Goal: Task Accomplishment & Management: Complete application form

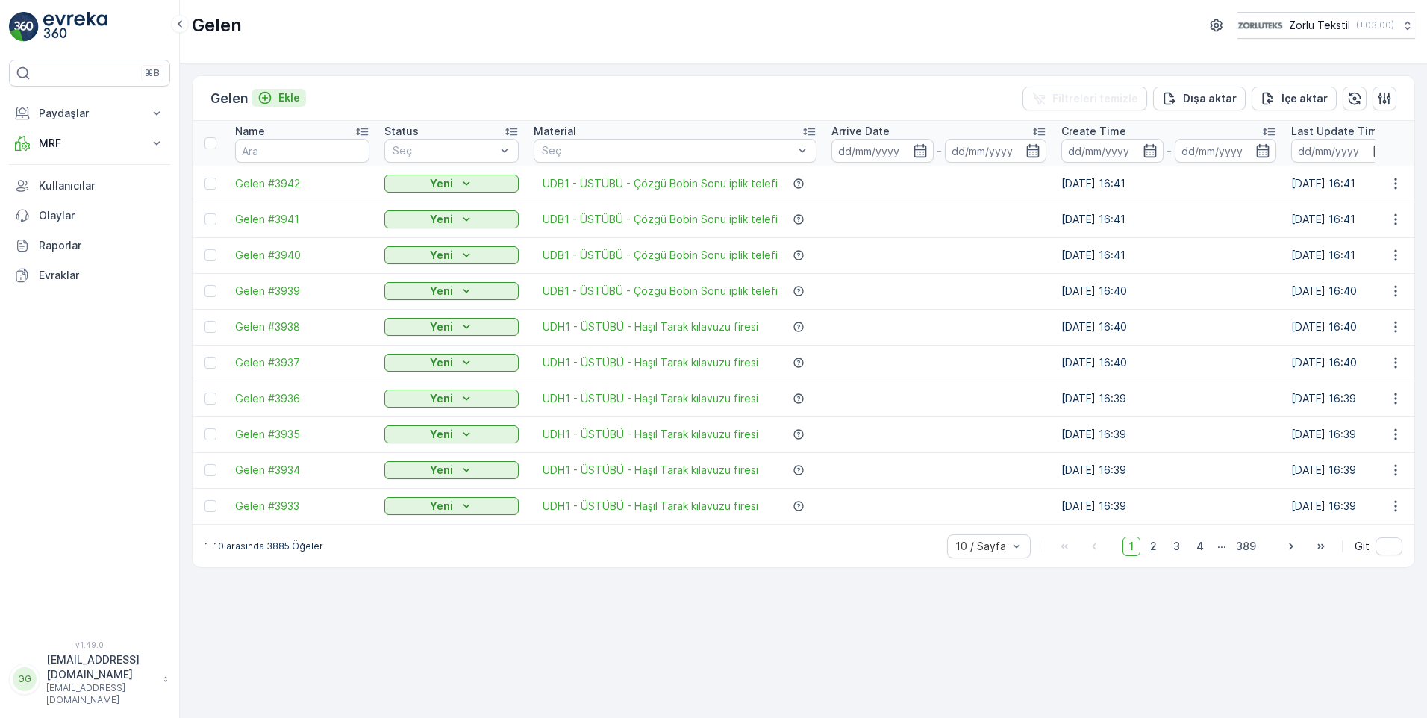
click at [279, 93] on div "Ekle" at bounding box center [278, 97] width 43 height 15
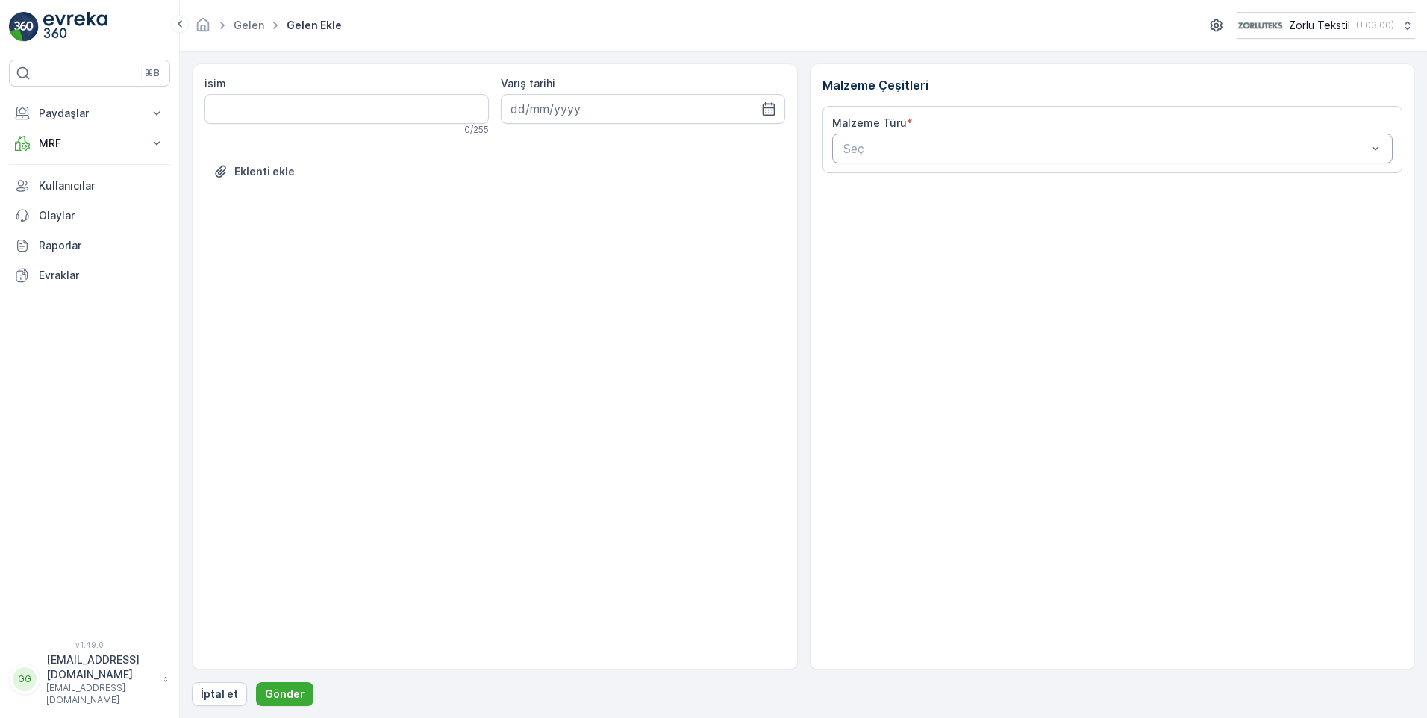
click at [898, 158] on div "Seç" at bounding box center [1112, 149] width 561 height 30
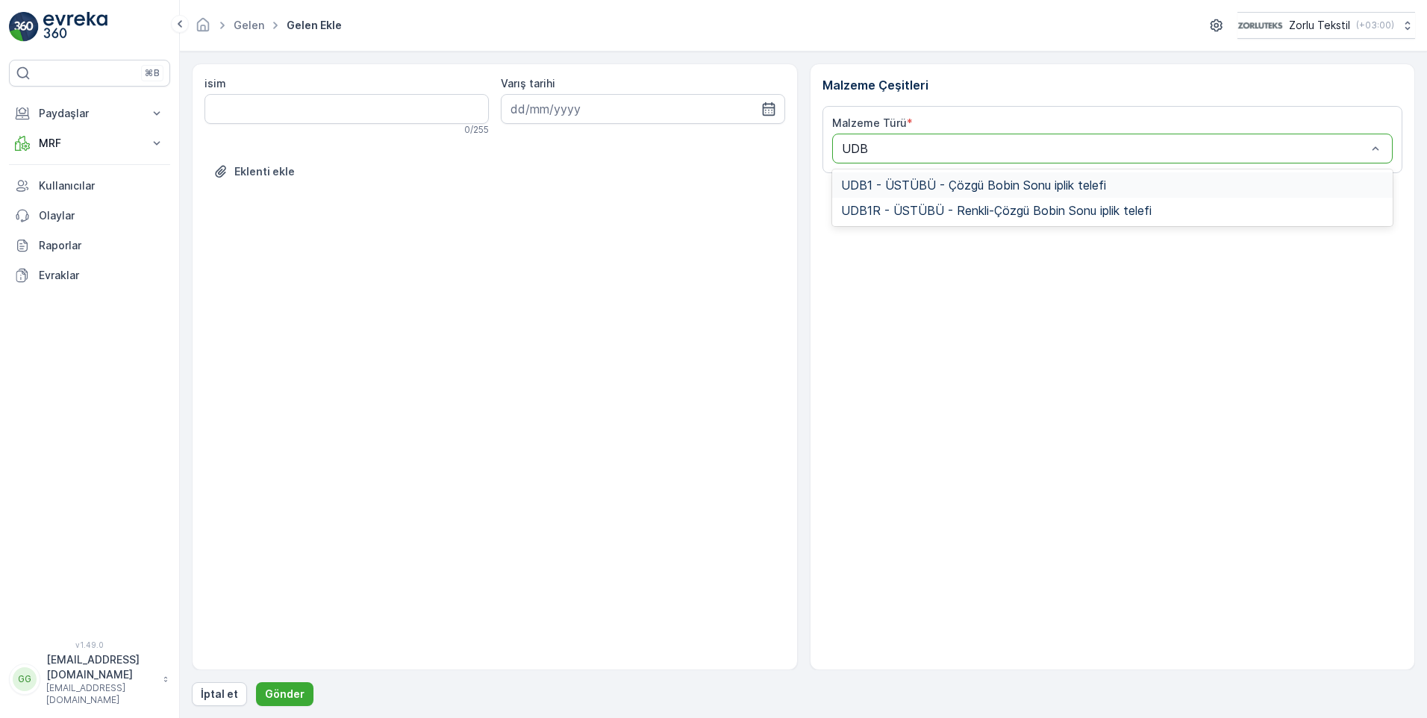
type input "UDB1"
click at [910, 185] on span "UDB1 - ÜSTÜBÜ - Çözgü Bobin Sonu iplik telefi" at bounding box center [973, 184] width 265 height 13
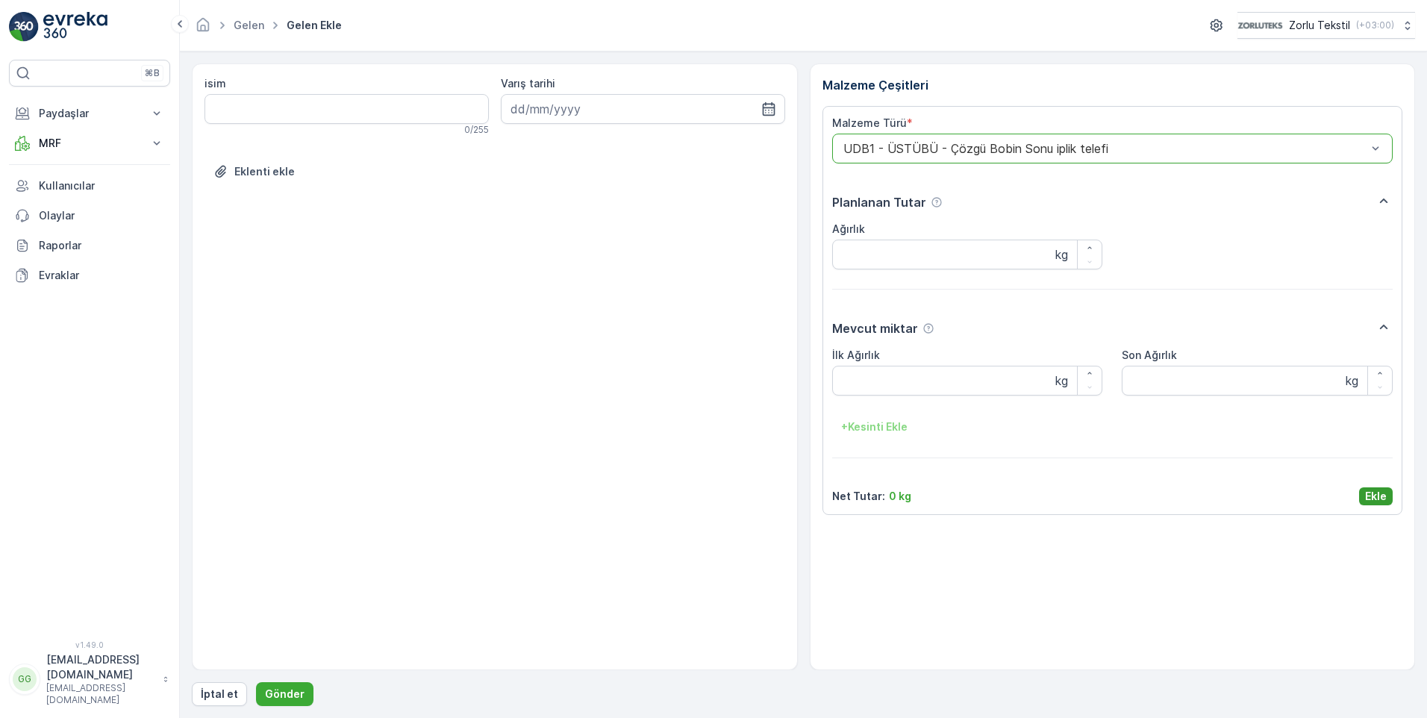
click at [1376, 496] on p "Ekle" at bounding box center [1376, 496] width 22 height 15
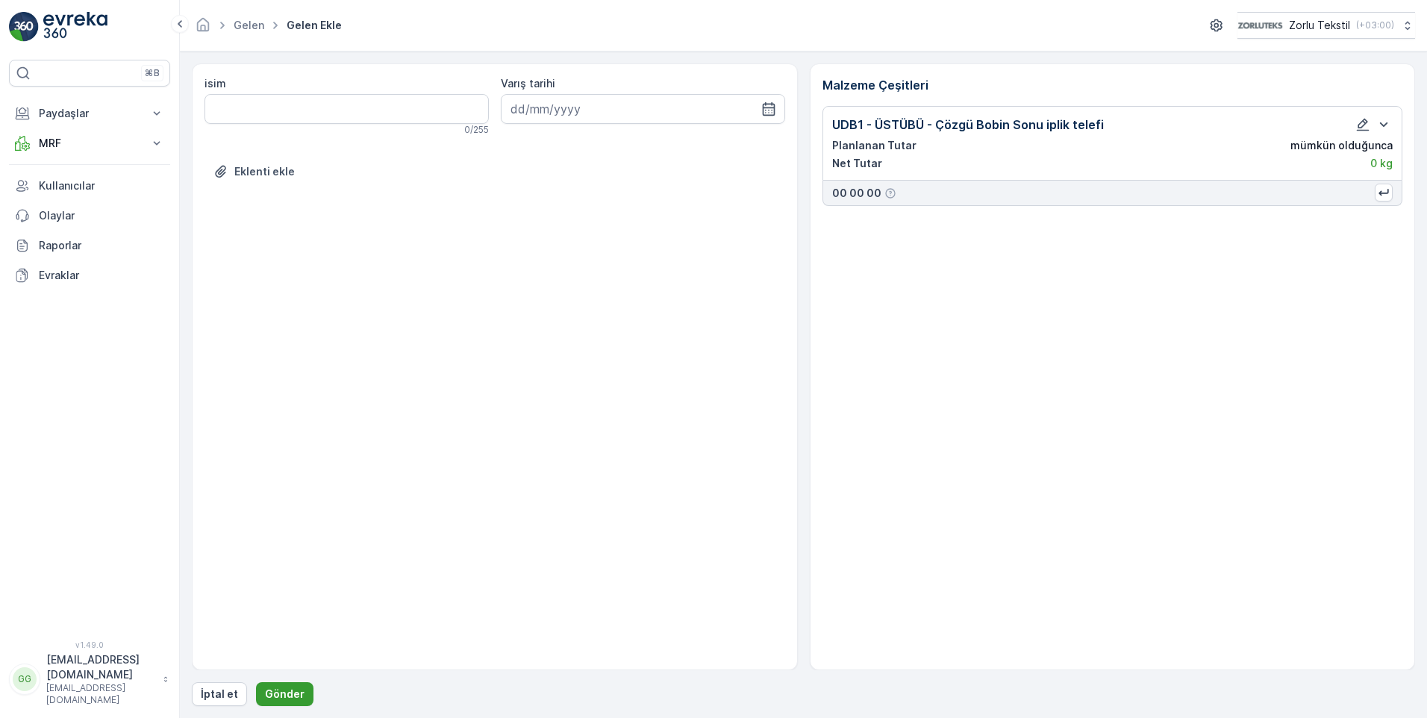
click at [283, 693] on p "Gönder" at bounding box center [285, 693] width 40 height 15
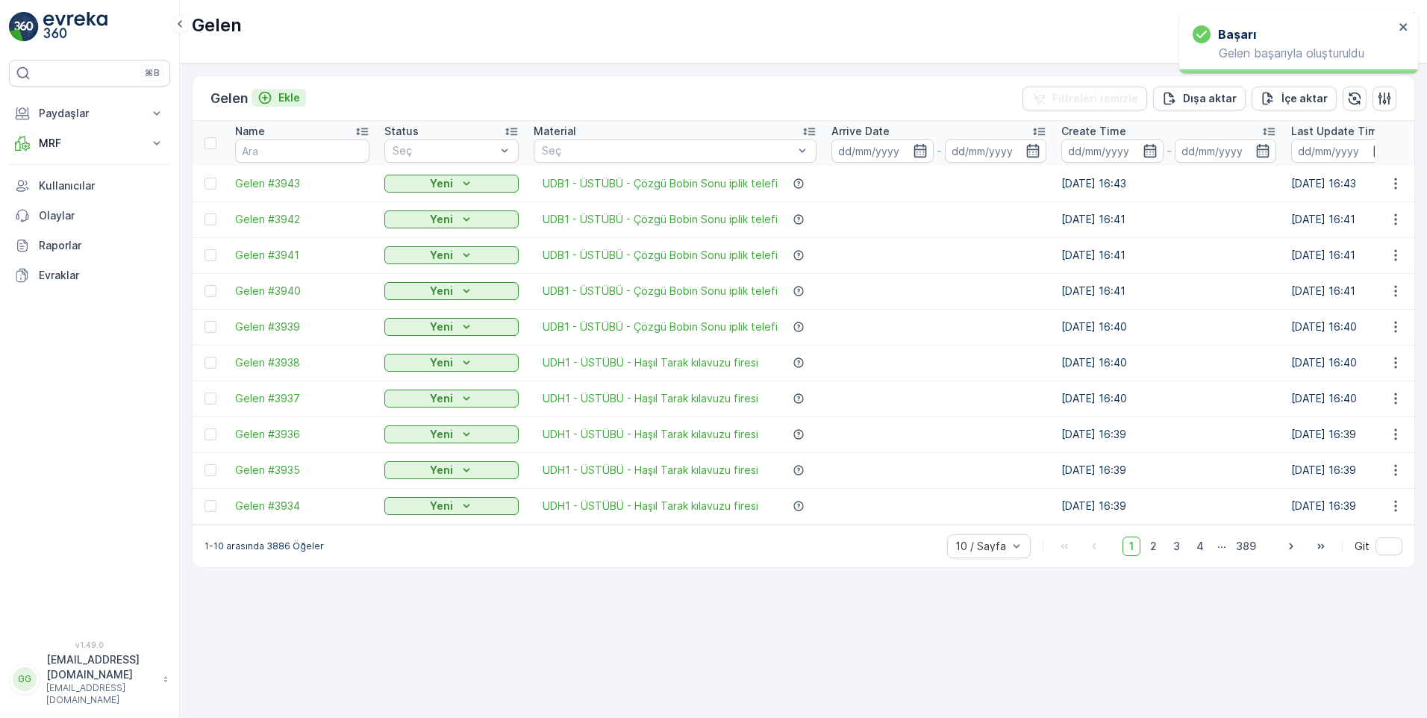
click at [284, 96] on p "Ekle" at bounding box center [289, 97] width 22 height 15
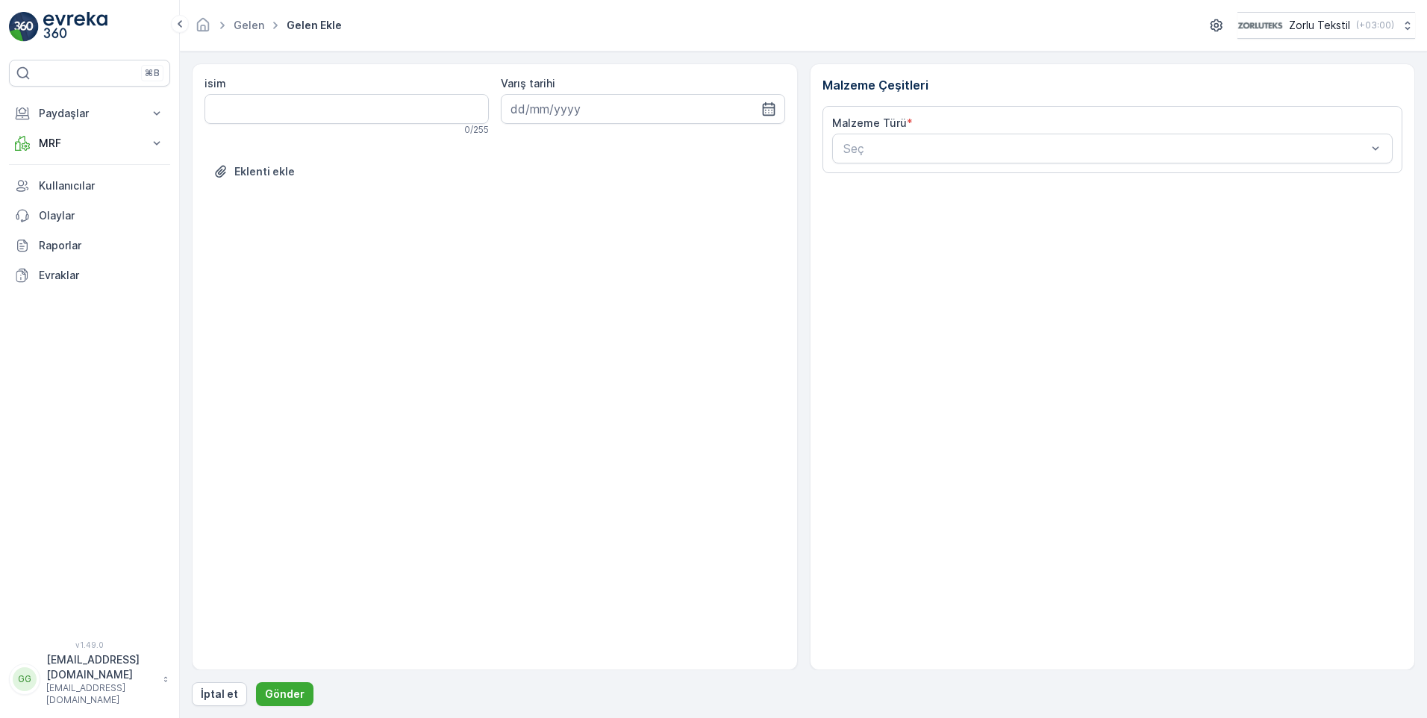
click at [898, 125] on label "Malzeme Türü" at bounding box center [869, 122] width 75 height 13
click at [878, 153] on div at bounding box center [1105, 148] width 527 height 13
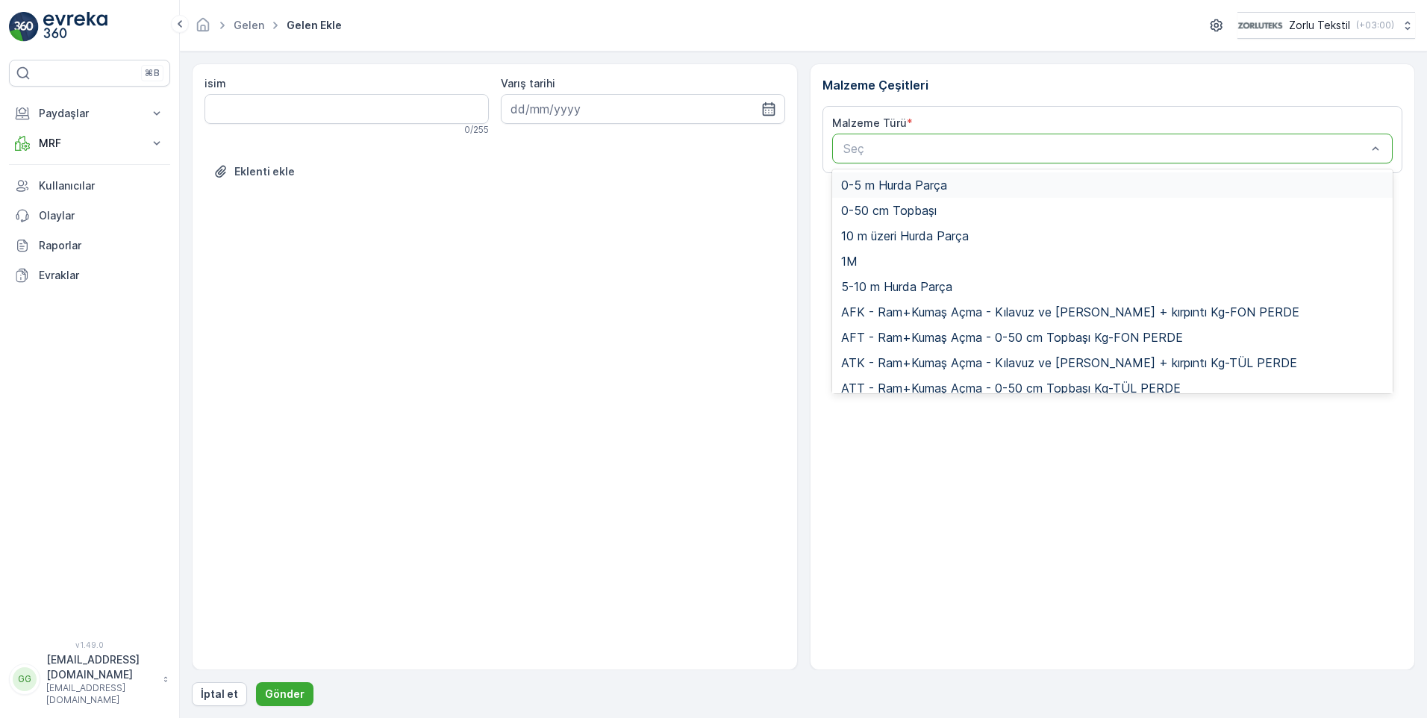
paste input "UDB1"
type input "UDB1"
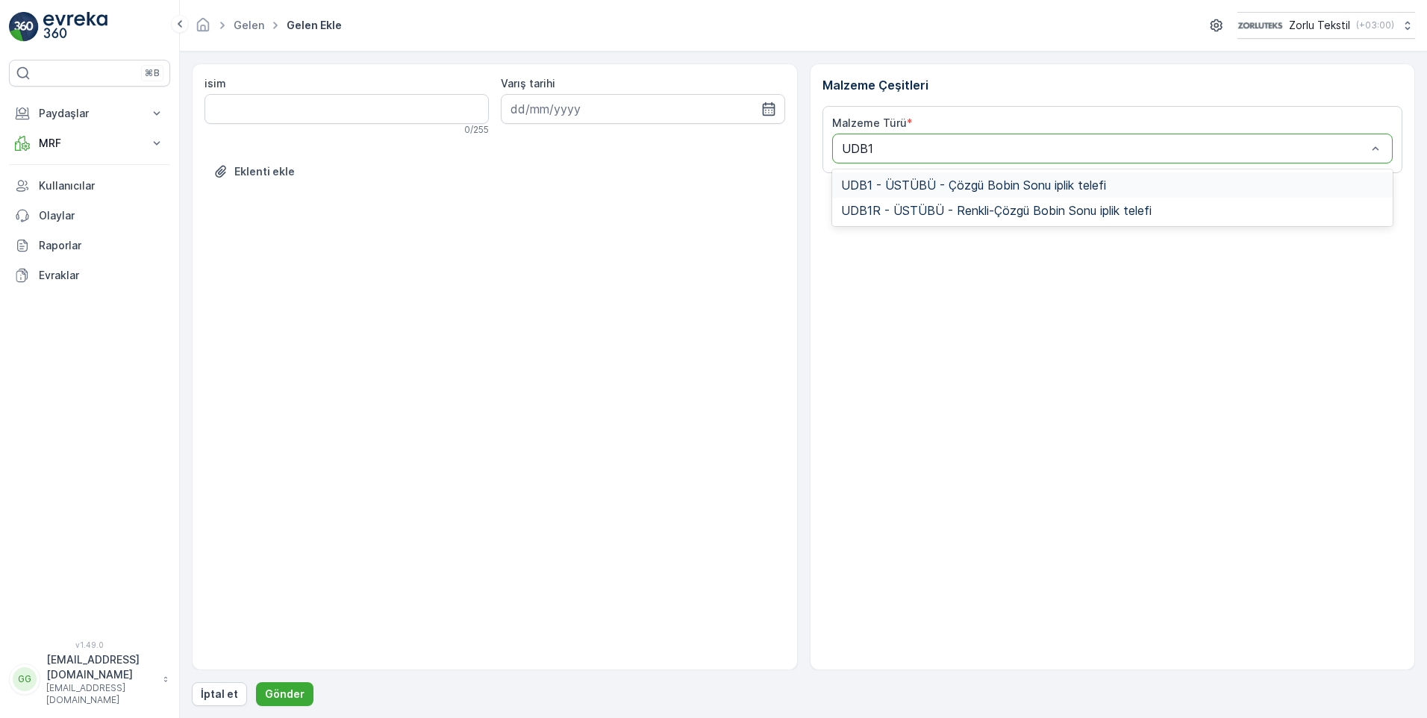
click at [927, 182] on span "UDB1 - ÜSTÜBÜ - Çözgü Bobin Sonu iplik telefi" at bounding box center [973, 184] width 265 height 13
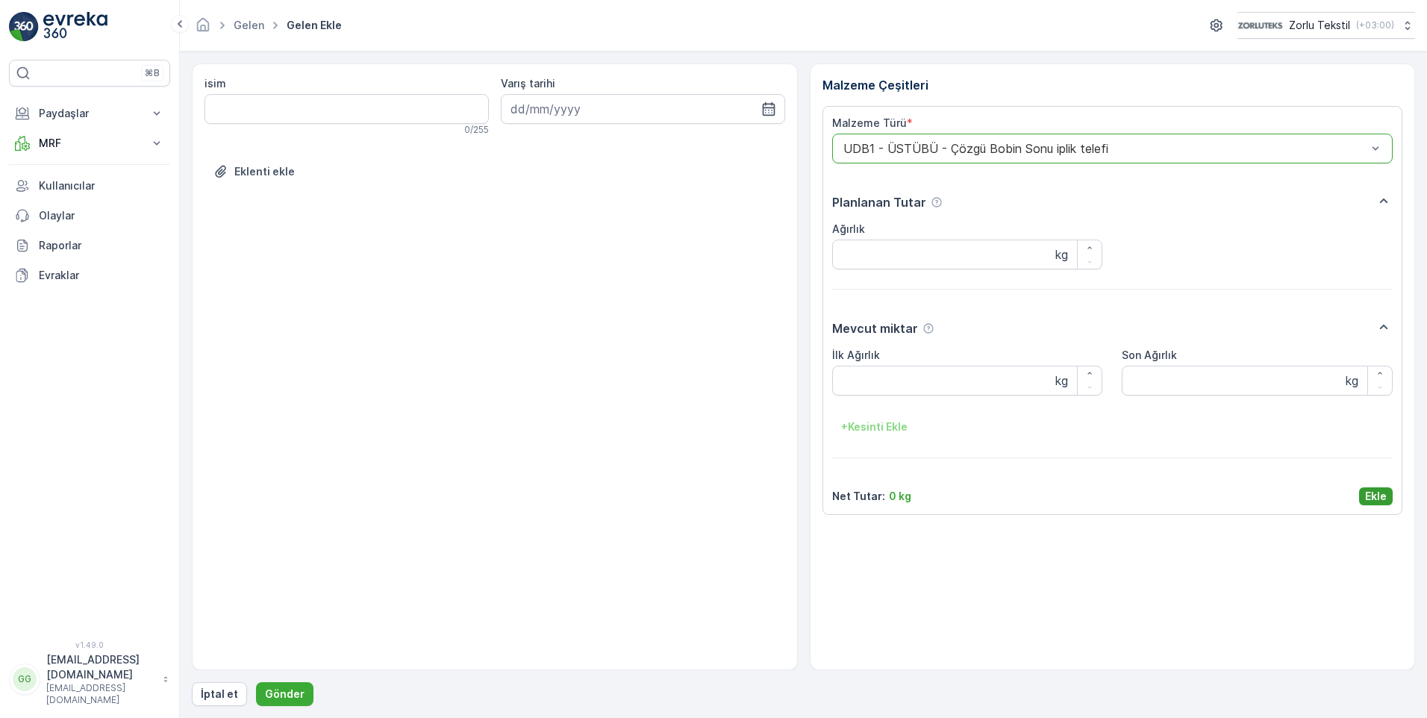
click at [1380, 493] on p "Ekle" at bounding box center [1376, 496] width 22 height 15
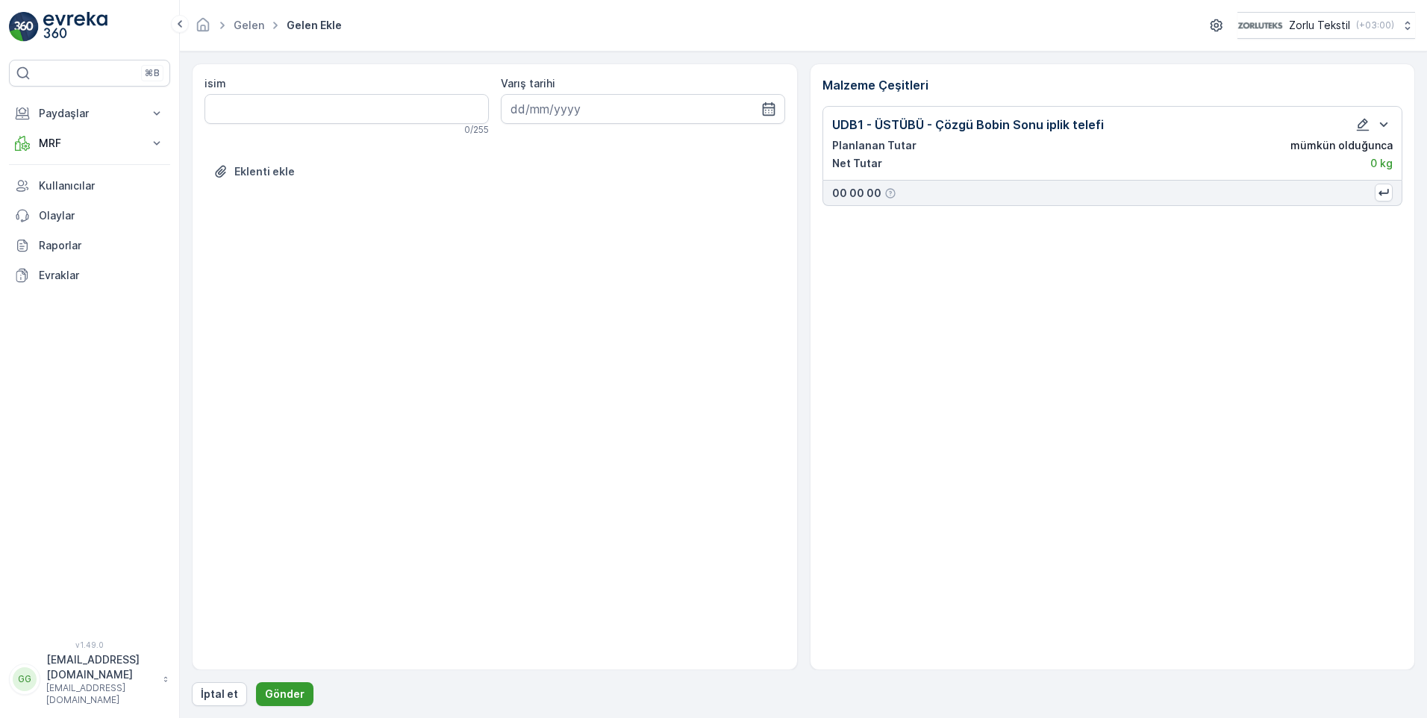
click at [268, 683] on button "Gönder" at bounding box center [284, 694] width 57 height 24
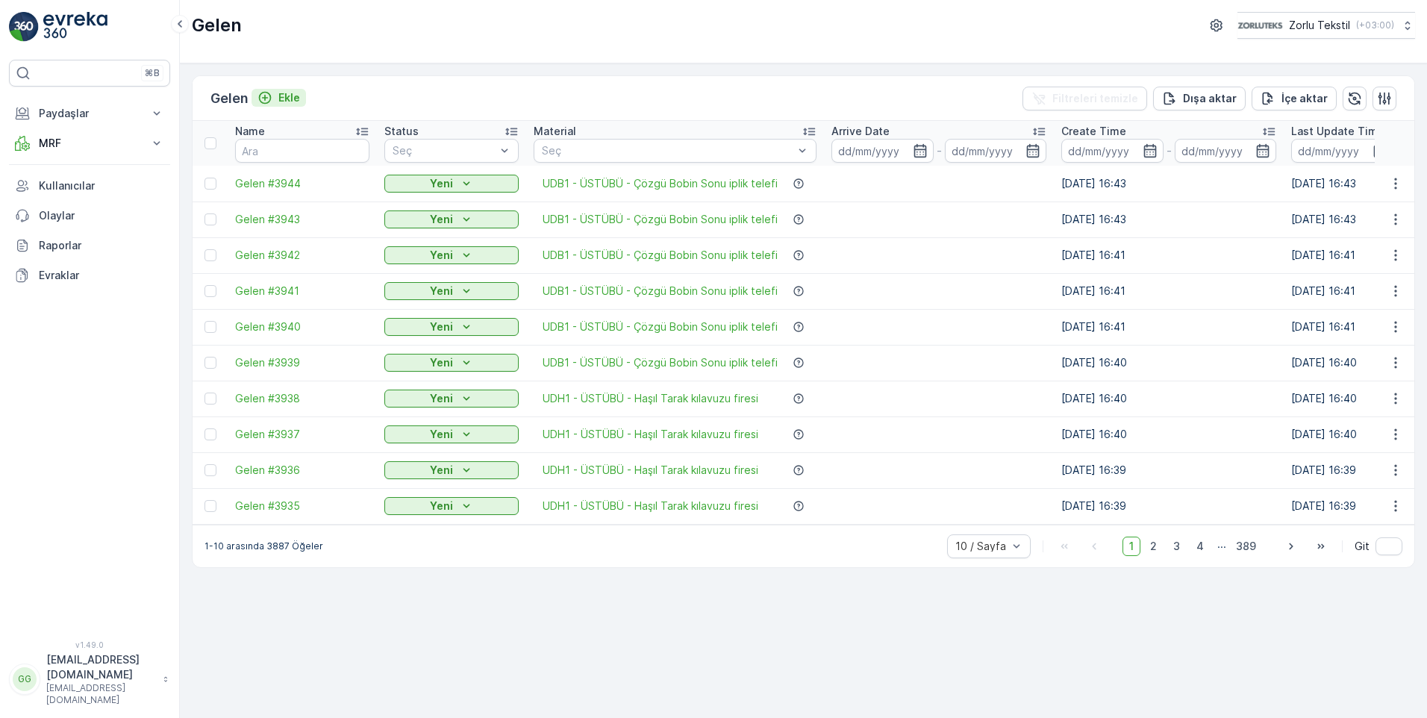
click at [295, 91] on p "Ekle" at bounding box center [289, 97] width 22 height 15
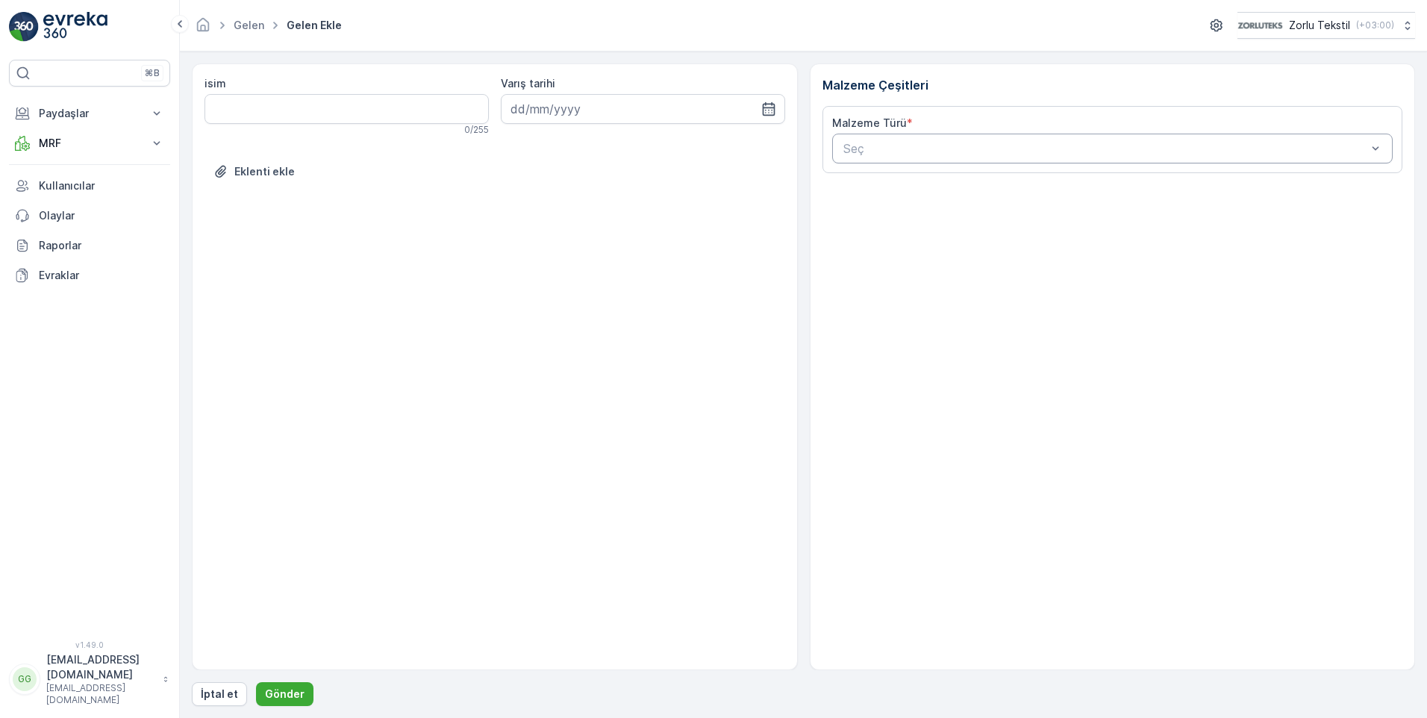
click at [875, 149] on div at bounding box center [1105, 148] width 527 height 13
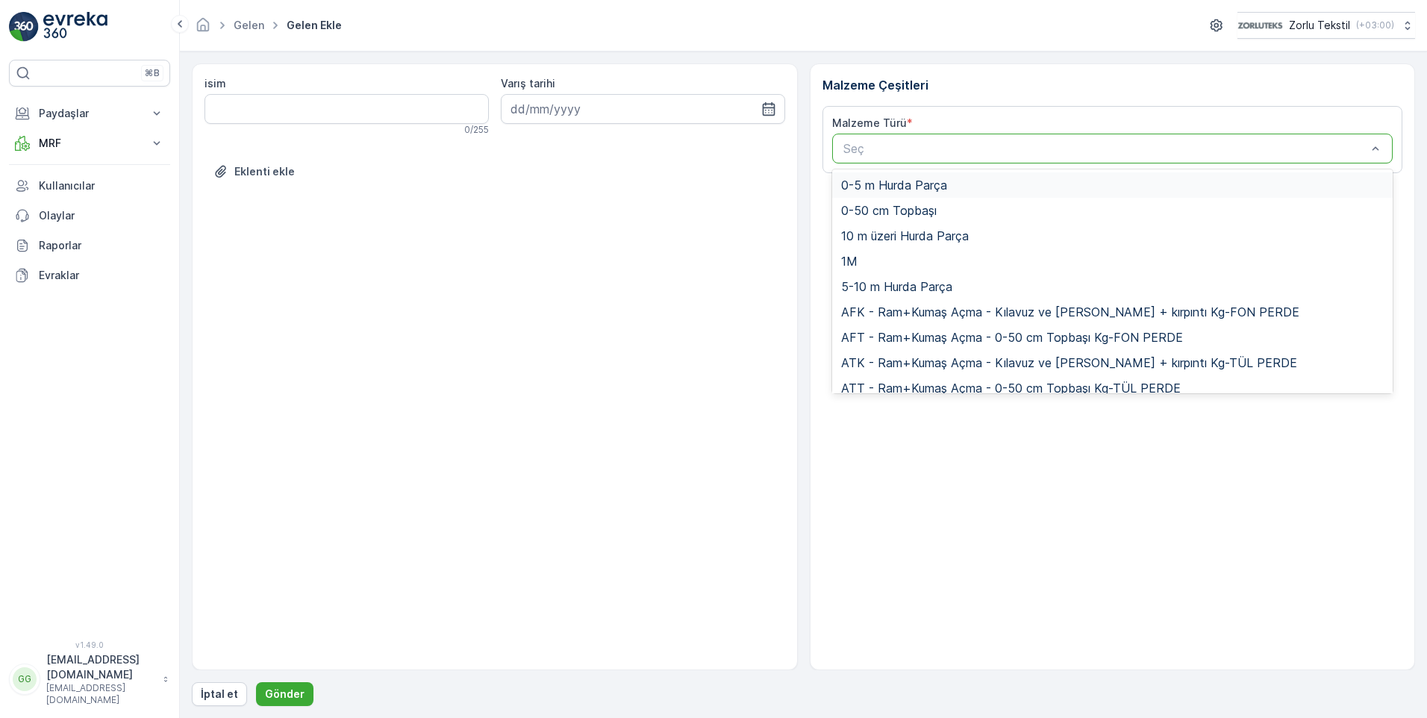
paste input "UDB1"
type input "UDB1"
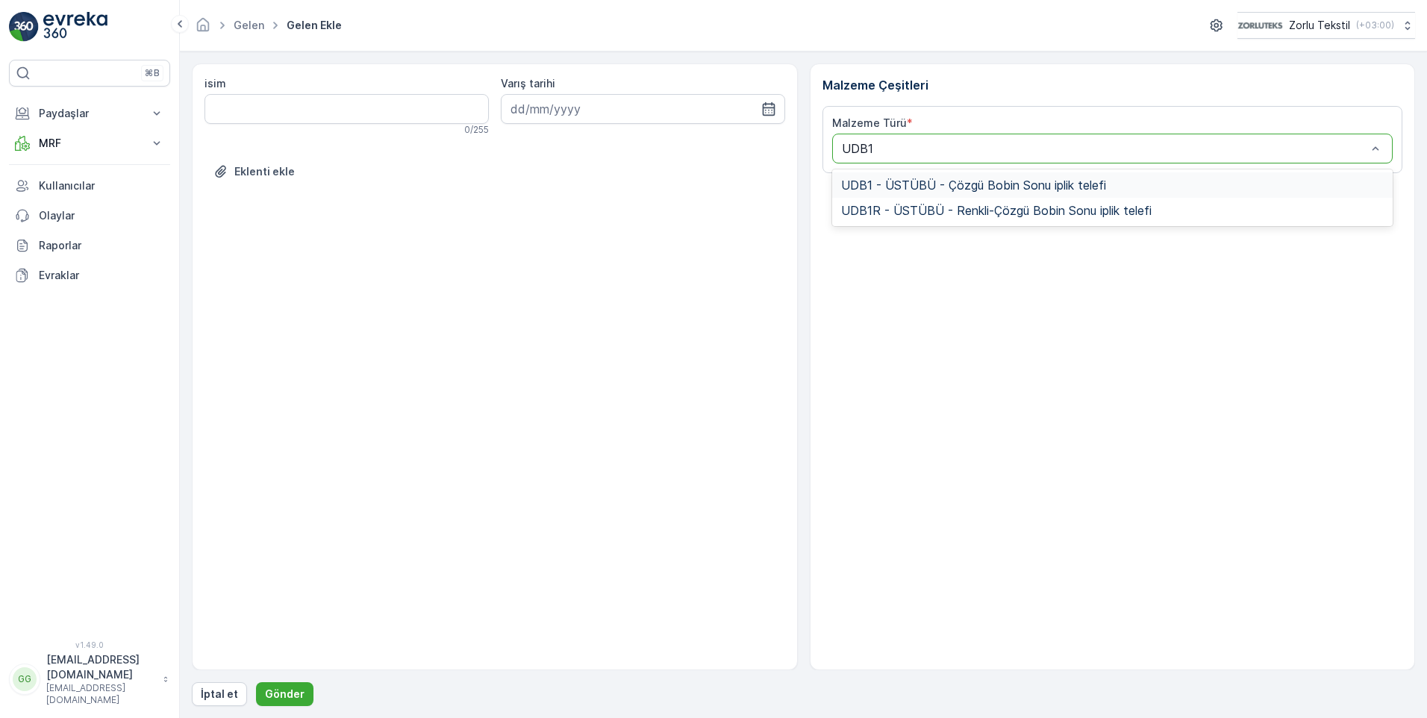
click at [938, 187] on span "UDB1 - ÜSTÜBÜ - Çözgü Bobin Sonu iplik telefi" at bounding box center [973, 184] width 265 height 13
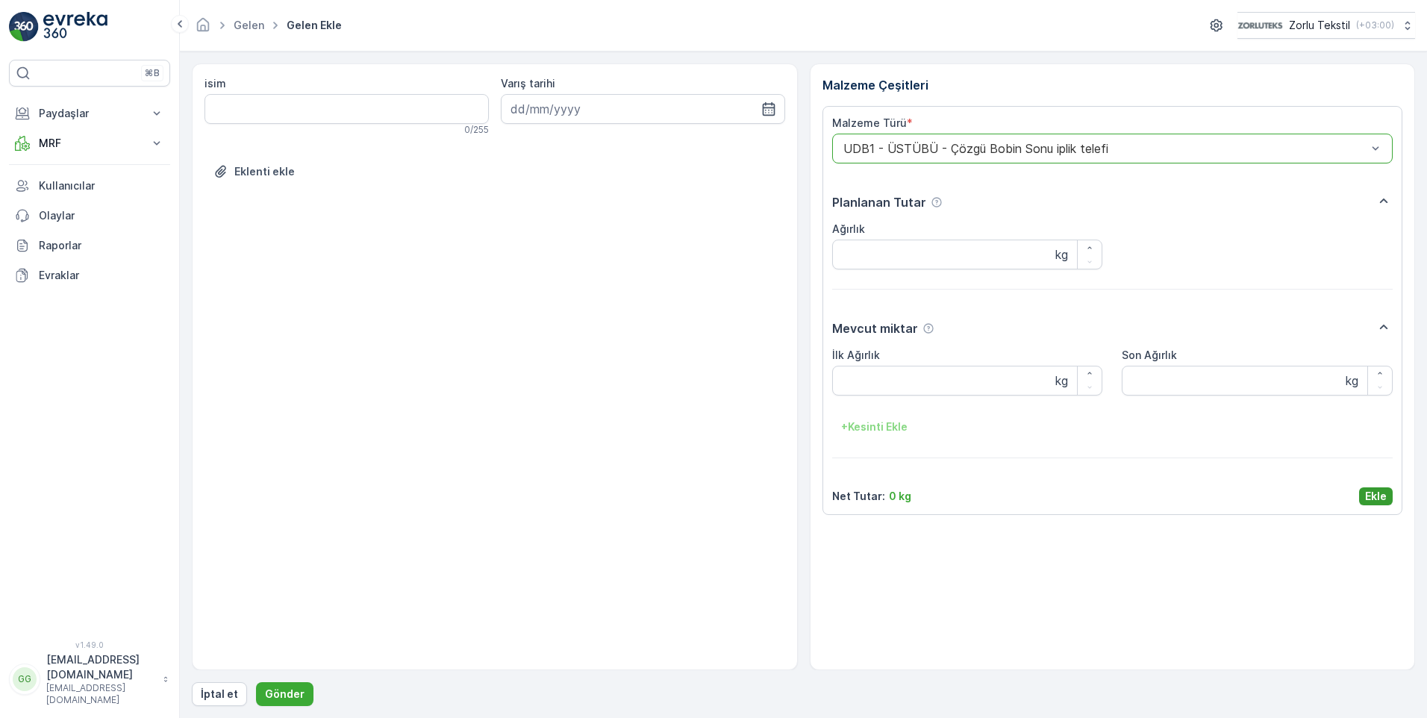
click at [1376, 495] on p "Ekle" at bounding box center [1376, 496] width 22 height 15
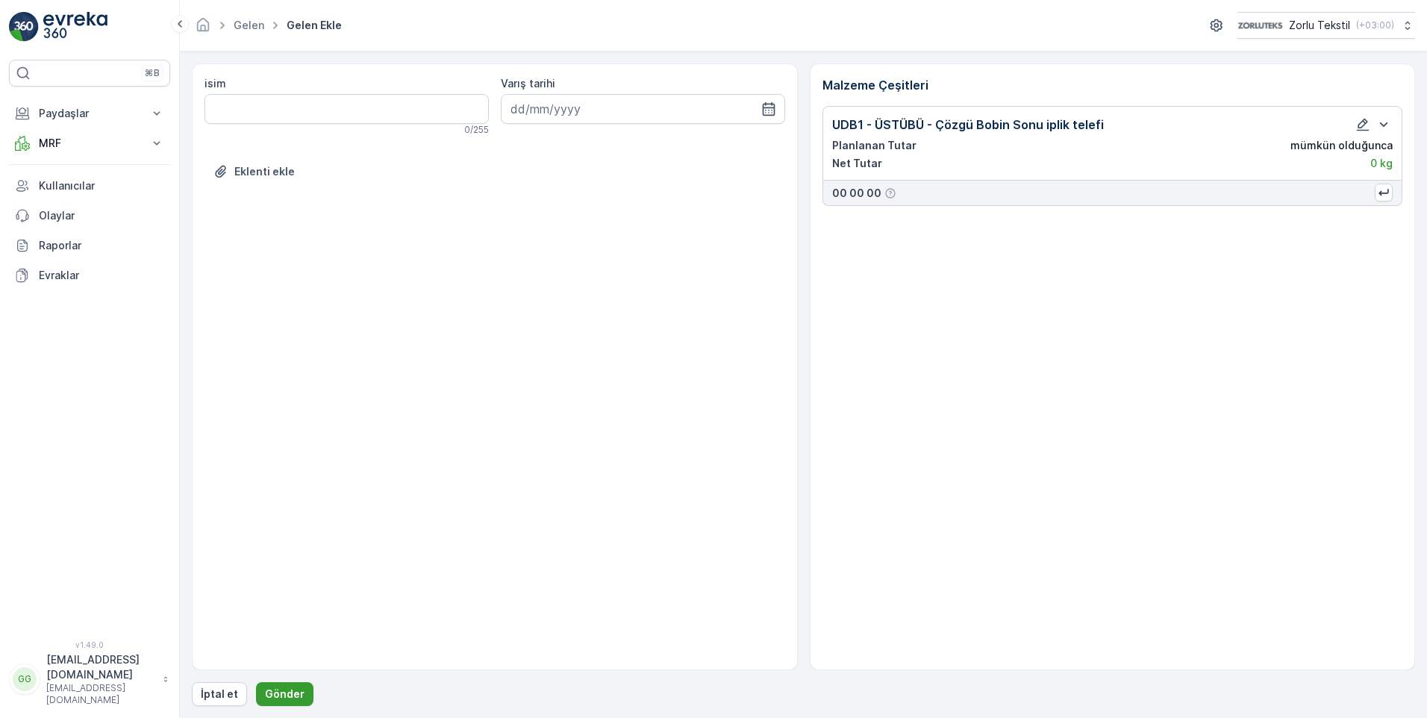
click at [300, 692] on button "Gönder" at bounding box center [284, 694] width 57 height 24
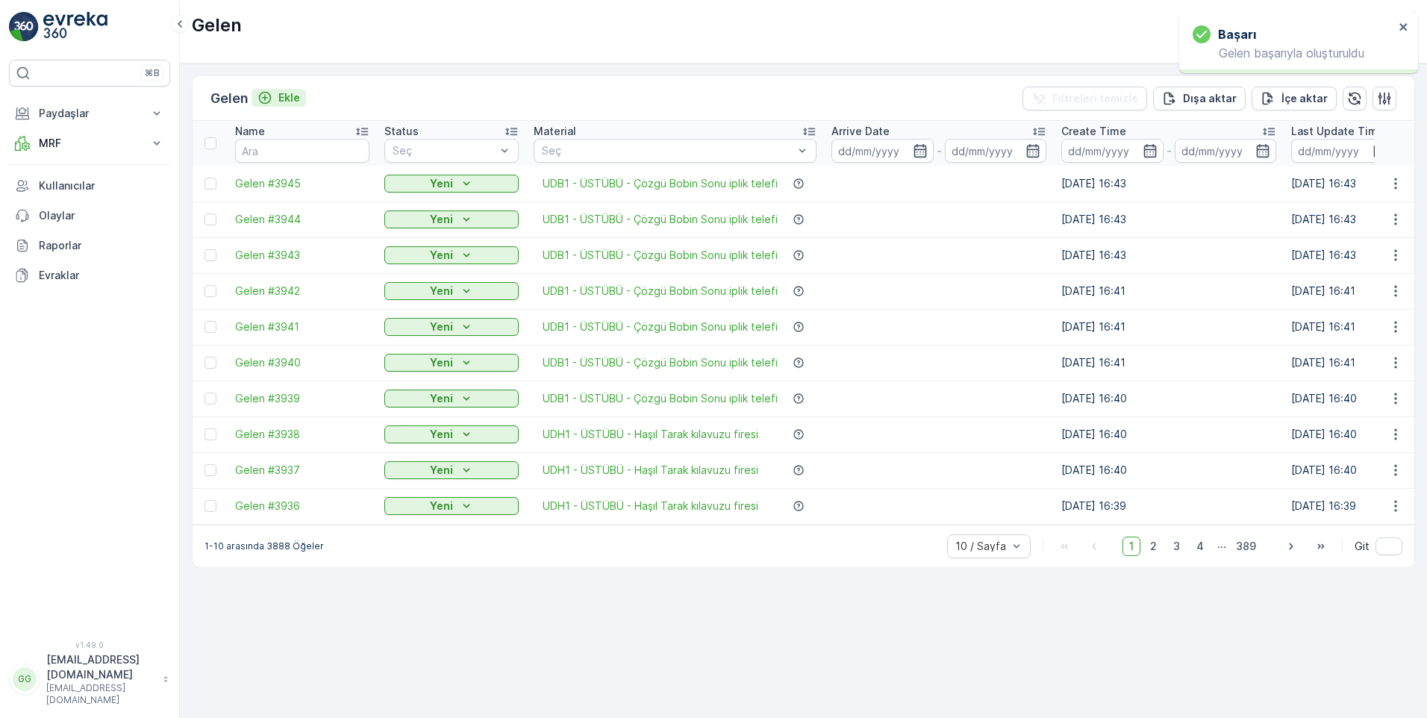
click at [298, 96] on p "Ekle" at bounding box center [289, 97] width 22 height 15
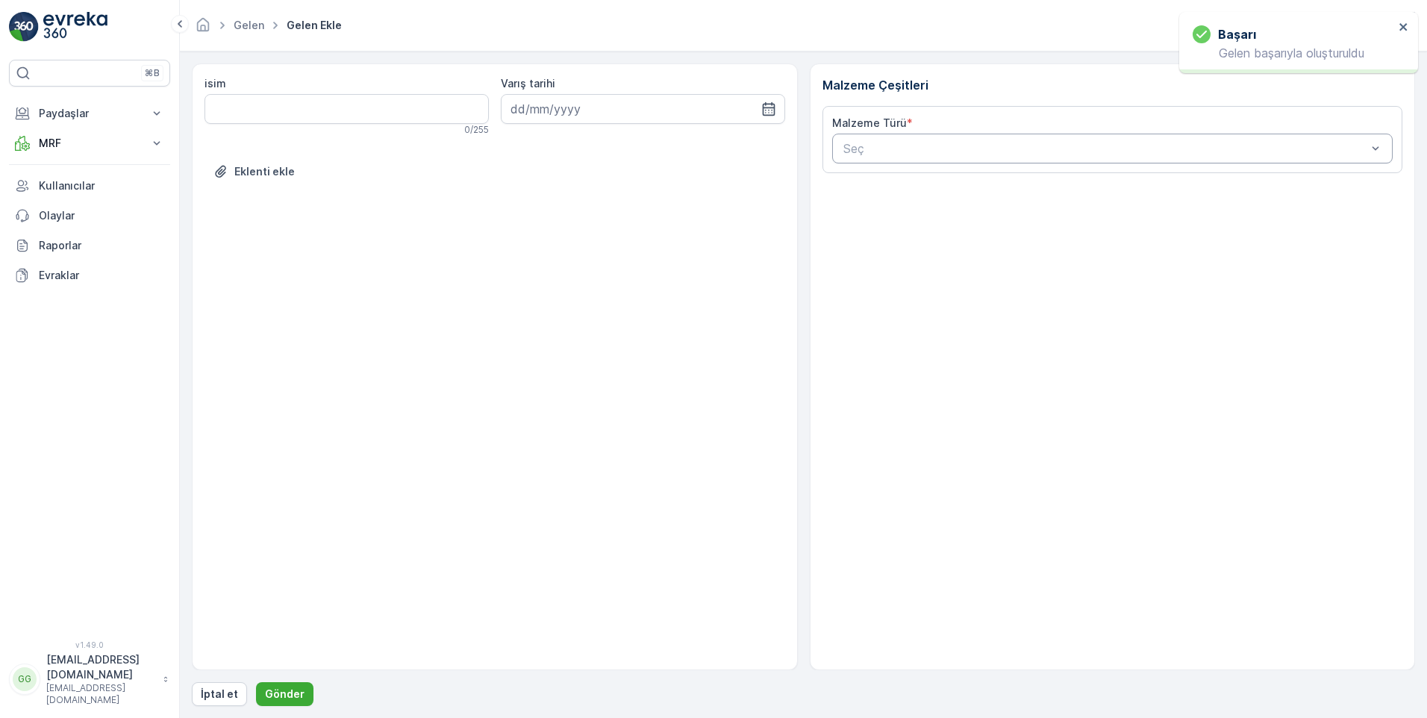
click at [904, 151] on div at bounding box center [1105, 148] width 527 height 13
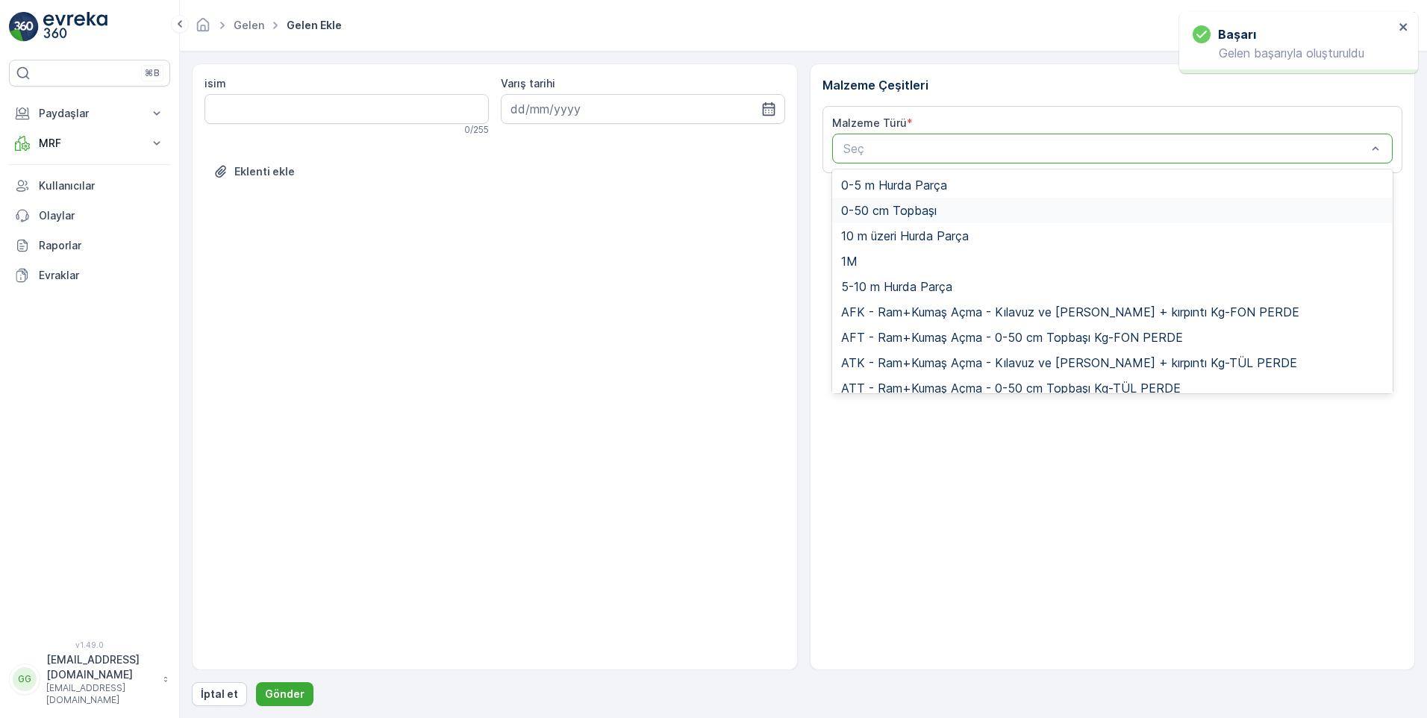
paste input "UDB1"
type input "UDB1"
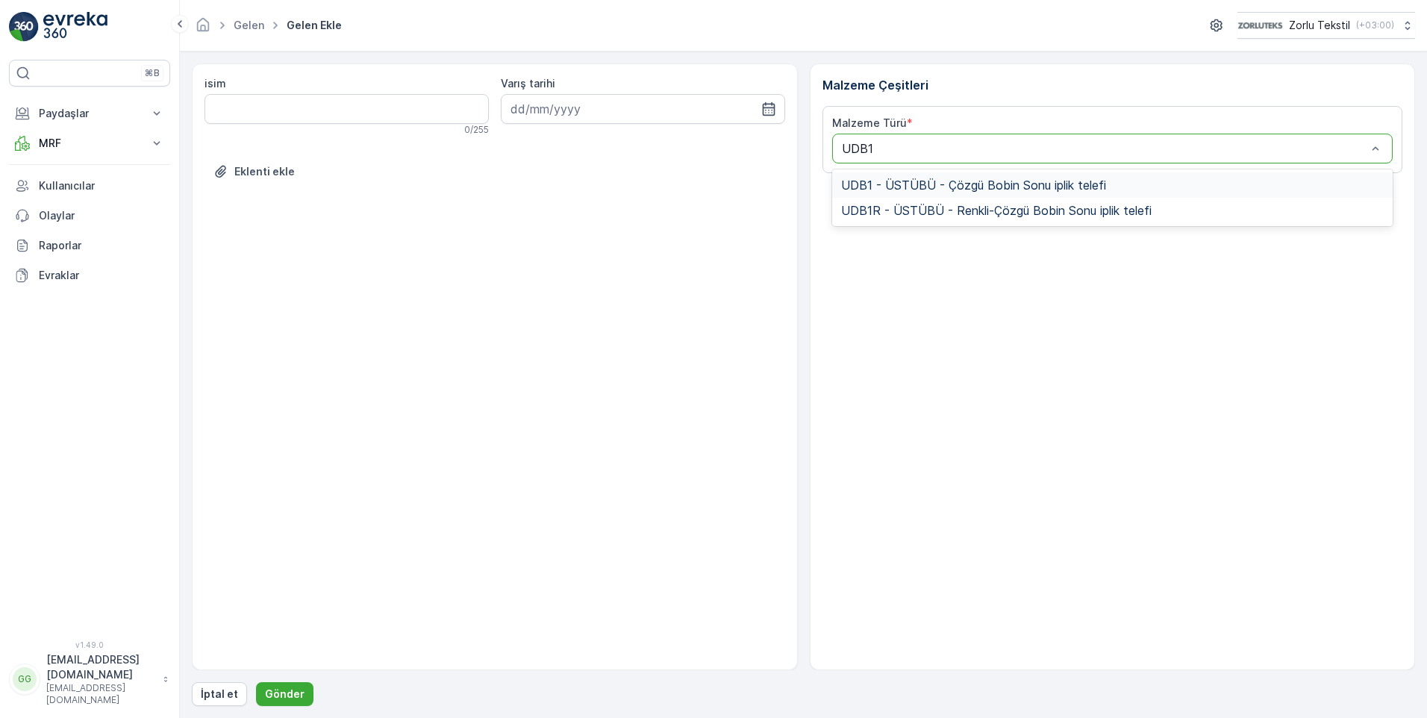
click at [895, 185] on span "UDB1 - ÜSTÜBÜ - Çözgü Bobin Sonu iplik telefi" at bounding box center [973, 184] width 265 height 13
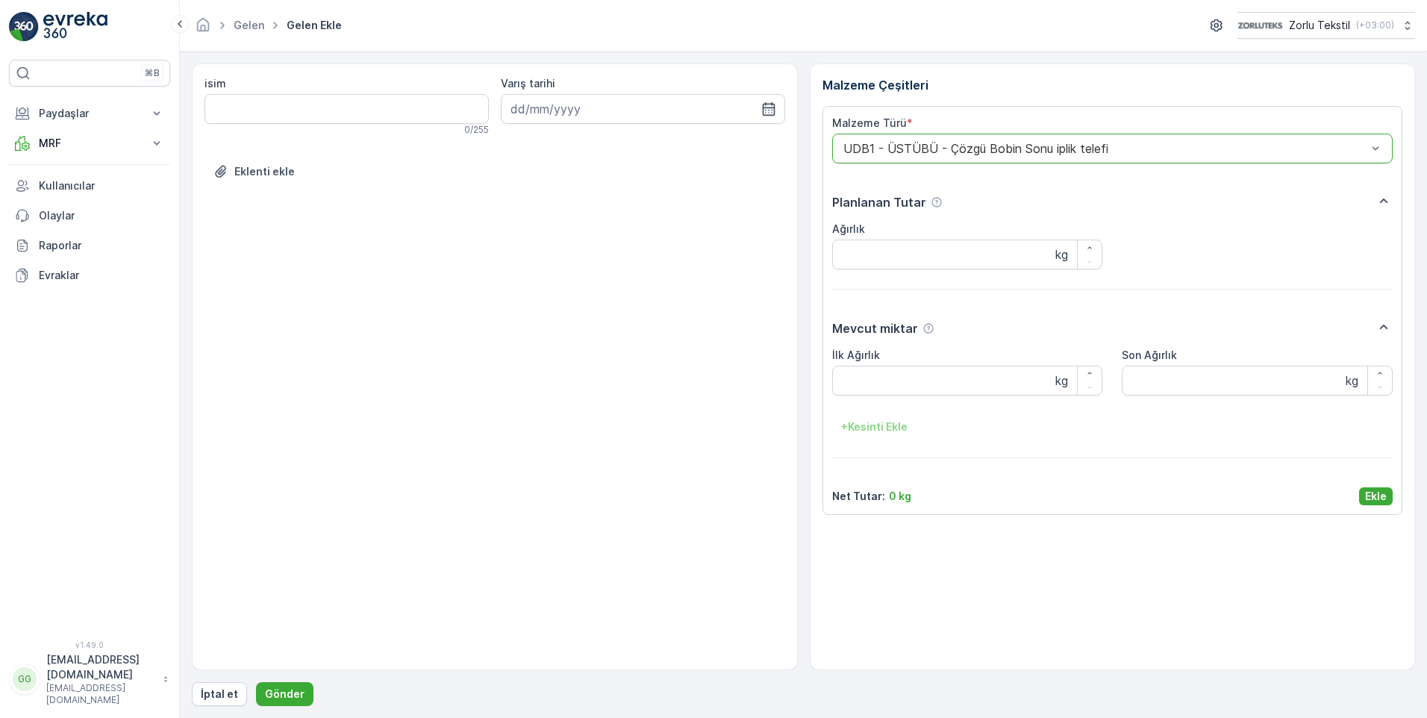
click at [1384, 498] on p "Ekle" at bounding box center [1376, 496] width 22 height 15
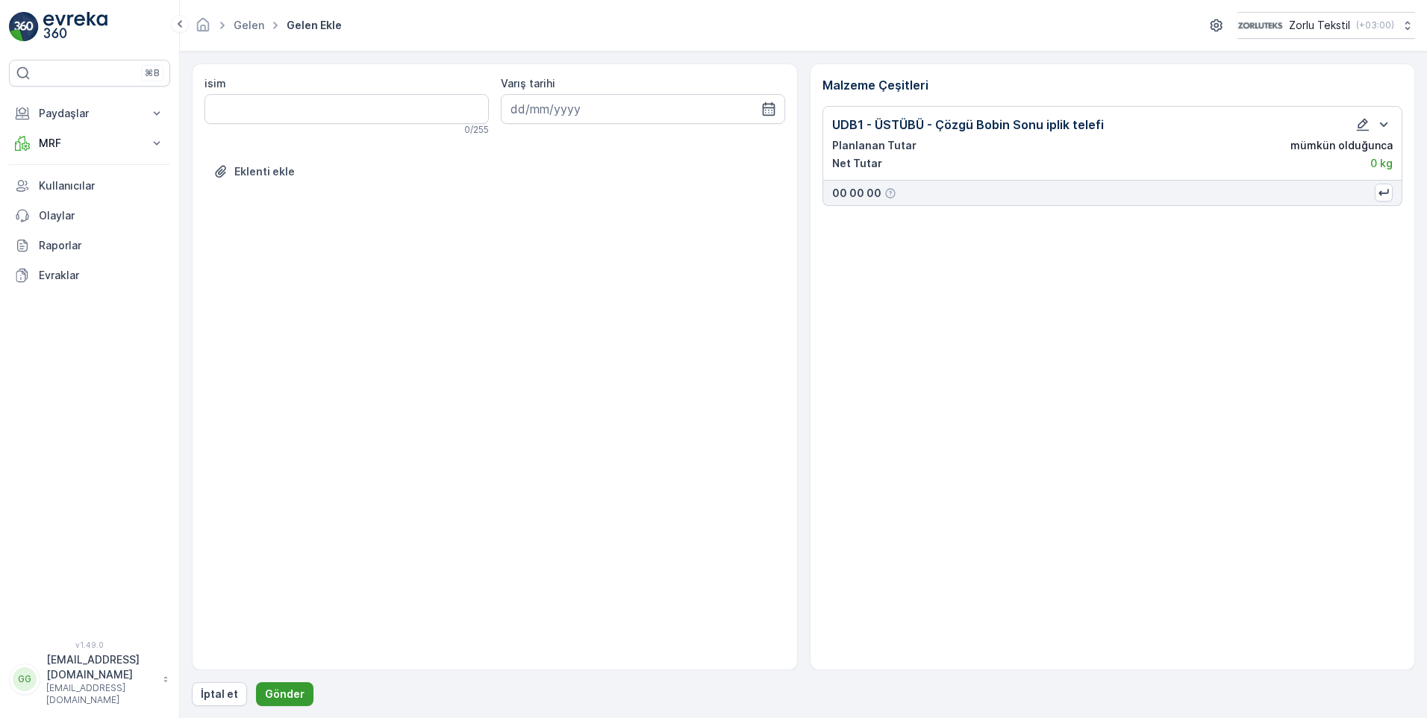
click at [303, 692] on button "Gönder" at bounding box center [284, 694] width 57 height 24
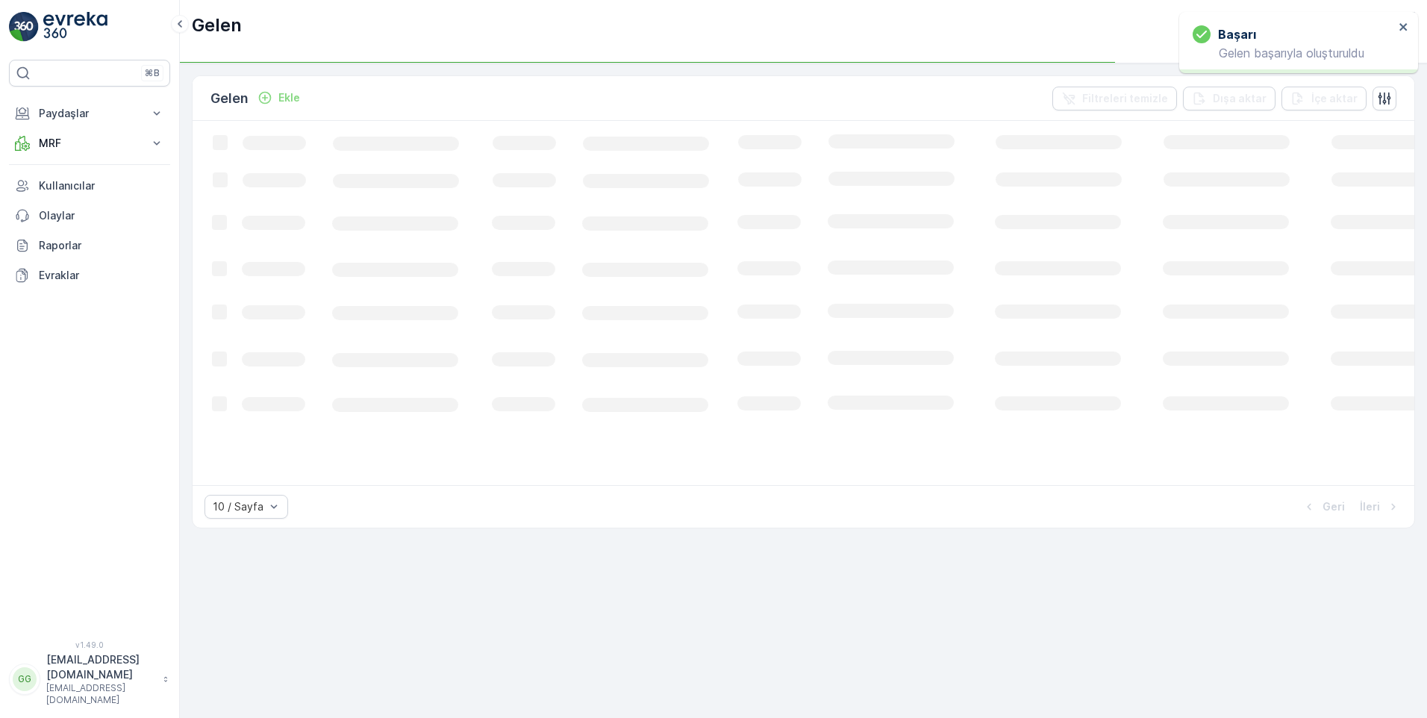
click at [283, 103] on p "Ekle" at bounding box center [289, 97] width 22 height 15
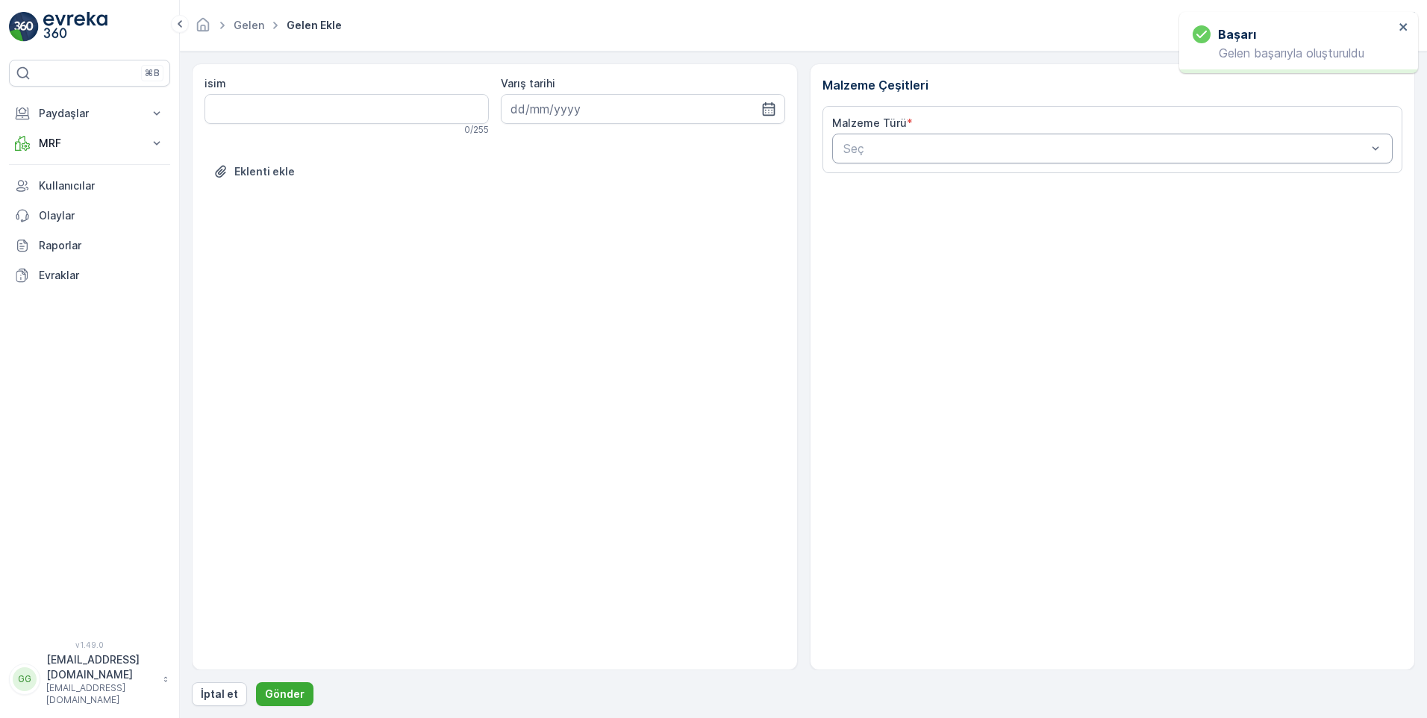
drag, startPoint x: 872, startPoint y: 140, endPoint x: 867, endPoint y: 150, distance: 11.4
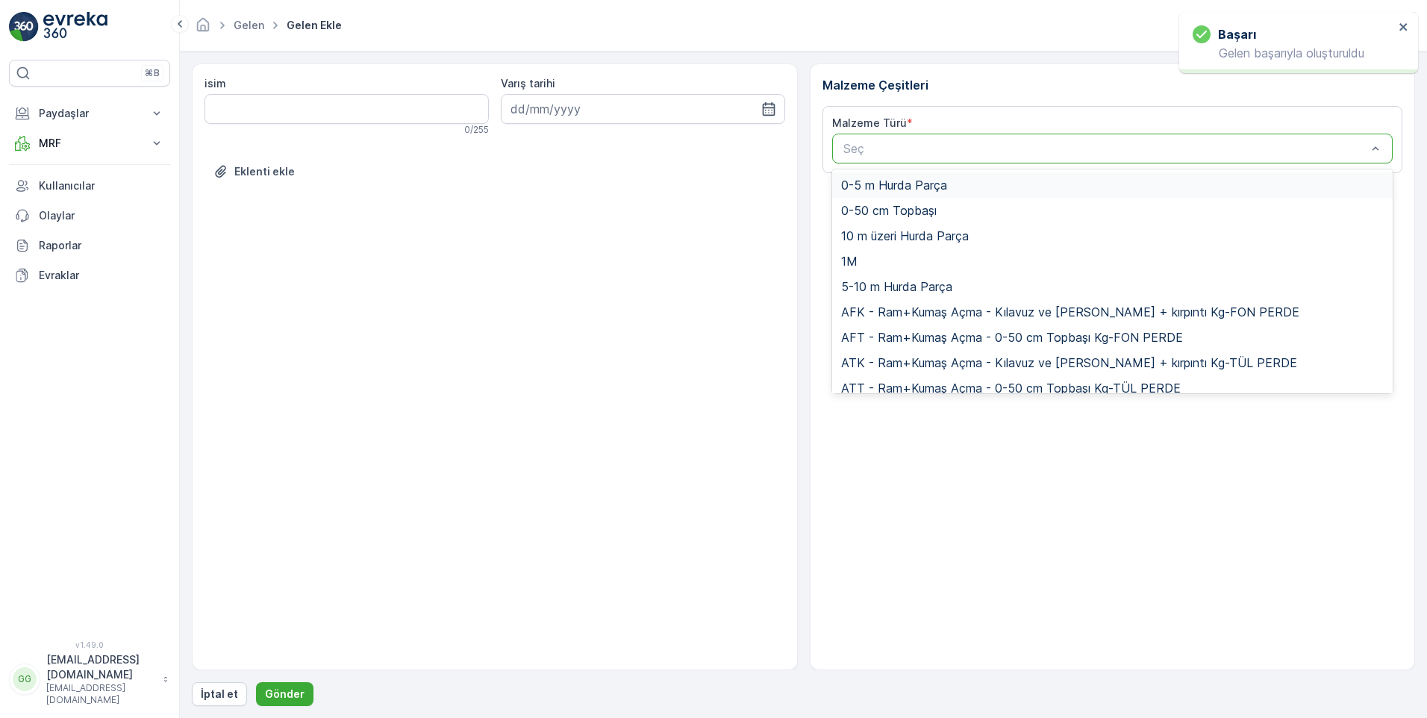
paste input "UDB1"
type input "UDB1"
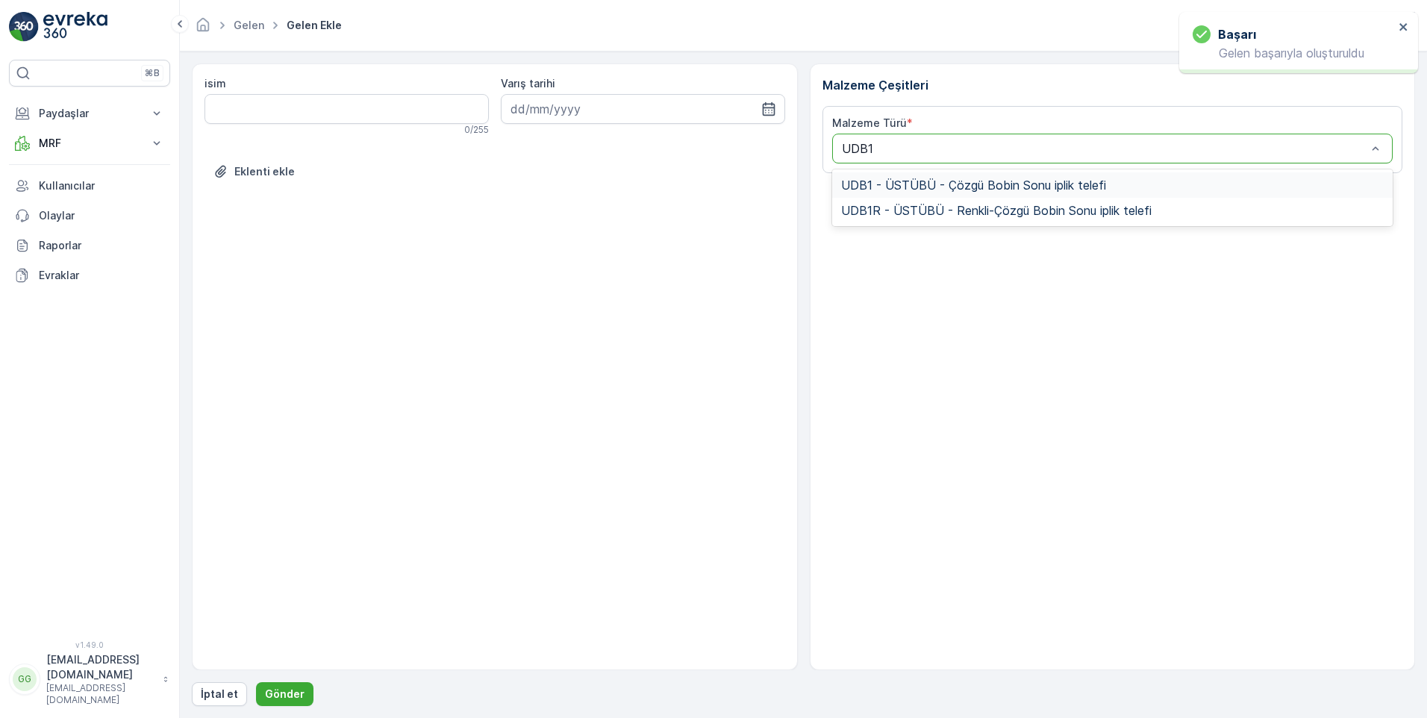
click at [936, 188] on span "UDB1 - ÜSTÜBÜ - Çözgü Bobin Sonu iplik telefi" at bounding box center [973, 184] width 265 height 13
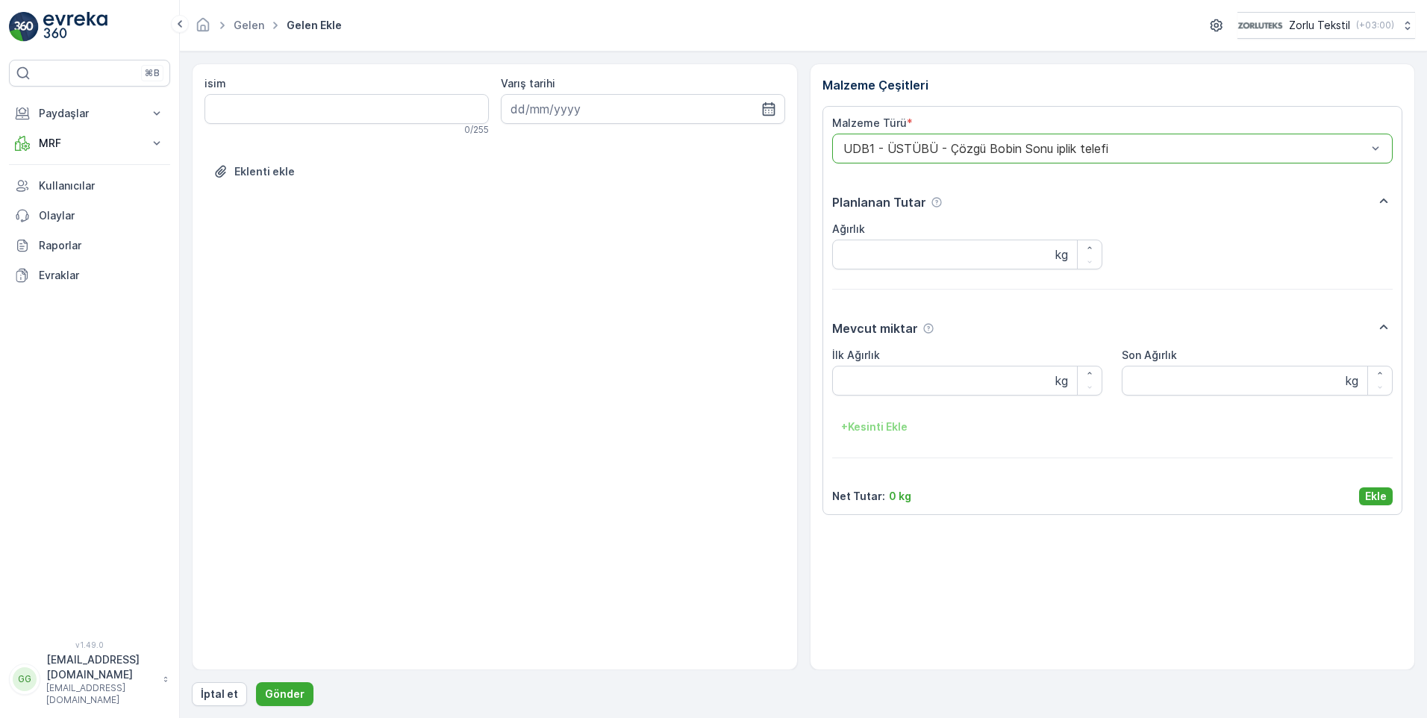
click at [1381, 494] on p "Ekle" at bounding box center [1376, 496] width 22 height 15
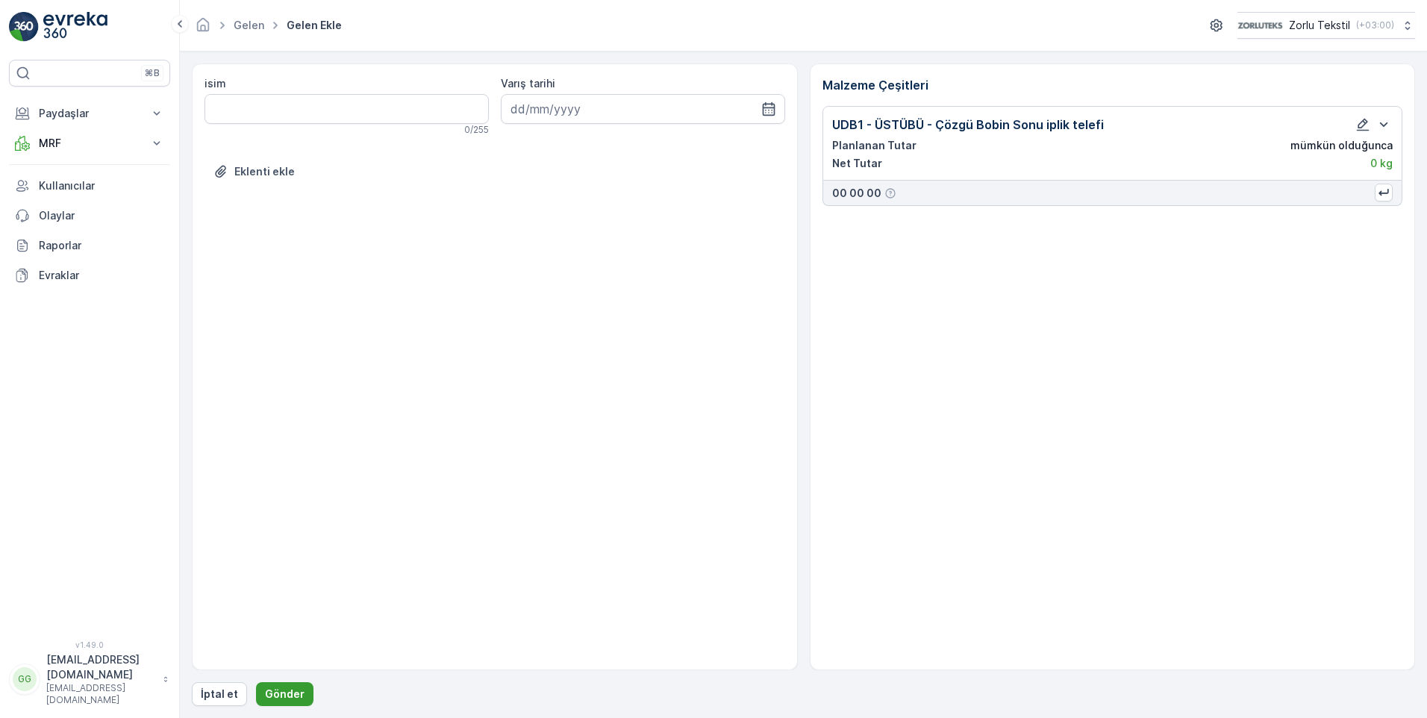
click at [277, 699] on p "Gönder" at bounding box center [285, 693] width 40 height 15
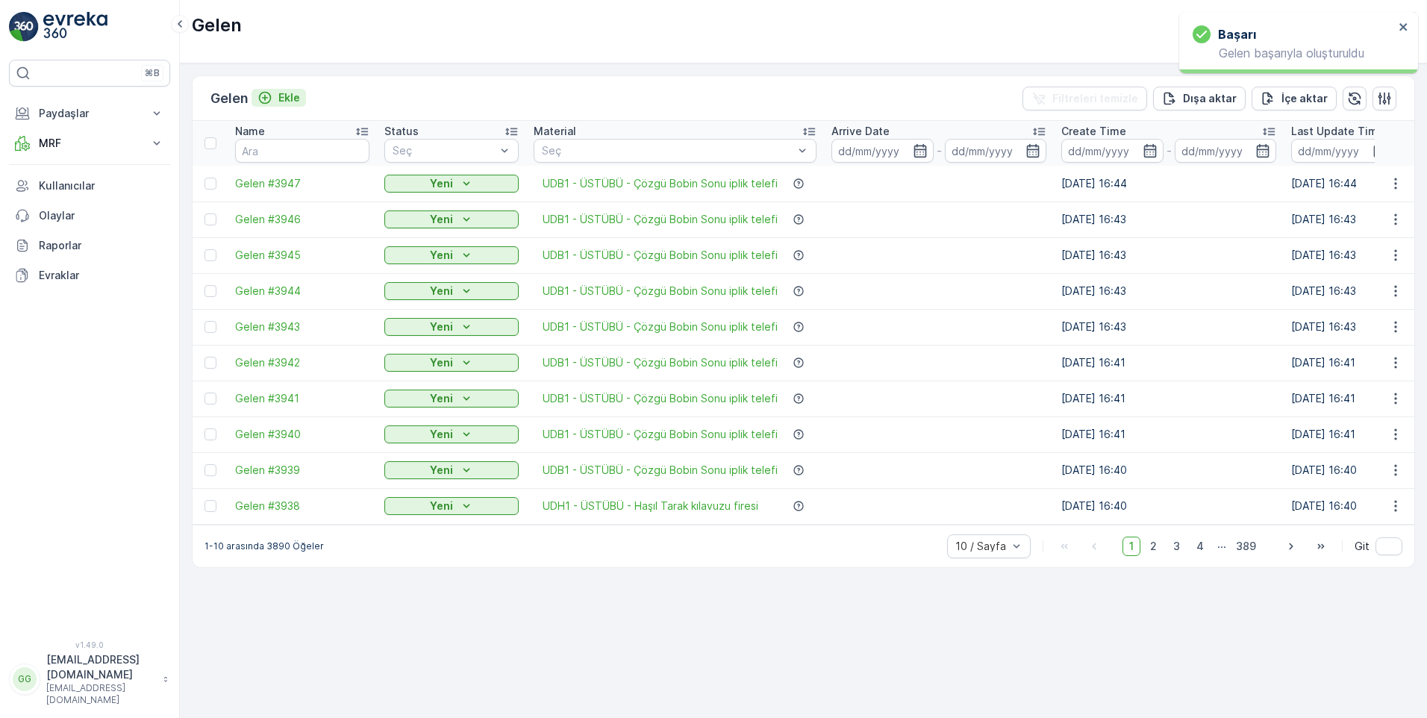
click at [296, 101] on p "Ekle" at bounding box center [289, 97] width 22 height 15
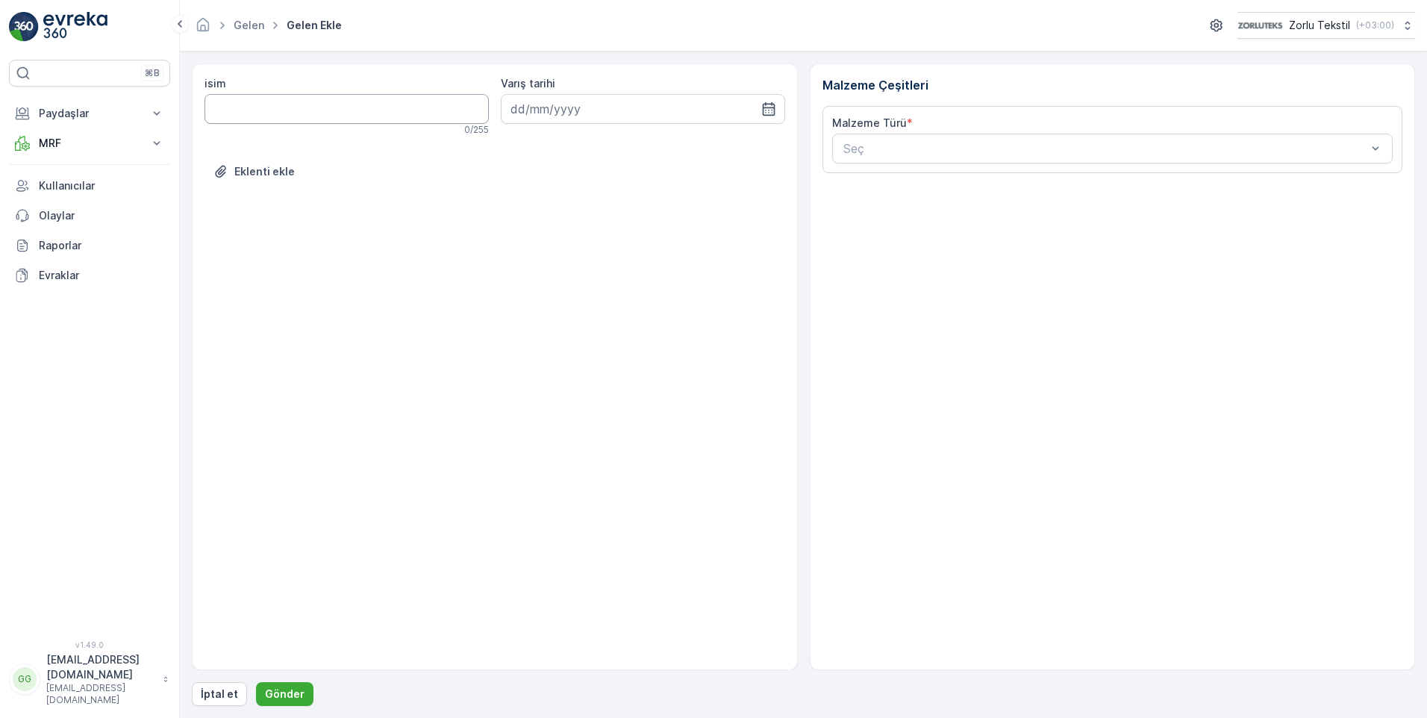
click at [396, 114] on input "isim" at bounding box center [346, 109] width 284 height 30
click at [843, 138] on div "Seç" at bounding box center [1112, 149] width 561 height 30
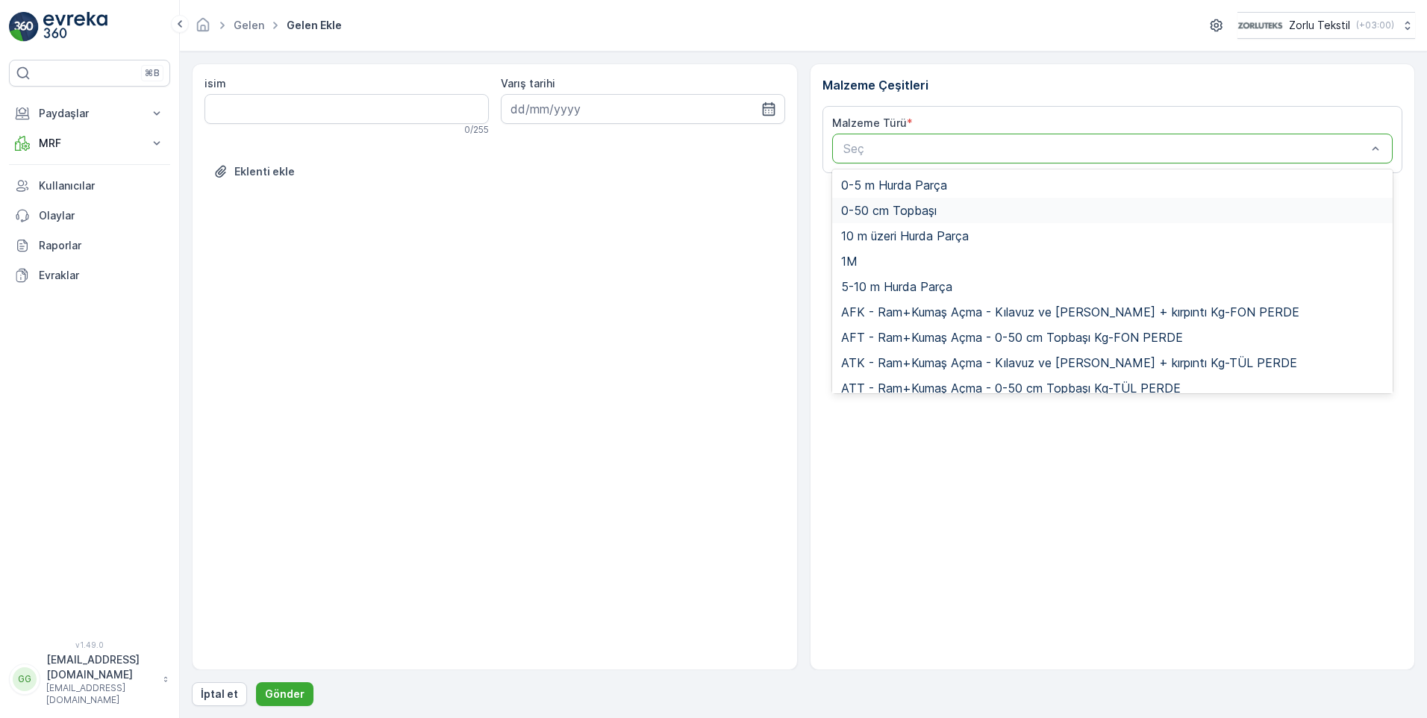
click at [916, 218] on div "0-50 cm Topbaşı" at bounding box center [1112, 210] width 561 height 25
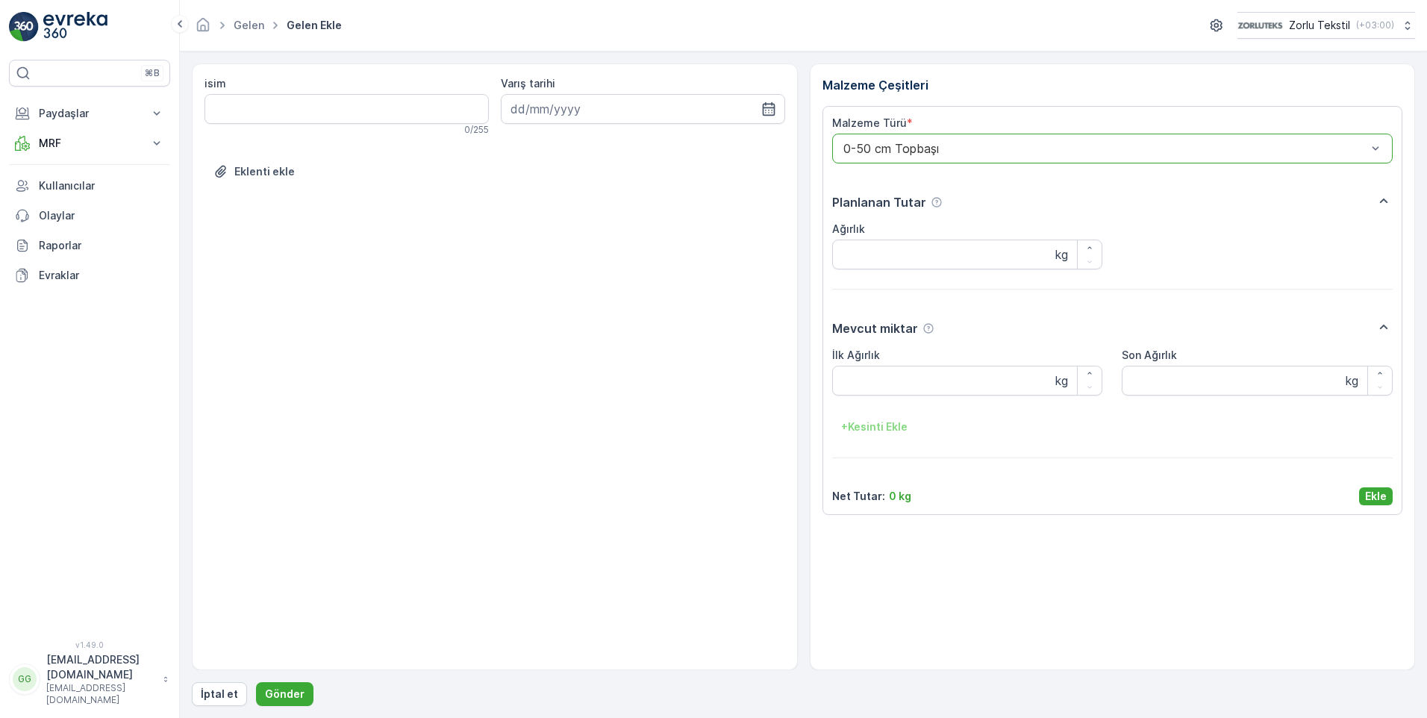
drag, startPoint x: 877, startPoint y: 145, endPoint x: 886, endPoint y: 159, distance: 17.2
click at [875, 145] on div at bounding box center [1105, 148] width 527 height 13
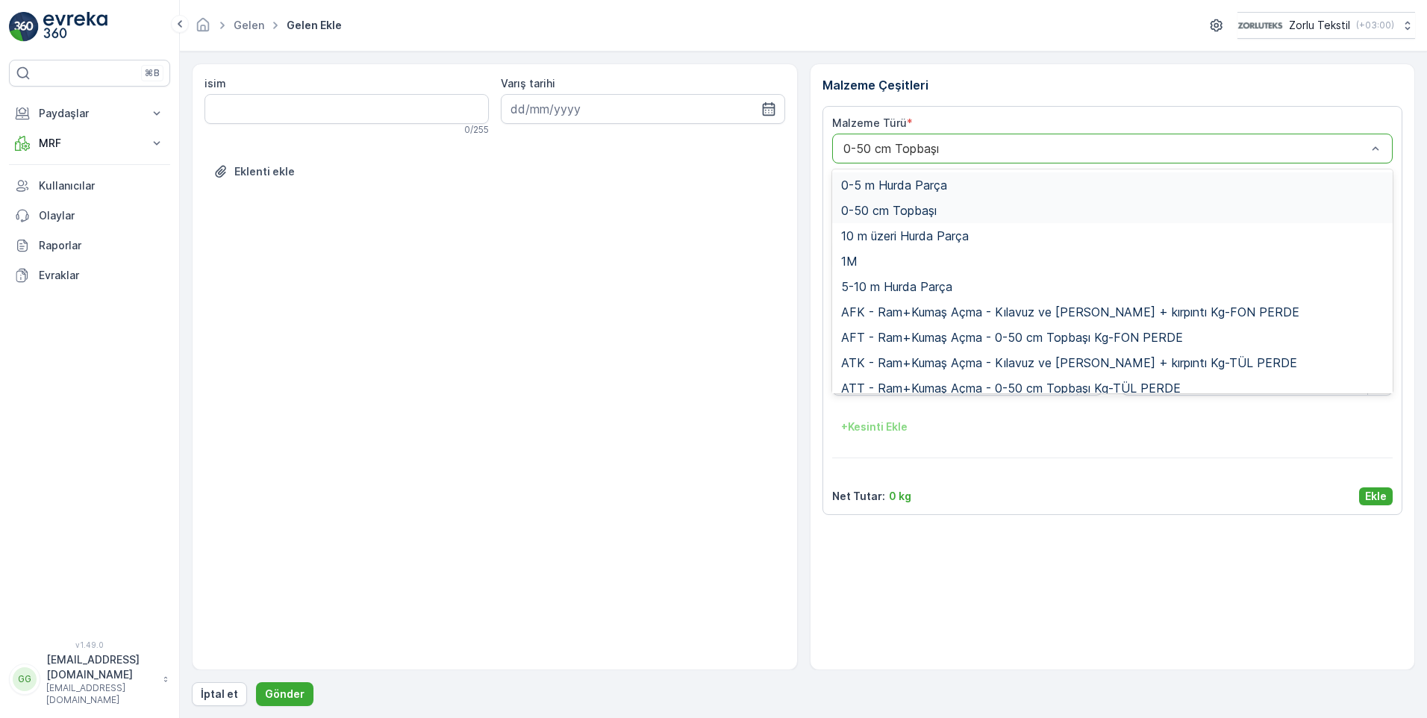
click at [898, 190] on span "0-5 m Hurda Parça" at bounding box center [894, 184] width 106 height 13
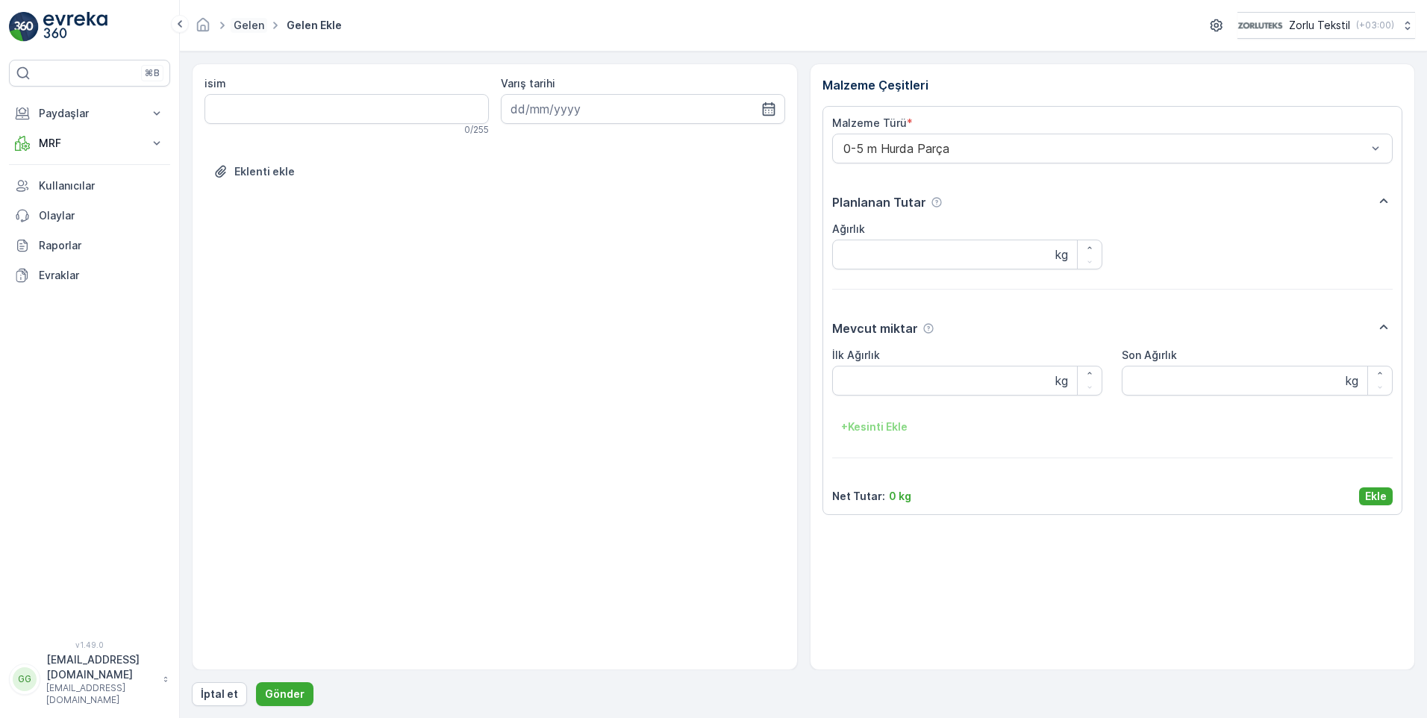
click at [243, 28] on link "Gelen" at bounding box center [249, 25] width 31 height 13
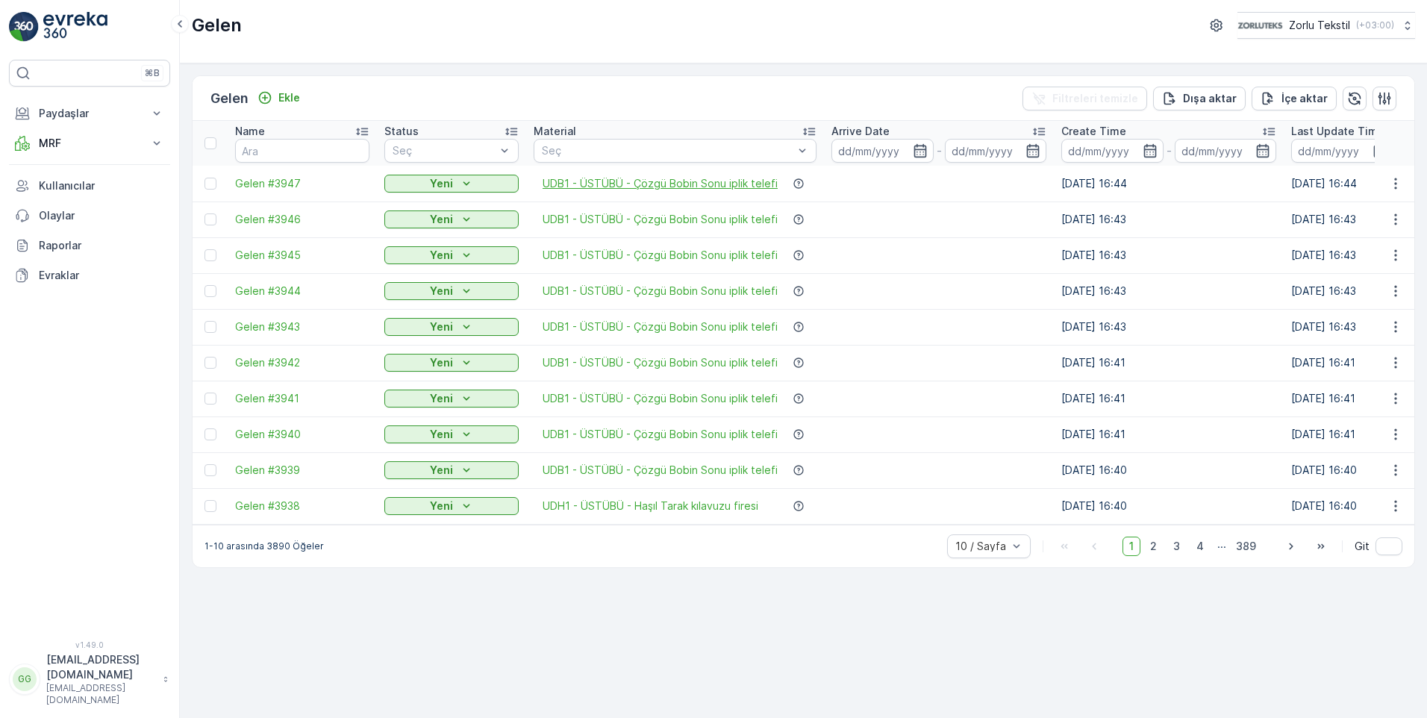
click at [658, 185] on span "UDB1 - ÜSTÜBÜ - Çözgü Bobin Sonu iplik telefi" at bounding box center [659, 183] width 235 height 15
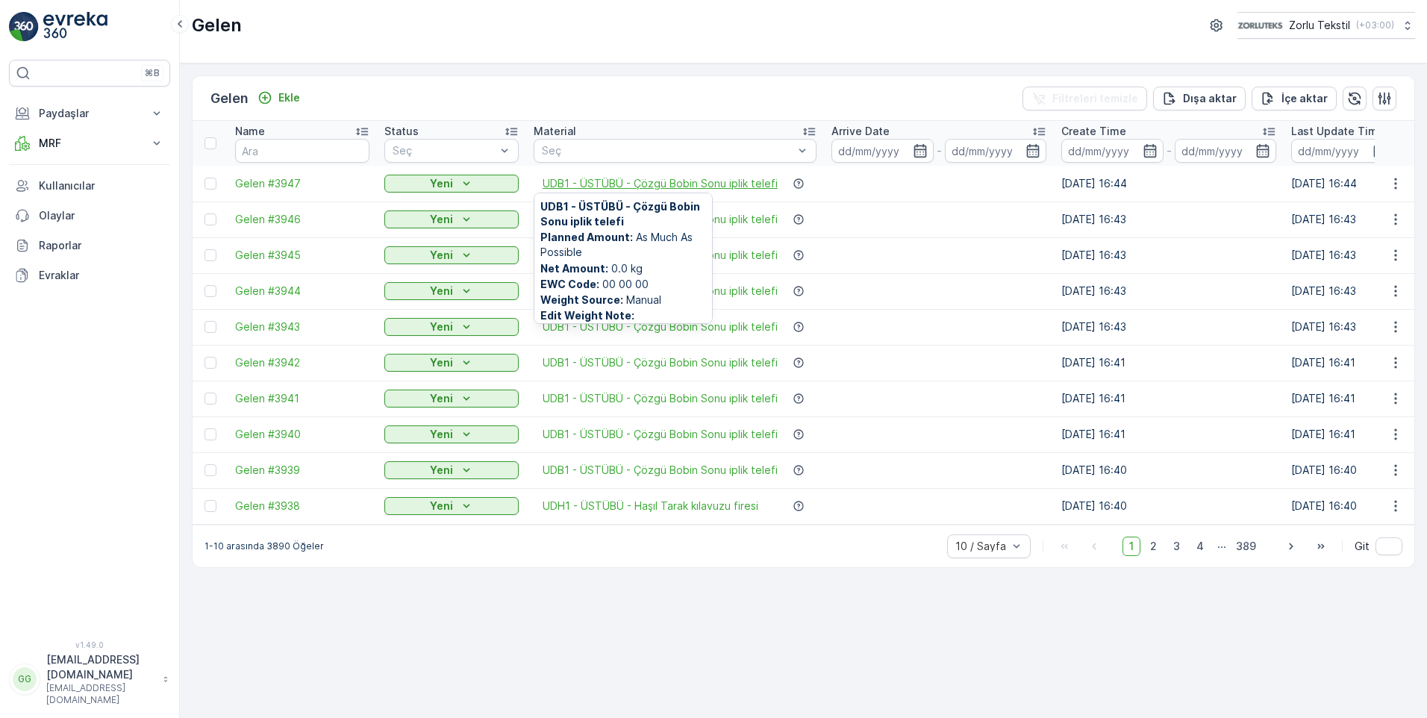
click at [746, 186] on span "UDB1 - ÜSTÜBÜ - Çözgü Bobin Sonu iplik telefi" at bounding box center [659, 183] width 235 height 15
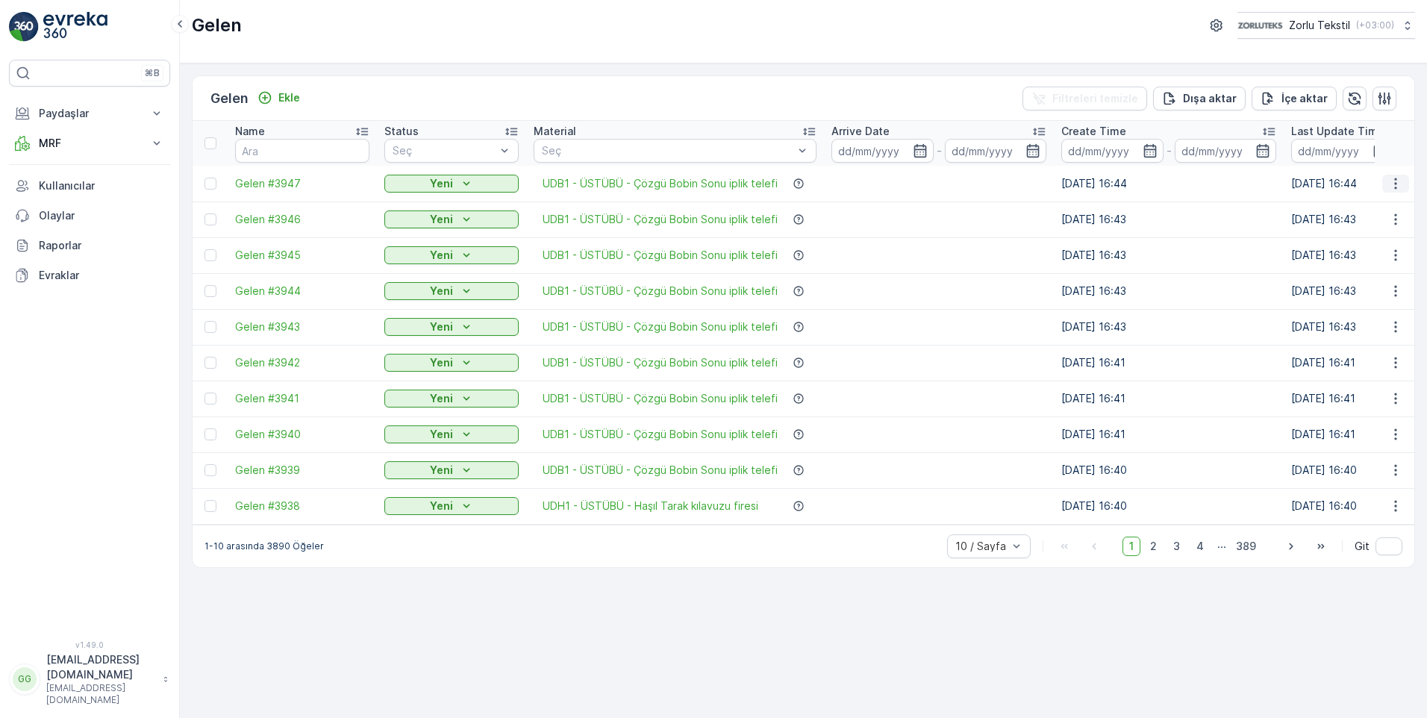
click at [1398, 181] on icon "button" at bounding box center [1395, 183] width 15 height 15
click at [1337, 293] on span "QR'ı yazdır" at bounding box center [1327, 289] width 53 height 15
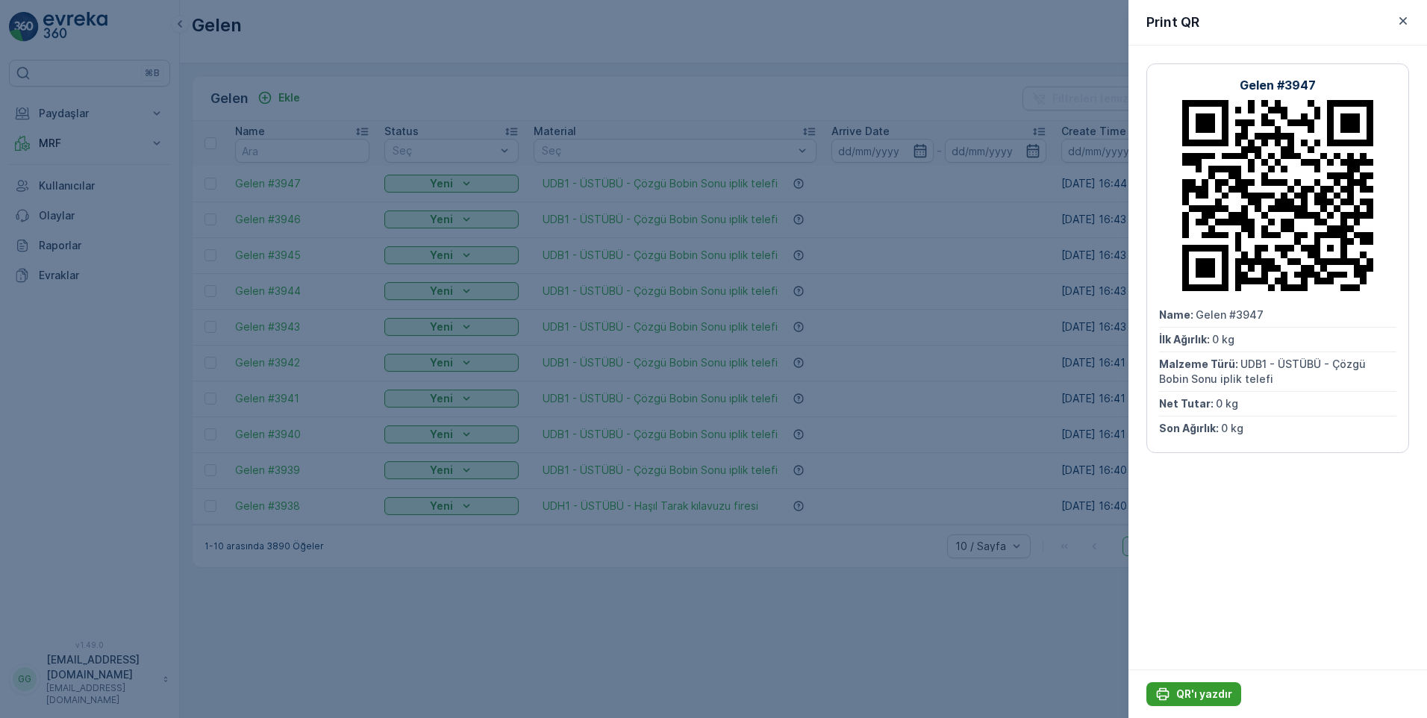
click at [1210, 701] on button "QR'ı yazdır" at bounding box center [1193, 694] width 95 height 24
click at [1404, 22] on icon "button" at bounding box center [1402, 20] width 7 height 7
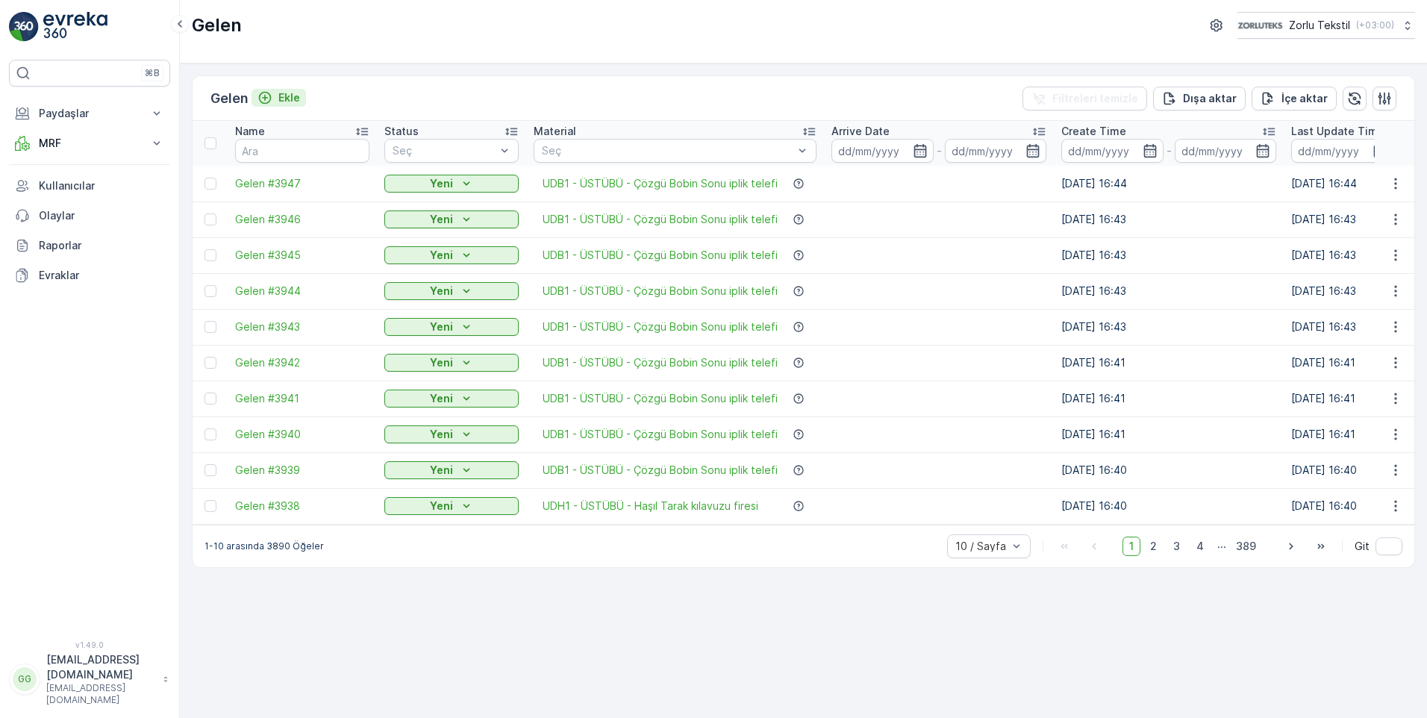
click at [289, 94] on p "Ekle" at bounding box center [289, 97] width 22 height 15
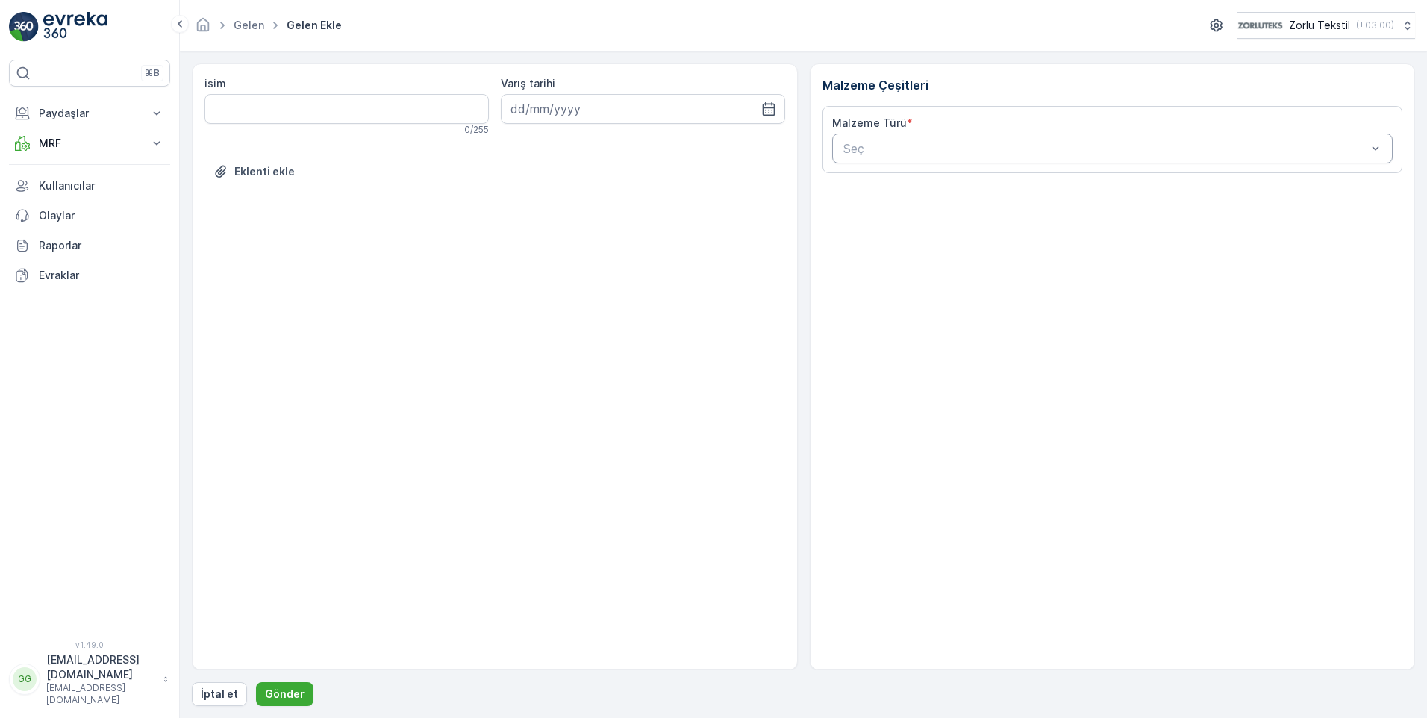
click at [889, 150] on div at bounding box center [1105, 148] width 527 height 13
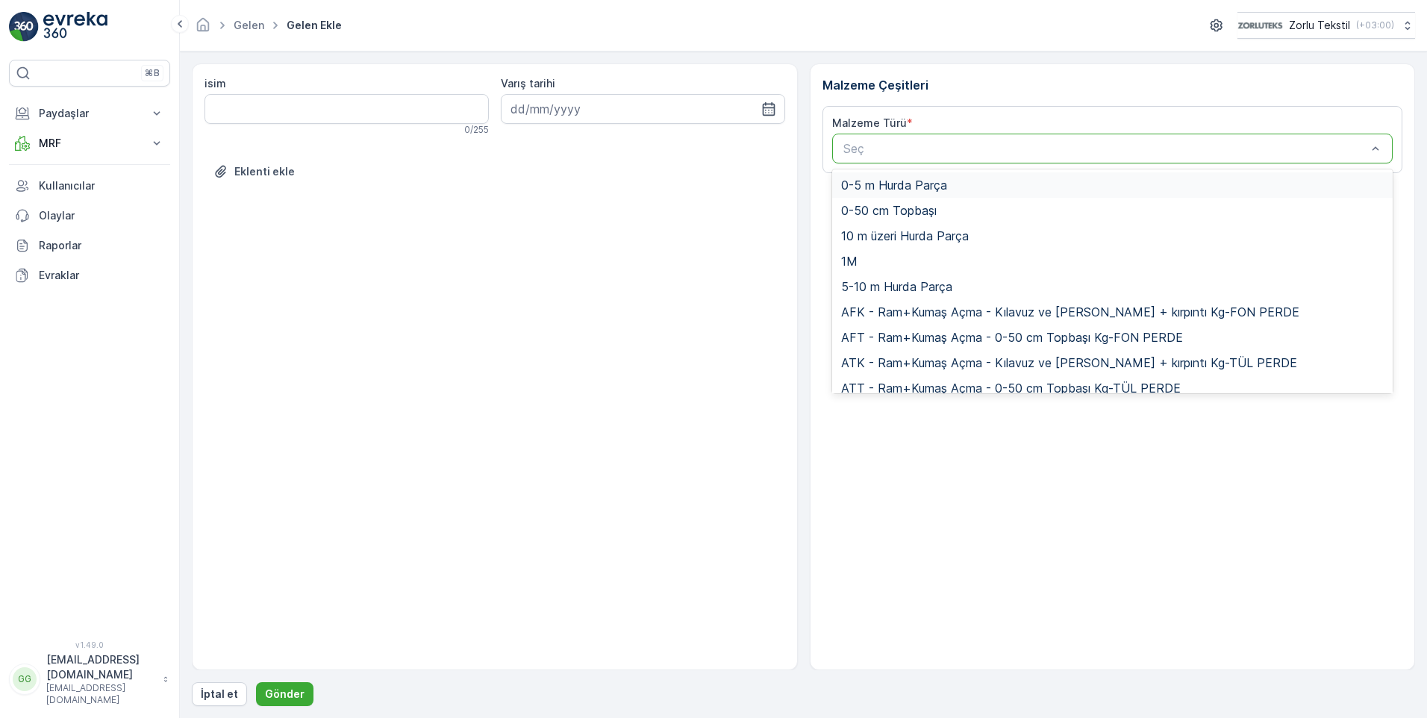
paste input "UDB1"
type input "UDB1"
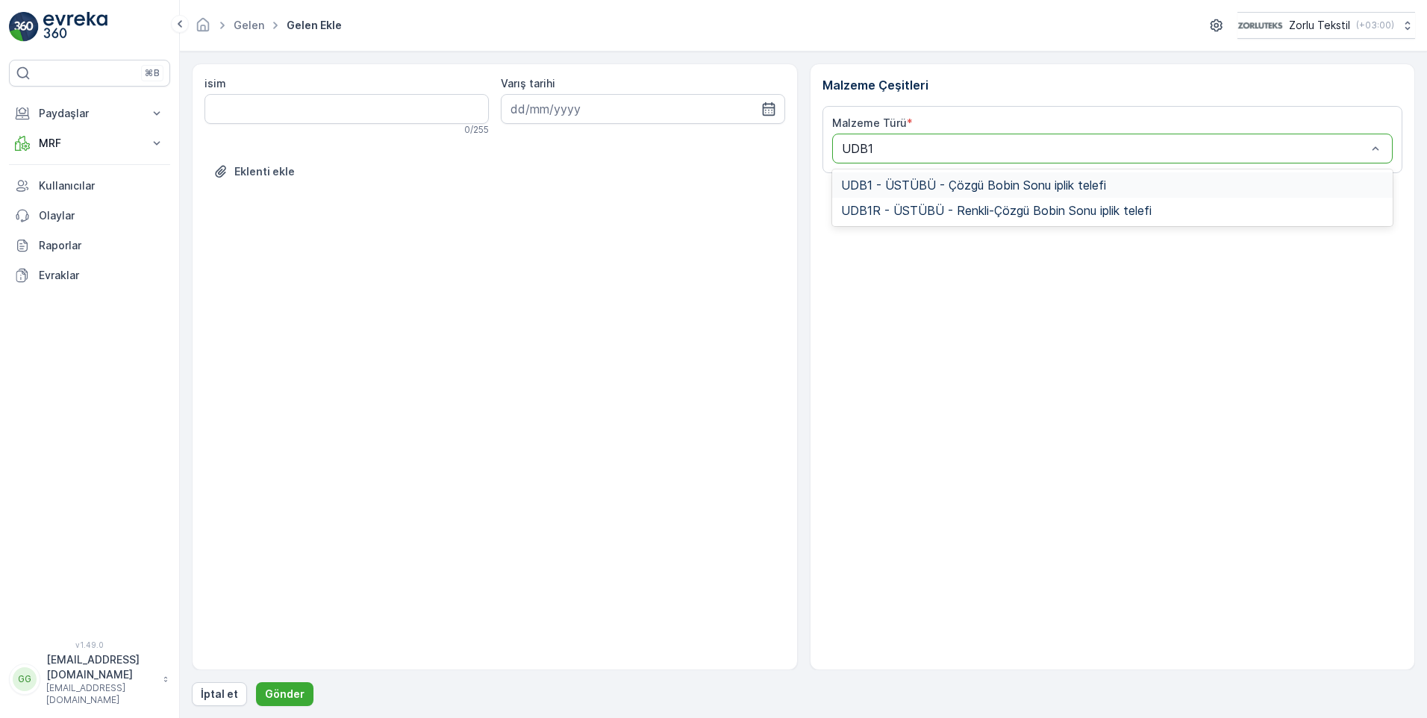
click at [912, 181] on span "UDB1 - ÜSTÜBÜ - Çözgü Bobin Sonu iplik telefi" at bounding box center [973, 184] width 265 height 13
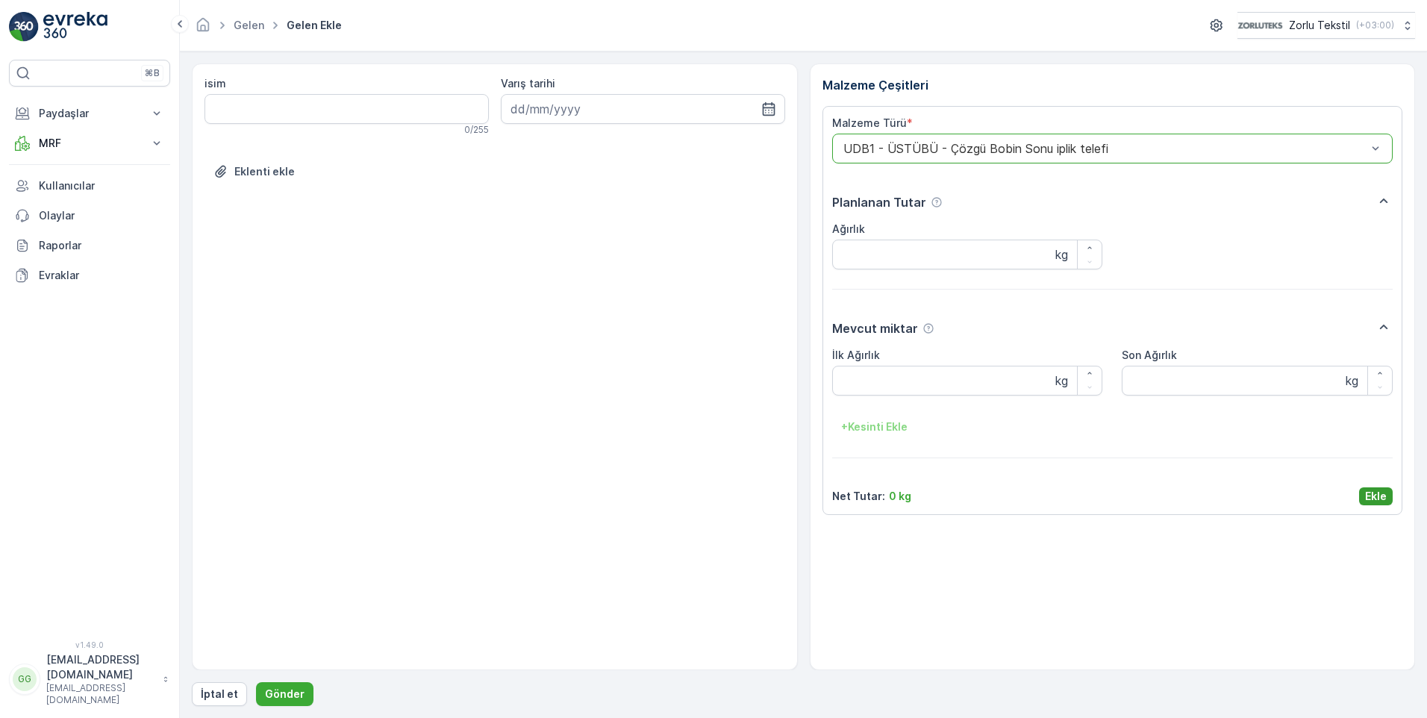
click at [1382, 498] on p "Ekle" at bounding box center [1376, 496] width 22 height 15
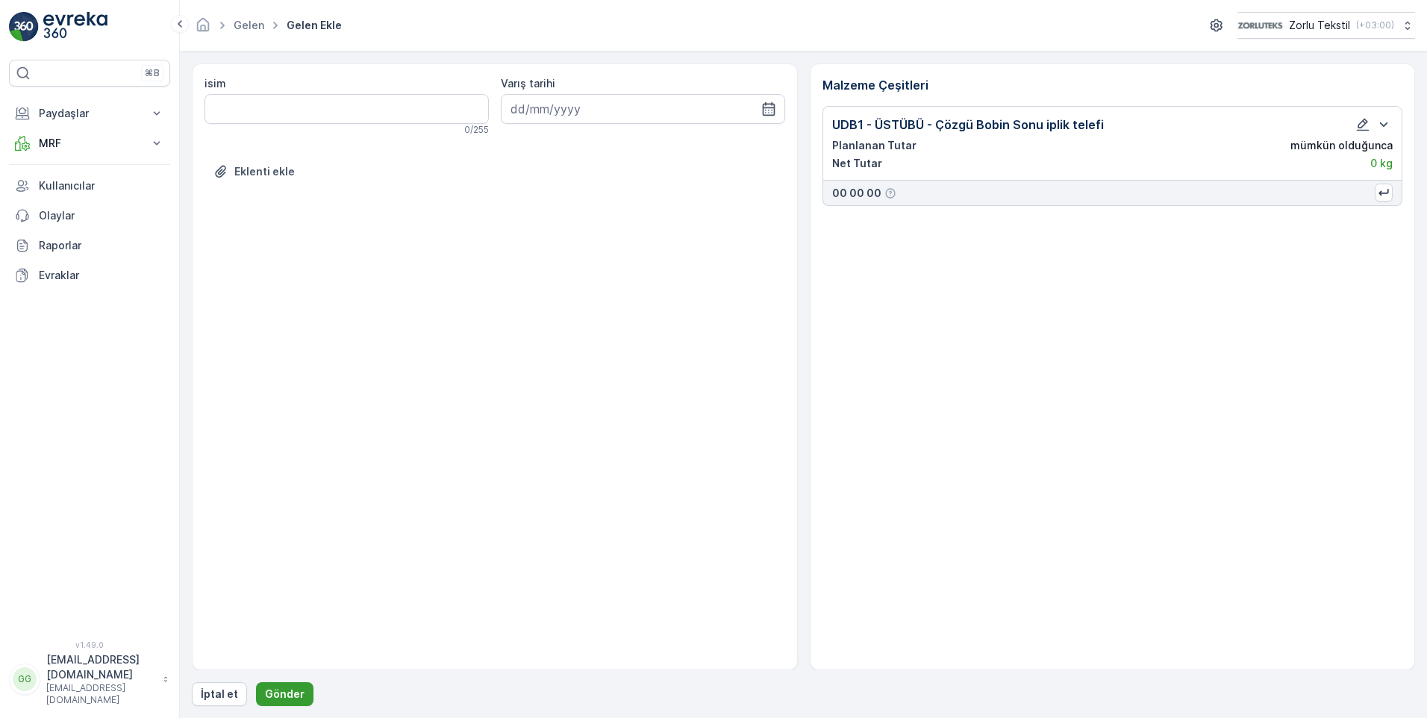
click at [286, 686] on button "Gönder" at bounding box center [284, 694] width 57 height 24
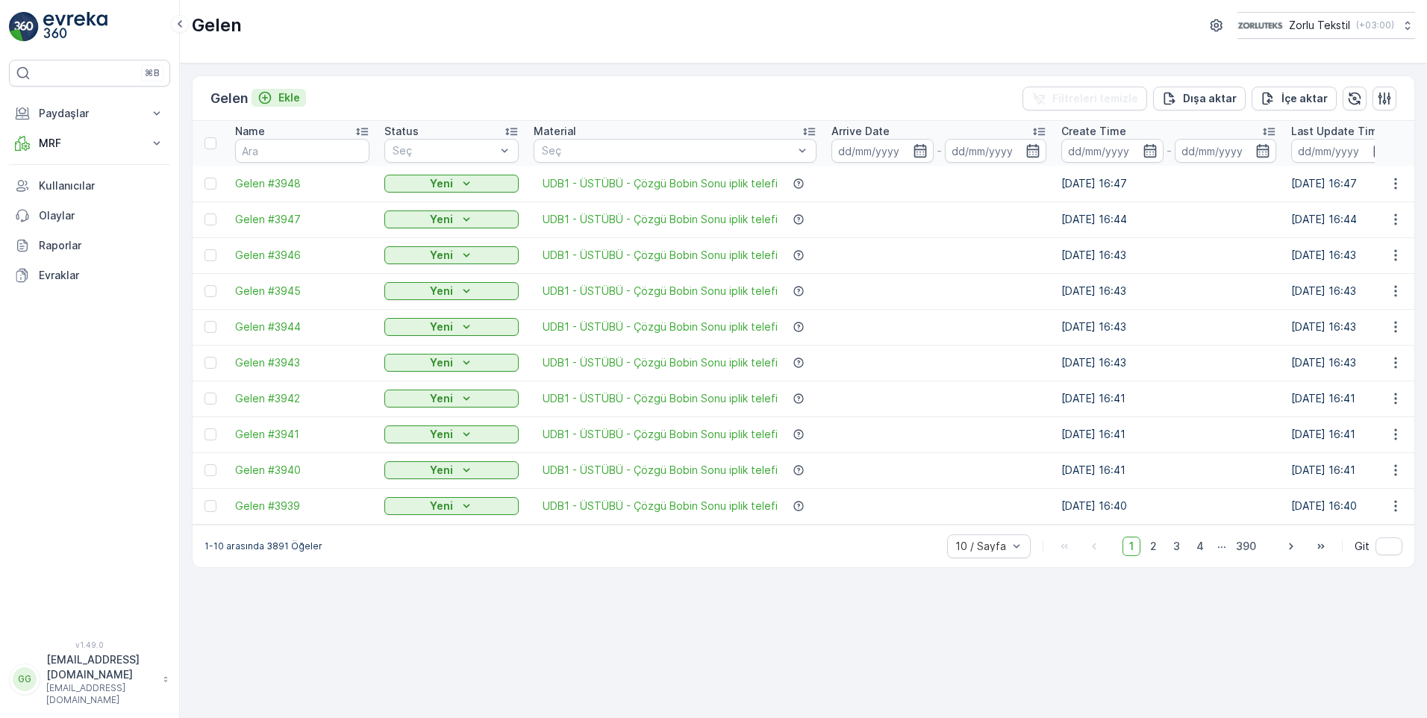
click at [268, 94] on icon "Ekle" at bounding box center [264, 97] width 15 height 15
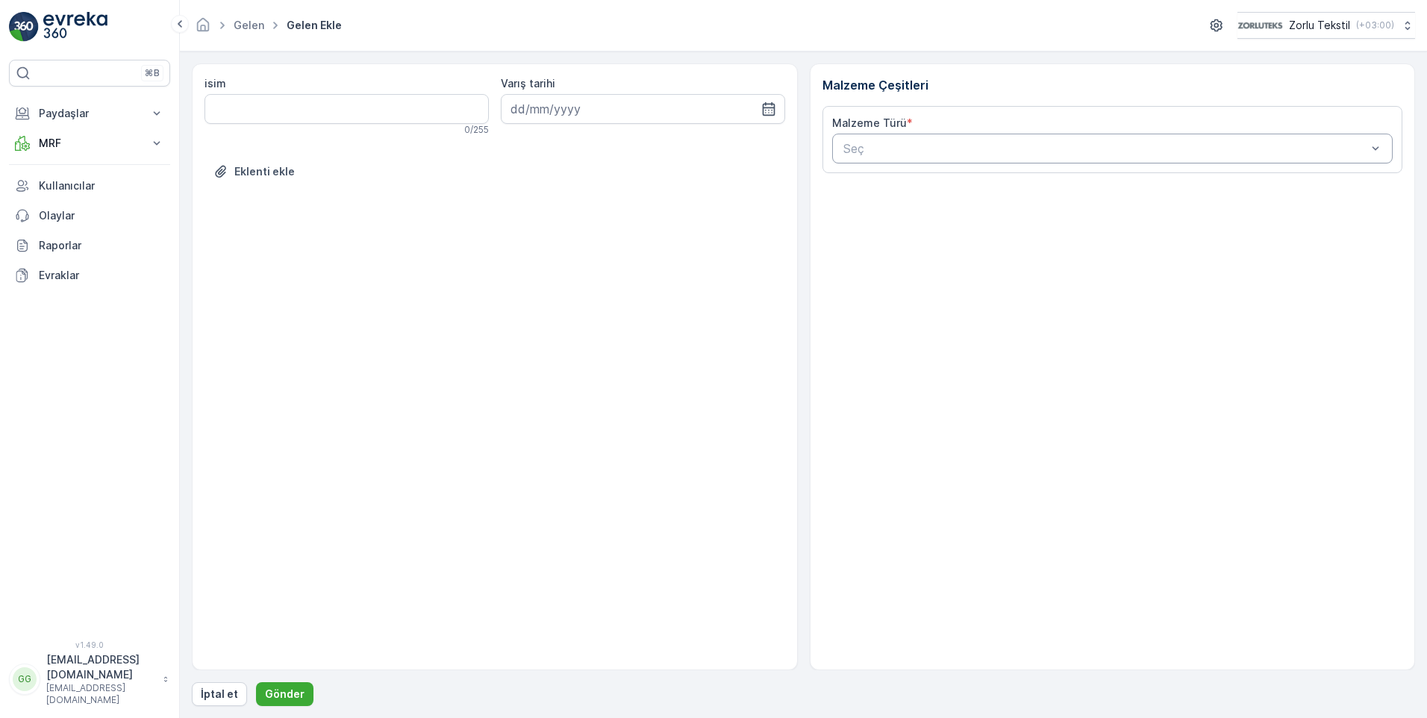
click at [863, 159] on div "Seç" at bounding box center [1112, 149] width 561 height 30
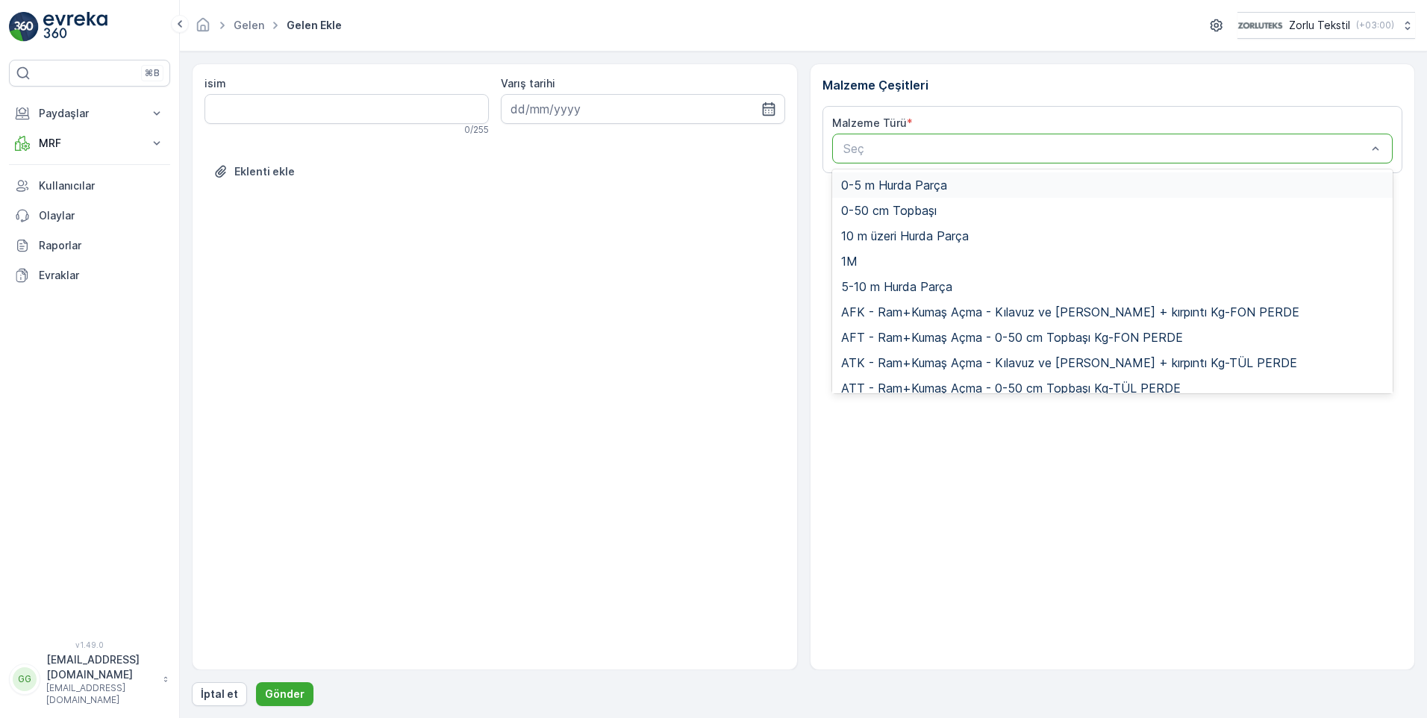
paste input "UDB1"
type input "UDB1"
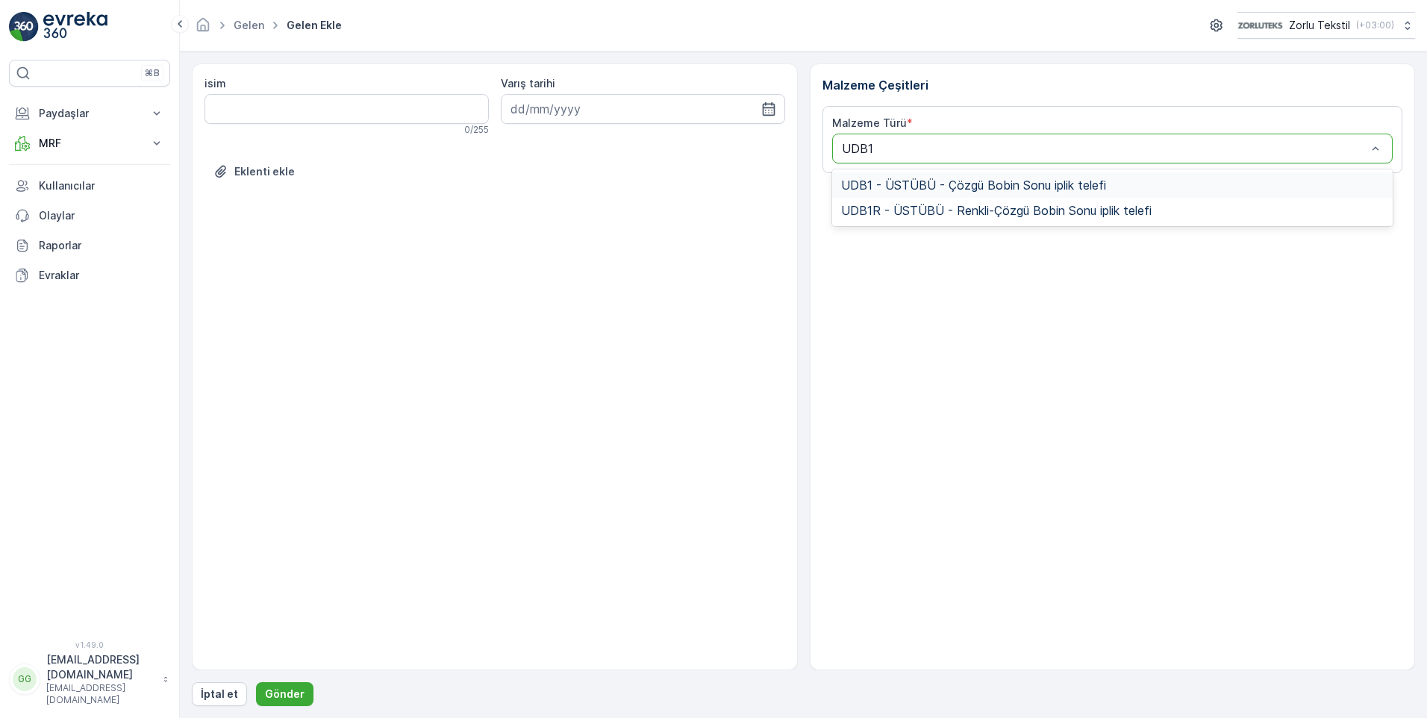
drag, startPoint x: 945, startPoint y: 179, endPoint x: 945, endPoint y: 189, distance: 9.7
click at [945, 180] on span "UDB1 - ÜSTÜBÜ - Çözgü Bobin Sonu iplik telefi" at bounding box center [973, 184] width 265 height 13
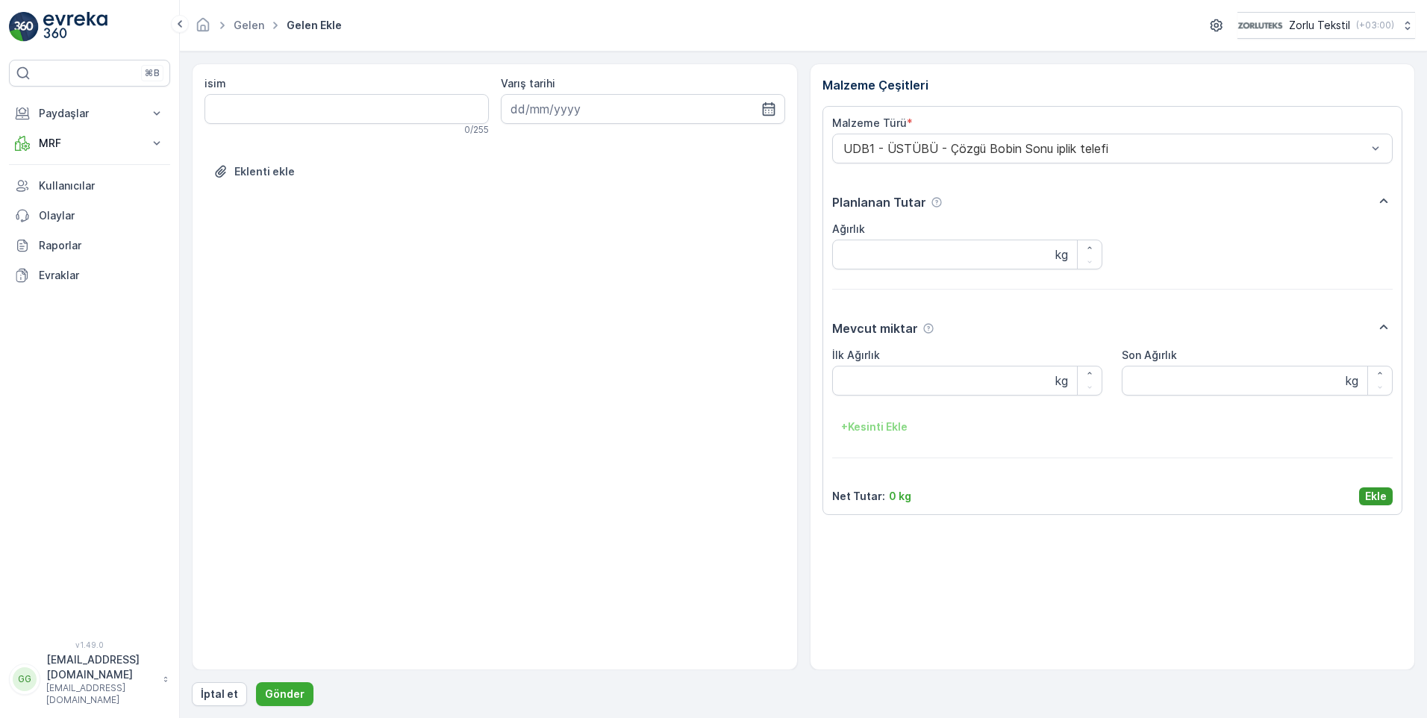
click at [1373, 498] on p "Ekle" at bounding box center [1376, 496] width 22 height 15
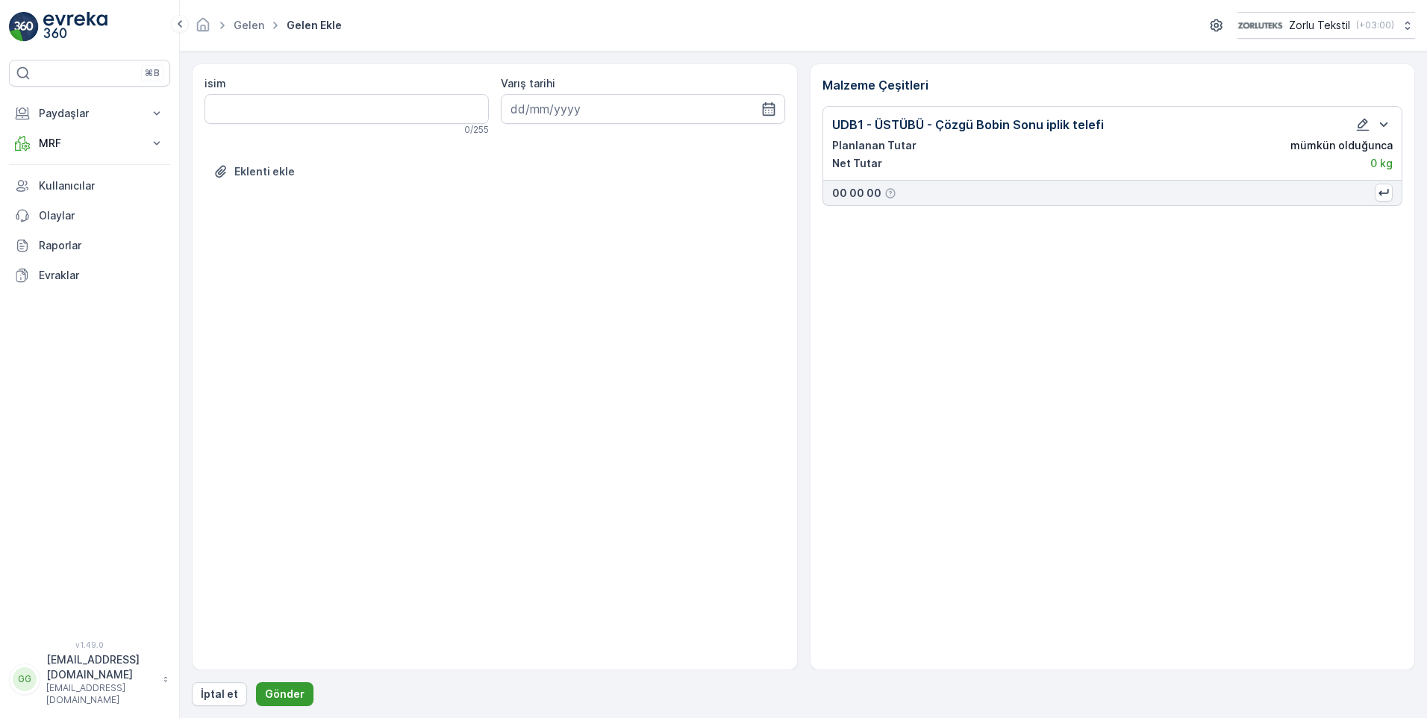
click at [282, 696] on p "Gönder" at bounding box center [285, 693] width 40 height 15
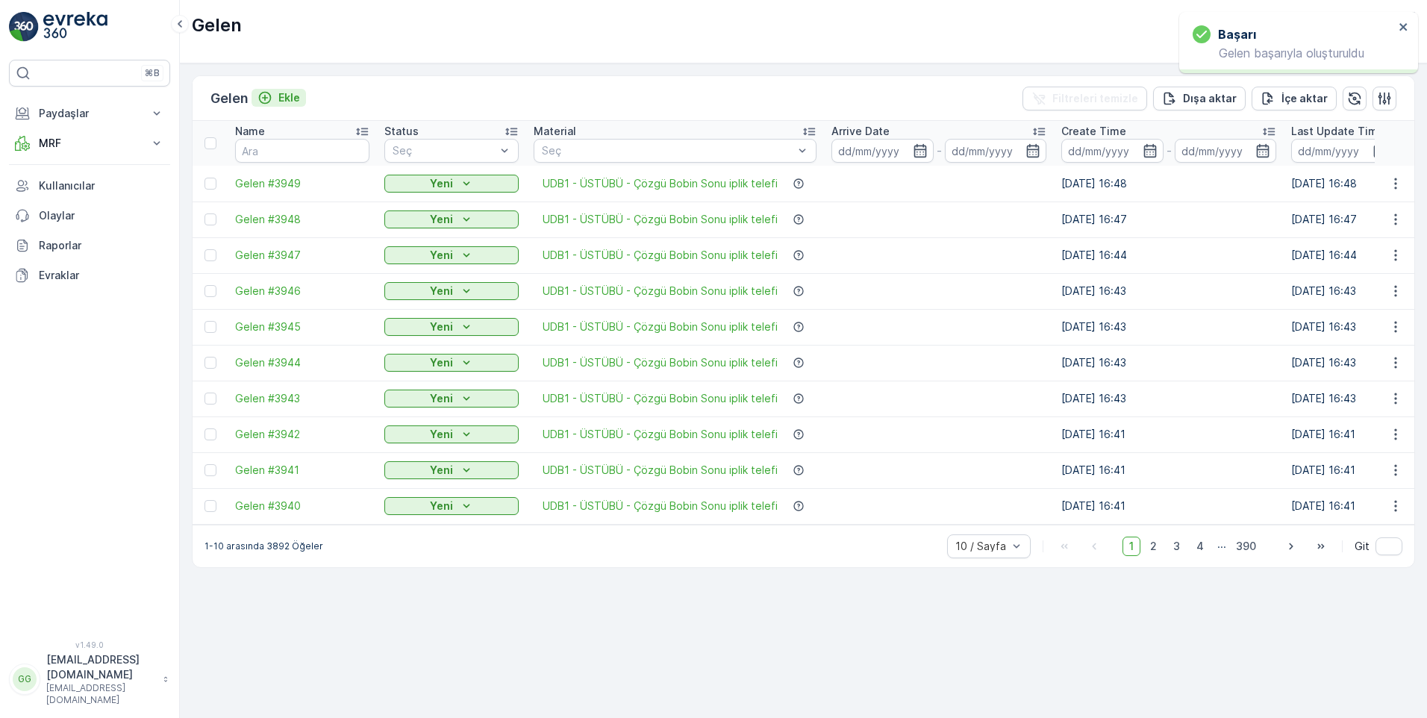
click at [286, 102] on p "Ekle" at bounding box center [289, 97] width 22 height 15
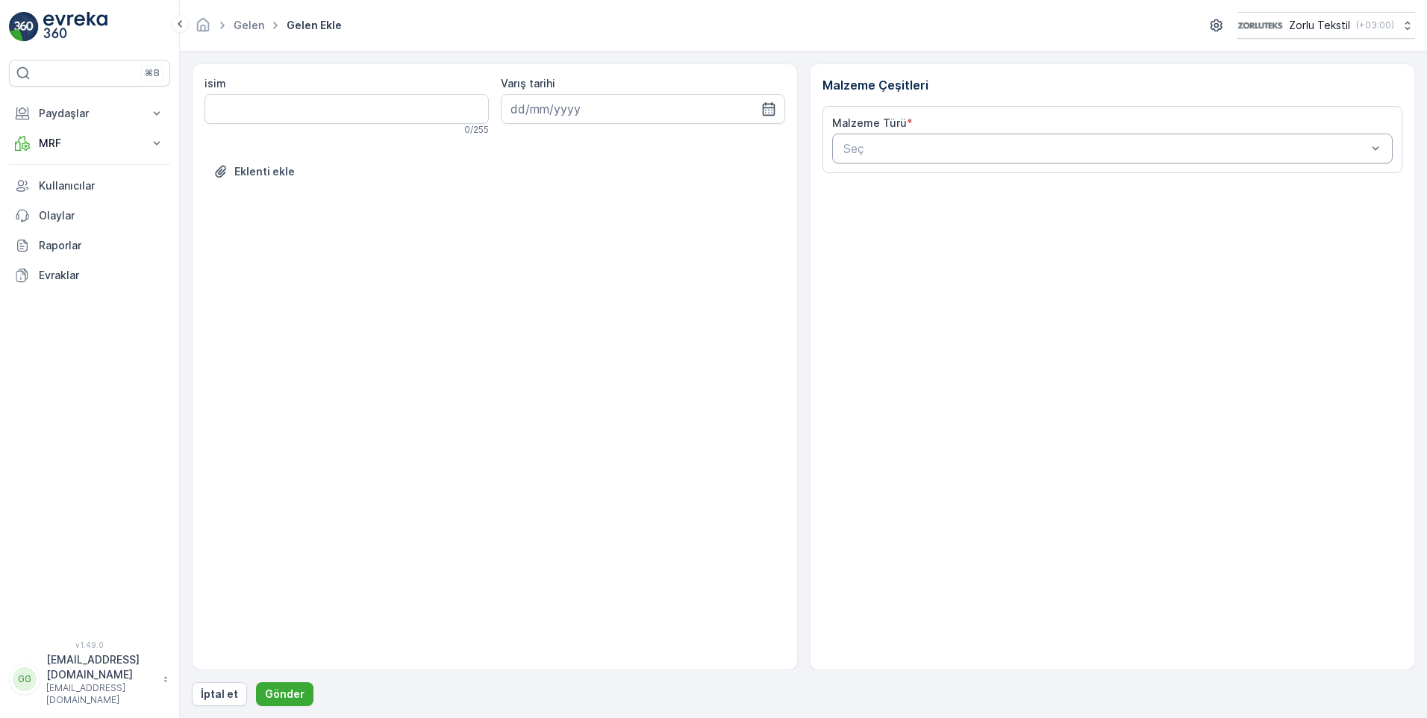
click at [1083, 137] on div "Seç" at bounding box center [1112, 149] width 561 height 30
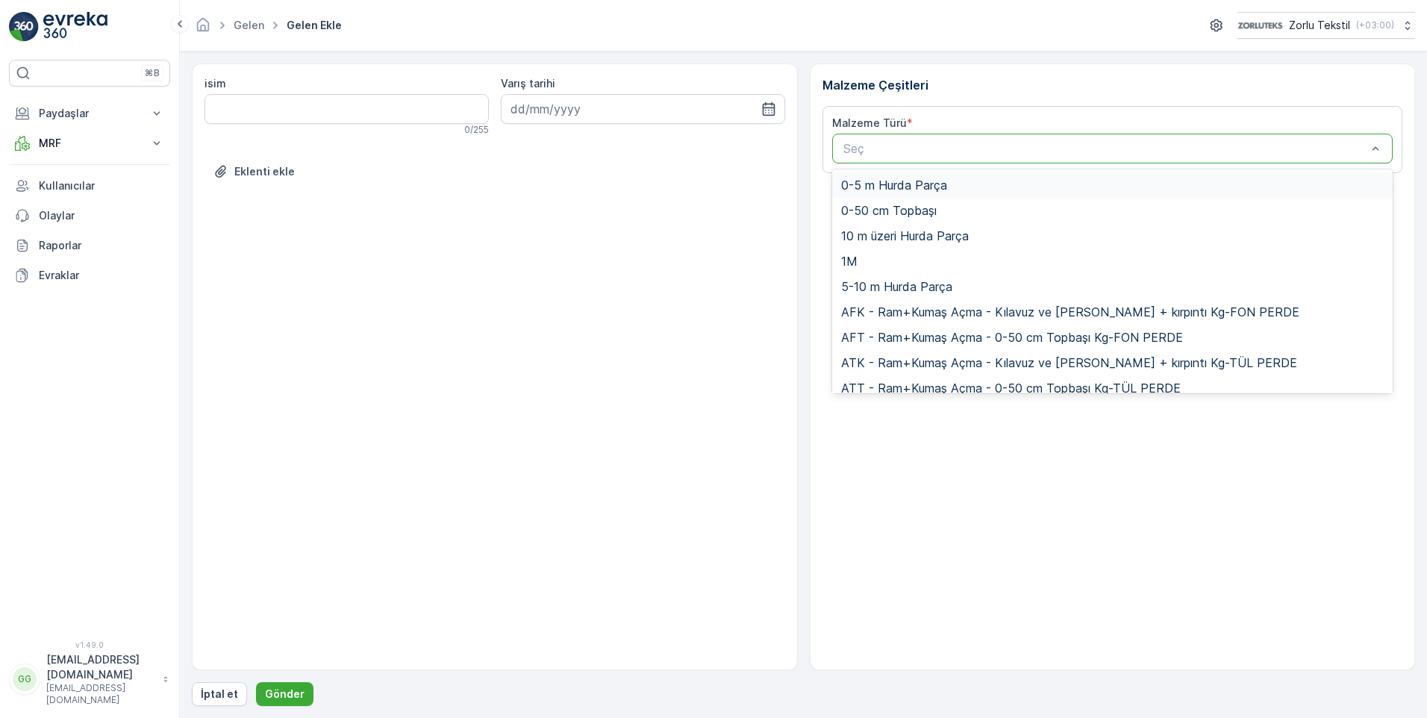
click at [1007, 146] on div at bounding box center [1105, 148] width 527 height 13
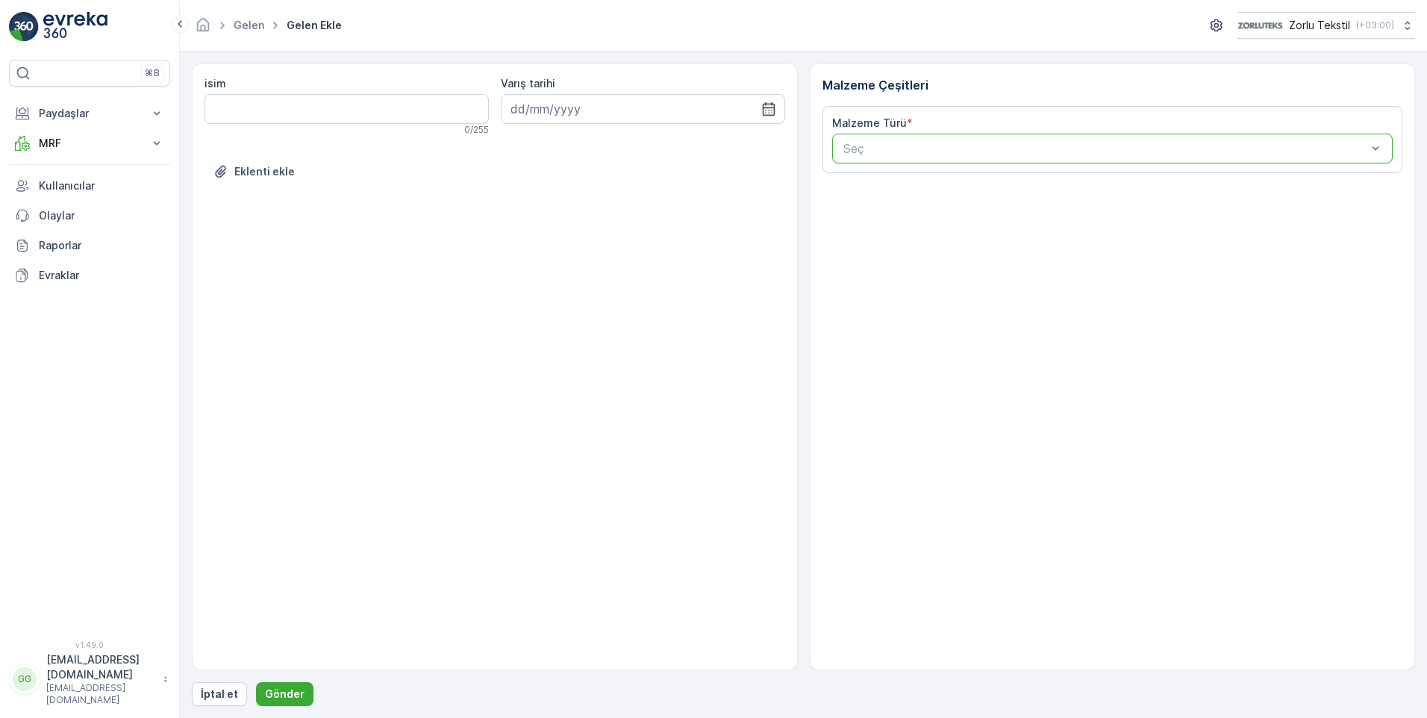
paste input "UDB1"
type input "UDB1"
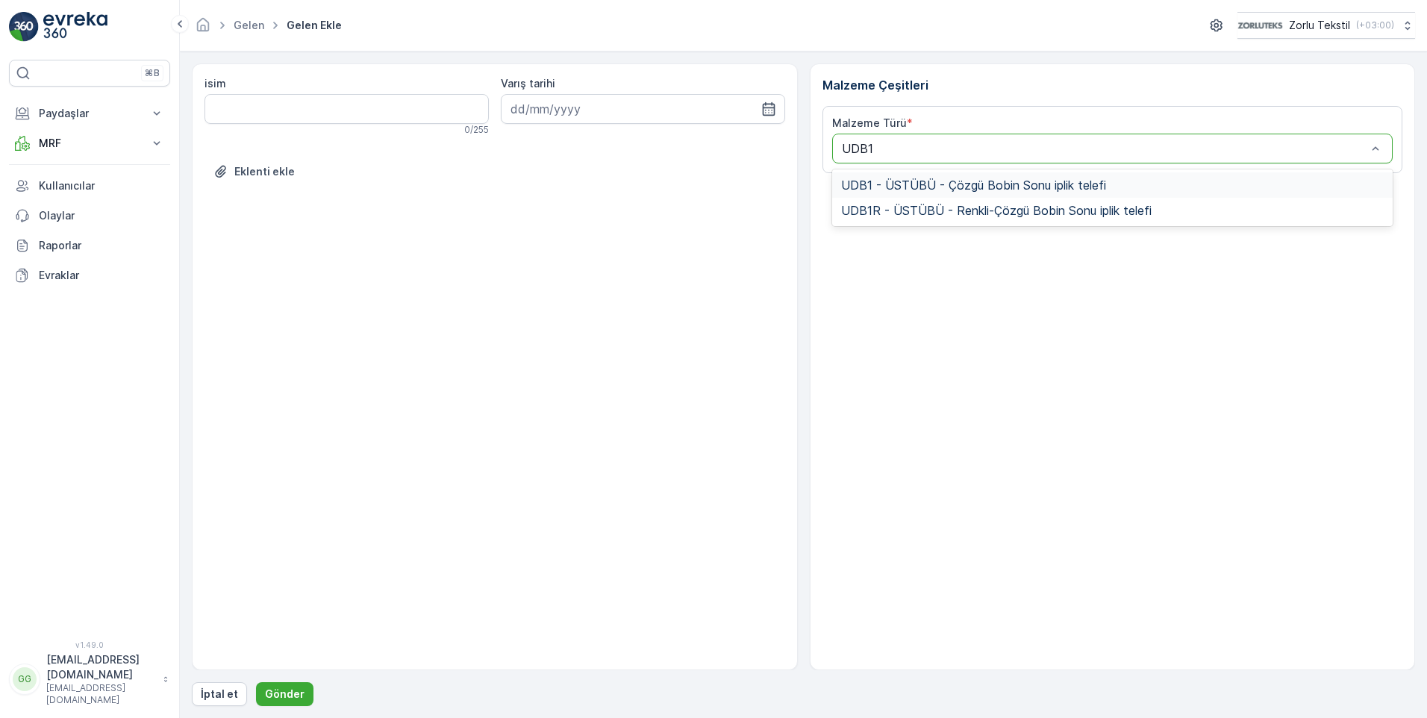
click at [940, 185] on span "UDB1 - ÜSTÜBÜ - Çözgü Bobin Sonu iplik telefi" at bounding box center [973, 184] width 265 height 13
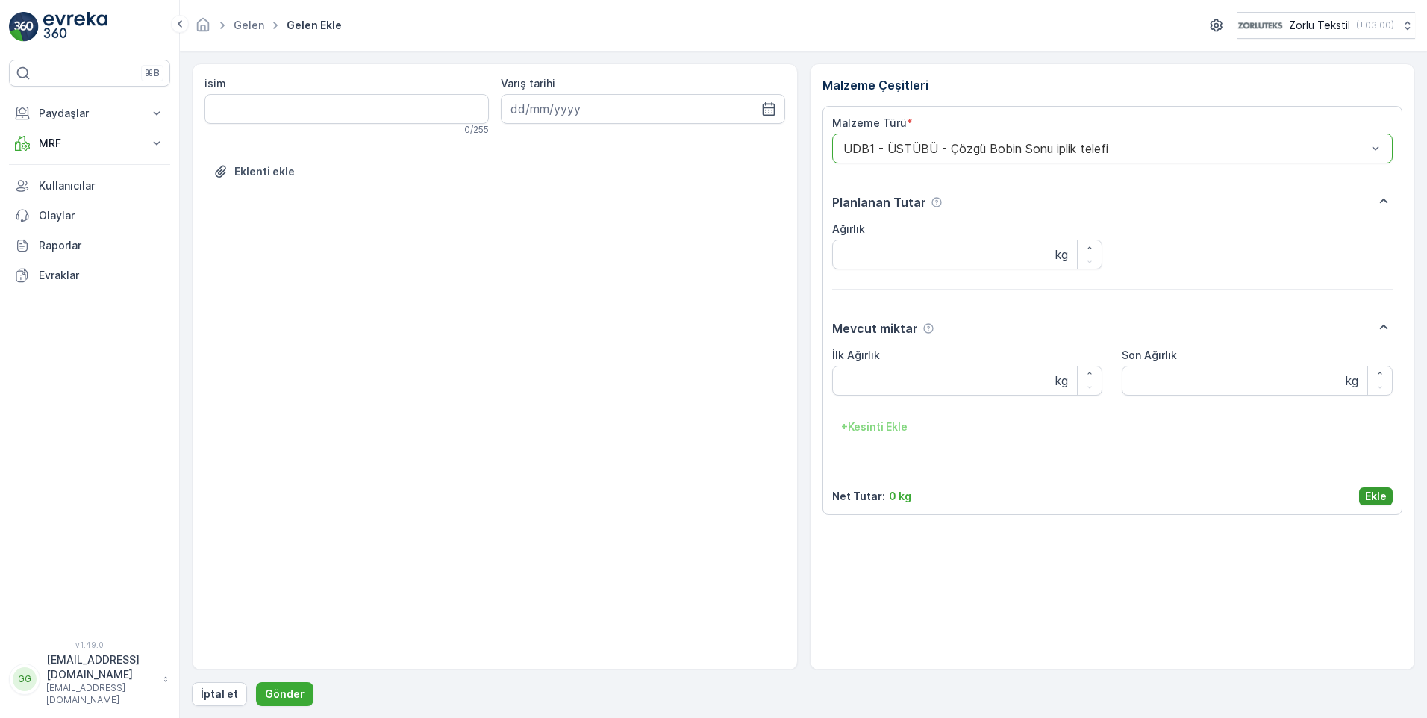
click at [1365, 489] on p "Ekle" at bounding box center [1376, 496] width 22 height 15
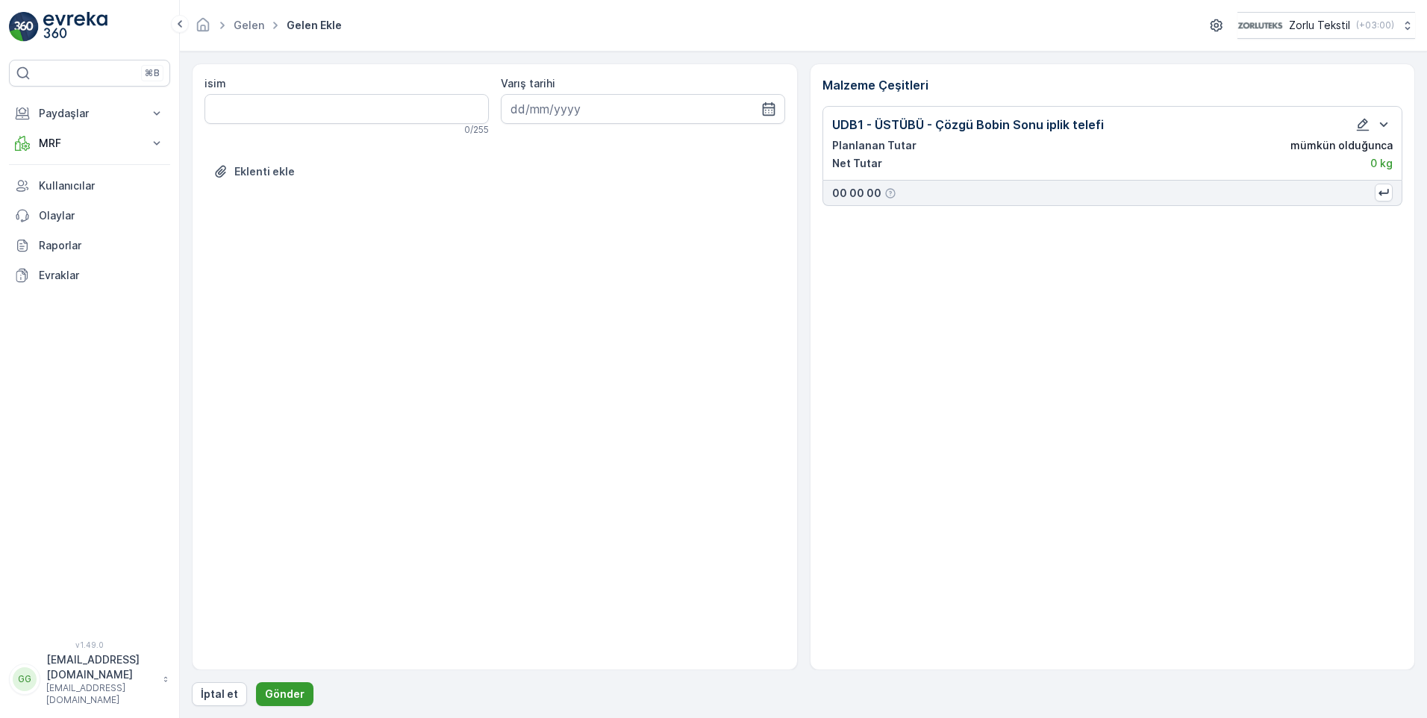
click at [278, 695] on p "Gönder" at bounding box center [285, 693] width 40 height 15
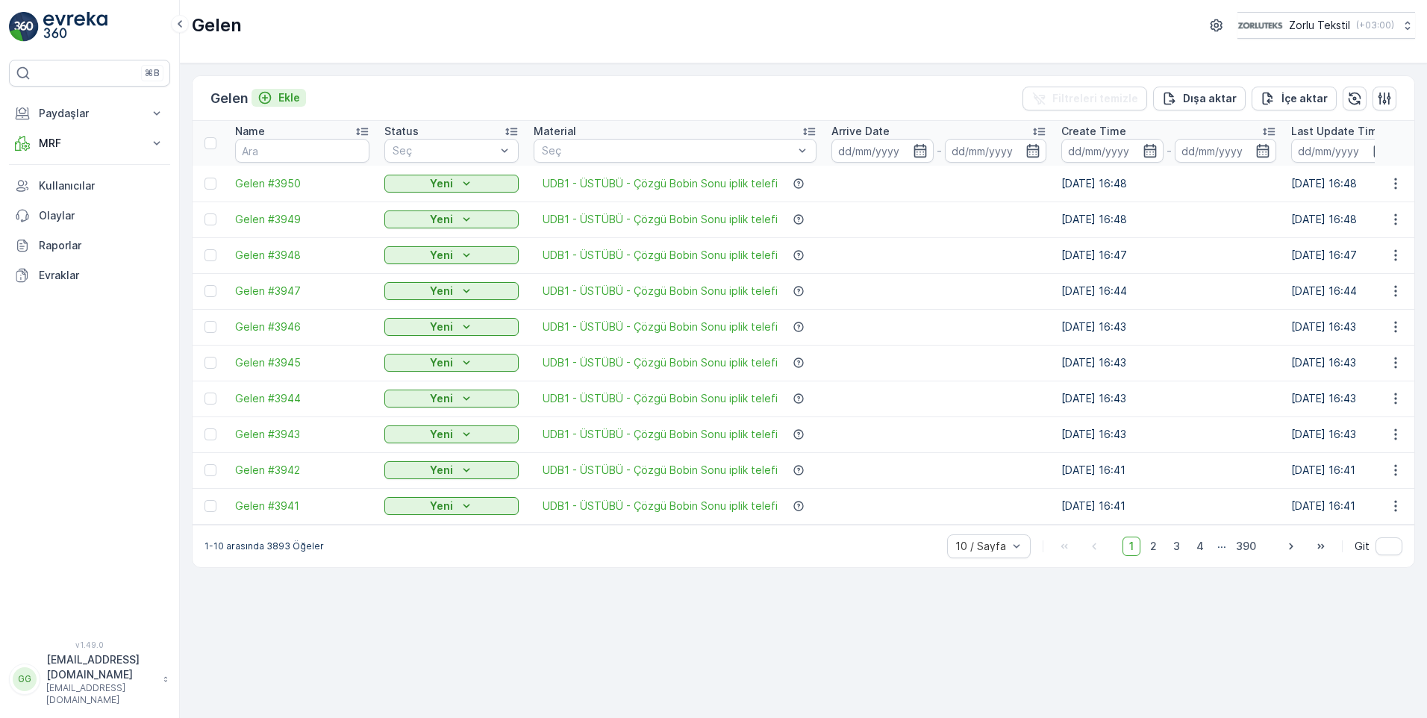
click at [290, 100] on p "Ekle" at bounding box center [289, 97] width 22 height 15
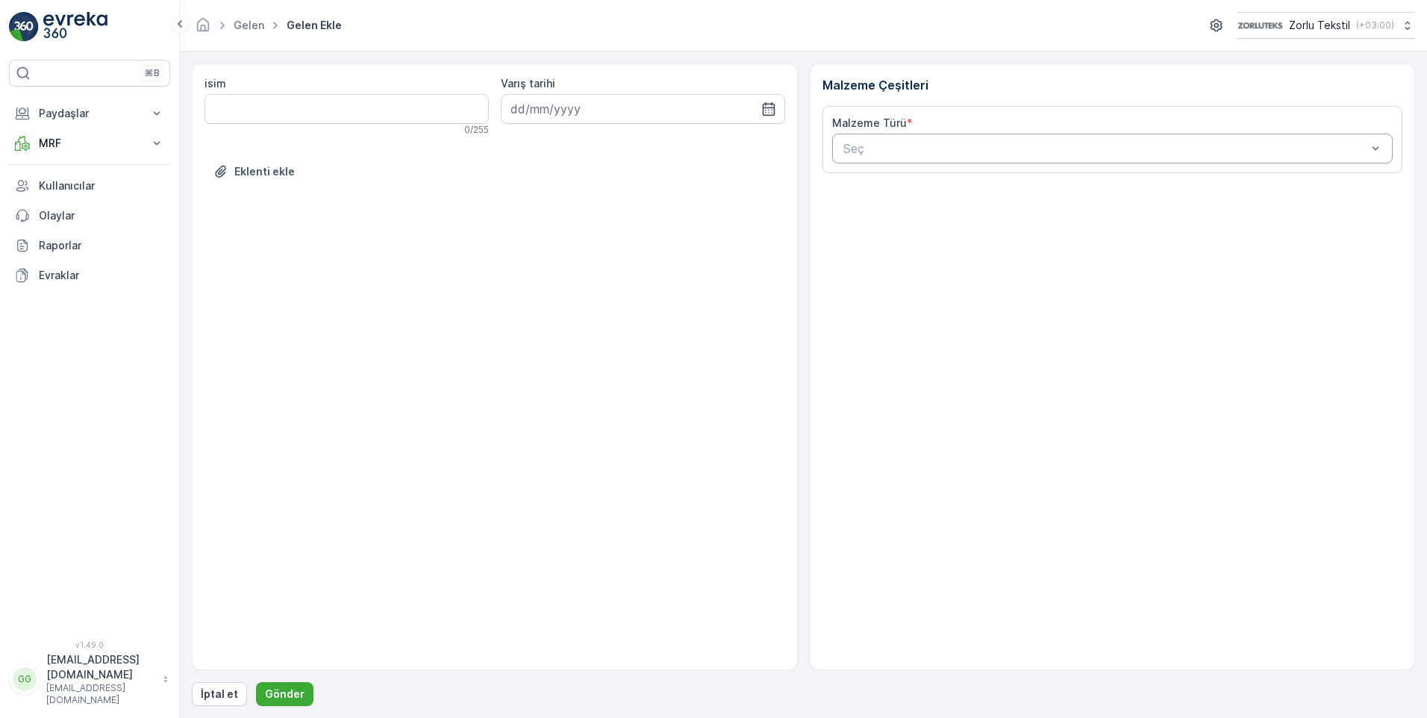
click at [893, 149] on div at bounding box center [1105, 148] width 527 height 13
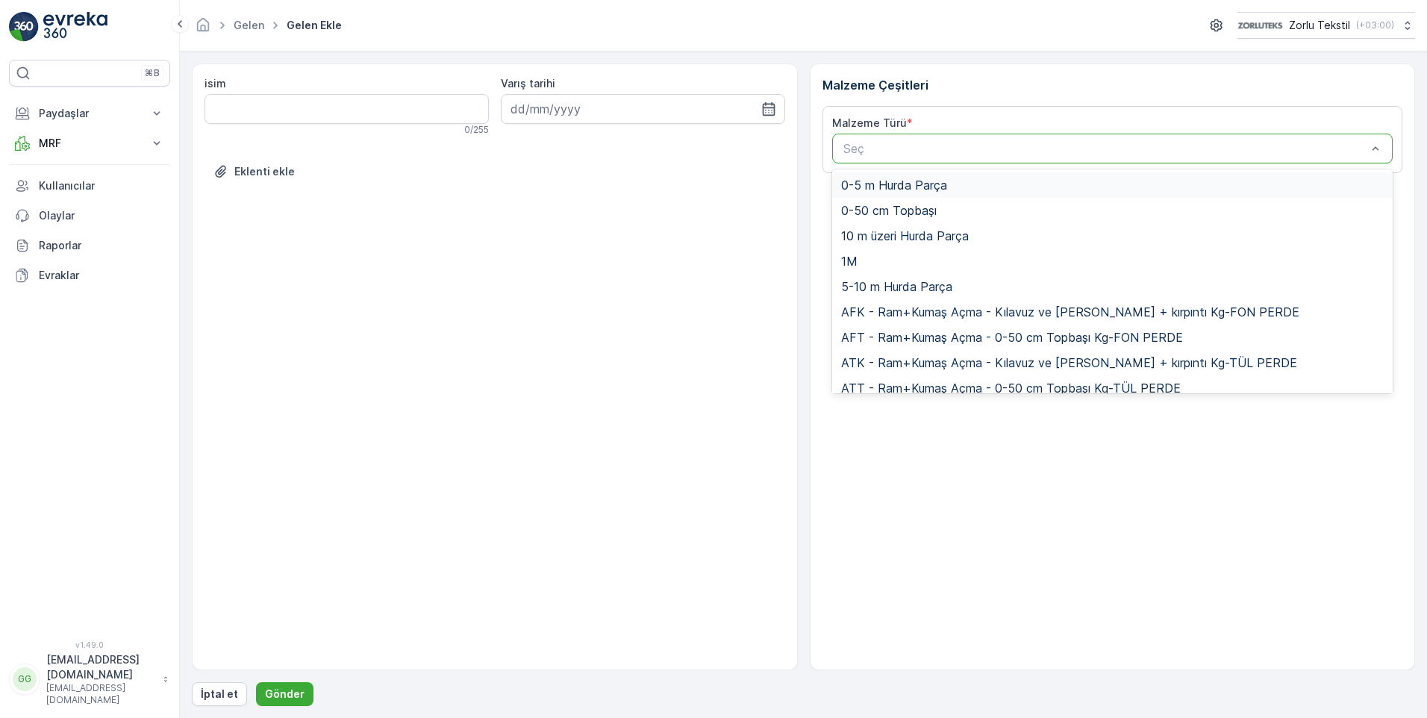
paste input "UDB1"
type input "UDB1"
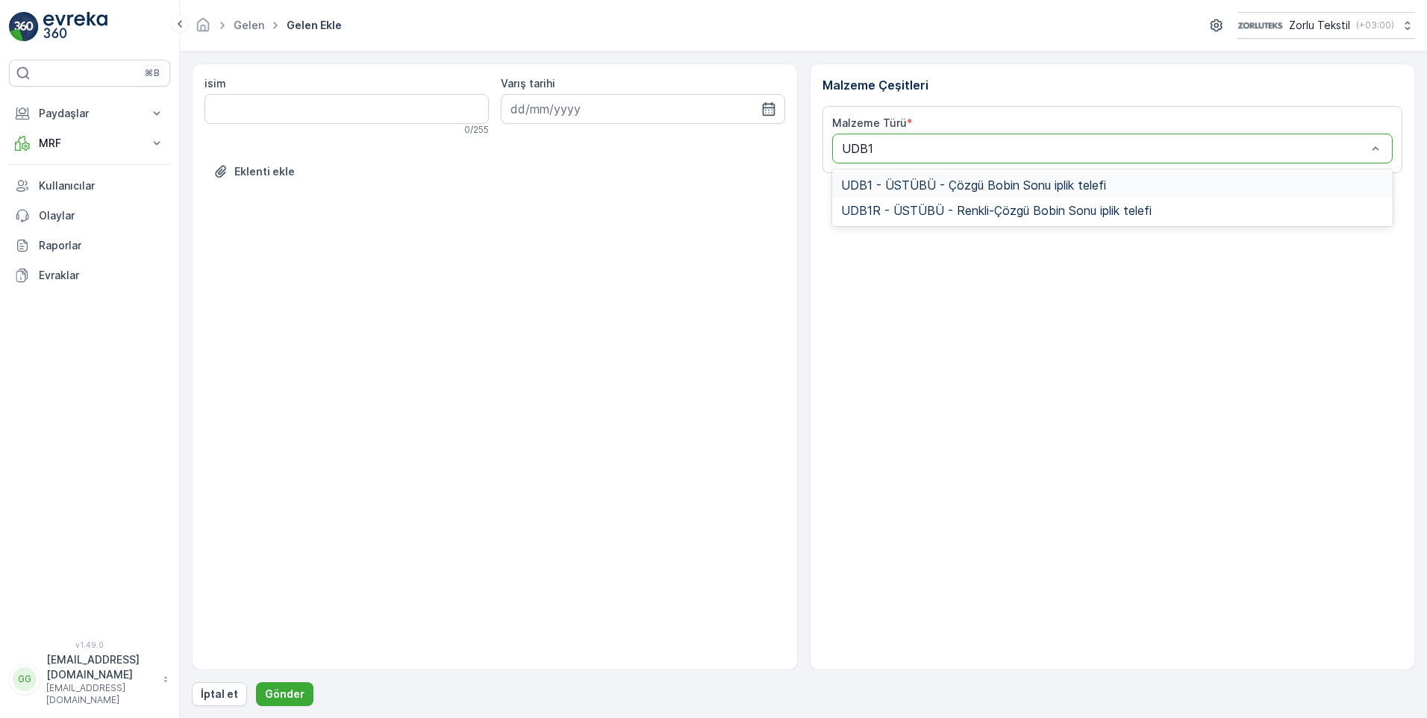
click at [904, 187] on span "UDB1 - ÜSTÜBÜ - Çözgü Bobin Sonu iplik telefi" at bounding box center [973, 184] width 265 height 13
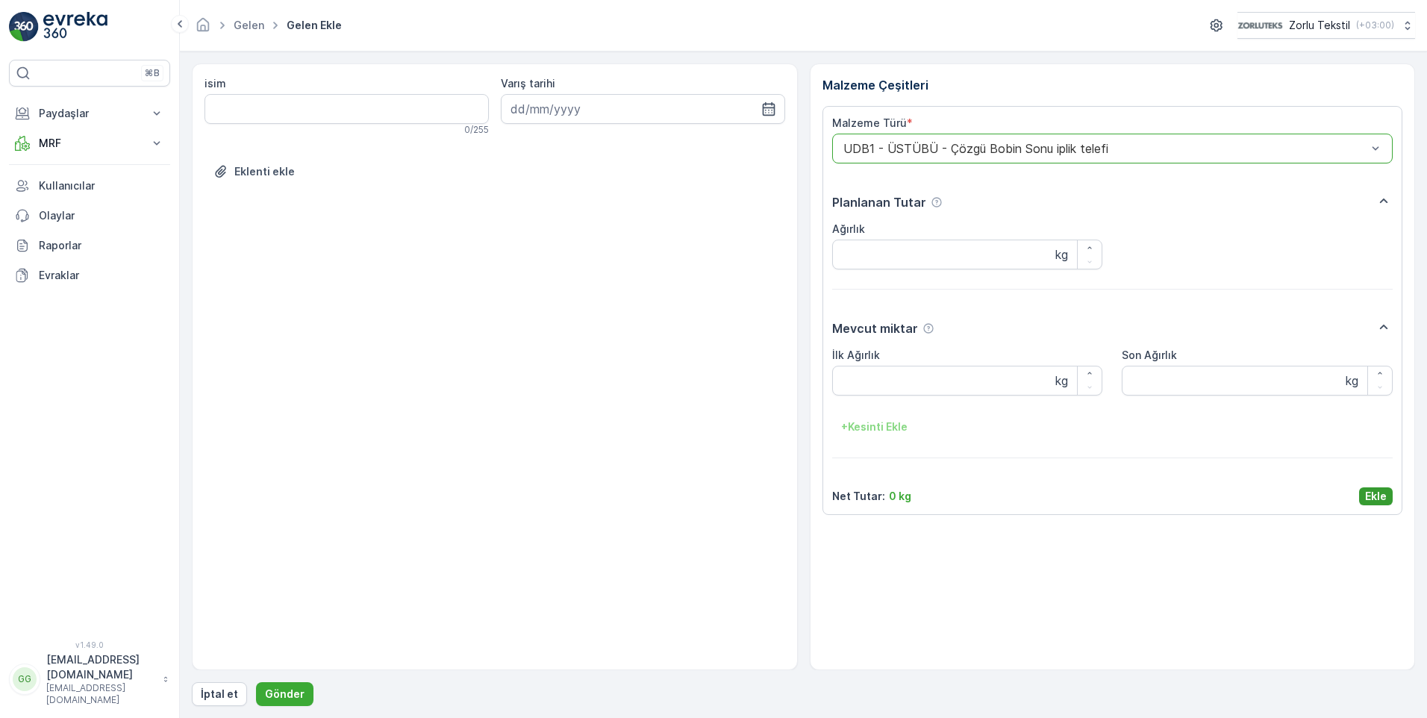
click at [1379, 495] on p "Ekle" at bounding box center [1376, 496] width 22 height 15
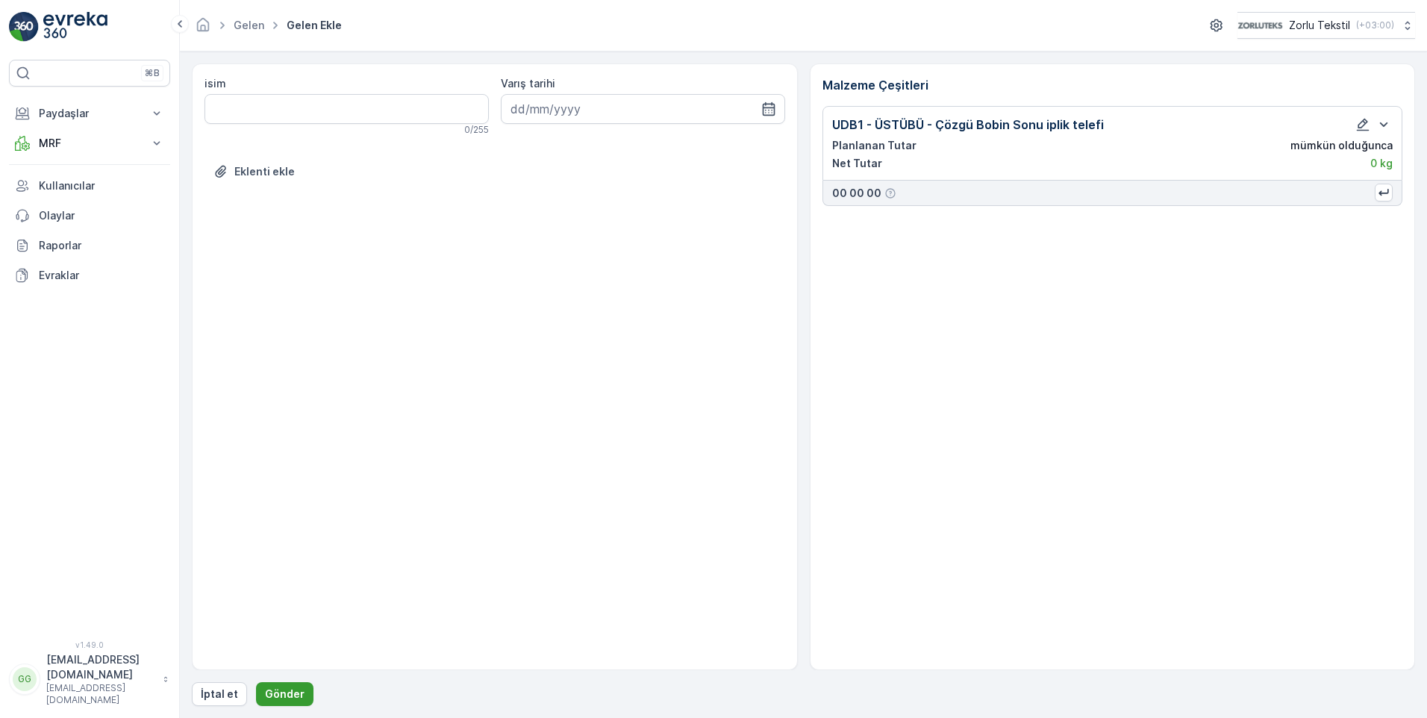
click at [275, 691] on p "Gönder" at bounding box center [285, 693] width 40 height 15
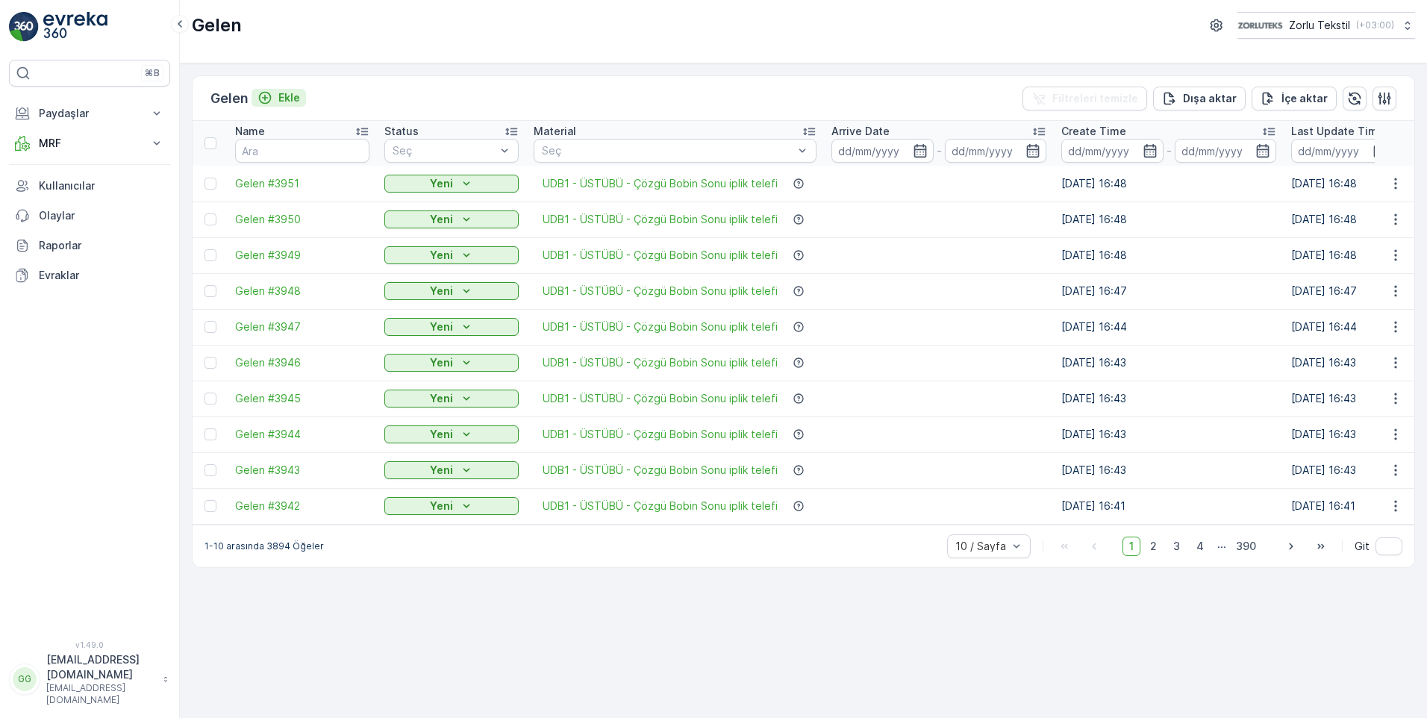
click at [303, 102] on button "Ekle" at bounding box center [278, 98] width 54 height 18
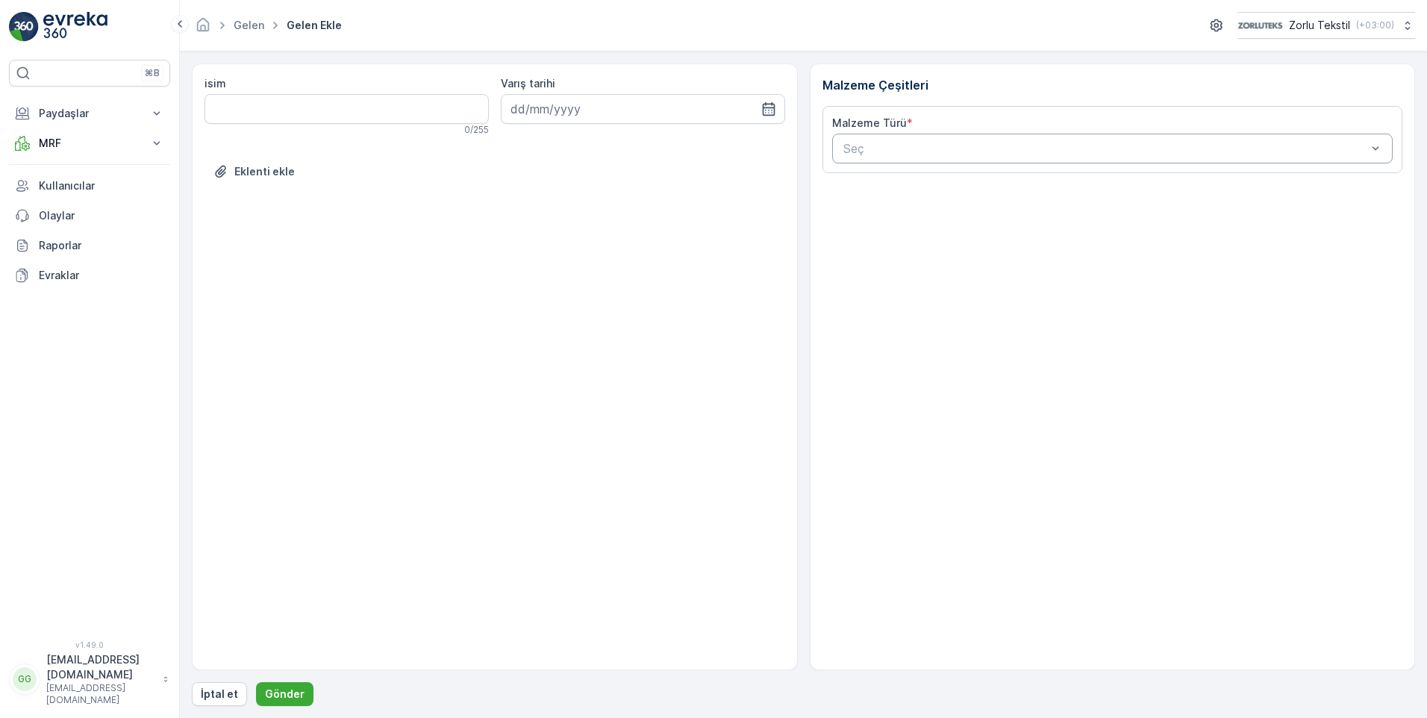
click at [859, 147] on div at bounding box center [1105, 148] width 527 height 13
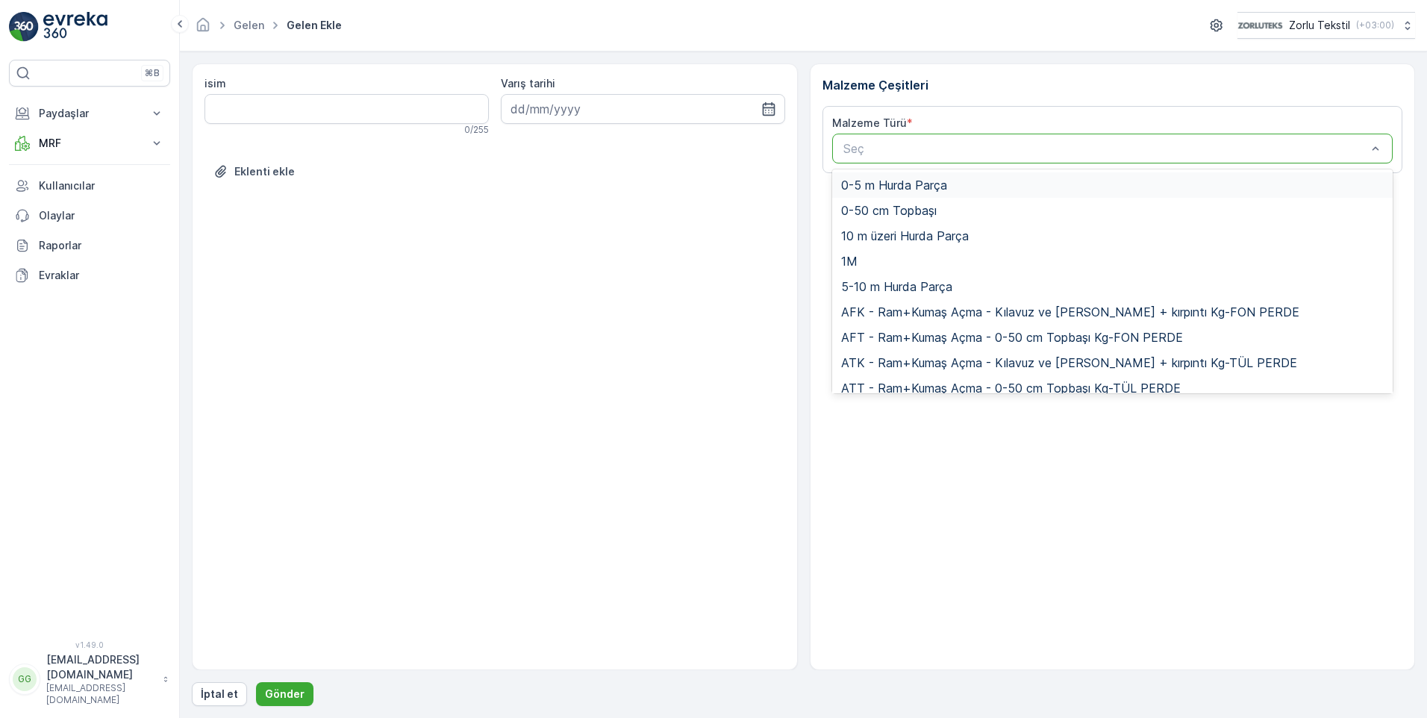
paste input "UDB1"
type input "UDB1"
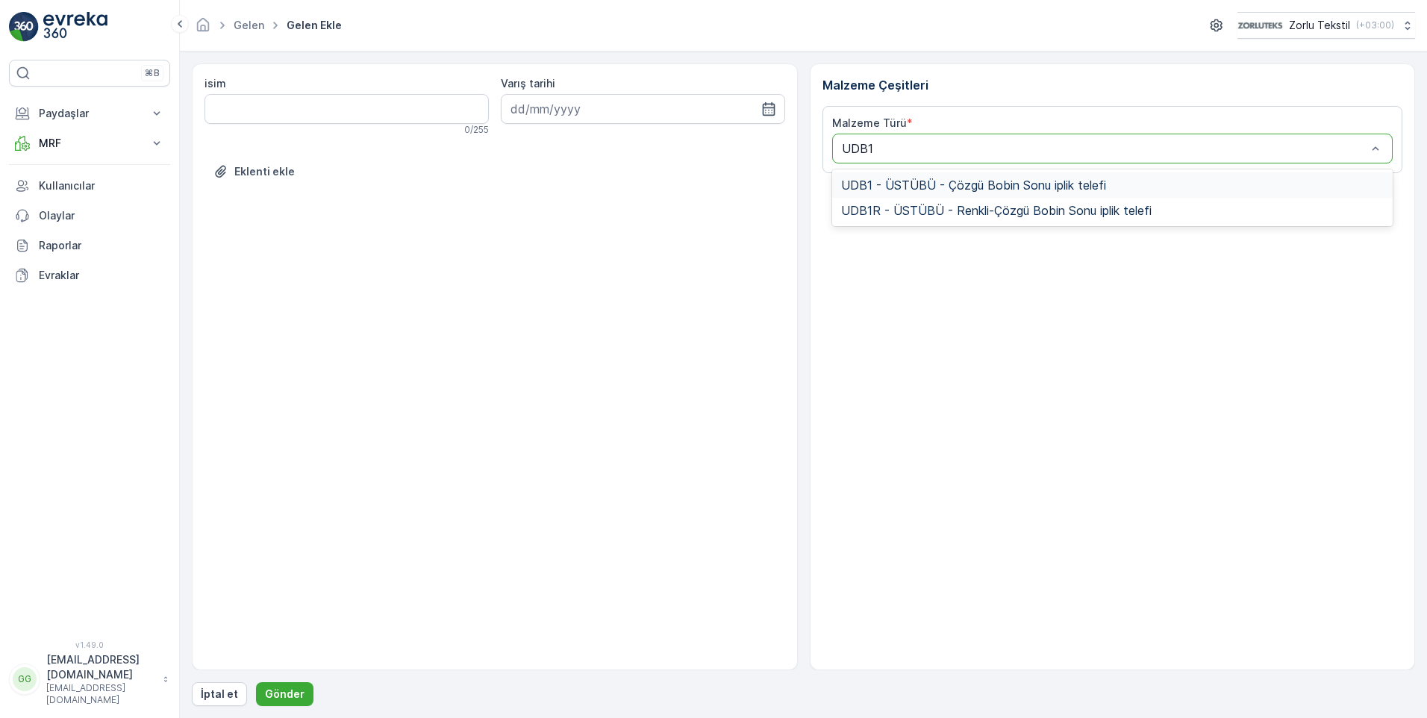
click at [904, 190] on span "UDB1 - ÜSTÜBÜ - Çözgü Bobin Sonu iplik telefi" at bounding box center [973, 184] width 265 height 13
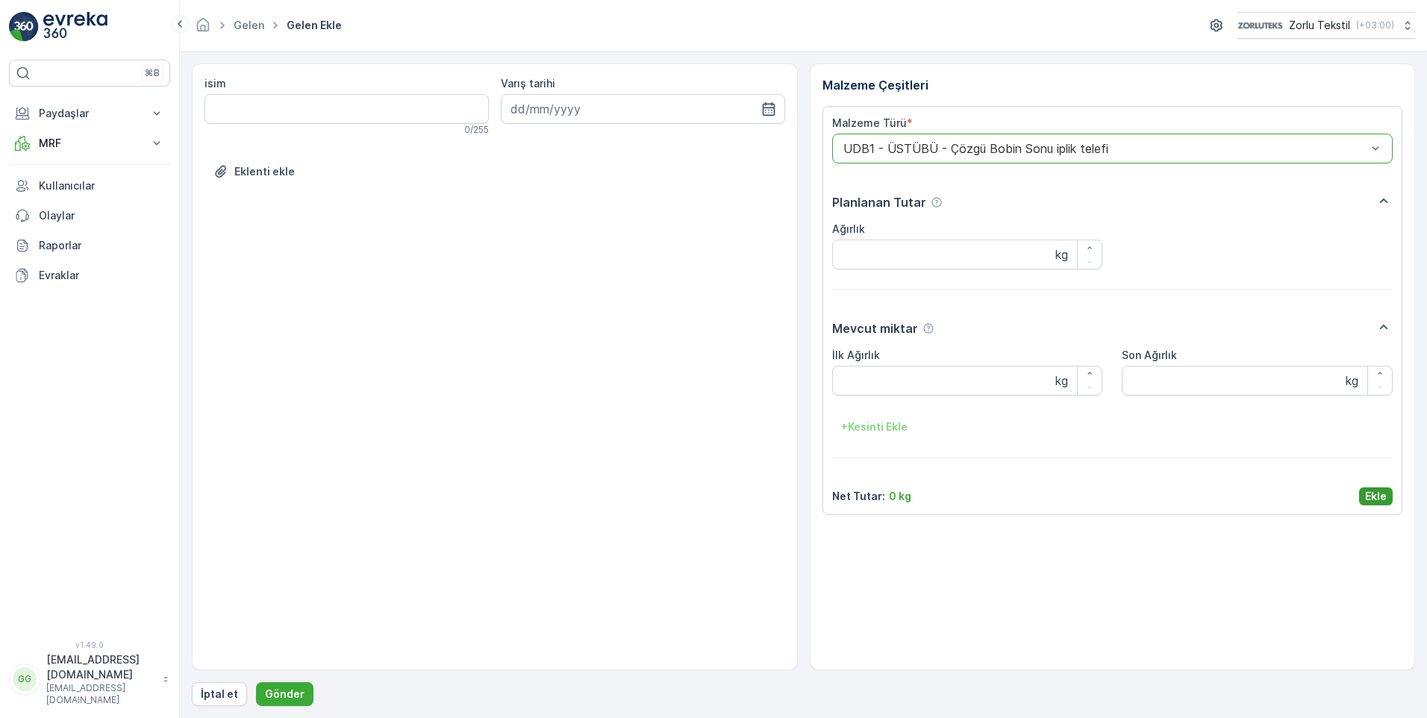
click at [1369, 494] on p "Ekle" at bounding box center [1376, 496] width 22 height 15
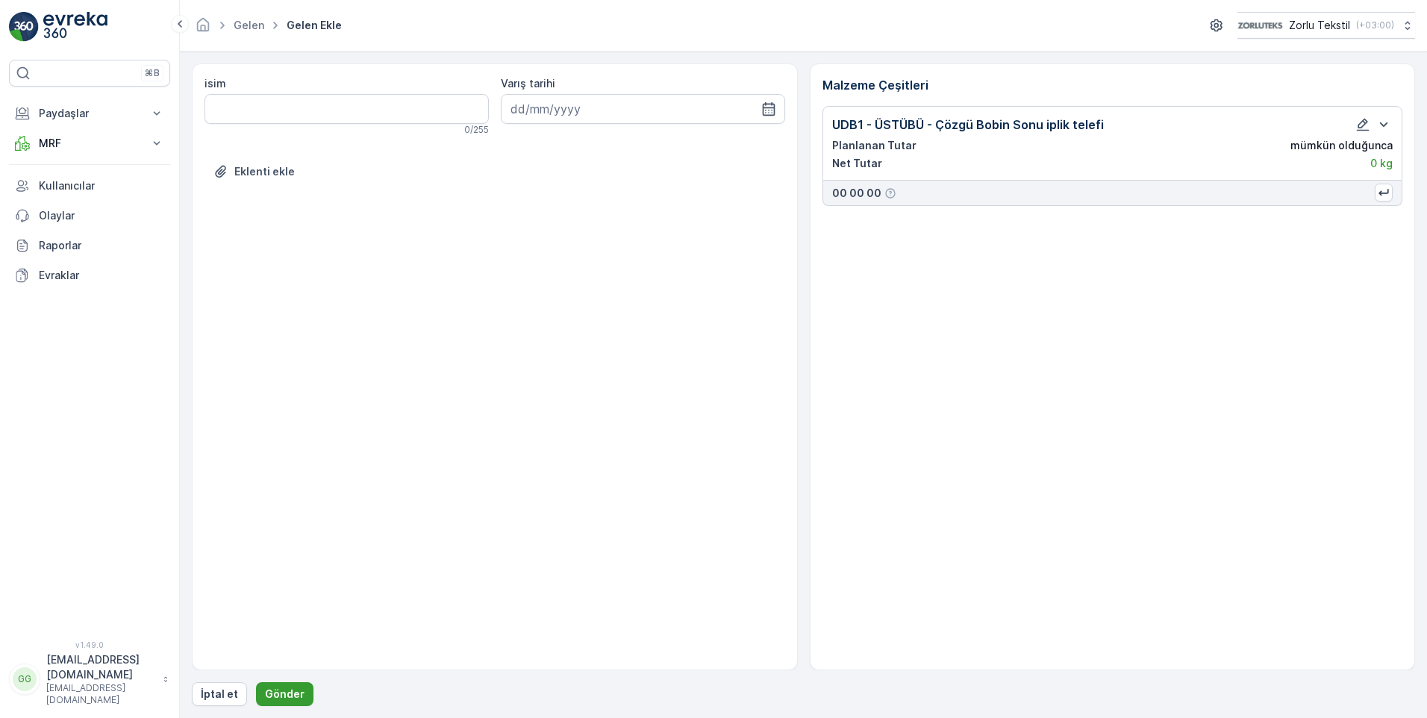
click at [278, 689] on p "Gönder" at bounding box center [285, 693] width 40 height 15
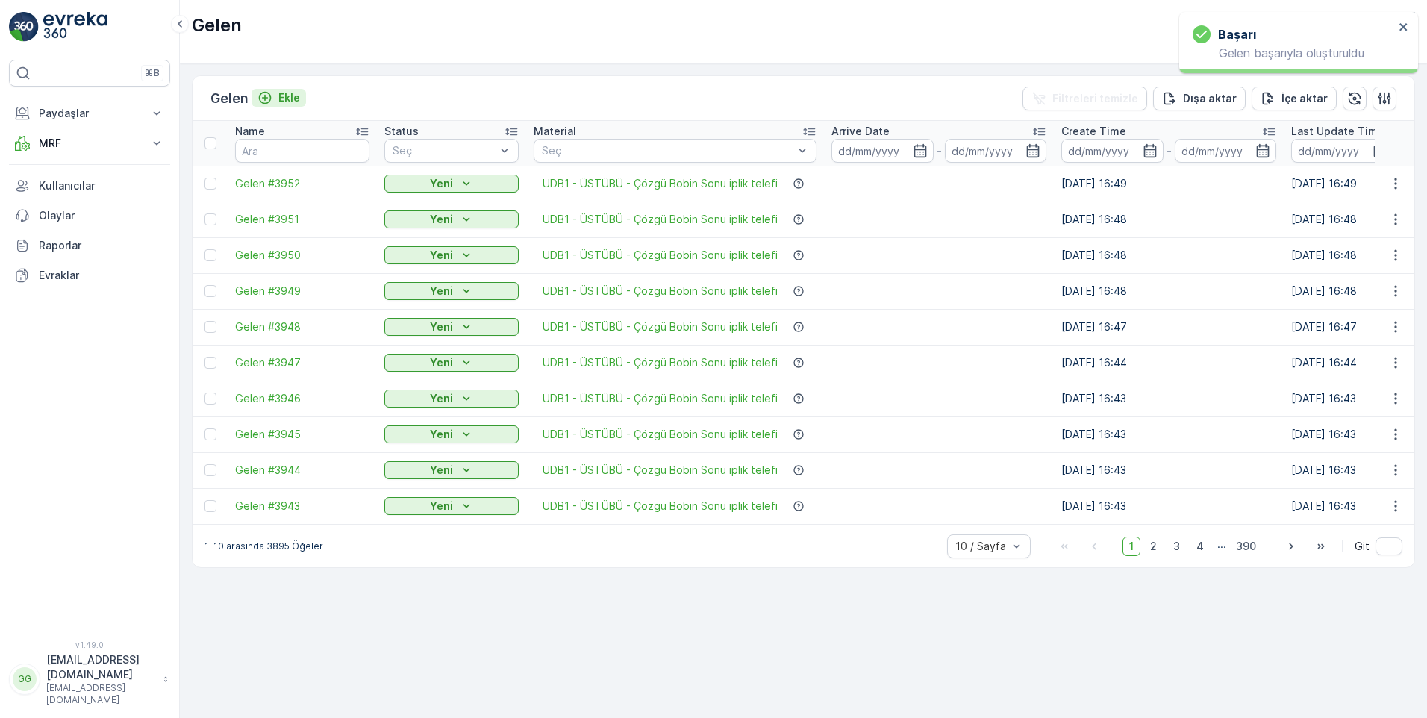
click at [293, 98] on p "Ekle" at bounding box center [289, 97] width 22 height 15
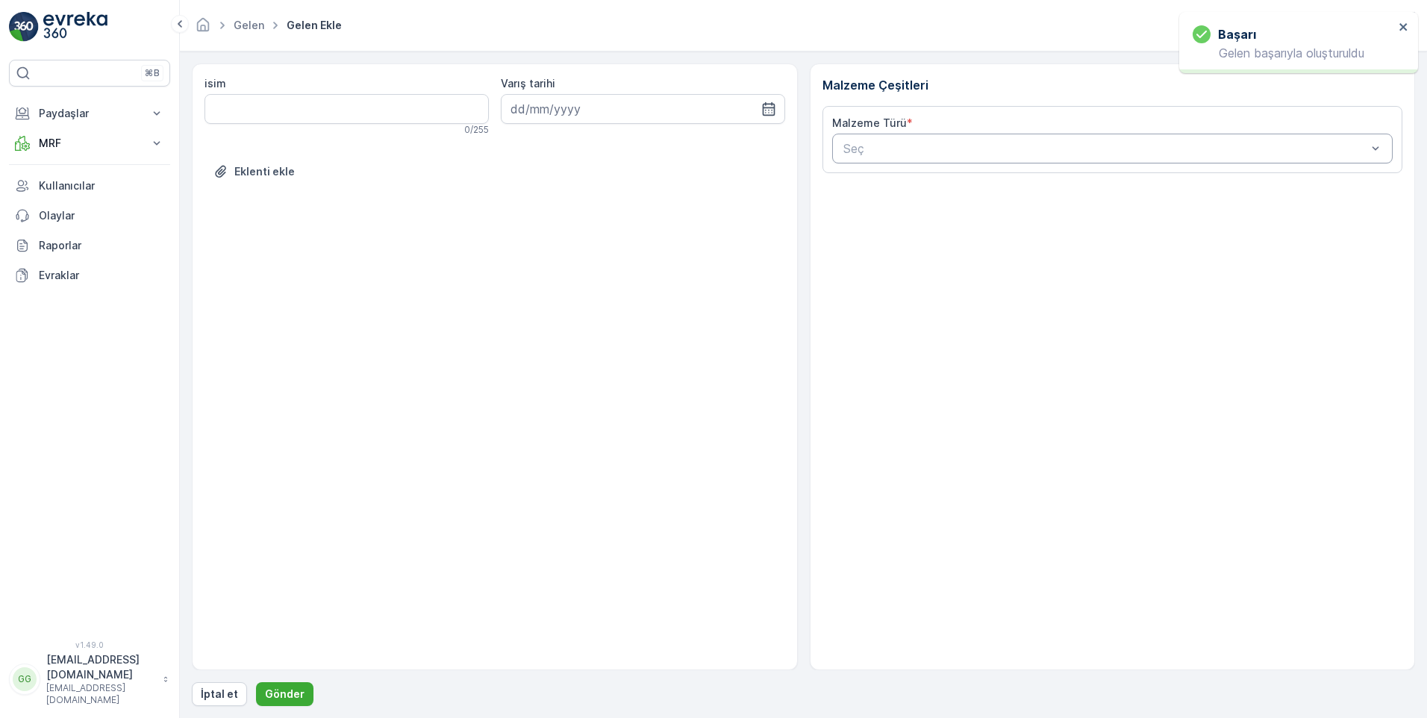
click at [1339, 148] on div at bounding box center [1105, 148] width 527 height 13
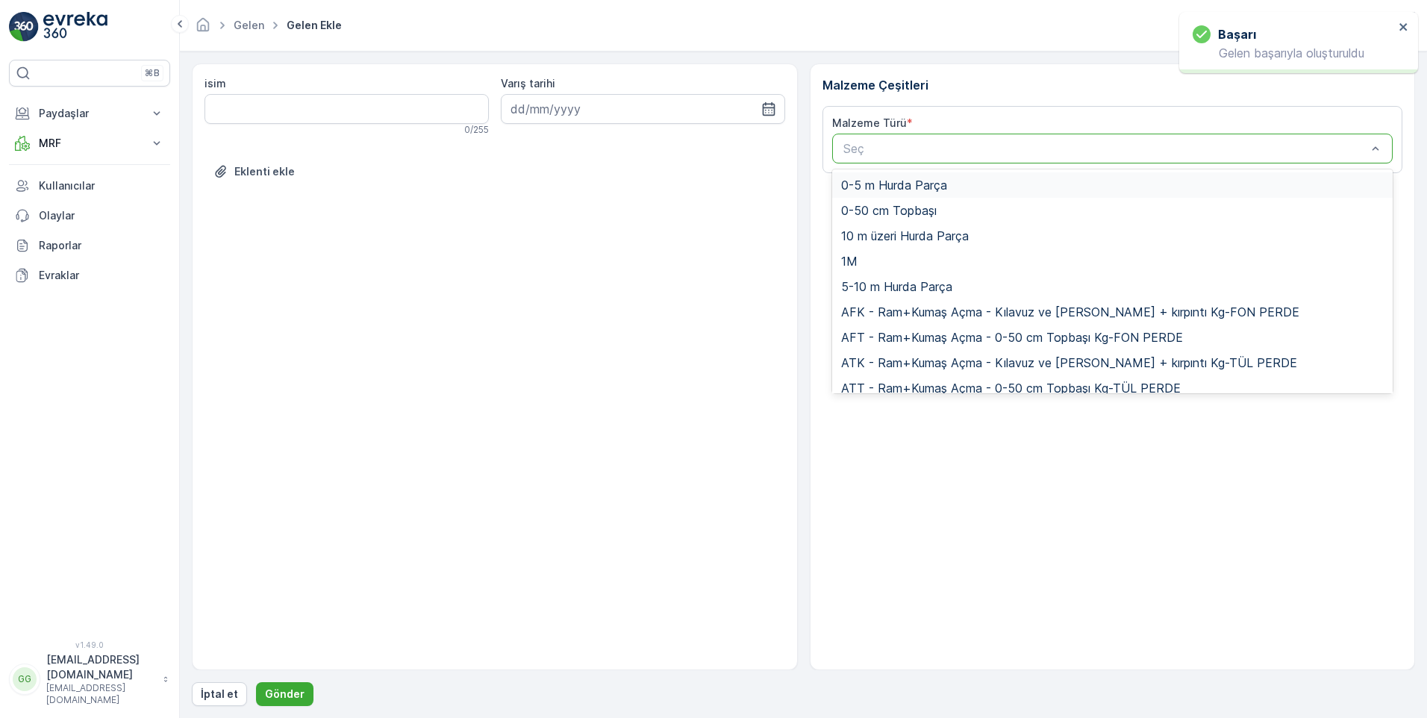
paste input "UDB1"
type input "UDB1"
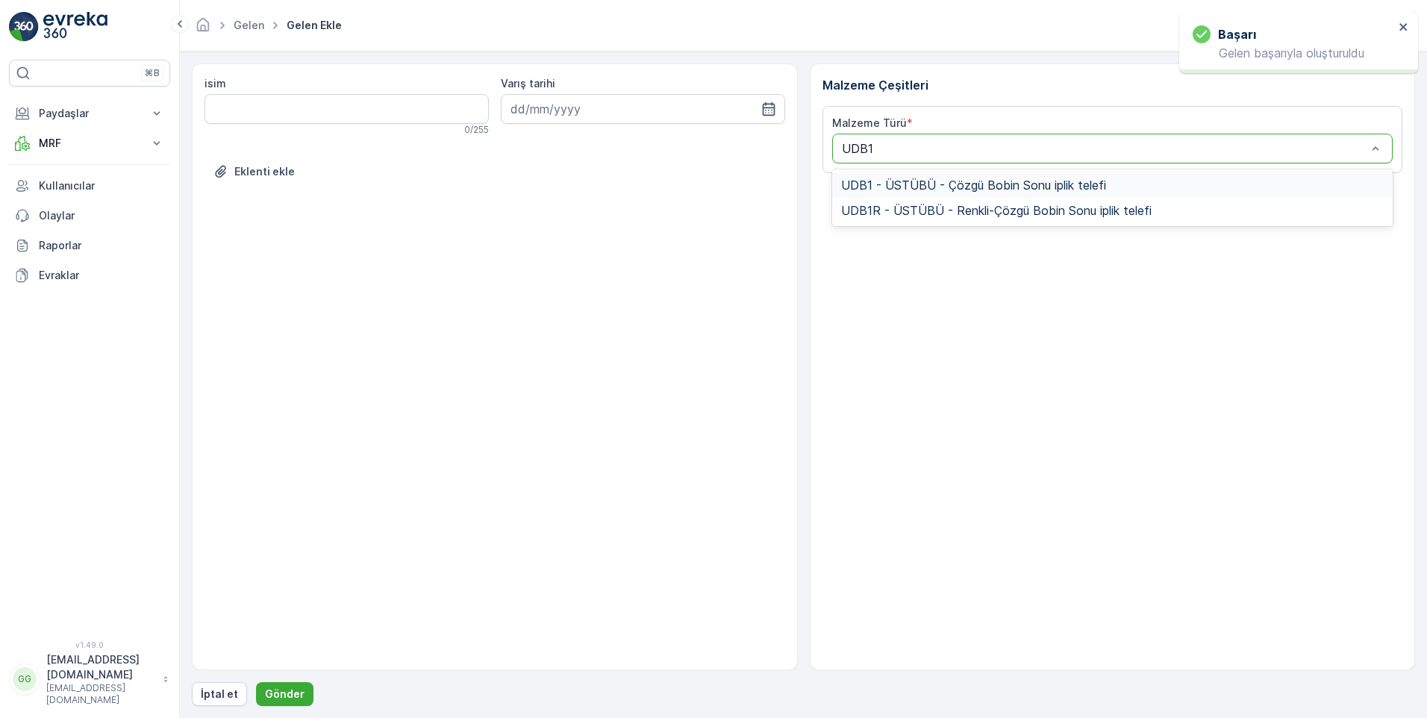
click at [894, 181] on span "UDB1 - ÜSTÜBÜ - Çözgü Bobin Sonu iplik telefi" at bounding box center [973, 184] width 265 height 13
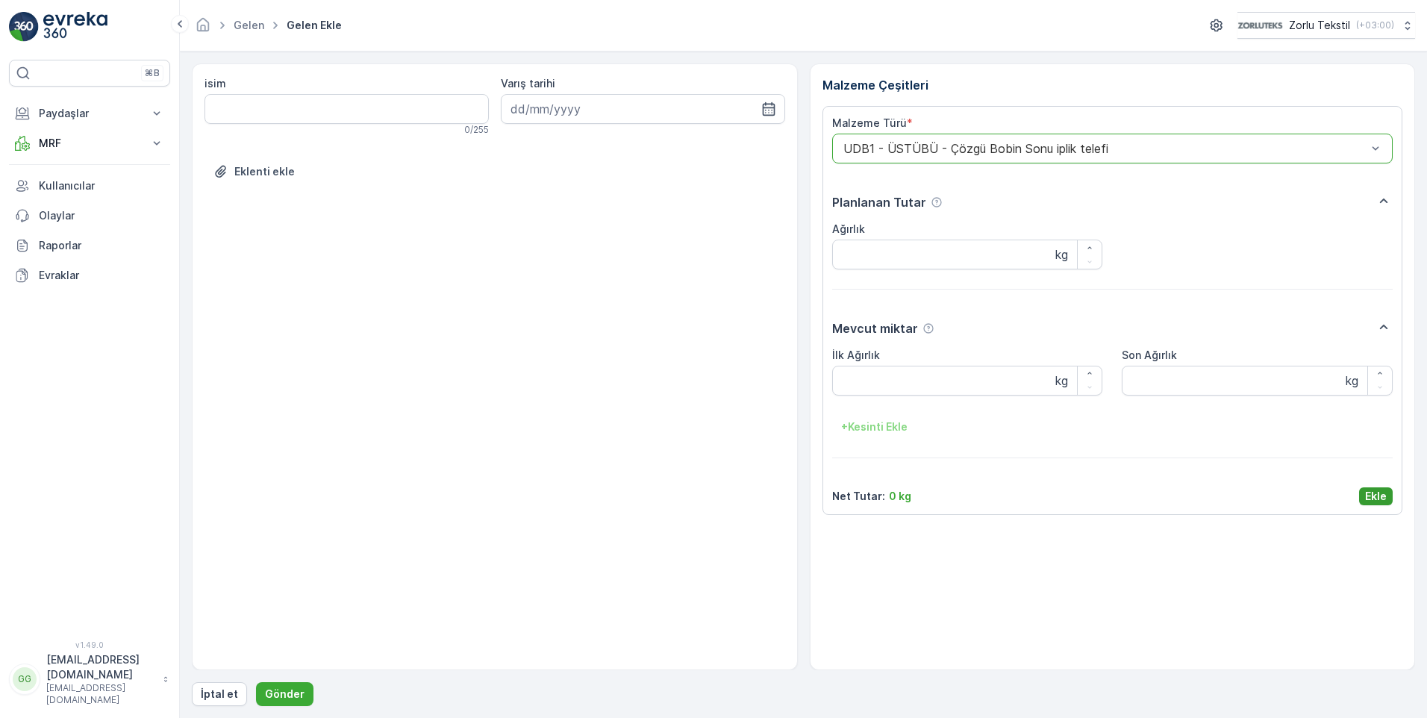
click at [1380, 495] on p "Ekle" at bounding box center [1376, 496] width 22 height 15
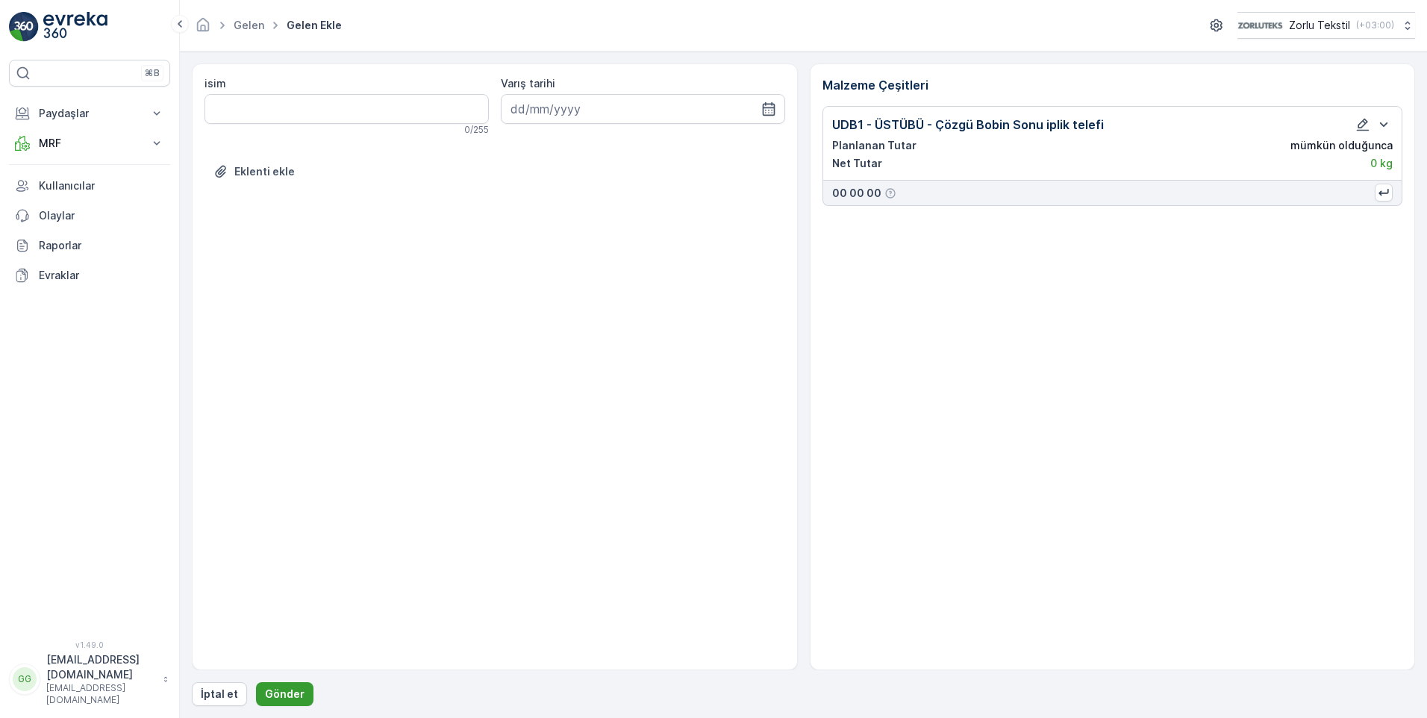
click at [291, 694] on p "Gönder" at bounding box center [285, 693] width 40 height 15
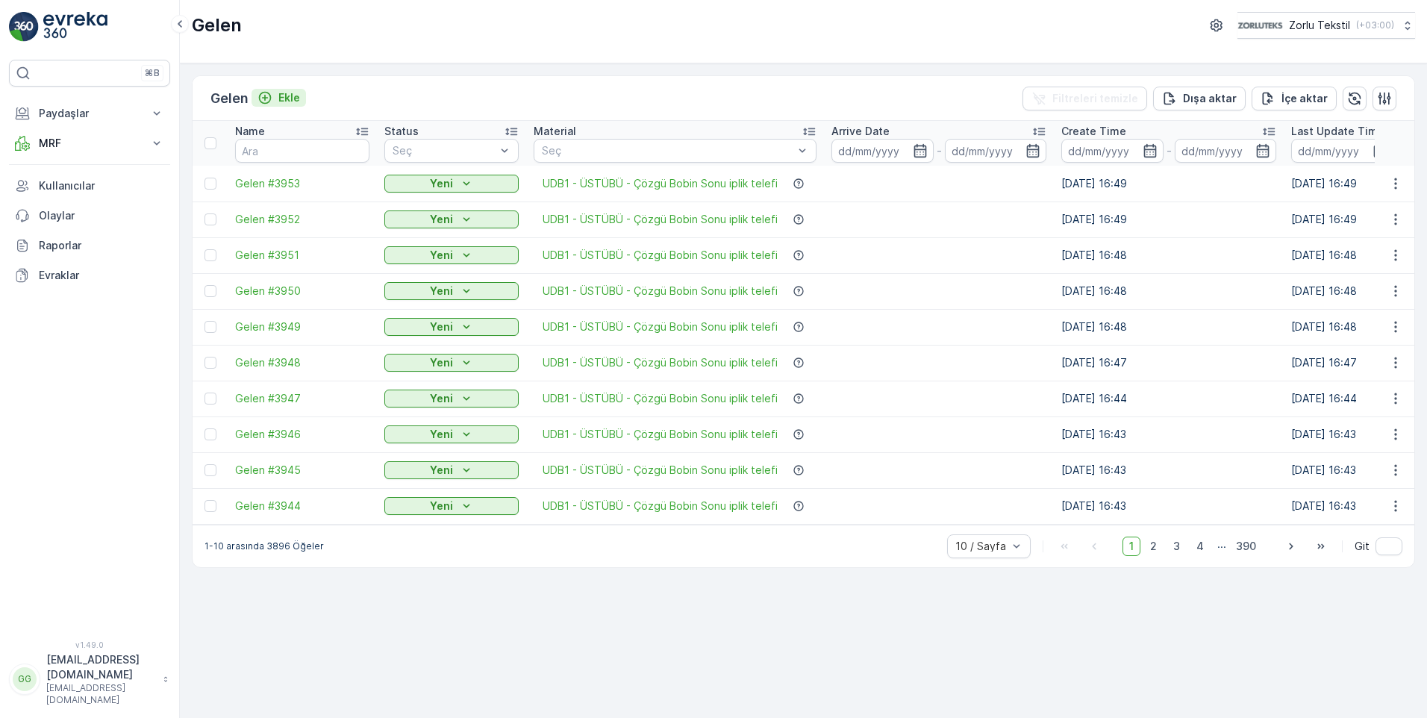
click at [292, 97] on p "Ekle" at bounding box center [289, 97] width 22 height 15
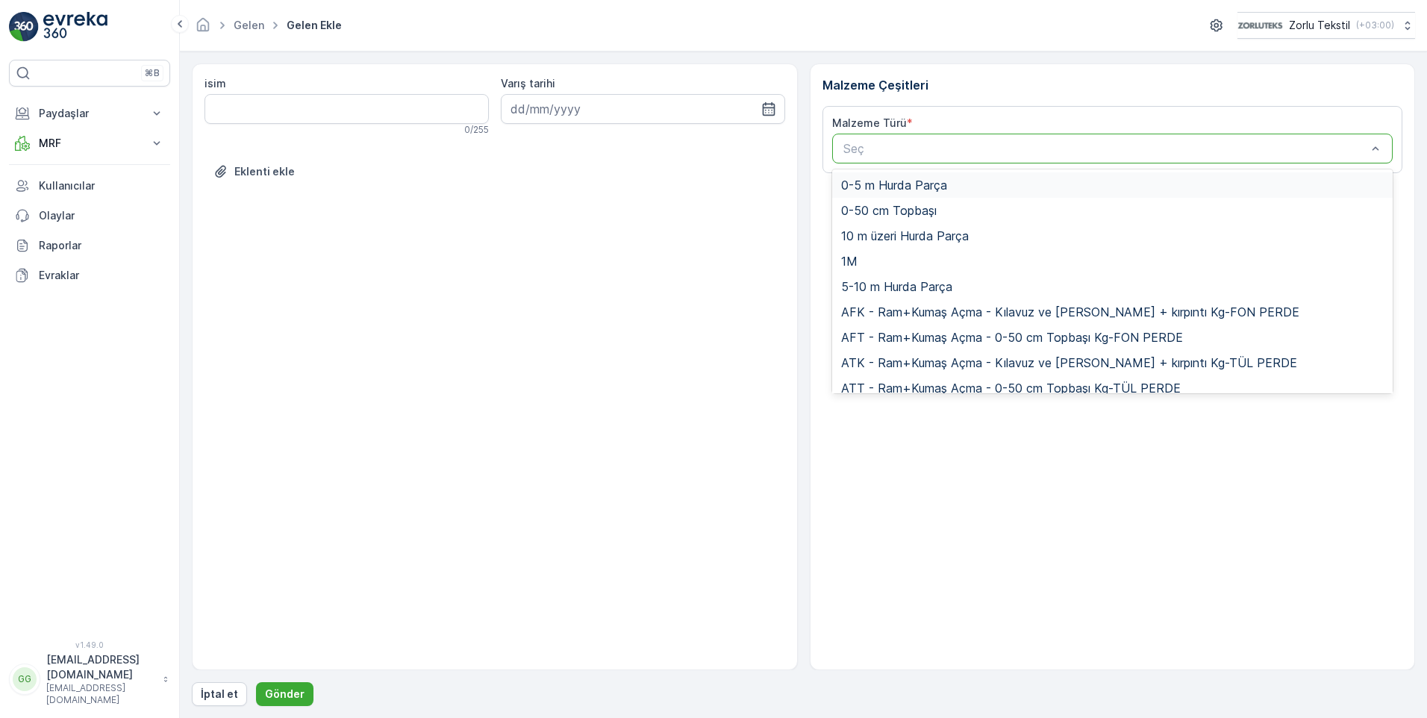
paste input "UDB1"
type input "UDB1"
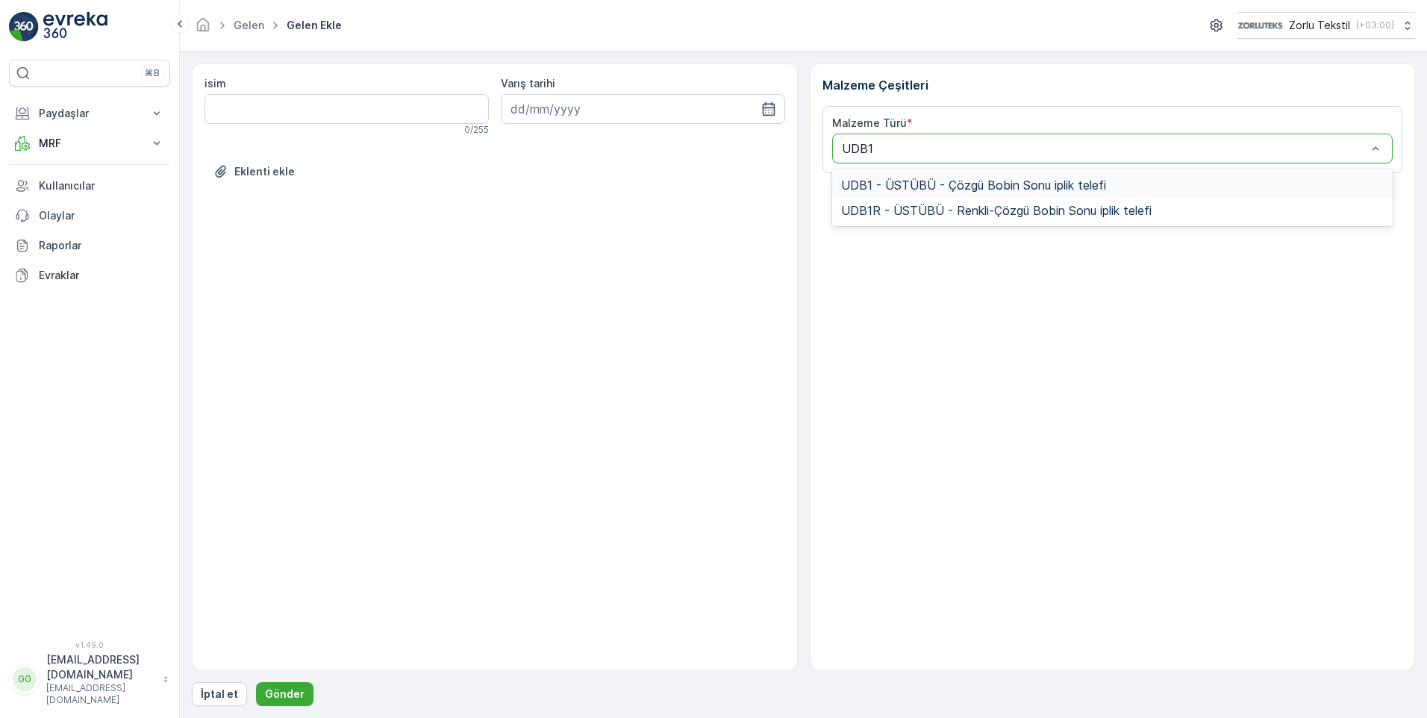
click at [898, 188] on span "UDB1 - ÜSTÜBÜ - Çözgü Bobin Sonu iplik telefi" at bounding box center [973, 184] width 265 height 13
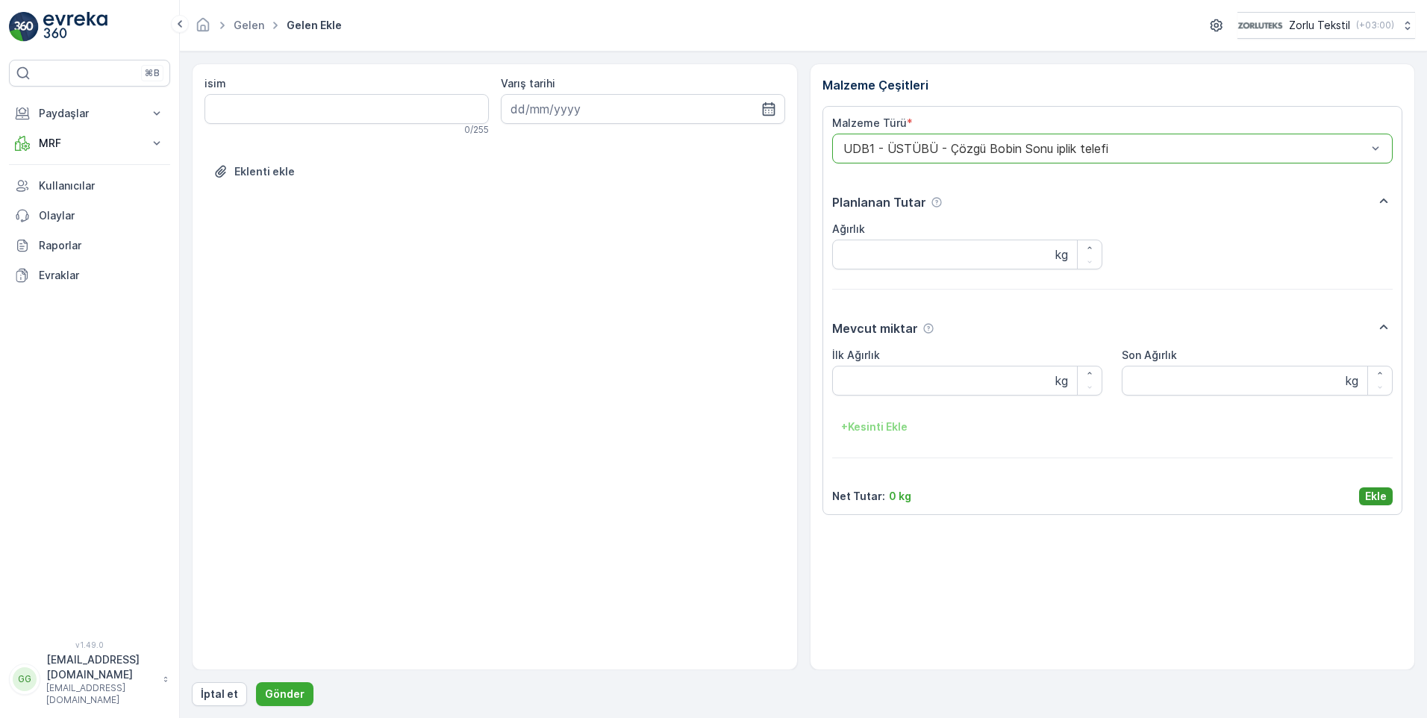
click at [1375, 500] on p "Ekle" at bounding box center [1376, 496] width 22 height 15
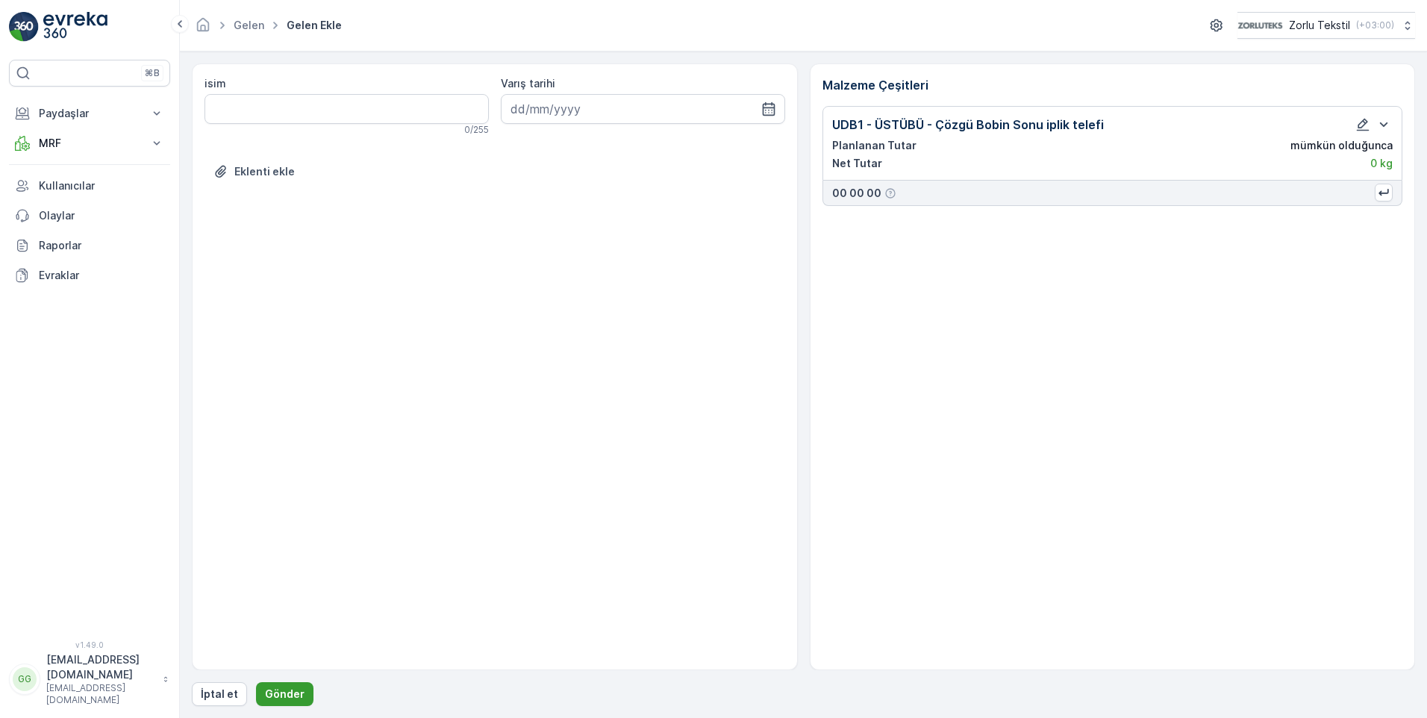
click at [281, 695] on p "Gönder" at bounding box center [285, 693] width 40 height 15
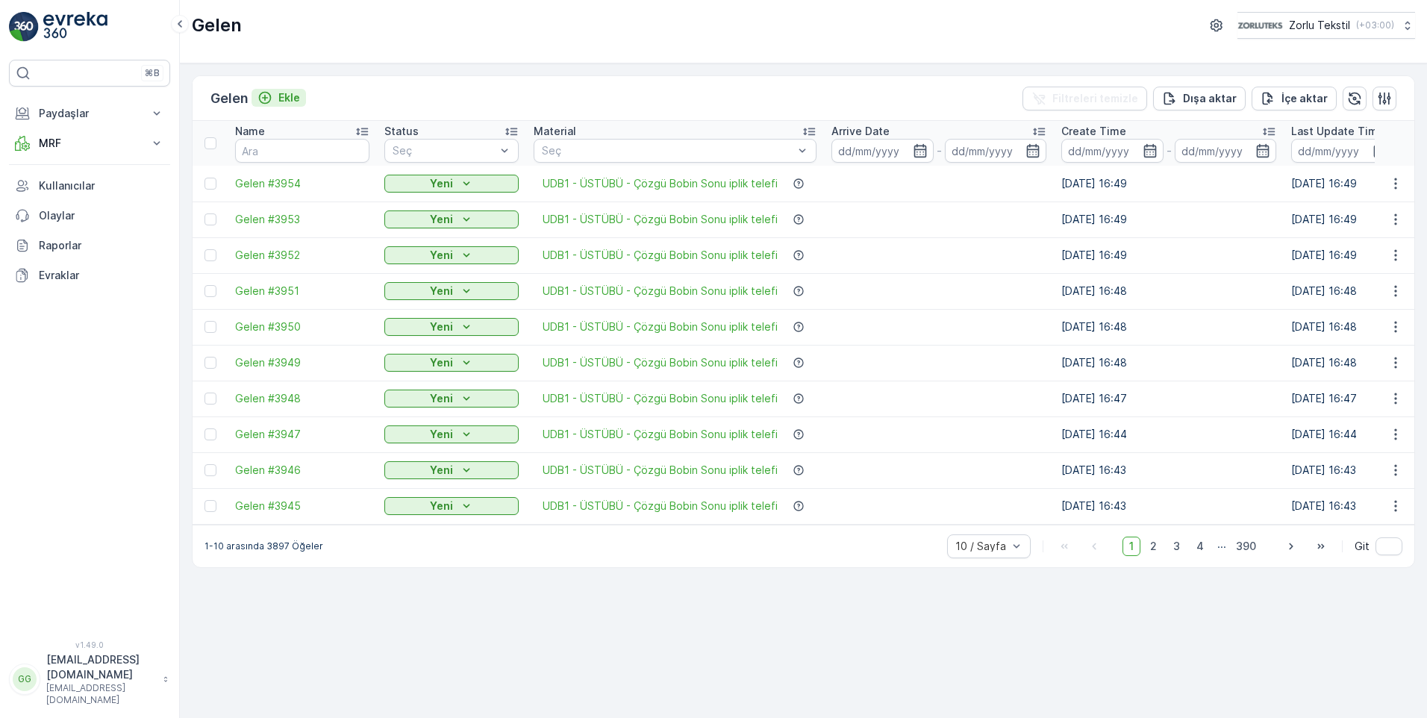
click at [292, 99] on p "Ekle" at bounding box center [289, 97] width 22 height 15
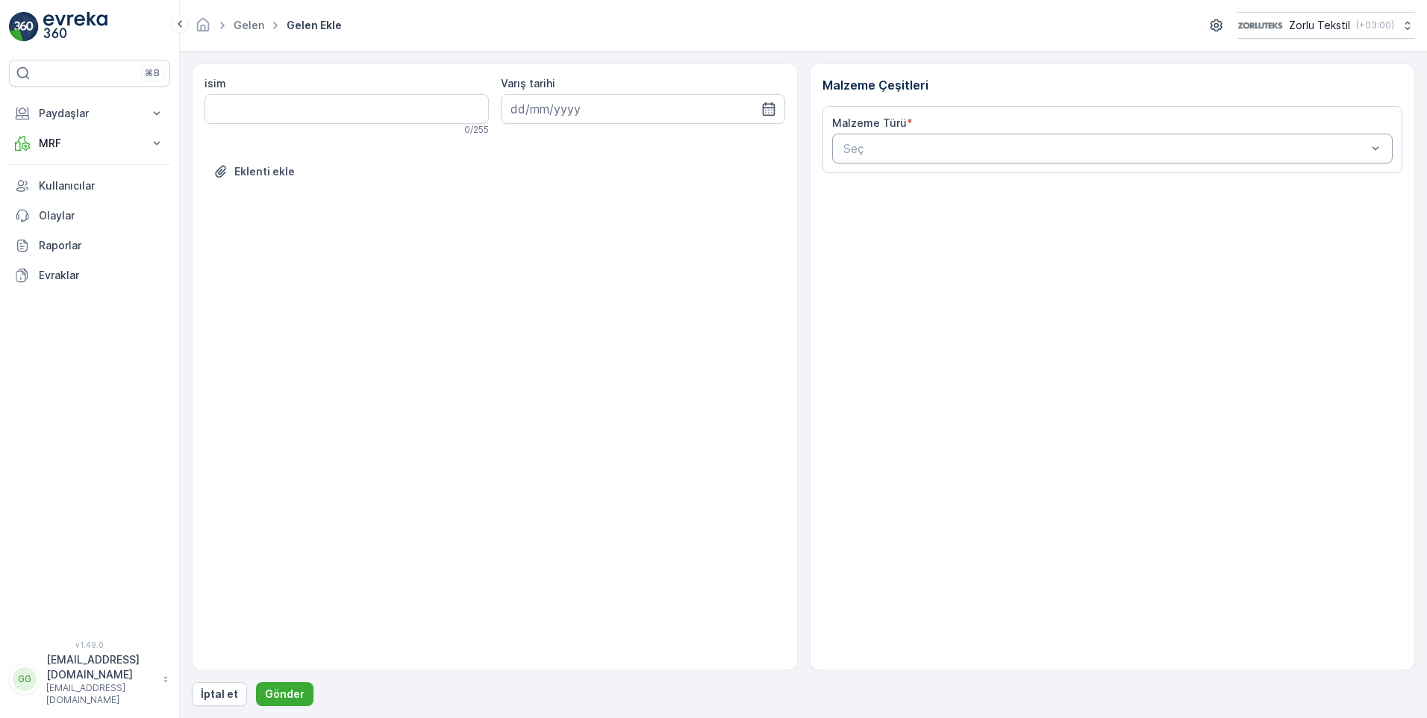
click at [930, 160] on div "Seç" at bounding box center [1112, 149] width 561 height 30
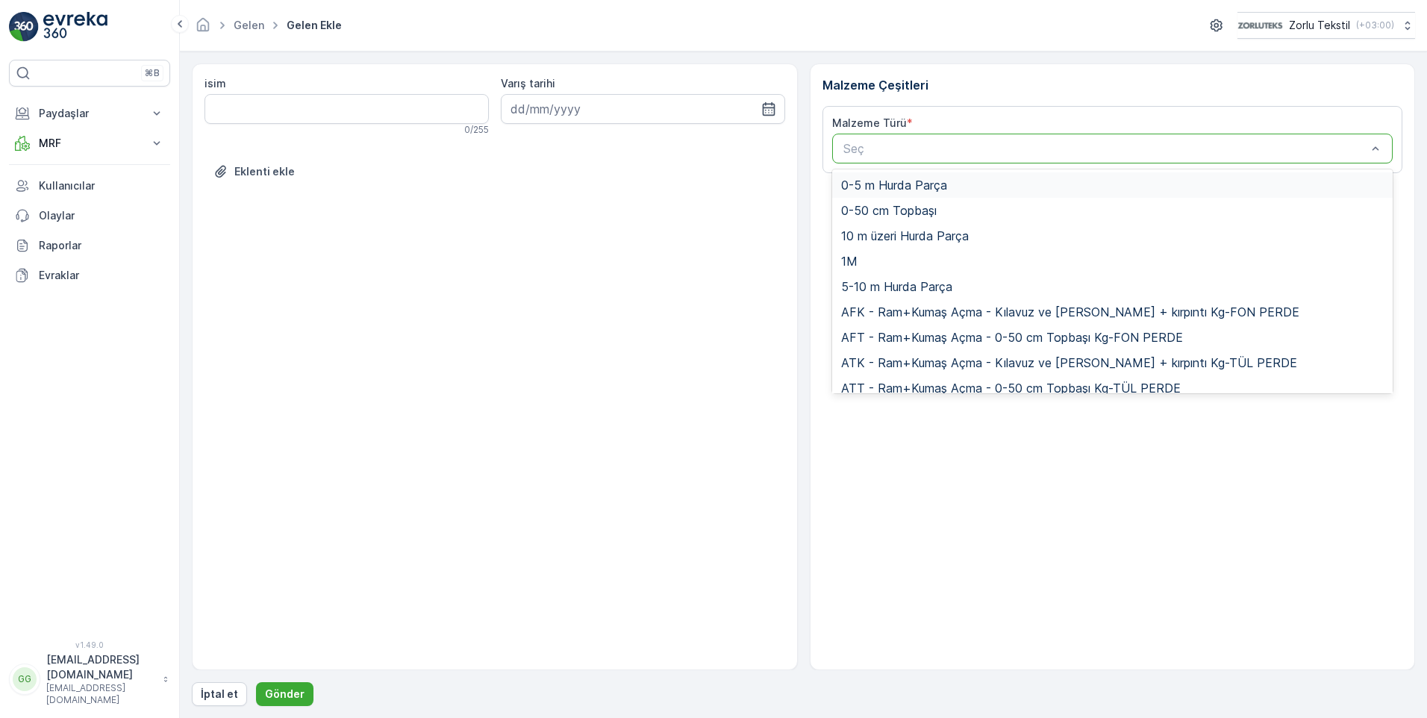
paste input "UDB1"
type input "UDB1"
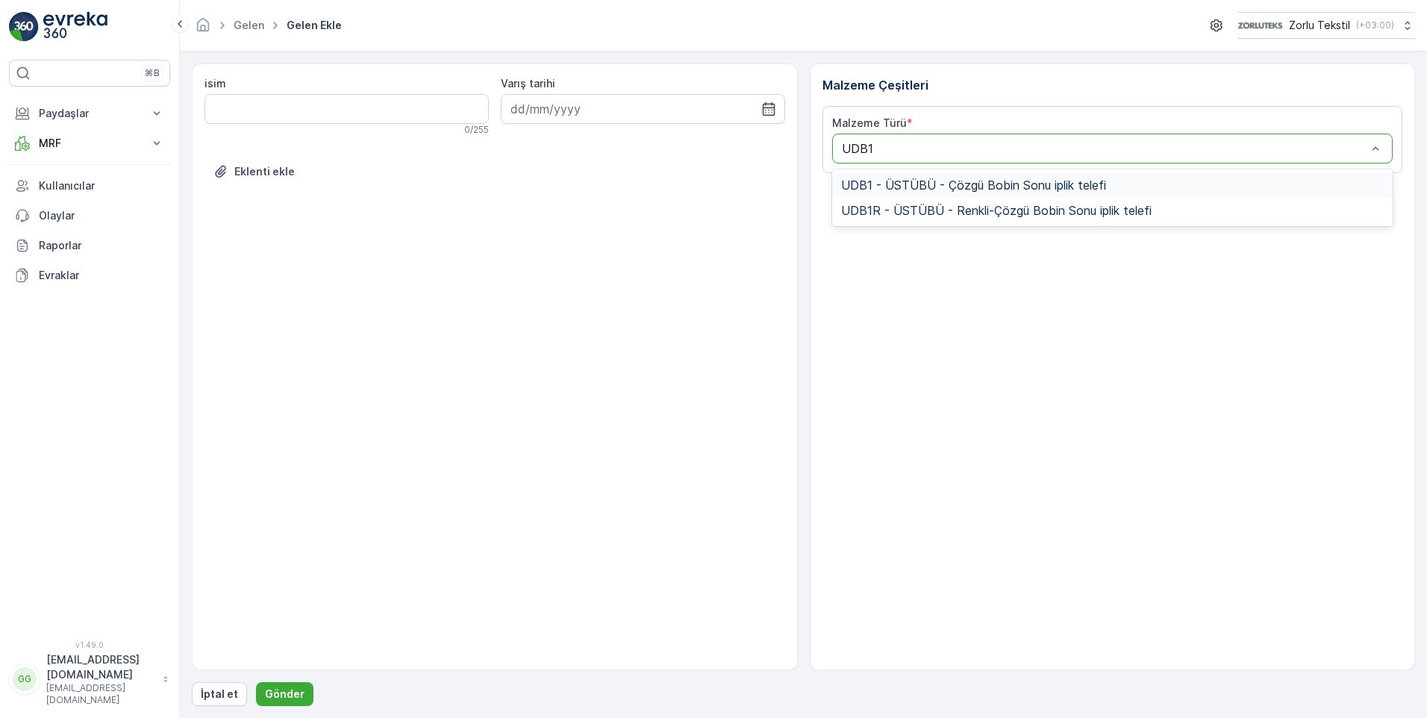
click at [948, 189] on span "UDB1 - ÜSTÜBÜ - Çözgü Bobin Sonu iplik telefi" at bounding box center [973, 184] width 265 height 13
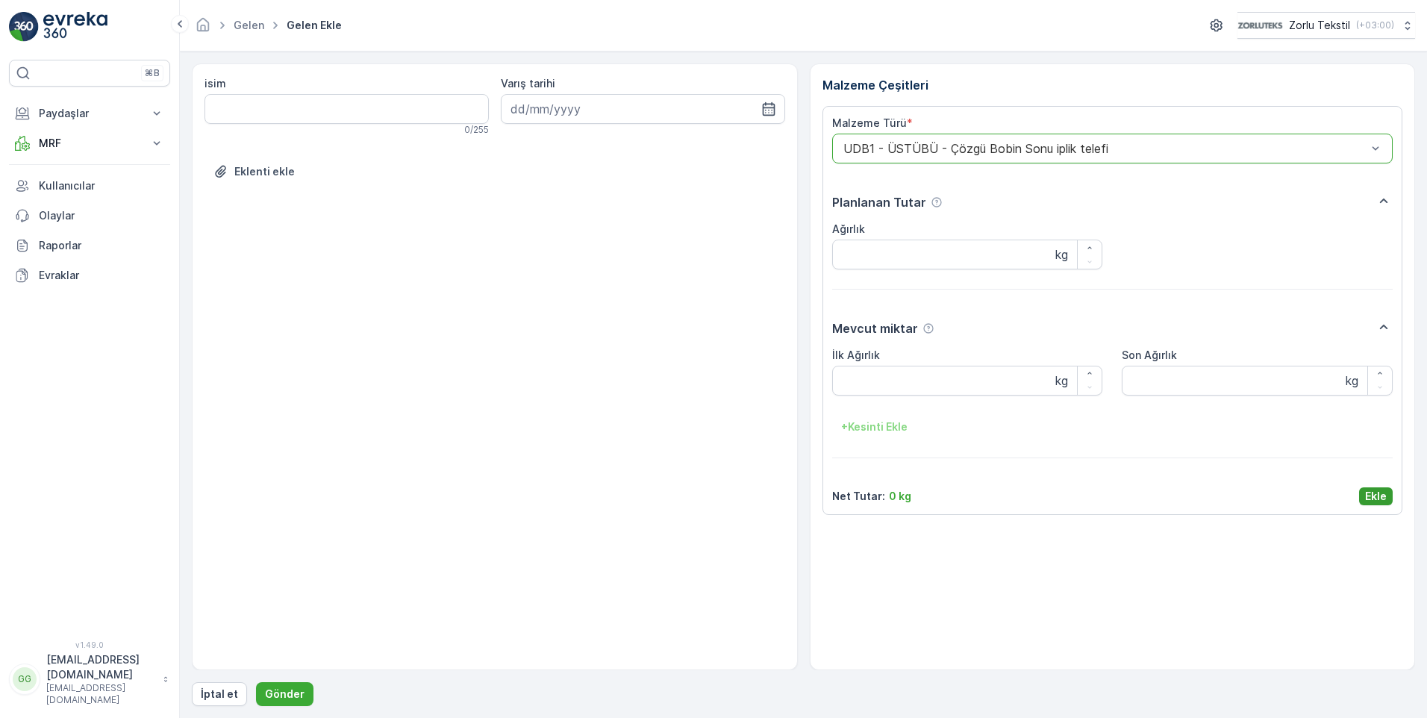
click at [1371, 495] on p "Ekle" at bounding box center [1376, 496] width 22 height 15
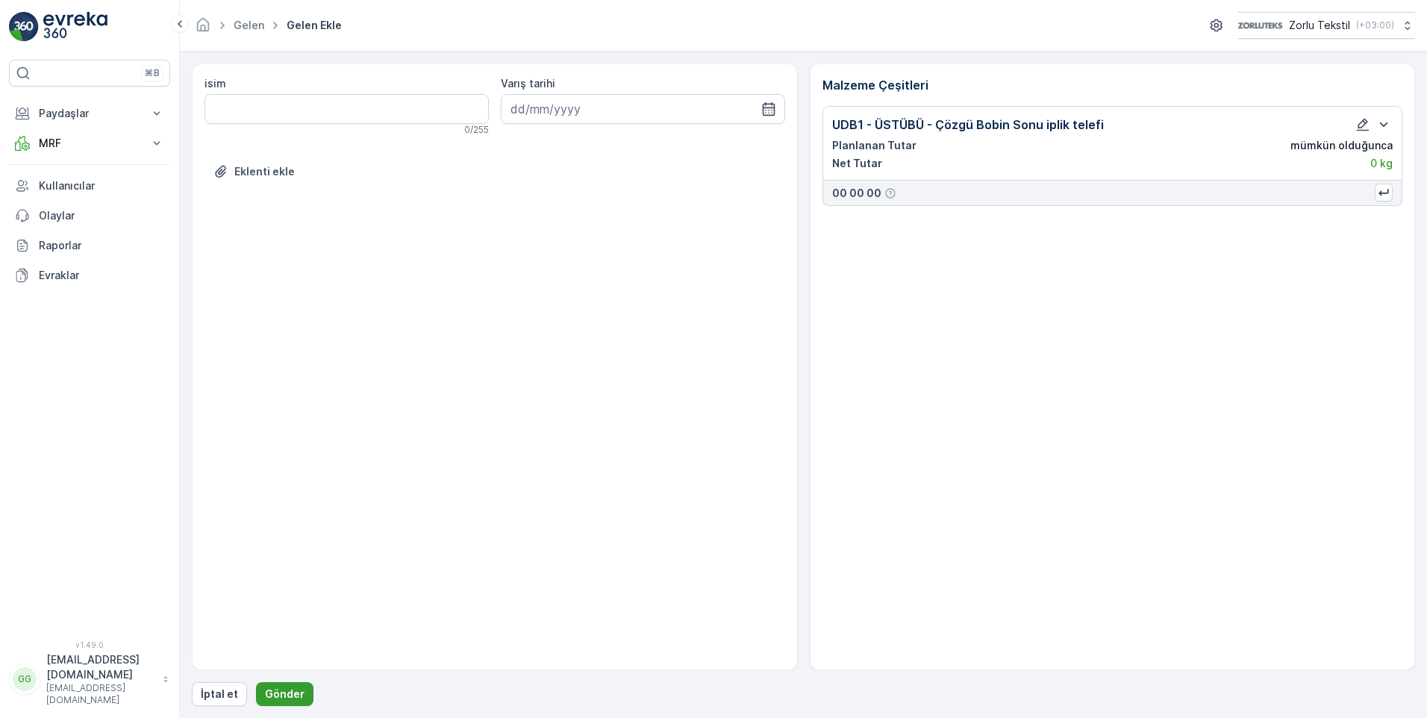
click at [279, 693] on p "Gönder" at bounding box center [285, 693] width 40 height 15
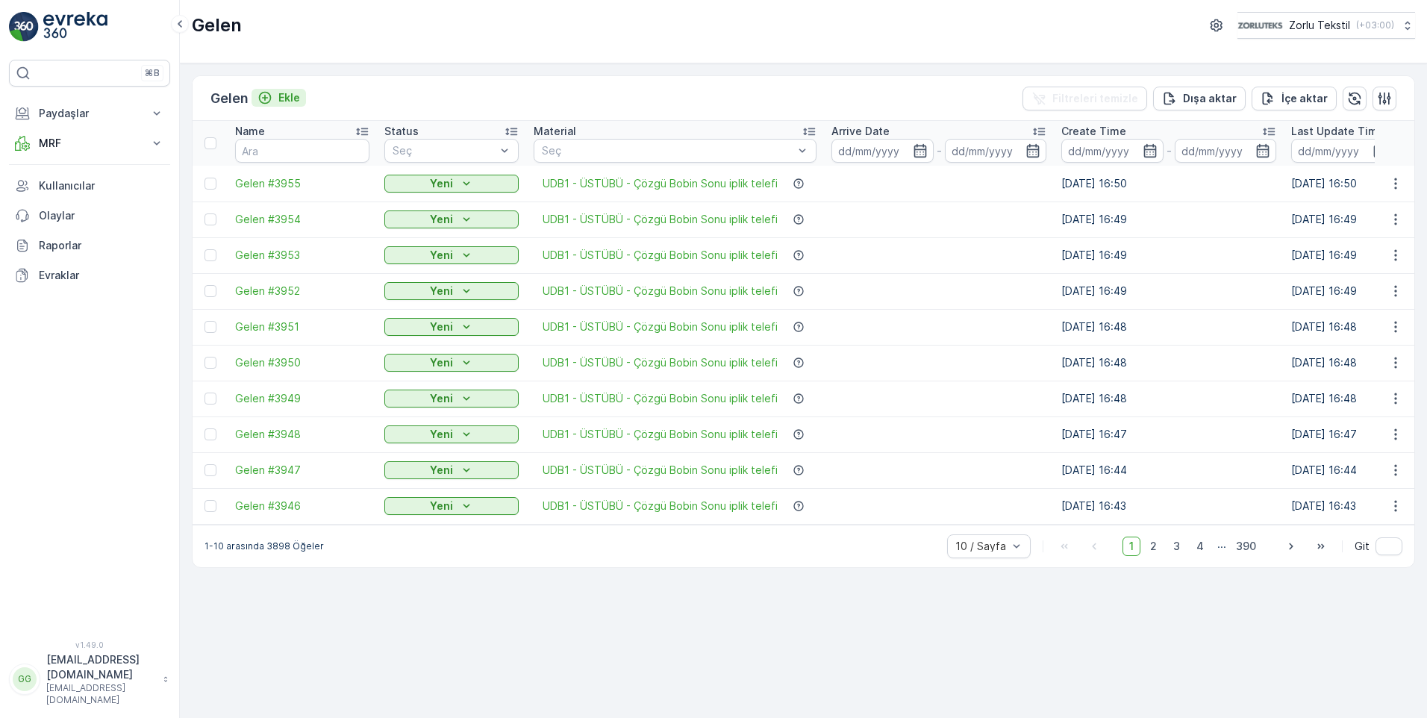
click at [288, 96] on p "Ekle" at bounding box center [289, 97] width 22 height 15
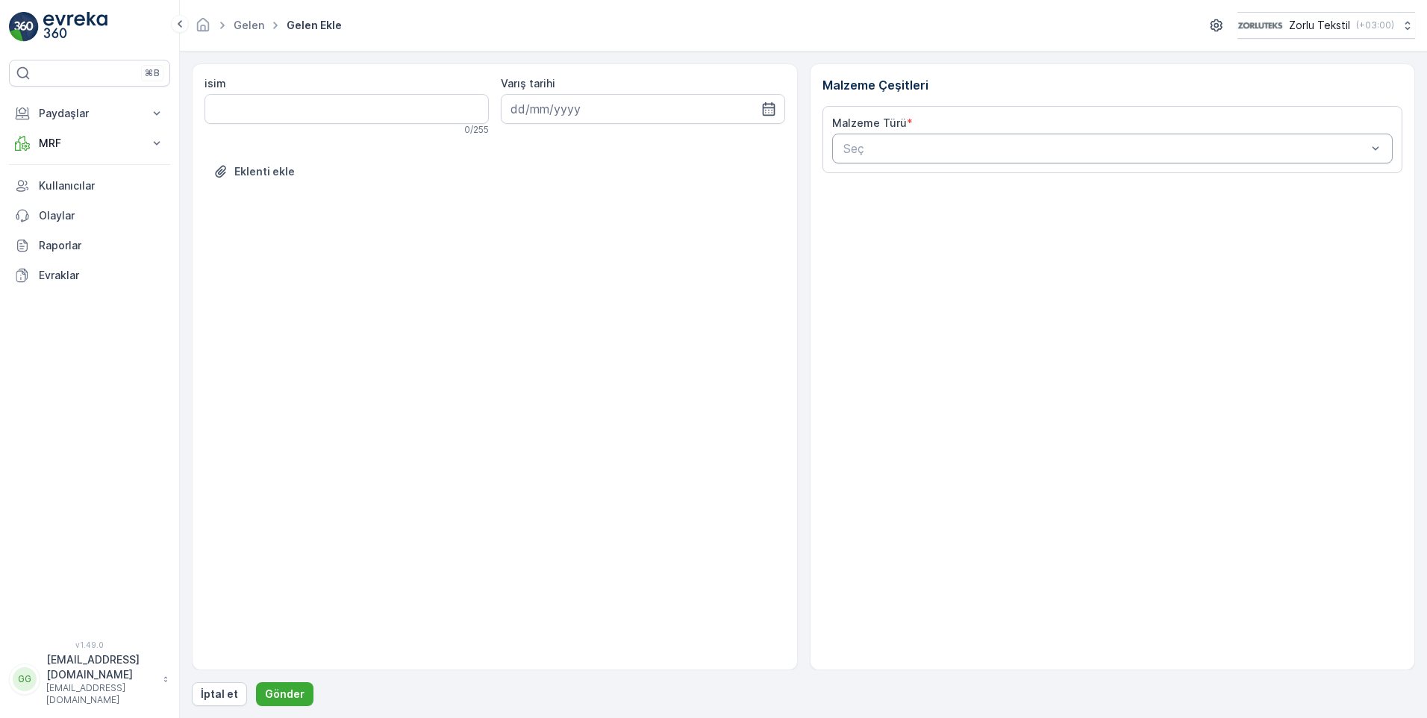
click at [997, 151] on div at bounding box center [1105, 148] width 527 height 13
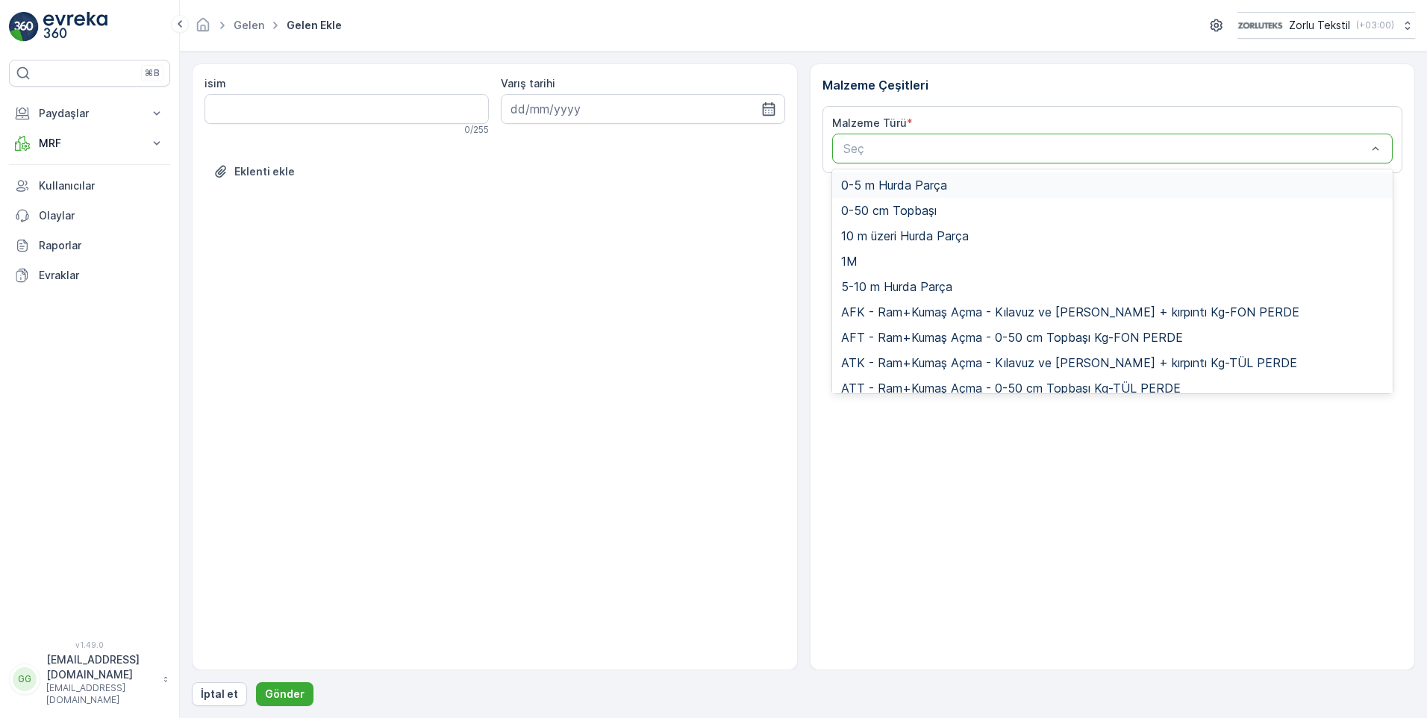
paste input "UDB1"
type input "UDB1"
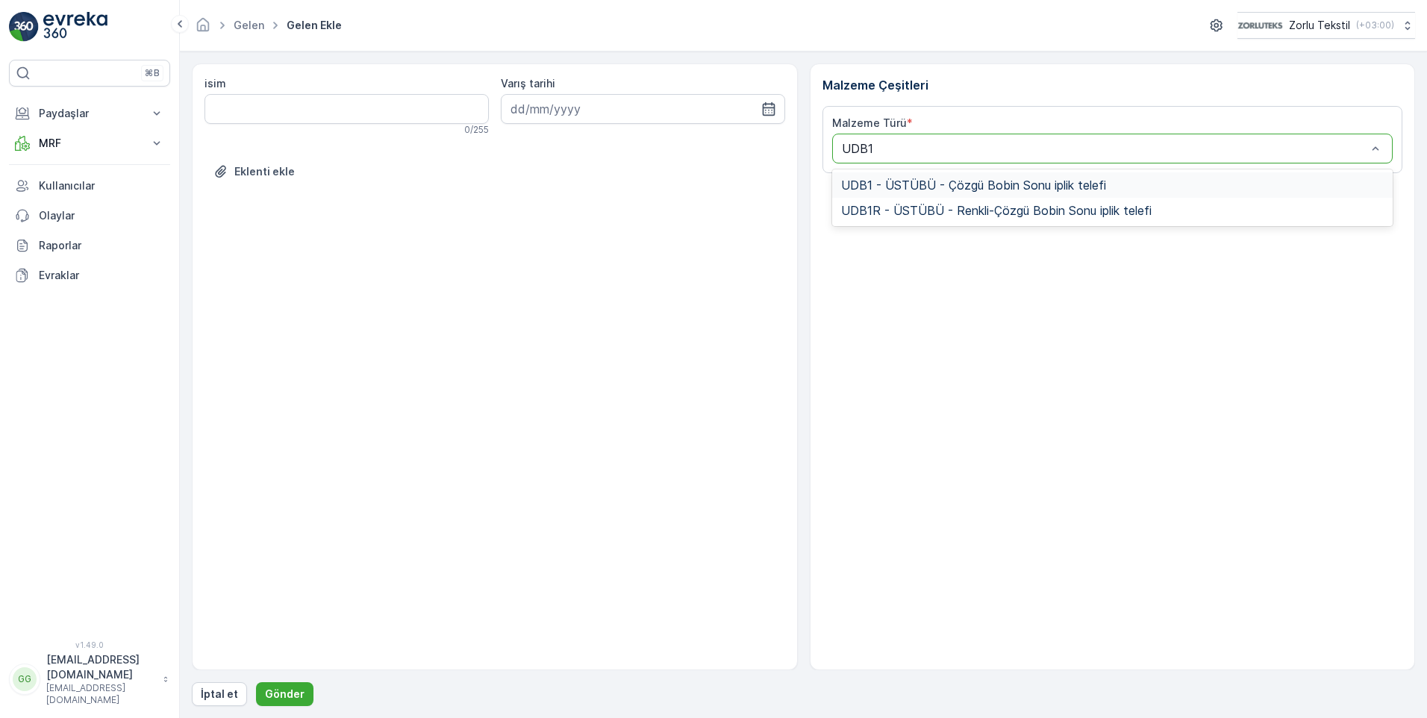
click at [963, 175] on div "UDB1 - ÜSTÜBÜ - Çözgü Bobin Sonu iplik telefi" at bounding box center [1112, 184] width 561 height 25
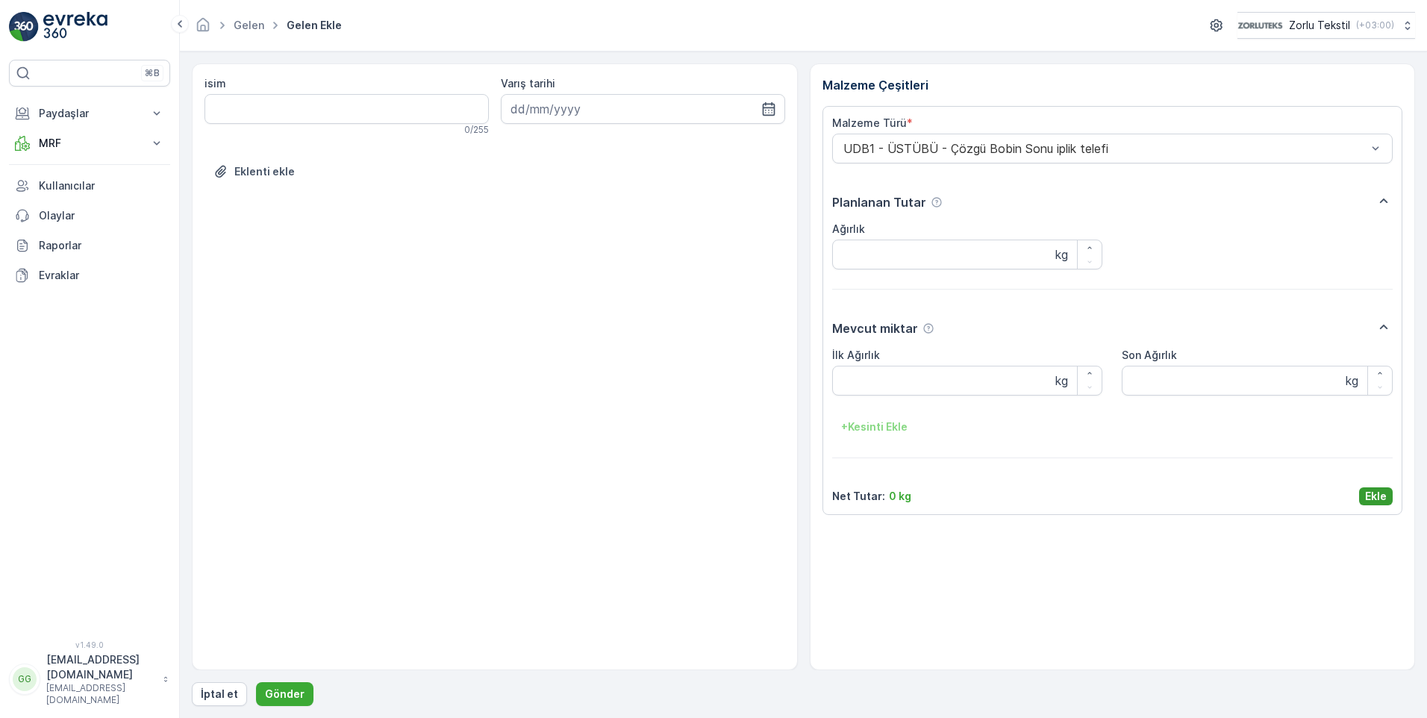
click at [1373, 493] on p "Ekle" at bounding box center [1376, 496] width 22 height 15
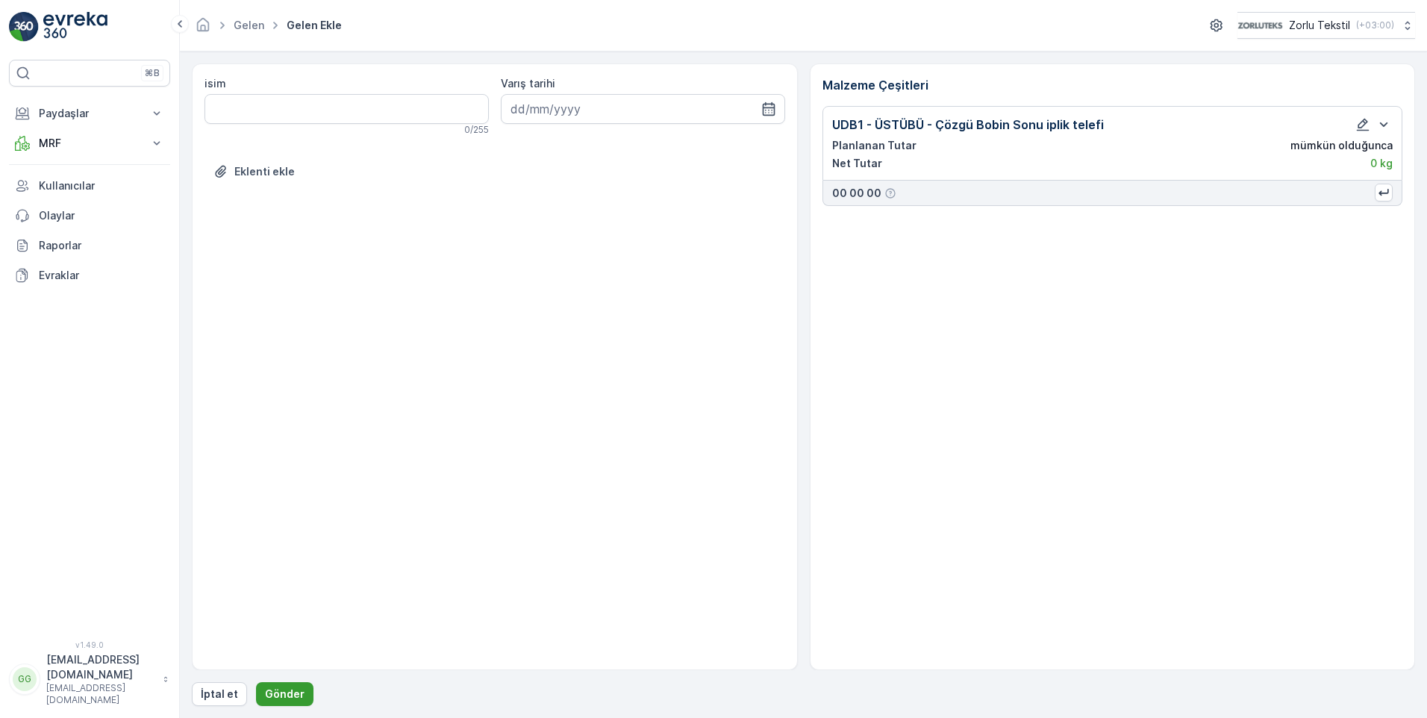
click at [290, 700] on p "Gönder" at bounding box center [285, 693] width 40 height 15
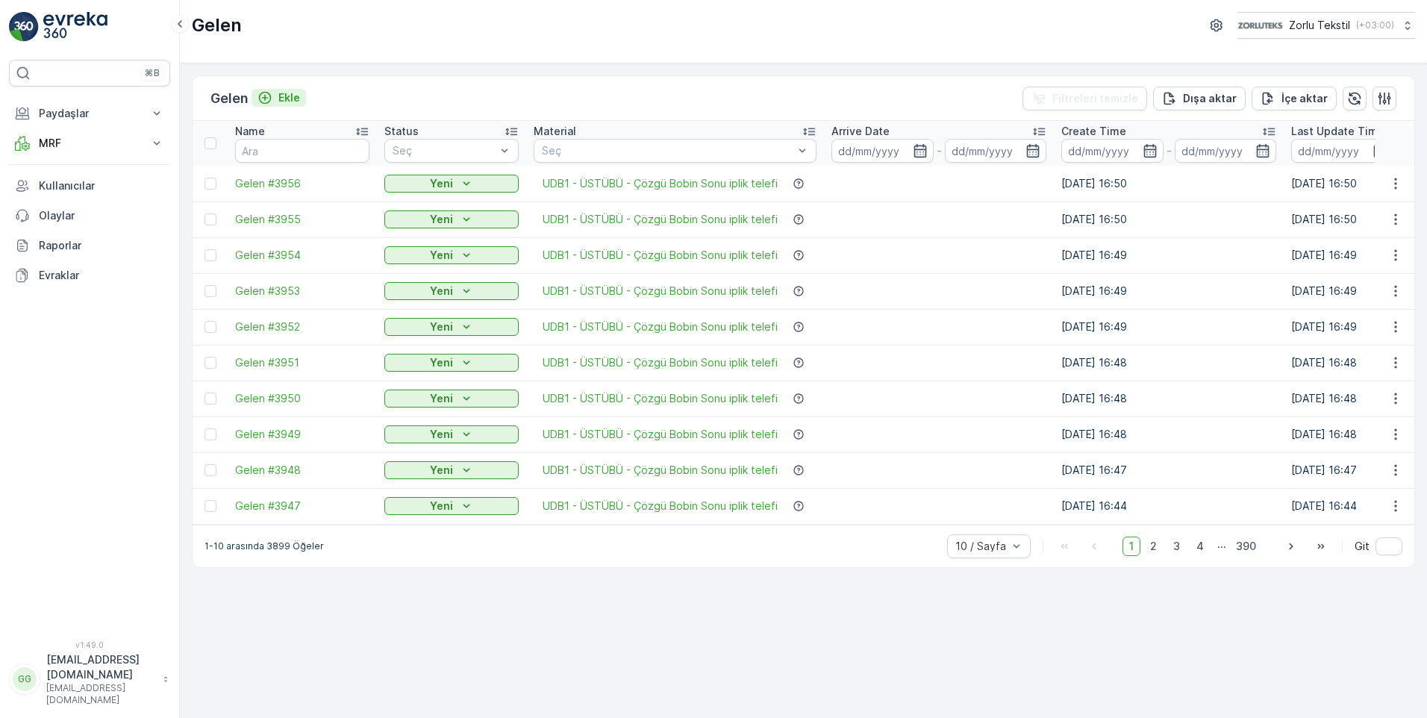
click at [304, 100] on button "Ekle" at bounding box center [278, 98] width 54 height 18
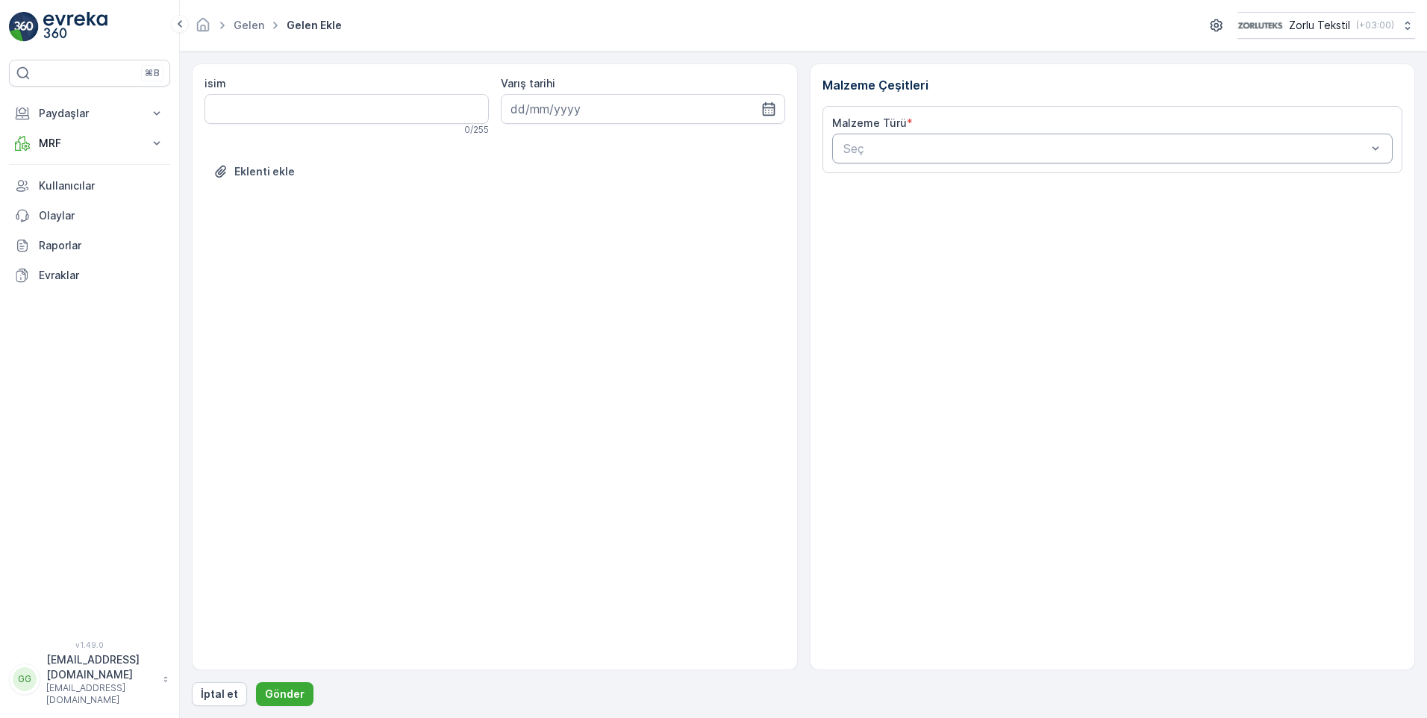
click at [944, 149] on div at bounding box center [1105, 148] width 527 height 13
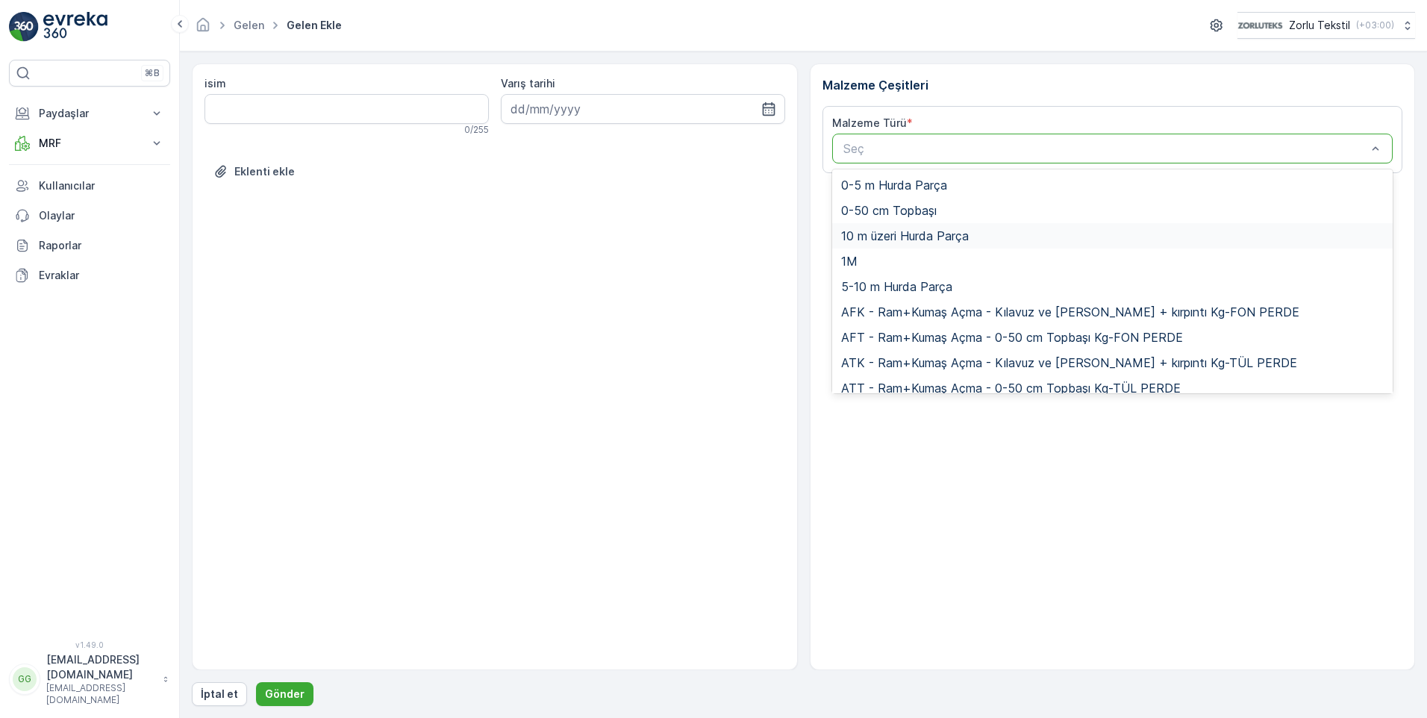
paste input "UDB1"
type input "UDB1"
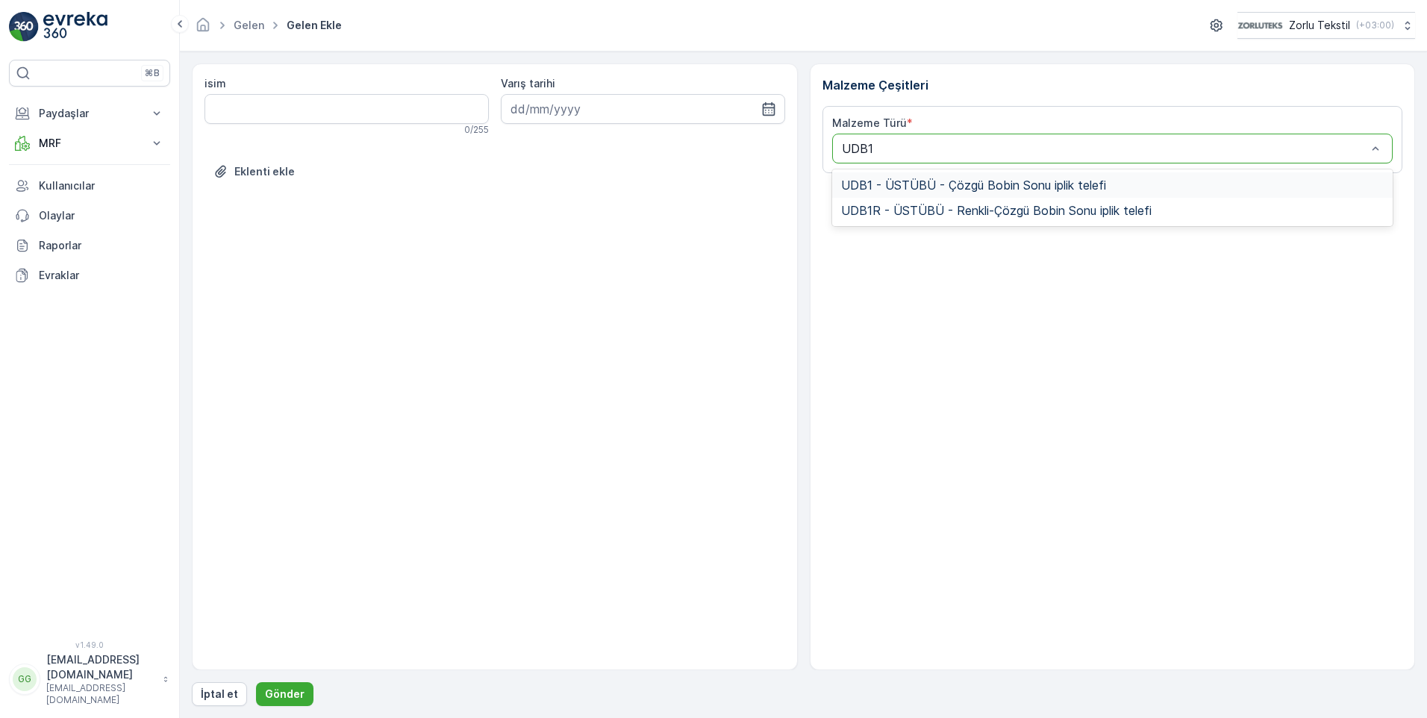
click at [926, 178] on span "UDB1 - ÜSTÜBÜ - Çözgü Bobin Sonu iplik telefi" at bounding box center [973, 184] width 265 height 13
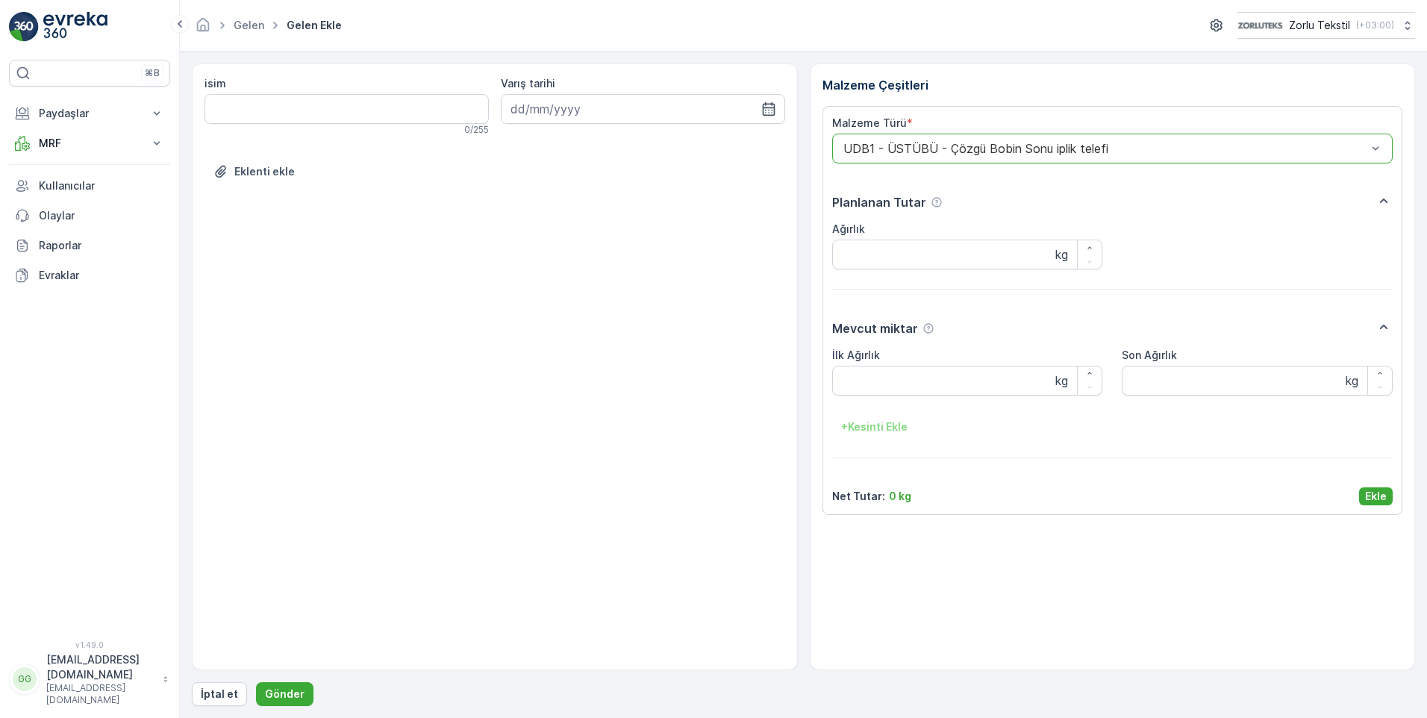
click at [1382, 500] on p "Ekle" at bounding box center [1376, 496] width 22 height 15
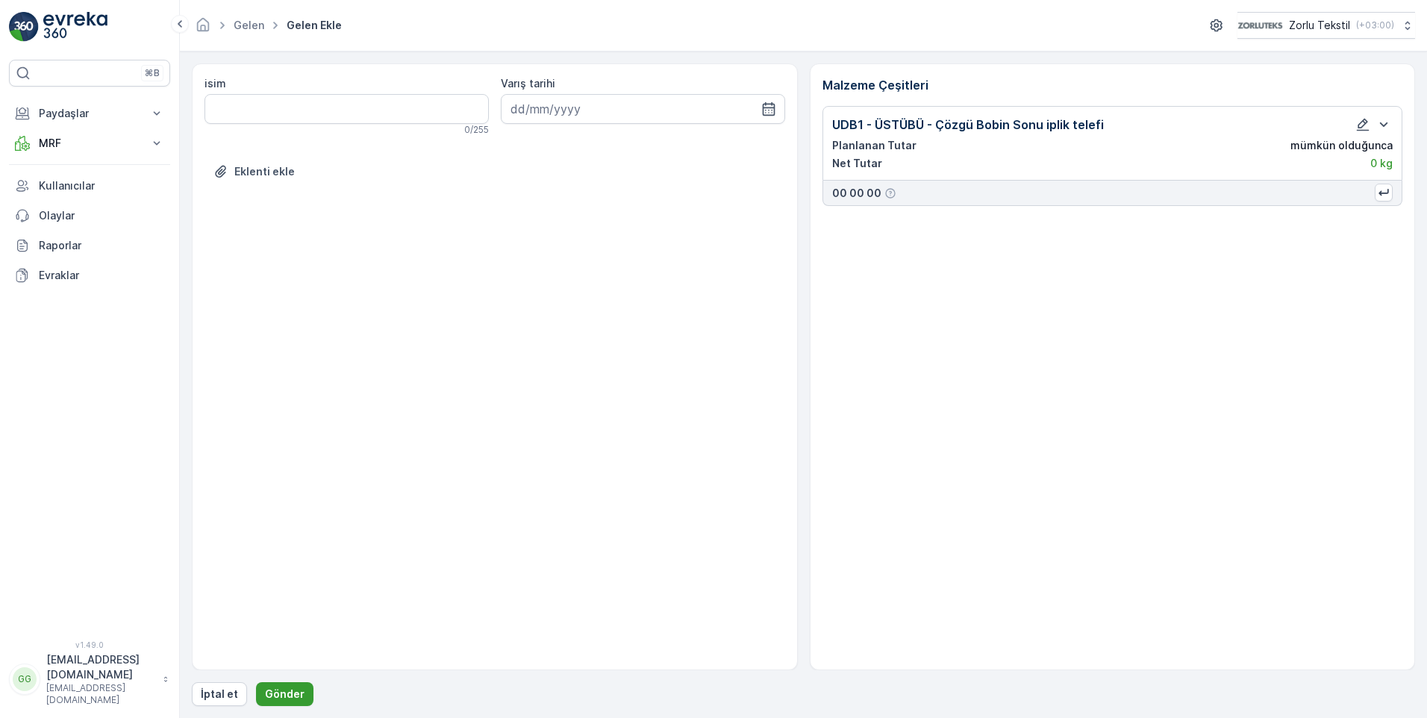
click at [290, 692] on p "Gönder" at bounding box center [285, 693] width 40 height 15
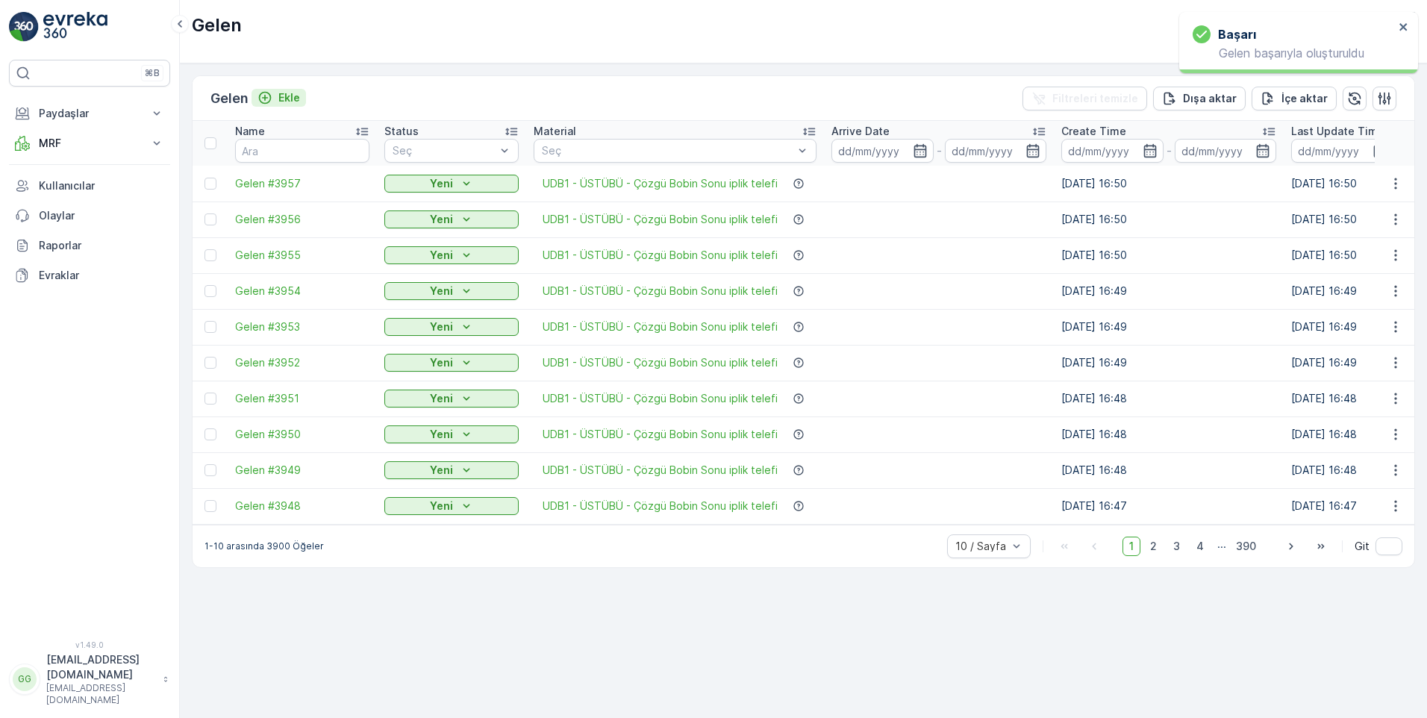
click at [295, 98] on p "Ekle" at bounding box center [289, 97] width 22 height 15
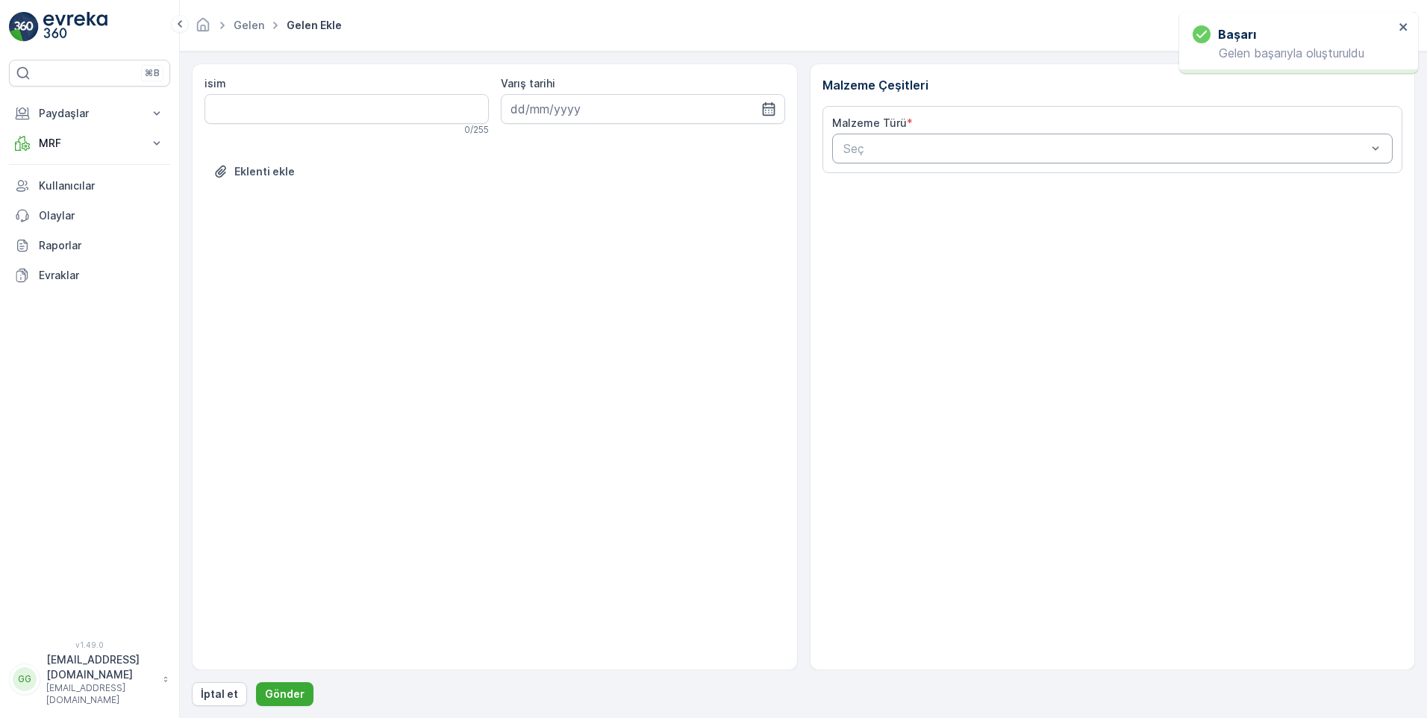
click at [895, 143] on div at bounding box center [1105, 148] width 527 height 13
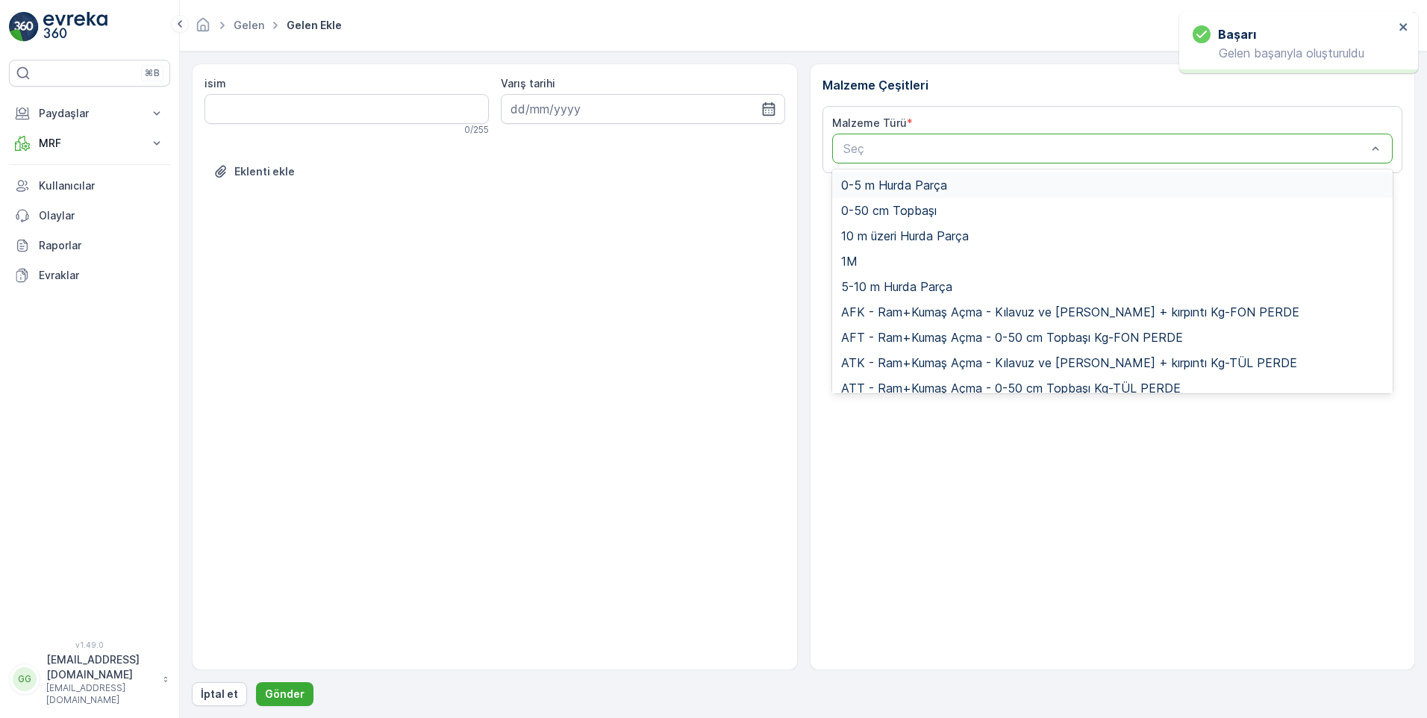
paste input "UDB1"
type input "UDB1"
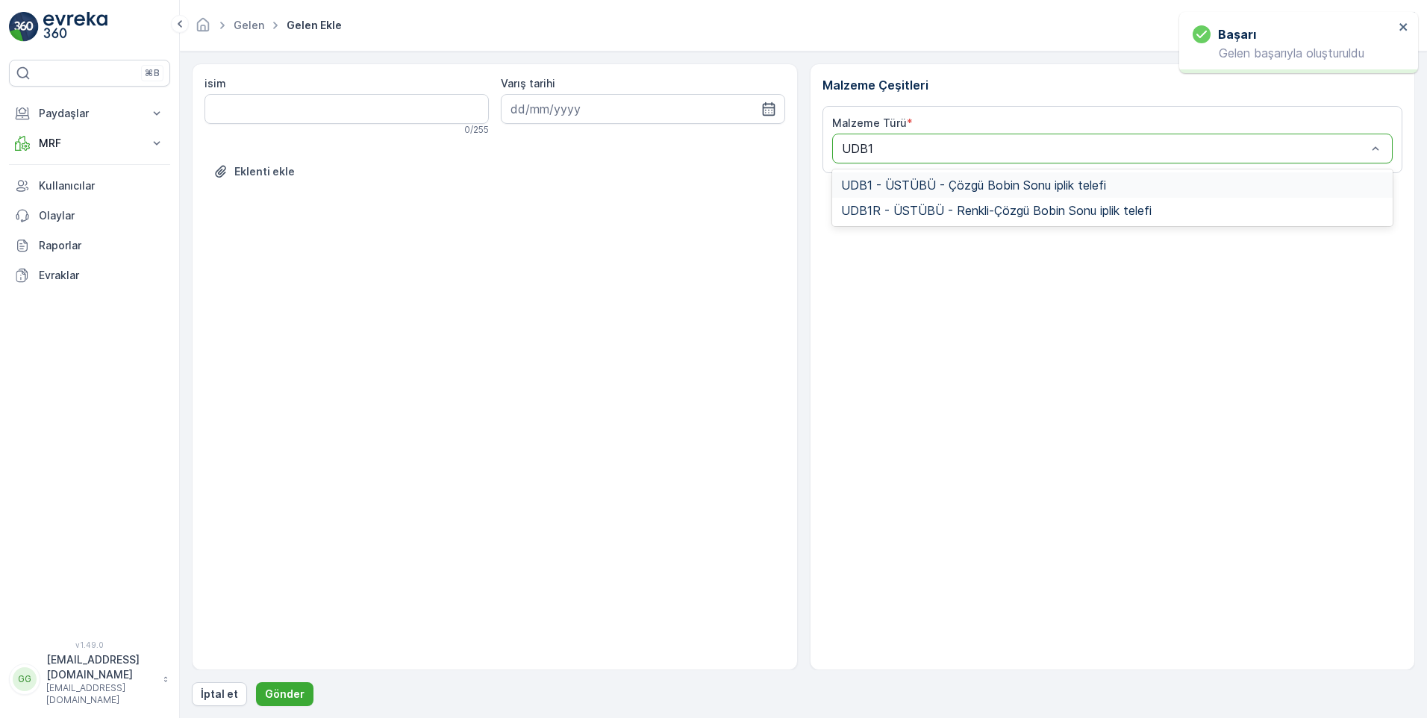
click at [918, 185] on span "UDB1 - ÜSTÜBÜ - Çözgü Bobin Sonu iplik telefi" at bounding box center [973, 184] width 265 height 13
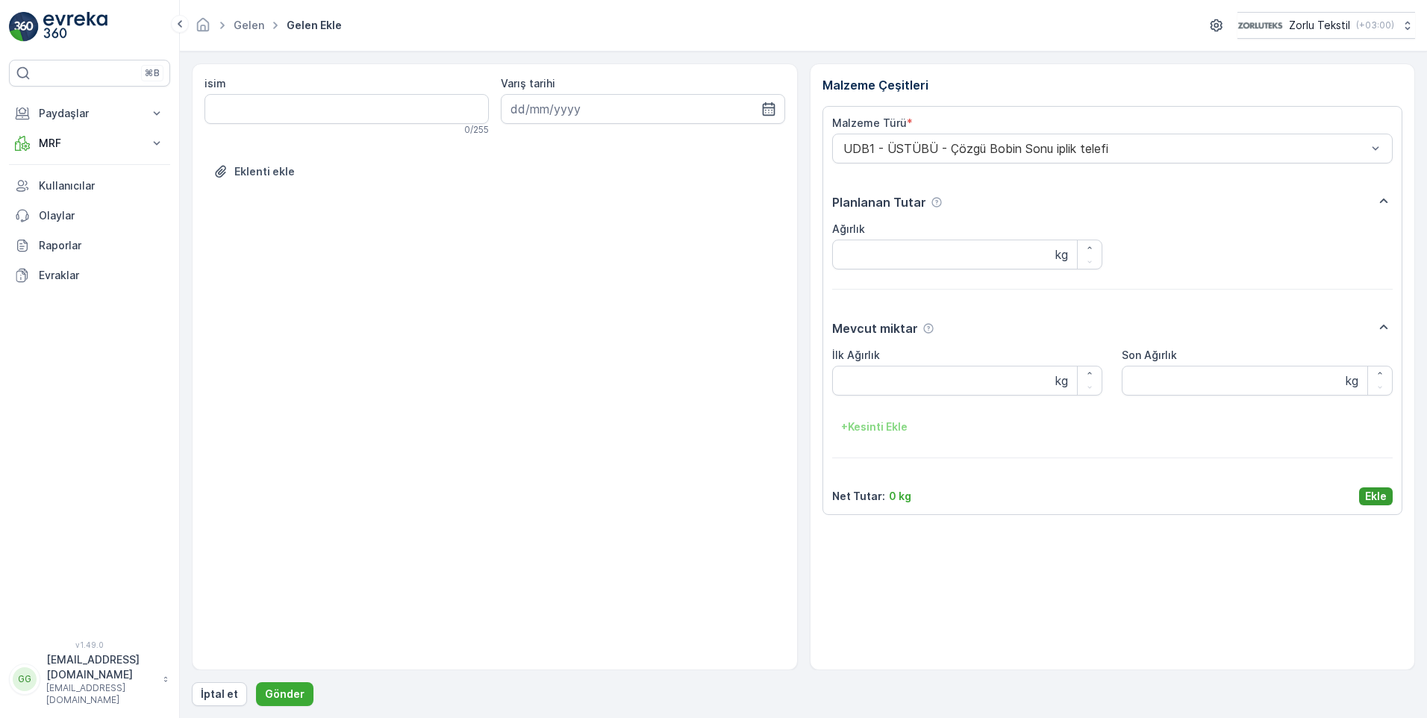
click at [1374, 497] on p "Ekle" at bounding box center [1376, 496] width 22 height 15
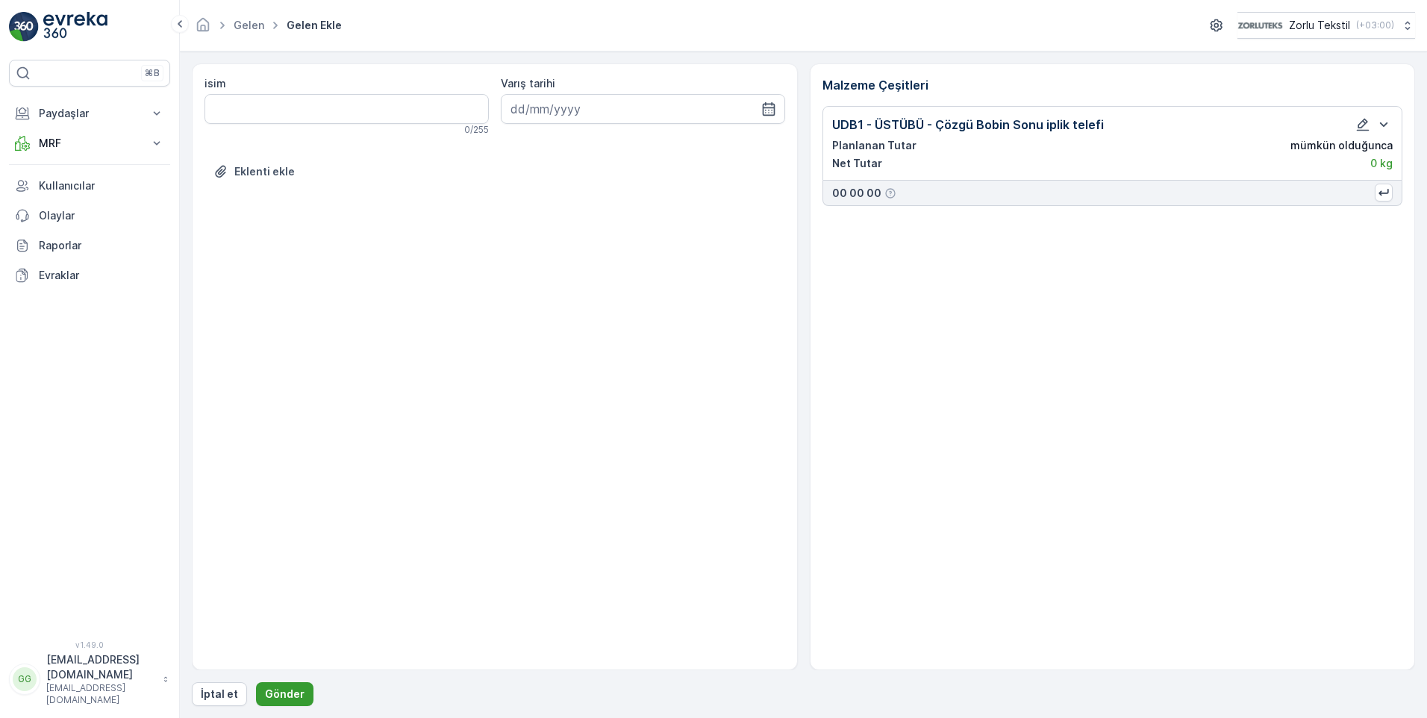
click at [294, 694] on p "Gönder" at bounding box center [285, 693] width 40 height 15
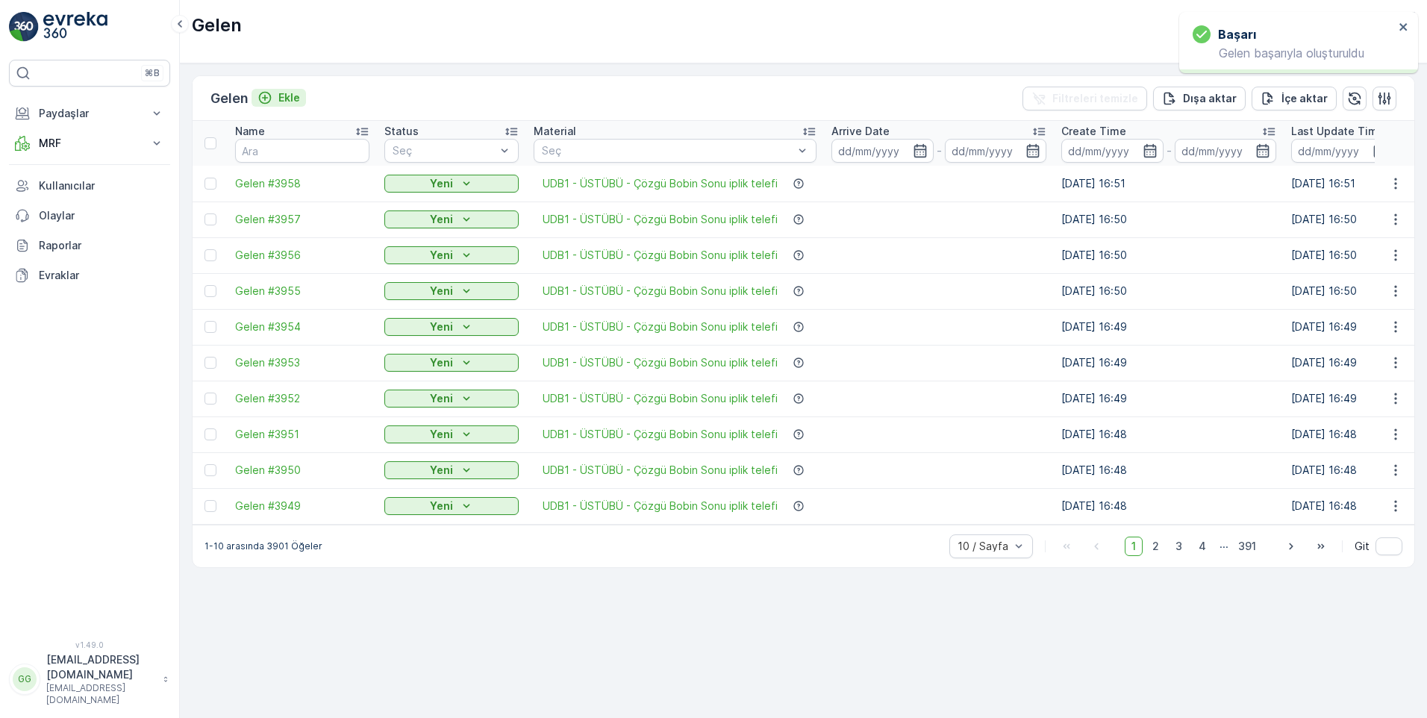
click at [298, 90] on button "Ekle" at bounding box center [278, 98] width 54 height 18
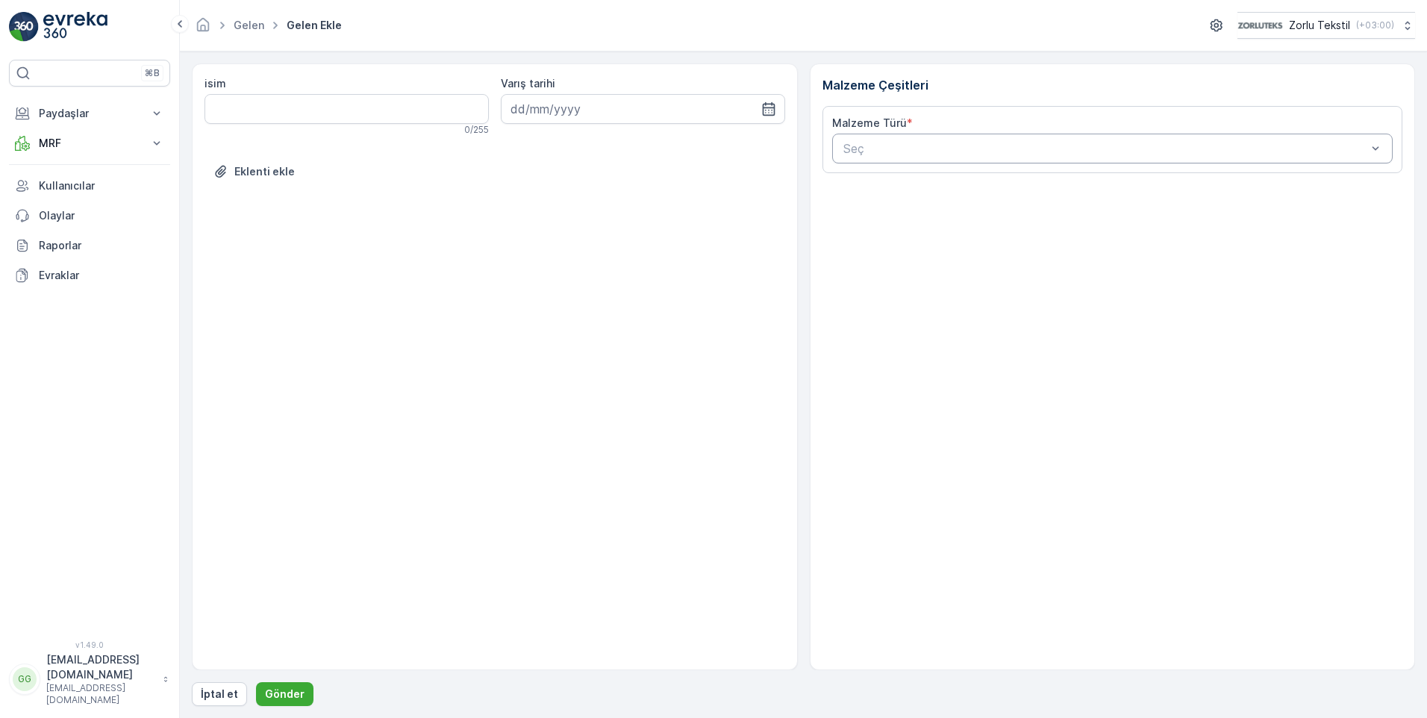
click at [930, 147] on div at bounding box center [1105, 148] width 527 height 13
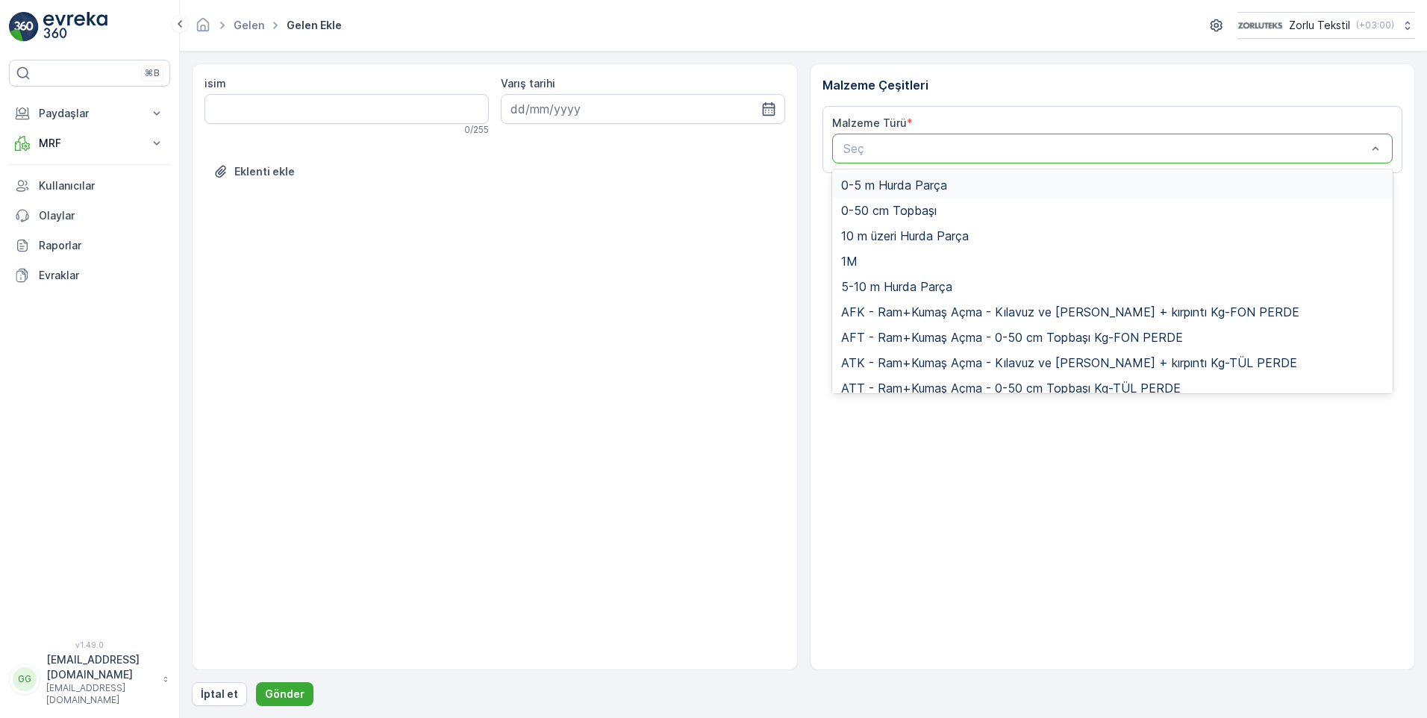
paste input "UDB1"
type input "UDB1"
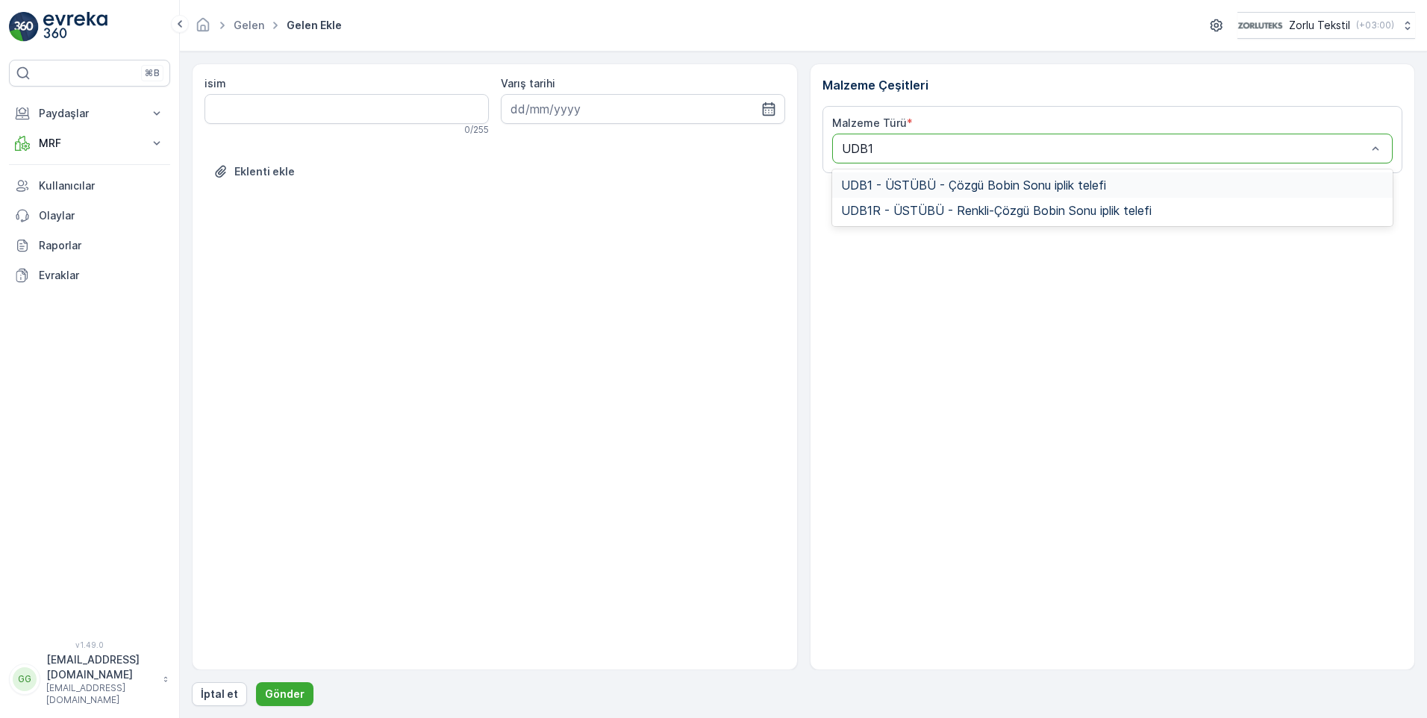
click at [948, 187] on span "UDB1 - ÜSTÜBÜ - Çözgü Bobin Sonu iplik telefi" at bounding box center [973, 184] width 265 height 13
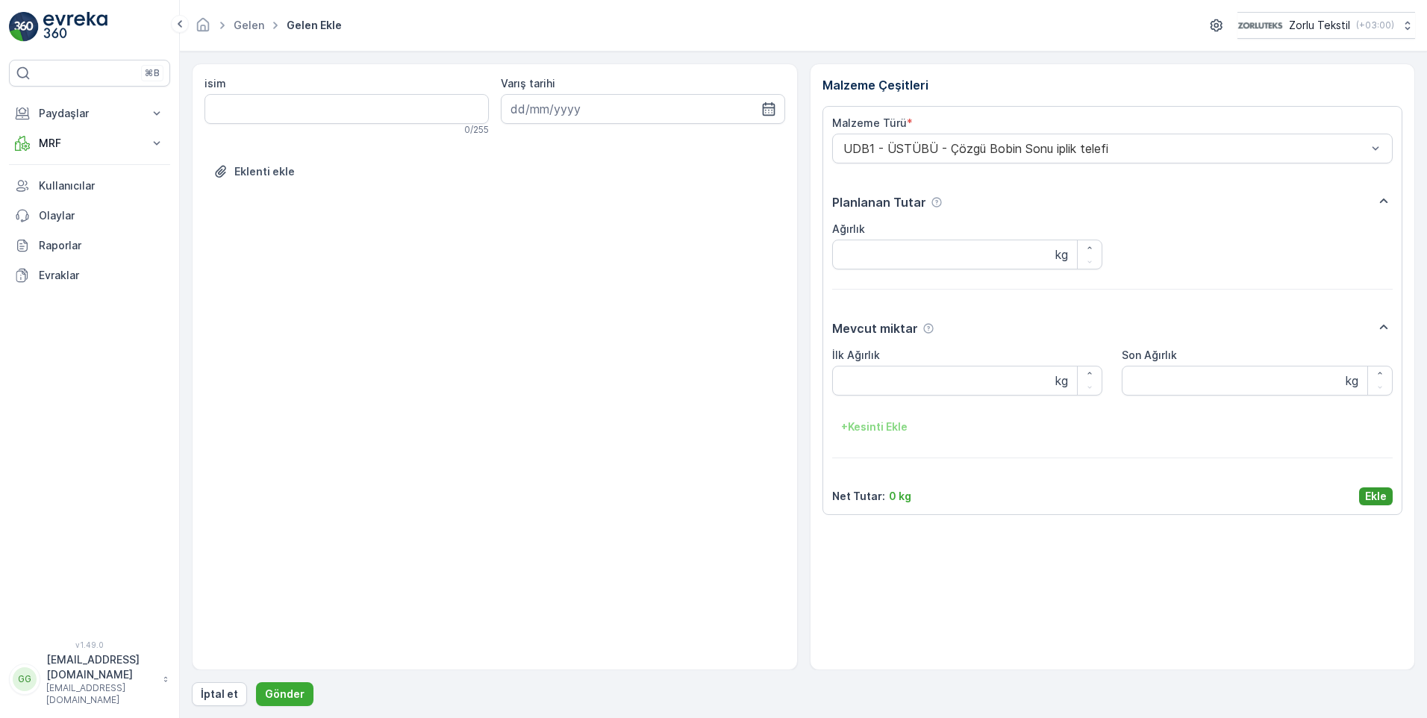
click at [1371, 496] on p "Ekle" at bounding box center [1376, 496] width 22 height 15
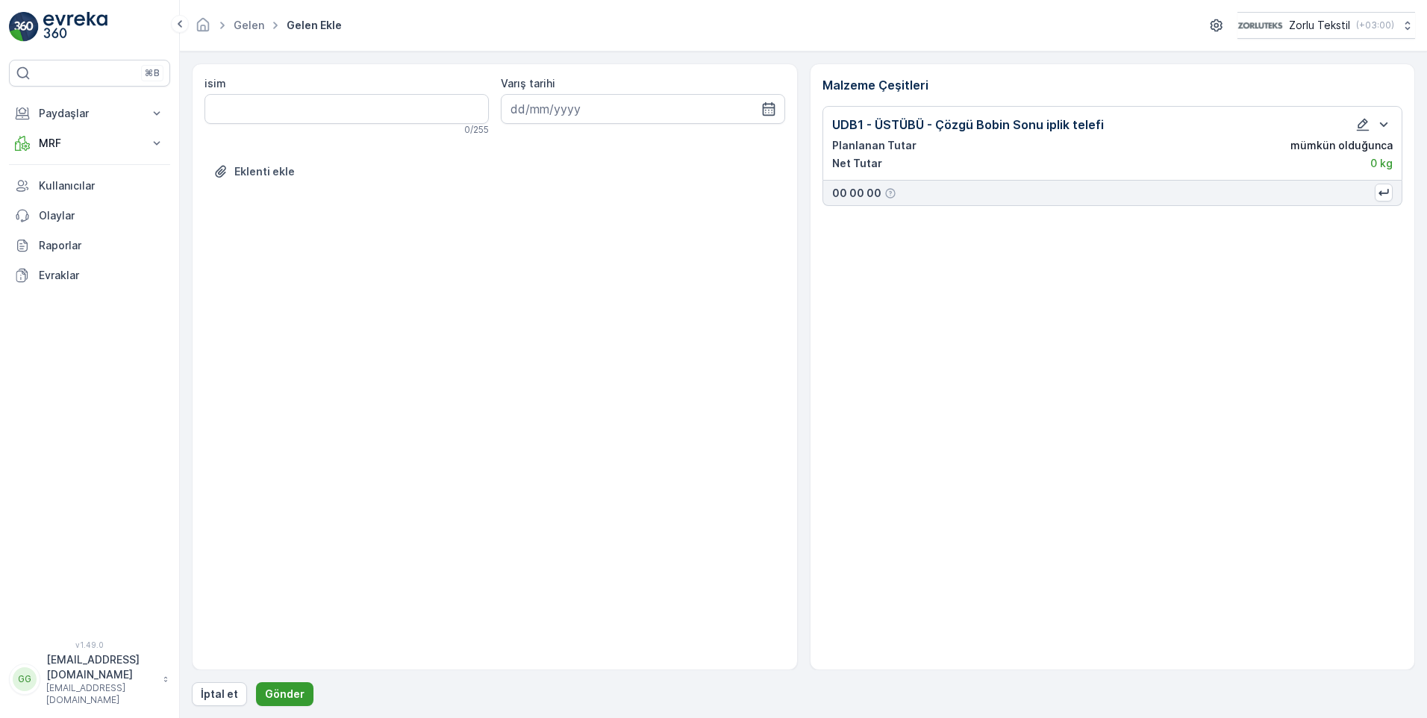
click at [284, 682] on button "Gönder" at bounding box center [284, 694] width 57 height 24
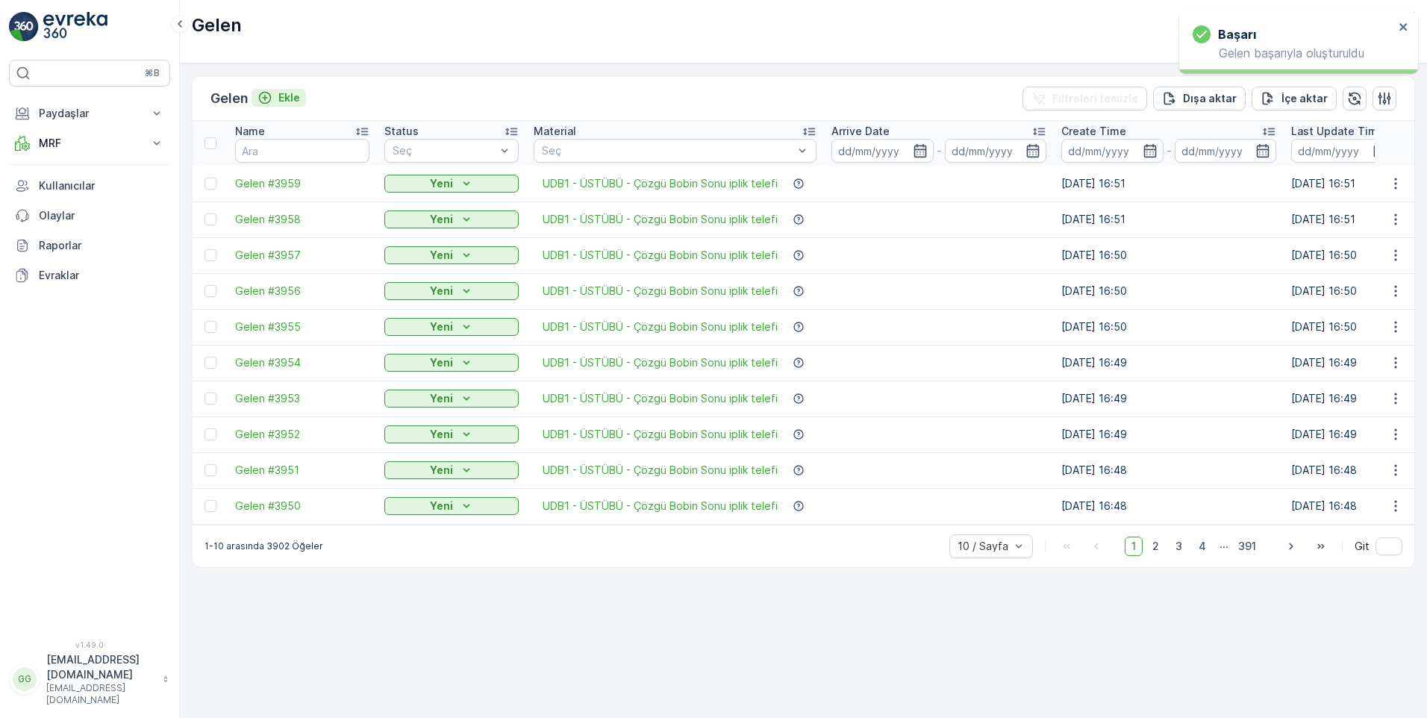
click at [285, 95] on p "Ekle" at bounding box center [289, 97] width 22 height 15
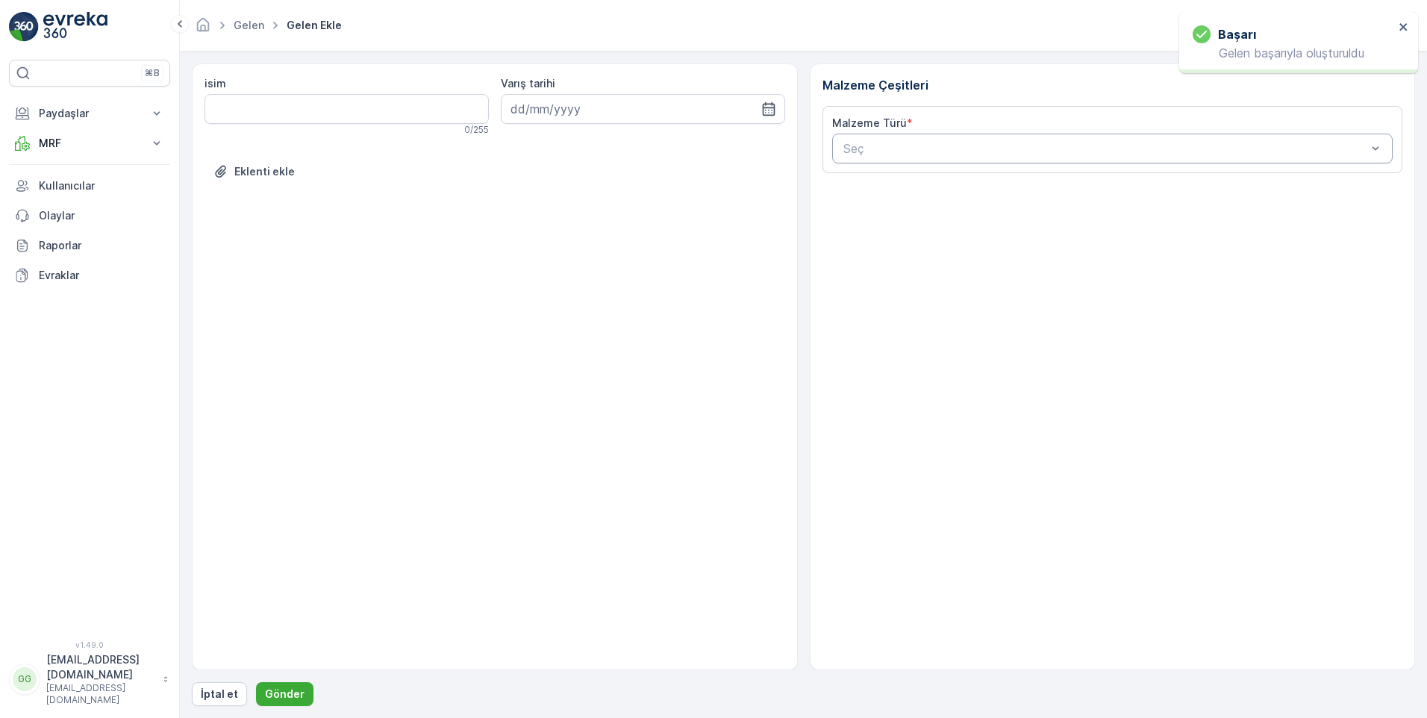
click at [890, 153] on div at bounding box center [1105, 148] width 527 height 13
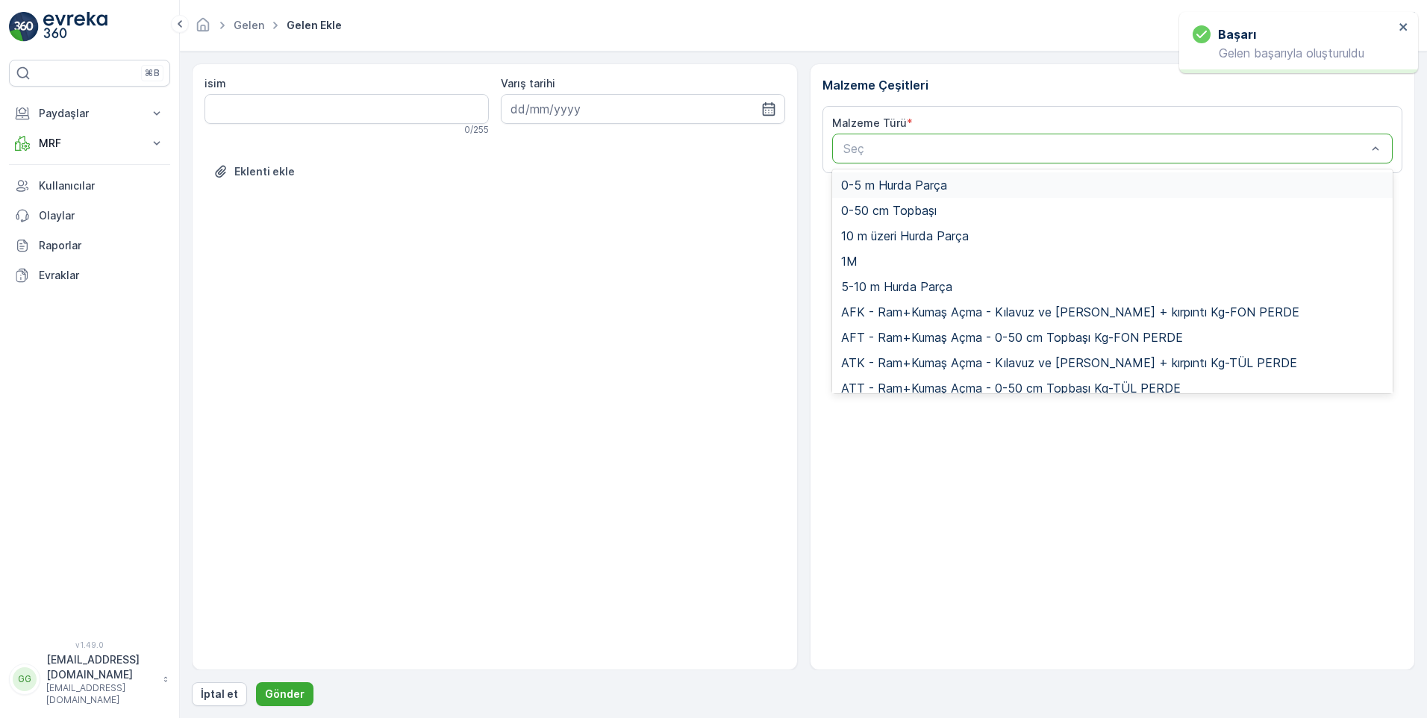
paste input "UDB1"
type input "UDB1"
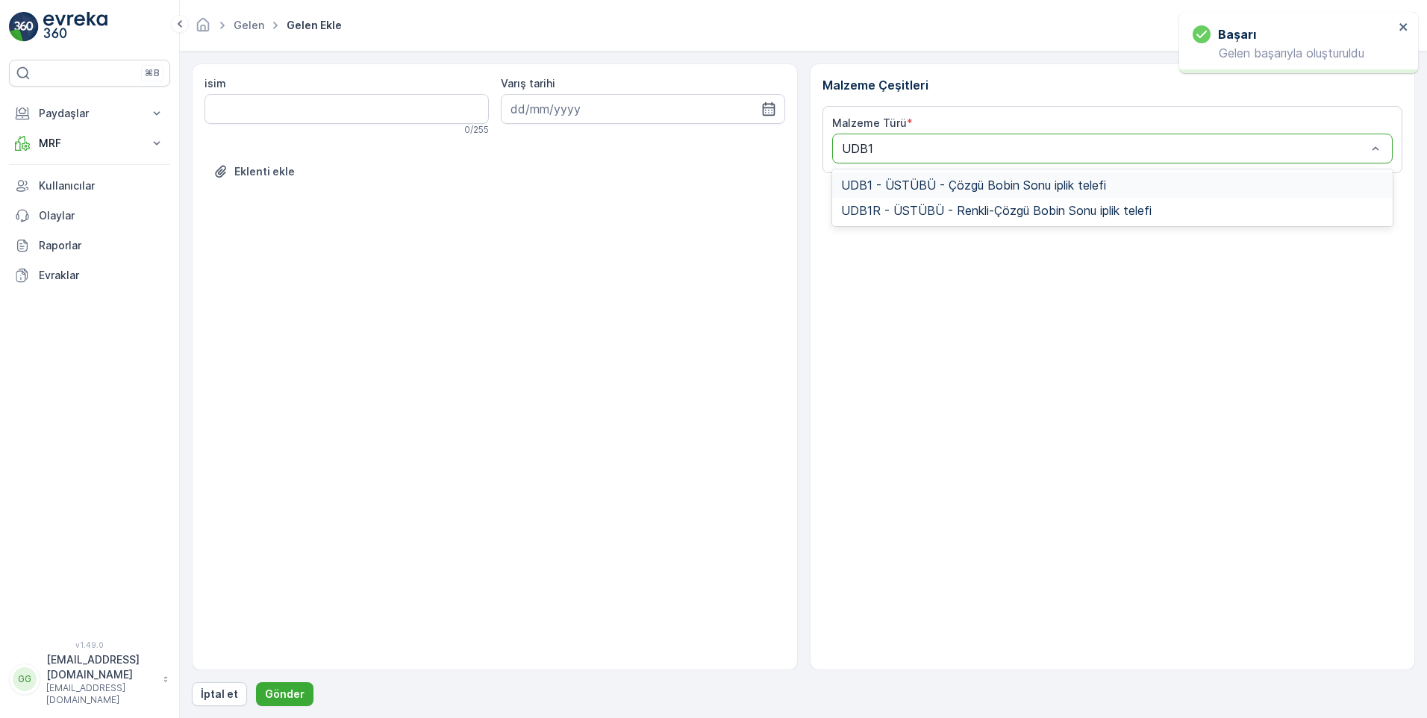
click at [1107, 193] on div "UDB1 - ÜSTÜBÜ - Çözgü Bobin Sonu iplik telefi" at bounding box center [1112, 184] width 561 height 25
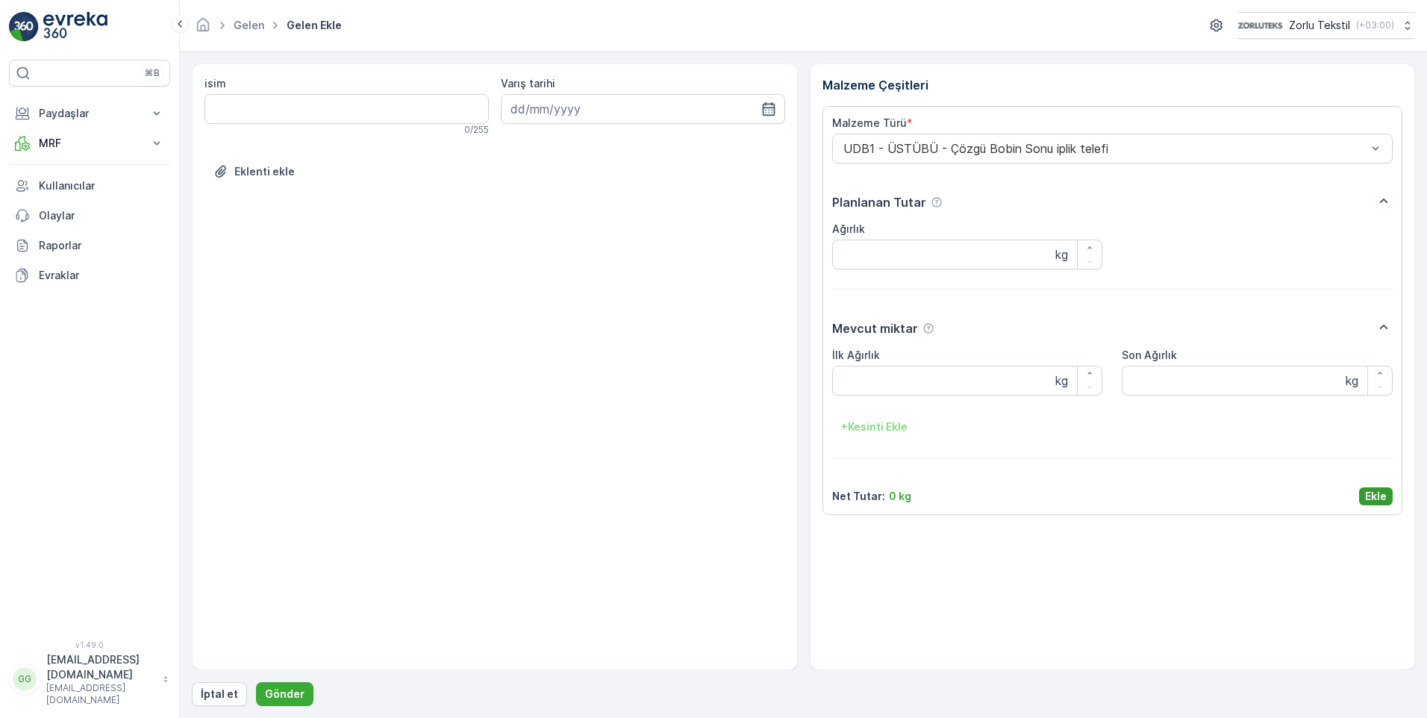
click at [1372, 497] on p "Ekle" at bounding box center [1376, 496] width 22 height 15
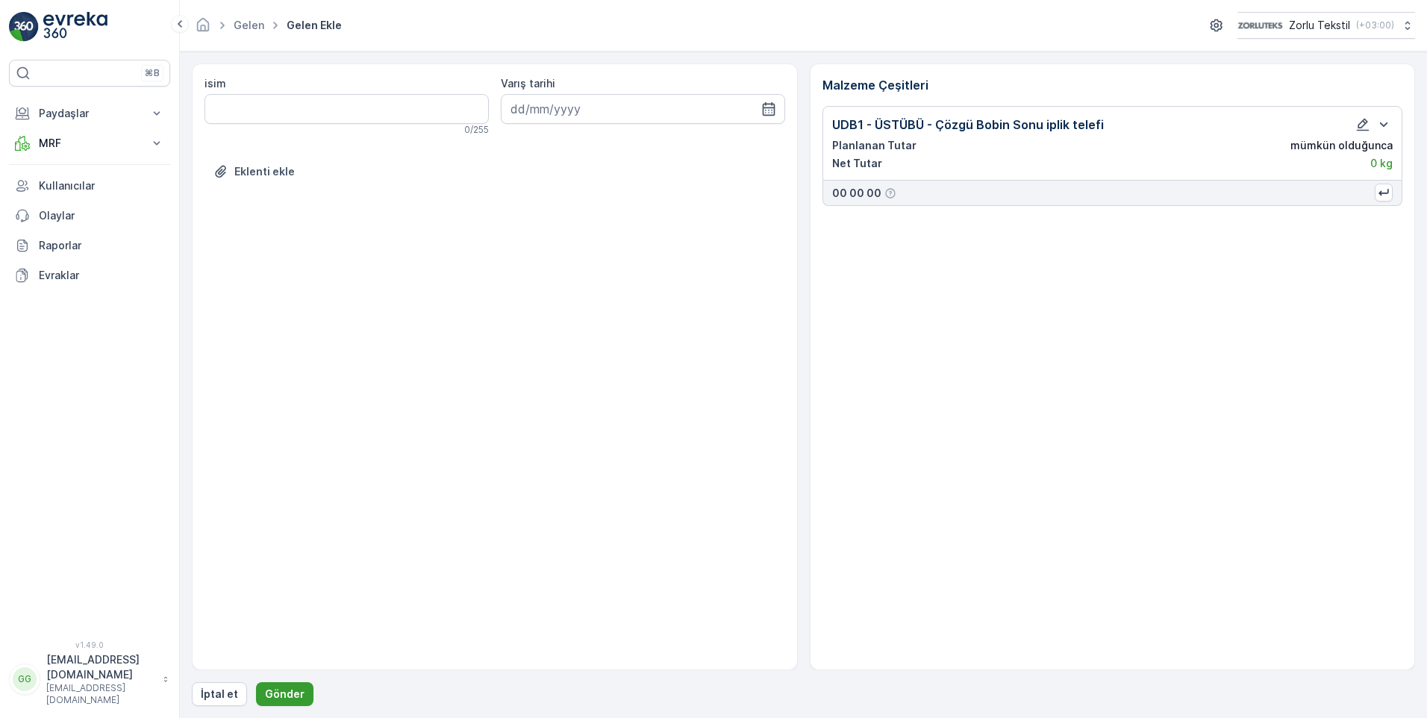
click at [296, 698] on p "Gönder" at bounding box center [285, 693] width 40 height 15
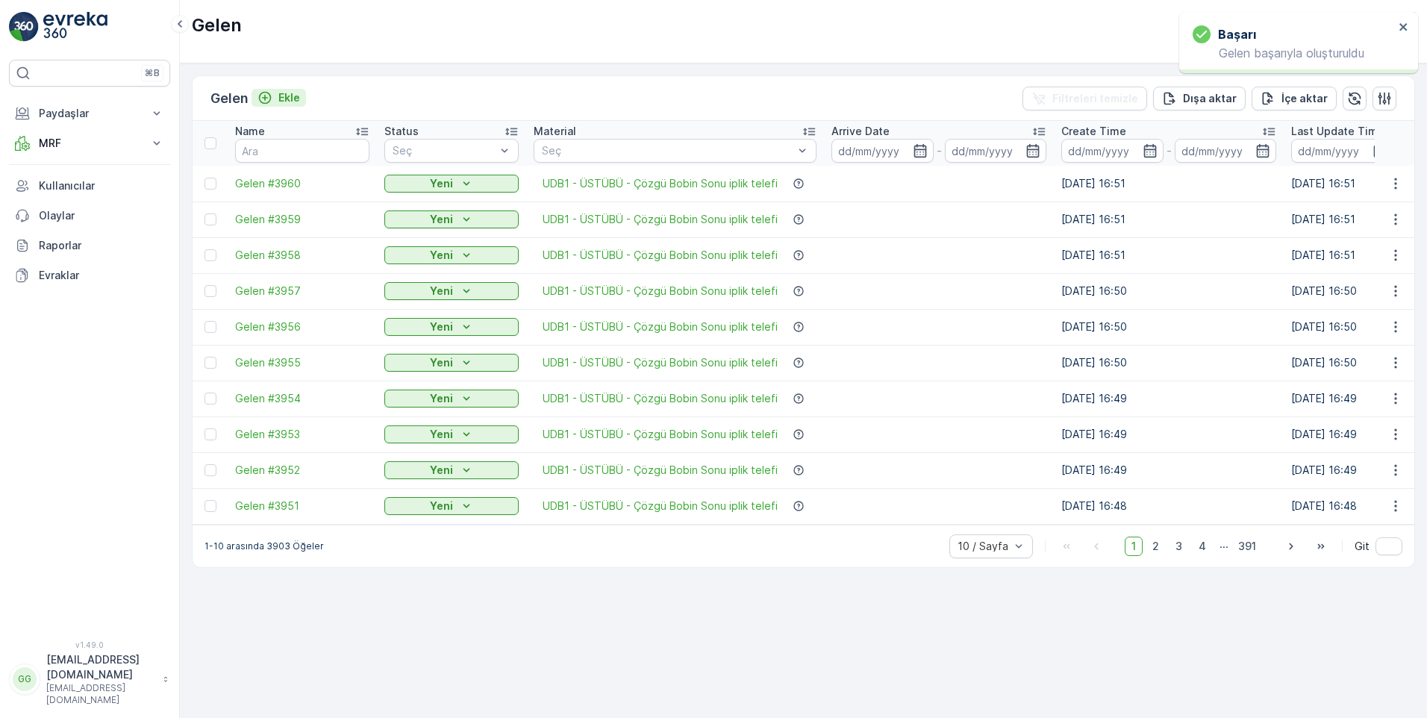
click at [294, 100] on p "Ekle" at bounding box center [289, 97] width 22 height 15
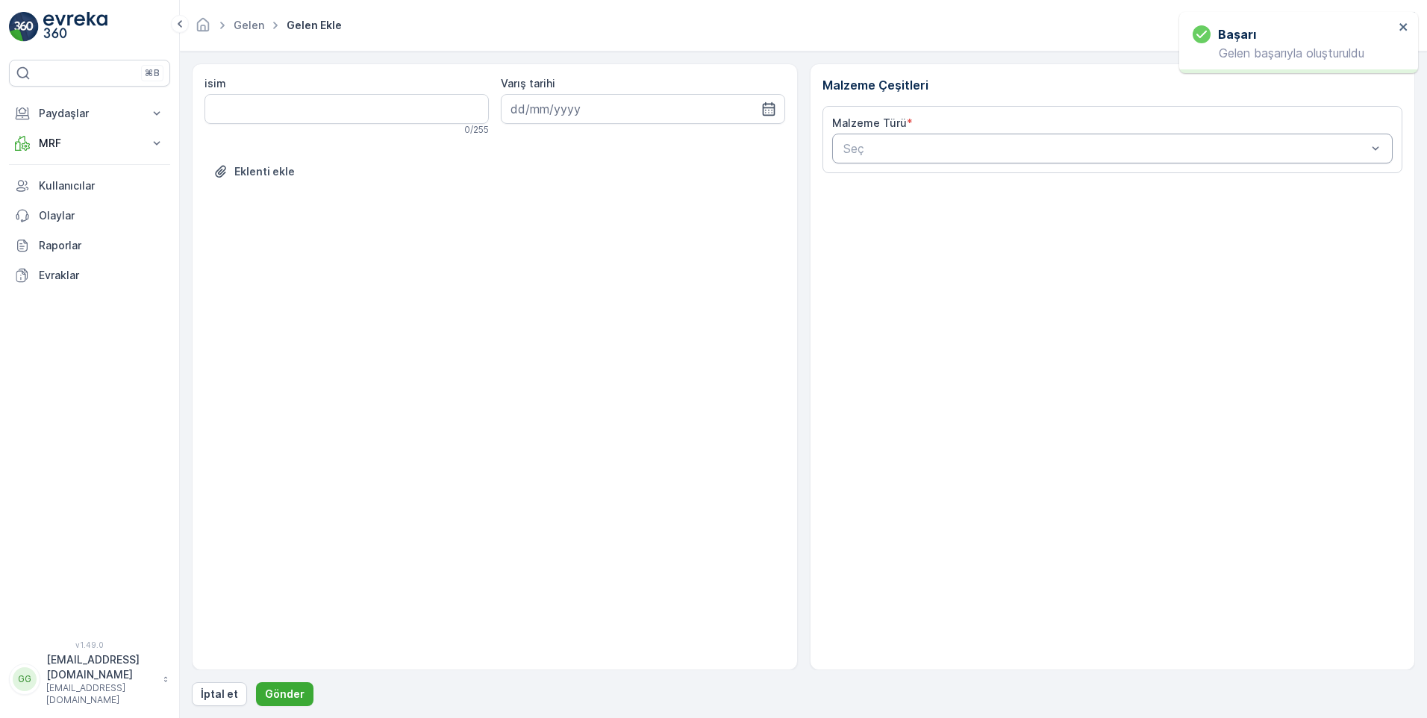
click at [878, 147] on div at bounding box center [1105, 148] width 527 height 13
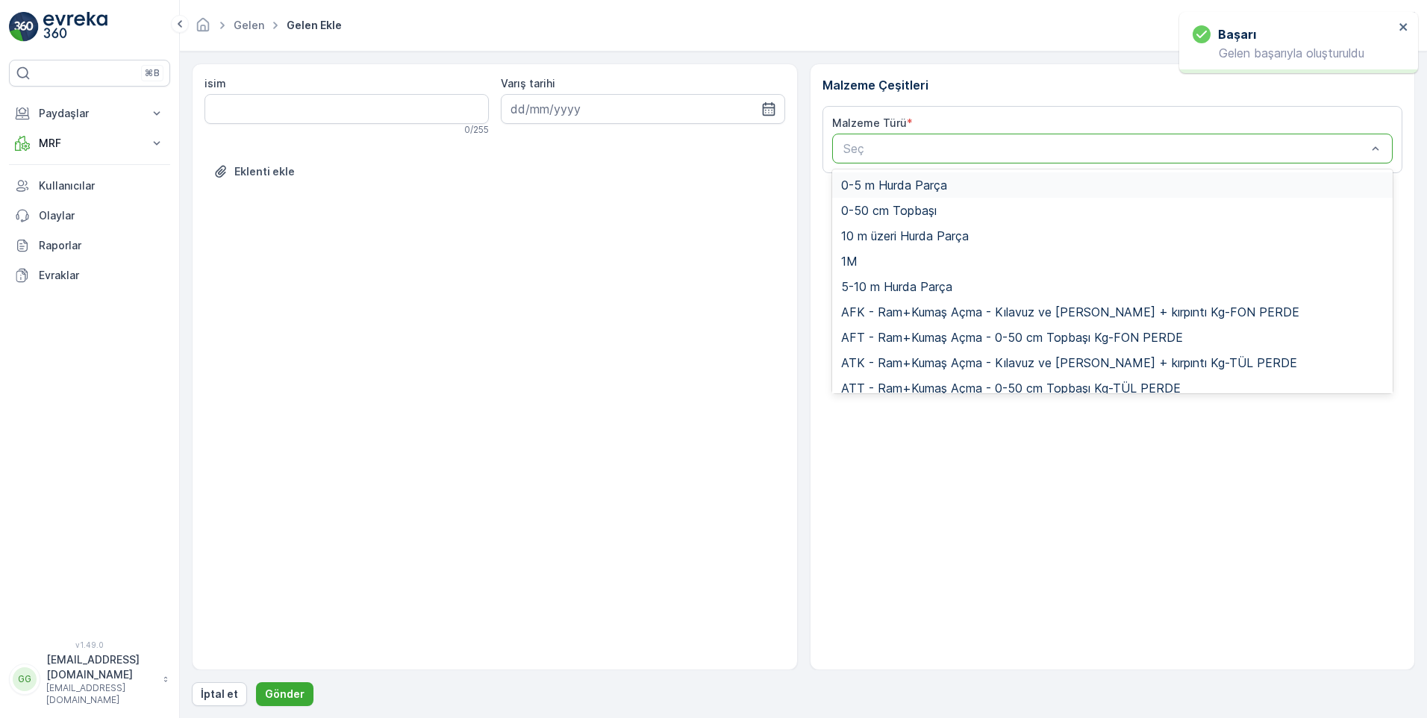
paste input "UDB1"
type input "UDB1"
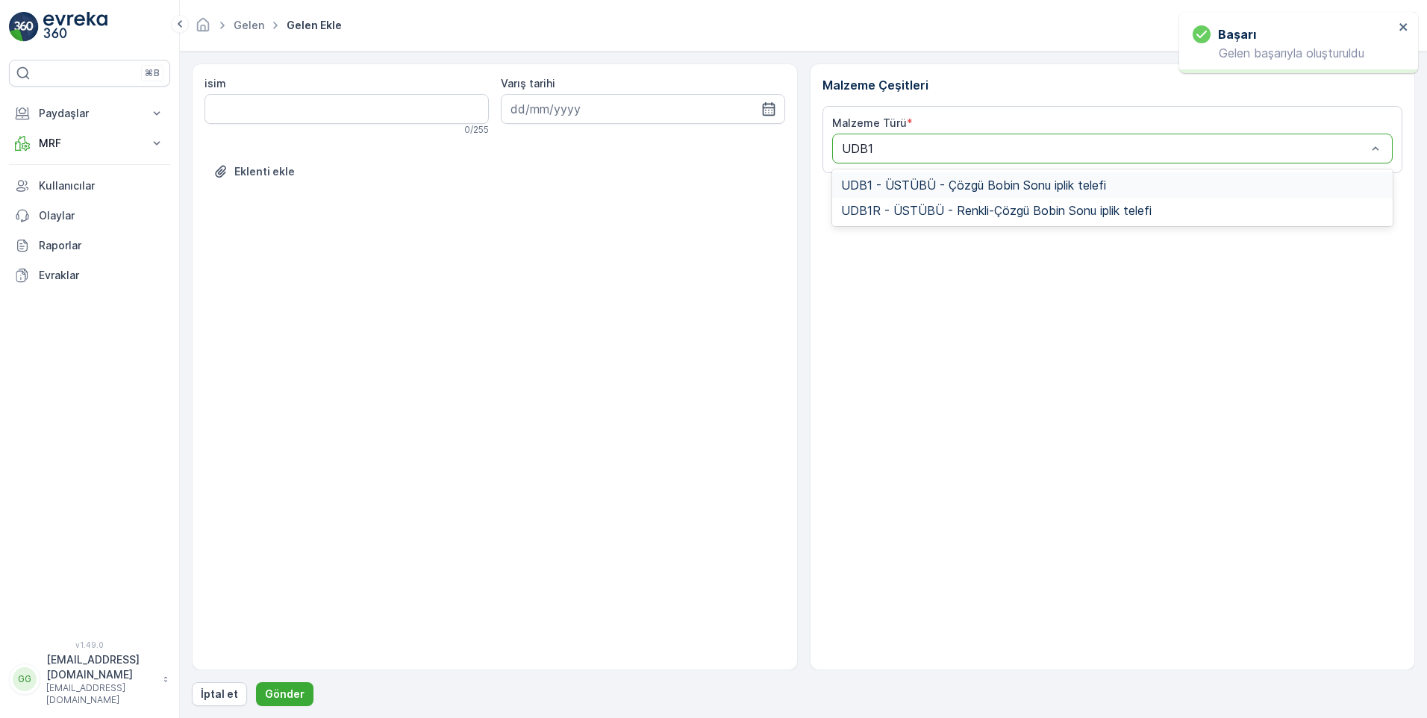
click at [916, 192] on span "UDB1 - ÜSTÜBÜ - Çözgü Bobin Sonu iplik telefi" at bounding box center [973, 184] width 265 height 13
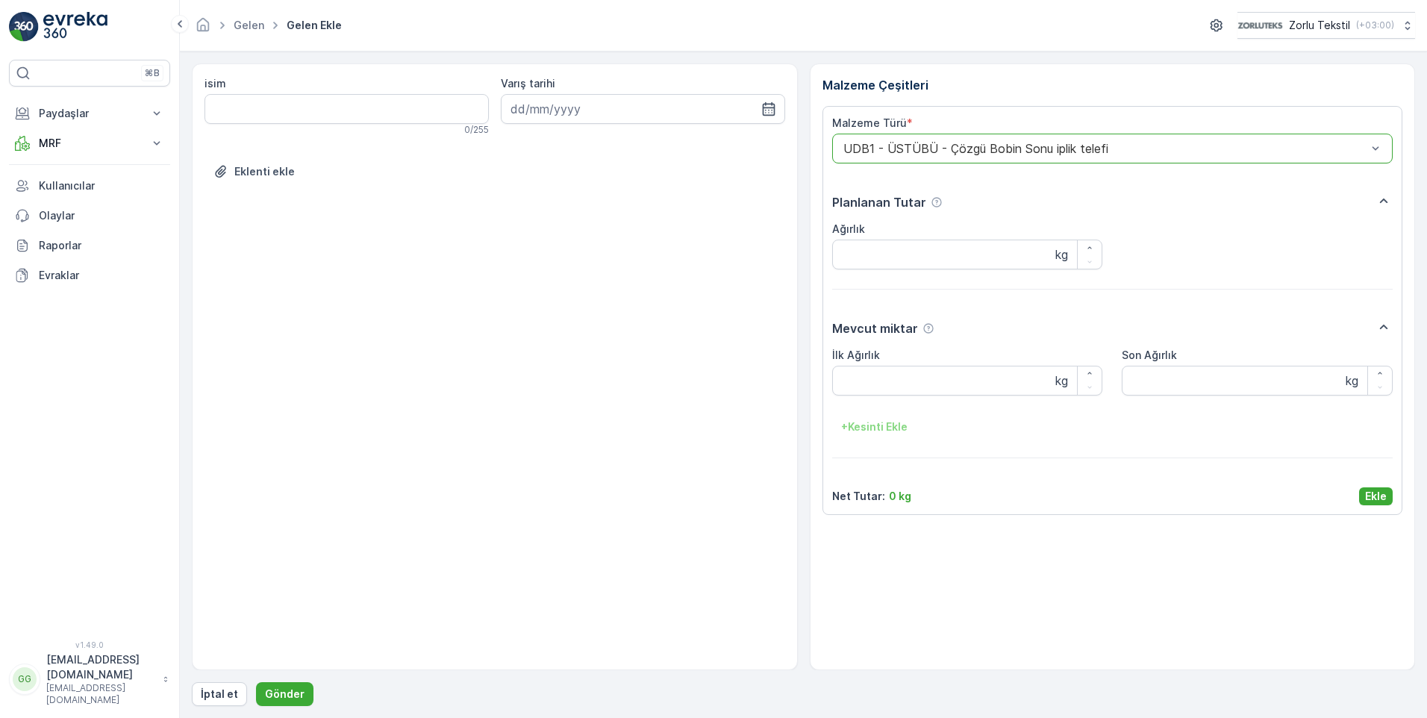
click at [1381, 492] on p "Ekle" at bounding box center [1376, 496] width 22 height 15
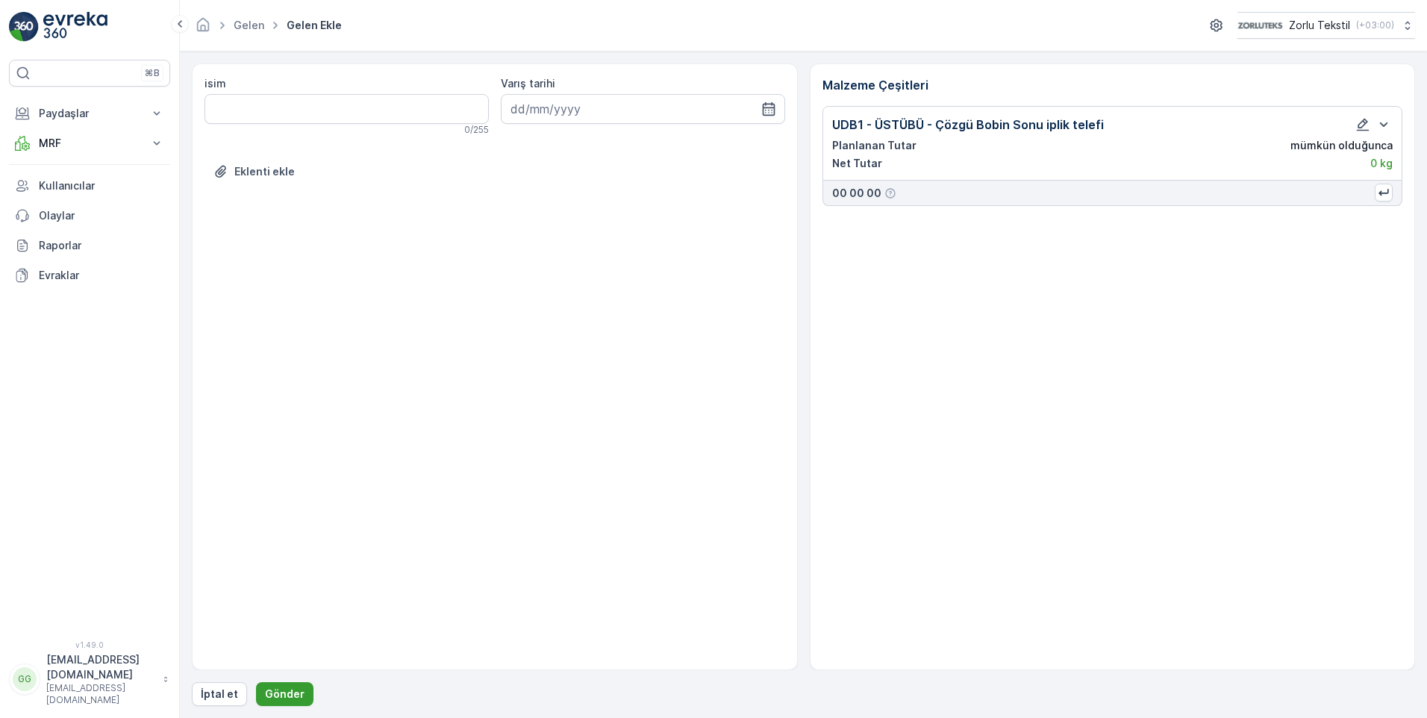
click at [287, 689] on p "Gönder" at bounding box center [285, 693] width 40 height 15
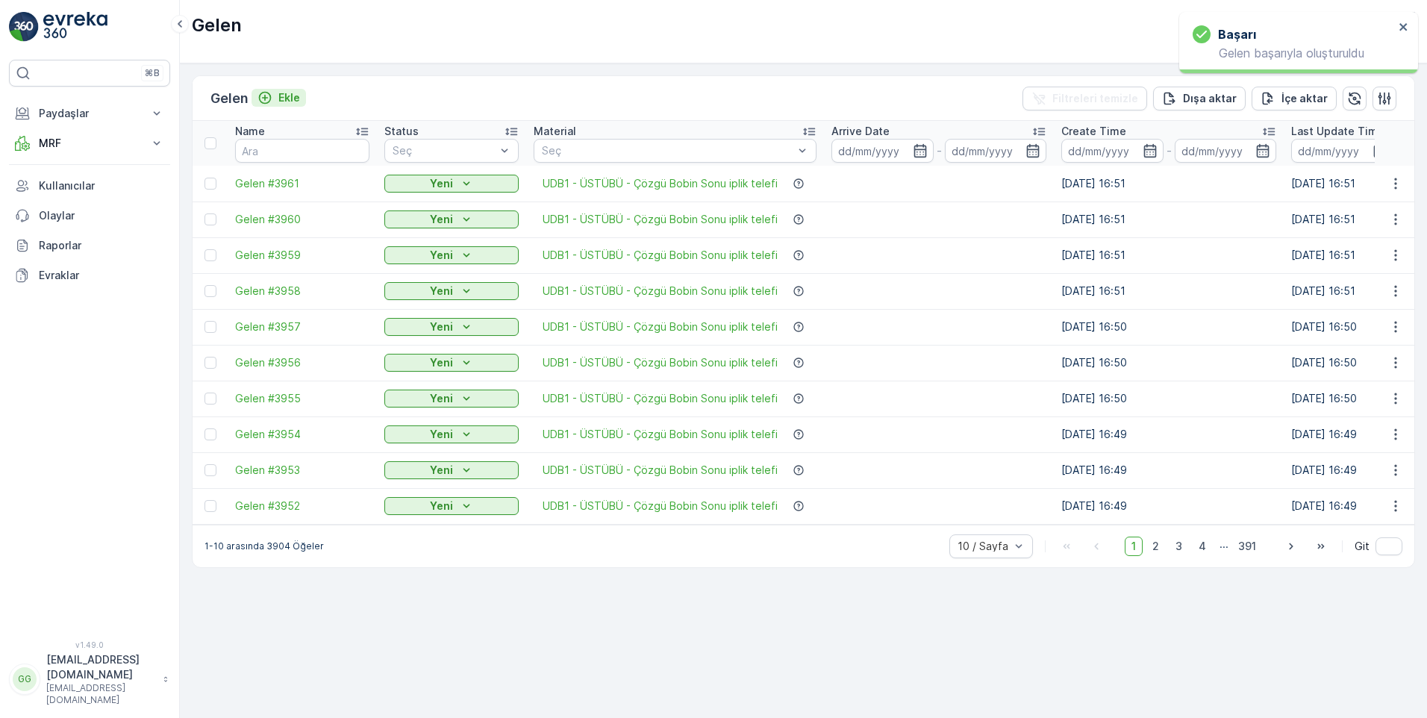
click at [289, 96] on p "Ekle" at bounding box center [289, 97] width 22 height 15
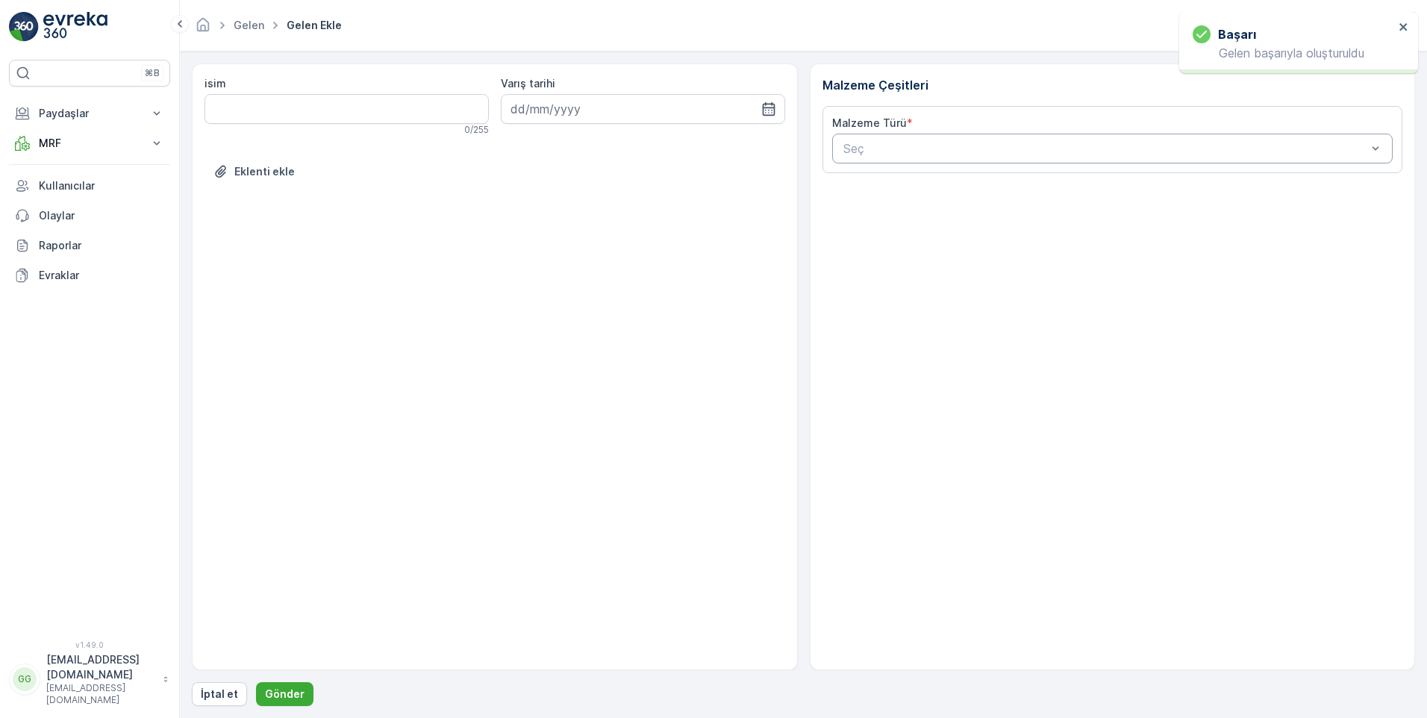
click at [915, 158] on div "Seç" at bounding box center [1112, 149] width 561 height 30
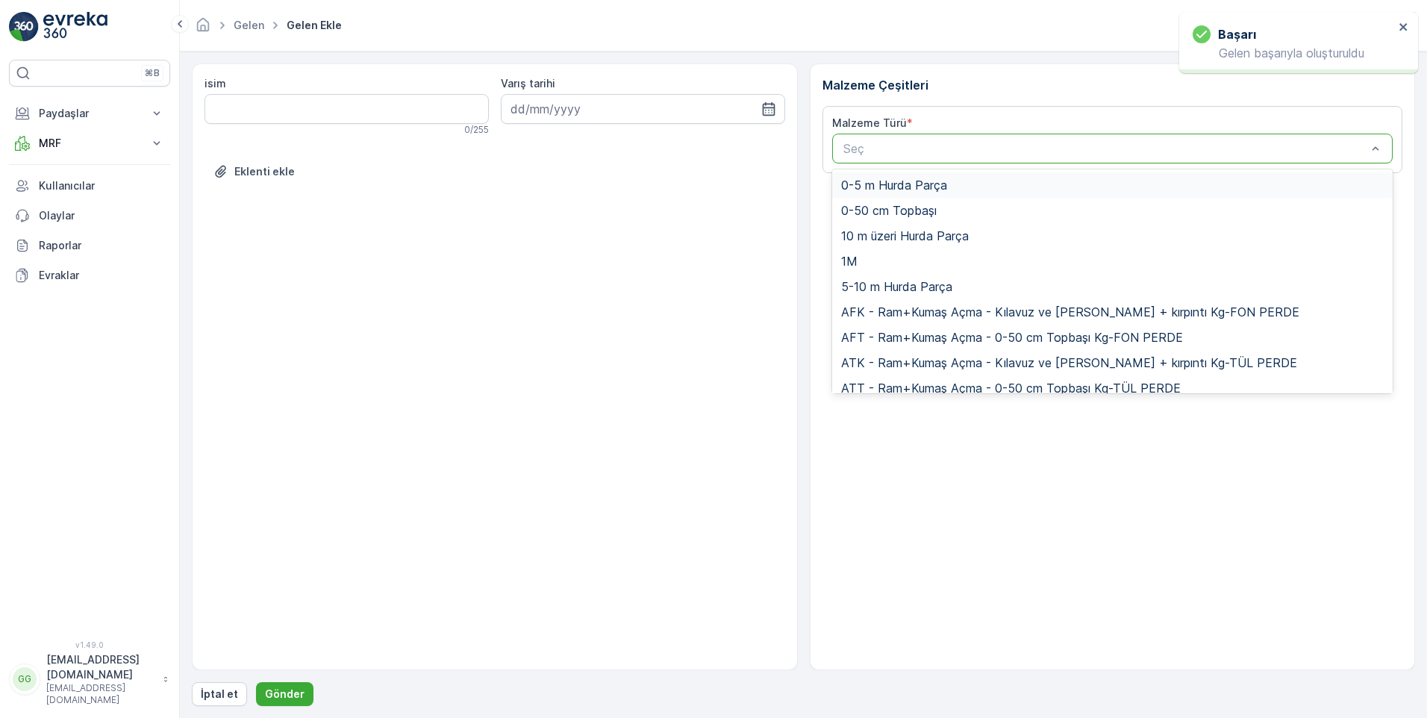
paste input "UDB1"
type input "UDB1"
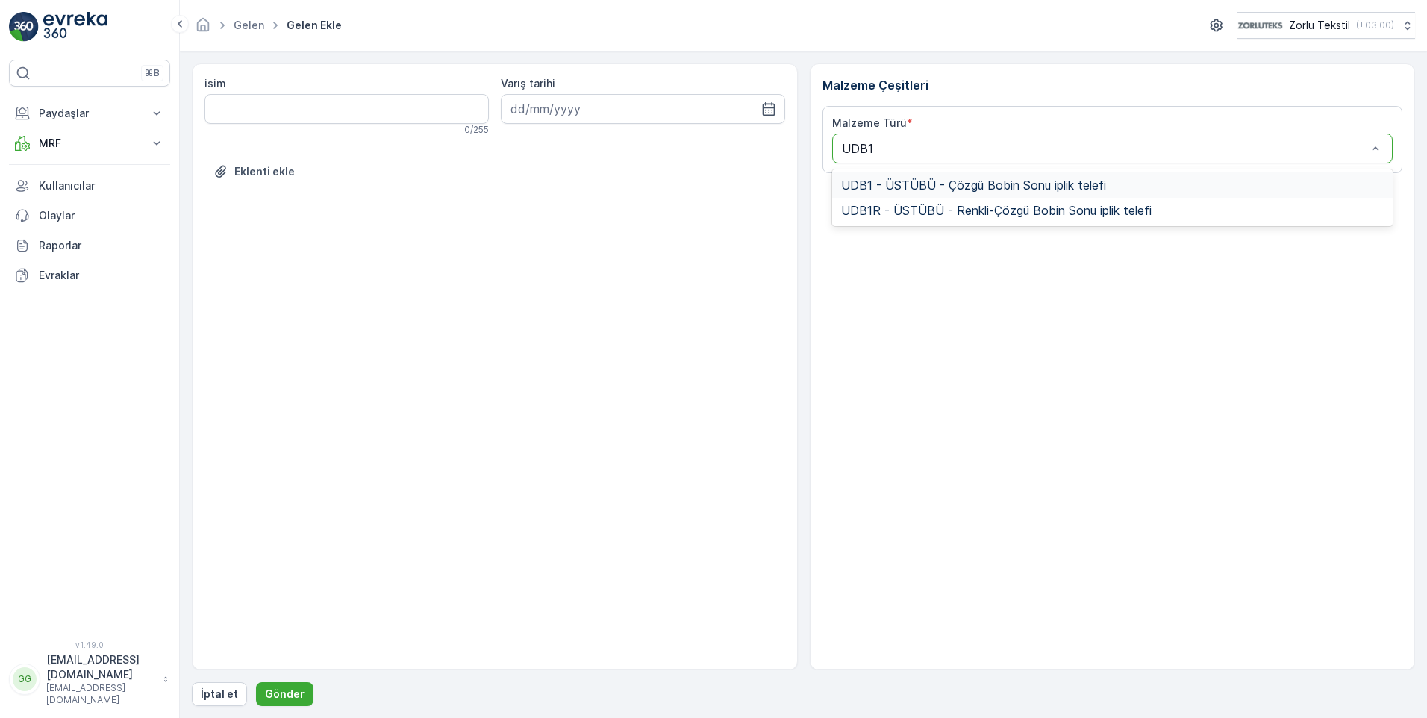
click at [935, 193] on div "UDB1 - ÜSTÜBÜ - Çözgü Bobin Sonu iplik telefi" at bounding box center [1112, 184] width 561 height 25
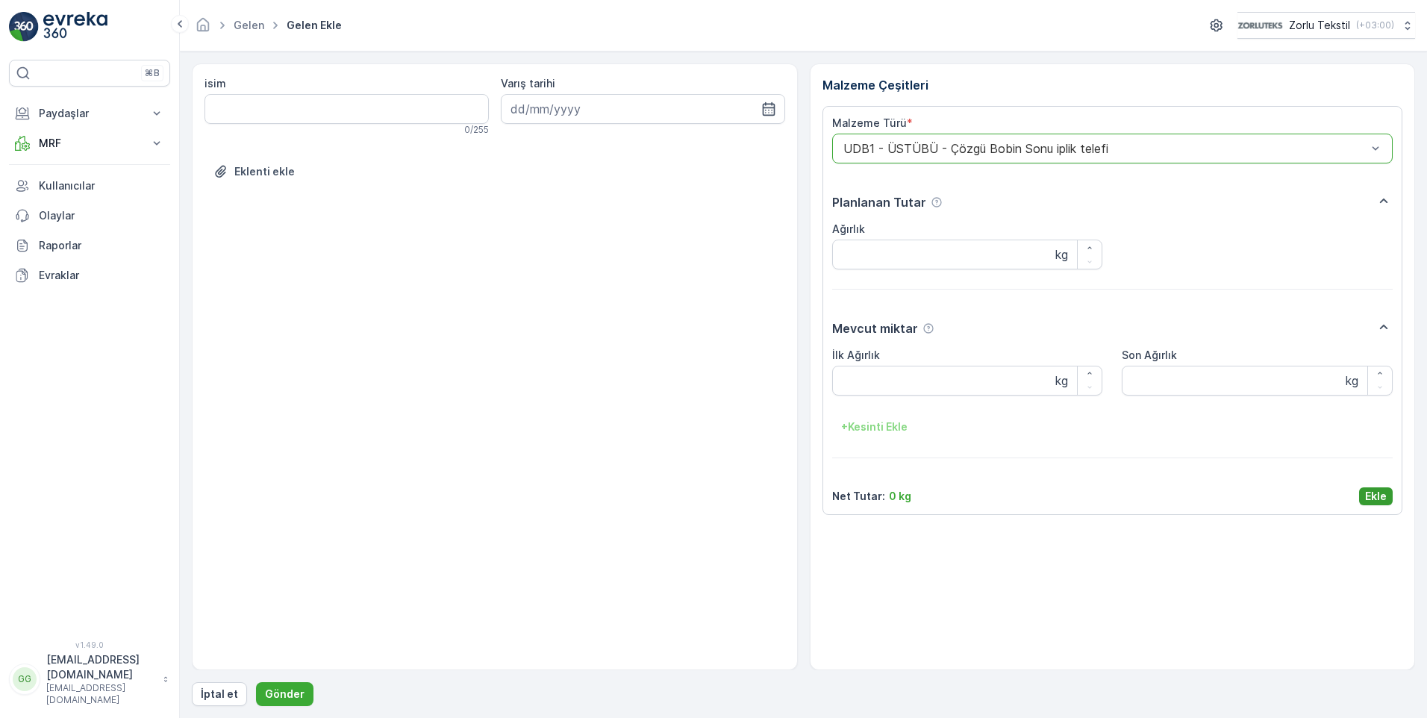
drag, startPoint x: 1372, startPoint y: 495, endPoint x: 1360, endPoint y: 500, distance: 12.8
click at [1371, 495] on p "Ekle" at bounding box center [1376, 496] width 22 height 15
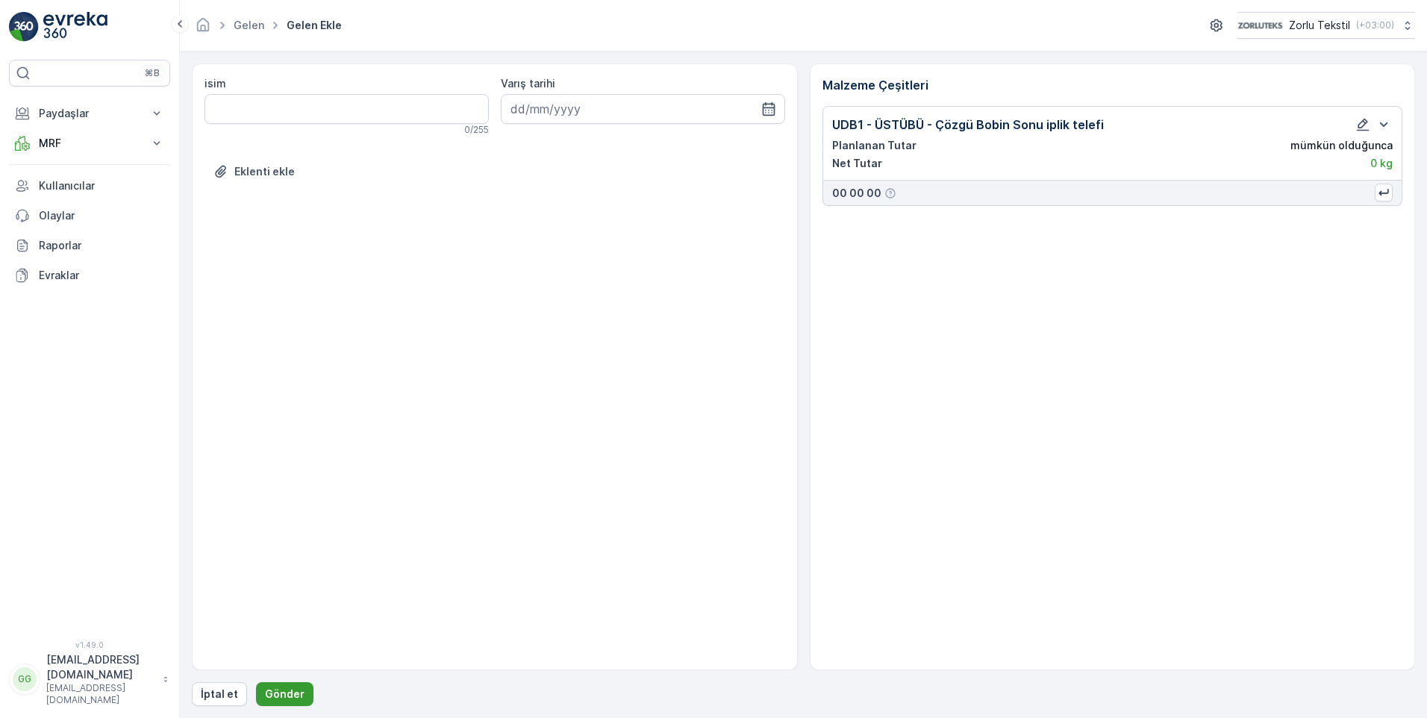
click at [277, 694] on p "Gönder" at bounding box center [285, 693] width 40 height 15
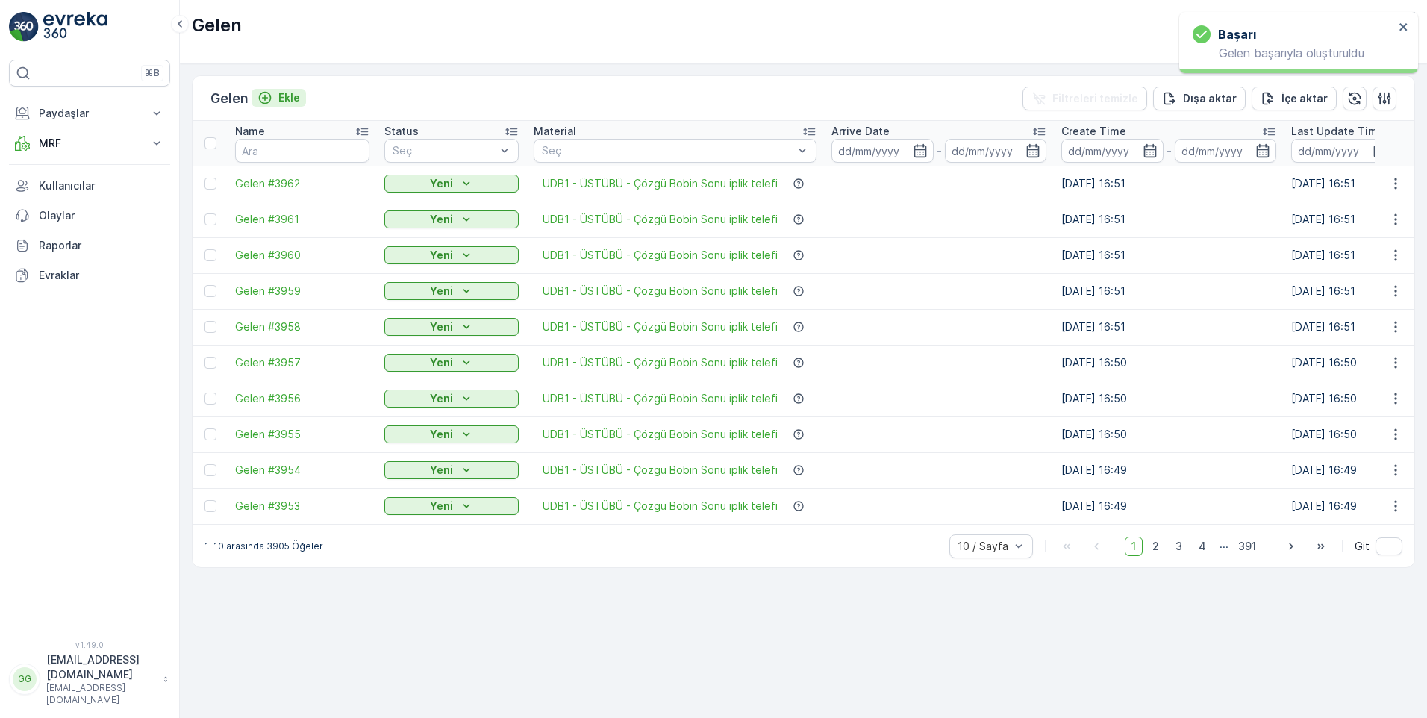
click at [287, 93] on p "Ekle" at bounding box center [289, 97] width 22 height 15
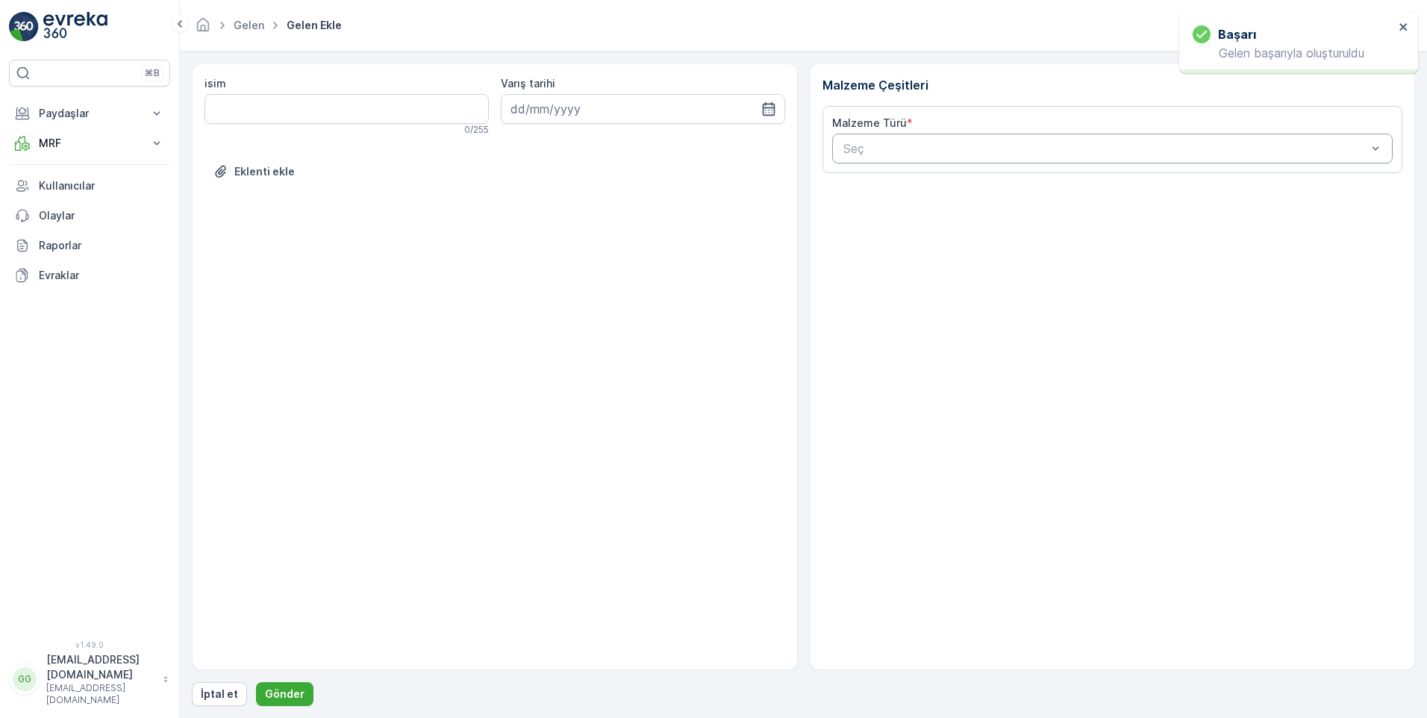
click at [916, 146] on div at bounding box center [1105, 148] width 527 height 13
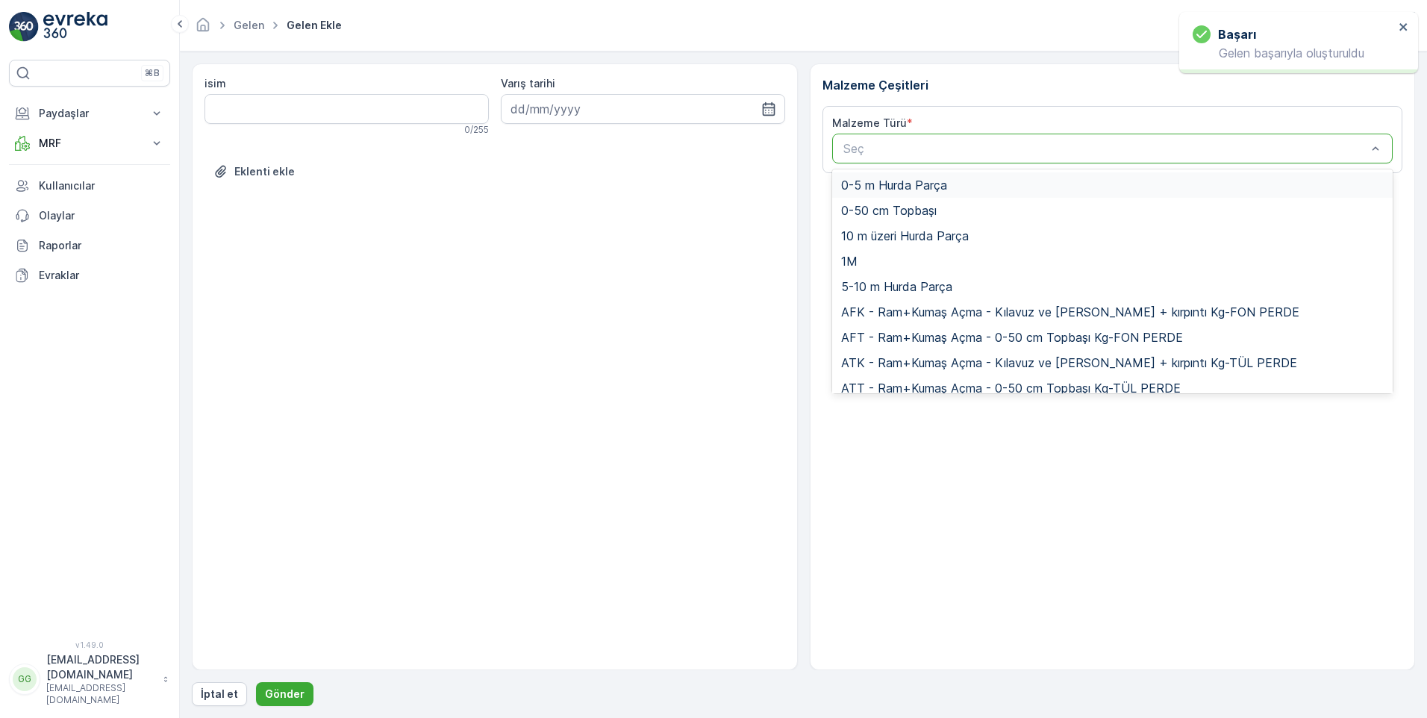
paste input "UDB1"
type input "UDB1"
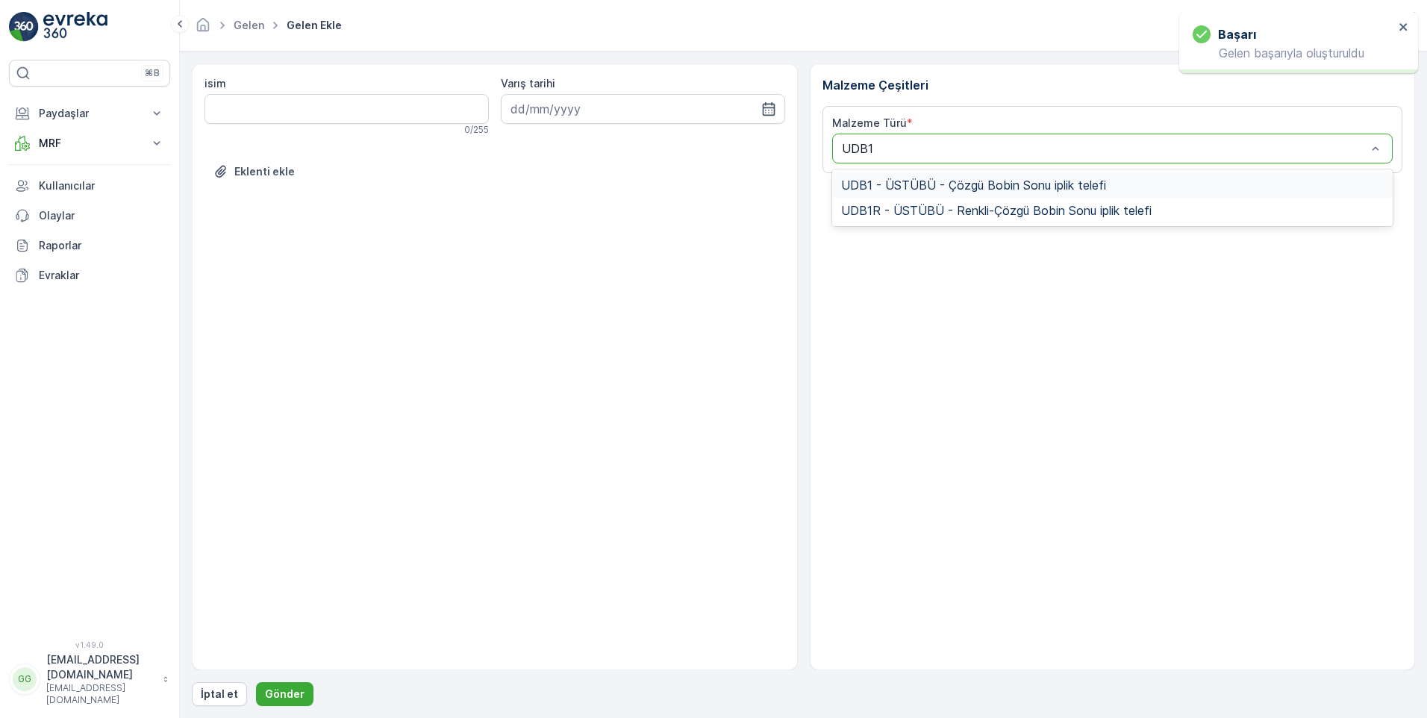
click at [912, 187] on span "UDB1 - ÜSTÜBÜ - Çözgü Bobin Sonu iplik telefi" at bounding box center [973, 184] width 265 height 13
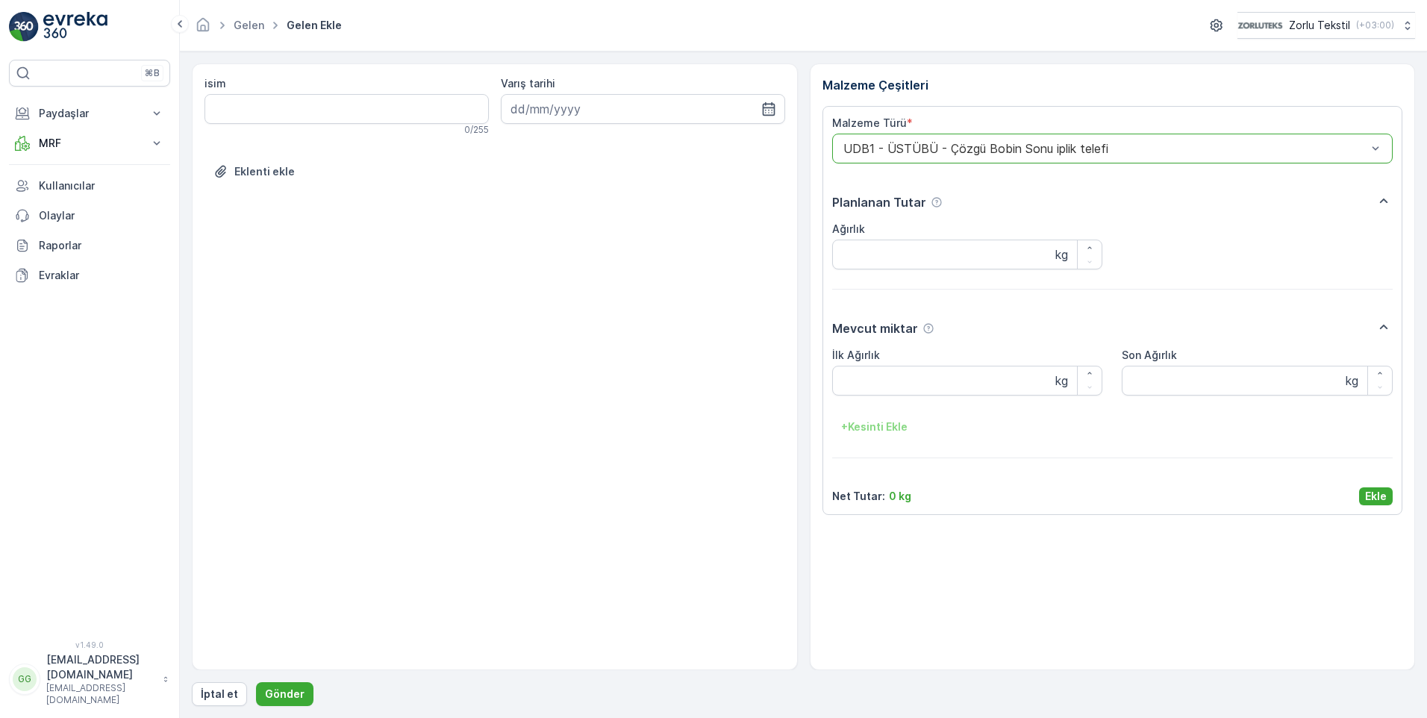
drag, startPoint x: 1374, startPoint y: 494, endPoint x: 1351, endPoint y: 490, distance: 24.2
click at [1370, 493] on p "Ekle" at bounding box center [1376, 496] width 22 height 15
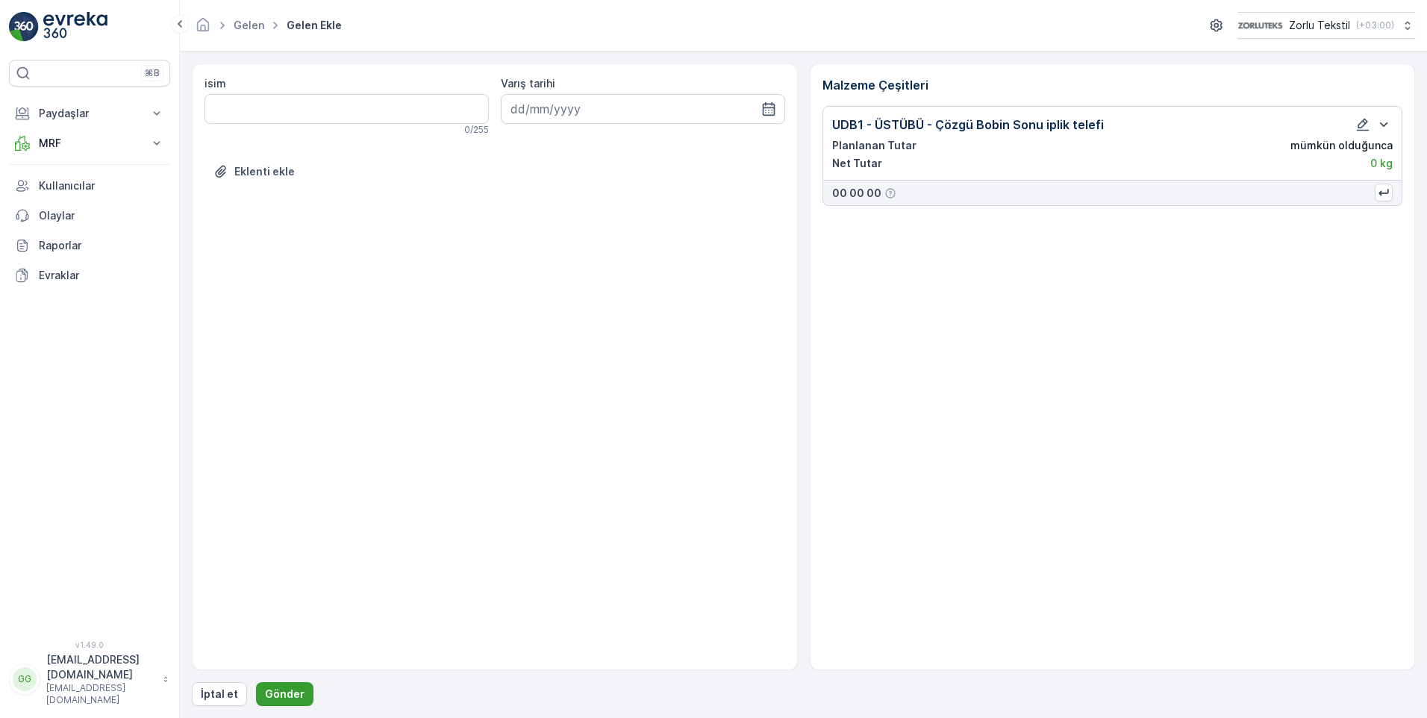
click at [275, 692] on p "Gönder" at bounding box center [285, 693] width 40 height 15
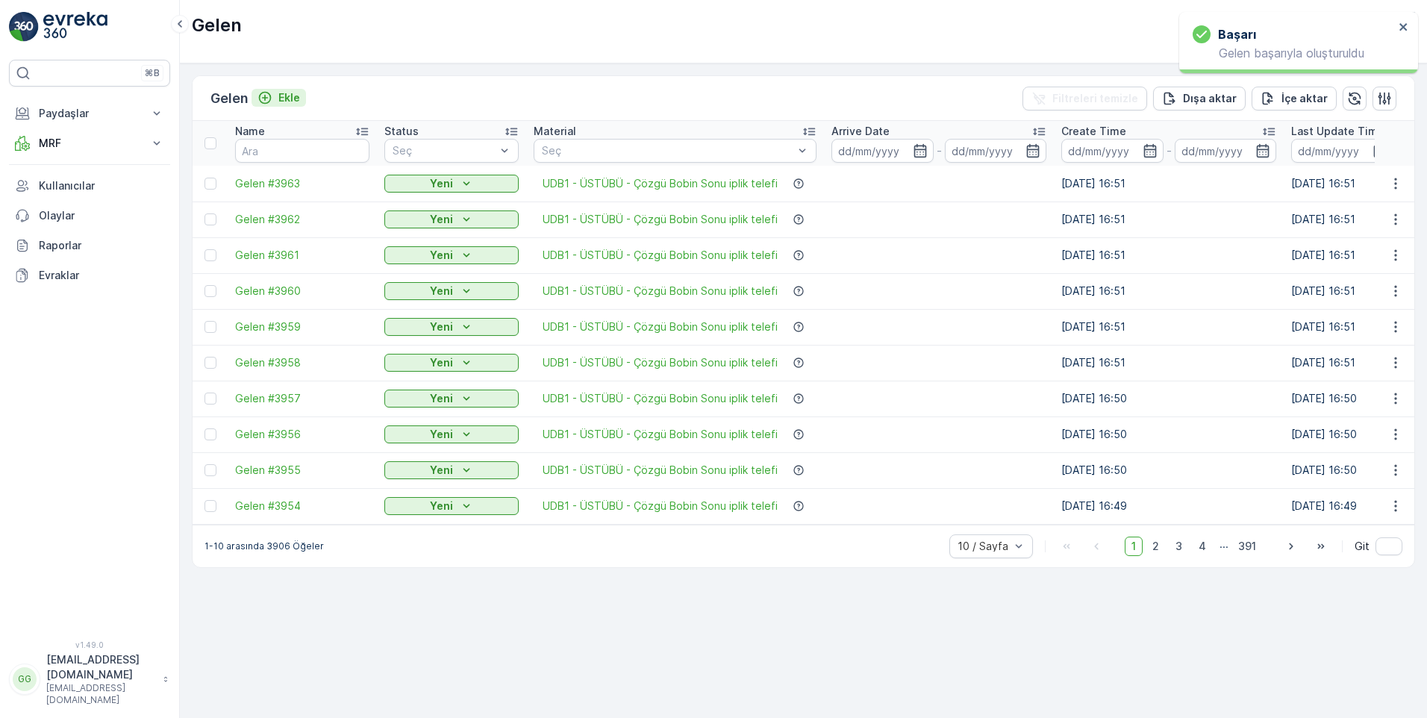
click at [287, 91] on p "Ekle" at bounding box center [289, 97] width 22 height 15
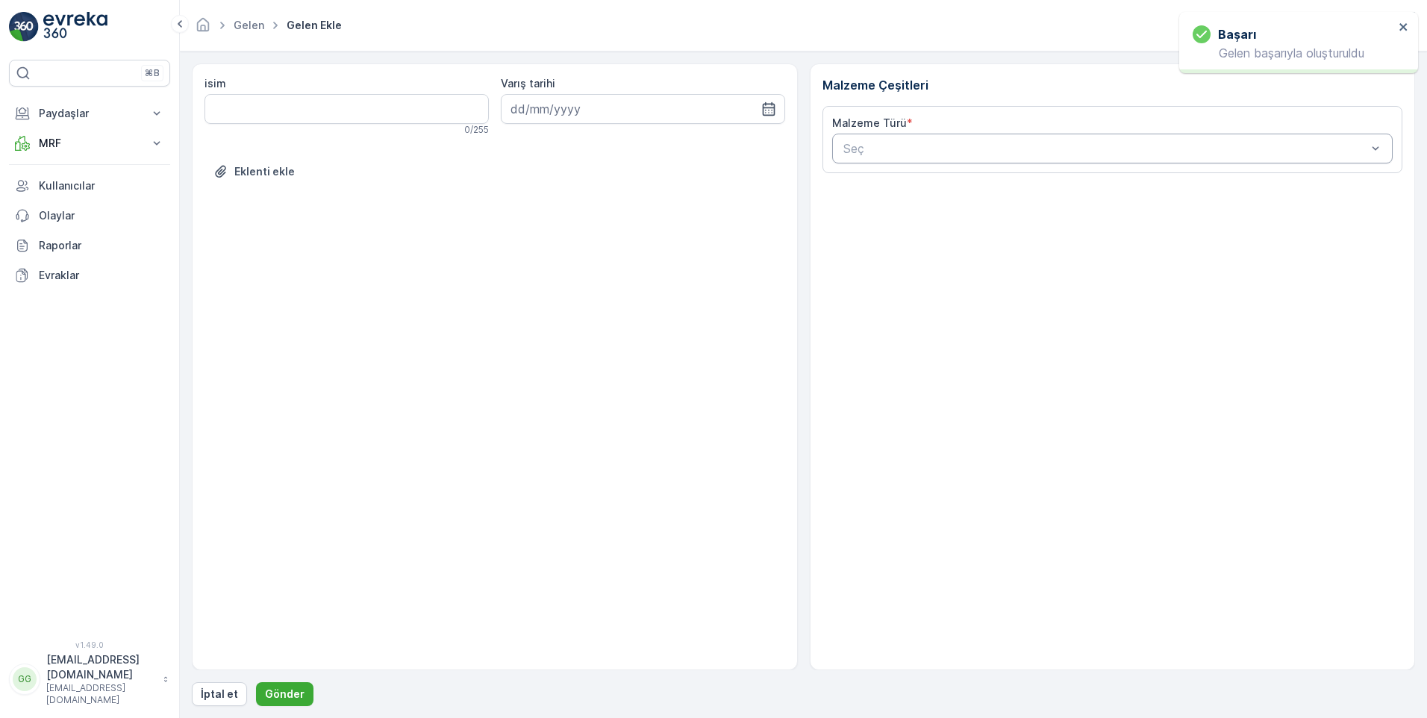
click at [930, 147] on div at bounding box center [1105, 148] width 527 height 13
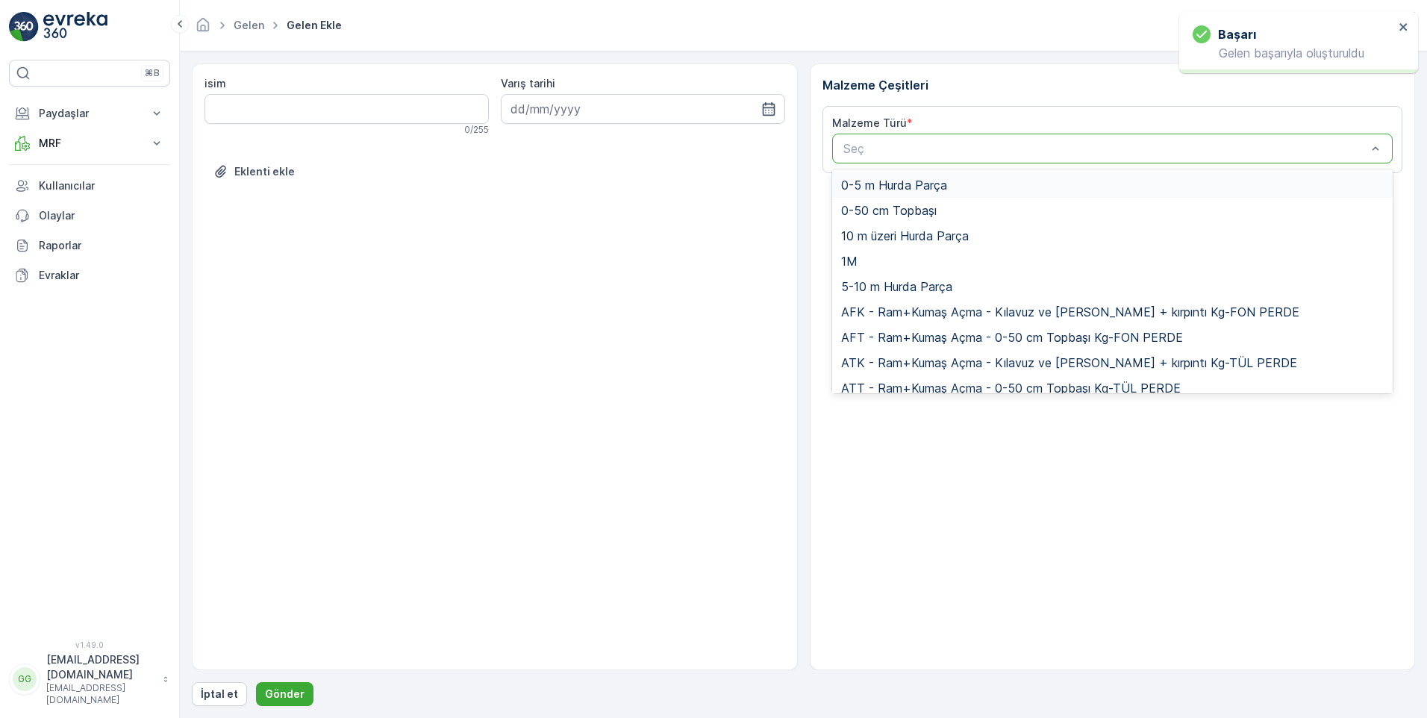
paste input "UDB1"
type input "UDB1"
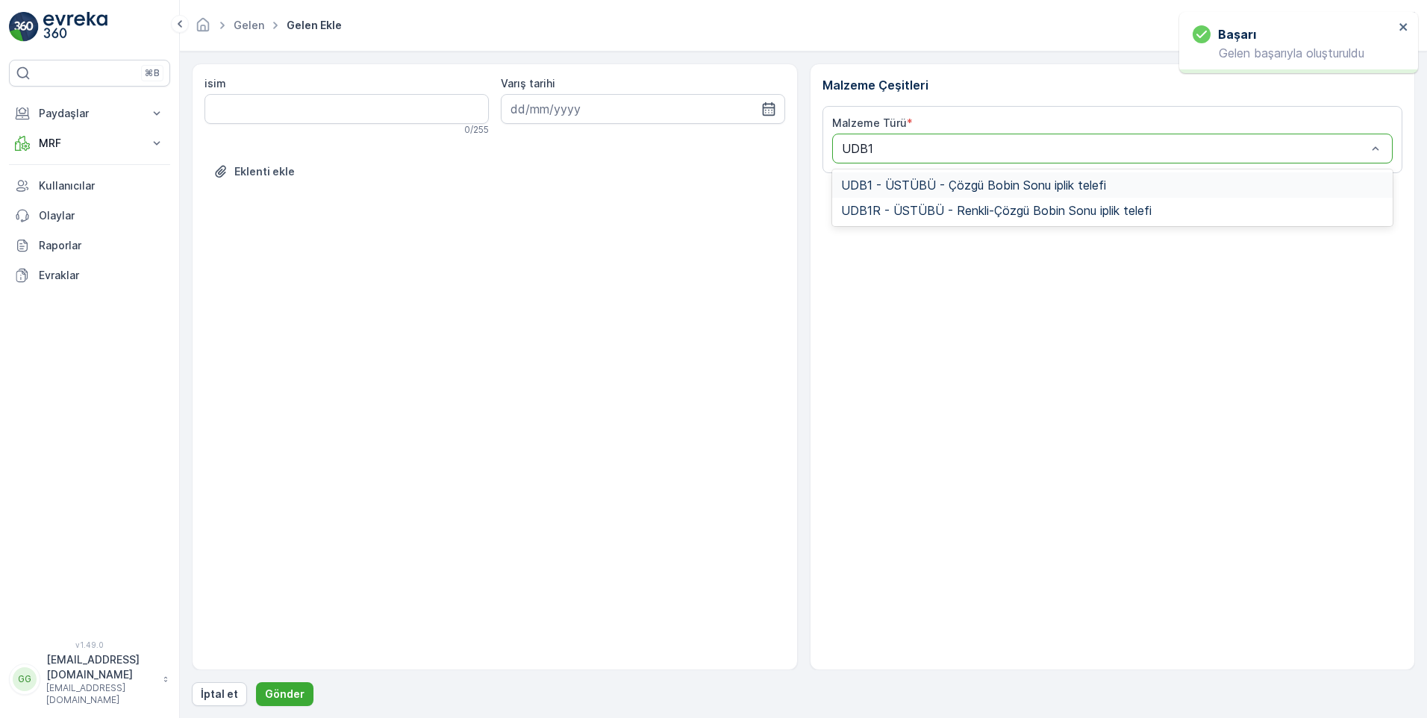
click at [956, 187] on span "UDB1 - ÜSTÜBÜ - Çözgü Bobin Sonu iplik telefi" at bounding box center [973, 184] width 265 height 13
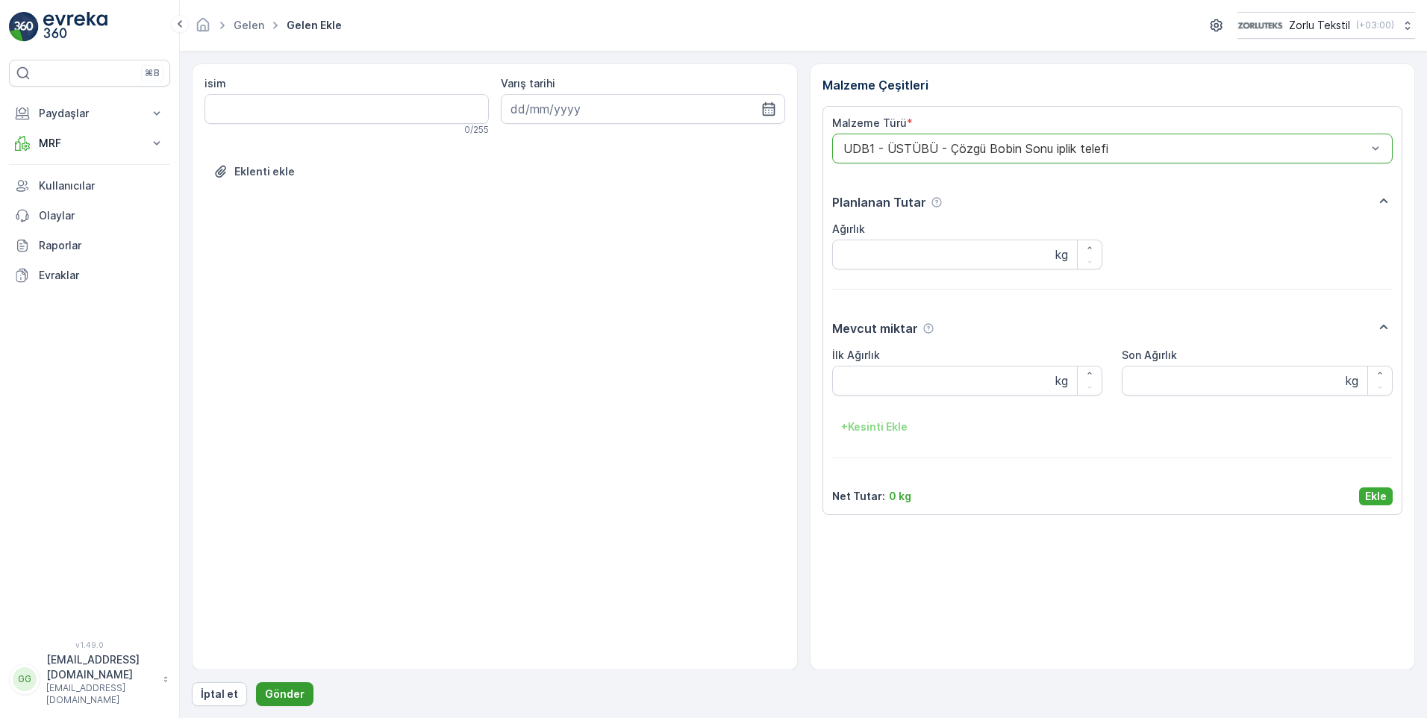
click at [292, 700] on p "Gönder" at bounding box center [285, 693] width 40 height 15
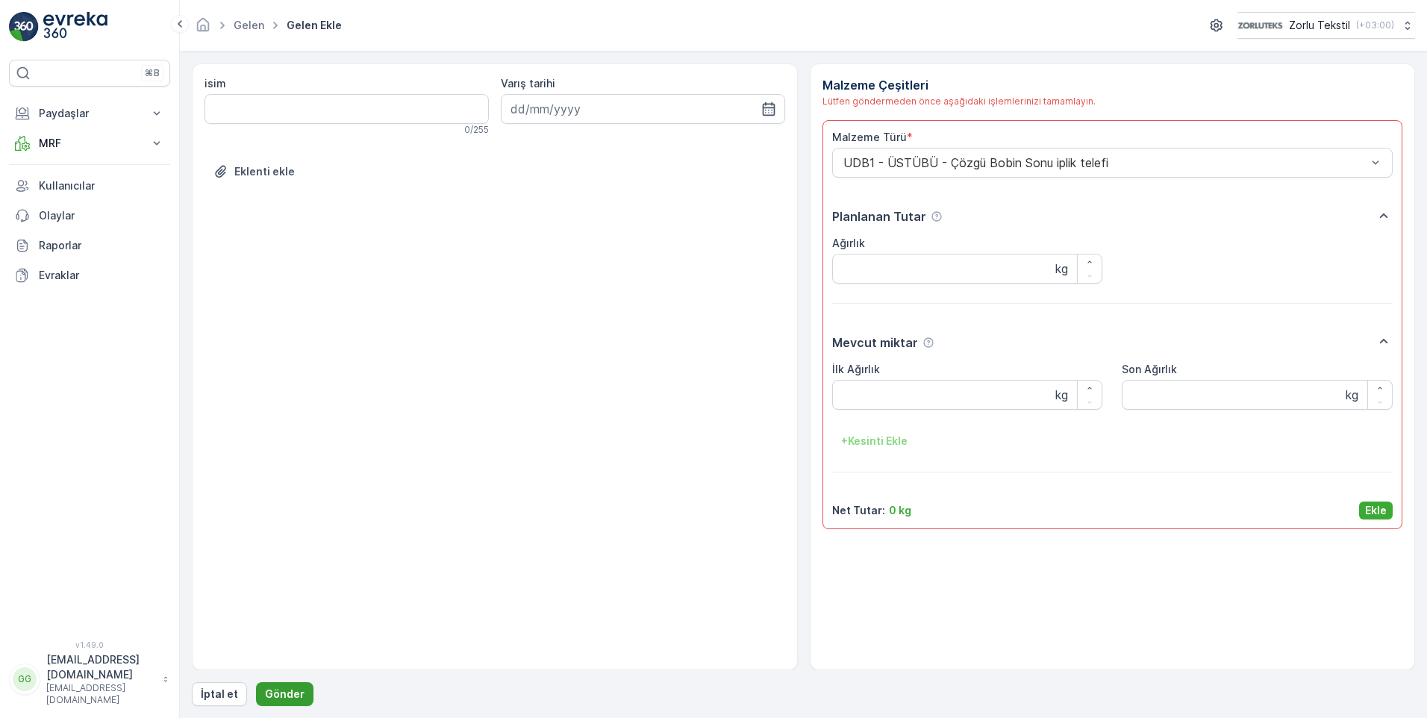
click at [278, 687] on p "Gönder" at bounding box center [285, 693] width 40 height 15
click at [1380, 510] on p "Ekle" at bounding box center [1376, 510] width 22 height 15
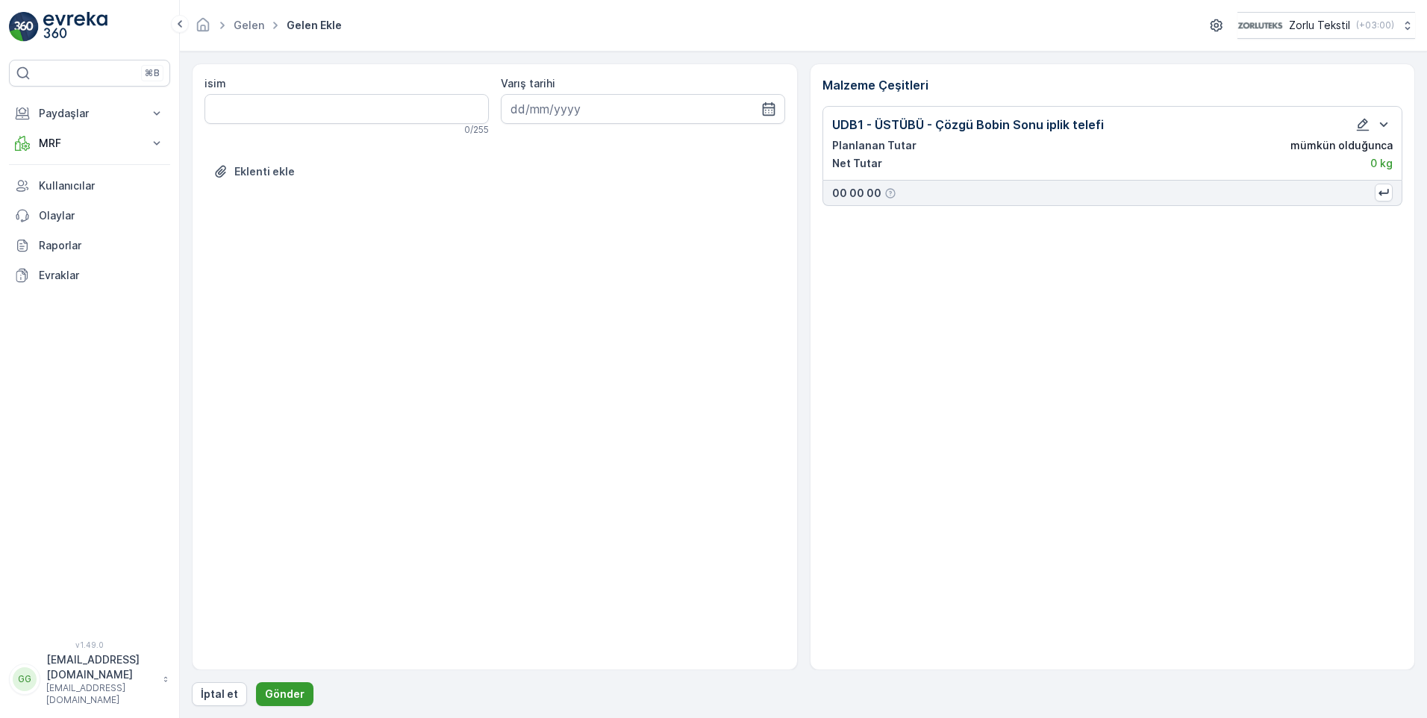
click at [290, 691] on p "Gönder" at bounding box center [285, 693] width 40 height 15
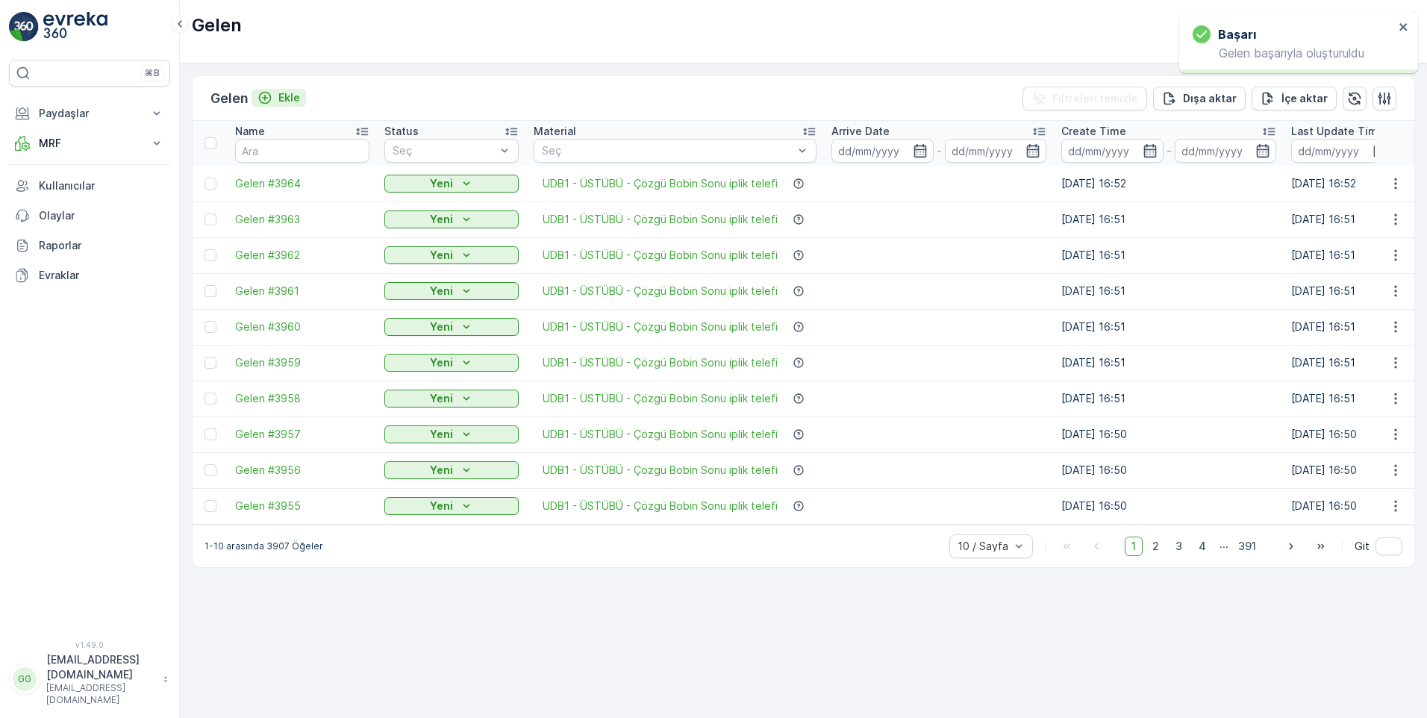
click at [289, 89] on button "Ekle" at bounding box center [278, 98] width 54 height 18
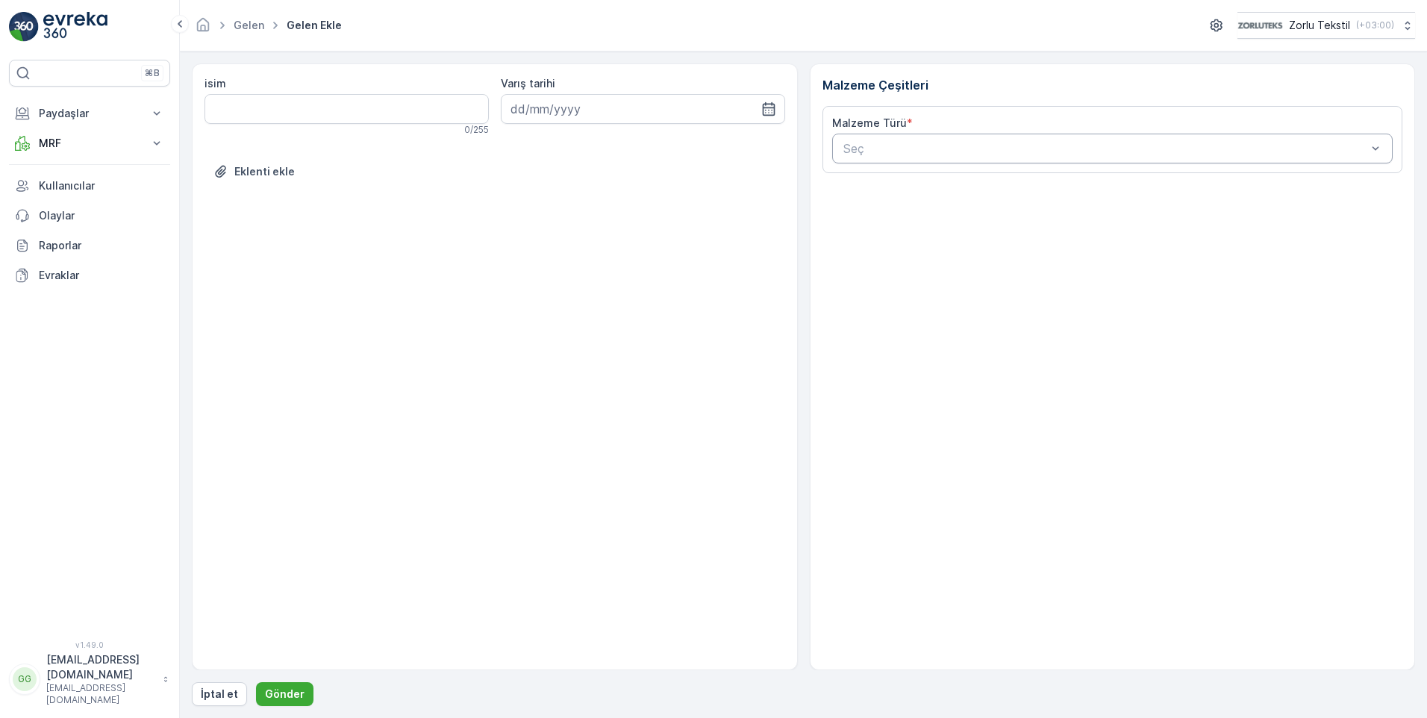
click at [910, 150] on div at bounding box center [1105, 148] width 527 height 13
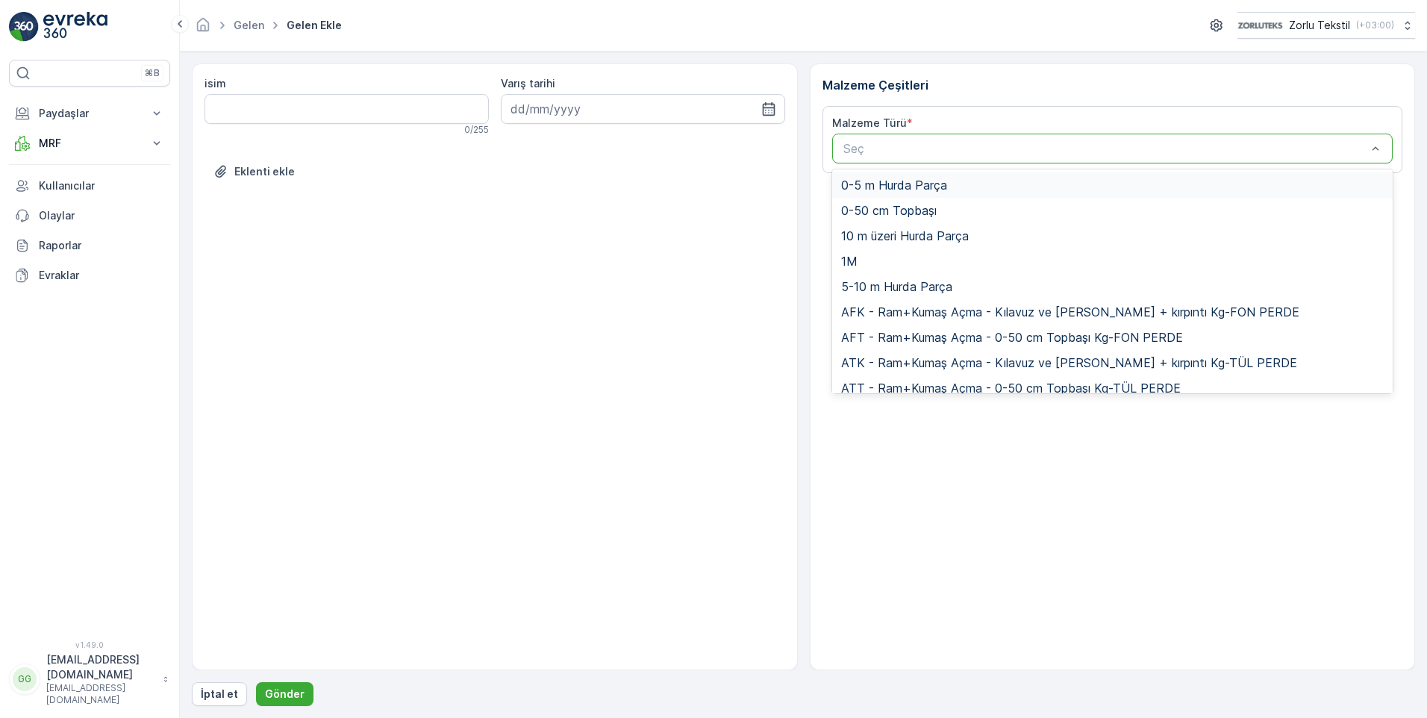
paste input "UDB1"
type input "UDB1"
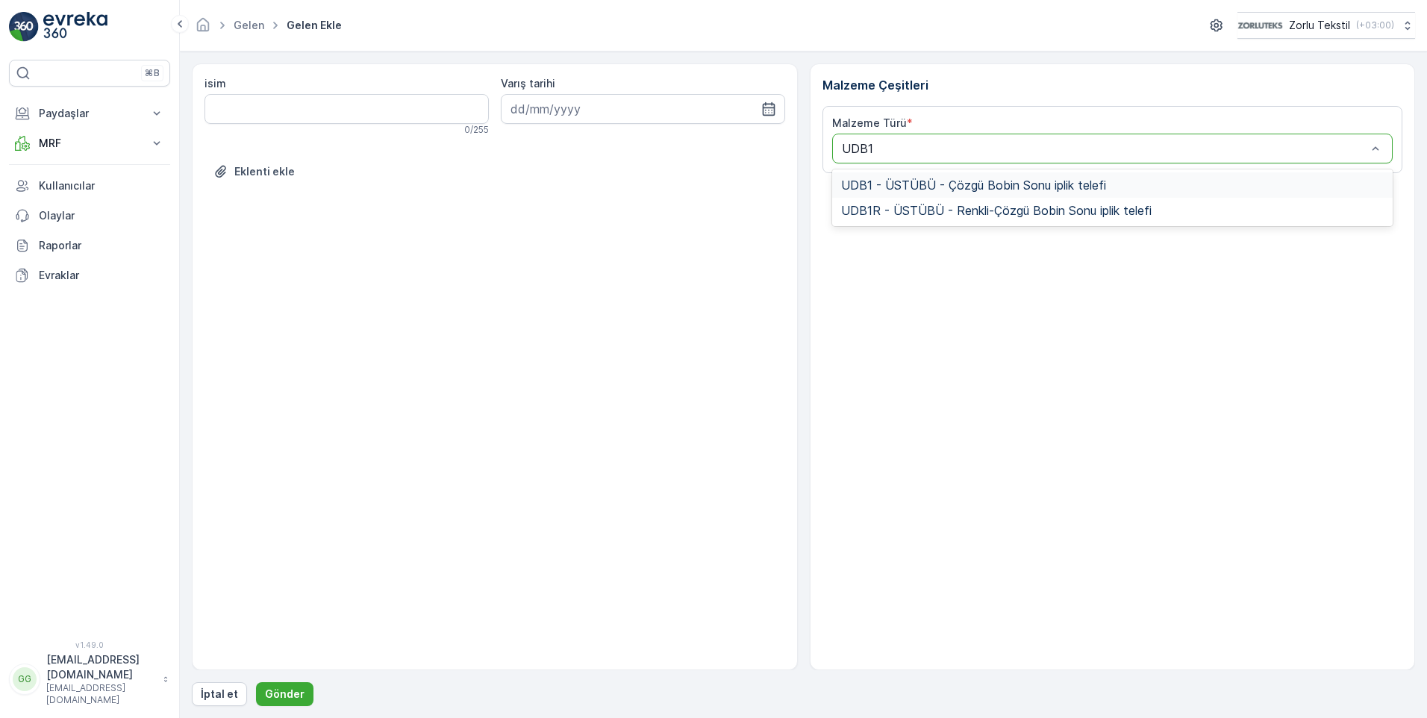
click at [931, 181] on span "UDB1 - ÜSTÜBÜ - Çözgü Bobin Sonu iplik telefi" at bounding box center [973, 184] width 265 height 13
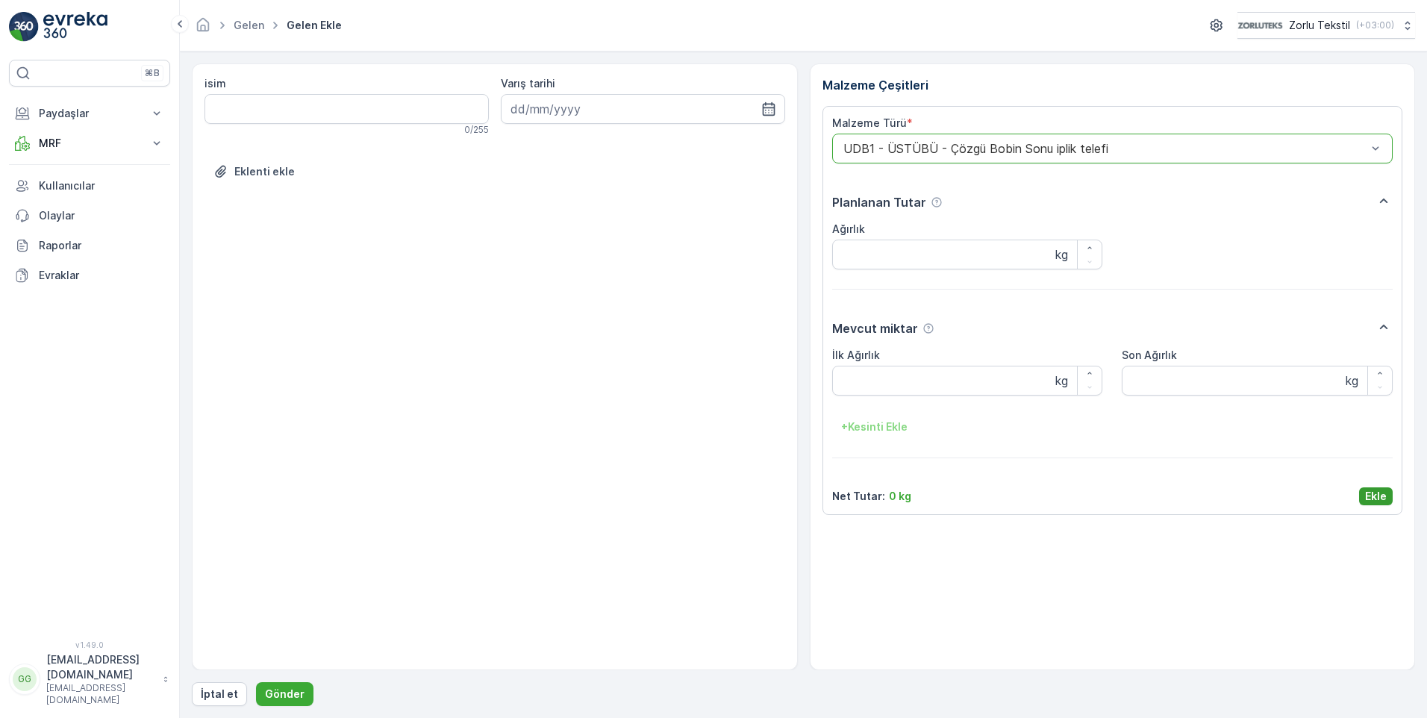
click at [1381, 497] on p "Ekle" at bounding box center [1376, 496] width 22 height 15
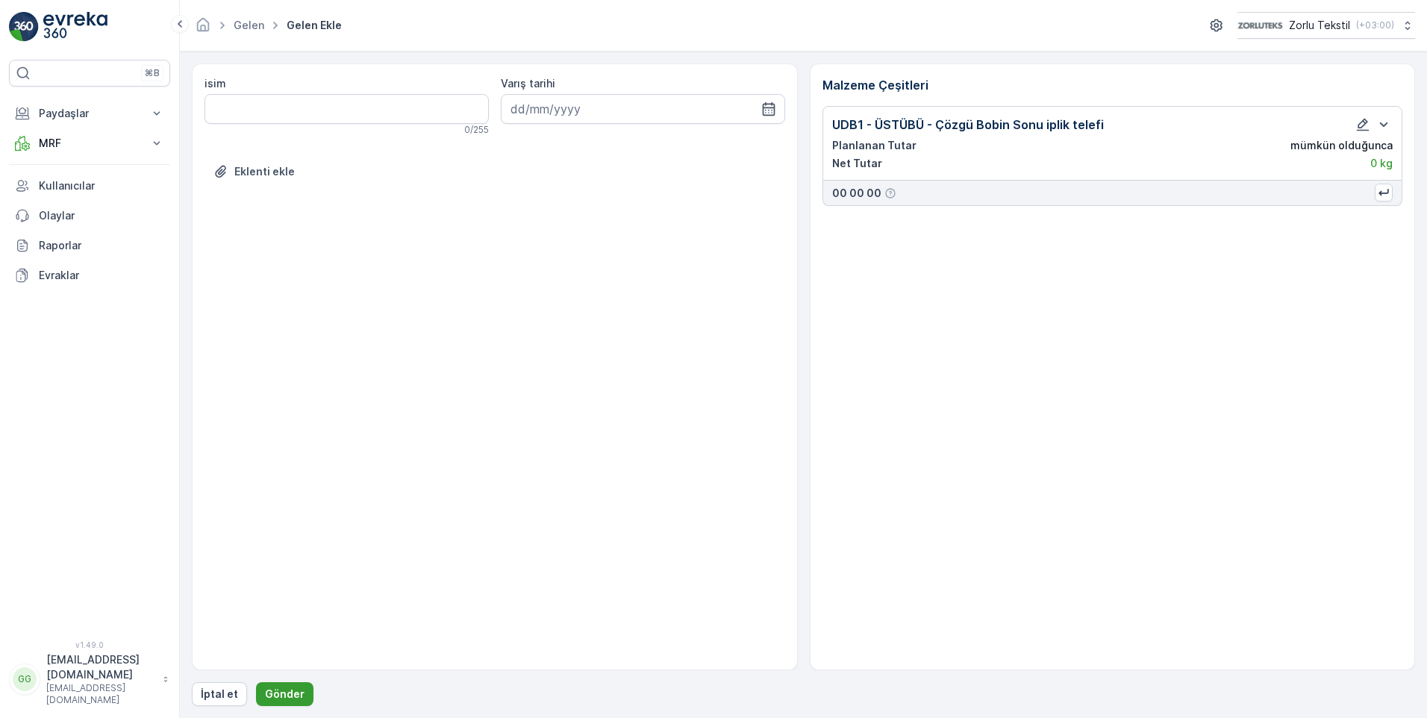
click at [281, 688] on p "Gönder" at bounding box center [285, 693] width 40 height 15
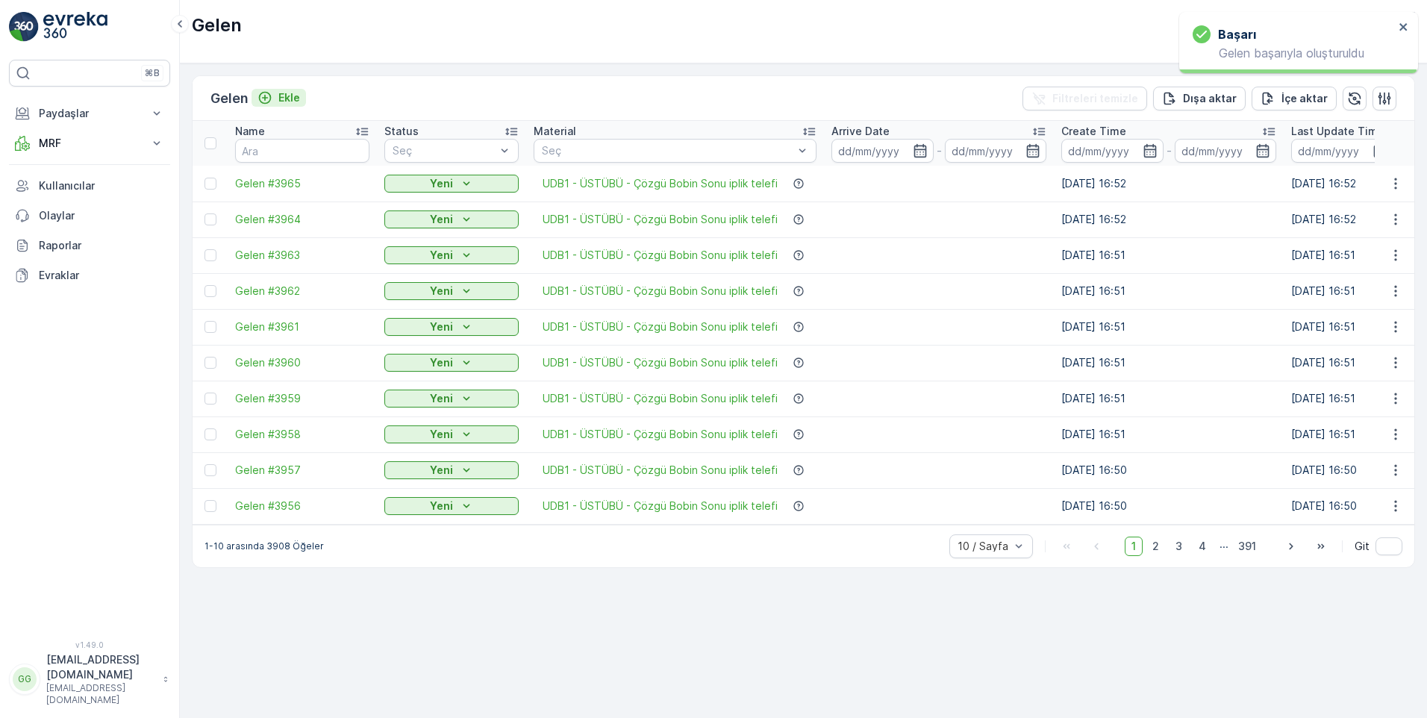
click at [290, 98] on p "Ekle" at bounding box center [289, 97] width 22 height 15
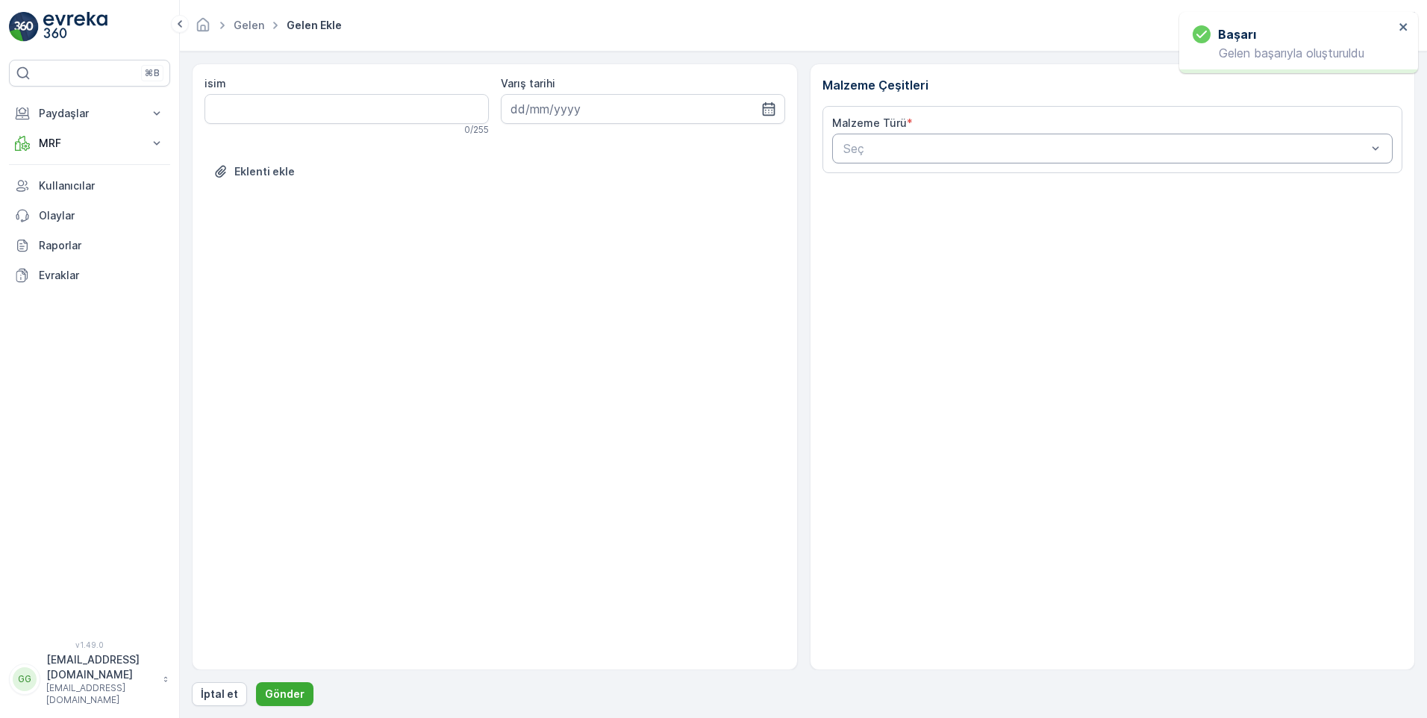
click at [931, 148] on div at bounding box center [1105, 148] width 527 height 13
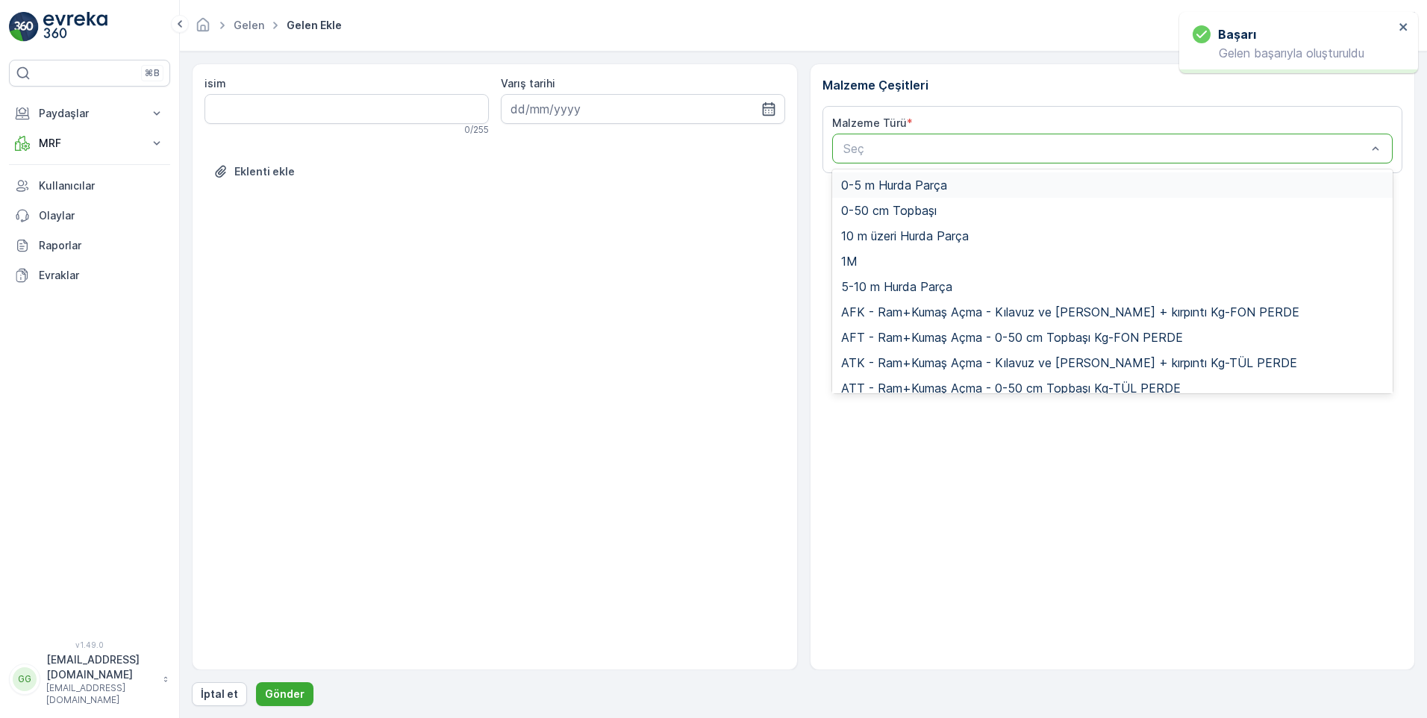
paste input "UDB1"
type input "UDB1"
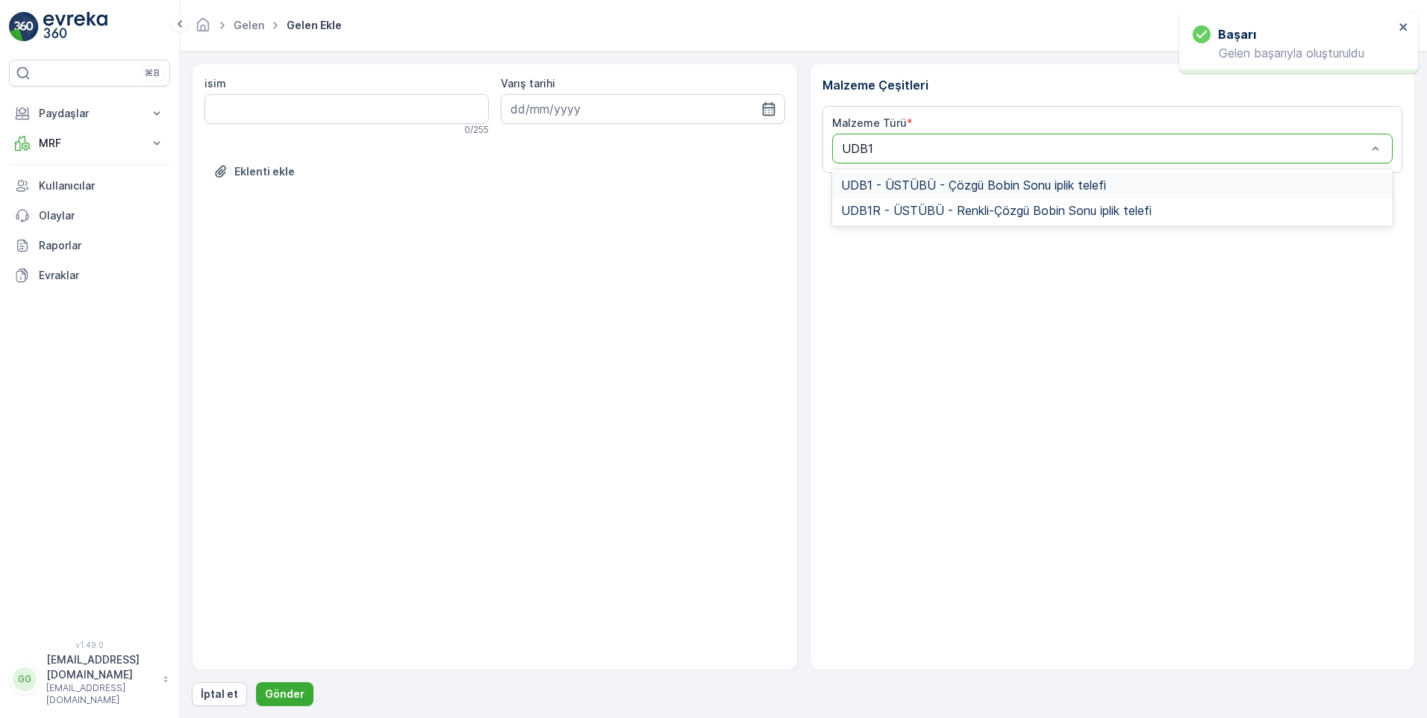
click at [994, 188] on span "UDB1 - ÜSTÜBÜ - Çözgü Bobin Sonu iplik telefi" at bounding box center [973, 184] width 265 height 13
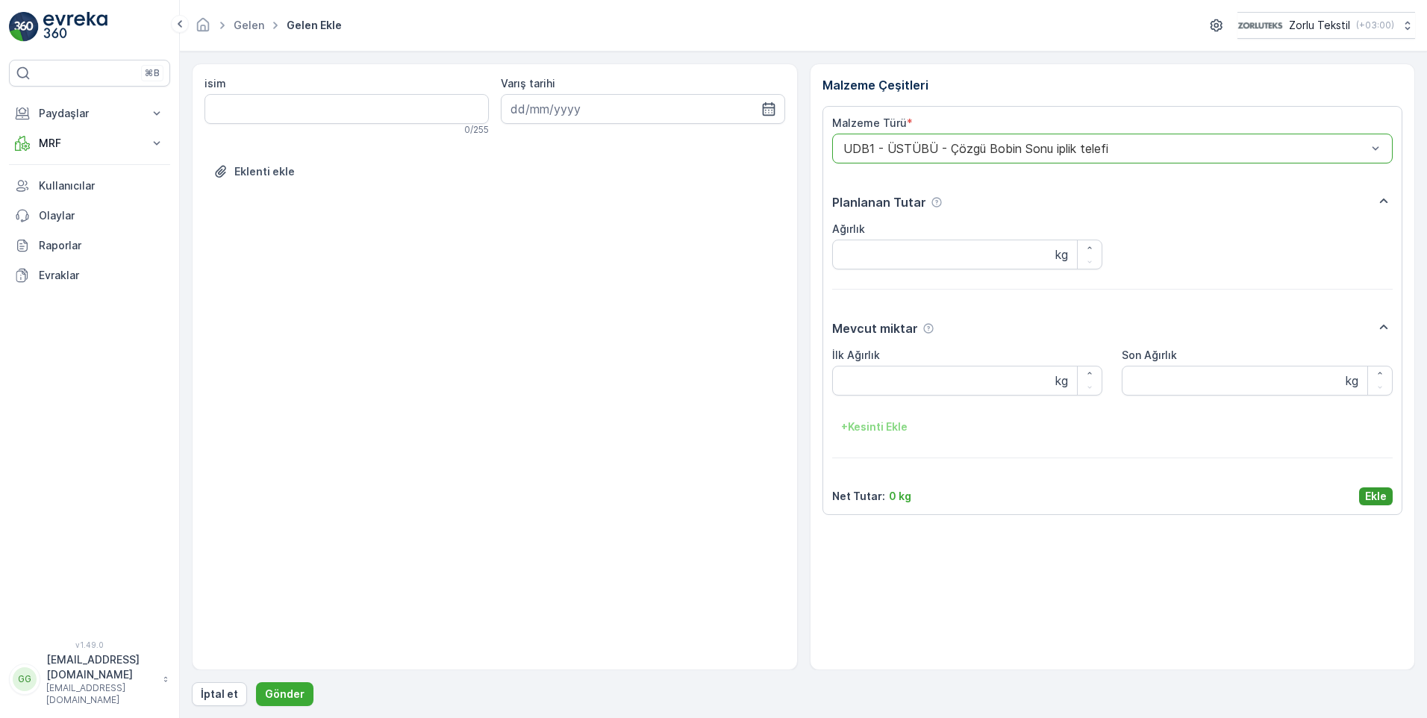
click at [1376, 494] on p "Ekle" at bounding box center [1376, 496] width 22 height 15
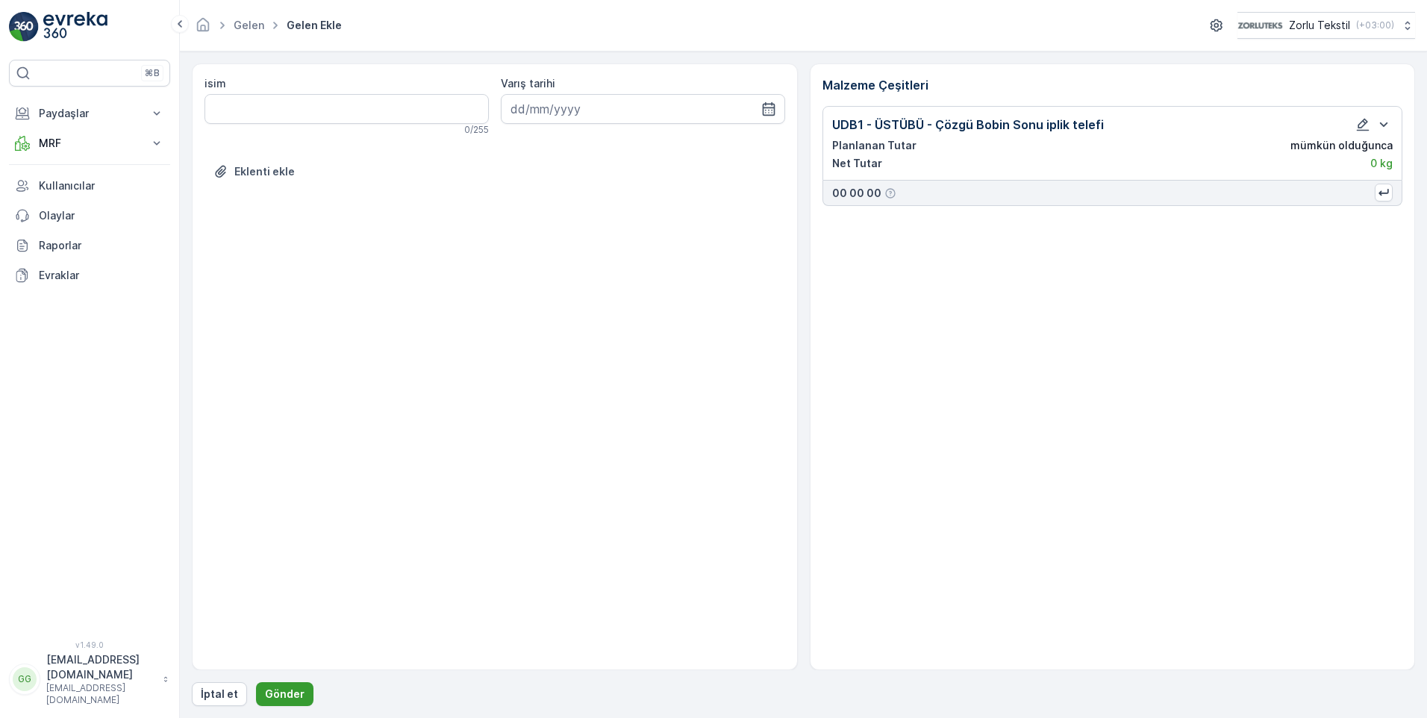
click at [276, 692] on p "Gönder" at bounding box center [285, 693] width 40 height 15
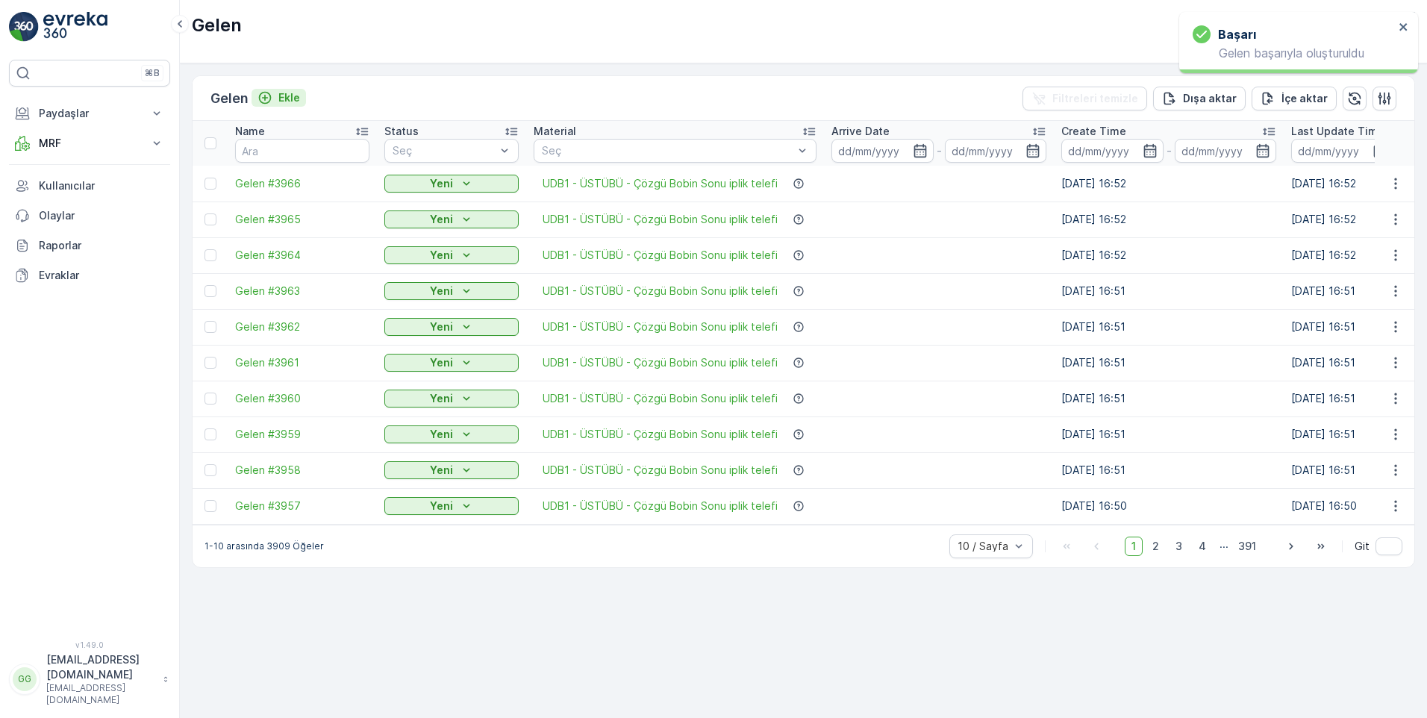
click at [298, 98] on p "Ekle" at bounding box center [289, 97] width 22 height 15
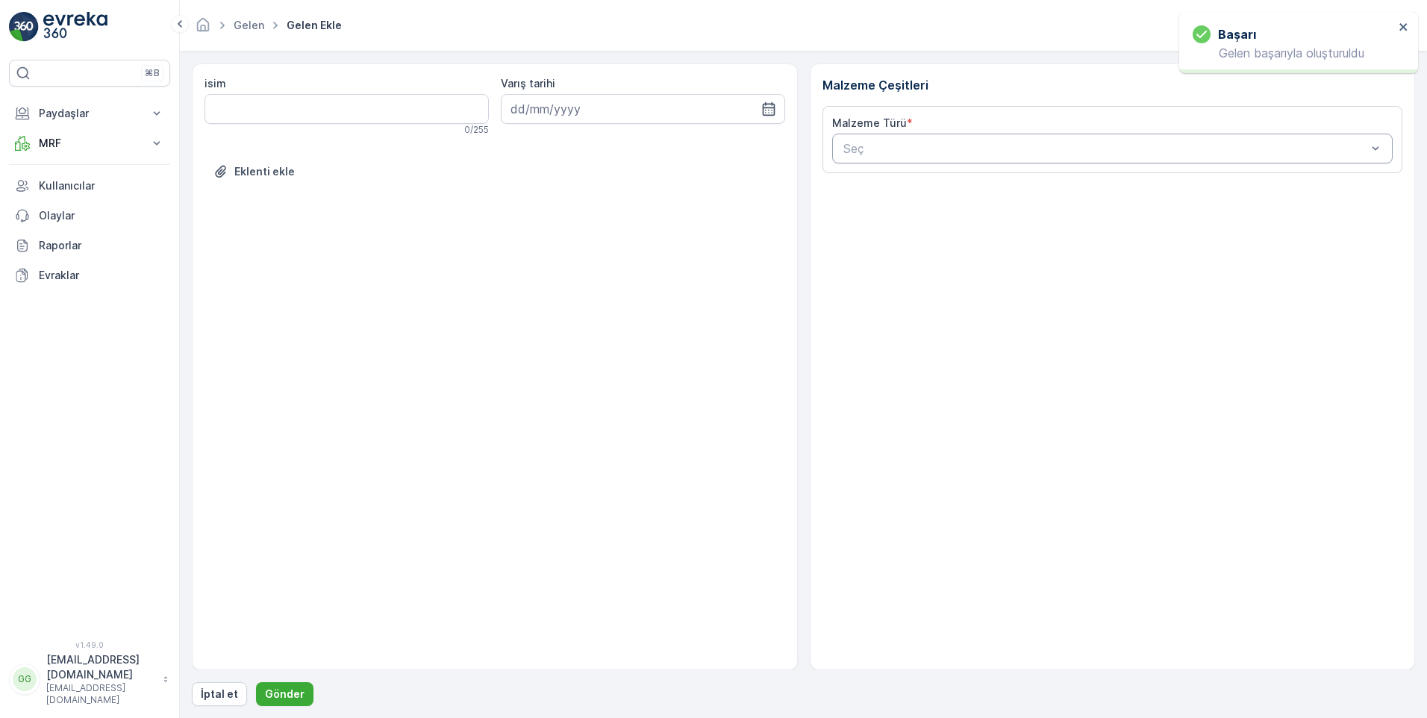
click at [956, 148] on div at bounding box center [1105, 148] width 527 height 13
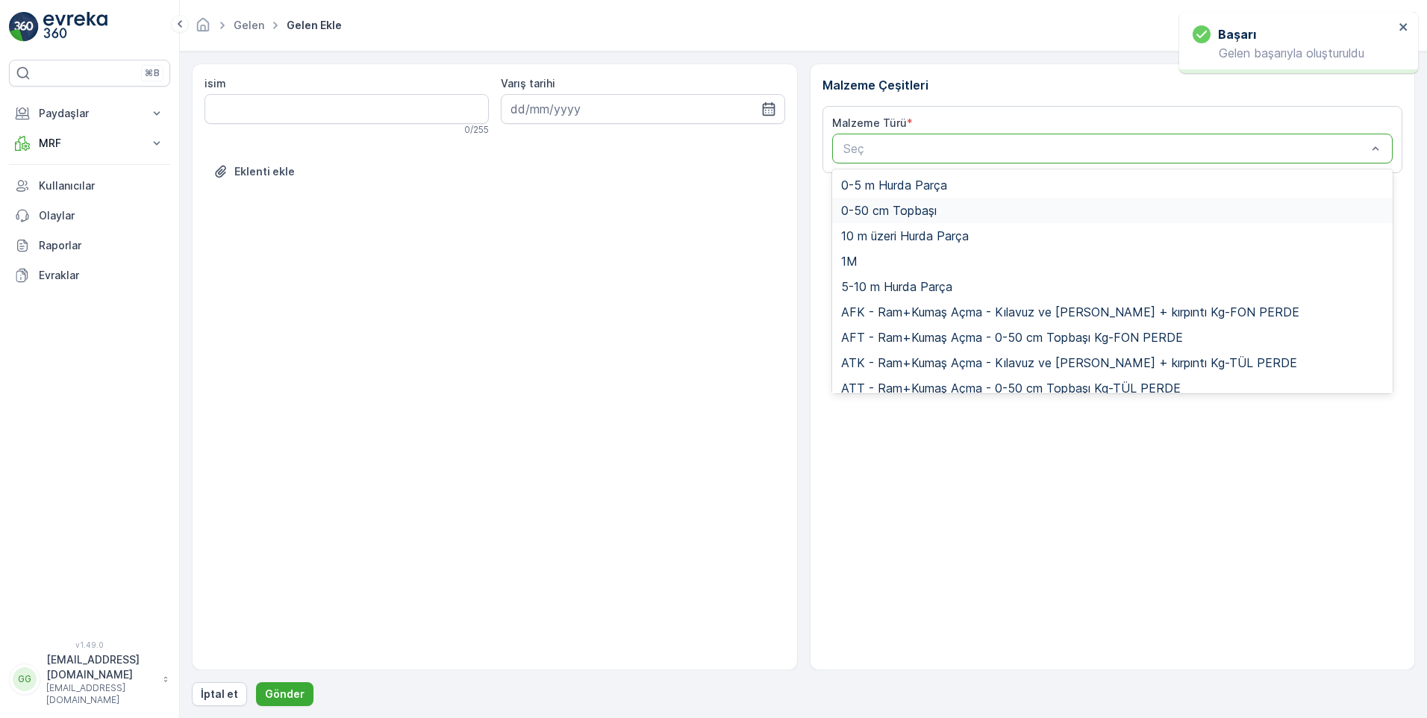
paste input "UDB1"
type input "UDB1"
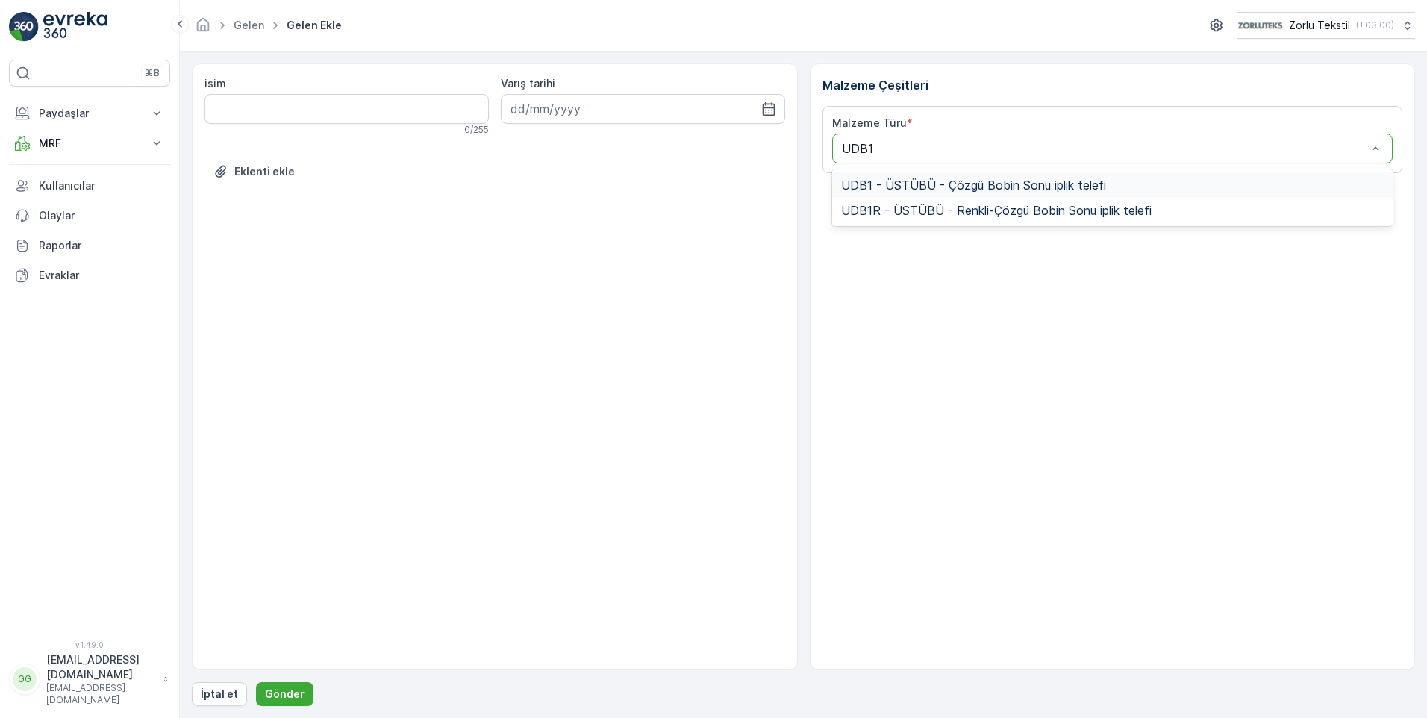
click at [886, 186] on span "UDB1 - ÜSTÜBÜ - Çözgü Bobin Sonu iplik telefi" at bounding box center [973, 184] width 265 height 13
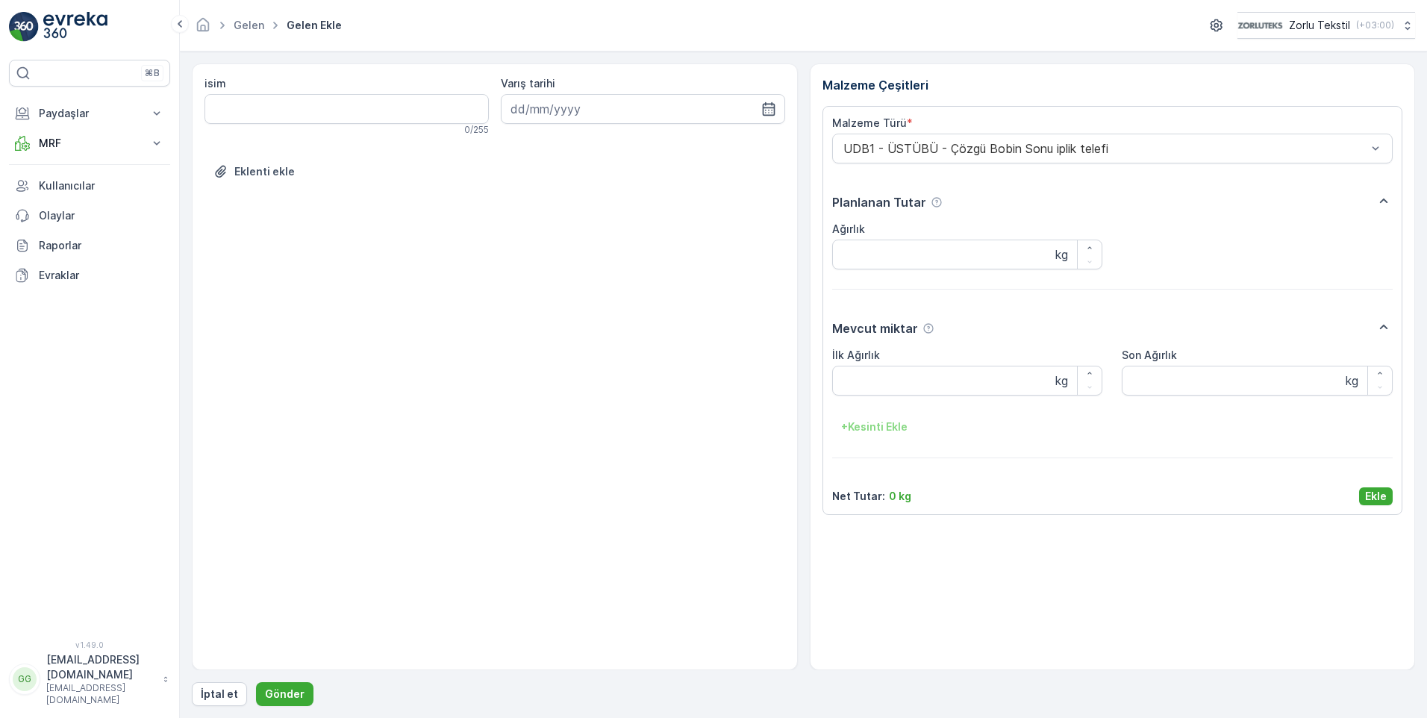
drag, startPoint x: 1381, startPoint y: 492, endPoint x: 1303, endPoint y: 492, distance: 78.3
click at [1380, 492] on p "Ekle" at bounding box center [1376, 496] width 22 height 15
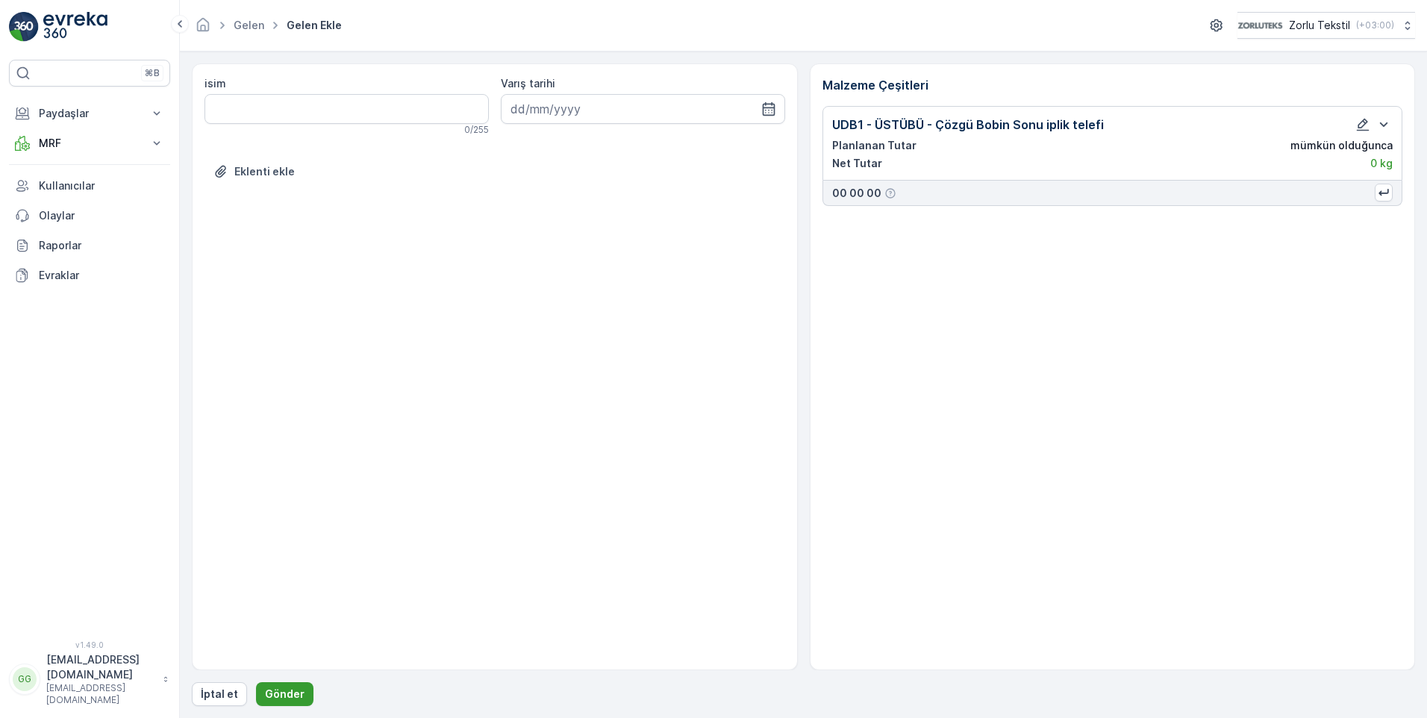
click at [275, 695] on p "Gönder" at bounding box center [285, 693] width 40 height 15
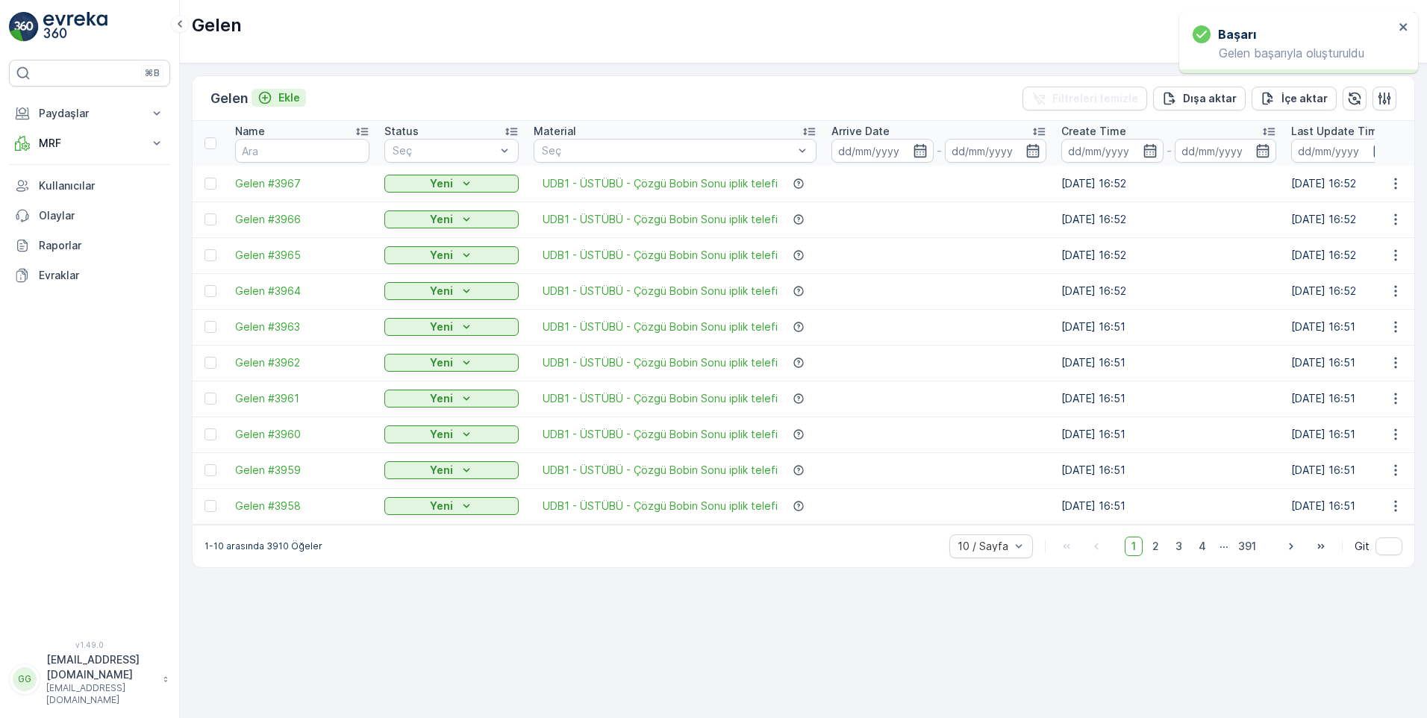
click at [288, 98] on p "Ekle" at bounding box center [289, 97] width 22 height 15
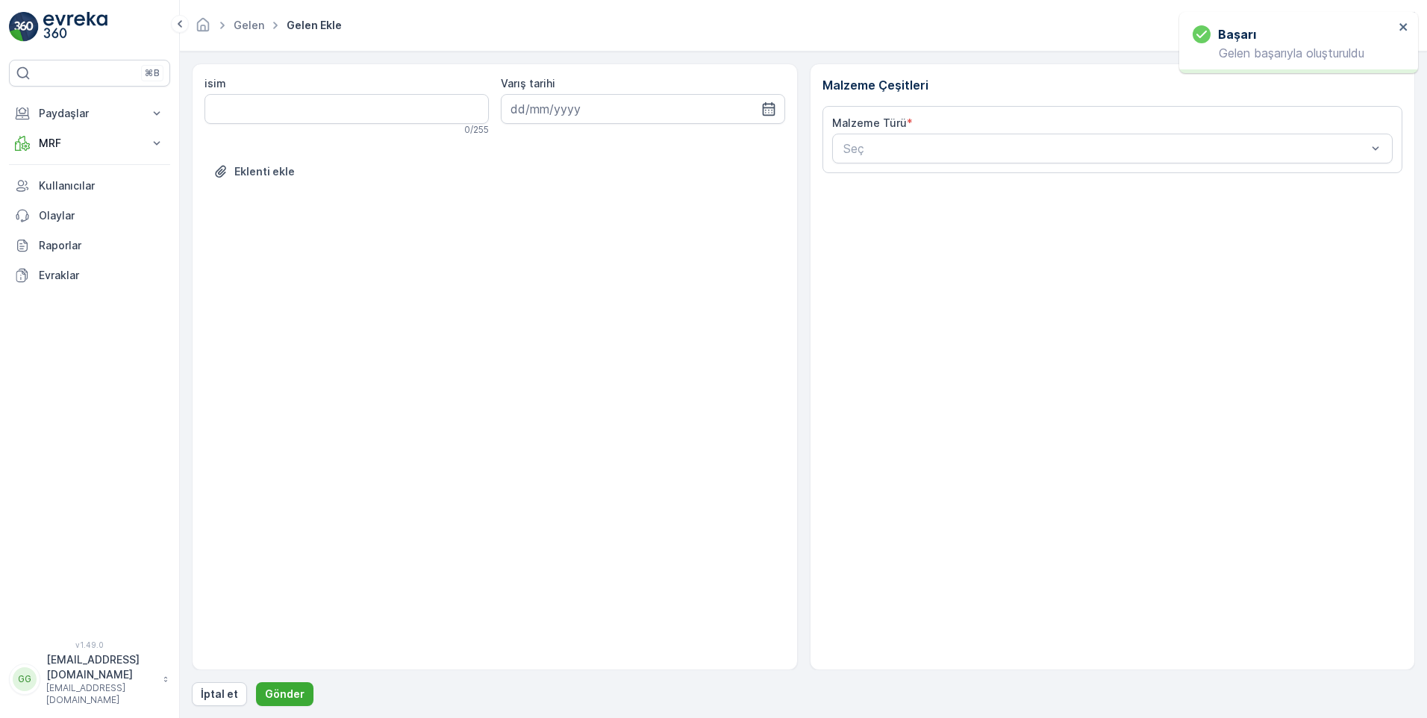
click at [913, 146] on div at bounding box center [1105, 148] width 527 height 13
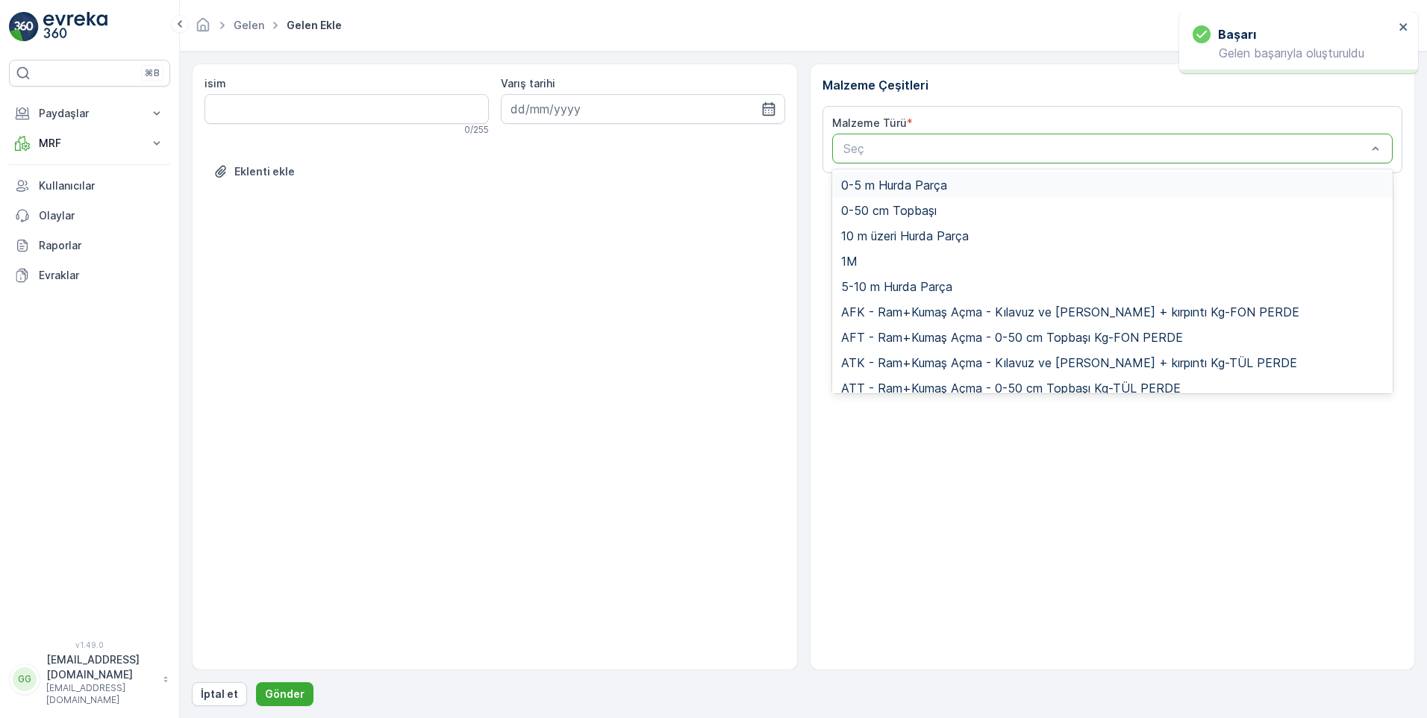
paste input "UDB1"
type input "UDB1"
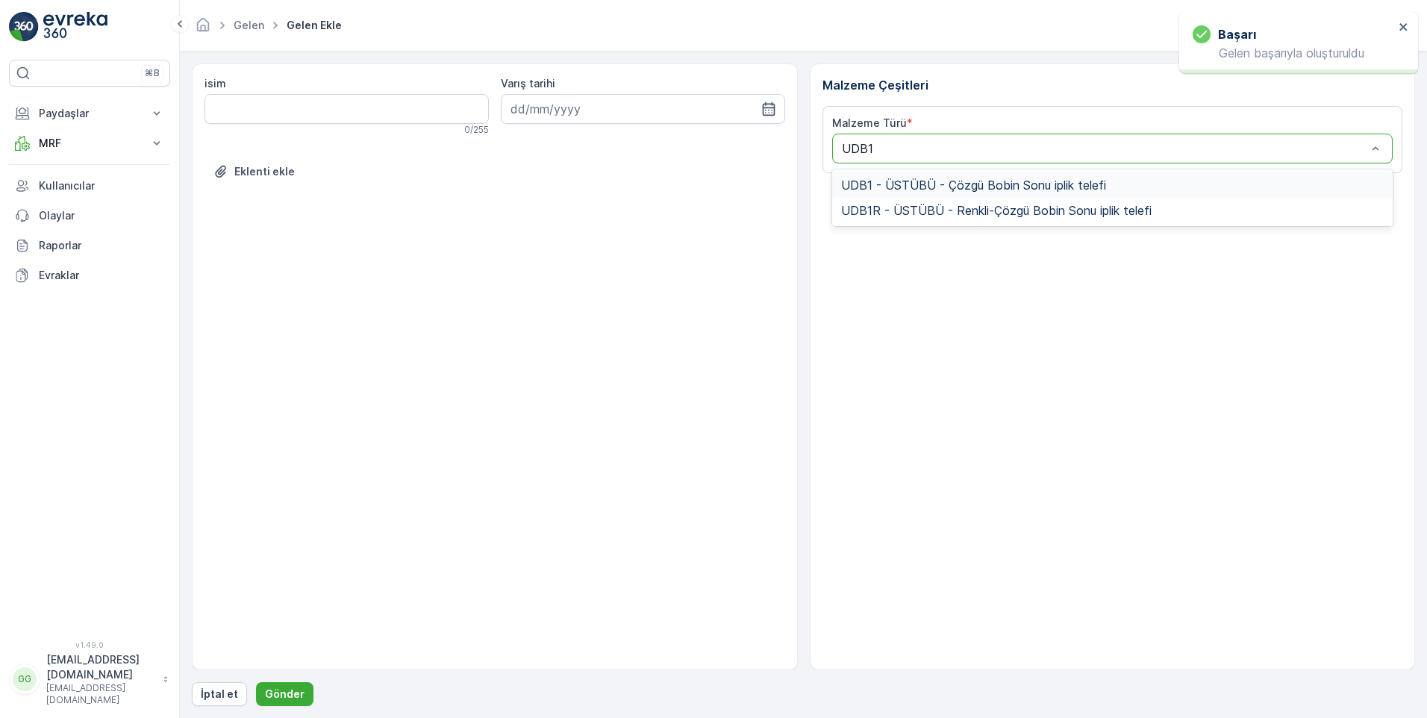
click at [914, 184] on span "UDB1 - ÜSTÜBÜ - Çözgü Bobin Sonu iplik telefi" at bounding box center [973, 184] width 265 height 13
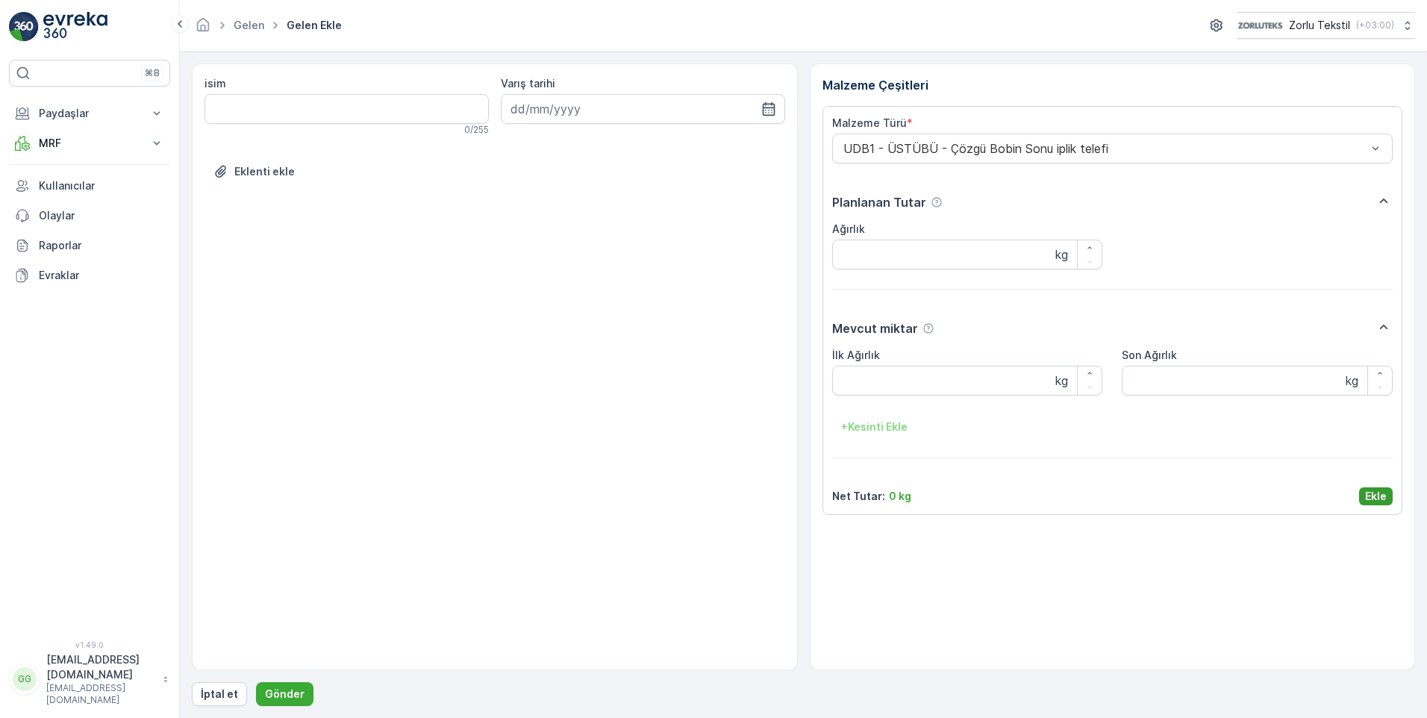
click at [1374, 498] on p "Ekle" at bounding box center [1376, 496] width 22 height 15
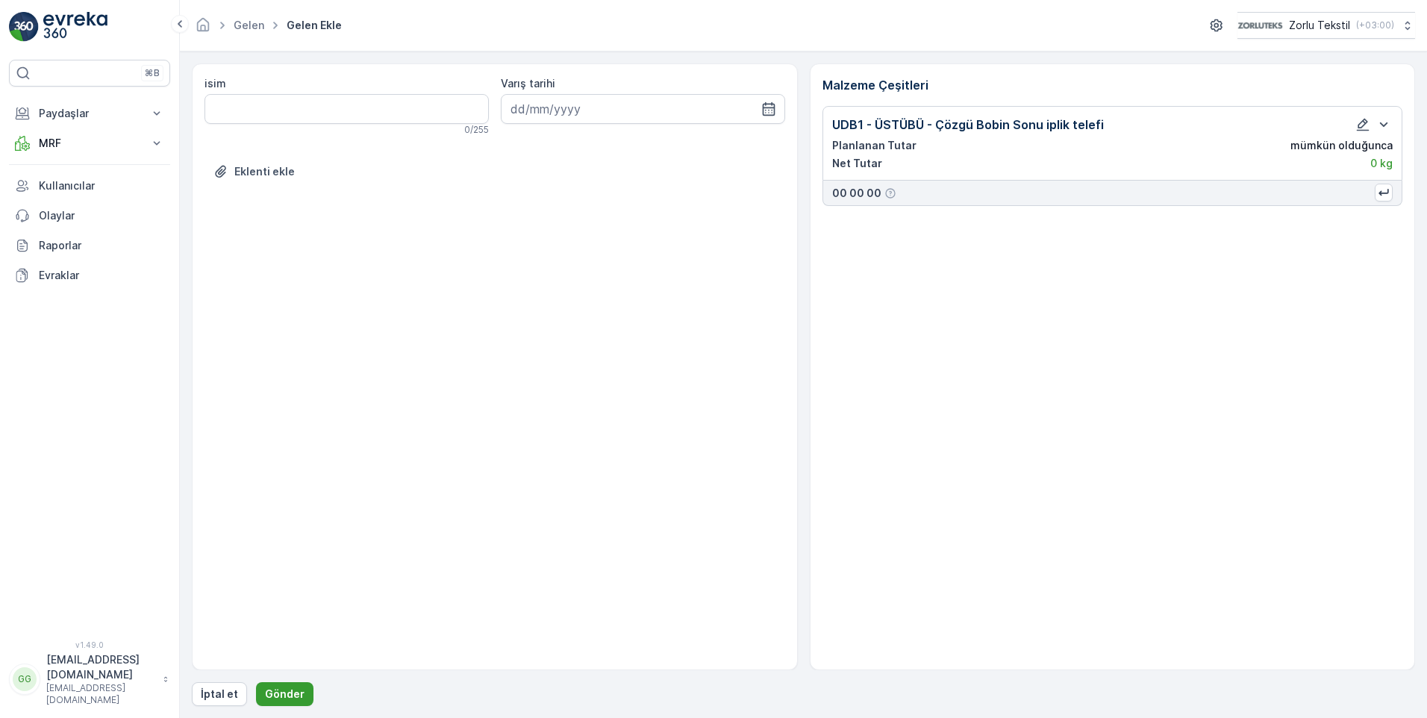
click at [279, 700] on p "Gönder" at bounding box center [285, 693] width 40 height 15
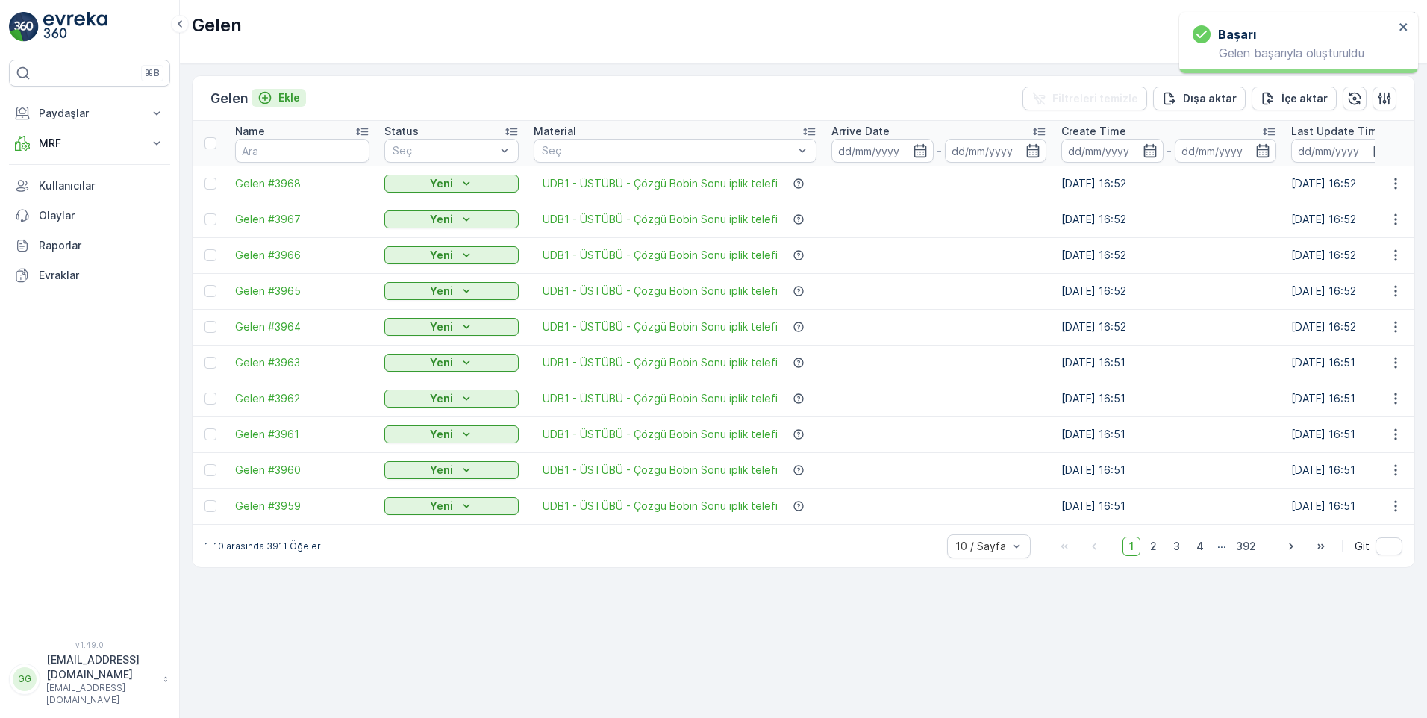
click at [288, 90] on p "Ekle" at bounding box center [289, 97] width 22 height 15
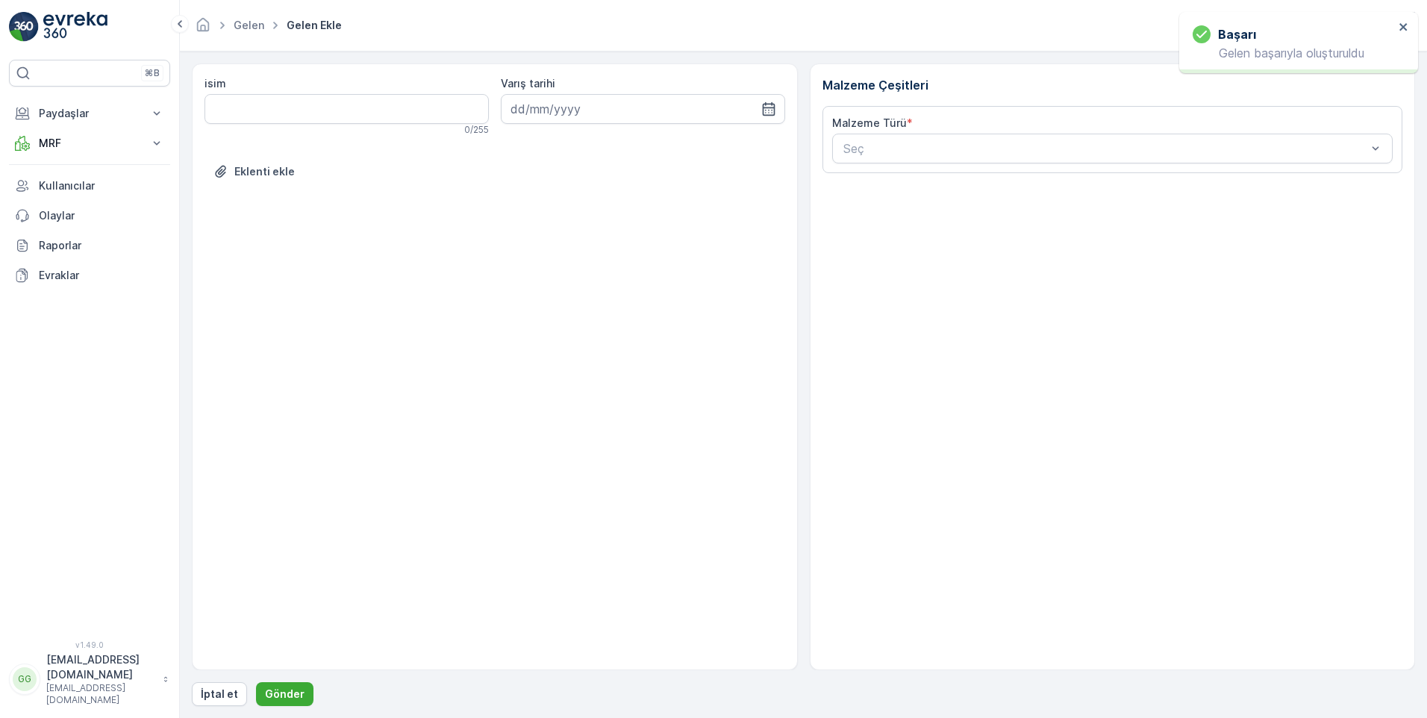
click at [930, 148] on div at bounding box center [1105, 148] width 527 height 13
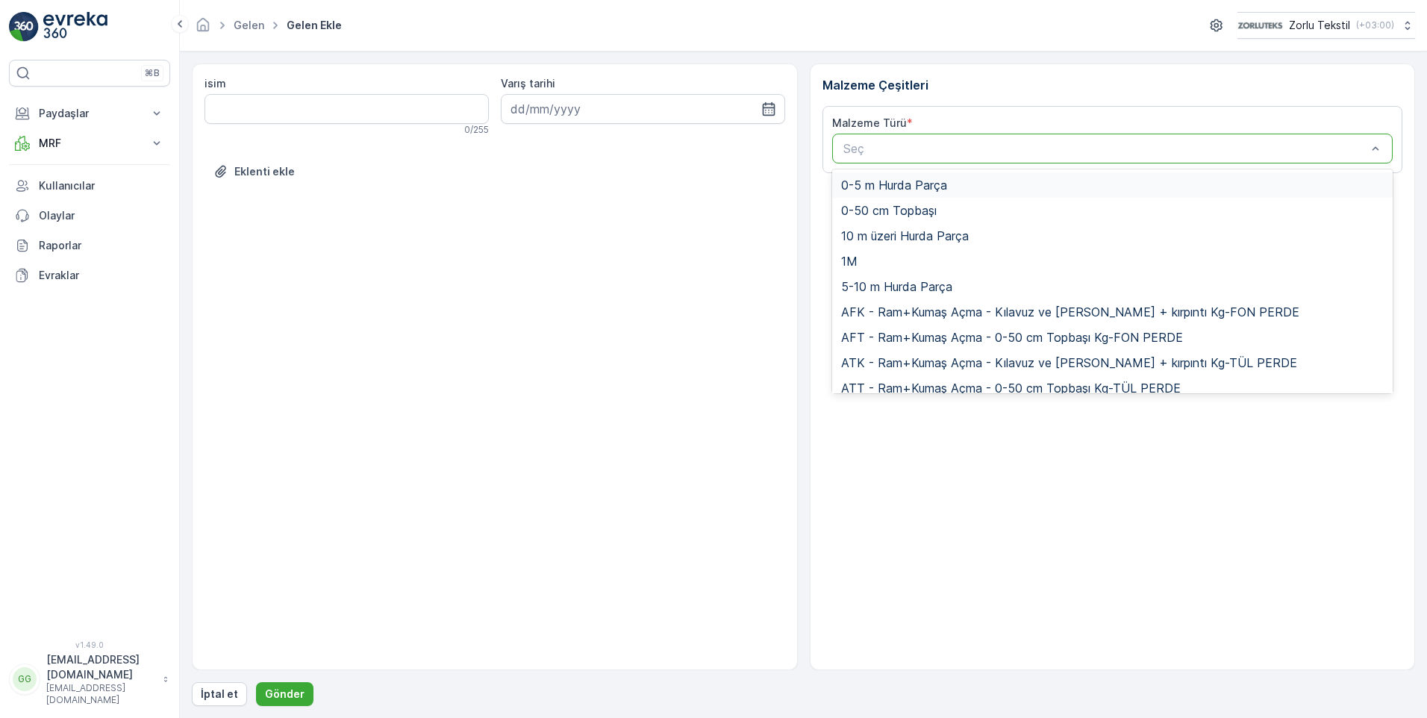
paste input "UDB1"
type input "UDB1"
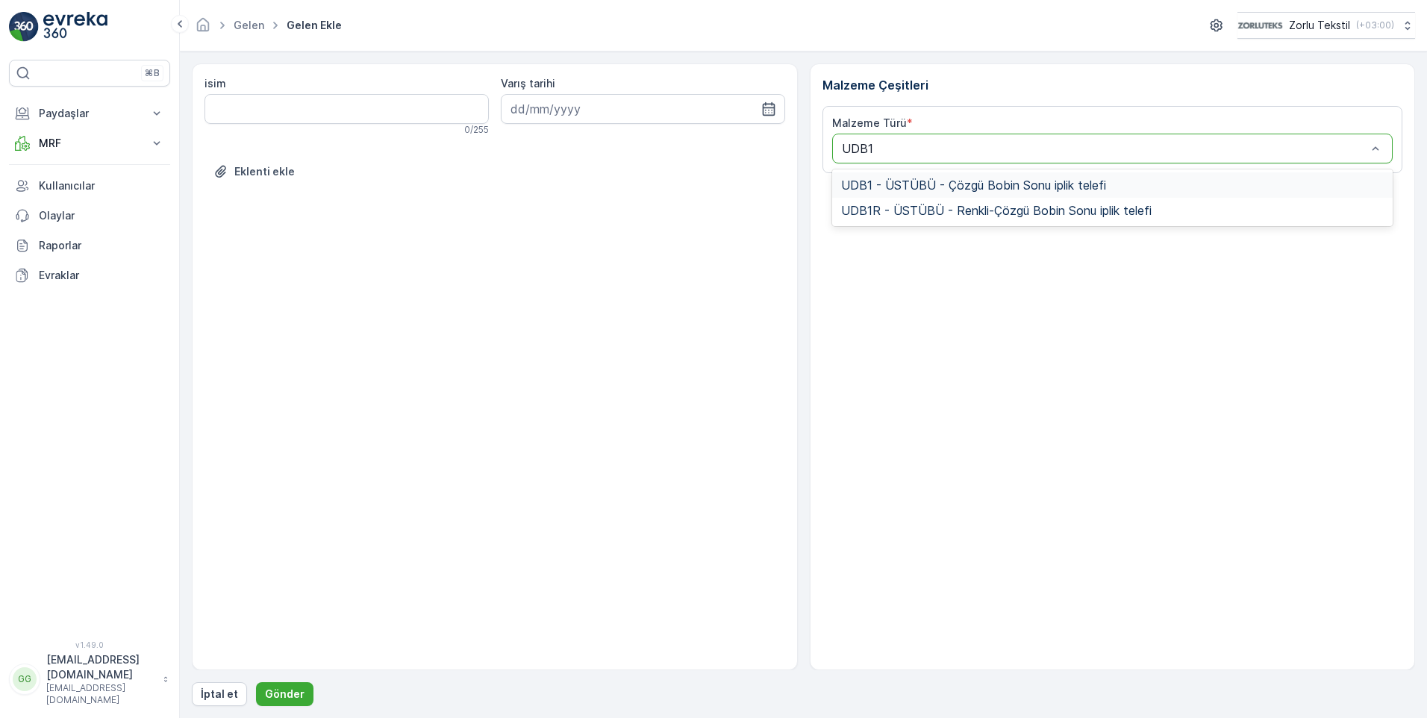
click at [951, 183] on span "UDB1 - ÜSTÜBÜ - Çözgü Bobin Sonu iplik telefi" at bounding box center [973, 184] width 265 height 13
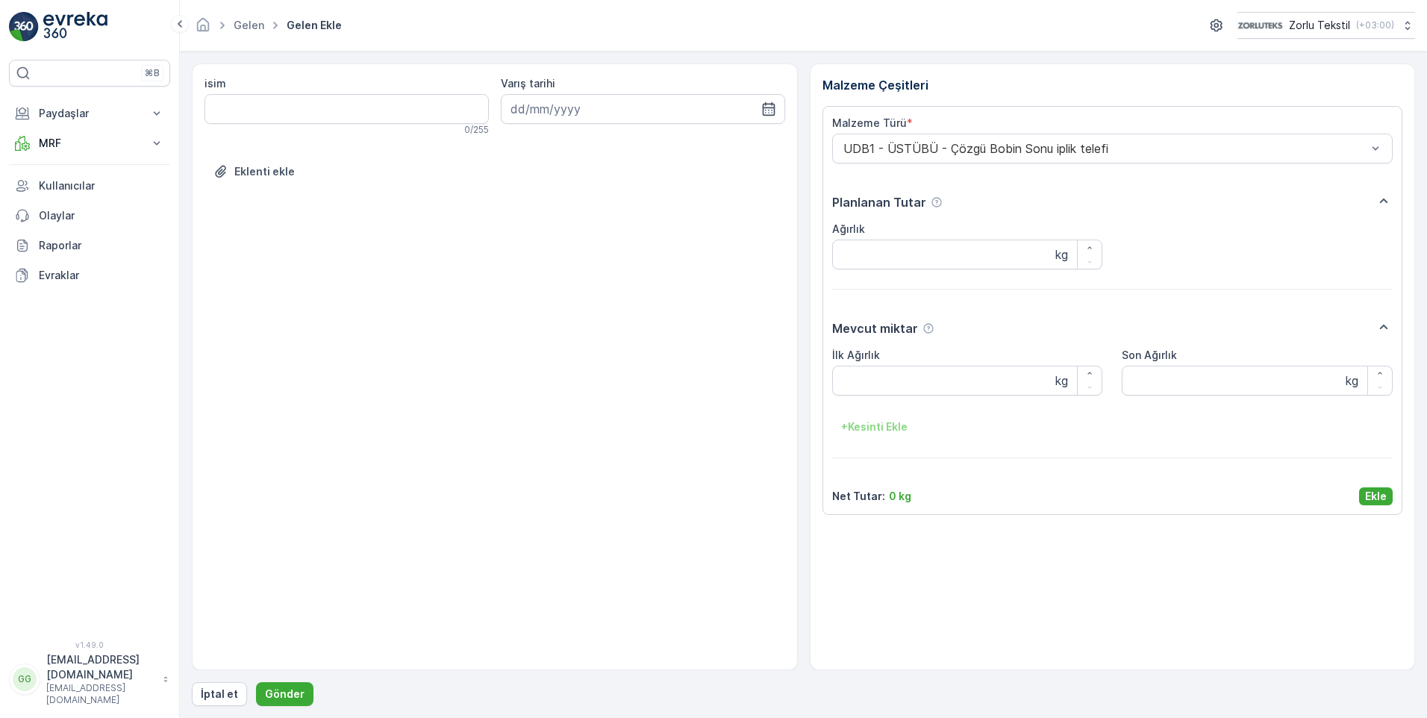
drag, startPoint x: 1386, startPoint y: 498, endPoint x: 1265, endPoint y: 584, distance: 148.2
click at [1386, 498] on button "Ekle" at bounding box center [1376, 496] width 34 height 18
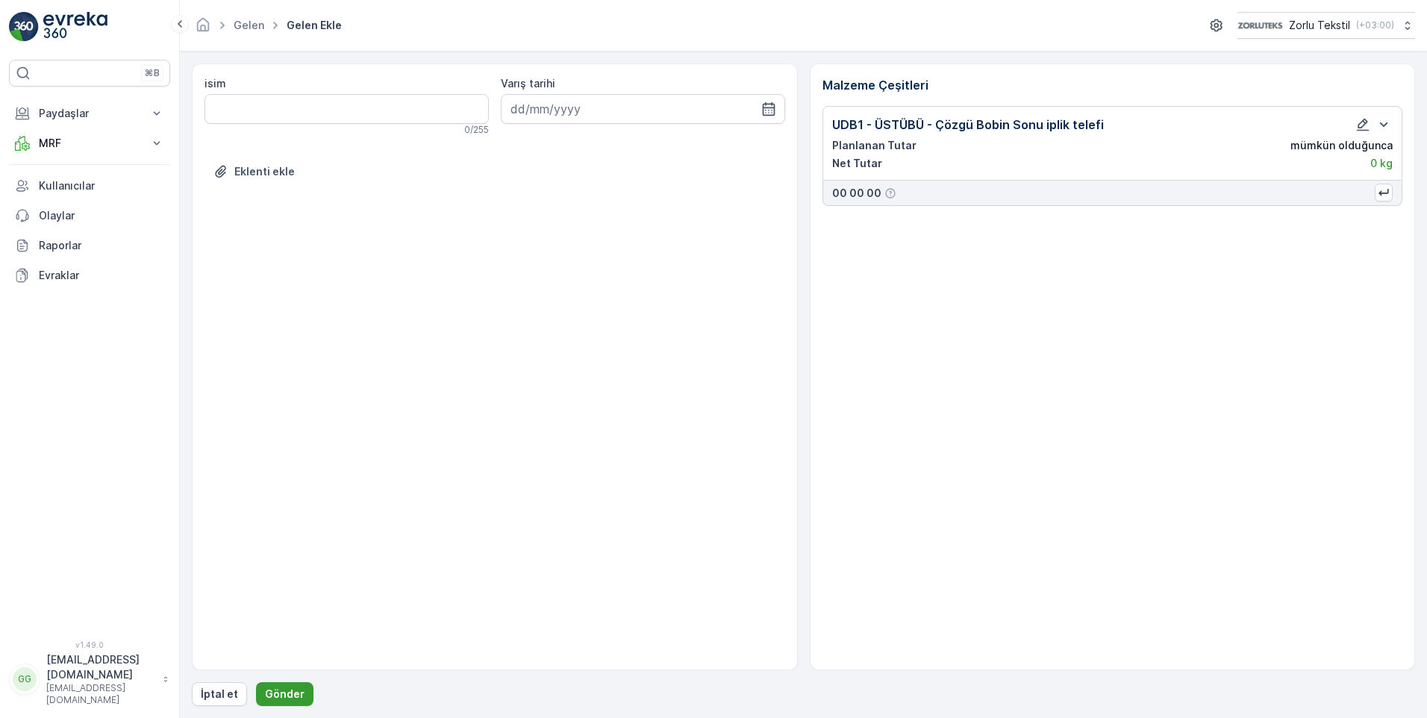
click at [272, 696] on p "Gönder" at bounding box center [285, 693] width 40 height 15
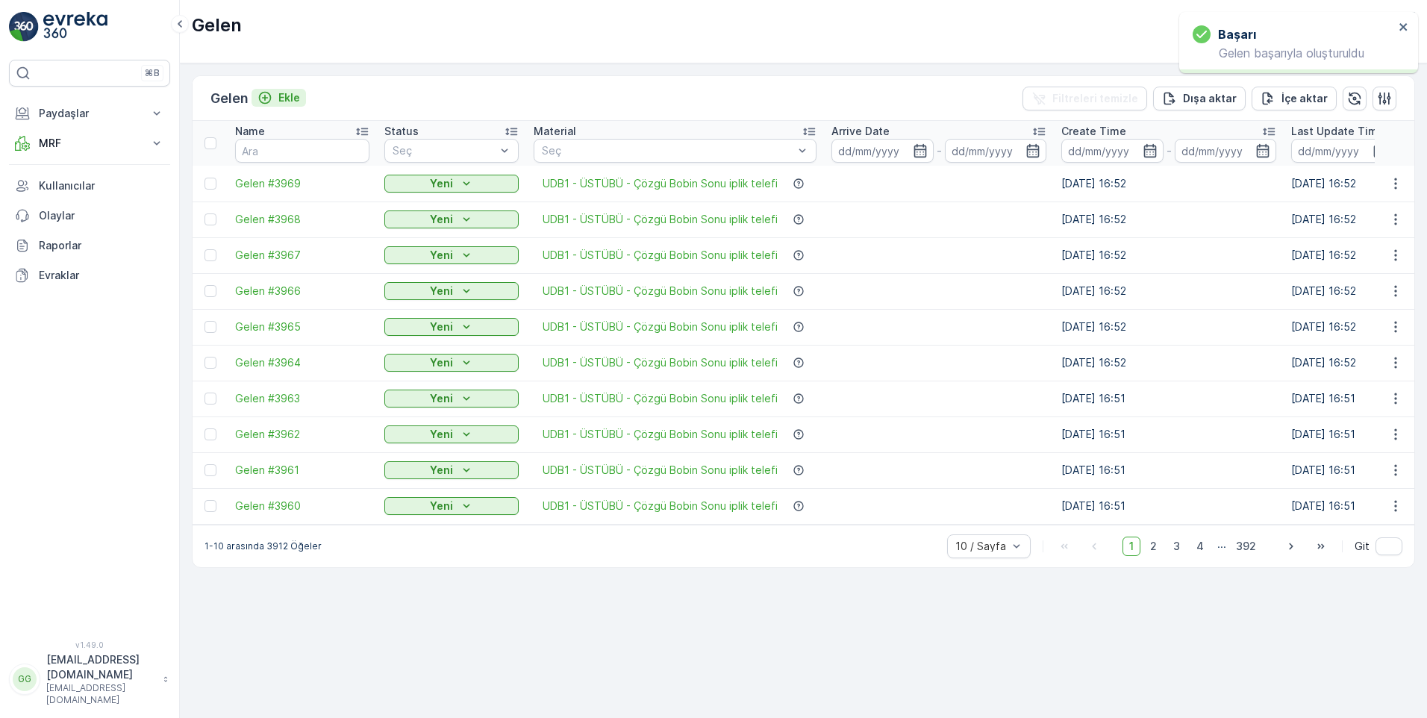
click at [295, 96] on p "Ekle" at bounding box center [289, 97] width 22 height 15
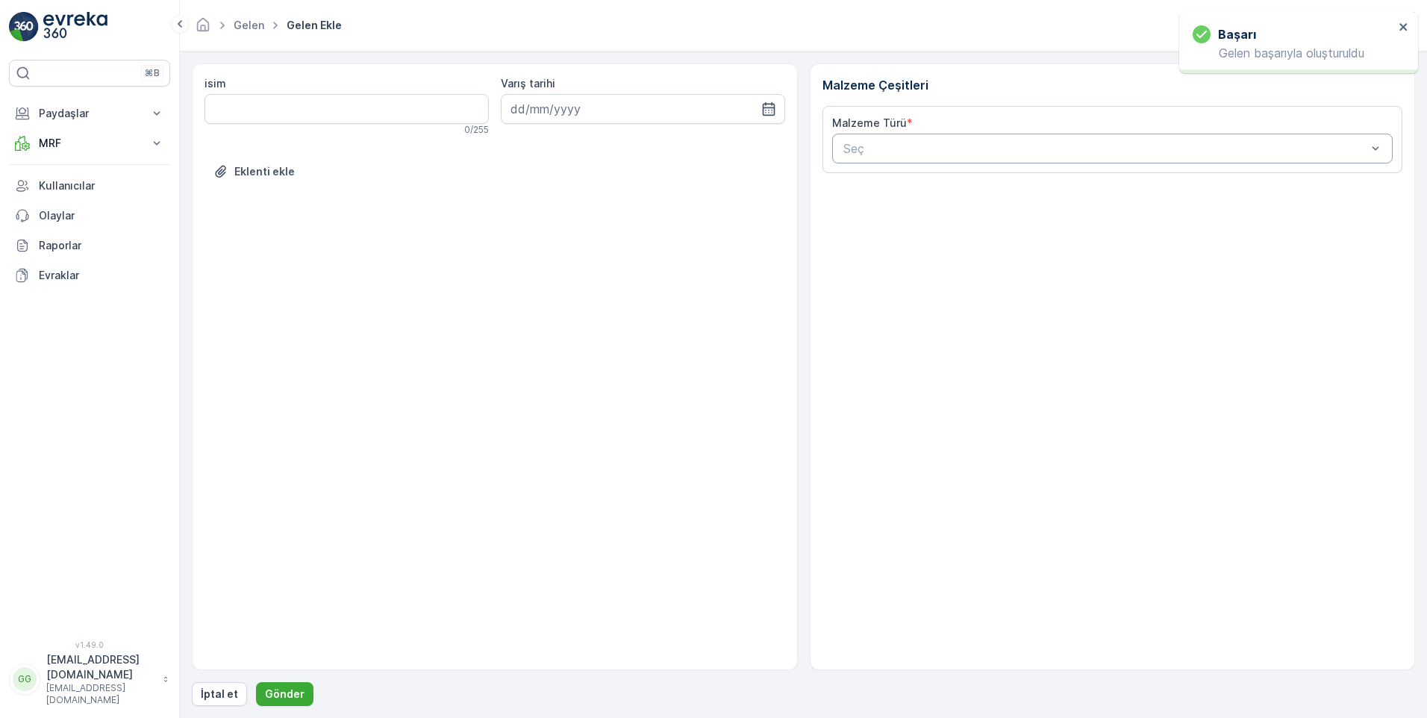
click at [891, 148] on div at bounding box center [1105, 148] width 527 height 13
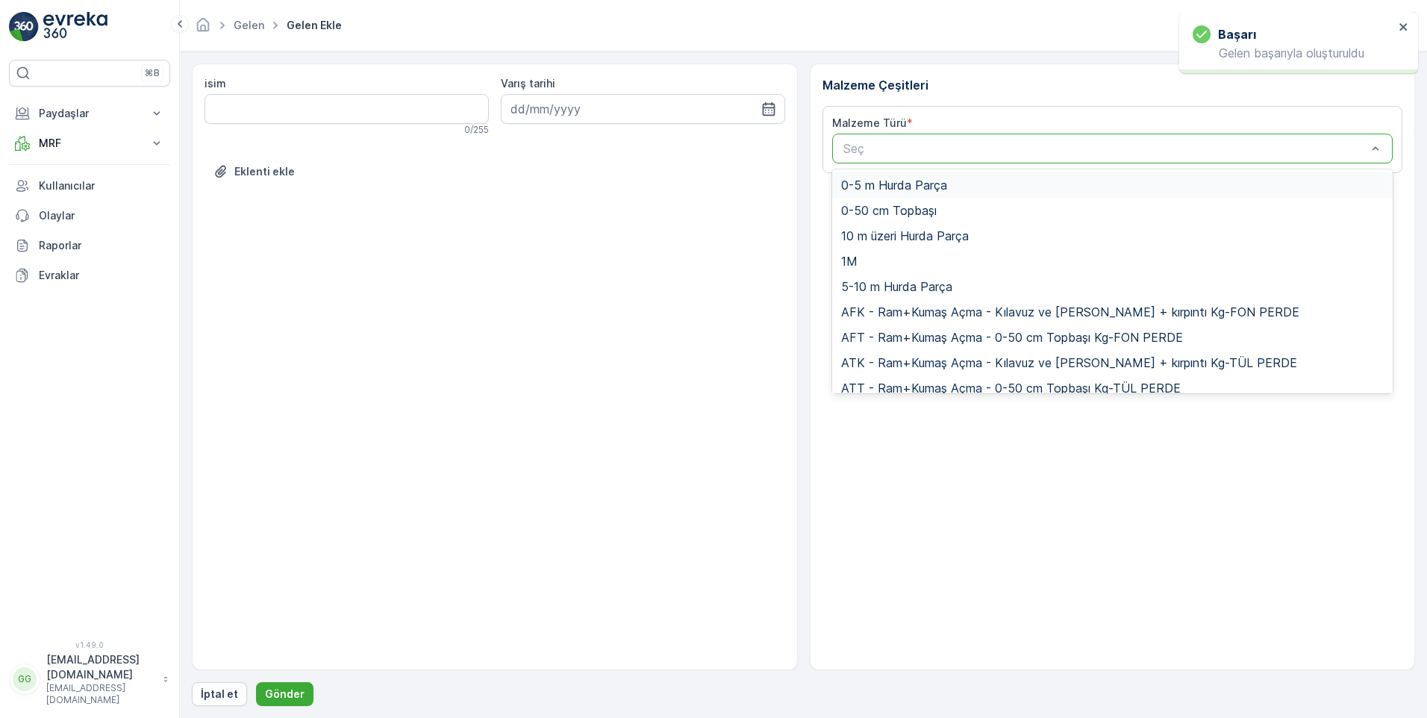
paste input "UDB1"
type input "UDB1"
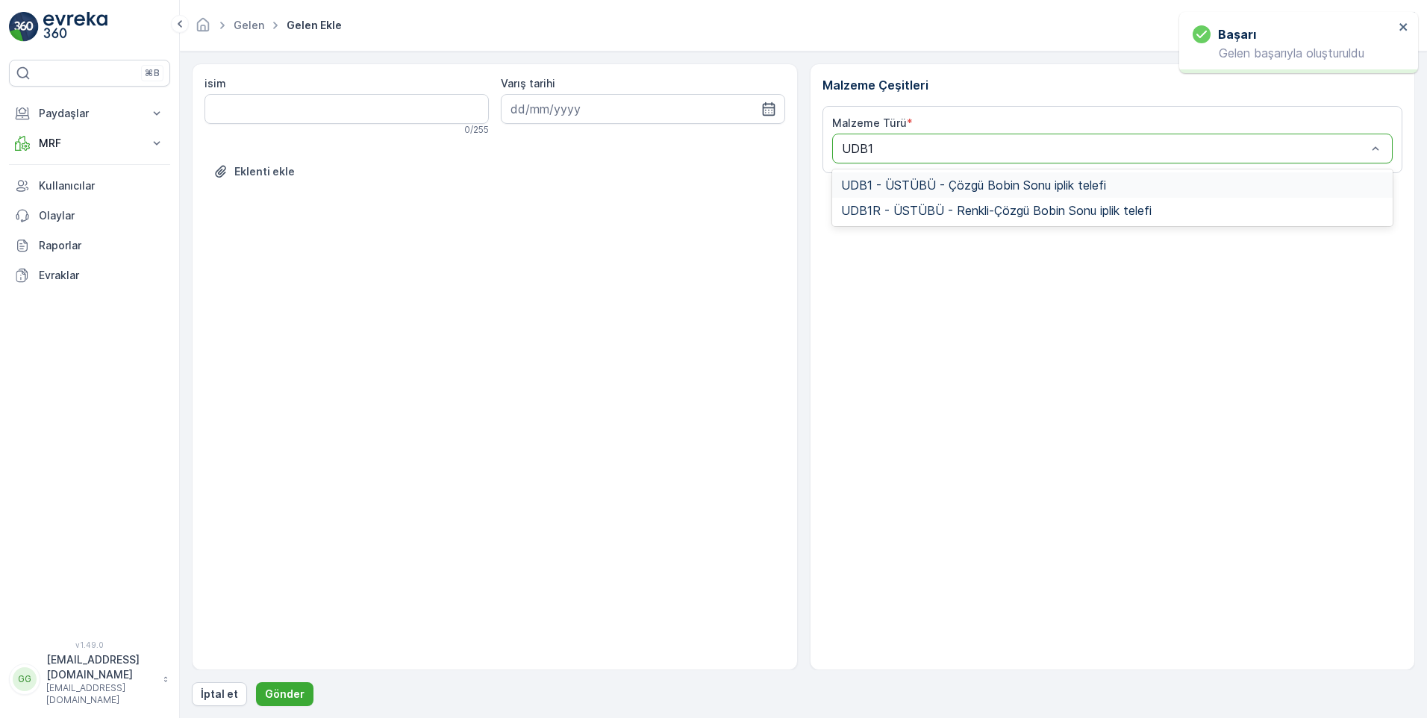
click at [944, 192] on span "UDB1 - ÜSTÜBÜ - Çözgü Bobin Sonu iplik telefi" at bounding box center [973, 184] width 265 height 13
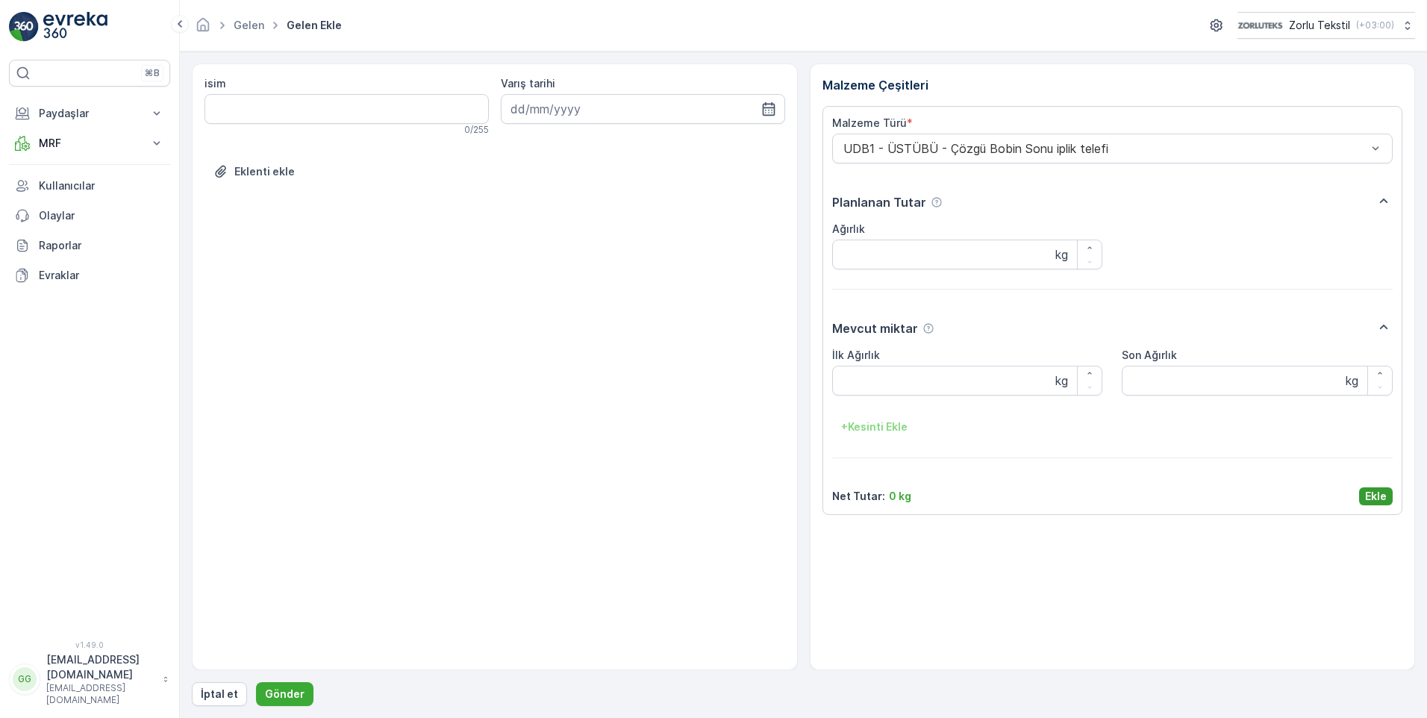
drag, startPoint x: 1370, startPoint y: 495, endPoint x: 1244, endPoint y: 551, distance: 138.3
click at [1371, 495] on p "Ekle" at bounding box center [1376, 496] width 22 height 15
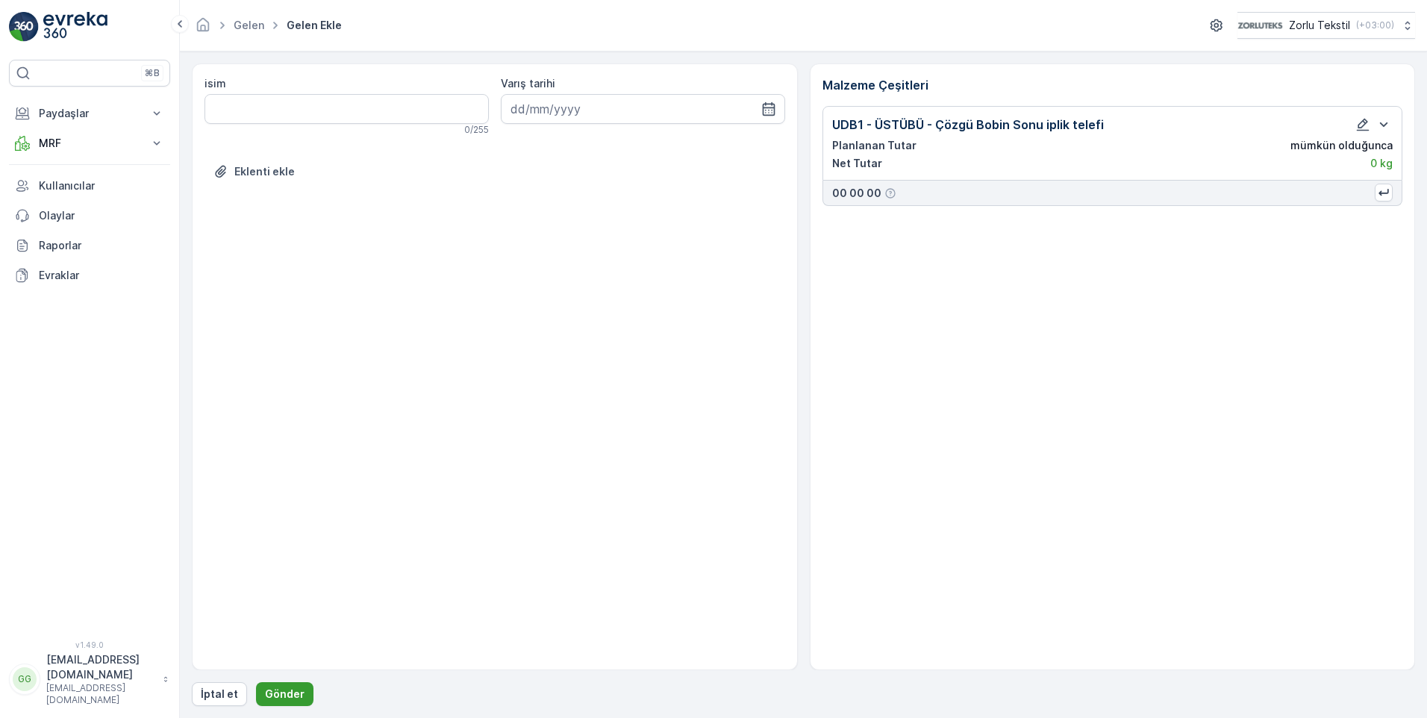
click at [295, 693] on p "Gönder" at bounding box center [285, 693] width 40 height 15
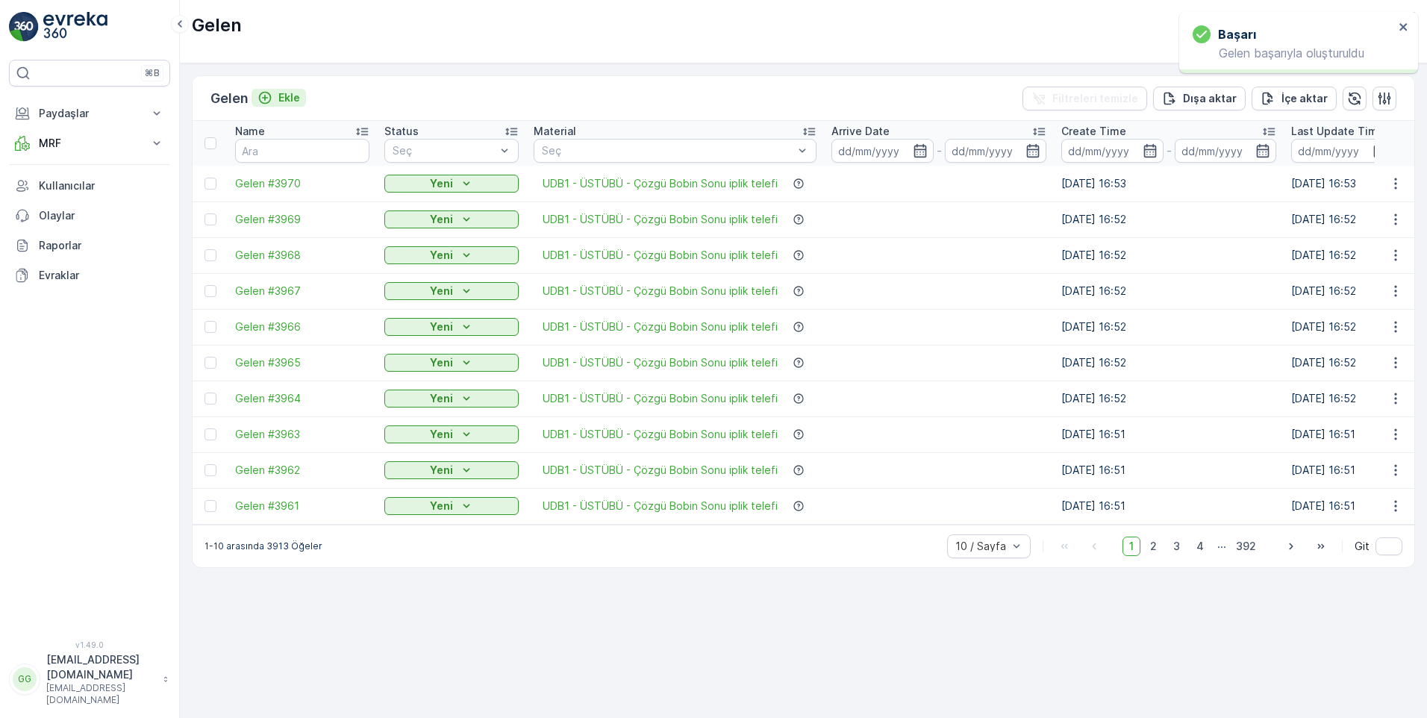
click at [285, 99] on p "Ekle" at bounding box center [289, 97] width 22 height 15
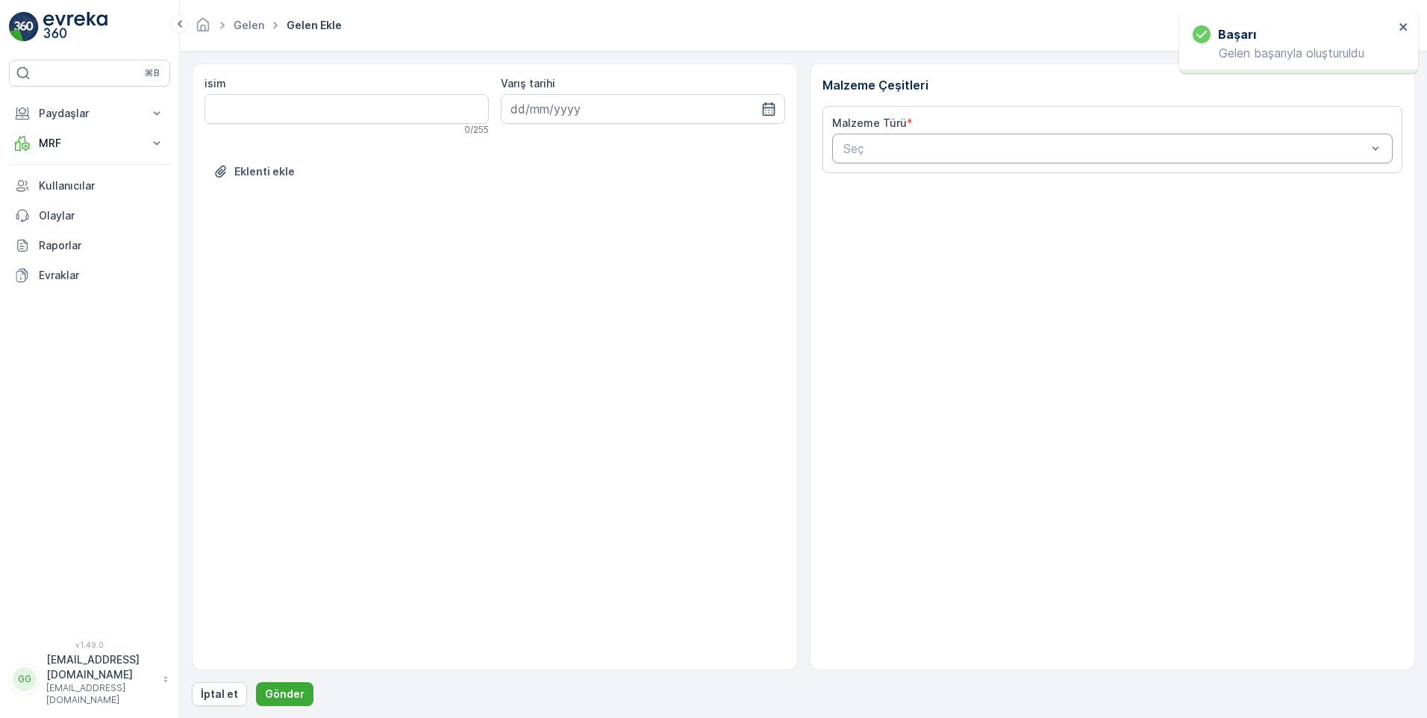
click at [886, 151] on div at bounding box center [1105, 148] width 527 height 13
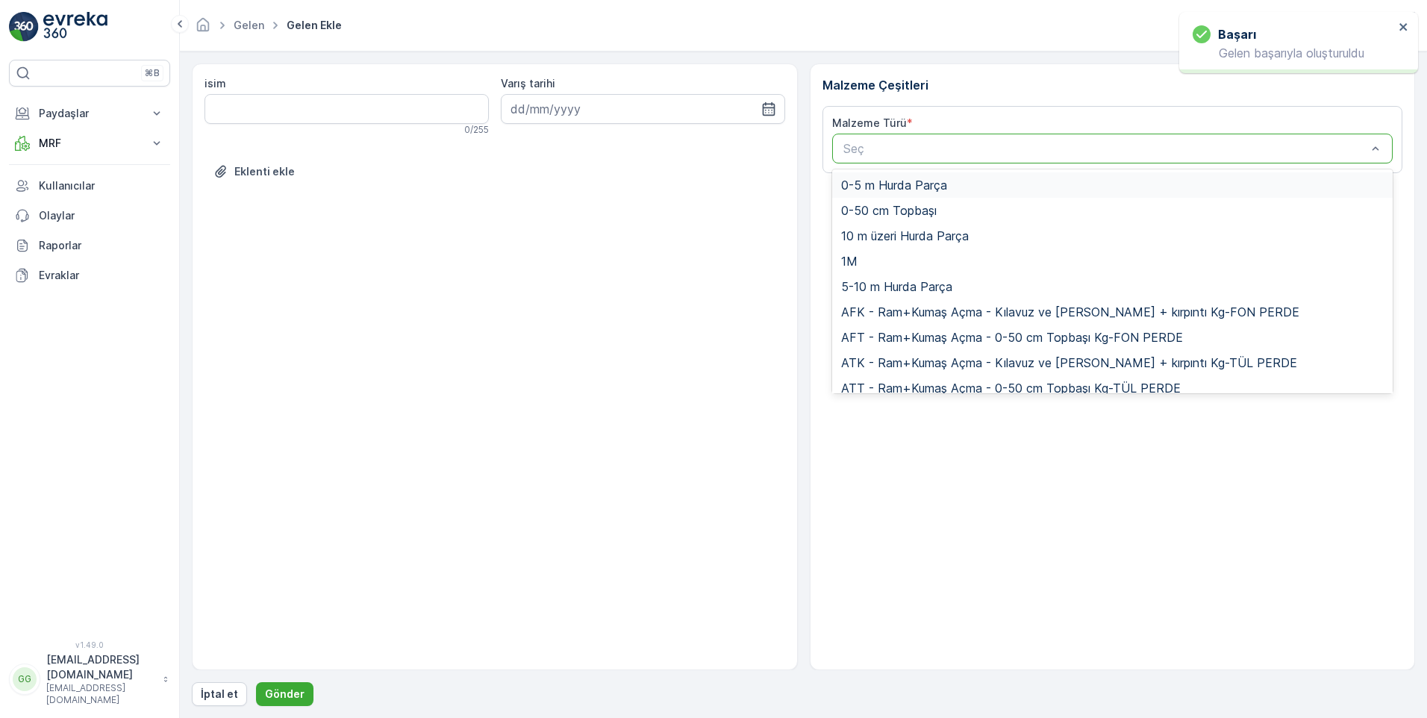
paste input "UDB1"
type input "UDB1"
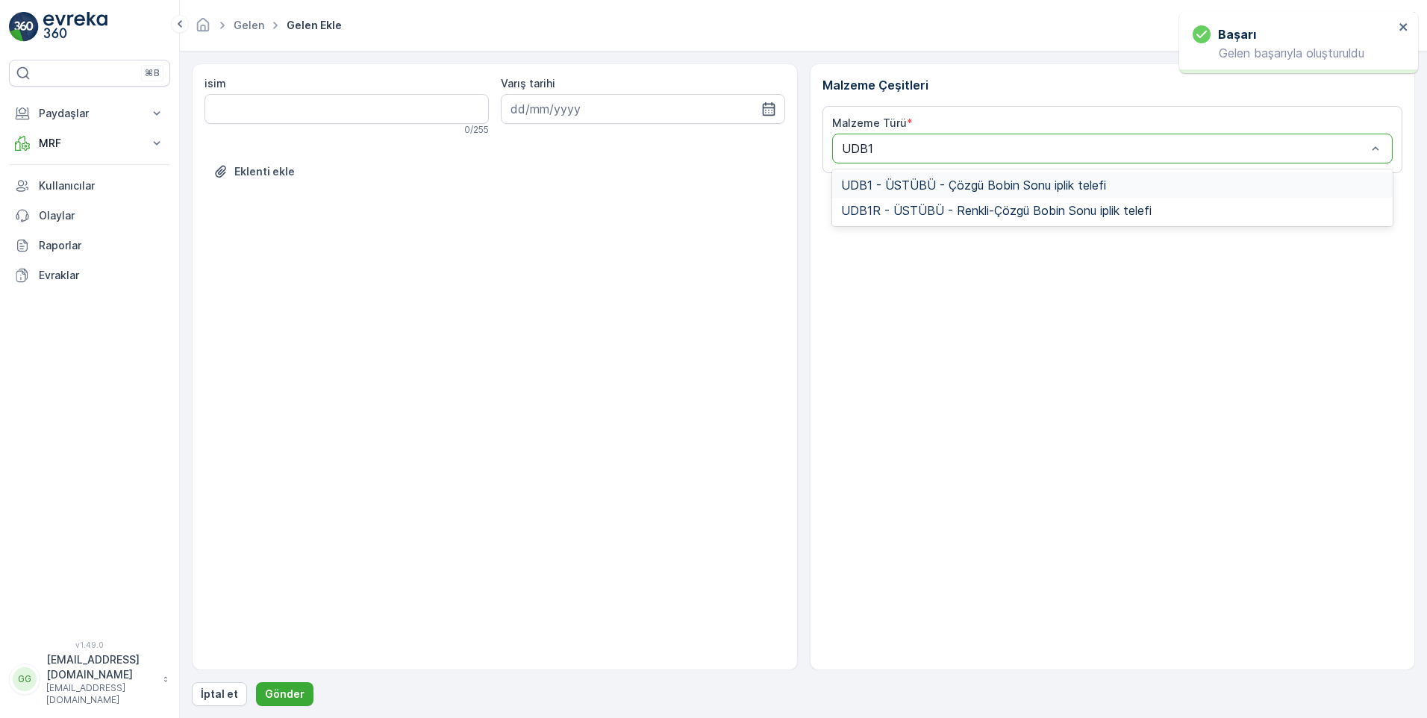
click at [916, 185] on span "UDB1 - ÜSTÜBÜ - Çözgü Bobin Sonu iplik telefi" at bounding box center [973, 184] width 265 height 13
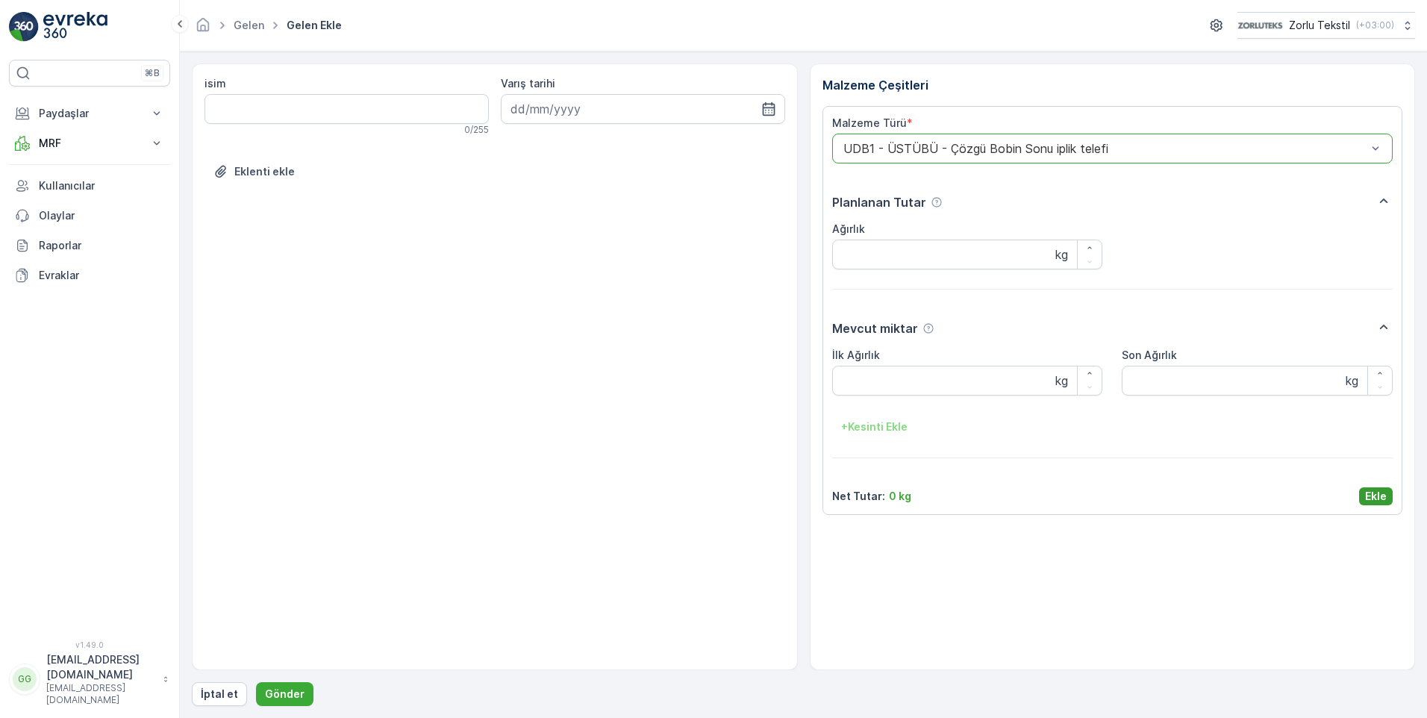
click at [1371, 494] on p "Ekle" at bounding box center [1376, 496] width 22 height 15
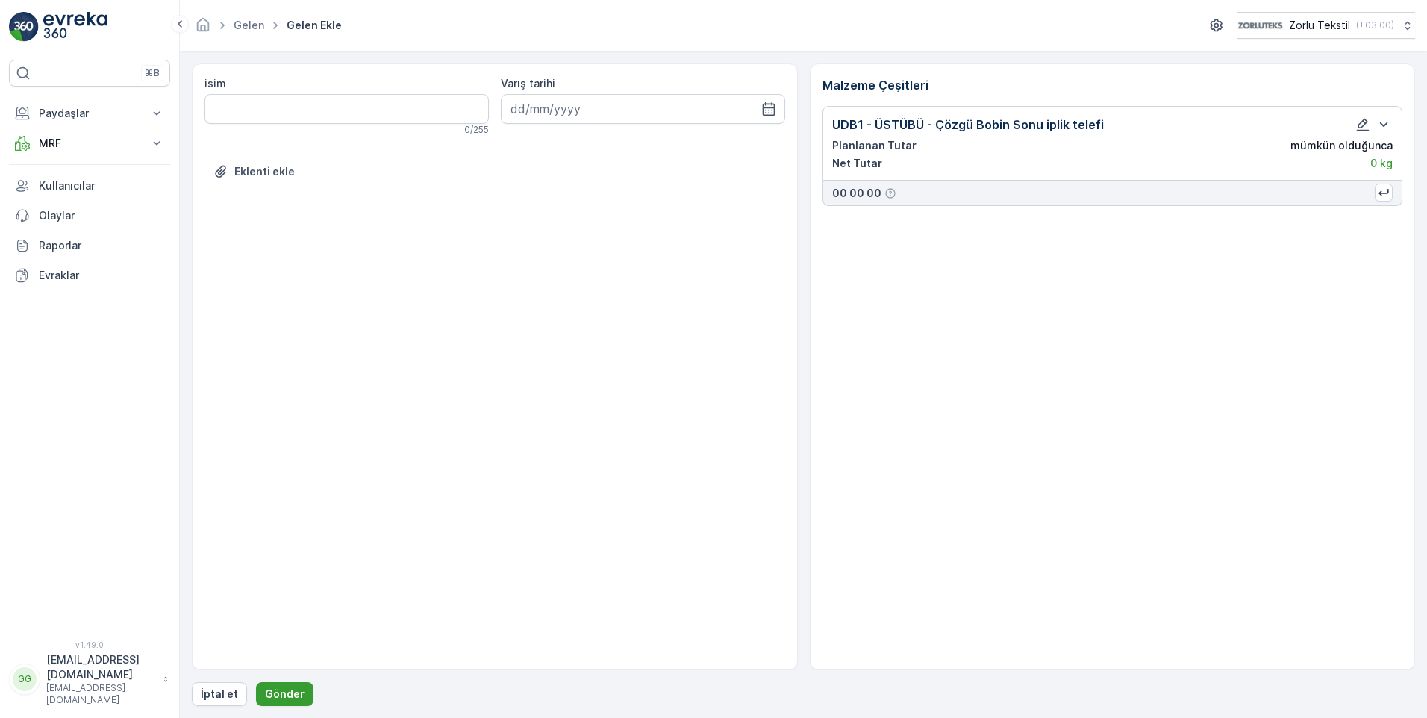
click at [298, 689] on p "Gönder" at bounding box center [285, 693] width 40 height 15
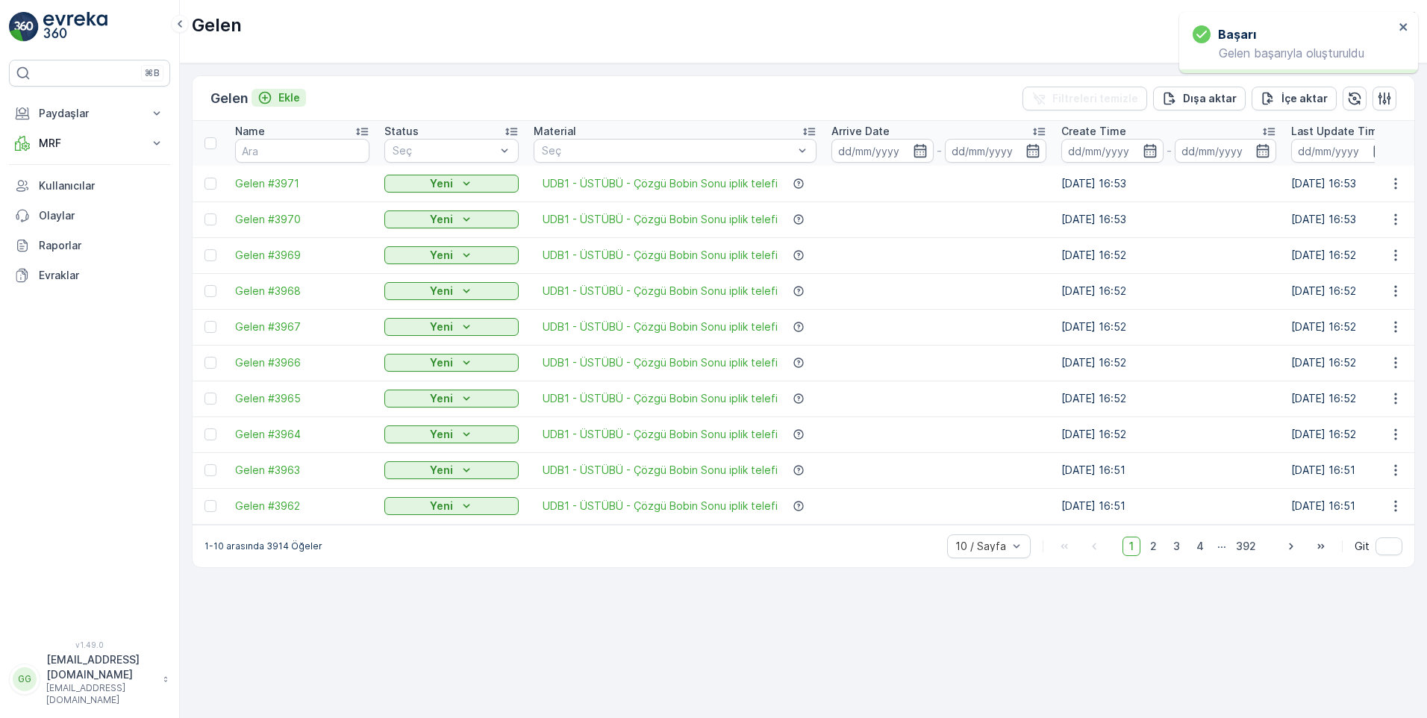
click at [295, 98] on p "Ekle" at bounding box center [289, 97] width 22 height 15
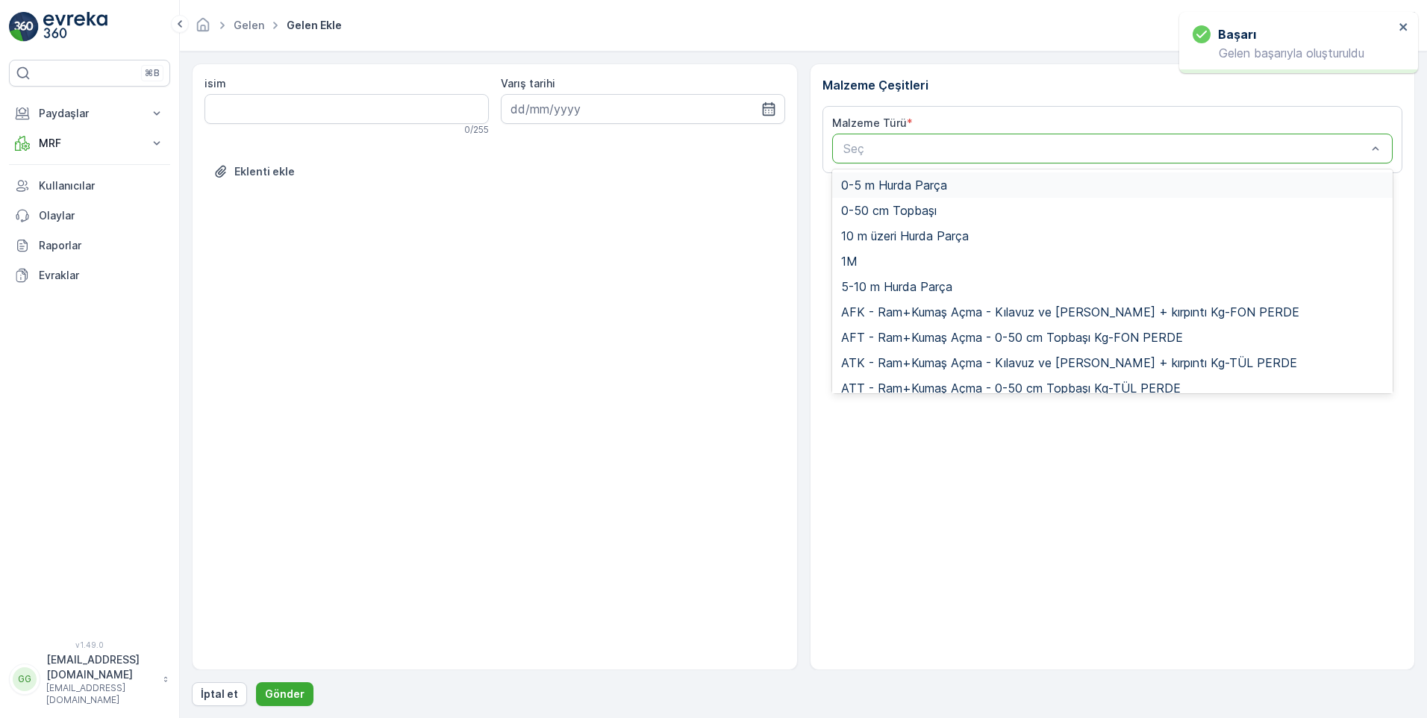
paste input "UDB1"
type input "UDB1"
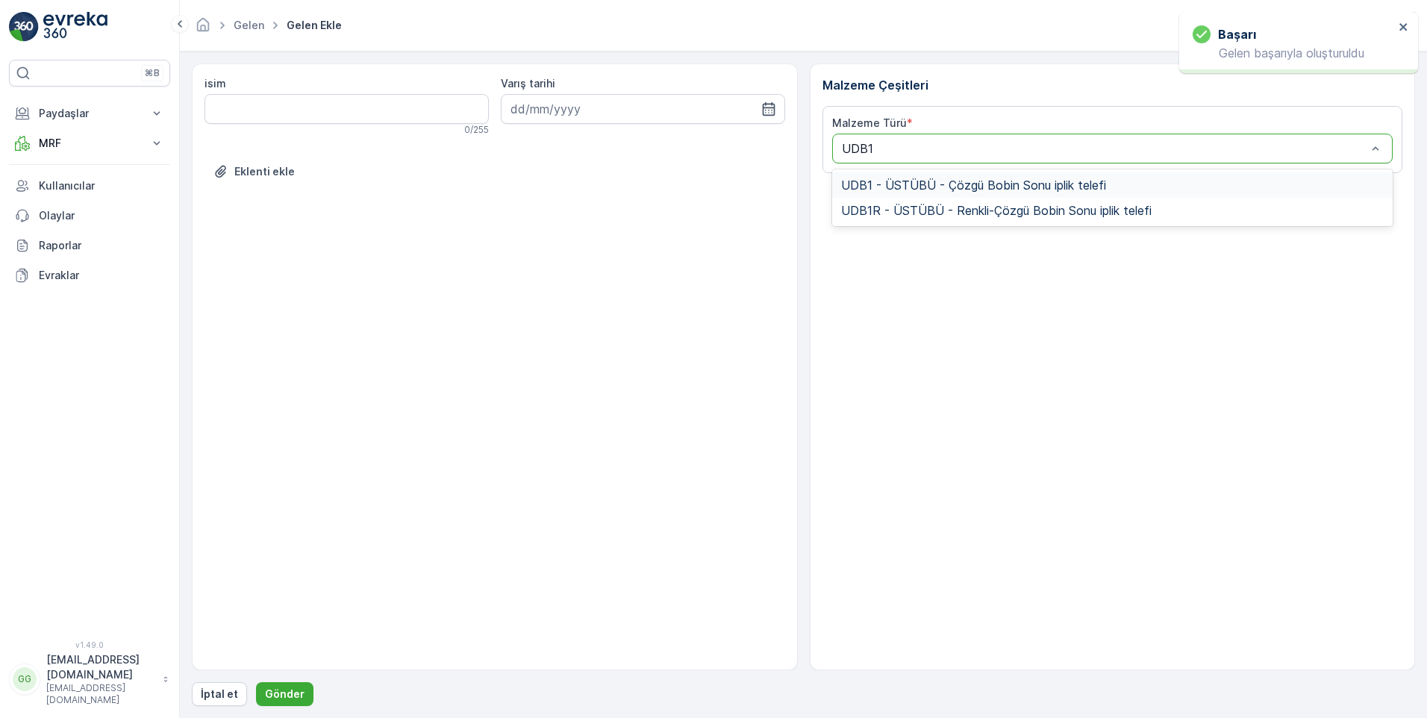
click at [905, 187] on span "UDB1 - ÜSTÜBÜ - Çözgü Bobin Sonu iplik telefi" at bounding box center [973, 184] width 265 height 13
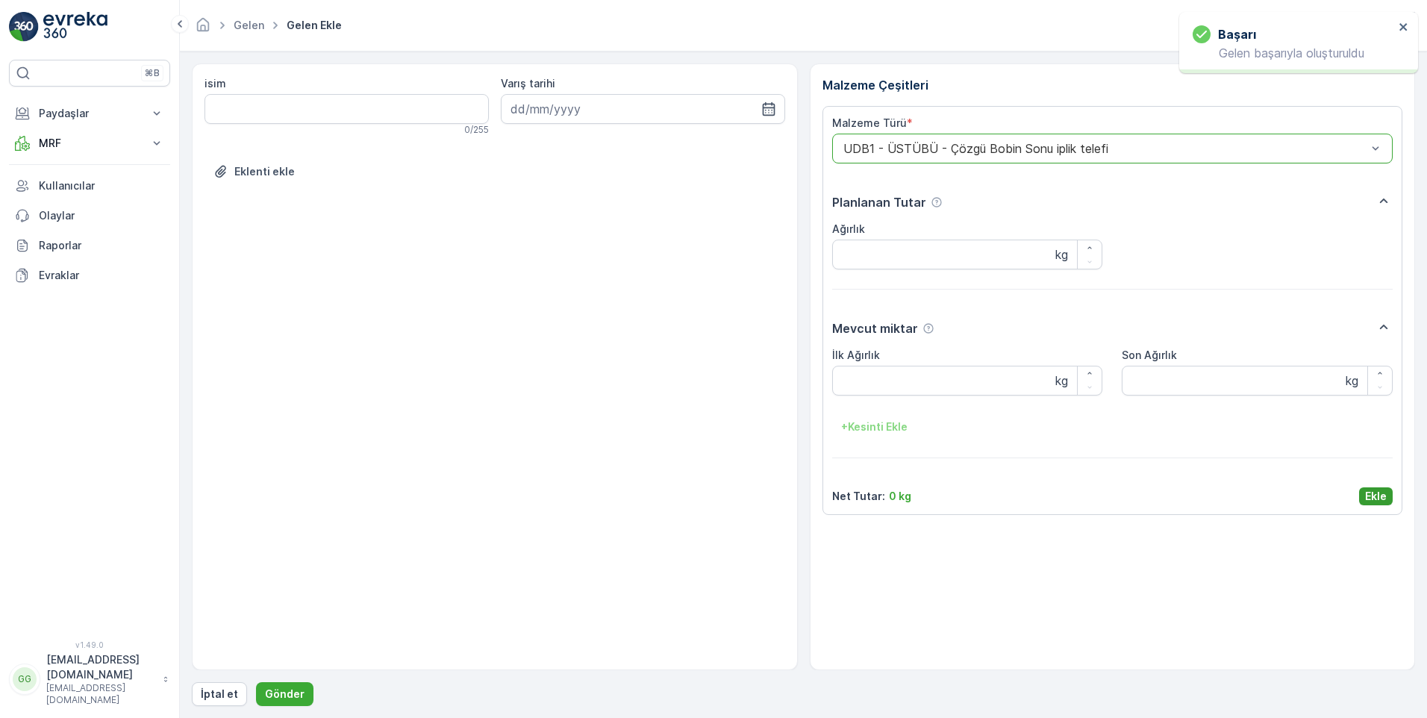
click at [1368, 489] on p "Ekle" at bounding box center [1376, 496] width 22 height 15
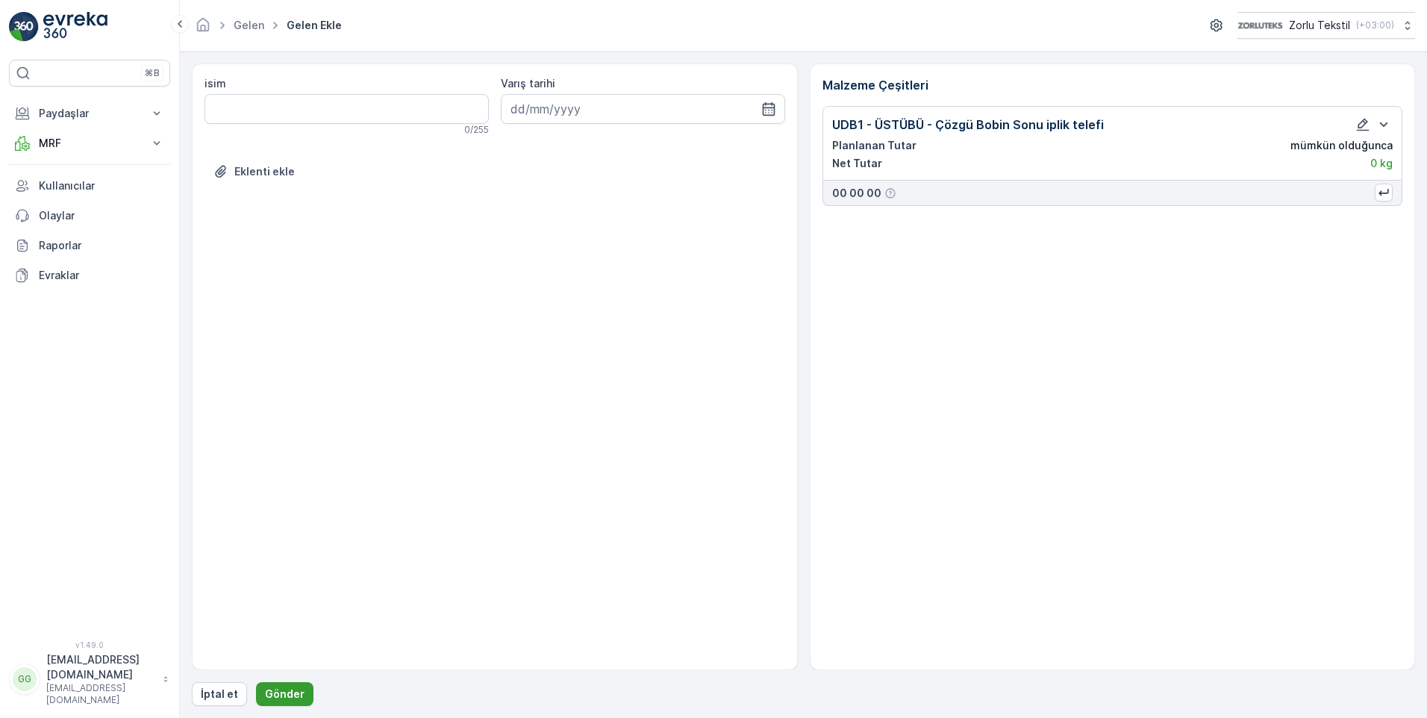
click at [278, 688] on p "Gönder" at bounding box center [285, 693] width 40 height 15
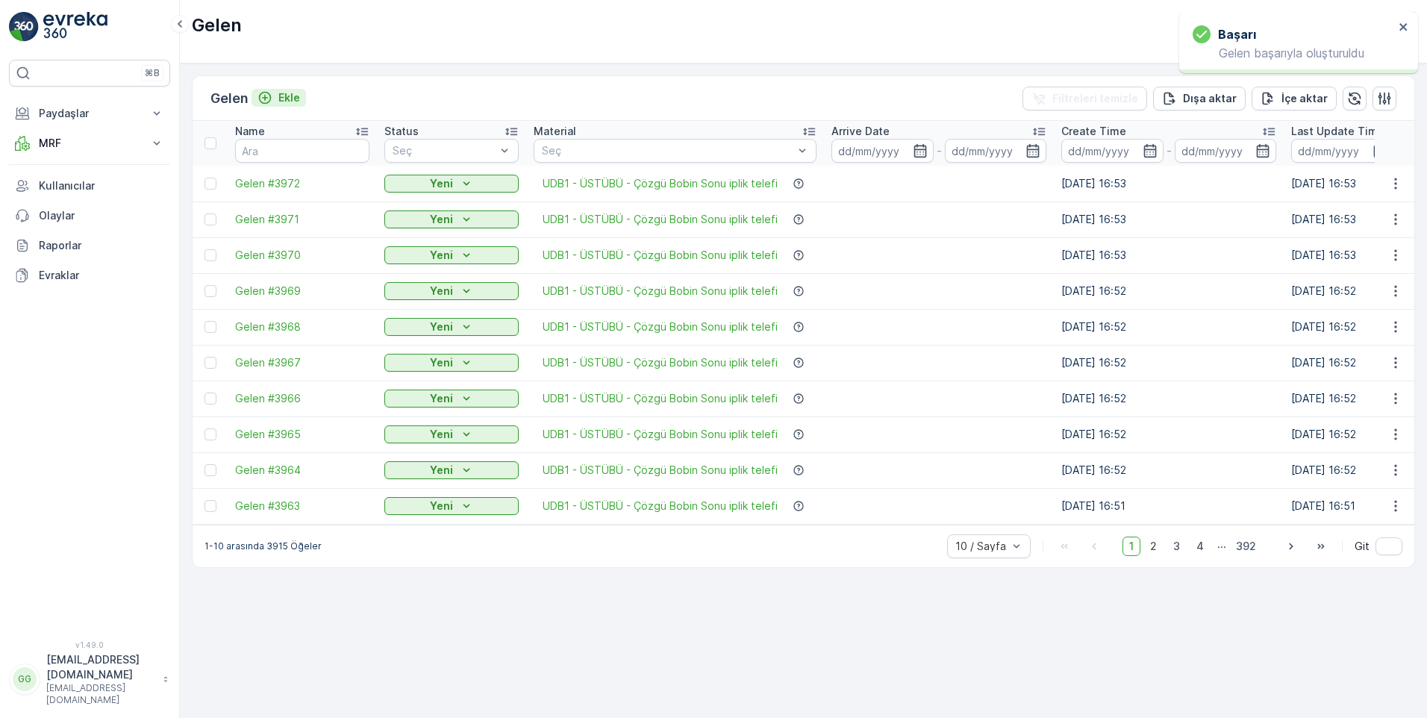
click at [288, 99] on p "Ekle" at bounding box center [289, 97] width 22 height 15
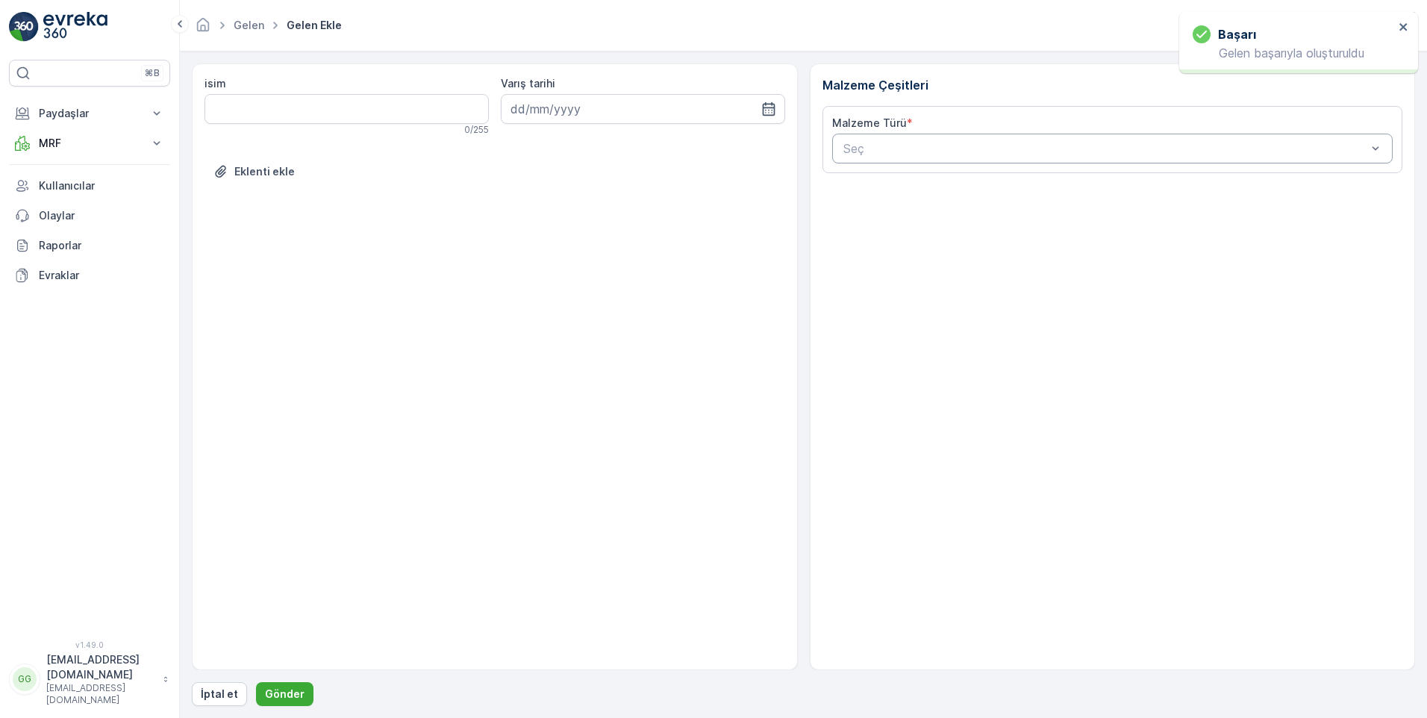
click at [913, 147] on div at bounding box center [1105, 148] width 527 height 13
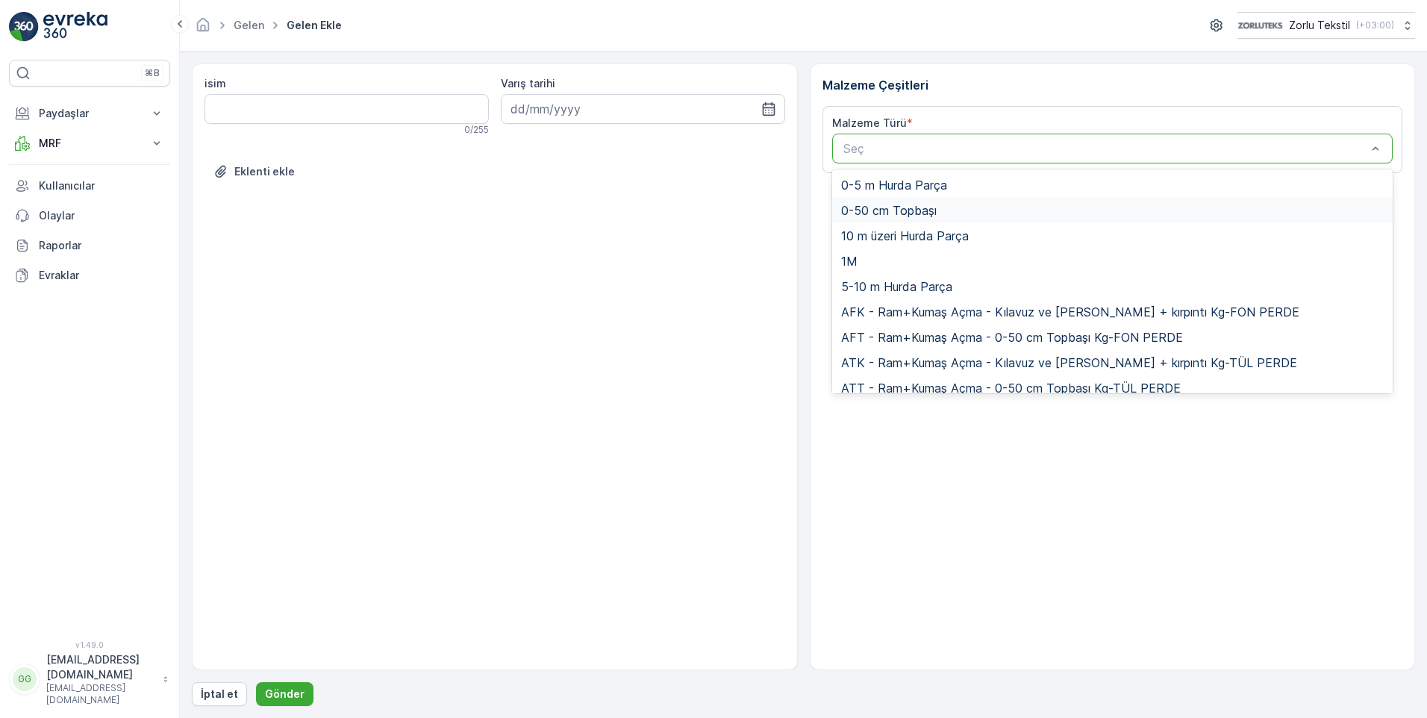
paste input "UDB1"
type input "UDB1"
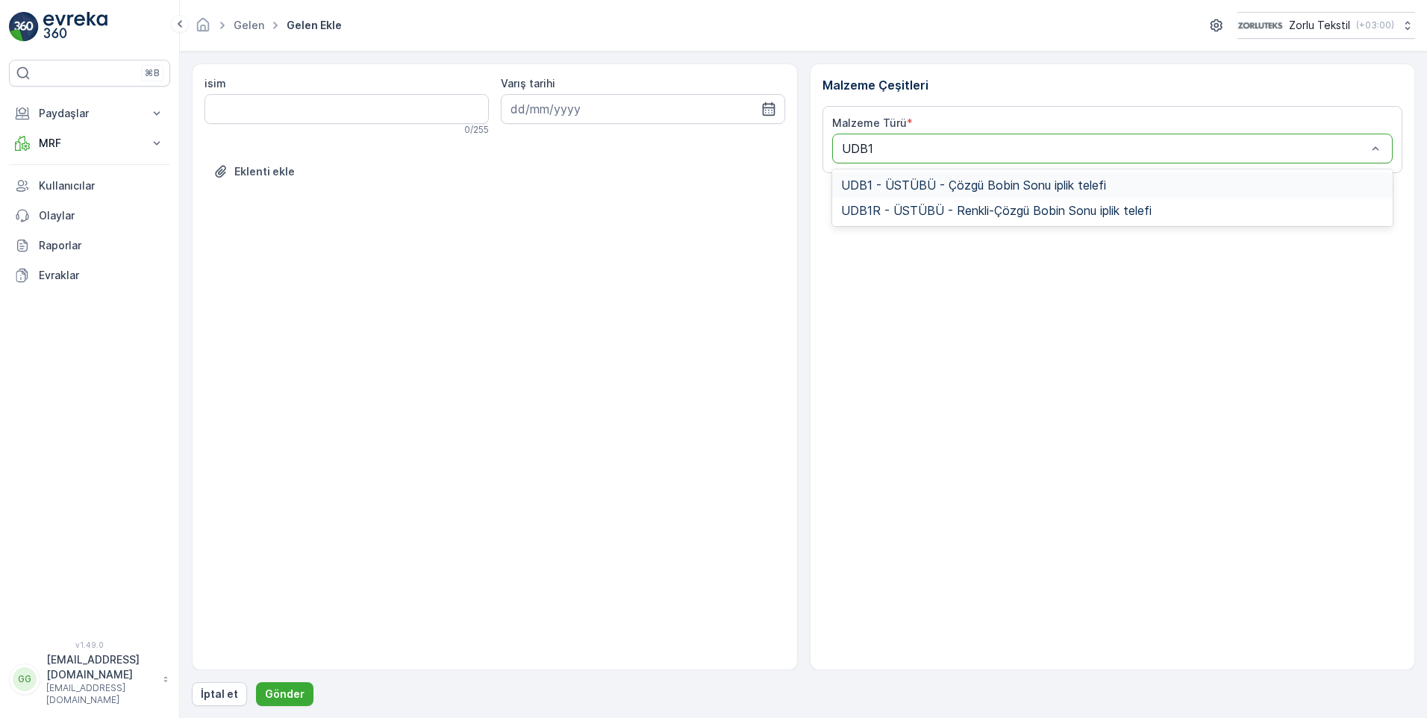
click at [913, 192] on span "UDB1 - ÜSTÜBÜ - Çözgü Bobin Sonu iplik telefi" at bounding box center [973, 184] width 265 height 13
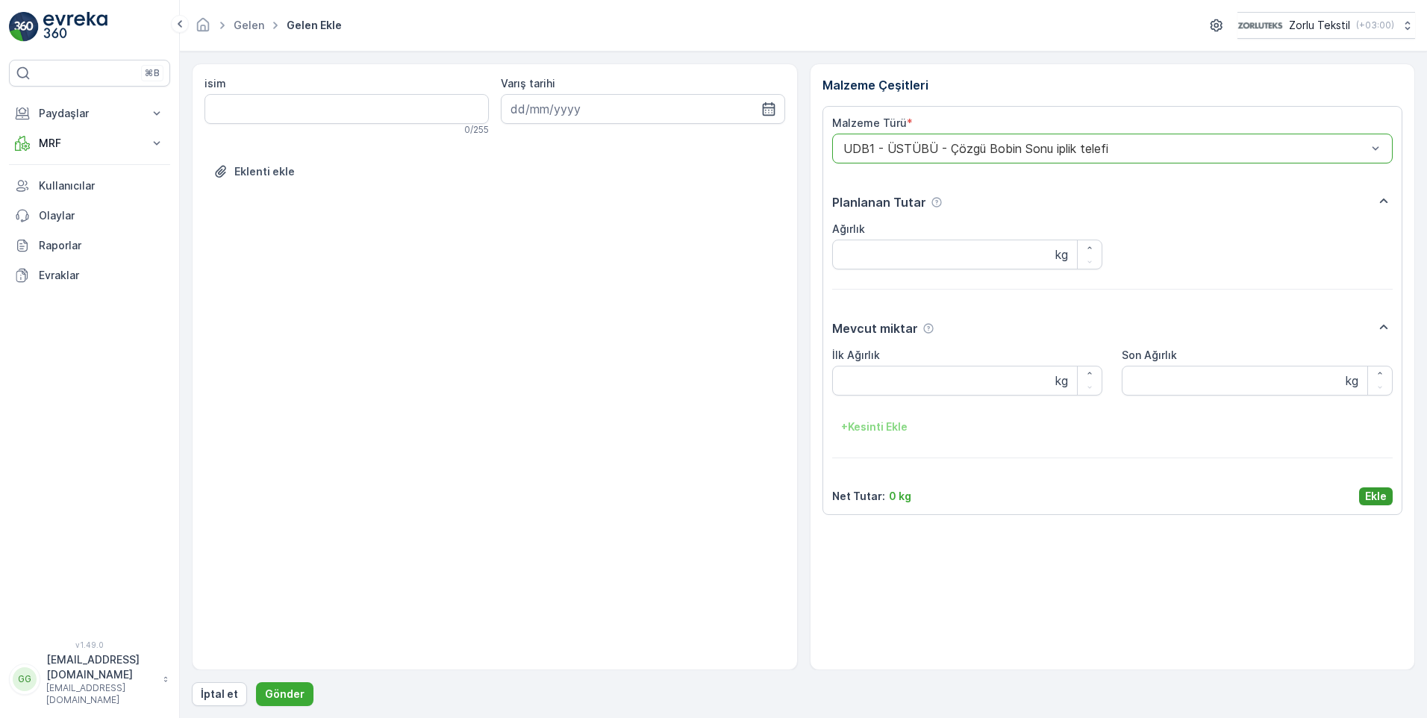
click at [1382, 492] on p "Ekle" at bounding box center [1376, 496] width 22 height 15
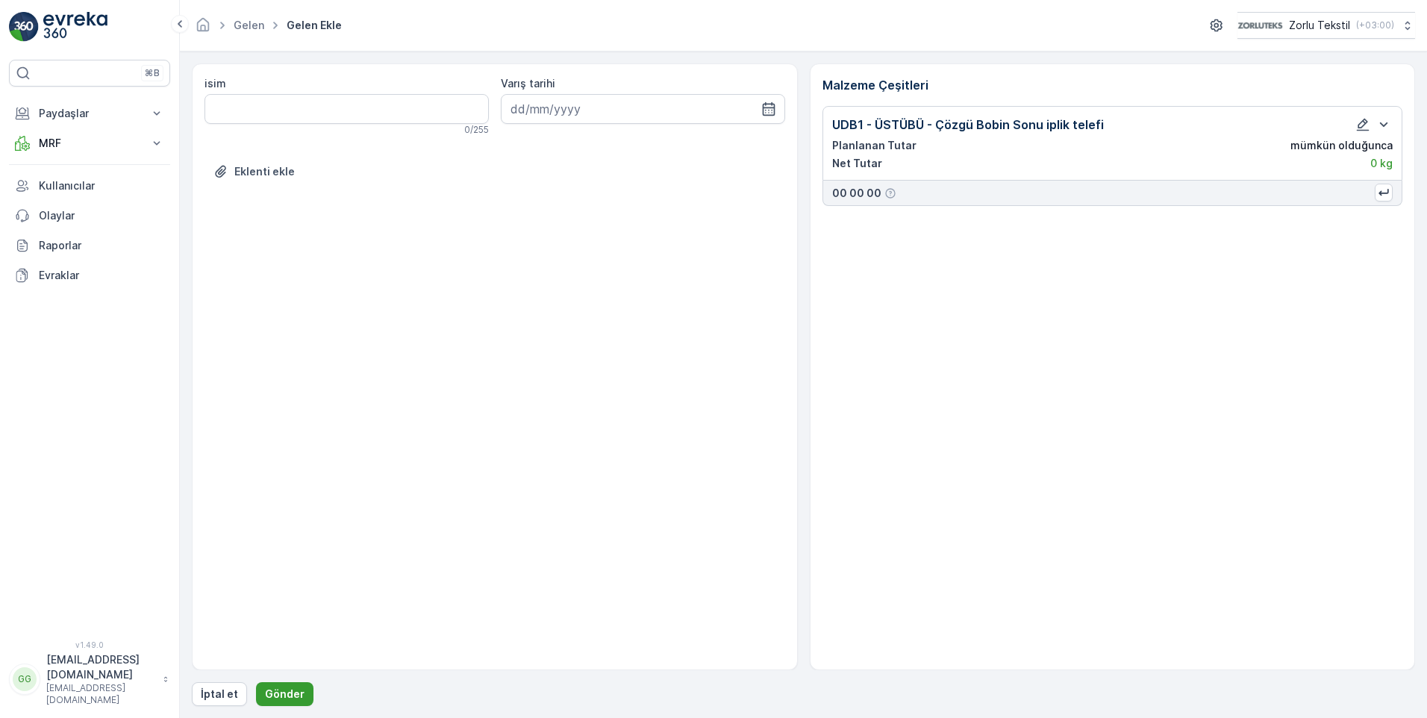
click at [300, 692] on button "Gönder" at bounding box center [284, 694] width 57 height 24
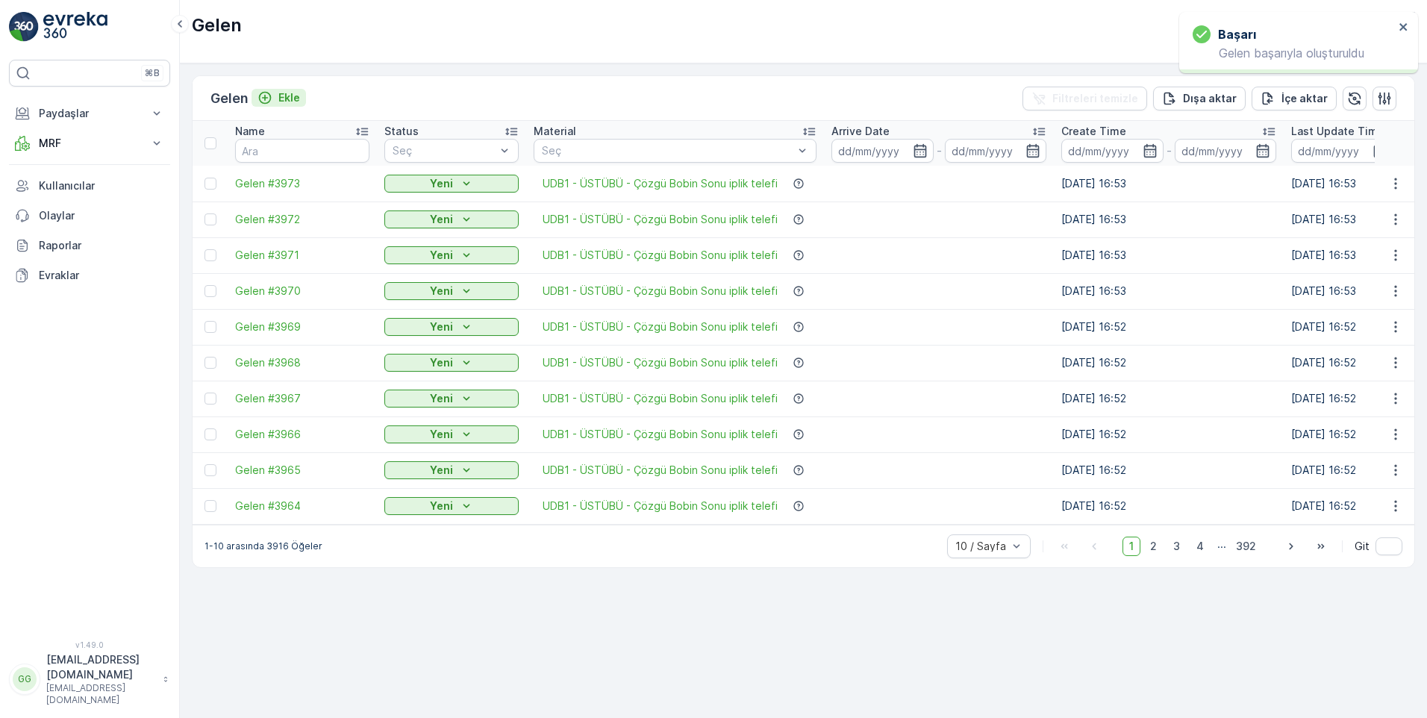
click at [281, 98] on div "Ekle" at bounding box center [278, 97] width 43 height 15
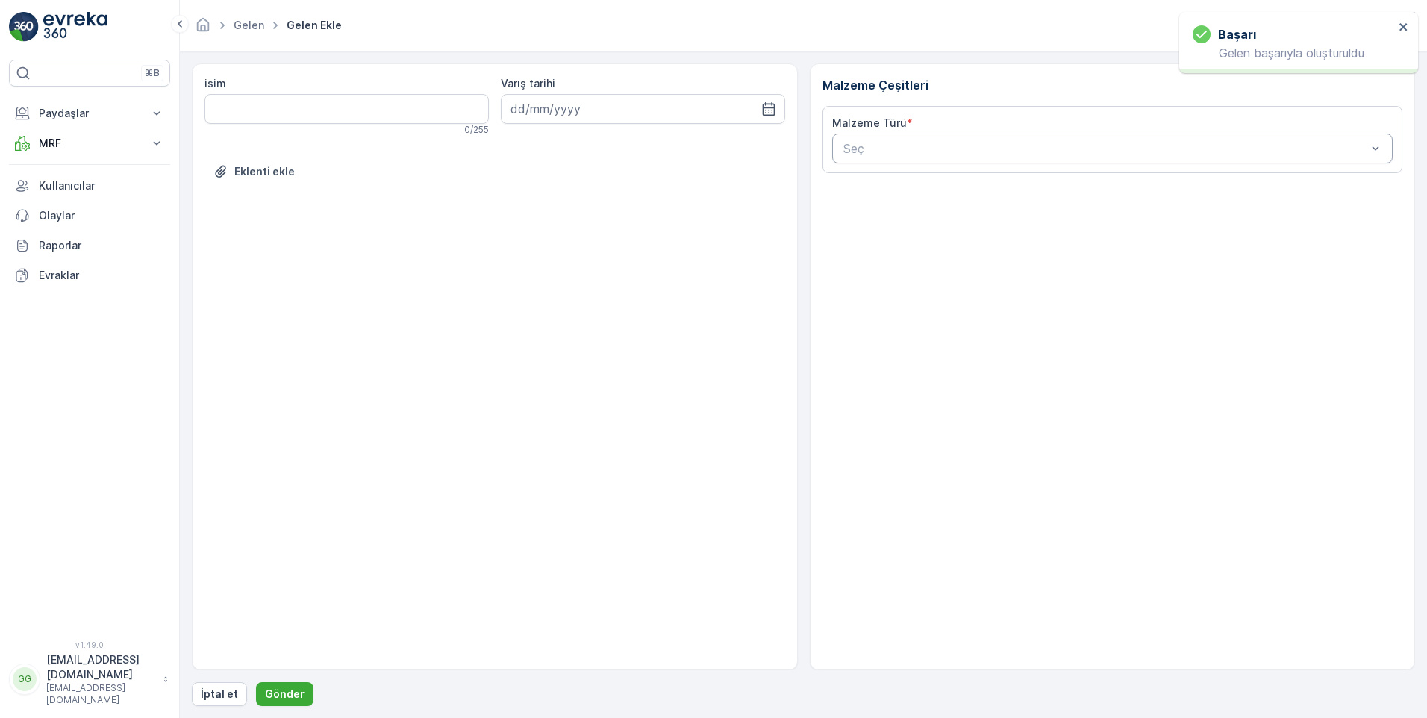
drag, startPoint x: 865, startPoint y: 143, endPoint x: 873, endPoint y: 149, distance: 10.6
click at [866, 143] on div at bounding box center [1105, 148] width 527 height 13
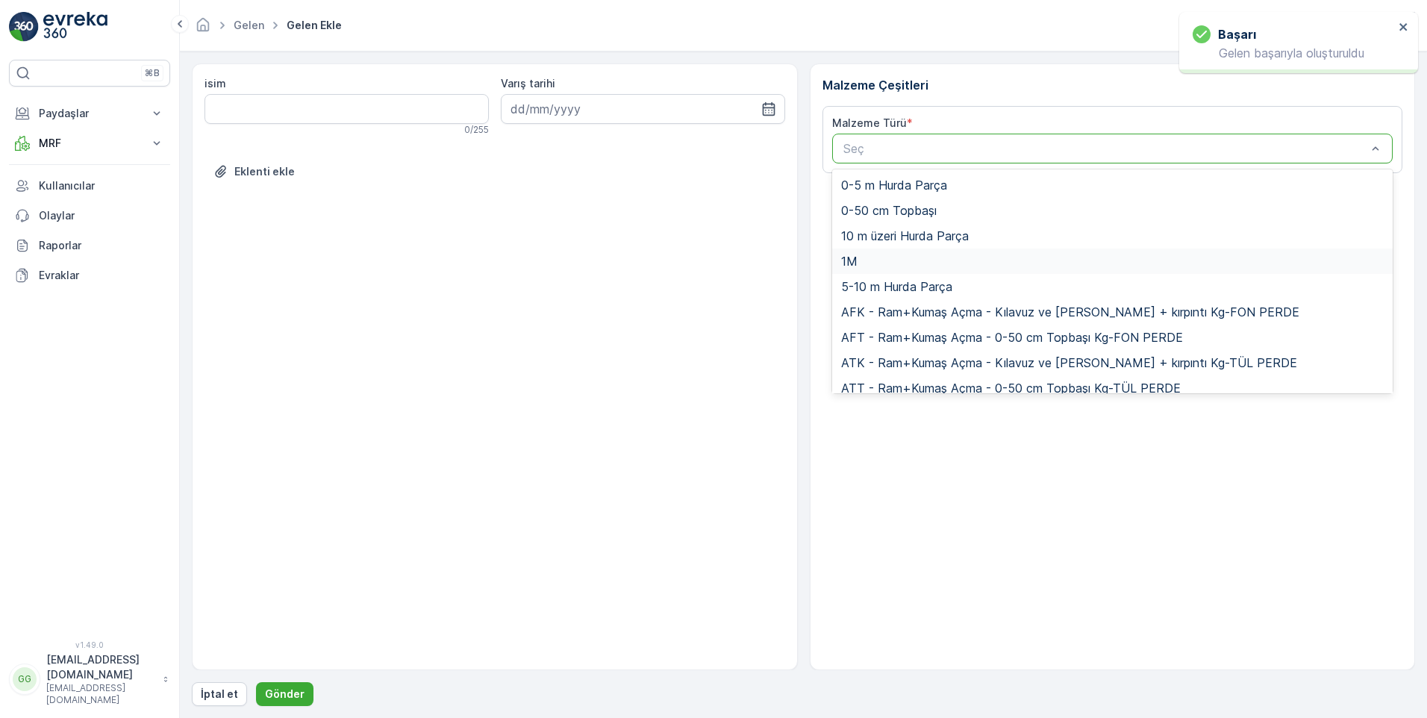
paste input "UDB1"
type input "UDB1"
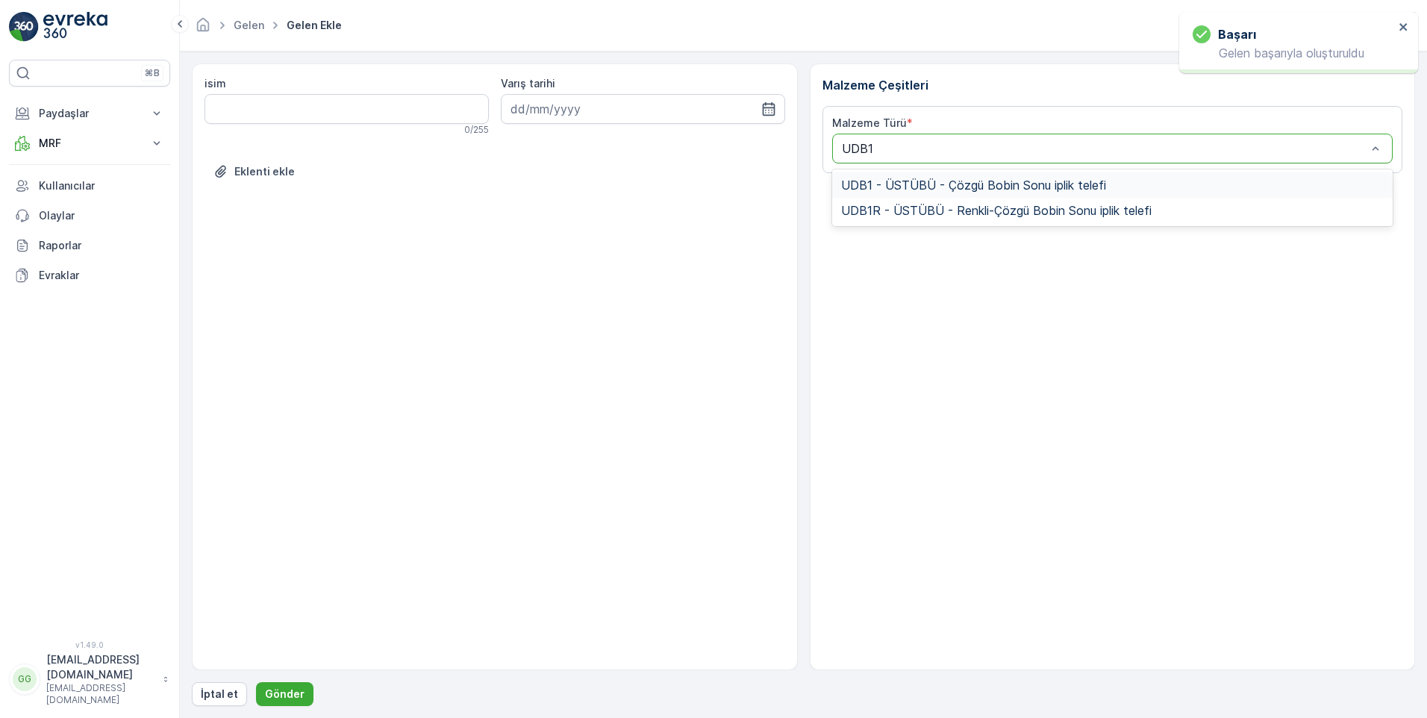
click at [913, 179] on span "UDB1 - ÜSTÜBÜ - Çözgü Bobin Sonu iplik telefi" at bounding box center [973, 184] width 265 height 13
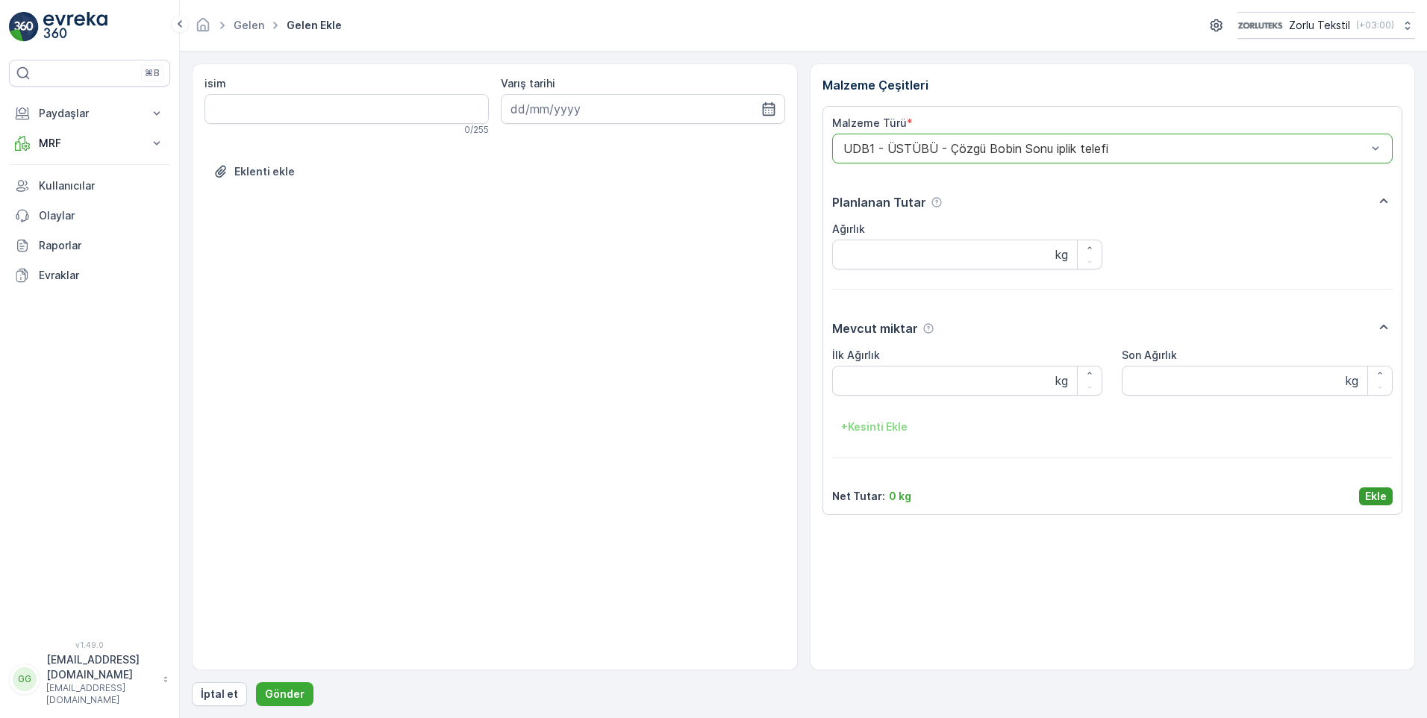
click at [1368, 495] on p "Ekle" at bounding box center [1376, 496] width 22 height 15
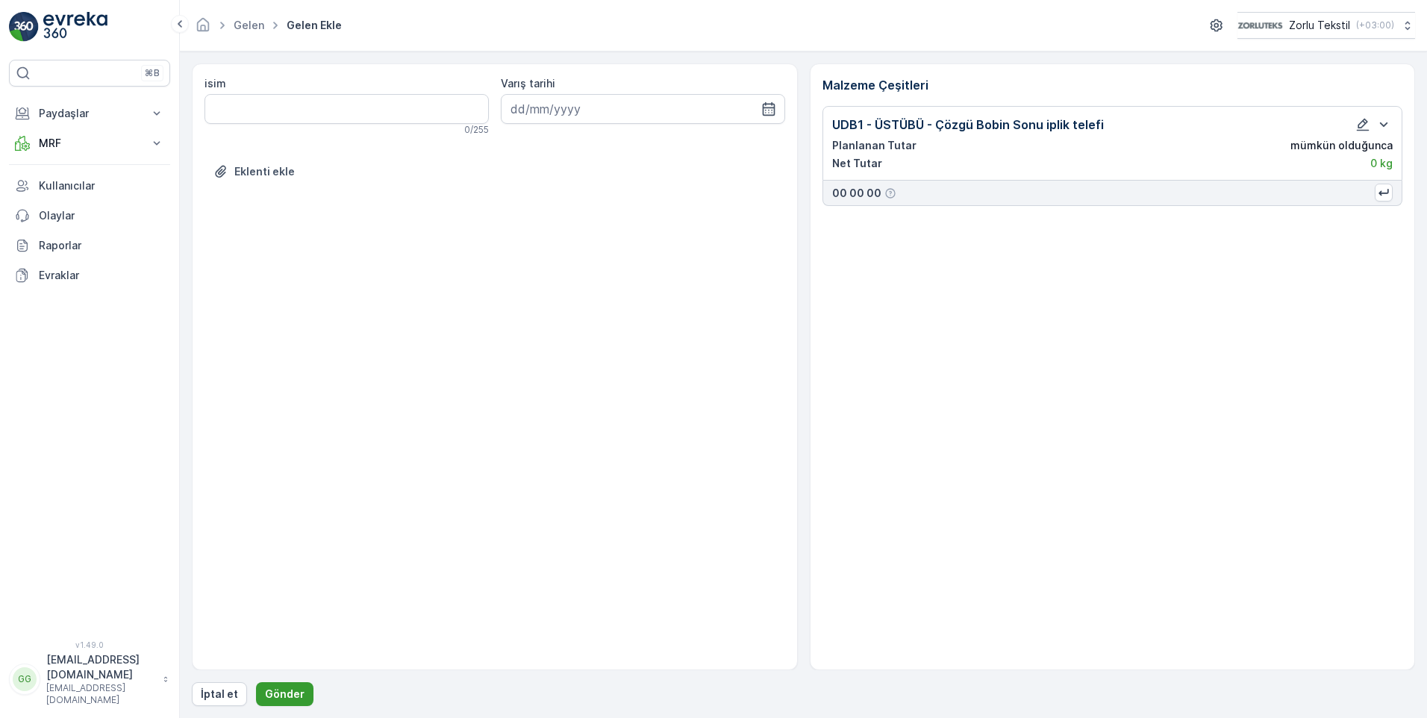
click at [277, 699] on p "Gönder" at bounding box center [285, 693] width 40 height 15
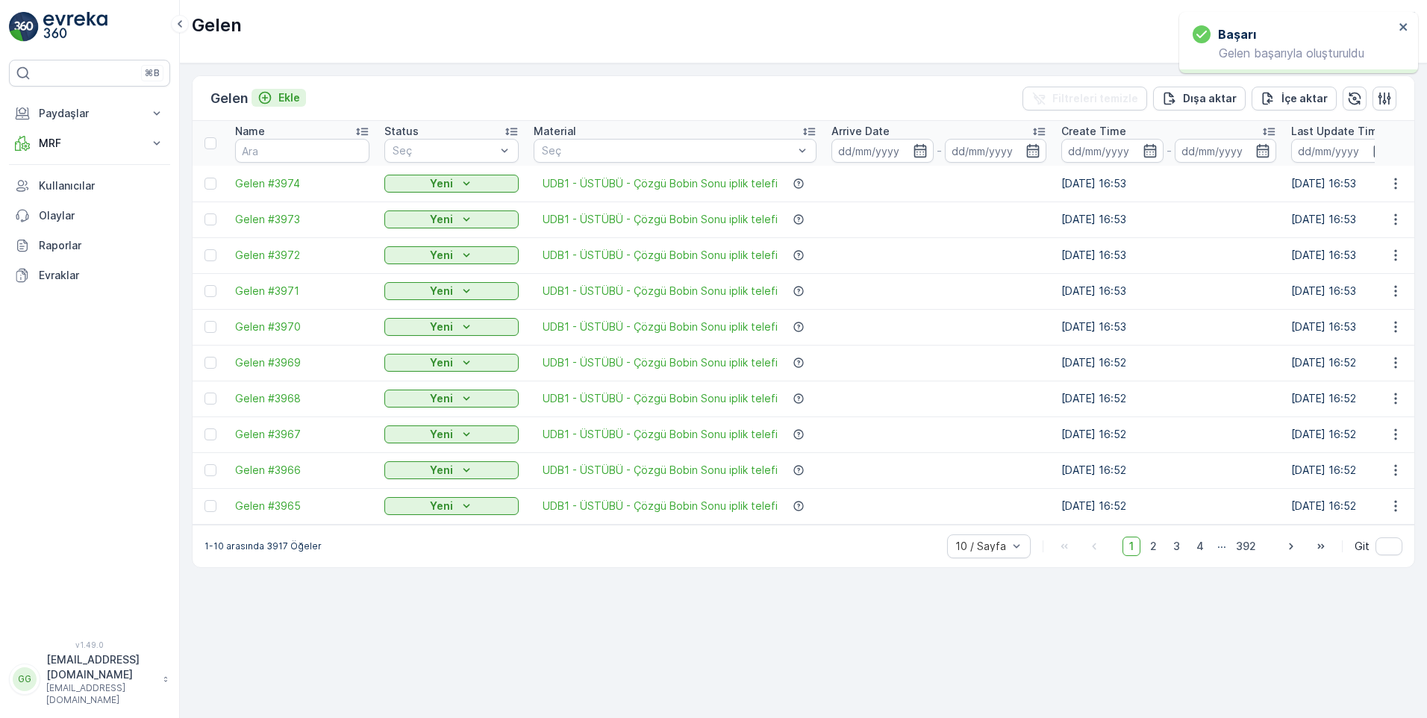
click at [280, 95] on div "Ekle" at bounding box center [278, 97] width 43 height 15
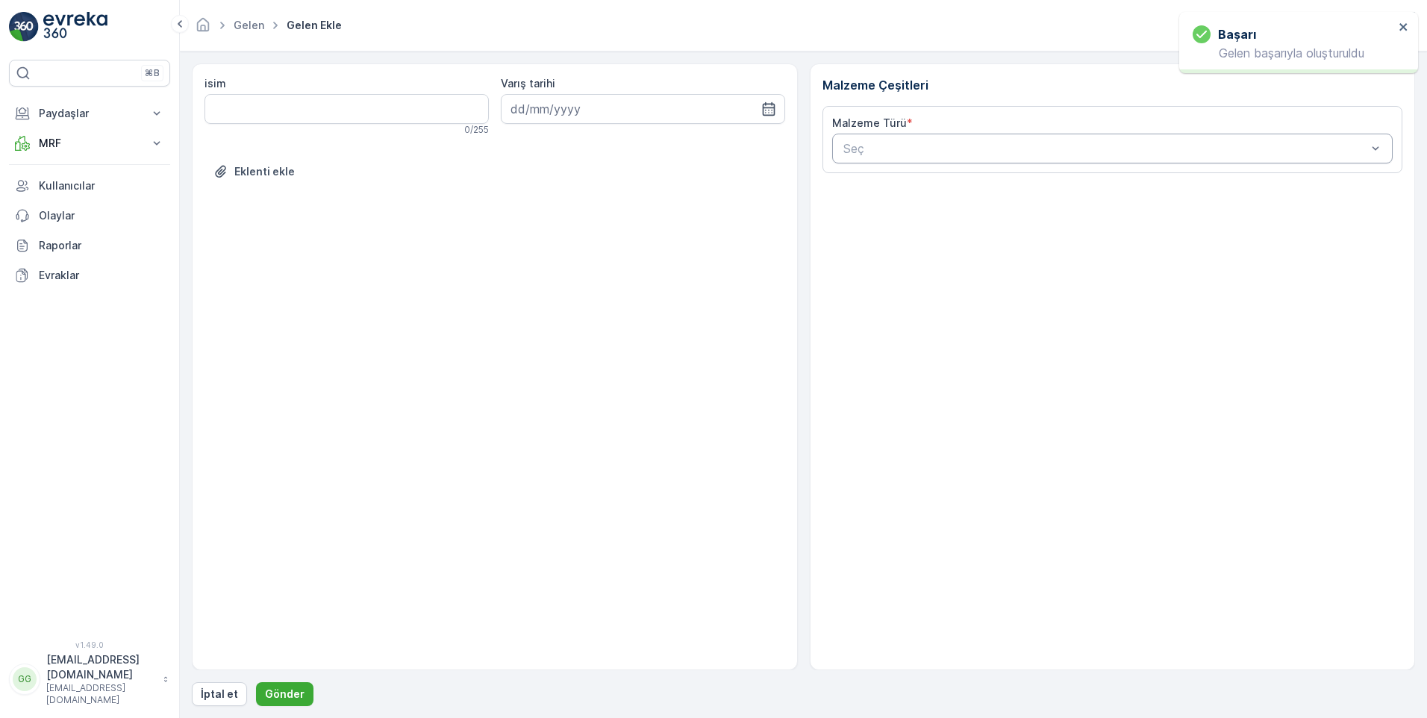
click at [850, 148] on div at bounding box center [1105, 148] width 527 height 13
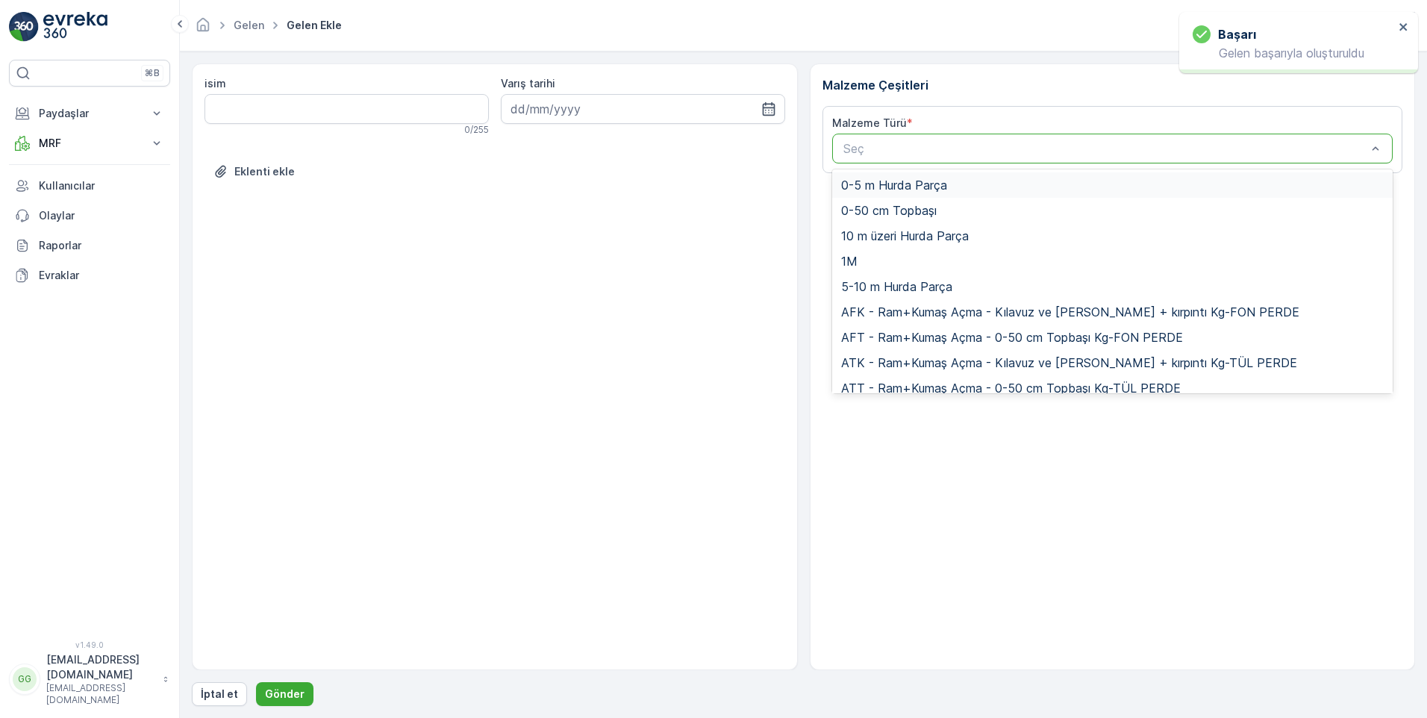
paste input "UDB1"
type input "UDB1"
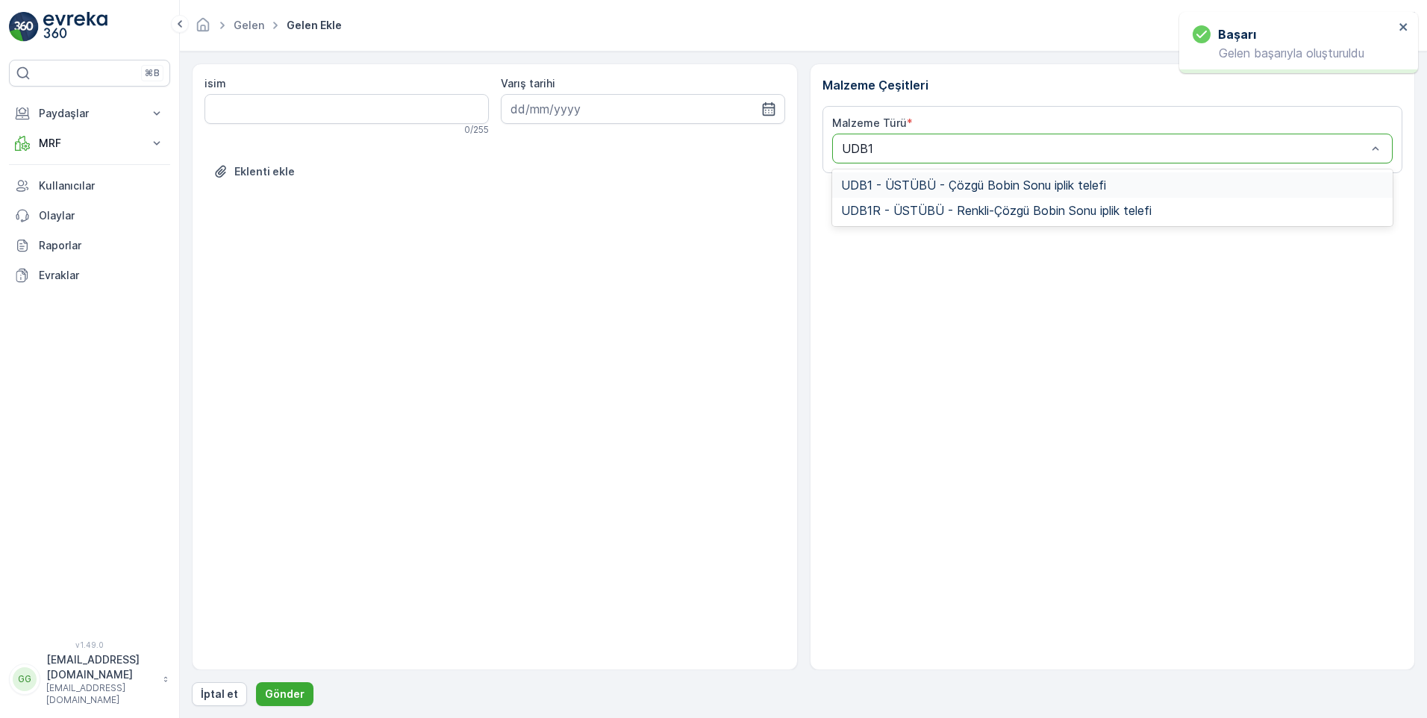
click at [945, 186] on span "UDB1 - ÜSTÜBÜ - Çözgü Bobin Sonu iplik telefi" at bounding box center [973, 184] width 265 height 13
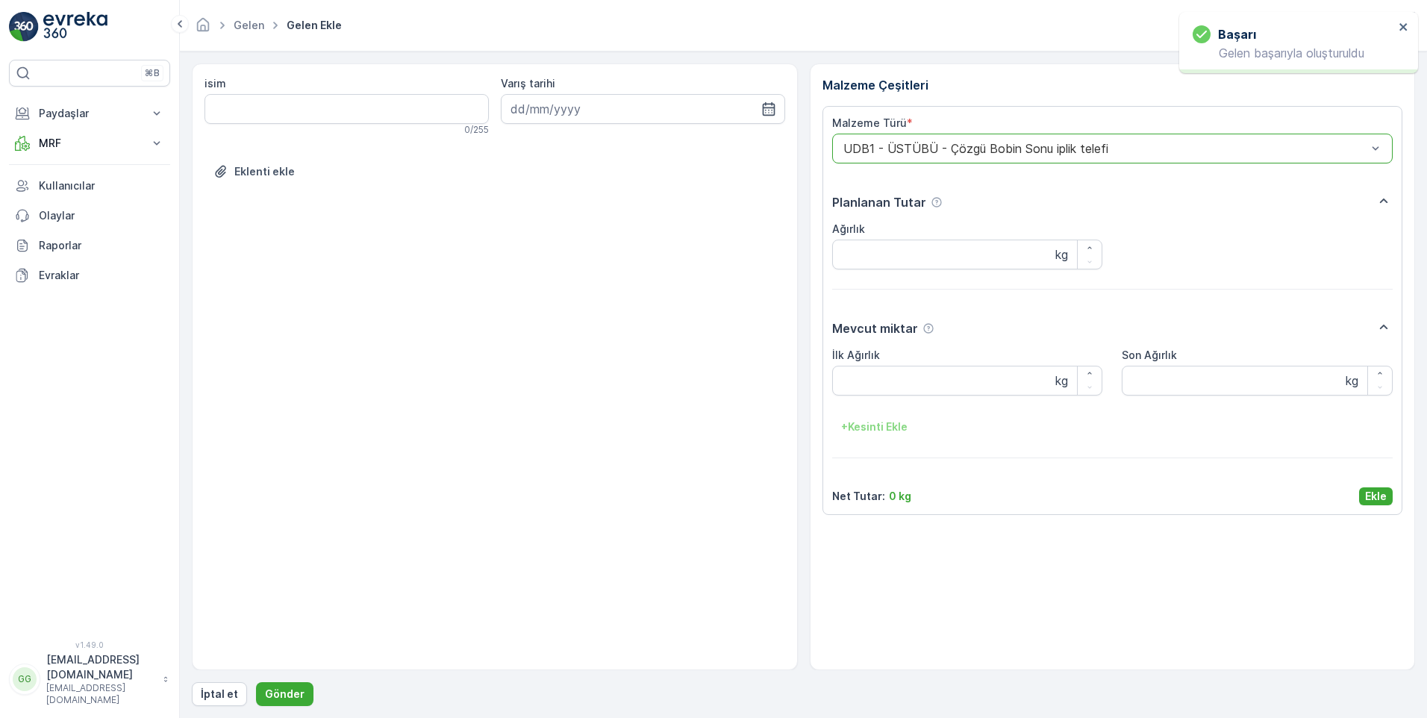
click at [1383, 492] on p "Ekle" at bounding box center [1376, 496] width 22 height 15
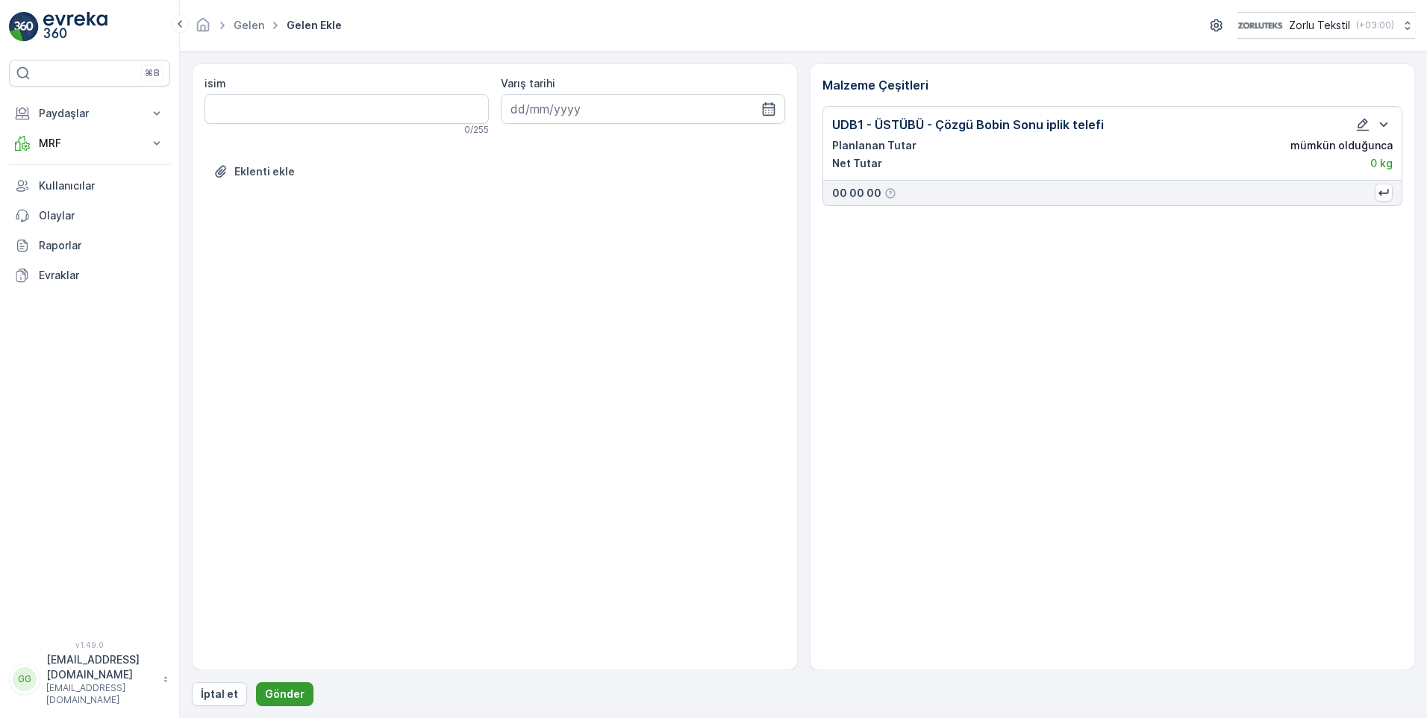
click at [281, 689] on p "Gönder" at bounding box center [285, 693] width 40 height 15
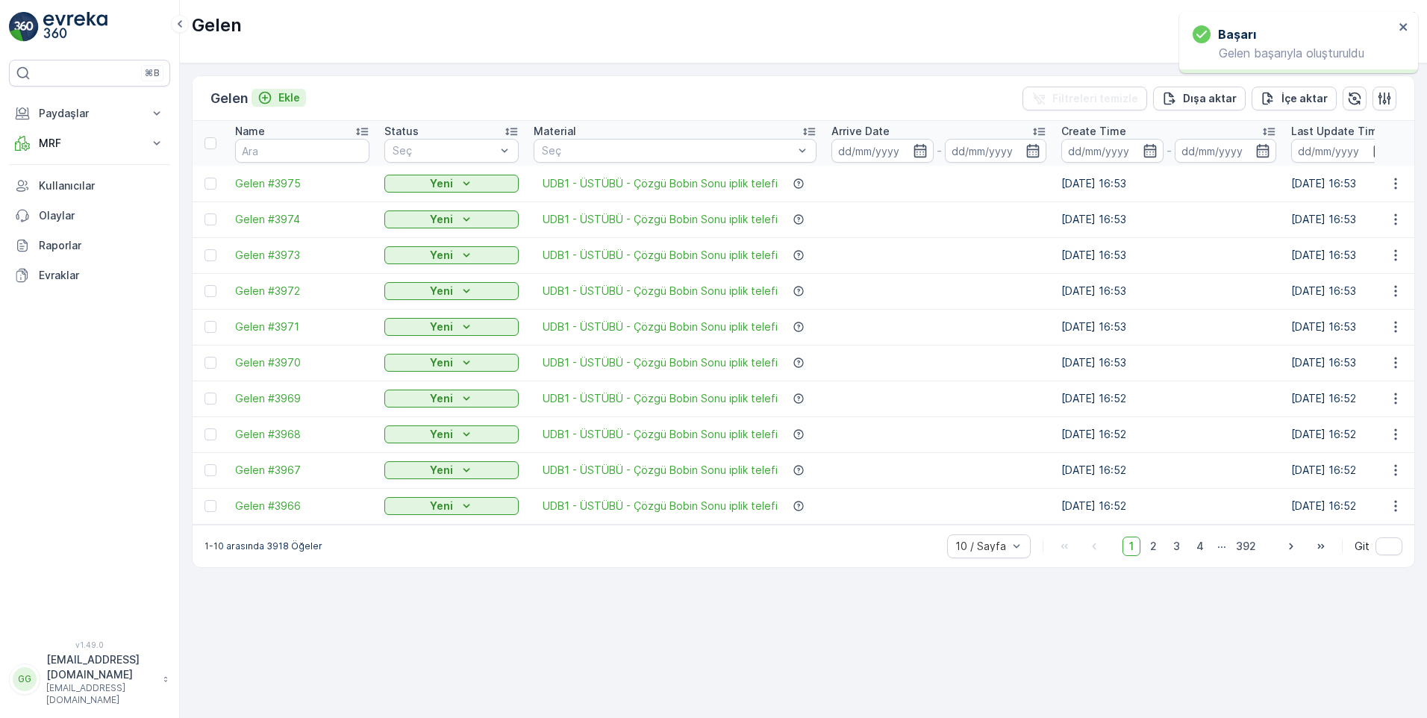
click at [292, 96] on p "Ekle" at bounding box center [289, 97] width 22 height 15
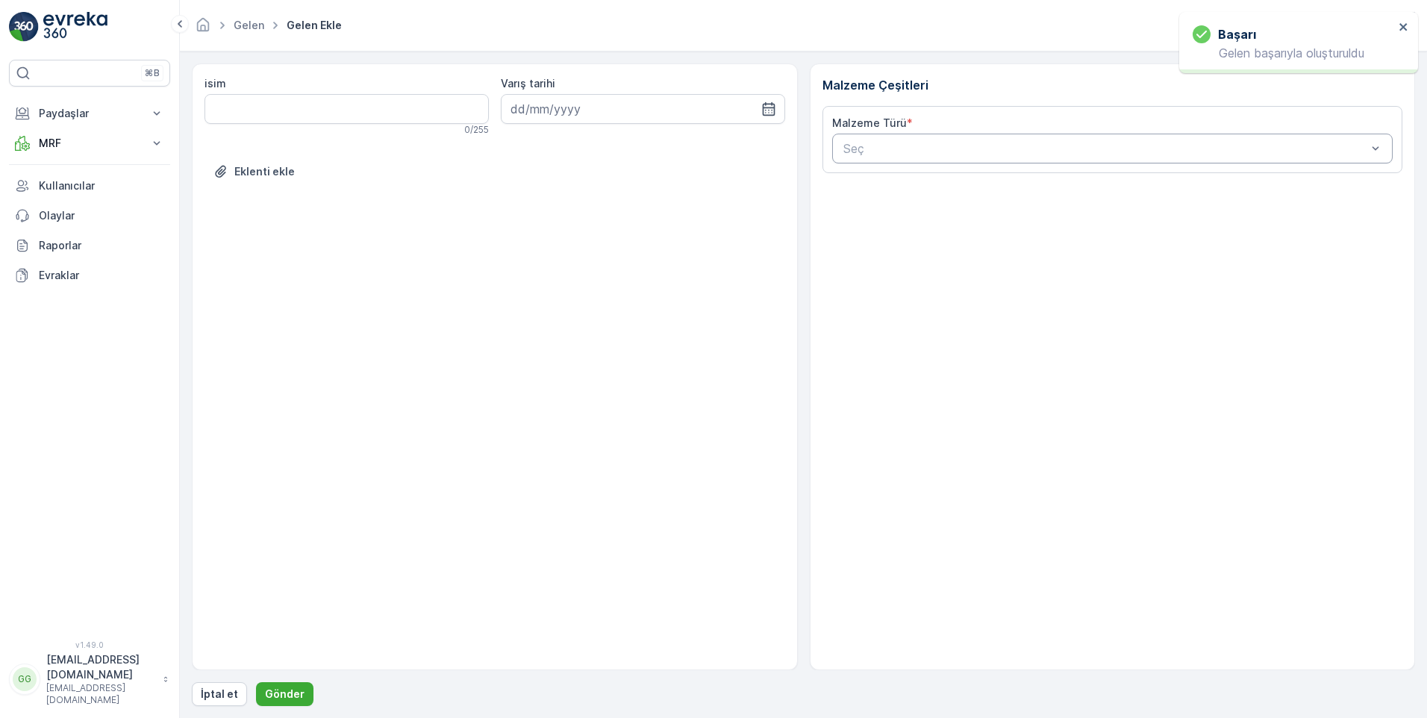
click at [871, 150] on div at bounding box center [1105, 148] width 527 height 13
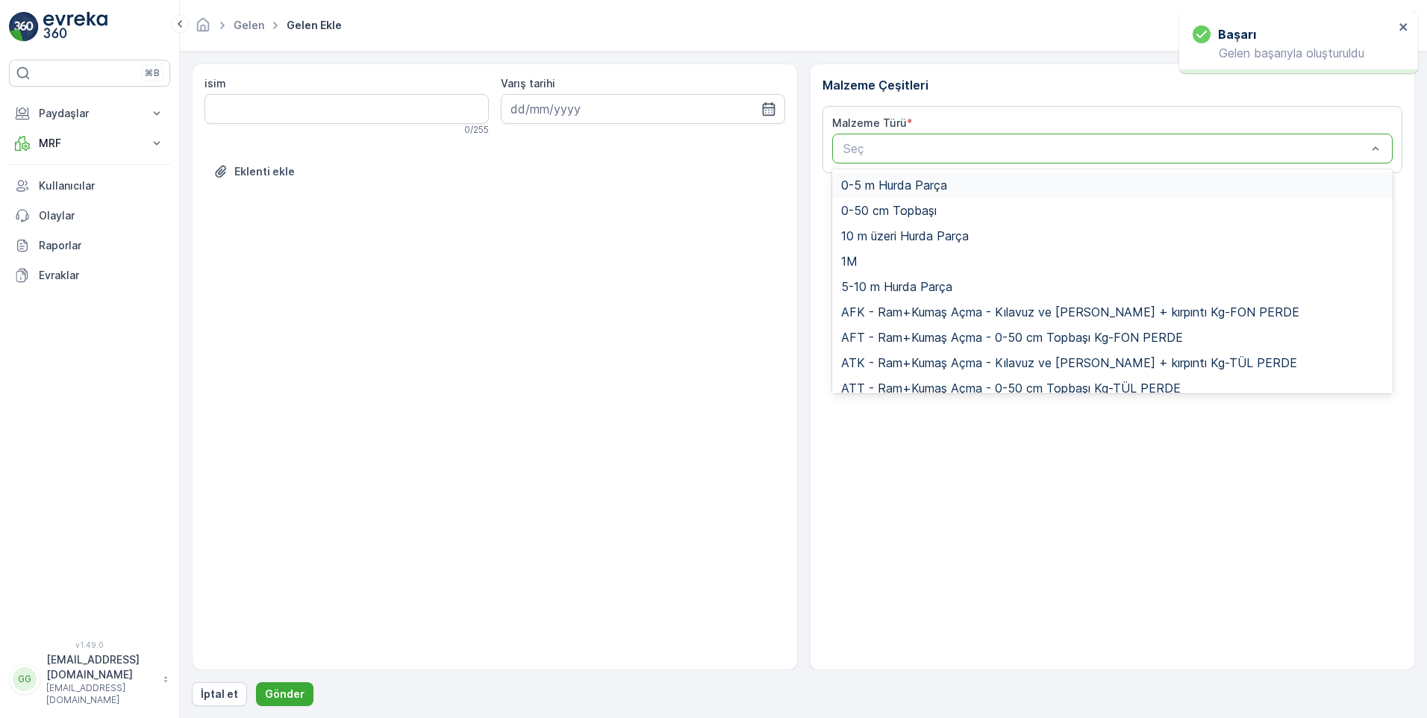
paste input "UDB1"
type input "UDB1"
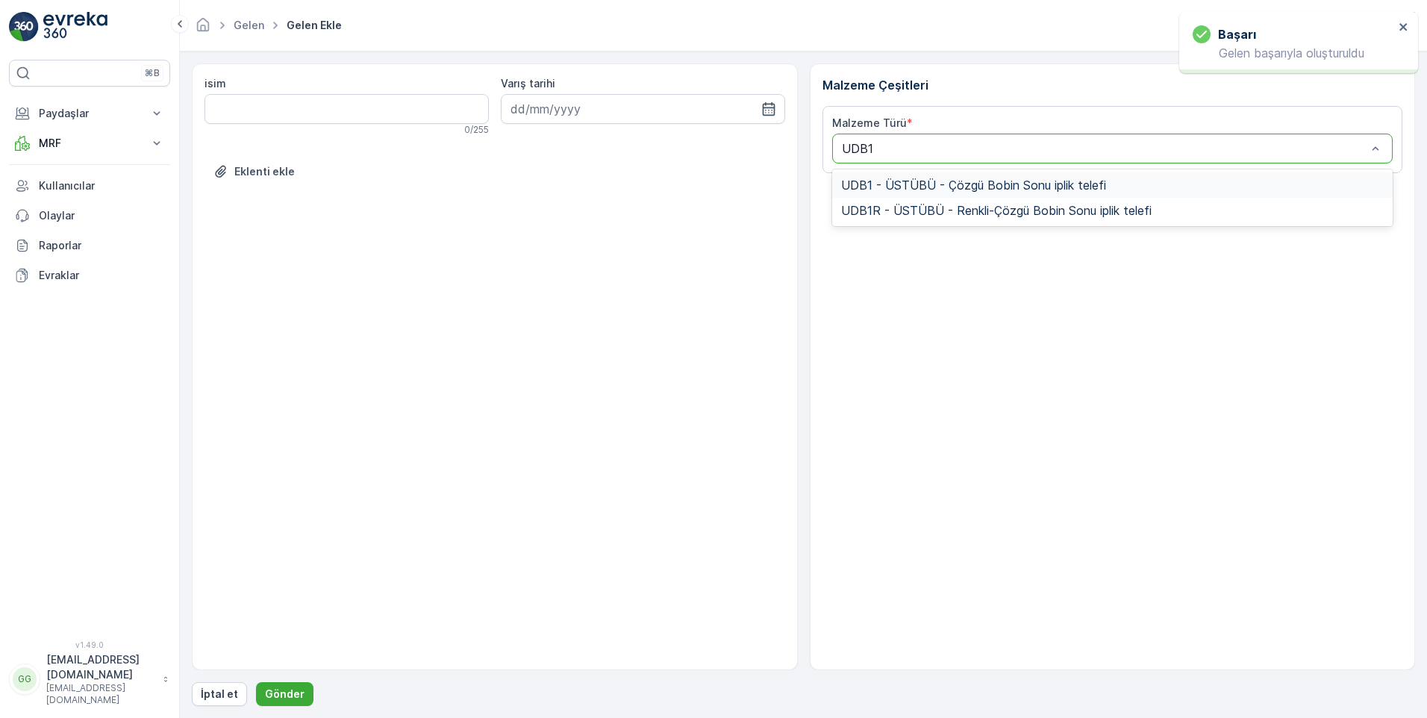
click at [901, 190] on span "UDB1 - ÜSTÜBÜ - Çözgü Bobin Sonu iplik telefi" at bounding box center [973, 184] width 265 height 13
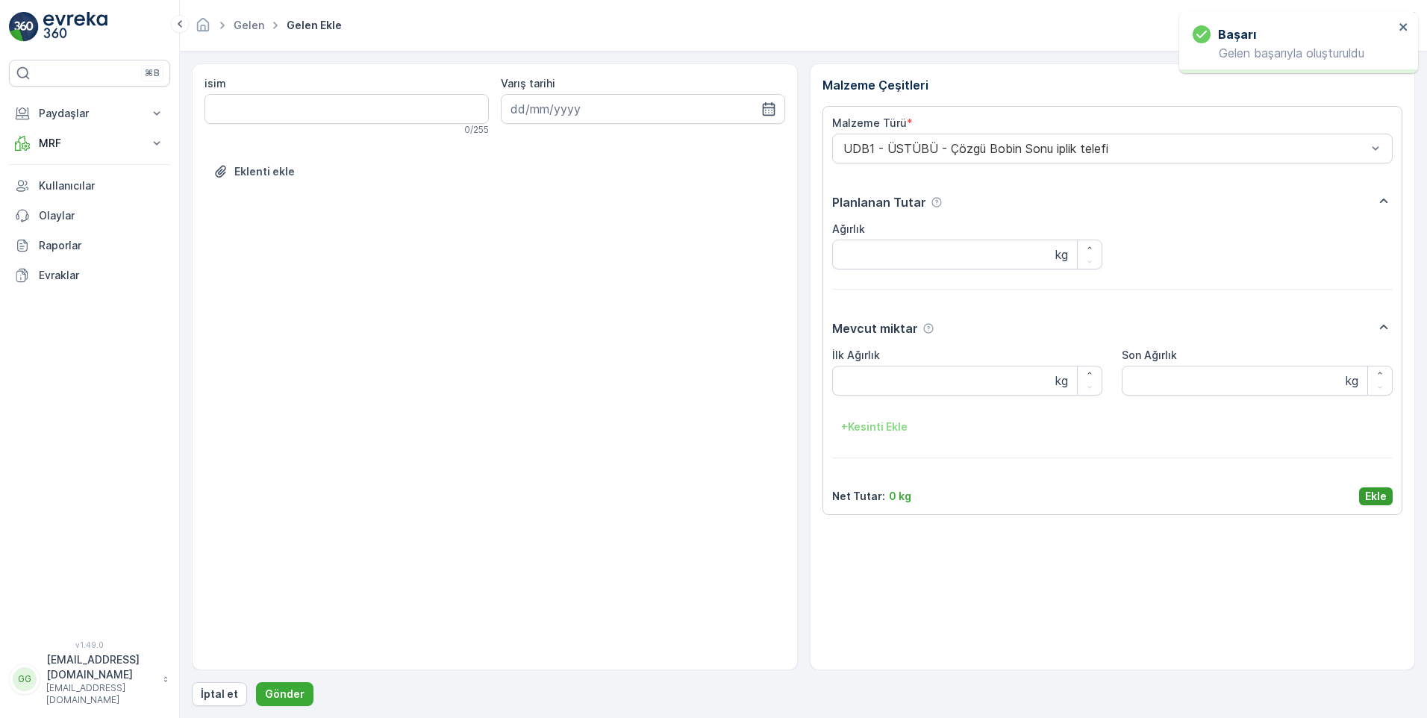
click at [1367, 491] on p "Ekle" at bounding box center [1376, 496] width 22 height 15
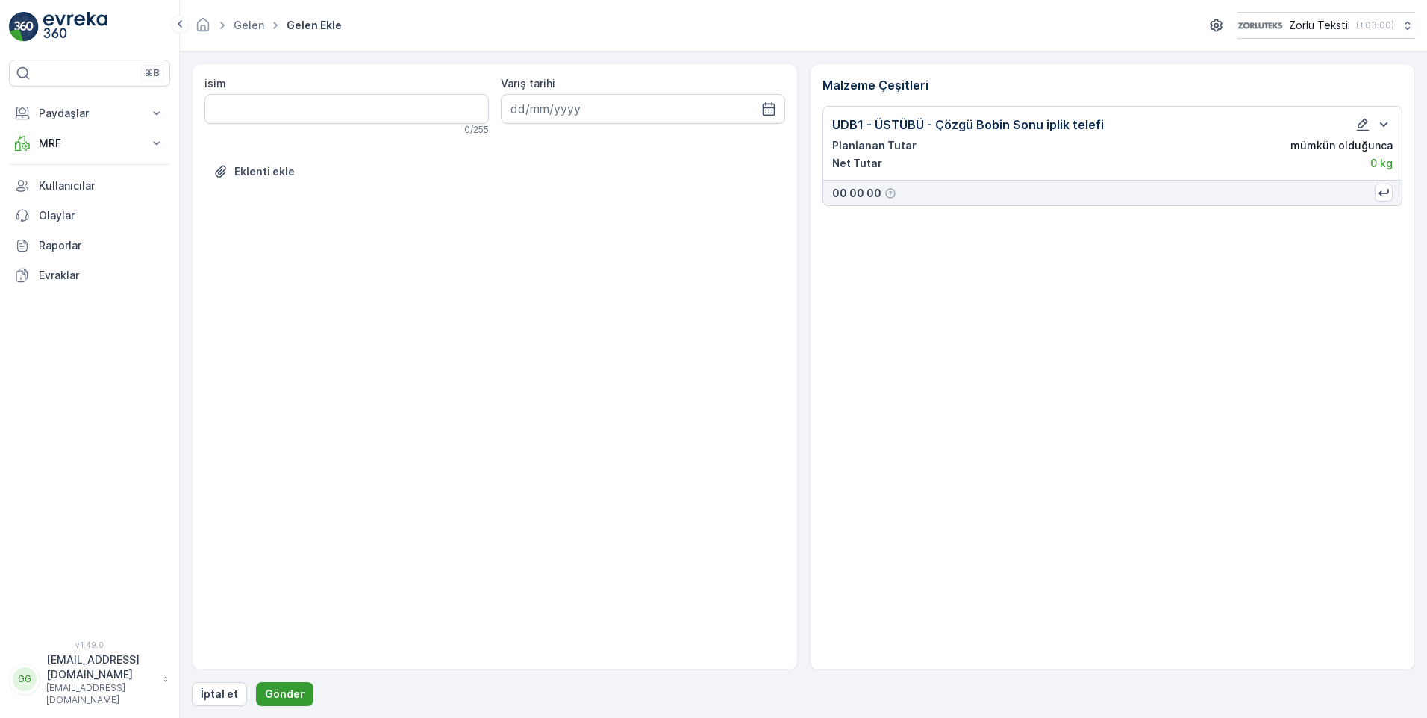
click at [279, 693] on p "Gönder" at bounding box center [285, 693] width 40 height 15
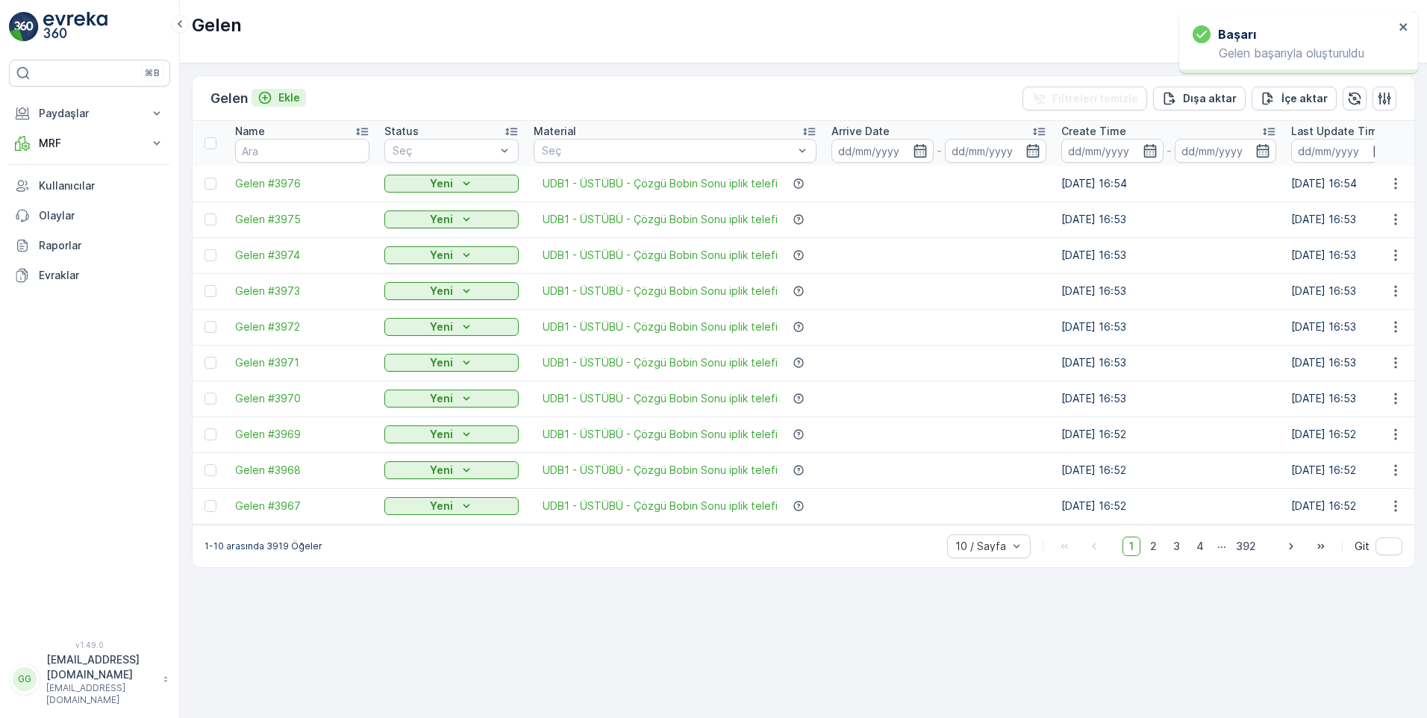
click at [299, 98] on p "Ekle" at bounding box center [289, 97] width 22 height 15
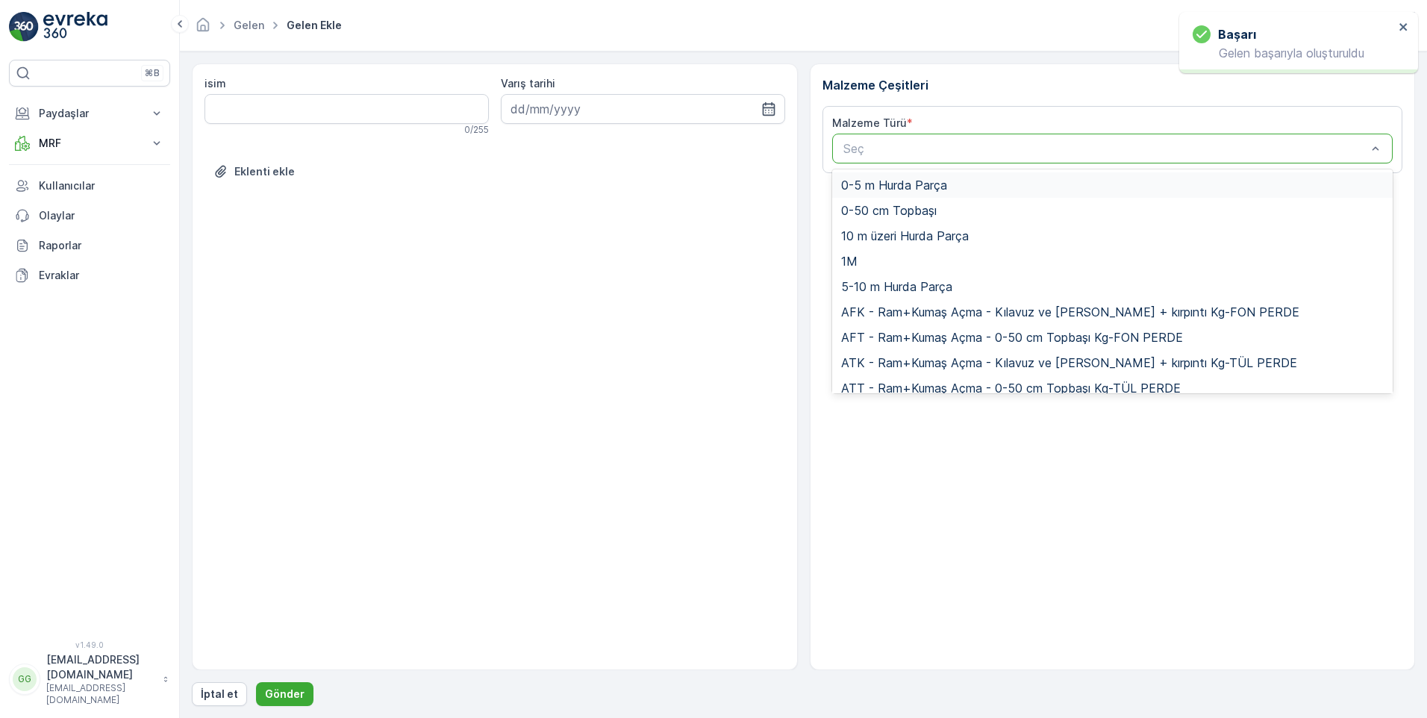
paste input "UDB1"
type input "UDB1"
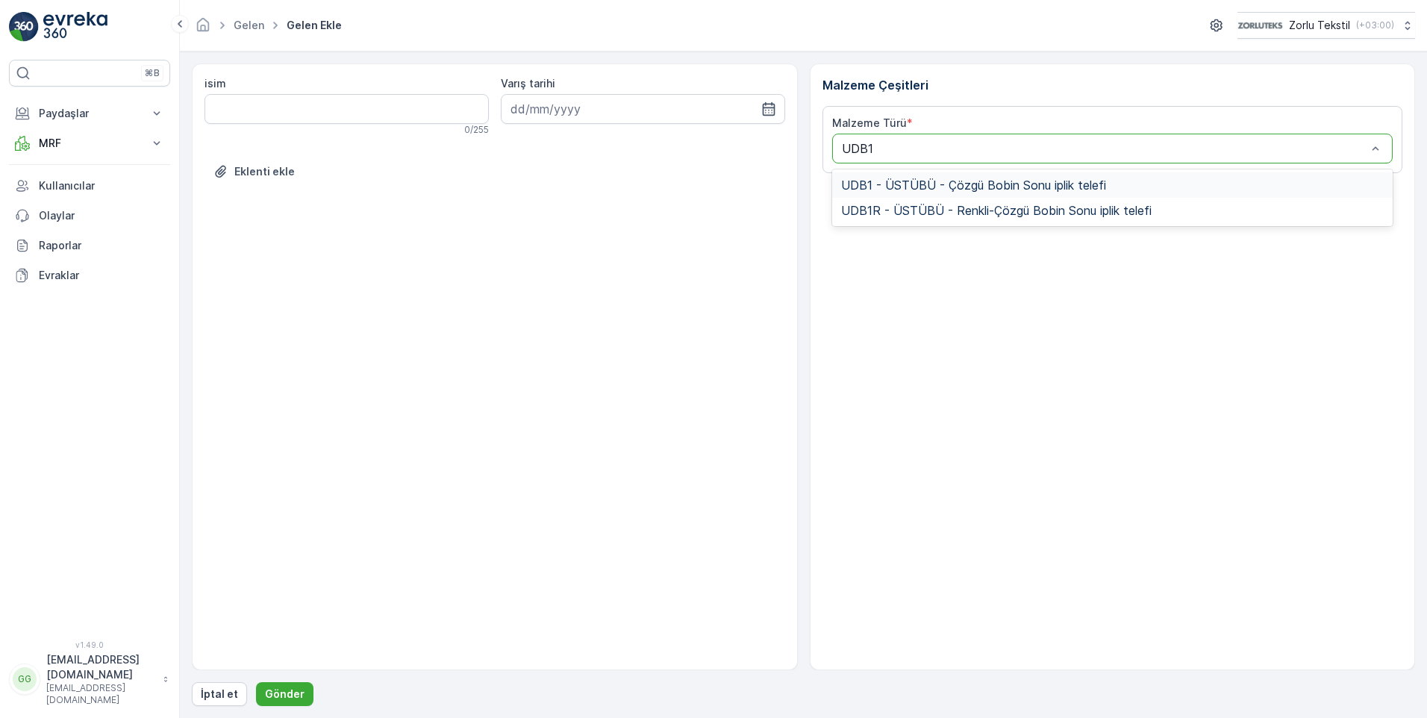
click at [941, 188] on span "UDB1 - ÜSTÜBÜ - Çözgü Bobin Sonu iplik telefi" at bounding box center [973, 184] width 265 height 13
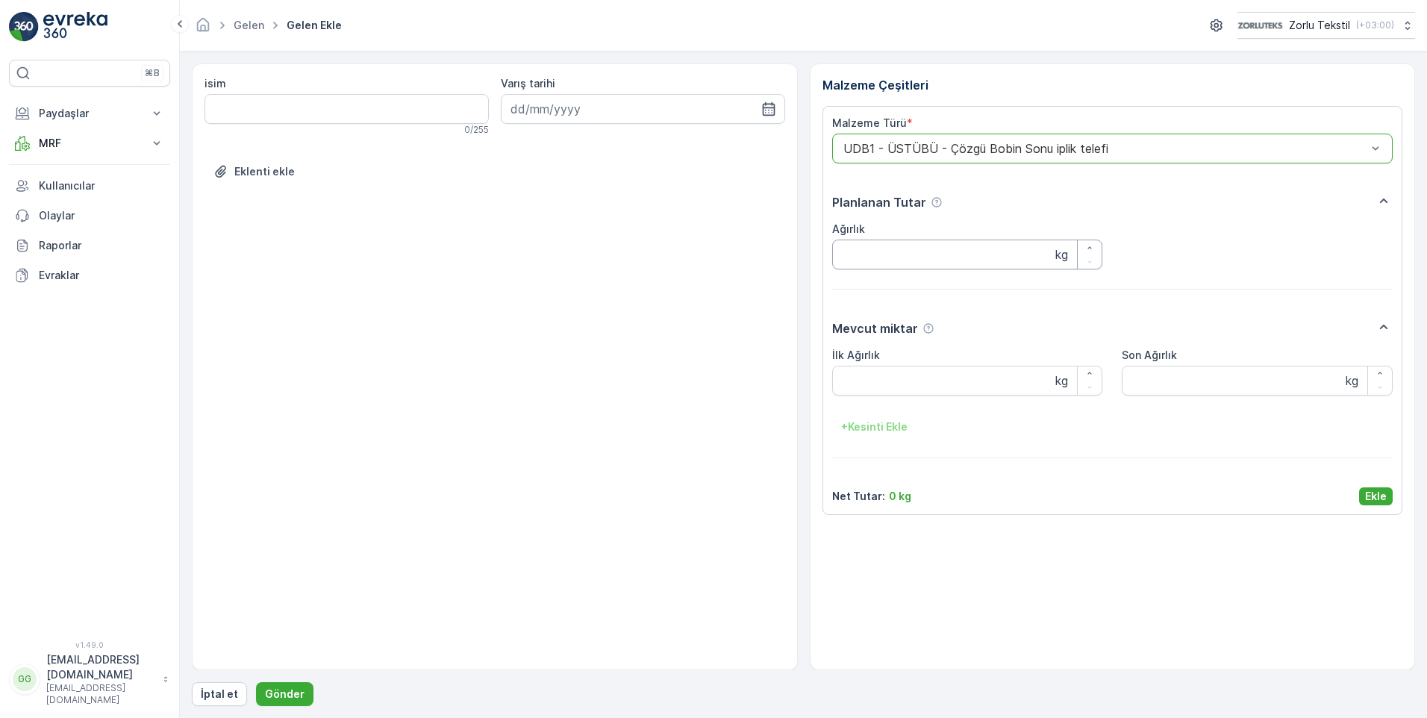
click at [930, 266] on input "Ağırlık" at bounding box center [967, 255] width 271 height 30
click at [1374, 493] on p "Ekle" at bounding box center [1376, 496] width 22 height 15
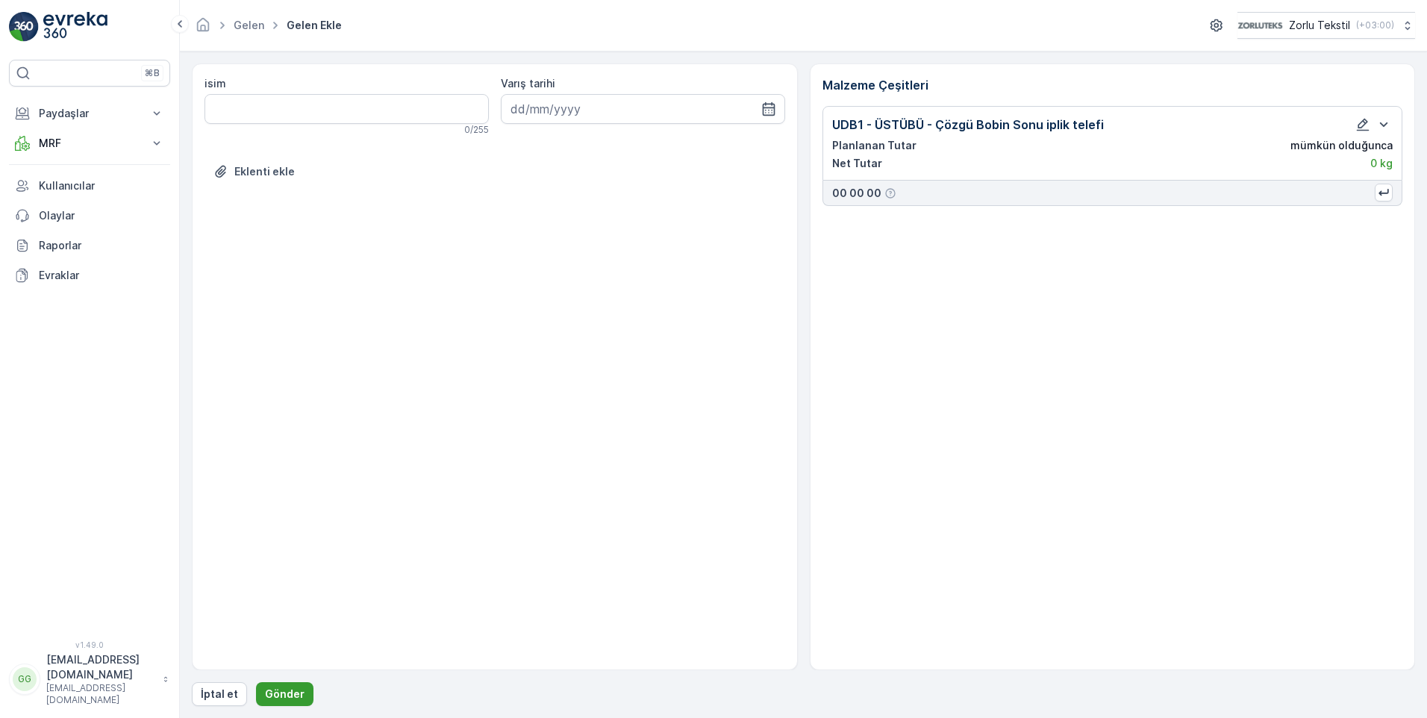
click at [265, 689] on p "Gönder" at bounding box center [285, 693] width 40 height 15
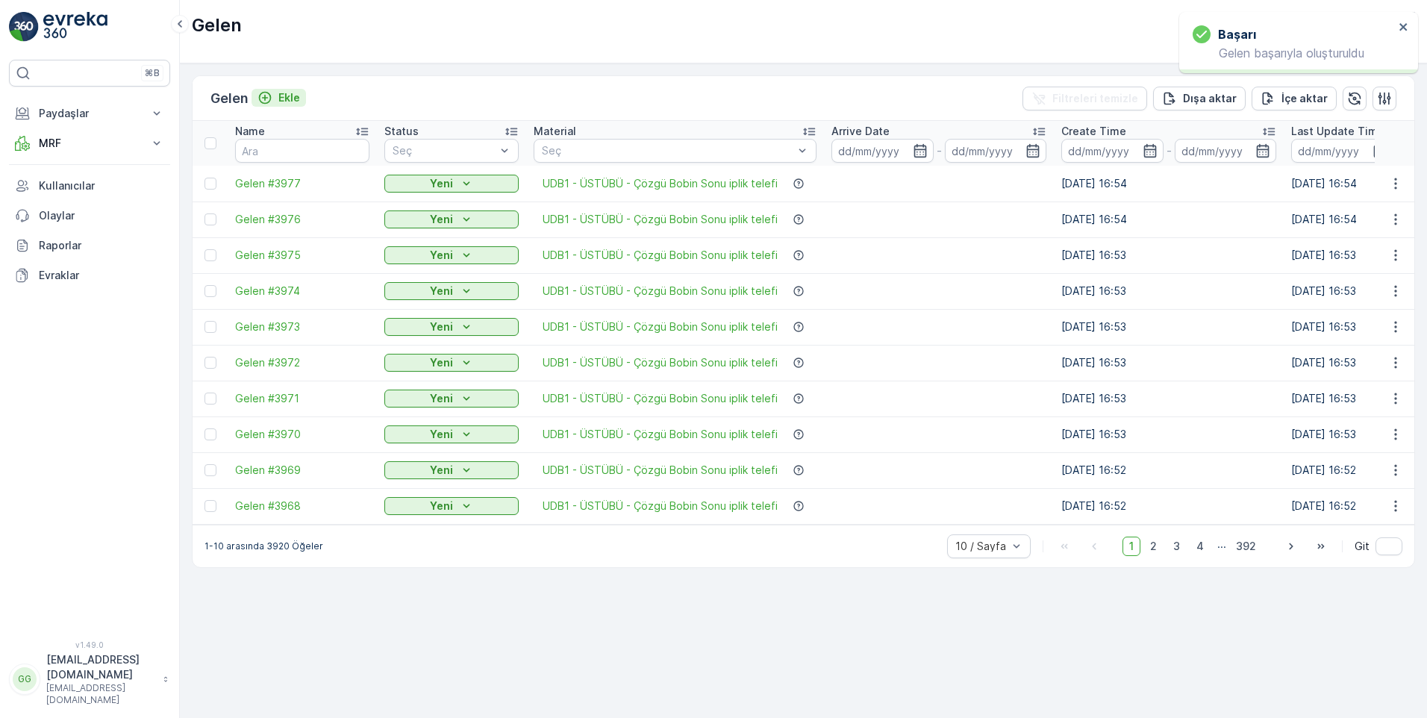
click at [294, 93] on p "Ekle" at bounding box center [289, 97] width 22 height 15
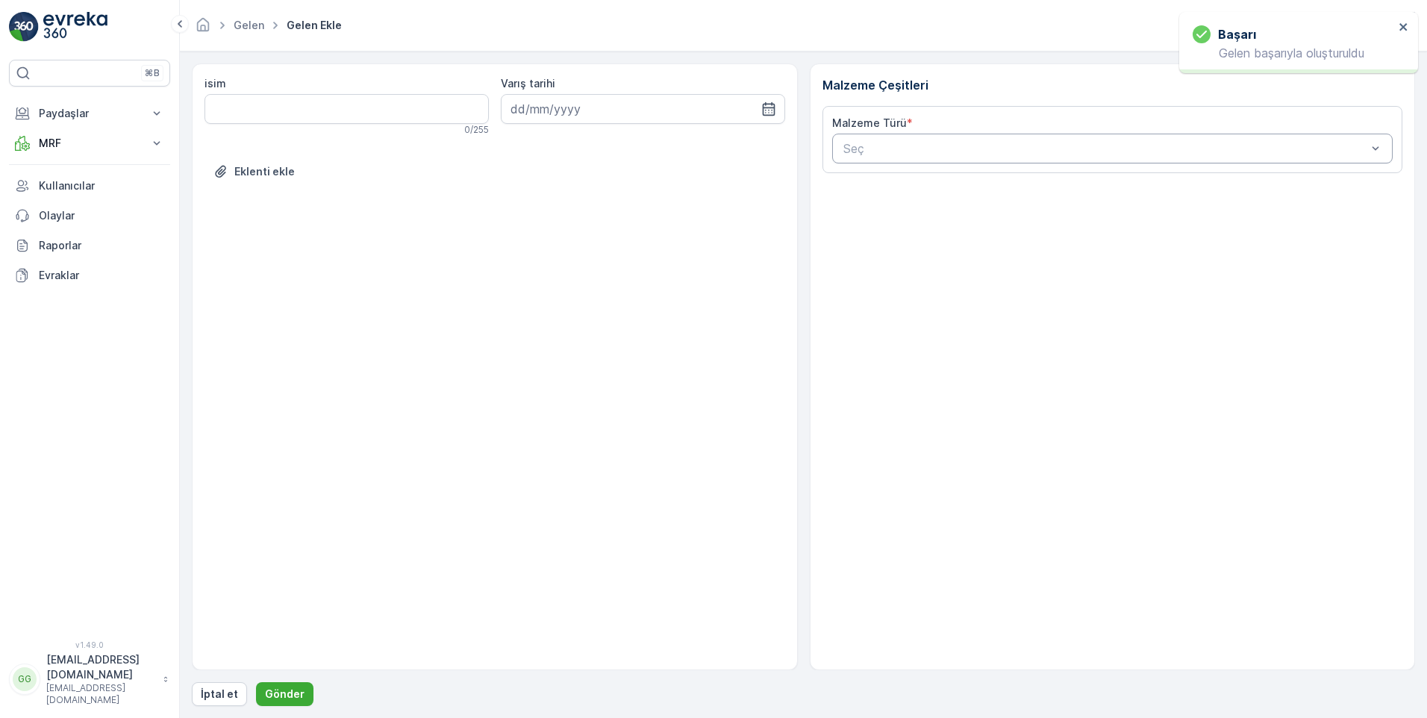
click at [954, 149] on div at bounding box center [1105, 148] width 527 height 13
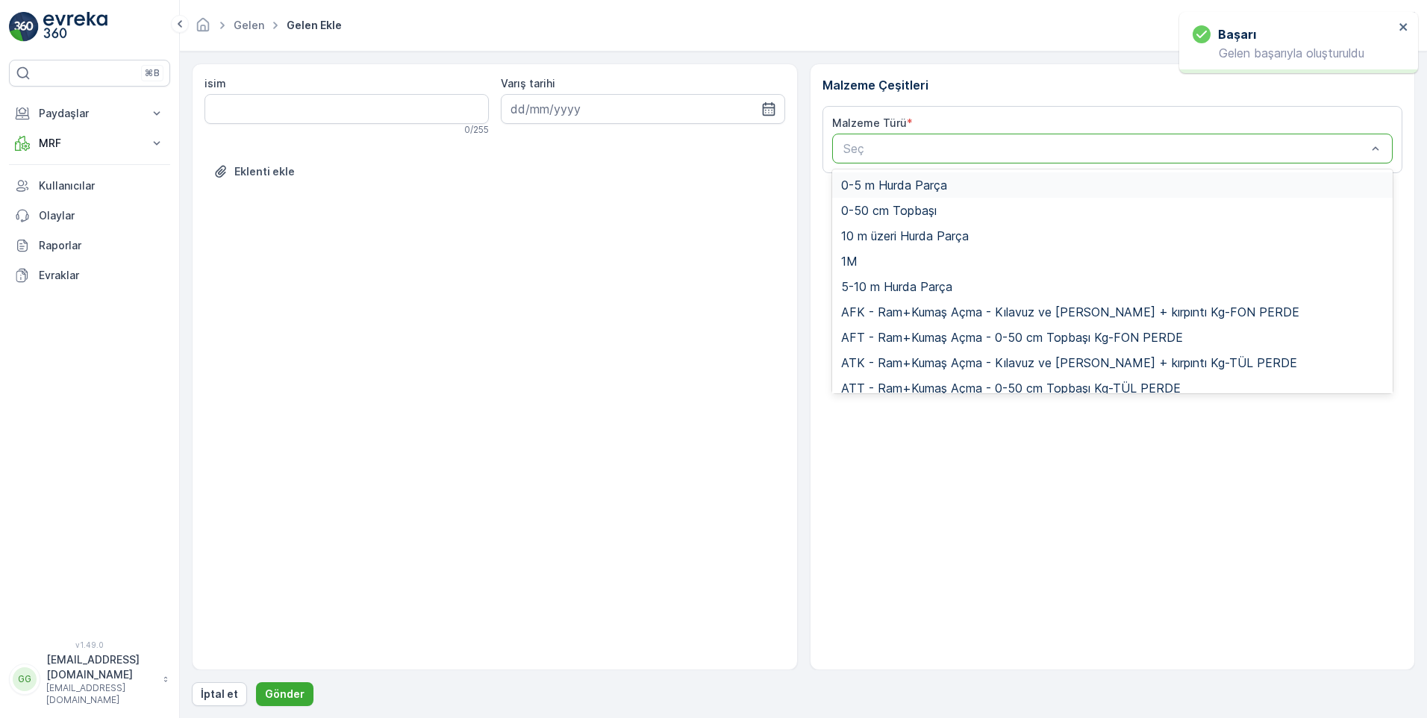
paste input "UDB1"
type input "UDB1"
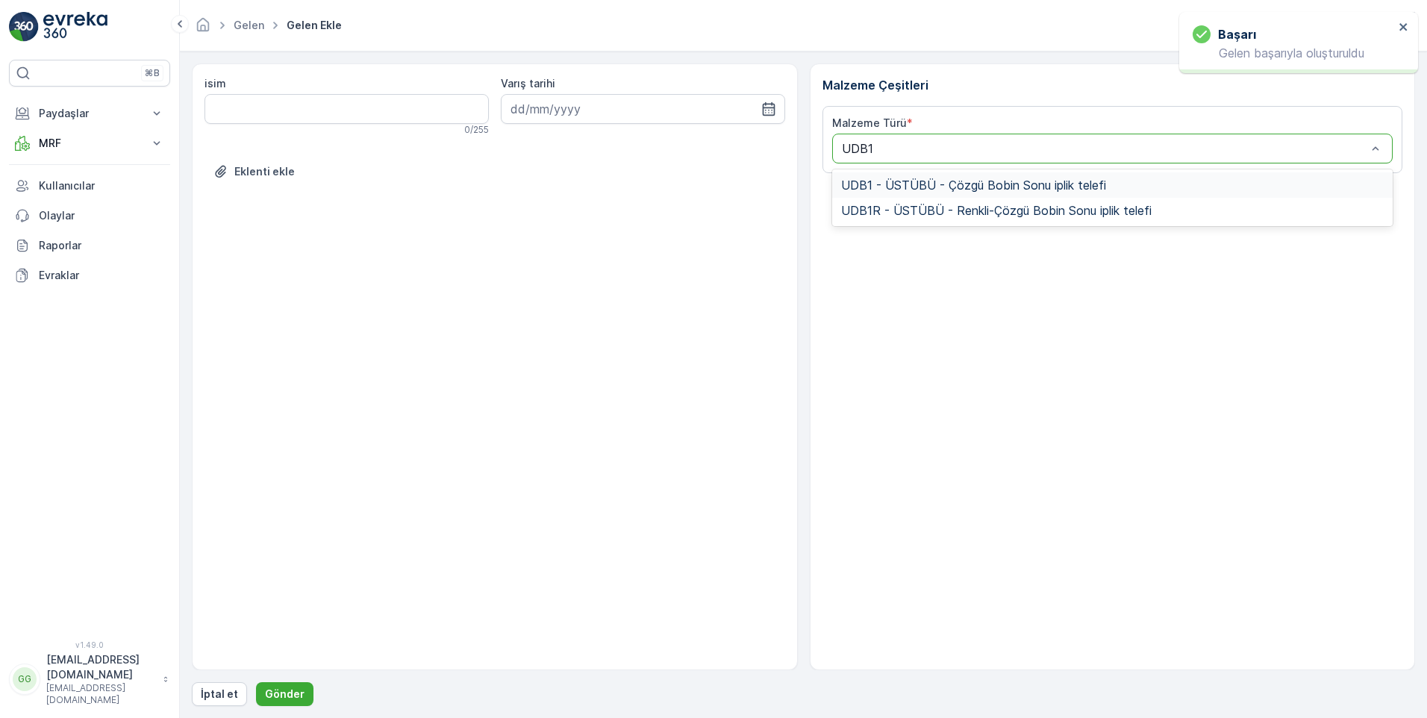
click at [915, 187] on span "UDB1 - ÜSTÜBÜ - Çözgü Bobin Sonu iplik telefi" at bounding box center [973, 184] width 265 height 13
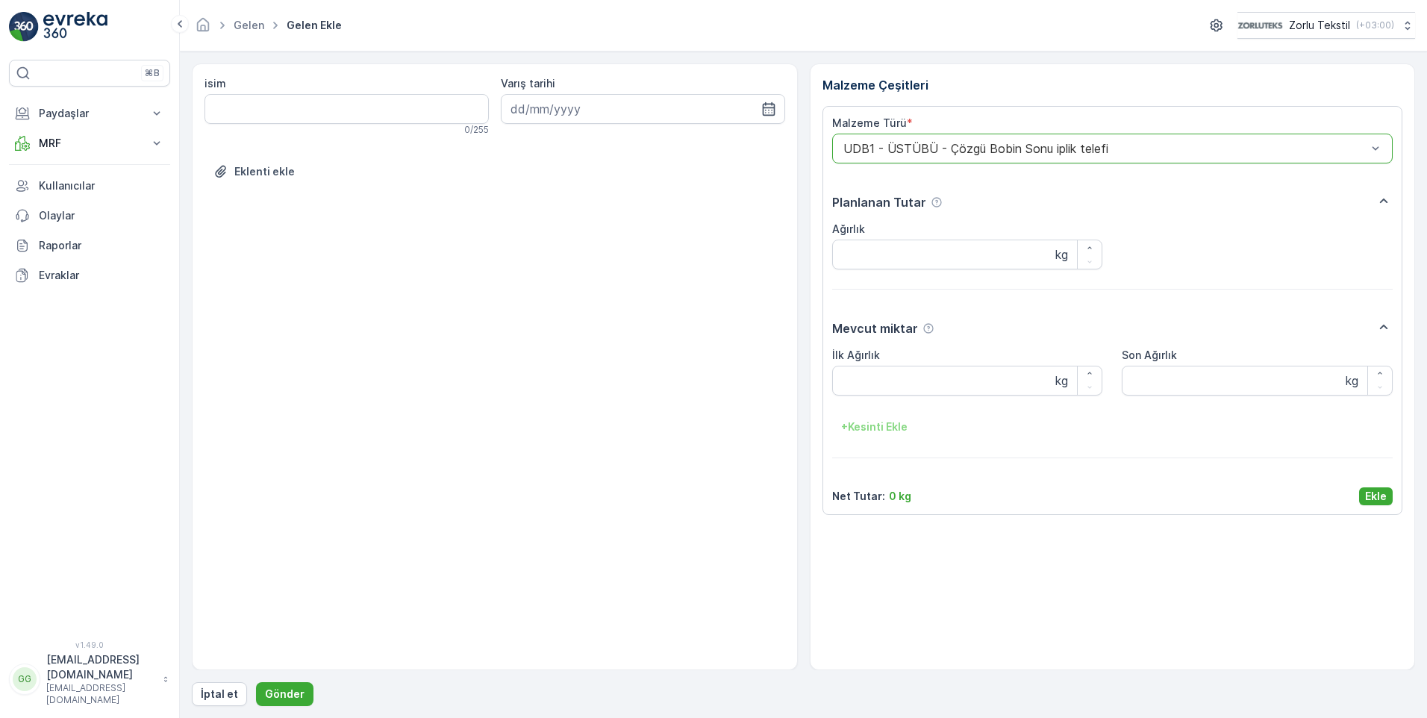
click at [1375, 495] on p "Ekle" at bounding box center [1376, 496] width 22 height 15
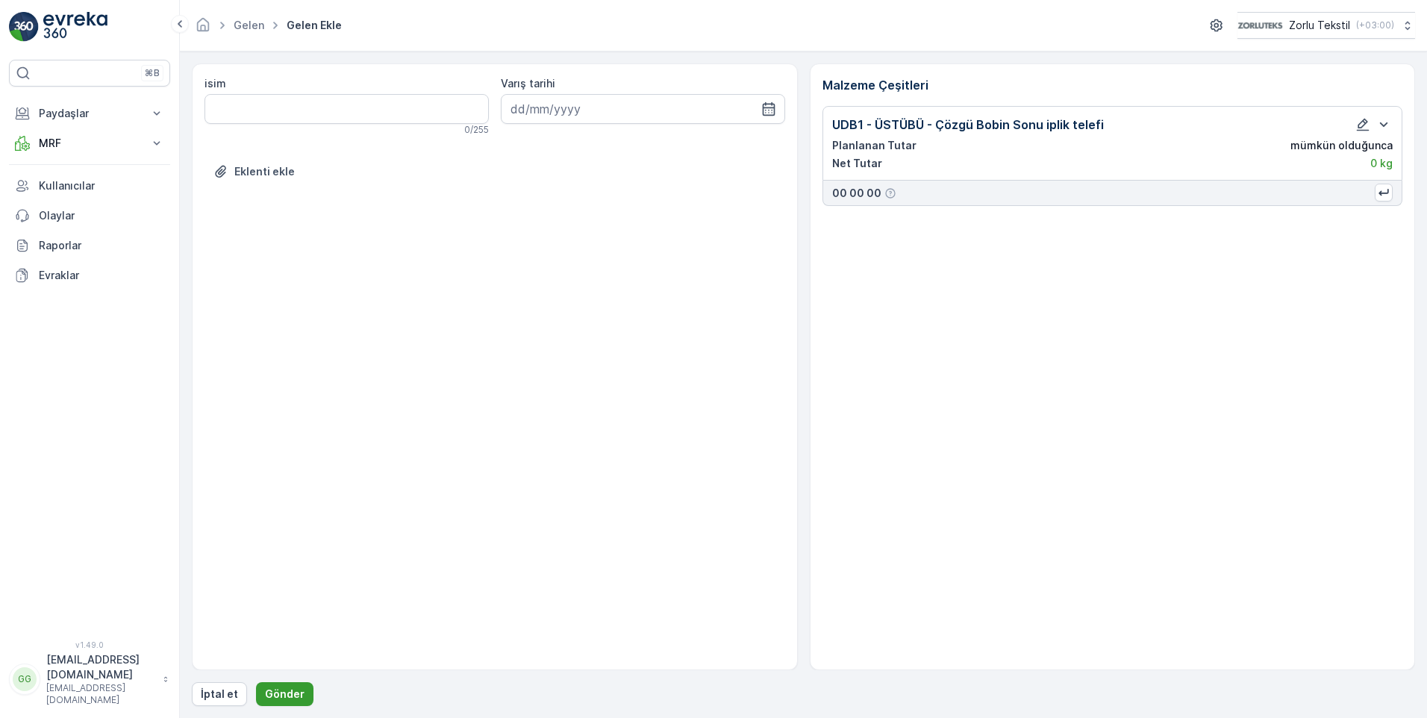
click at [292, 695] on p "Gönder" at bounding box center [285, 693] width 40 height 15
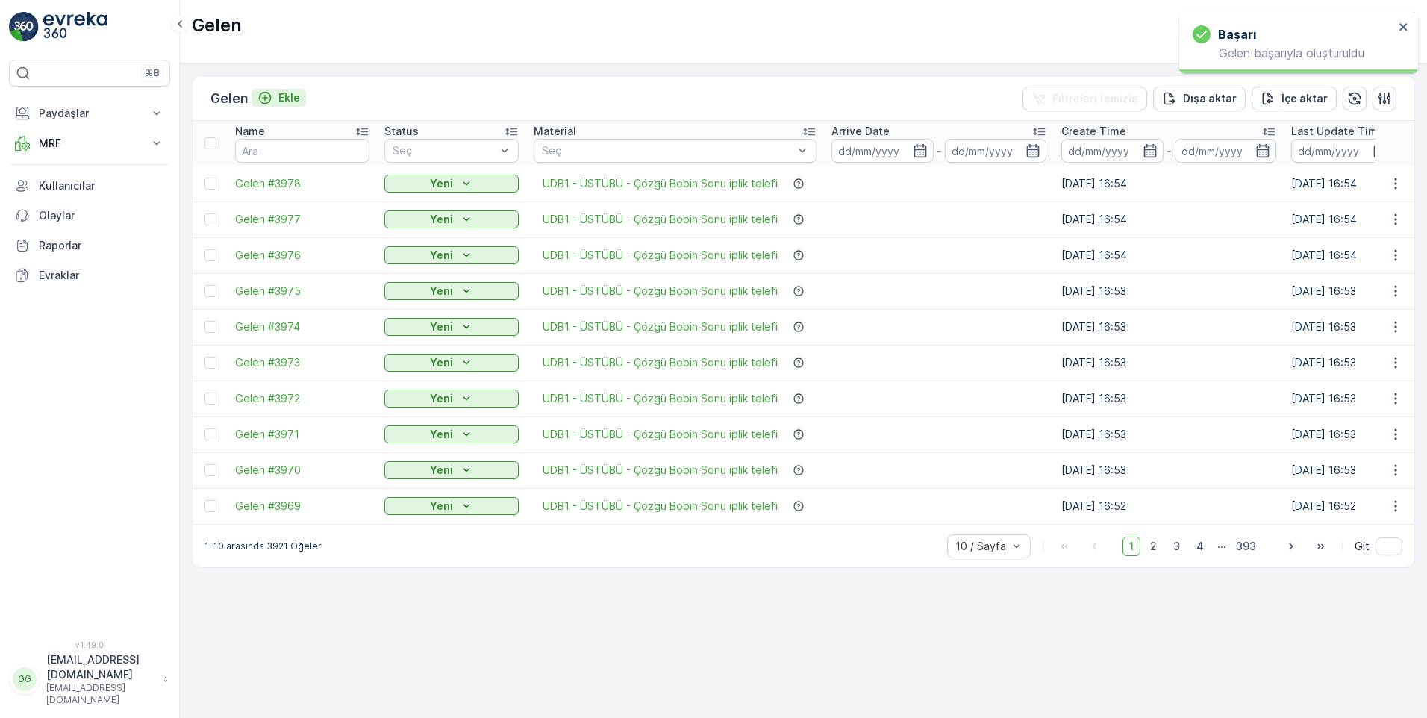
click at [290, 98] on p "Ekle" at bounding box center [289, 97] width 22 height 15
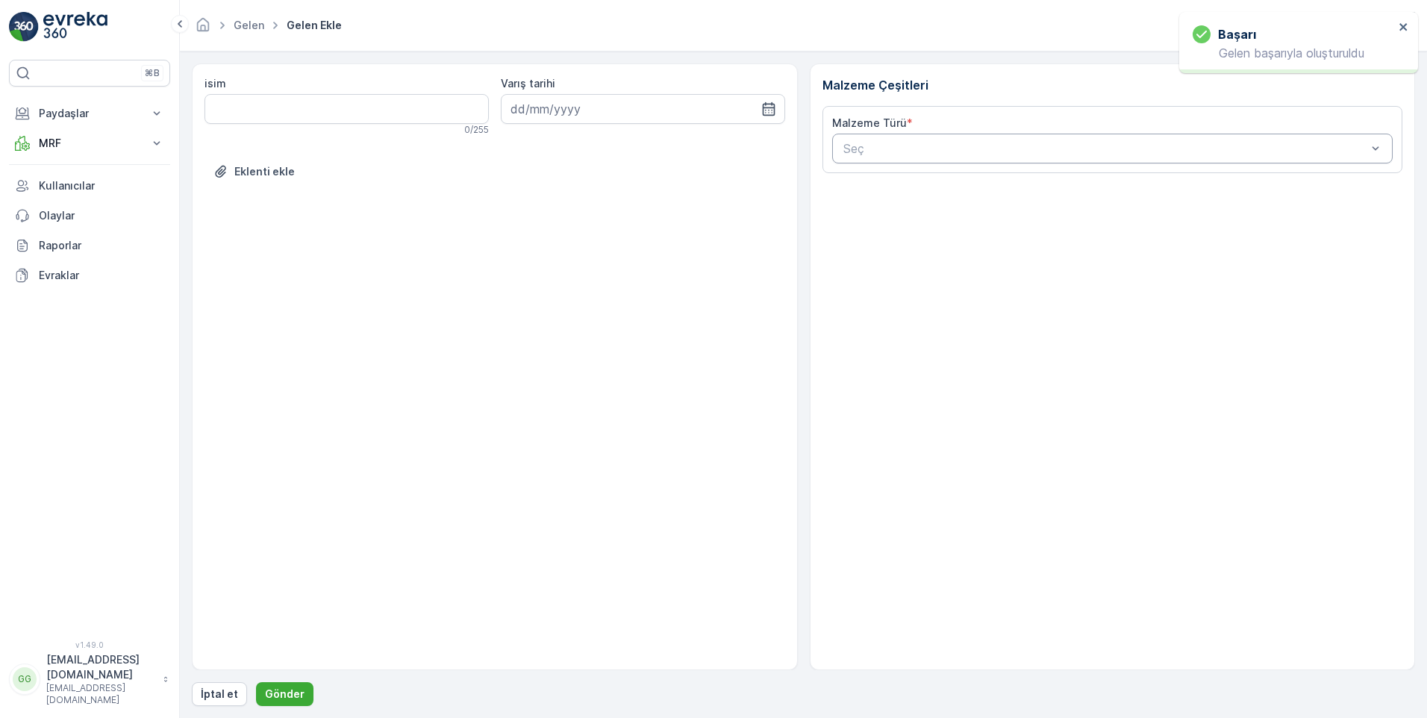
click at [867, 154] on div at bounding box center [1105, 148] width 527 height 13
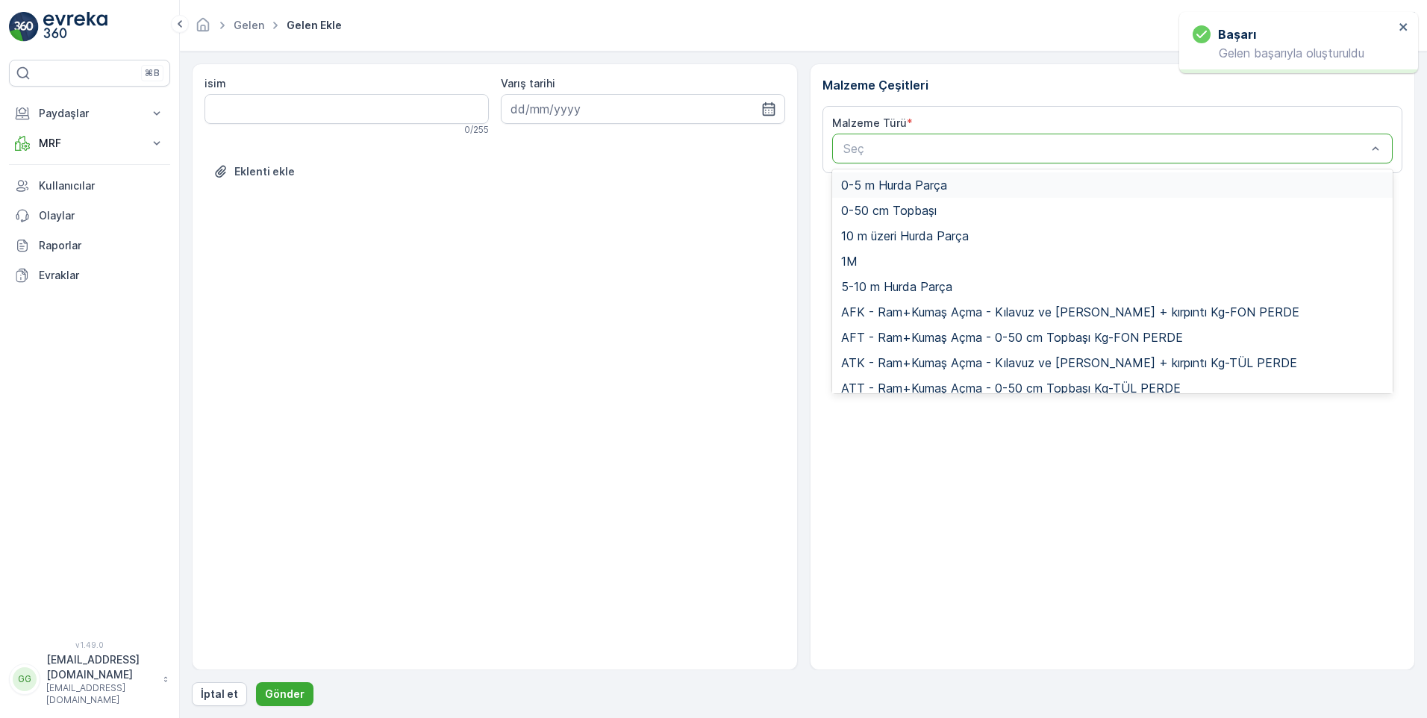
paste input "UDB1"
type input "UDB1"
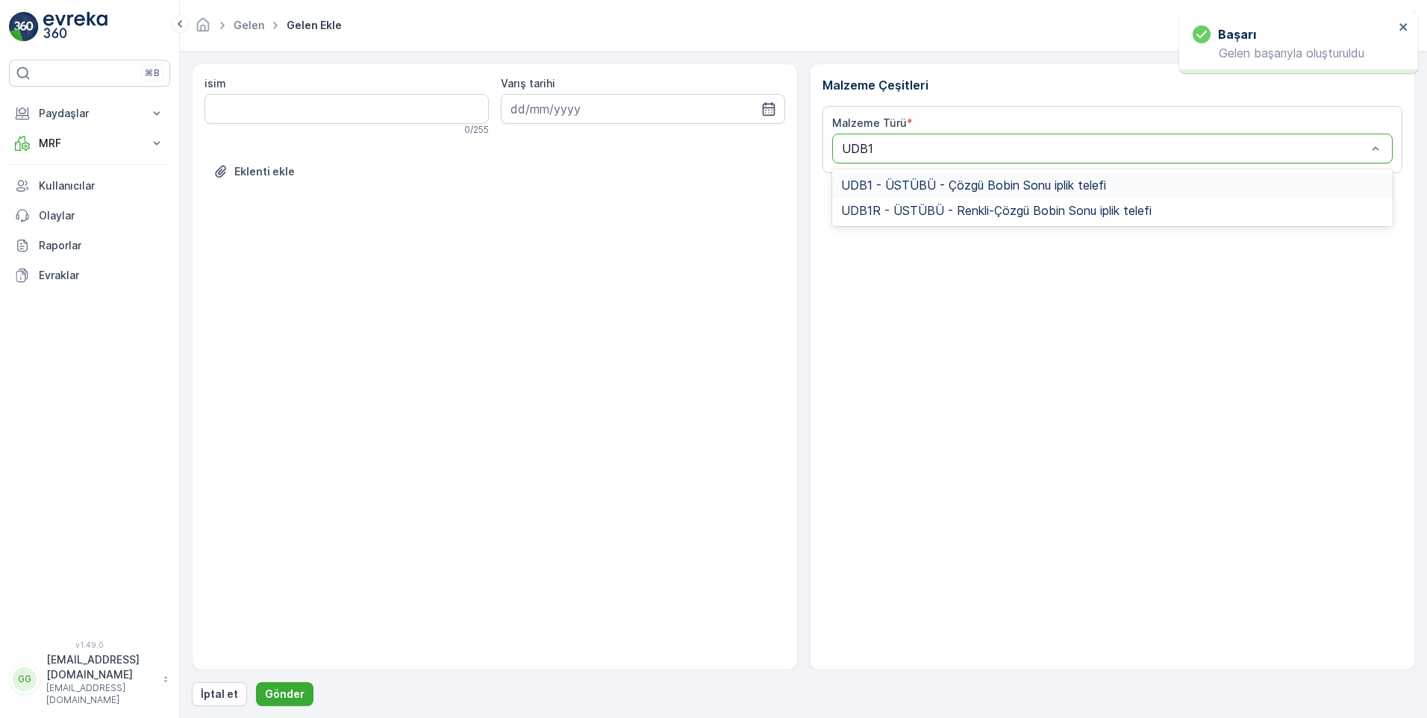
click at [913, 190] on span "UDB1 - ÜSTÜBÜ - Çözgü Bobin Sonu iplik telefi" at bounding box center [973, 184] width 265 height 13
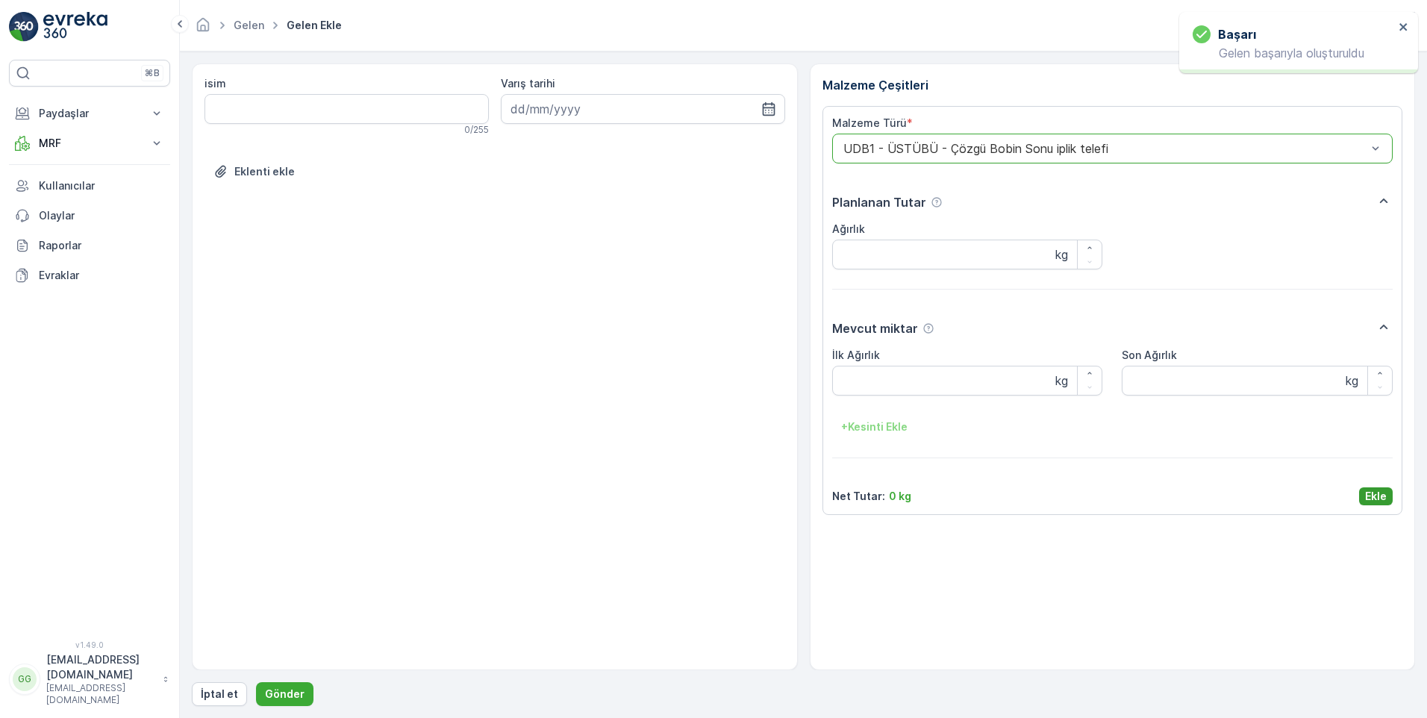
click at [1383, 498] on p "Ekle" at bounding box center [1376, 496] width 22 height 15
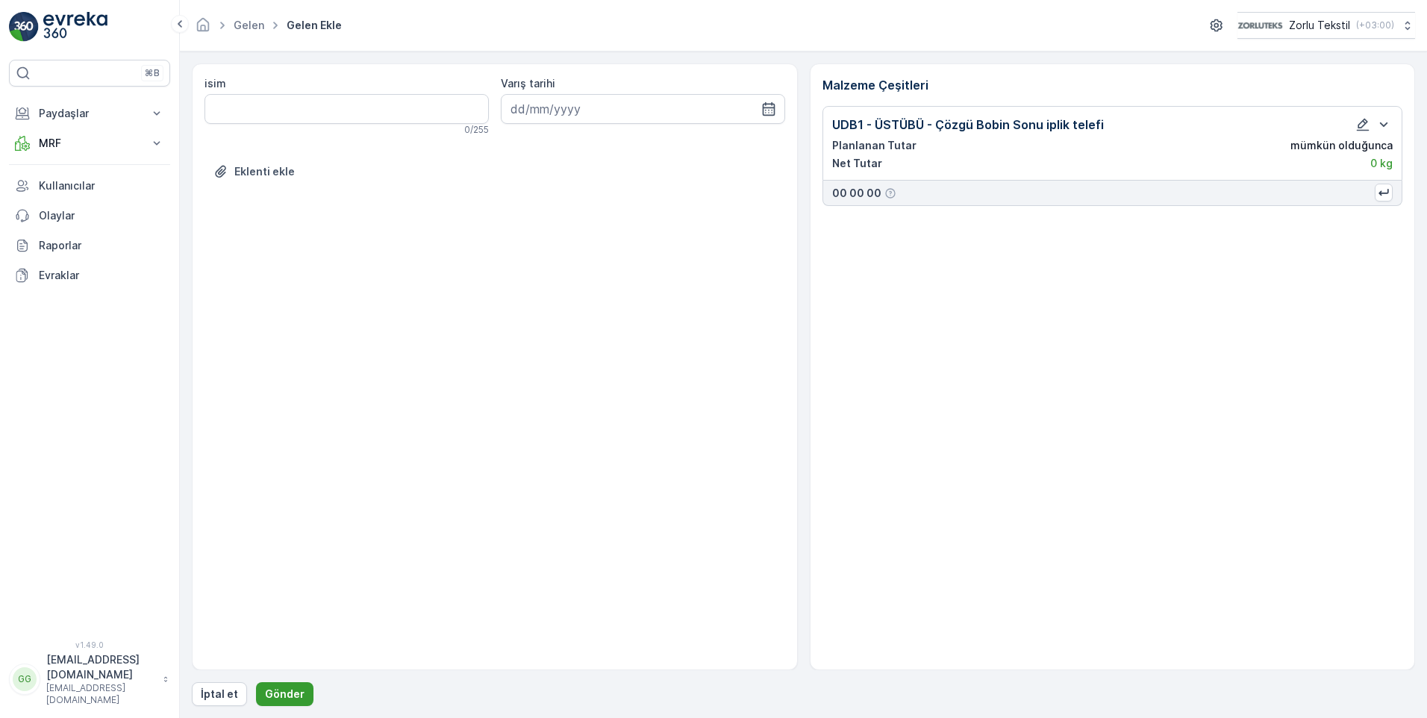
click at [272, 694] on p "Gönder" at bounding box center [285, 693] width 40 height 15
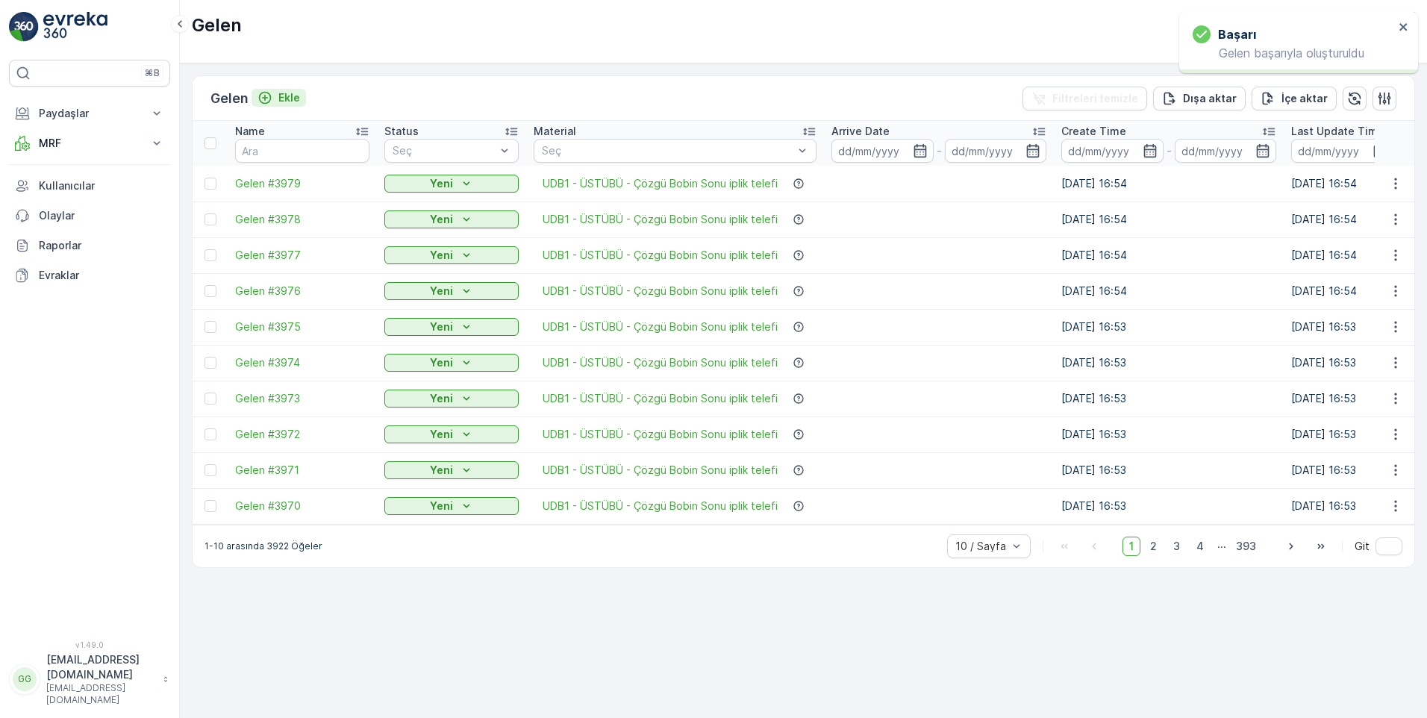
click at [292, 98] on p "Ekle" at bounding box center [289, 97] width 22 height 15
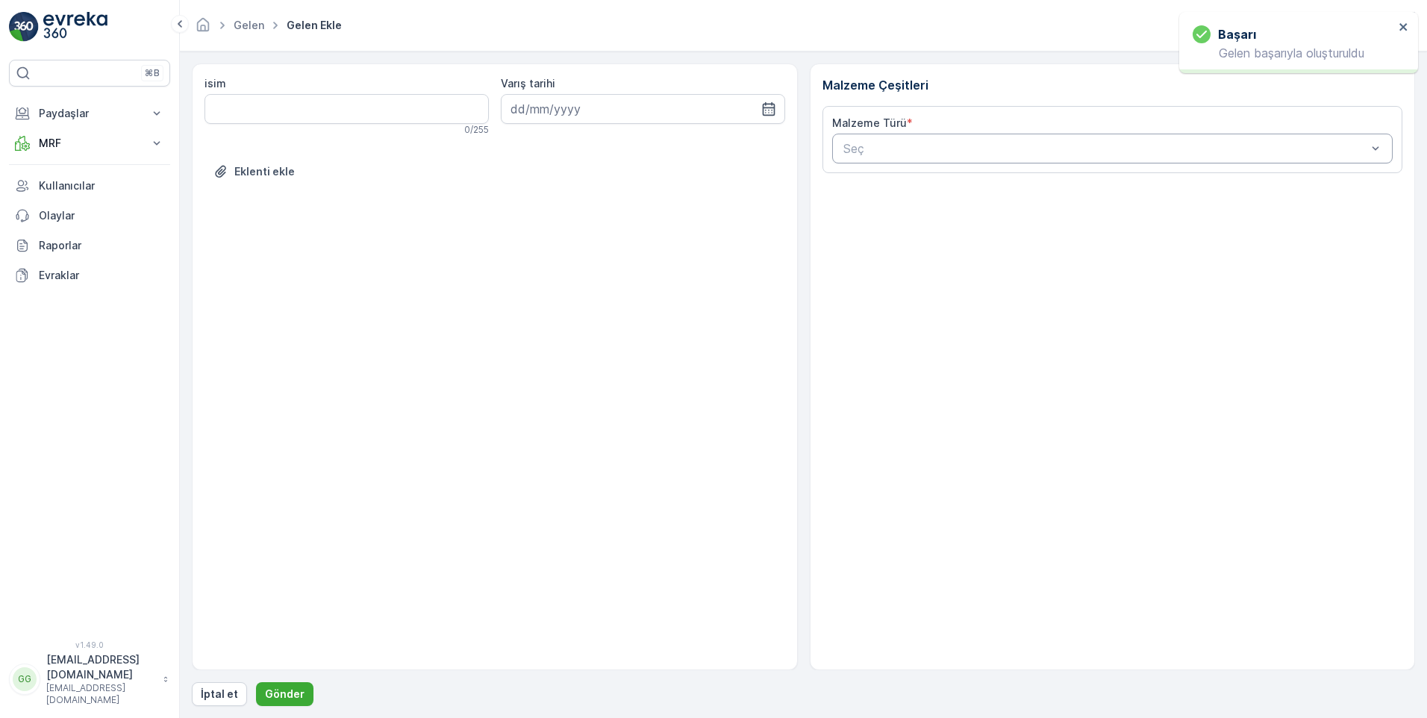
click at [893, 148] on div at bounding box center [1105, 148] width 527 height 13
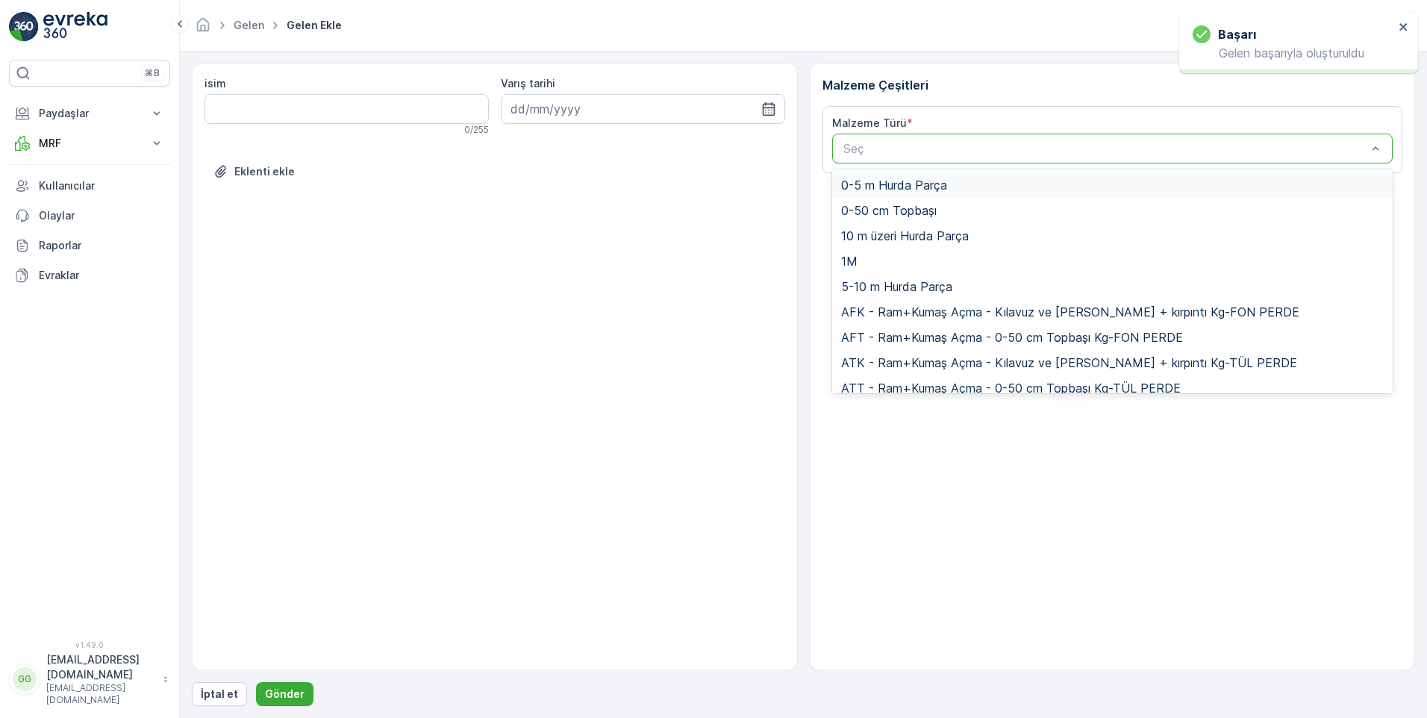
paste input "UDB1"
type input "UDB1"
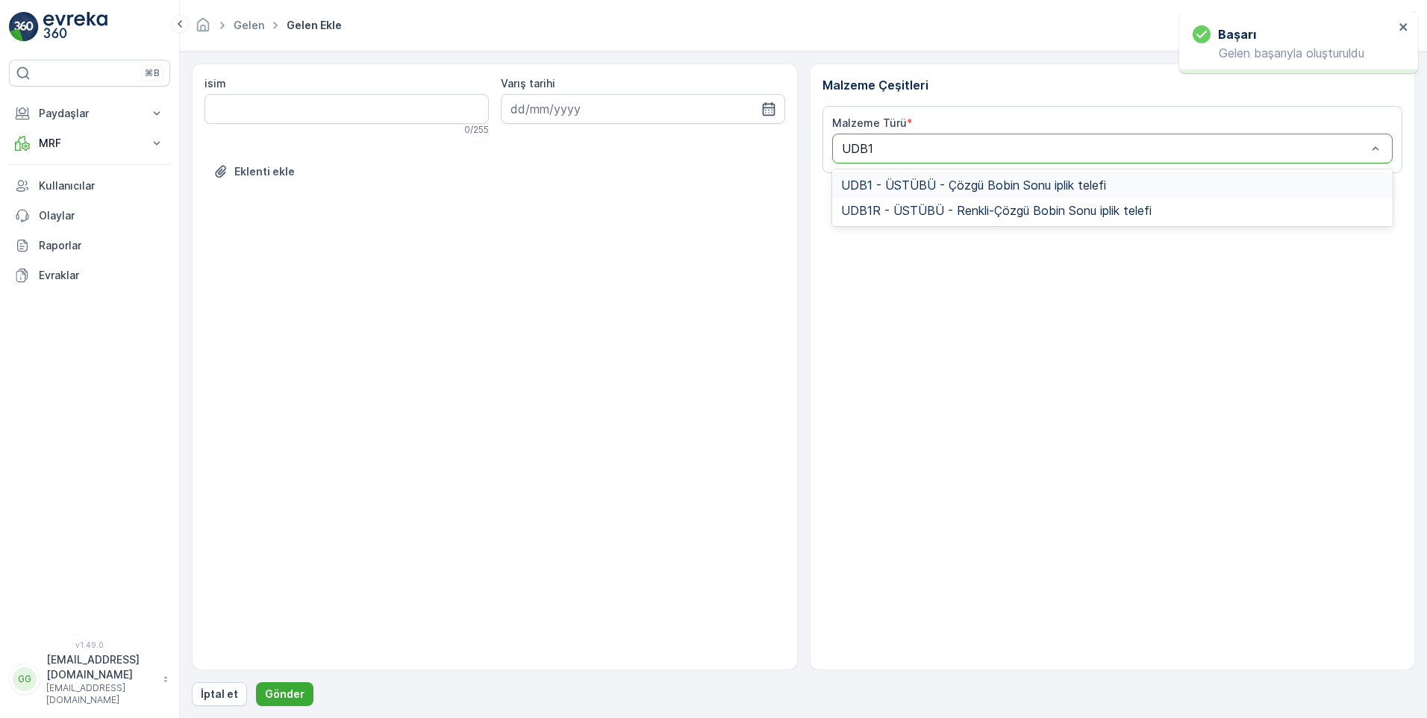
click at [899, 187] on span "UDB1 - ÜSTÜBÜ - Çözgü Bobin Sonu iplik telefi" at bounding box center [973, 184] width 265 height 13
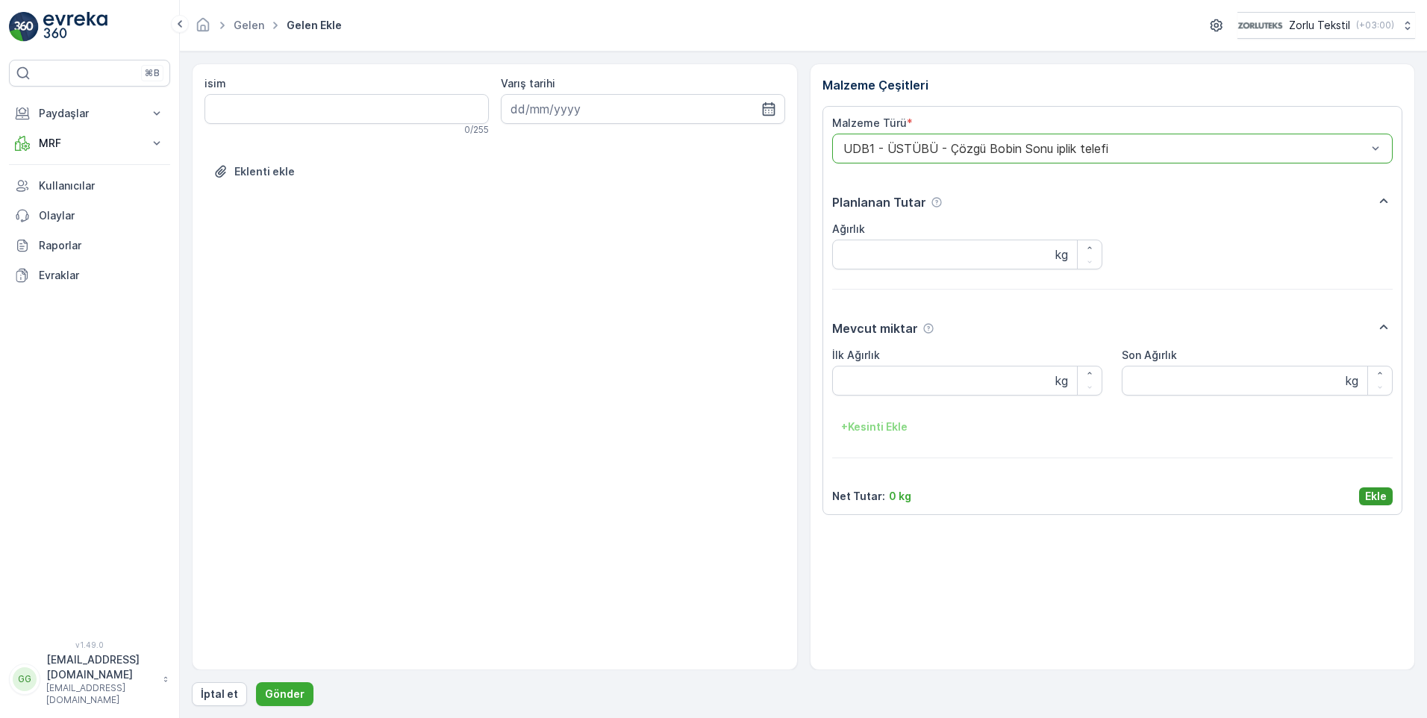
click at [1368, 498] on p "Ekle" at bounding box center [1376, 496] width 22 height 15
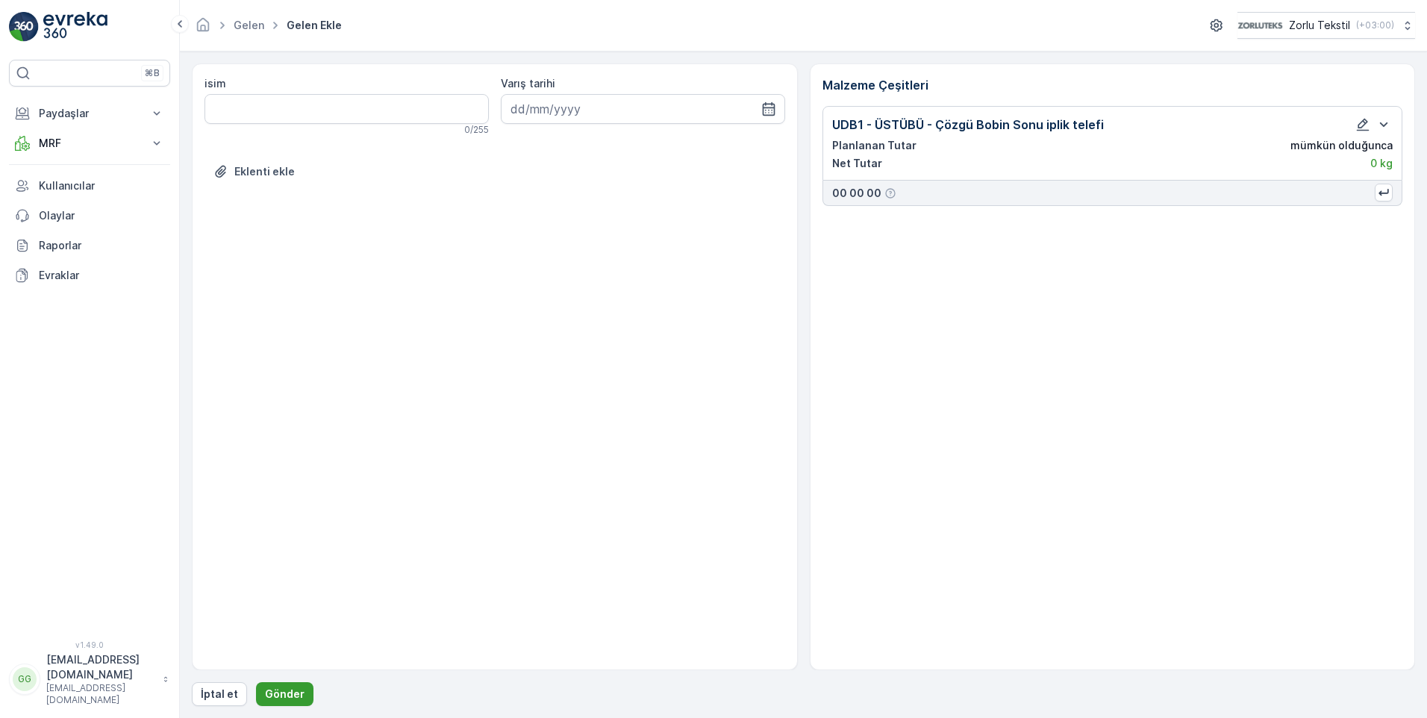
click at [284, 698] on p "Gönder" at bounding box center [285, 693] width 40 height 15
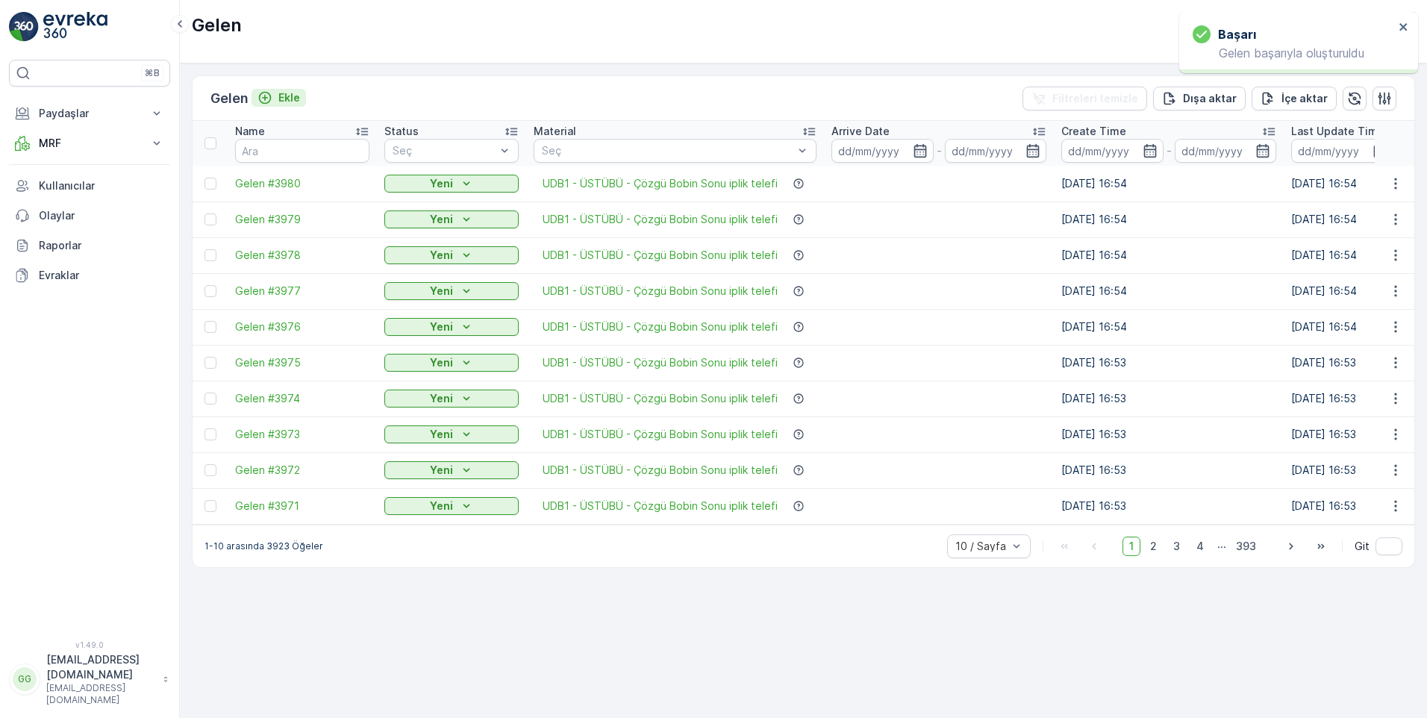
click at [285, 92] on p "Ekle" at bounding box center [289, 97] width 22 height 15
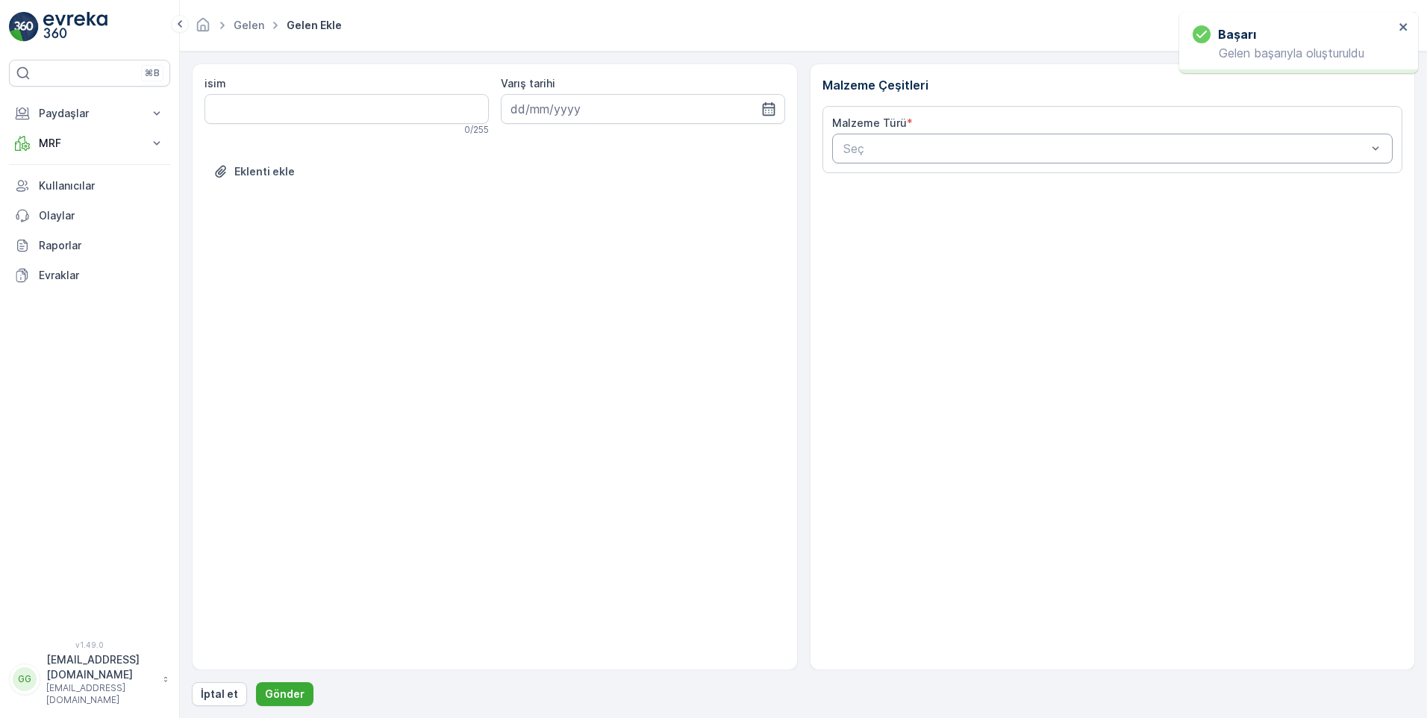
click at [913, 149] on div at bounding box center [1105, 148] width 527 height 13
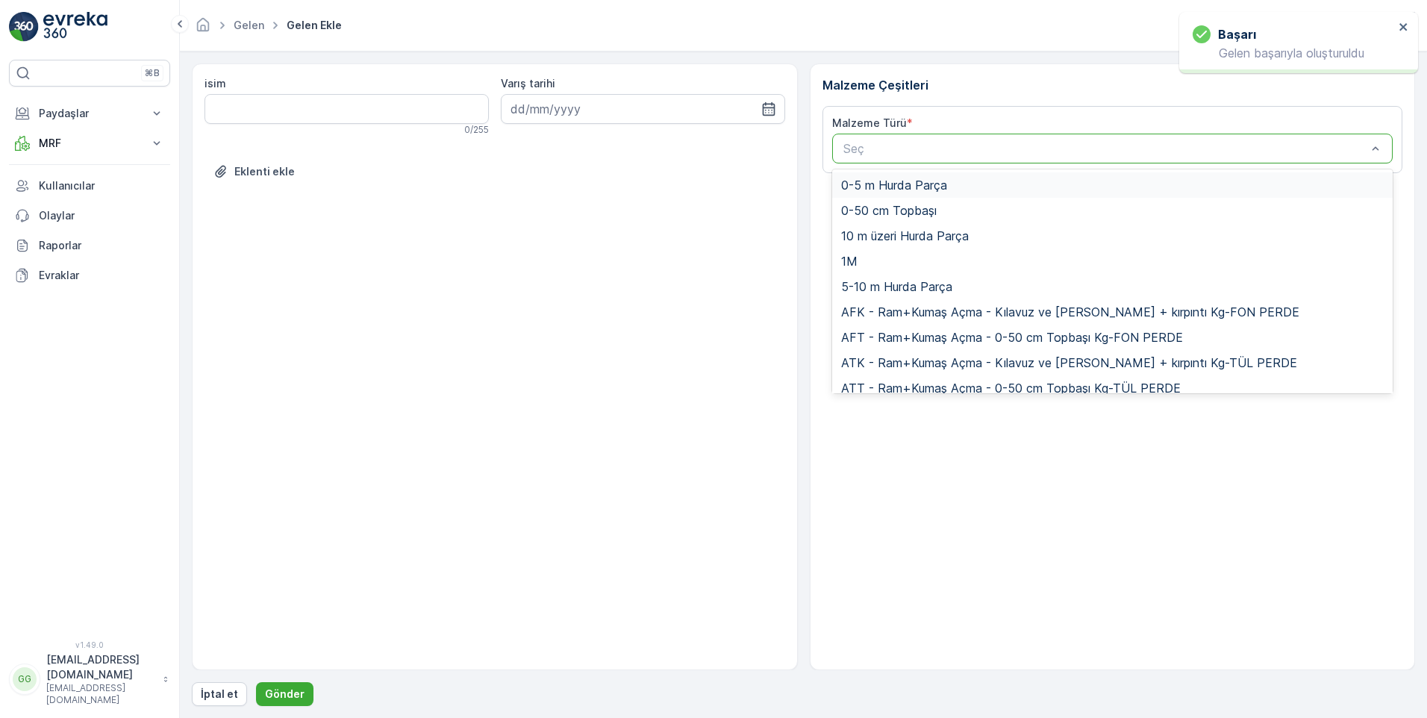
paste input "UDB1"
type input "UDB1"
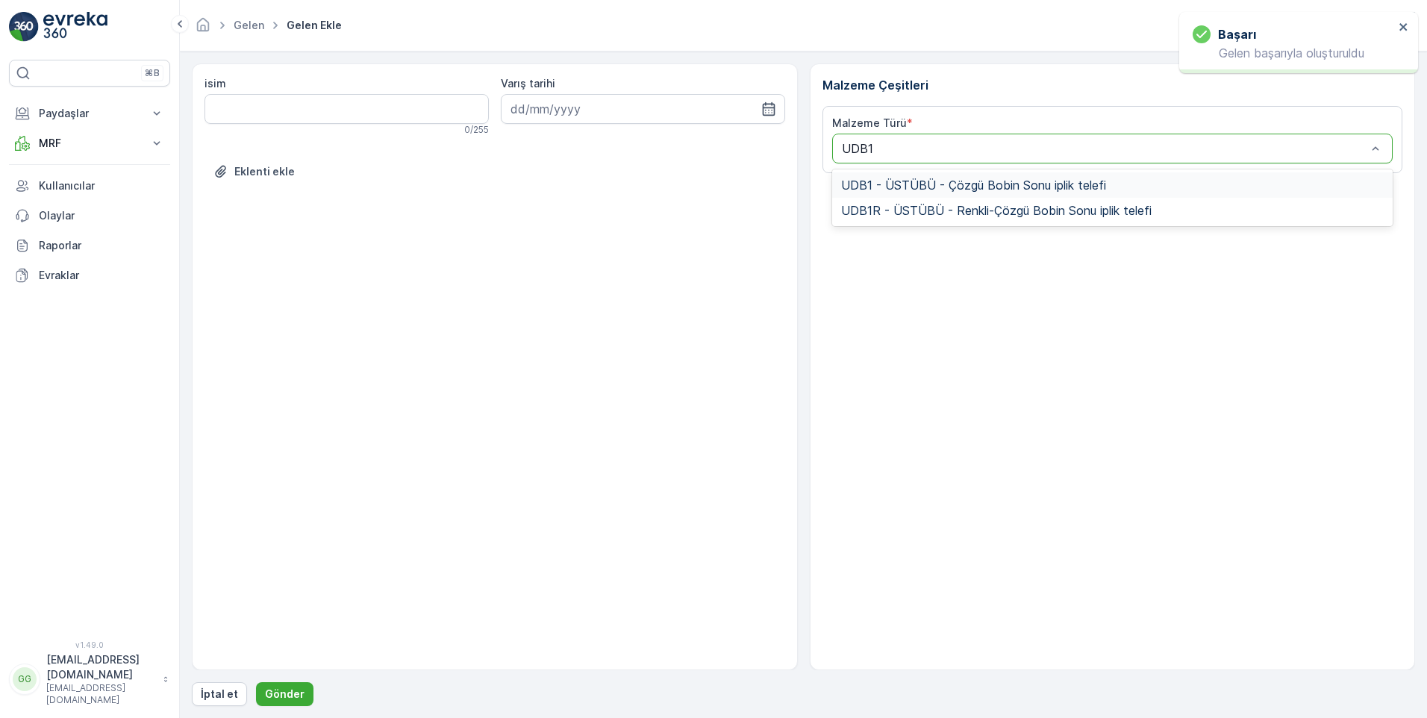
click at [912, 181] on span "UDB1 - ÜSTÜBÜ - Çözgü Bobin Sonu iplik telefi" at bounding box center [973, 184] width 265 height 13
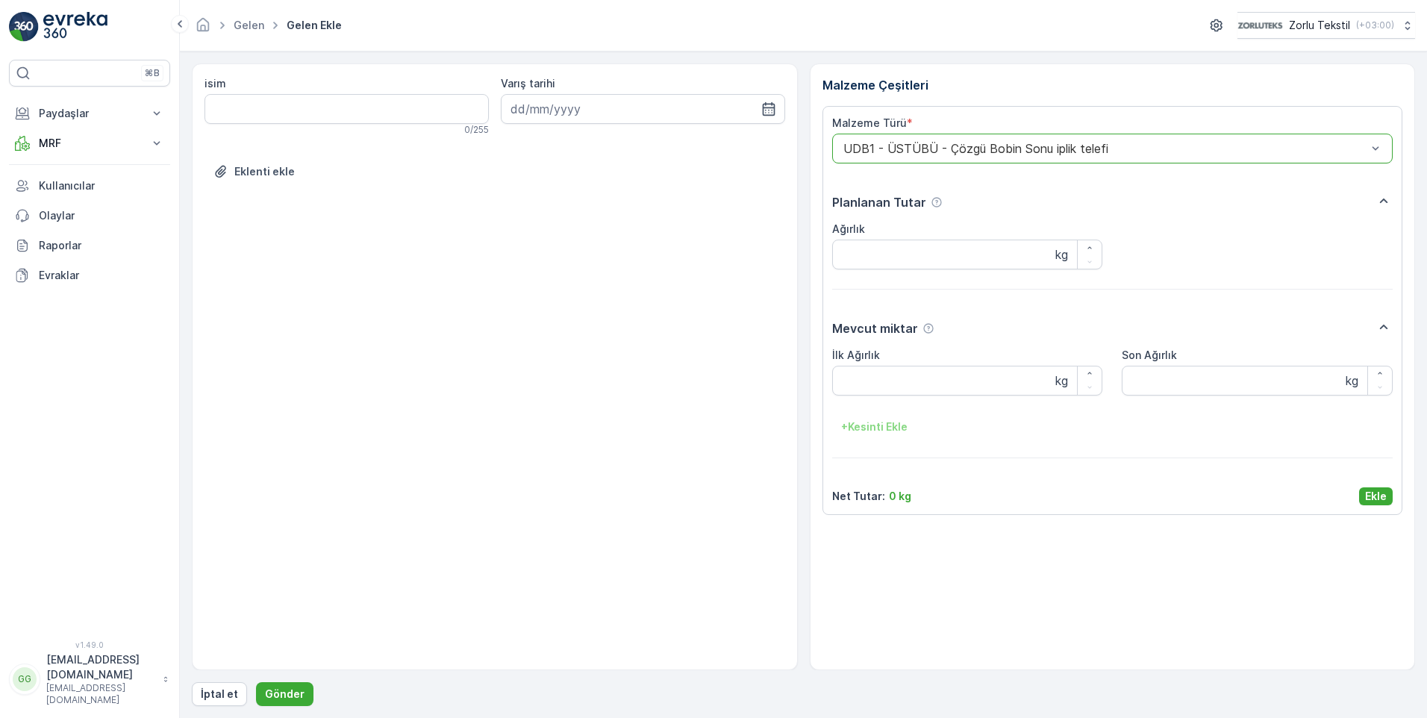
drag, startPoint x: 1369, startPoint y: 495, endPoint x: 1362, endPoint y: 492, distance: 8.0
click at [1368, 492] on p "Ekle" at bounding box center [1376, 496] width 22 height 15
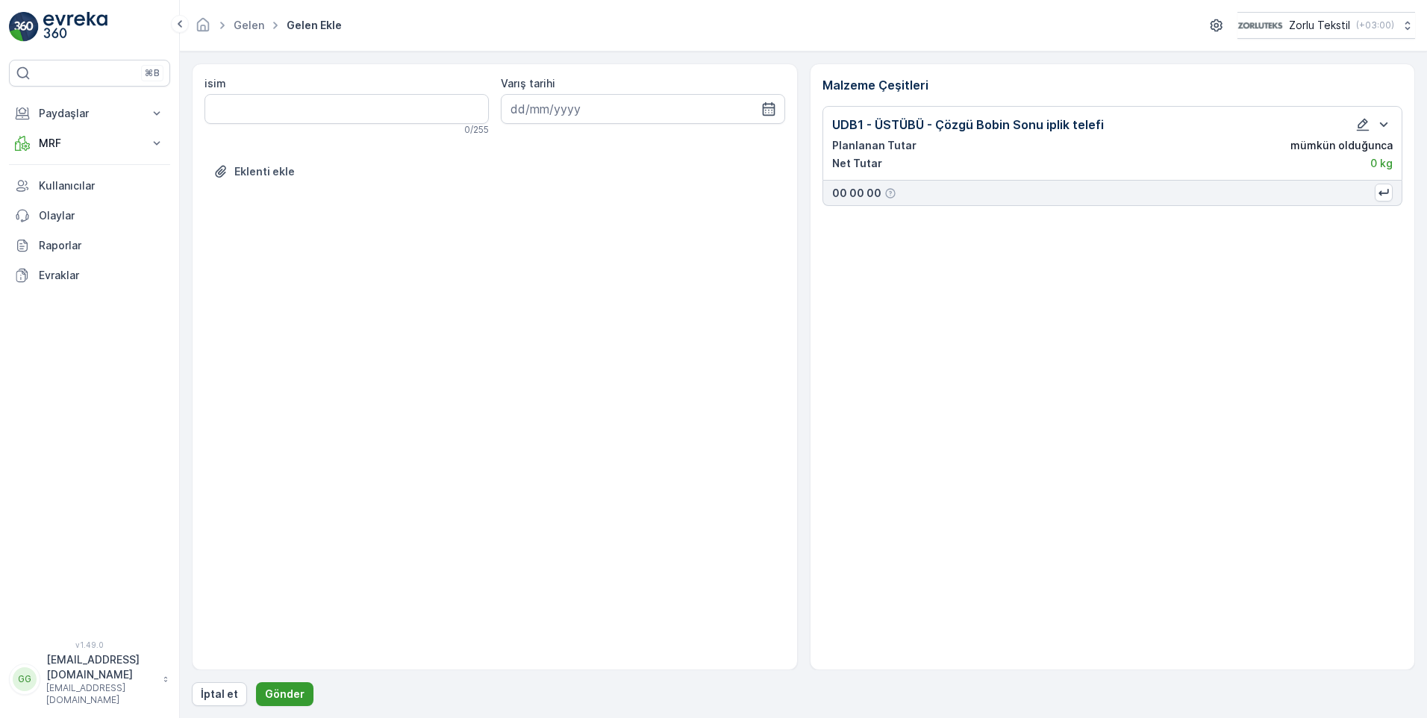
click at [290, 701] on button "Gönder" at bounding box center [284, 694] width 57 height 24
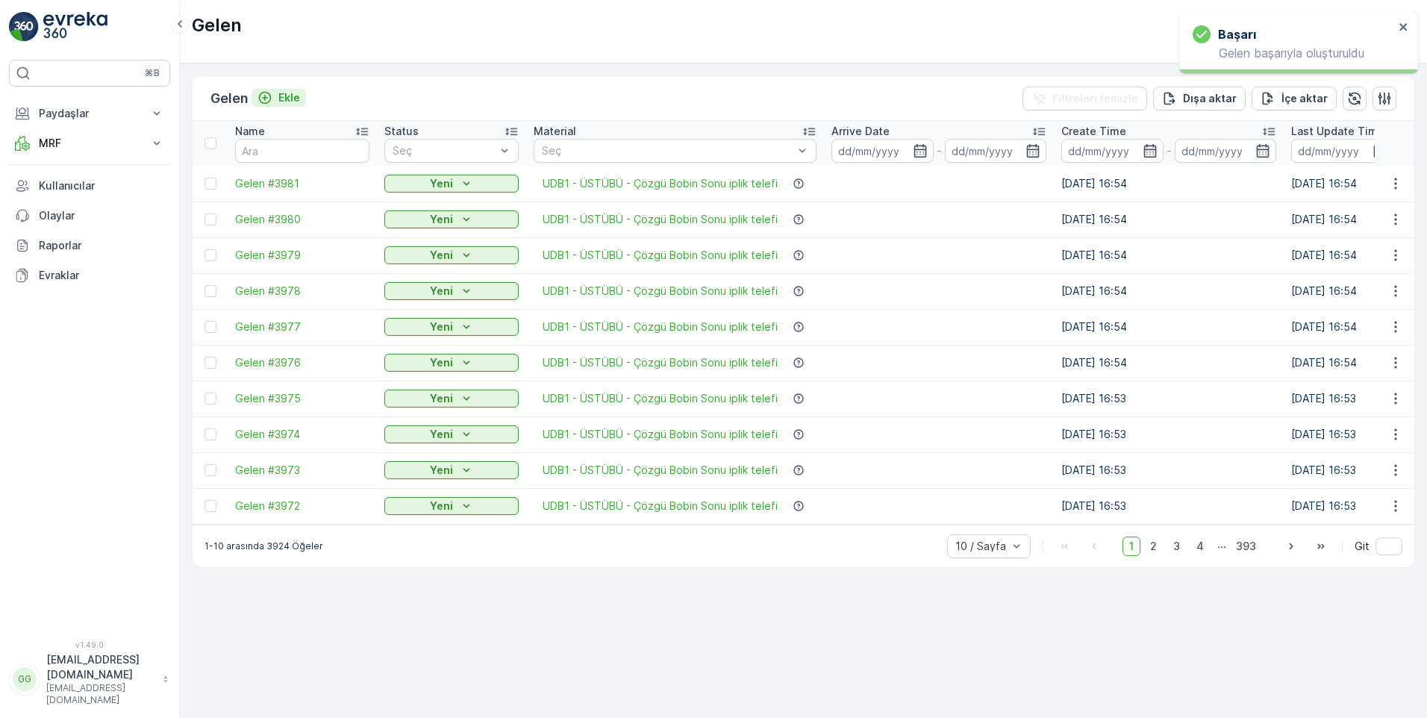
click at [300, 100] on p "Ekle" at bounding box center [289, 97] width 22 height 15
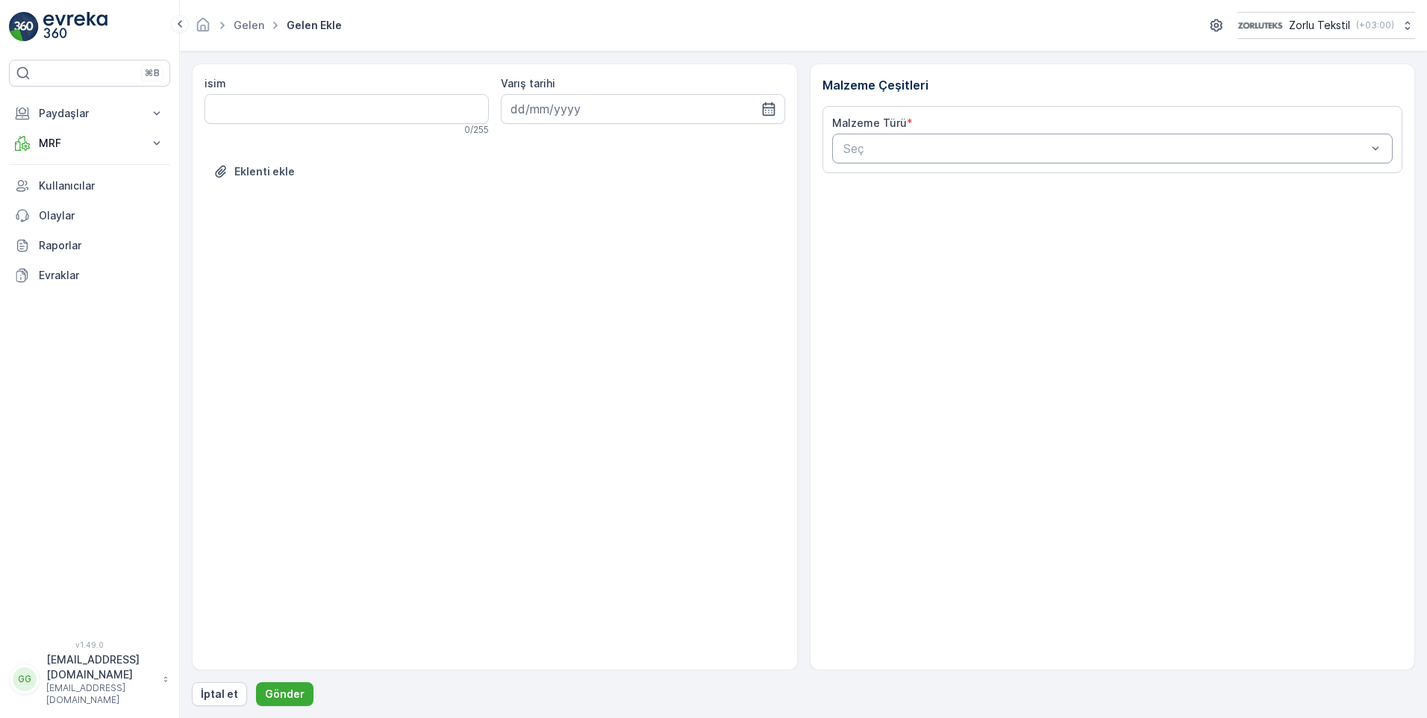
click at [882, 148] on div at bounding box center [1105, 148] width 527 height 13
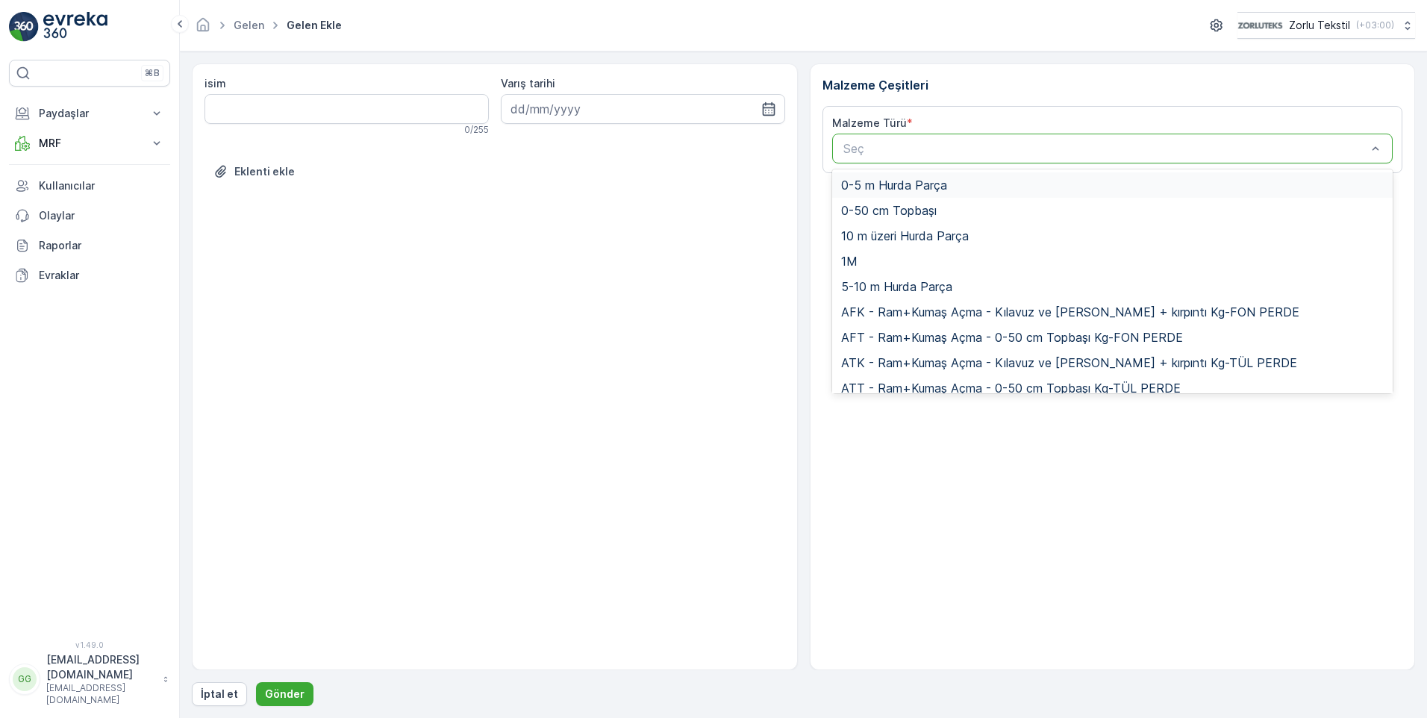
paste input "UDB1"
type input "UDB1"
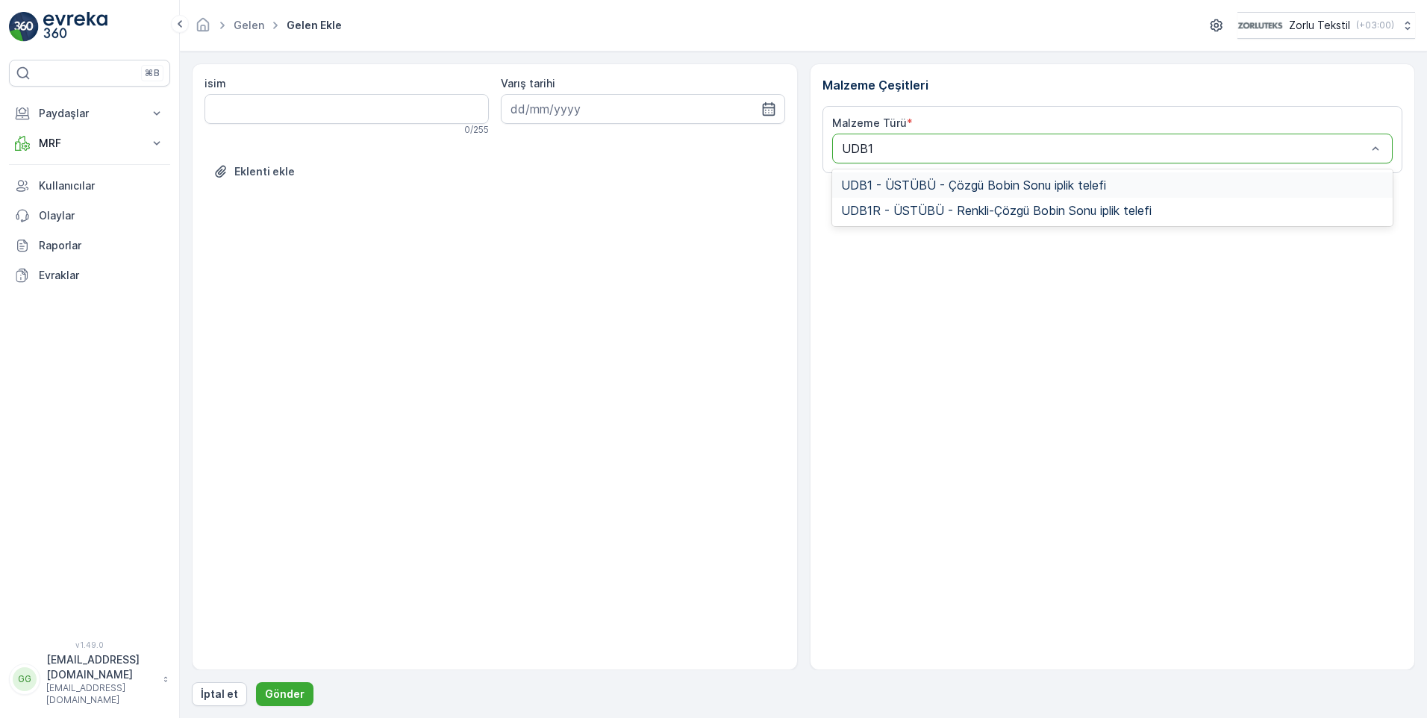
click at [972, 189] on span "UDB1 - ÜSTÜBÜ - Çözgü Bobin Sonu iplik telefi" at bounding box center [973, 184] width 265 height 13
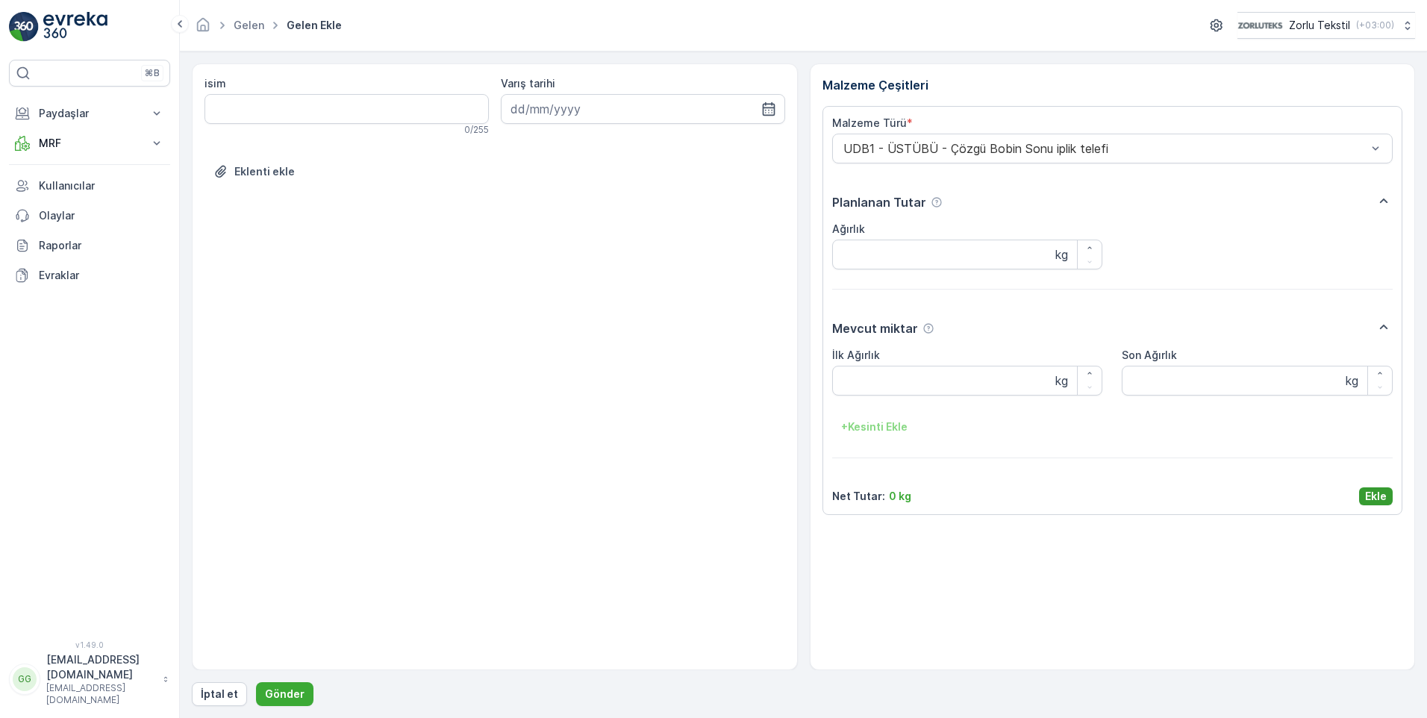
click at [1375, 492] on p "Ekle" at bounding box center [1376, 496] width 22 height 15
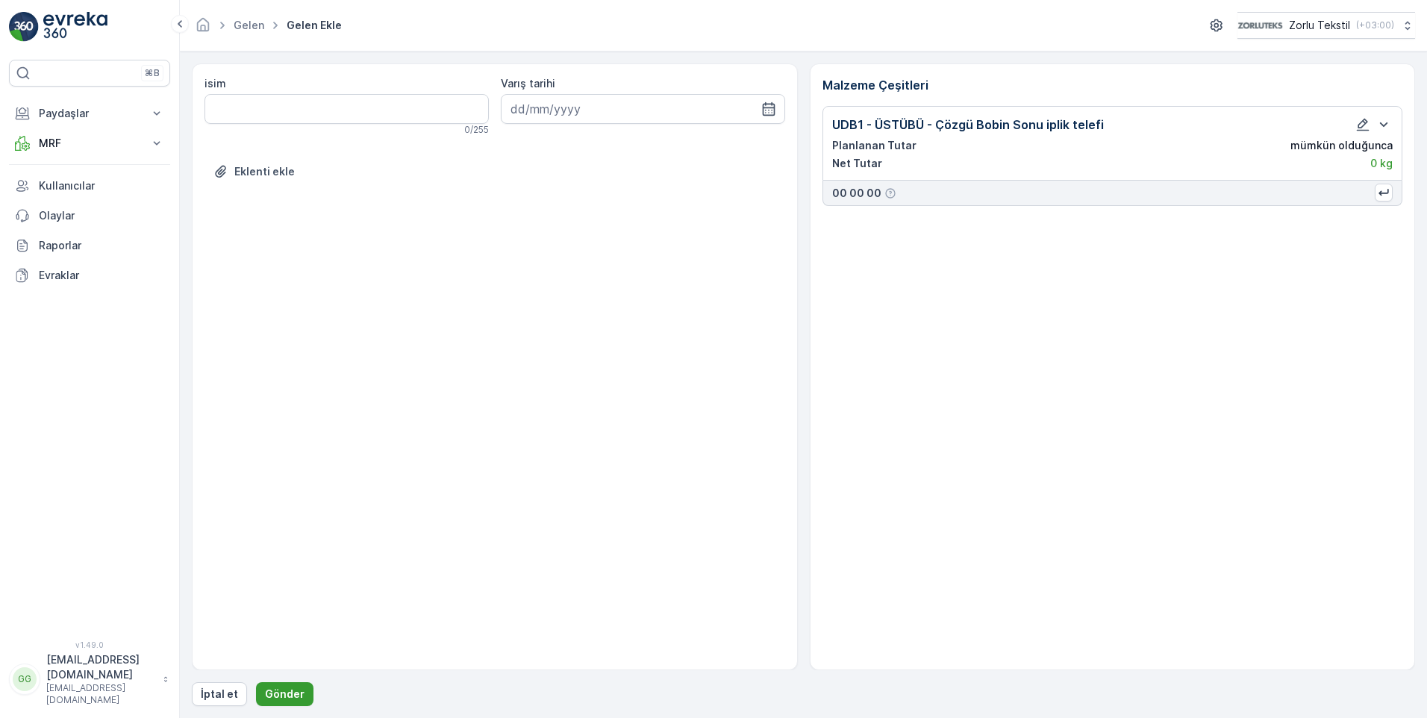
click at [295, 691] on p "Gönder" at bounding box center [285, 693] width 40 height 15
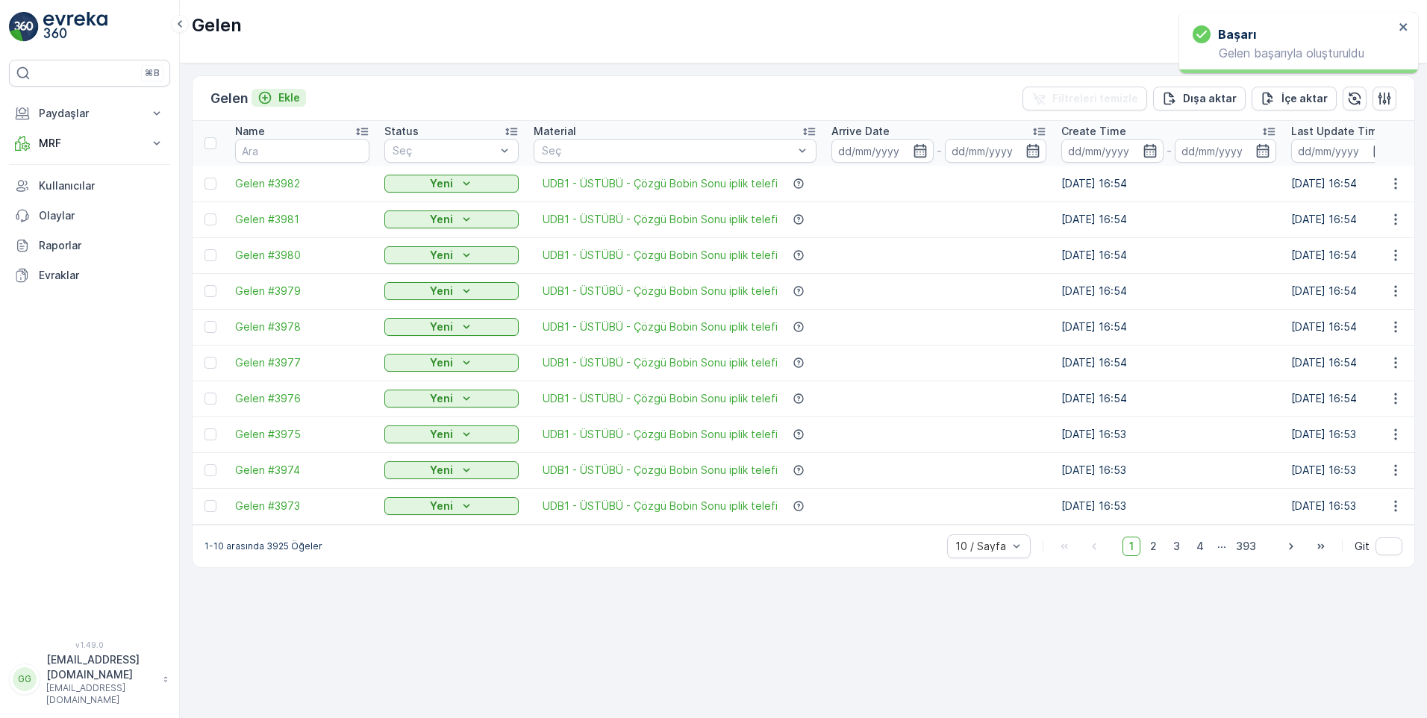
click at [292, 98] on p "Ekle" at bounding box center [289, 97] width 22 height 15
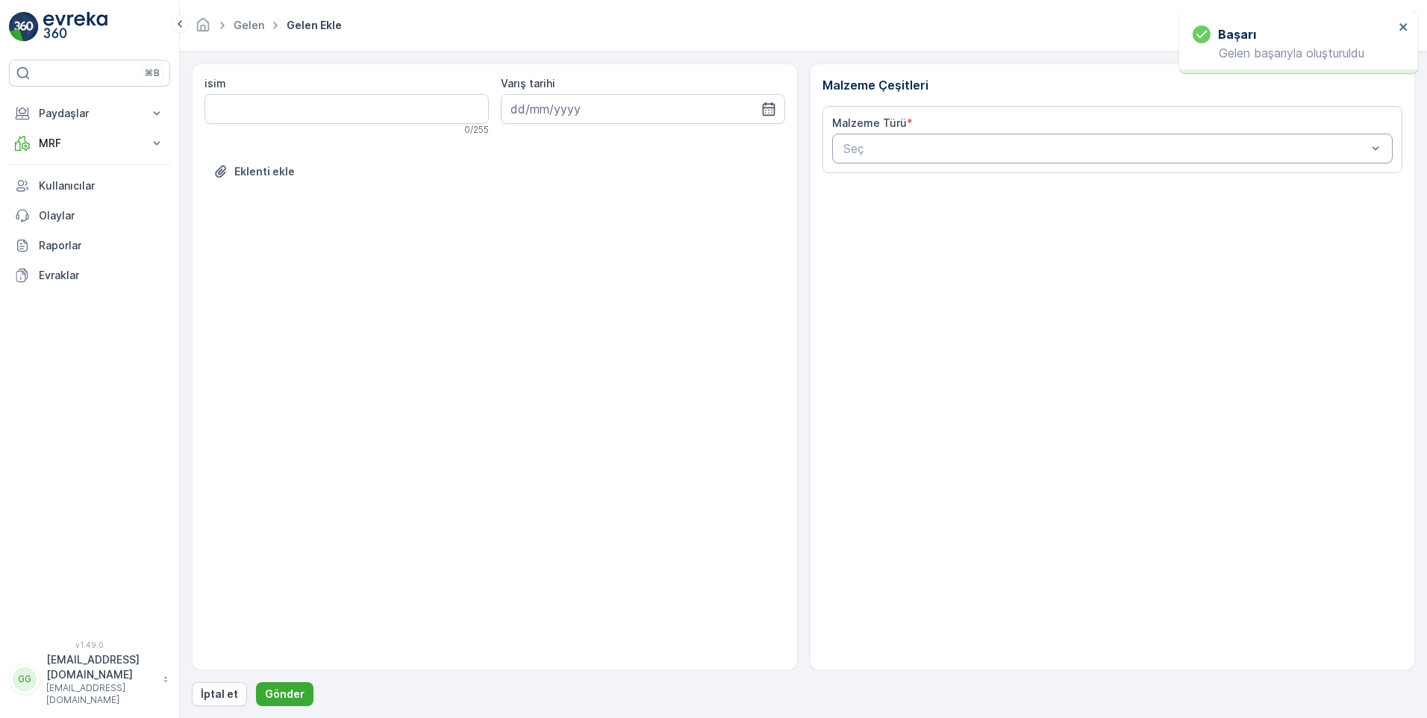
click at [866, 148] on div at bounding box center [1105, 148] width 527 height 13
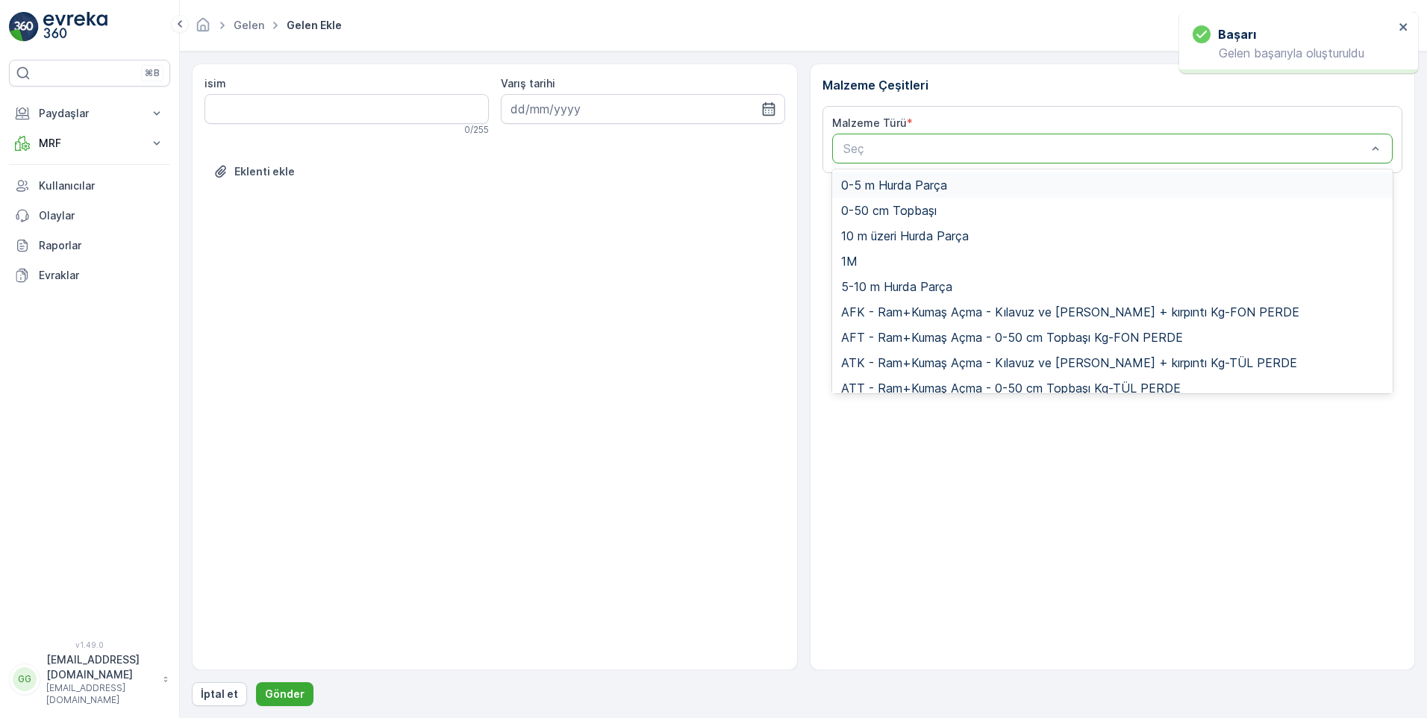
paste input "UDB1"
type input "UDB1"
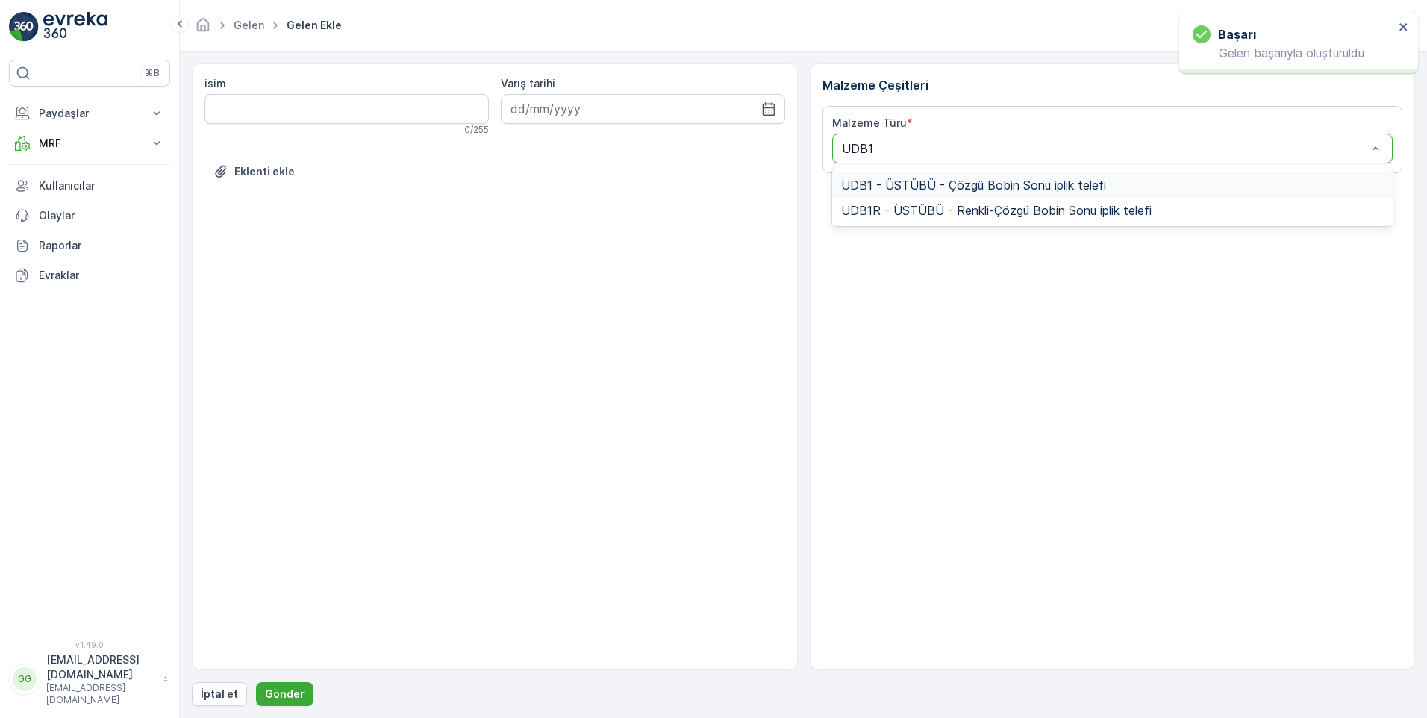
click at [906, 189] on span "UDB1 - ÜSTÜBÜ - Çözgü Bobin Sonu iplik telefi" at bounding box center [973, 184] width 265 height 13
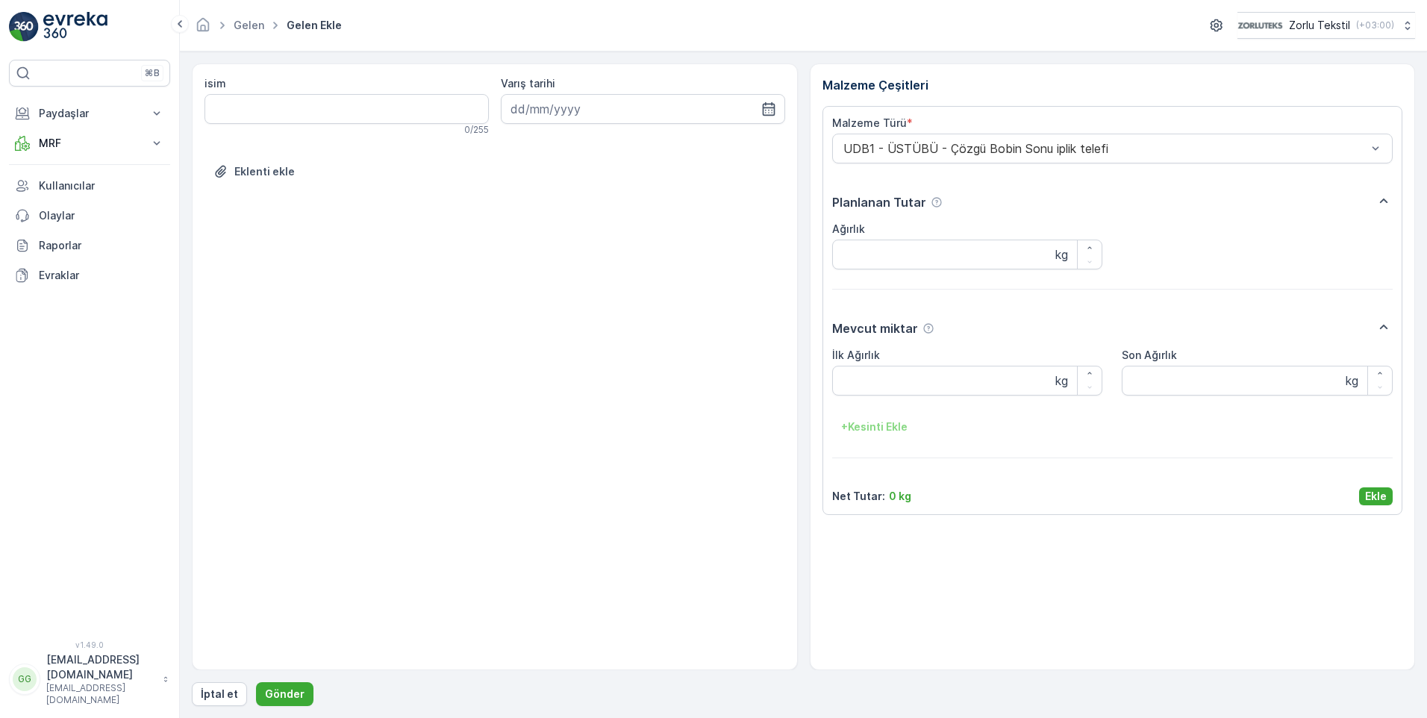
click at [1370, 500] on p "Ekle" at bounding box center [1376, 496] width 22 height 15
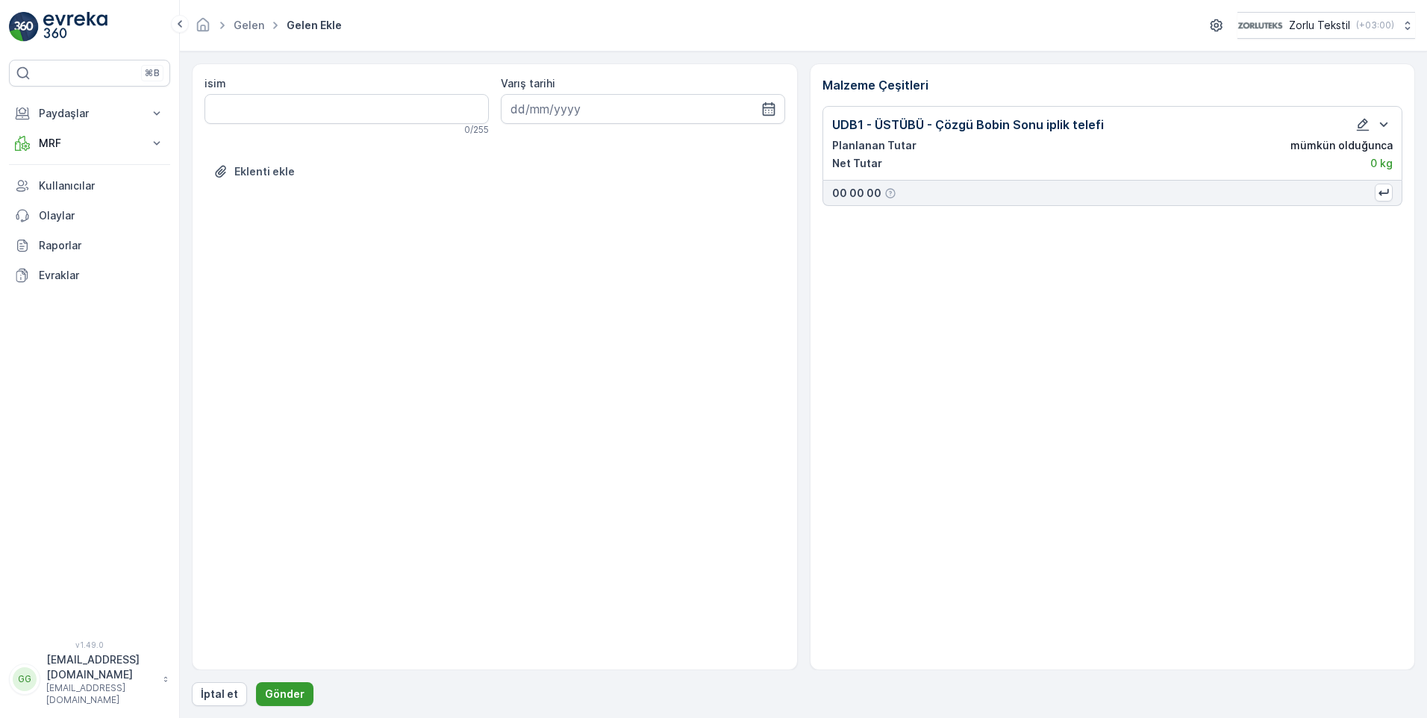
click at [295, 689] on p "Gönder" at bounding box center [285, 693] width 40 height 15
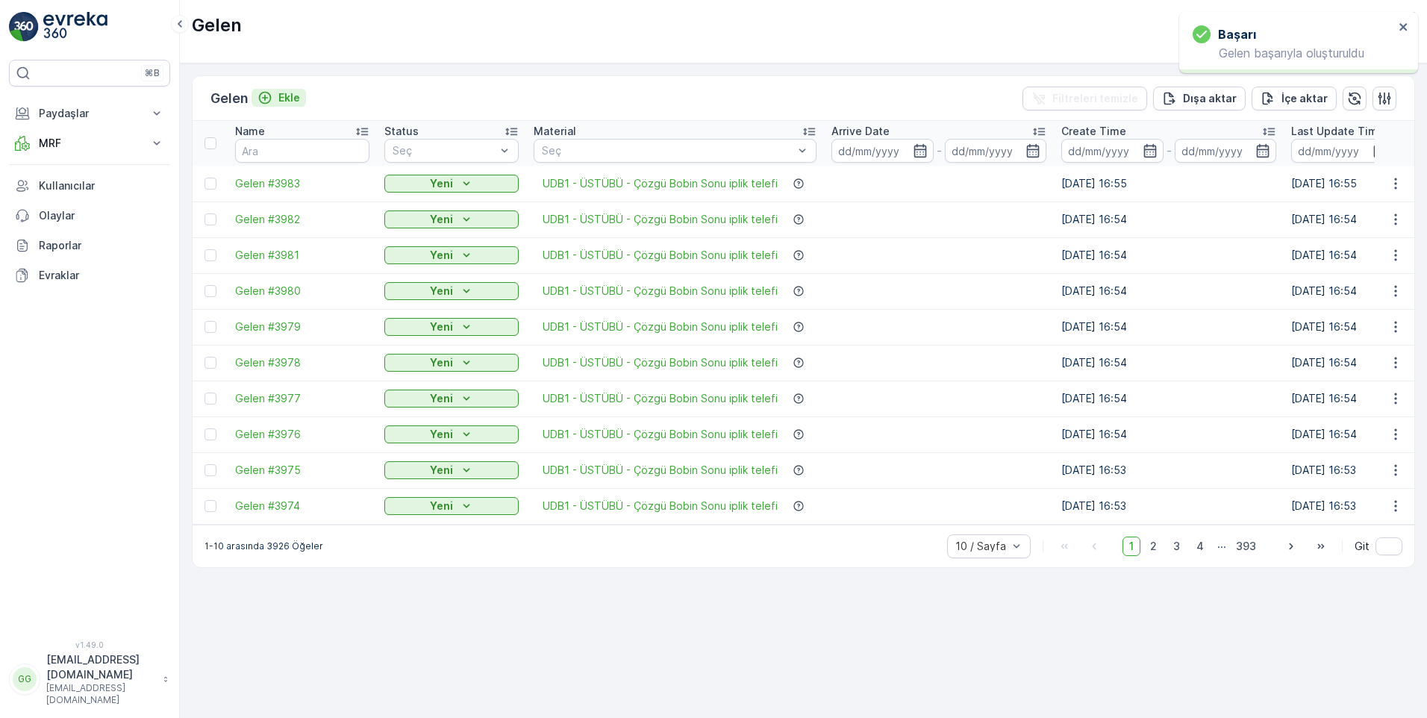
click at [300, 96] on p "Ekle" at bounding box center [289, 97] width 22 height 15
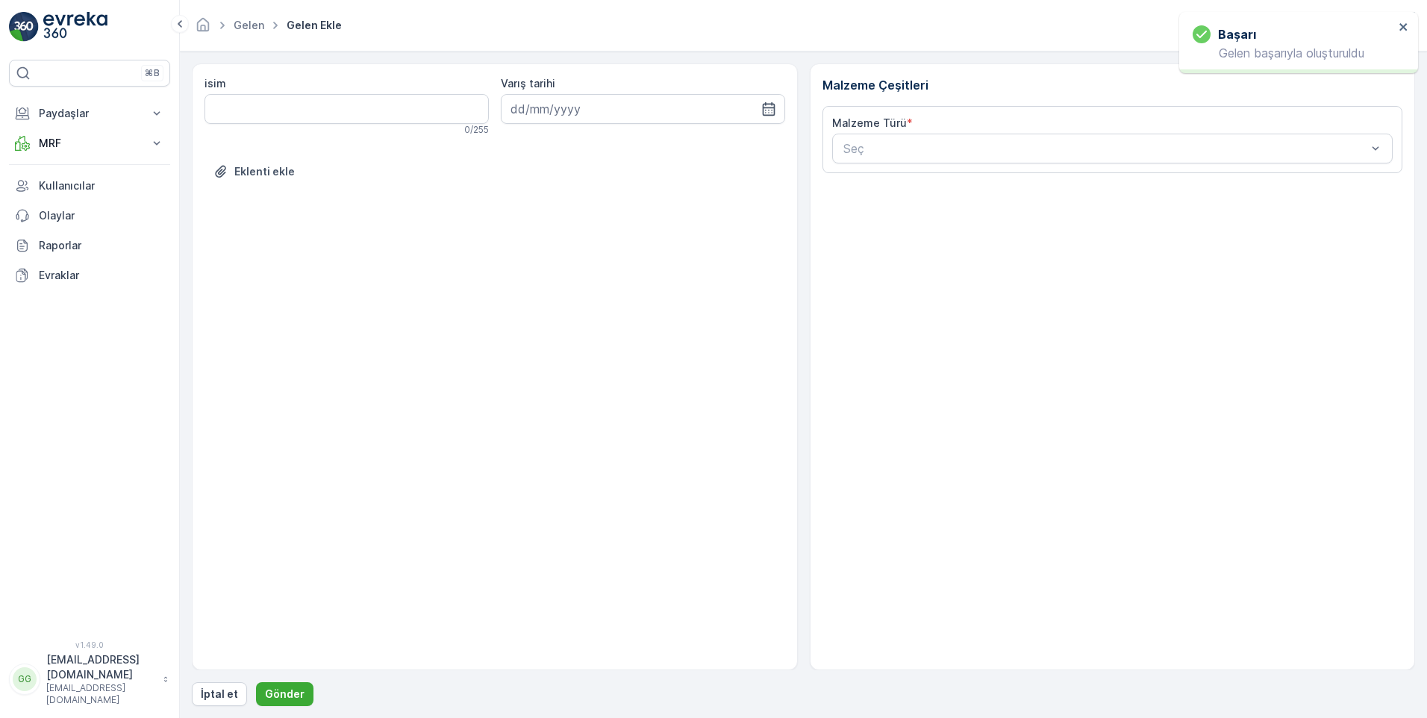
click at [984, 166] on div "Malzeme Türü * Seç" at bounding box center [1112, 139] width 581 height 67
click at [940, 137] on div "Seç" at bounding box center [1112, 149] width 561 height 30
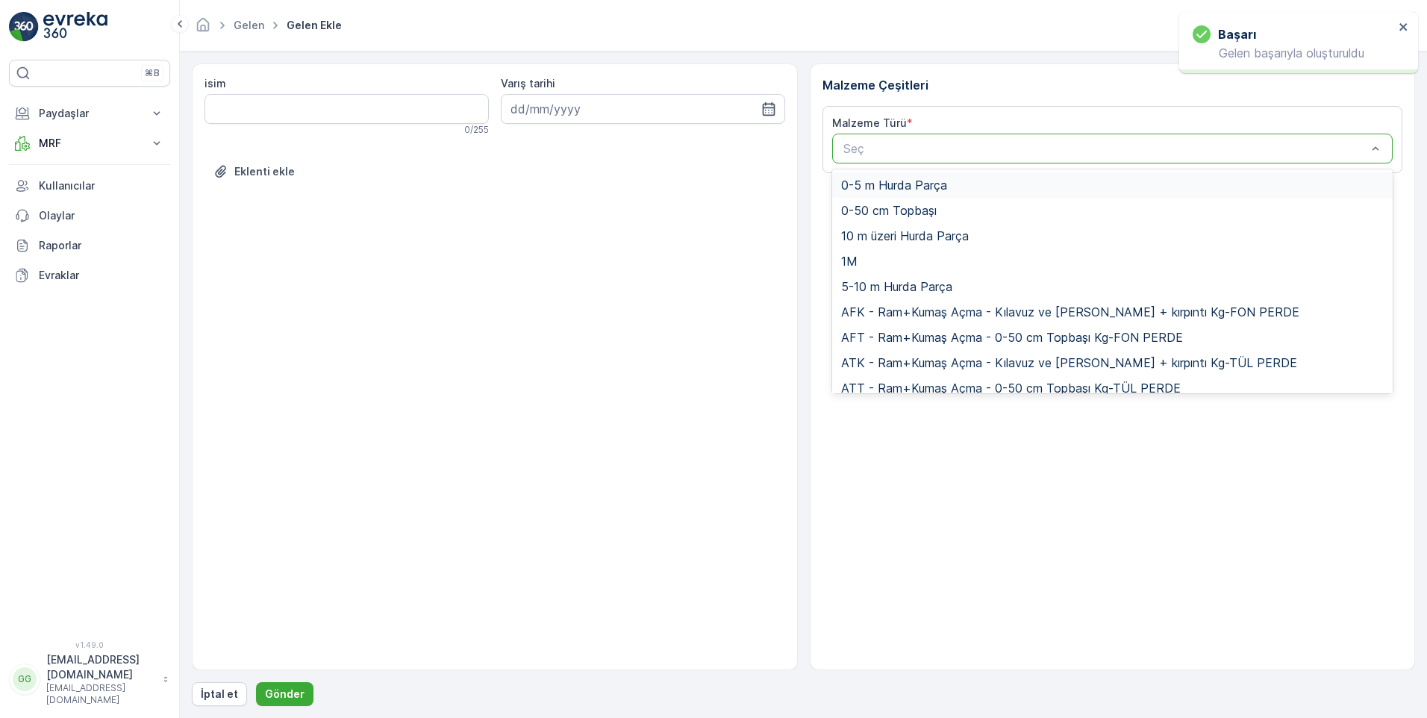
paste input "UDB1"
type input "UDB1"
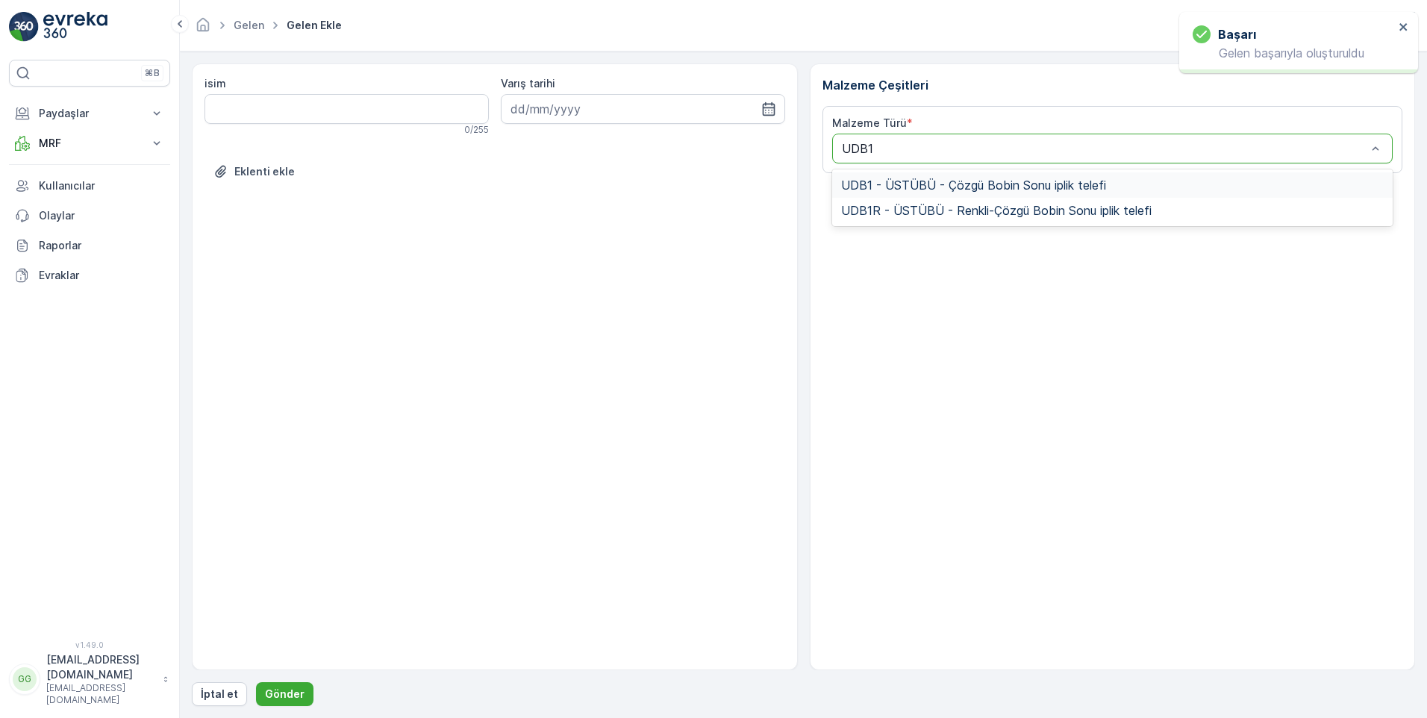
click at [948, 177] on div "UDB1 - ÜSTÜBÜ - Çözgü Bobin Sonu iplik telefi" at bounding box center [1112, 184] width 561 height 25
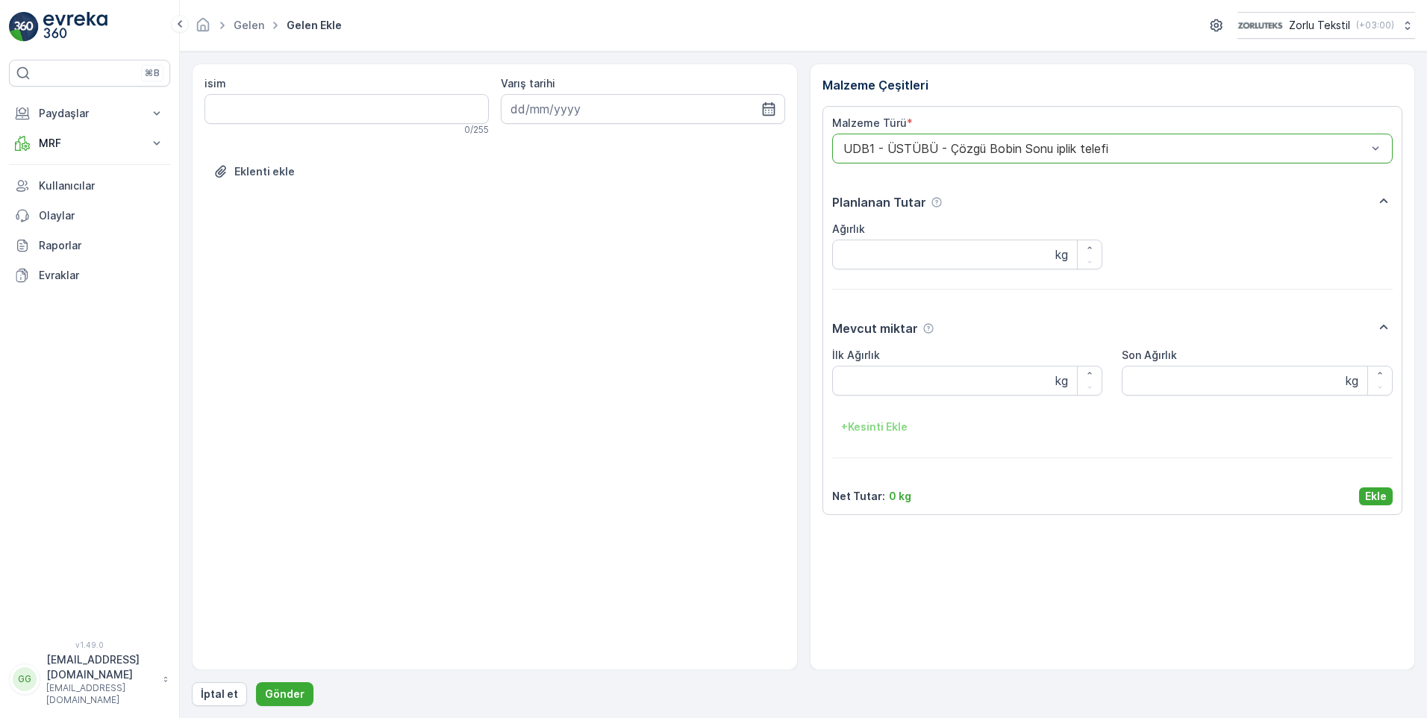
drag, startPoint x: 1385, startPoint y: 497, endPoint x: 1324, endPoint y: 534, distance: 71.7
click at [1383, 497] on p "Ekle" at bounding box center [1376, 496] width 22 height 15
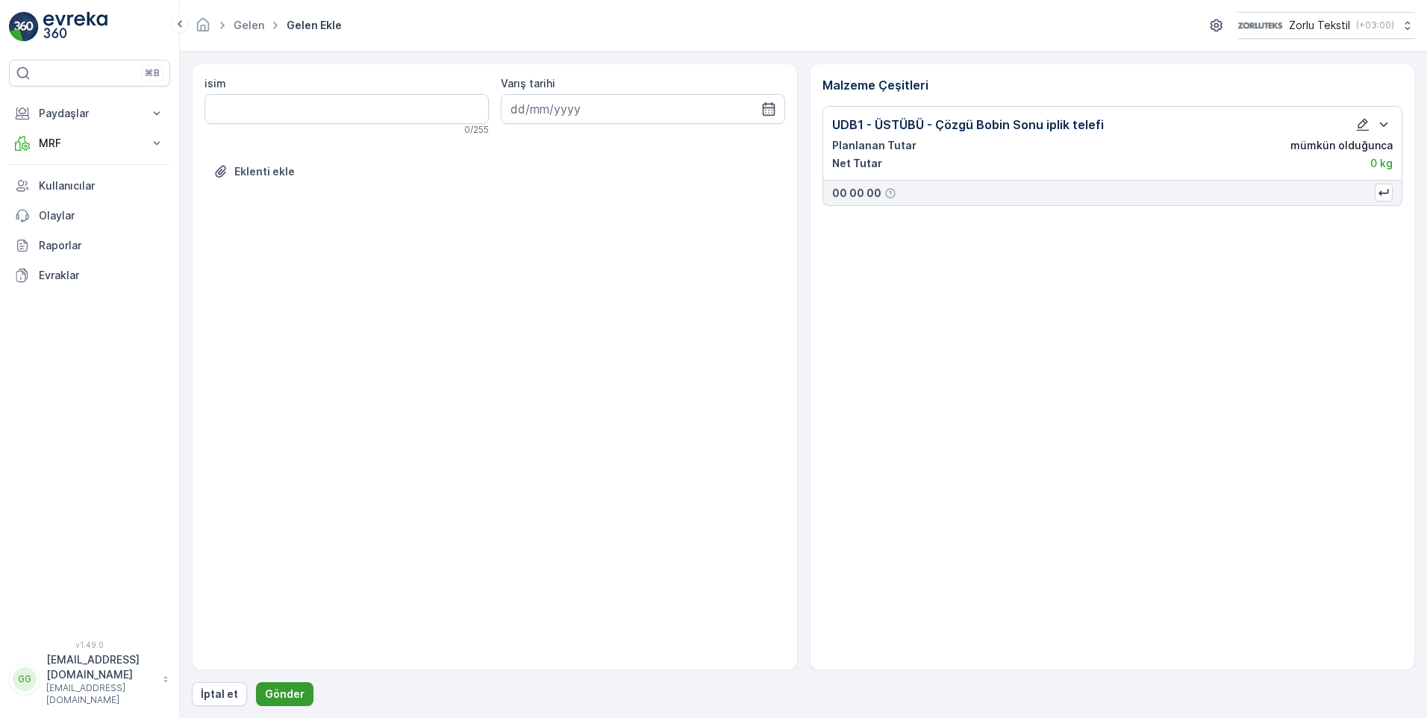
click at [272, 685] on button "Gönder" at bounding box center [284, 694] width 57 height 24
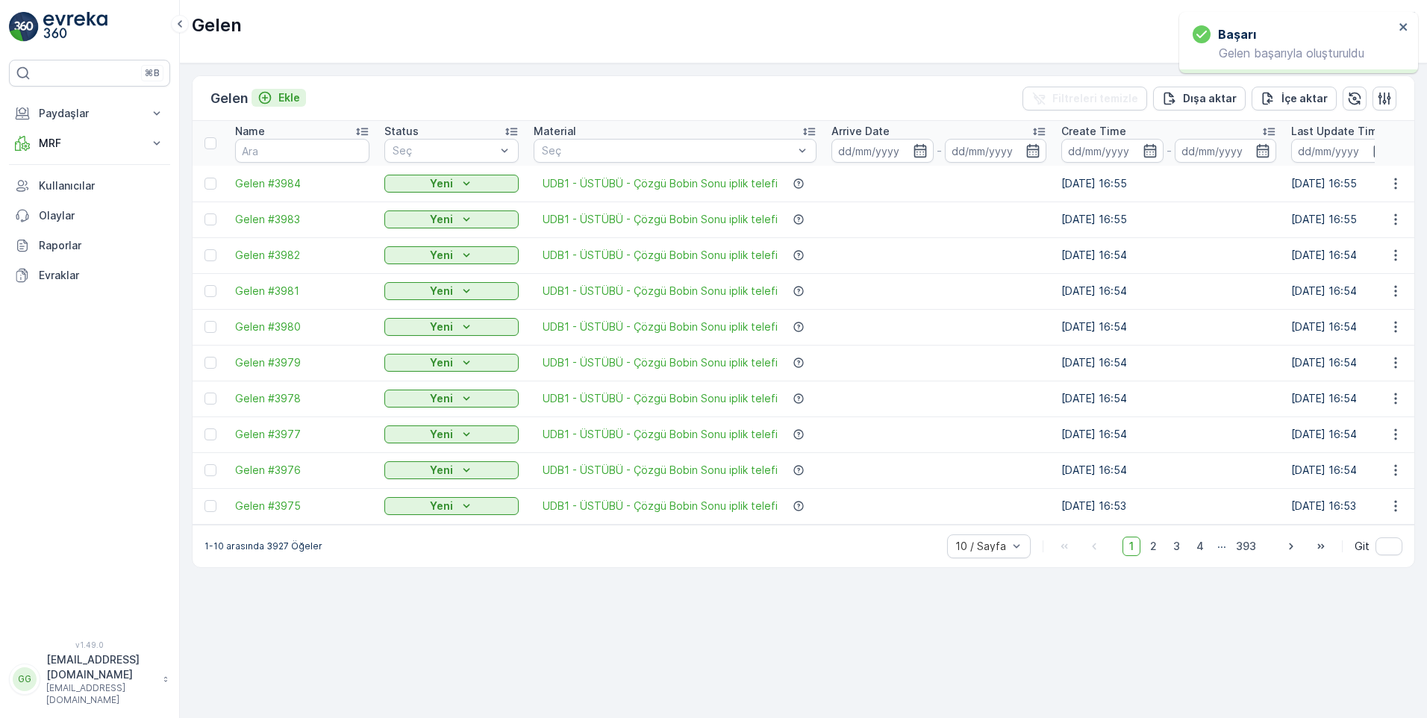
click at [297, 93] on p "Ekle" at bounding box center [289, 97] width 22 height 15
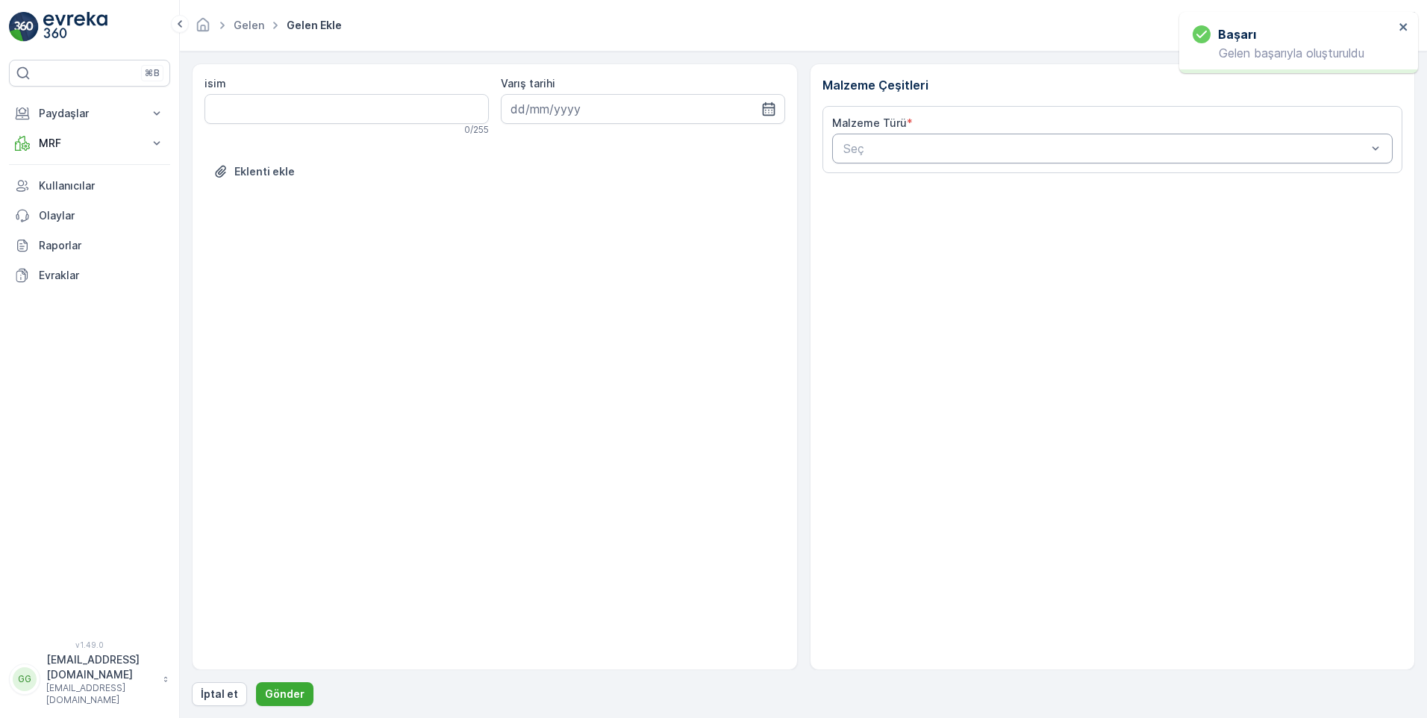
click at [954, 153] on div at bounding box center [1105, 148] width 527 height 13
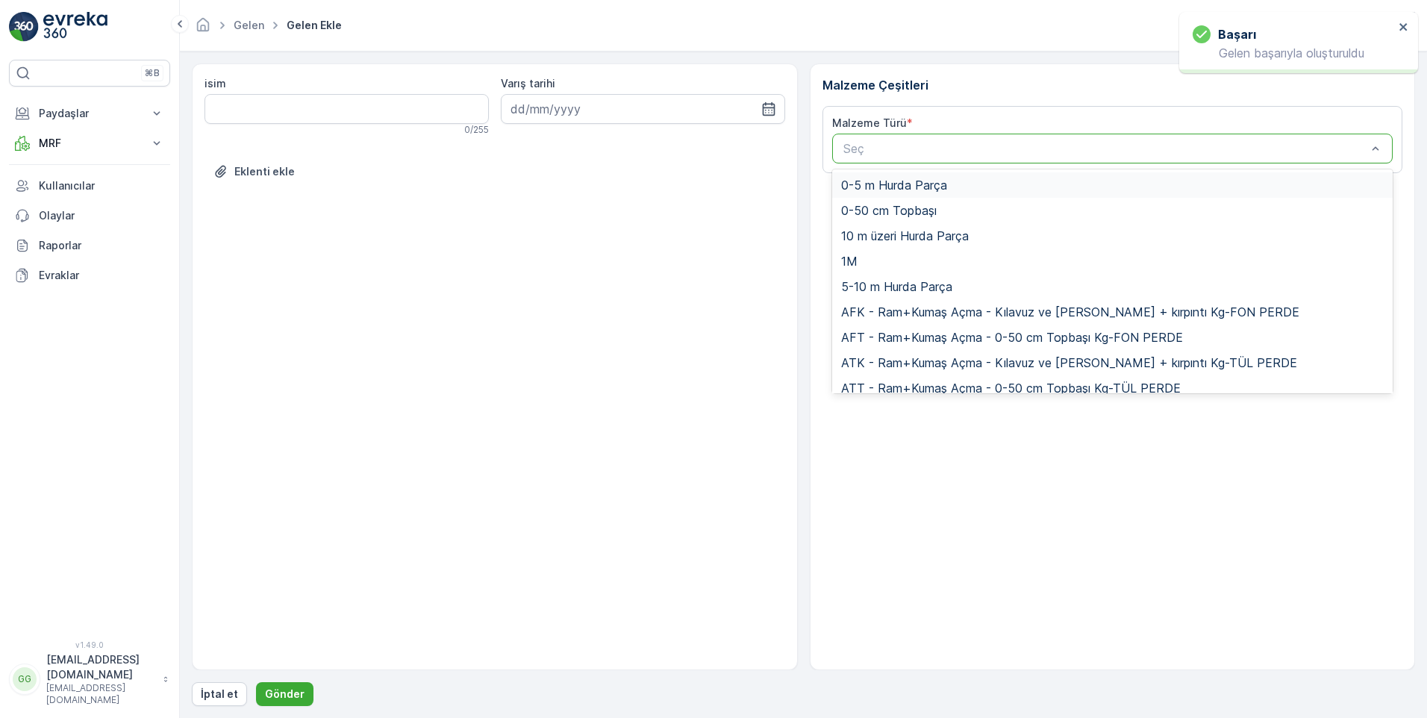
paste input "UDB1"
type input "UDB1"
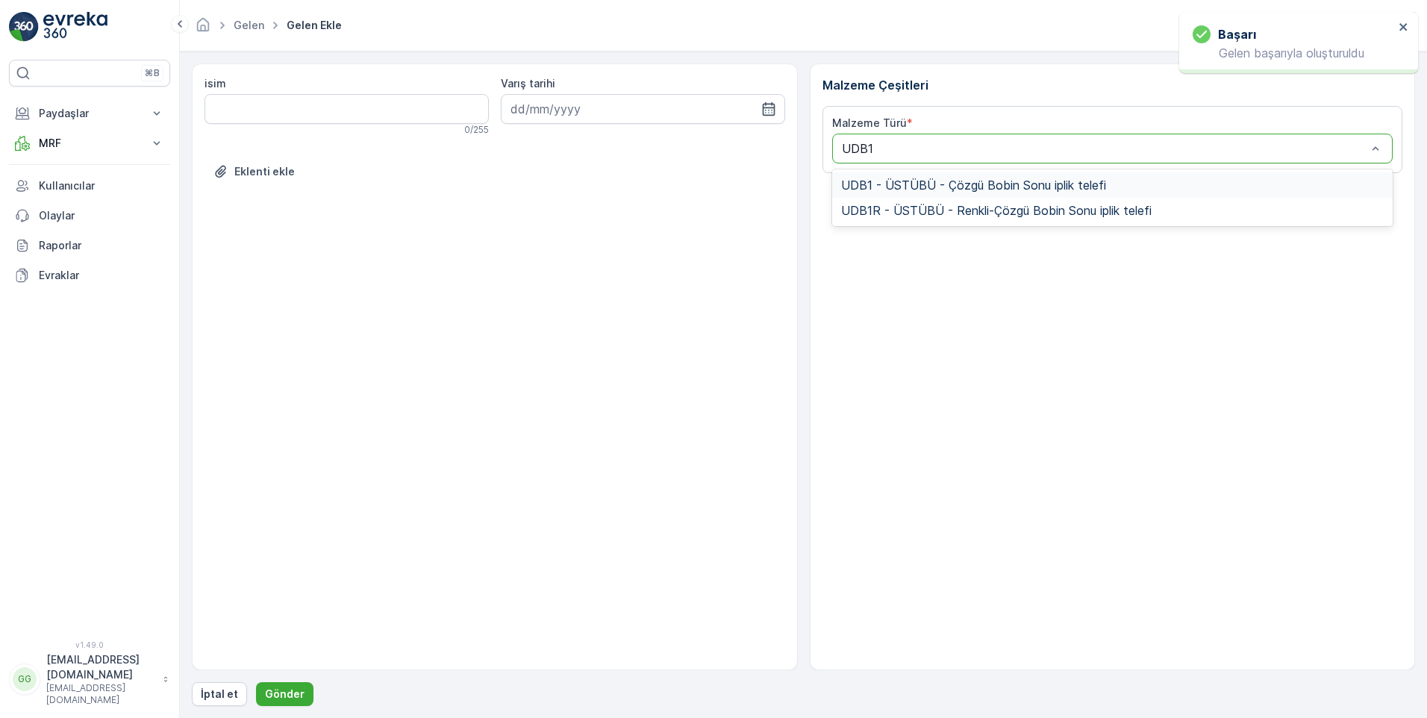
click at [940, 182] on span "UDB1 - ÜSTÜBÜ - Çözgü Bobin Sonu iplik telefi" at bounding box center [973, 184] width 265 height 13
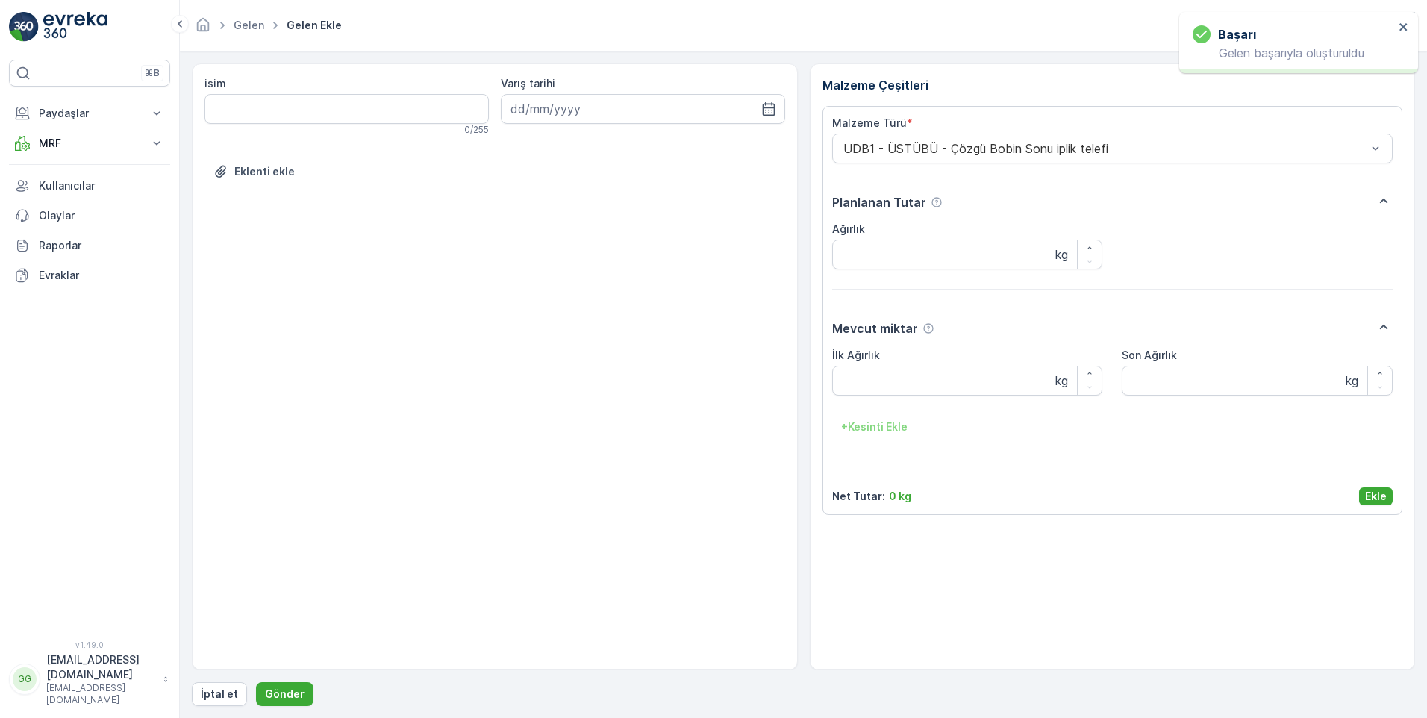
drag, startPoint x: 1377, startPoint y: 504, endPoint x: 1354, endPoint y: 512, distance: 24.5
click at [1373, 498] on button "Ekle" at bounding box center [1376, 496] width 34 height 18
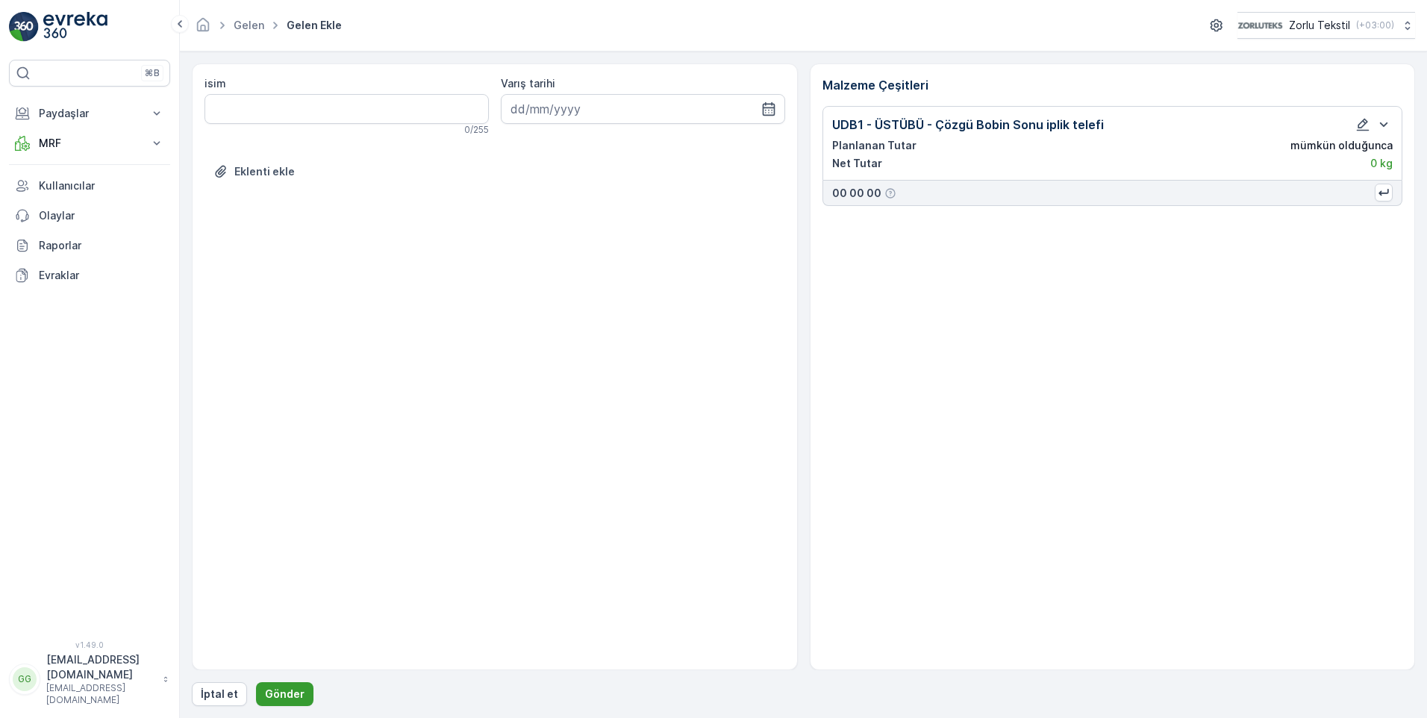
click at [275, 695] on p "Gönder" at bounding box center [285, 693] width 40 height 15
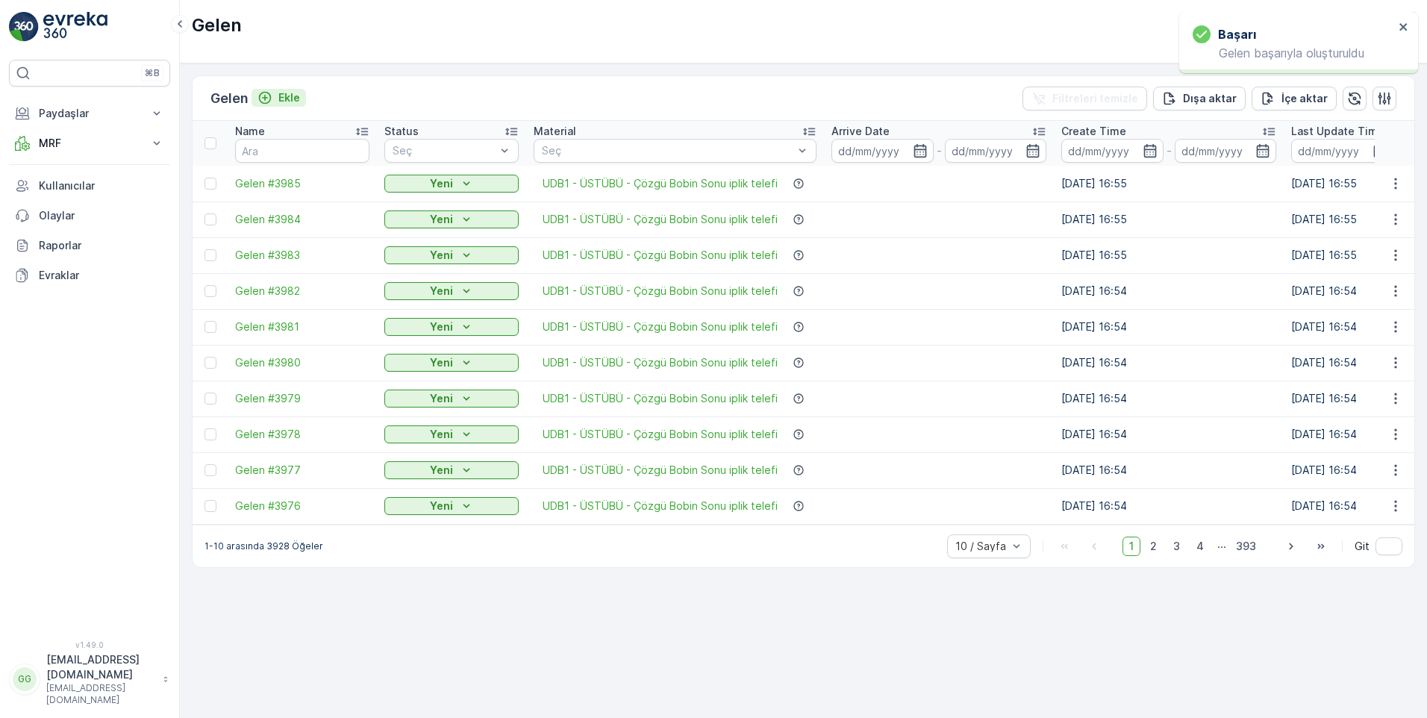
click at [293, 94] on p "Ekle" at bounding box center [289, 97] width 22 height 15
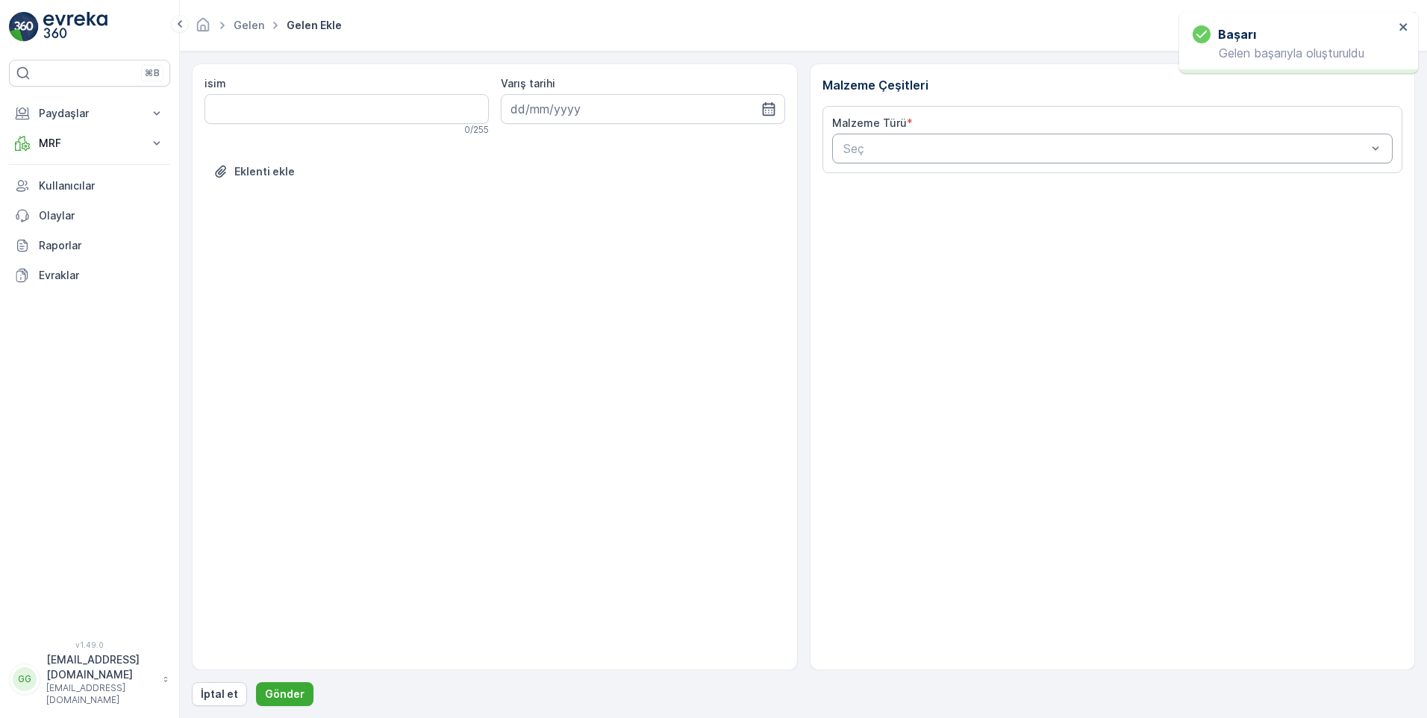
click at [881, 146] on div at bounding box center [1105, 148] width 527 height 13
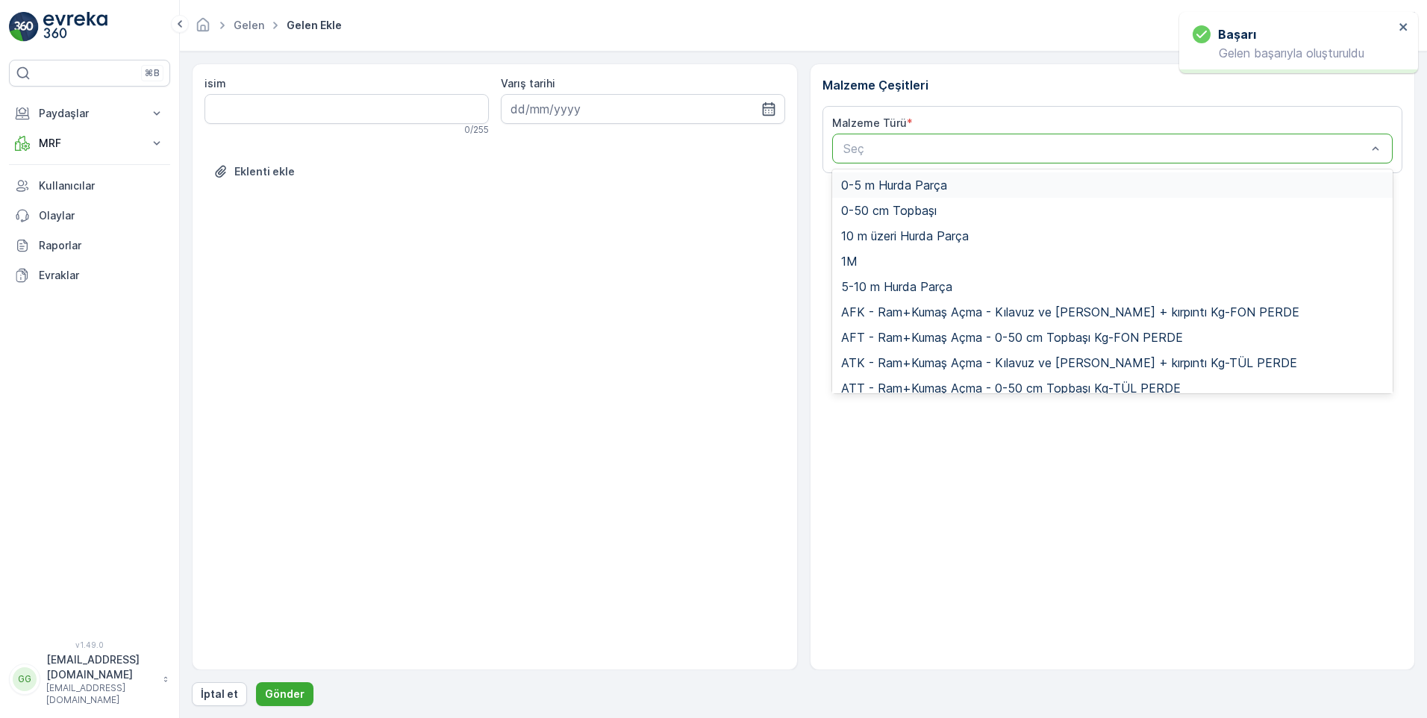
paste input "UDB1"
type input "UDB1"
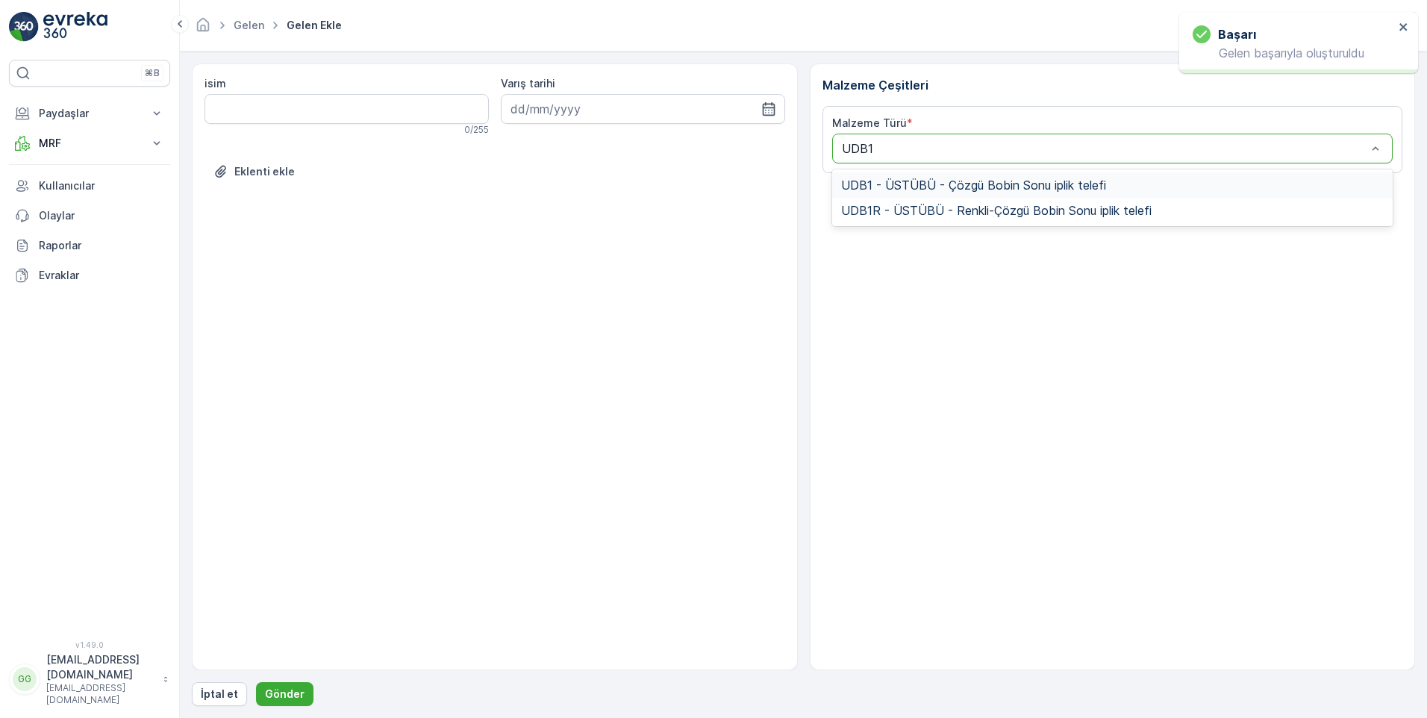
click at [907, 184] on span "UDB1 - ÜSTÜBÜ - Çözgü Bobin Sonu iplik telefi" at bounding box center [973, 184] width 265 height 13
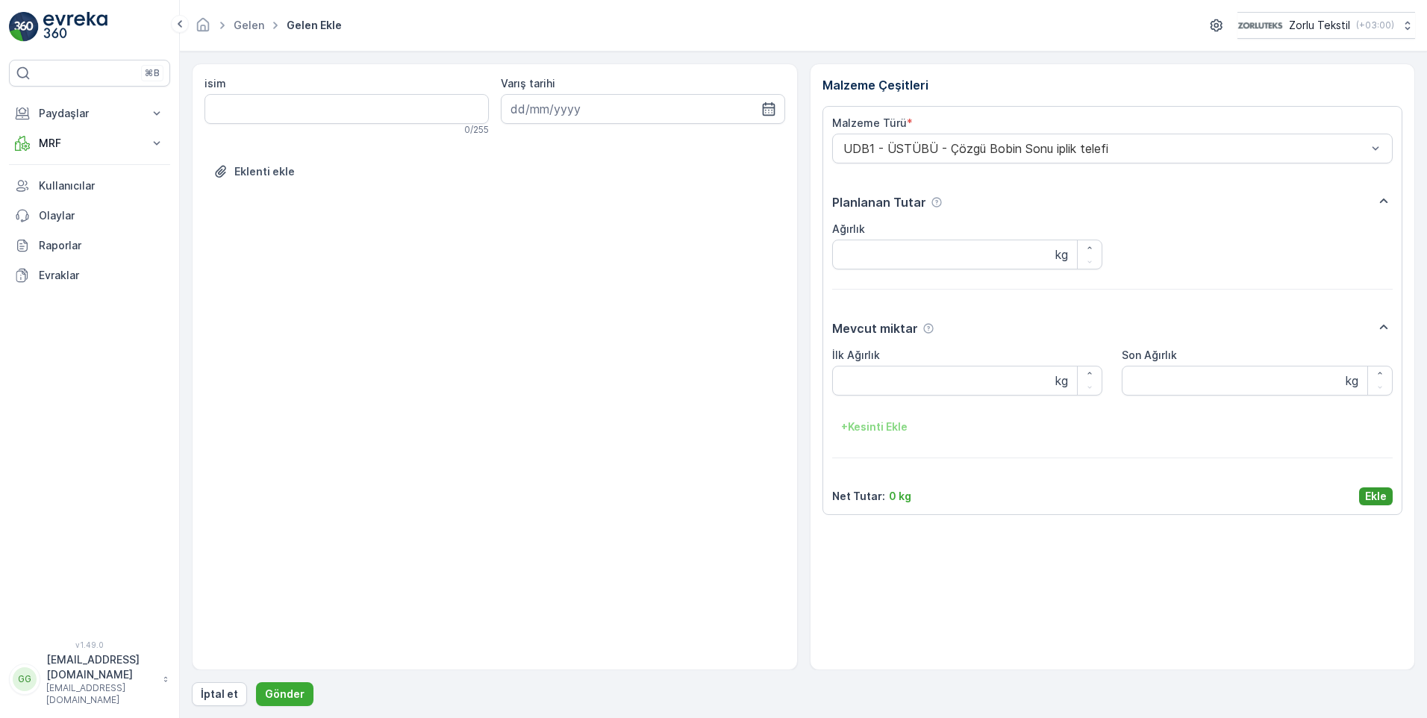
click at [1362, 494] on button "Ekle" at bounding box center [1376, 496] width 34 height 18
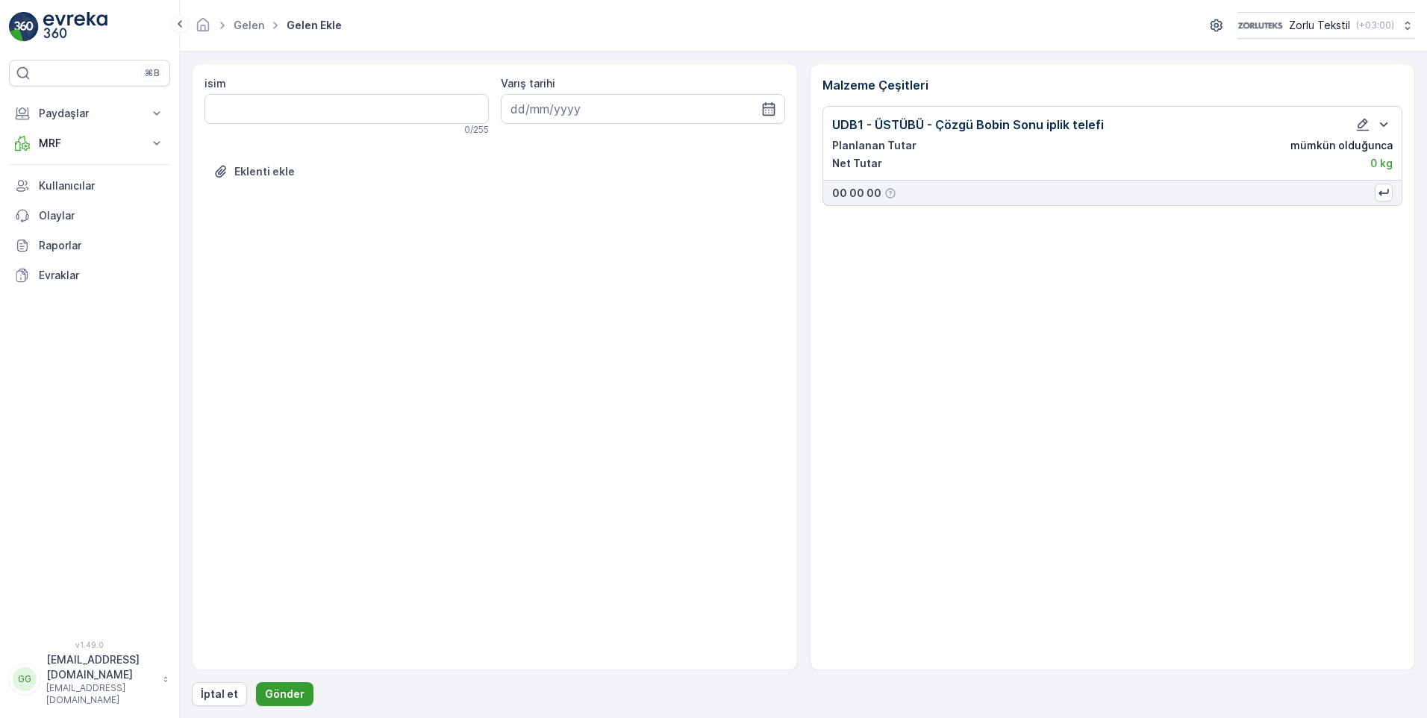
click at [270, 696] on p "Gönder" at bounding box center [285, 693] width 40 height 15
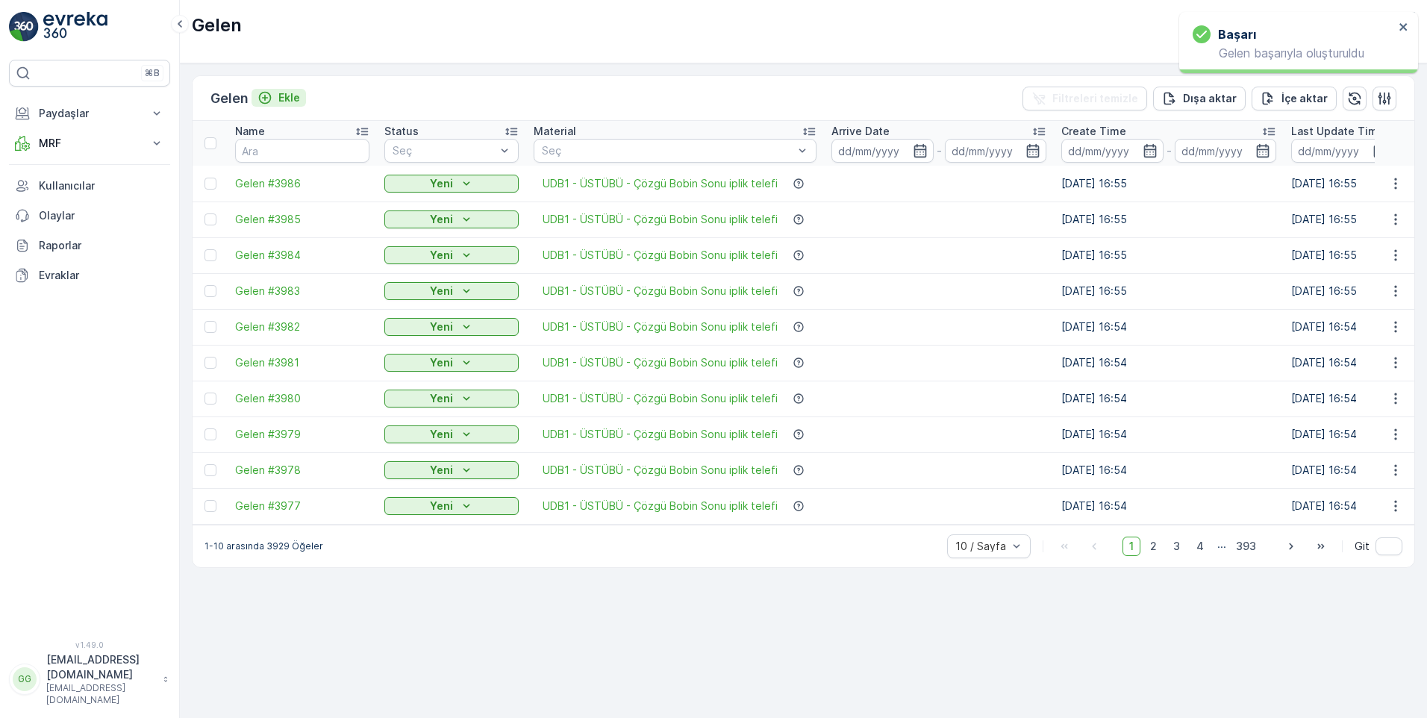
click at [290, 94] on p "Ekle" at bounding box center [289, 97] width 22 height 15
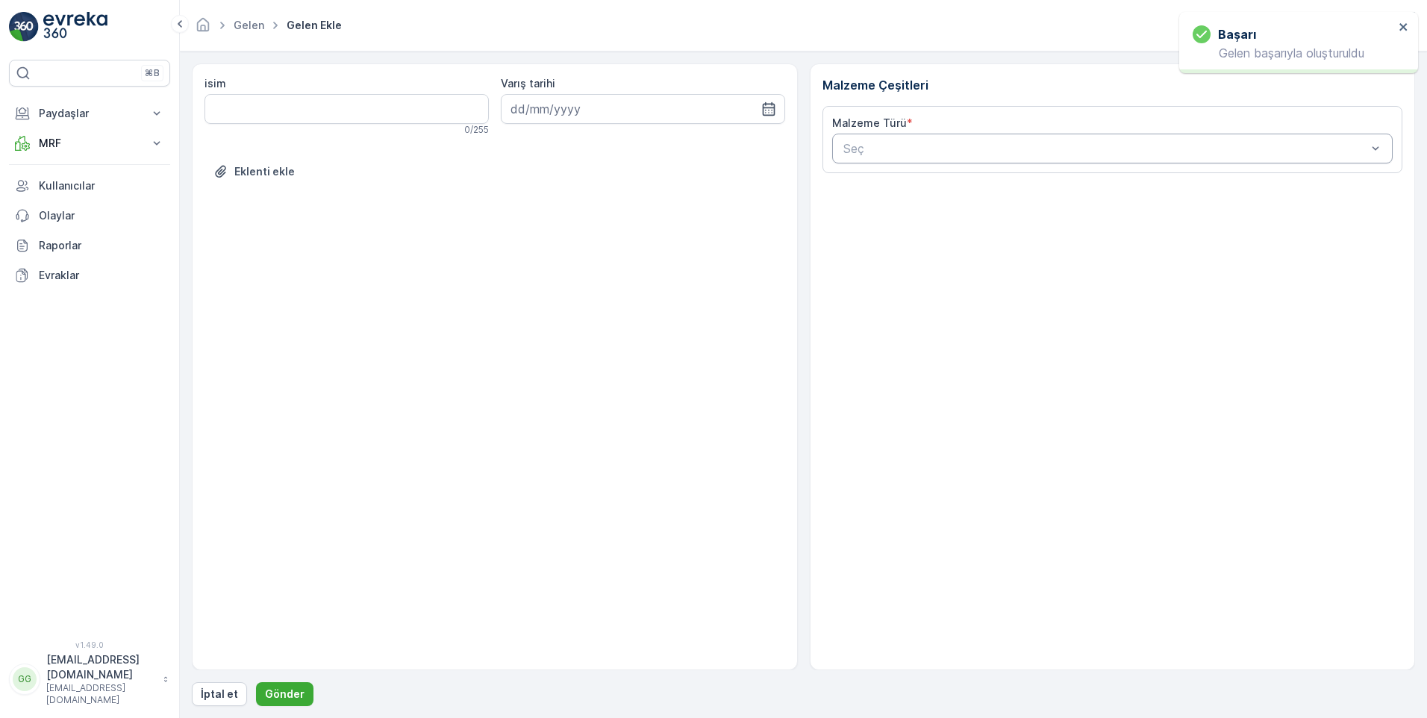
click at [893, 153] on div at bounding box center [1105, 148] width 527 height 13
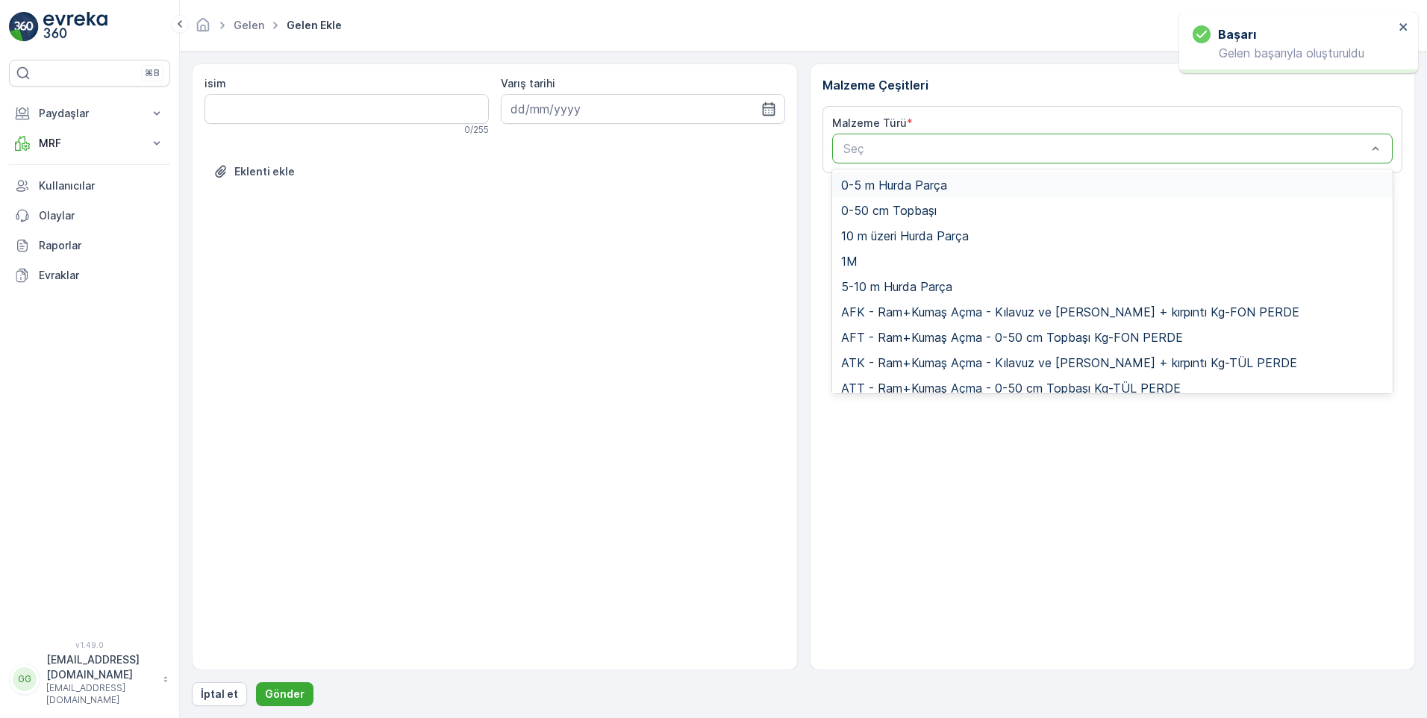
paste input "UDB1"
type input "UDB1"
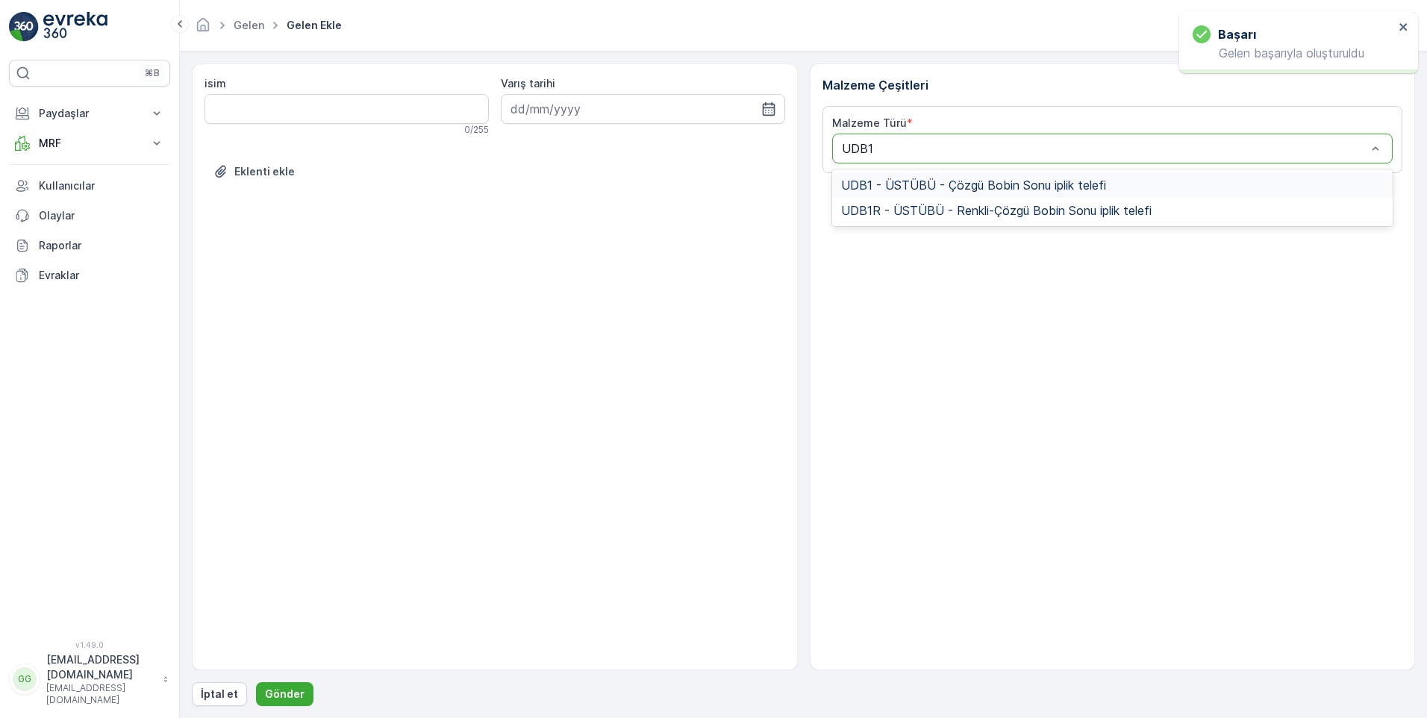
click at [924, 184] on span "UDB1 - ÜSTÜBÜ - Çözgü Bobin Sonu iplik telefi" at bounding box center [973, 184] width 265 height 13
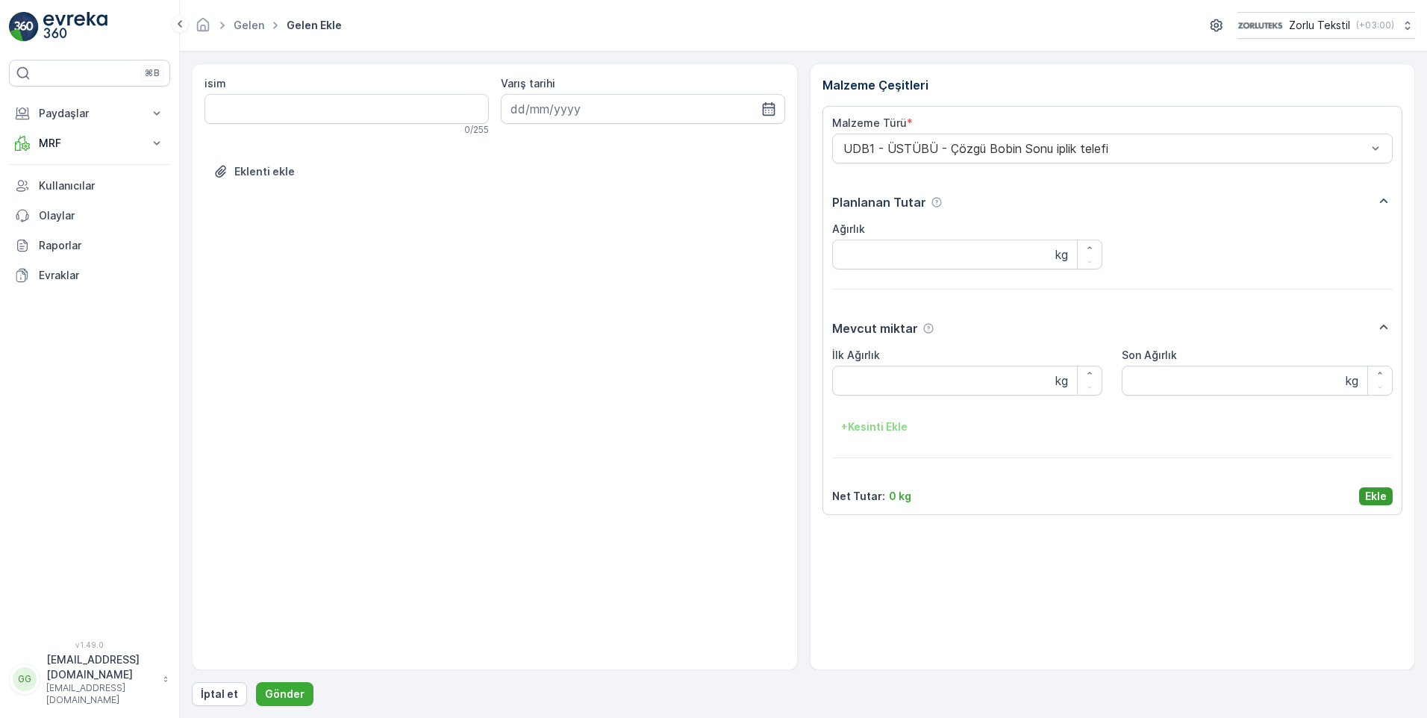
click at [1370, 492] on p "Ekle" at bounding box center [1376, 496] width 22 height 15
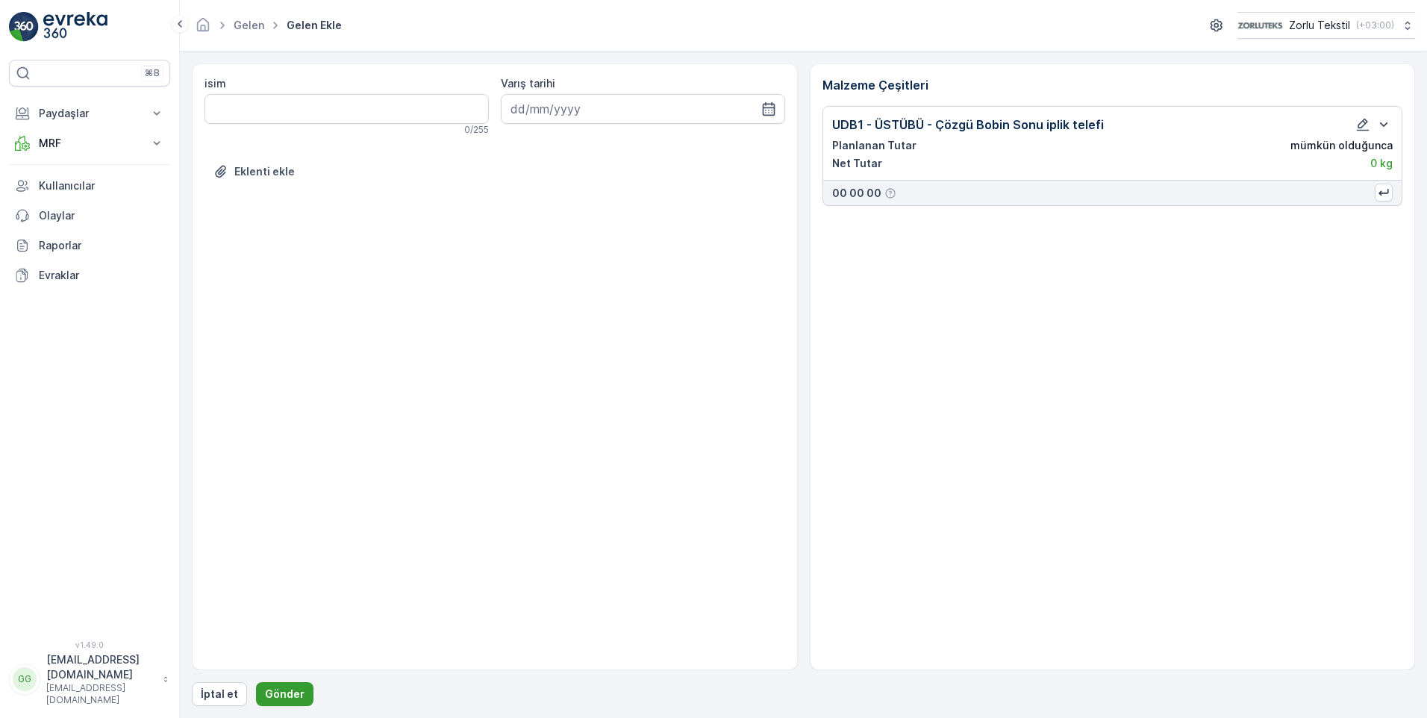
click at [283, 689] on p "Gönder" at bounding box center [285, 693] width 40 height 15
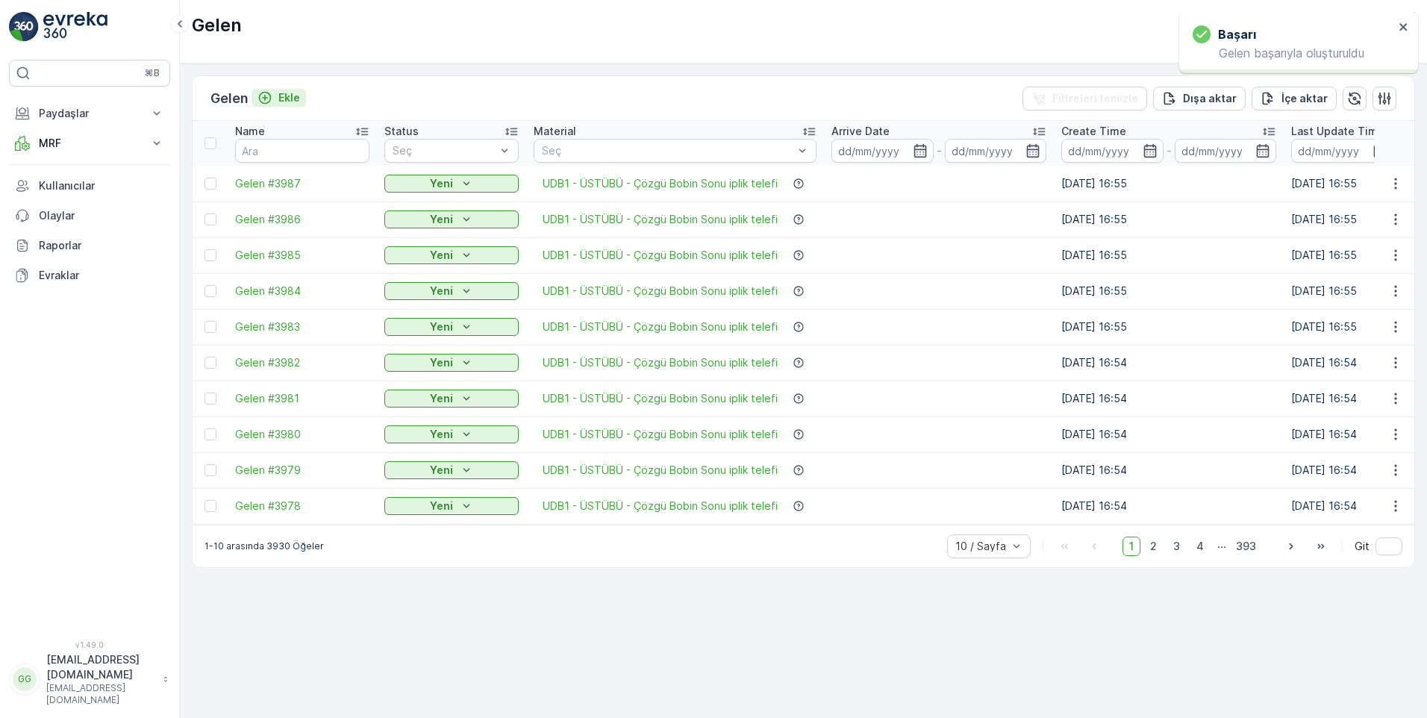
click at [294, 93] on p "Ekle" at bounding box center [289, 97] width 22 height 15
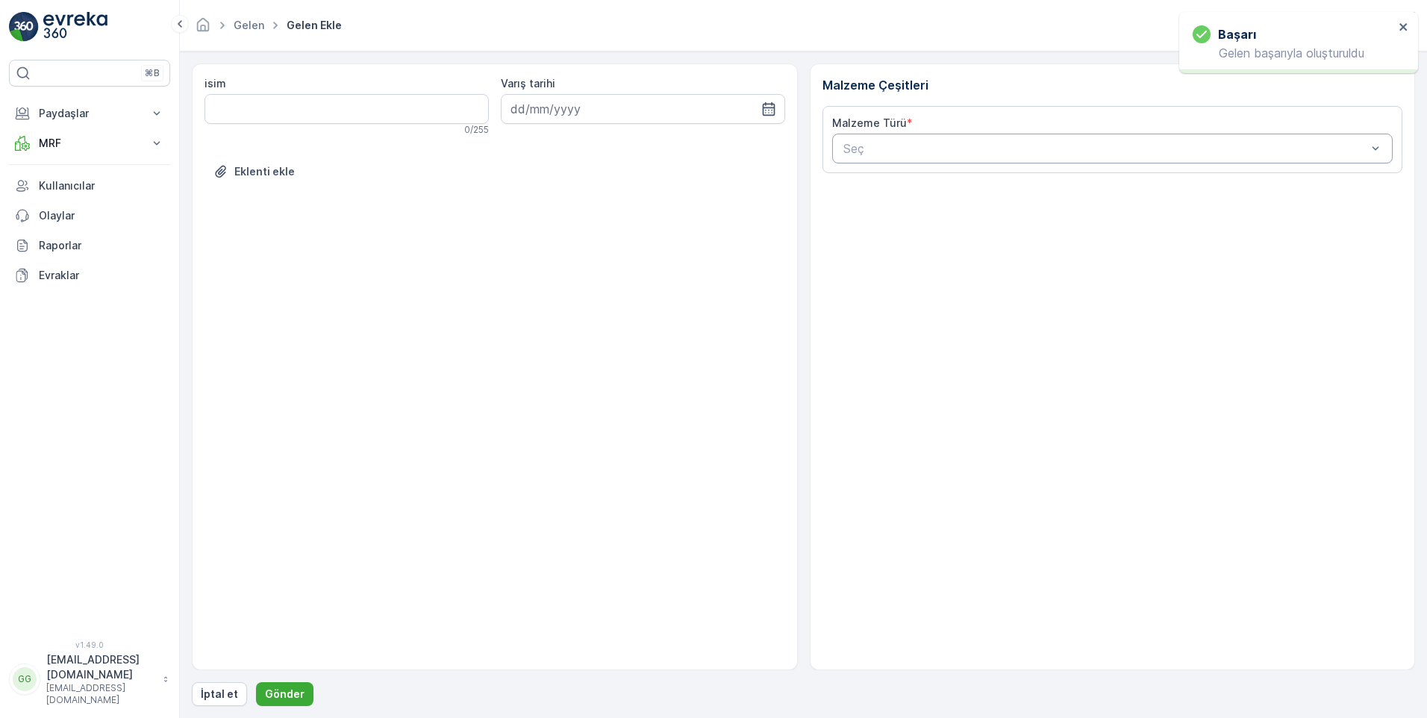
click at [866, 151] on div at bounding box center [1105, 148] width 527 height 13
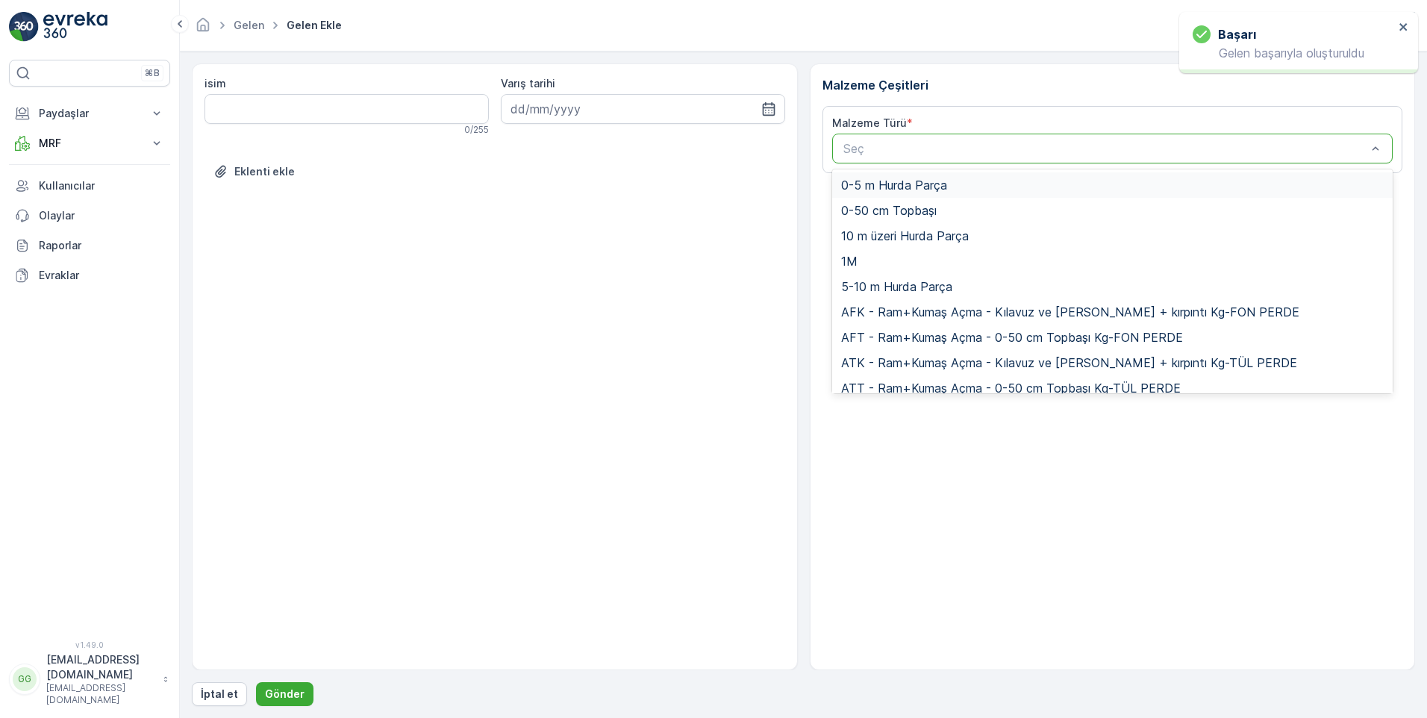
paste input "UDB1"
type input "UDB1"
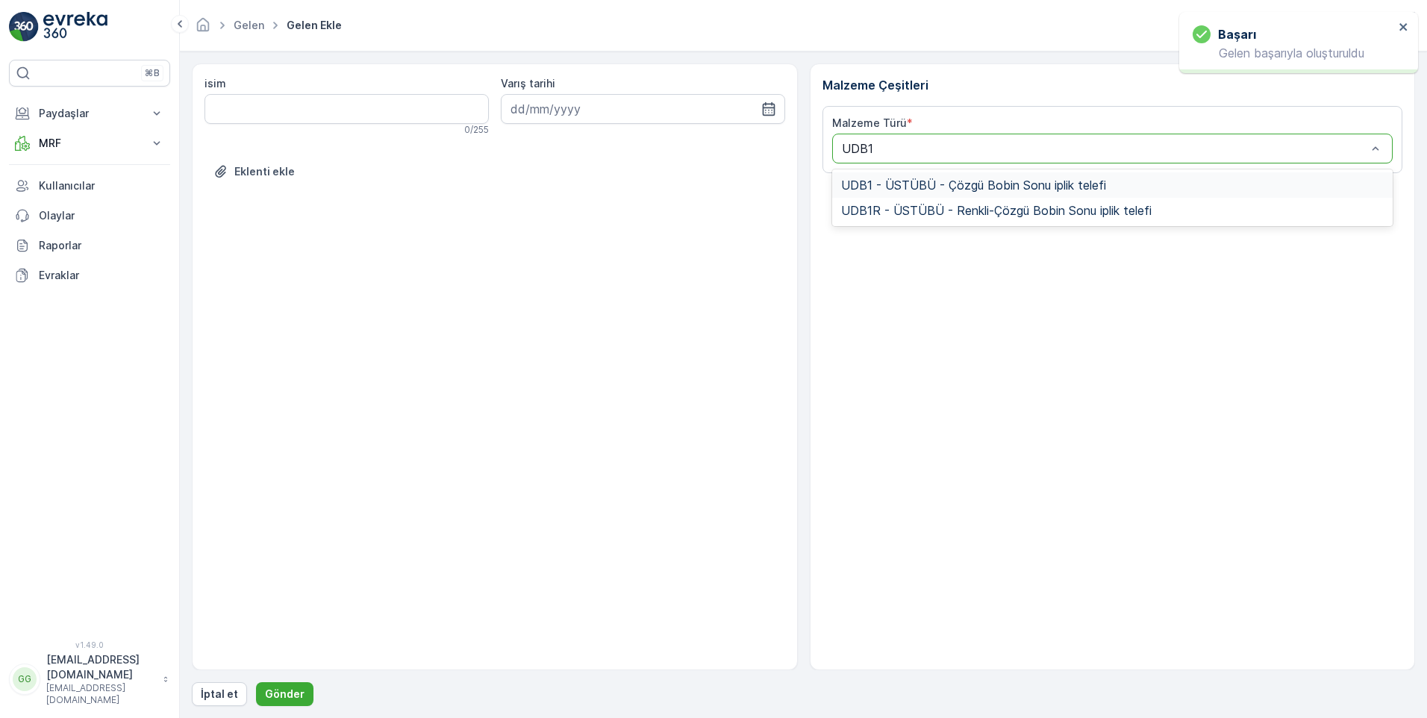
click at [901, 180] on span "UDB1 - ÜSTÜBÜ - Çözgü Bobin Sonu iplik telefi" at bounding box center [973, 184] width 265 height 13
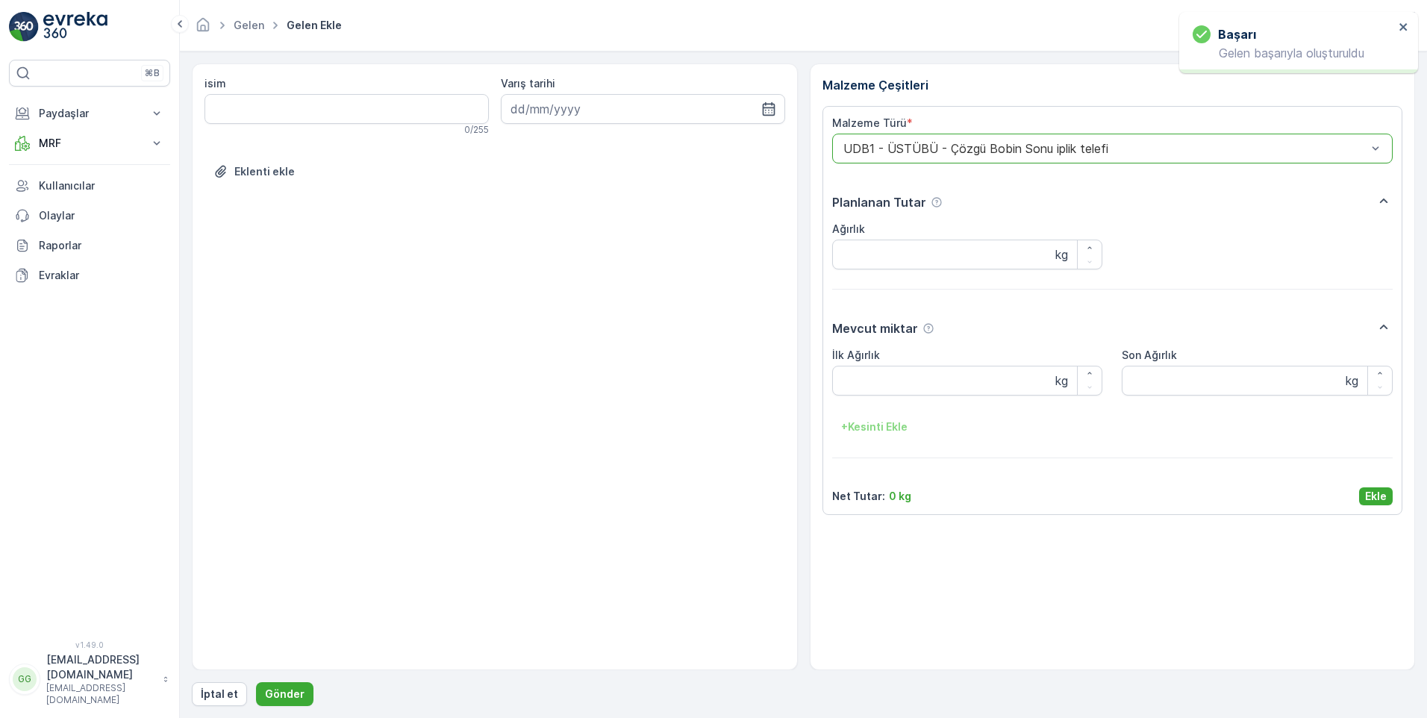
click at [1369, 496] on p "Ekle" at bounding box center [1376, 496] width 22 height 15
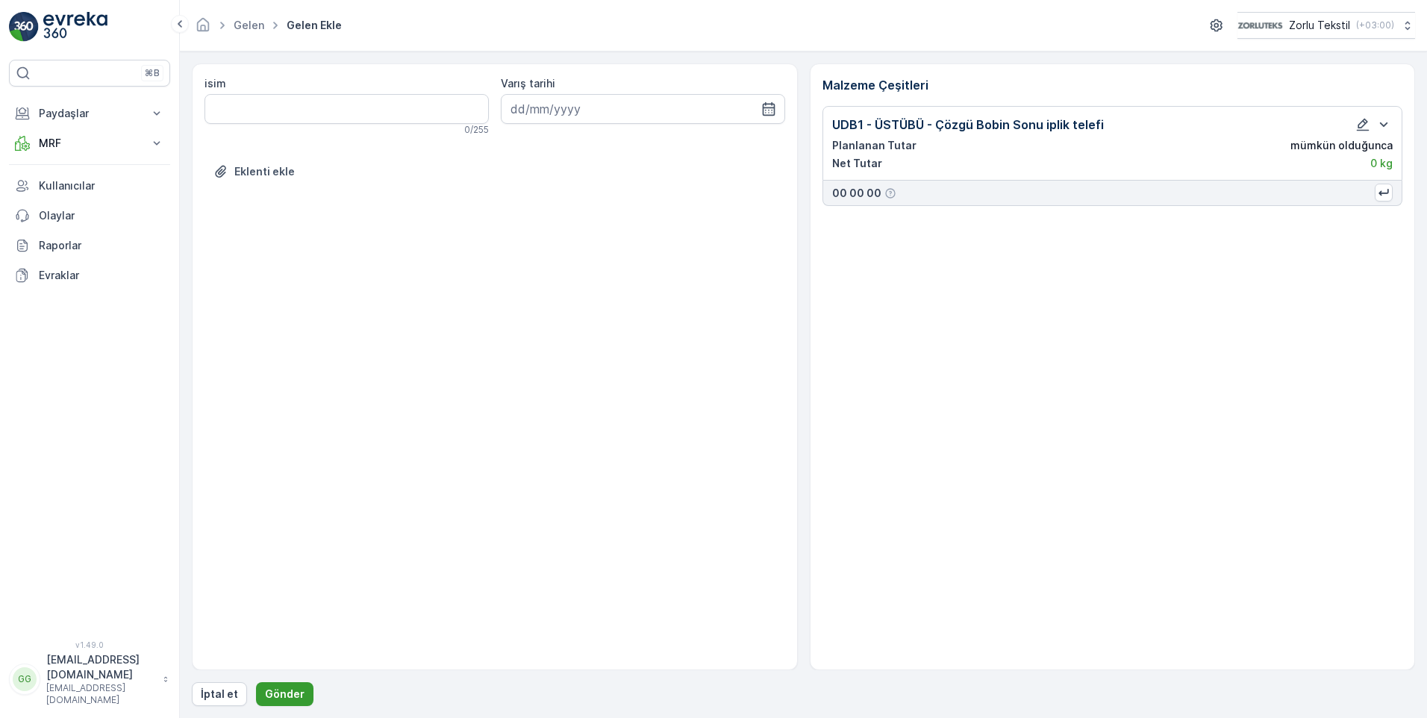
click at [267, 694] on p "Gönder" at bounding box center [285, 693] width 40 height 15
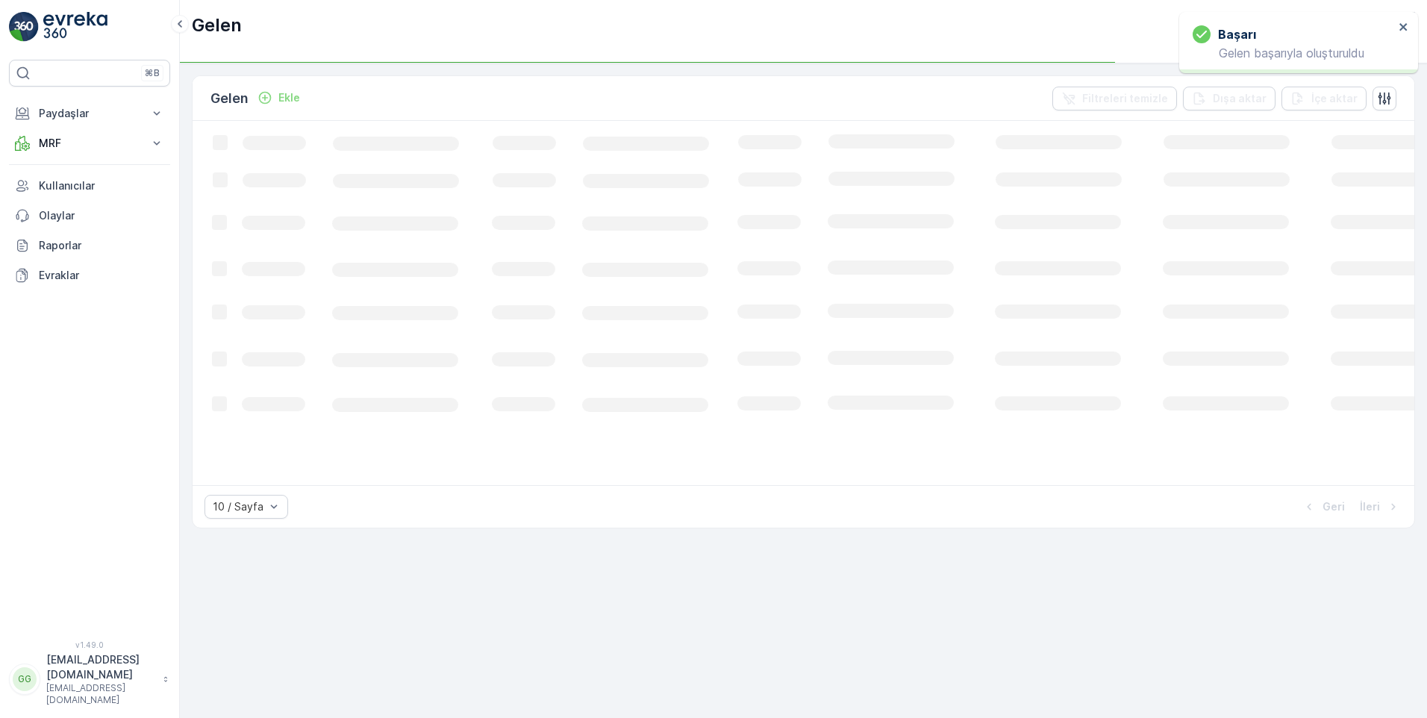
click at [290, 101] on p "Ekle" at bounding box center [289, 97] width 22 height 15
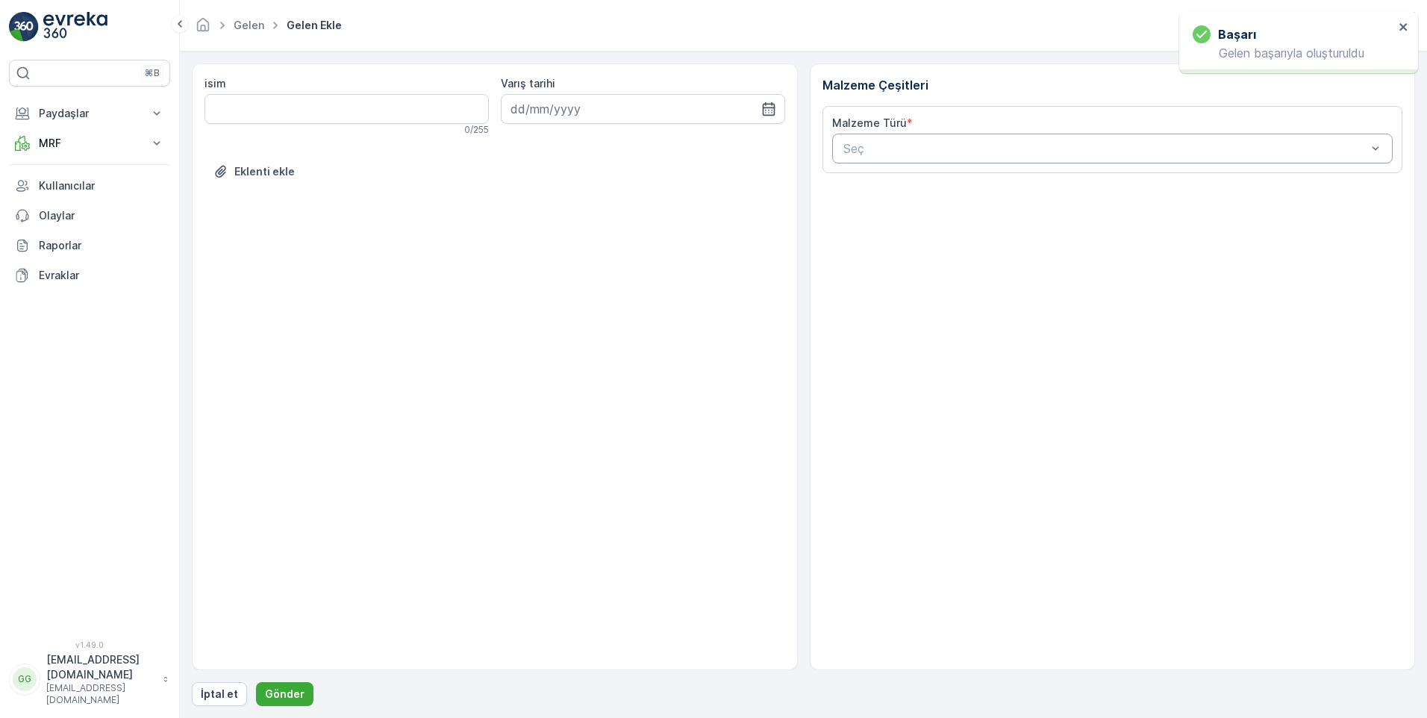
click at [876, 148] on div at bounding box center [1105, 148] width 527 height 13
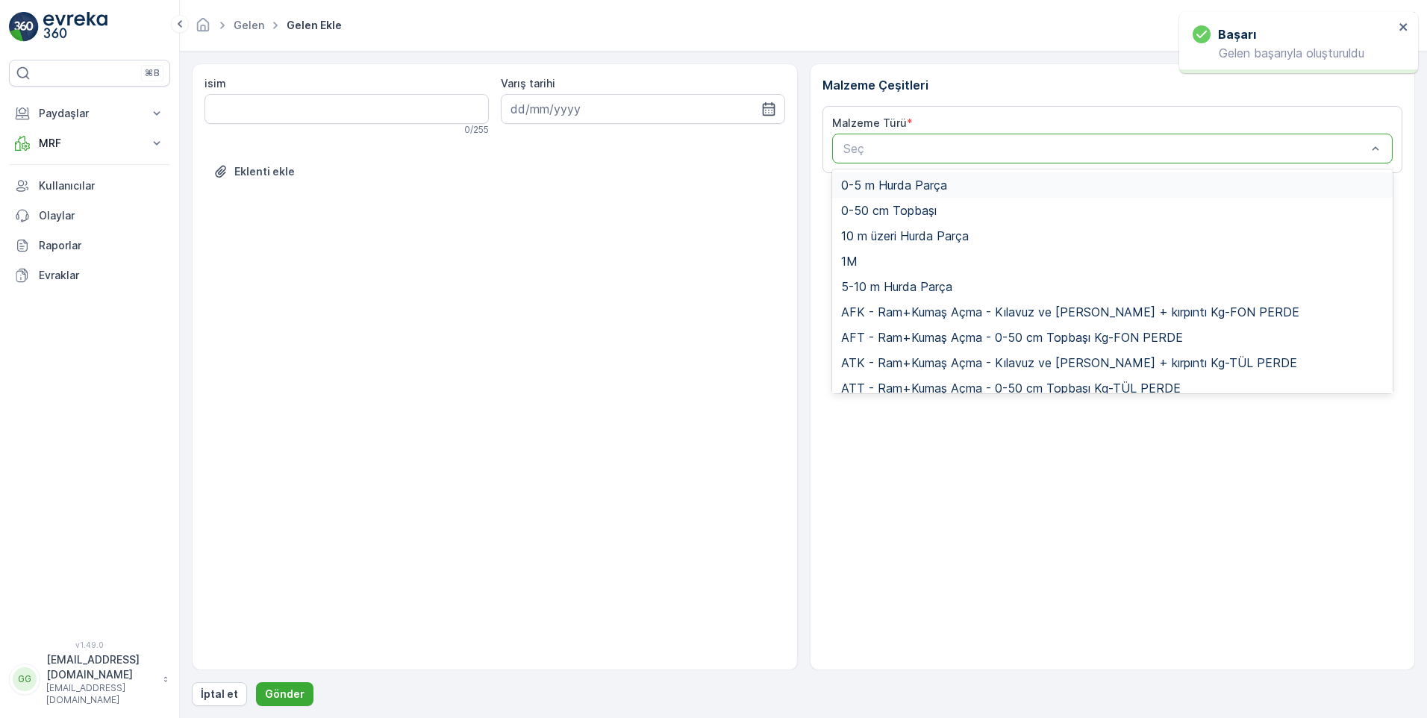
paste input "UDB1"
type input "UDB1"
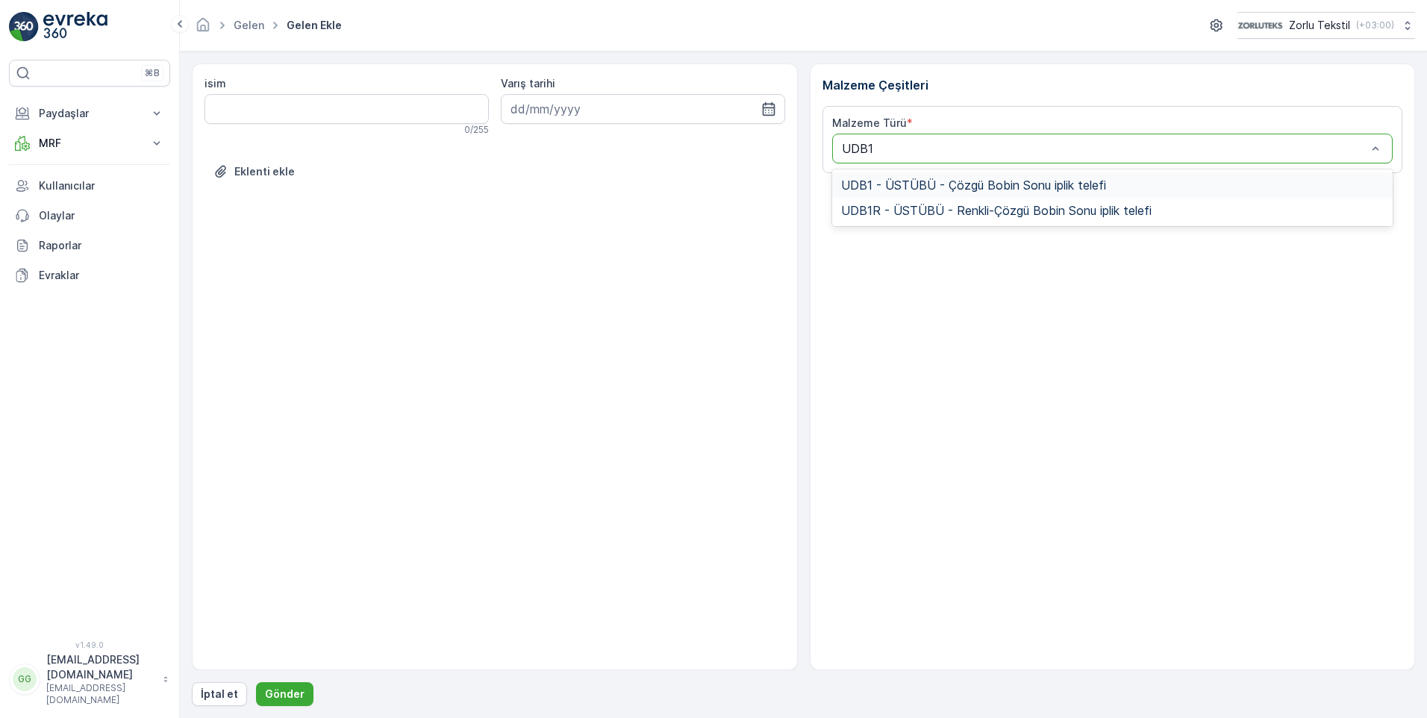
click at [896, 181] on span "UDB1 - ÜSTÜBÜ - Çözgü Bobin Sonu iplik telefi" at bounding box center [973, 184] width 265 height 13
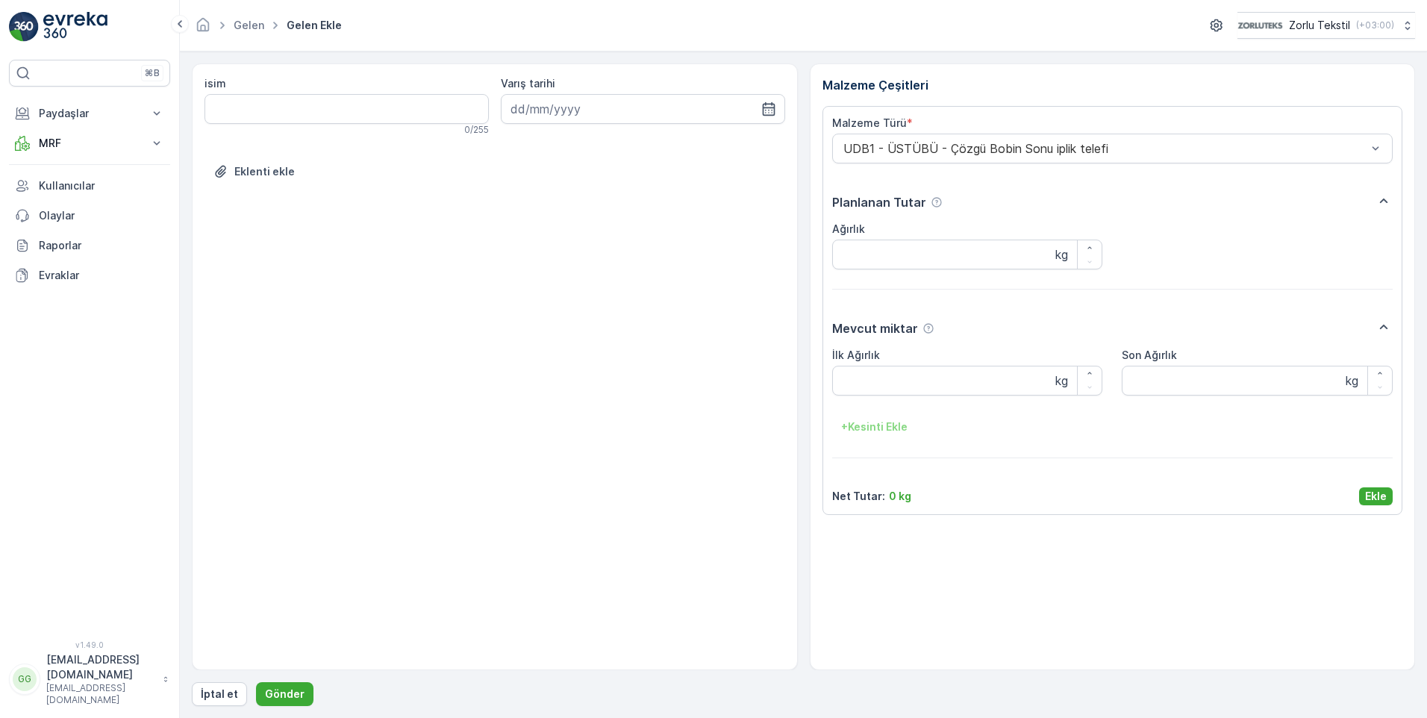
drag, startPoint x: 1363, startPoint y: 495, endPoint x: 1179, endPoint y: 542, distance: 190.0
click at [1362, 495] on button "Ekle" at bounding box center [1376, 496] width 34 height 18
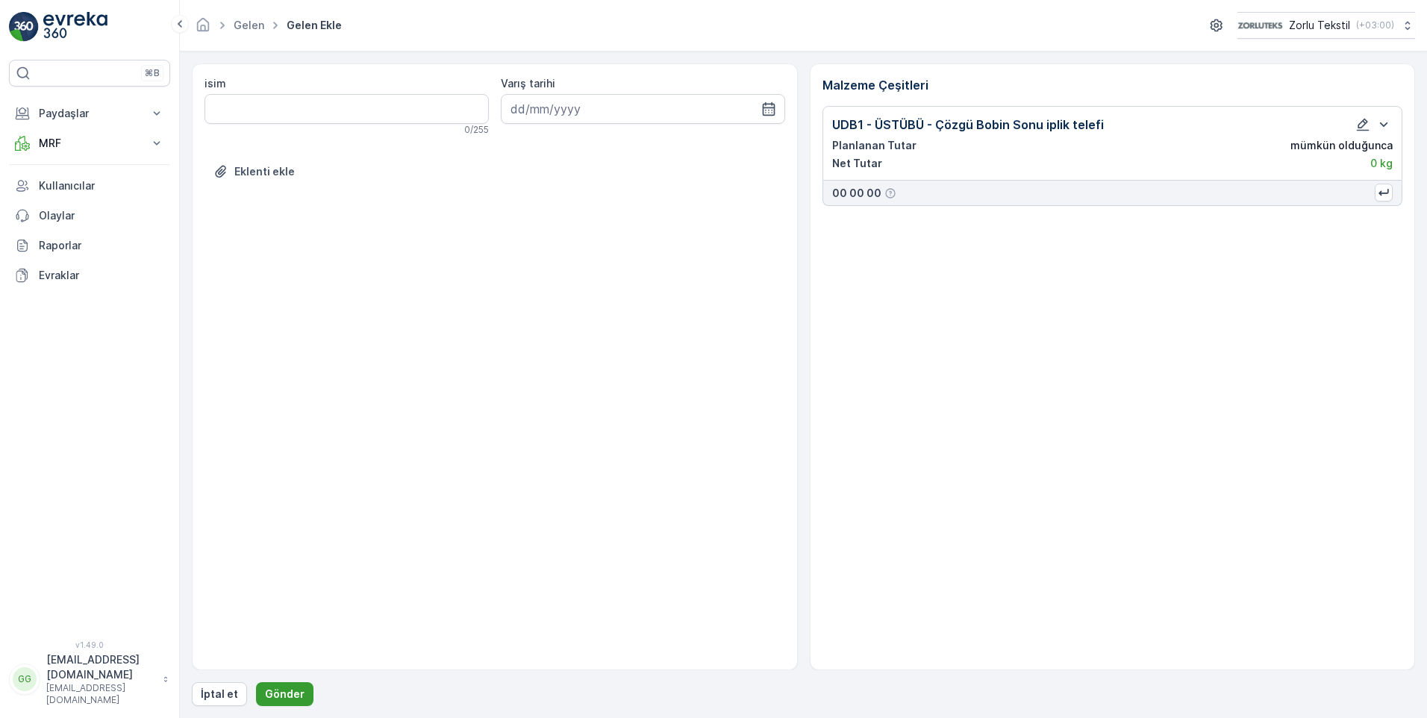
click at [275, 699] on p "Gönder" at bounding box center [285, 693] width 40 height 15
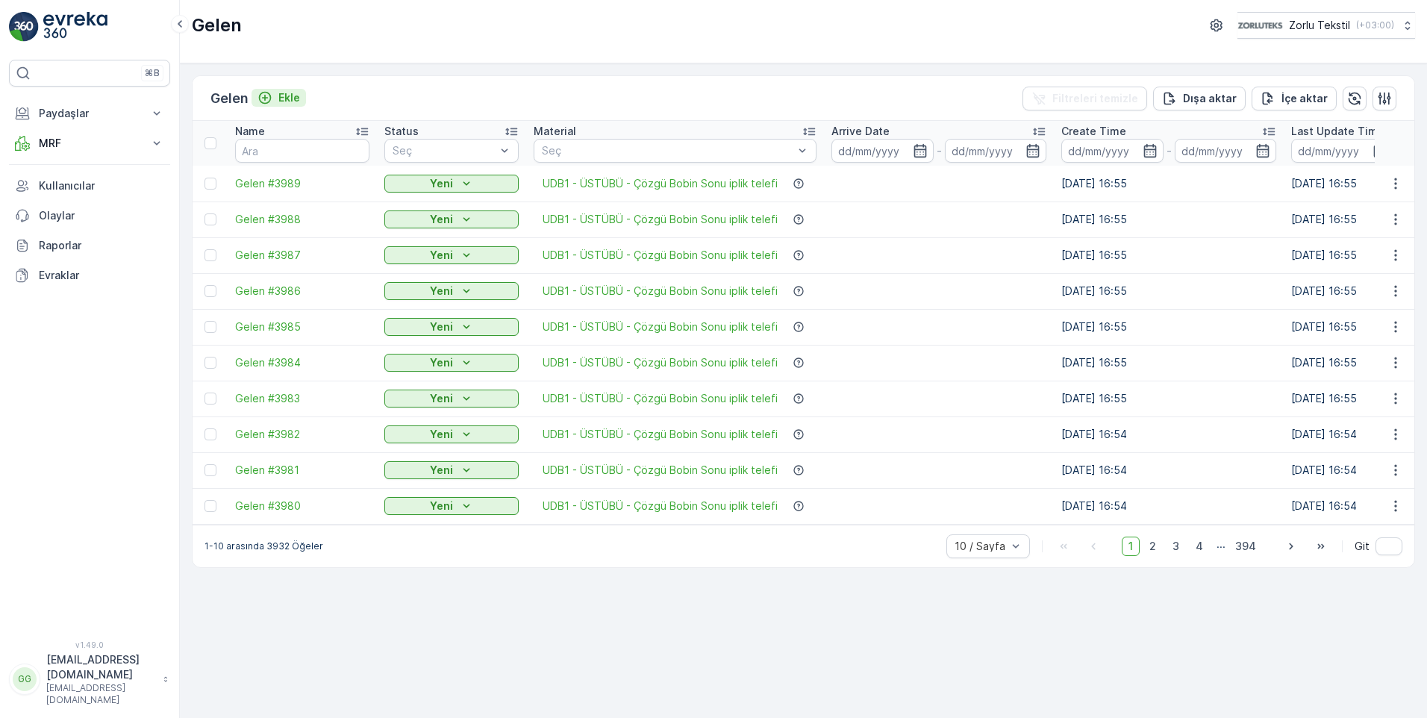
click at [300, 96] on p "Ekle" at bounding box center [289, 97] width 22 height 15
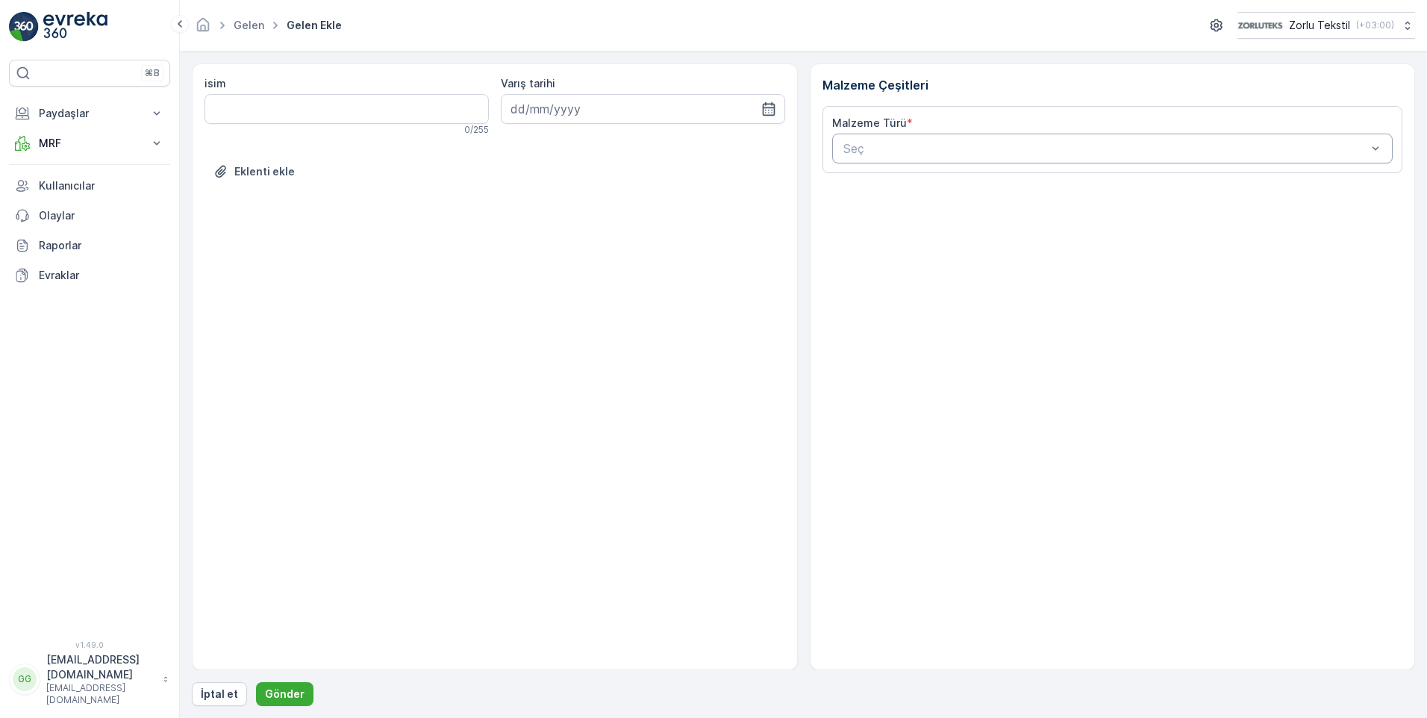
click at [884, 145] on div at bounding box center [1105, 148] width 527 height 13
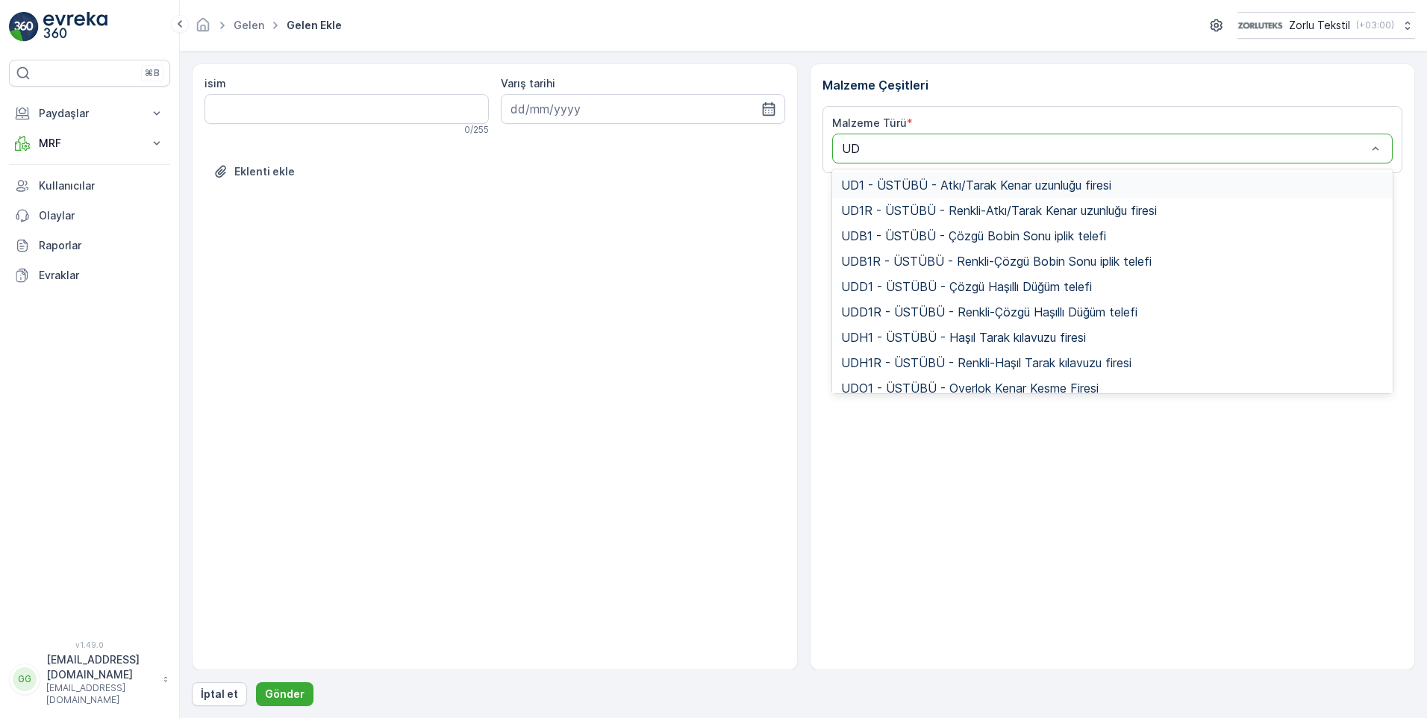
type input "UDD"
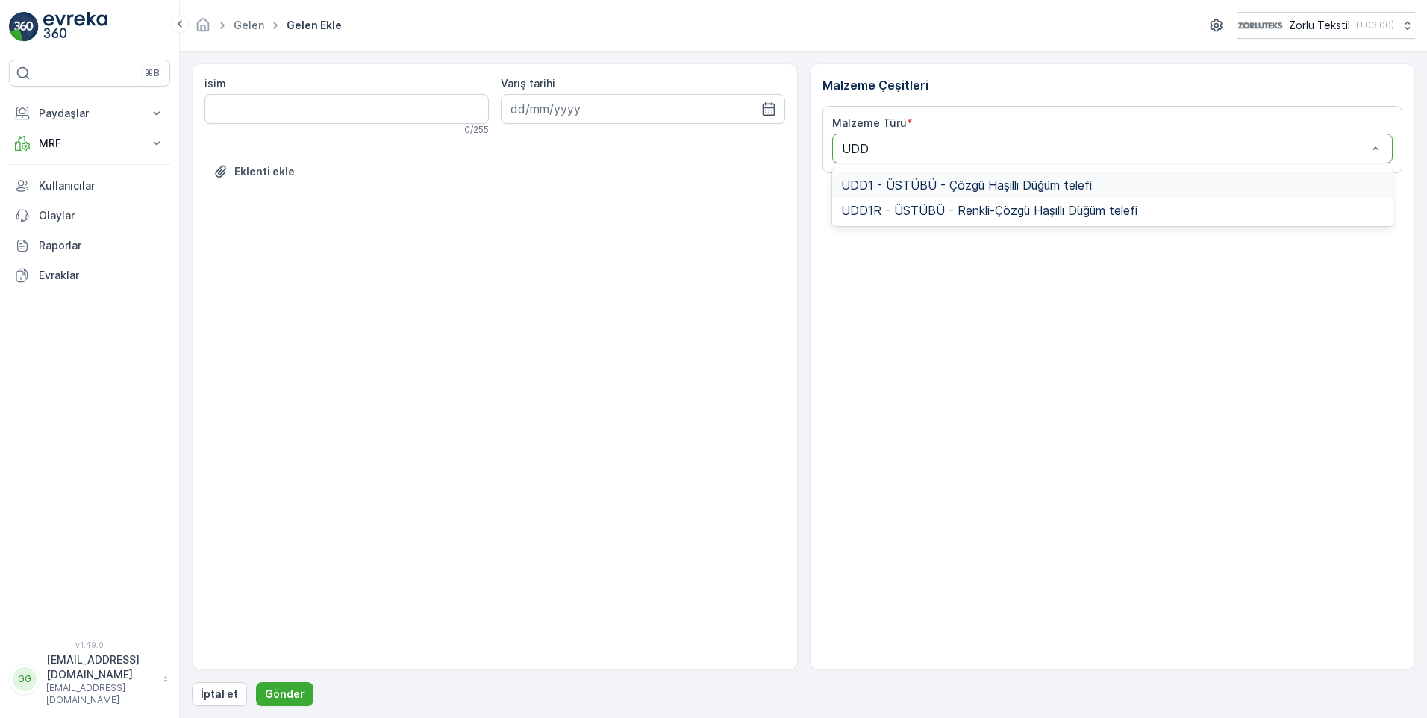
click at [886, 187] on span "UDD1 - ÜSTÜBÜ - Çözgü Haşıllı Düğüm telefi" at bounding box center [966, 184] width 251 height 13
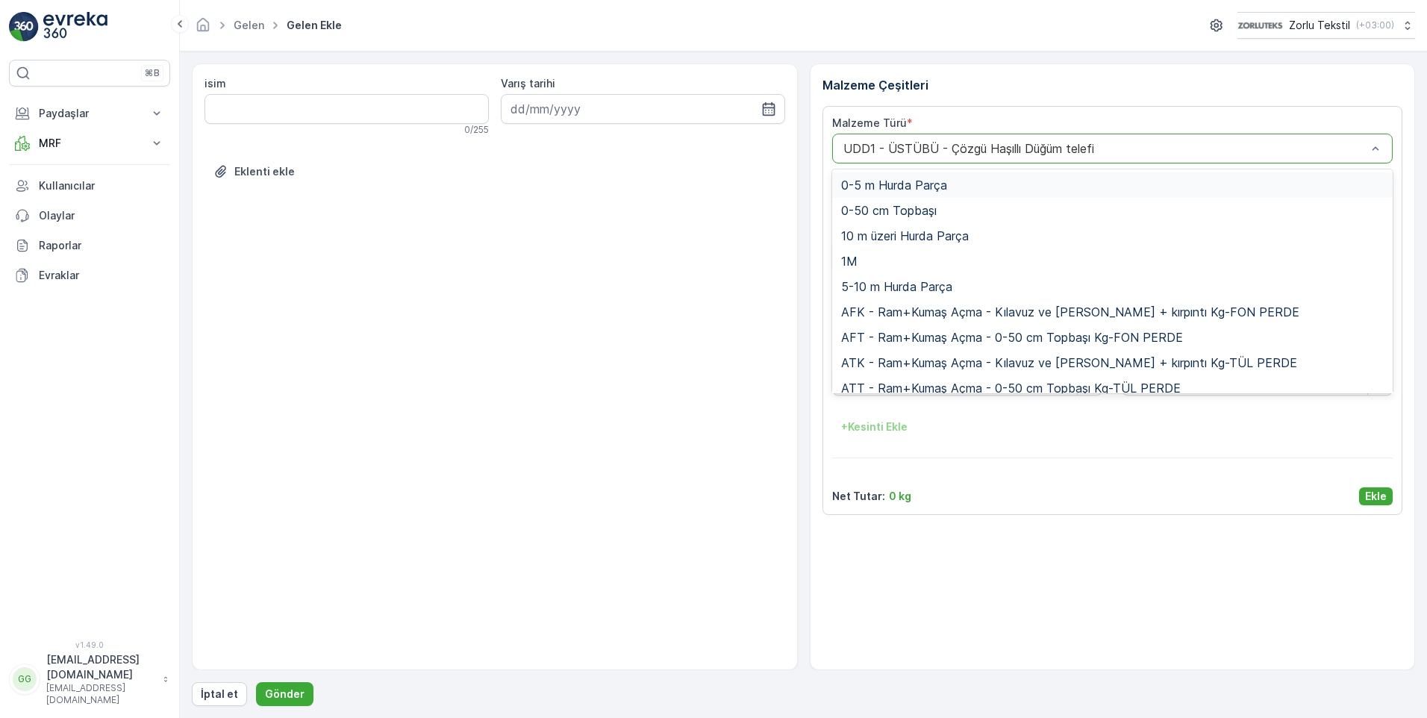
drag, startPoint x: 1070, startPoint y: 146, endPoint x: 1026, endPoint y: 145, distance: 44.0
click at [1026, 145] on div at bounding box center [1105, 148] width 527 height 13
drag, startPoint x: 854, startPoint y: 145, endPoint x: 885, endPoint y: 143, distance: 30.7
click at [885, 143] on div at bounding box center [1105, 148] width 527 height 13
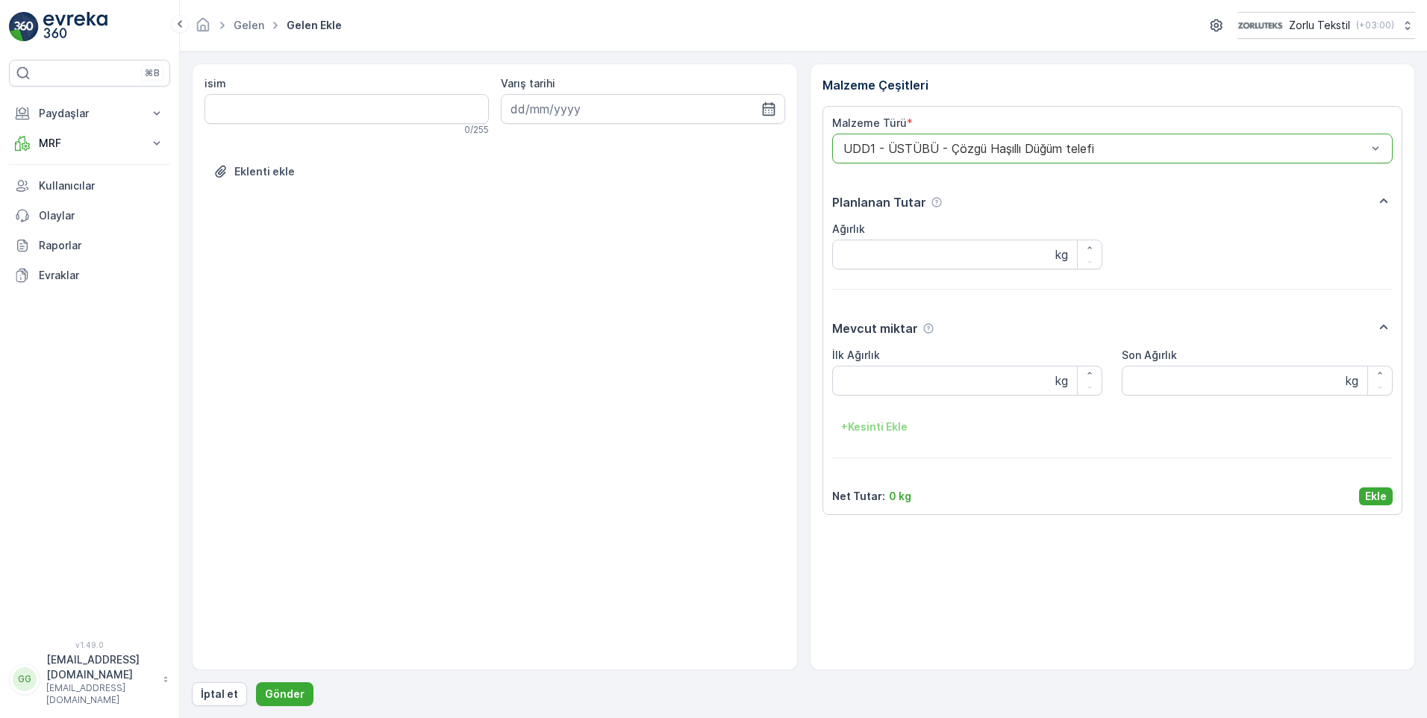
drag, startPoint x: 838, startPoint y: 146, endPoint x: 895, endPoint y: 143, distance: 56.8
click at [895, 143] on div "UDD1 - ÜSTÜBÜ - Çözgü Haşıllı Düğüm telefi" at bounding box center [1112, 149] width 561 height 30
click at [1098, 154] on div at bounding box center [1105, 148] width 527 height 13
drag, startPoint x: 1097, startPoint y: 154, endPoint x: 1012, endPoint y: 152, distance: 85.1
click at [1012, 152] on div at bounding box center [1105, 148] width 527 height 13
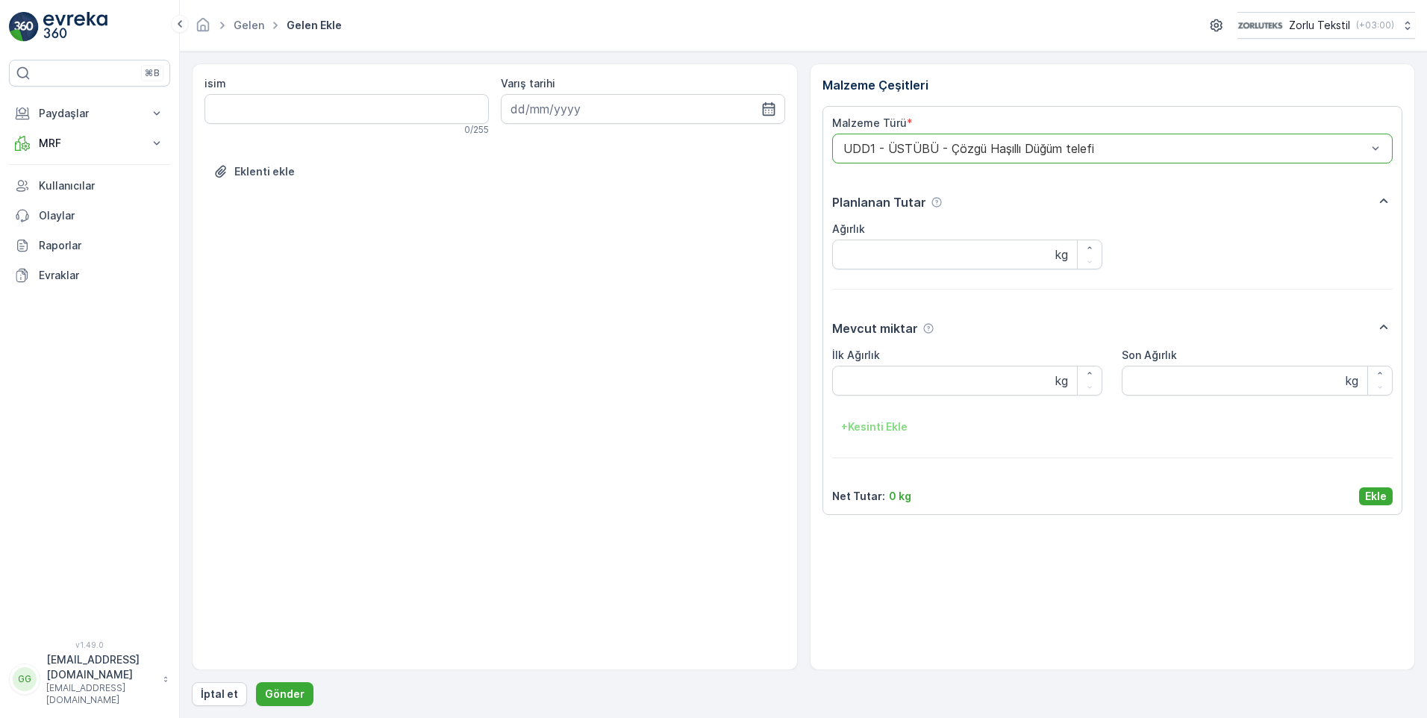
drag, startPoint x: 1378, startPoint y: 498, endPoint x: 1368, endPoint y: 501, distance: 10.9
click at [1378, 497] on p "Ekle" at bounding box center [1376, 496] width 22 height 15
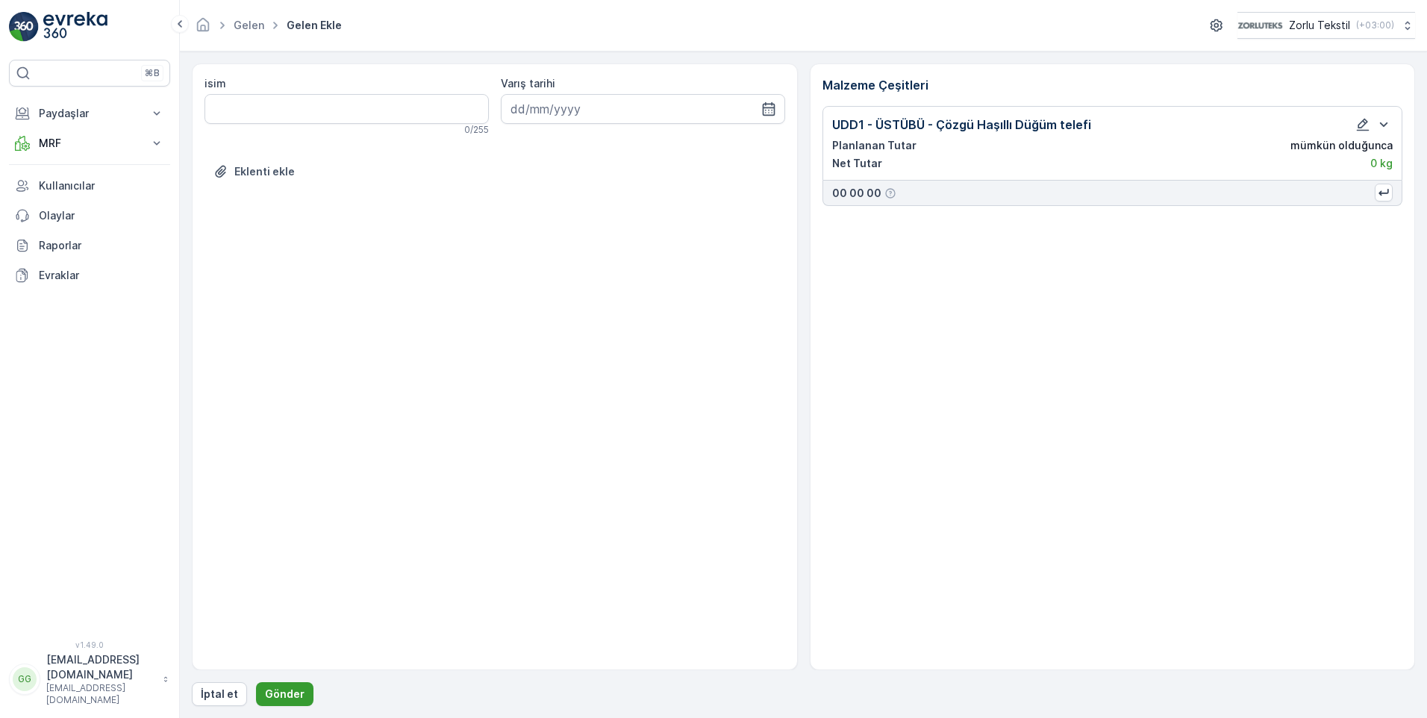
click at [272, 690] on p "Gönder" at bounding box center [285, 693] width 40 height 15
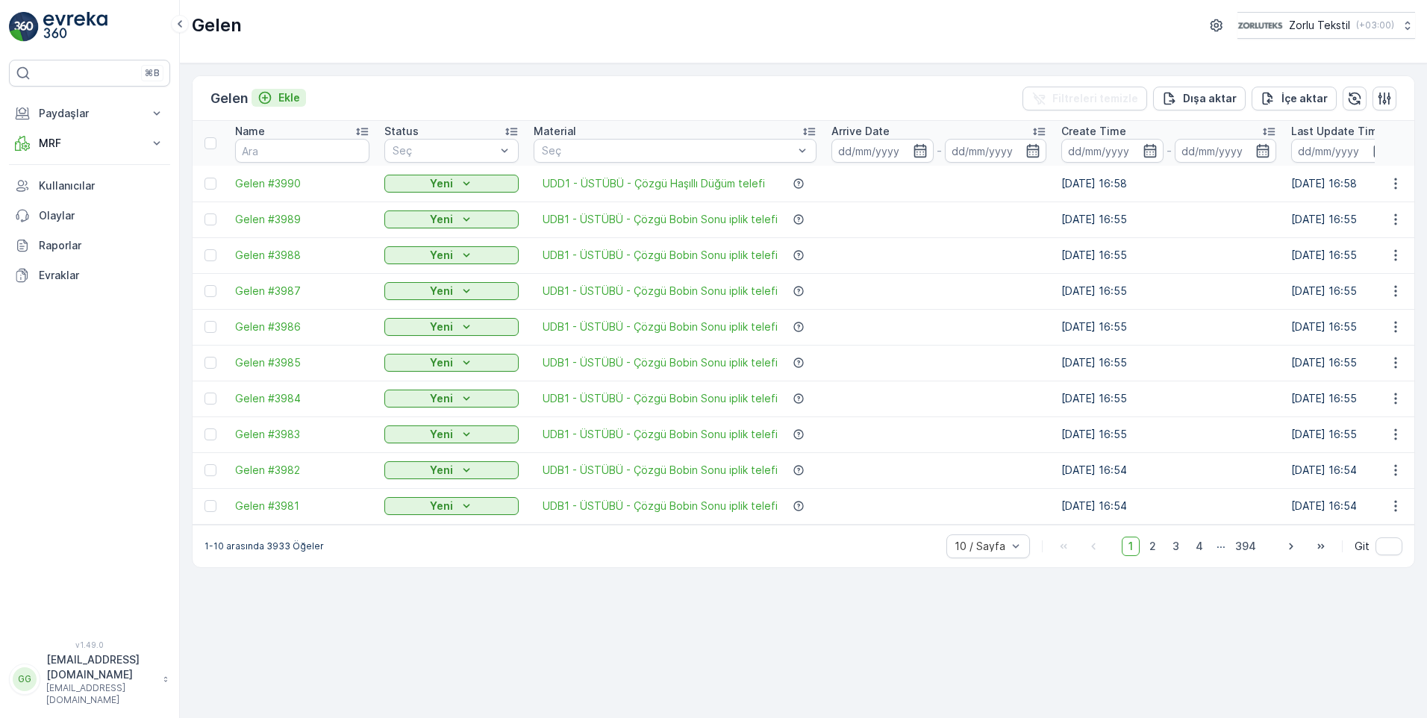
click at [286, 100] on p "Ekle" at bounding box center [289, 97] width 22 height 15
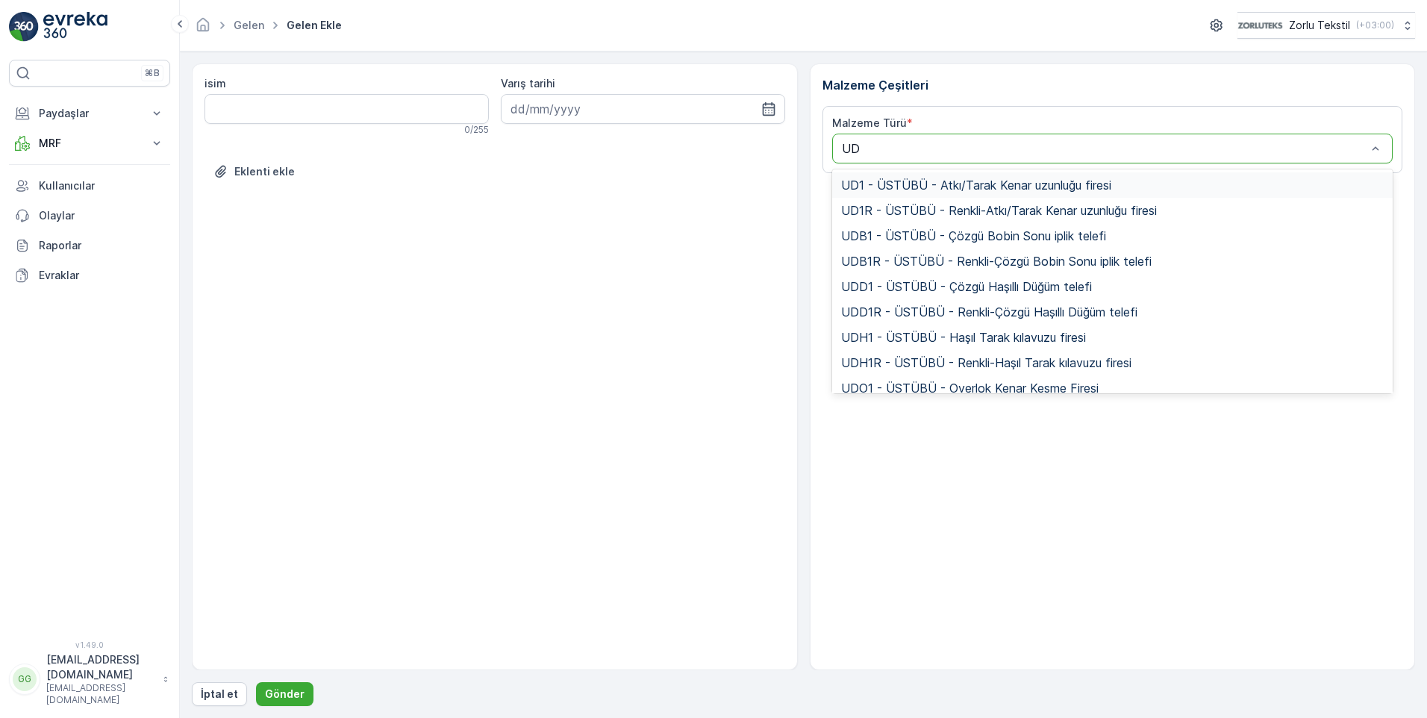
type input "UDD"
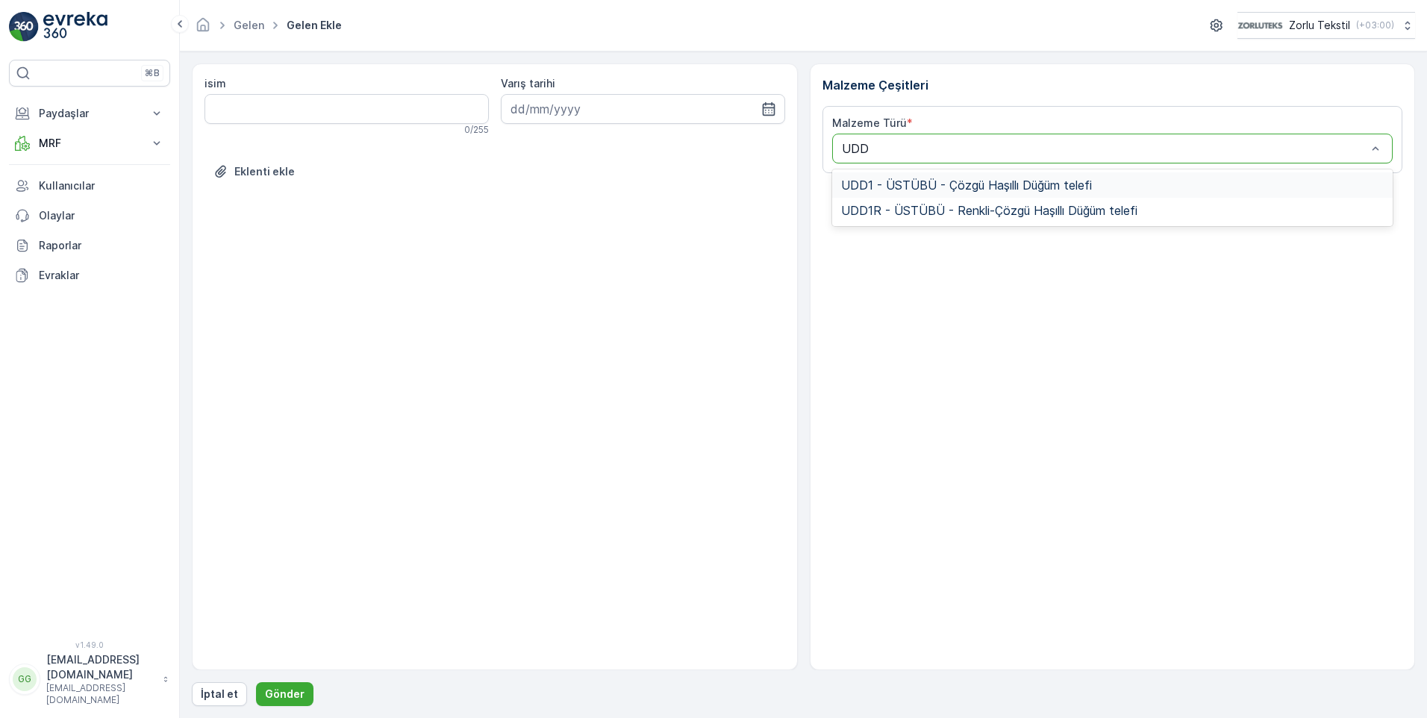
click at [1002, 189] on span "UDD1 - ÜSTÜBÜ - Çözgü Haşıllı Düğüm telefi" at bounding box center [966, 184] width 251 height 13
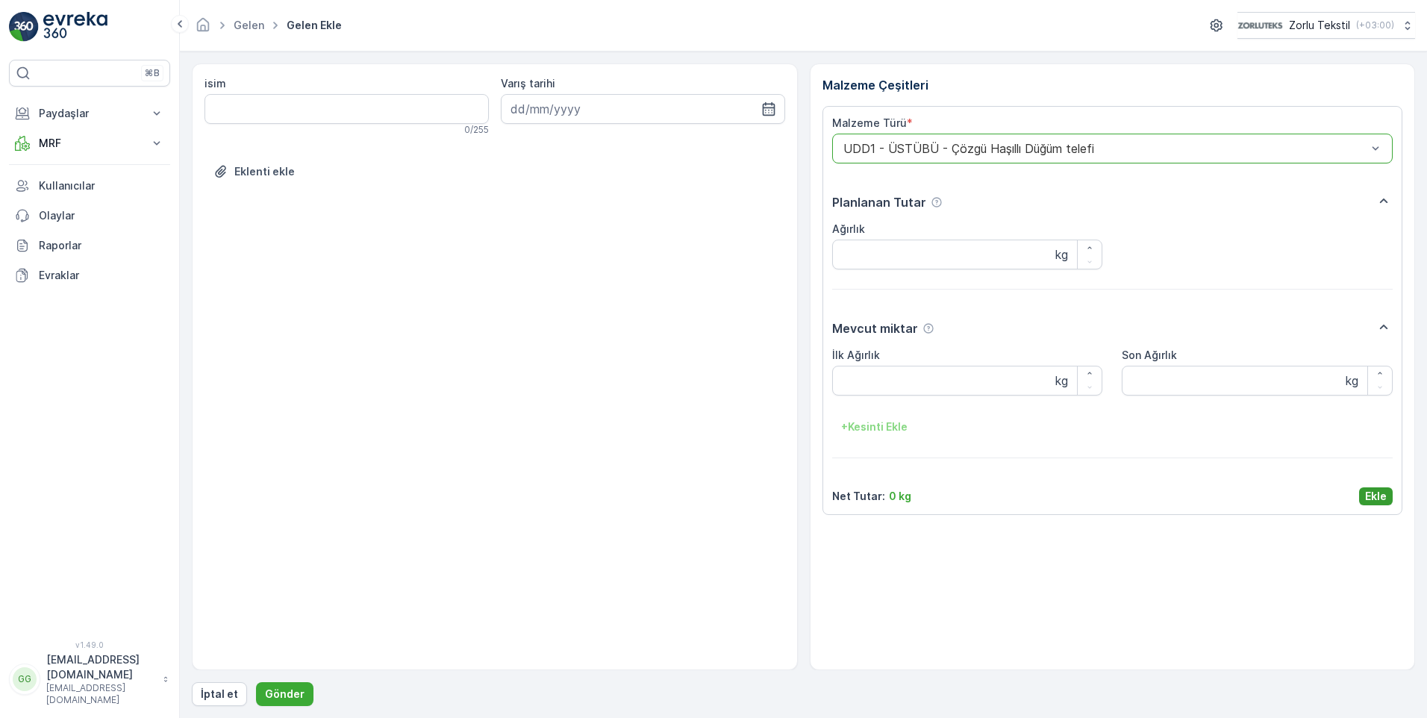
click at [1374, 501] on p "Ekle" at bounding box center [1376, 496] width 22 height 15
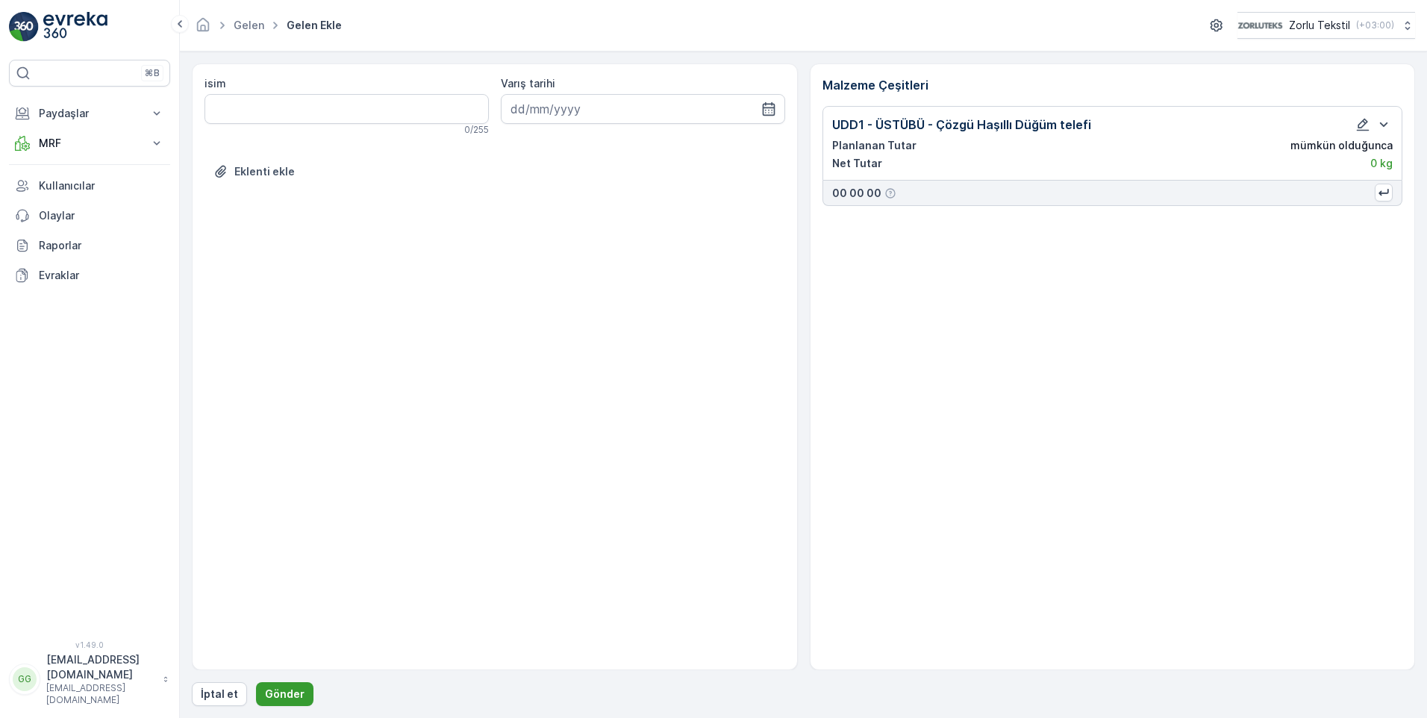
click at [287, 693] on p "Gönder" at bounding box center [285, 693] width 40 height 15
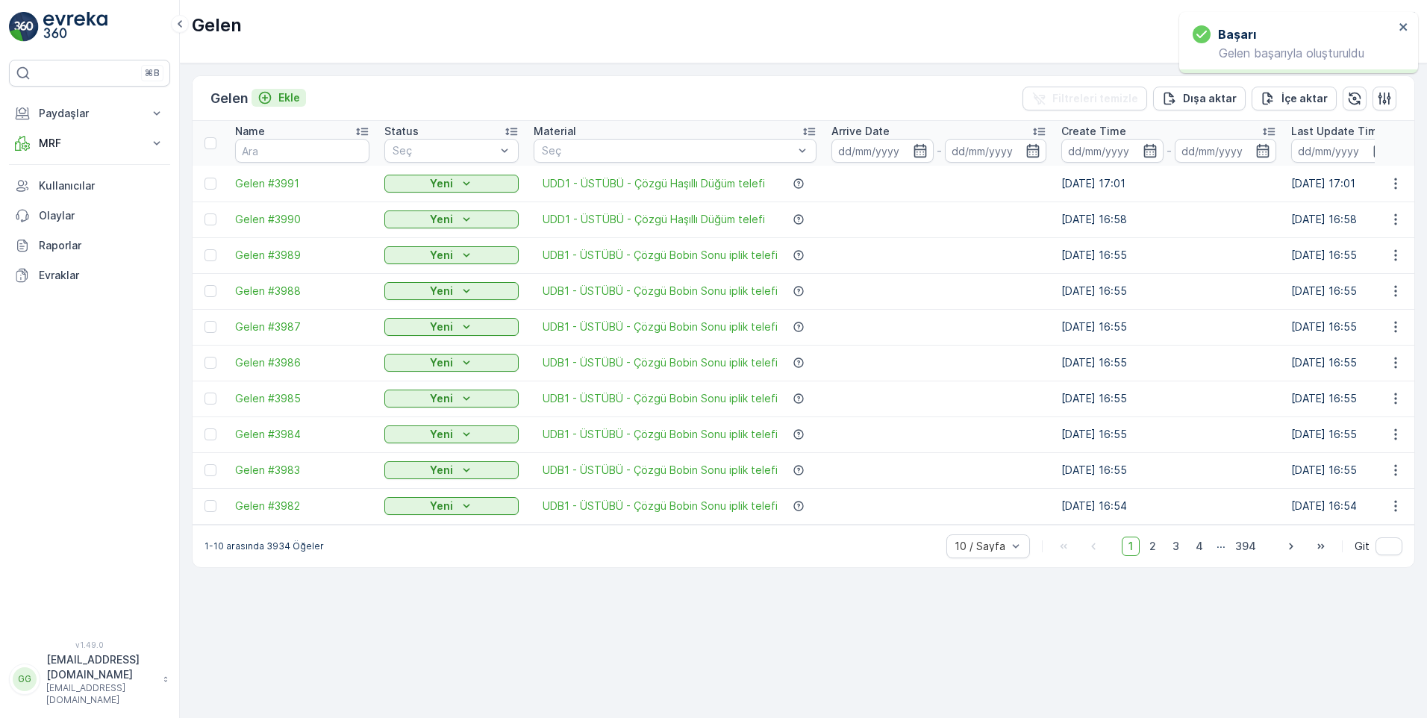
click at [285, 98] on p "Ekle" at bounding box center [289, 97] width 22 height 15
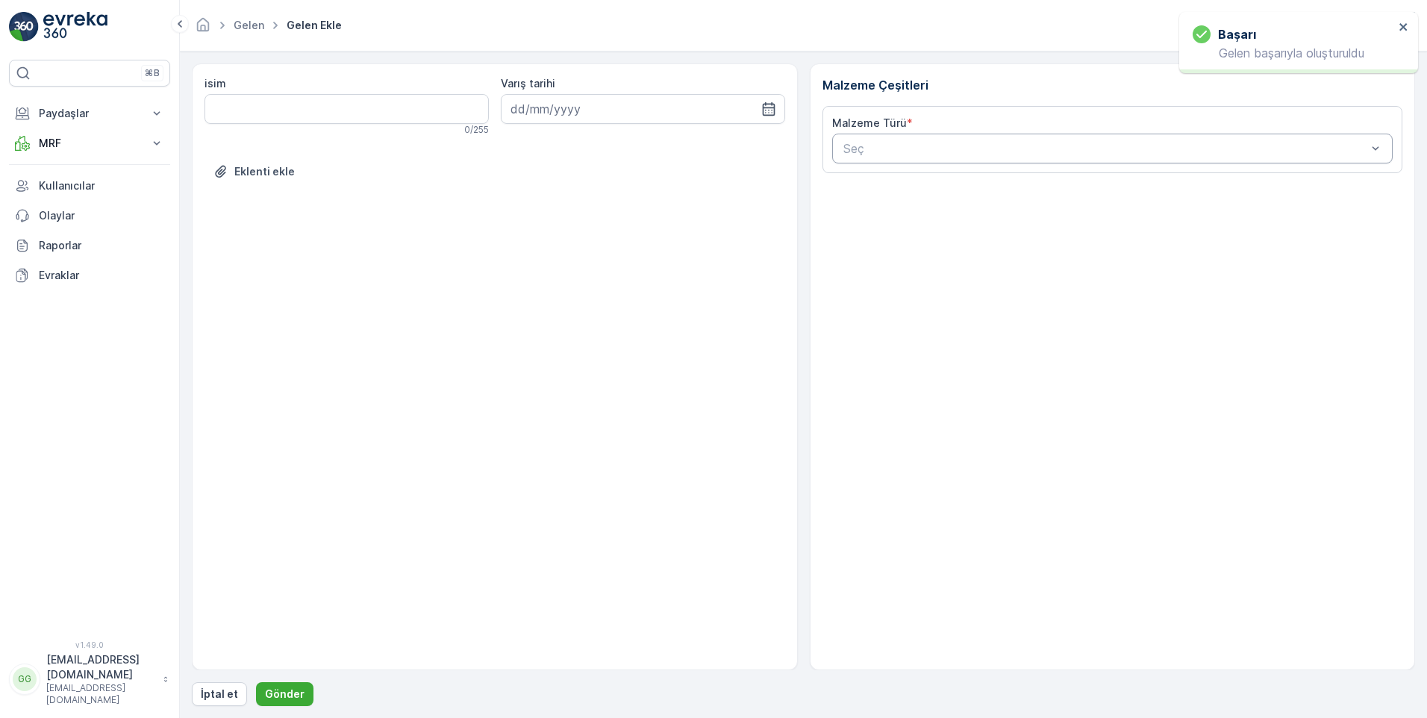
click at [901, 147] on div at bounding box center [1105, 148] width 527 height 13
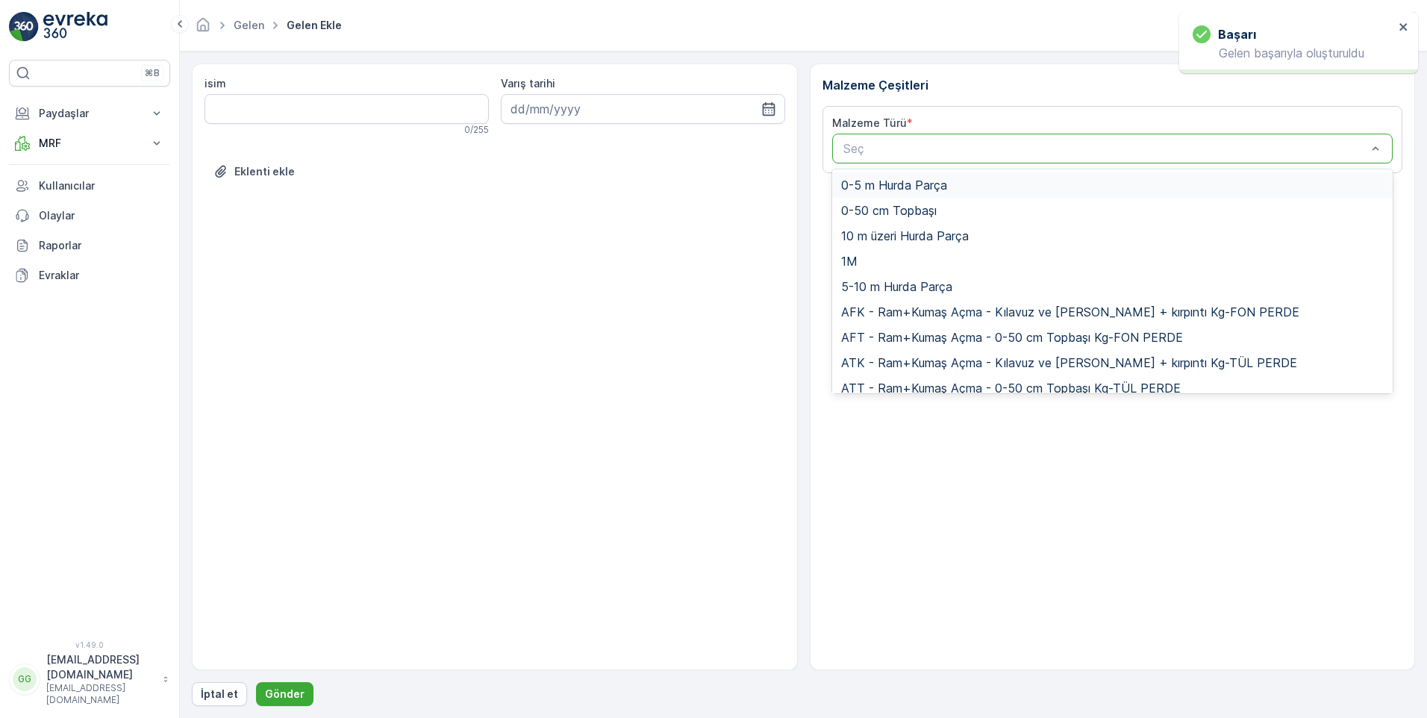
paste input "UDB1"
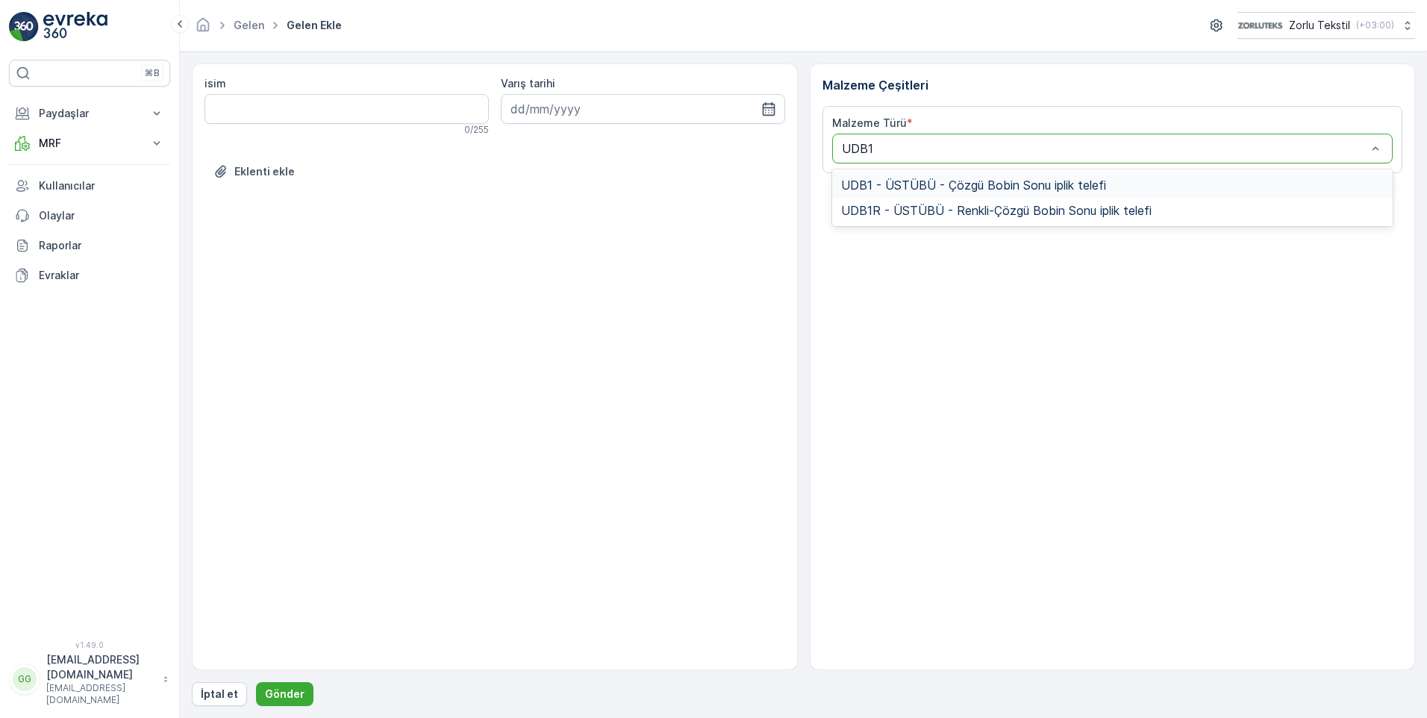
click at [866, 147] on input "UDB1" at bounding box center [859, 148] width 35 height 13
type input "UDD1"
click at [904, 192] on span "UDD1 - ÜSTÜBÜ - Çözgü Haşıllı Düğüm telefi" at bounding box center [966, 184] width 251 height 13
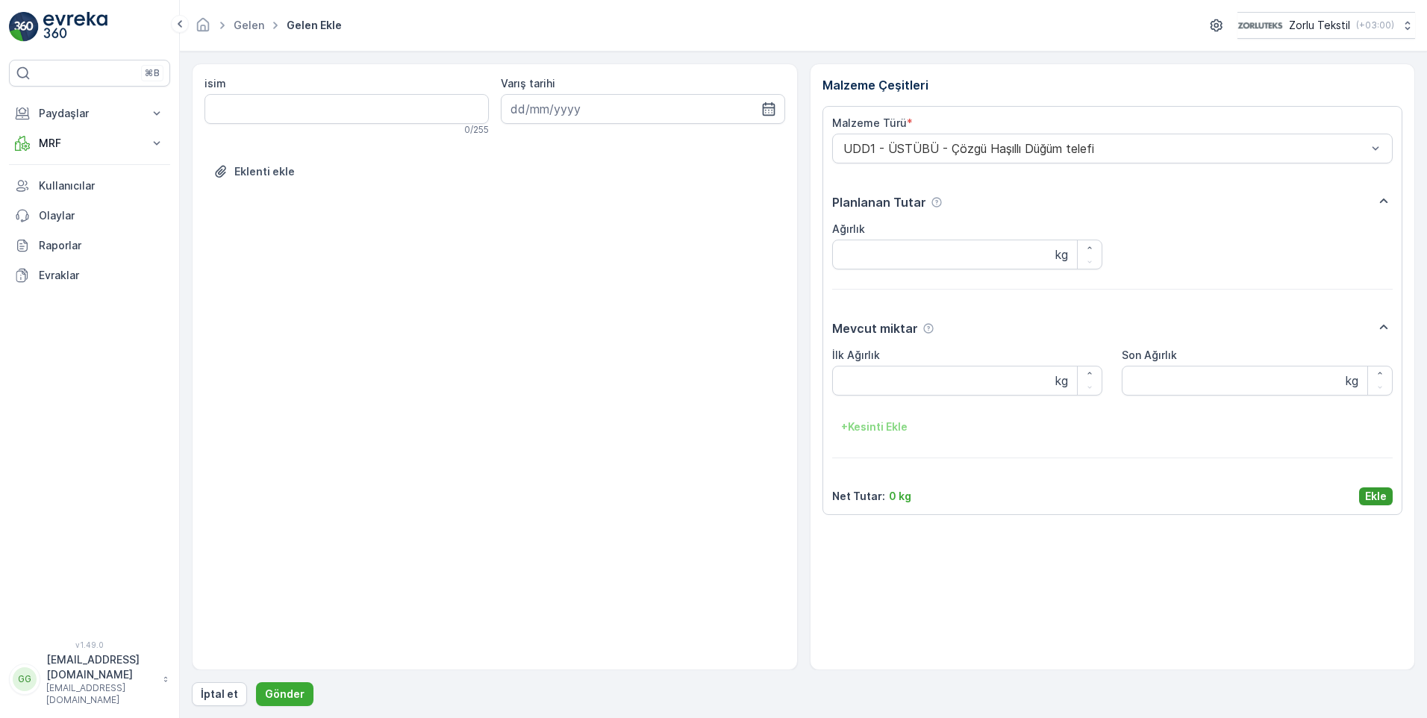
click at [1369, 492] on p "Ekle" at bounding box center [1376, 496] width 22 height 15
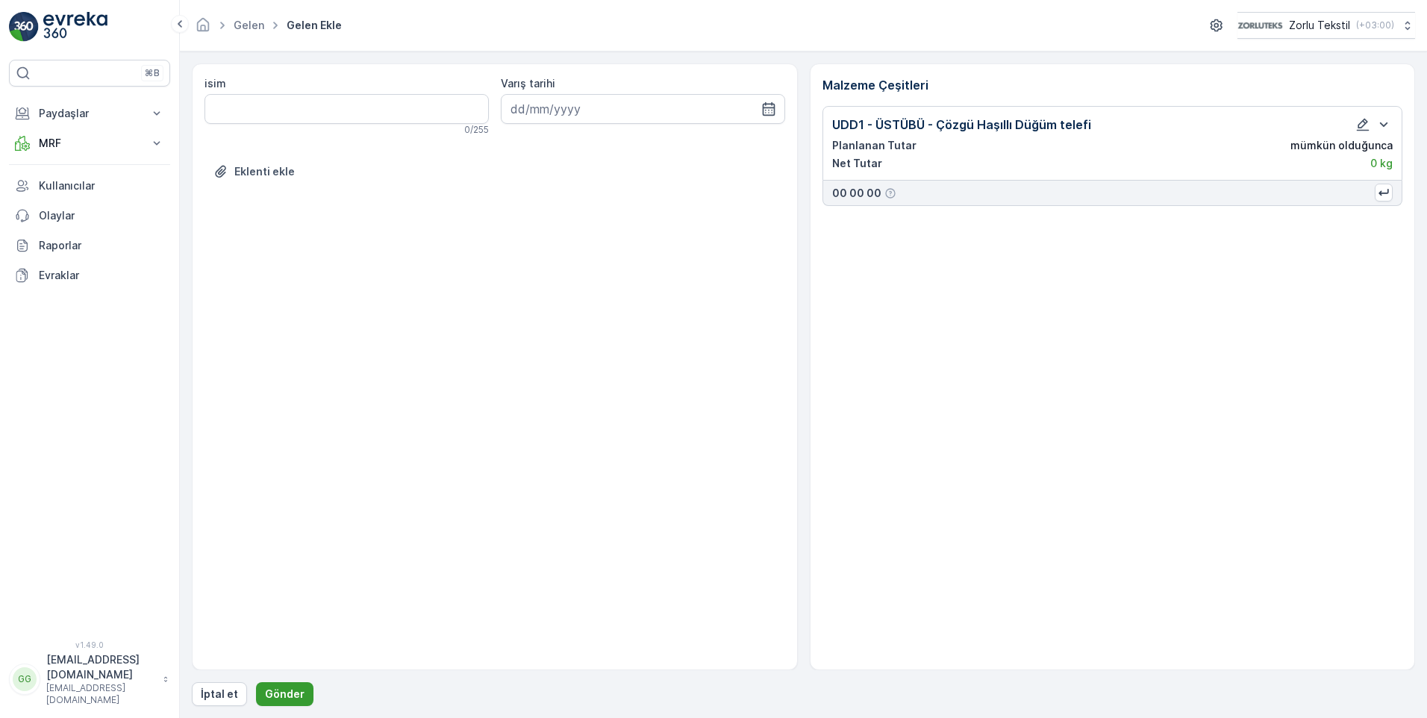
click at [292, 694] on p "Gönder" at bounding box center [285, 693] width 40 height 15
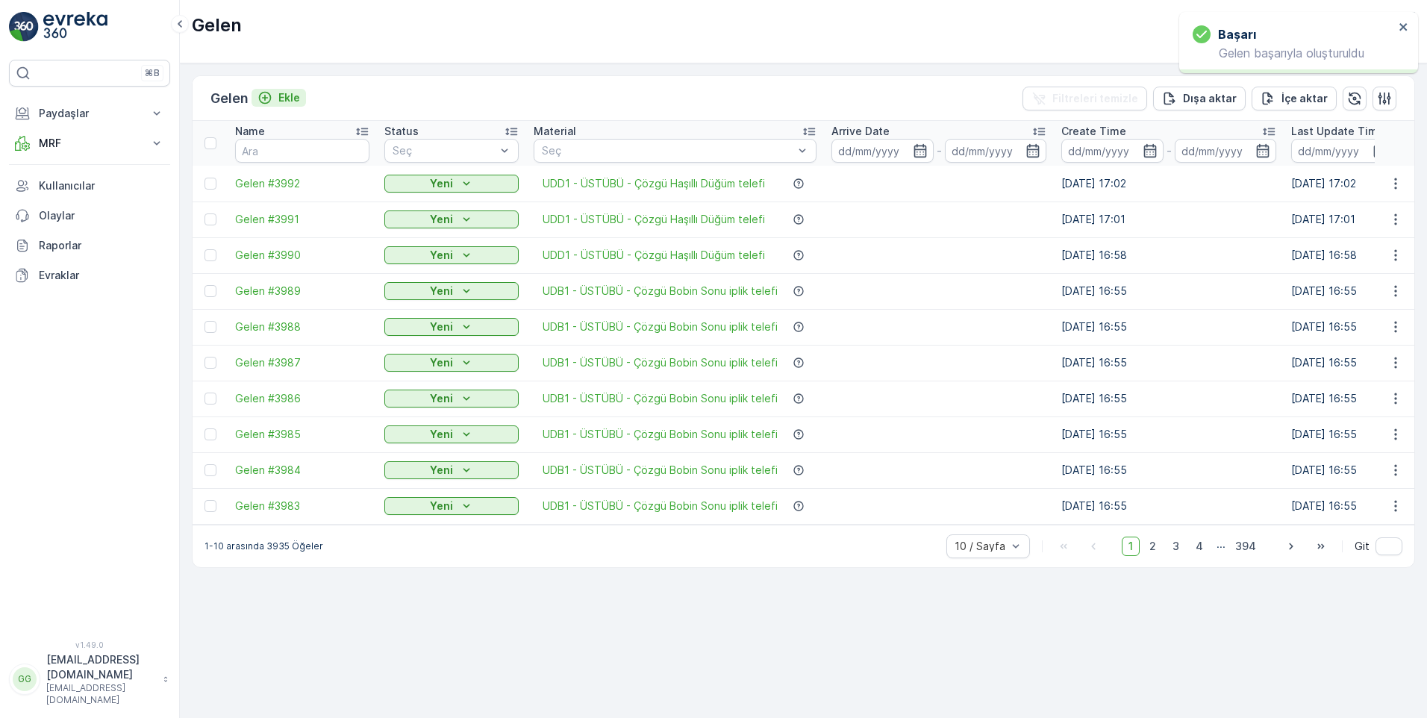
click at [293, 93] on p "Ekle" at bounding box center [289, 97] width 22 height 15
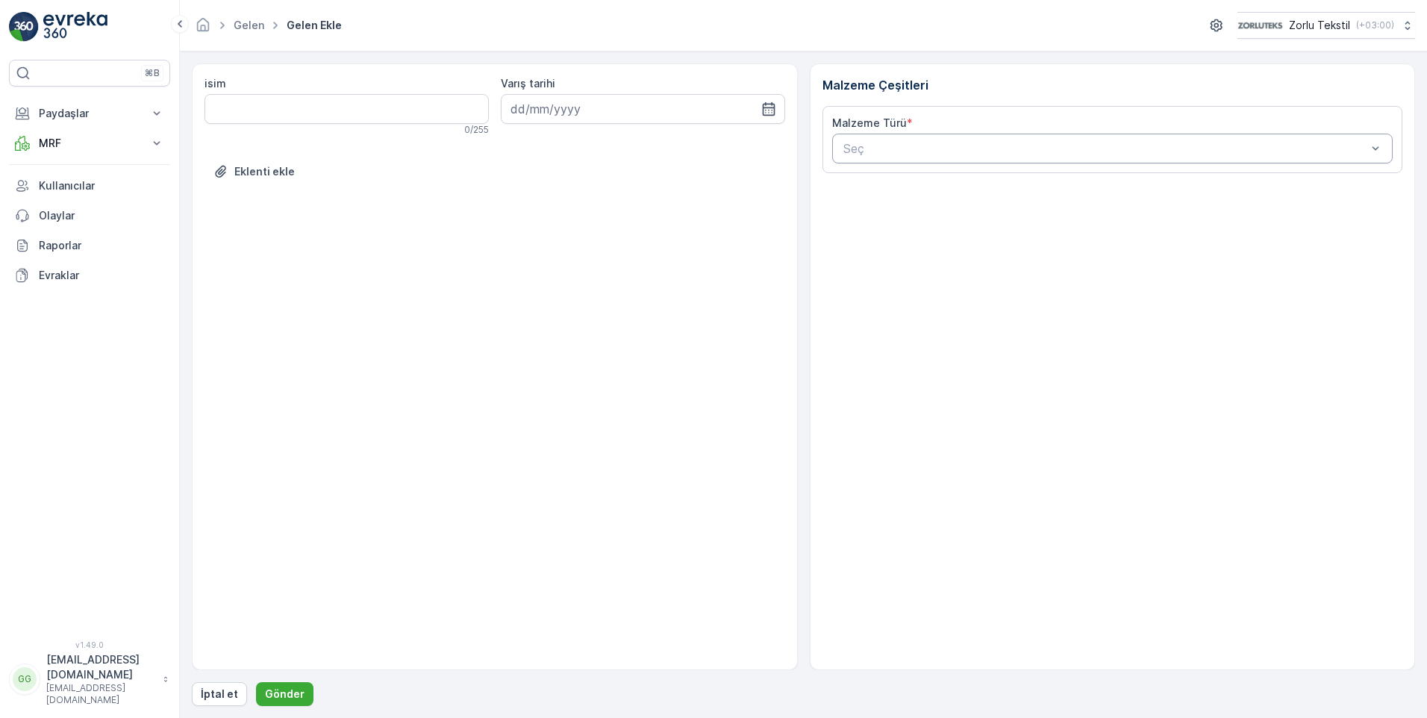
click at [870, 151] on div at bounding box center [1105, 148] width 527 height 13
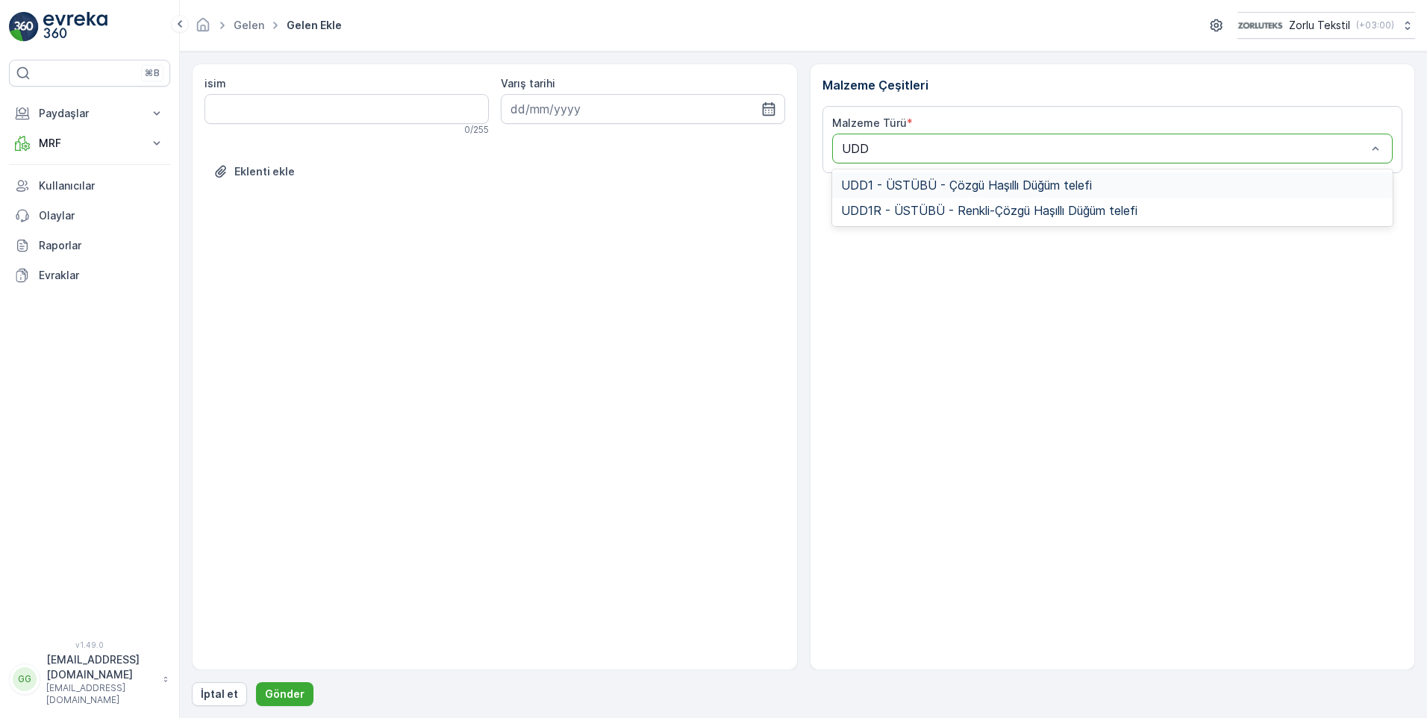
type input "UDD1"
click at [906, 181] on span "UDD1 - ÜSTÜBÜ - Çözgü Haşıllı Düğüm telefi" at bounding box center [966, 184] width 251 height 13
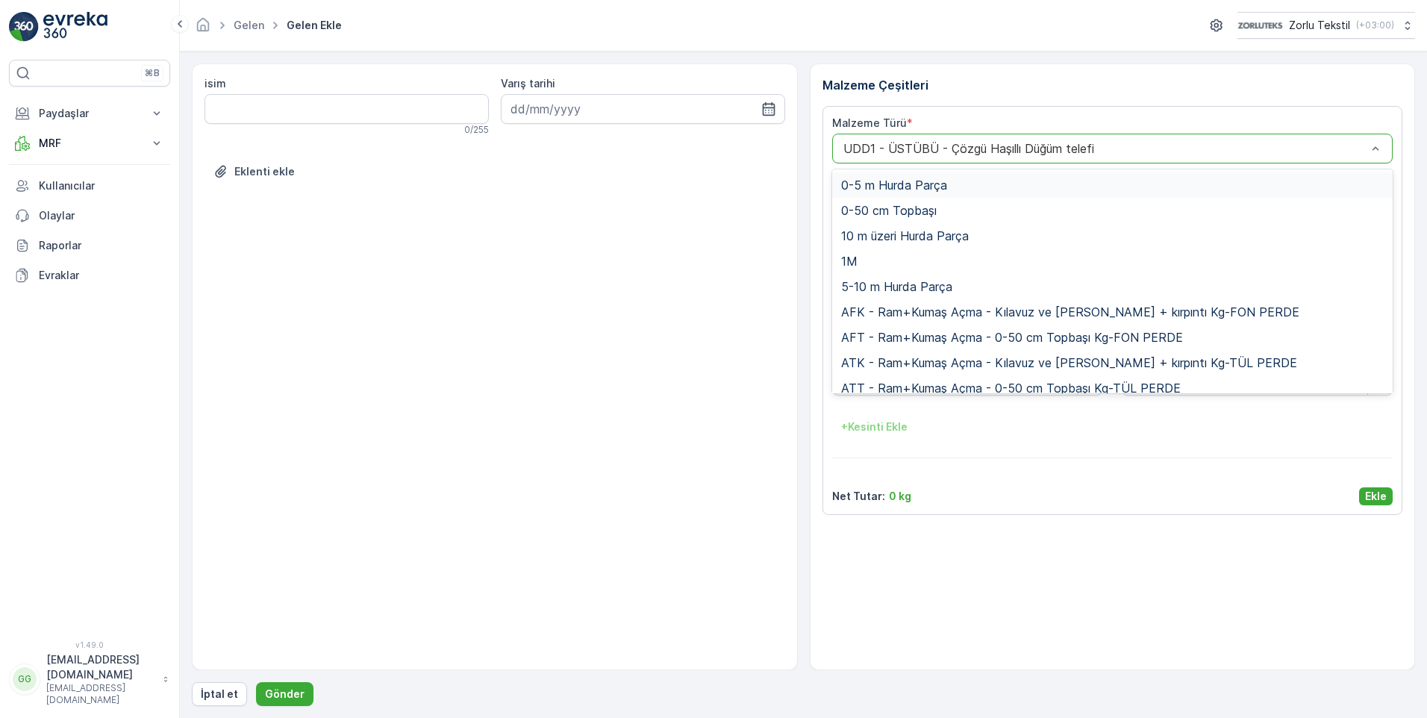
drag, startPoint x: 843, startPoint y: 148, endPoint x: 1053, endPoint y: 151, distance: 209.7
click at [1053, 151] on div at bounding box center [1105, 148] width 527 height 13
click at [1113, 141] on div "UDD1 - ÜSTÜBÜ - Çözgü Haşıllı Düğüm telefi" at bounding box center [1112, 149] width 561 height 30
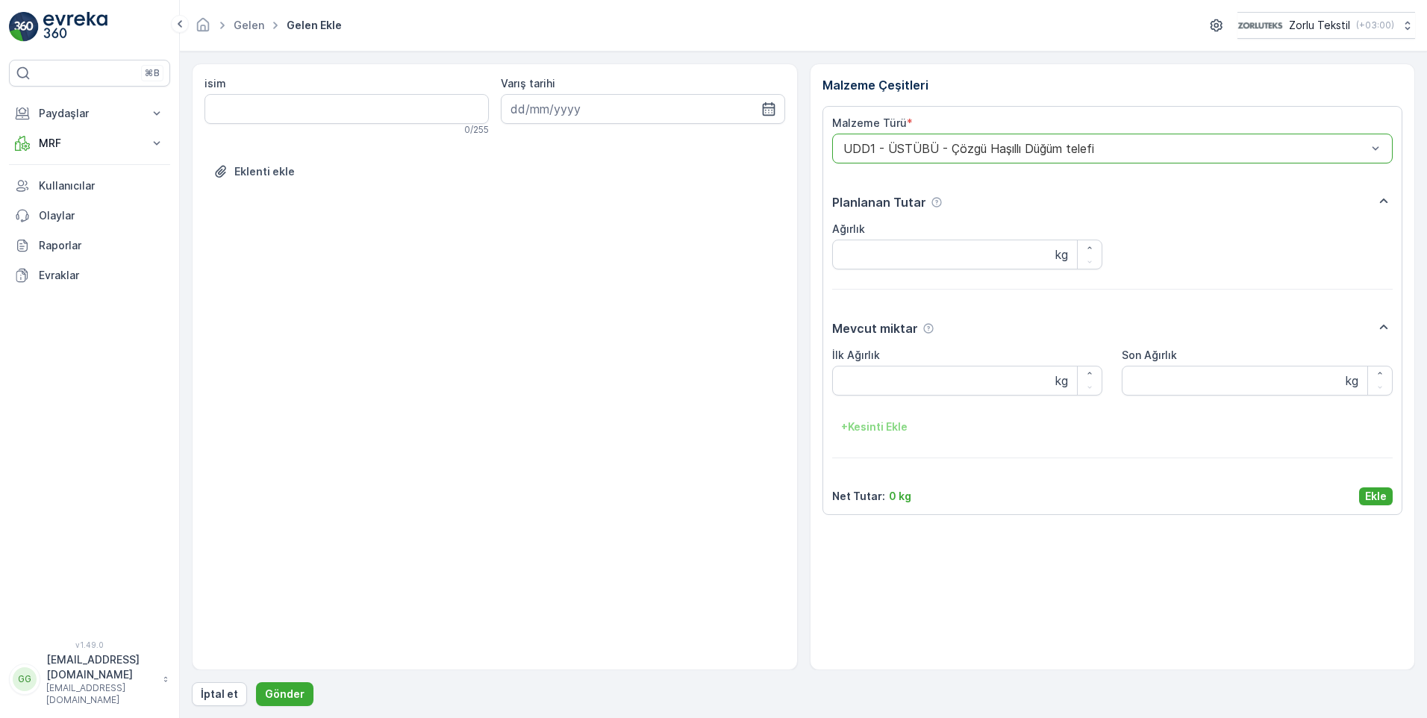
click at [1113, 141] on div "UDD1 - ÜSTÜBÜ - Çözgü Haşıllı Düğüm telefi" at bounding box center [1112, 149] width 561 height 30
click at [901, 143] on div at bounding box center [1105, 148] width 527 height 13
click at [877, 145] on div at bounding box center [1105, 148] width 527 height 13
drag, startPoint x: 875, startPoint y: 148, endPoint x: 848, endPoint y: 145, distance: 27.8
click at [848, 145] on div at bounding box center [1105, 148] width 527 height 13
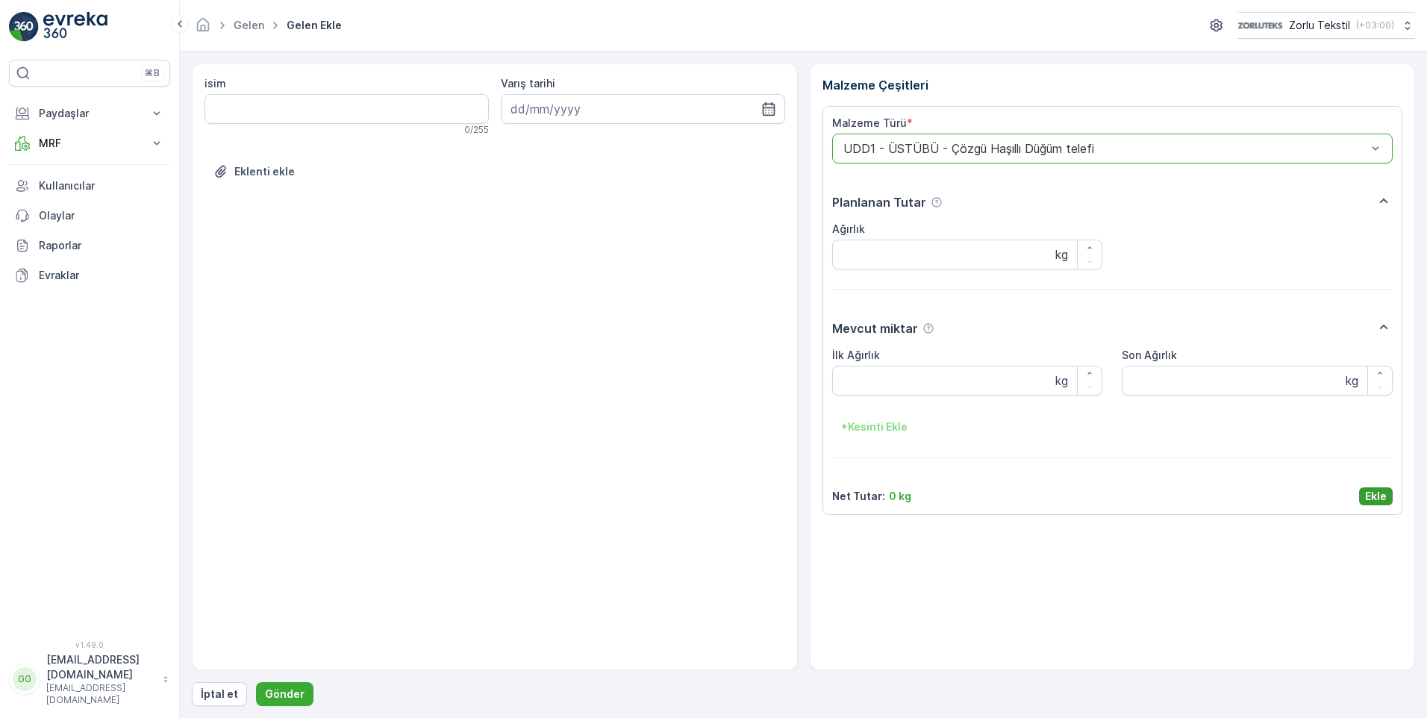
click at [1382, 494] on p "Ekle" at bounding box center [1376, 496] width 22 height 15
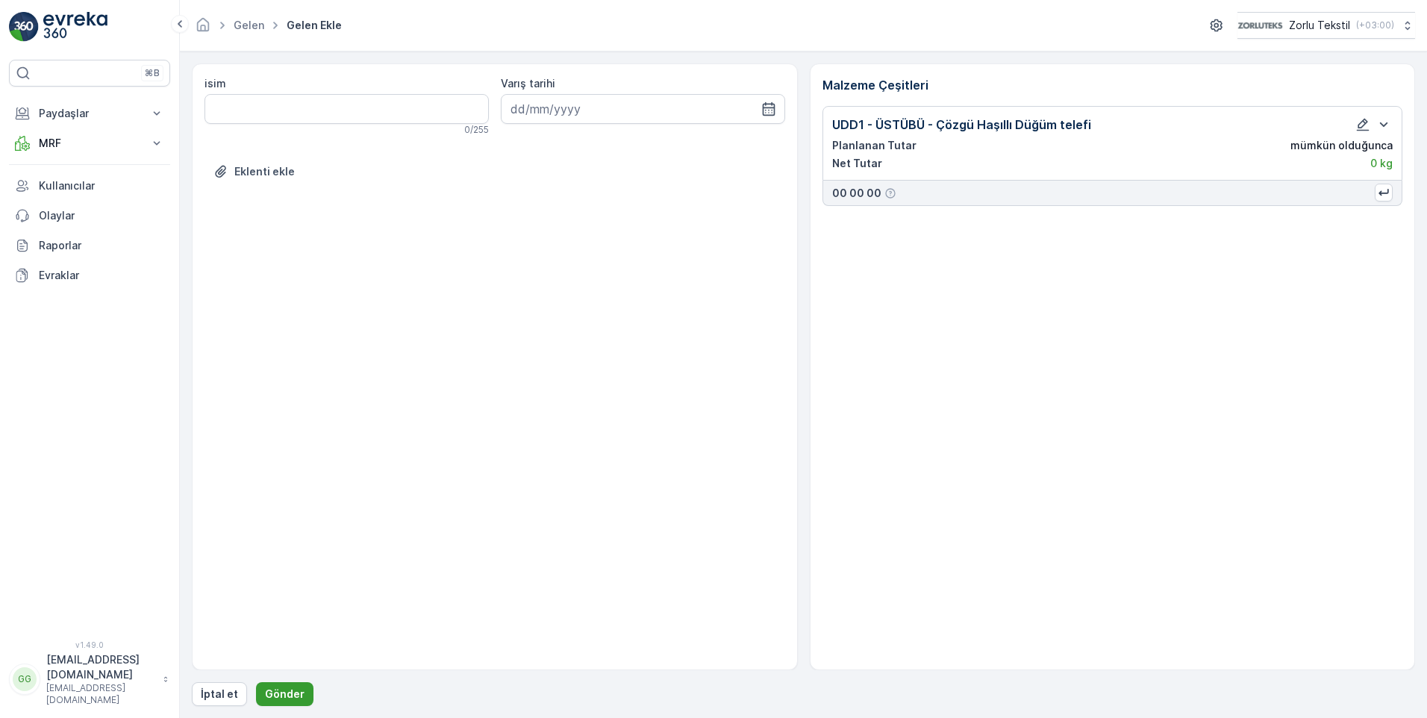
click at [275, 687] on p "Gönder" at bounding box center [285, 693] width 40 height 15
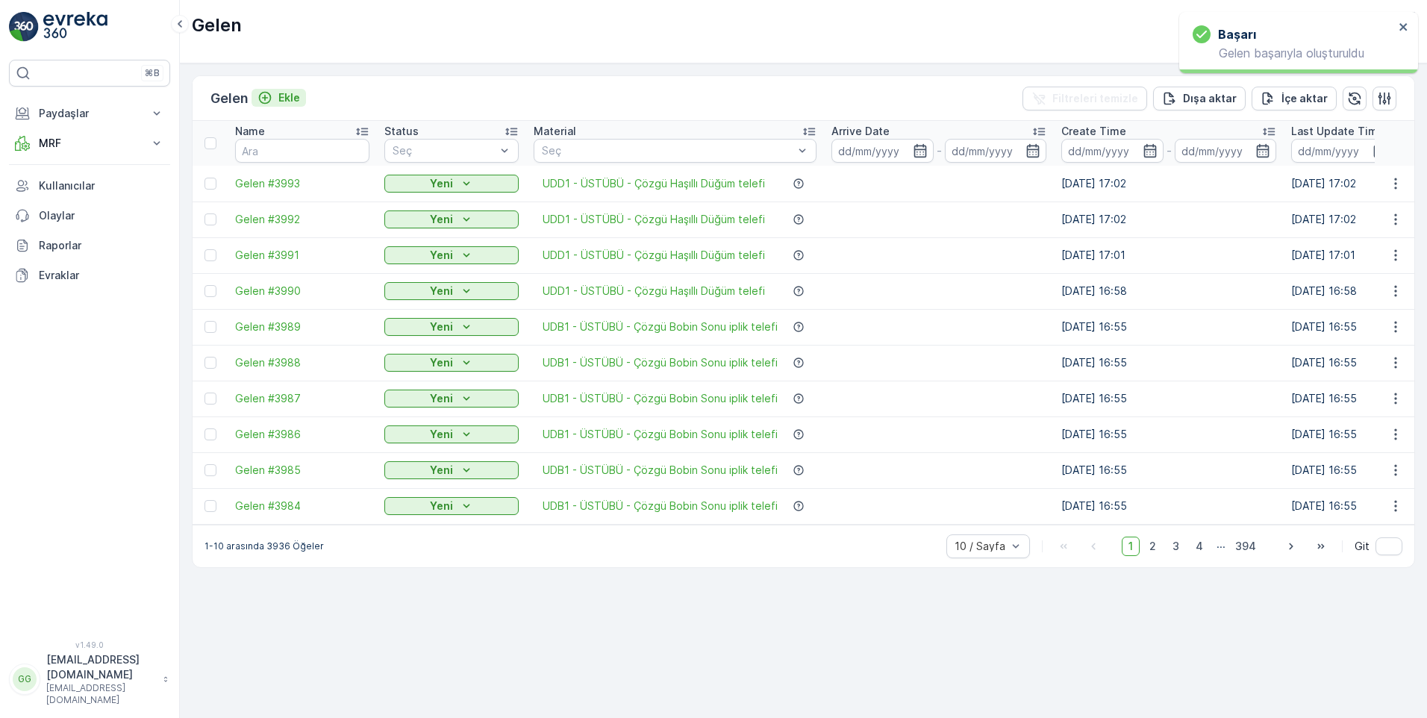
click at [283, 94] on p "Ekle" at bounding box center [289, 97] width 22 height 15
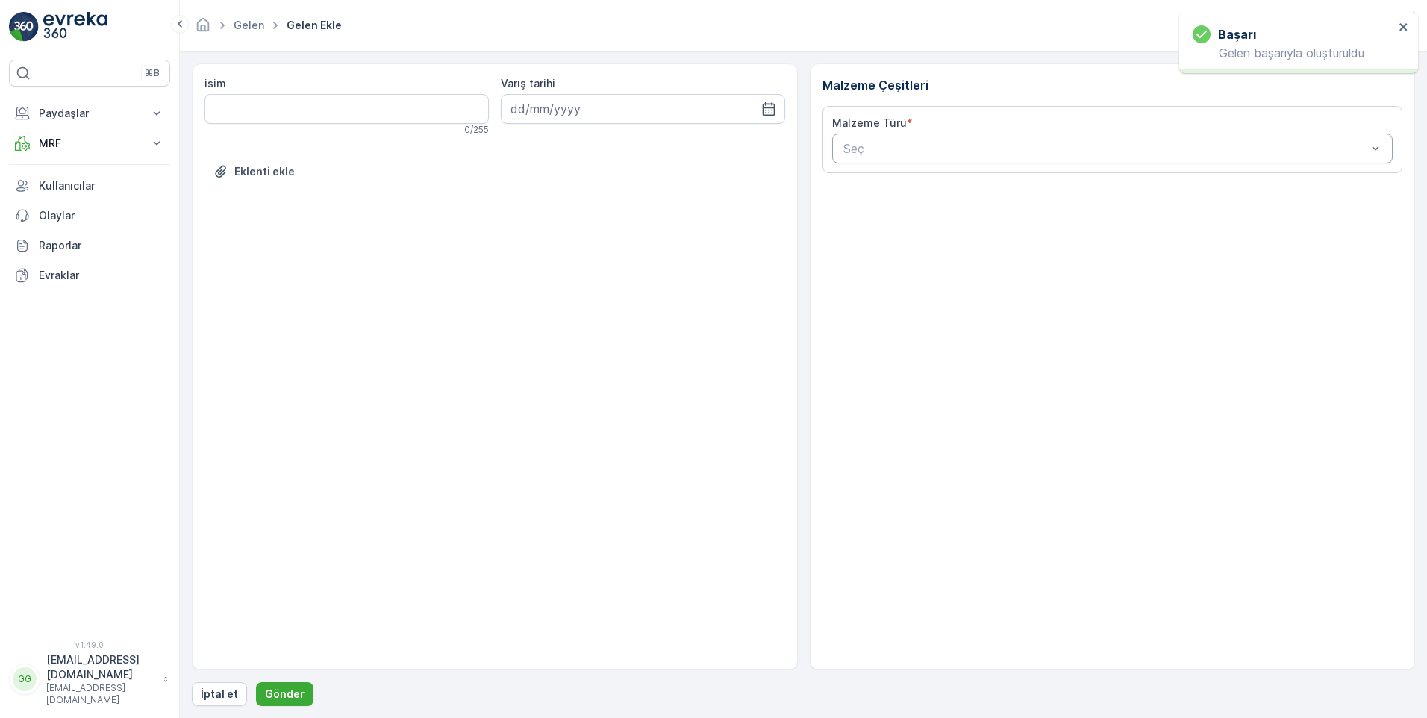
click at [874, 134] on div "Seç" at bounding box center [1112, 149] width 561 height 30
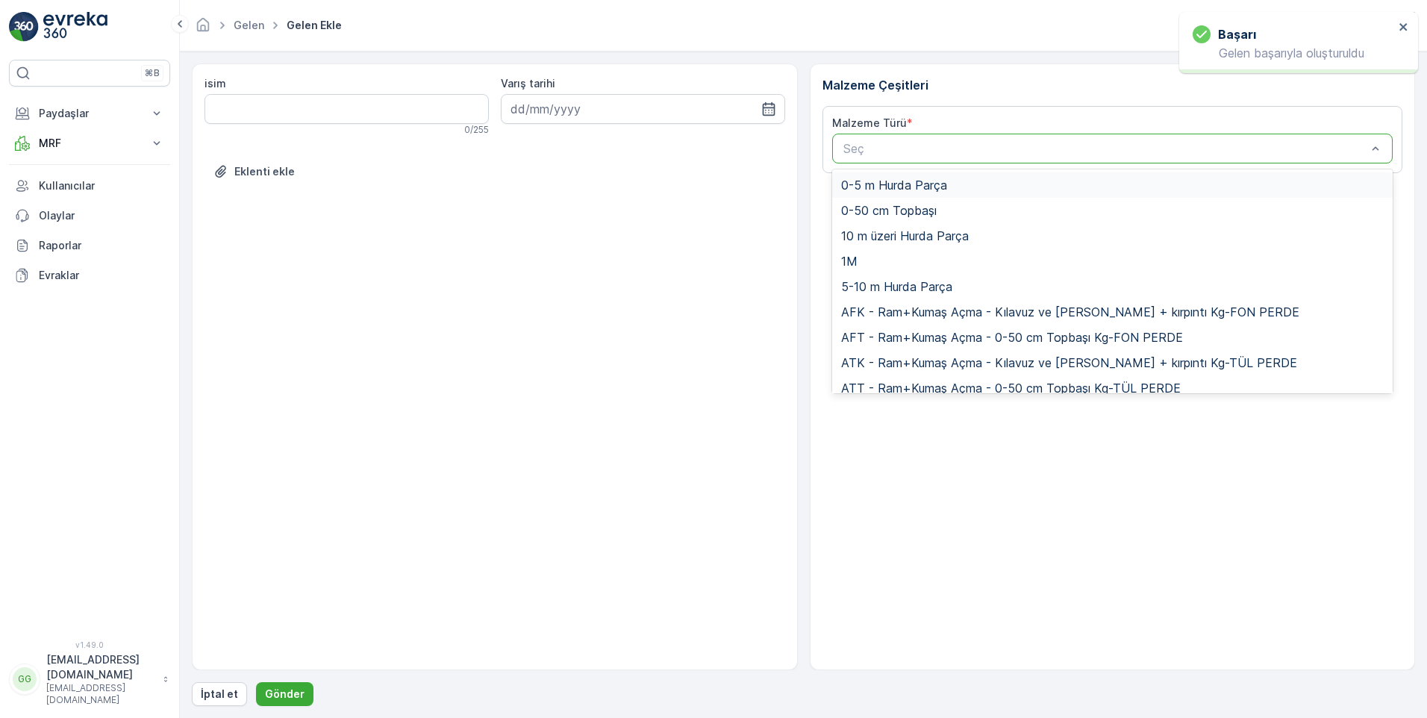
click at [863, 146] on div at bounding box center [1105, 148] width 527 height 13
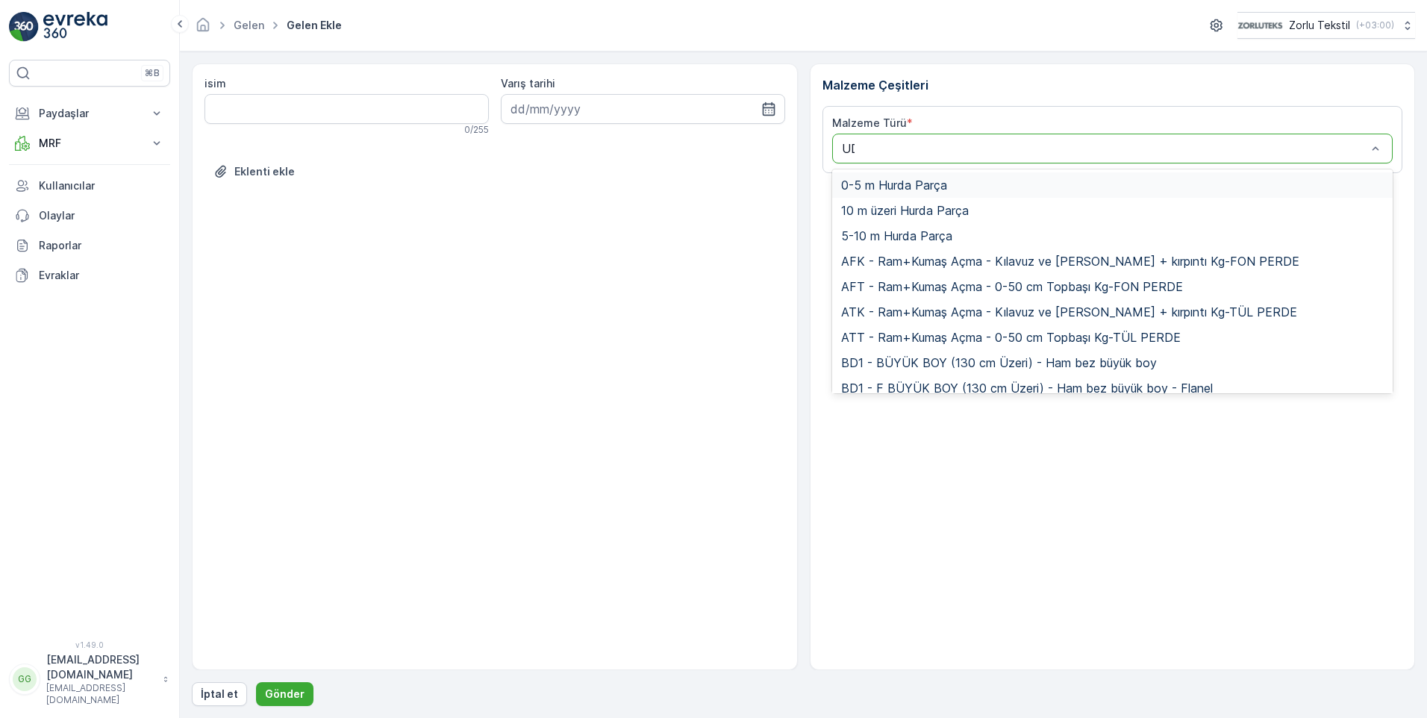
type input "UDD"
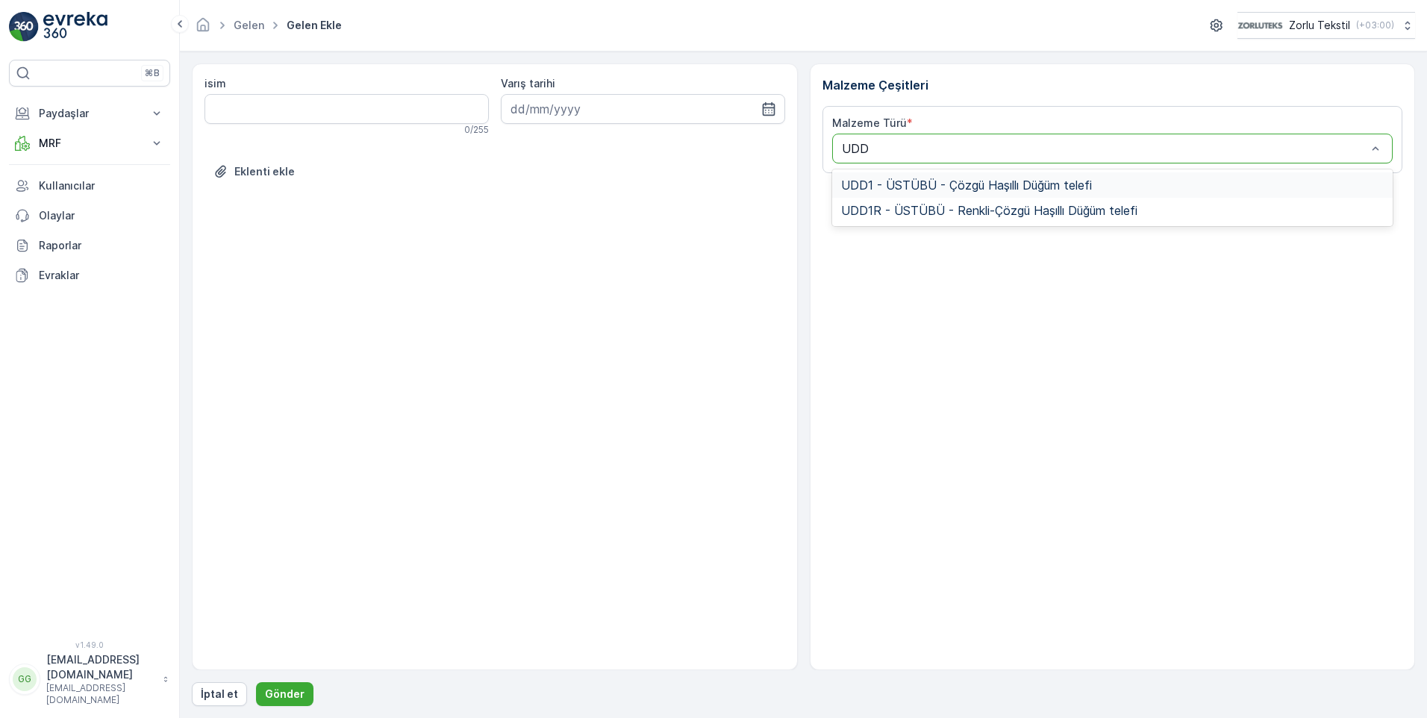
click at [872, 179] on span "UDD1 - ÜSTÜBÜ - Çözgü Haşıllı Düğüm telefi" at bounding box center [966, 184] width 251 height 13
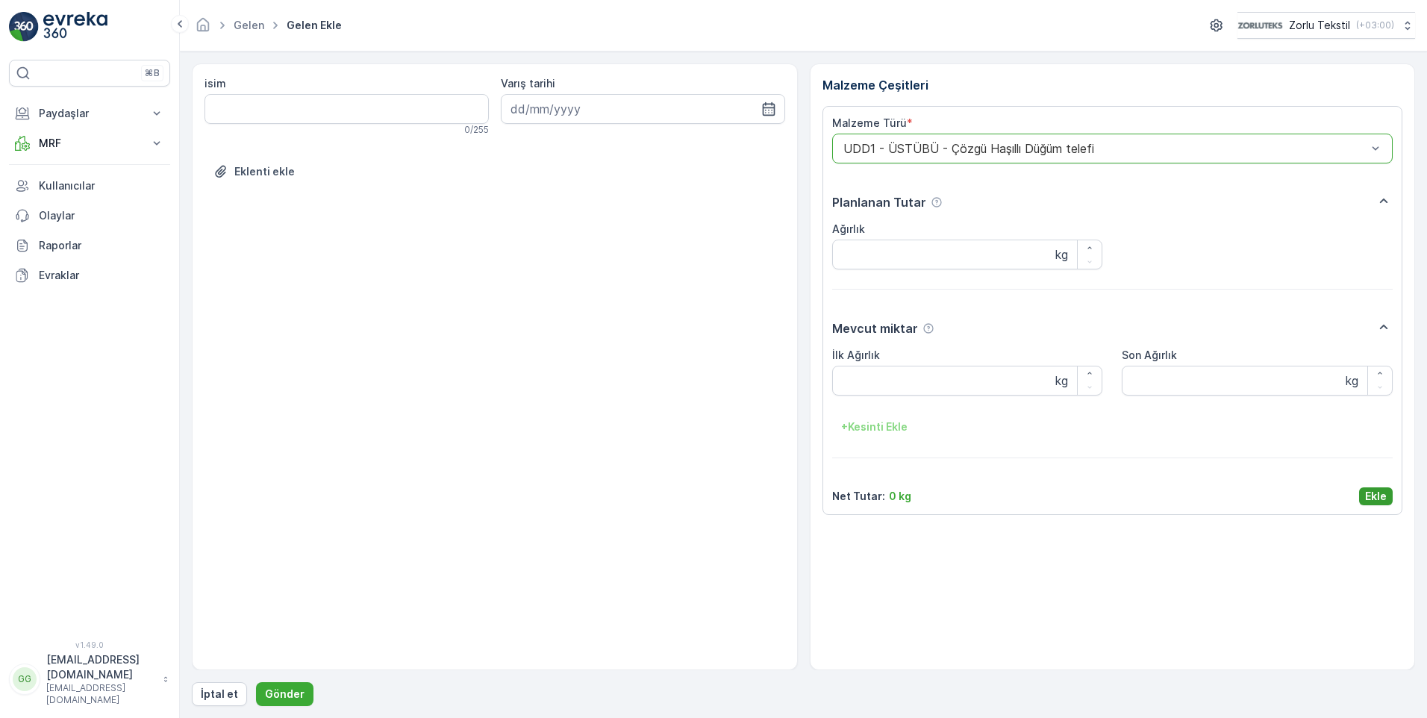
click at [1378, 495] on p "Ekle" at bounding box center [1376, 496] width 22 height 15
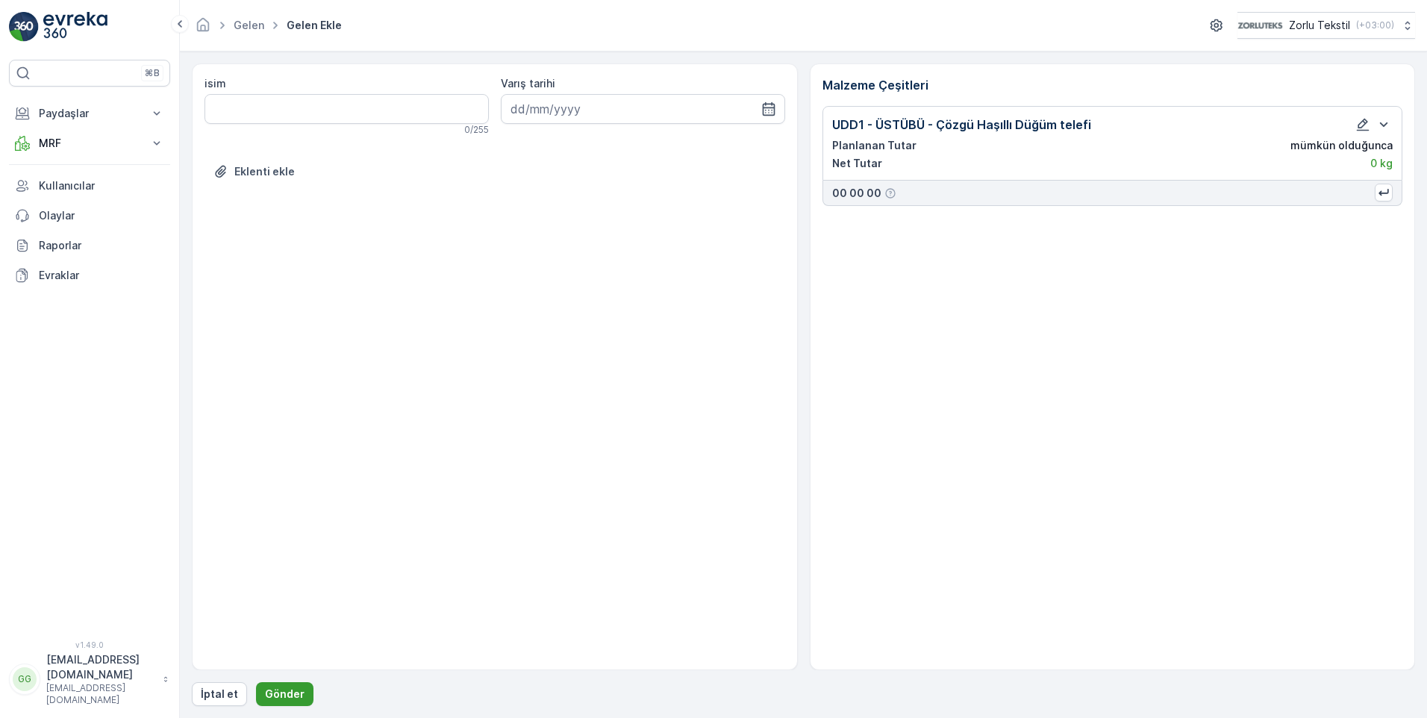
click at [286, 691] on p "Gönder" at bounding box center [285, 693] width 40 height 15
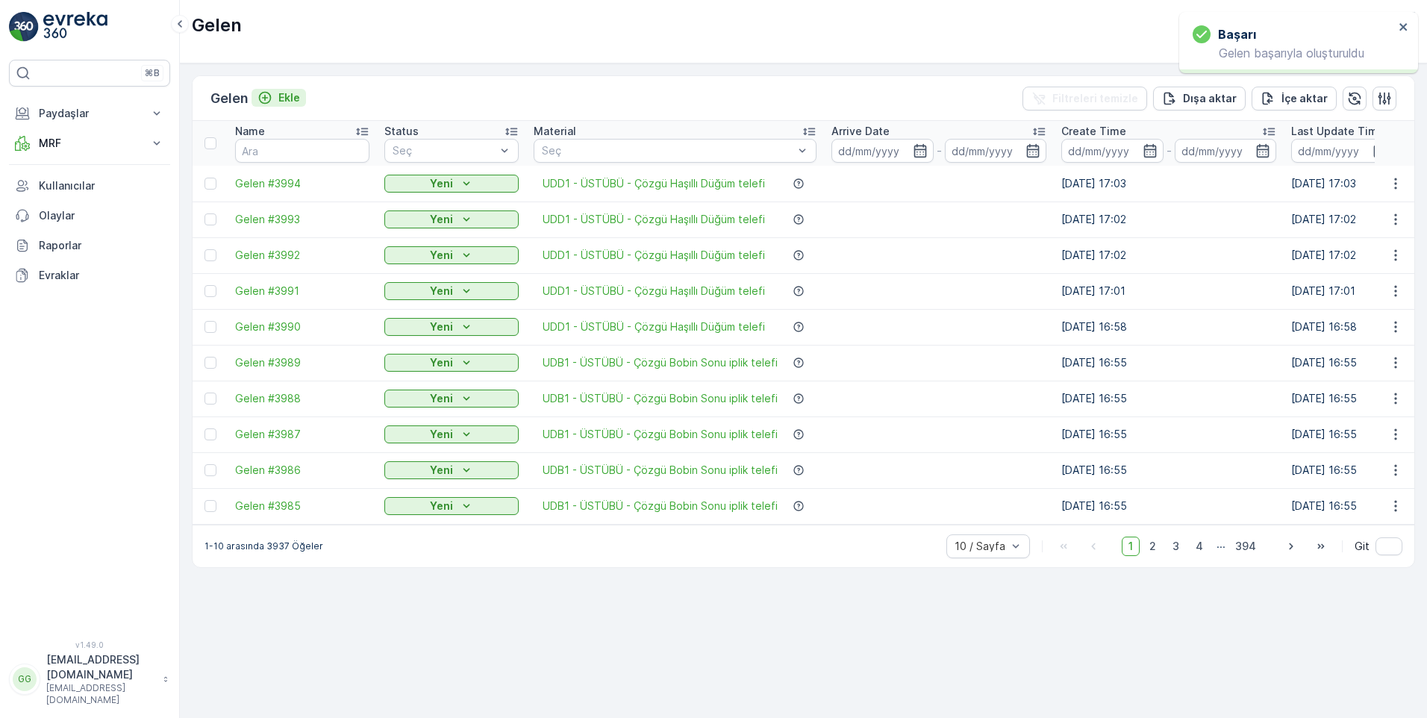
click at [295, 93] on p "Ekle" at bounding box center [289, 97] width 22 height 15
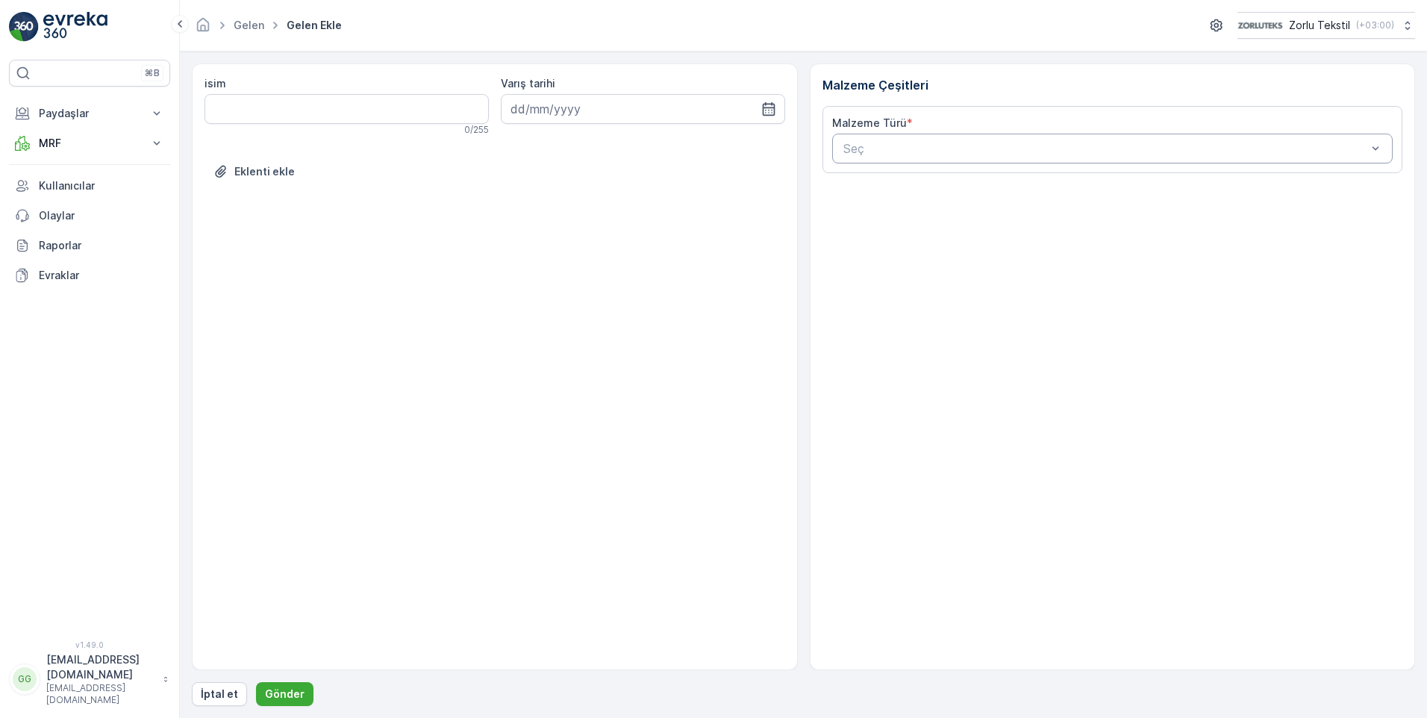
click at [889, 151] on div at bounding box center [1105, 148] width 527 height 13
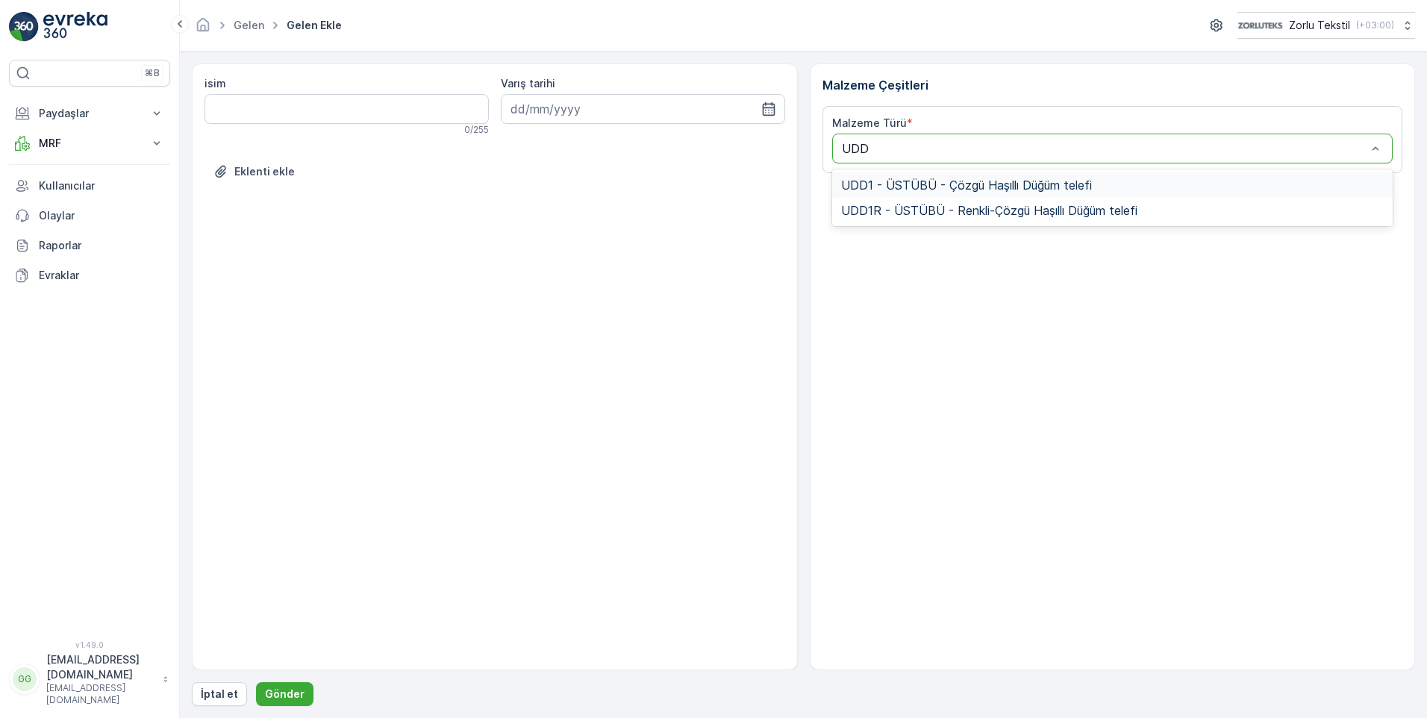
type input "UDD1"
click at [895, 177] on div "UDD1 - ÜSTÜBÜ - Çözgü Haşıllı Düğüm telefi" at bounding box center [1112, 184] width 561 height 25
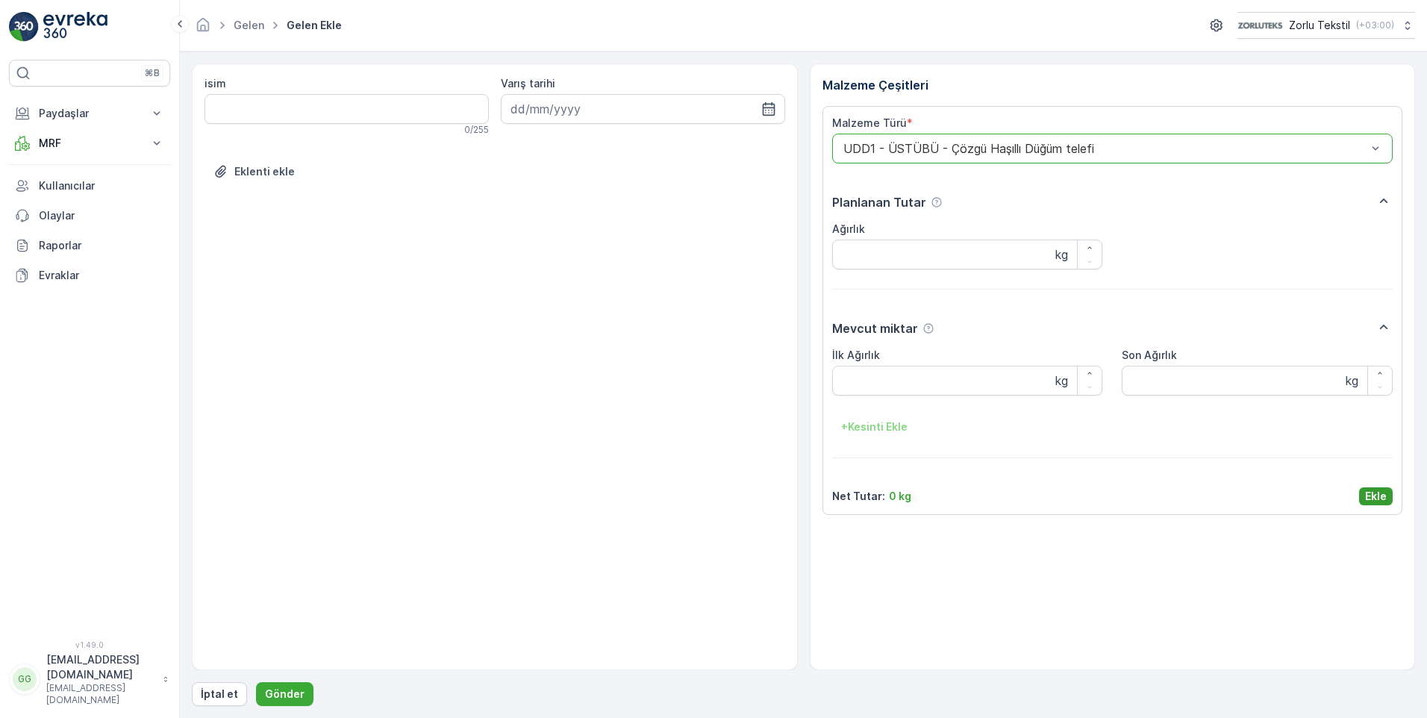
click at [1375, 490] on p "Ekle" at bounding box center [1376, 496] width 22 height 15
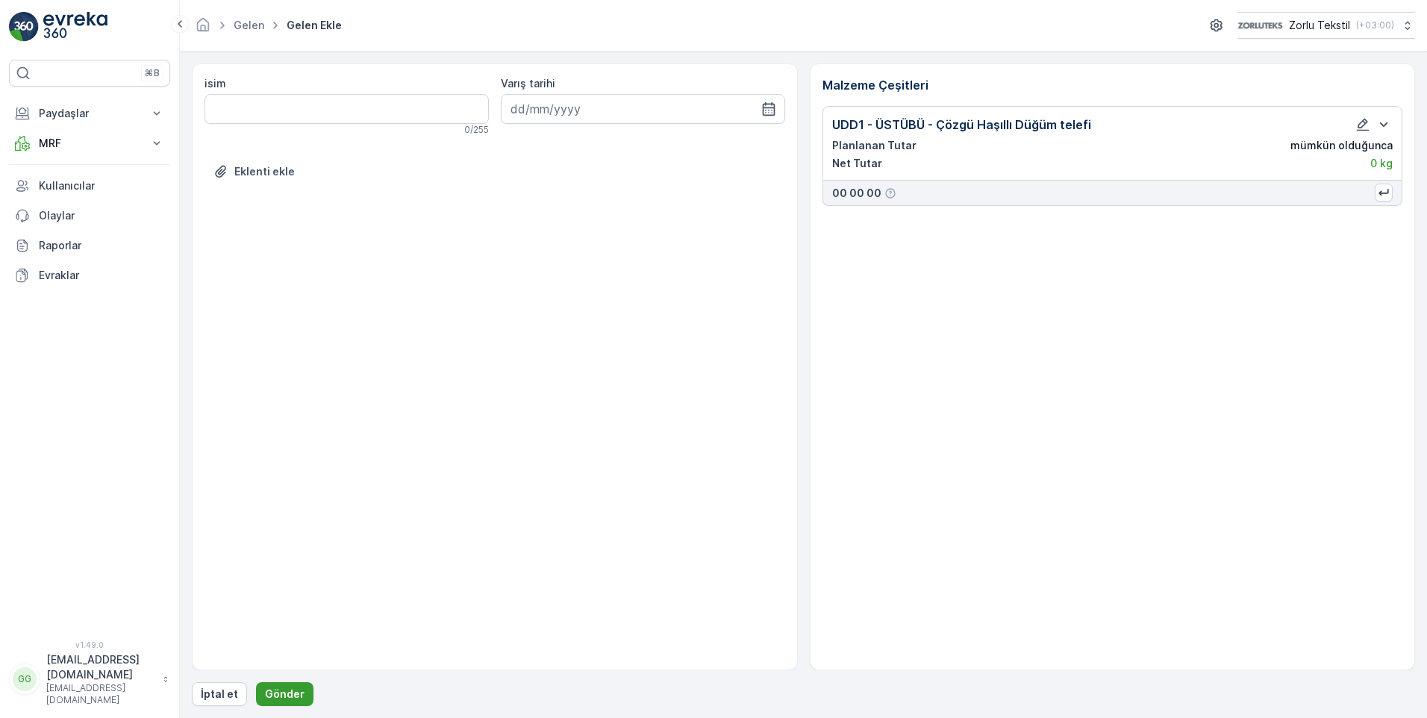
click at [287, 693] on p "Gönder" at bounding box center [285, 693] width 40 height 15
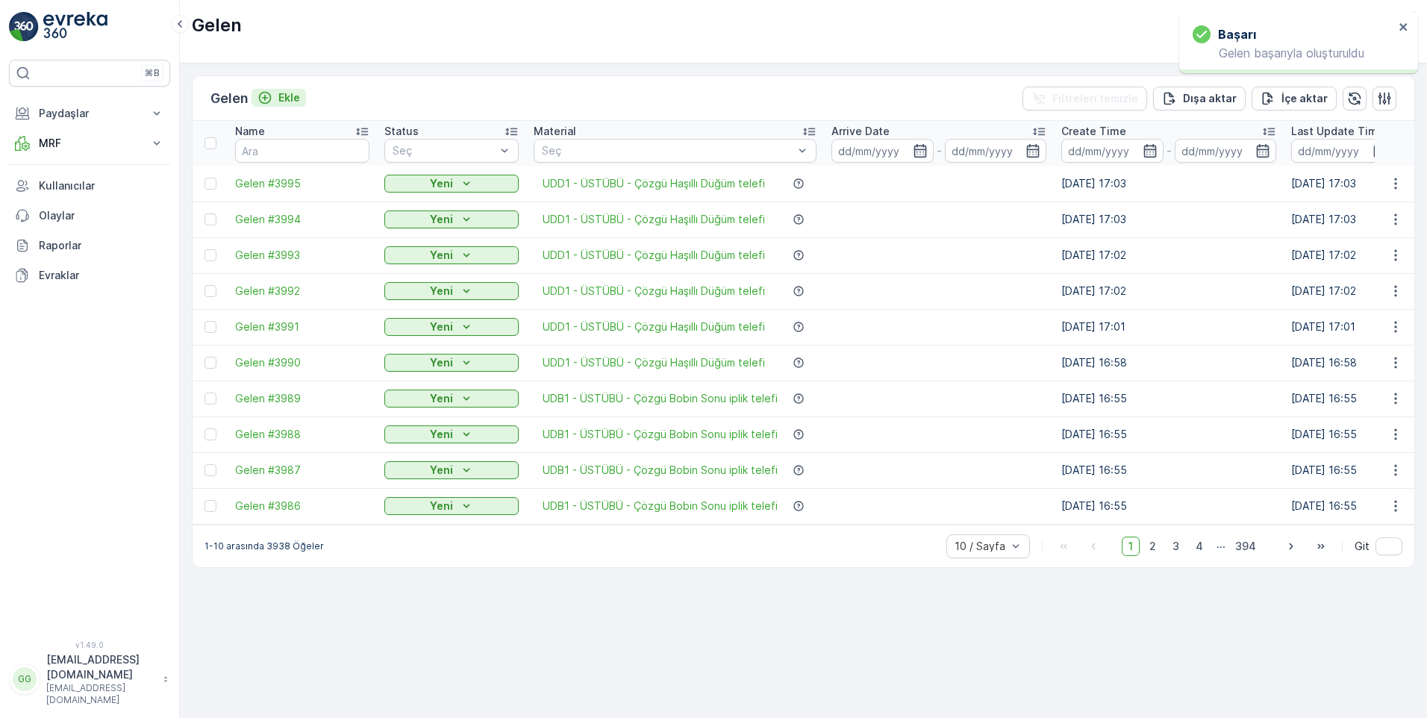
click at [283, 93] on p "Ekle" at bounding box center [289, 97] width 22 height 15
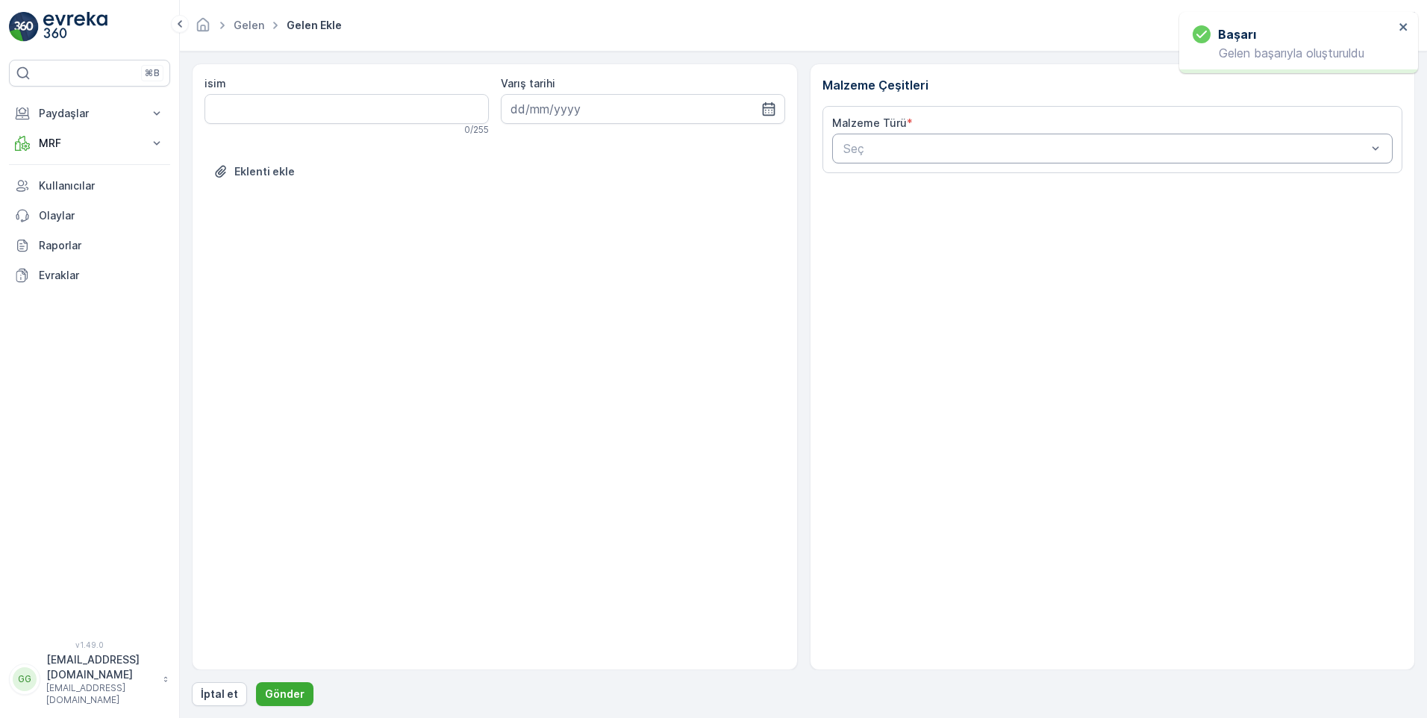
click at [877, 151] on div at bounding box center [1105, 148] width 527 height 13
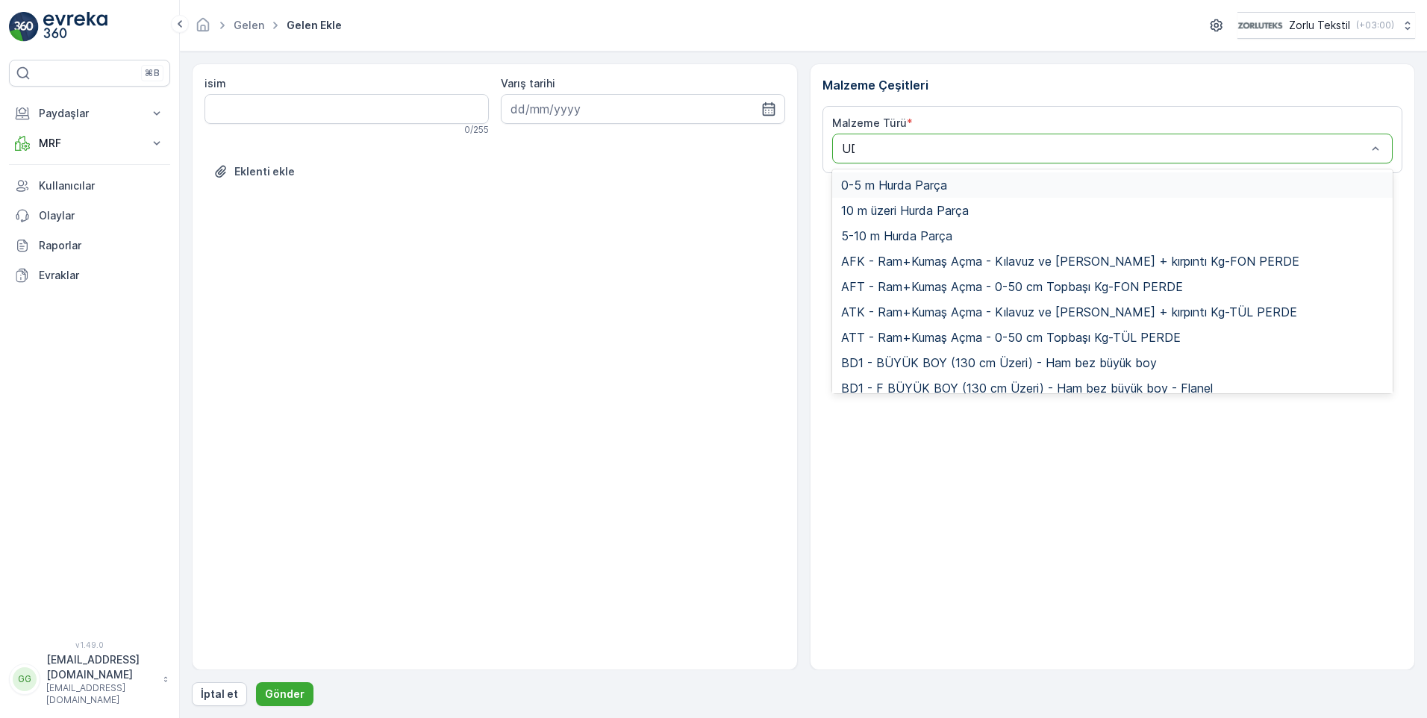
type input "UDD"
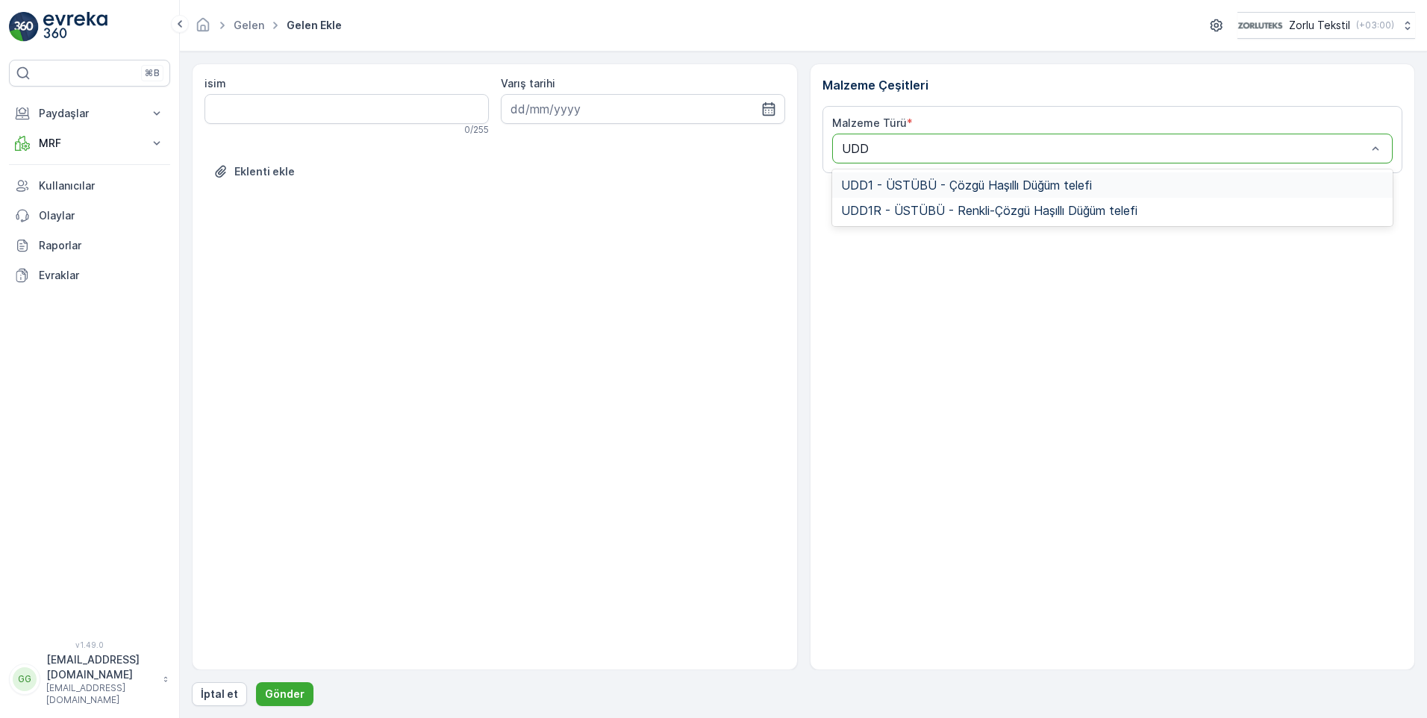
click at [863, 191] on span "UDD1 - ÜSTÜBÜ - Çözgü Haşıllı Düğüm telefi" at bounding box center [966, 184] width 251 height 13
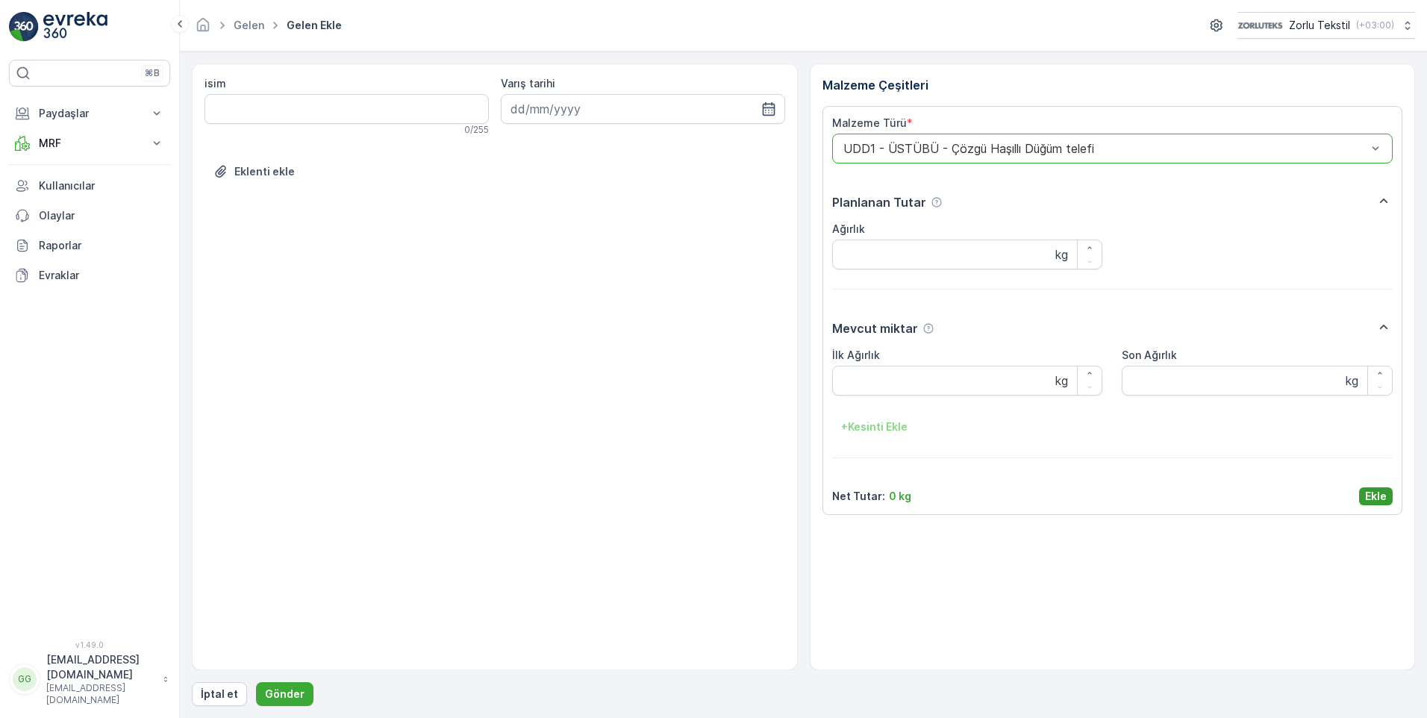
click at [1380, 500] on p "Ekle" at bounding box center [1376, 496] width 22 height 15
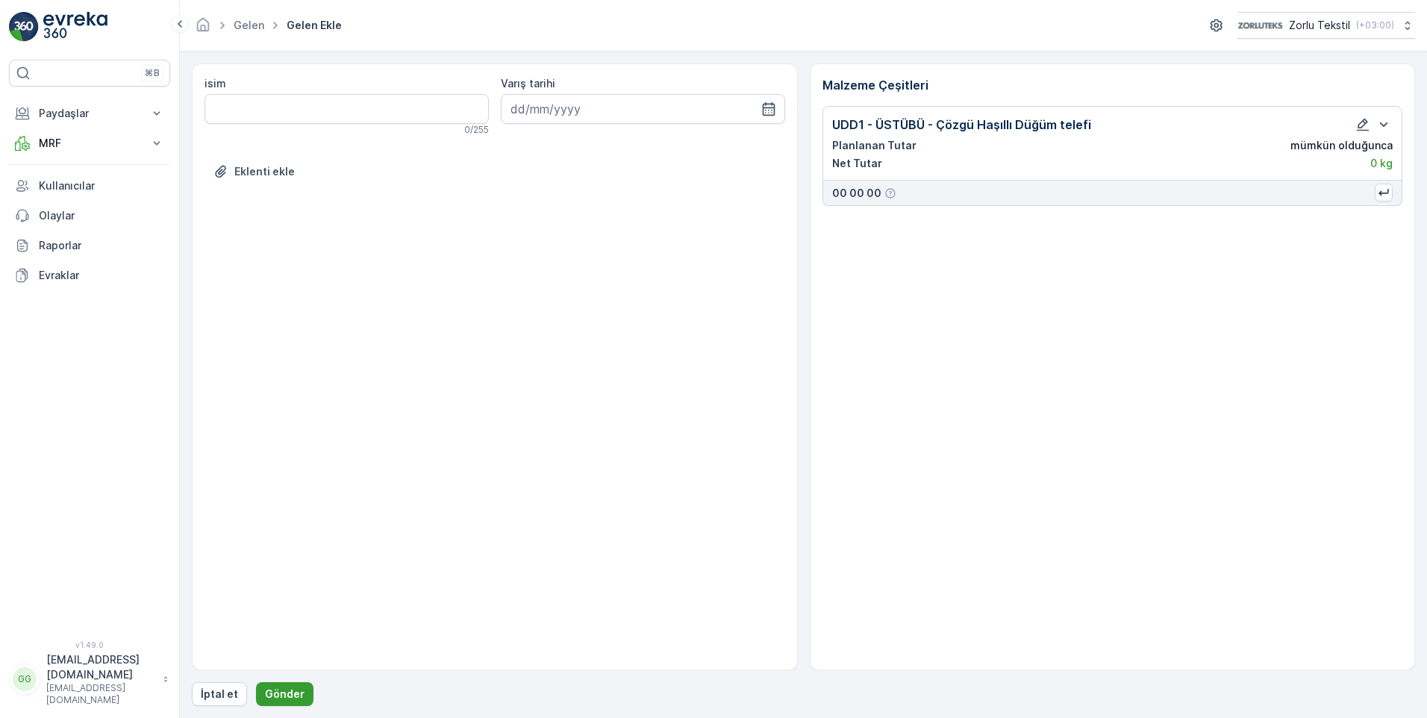
click at [266, 683] on button "Gönder" at bounding box center [284, 694] width 57 height 24
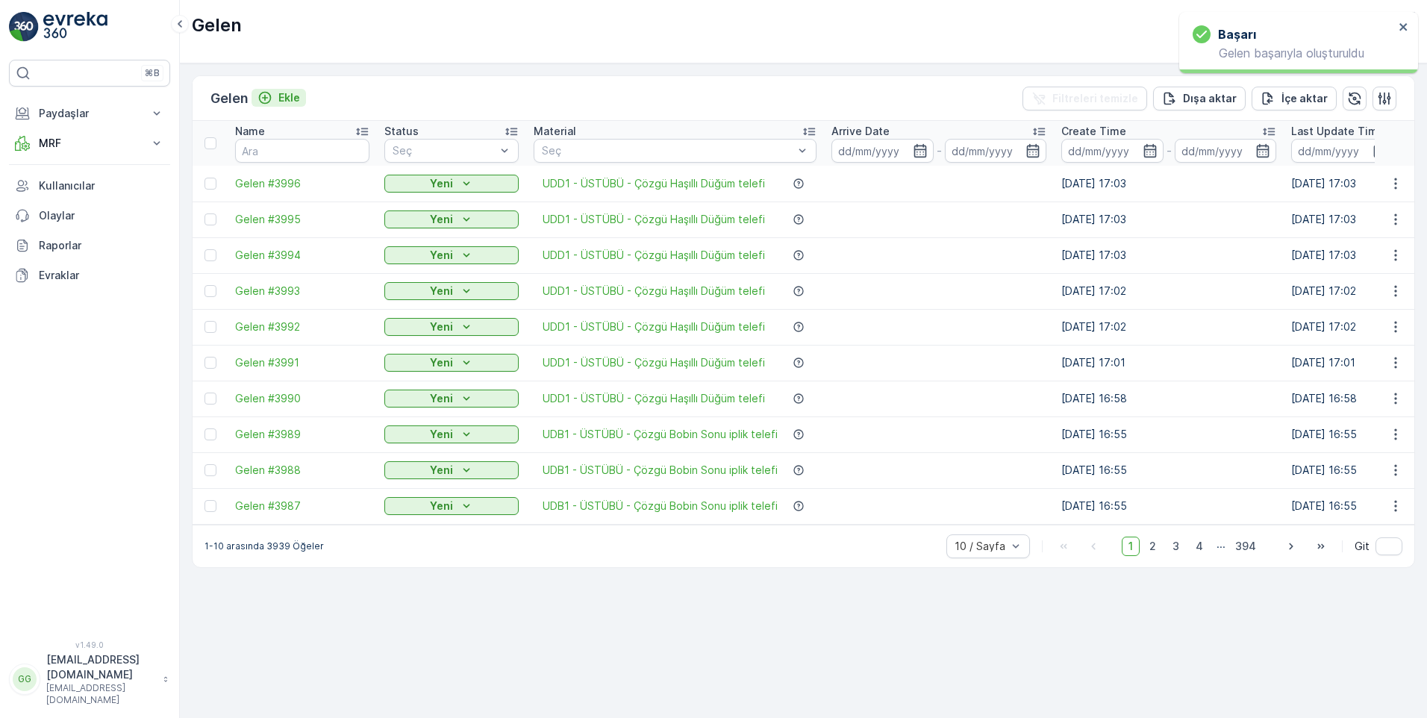
click at [286, 96] on p "Ekle" at bounding box center [289, 97] width 22 height 15
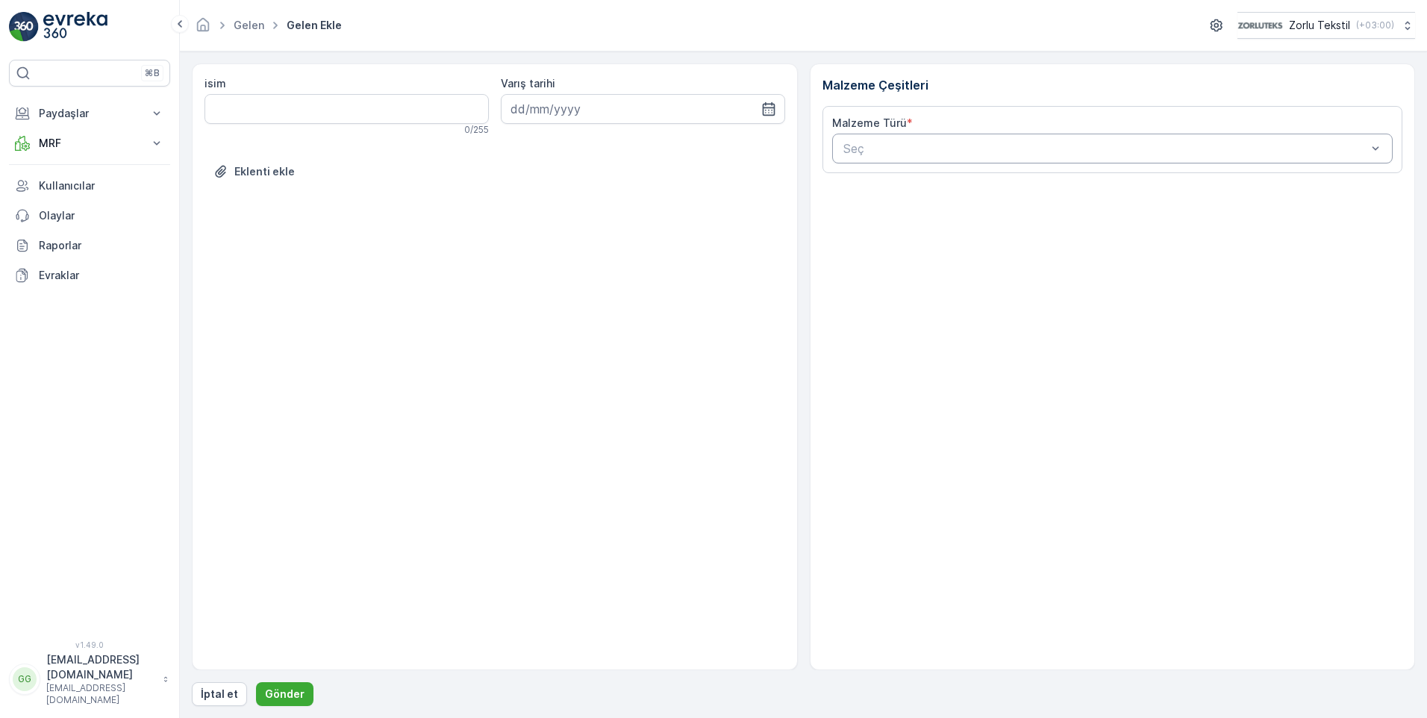
click at [939, 152] on div at bounding box center [1105, 148] width 527 height 13
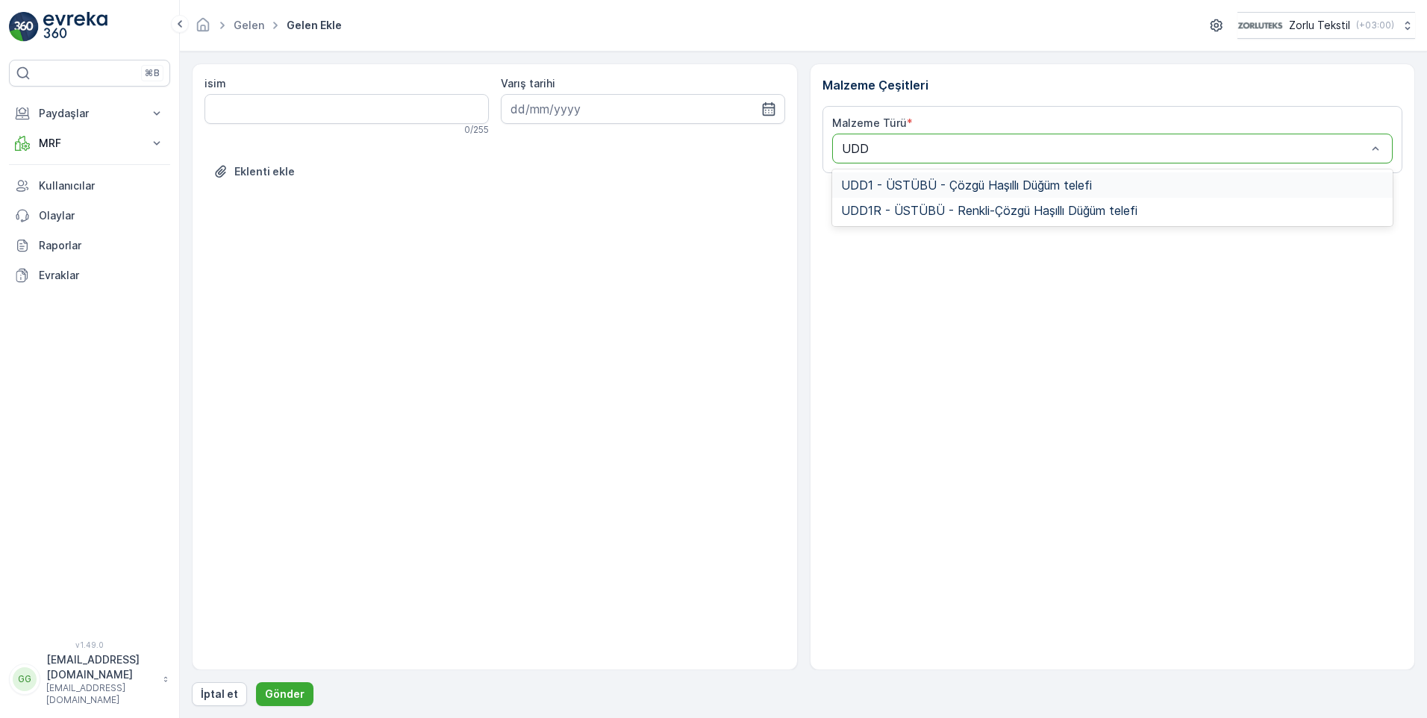
type input "UDD1"
click at [902, 187] on span "UDD1 - ÜSTÜBÜ - Çözgü Haşıllı Düğüm telefi" at bounding box center [966, 184] width 251 height 13
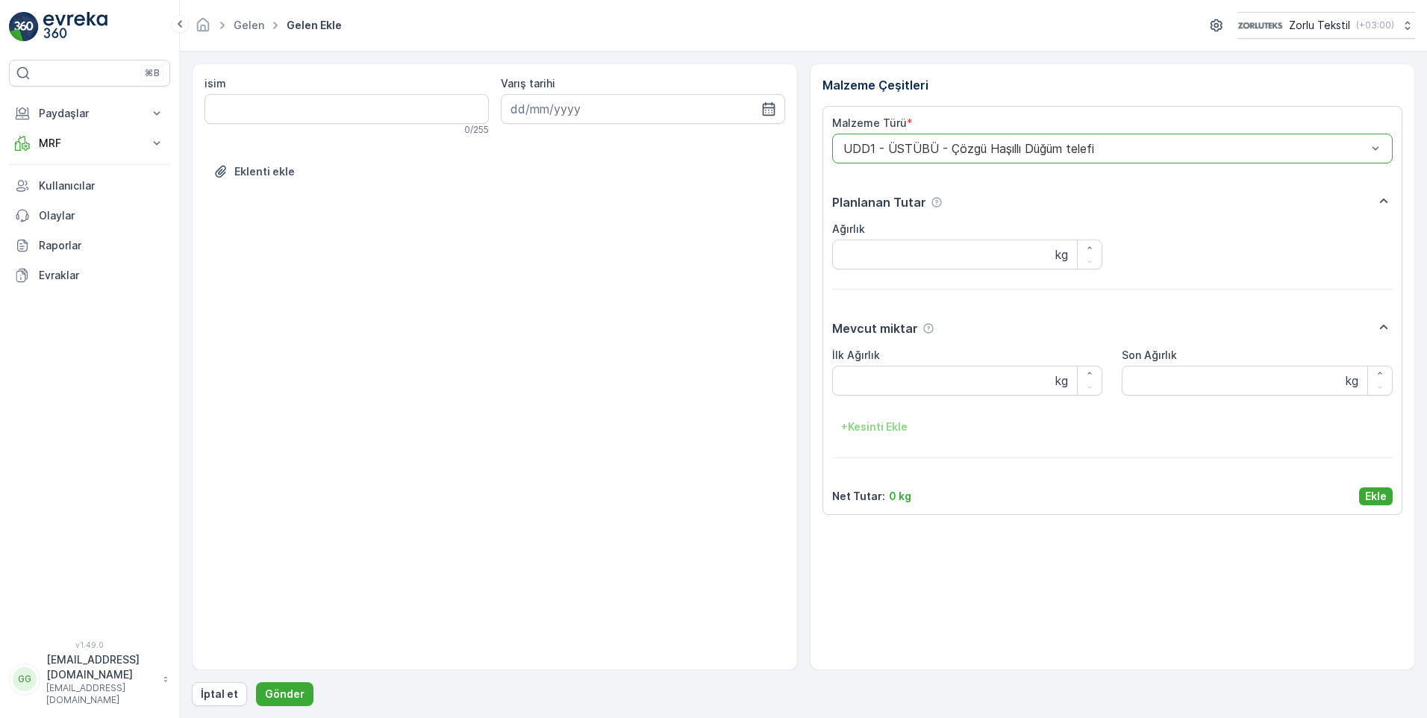
drag, startPoint x: 1386, startPoint y: 495, endPoint x: 1350, endPoint y: 507, distance: 38.5
click at [1386, 495] on button "Ekle" at bounding box center [1376, 496] width 34 height 18
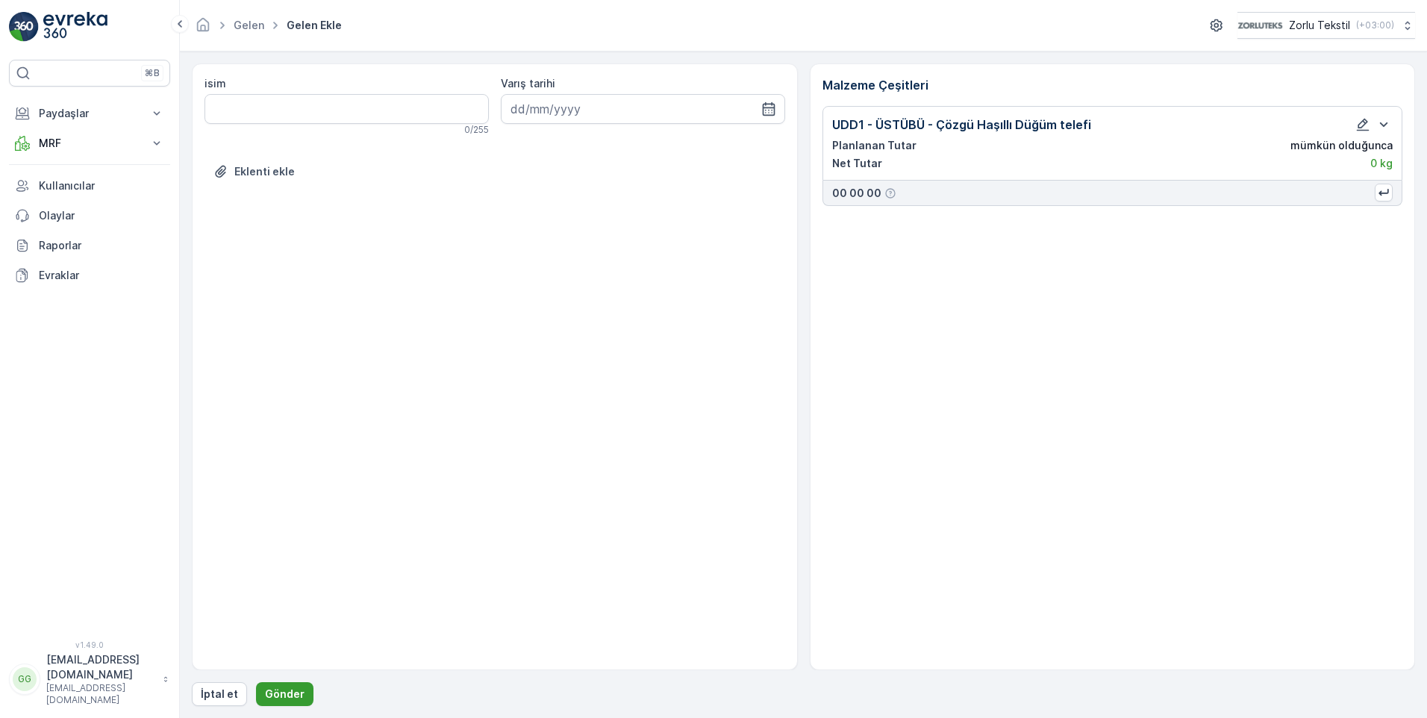
click at [271, 690] on p "Gönder" at bounding box center [285, 693] width 40 height 15
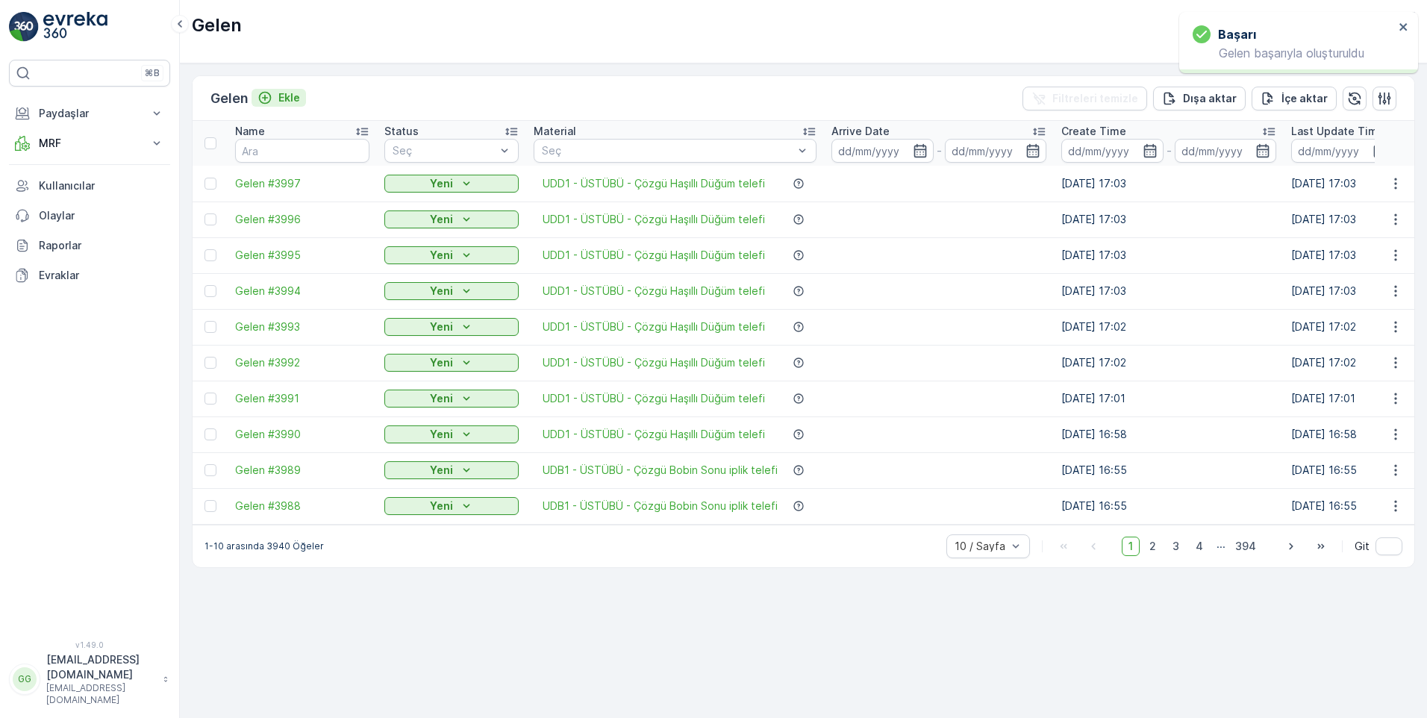
click at [282, 101] on p "Ekle" at bounding box center [289, 97] width 22 height 15
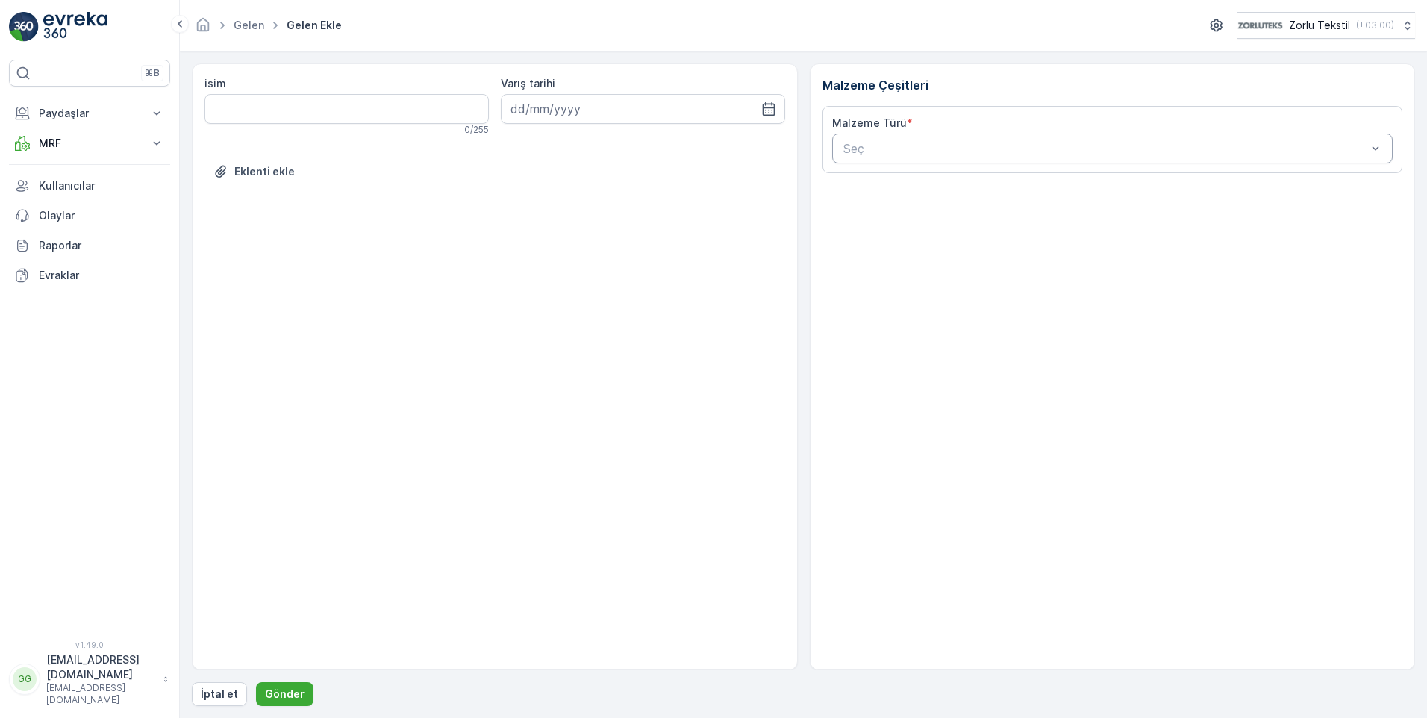
click at [961, 145] on div at bounding box center [1105, 148] width 527 height 13
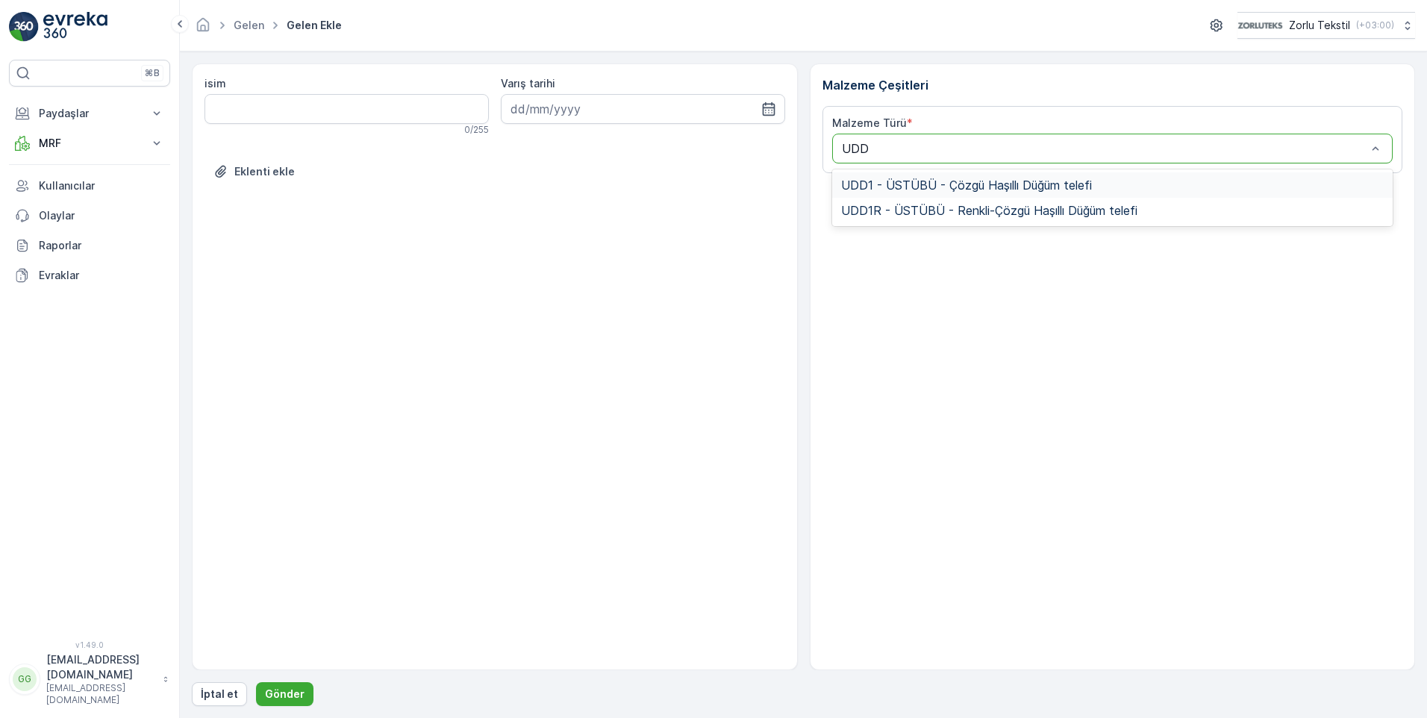
type input "UDD1"
click at [921, 185] on span "UDD1 - ÜSTÜBÜ - Çözgü Haşıllı Düğüm telefi" at bounding box center [966, 184] width 251 height 13
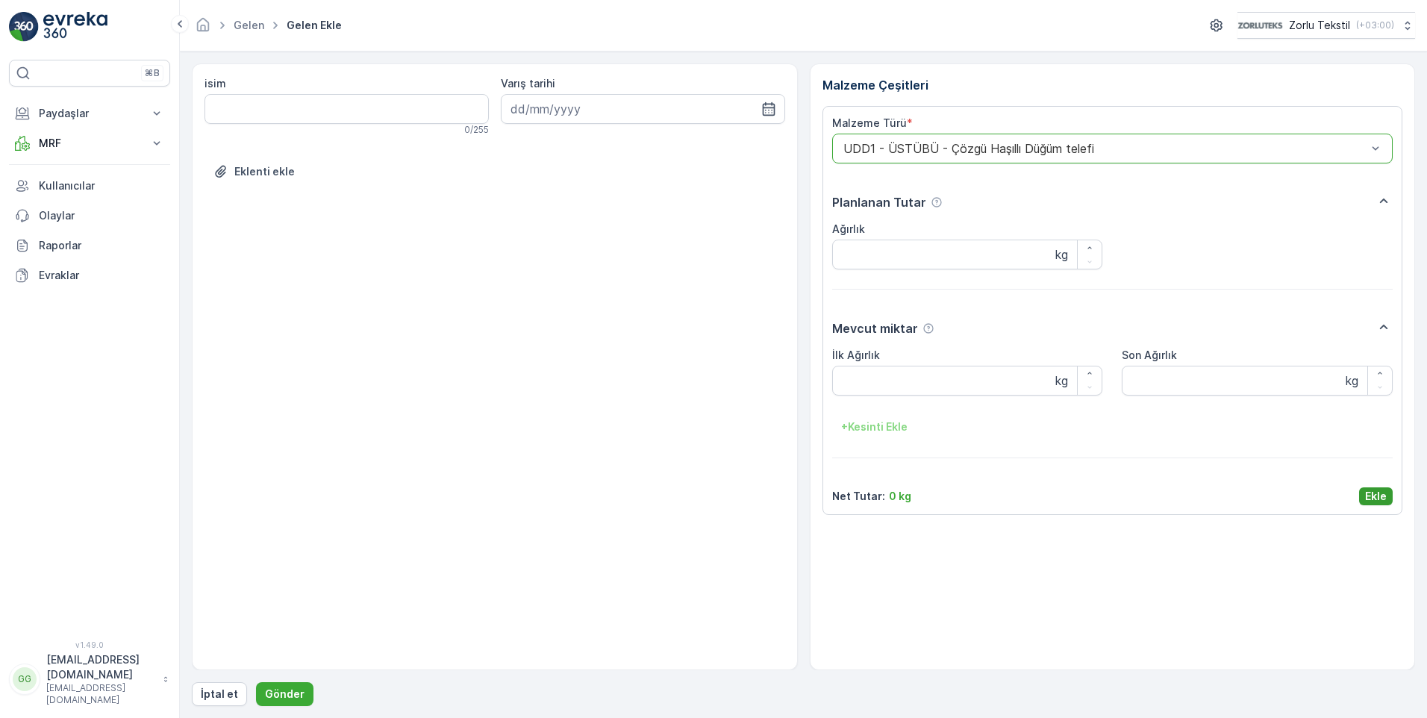
click at [1374, 495] on p "Ekle" at bounding box center [1376, 496] width 22 height 15
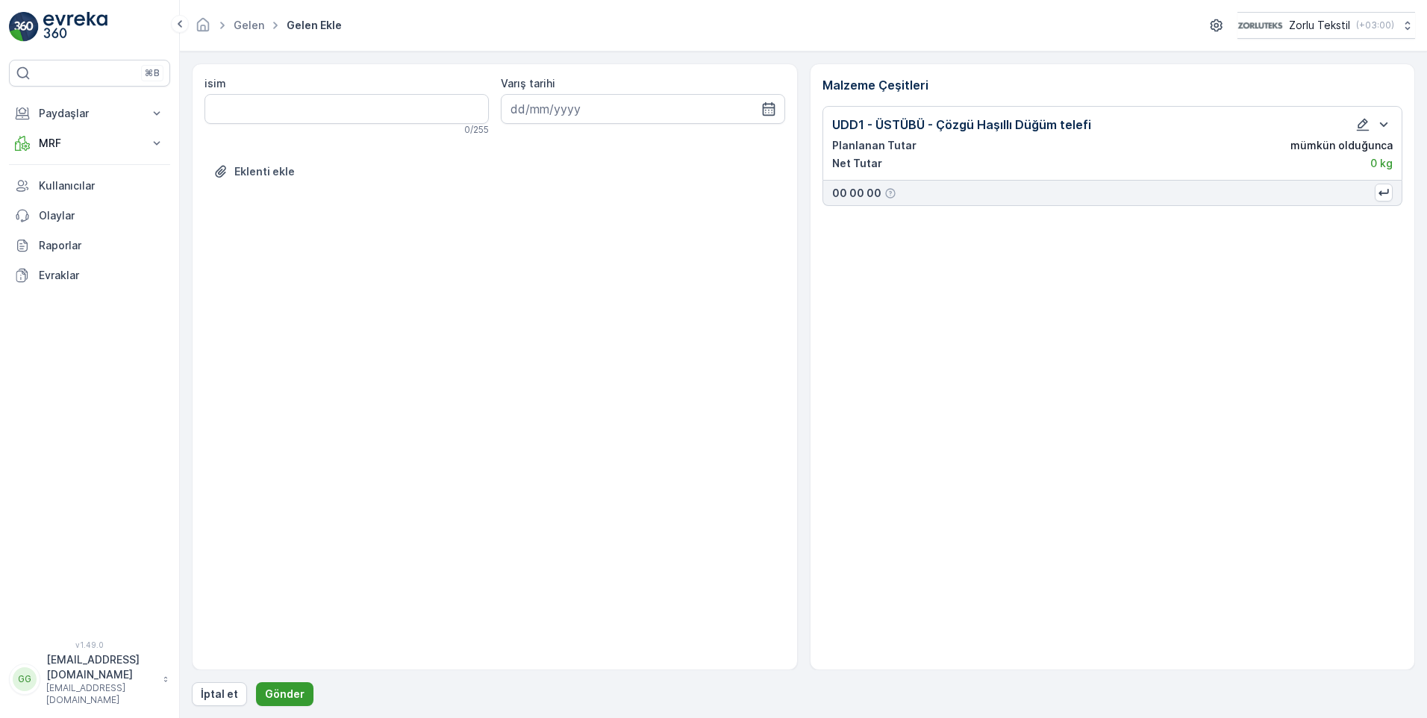
click at [276, 686] on button "Gönder" at bounding box center [284, 694] width 57 height 24
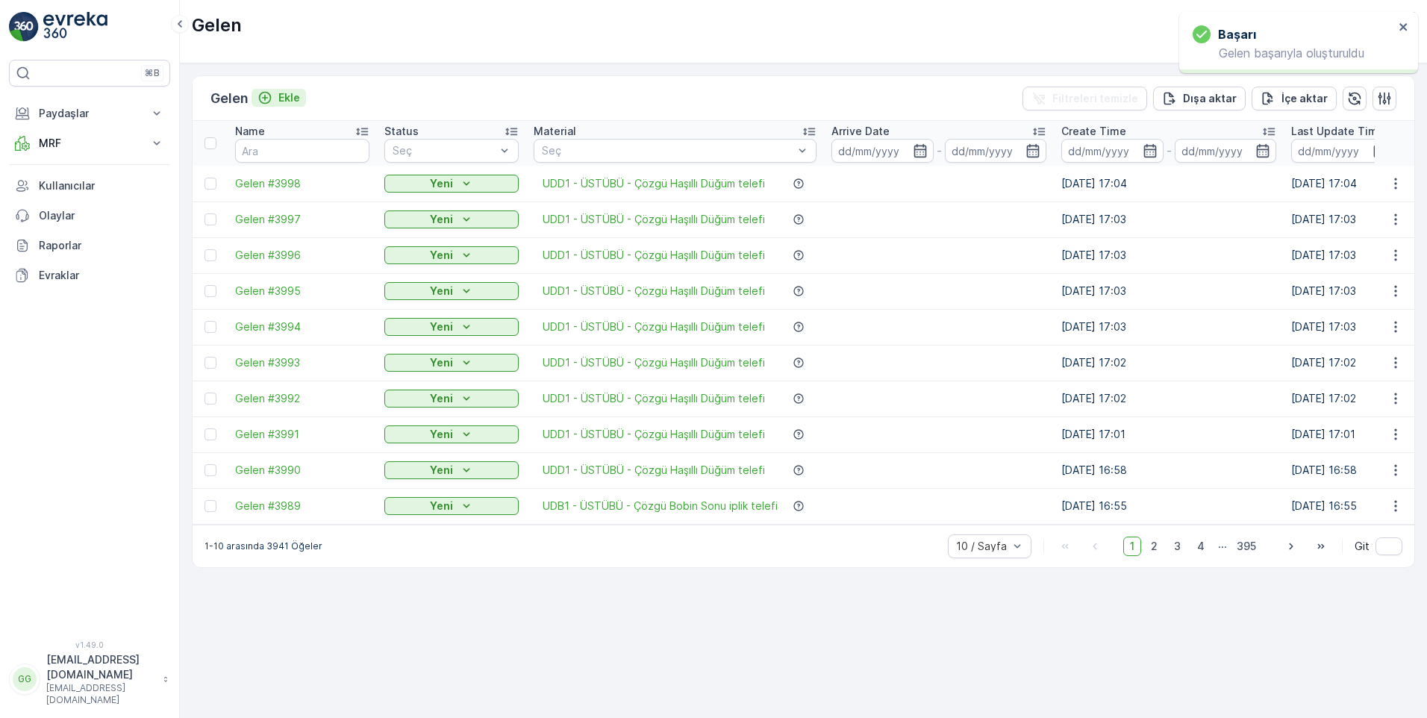
click at [294, 101] on p "Ekle" at bounding box center [289, 97] width 22 height 15
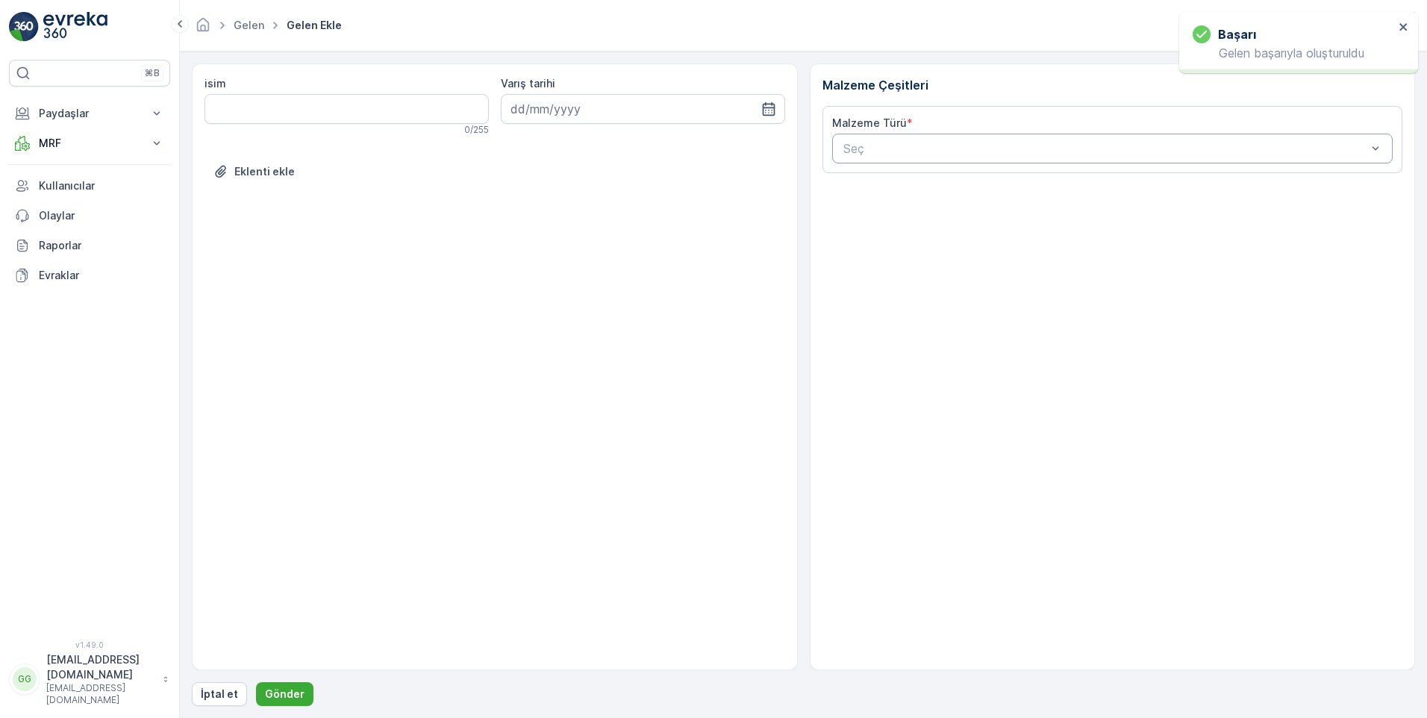
click at [927, 151] on div at bounding box center [1105, 148] width 527 height 13
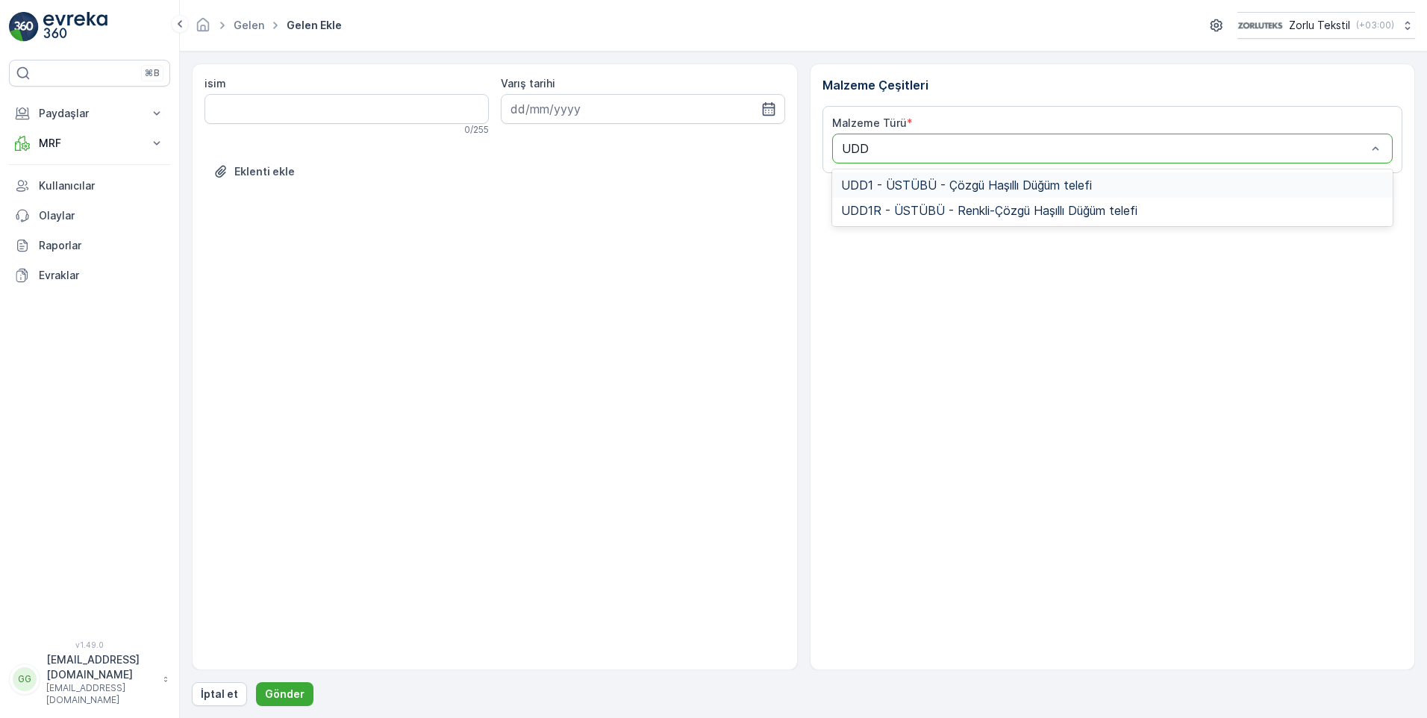
type input "UDD1"
click at [964, 175] on div "UDD1 - ÜSTÜBÜ - Çözgü Haşıllı Düğüm telefi" at bounding box center [1112, 184] width 561 height 25
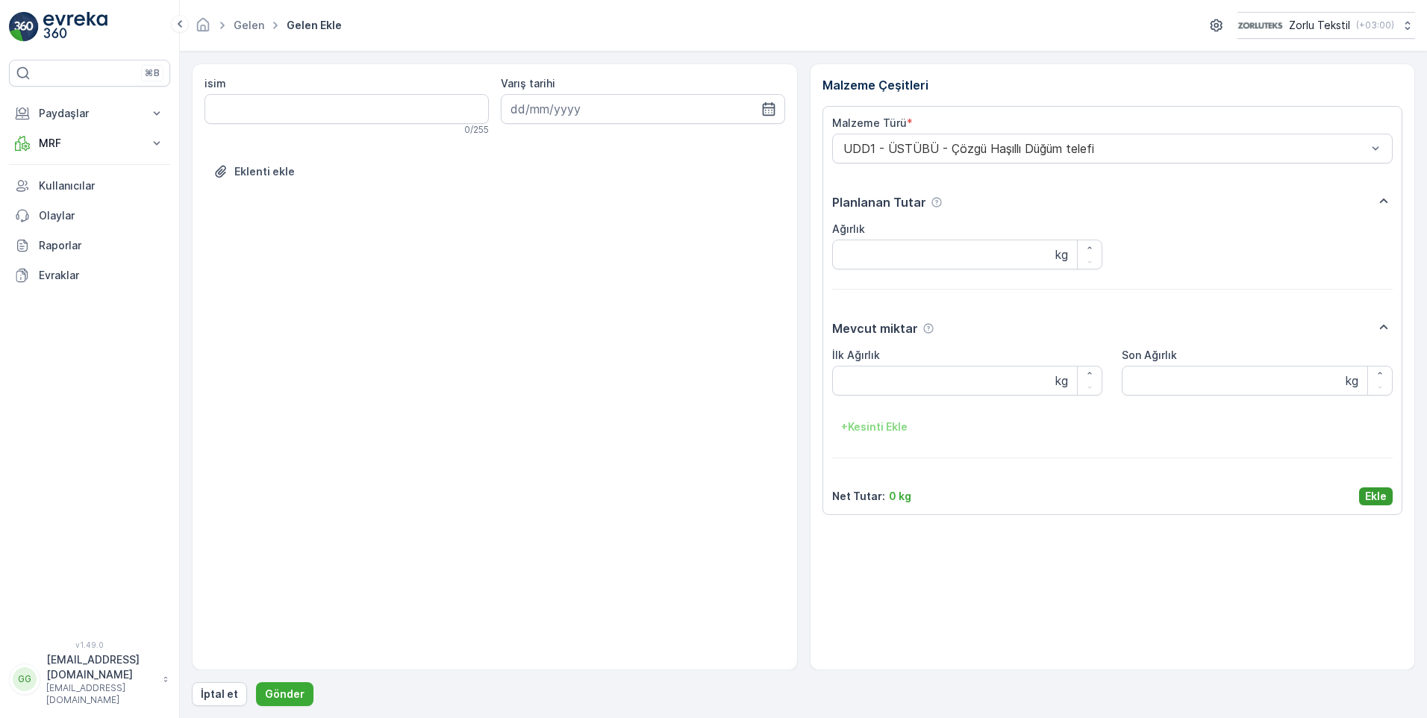
click at [1372, 498] on p "Ekle" at bounding box center [1376, 496] width 22 height 15
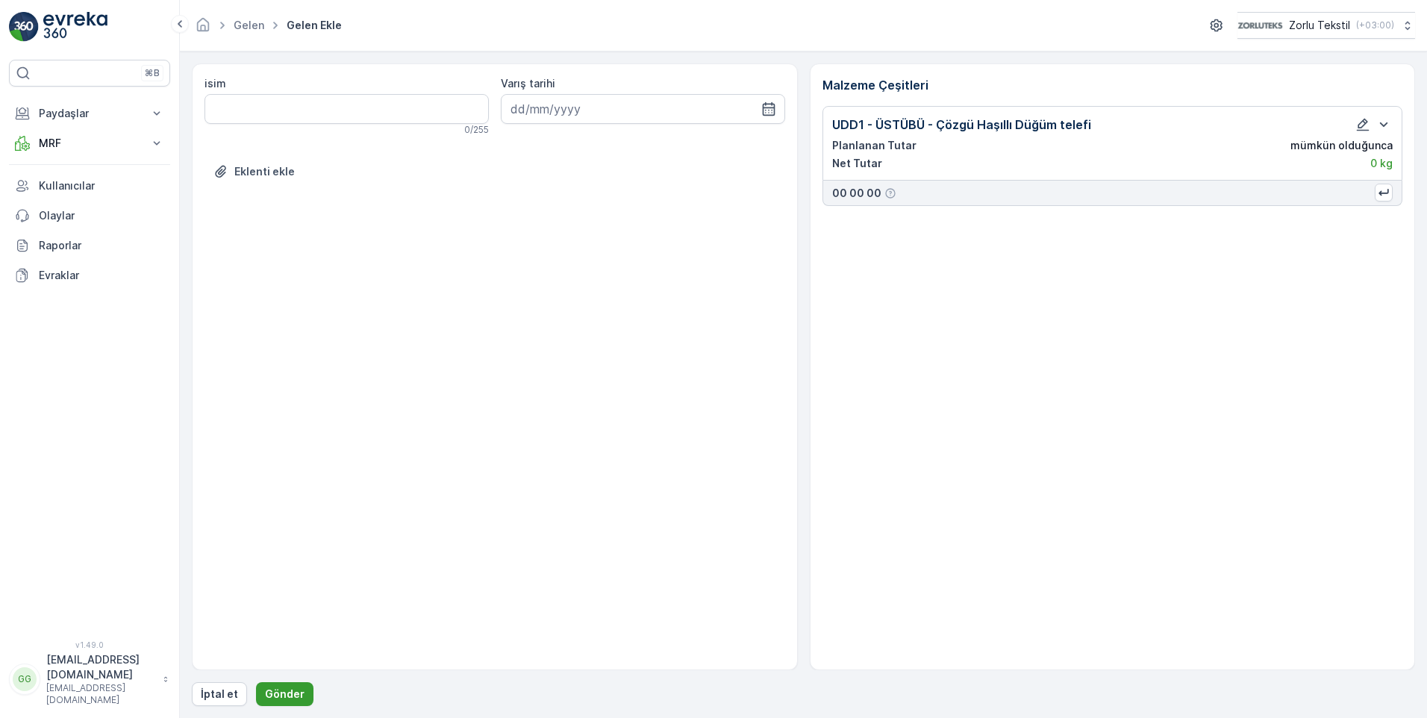
click at [269, 692] on p "Gönder" at bounding box center [285, 693] width 40 height 15
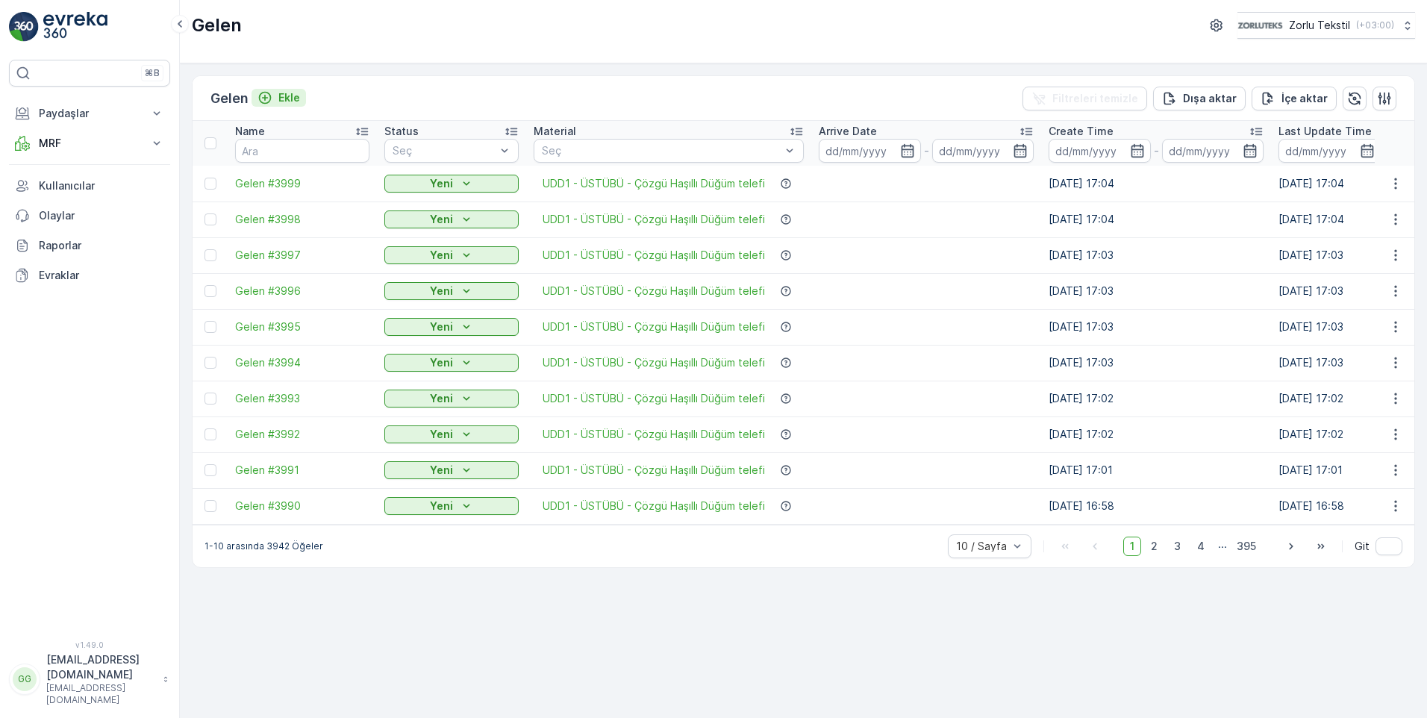
click at [286, 101] on p "Ekle" at bounding box center [289, 97] width 22 height 15
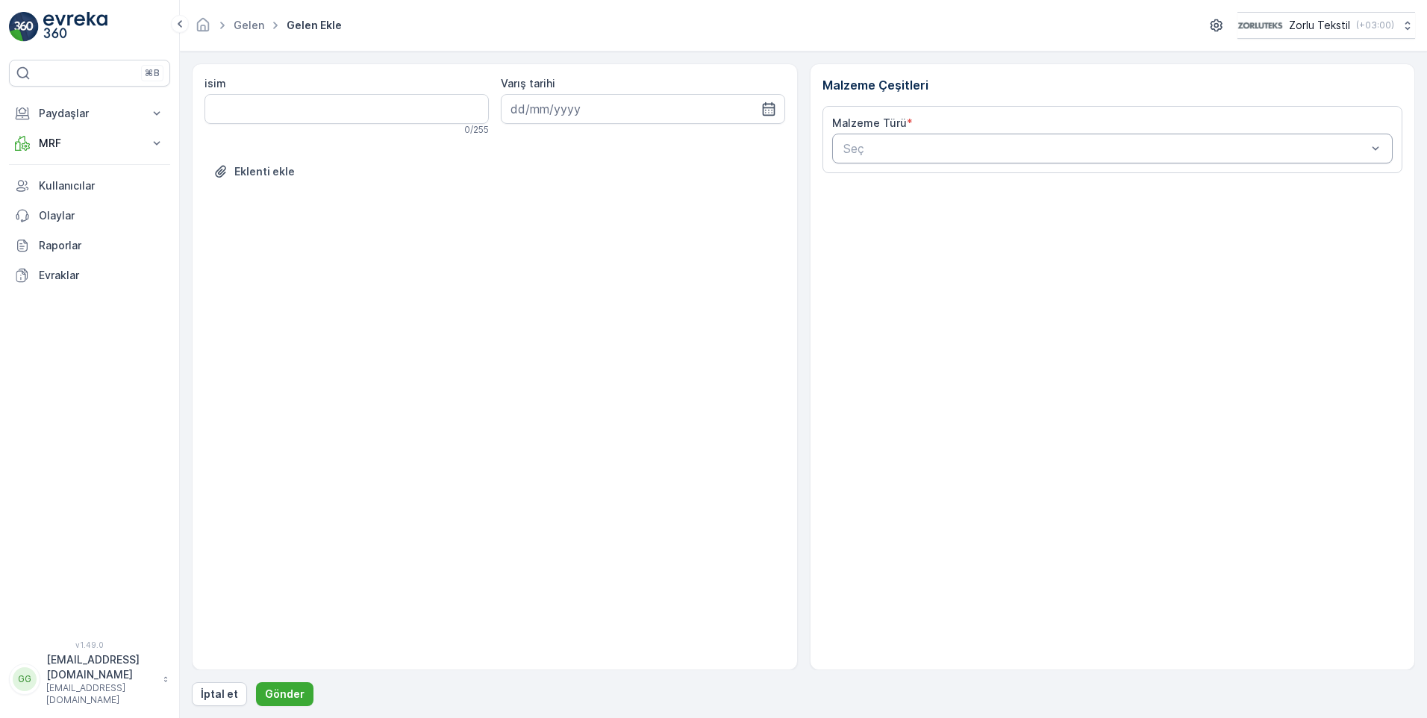
click at [861, 136] on div "Seç" at bounding box center [1112, 149] width 561 height 30
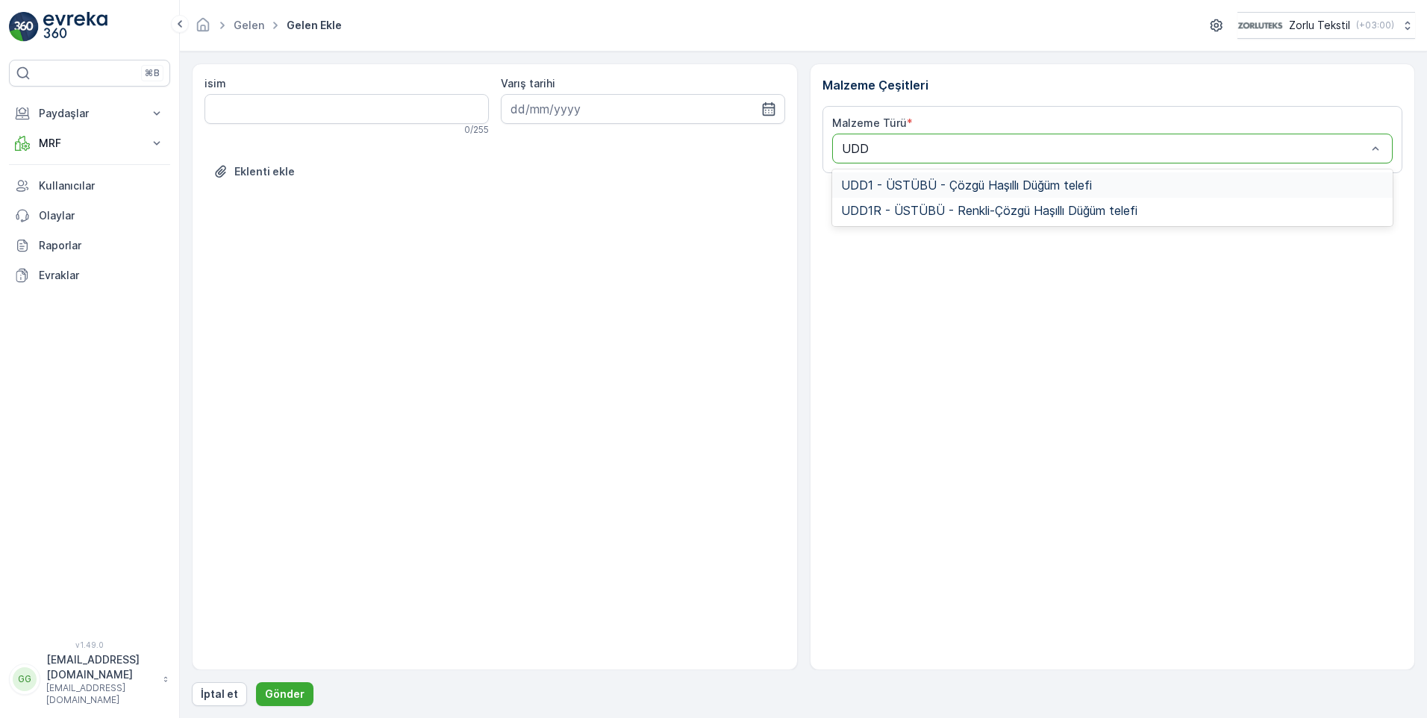
type input "UDD1"
click at [855, 177] on div "UDD1 - ÜSTÜBÜ - Çözgü Haşıllı Düğüm telefi" at bounding box center [1112, 184] width 561 height 25
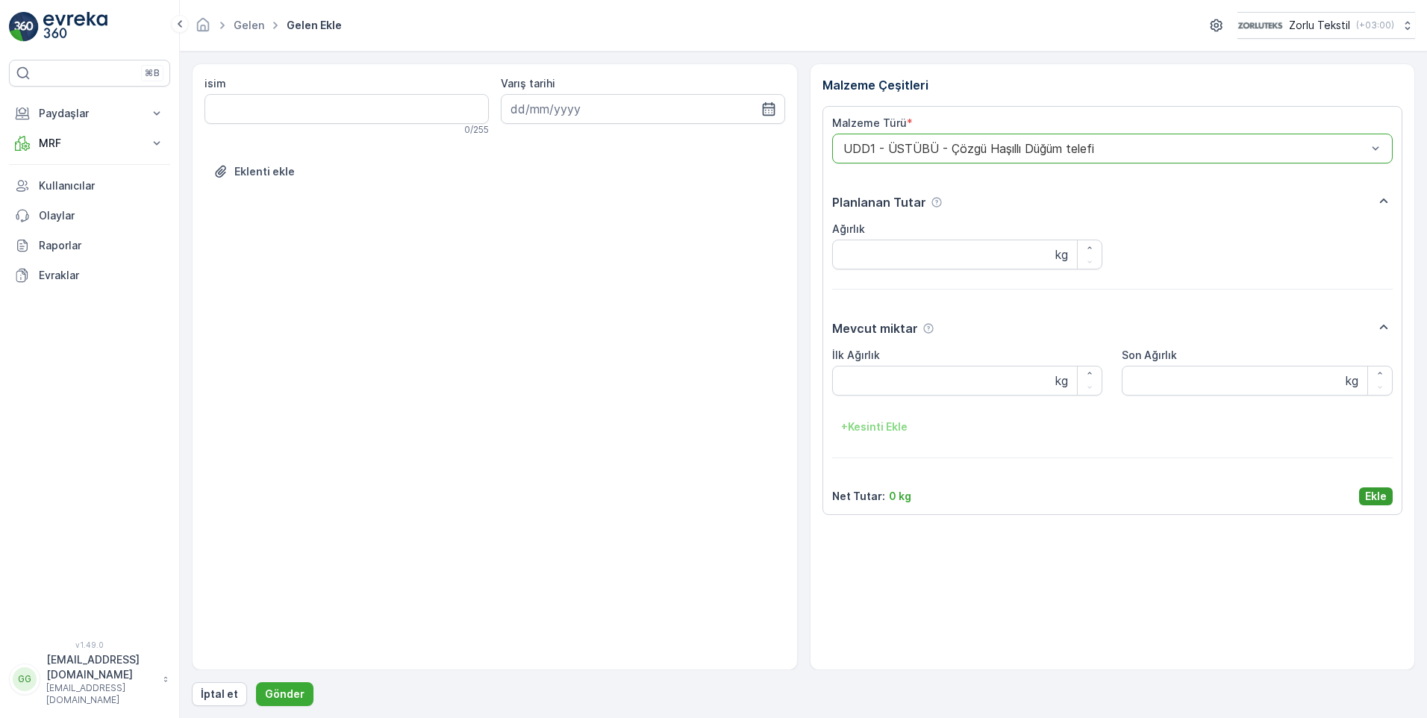
click at [1366, 497] on p "Ekle" at bounding box center [1376, 496] width 22 height 15
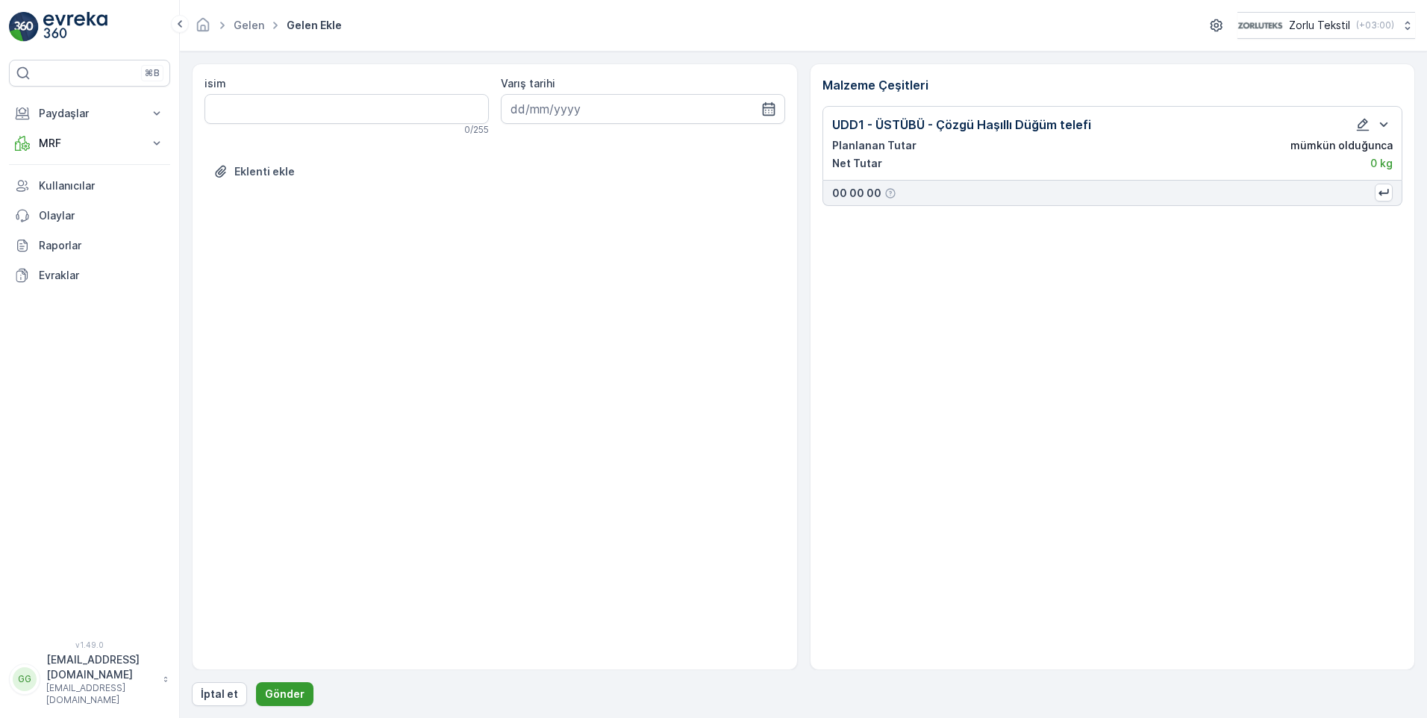
click at [270, 696] on p "Gönder" at bounding box center [285, 693] width 40 height 15
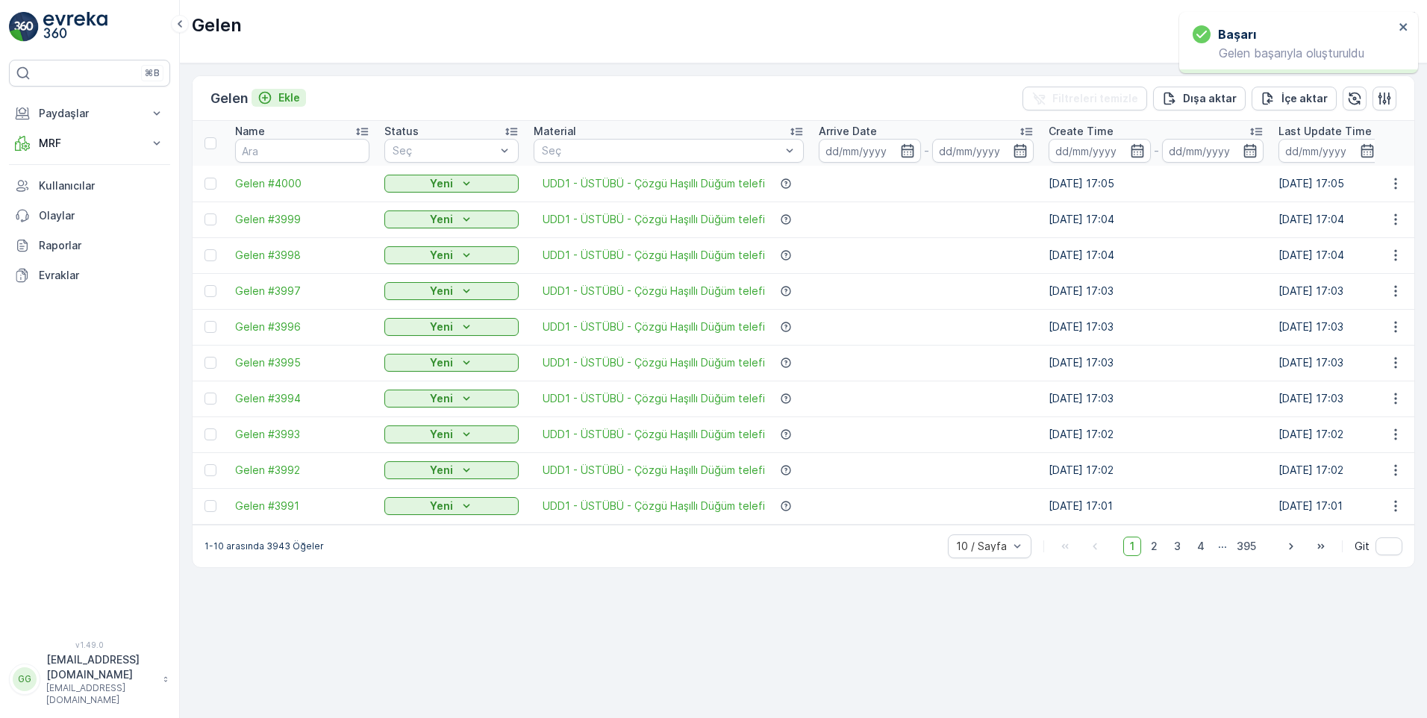
click at [287, 92] on p "Ekle" at bounding box center [289, 97] width 22 height 15
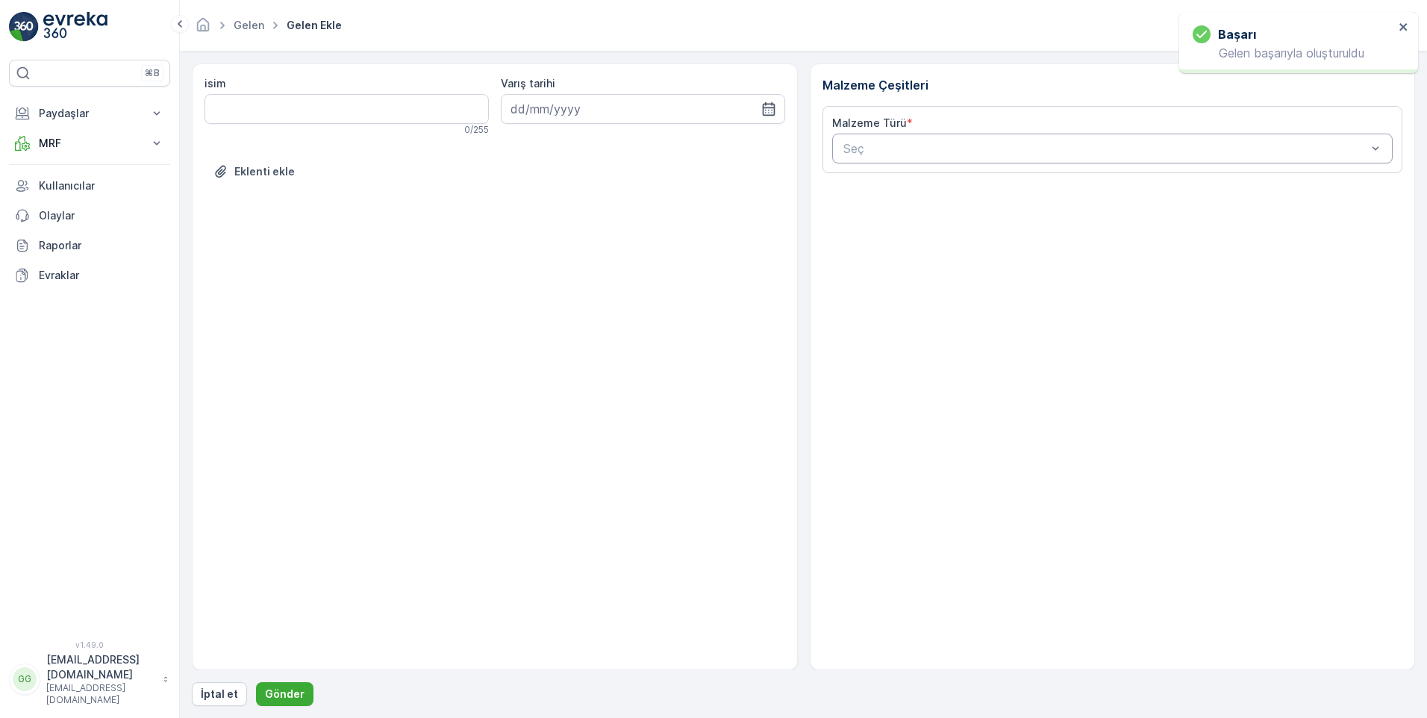
click at [985, 142] on div at bounding box center [1105, 148] width 527 height 13
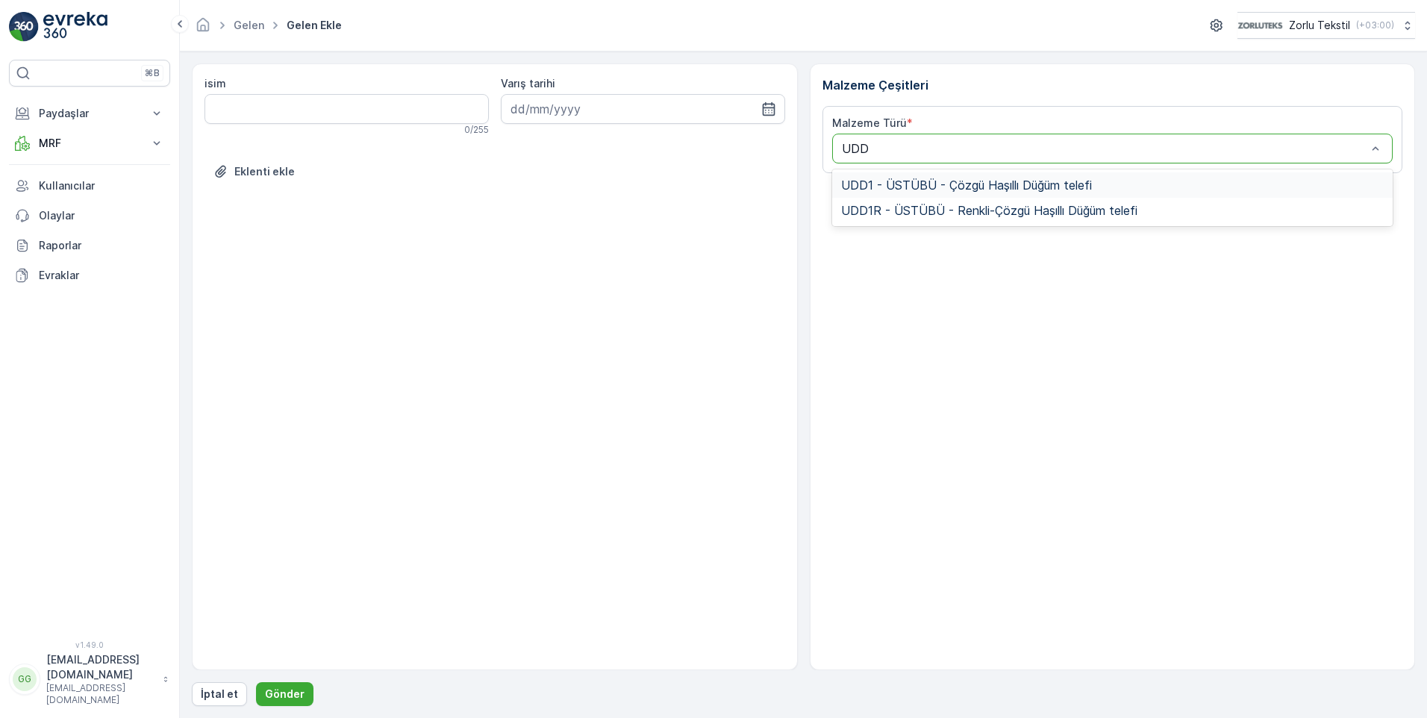
type input "UDD1"
click at [957, 190] on span "UDD1 - ÜSTÜBÜ - Çözgü Haşıllı Düğüm telefi" at bounding box center [966, 184] width 251 height 13
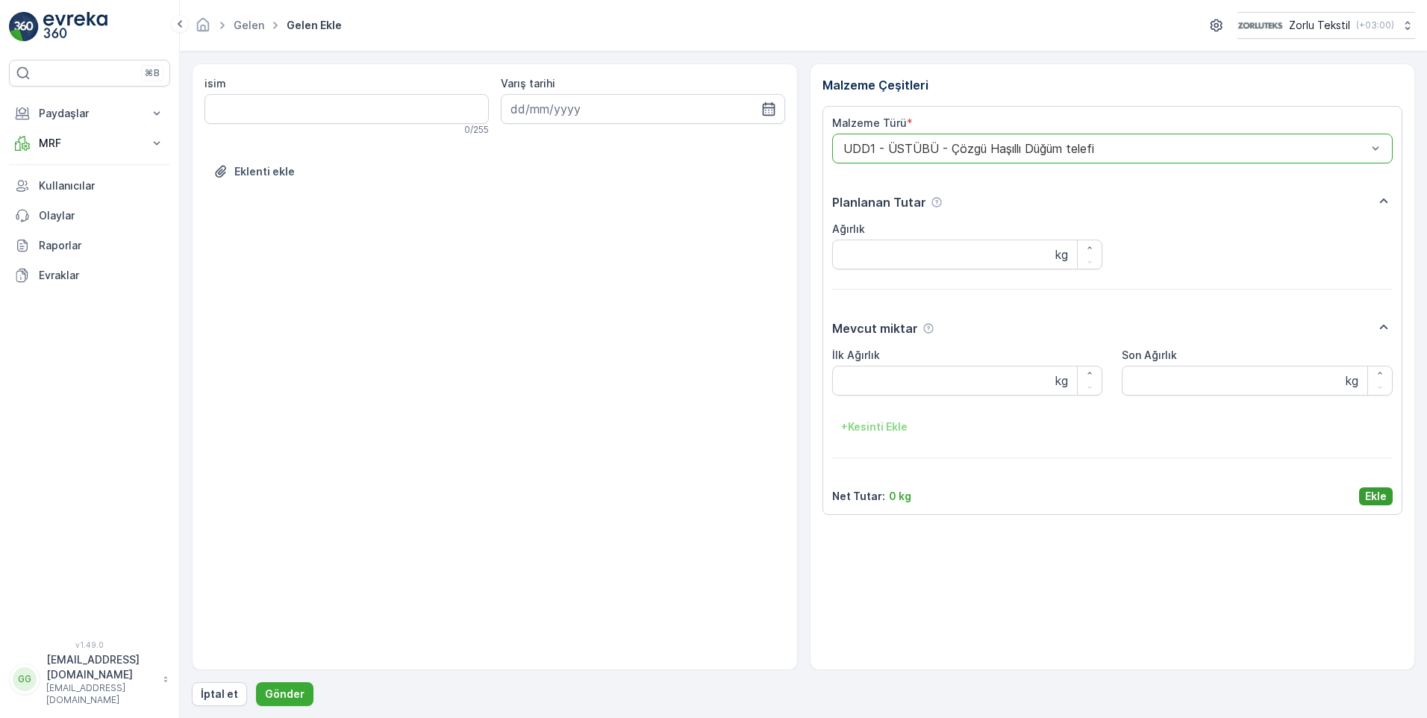
click at [1372, 495] on p "Ekle" at bounding box center [1376, 496] width 22 height 15
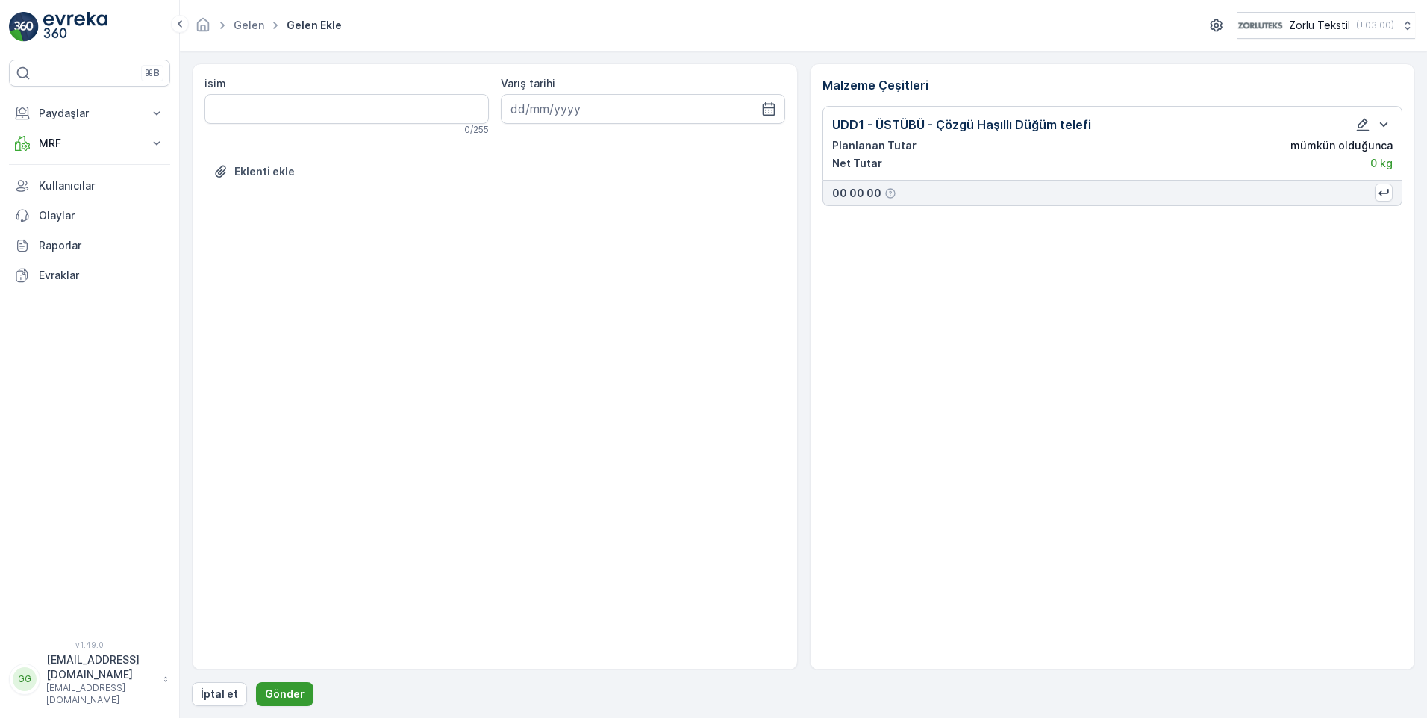
click at [282, 696] on p "Gönder" at bounding box center [285, 693] width 40 height 15
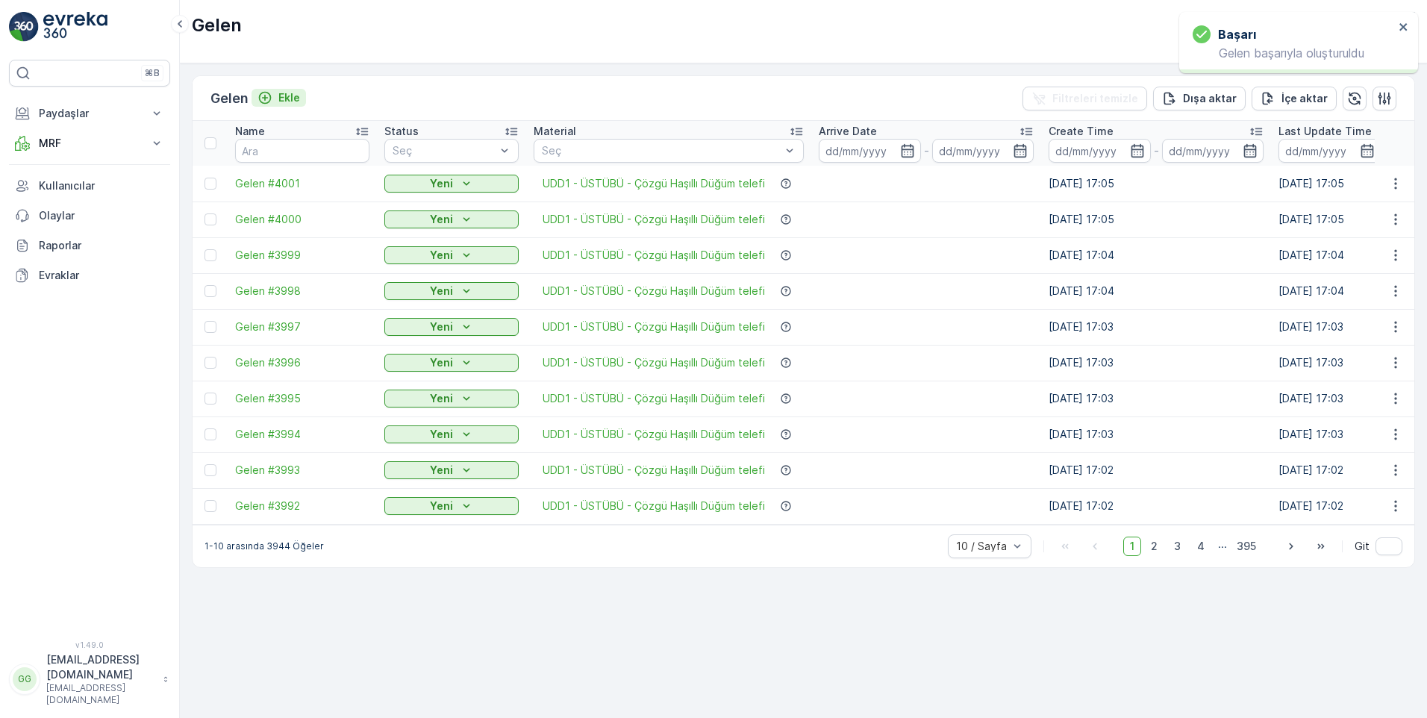
click at [288, 96] on p "Ekle" at bounding box center [289, 97] width 22 height 15
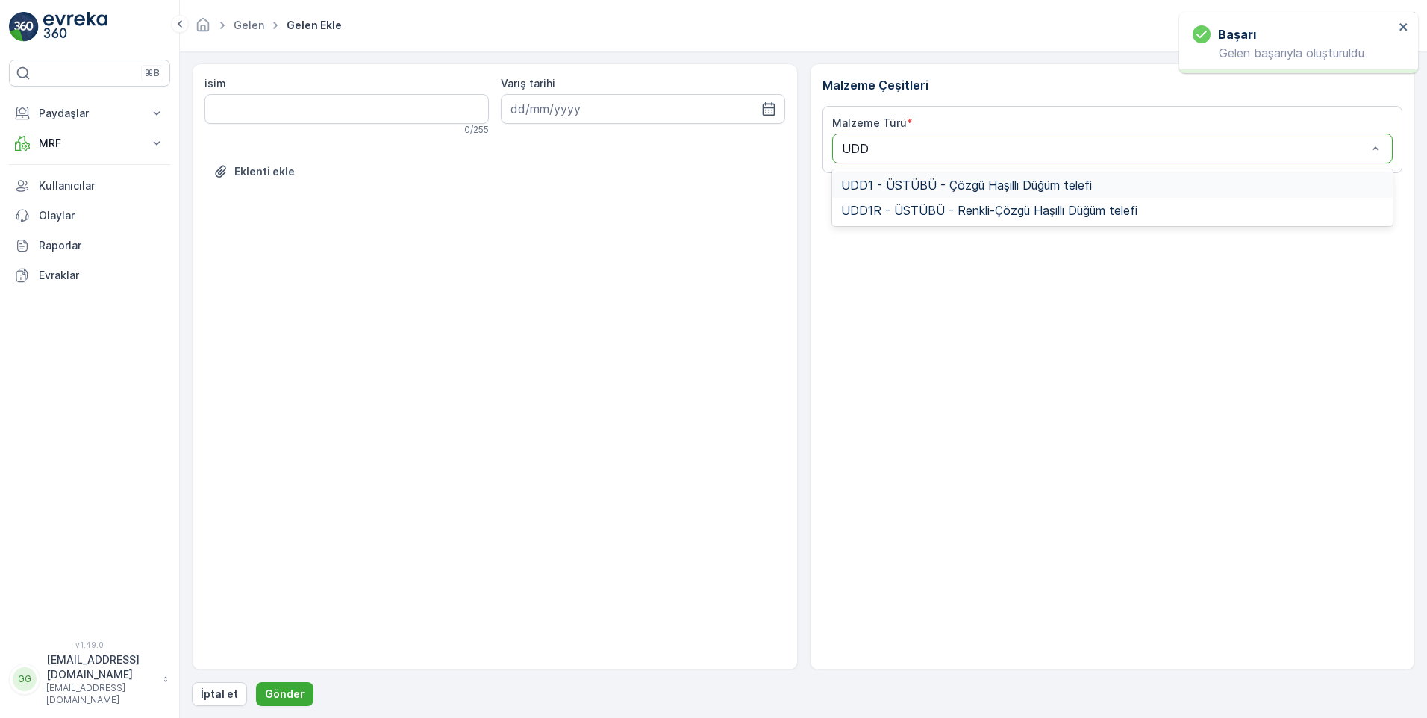
type input "UDD1"
click at [892, 183] on span "UDD1 - ÜSTÜBÜ - Çözgü Haşıllı Düğüm telefi" at bounding box center [966, 184] width 251 height 13
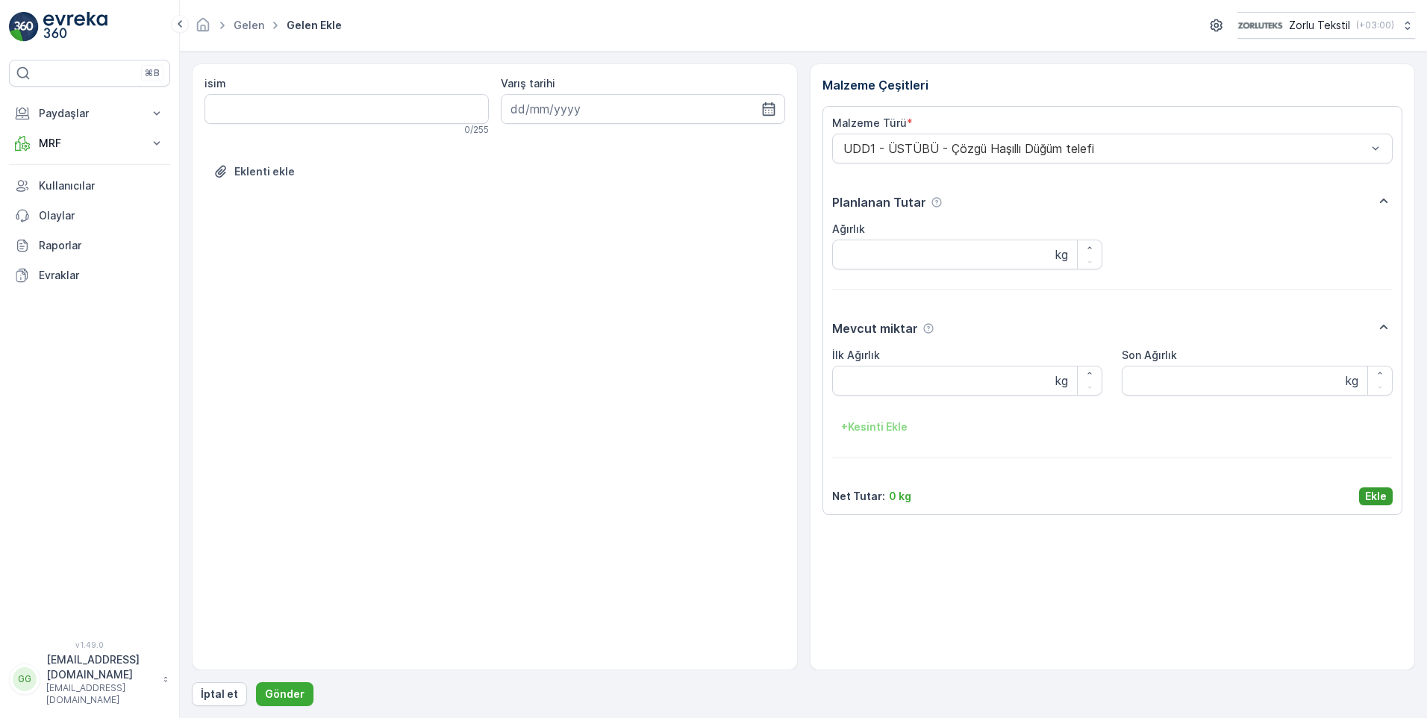
click at [1377, 489] on p "Ekle" at bounding box center [1376, 496] width 22 height 15
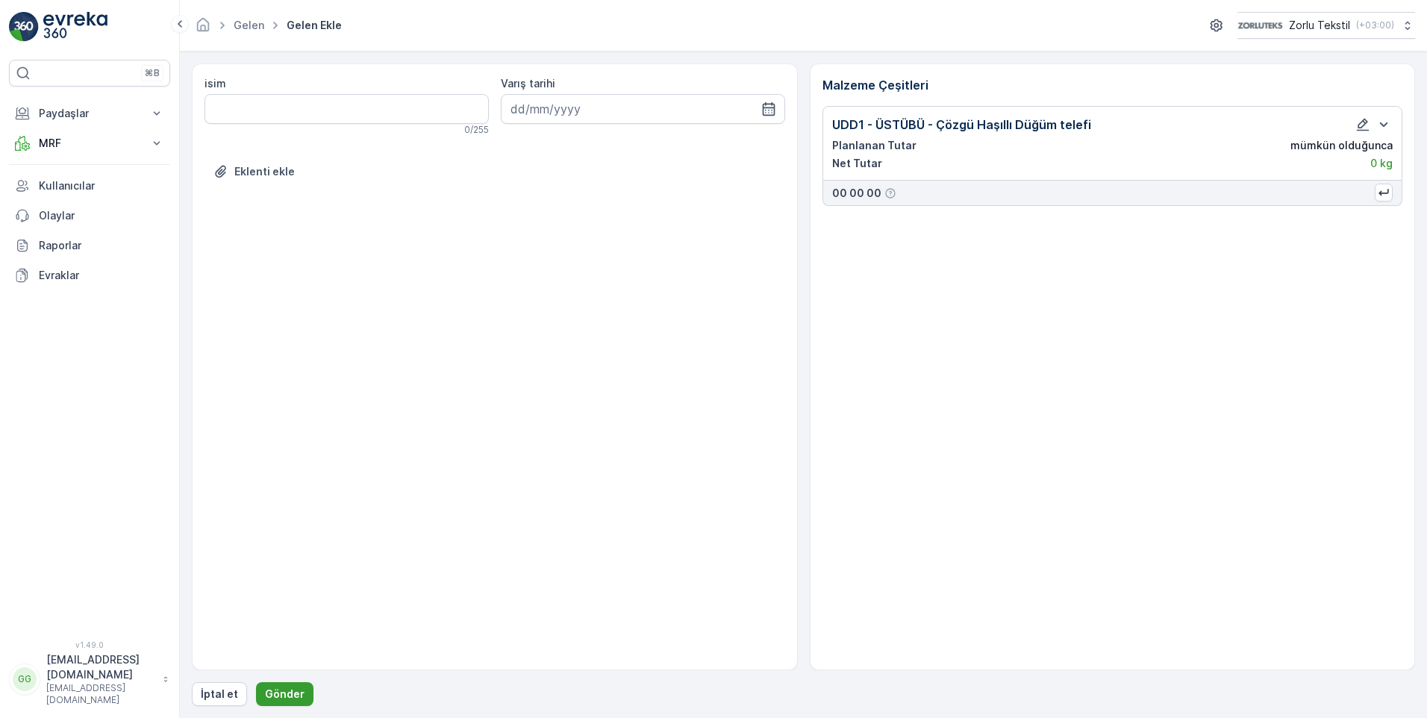
click at [267, 691] on p "Gönder" at bounding box center [285, 693] width 40 height 15
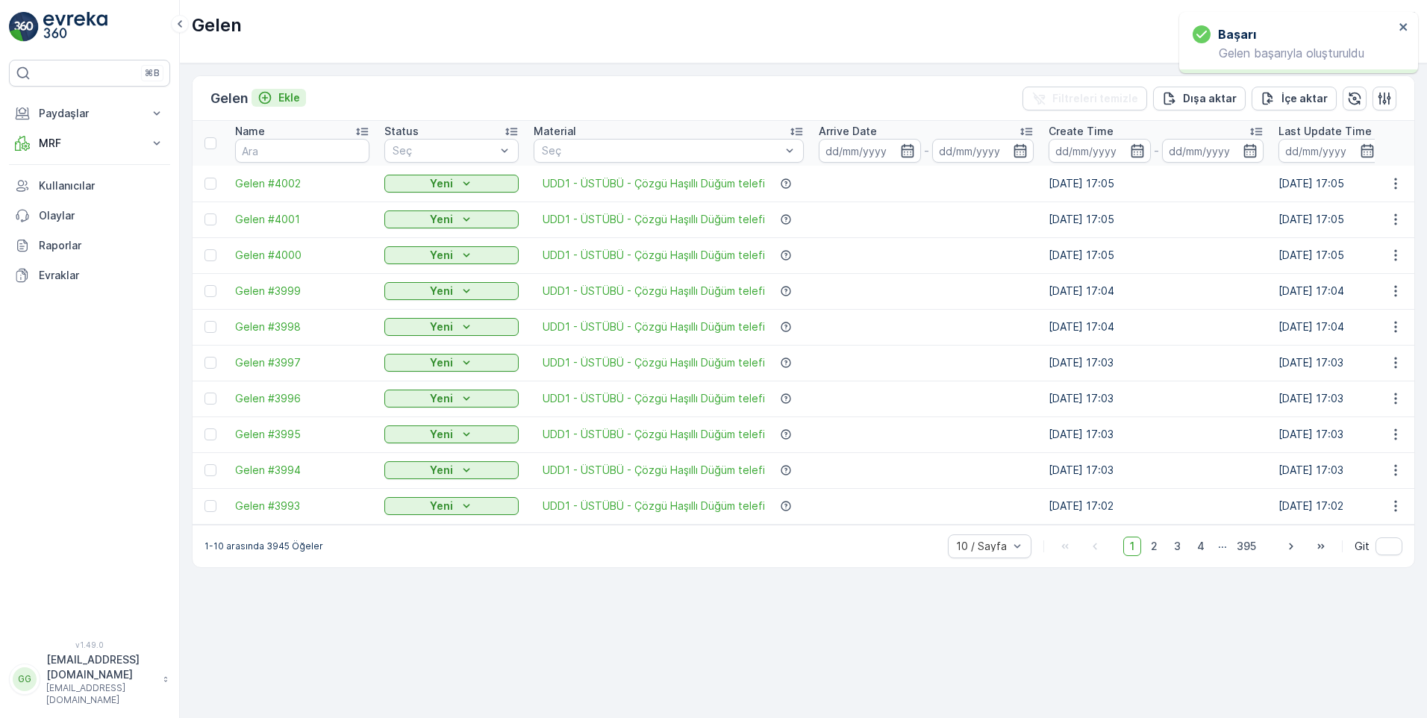
click at [283, 97] on p "Ekle" at bounding box center [289, 97] width 22 height 15
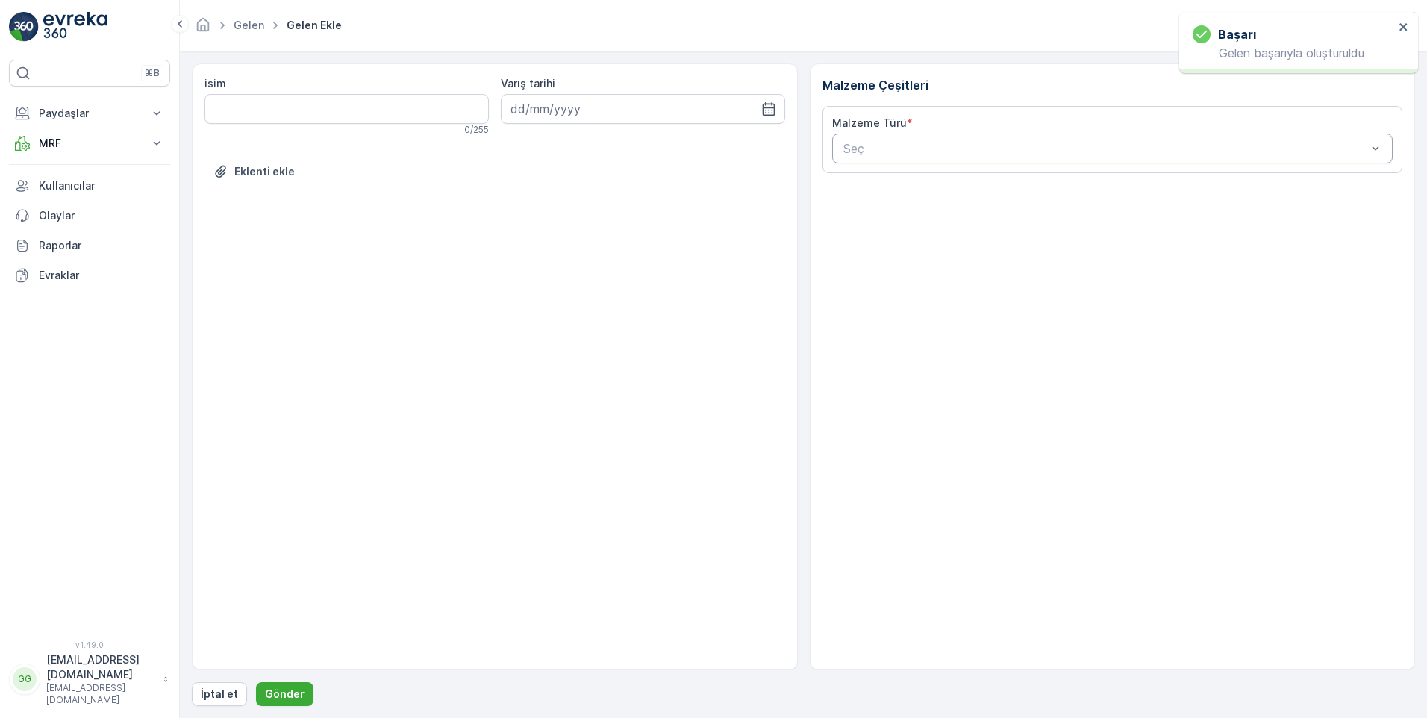
click at [919, 148] on div at bounding box center [1105, 148] width 527 height 13
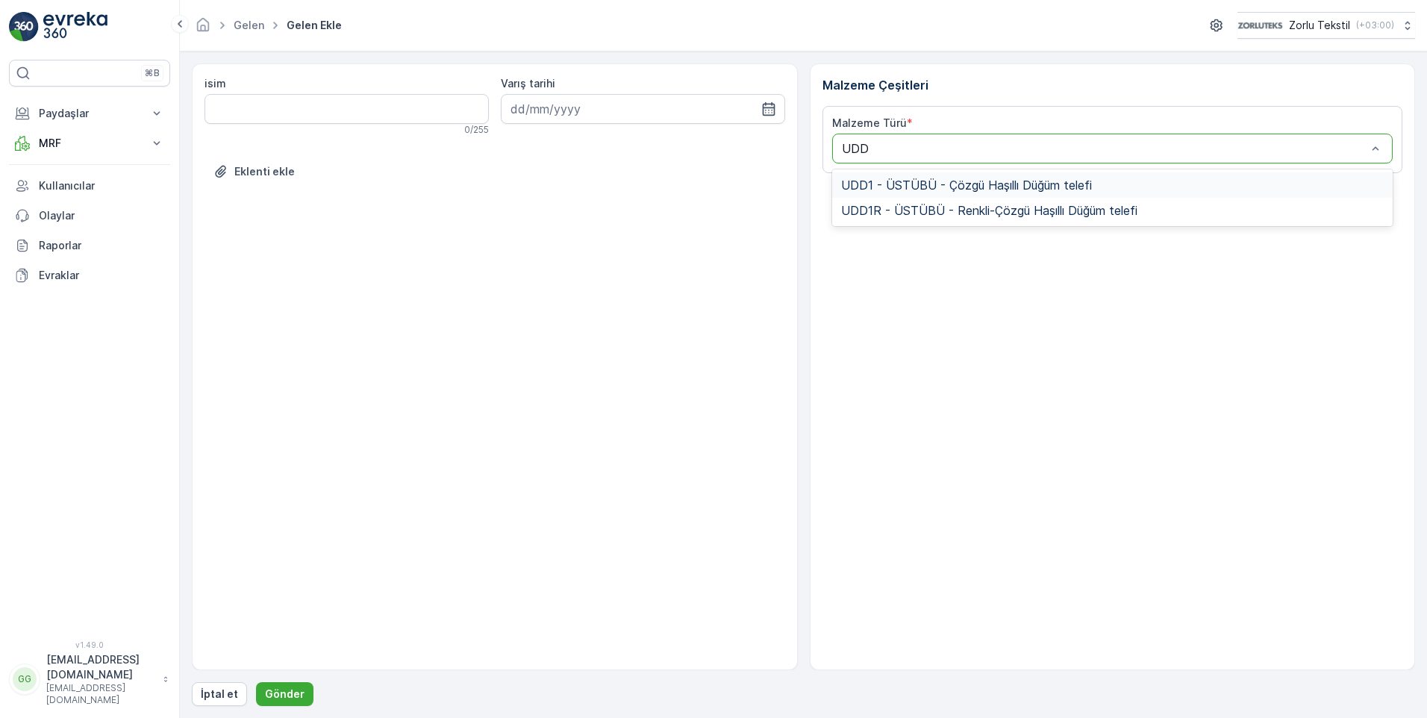
type input "UDD1"
click at [915, 176] on div "UDD1 - ÜSTÜBÜ - Çözgü Haşıllı Düğüm telefi" at bounding box center [1112, 184] width 561 height 25
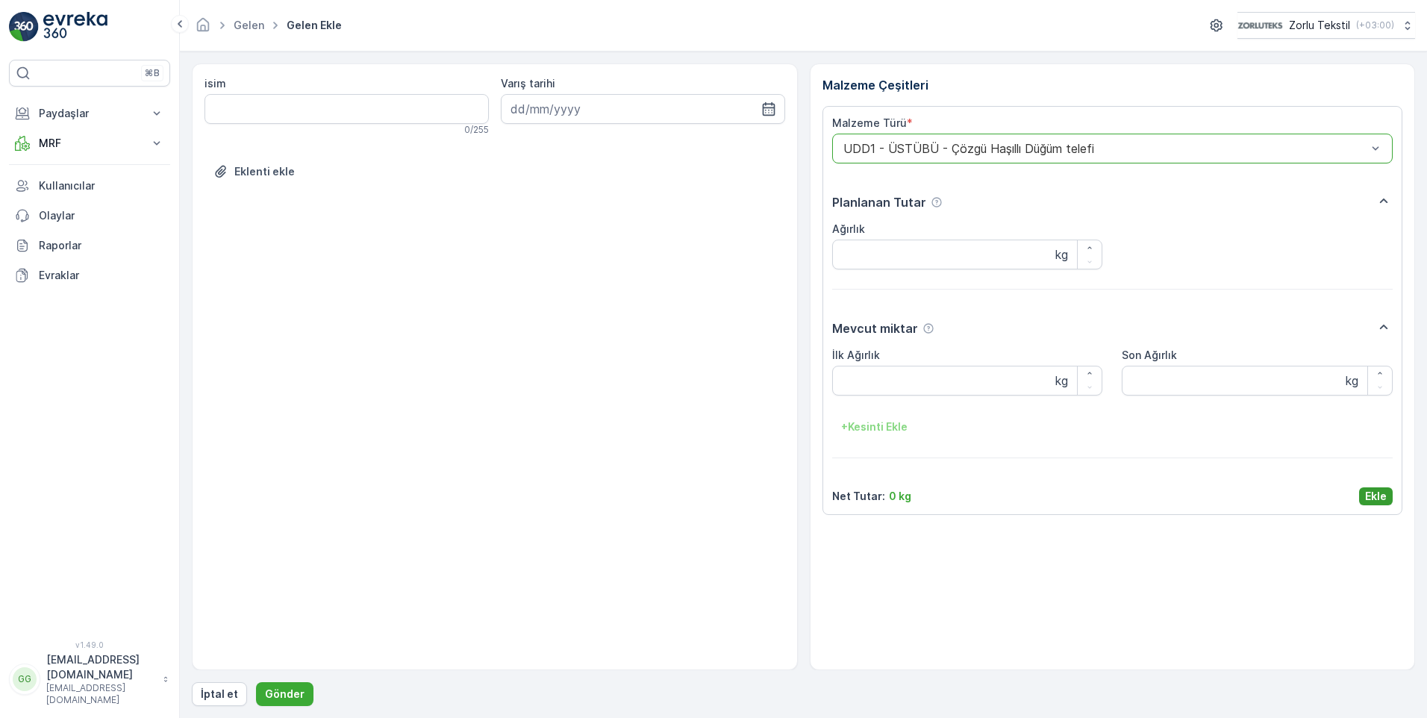
click at [1376, 495] on p "Ekle" at bounding box center [1376, 496] width 22 height 15
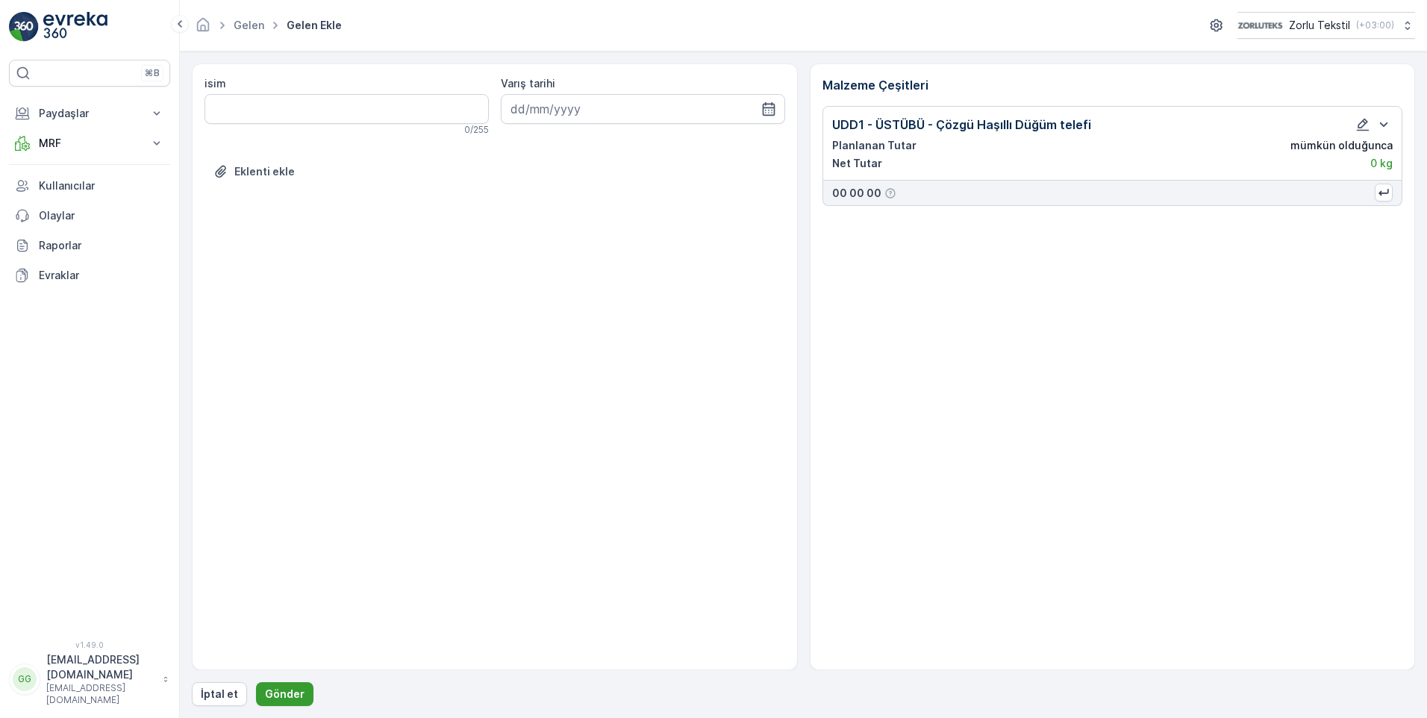
click at [272, 688] on p "Gönder" at bounding box center [285, 693] width 40 height 15
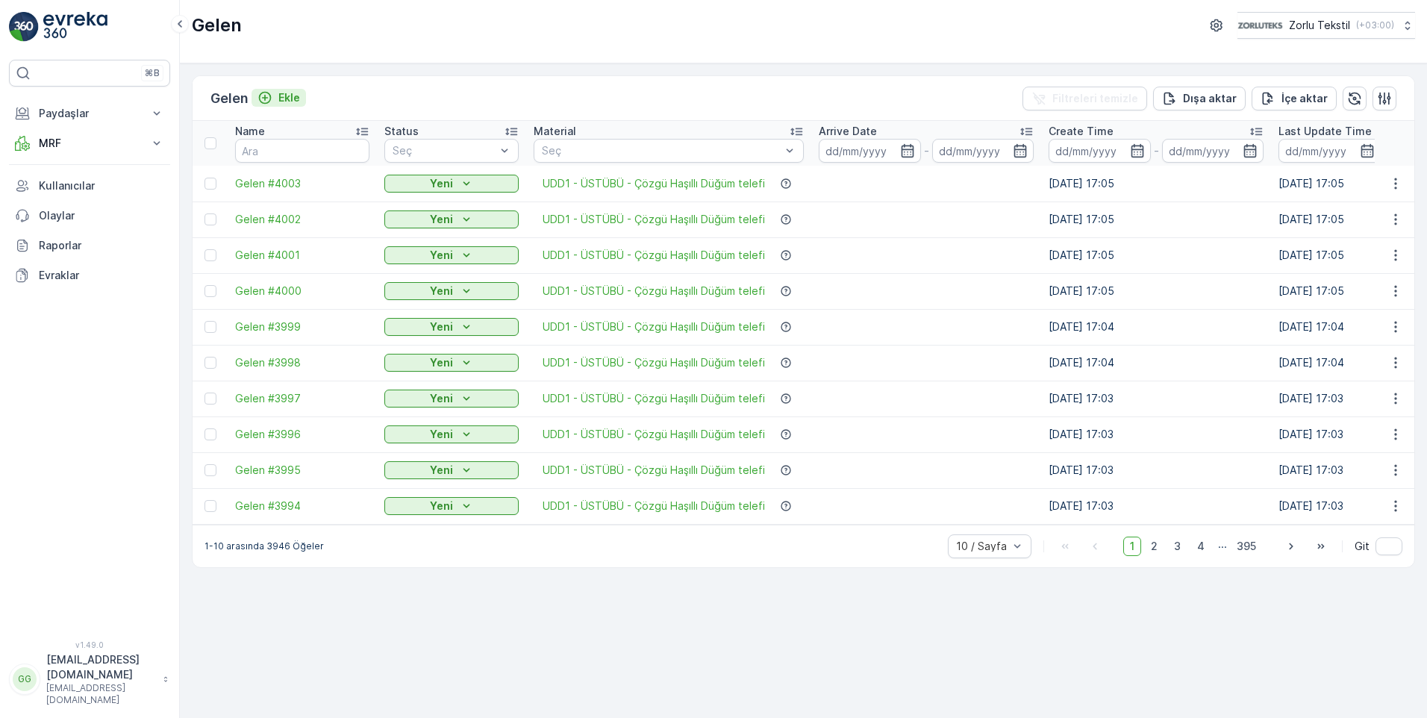
click at [288, 96] on p "Ekle" at bounding box center [289, 97] width 22 height 15
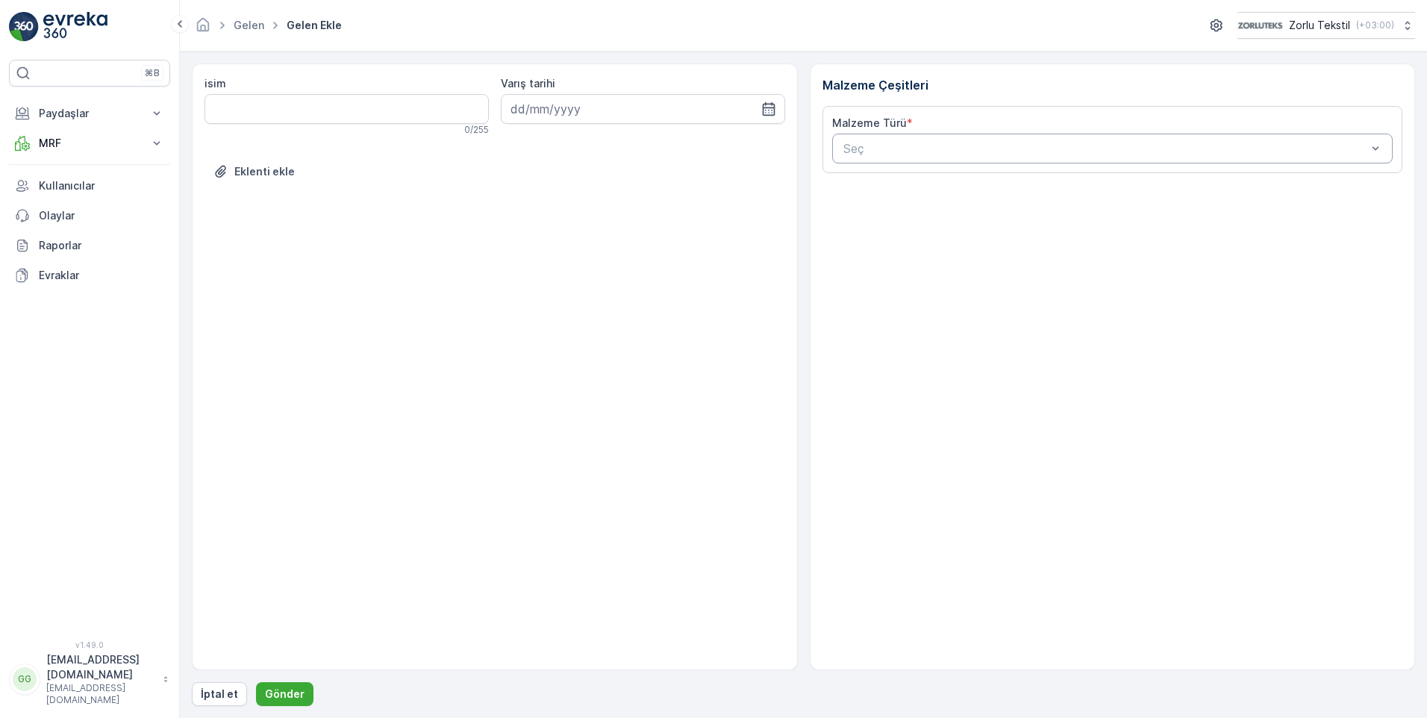
click at [883, 154] on div at bounding box center [1105, 148] width 527 height 13
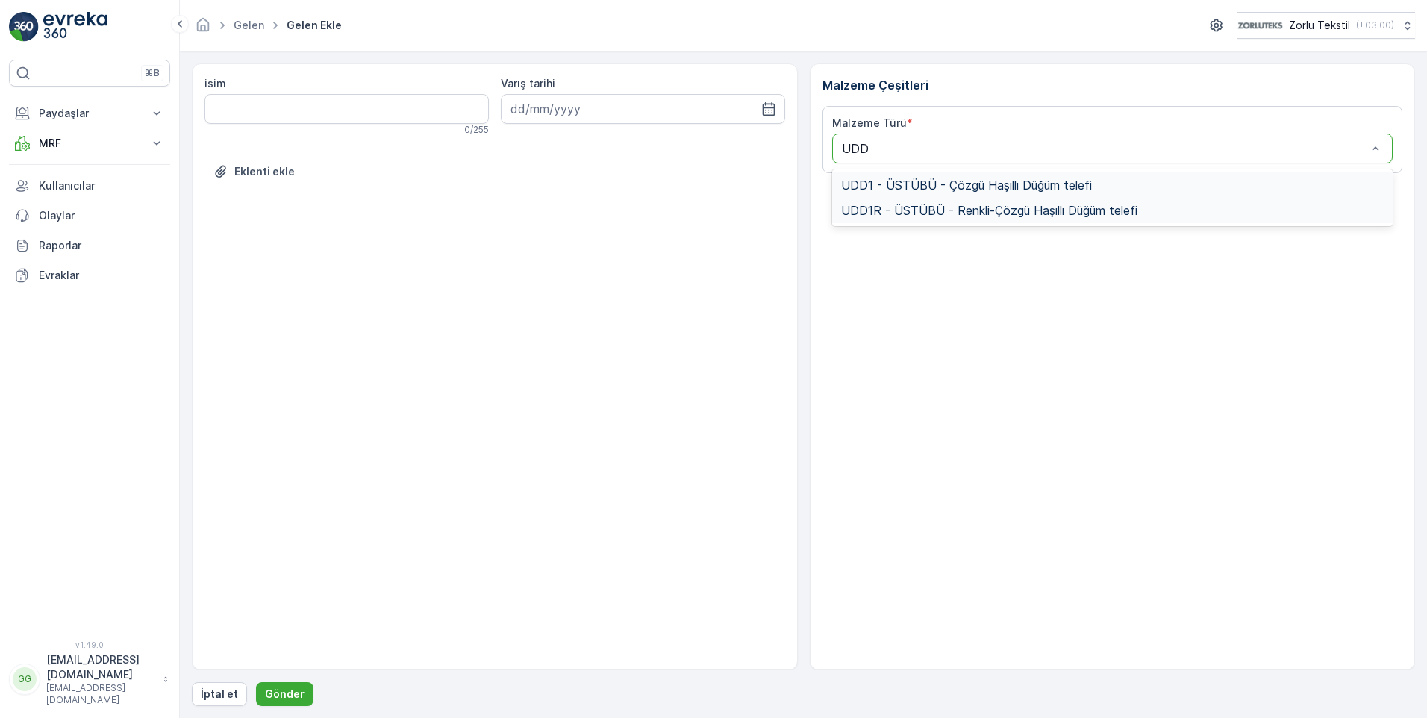
type input "UDD1"
click at [869, 185] on span "UDD1 - ÜSTÜBÜ - Çözgü Haşıllı Düğüm telefi" at bounding box center [966, 184] width 251 height 13
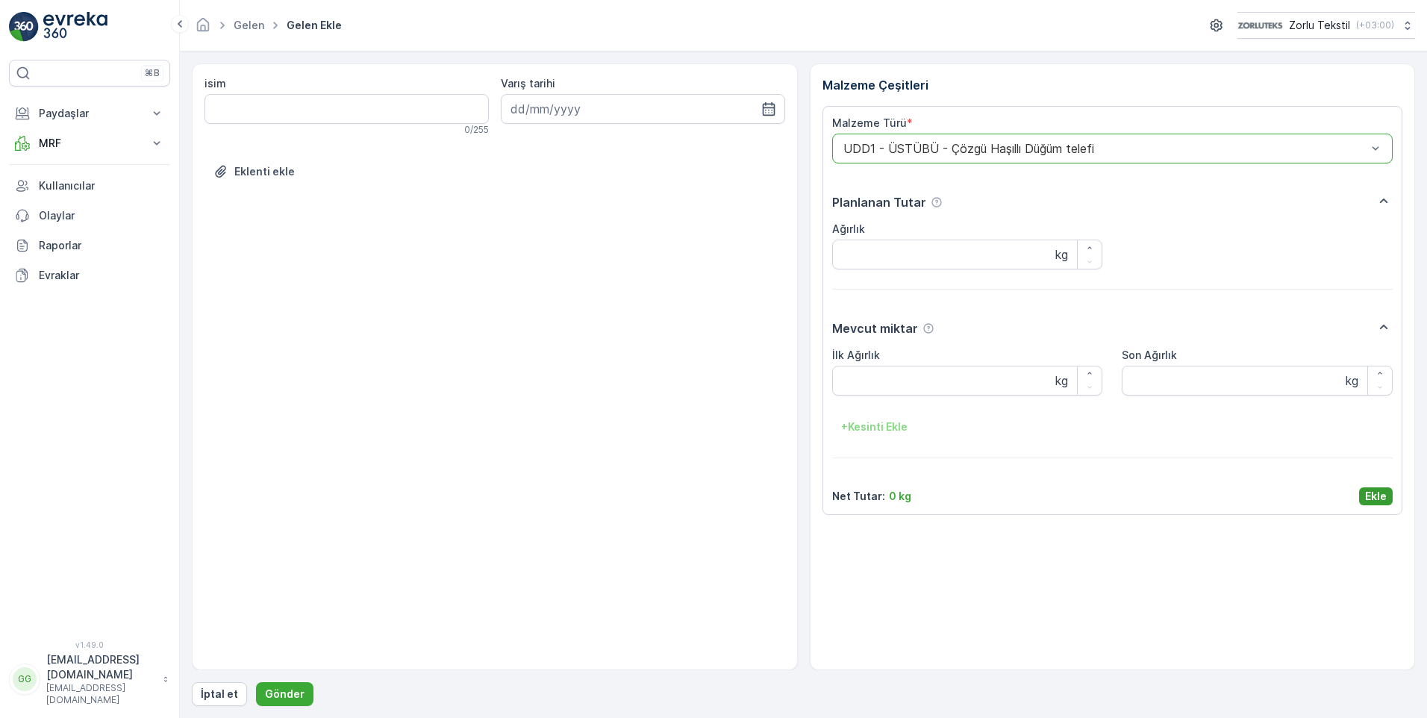
click at [1367, 494] on p "Ekle" at bounding box center [1376, 496] width 22 height 15
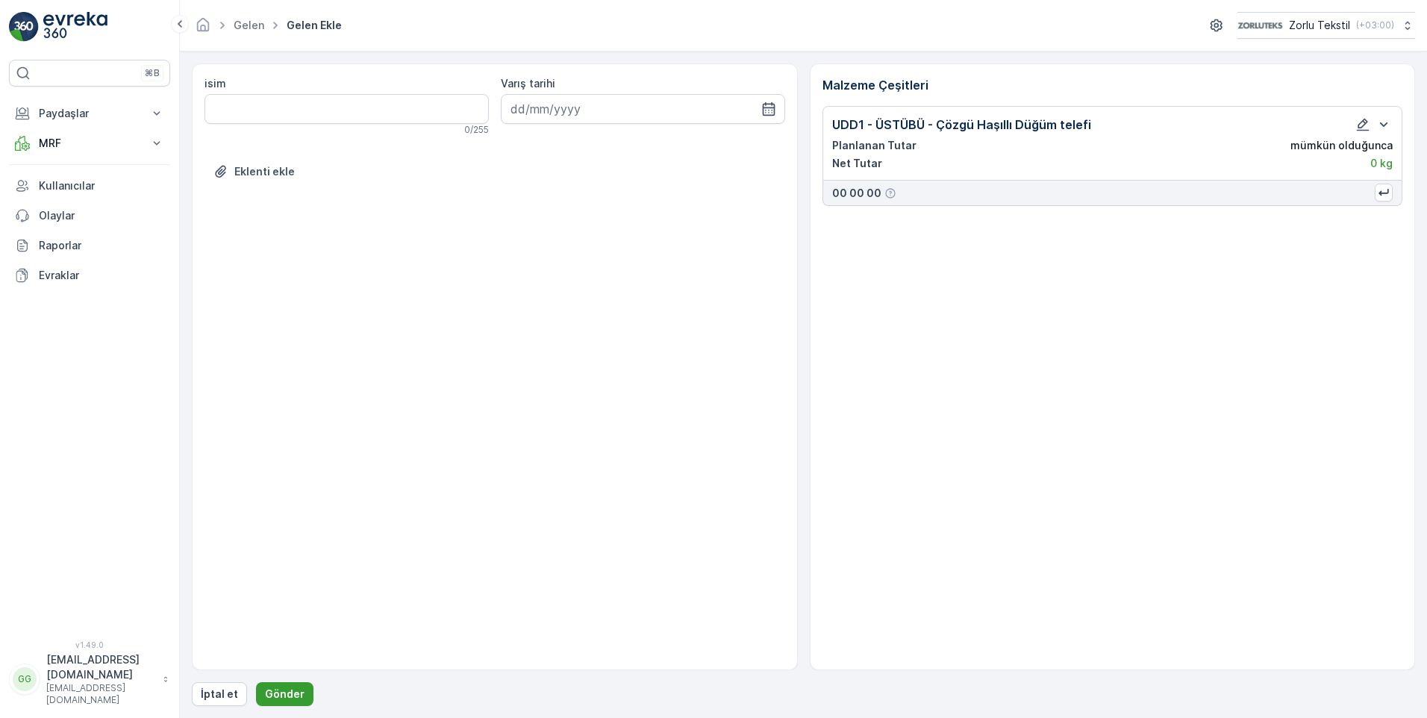
click at [289, 695] on p "Gönder" at bounding box center [285, 693] width 40 height 15
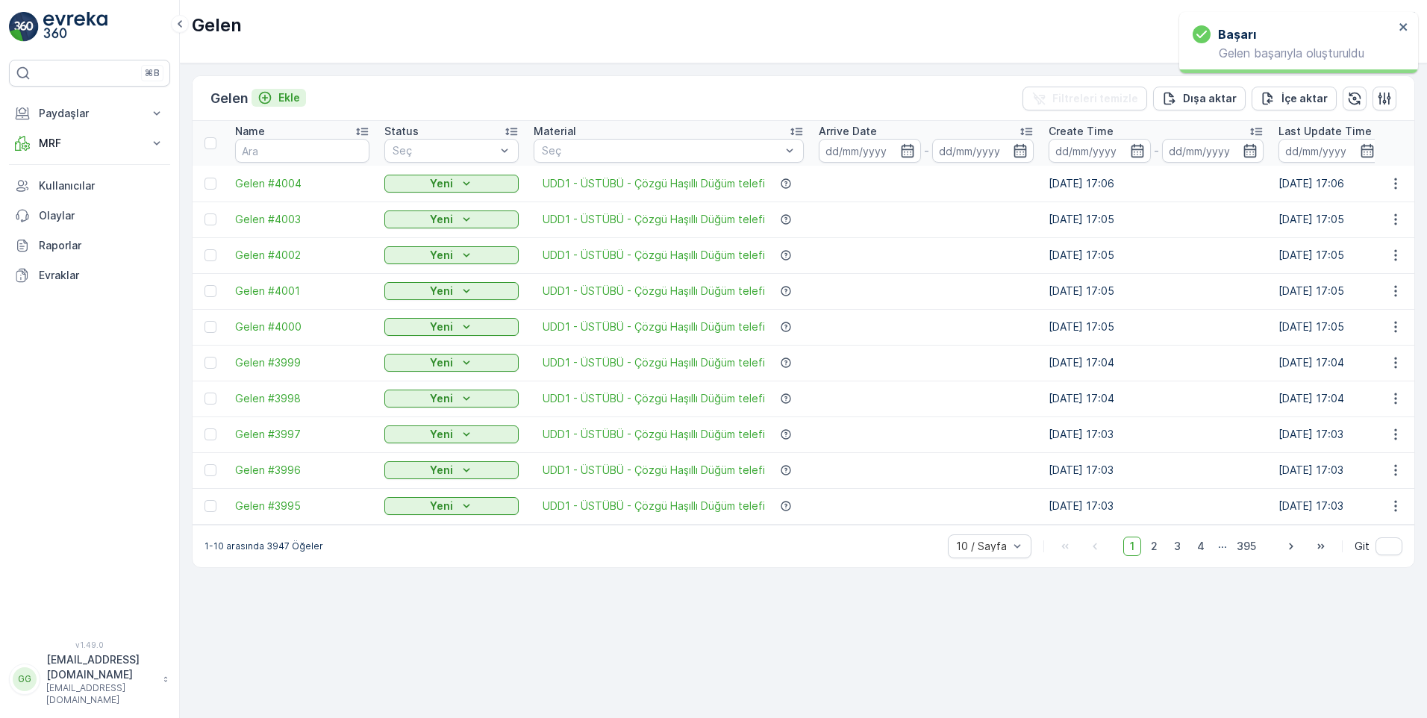
click at [282, 93] on p "Ekle" at bounding box center [289, 97] width 22 height 15
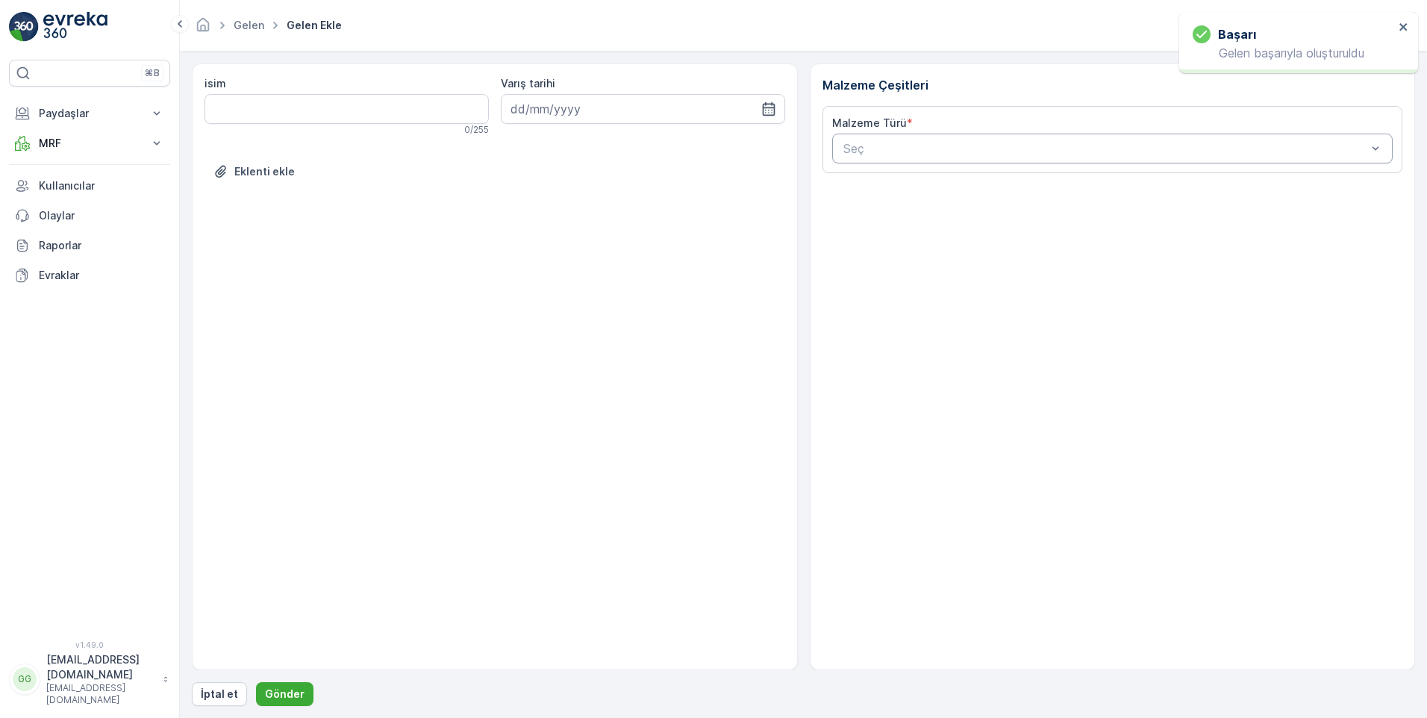
click at [912, 145] on div at bounding box center [1105, 148] width 527 height 13
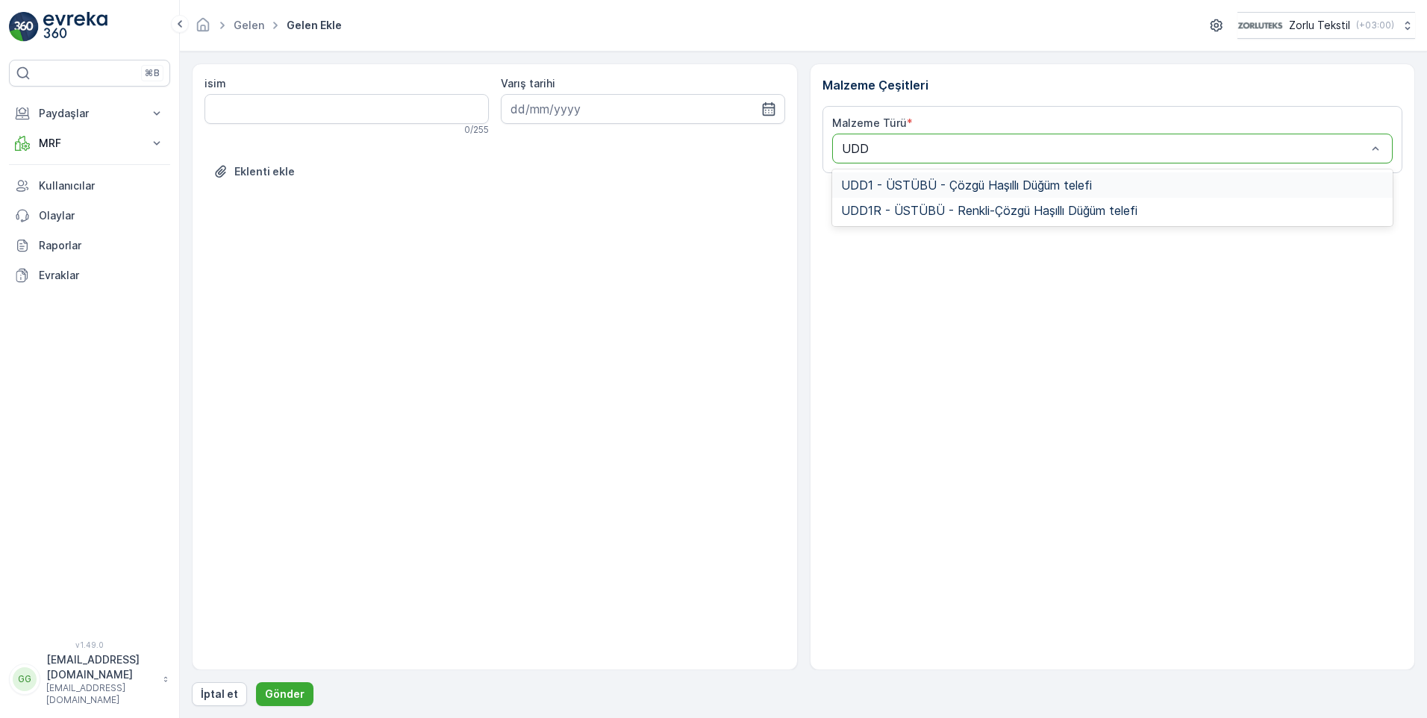
type input "UDD1"
drag, startPoint x: 908, startPoint y: 181, endPoint x: 1001, endPoint y: 305, distance: 154.6
click at [907, 183] on span "UDD1 - ÜSTÜBÜ - Çözgü Haşıllı Düğüm telefi" at bounding box center [966, 184] width 251 height 13
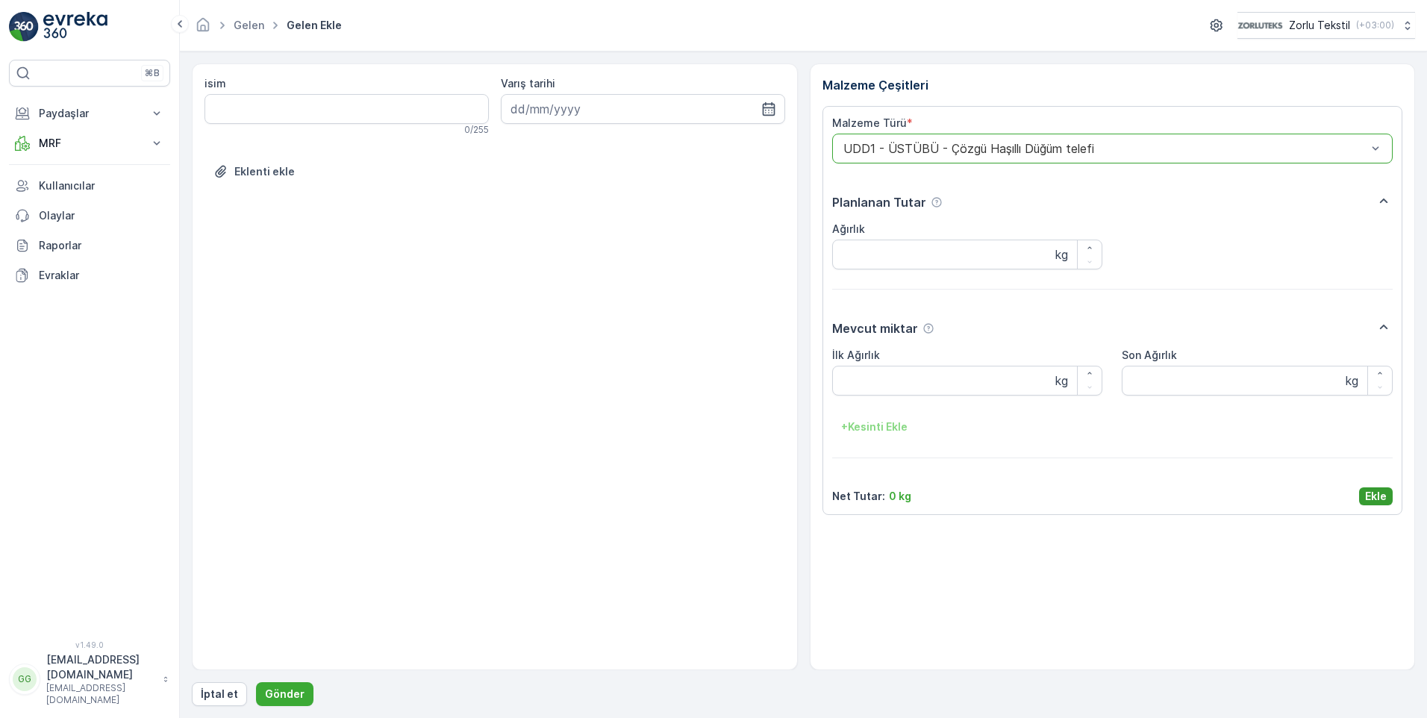
click at [1383, 499] on p "Ekle" at bounding box center [1376, 496] width 22 height 15
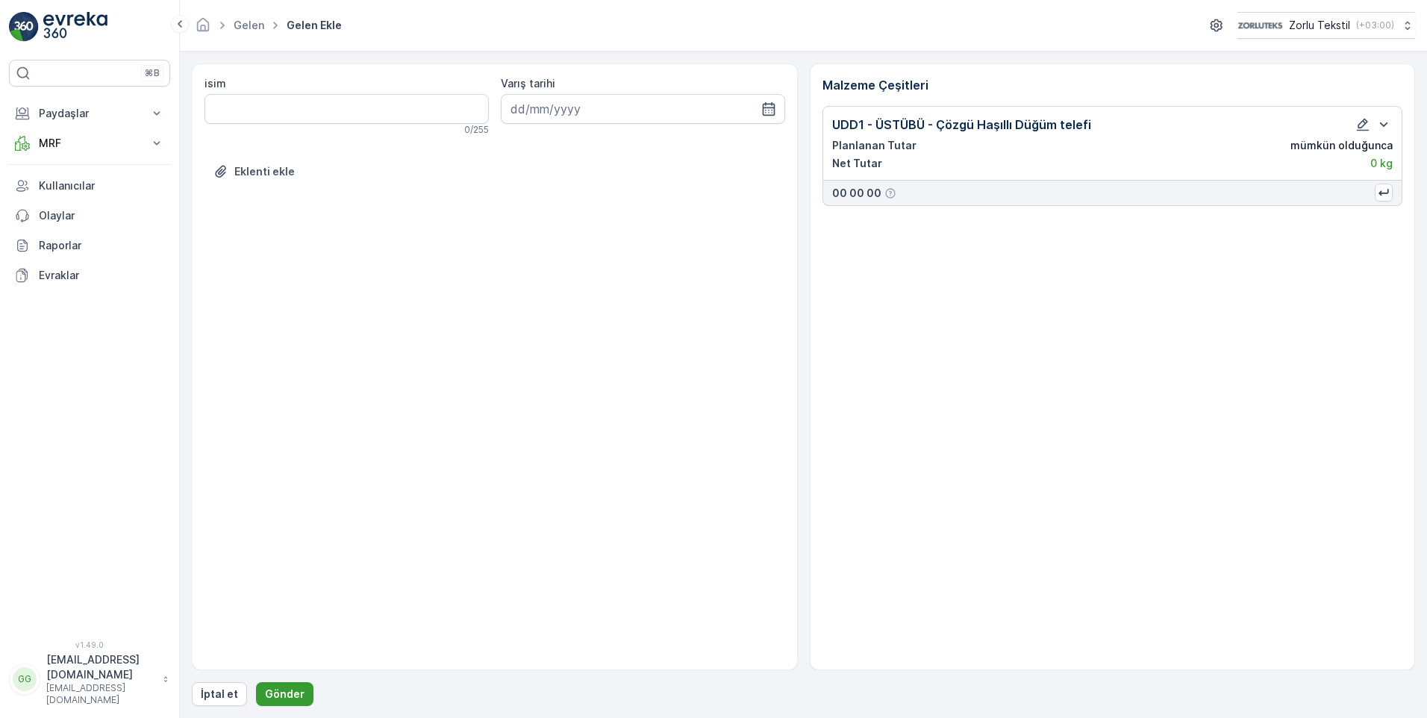
click at [285, 694] on p "Gönder" at bounding box center [285, 693] width 40 height 15
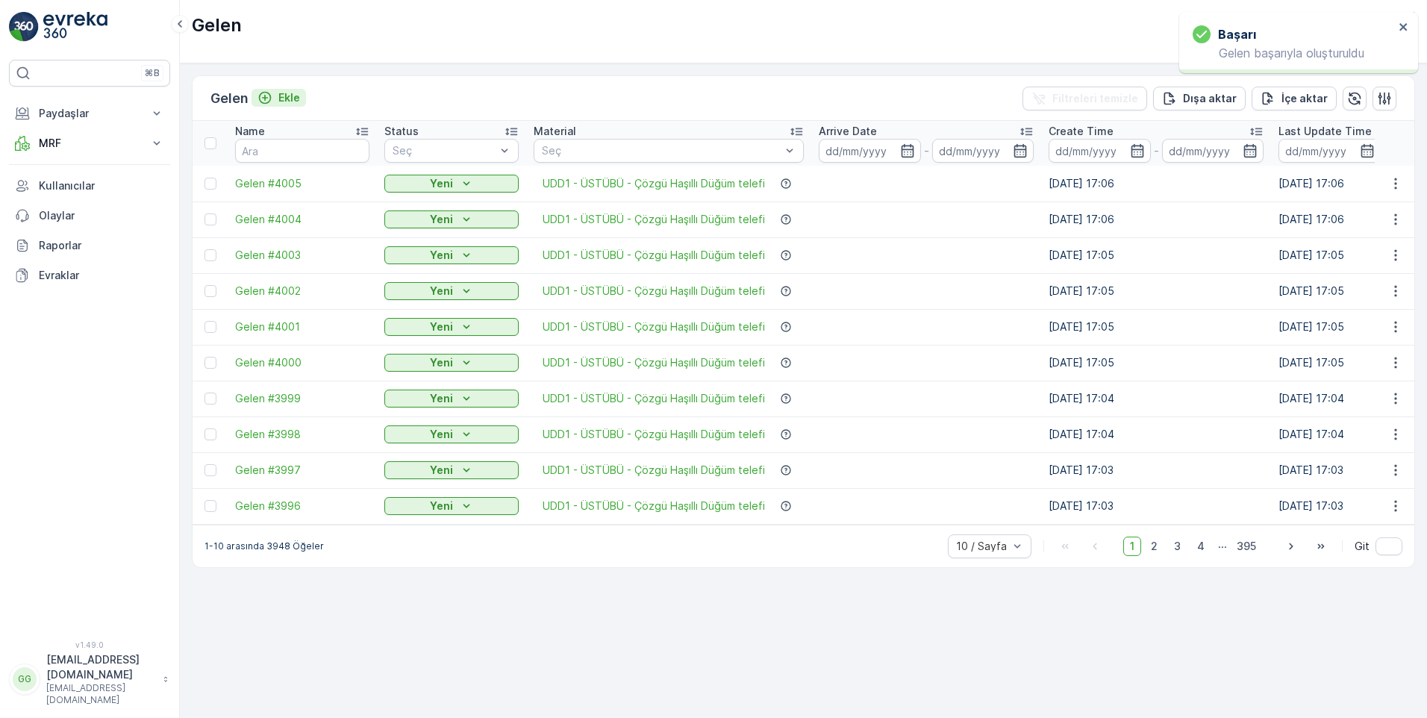
click at [281, 98] on div "Ekle" at bounding box center [278, 97] width 43 height 15
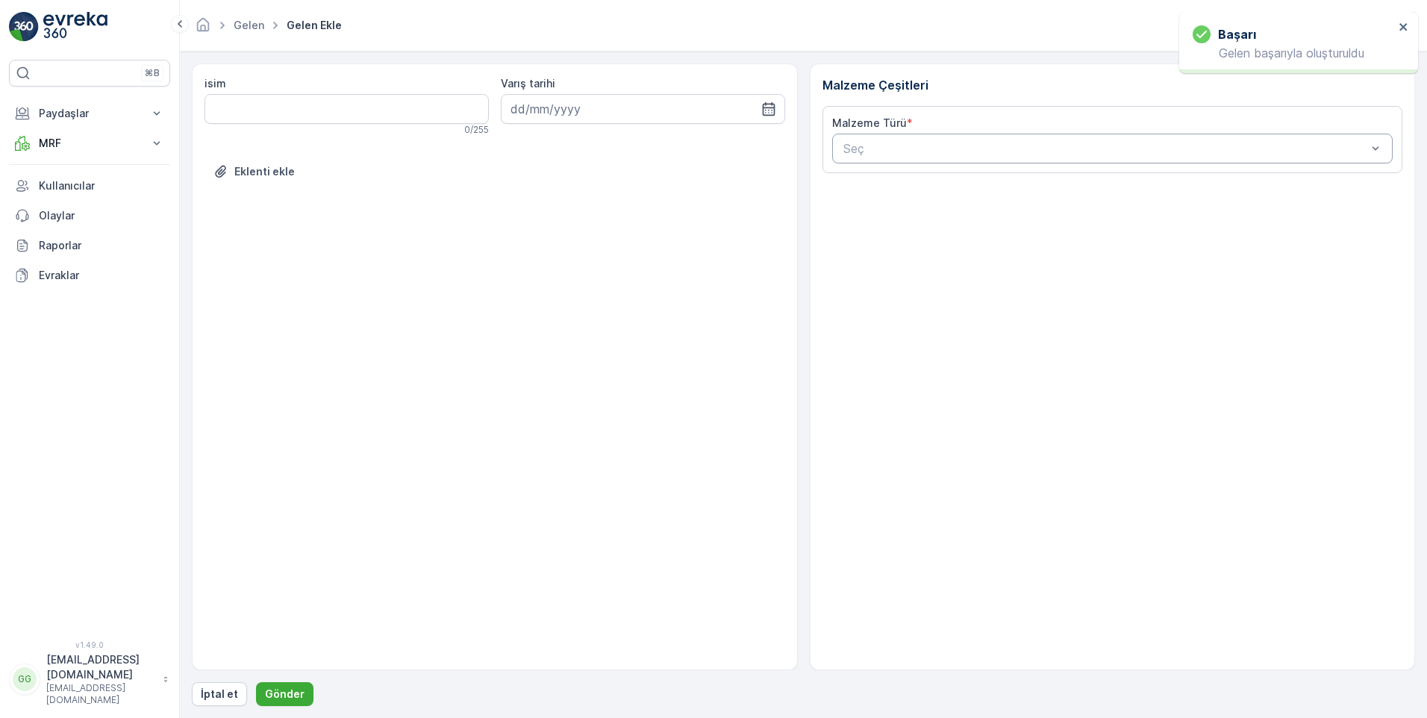
click at [867, 139] on div "Seç" at bounding box center [1112, 149] width 561 height 30
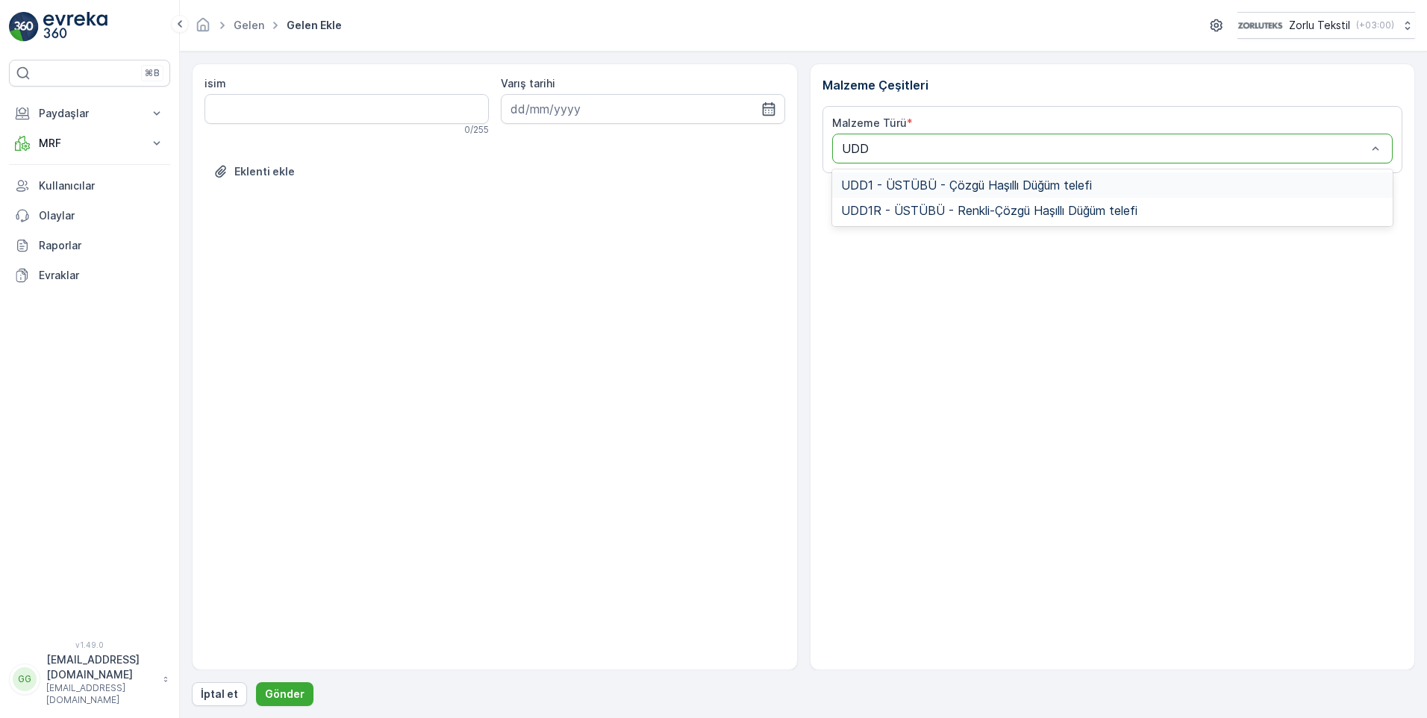
type input "UDD1"
click at [887, 185] on span "UDD1 - ÜSTÜBÜ - Çözgü Haşıllı Düğüm telefi" at bounding box center [966, 184] width 251 height 13
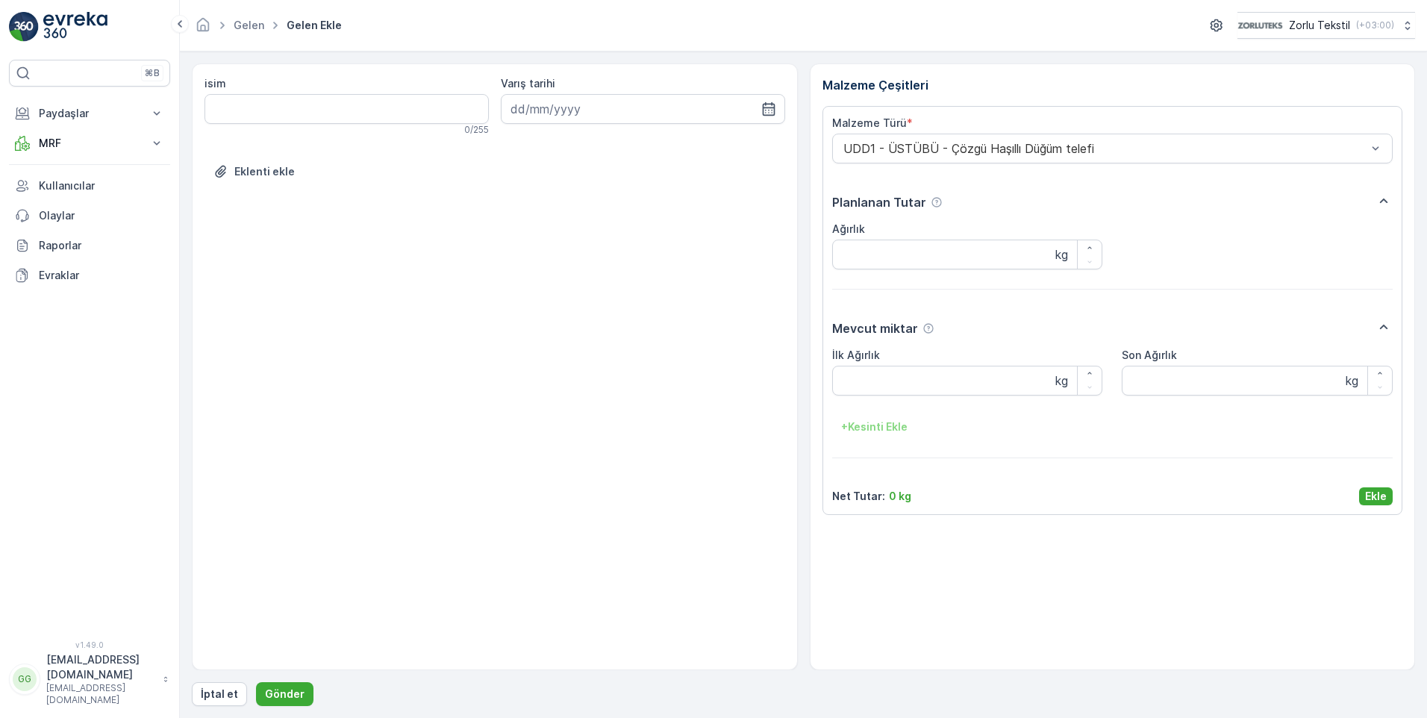
click at [1357, 489] on div "Net Tutar : 0 kg Ekle" at bounding box center [1112, 496] width 561 height 18
click at [1371, 495] on p "Ekle" at bounding box center [1376, 496] width 22 height 15
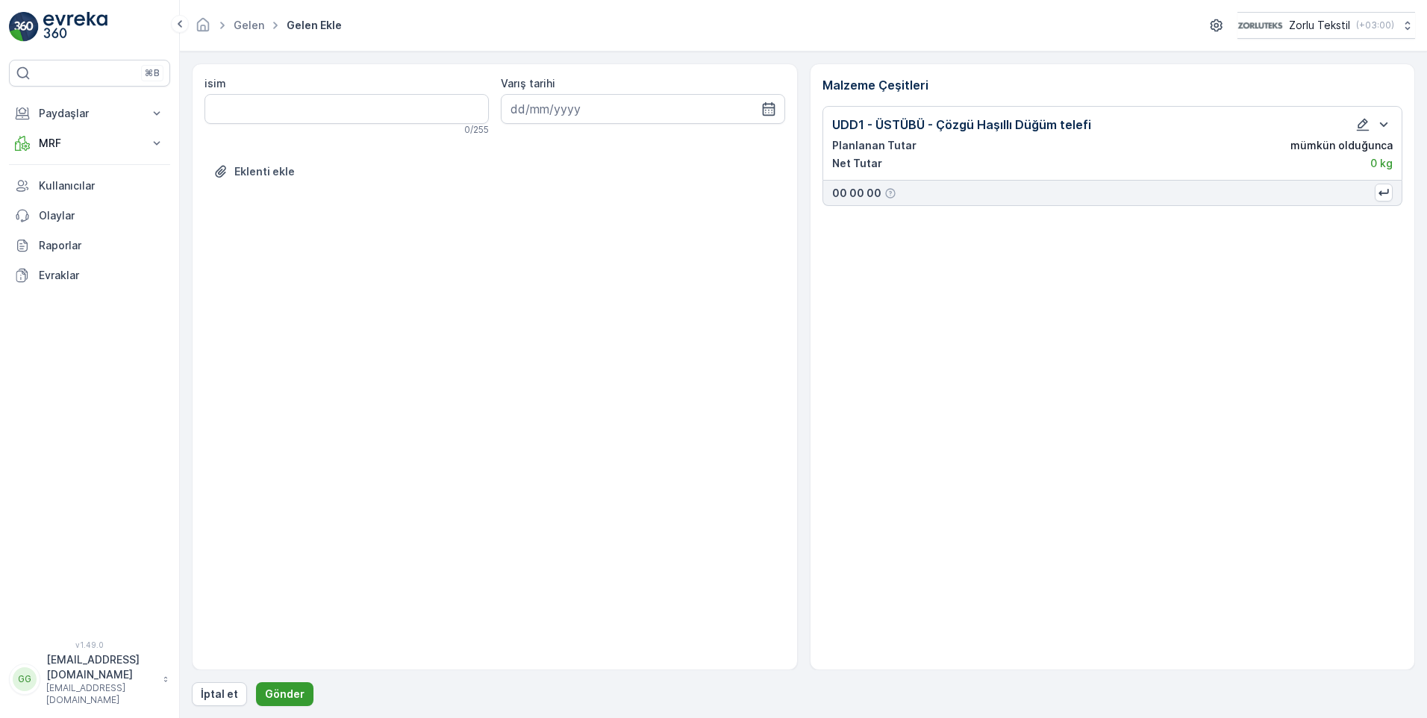
click at [287, 690] on p "Gönder" at bounding box center [285, 693] width 40 height 15
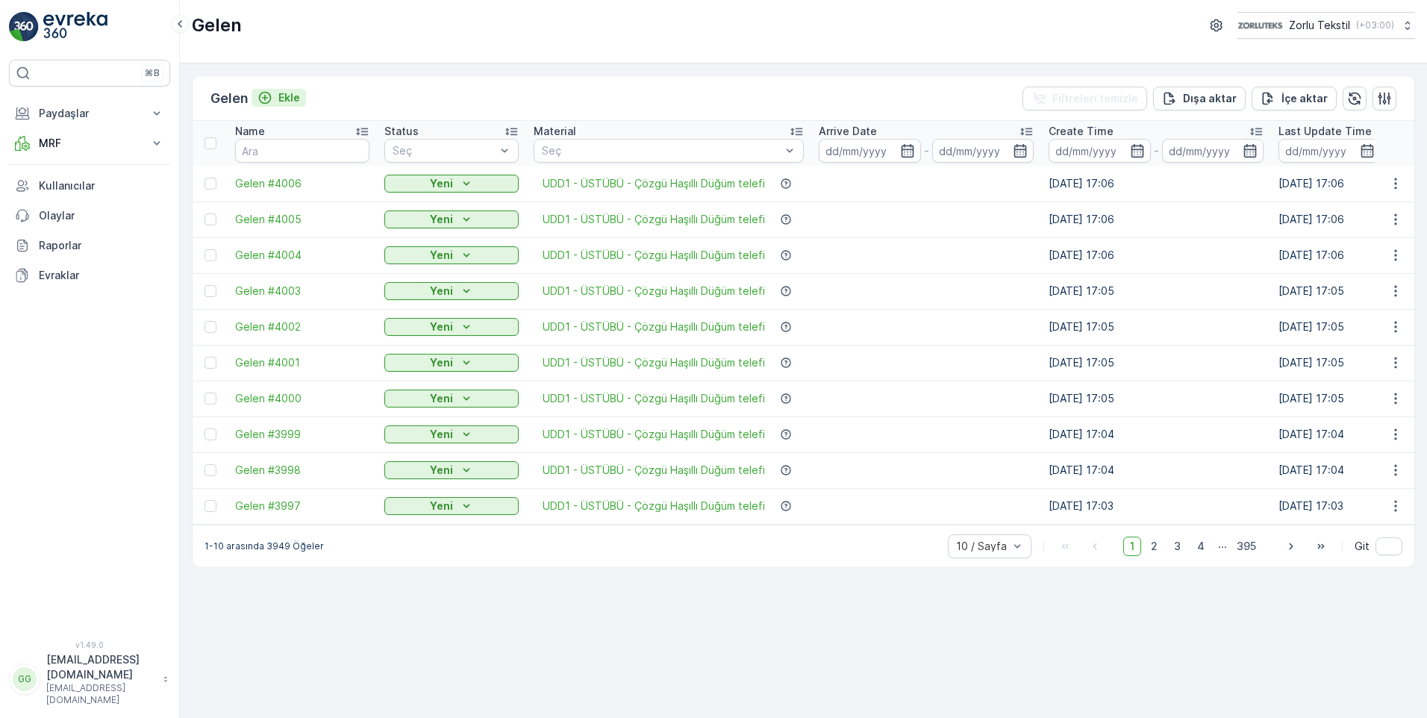
click at [296, 92] on p "Ekle" at bounding box center [289, 97] width 22 height 15
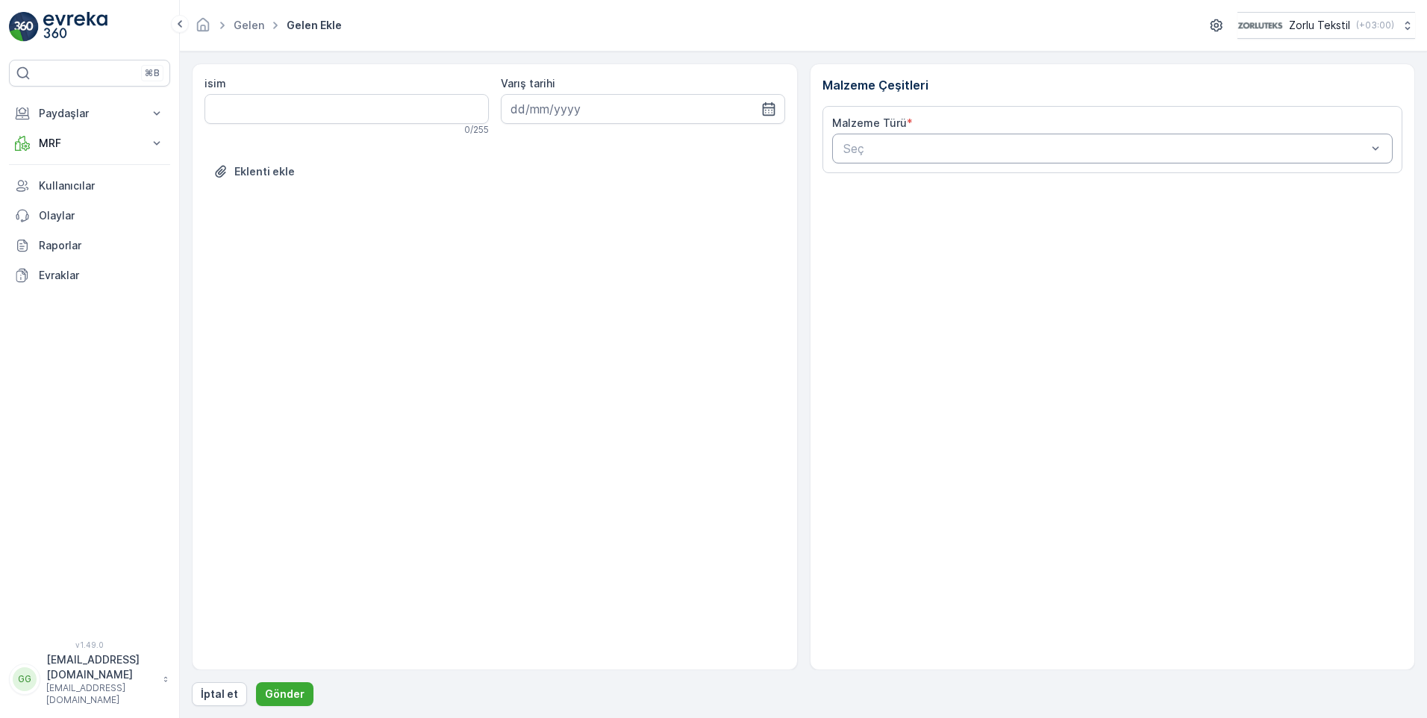
click at [934, 149] on div at bounding box center [1105, 148] width 527 height 13
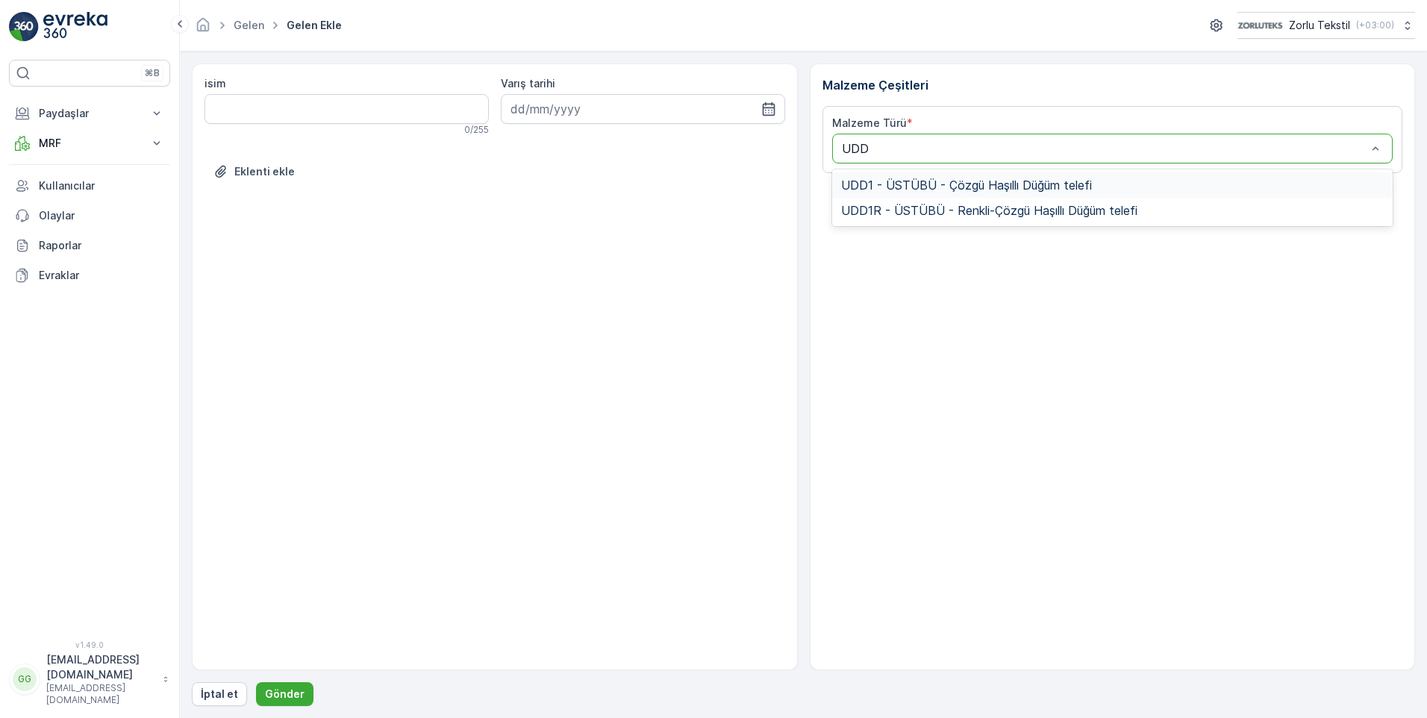
type input "UDD1"
click at [907, 191] on span "UDD1 - ÜSTÜBÜ - Çözgü Haşıllı Düğüm telefi" at bounding box center [966, 184] width 251 height 13
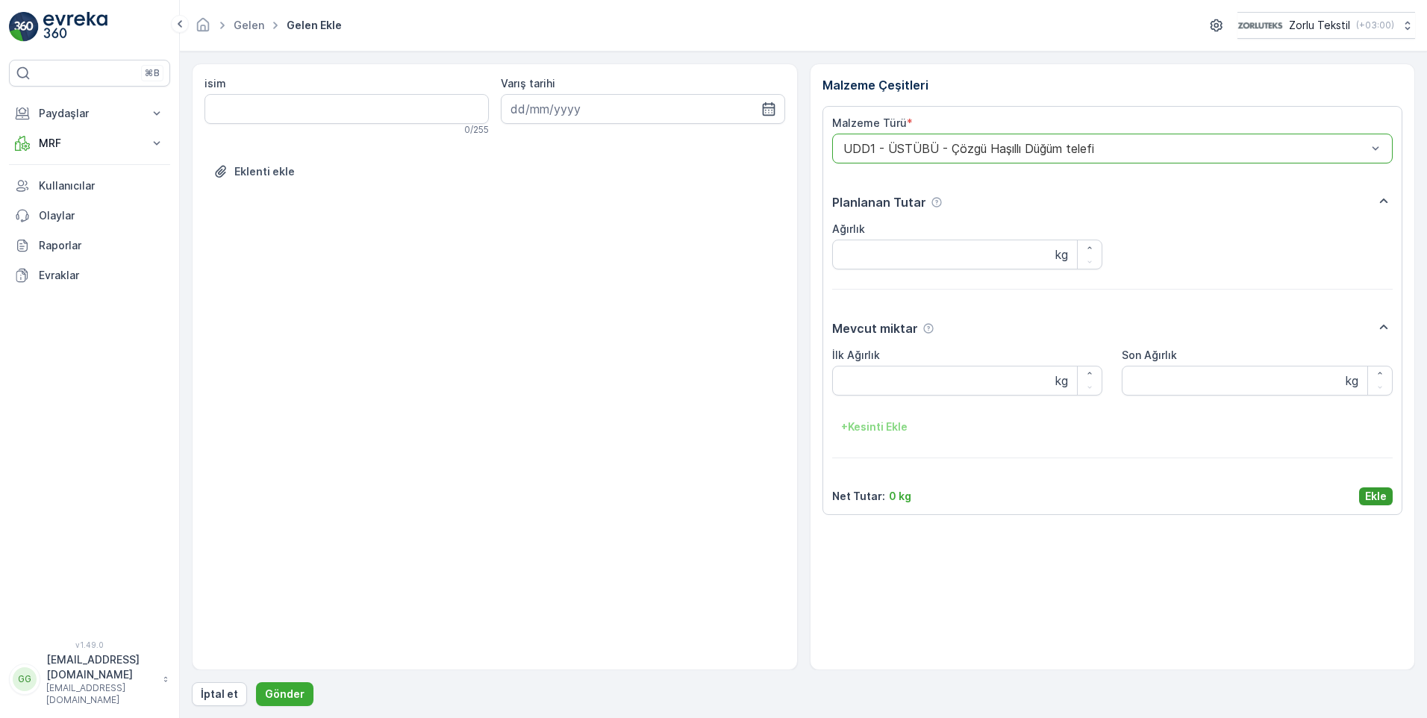
click at [1376, 495] on p "Ekle" at bounding box center [1376, 496] width 22 height 15
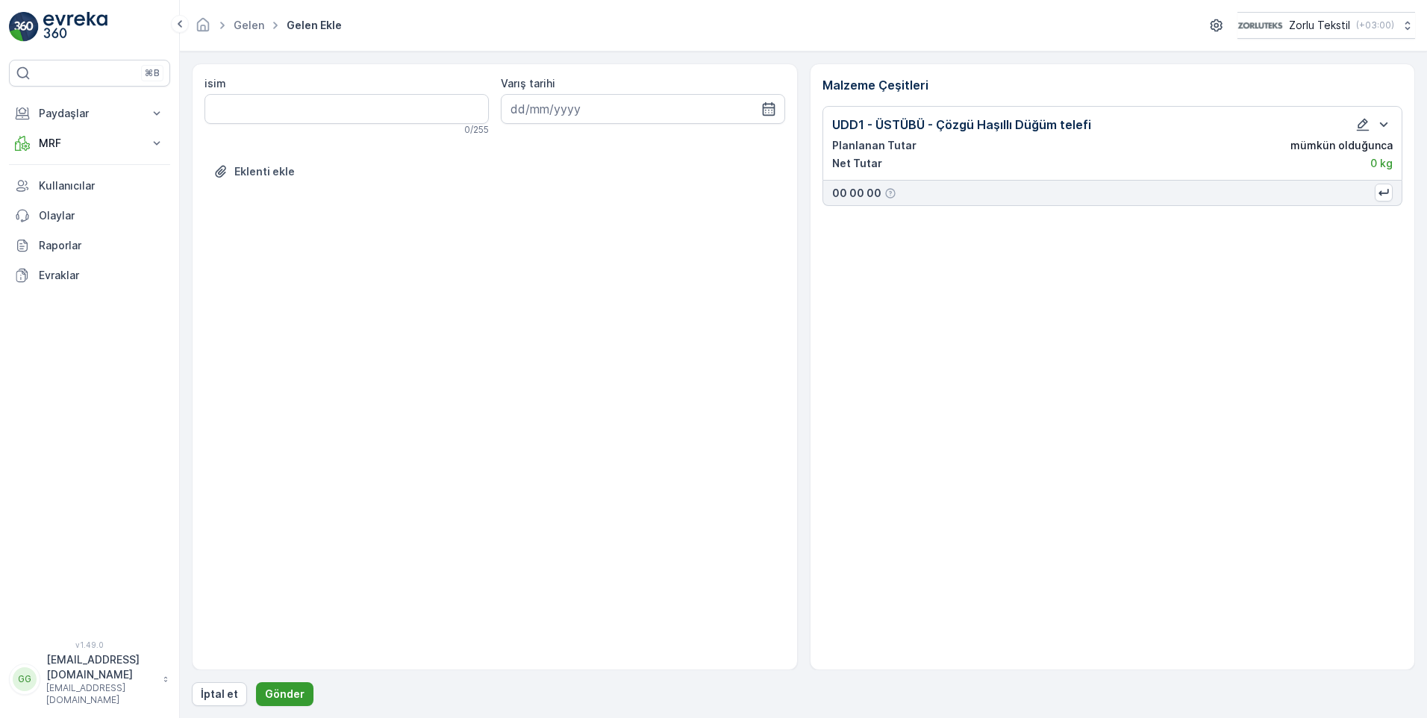
click at [287, 693] on p "Gönder" at bounding box center [285, 693] width 40 height 15
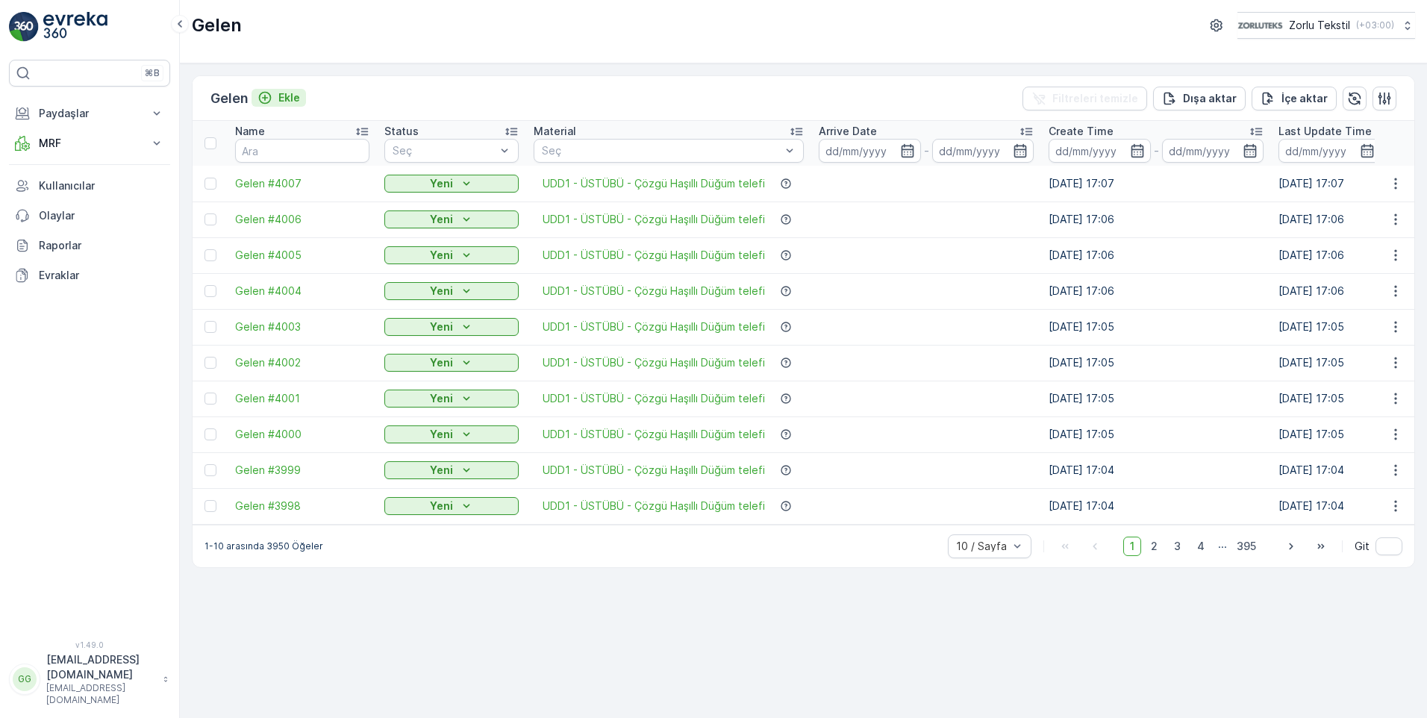
click at [292, 102] on p "Ekle" at bounding box center [289, 97] width 22 height 15
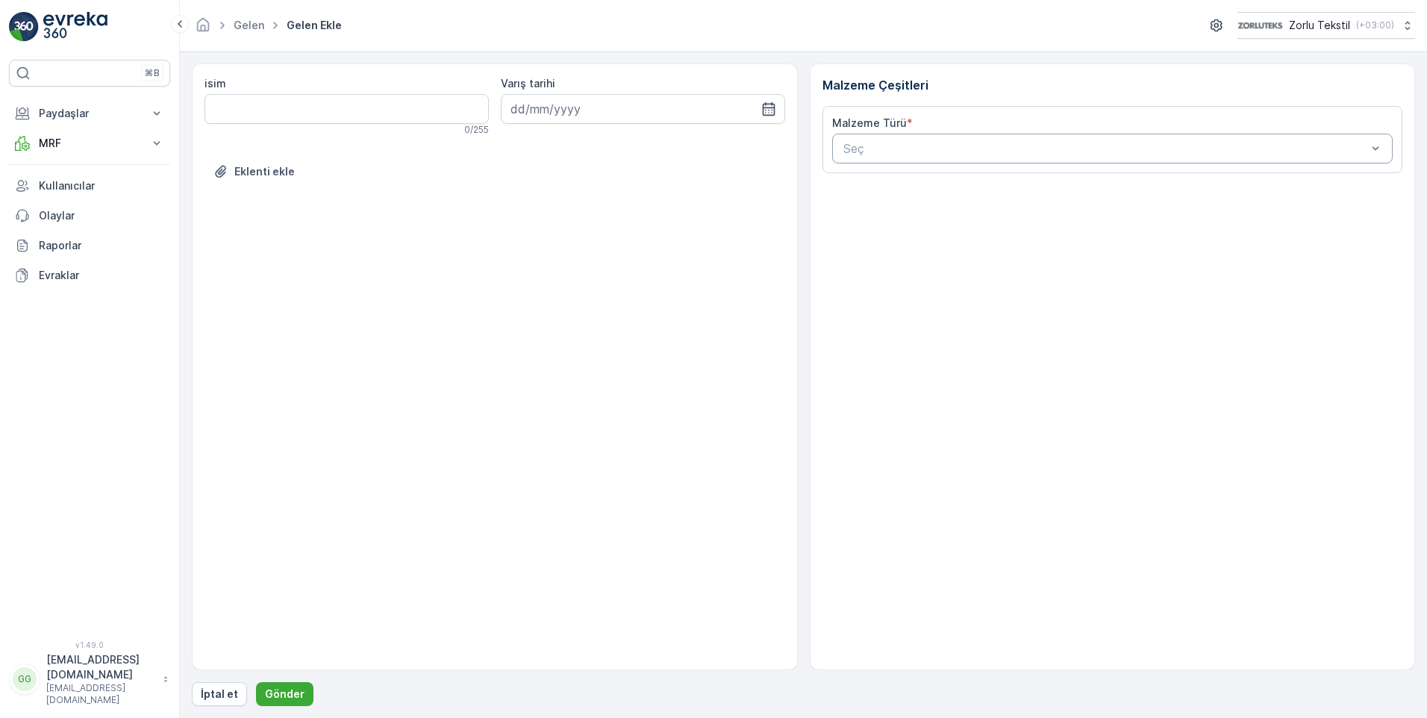
click at [897, 143] on div at bounding box center [1105, 148] width 527 height 13
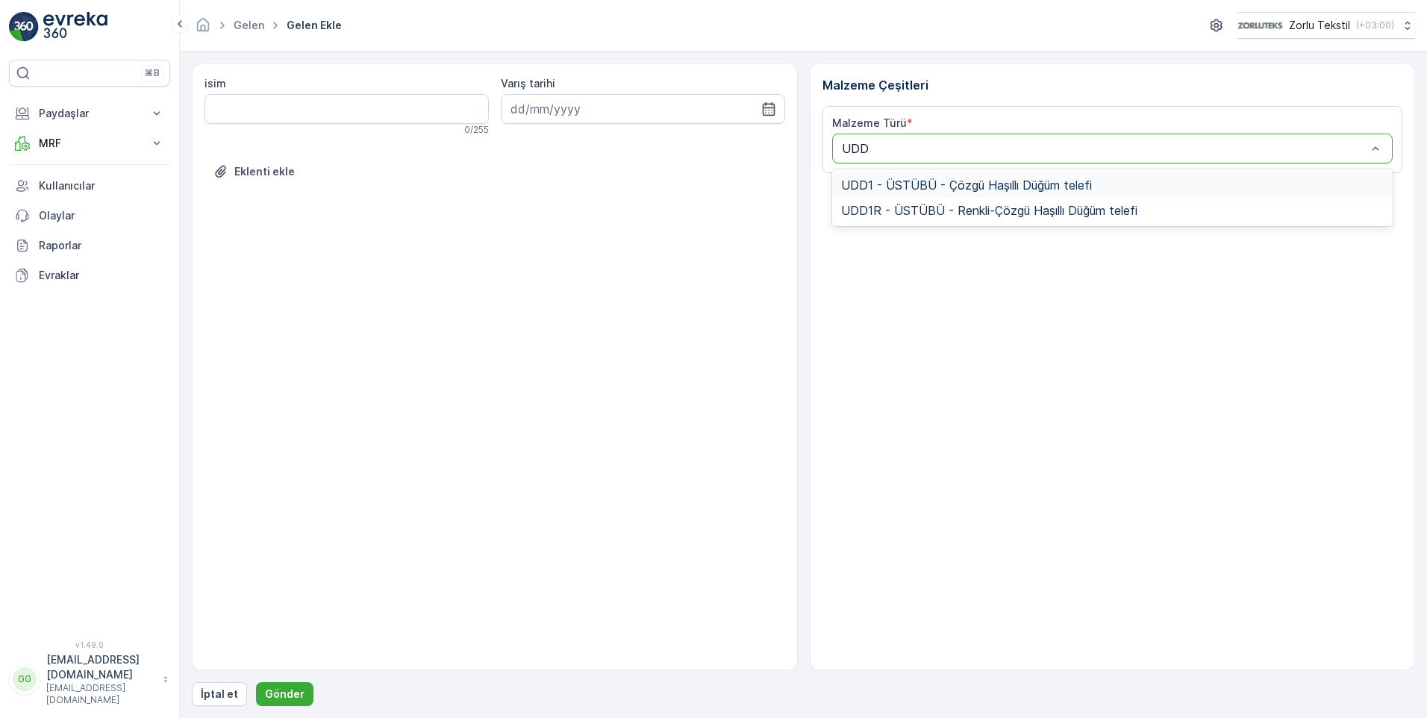
type input "UDD1"
click at [901, 184] on span "UDD1 - ÜSTÜBÜ - Çözgü Haşıllı Düğüm telefi" at bounding box center [966, 184] width 251 height 13
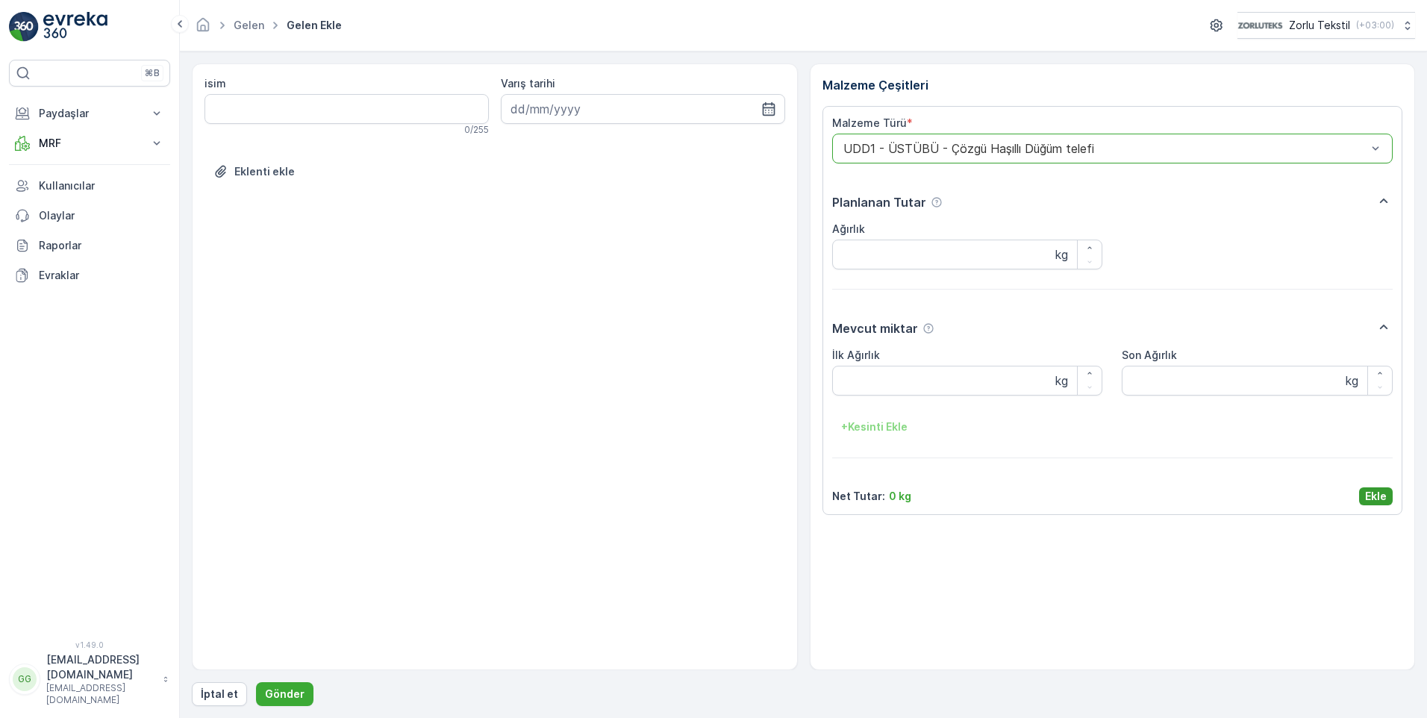
click at [1377, 495] on p "Ekle" at bounding box center [1376, 496] width 22 height 15
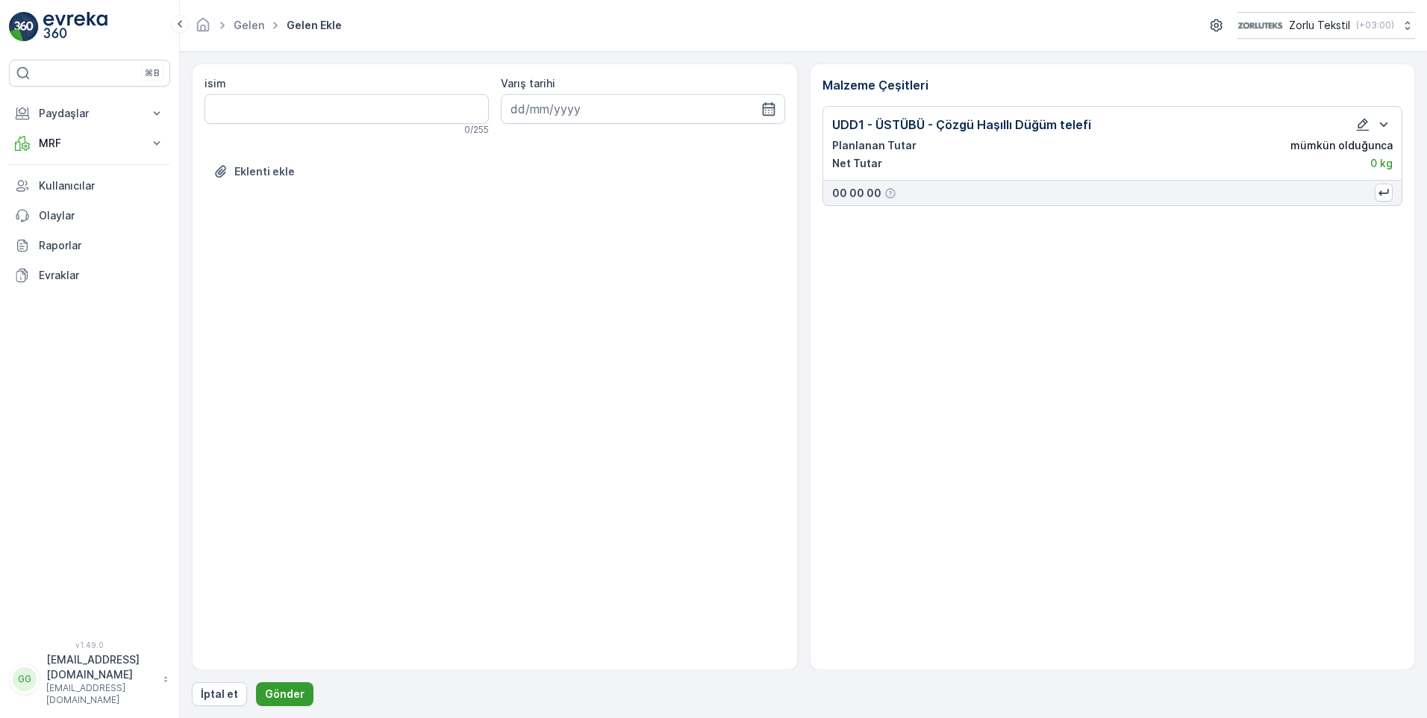
click at [304, 693] on button "Gönder" at bounding box center [284, 694] width 57 height 24
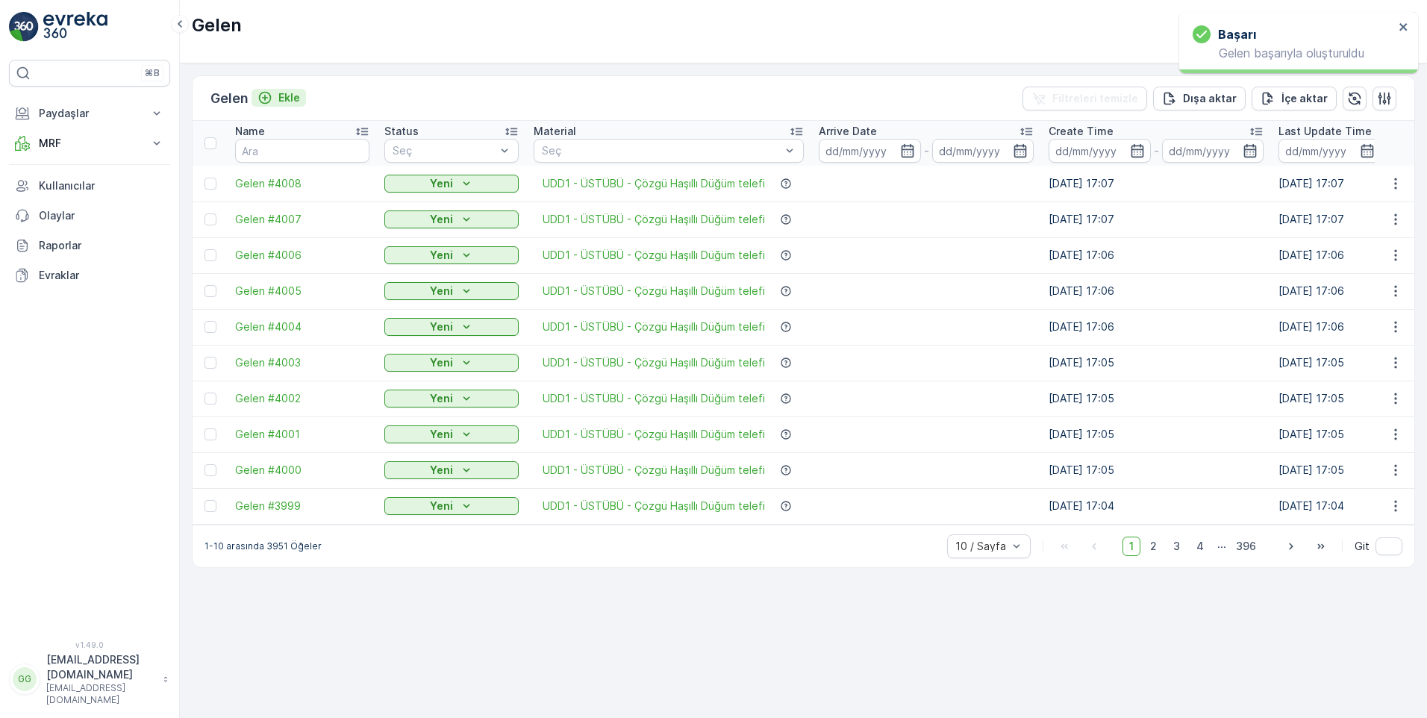
click at [290, 95] on p "Ekle" at bounding box center [289, 97] width 22 height 15
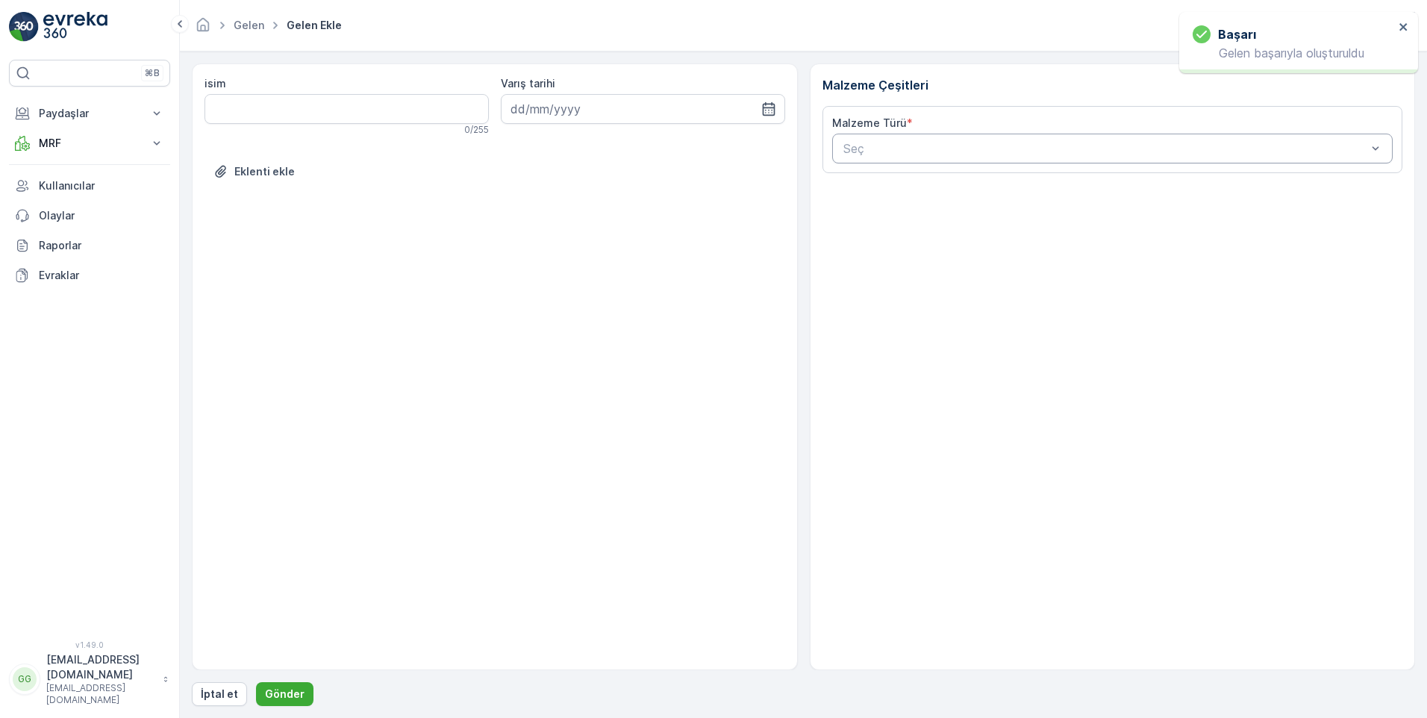
click at [903, 146] on div at bounding box center [1105, 148] width 527 height 13
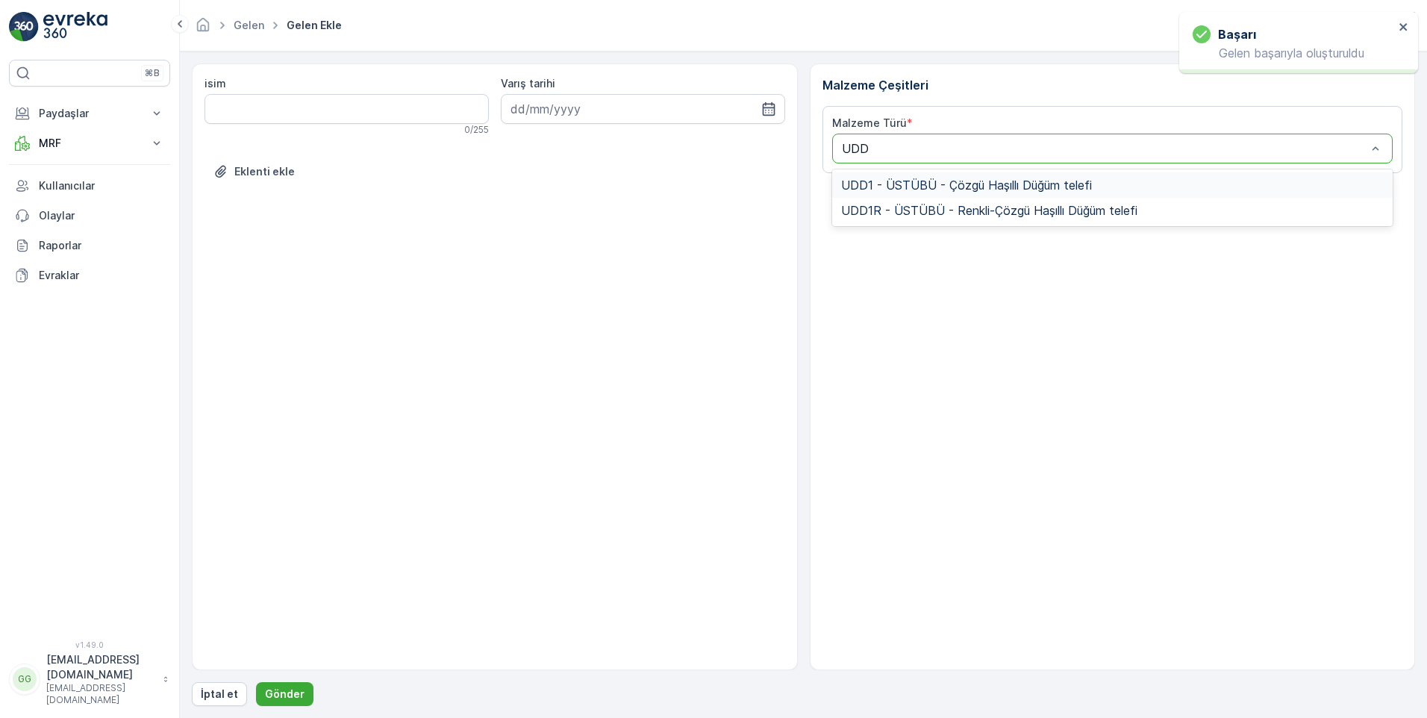
type input "UDD1"
click at [900, 183] on span "UDD1 - ÜSTÜBÜ - Çözgü Haşıllı Düğüm telefi" at bounding box center [966, 184] width 251 height 13
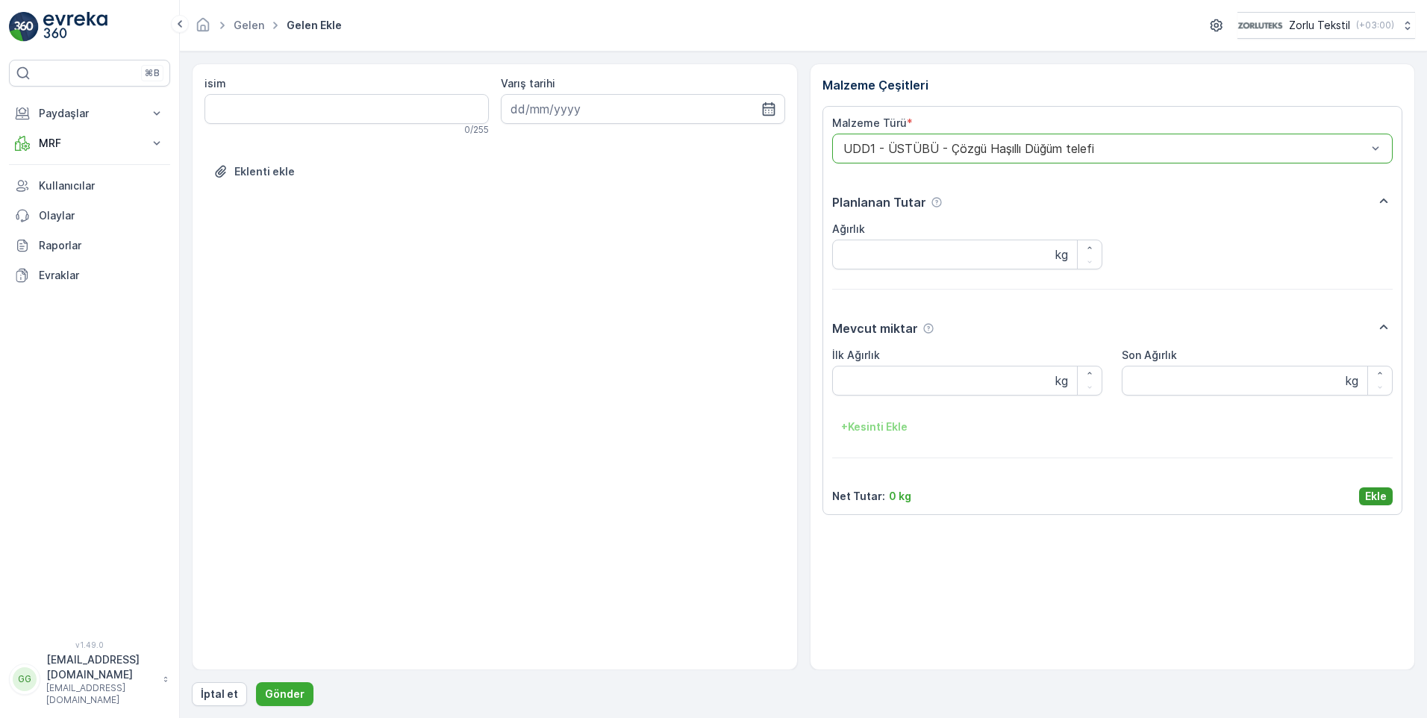
click at [1373, 495] on p "Ekle" at bounding box center [1376, 496] width 22 height 15
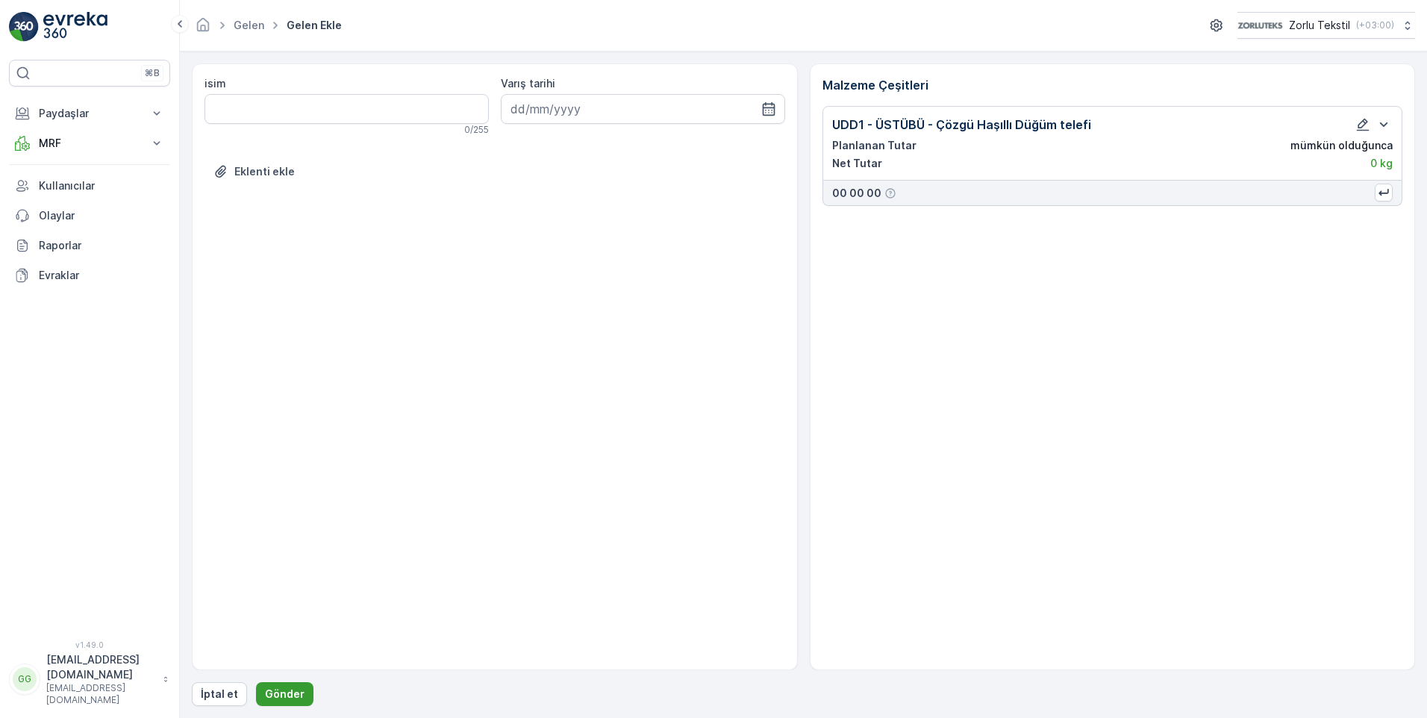
click at [269, 697] on p "Gönder" at bounding box center [285, 693] width 40 height 15
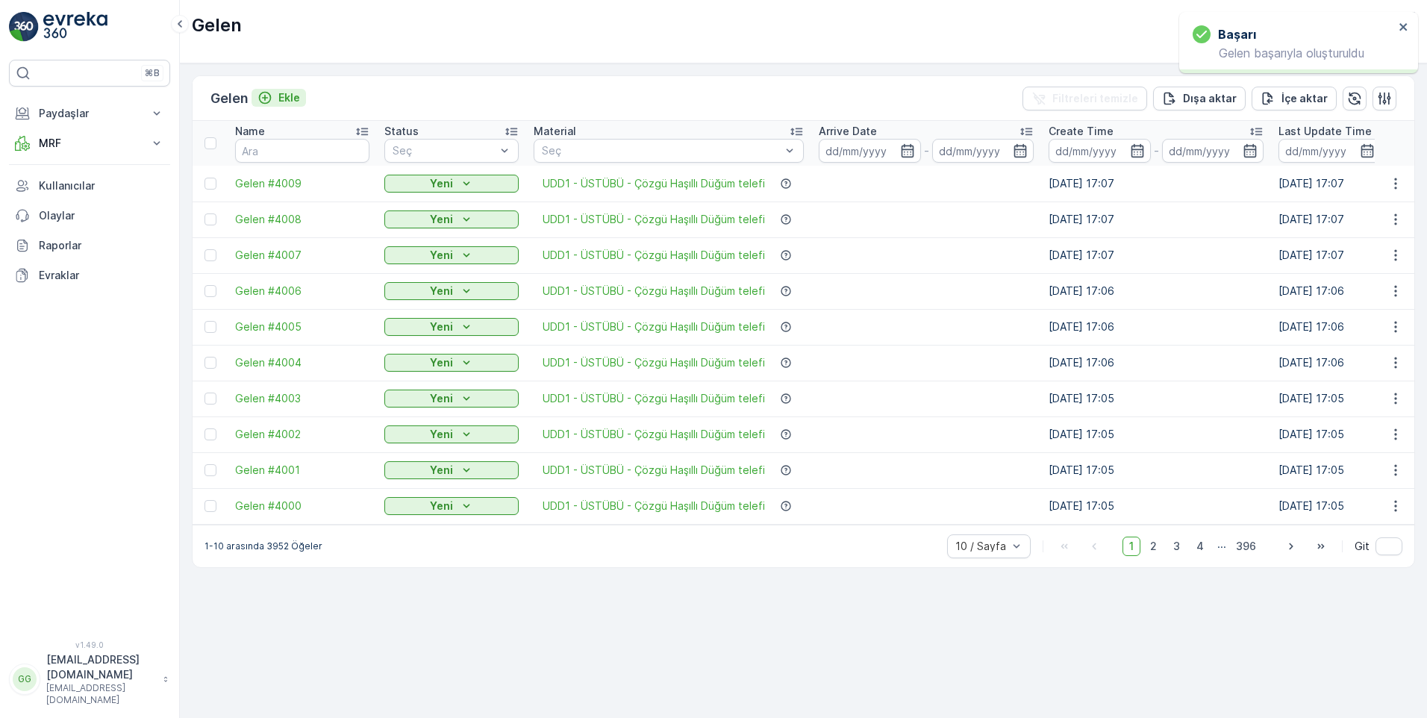
click at [294, 97] on p "Ekle" at bounding box center [289, 97] width 22 height 15
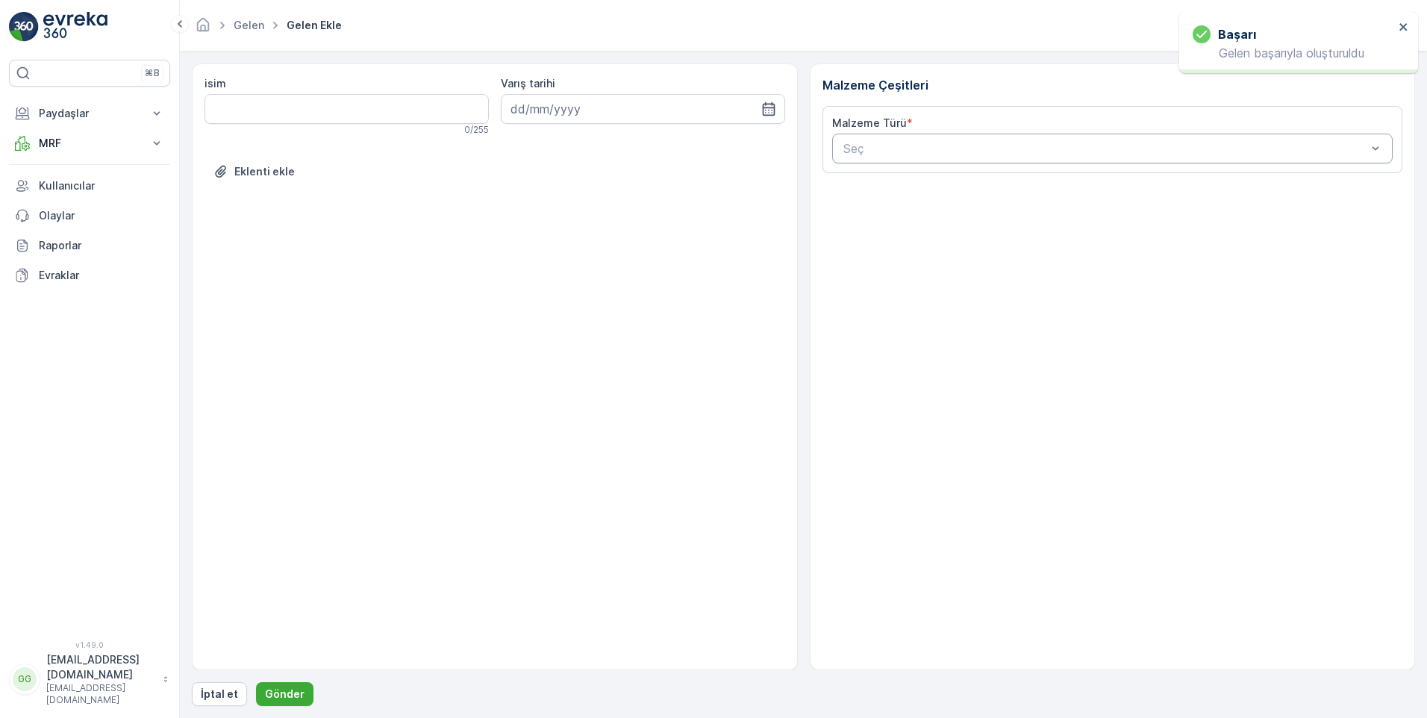
click at [897, 148] on div at bounding box center [1105, 148] width 527 height 13
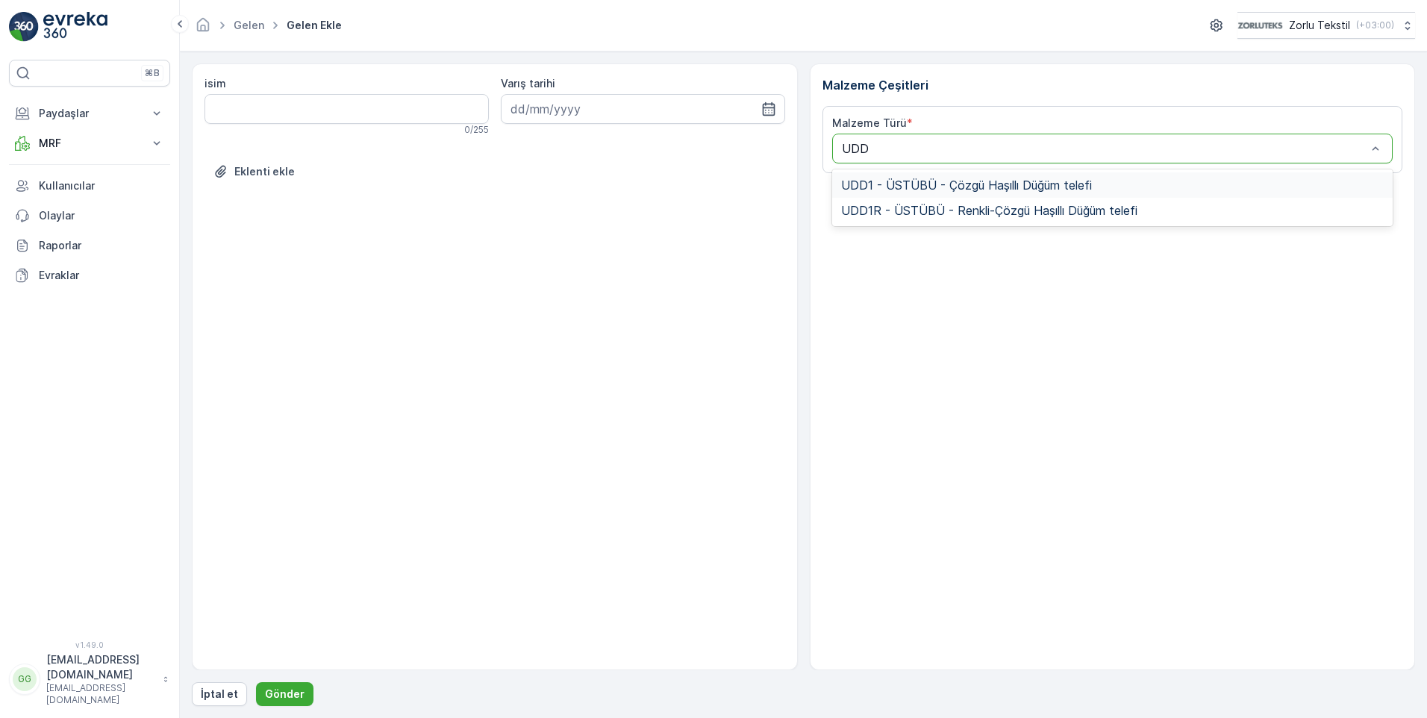
type input "UDD1"
click at [891, 186] on span "UDD1 - ÜSTÜBÜ - Çözgü Haşıllı Düğüm telefi" at bounding box center [966, 184] width 251 height 13
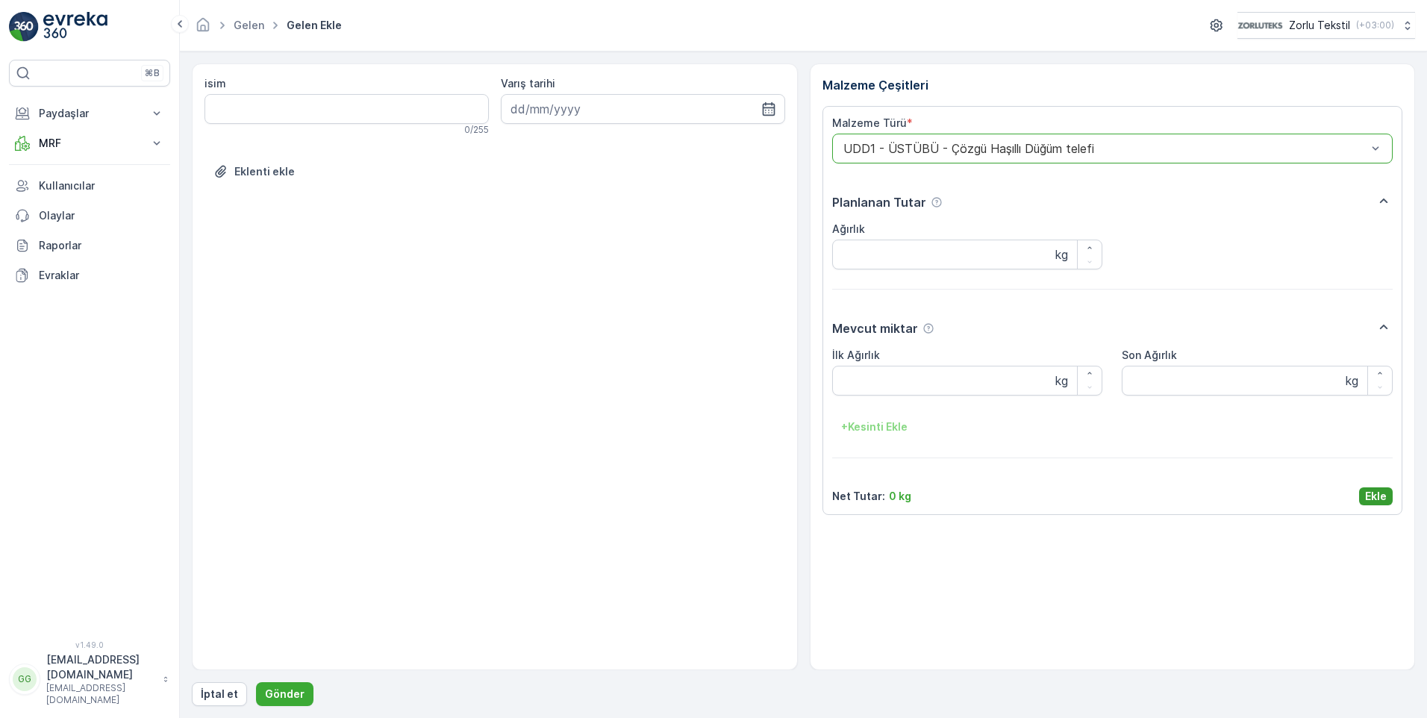
click at [1374, 496] on p "Ekle" at bounding box center [1376, 496] width 22 height 15
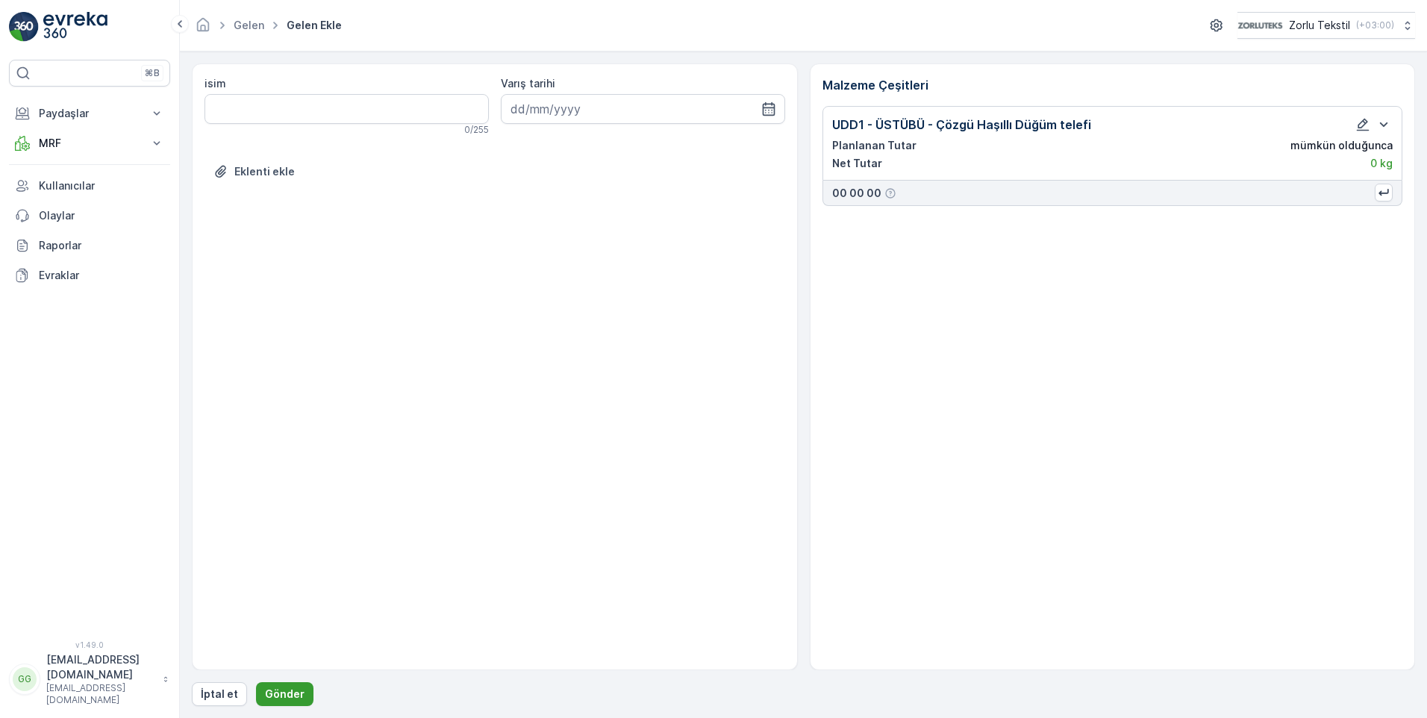
click at [284, 686] on p "Gönder" at bounding box center [285, 693] width 40 height 15
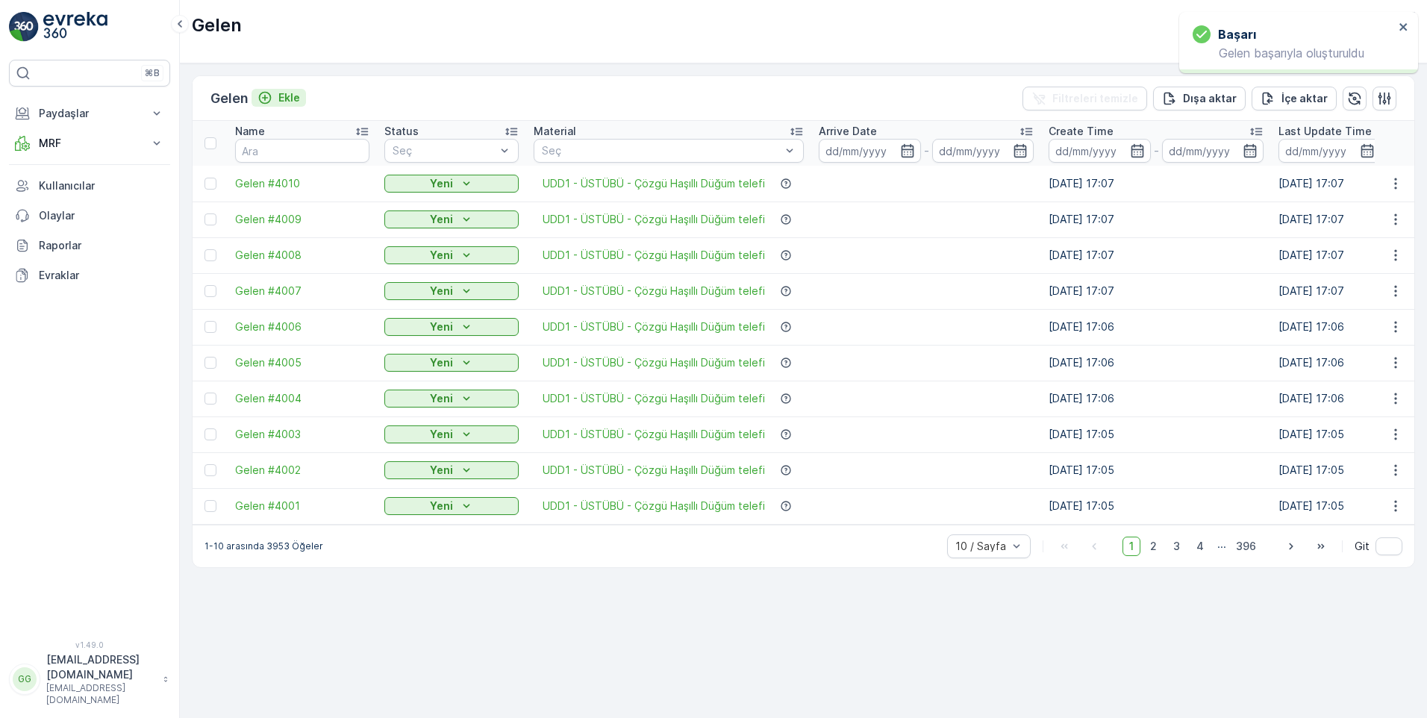
click at [290, 96] on p "Ekle" at bounding box center [289, 97] width 22 height 15
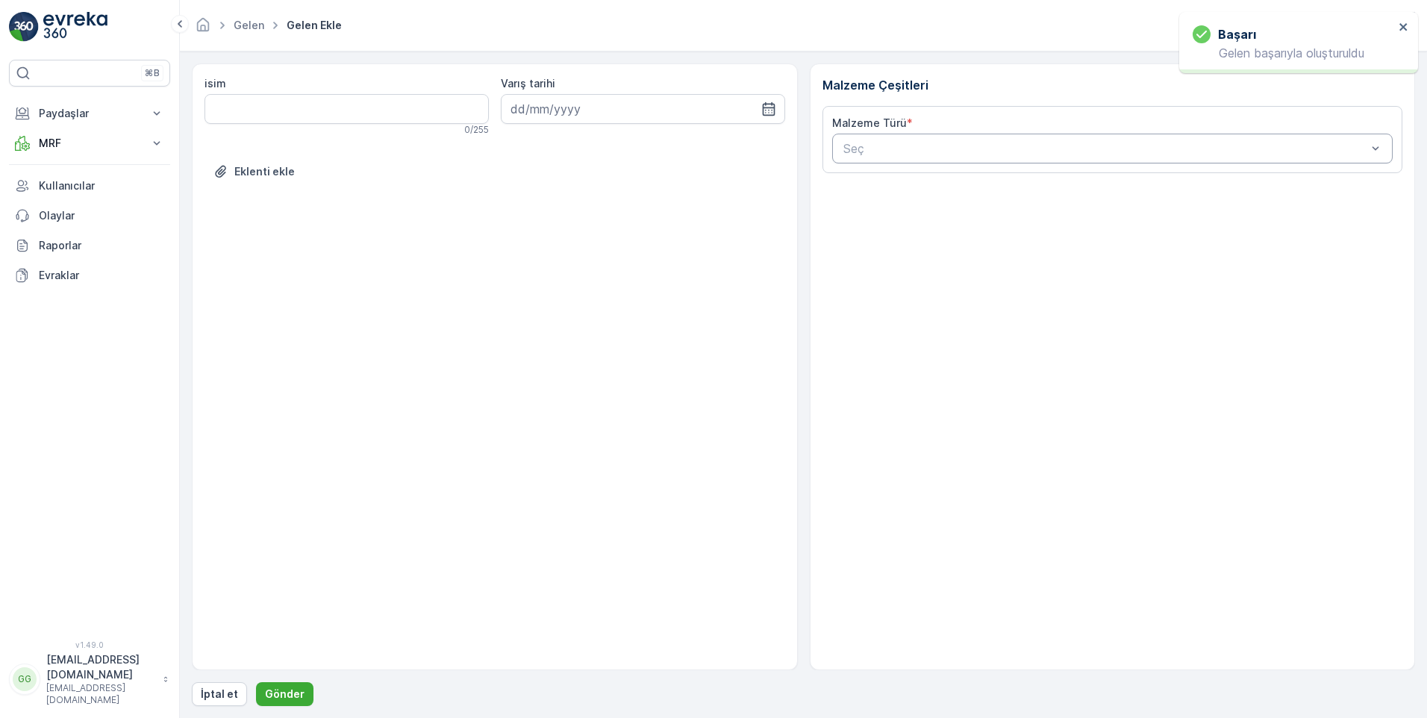
click at [876, 143] on div at bounding box center [1105, 148] width 527 height 13
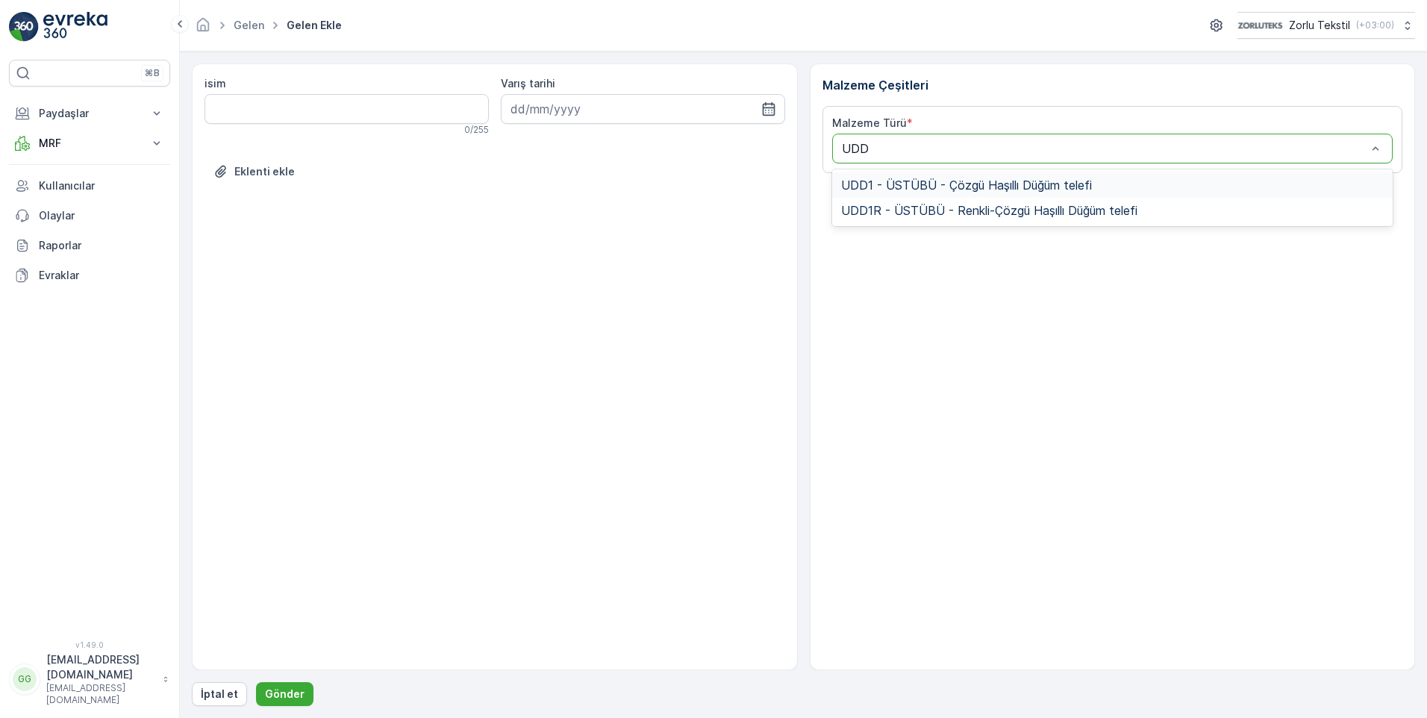
type input "UDD1"
click at [894, 181] on span "UDD1 - ÜSTÜBÜ - Çözgü Haşıllı Düğüm telefi" at bounding box center [966, 184] width 251 height 13
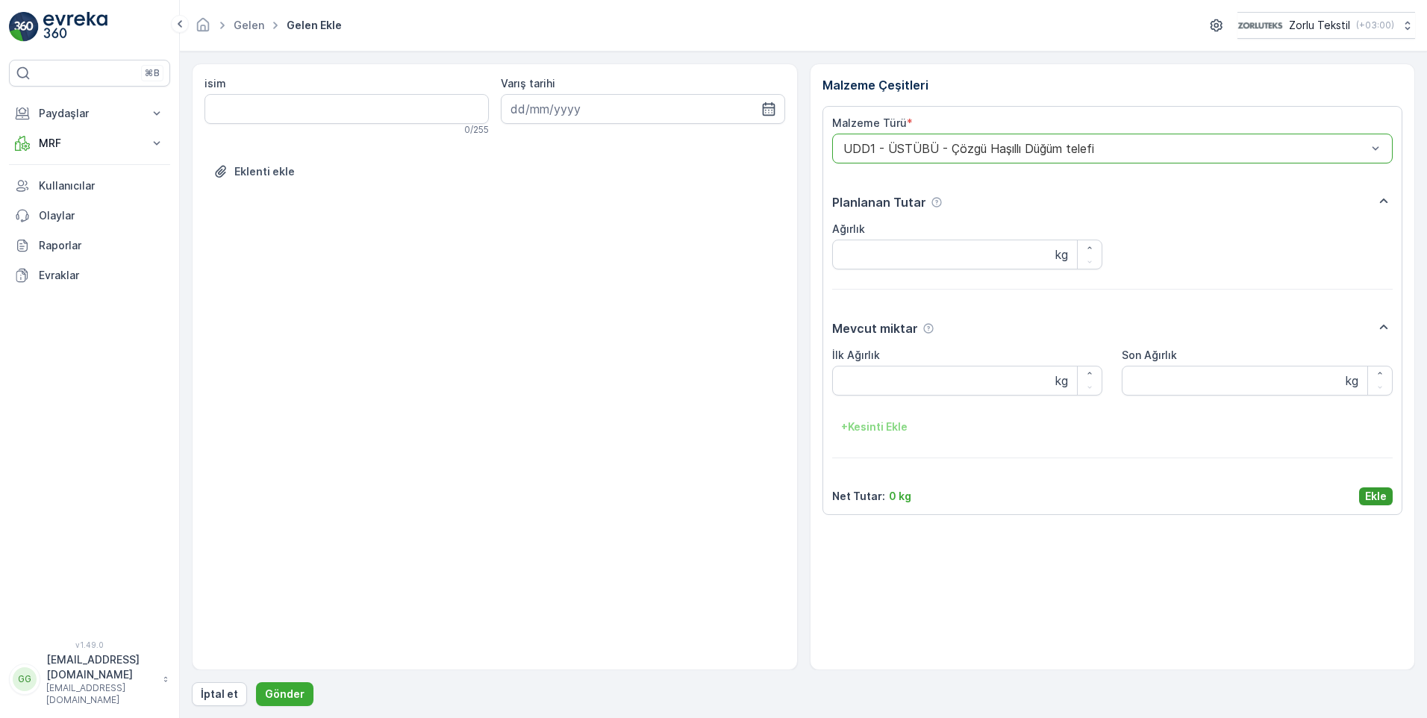
click at [1381, 496] on p "Ekle" at bounding box center [1376, 496] width 22 height 15
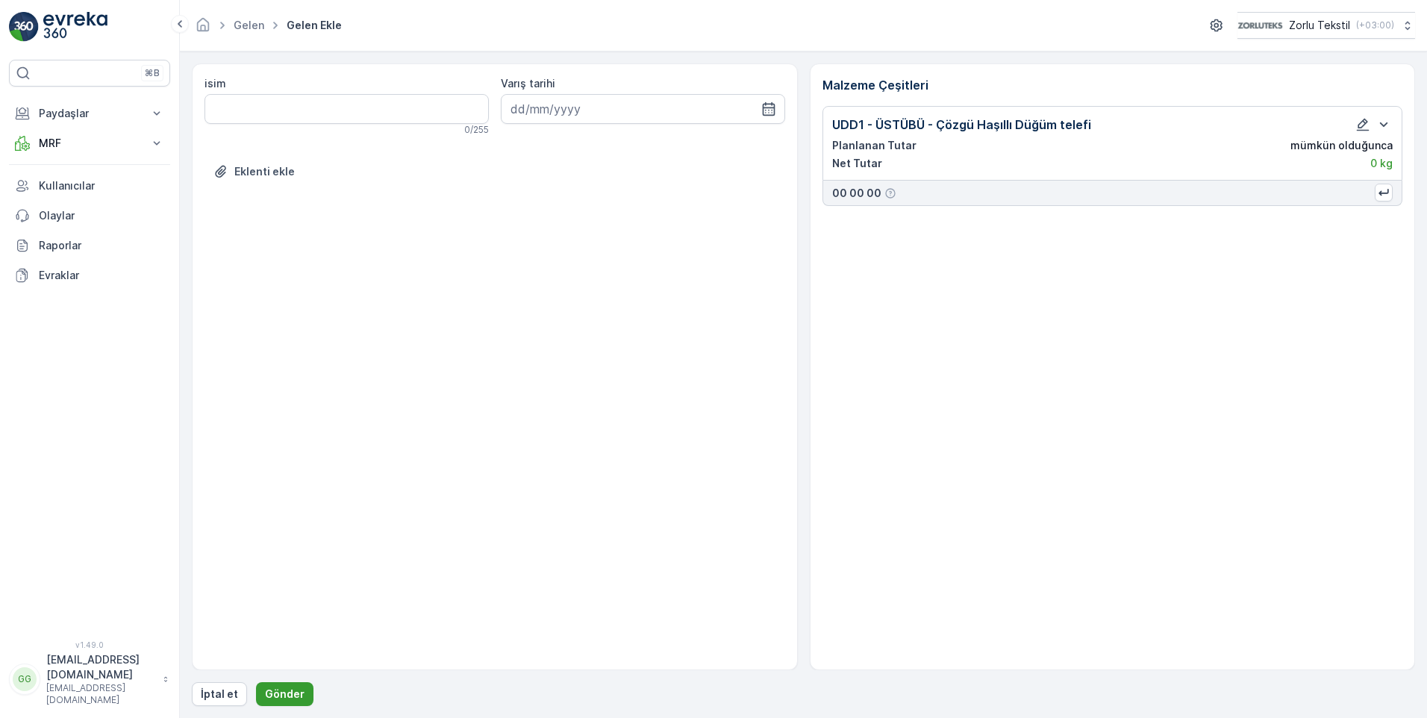
click at [269, 692] on p "Gönder" at bounding box center [285, 693] width 40 height 15
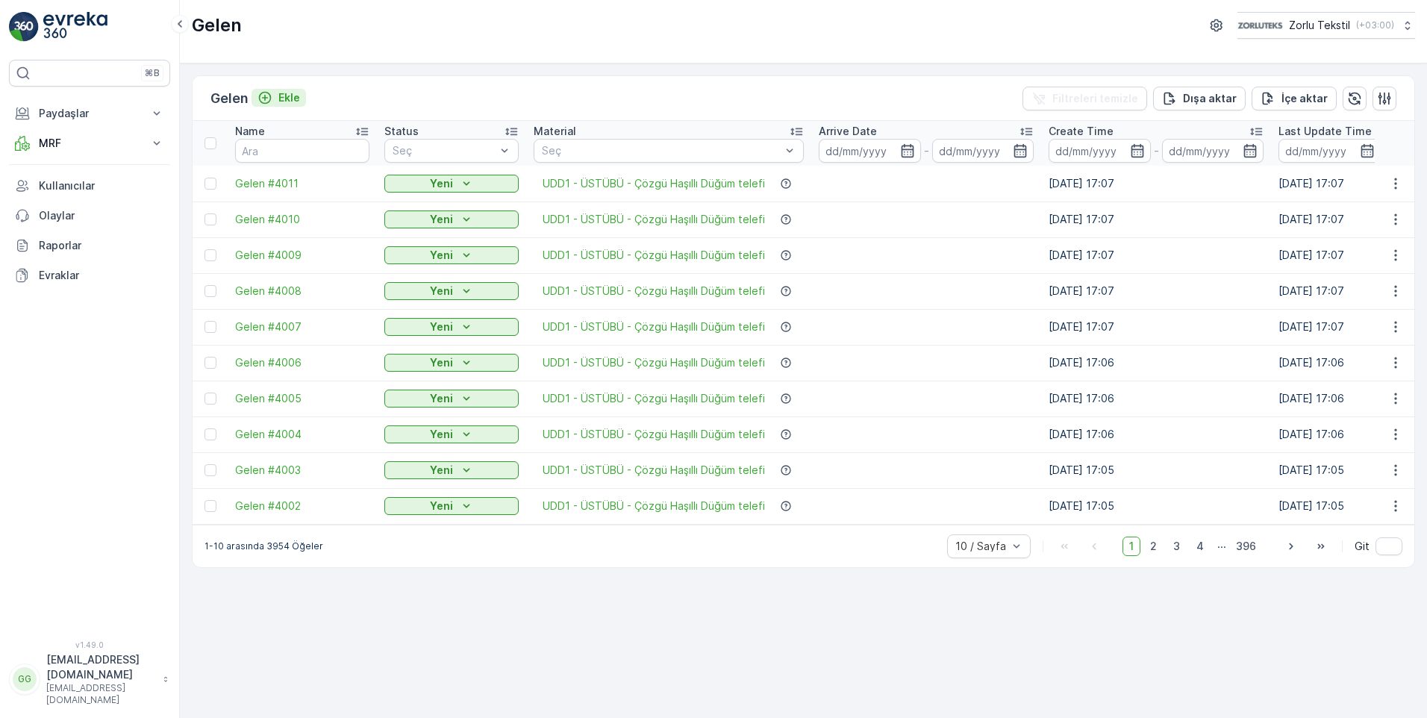
click at [286, 95] on p "Ekle" at bounding box center [289, 97] width 22 height 15
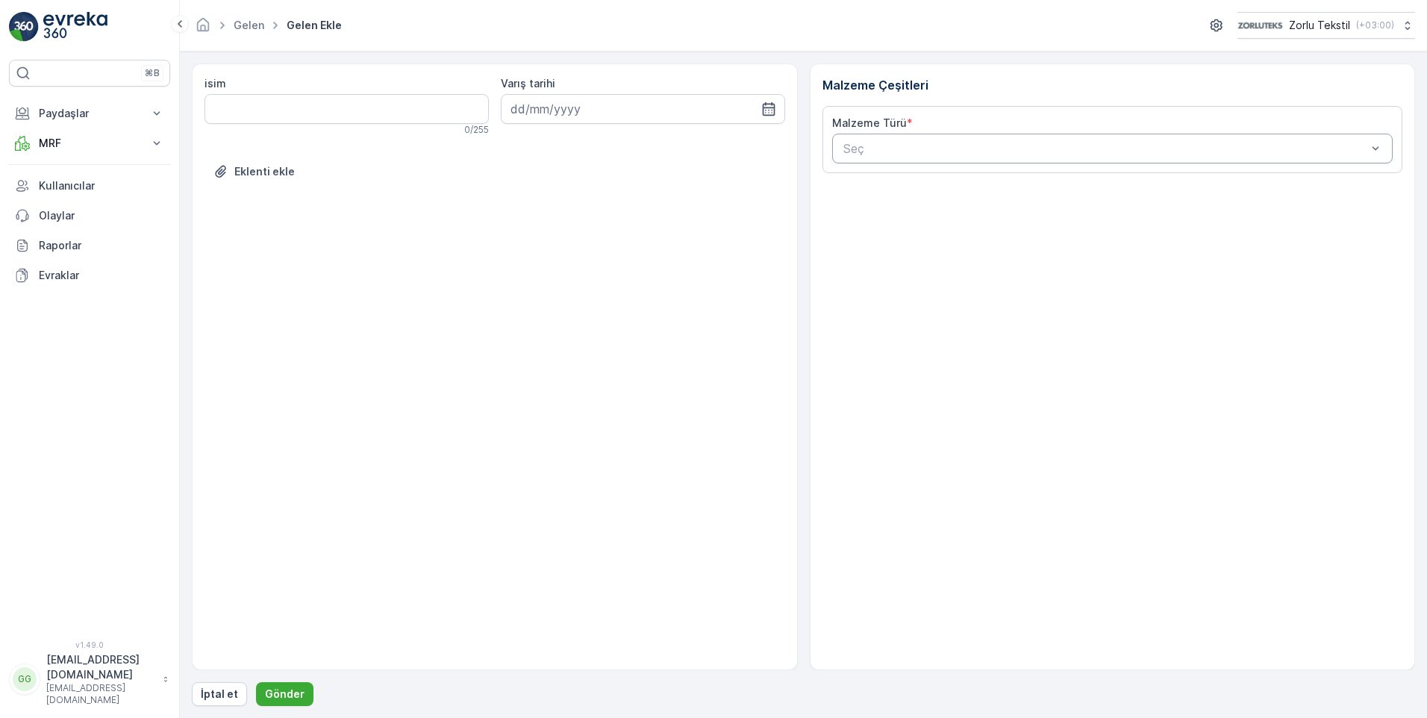
click at [906, 144] on div at bounding box center [1105, 148] width 527 height 13
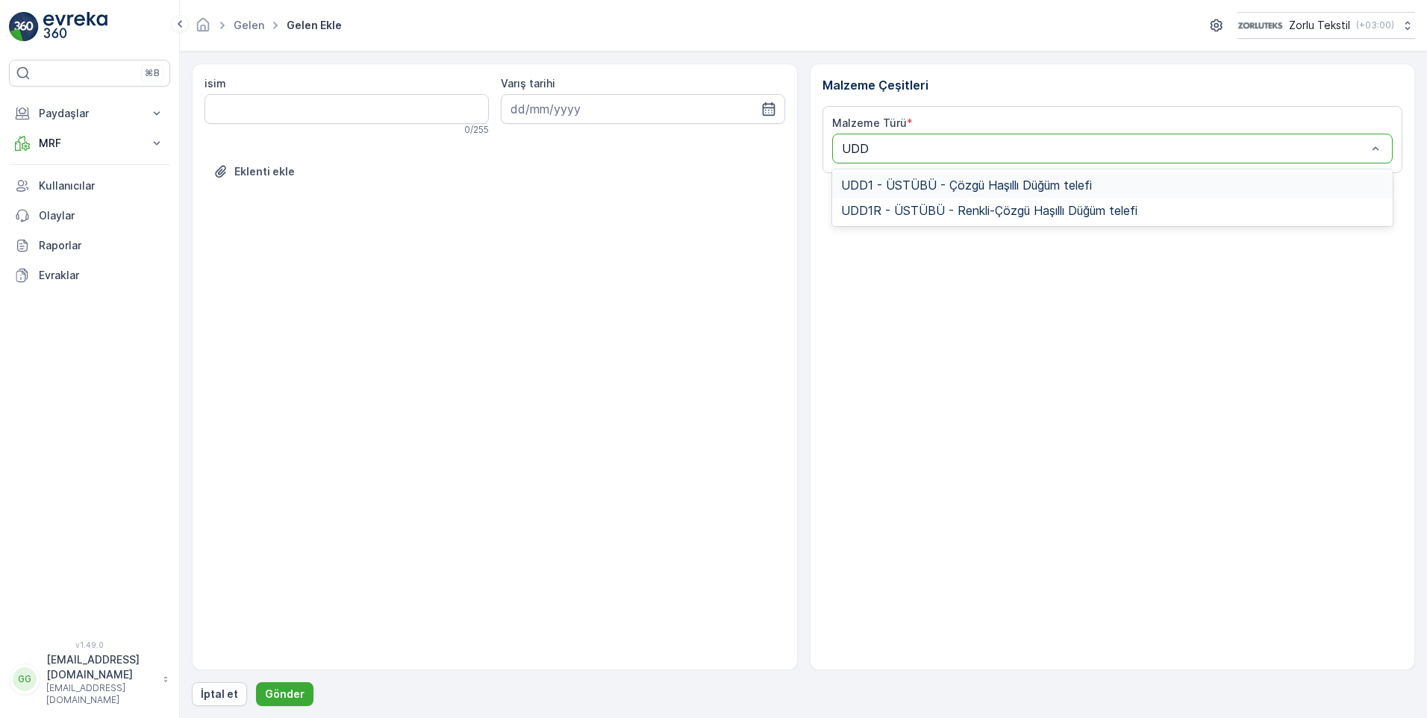
type input "UDD1"
click at [896, 184] on span "UDD1 - ÜSTÜBÜ - Çözgü Haşıllı Düğüm telefi" at bounding box center [966, 184] width 251 height 13
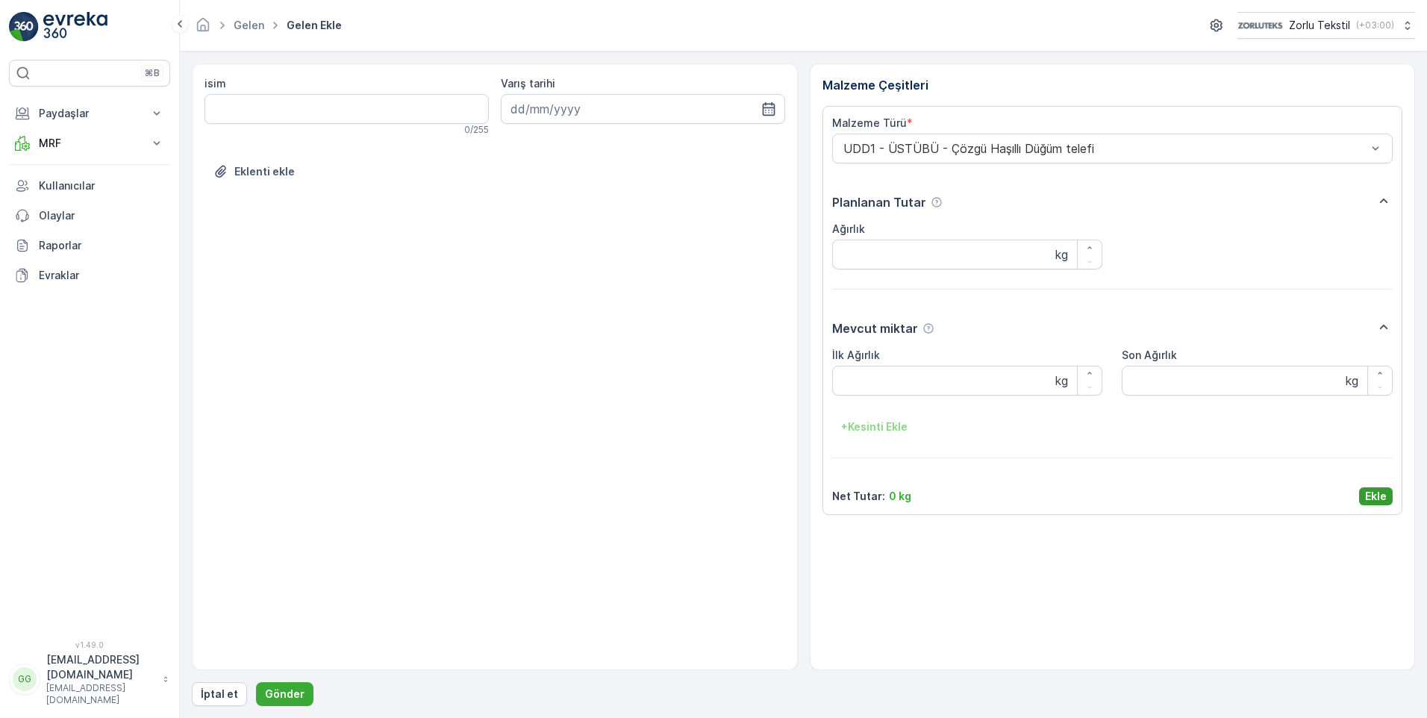
click at [1371, 497] on p "Ekle" at bounding box center [1376, 496] width 22 height 15
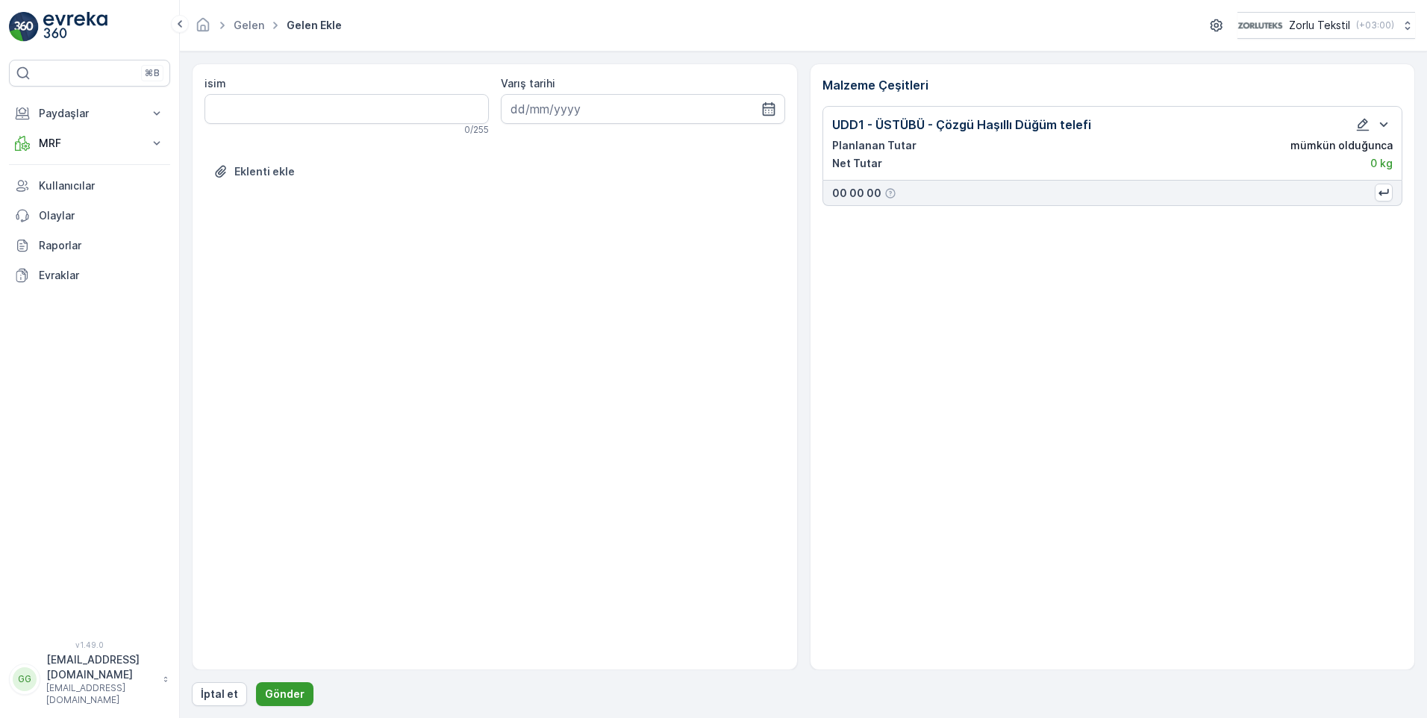
click at [272, 695] on p "Gönder" at bounding box center [285, 693] width 40 height 15
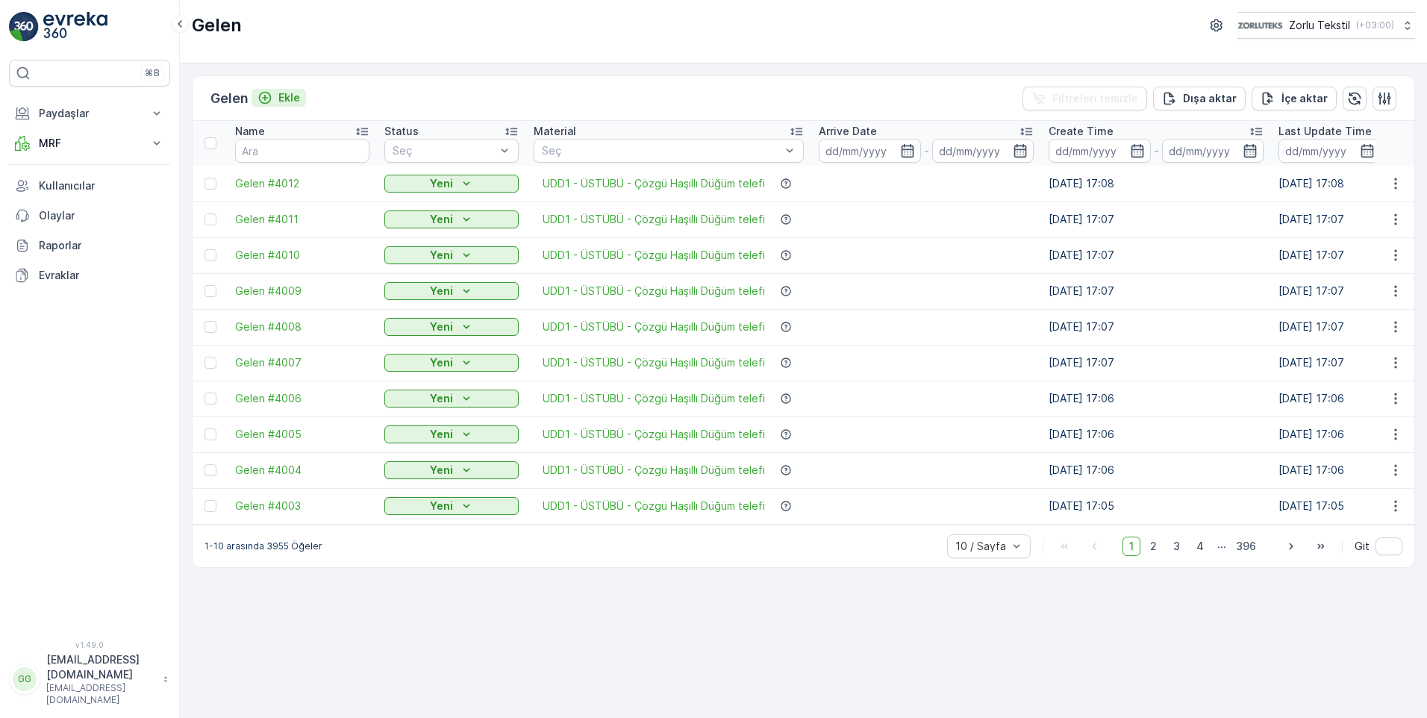
click at [290, 97] on p "Ekle" at bounding box center [289, 97] width 22 height 15
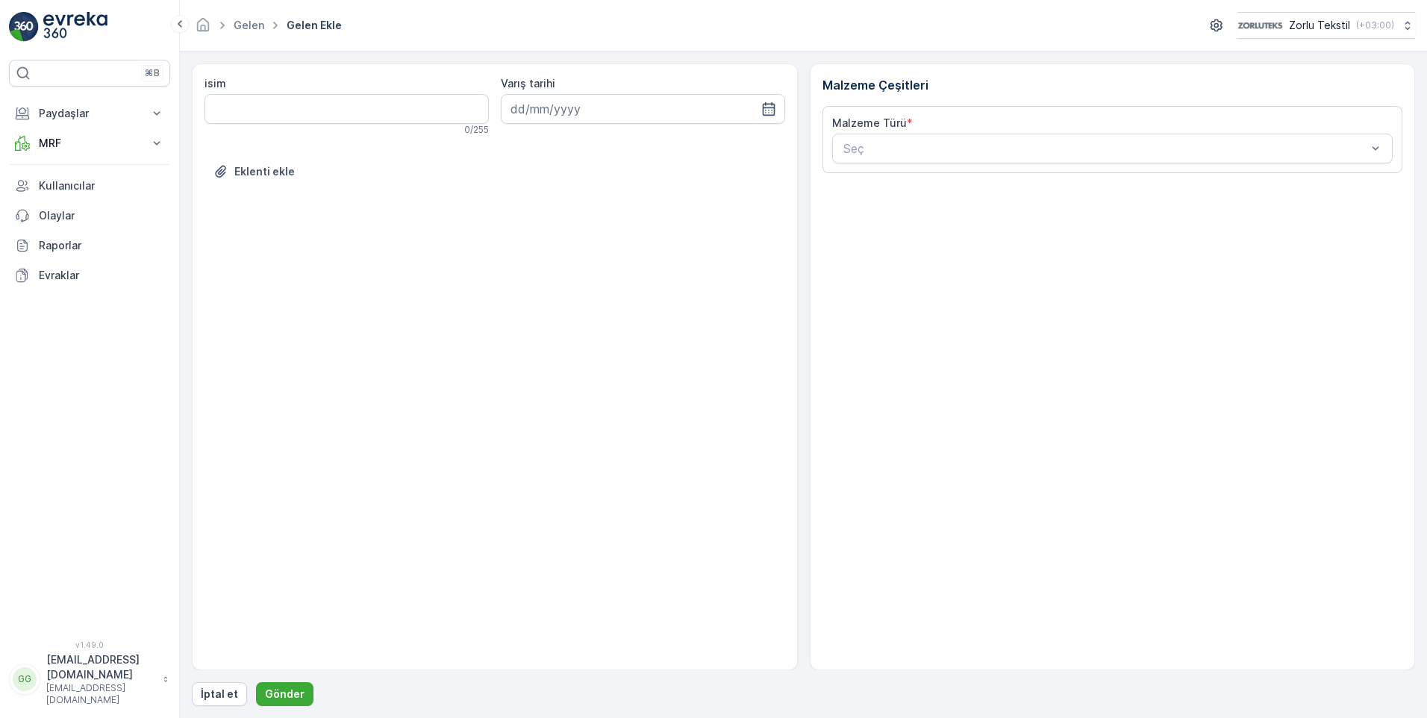
click at [880, 133] on div "Malzeme Türü * Seç" at bounding box center [1112, 140] width 561 height 48
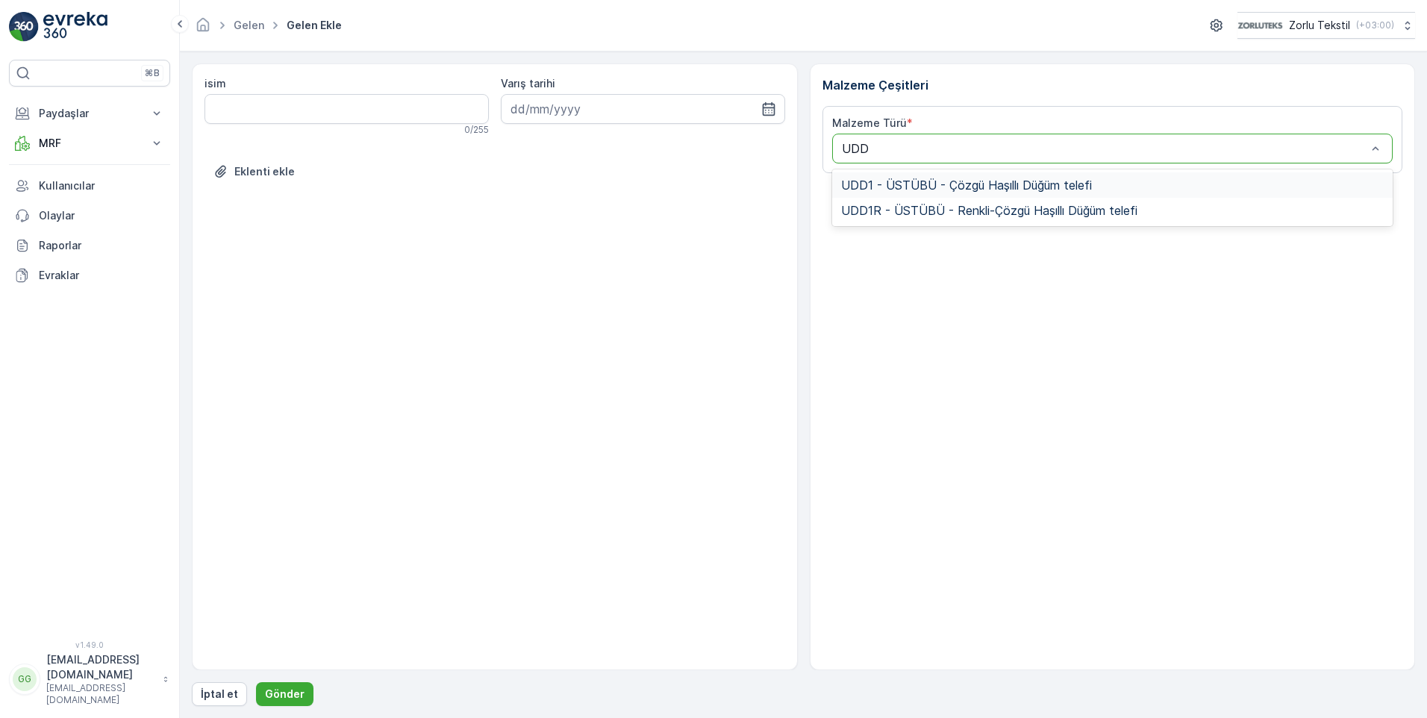
type input "UDD1"
click at [904, 184] on span "UDD1 - ÜSTÜBÜ - Çözgü Haşıllı Düğüm telefi" at bounding box center [966, 184] width 251 height 13
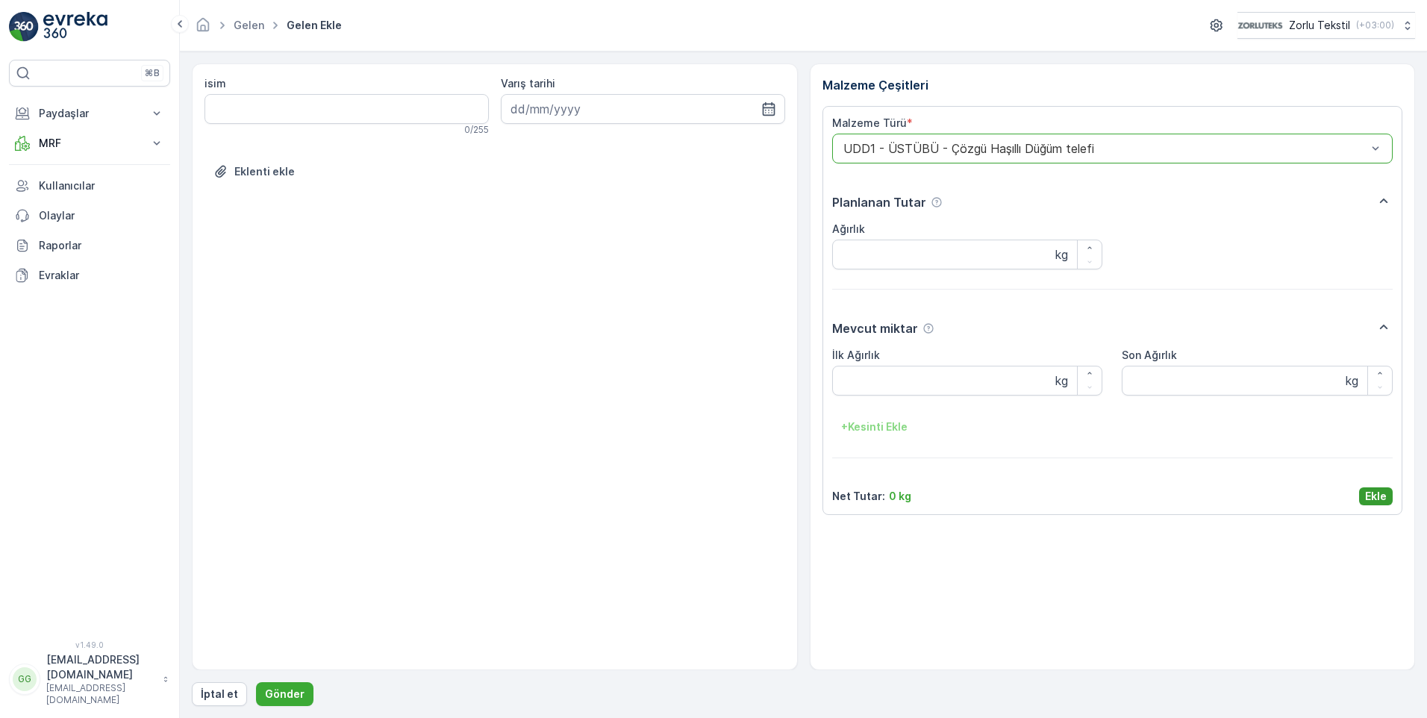
click at [1386, 489] on button "Ekle" at bounding box center [1376, 496] width 34 height 18
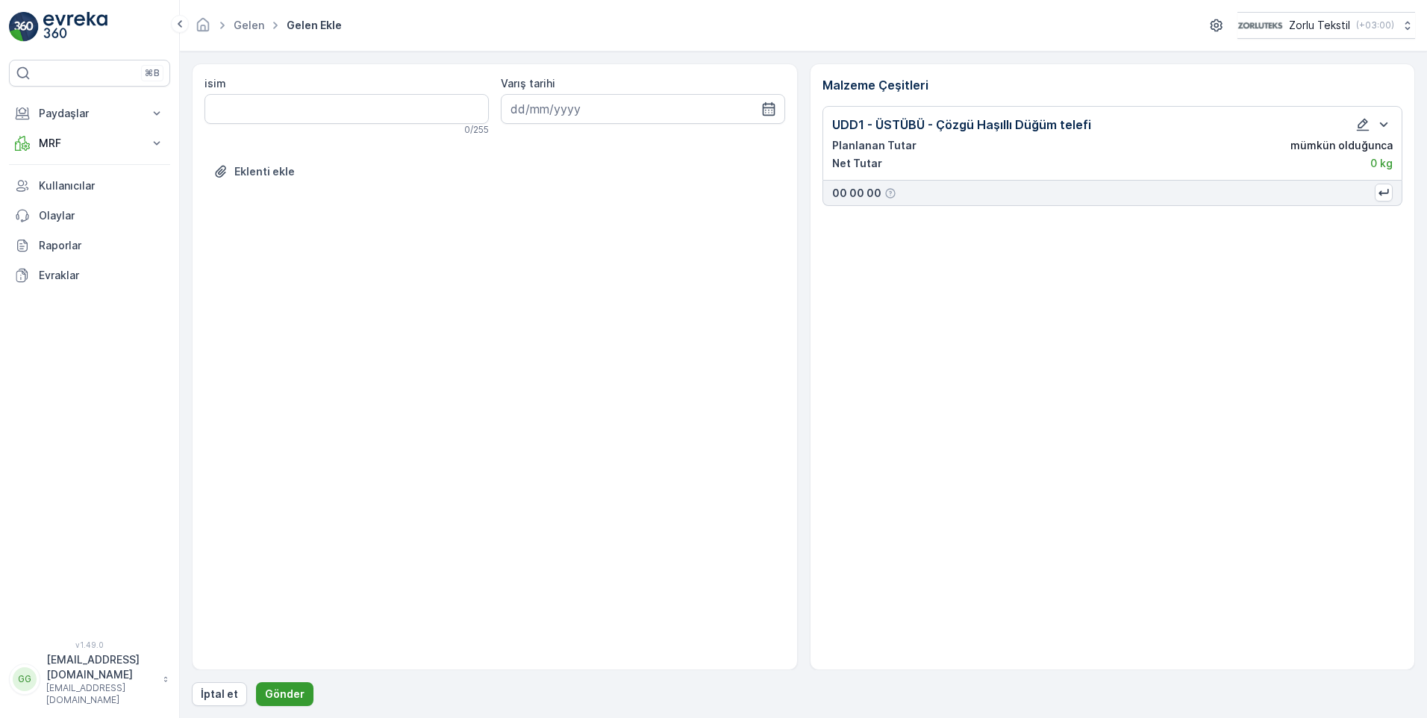
click at [266, 694] on p "Gönder" at bounding box center [285, 693] width 40 height 15
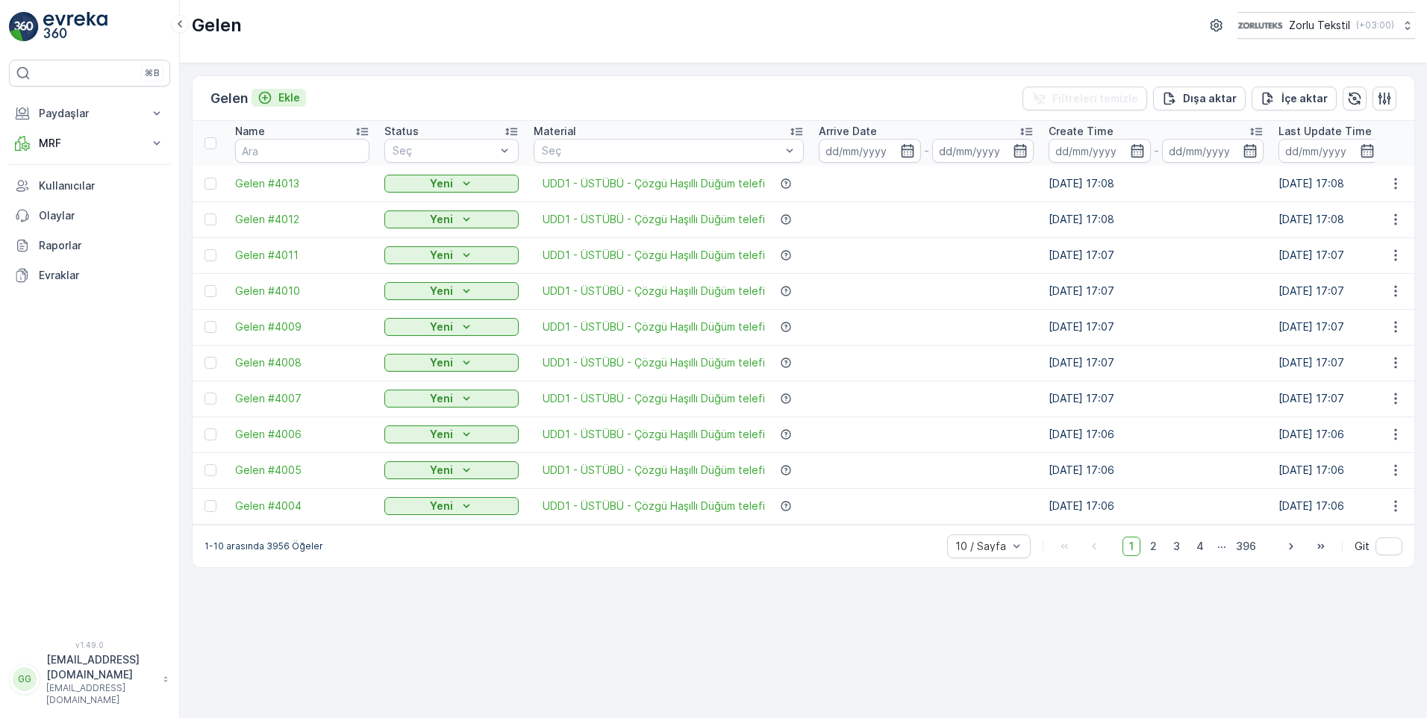
click at [290, 98] on p "Ekle" at bounding box center [289, 97] width 22 height 15
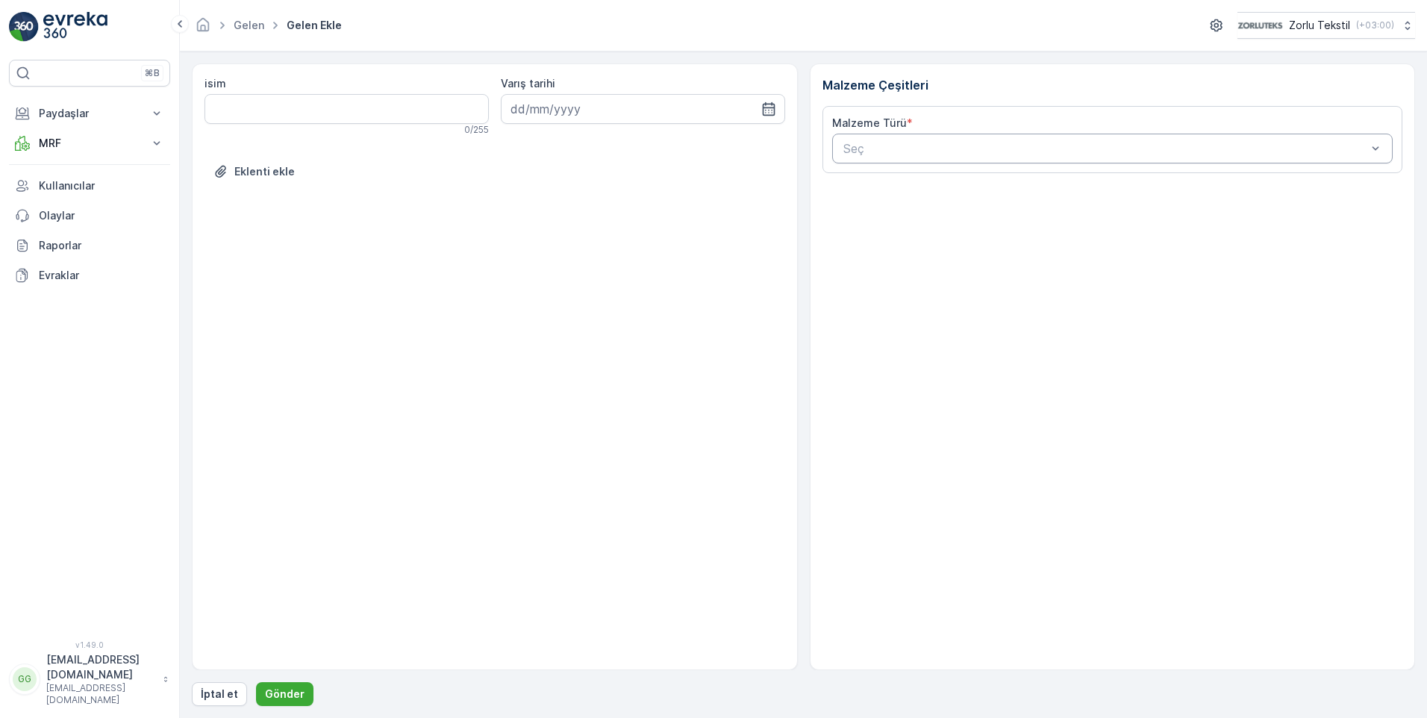
click at [913, 146] on div at bounding box center [1105, 148] width 527 height 13
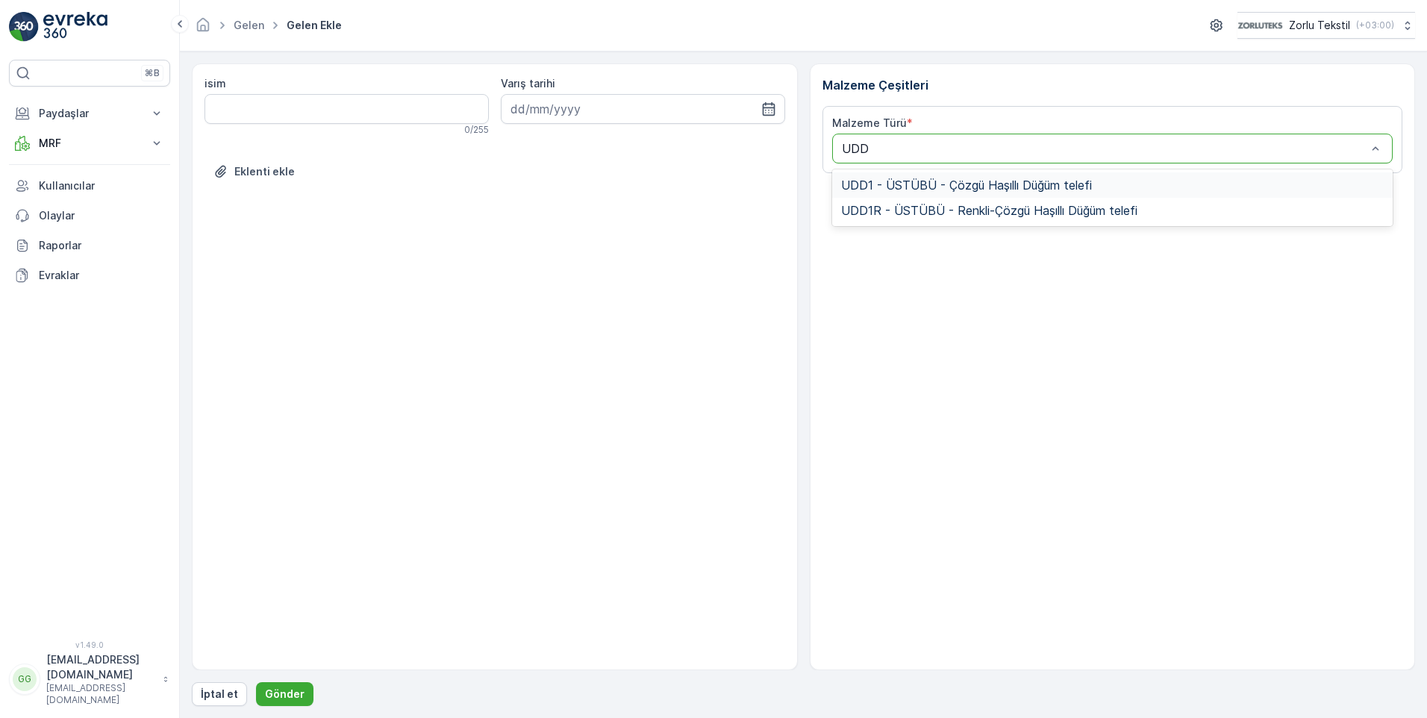
type input "UDD1"
click at [909, 179] on span "UDD1 - ÜSTÜBÜ - Çözgü Haşıllı Düğüm telefi" at bounding box center [966, 184] width 251 height 13
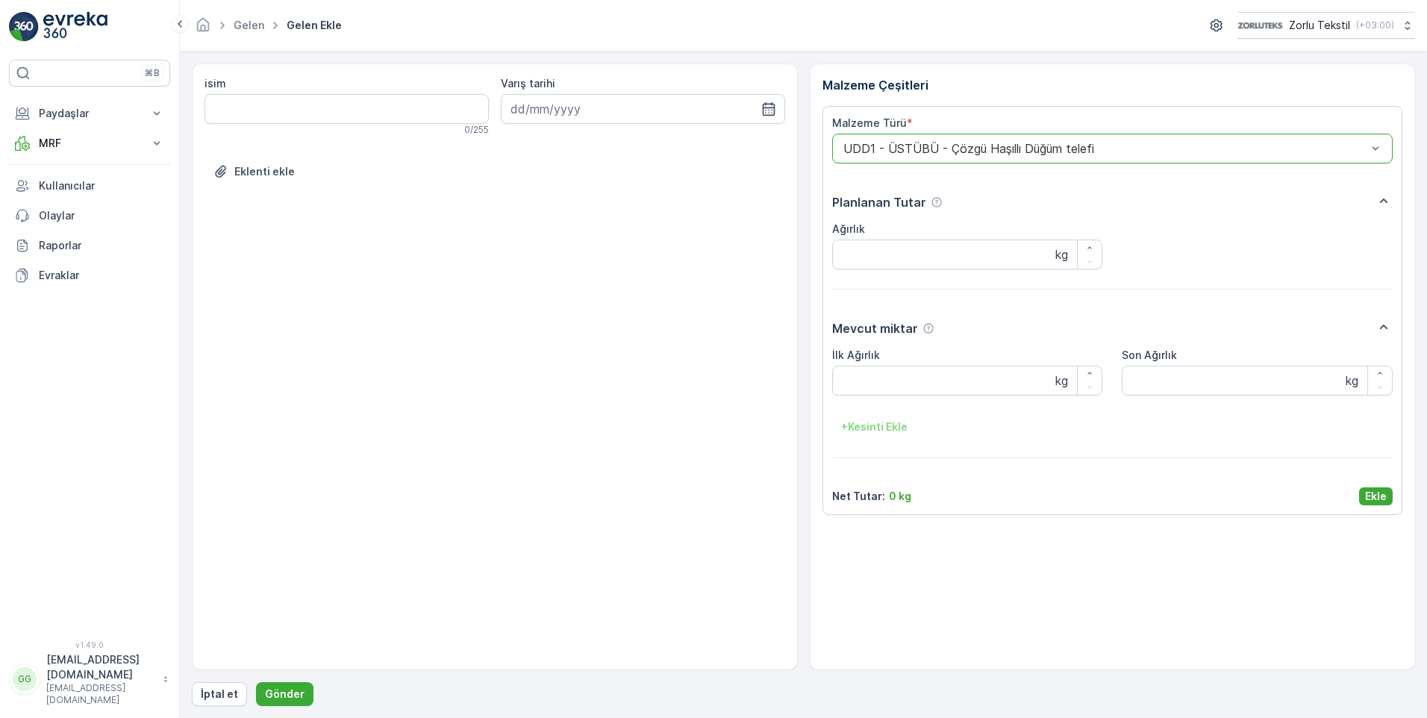
click at [1380, 494] on p "Ekle" at bounding box center [1376, 496] width 22 height 15
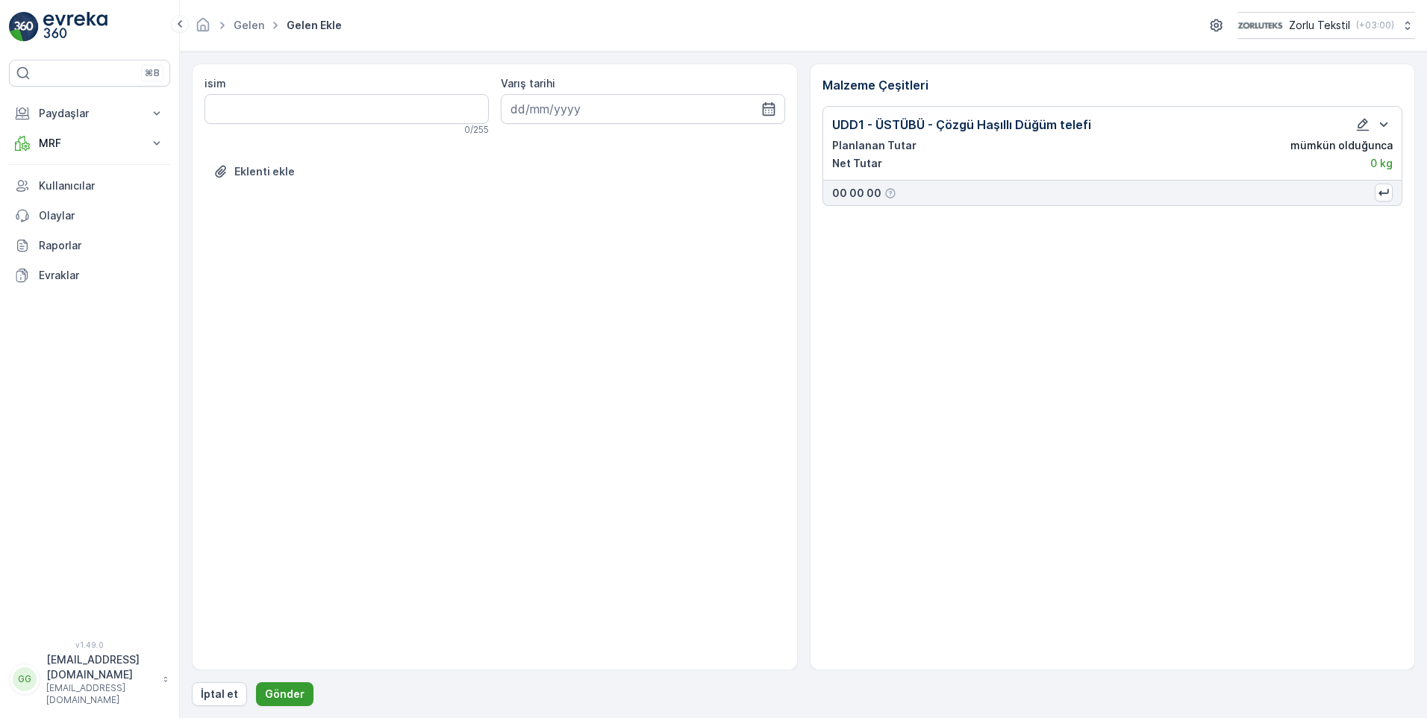
click at [283, 685] on button "Gönder" at bounding box center [284, 694] width 57 height 24
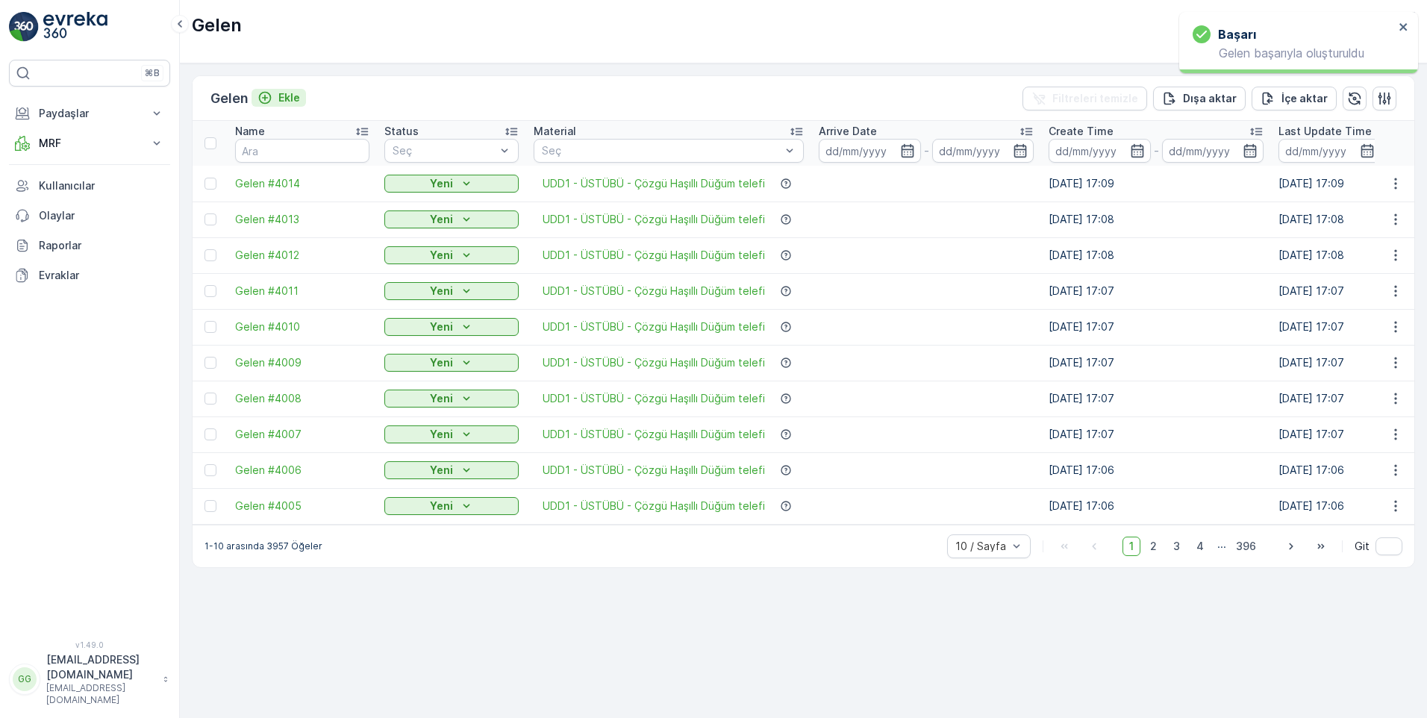
click at [300, 98] on p "Ekle" at bounding box center [289, 97] width 22 height 15
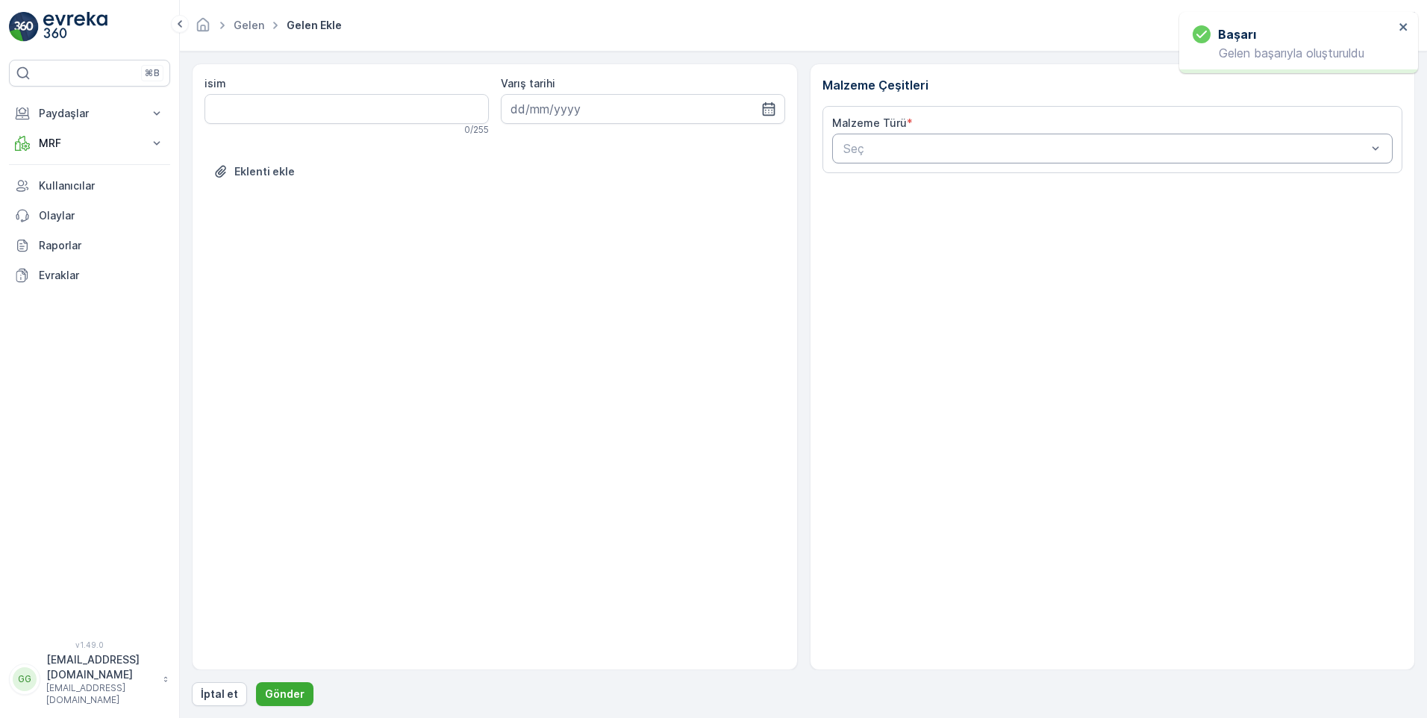
click at [879, 153] on div at bounding box center [1105, 148] width 527 height 13
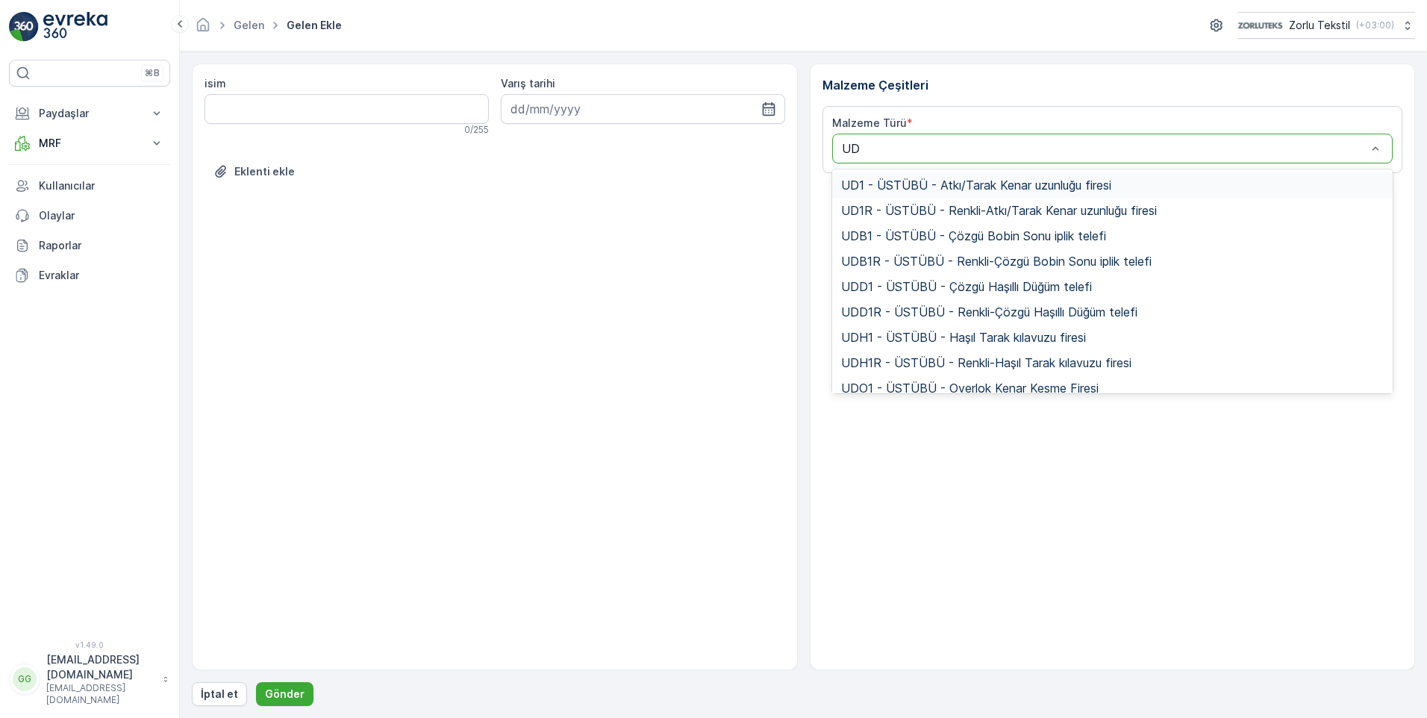
type input "UDD"
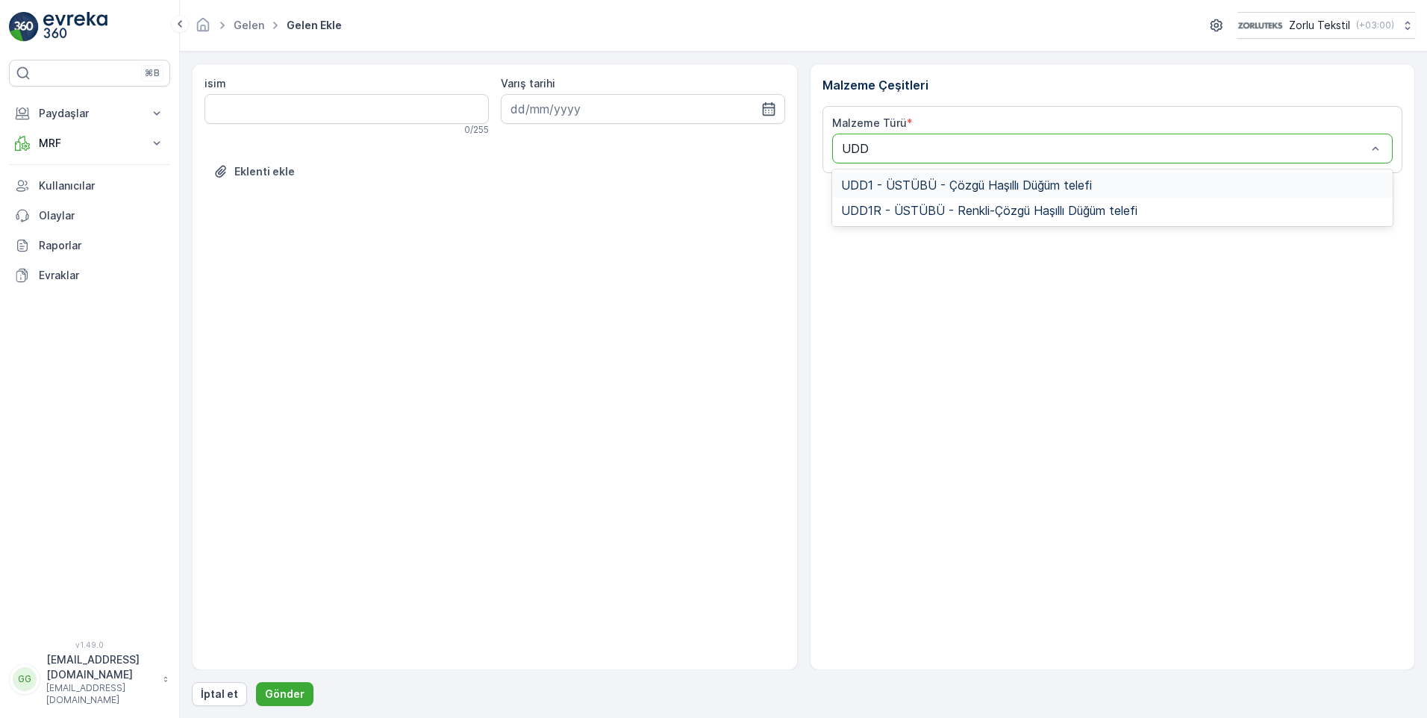
click at [895, 185] on span "UDD1 - ÜSTÜBÜ - Çözgü Haşıllı Düğüm telefi" at bounding box center [966, 184] width 251 height 13
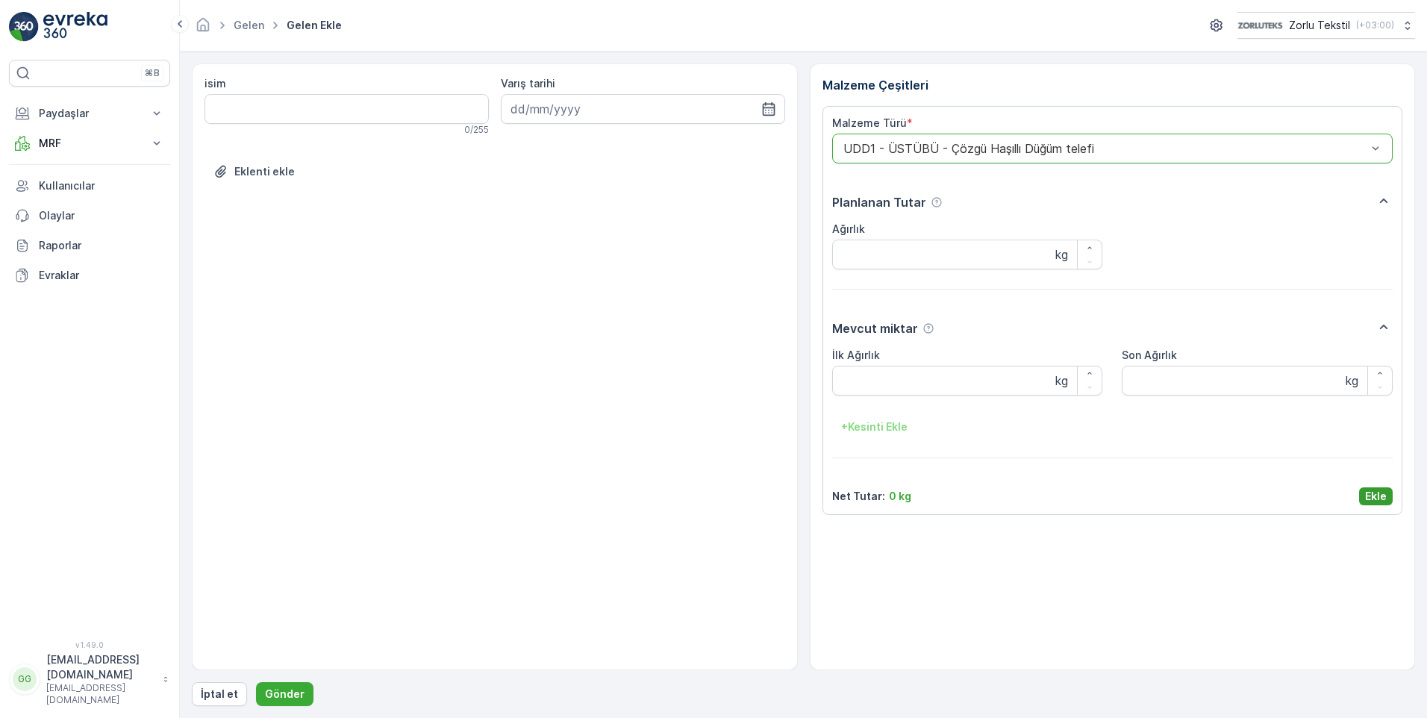
click at [1377, 502] on p "Ekle" at bounding box center [1376, 496] width 22 height 15
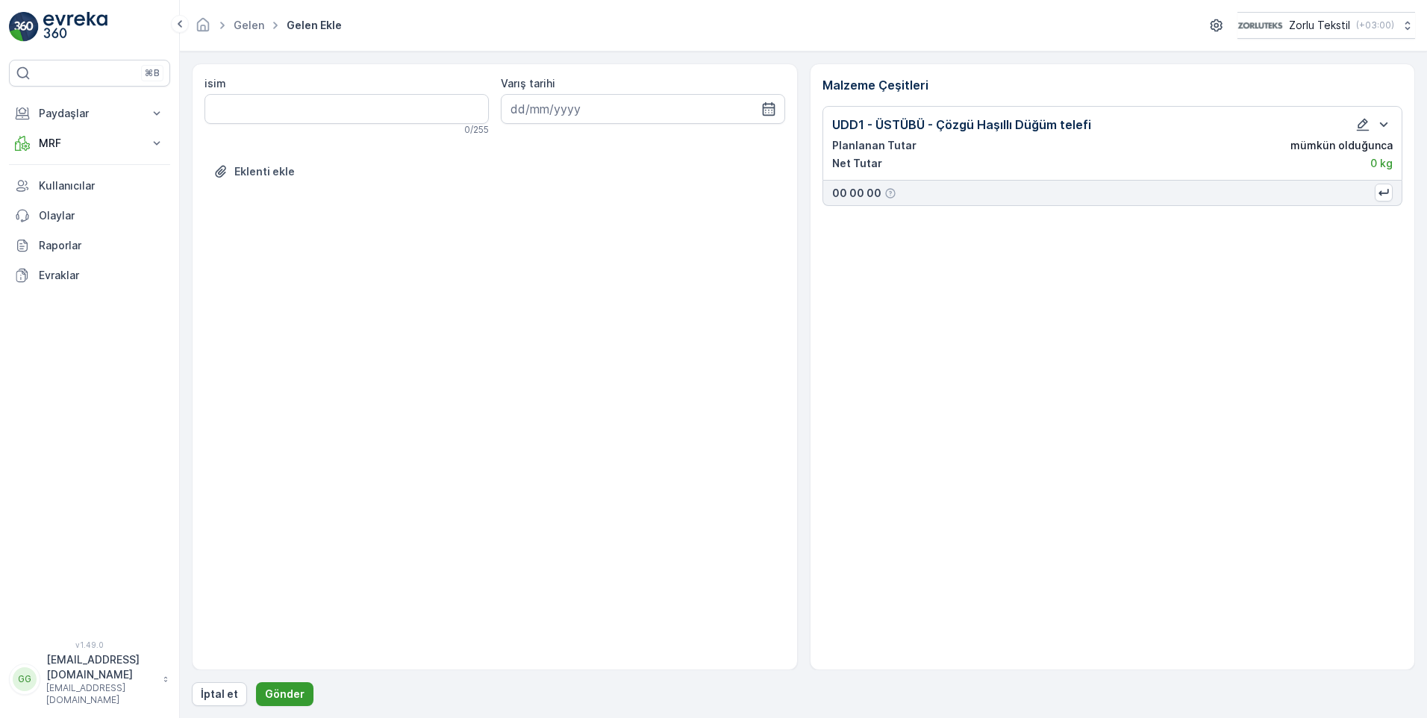
click at [279, 695] on p "Gönder" at bounding box center [285, 693] width 40 height 15
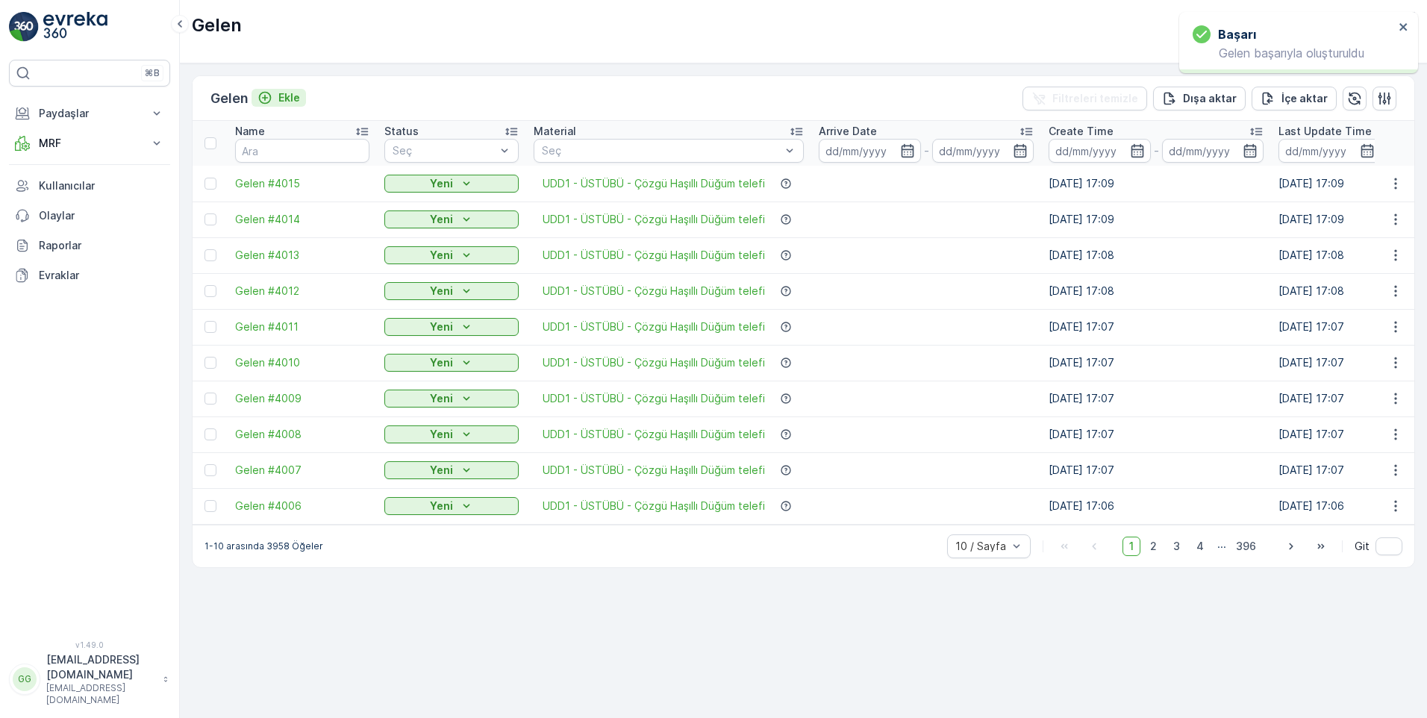
click at [286, 96] on p "Ekle" at bounding box center [289, 97] width 22 height 15
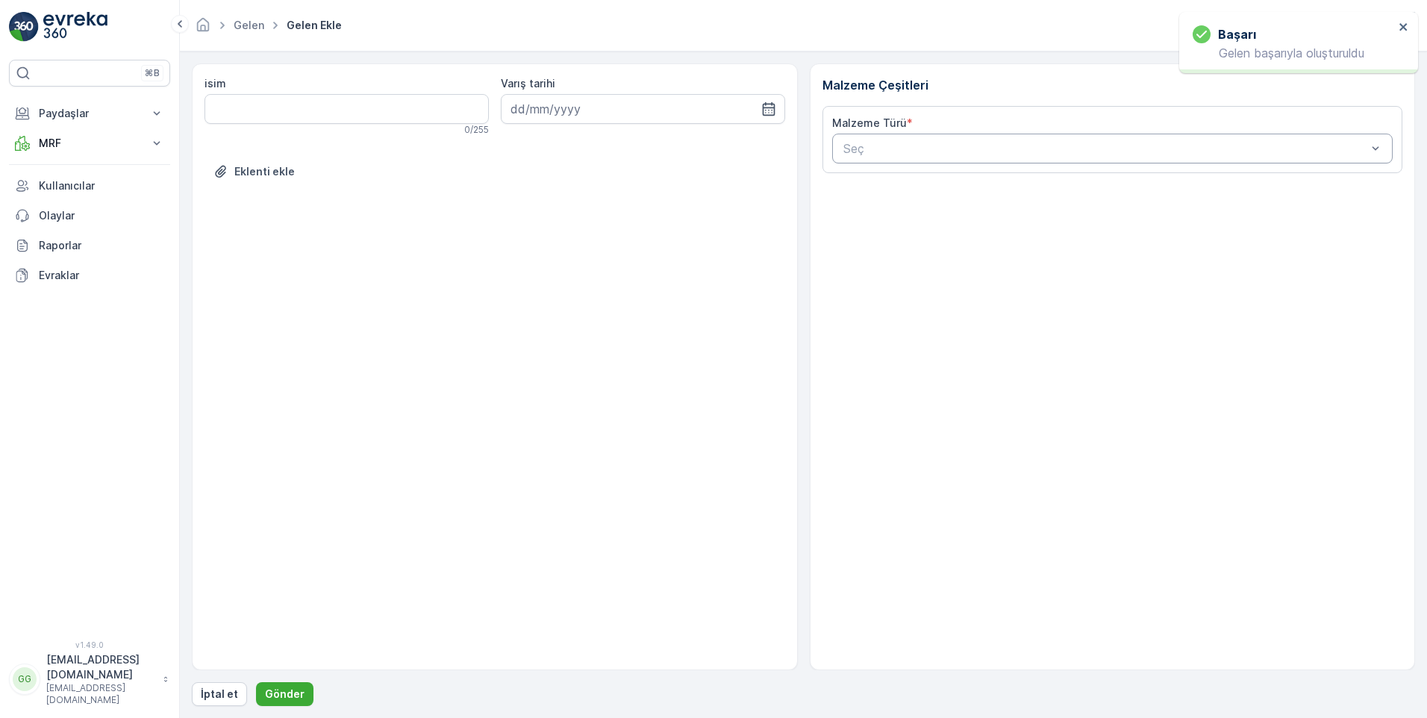
click at [889, 146] on div at bounding box center [1105, 148] width 527 height 13
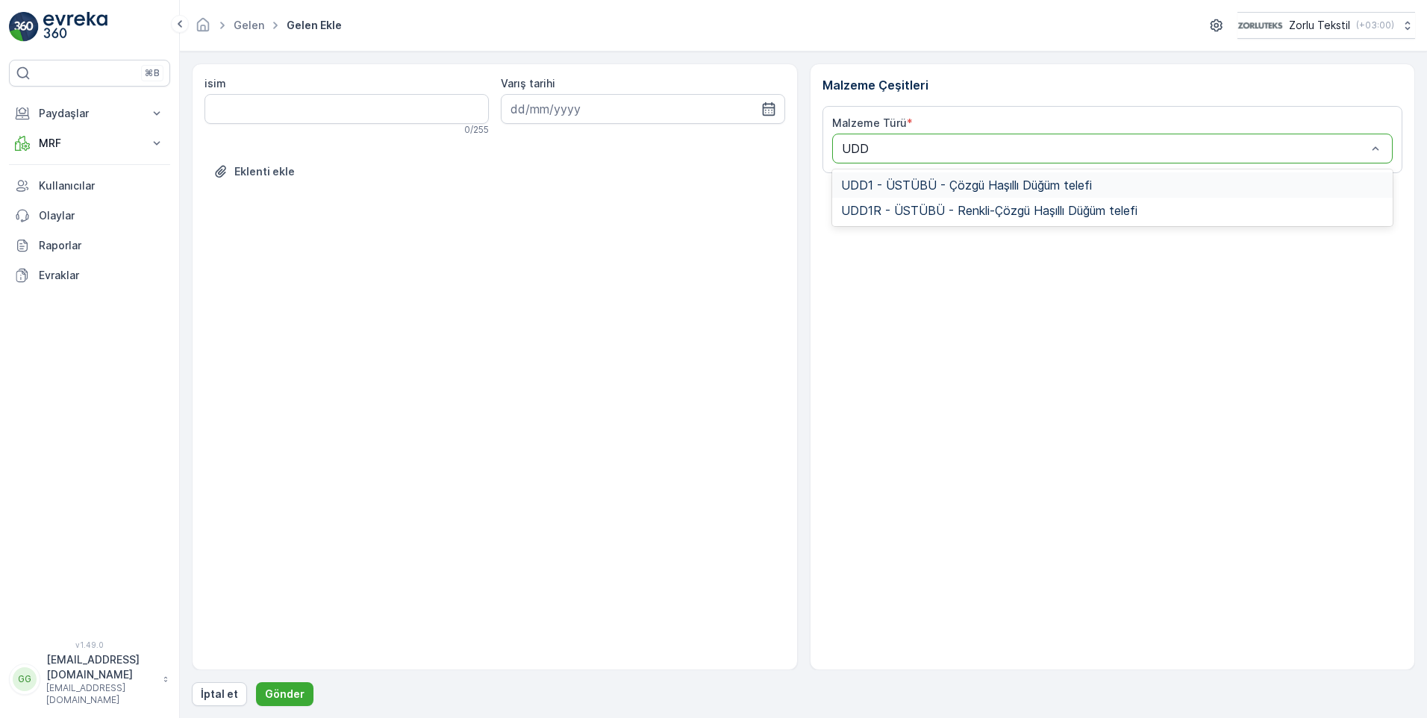
type input "UDD1"
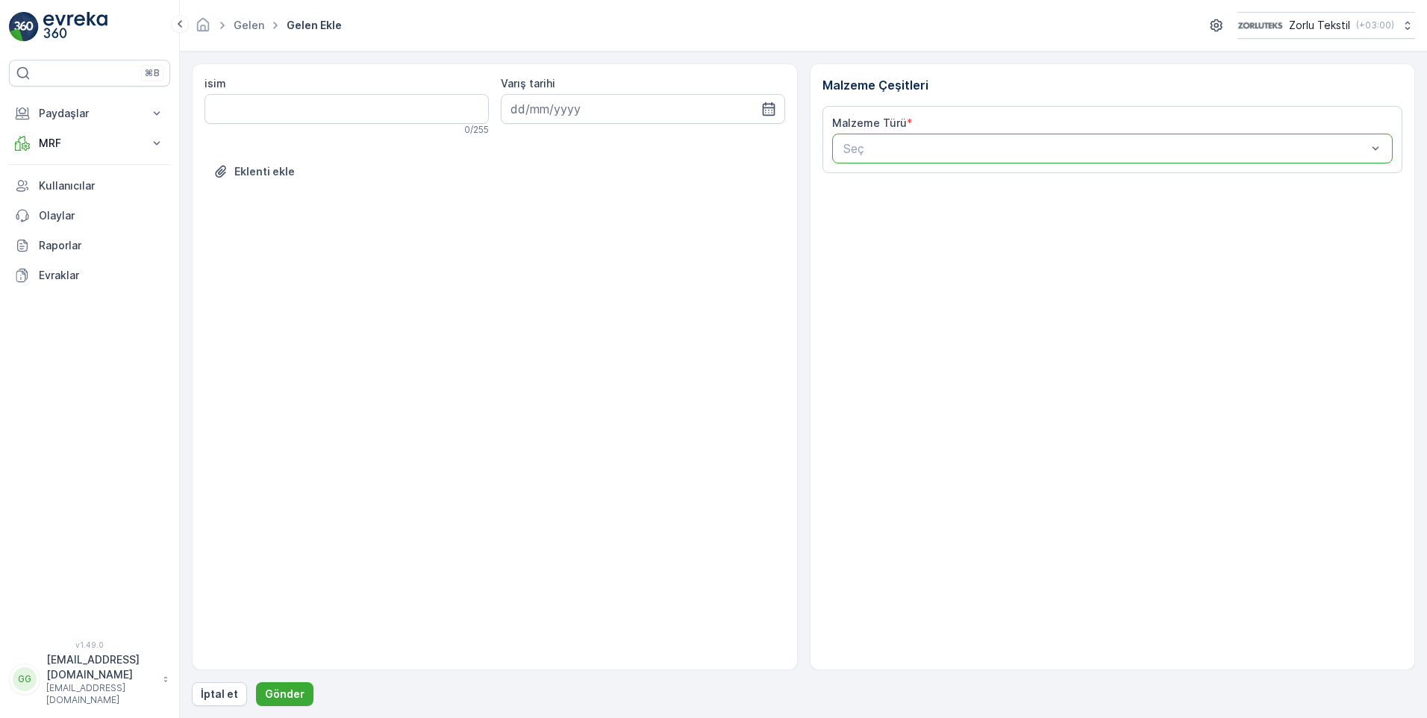
drag, startPoint x: 879, startPoint y: 150, endPoint x: 847, endPoint y: 147, distance: 32.2
click at [847, 147] on div at bounding box center [1105, 148] width 527 height 13
type input "UDD1"
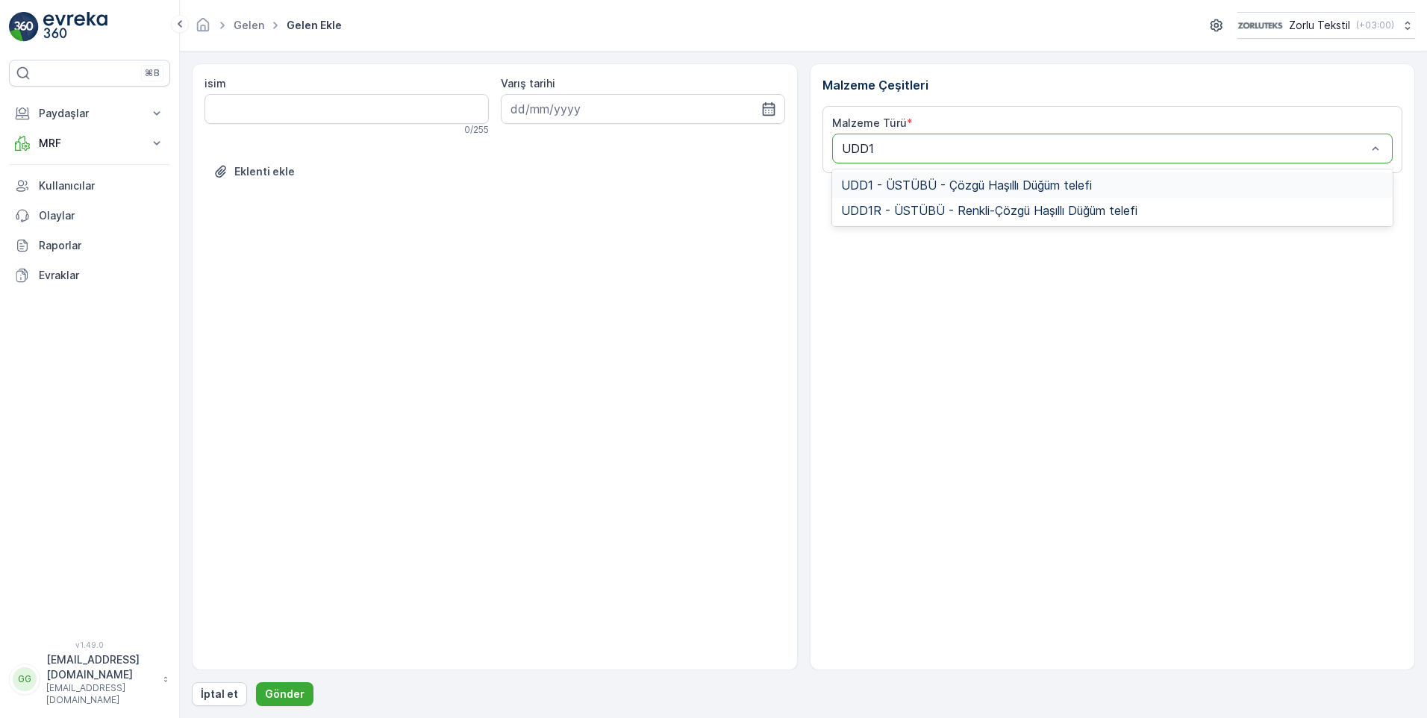
click at [924, 190] on span "UDD1 - ÜSTÜBÜ - Çözgü Haşıllı Düğüm telefi" at bounding box center [966, 184] width 251 height 13
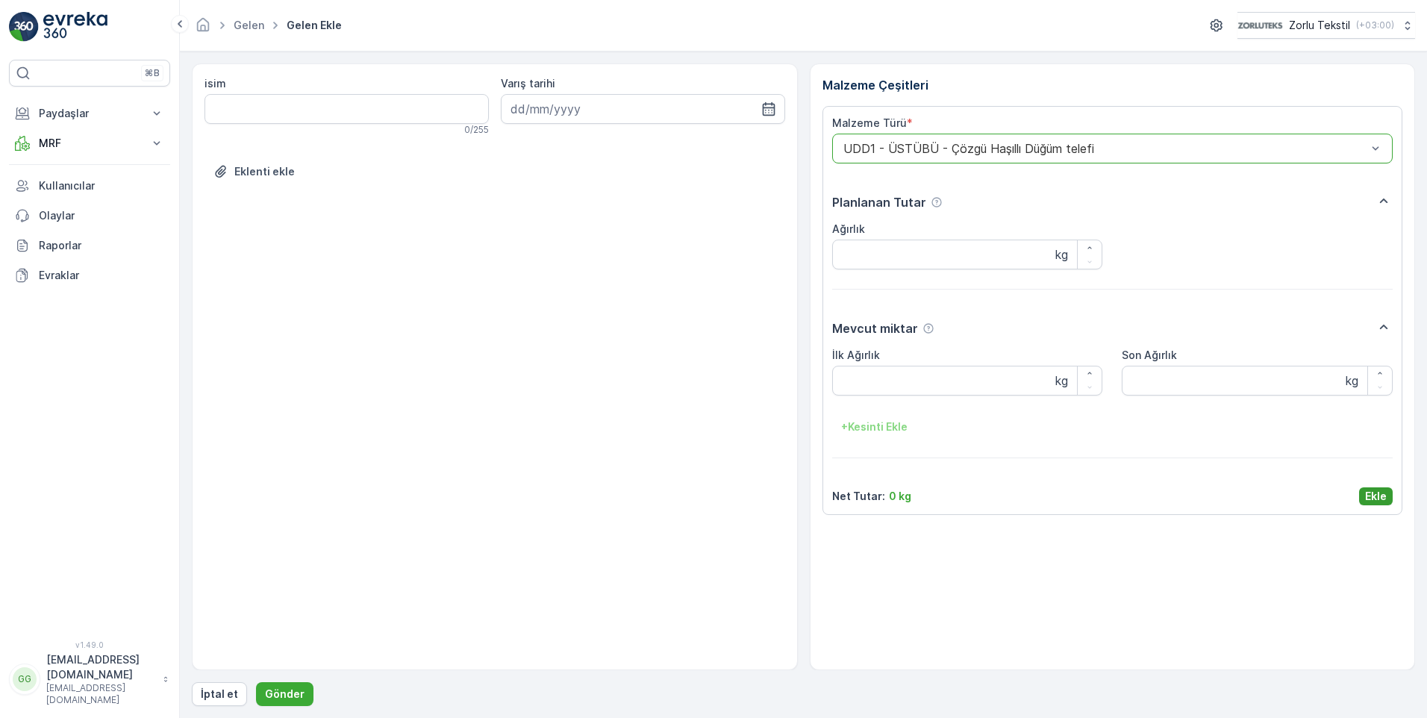
click at [1371, 498] on p "Ekle" at bounding box center [1376, 496] width 22 height 15
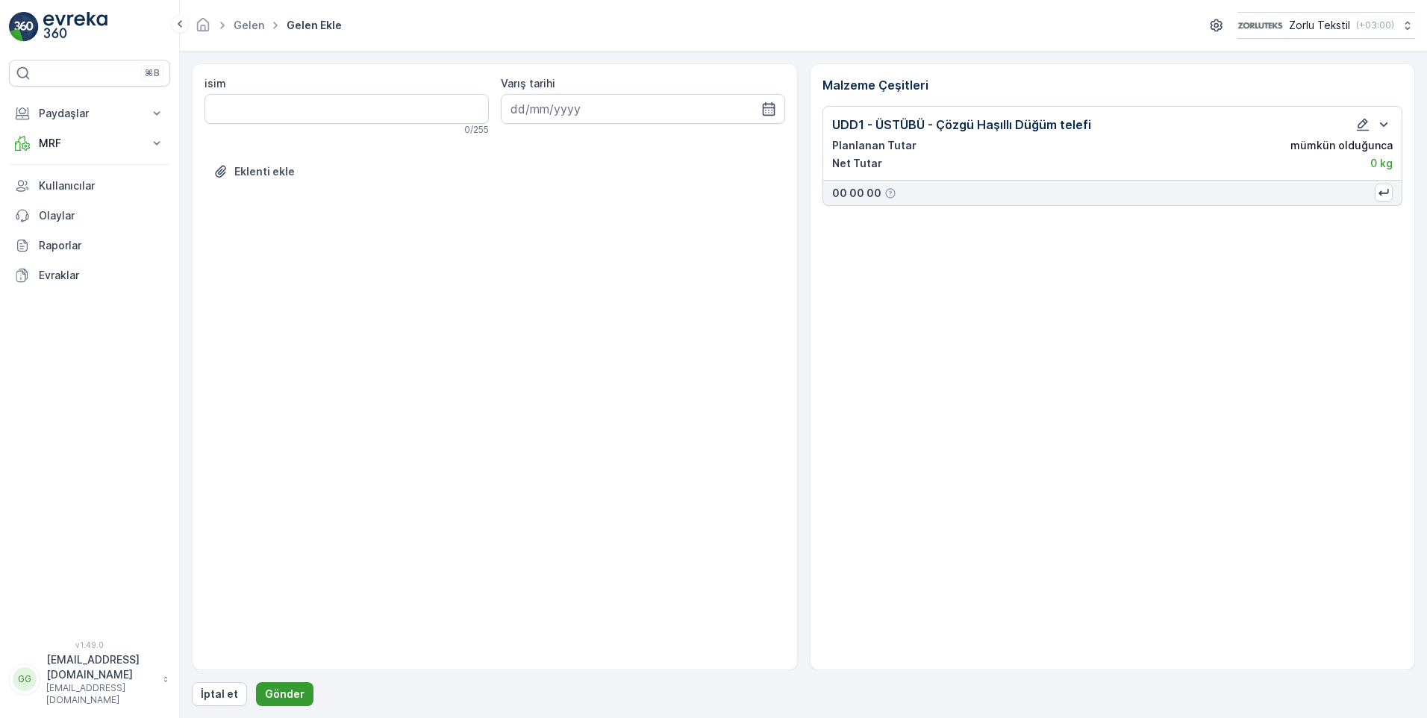
click at [271, 701] on button "Gönder" at bounding box center [284, 694] width 57 height 24
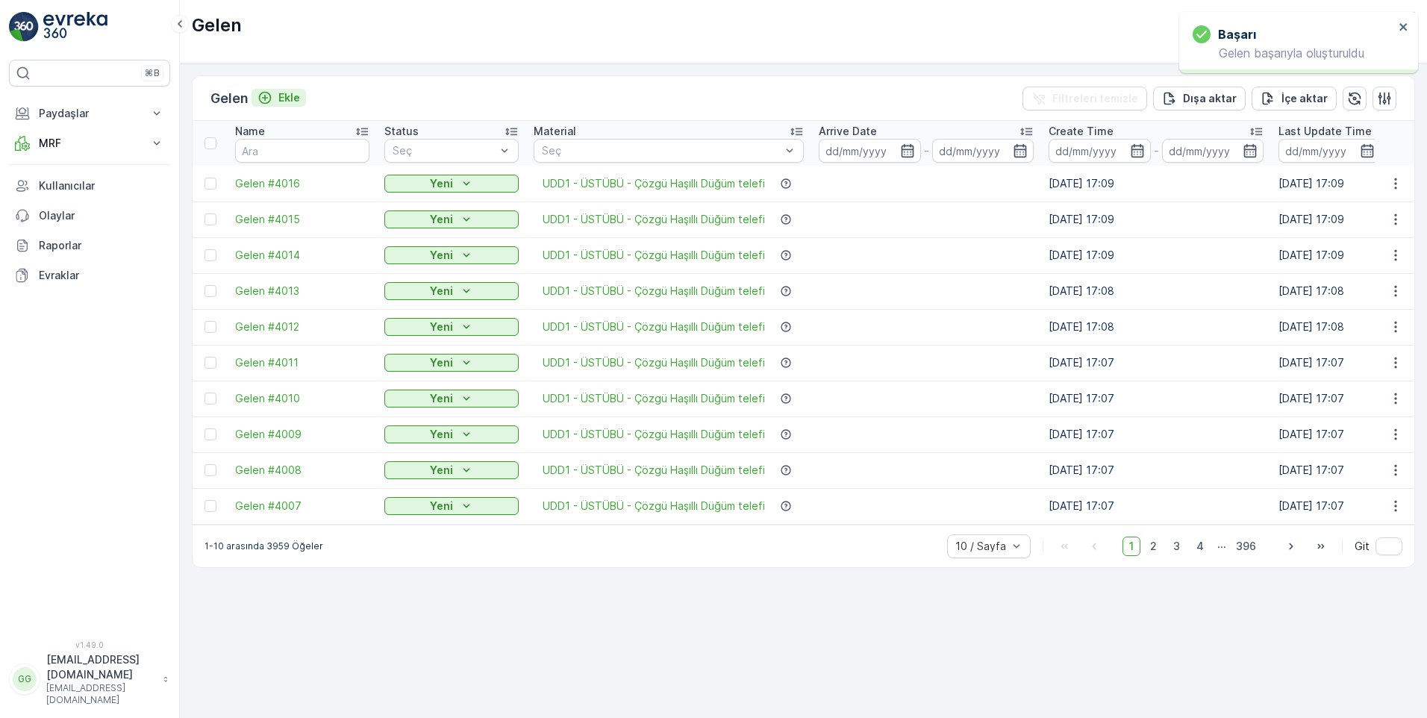
click at [292, 100] on p "Ekle" at bounding box center [289, 97] width 22 height 15
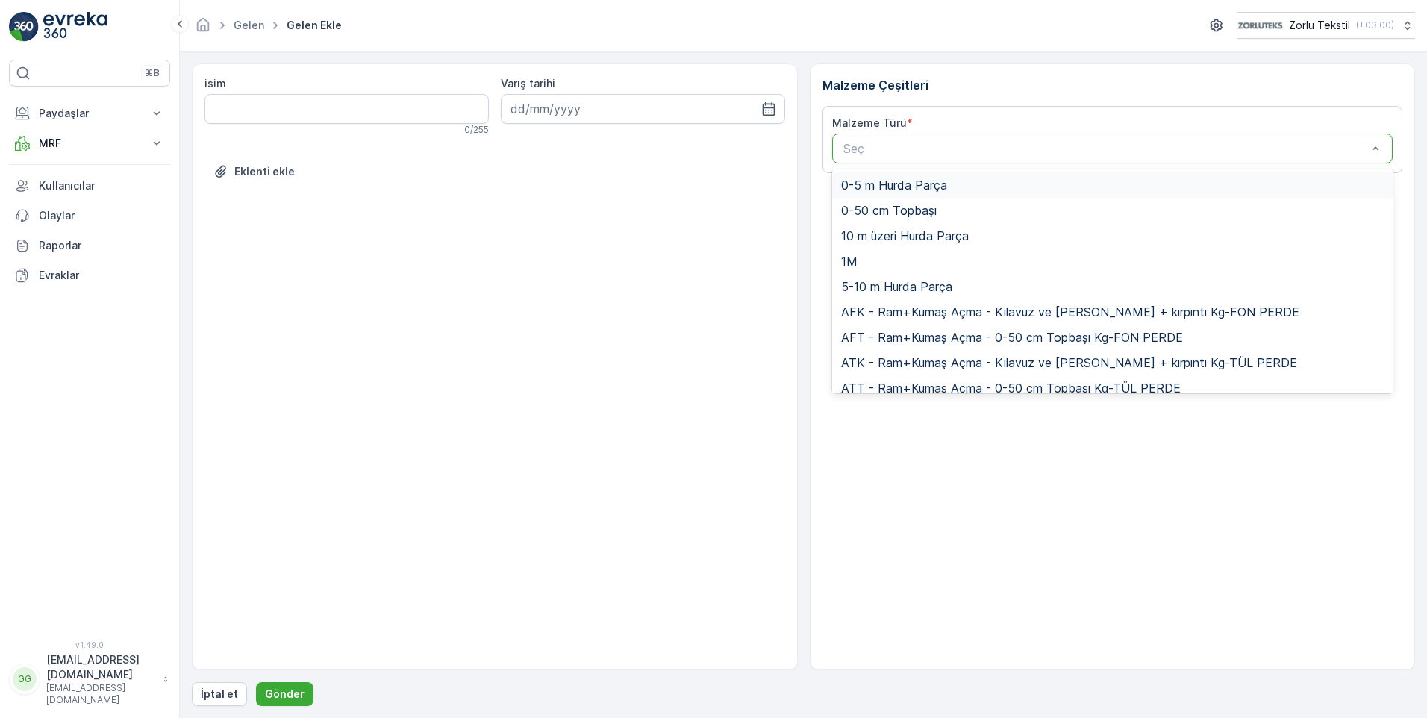
paste input "UDD1"
type input "UDD1"
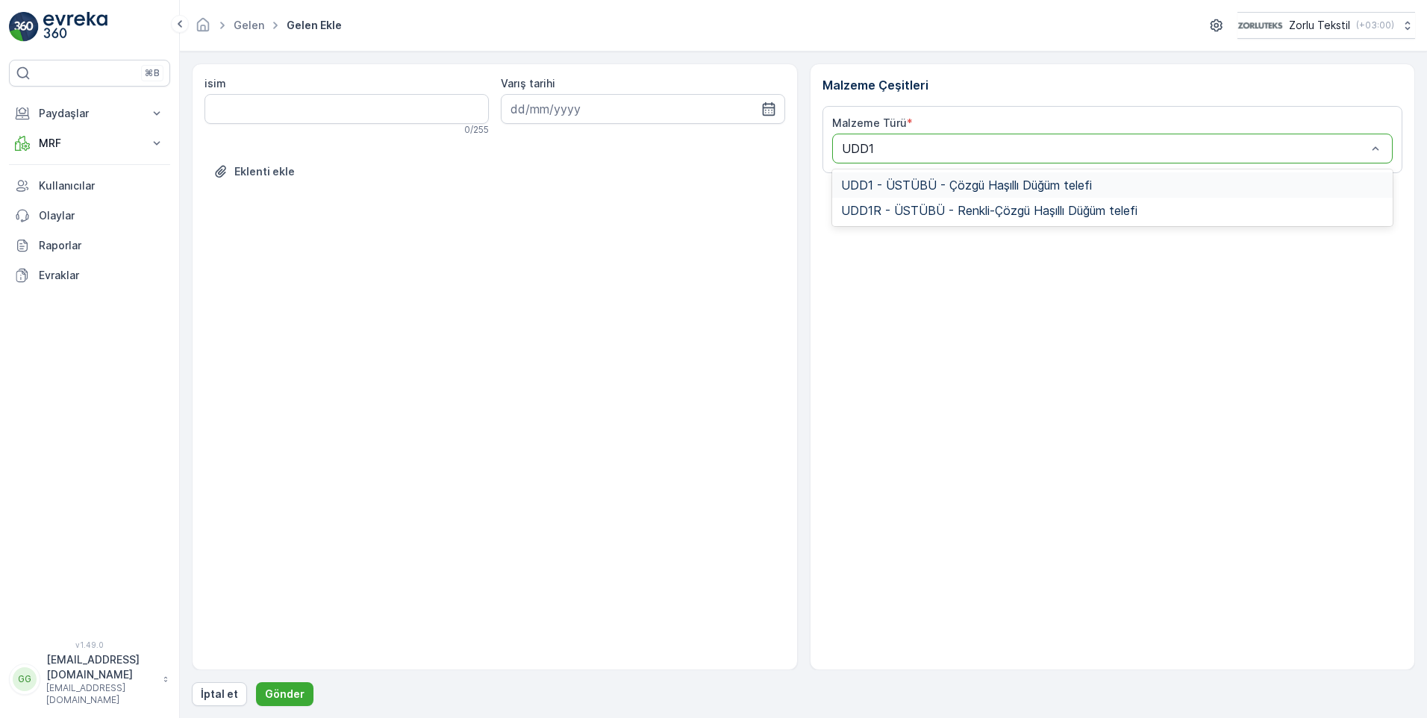
click at [899, 185] on span "UDD1 - ÜSTÜBÜ - Çözgü Haşıllı Düğüm telefi" at bounding box center [966, 184] width 251 height 13
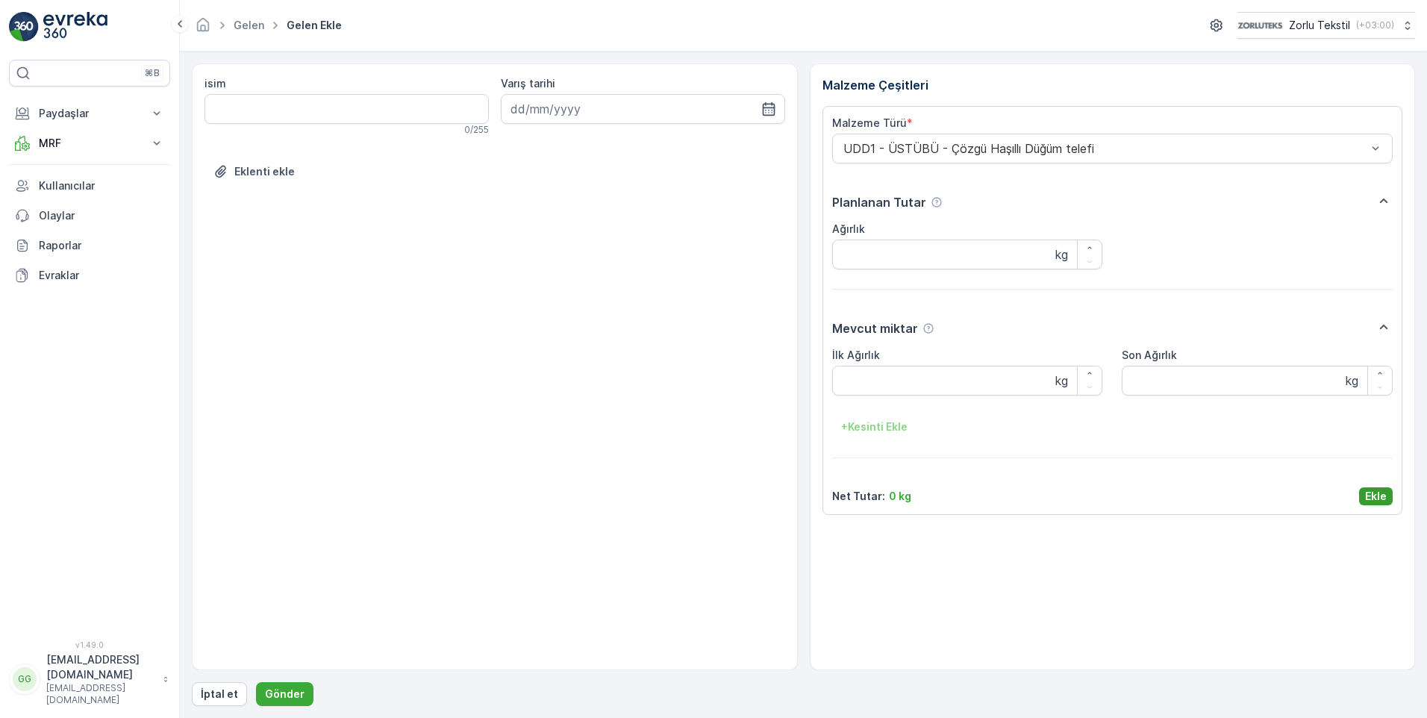
click at [1374, 497] on p "Ekle" at bounding box center [1376, 496] width 22 height 15
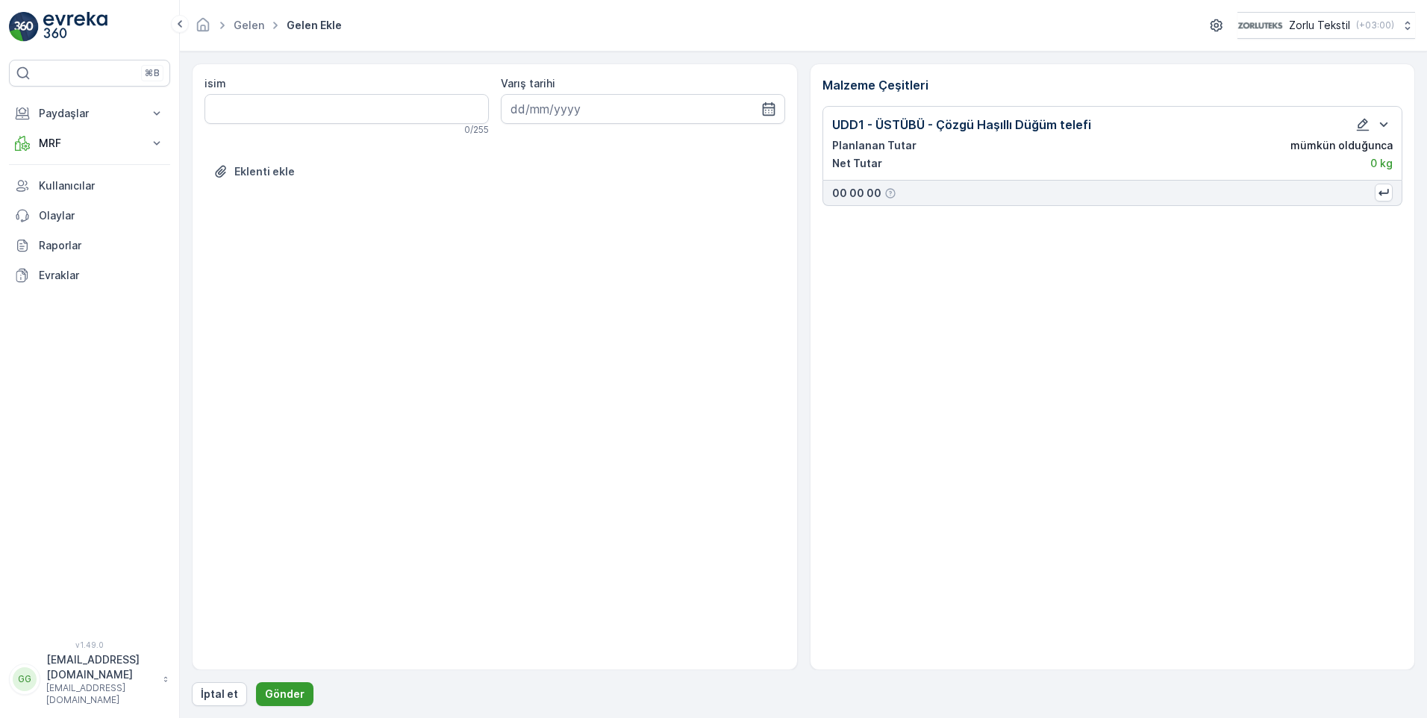
click at [275, 692] on p "Gönder" at bounding box center [285, 693] width 40 height 15
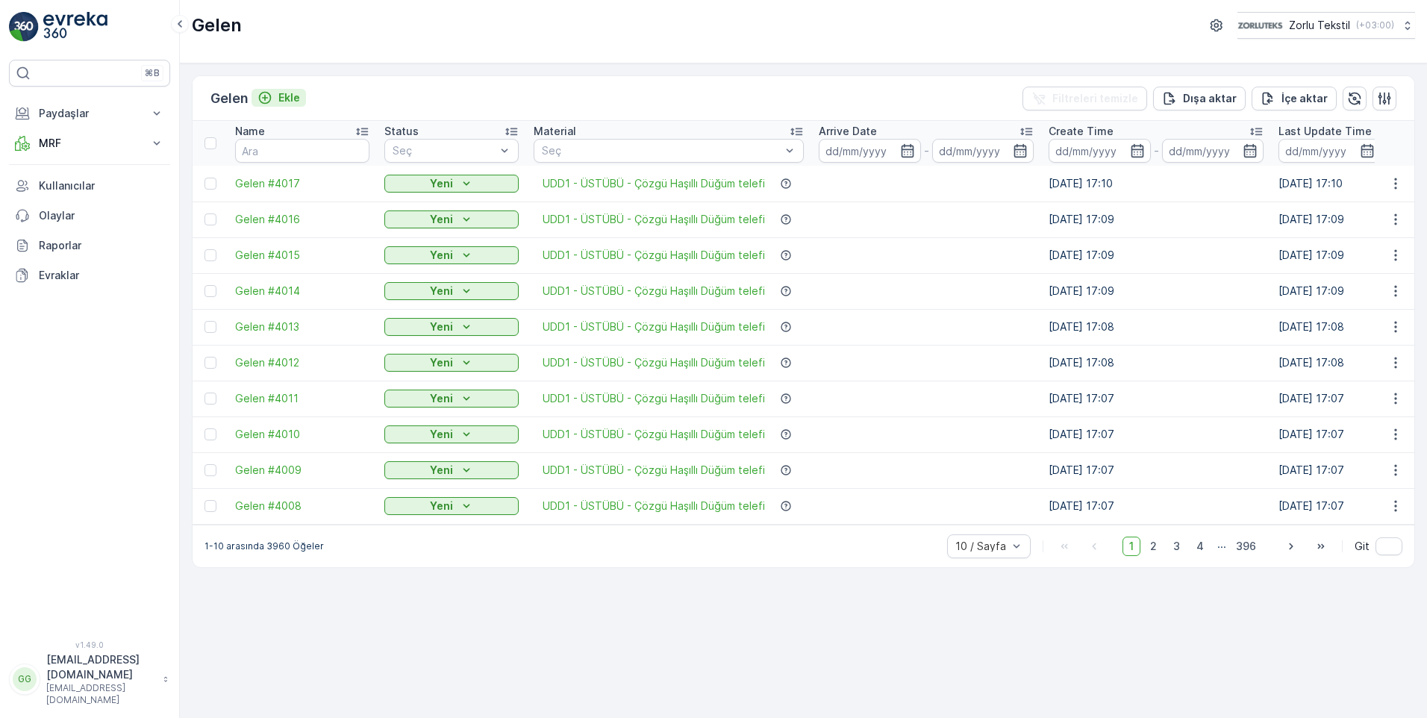
click at [287, 96] on p "Ekle" at bounding box center [289, 97] width 22 height 15
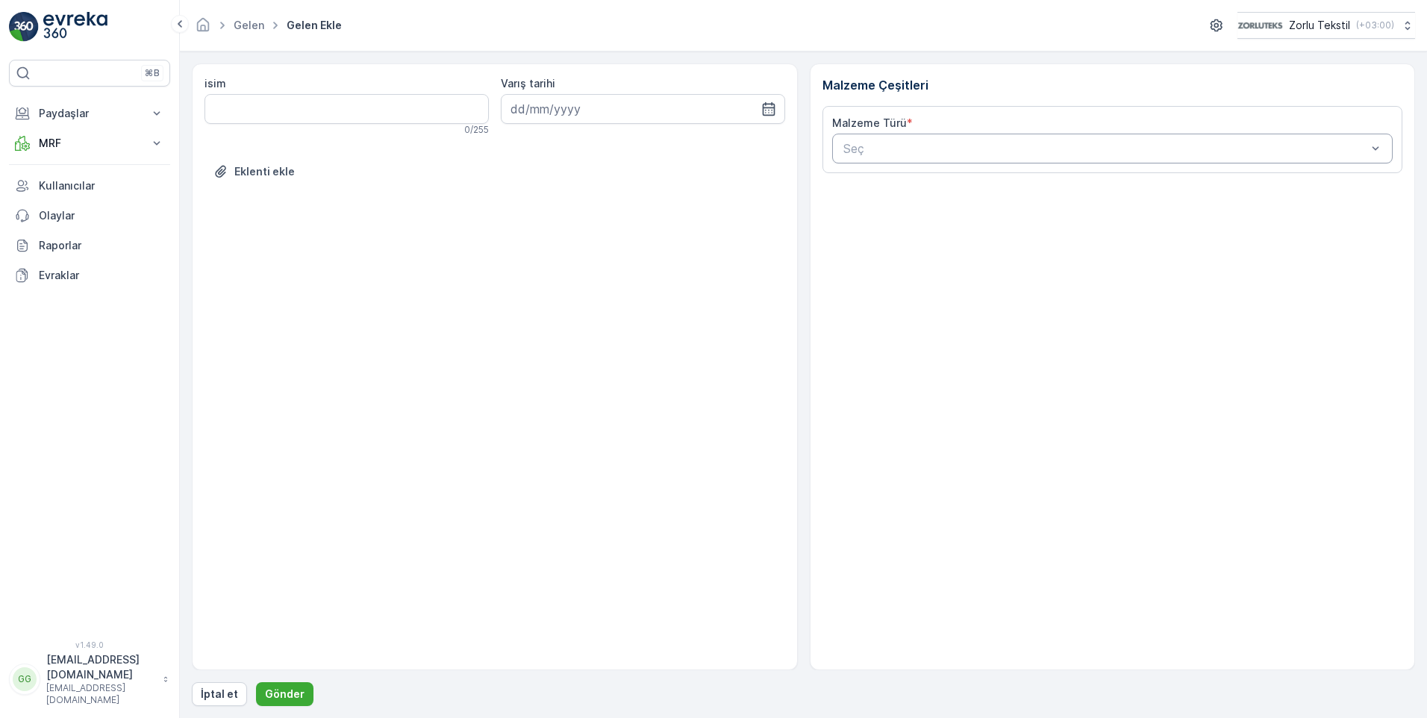
click at [954, 147] on div at bounding box center [1105, 148] width 527 height 13
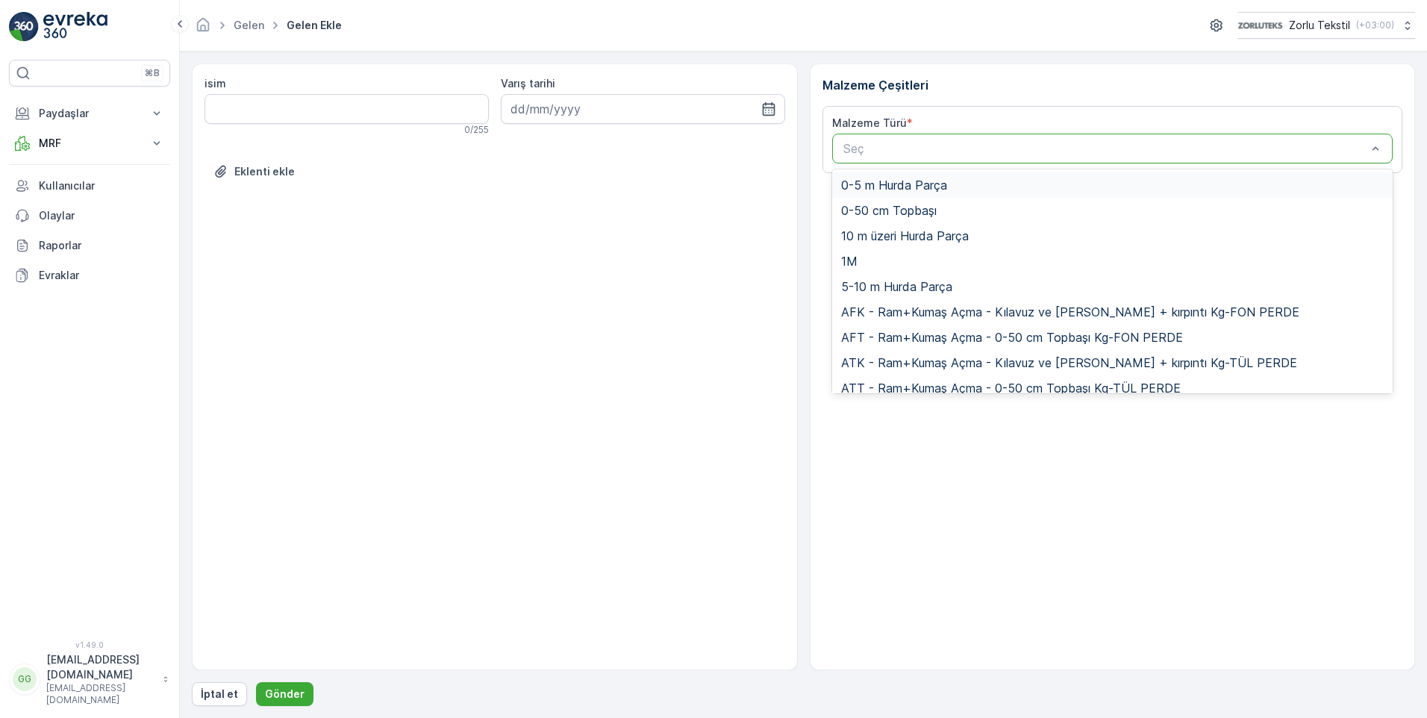
paste input "UDD1"
type input "UDD1"
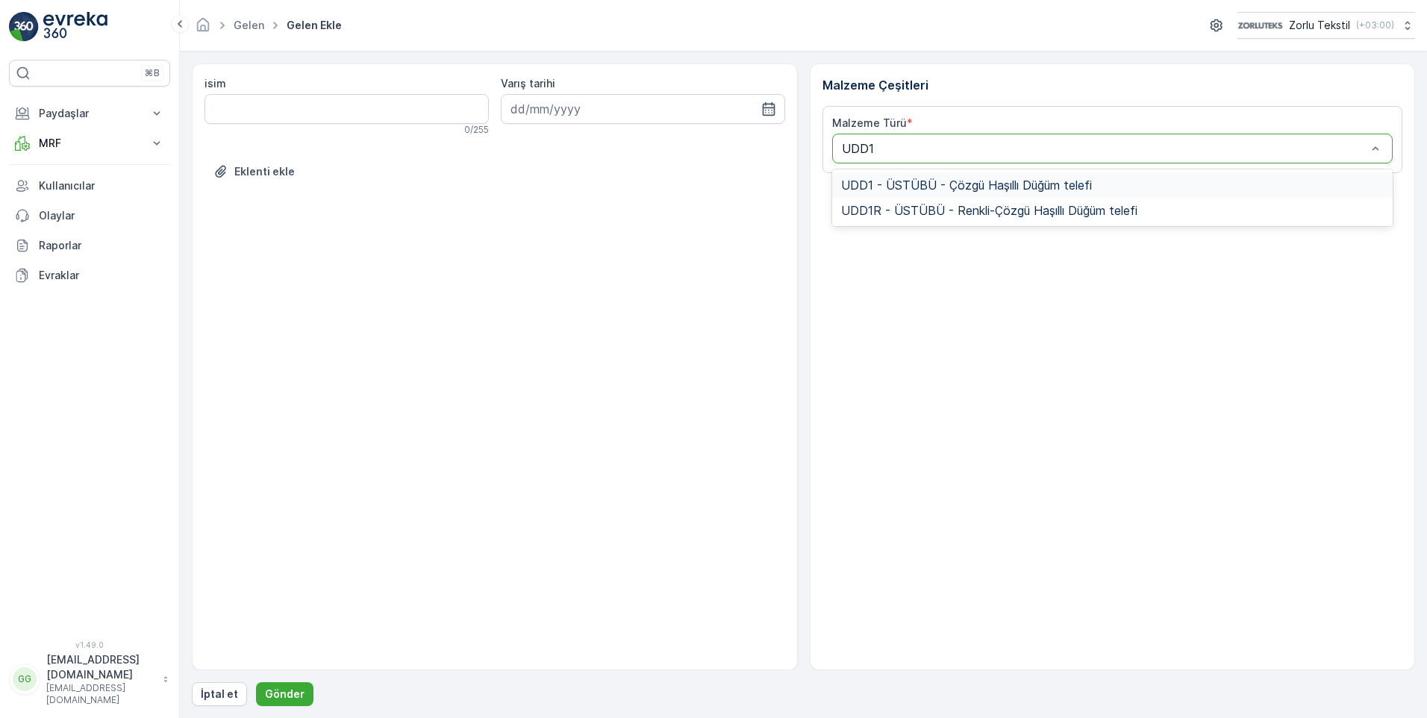
click at [940, 188] on span "UDD1 - ÜSTÜBÜ - Çözgü Haşıllı Düğüm telefi" at bounding box center [966, 184] width 251 height 13
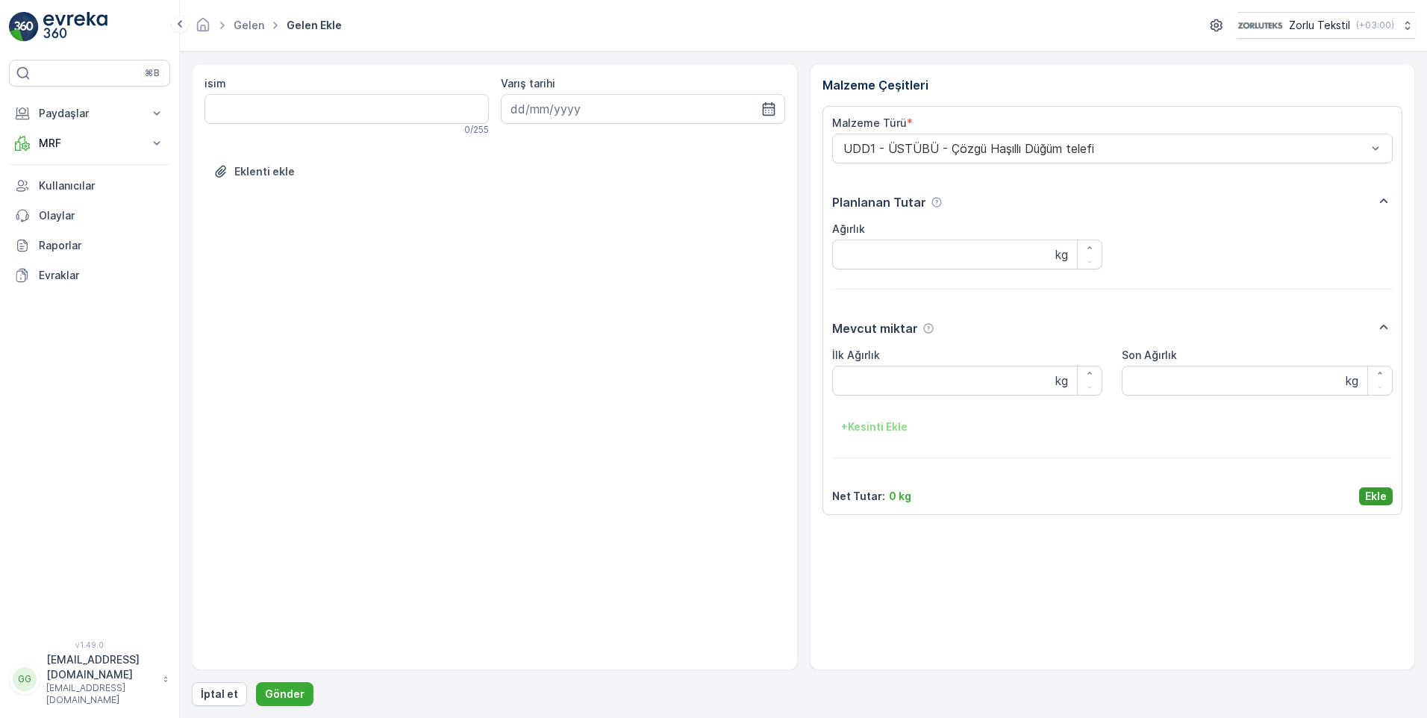
click at [1375, 498] on p "Ekle" at bounding box center [1376, 496] width 22 height 15
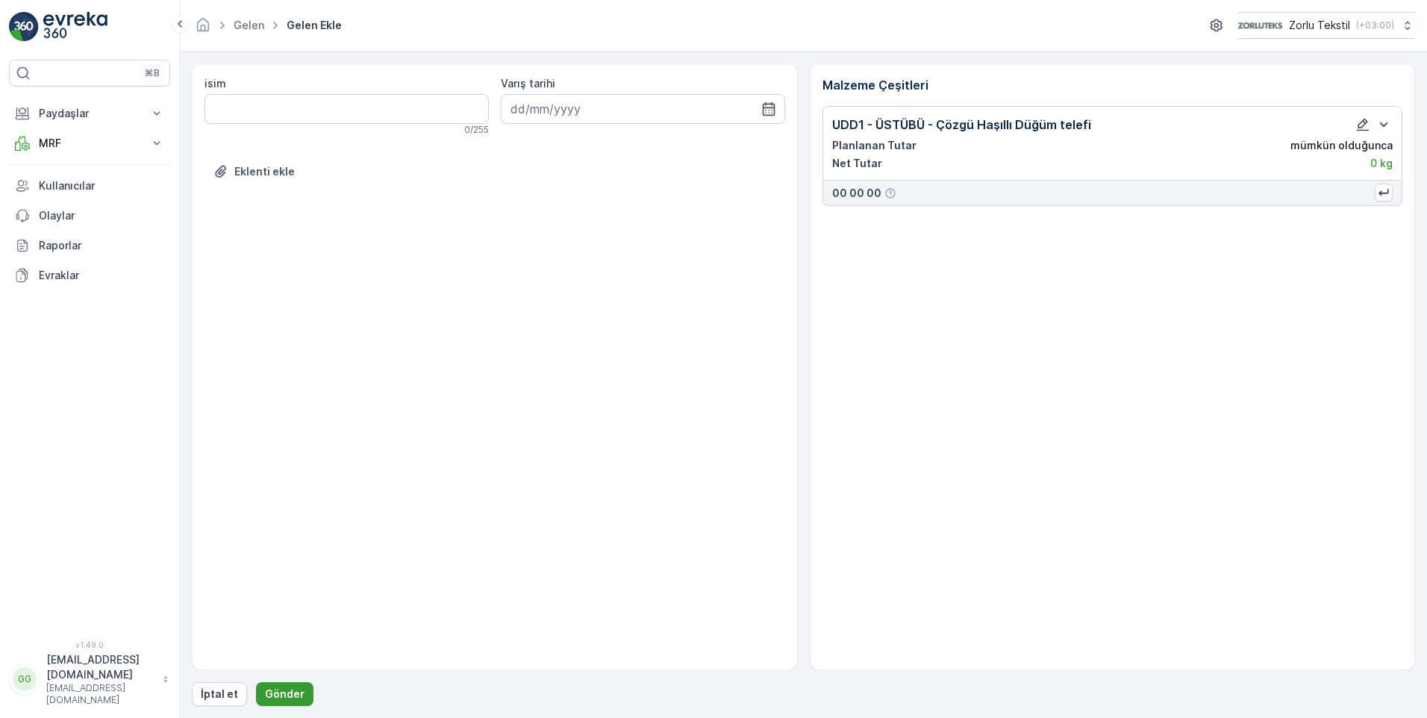
click at [269, 692] on p "Gönder" at bounding box center [285, 693] width 40 height 15
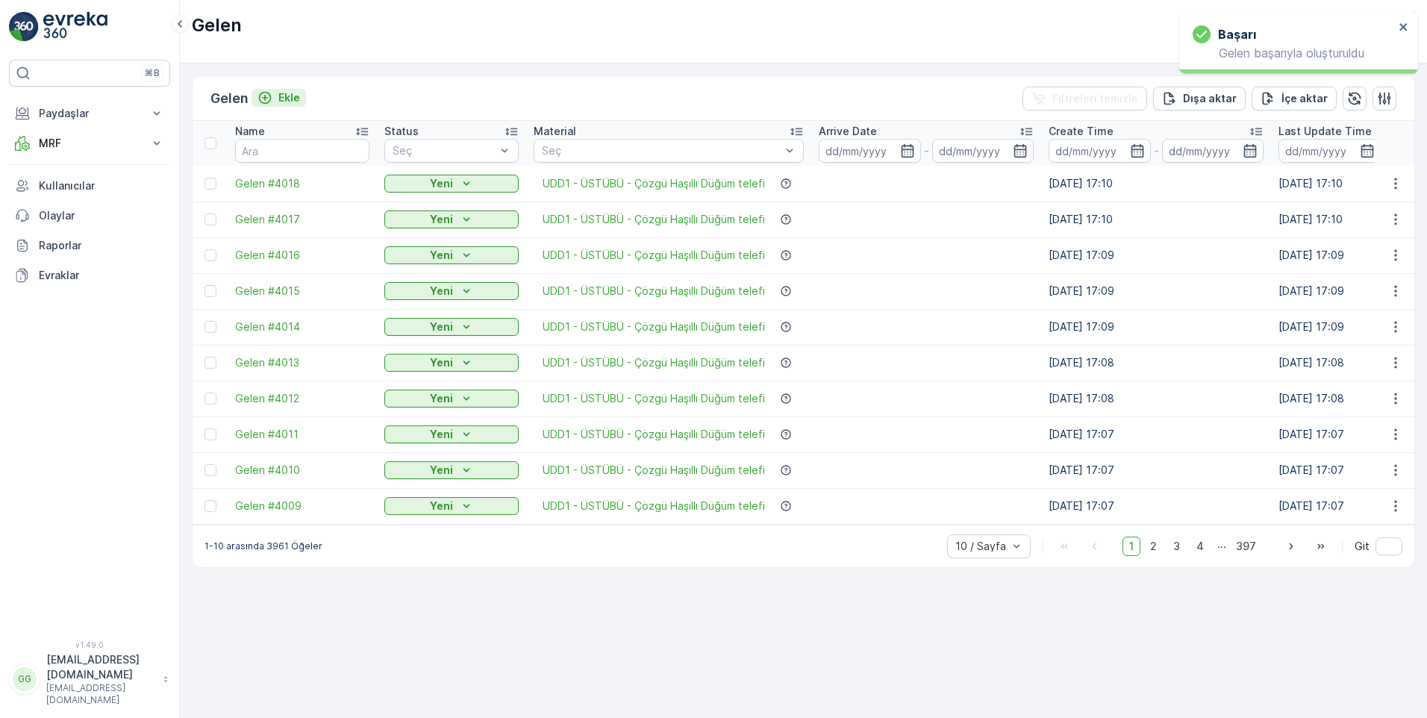
click at [287, 96] on p "Ekle" at bounding box center [289, 97] width 22 height 15
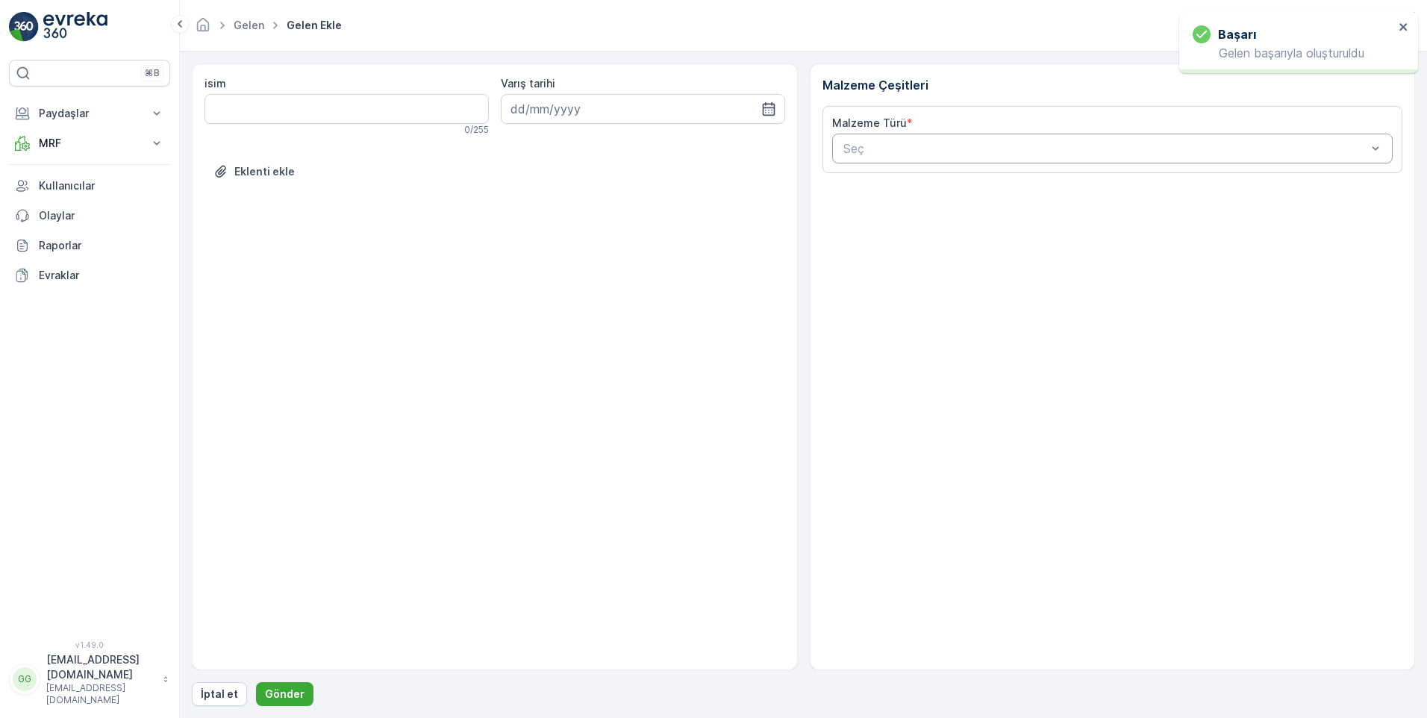
click at [875, 151] on div at bounding box center [1105, 148] width 527 height 13
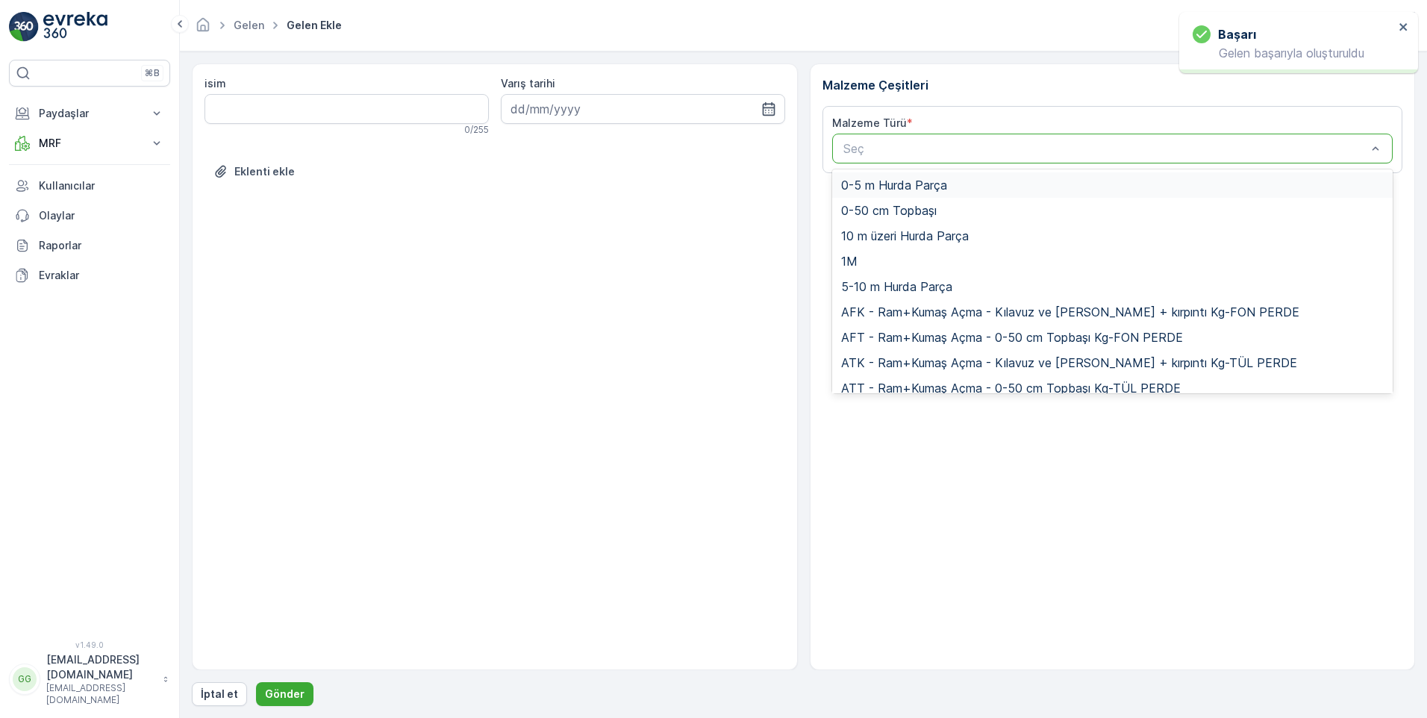
paste input "UDD1"
type input "UDD1"
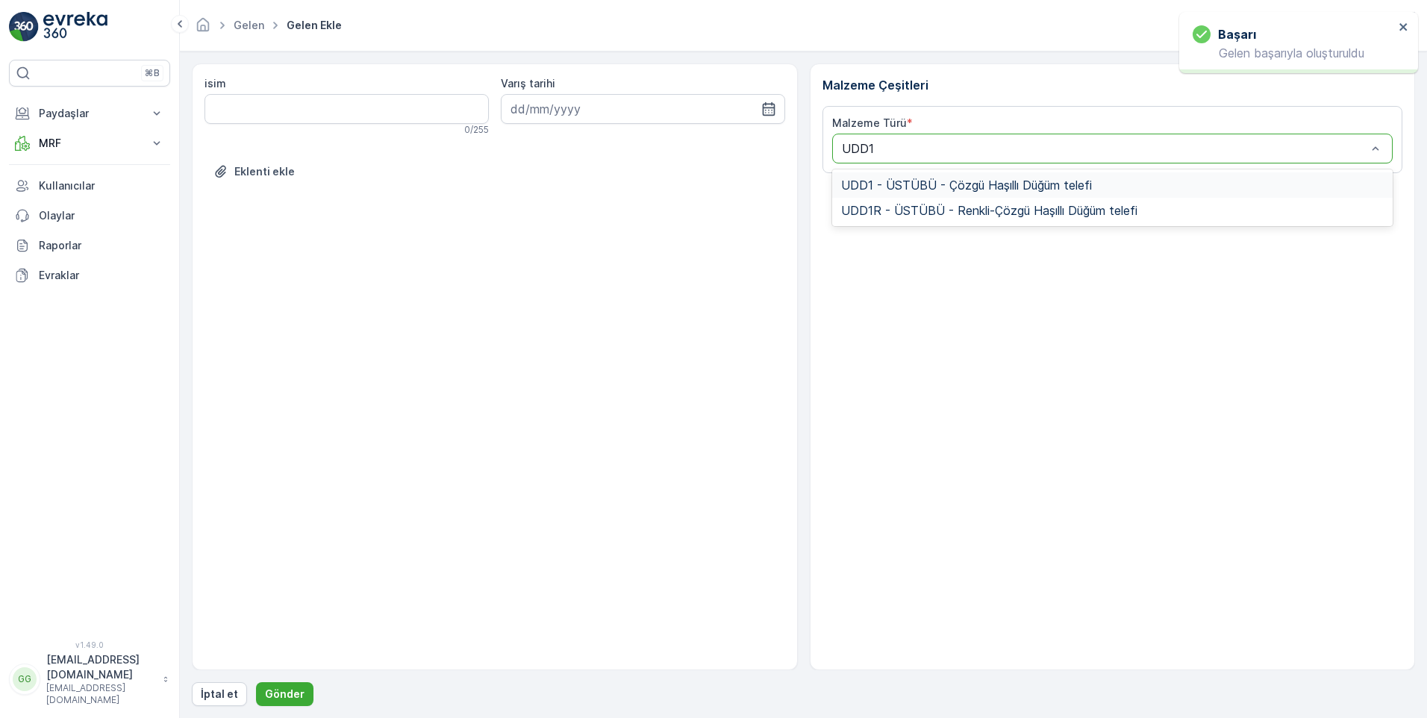
click at [897, 191] on span "UDD1 - ÜSTÜBÜ - Çözgü Haşıllı Düğüm telefi" at bounding box center [966, 184] width 251 height 13
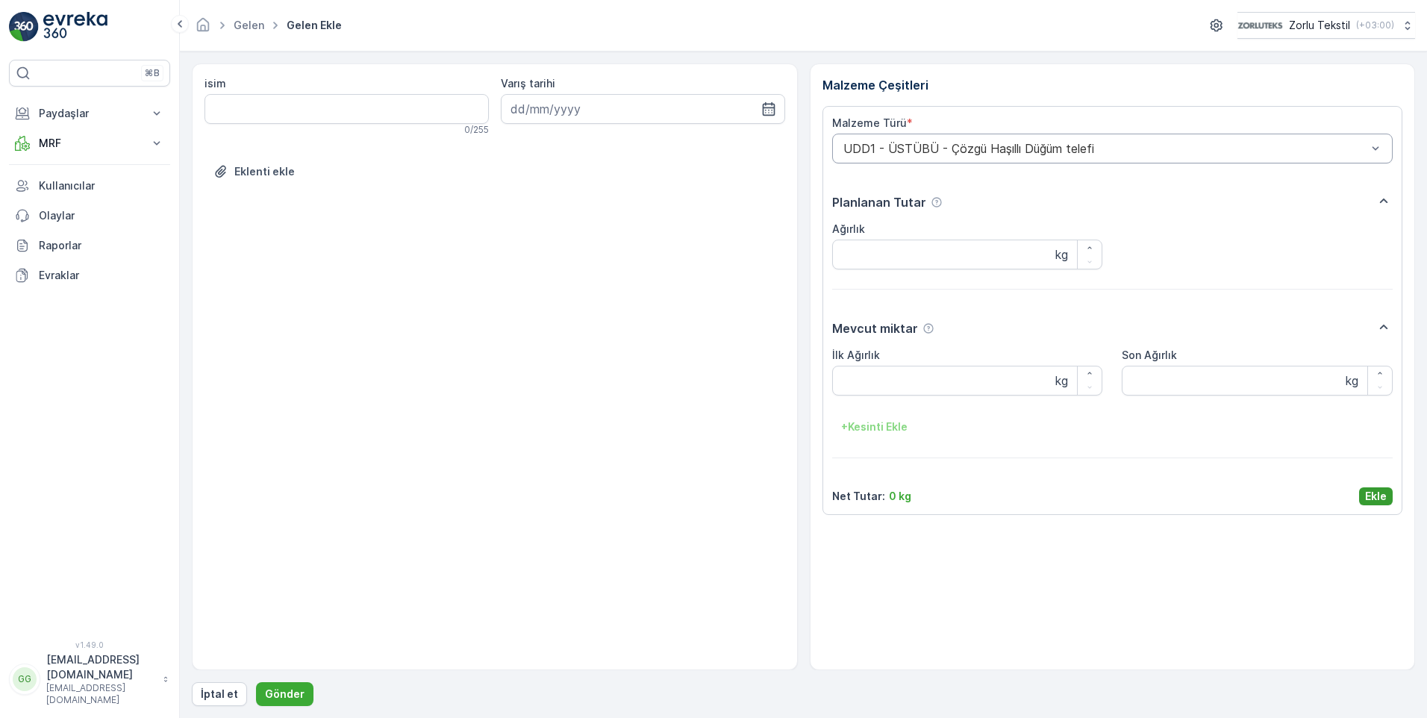
click at [1378, 499] on p "Ekle" at bounding box center [1376, 496] width 22 height 15
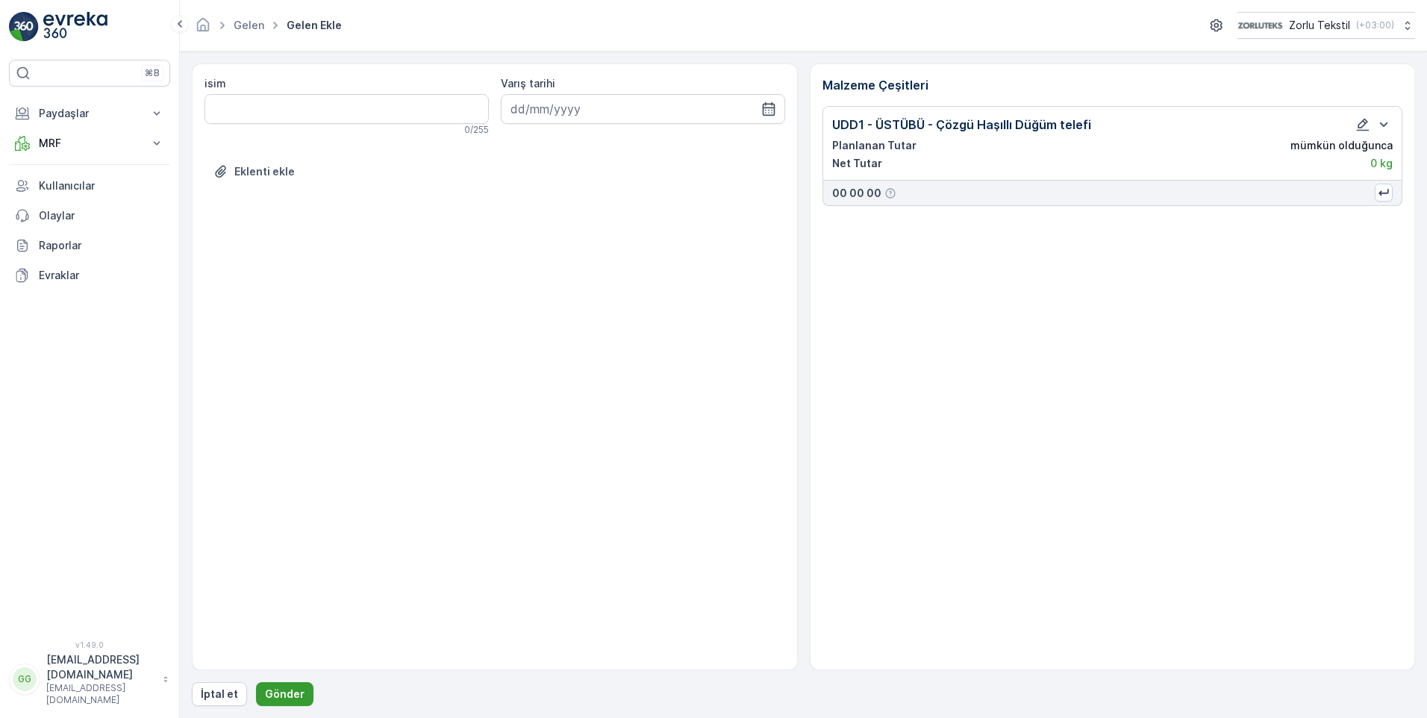
click at [292, 694] on p "Gönder" at bounding box center [285, 693] width 40 height 15
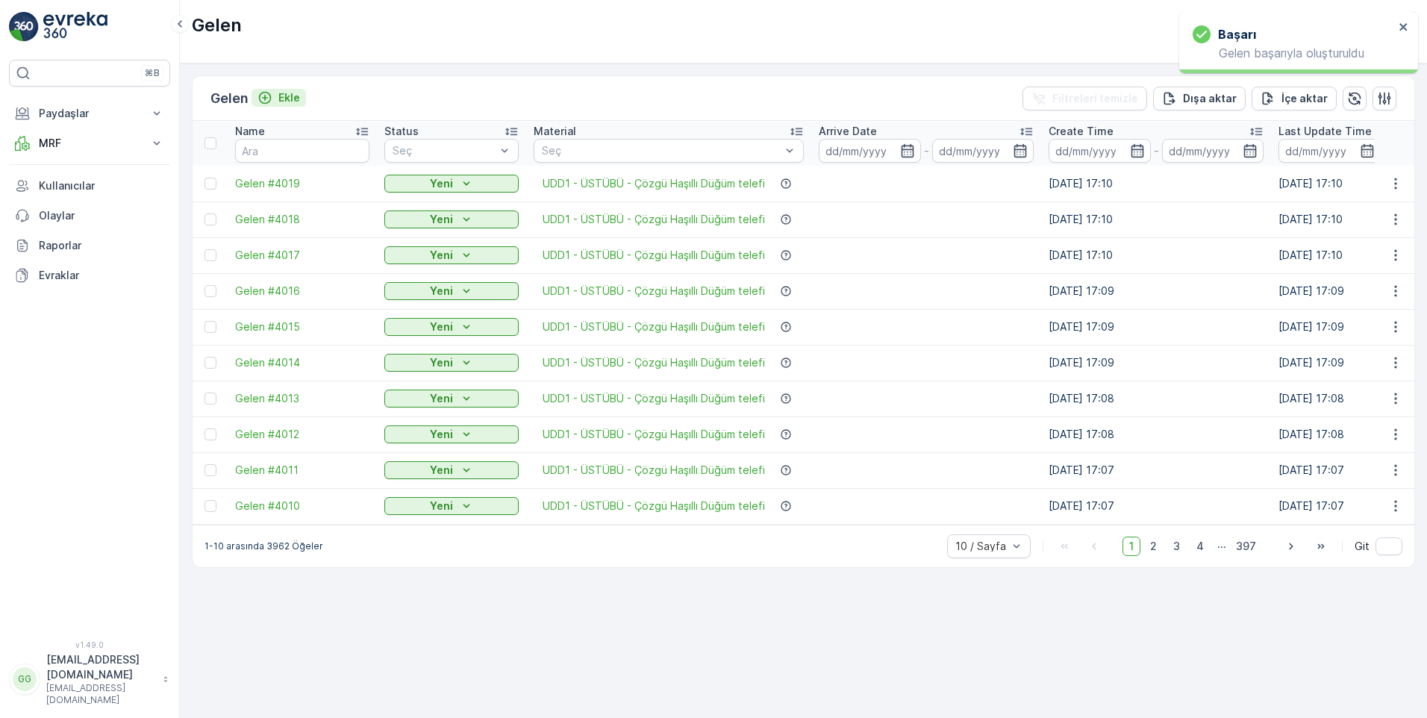
click at [297, 96] on p "Ekle" at bounding box center [289, 97] width 22 height 15
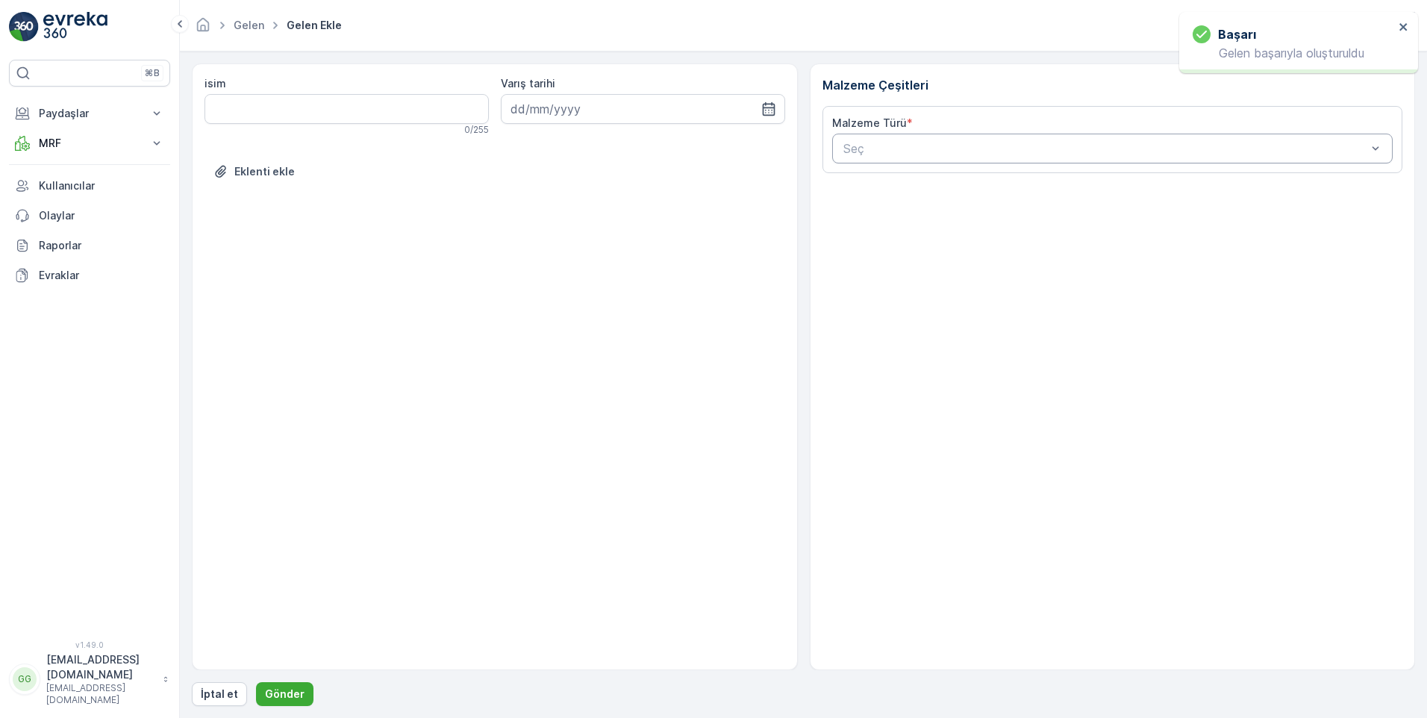
click at [904, 149] on div at bounding box center [1105, 148] width 527 height 13
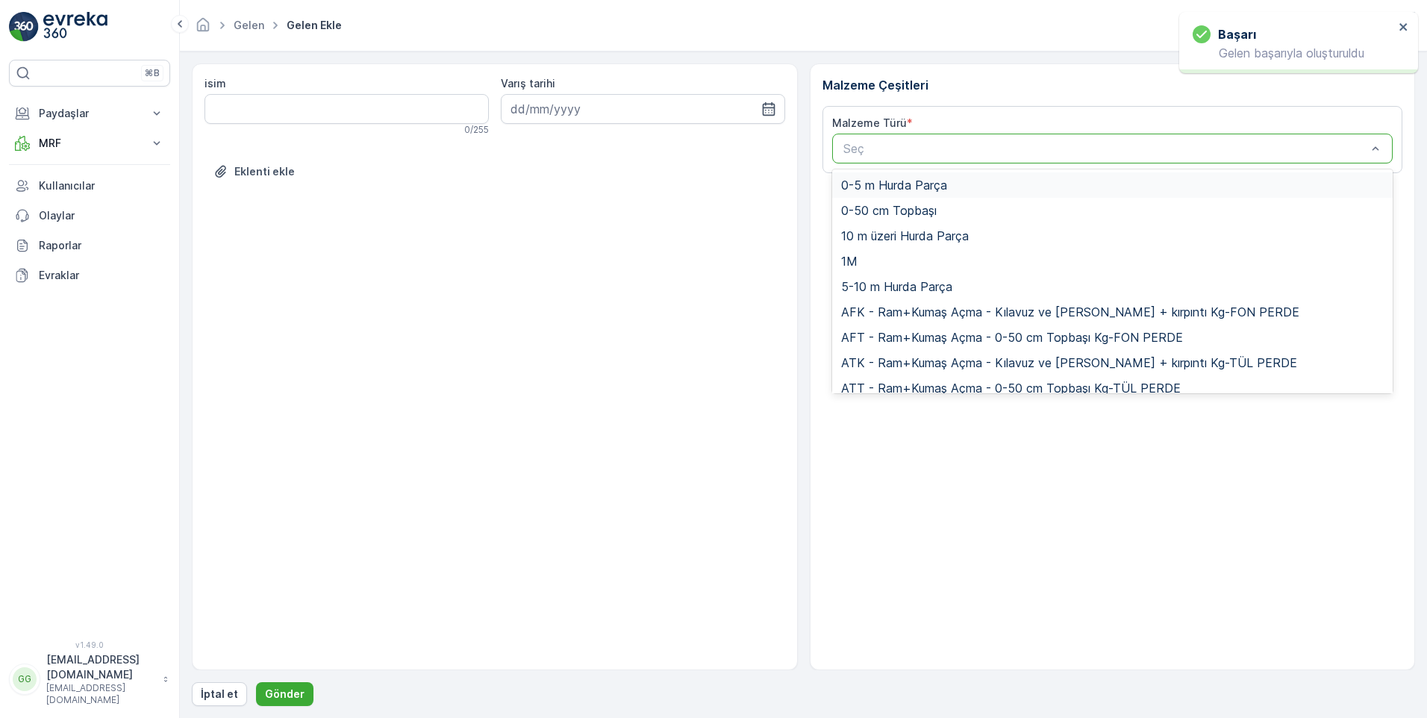
paste input "UDD1"
type input "UDD1"
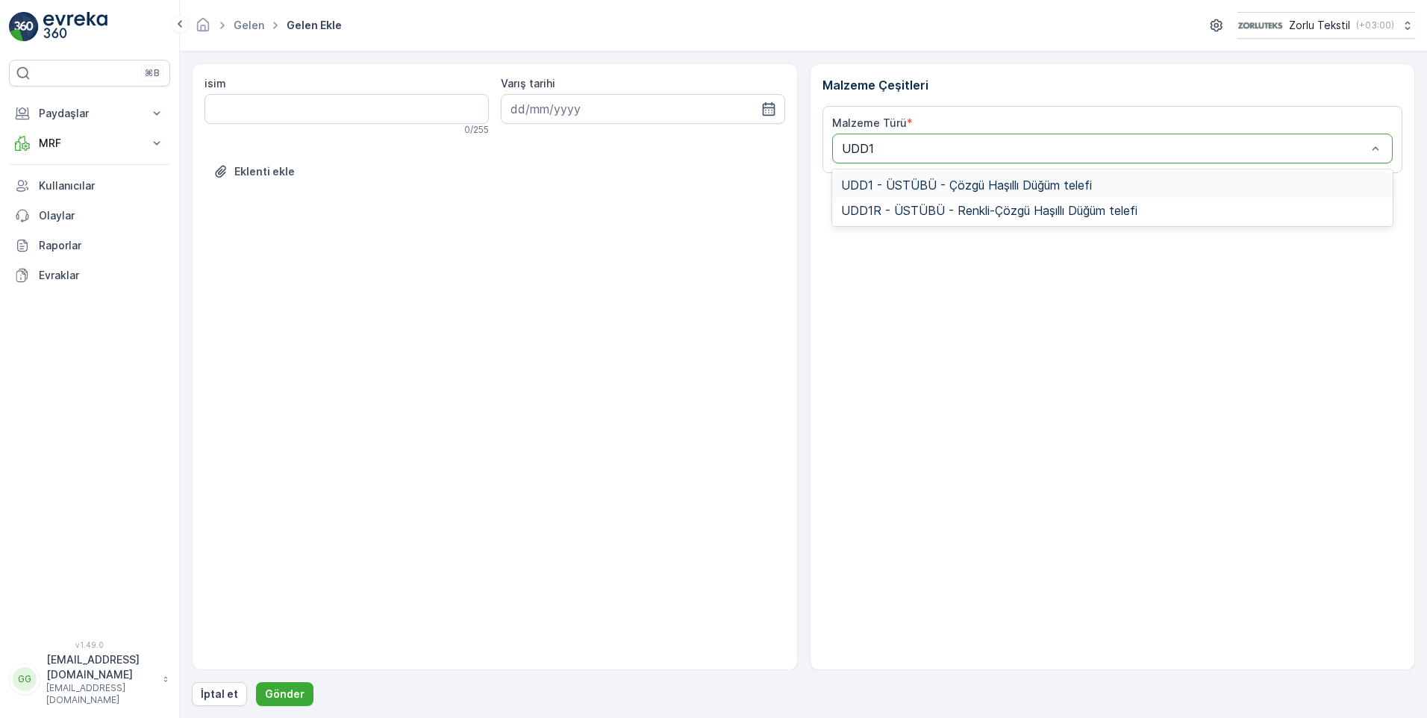
click at [930, 187] on span "UDD1 - ÜSTÜBÜ - Çözgü Haşıllı Düğüm telefi" at bounding box center [966, 184] width 251 height 13
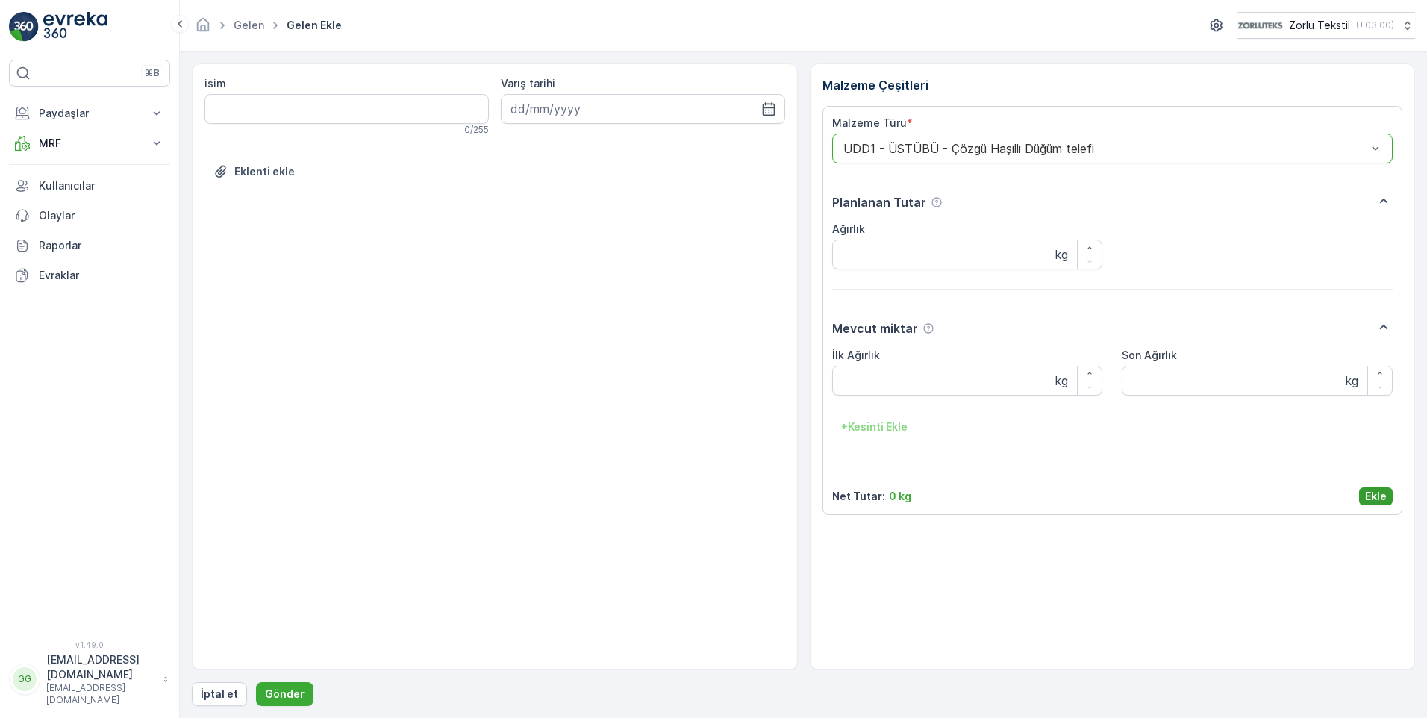
click at [1374, 498] on p "Ekle" at bounding box center [1376, 496] width 22 height 15
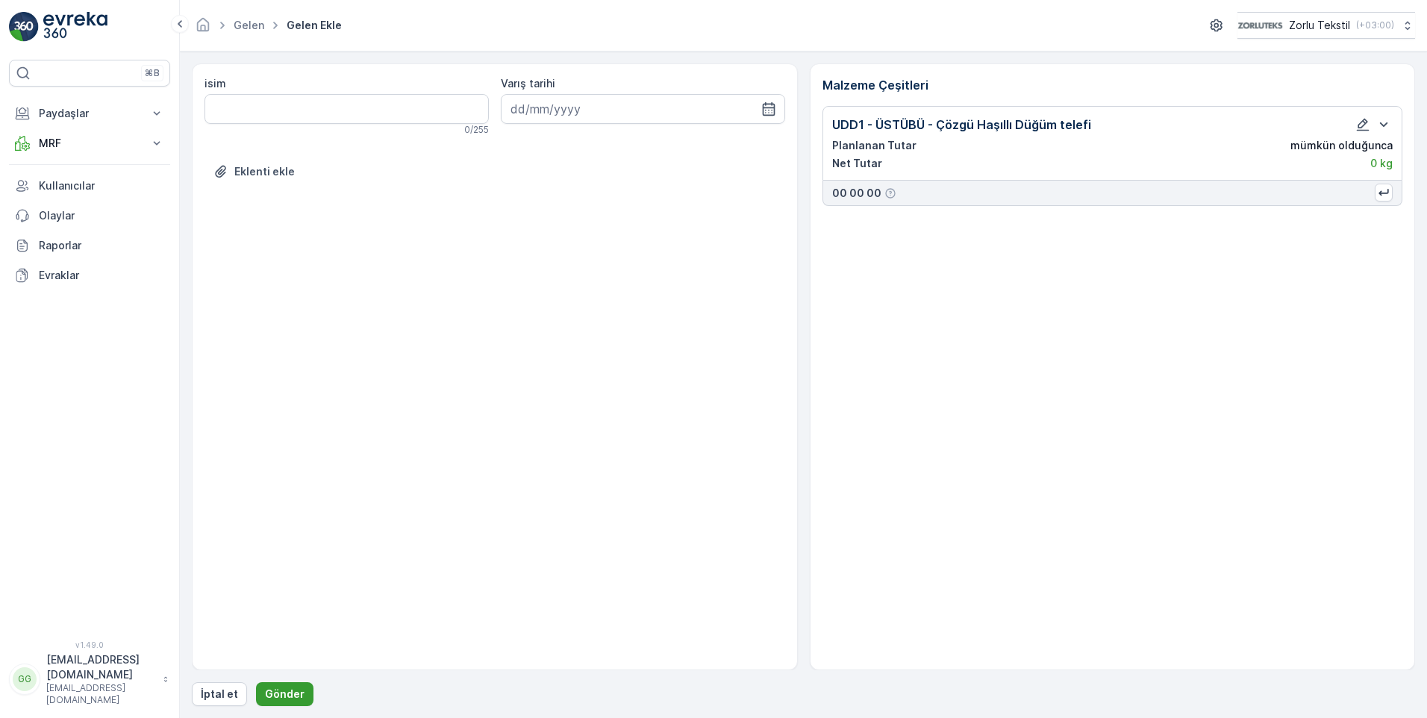
click at [284, 692] on p "Gönder" at bounding box center [285, 693] width 40 height 15
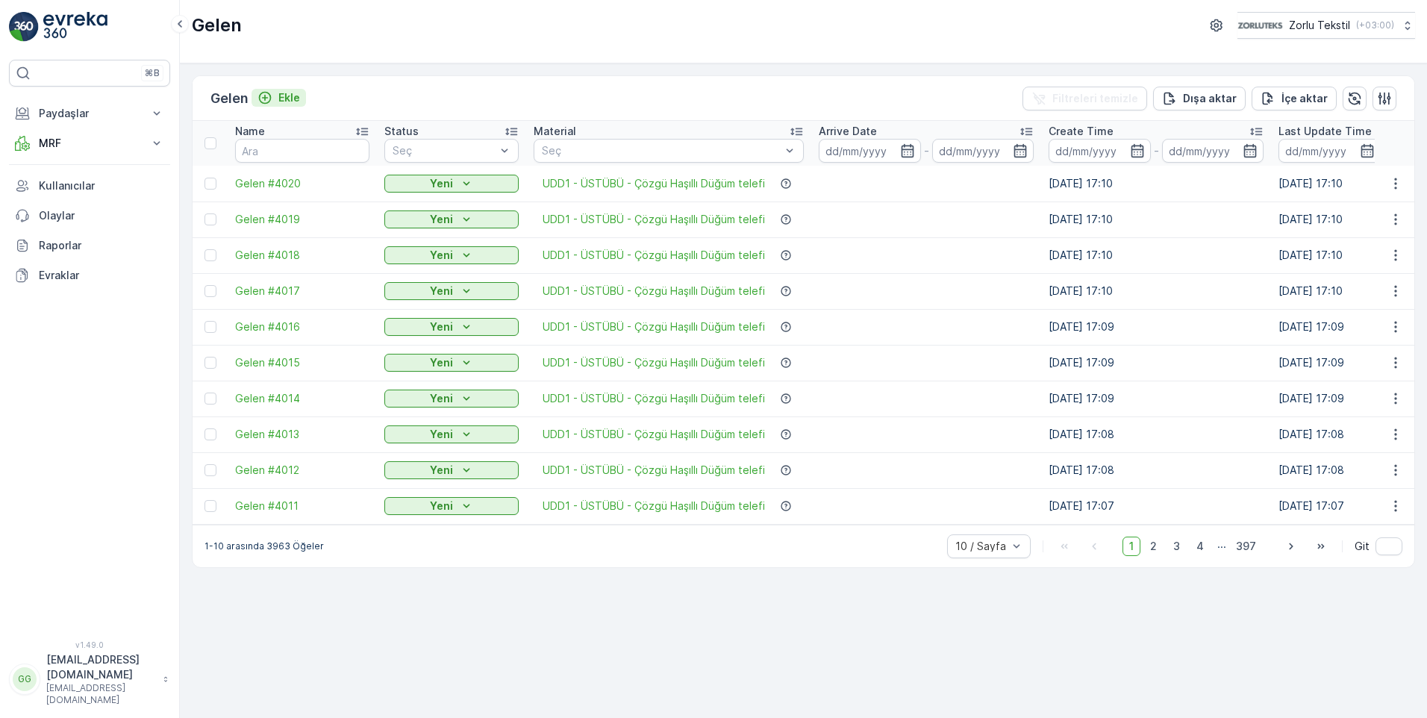
click at [298, 96] on p "Ekle" at bounding box center [289, 97] width 22 height 15
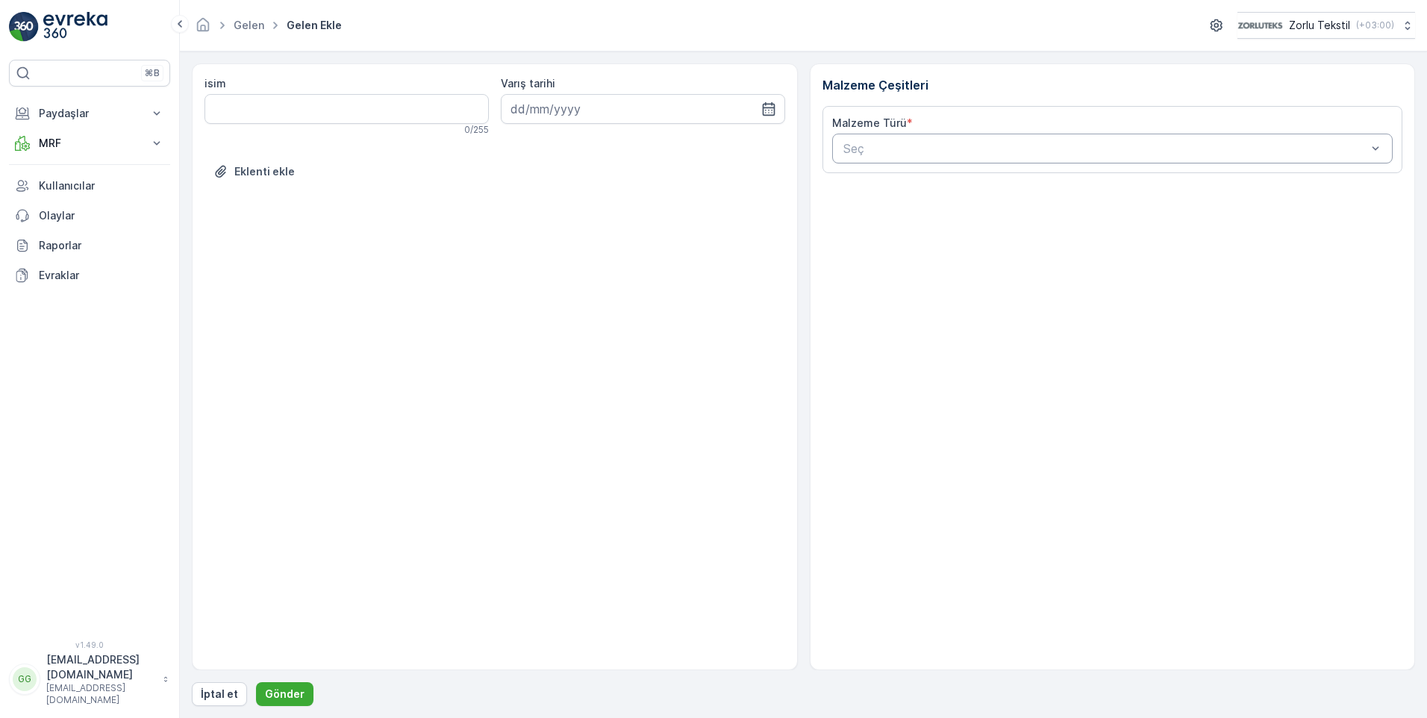
click at [923, 149] on div at bounding box center [1105, 148] width 527 height 13
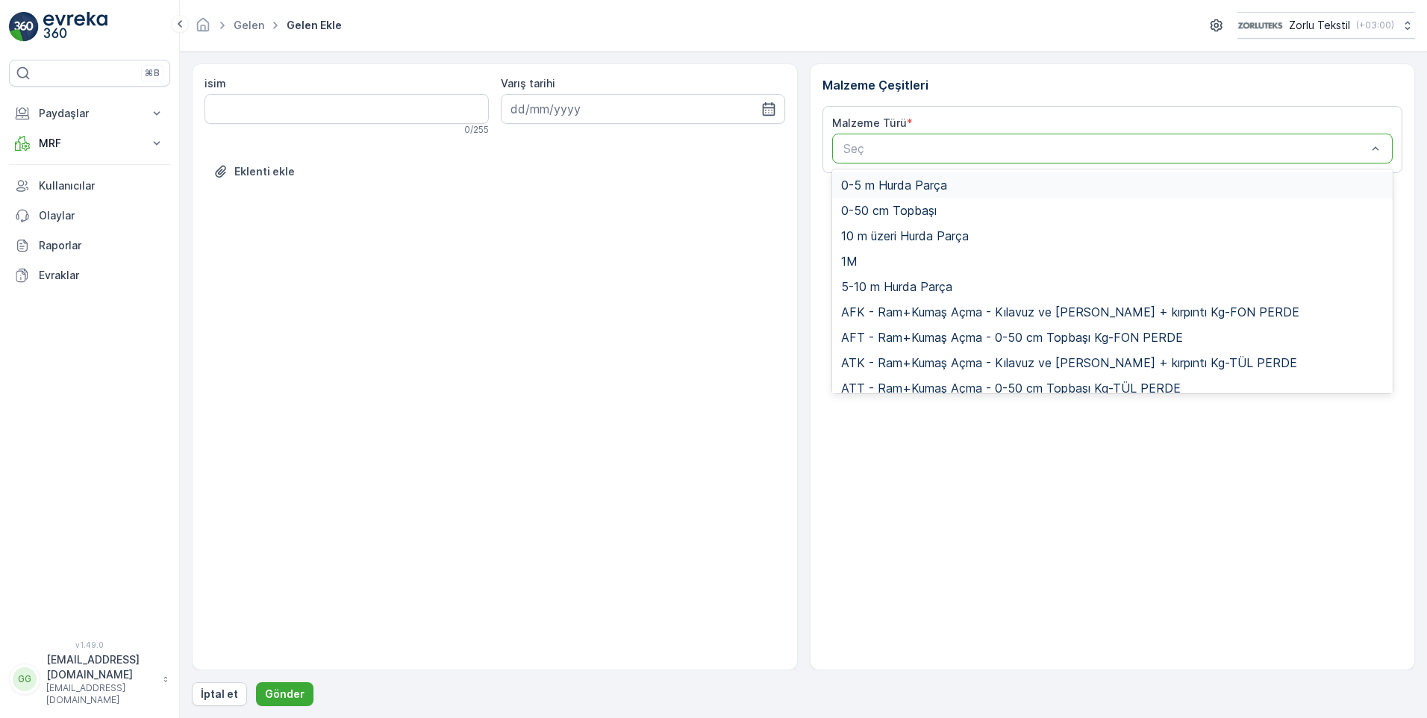
paste input "UDD1"
type input "UDD1"
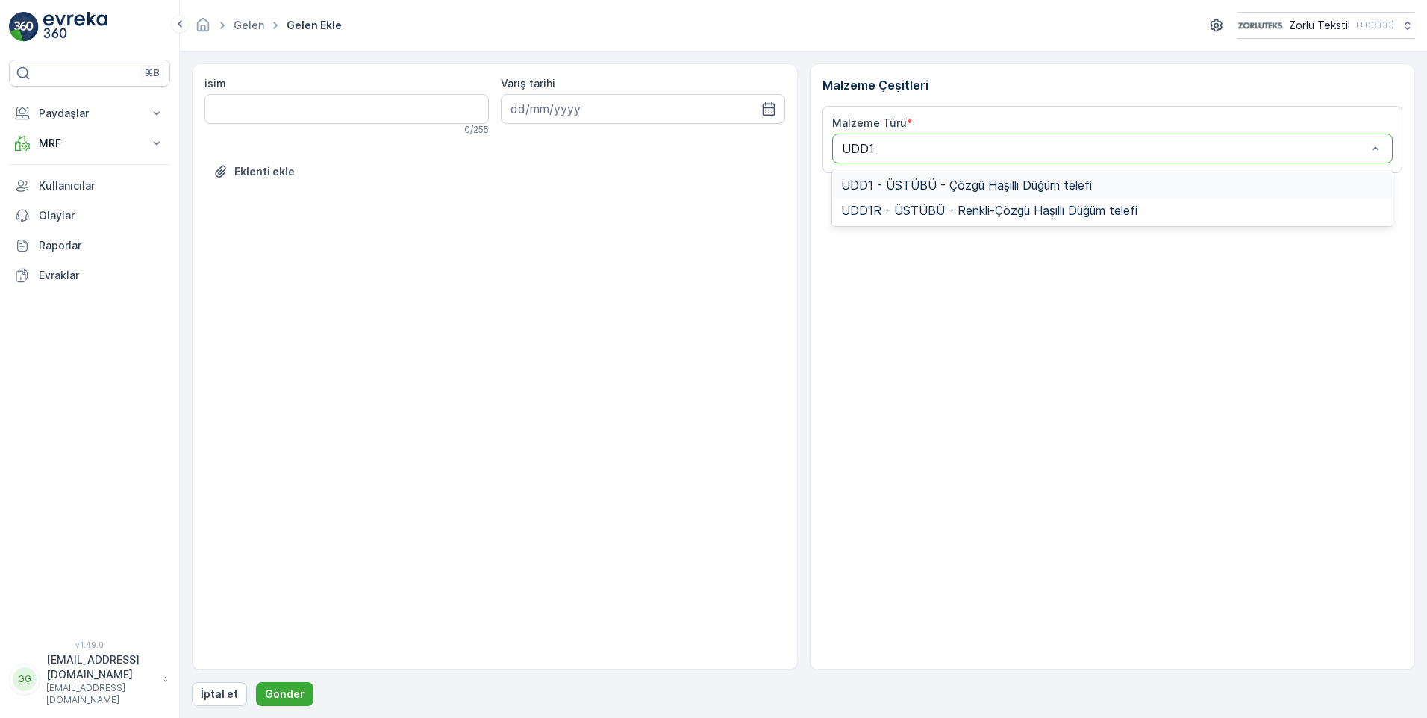
click at [951, 180] on span "UDD1 - ÜSTÜBÜ - Çözgü Haşıllı Düğüm telefi" at bounding box center [966, 184] width 251 height 13
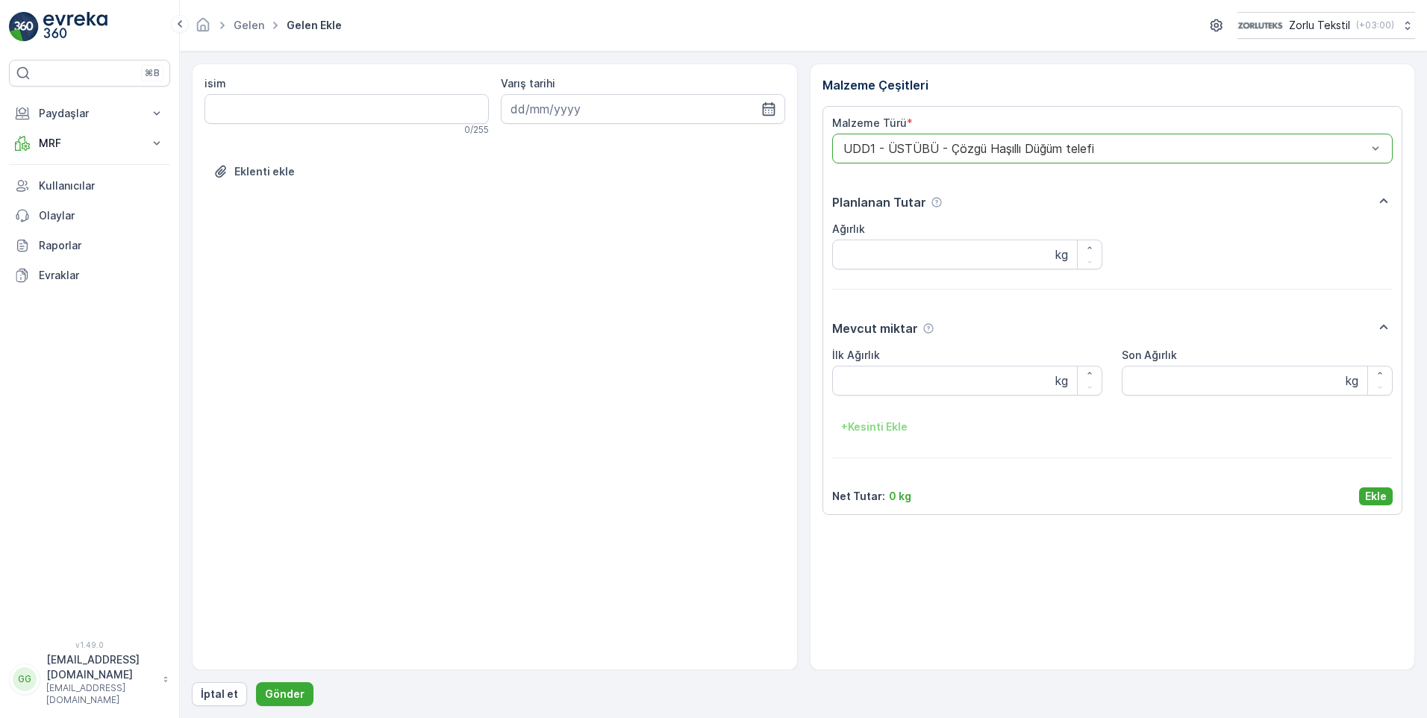
click at [1374, 490] on p "Ekle" at bounding box center [1376, 496] width 22 height 15
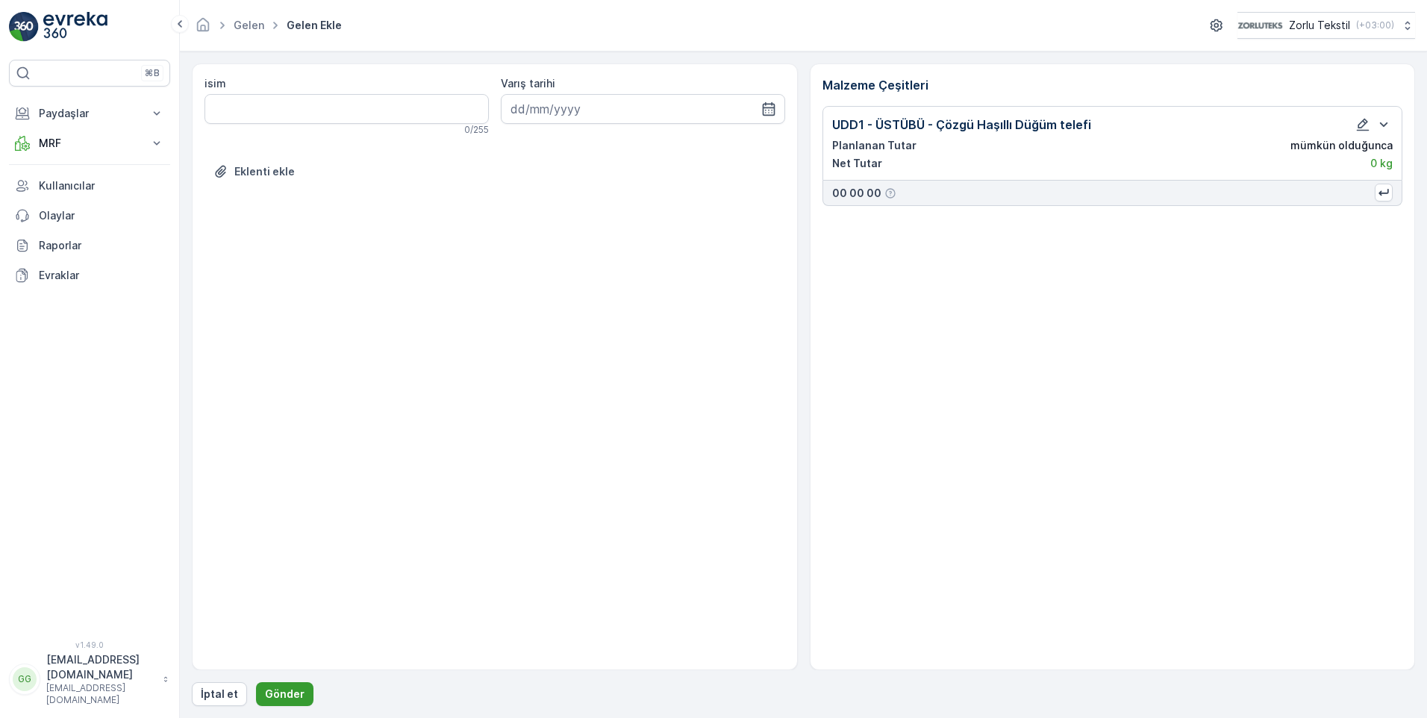
click at [278, 684] on button "Gönder" at bounding box center [284, 694] width 57 height 24
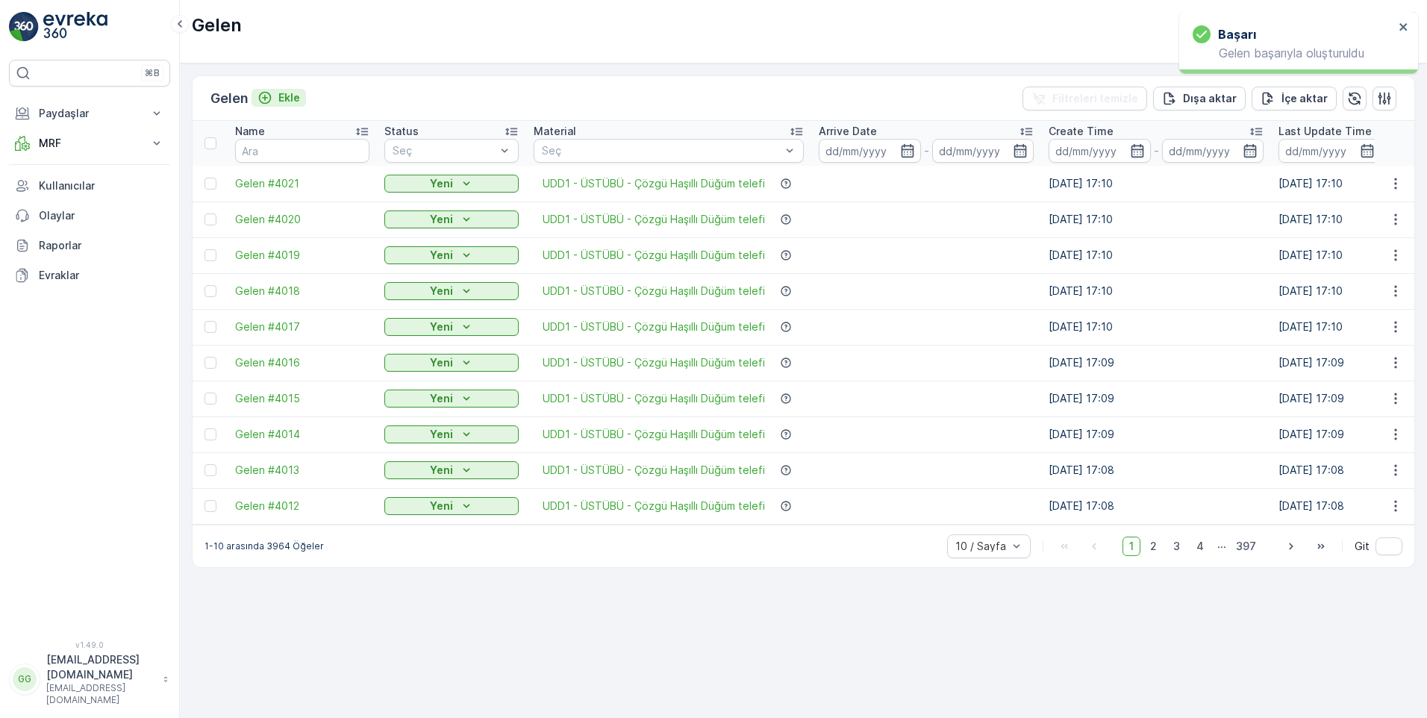
click at [290, 96] on p "Ekle" at bounding box center [289, 97] width 22 height 15
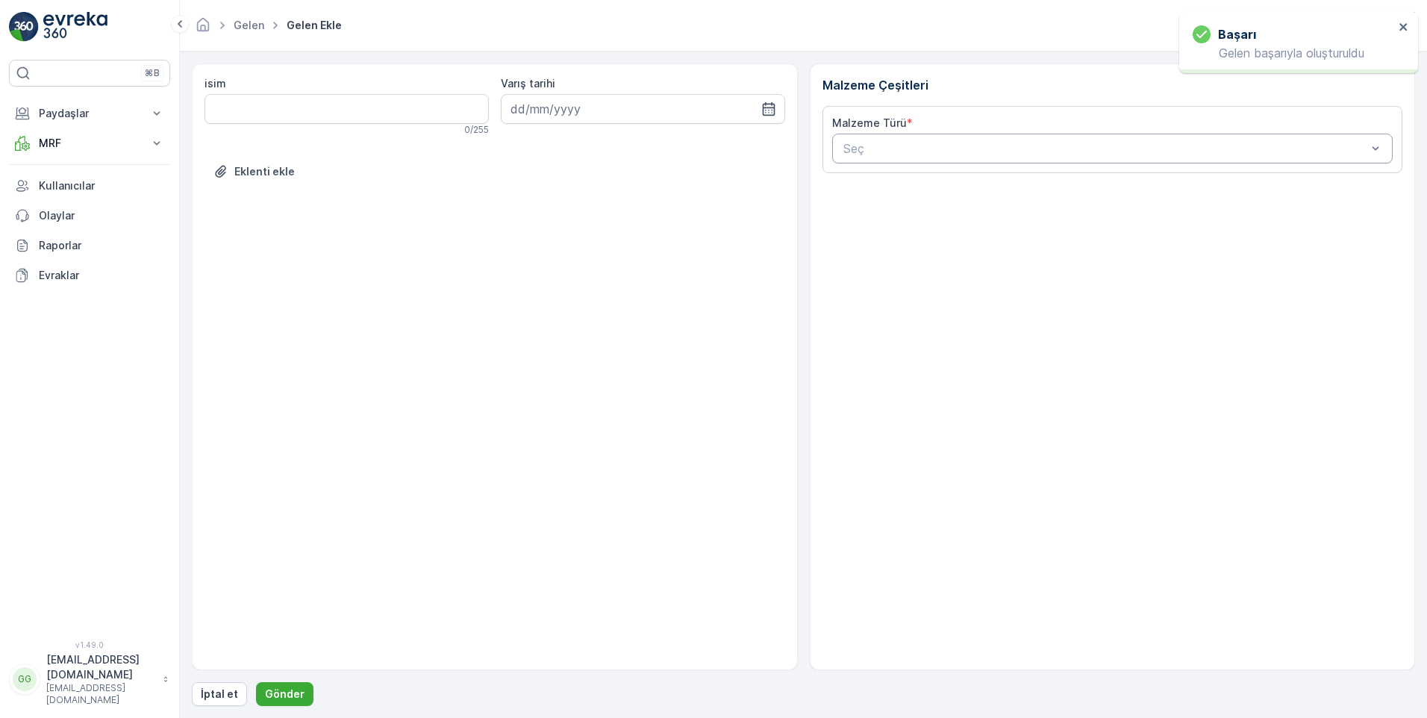
click at [881, 143] on div at bounding box center [1105, 148] width 527 height 13
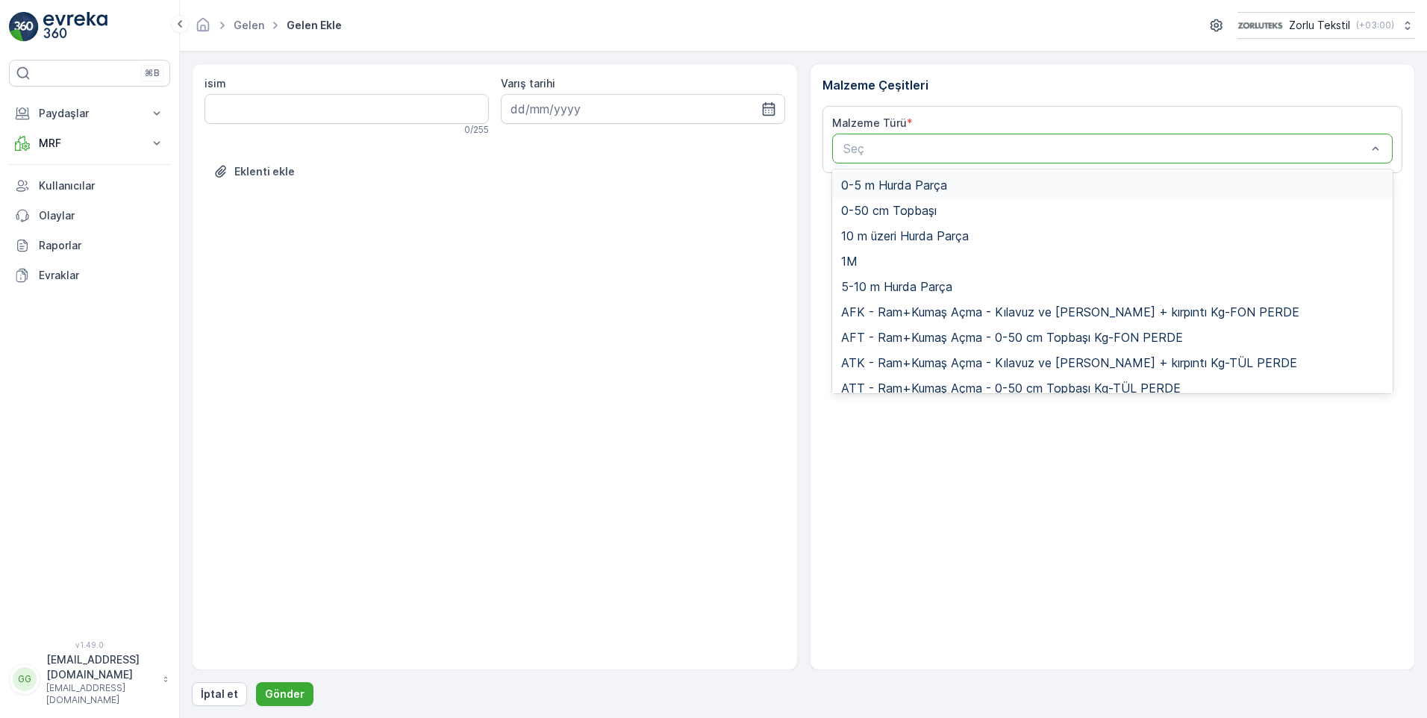
paste input "UDD1"
type input "UDD1"
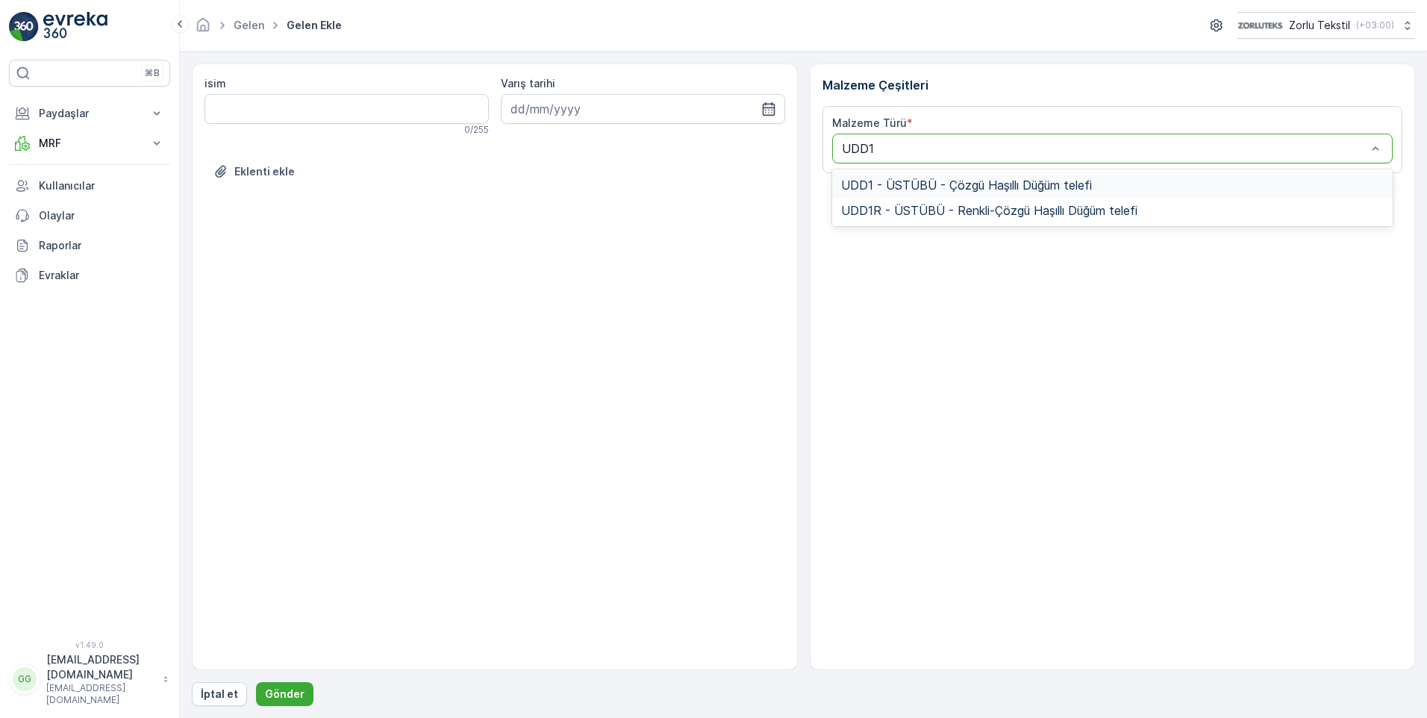
click at [919, 186] on span "UDD1 - ÜSTÜBÜ - Çözgü Haşıllı Düğüm telefi" at bounding box center [966, 184] width 251 height 13
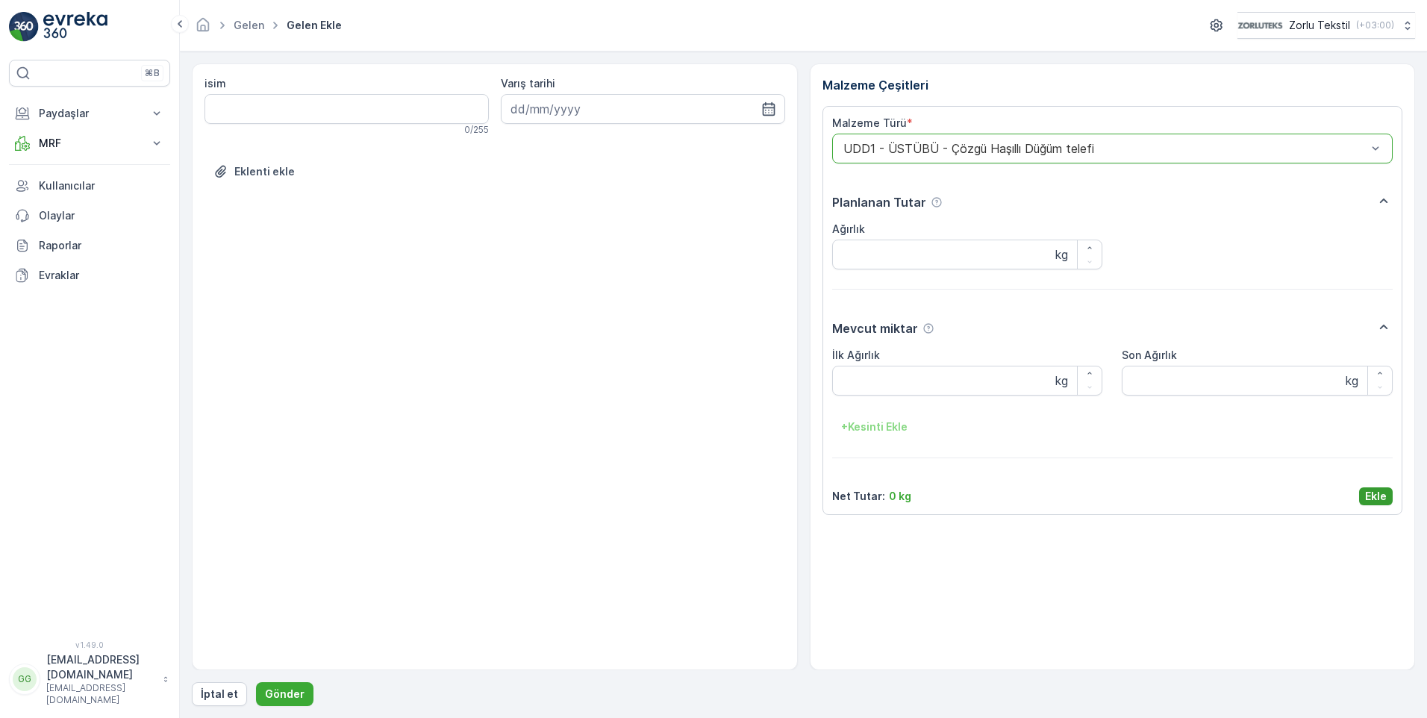
click at [1385, 495] on p "Ekle" at bounding box center [1376, 496] width 22 height 15
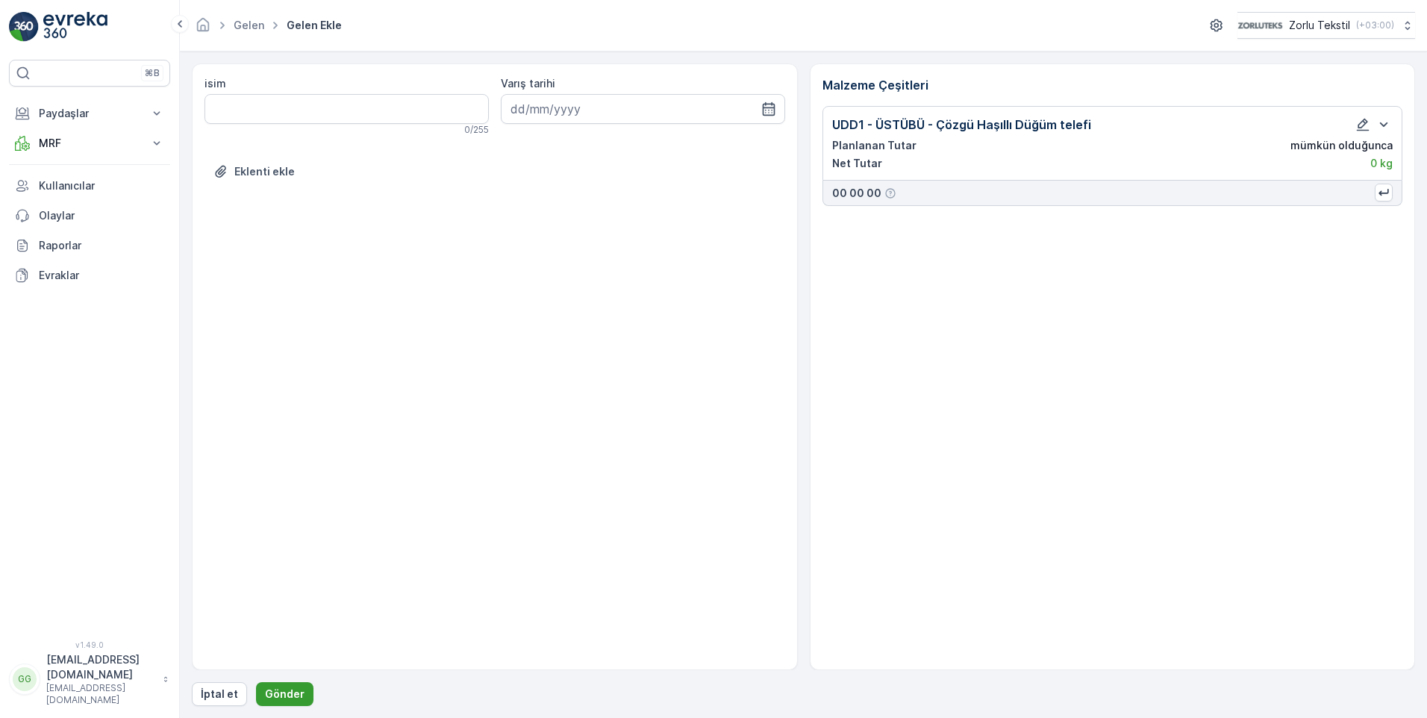
click at [279, 694] on p "Gönder" at bounding box center [285, 693] width 40 height 15
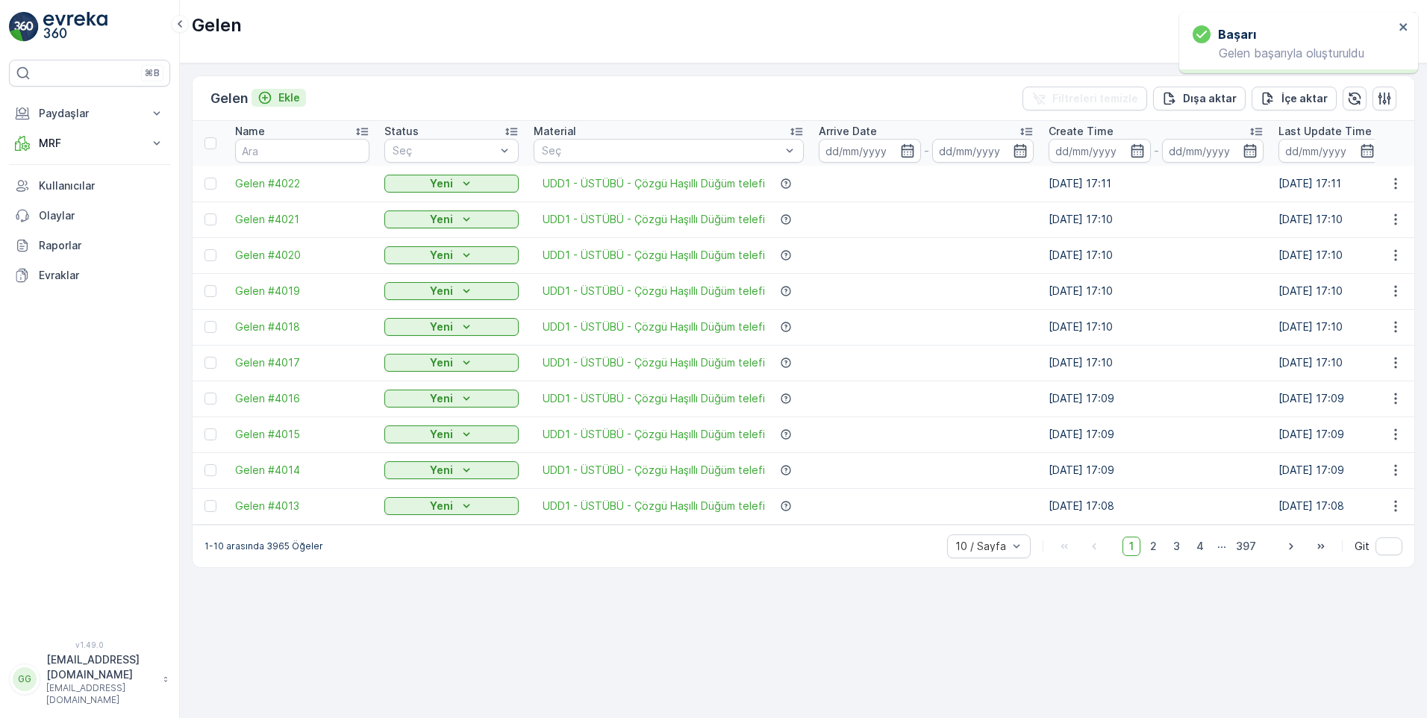
click at [292, 100] on p "Ekle" at bounding box center [289, 97] width 22 height 15
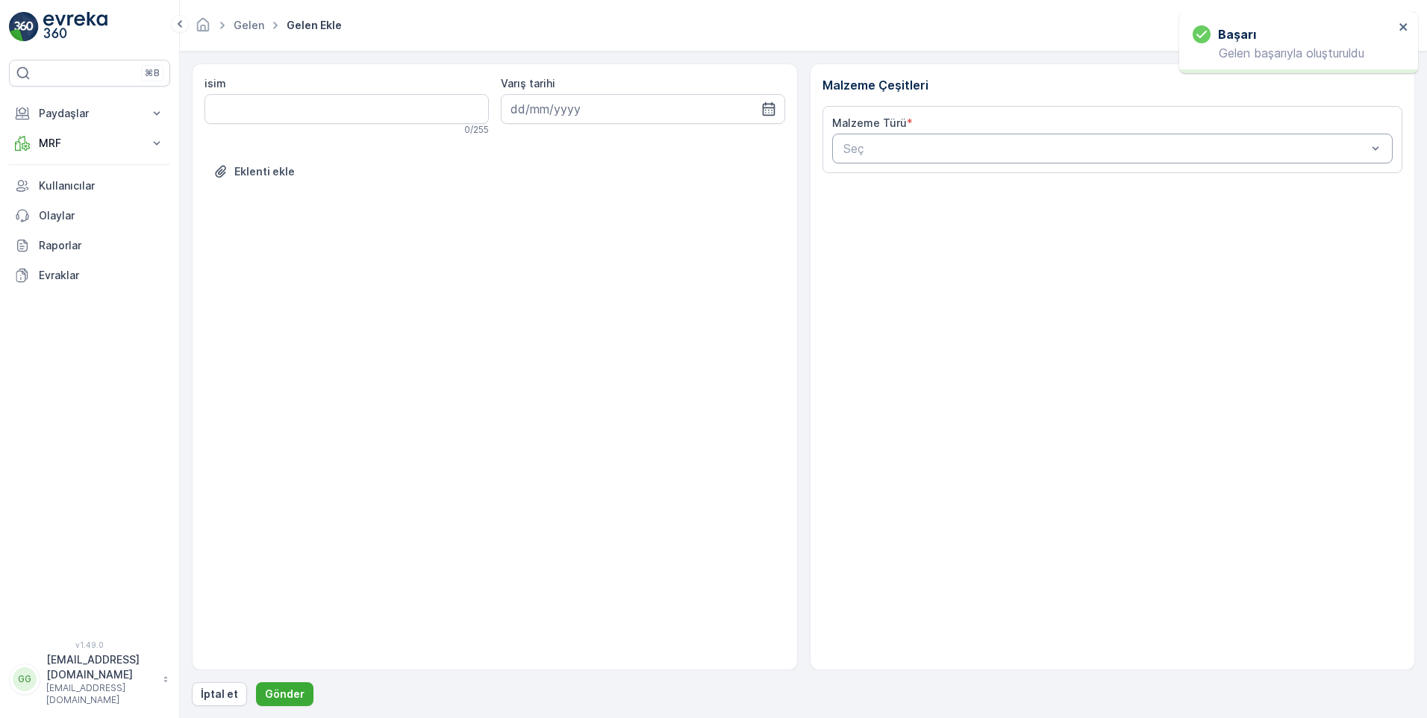
click at [856, 146] on div at bounding box center [1105, 148] width 527 height 13
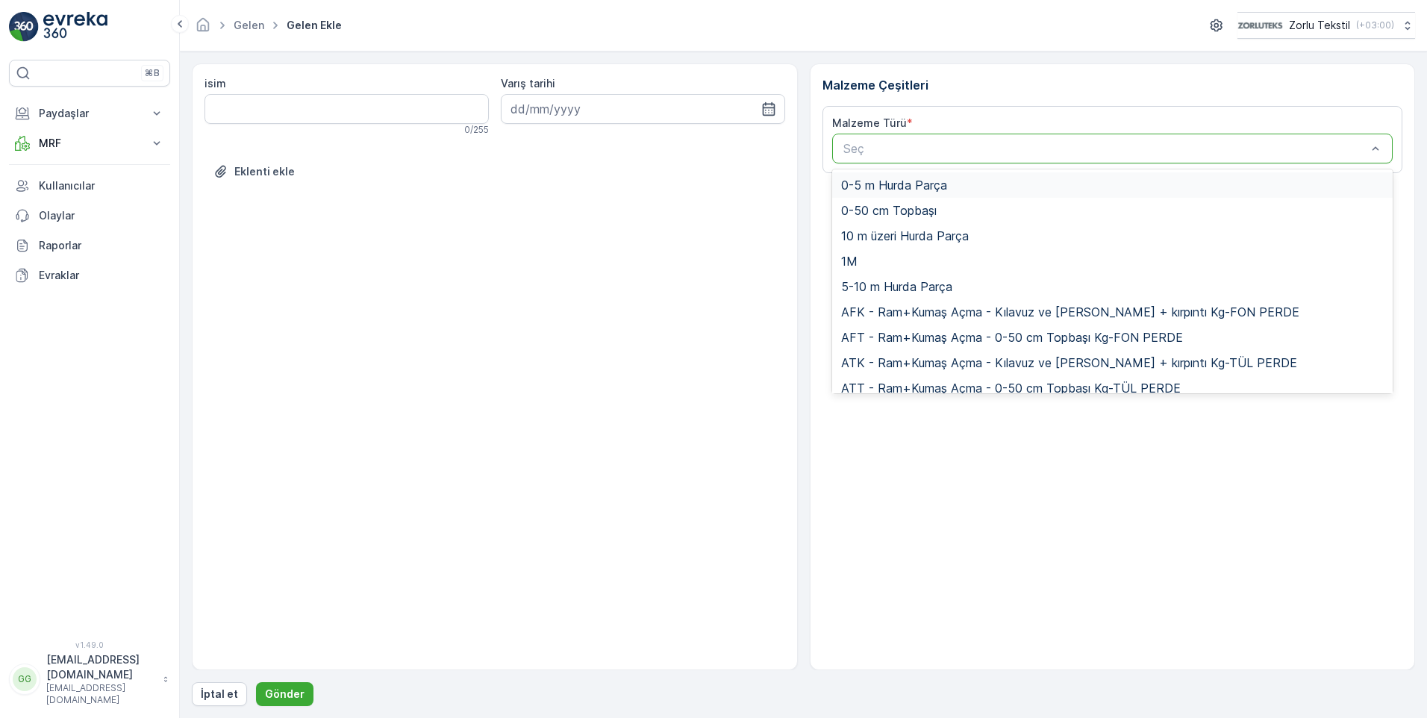
paste input "UDD1"
type input "UDD1"
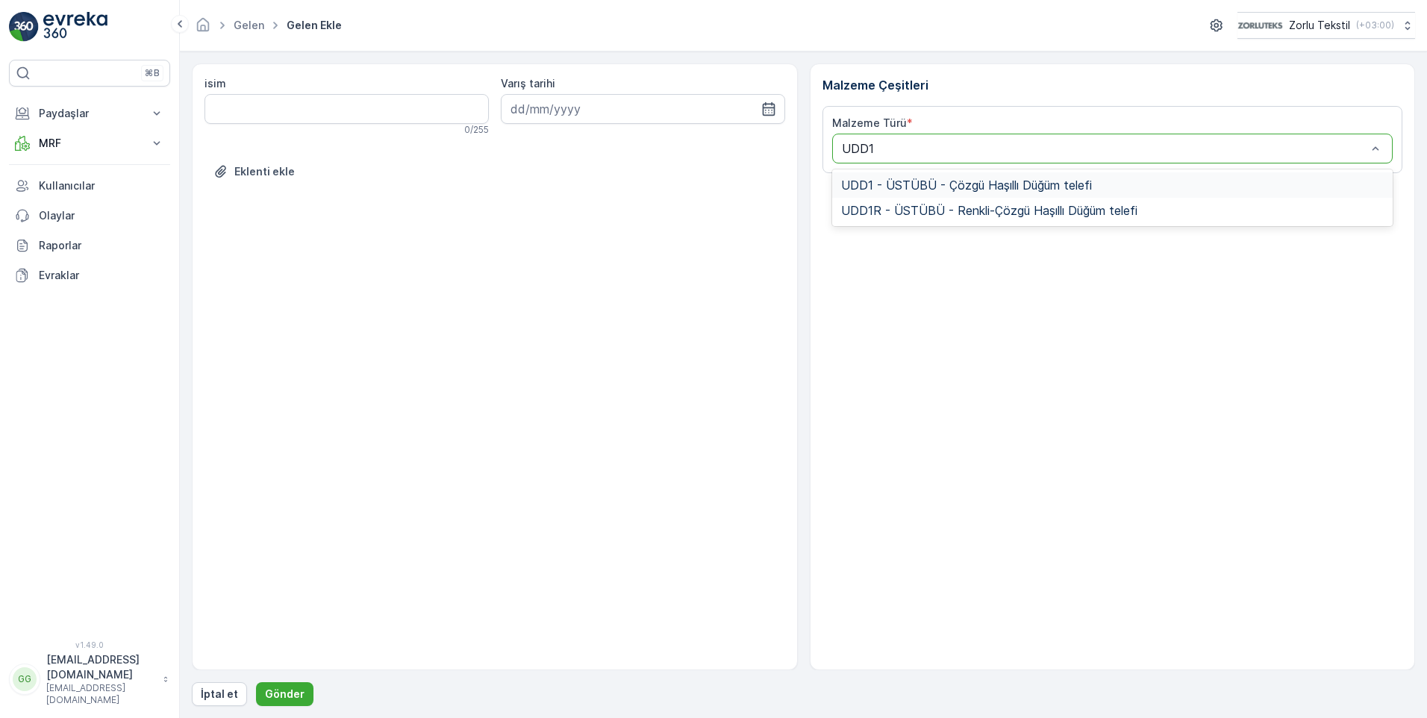
click at [904, 191] on span "UDD1 - ÜSTÜBÜ - Çözgü Haşıllı Düğüm telefi" at bounding box center [966, 184] width 251 height 13
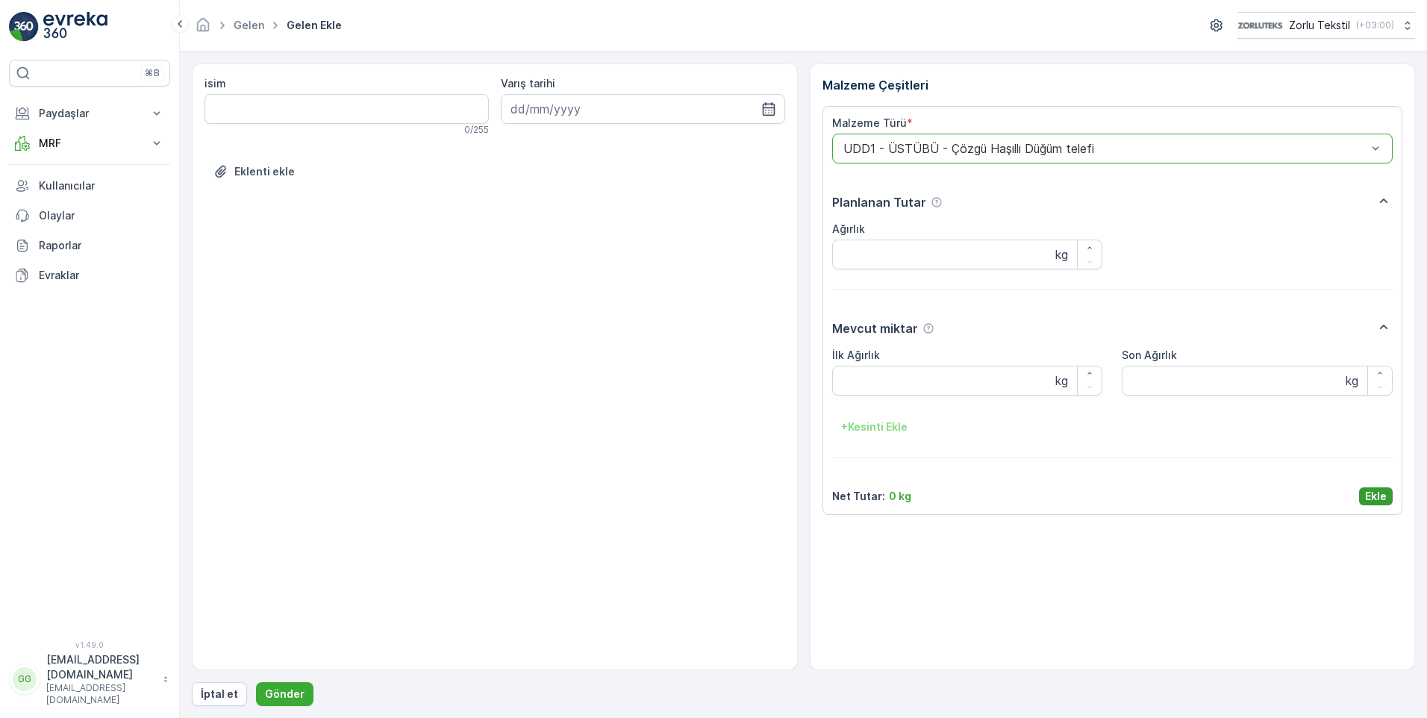
click at [1367, 495] on p "Ekle" at bounding box center [1376, 496] width 22 height 15
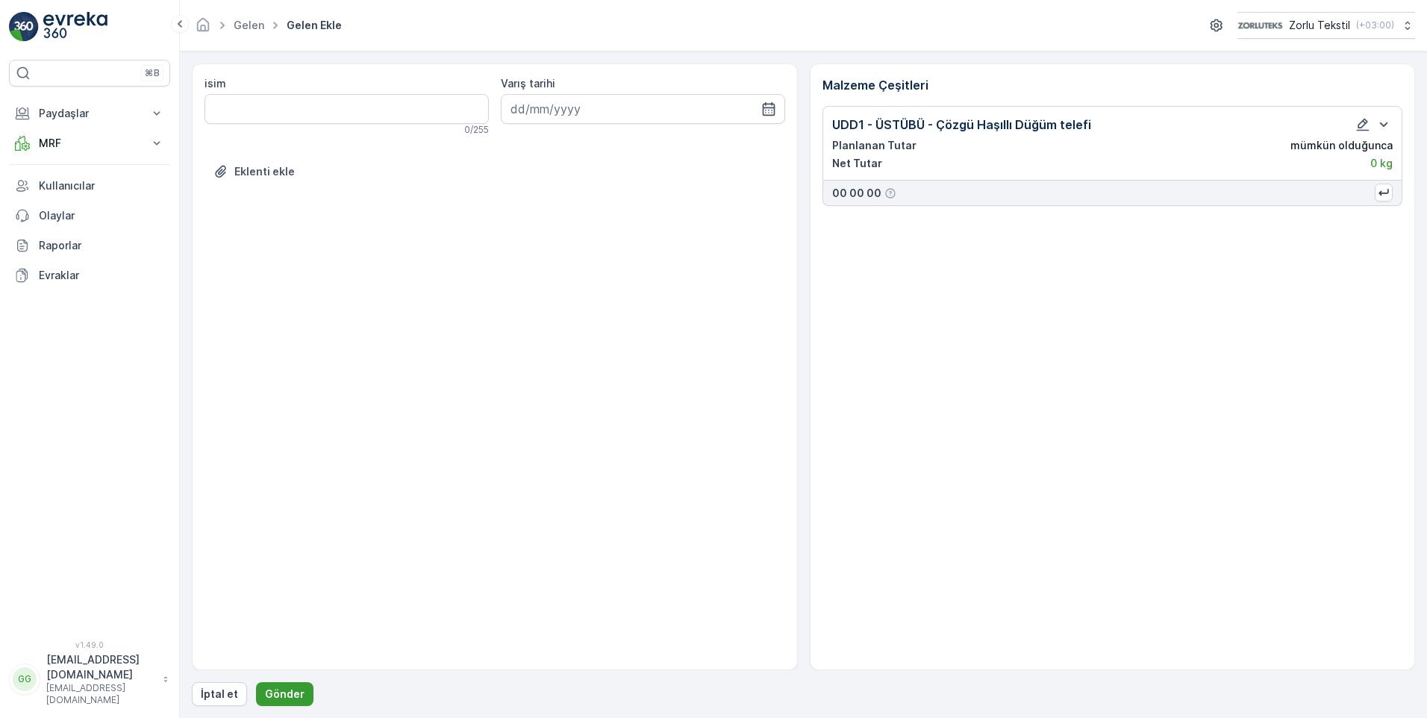
click at [278, 689] on p "Gönder" at bounding box center [285, 693] width 40 height 15
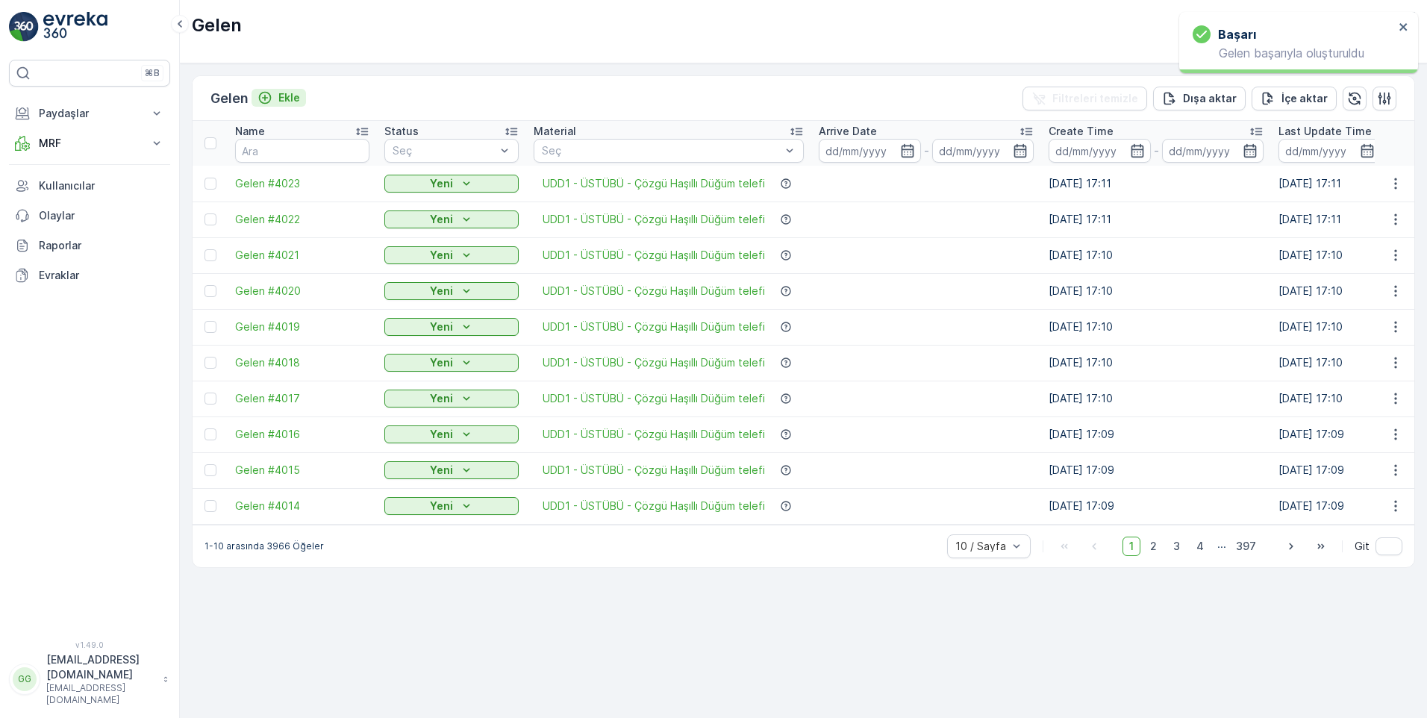
click at [294, 101] on p "Ekle" at bounding box center [289, 97] width 22 height 15
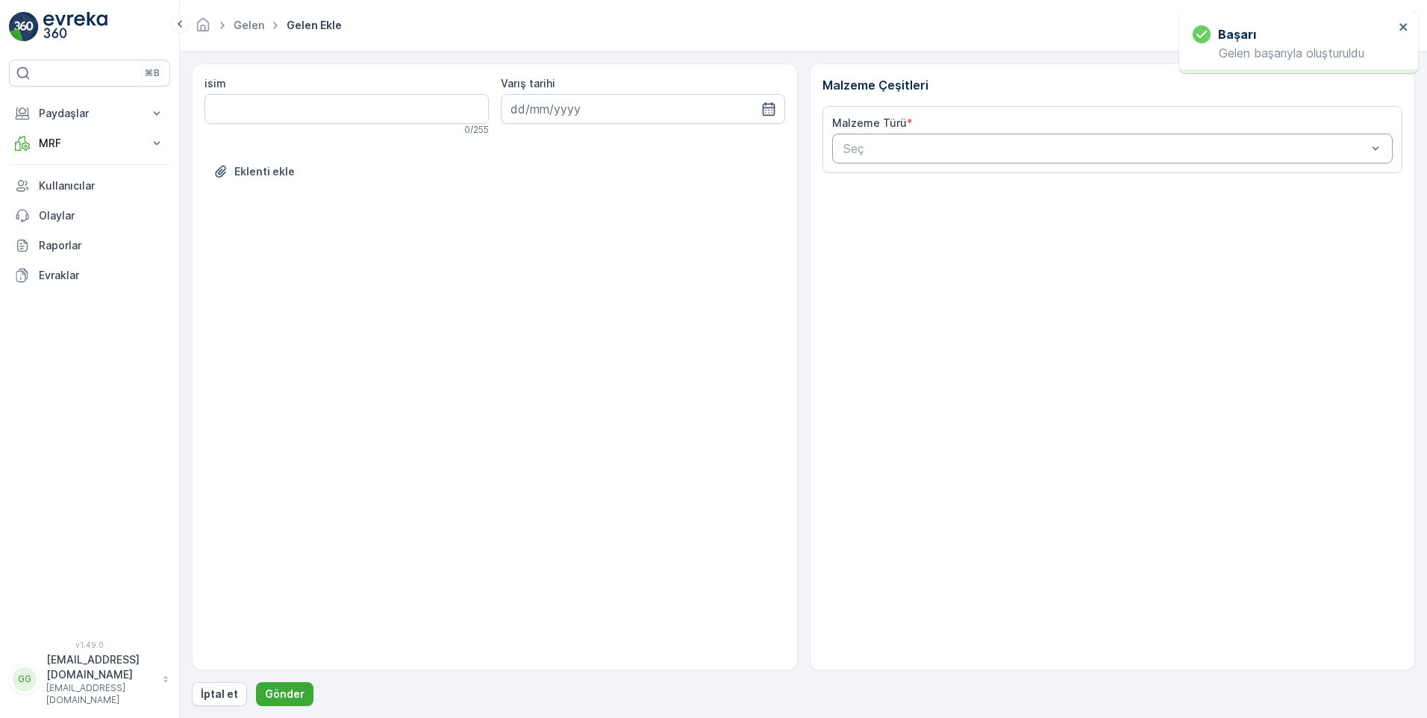
click at [885, 151] on div at bounding box center [1105, 148] width 527 height 13
paste input "UDD1"
type input "UDD1"
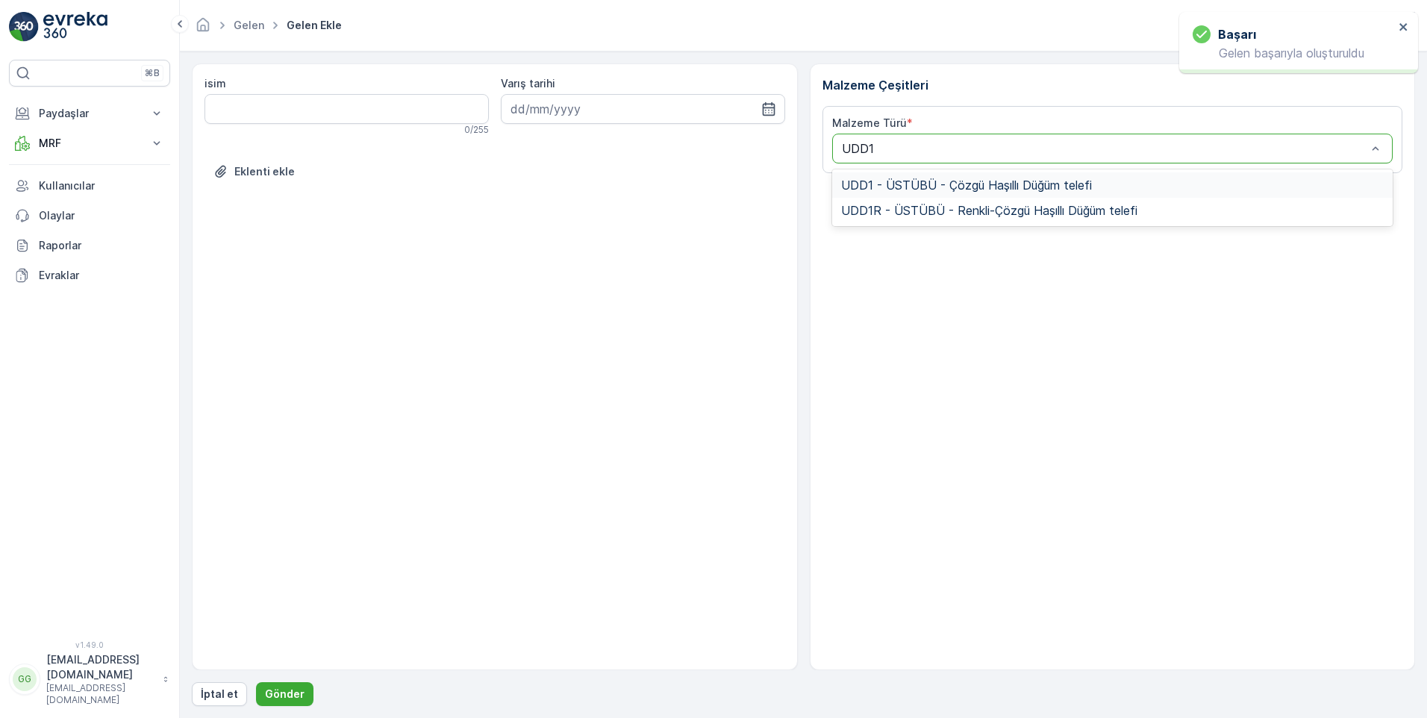
click at [889, 186] on span "UDD1 - ÜSTÜBÜ - Çözgü Haşıllı Düğüm telefi" at bounding box center [966, 184] width 251 height 13
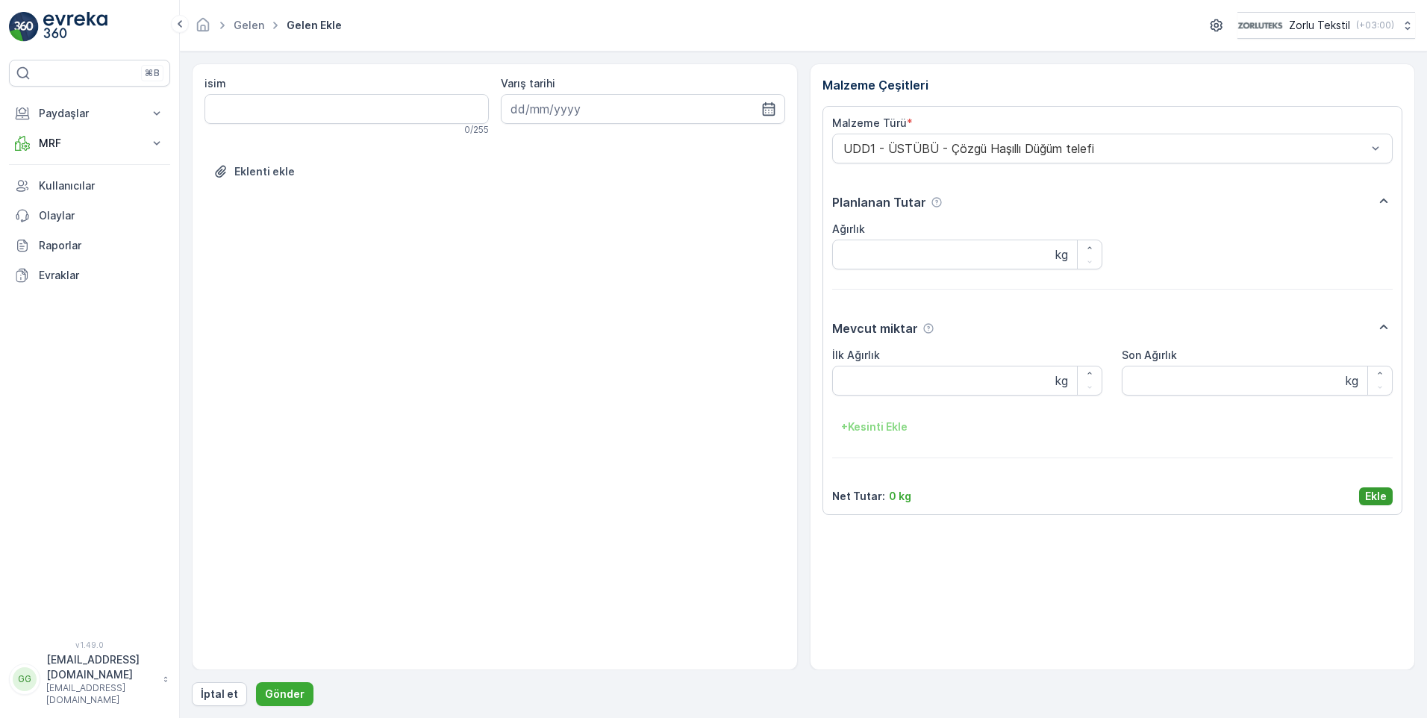
click at [1380, 498] on p "Ekle" at bounding box center [1376, 496] width 22 height 15
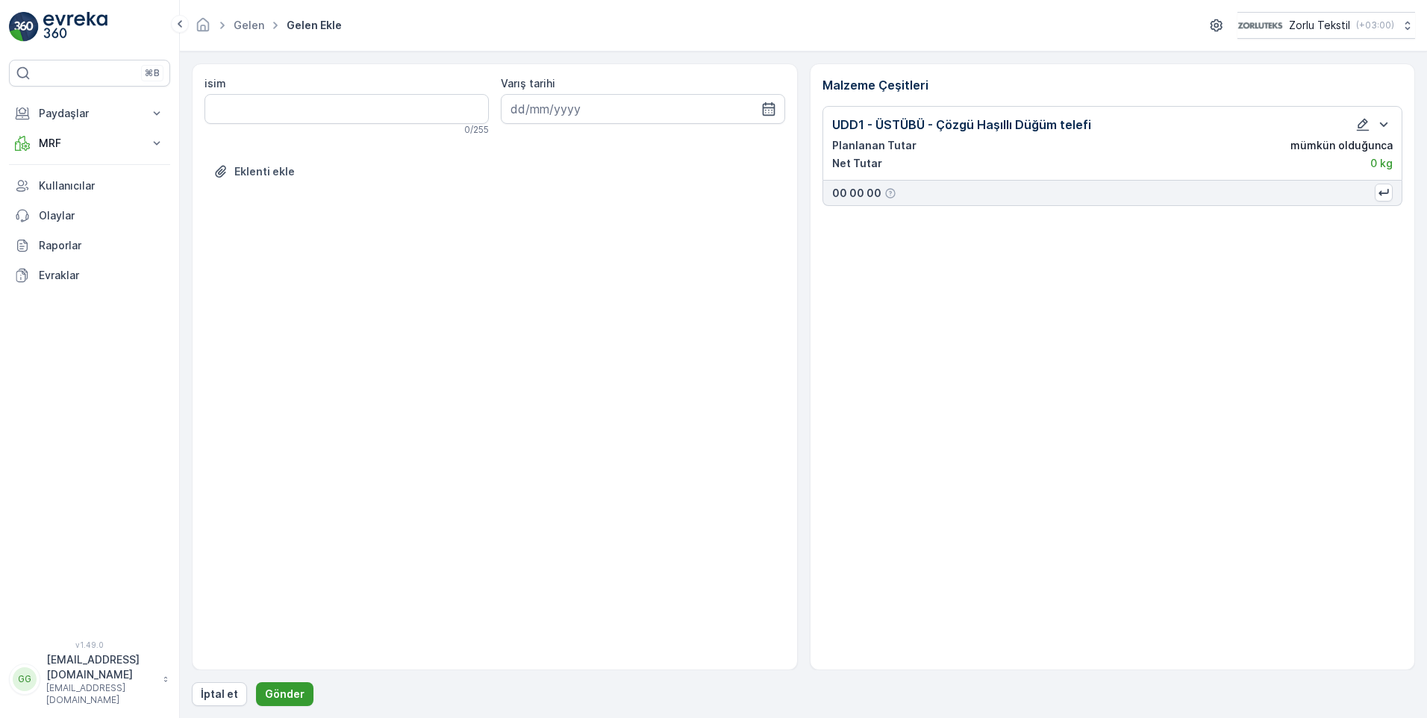
click at [284, 693] on p "Gönder" at bounding box center [285, 693] width 40 height 15
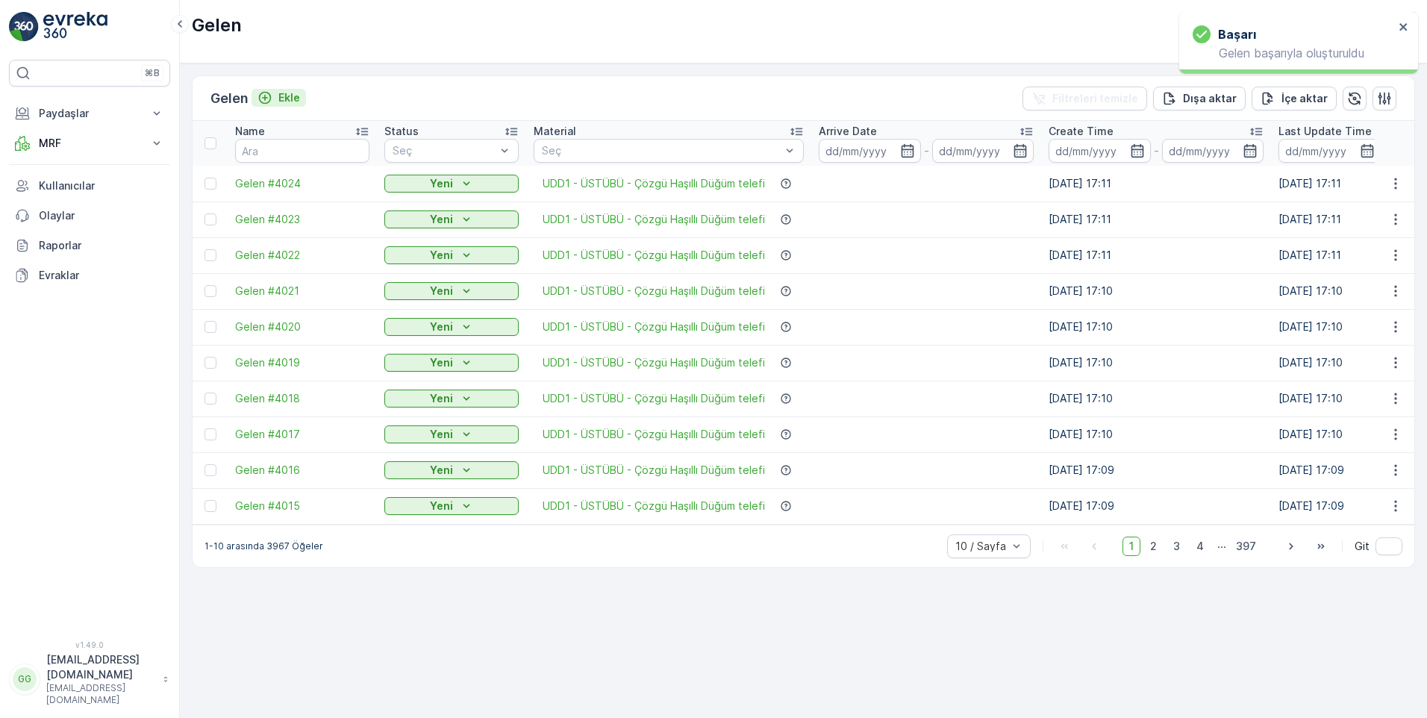
click at [288, 96] on p "Ekle" at bounding box center [289, 97] width 22 height 15
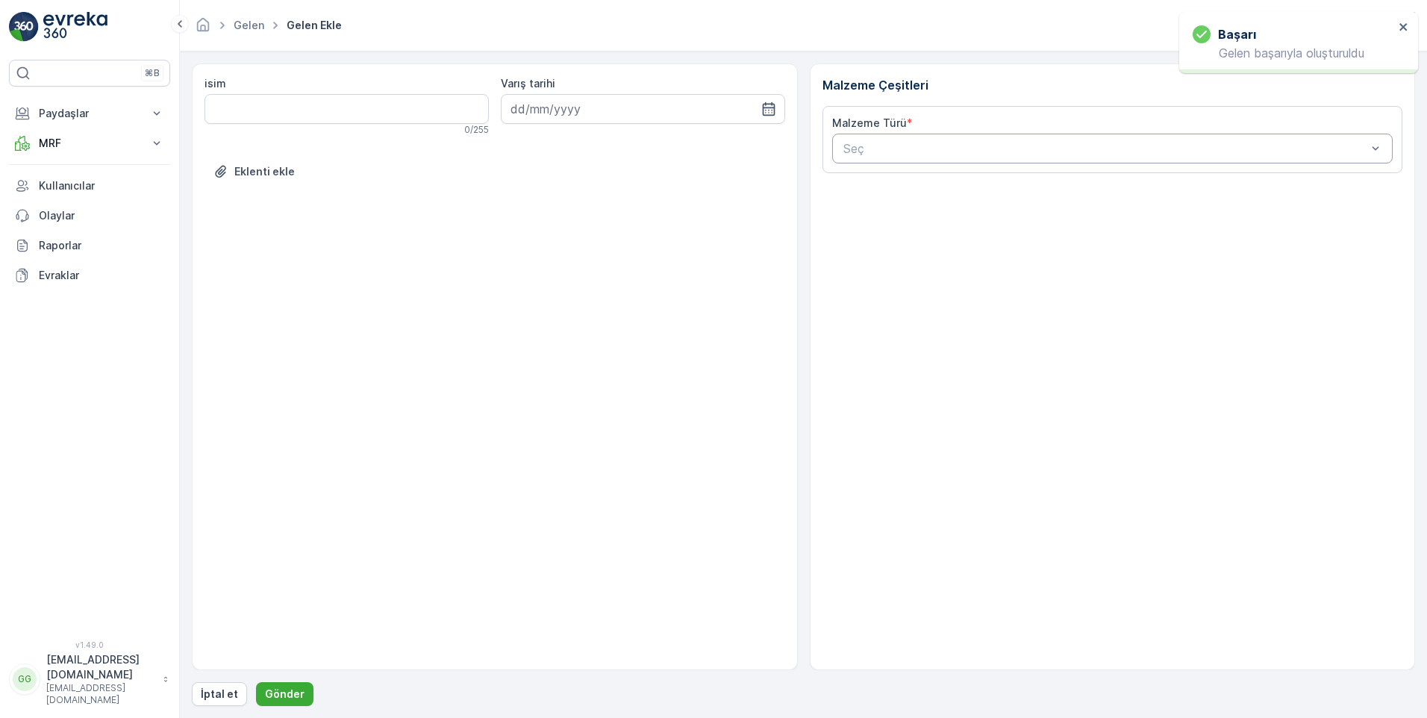
click at [886, 153] on div at bounding box center [1105, 148] width 527 height 13
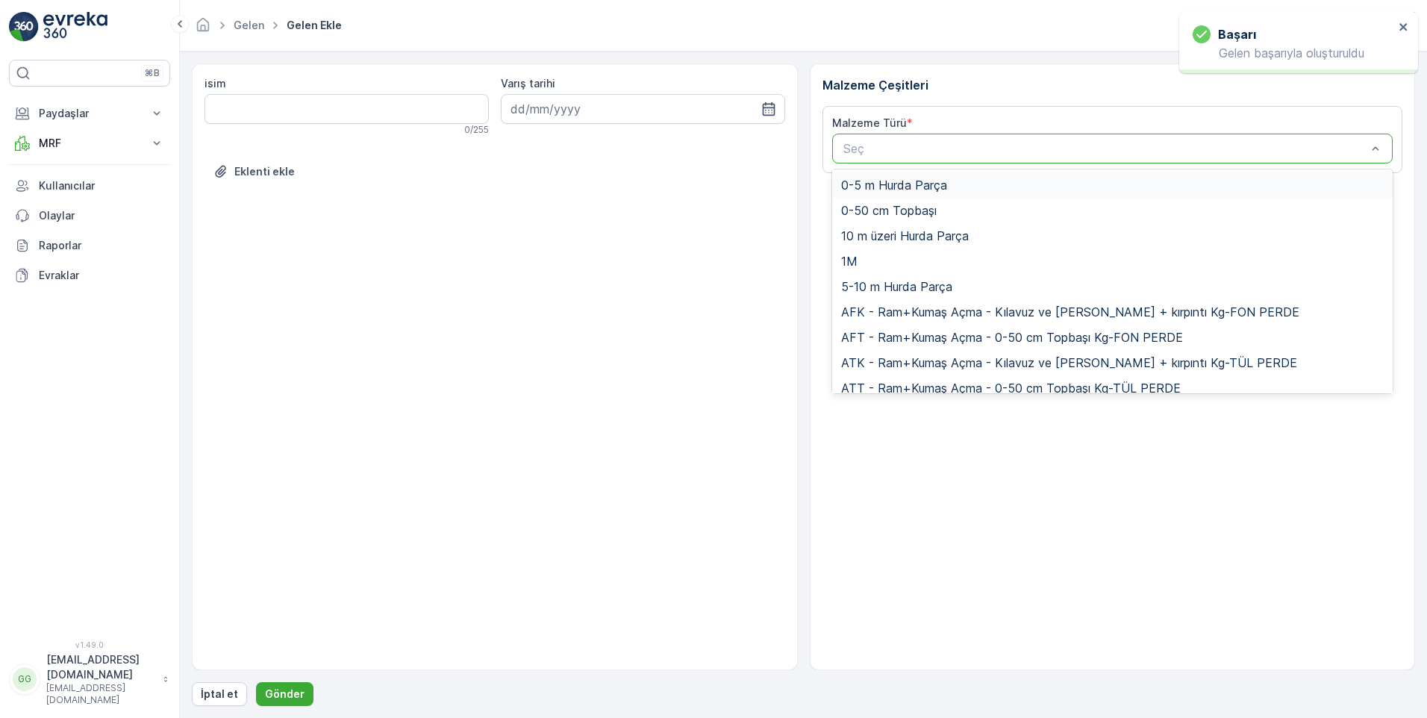
paste input "UDD1"
type input "UDD1"
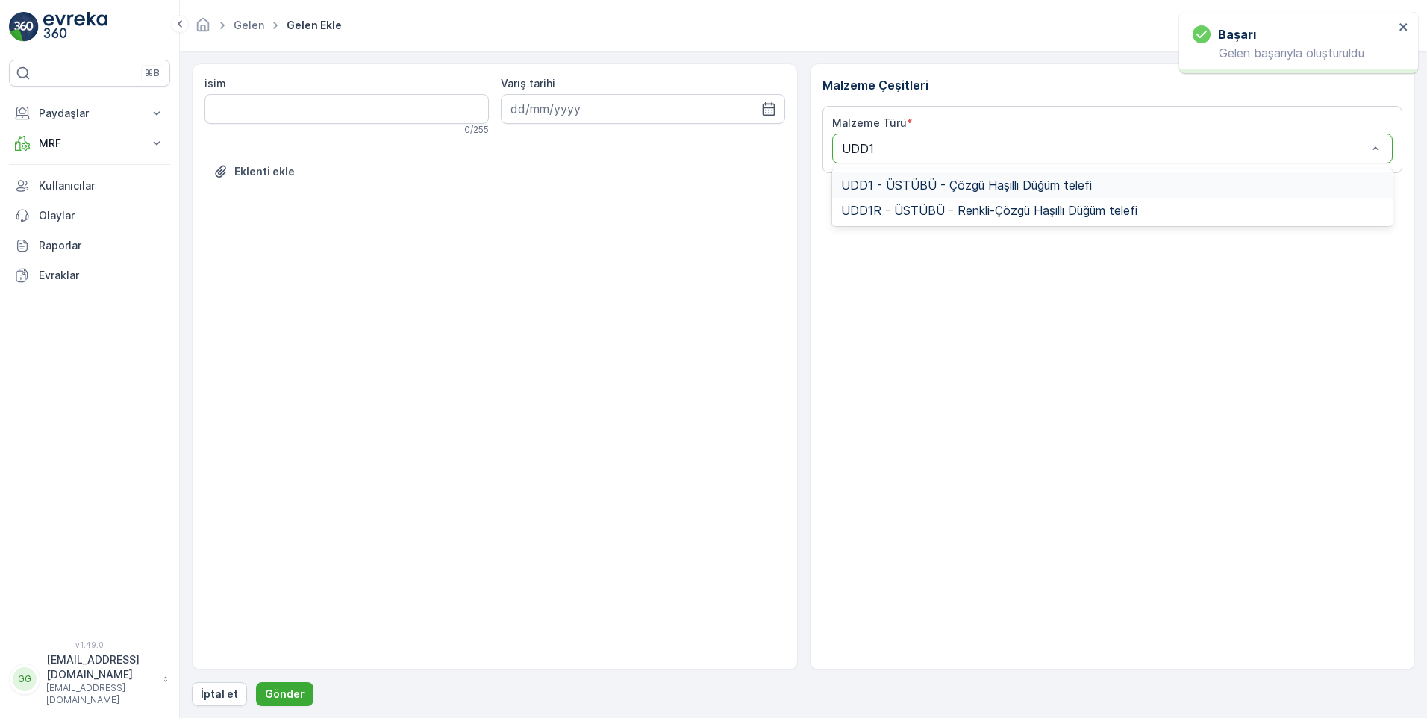
click at [945, 184] on span "UDD1 - ÜSTÜBÜ - Çözgü Haşıllı Düğüm telefi" at bounding box center [966, 184] width 251 height 13
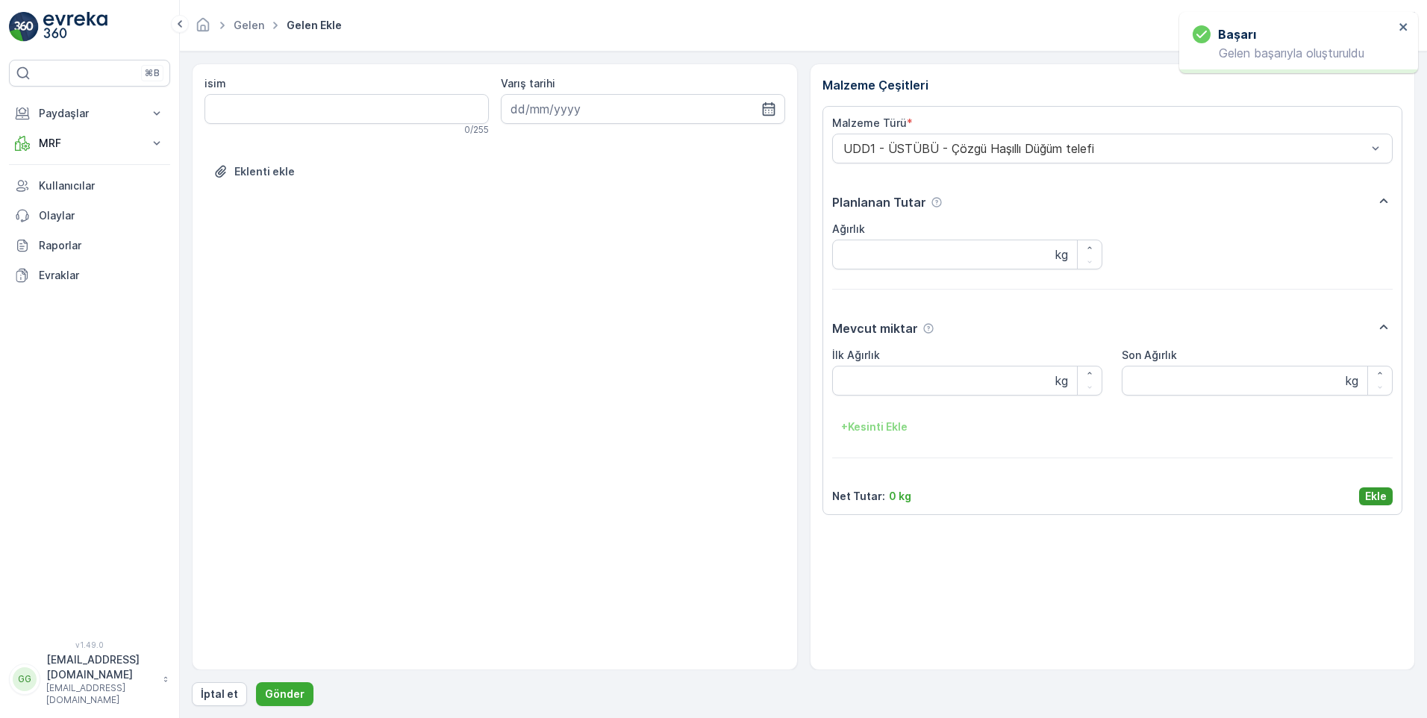
click at [1380, 494] on p "Ekle" at bounding box center [1376, 496] width 22 height 15
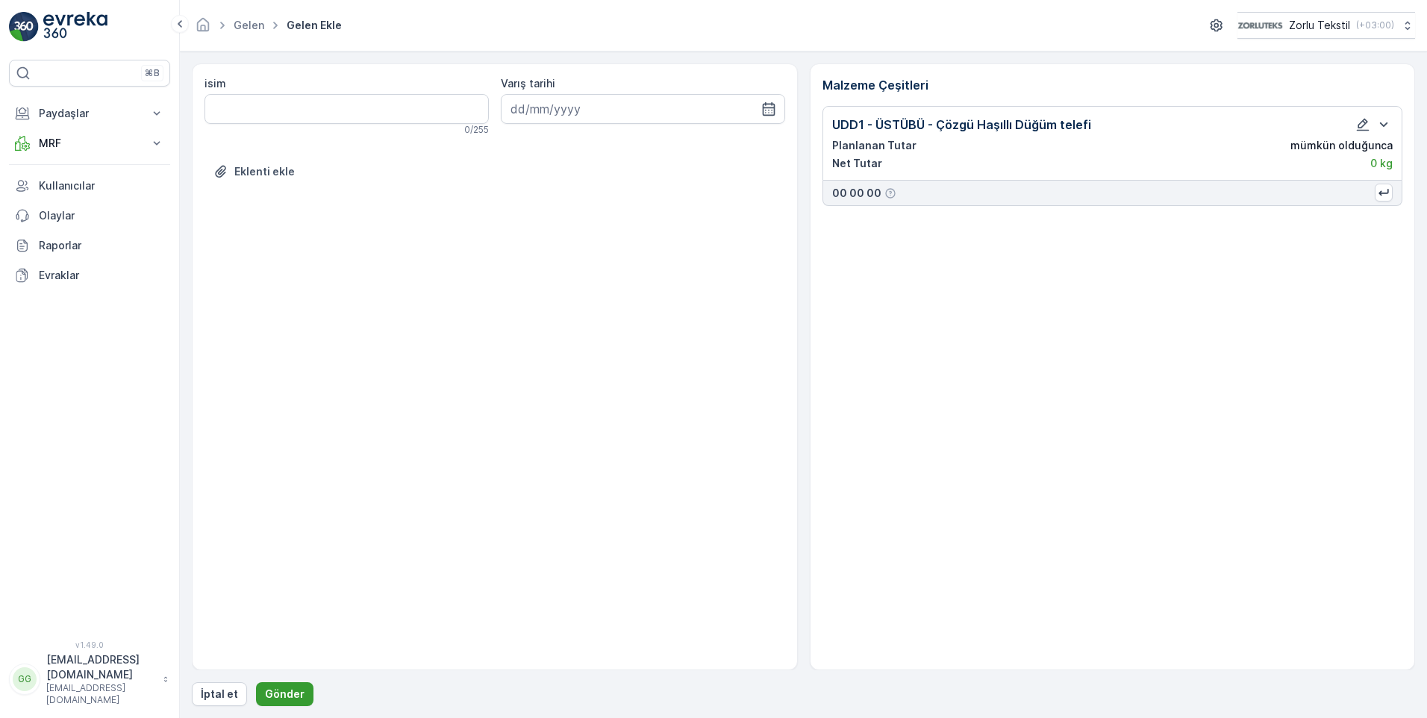
click at [286, 689] on p "Gönder" at bounding box center [285, 693] width 40 height 15
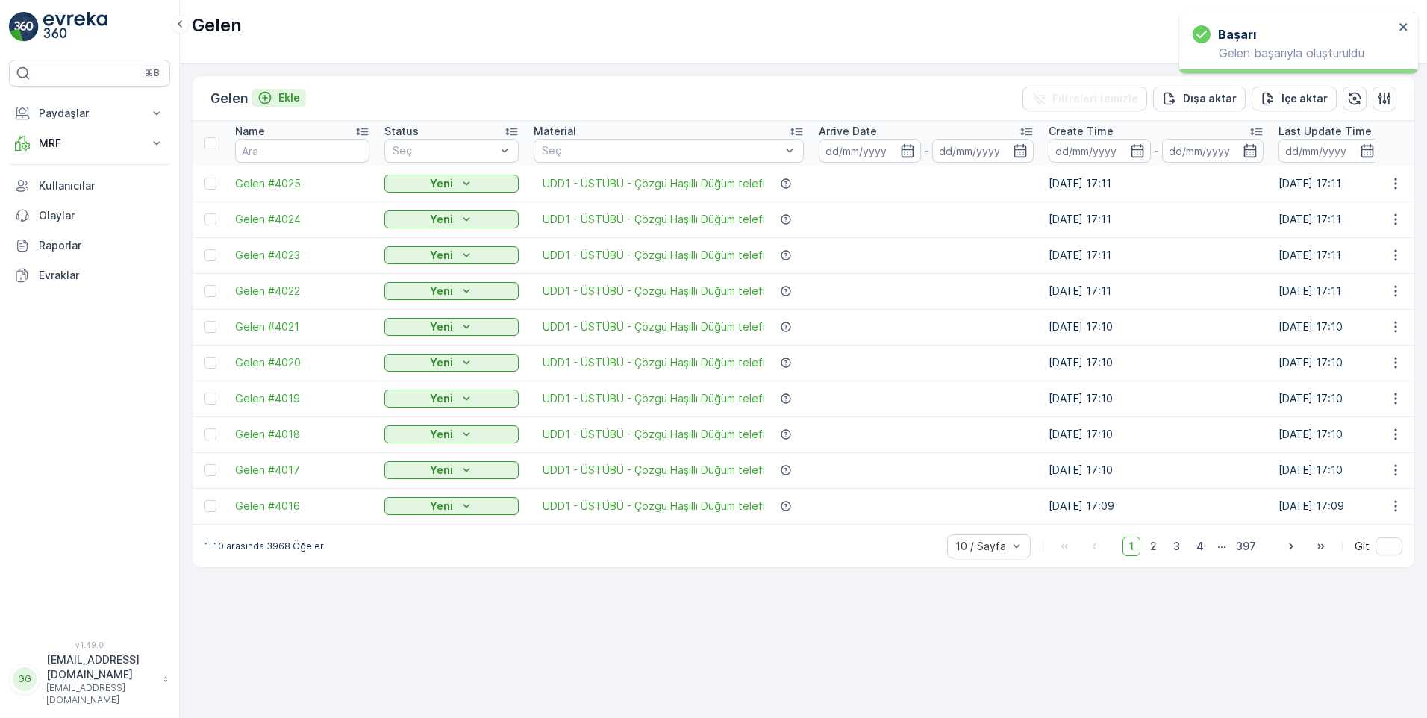
click at [297, 97] on p "Ekle" at bounding box center [289, 97] width 22 height 15
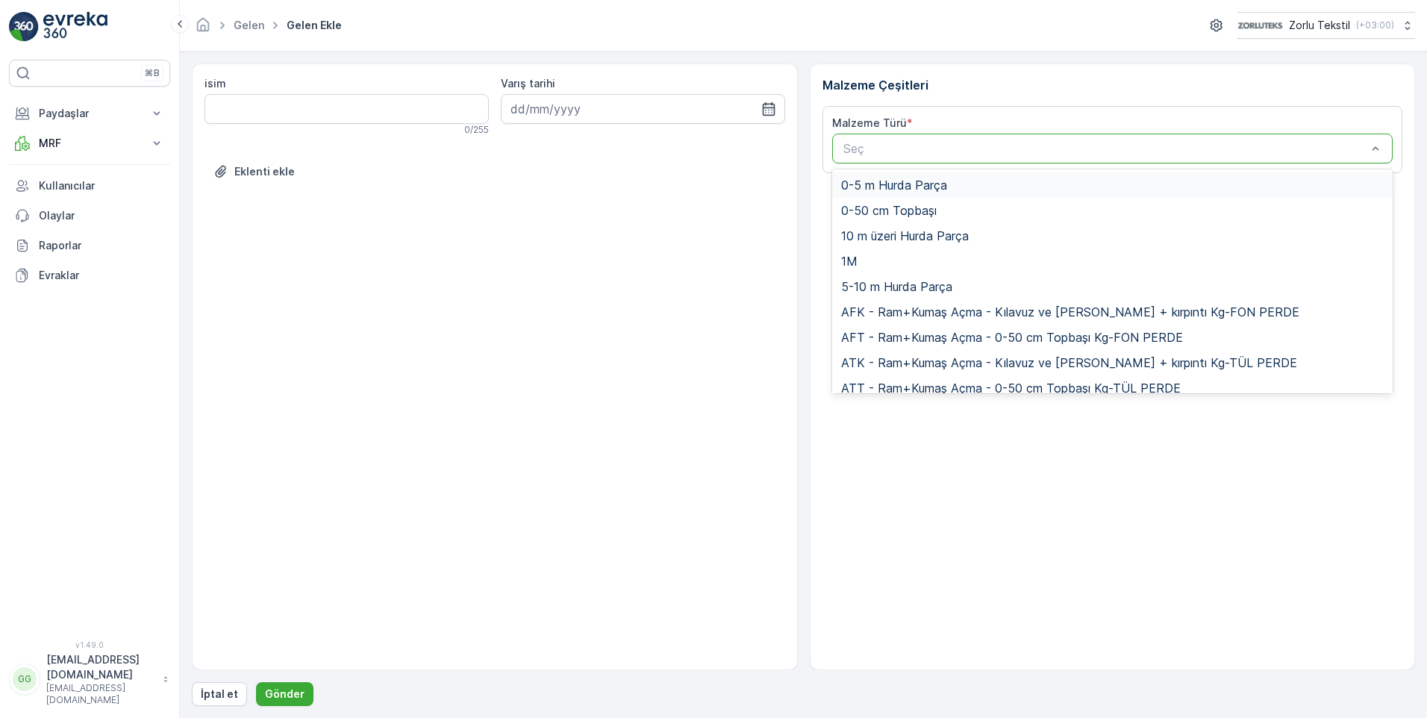
paste input "UDD1"
type input "UDD1"
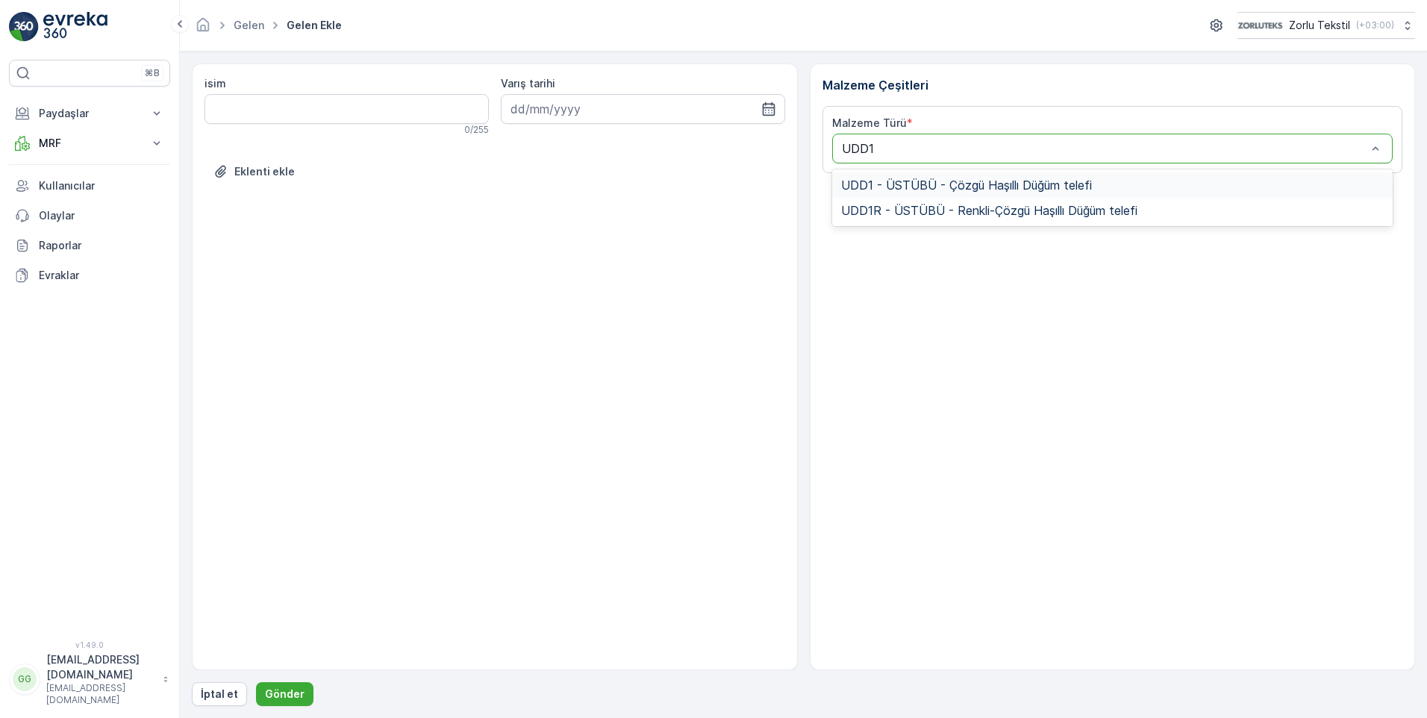
click at [886, 180] on span "UDD1 - ÜSTÜBÜ - Çözgü Haşıllı Düğüm telefi" at bounding box center [966, 184] width 251 height 13
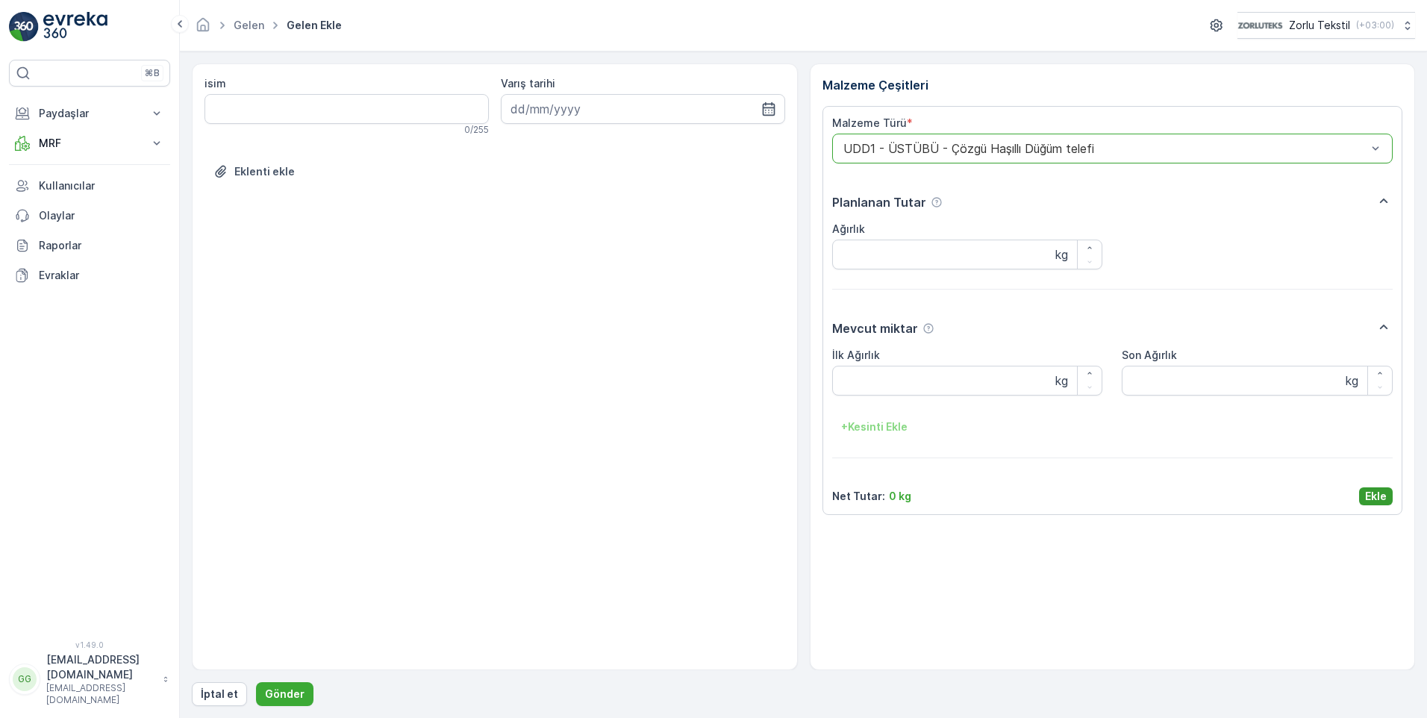
click at [1382, 500] on p "Ekle" at bounding box center [1376, 496] width 22 height 15
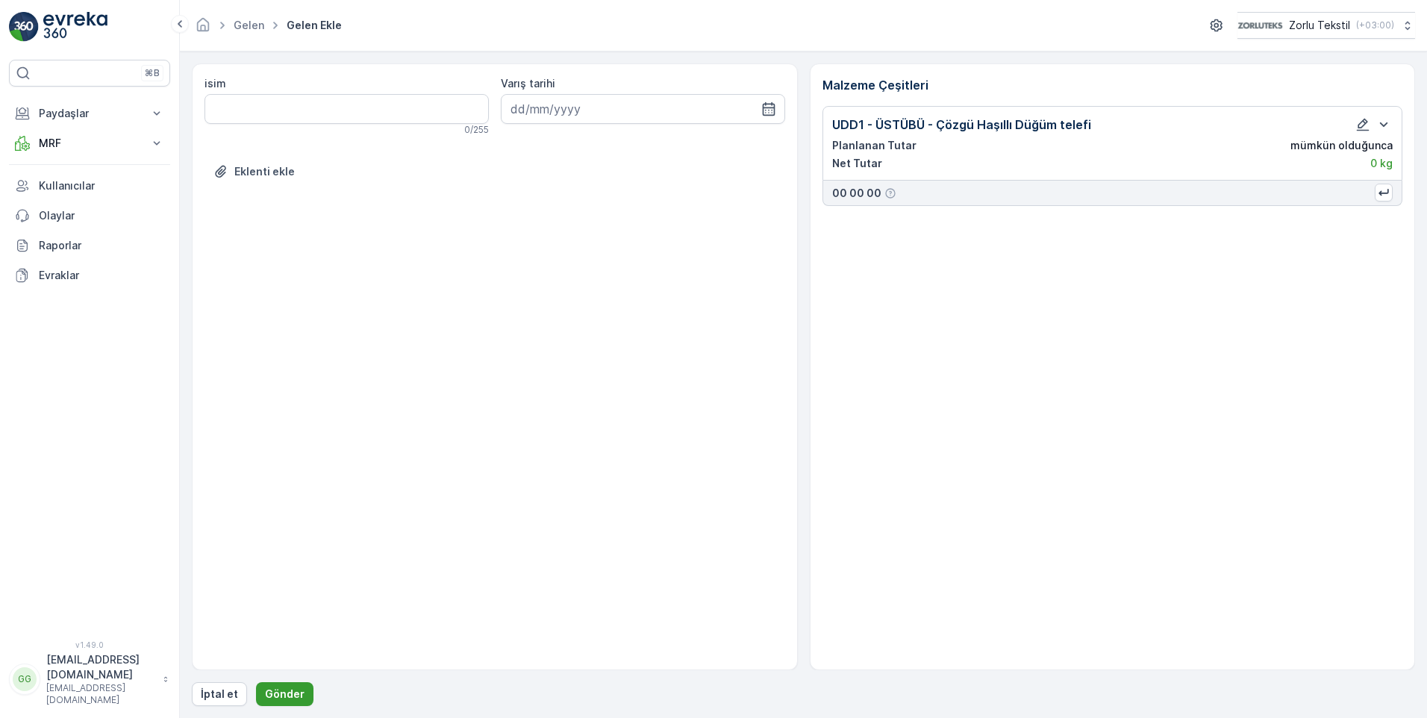
click at [276, 691] on p "Gönder" at bounding box center [285, 693] width 40 height 15
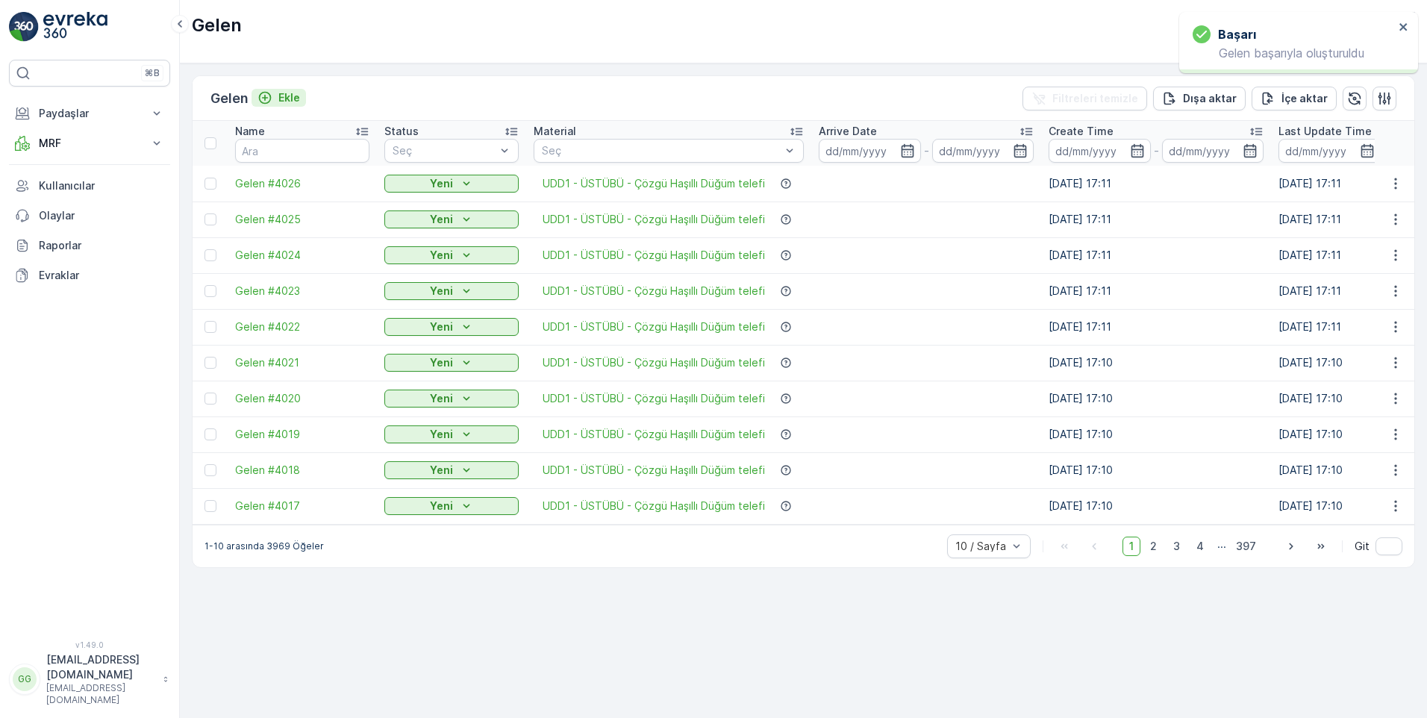
click at [292, 95] on p "Ekle" at bounding box center [289, 97] width 22 height 15
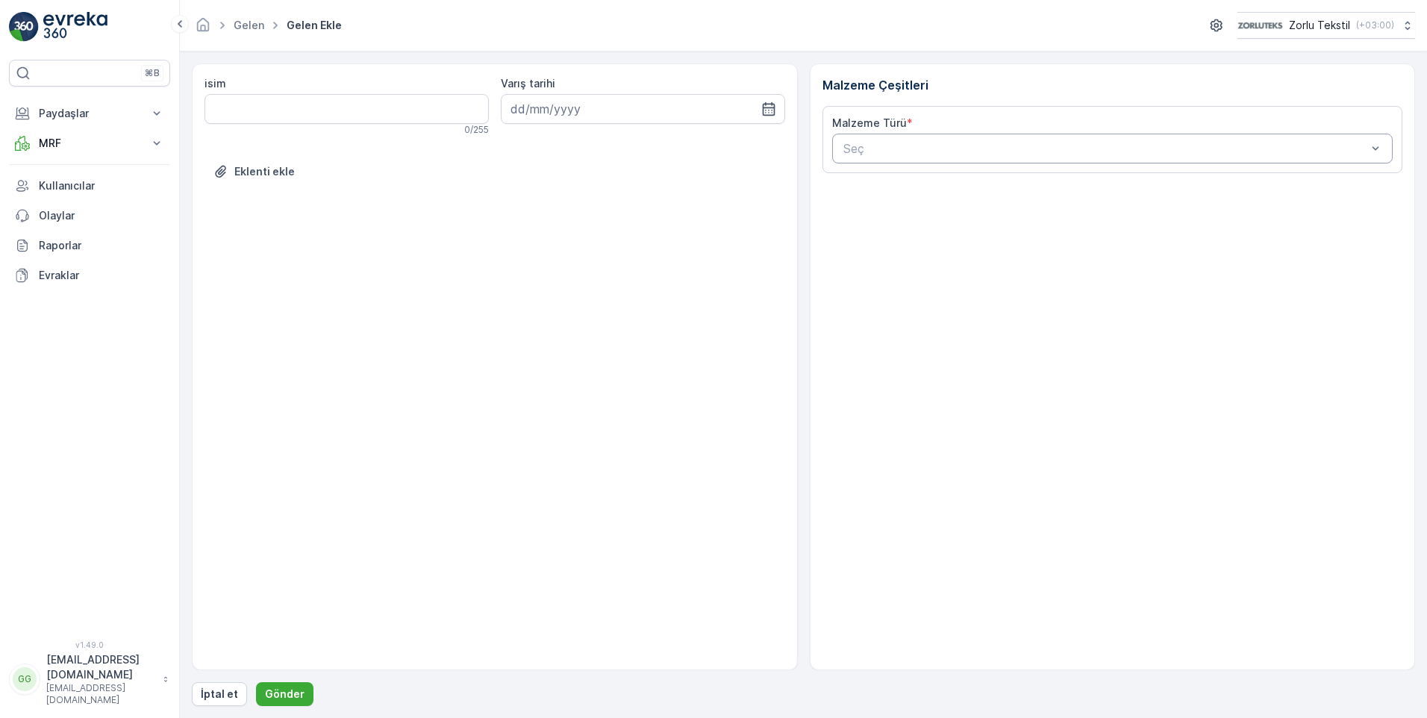
click at [861, 152] on div at bounding box center [1105, 148] width 527 height 13
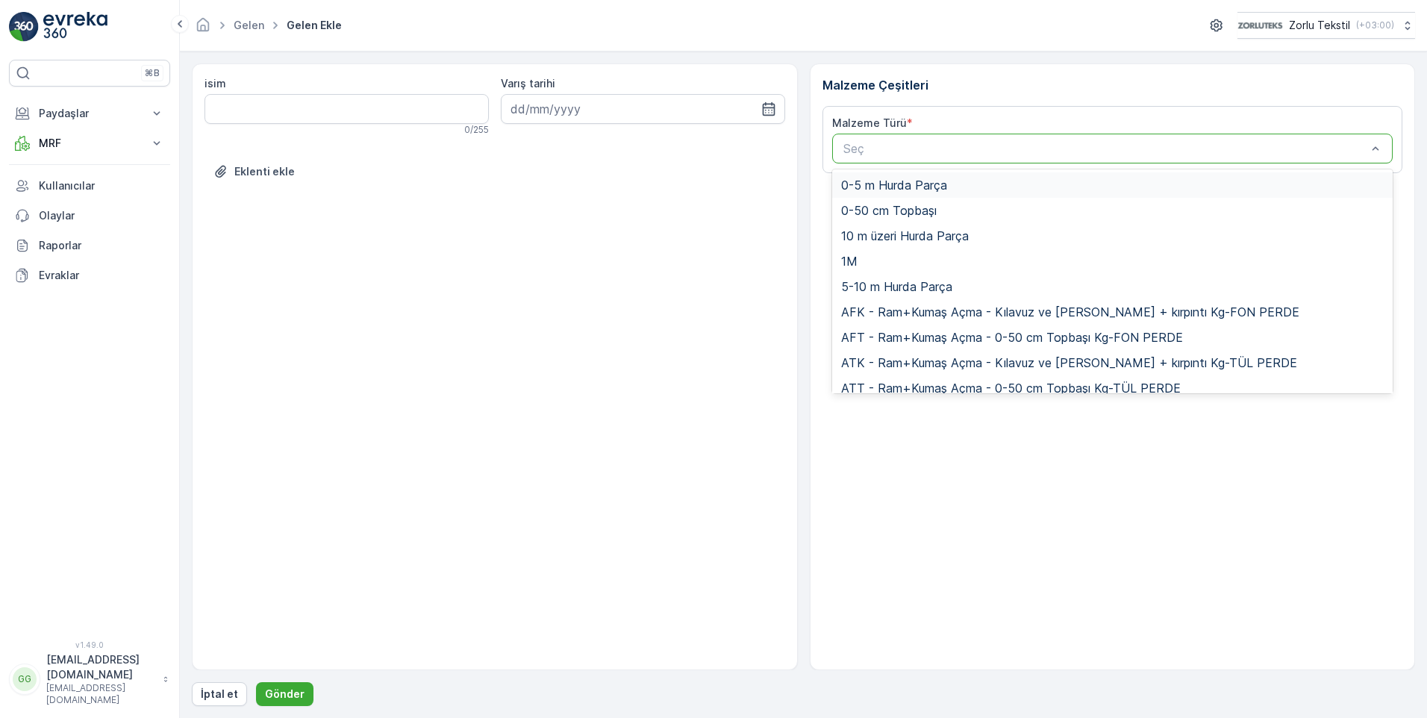
paste input "UDD1"
type input "UDD1"
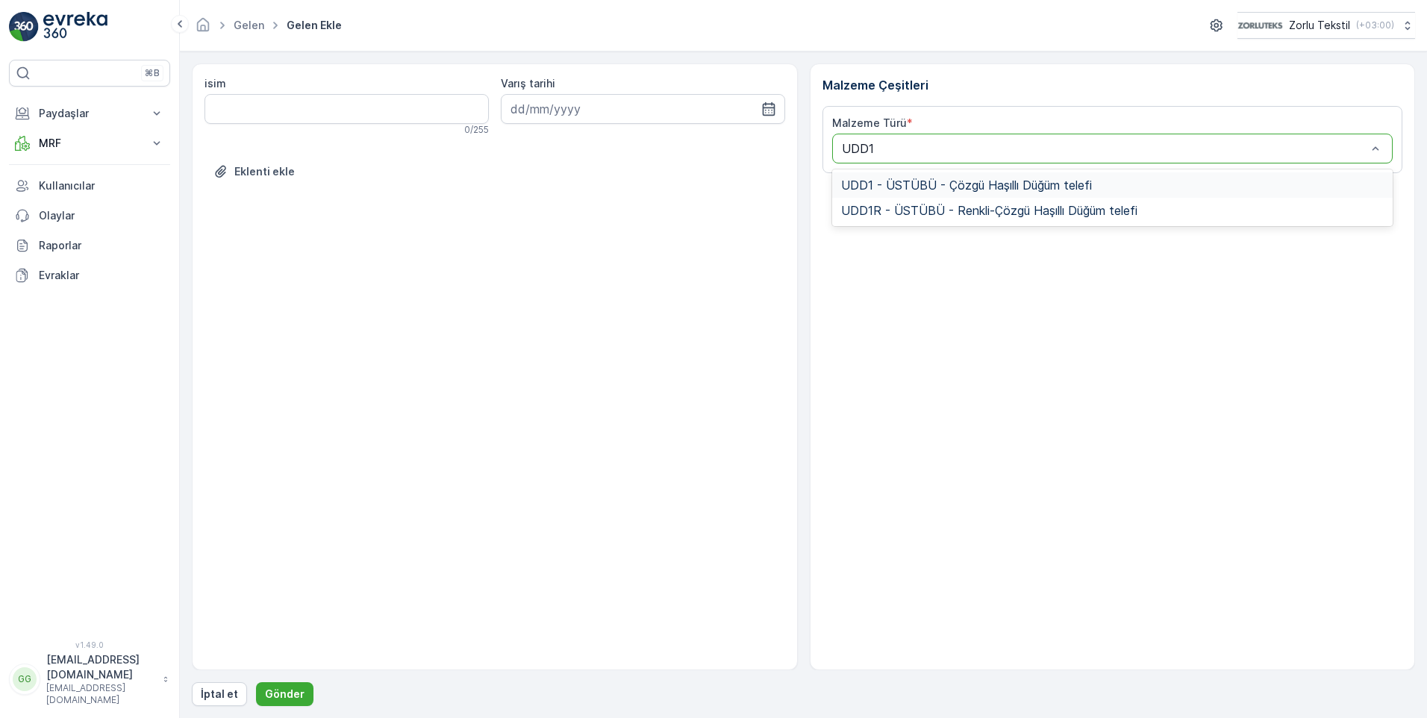
click at [892, 190] on span "UDD1 - ÜSTÜBÜ - Çözgü Haşıllı Düğüm telefi" at bounding box center [966, 184] width 251 height 13
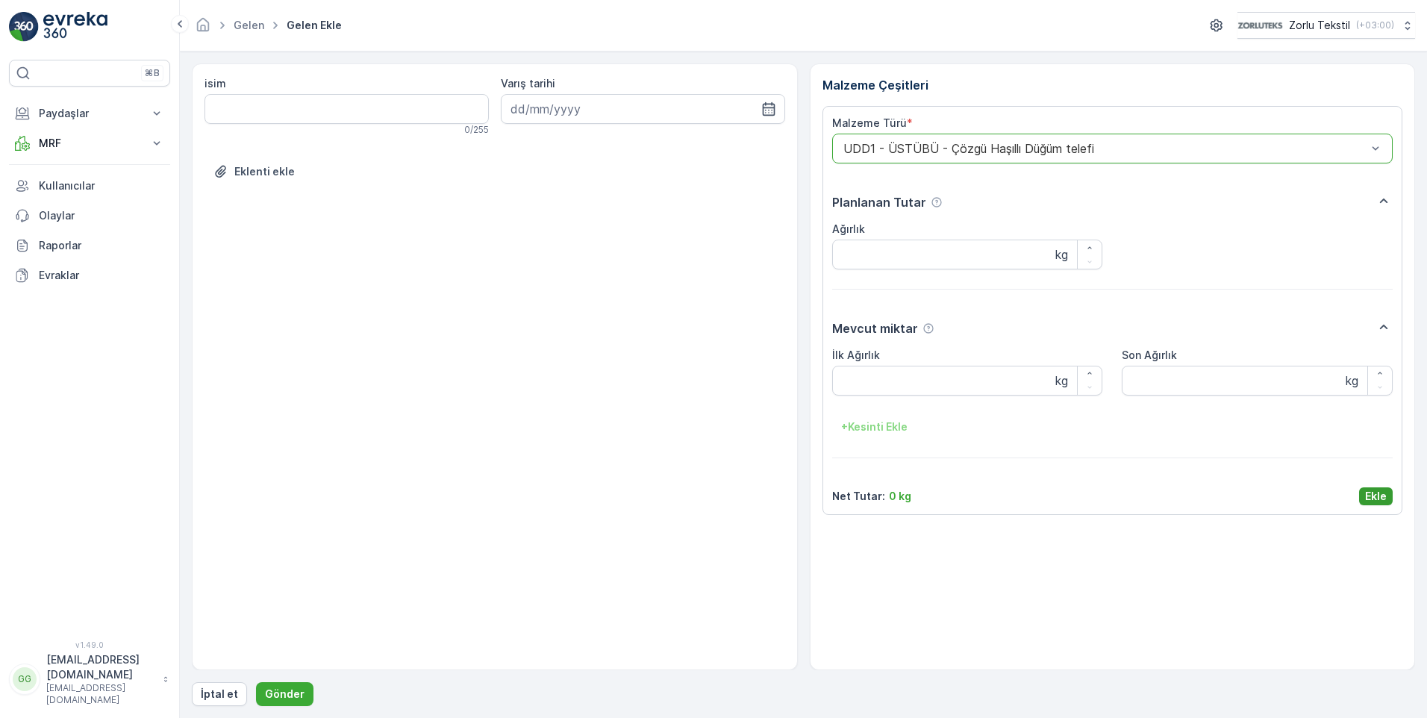
click at [1380, 492] on p "Ekle" at bounding box center [1376, 496] width 22 height 15
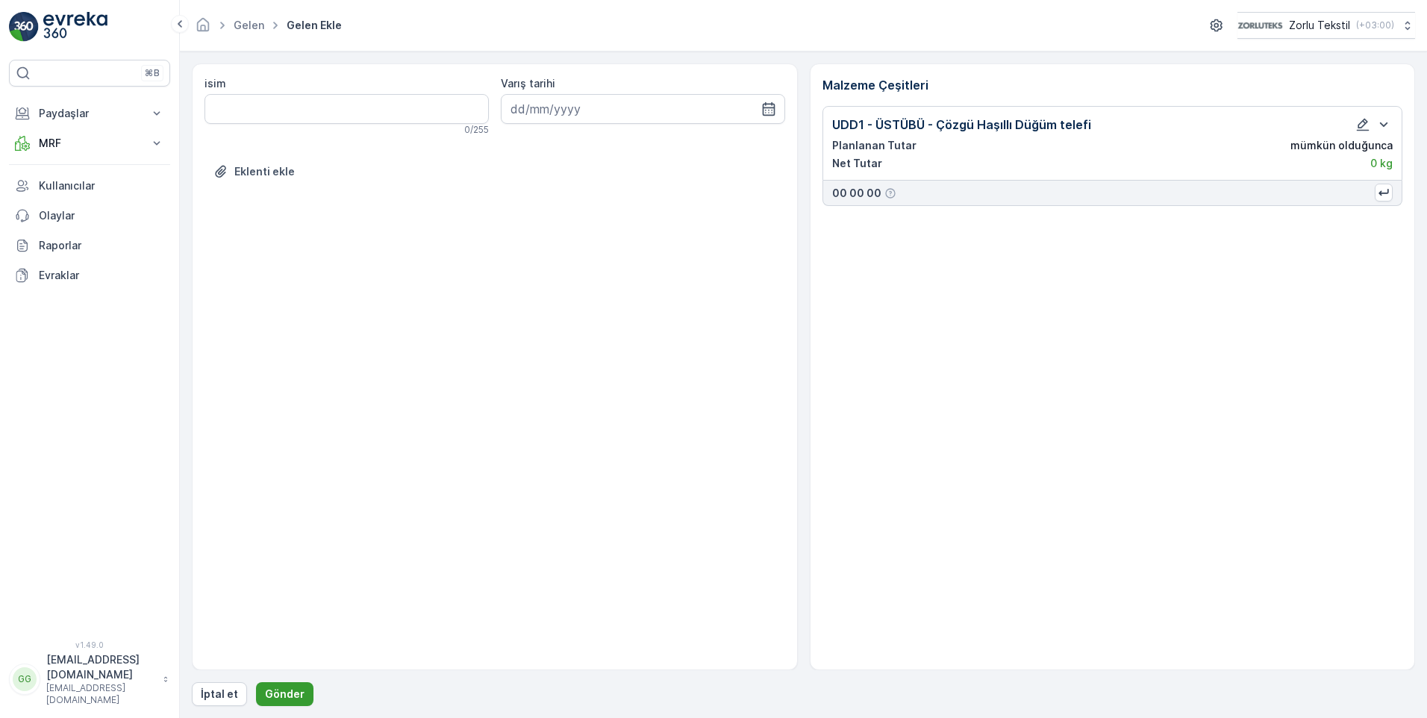
click at [279, 692] on p "Gönder" at bounding box center [285, 693] width 40 height 15
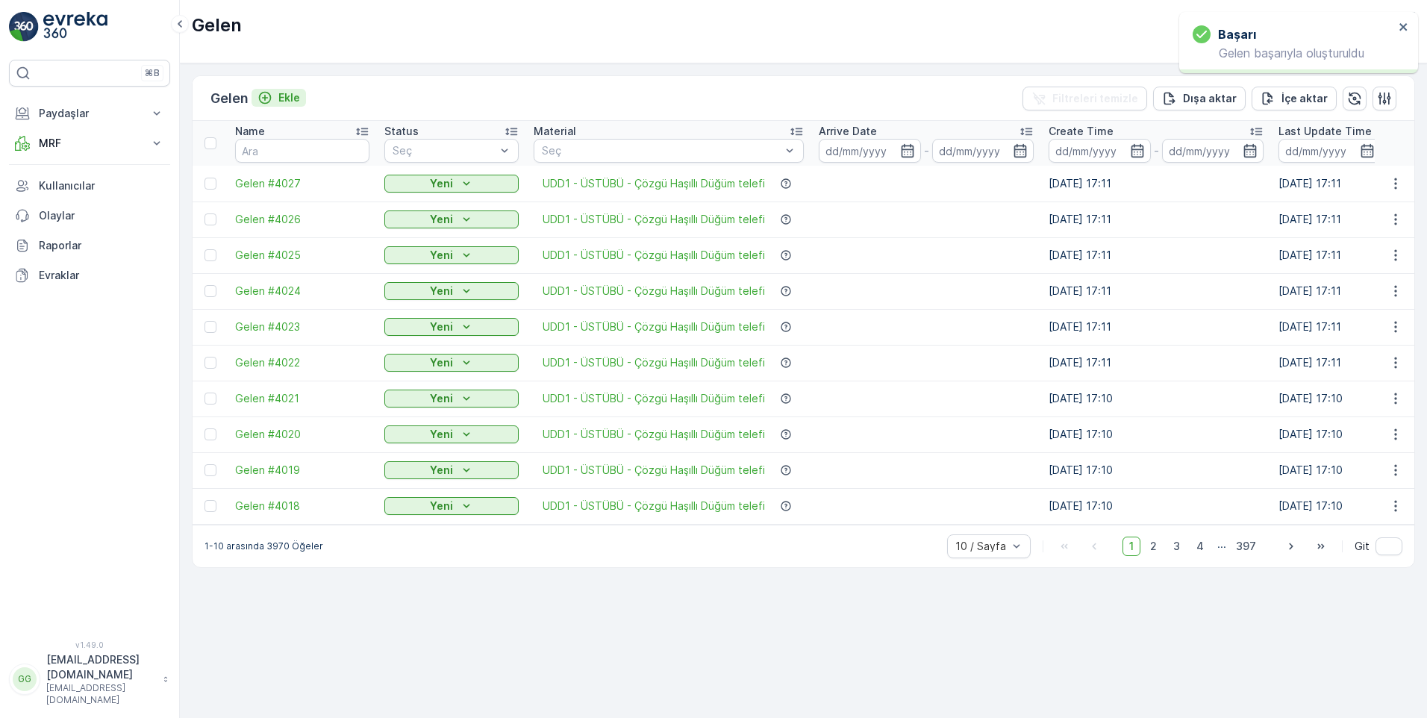
click at [287, 95] on p "Ekle" at bounding box center [289, 97] width 22 height 15
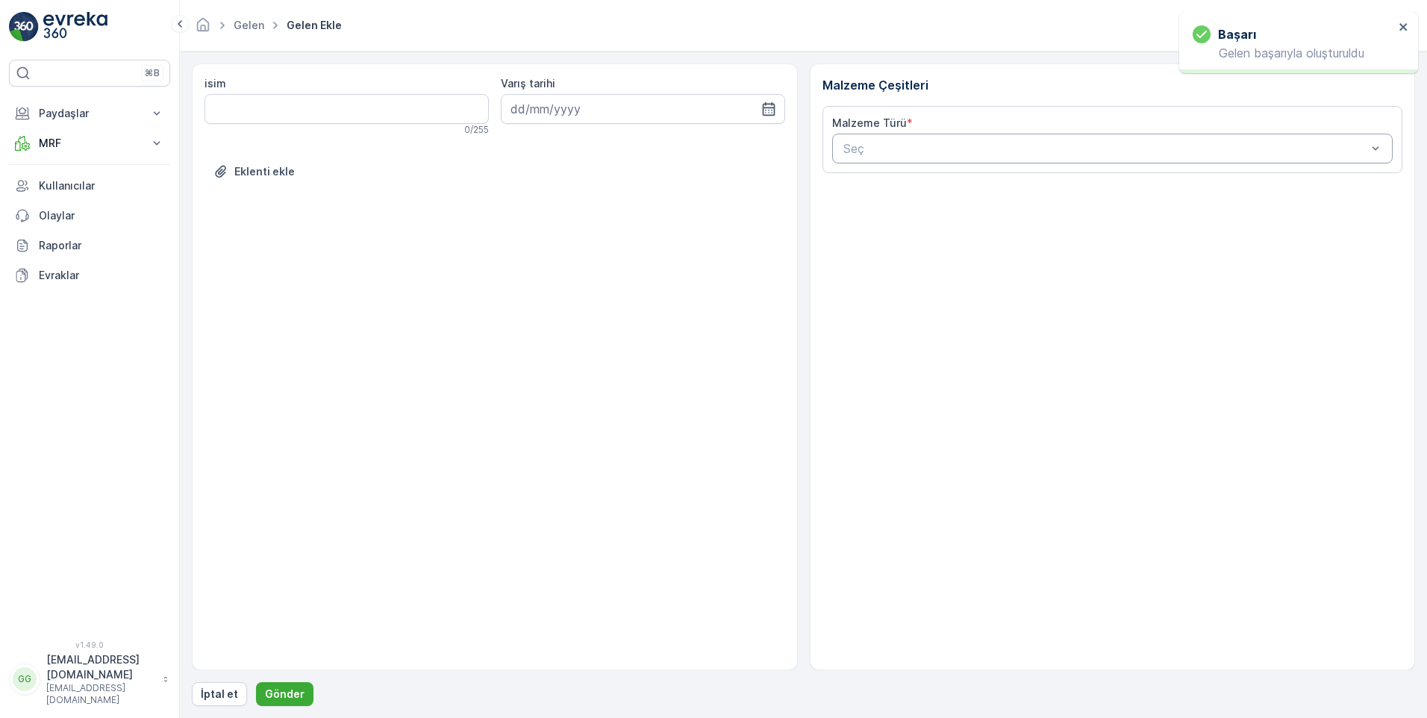
click at [873, 146] on div at bounding box center [1105, 148] width 527 height 13
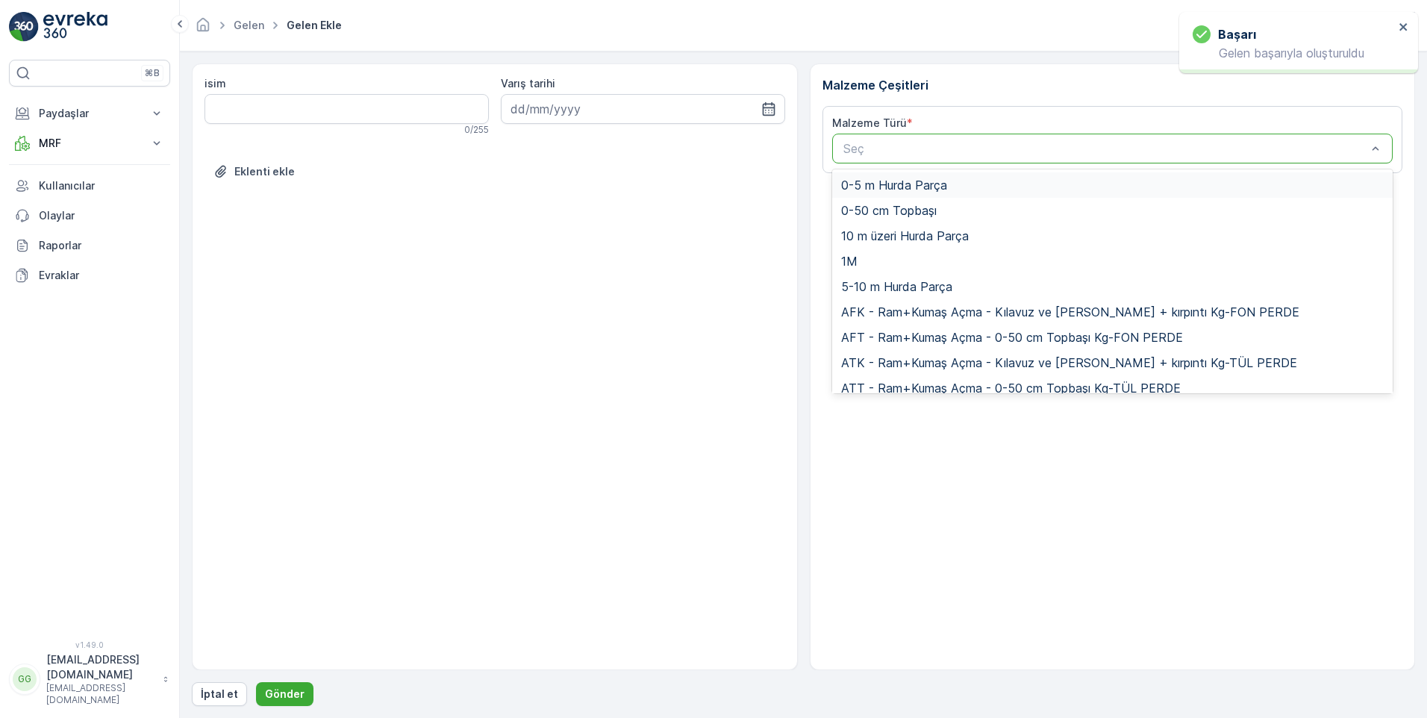
paste input "UDD1"
type input "UDD1"
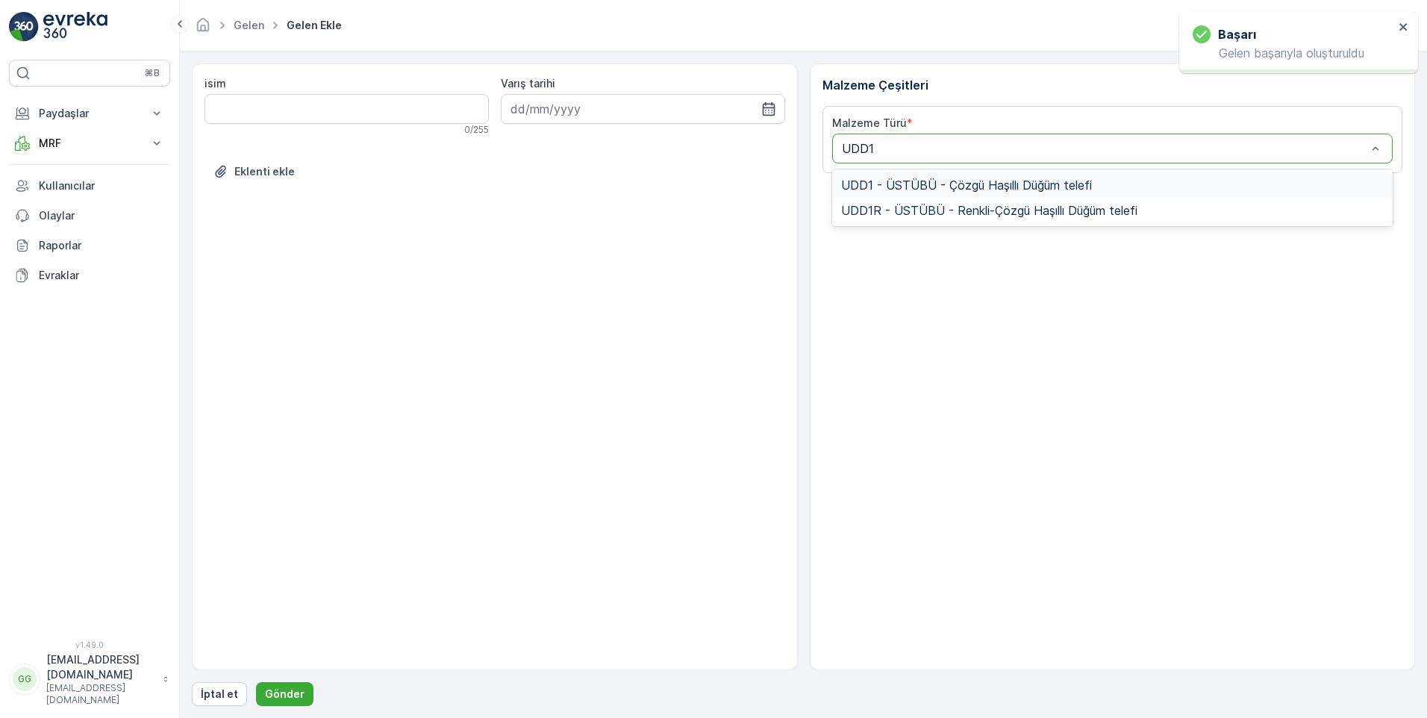
click at [938, 184] on span "UDD1 - ÜSTÜBÜ - Çözgü Haşıllı Düğüm telefi" at bounding box center [966, 184] width 251 height 13
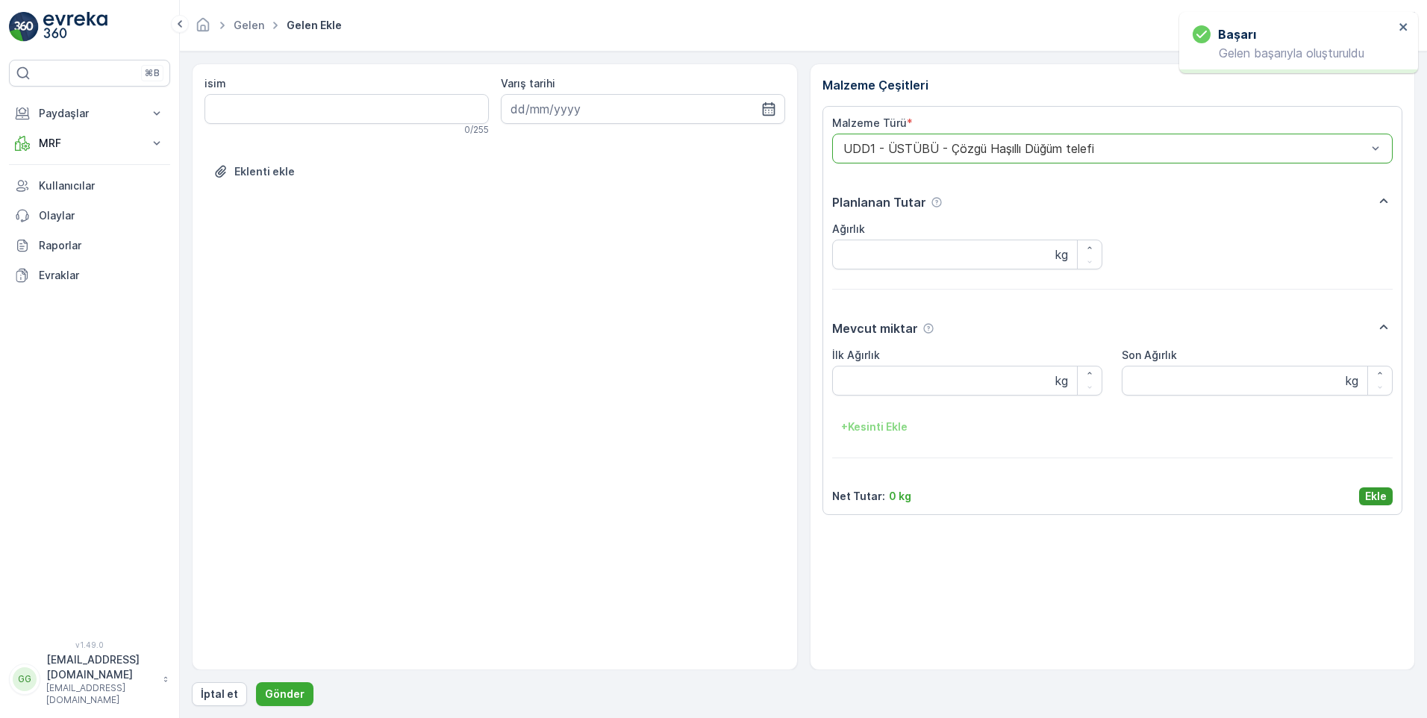
click at [1374, 501] on p "Ekle" at bounding box center [1376, 496] width 22 height 15
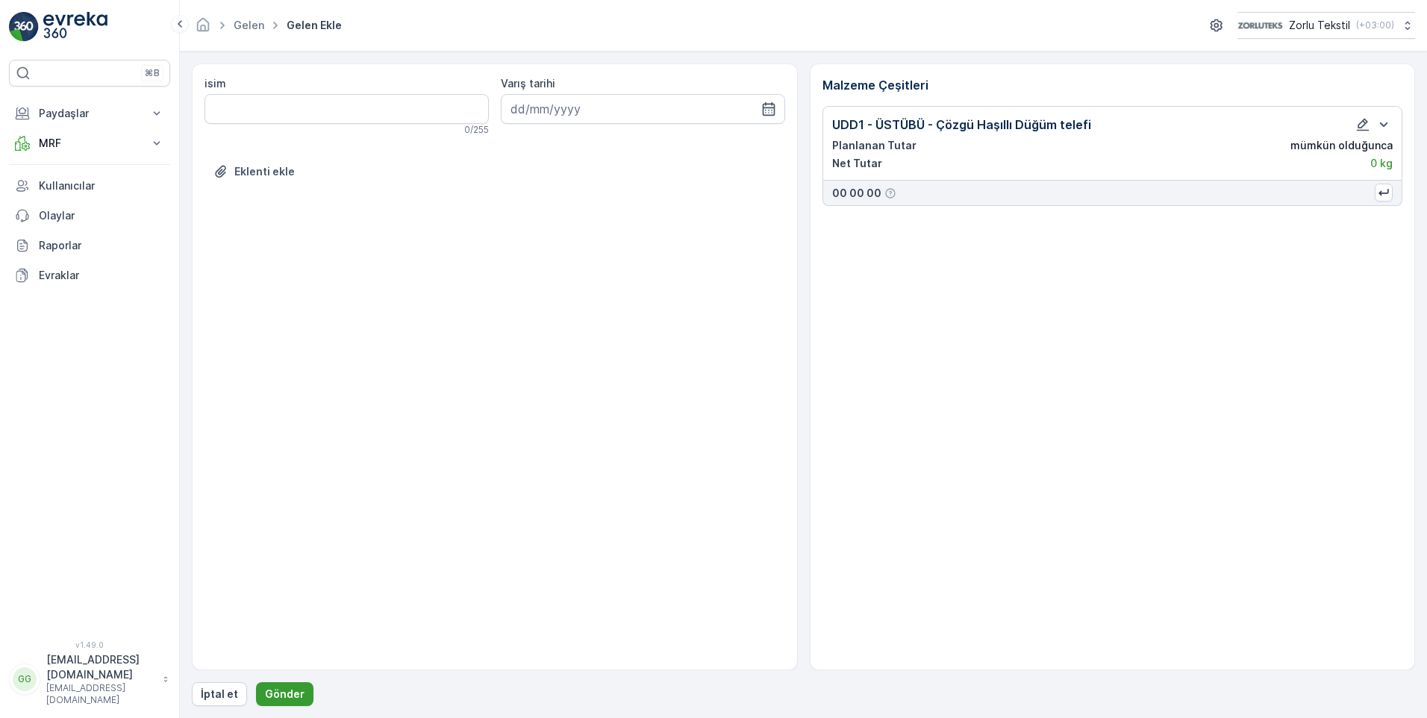
click at [281, 692] on p "Gönder" at bounding box center [285, 693] width 40 height 15
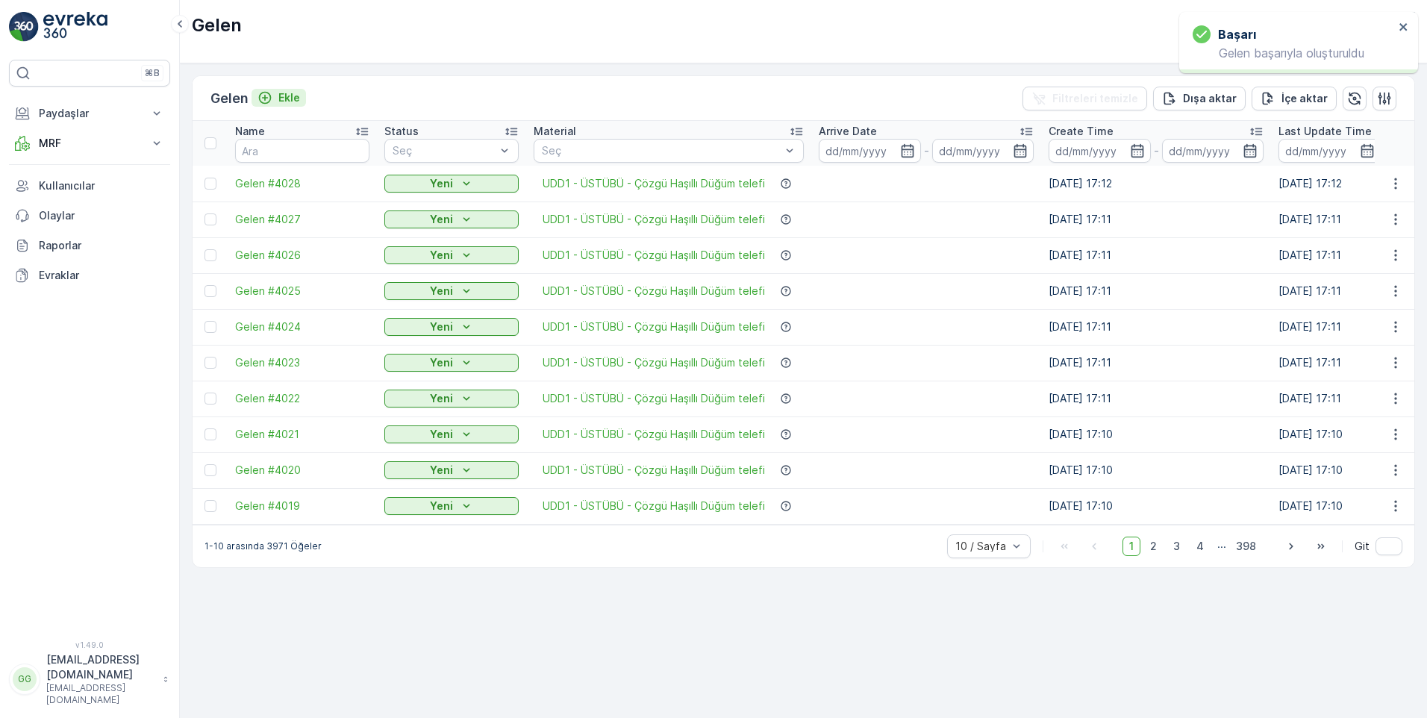
click at [285, 100] on p "Ekle" at bounding box center [289, 97] width 22 height 15
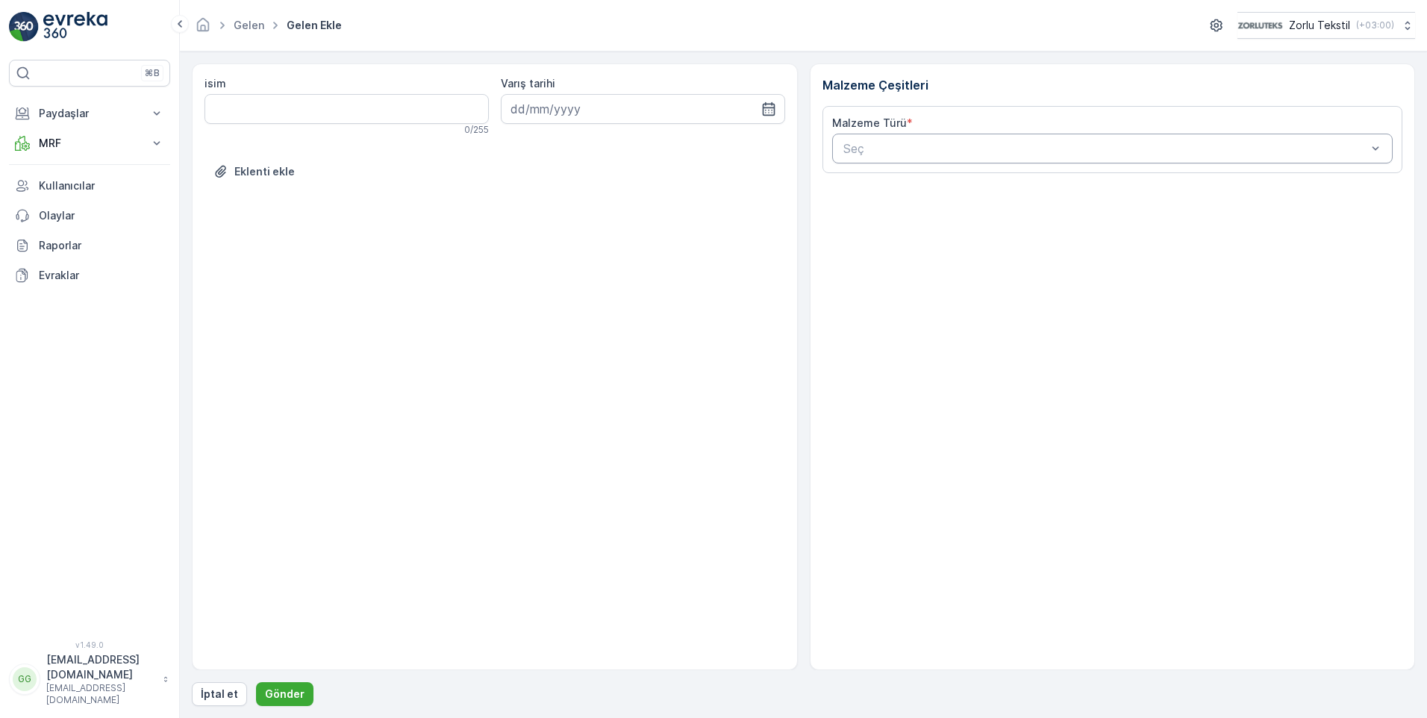
click at [870, 152] on div at bounding box center [1105, 148] width 527 height 13
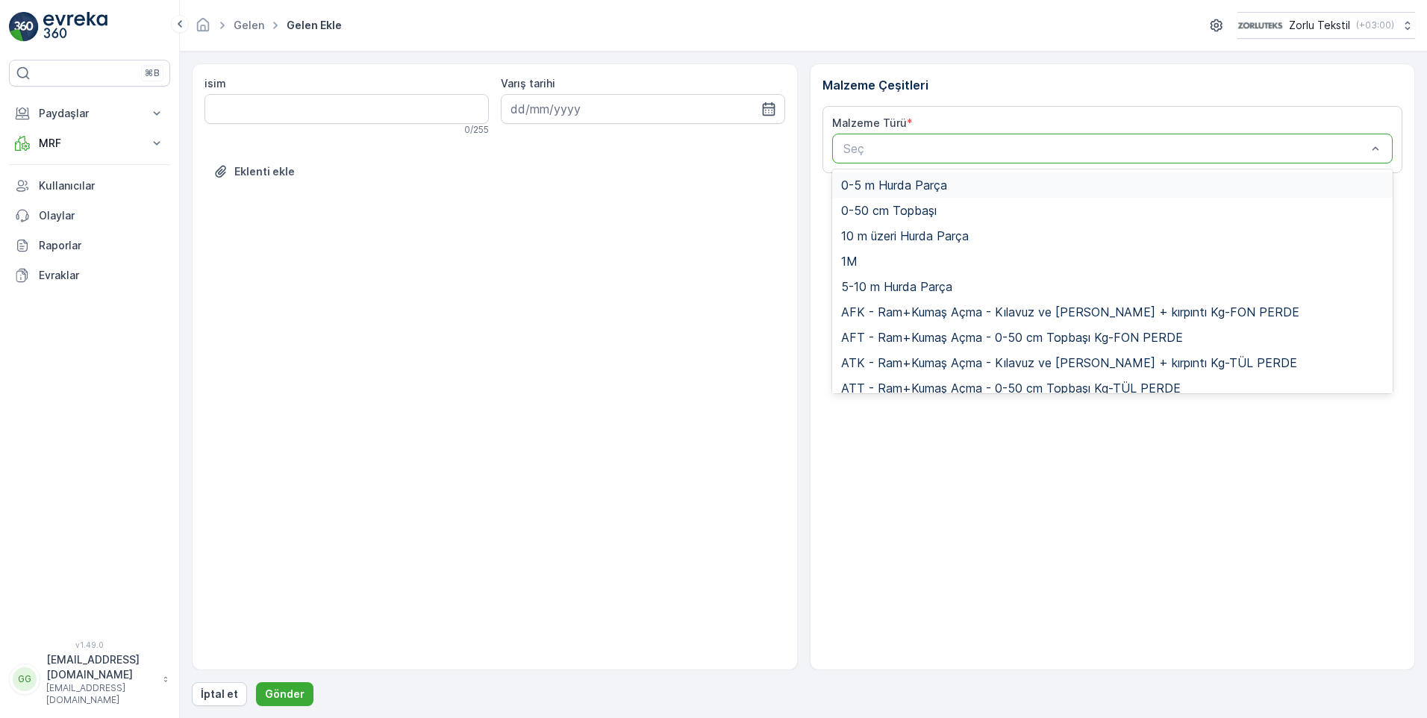
paste input "UDD1"
type input "UDD1"
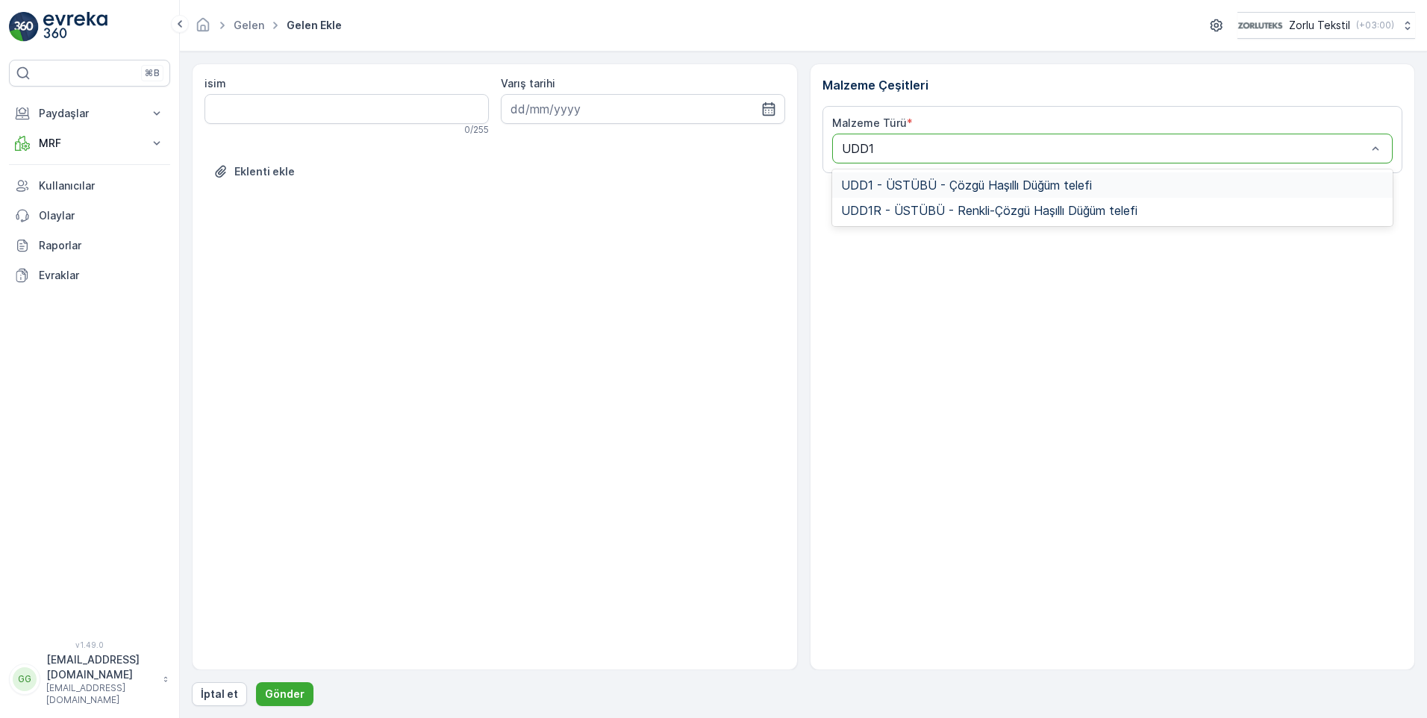
click at [873, 193] on div "UDD1 - ÜSTÜBÜ - Çözgü Haşıllı Düğüm telefi" at bounding box center [1112, 184] width 561 height 25
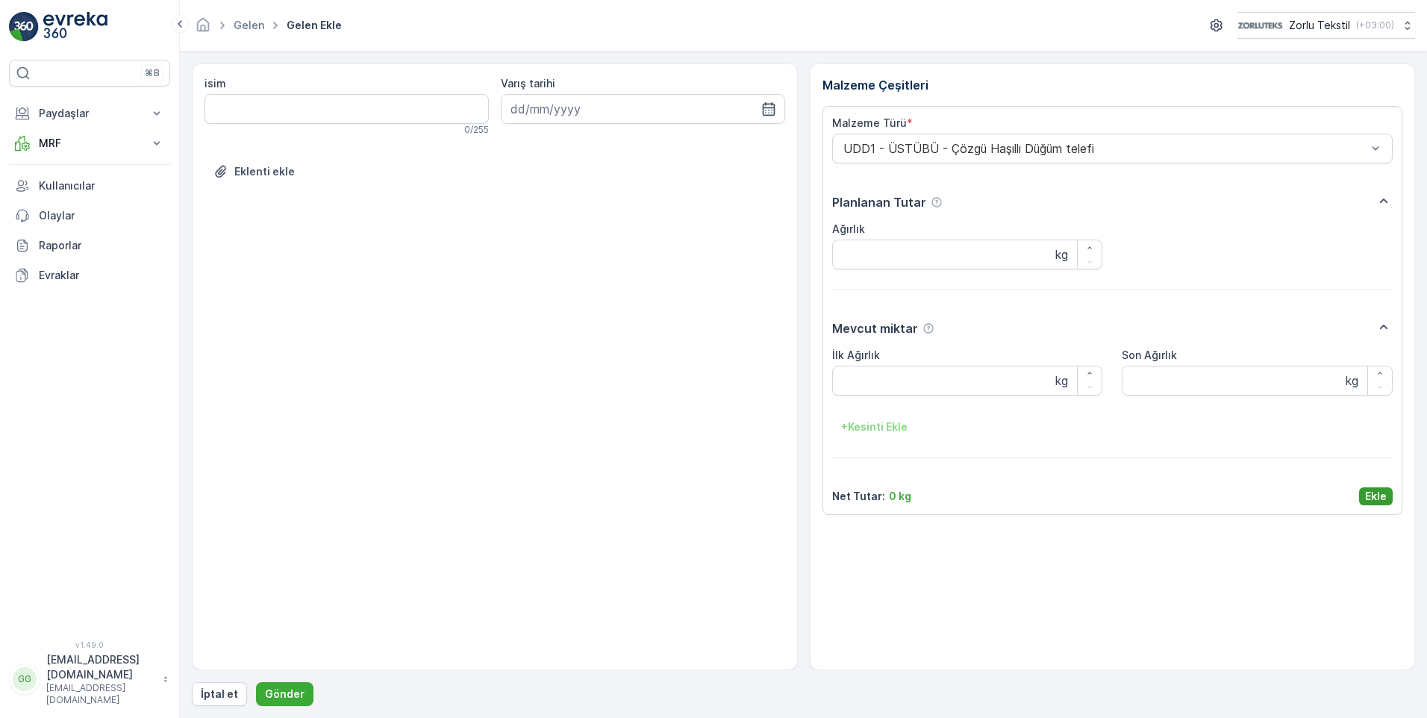
click at [1371, 496] on p "Ekle" at bounding box center [1376, 496] width 22 height 15
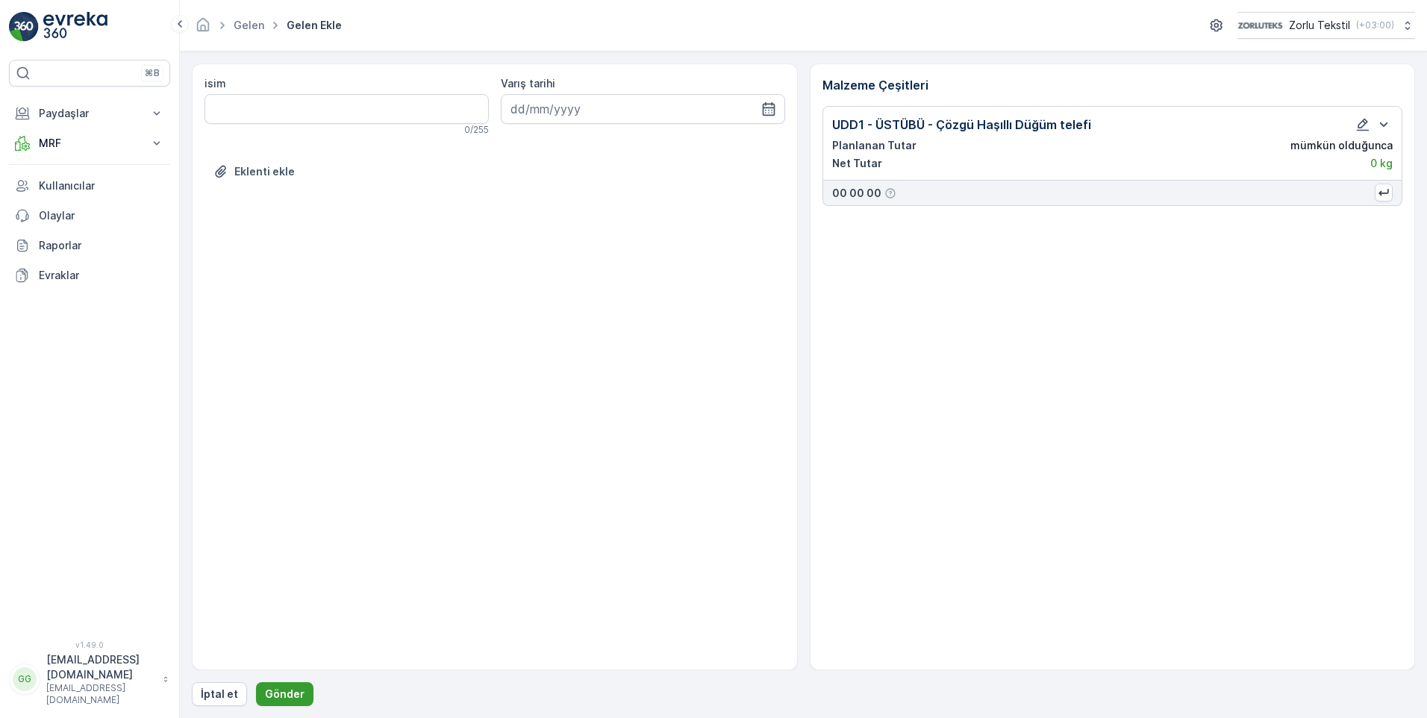
click at [274, 688] on p "Gönder" at bounding box center [285, 693] width 40 height 15
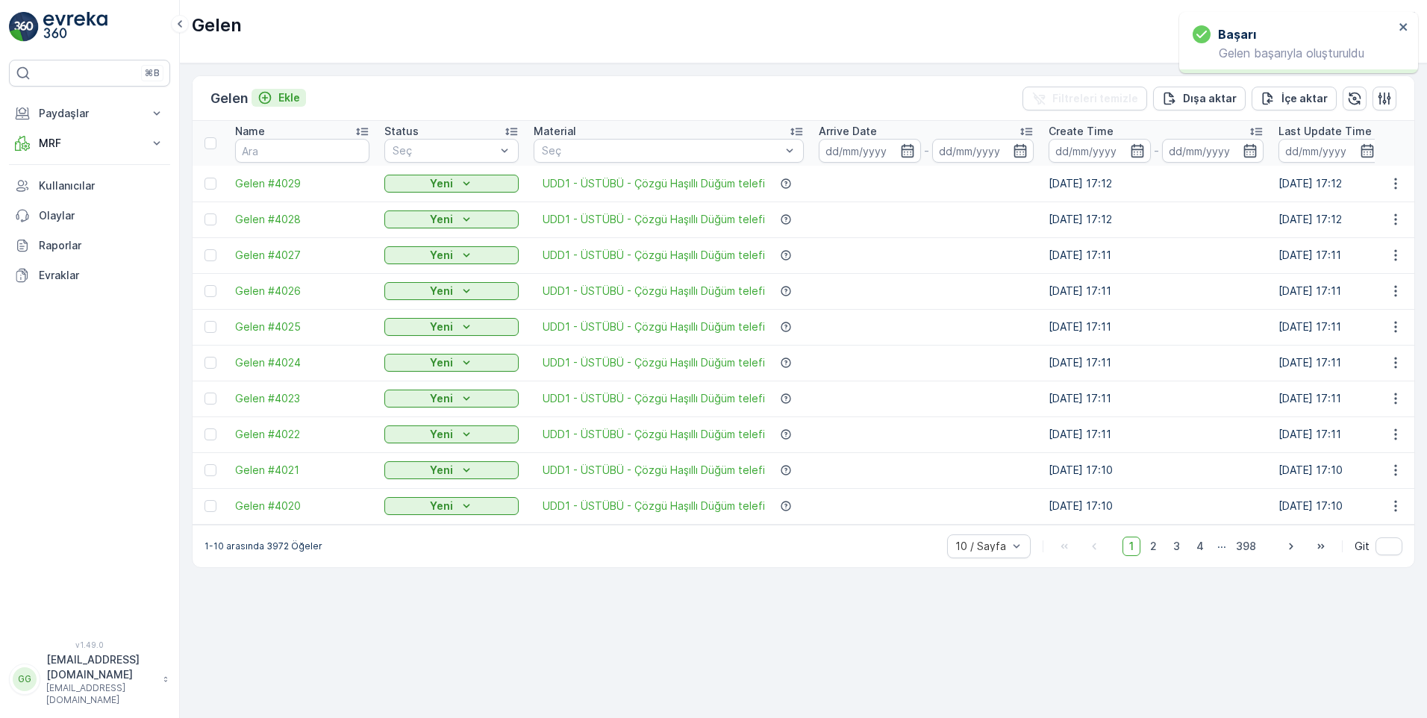
click at [286, 93] on p "Ekle" at bounding box center [289, 97] width 22 height 15
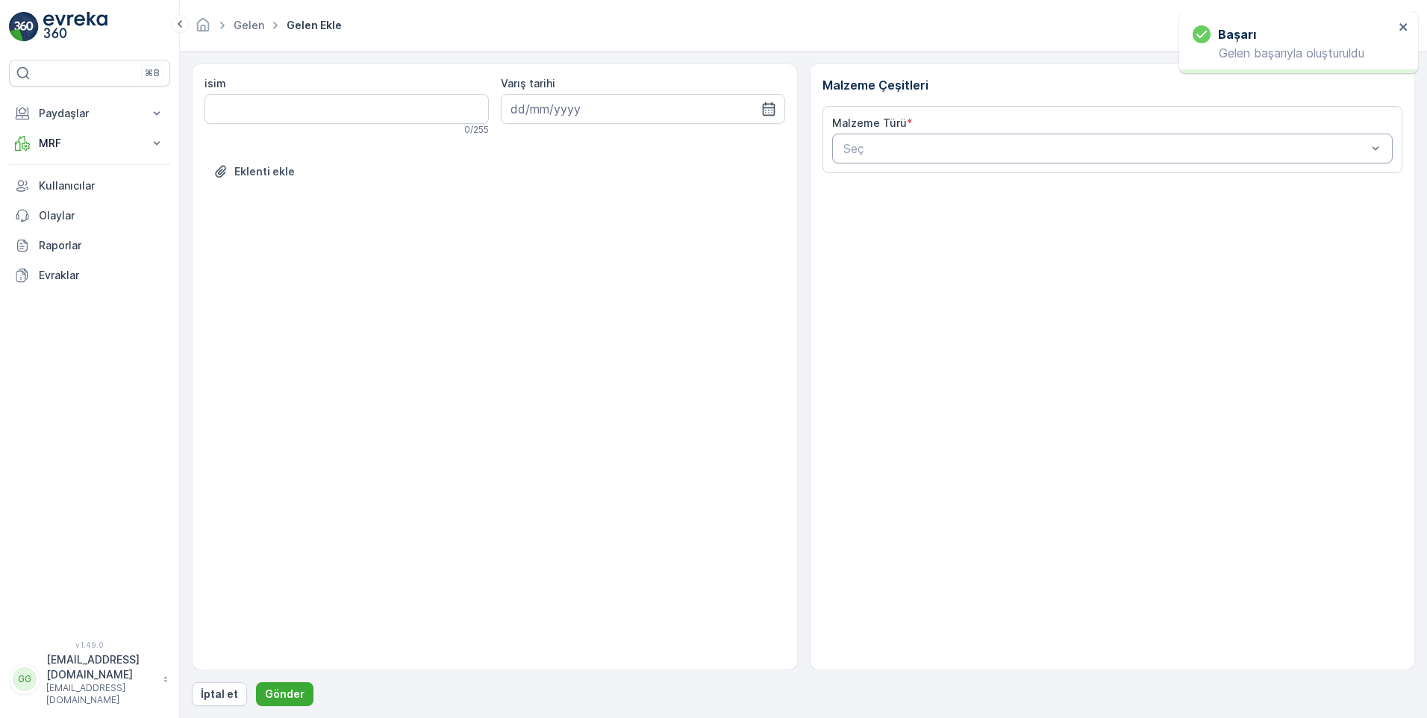
click at [878, 152] on div at bounding box center [1105, 148] width 527 height 13
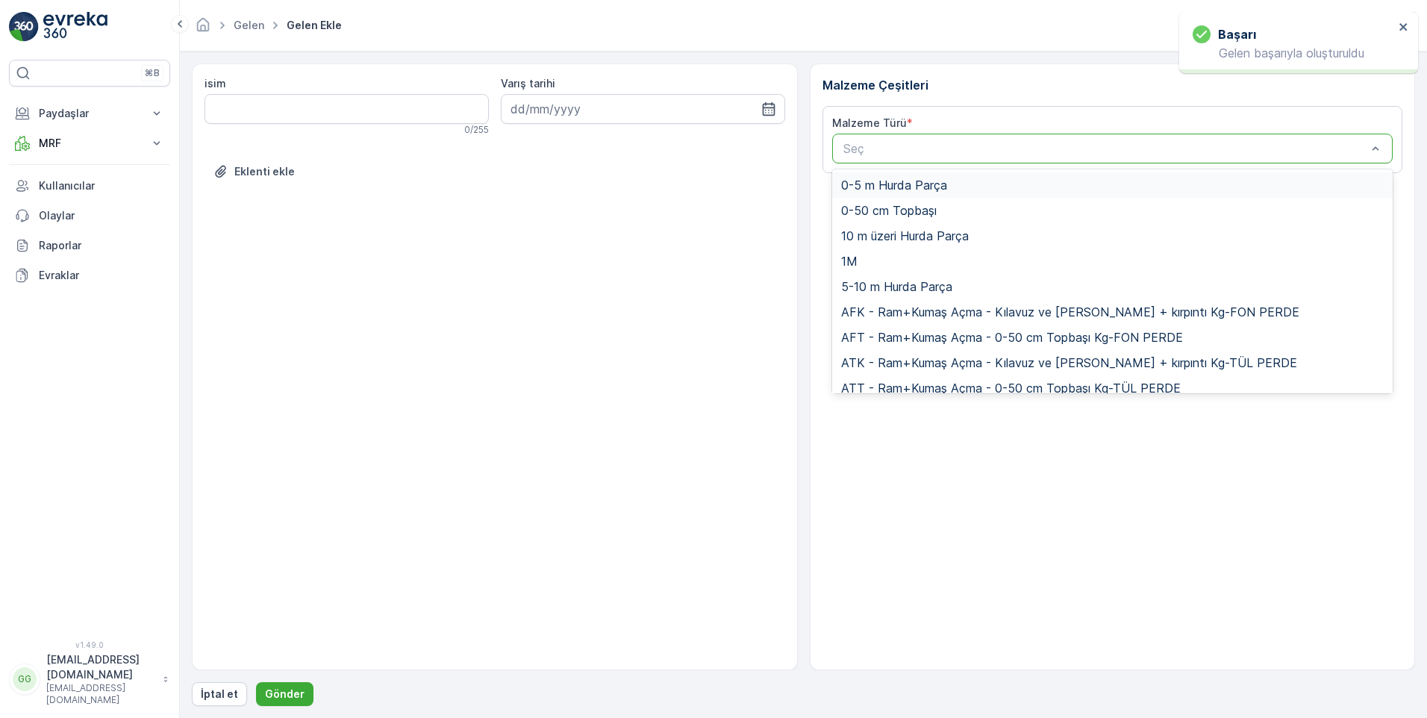
paste input "UDD1"
type input "UDD1"
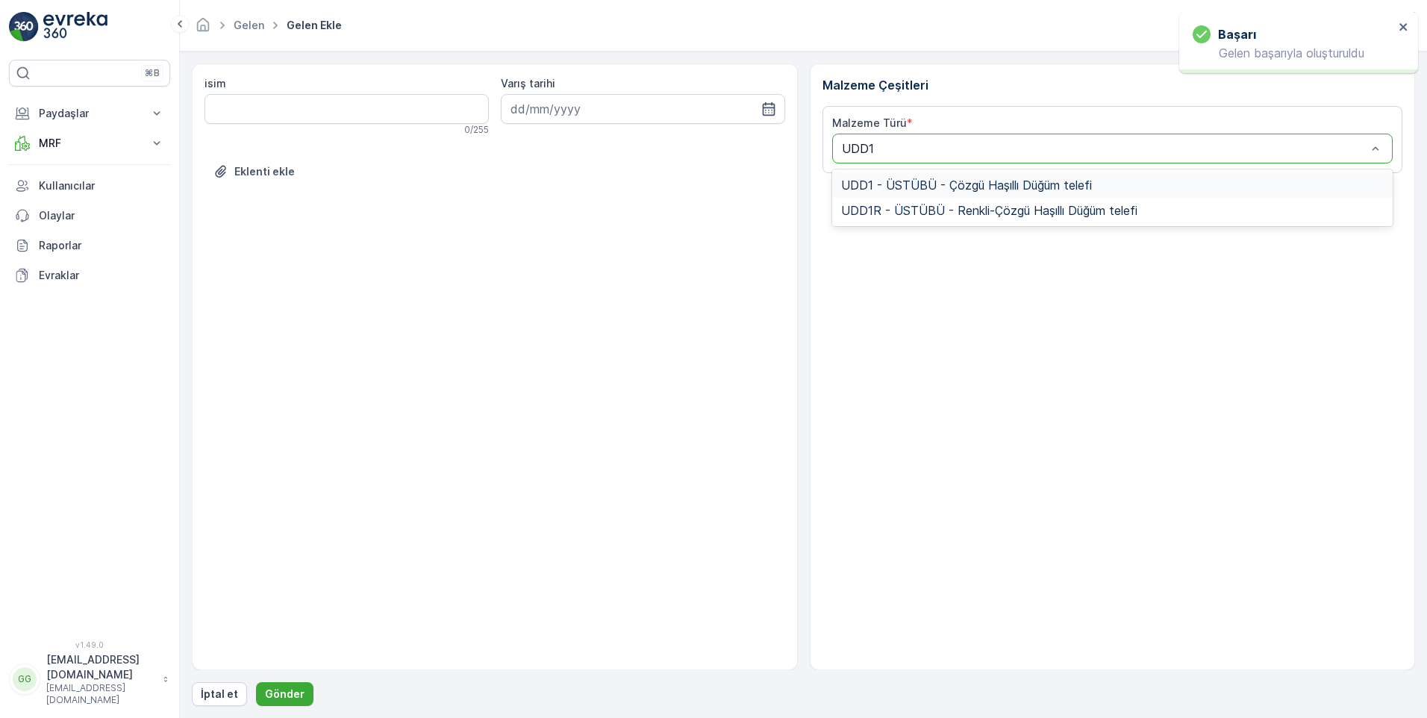
click at [883, 187] on span "UDD1 - ÜSTÜBÜ - Çözgü Haşıllı Düğüm telefi" at bounding box center [966, 184] width 251 height 13
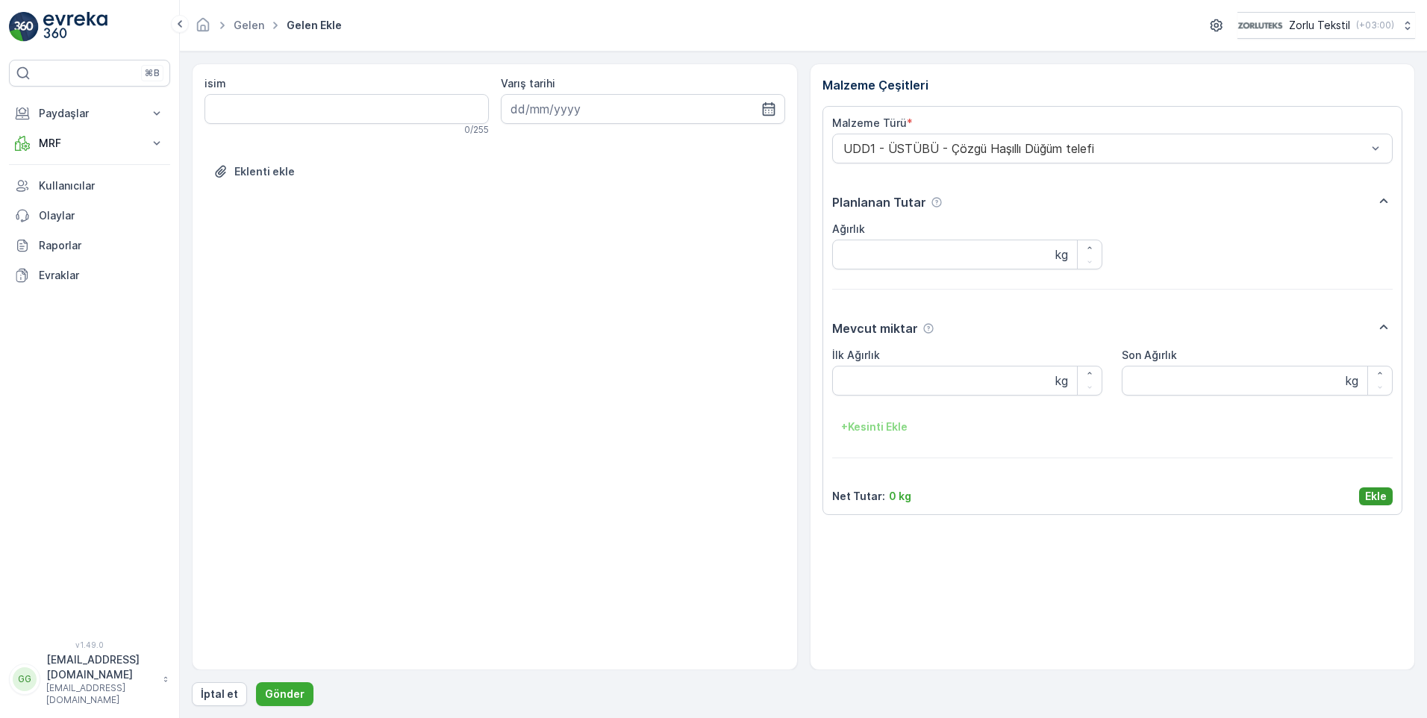
click at [1374, 492] on p "Ekle" at bounding box center [1376, 496] width 22 height 15
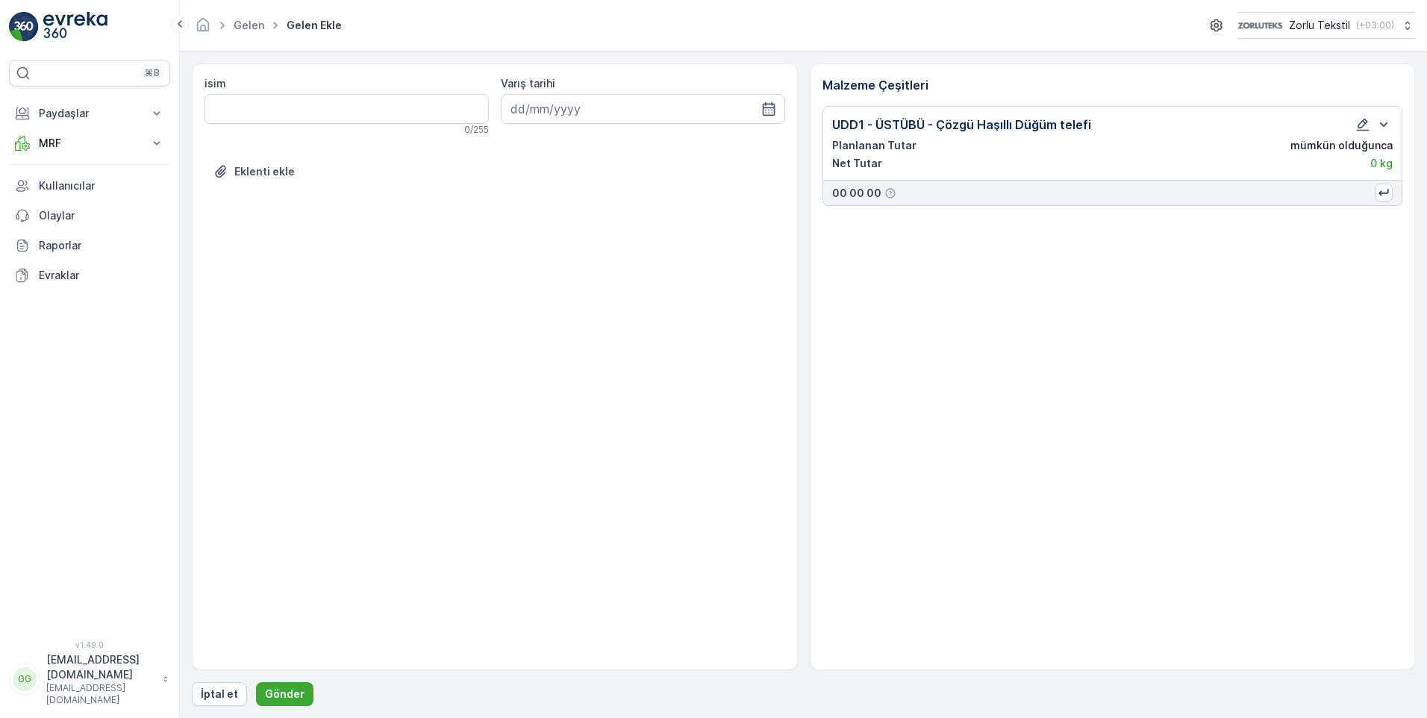
click at [290, 681] on div "isim 0 / 255 Varış tarihi Eklenti ekle Malzeme Çeşitleri UDD1 - ÜSTÜBÜ - Çözgü …" at bounding box center [803, 384] width 1223 height 642
click at [289, 687] on p "Gönder" at bounding box center [285, 693] width 40 height 15
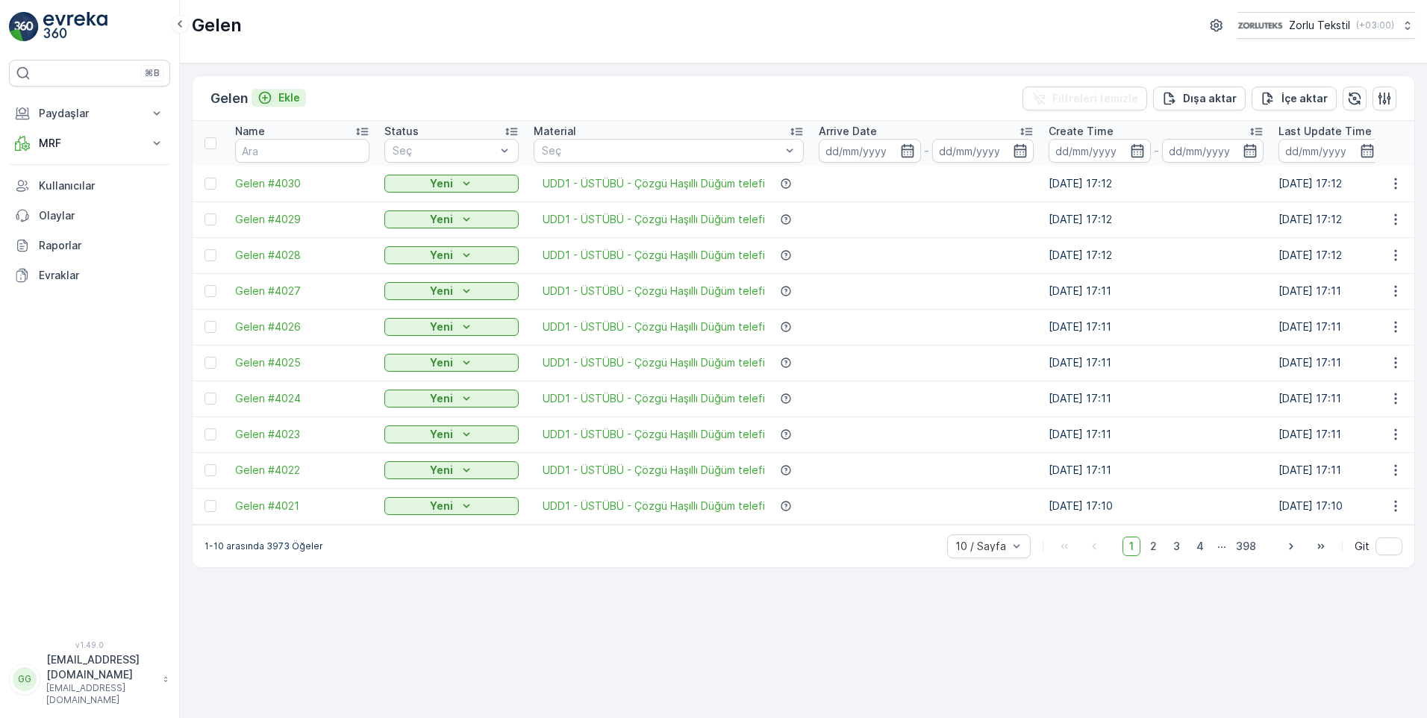
click at [290, 93] on p "Ekle" at bounding box center [289, 97] width 22 height 15
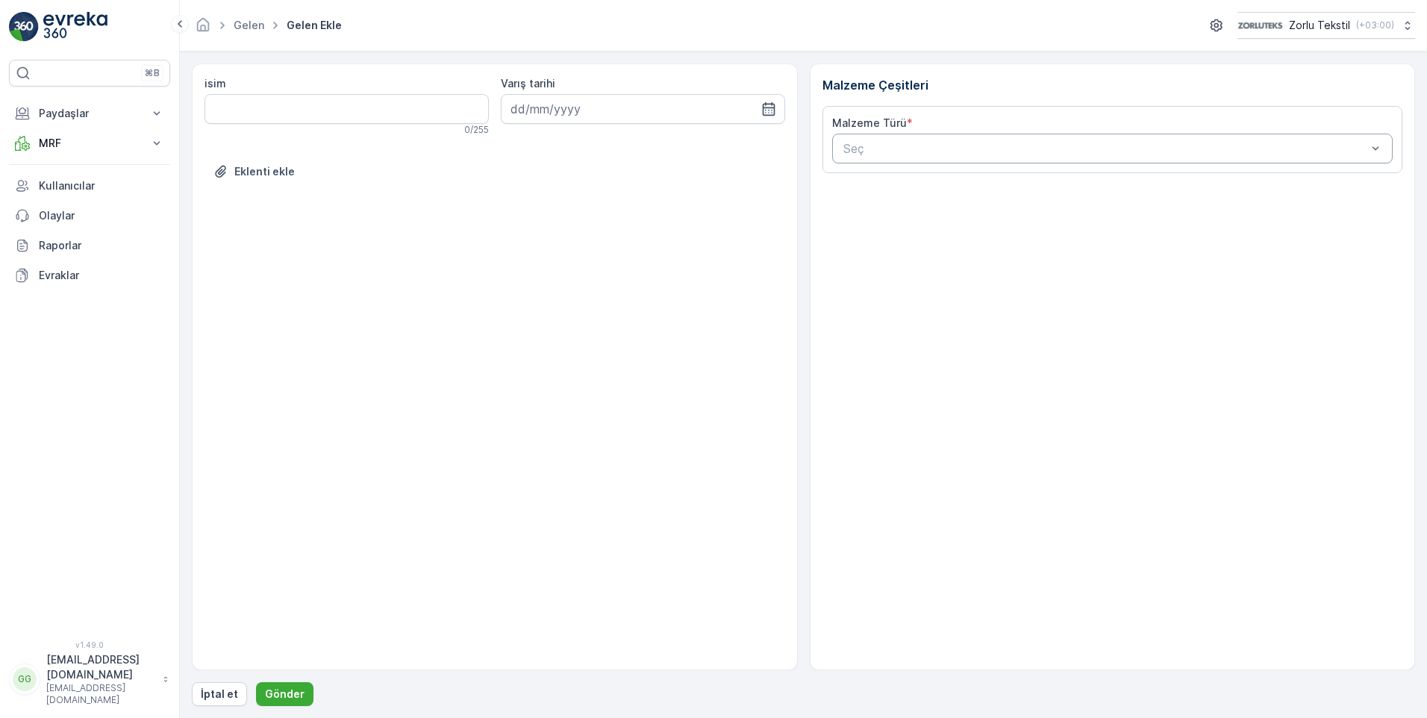
click at [861, 146] on div at bounding box center [1105, 148] width 527 height 13
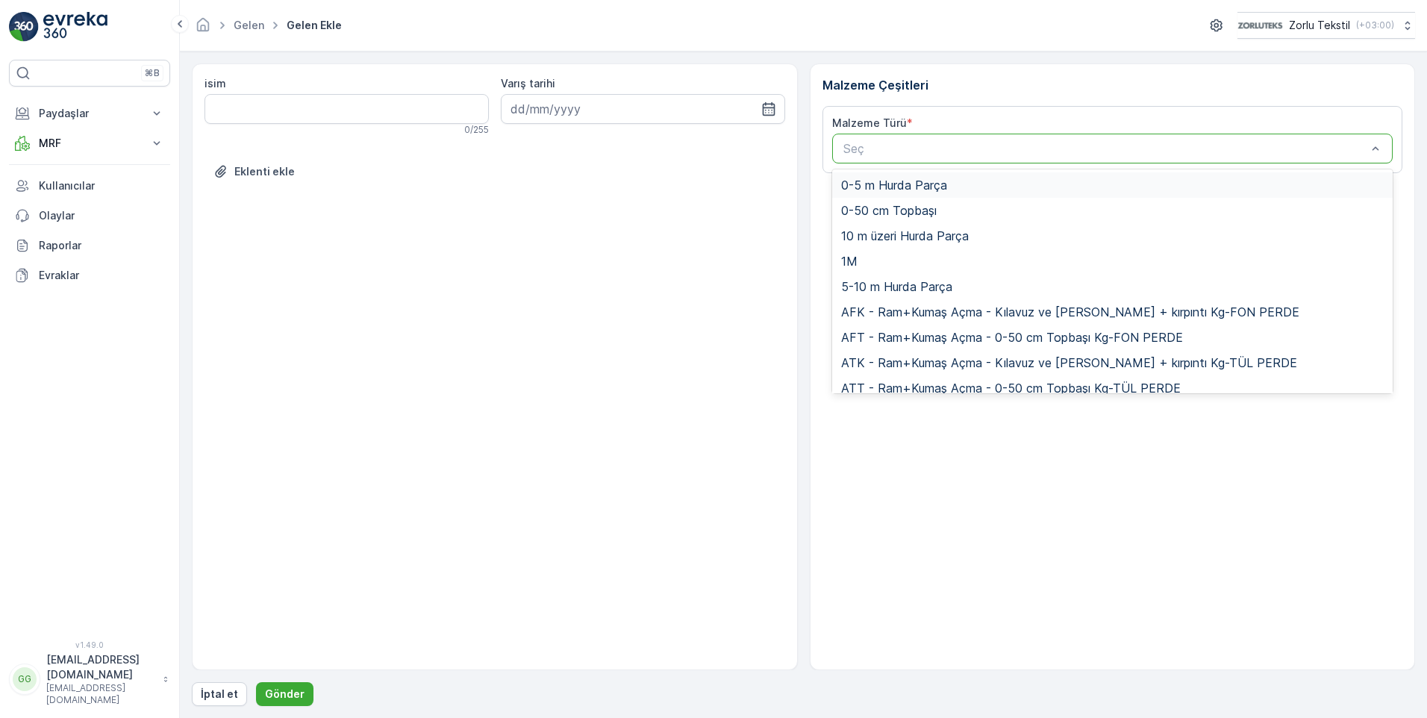
paste input "UDD1"
type input "UDD1"
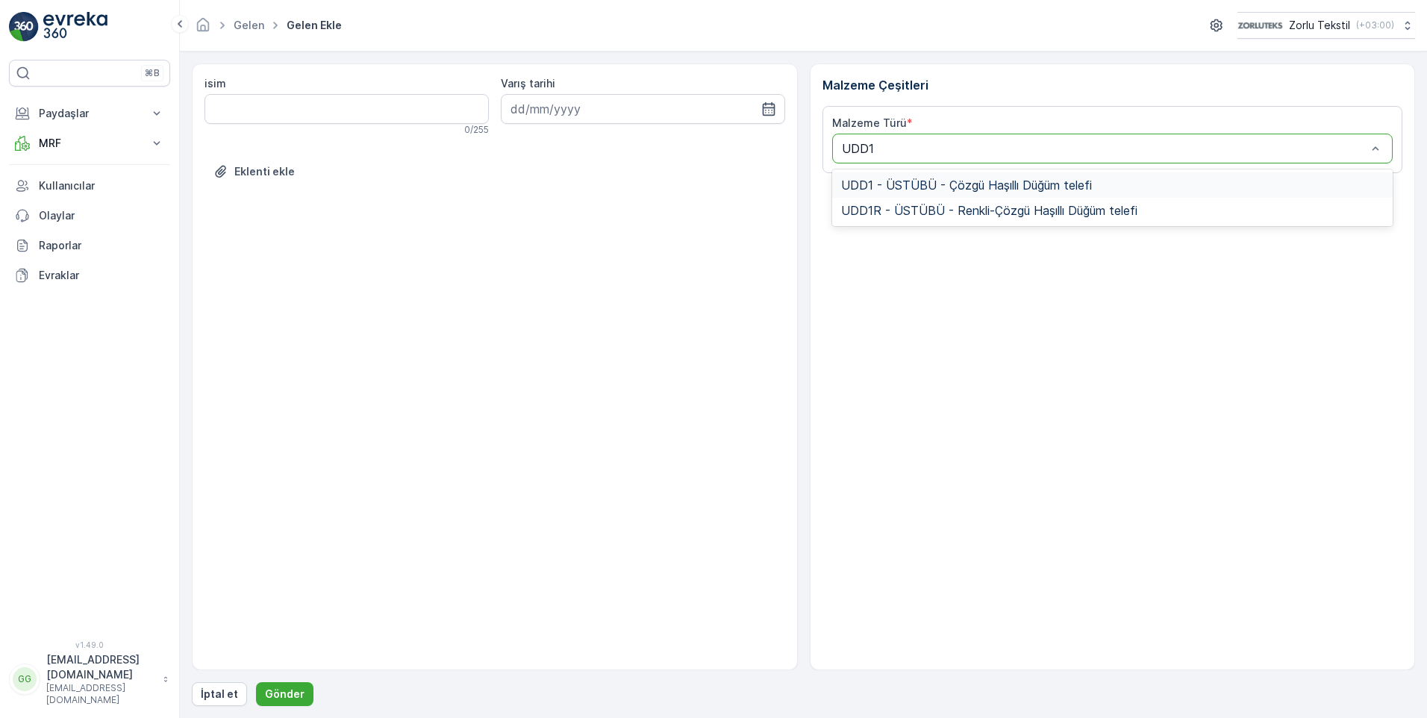
click at [912, 186] on span "UDD1 - ÜSTÜBÜ - Çözgü Haşıllı Düğüm telefi" at bounding box center [966, 184] width 251 height 13
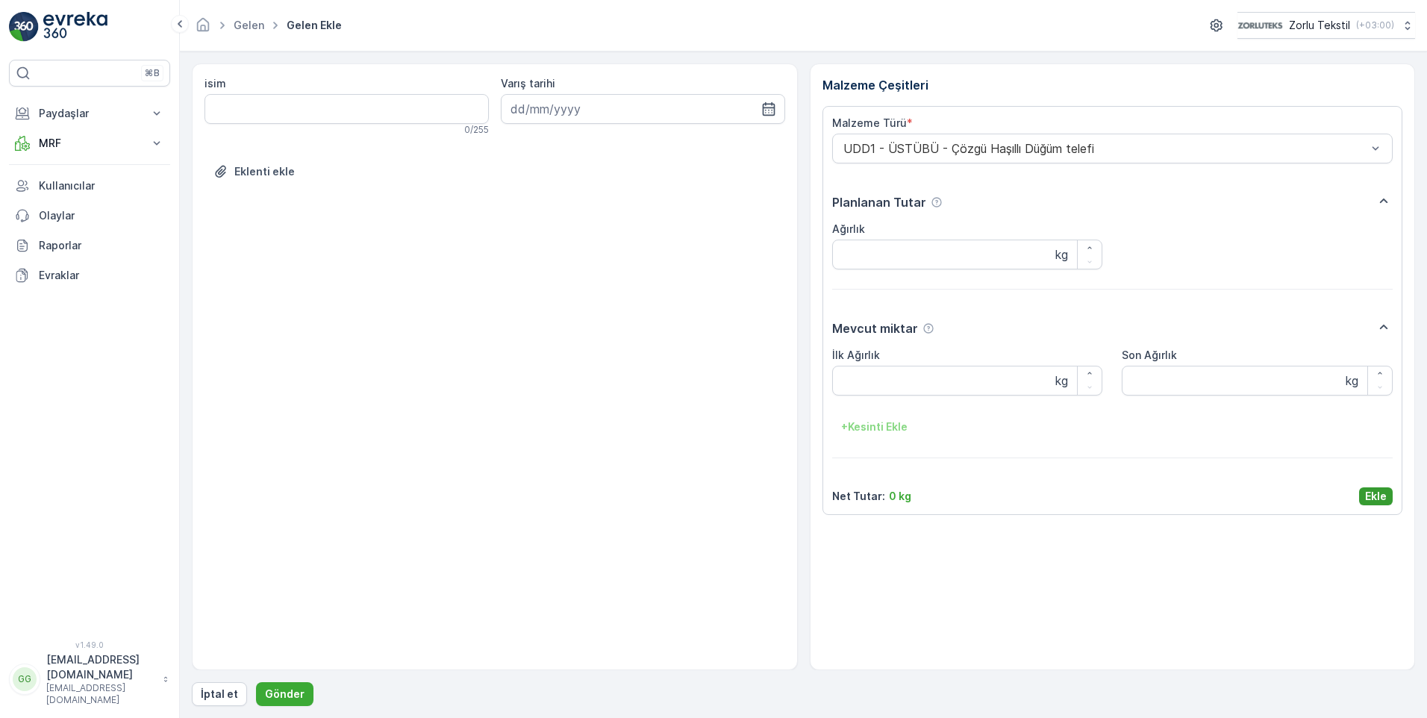
drag, startPoint x: 1384, startPoint y: 495, endPoint x: 1050, endPoint y: 613, distance: 354.5
click at [1383, 495] on p "Ekle" at bounding box center [1376, 496] width 22 height 15
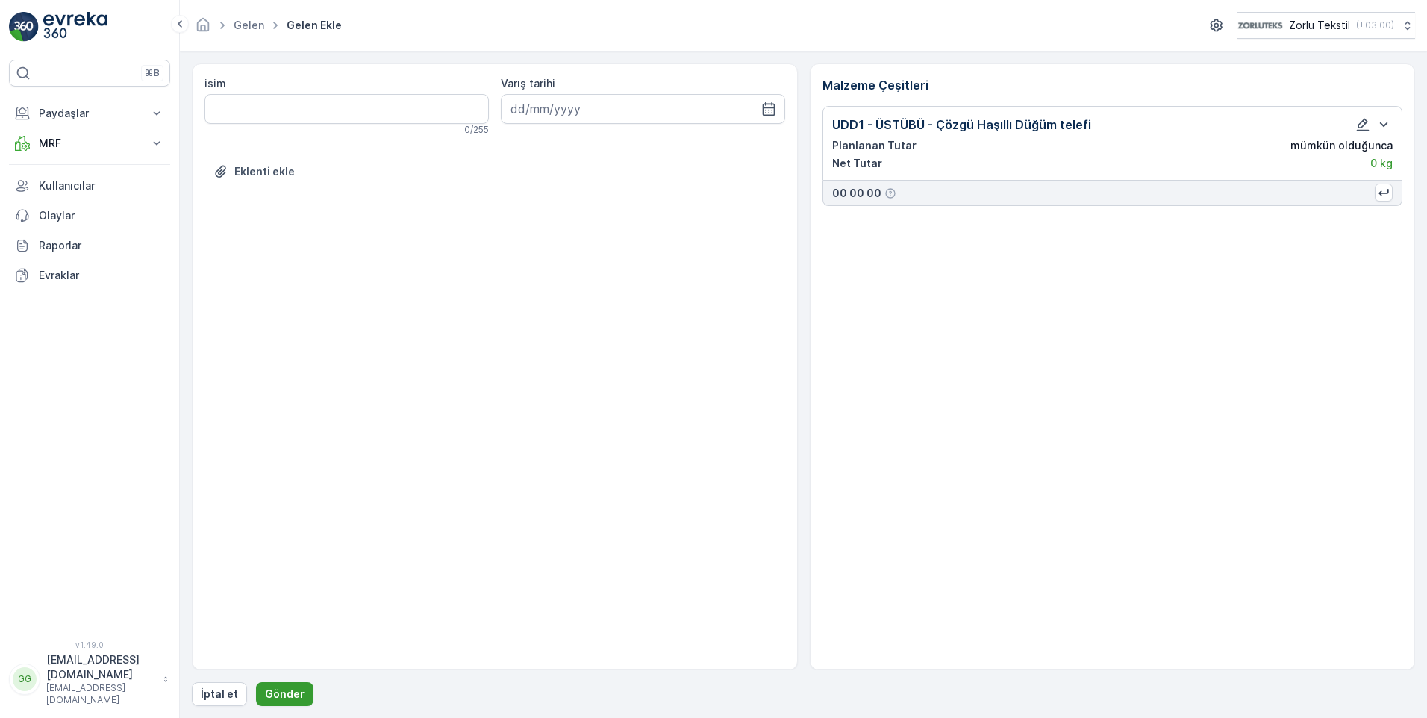
click at [277, 696] on p "Gönder" at bounding box center [285, 693] width 40 height 15
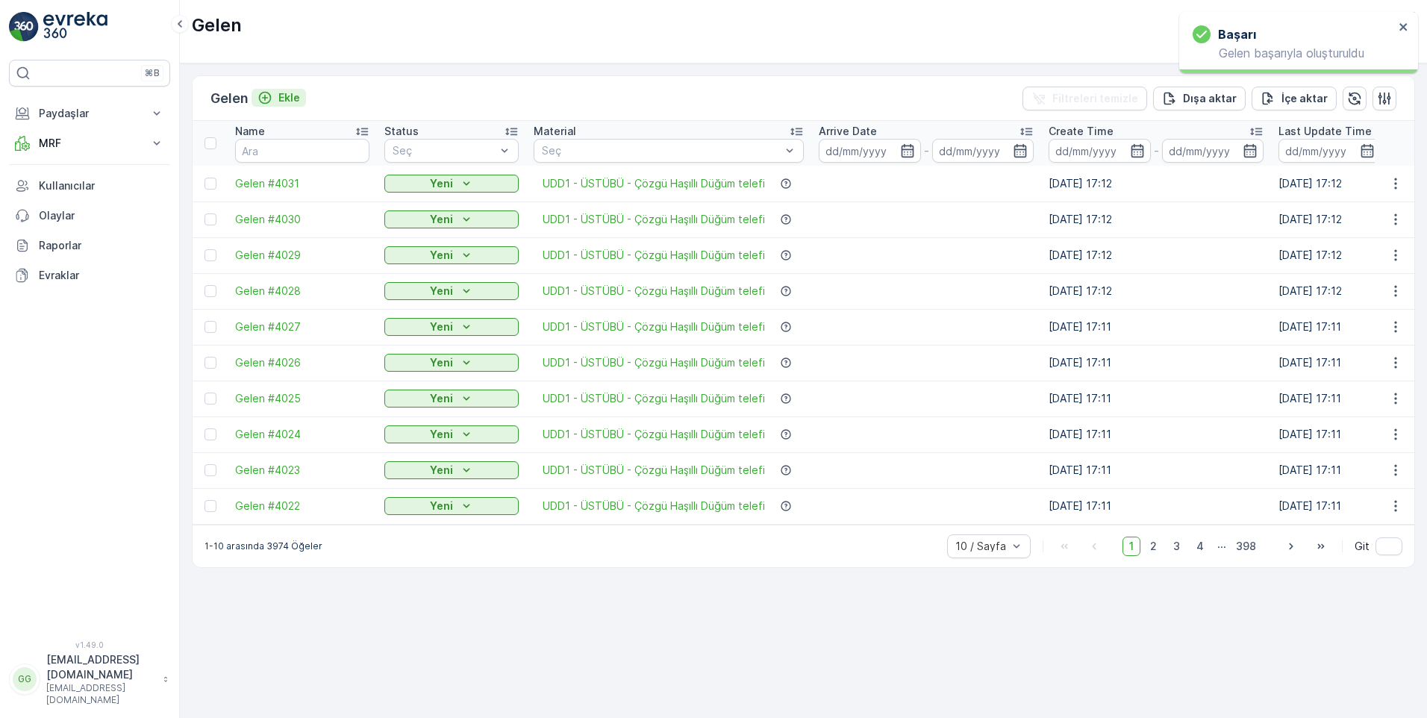
click at [287, 94] on p "Ekle" at bounding box center [289, 97] width 22 height 15
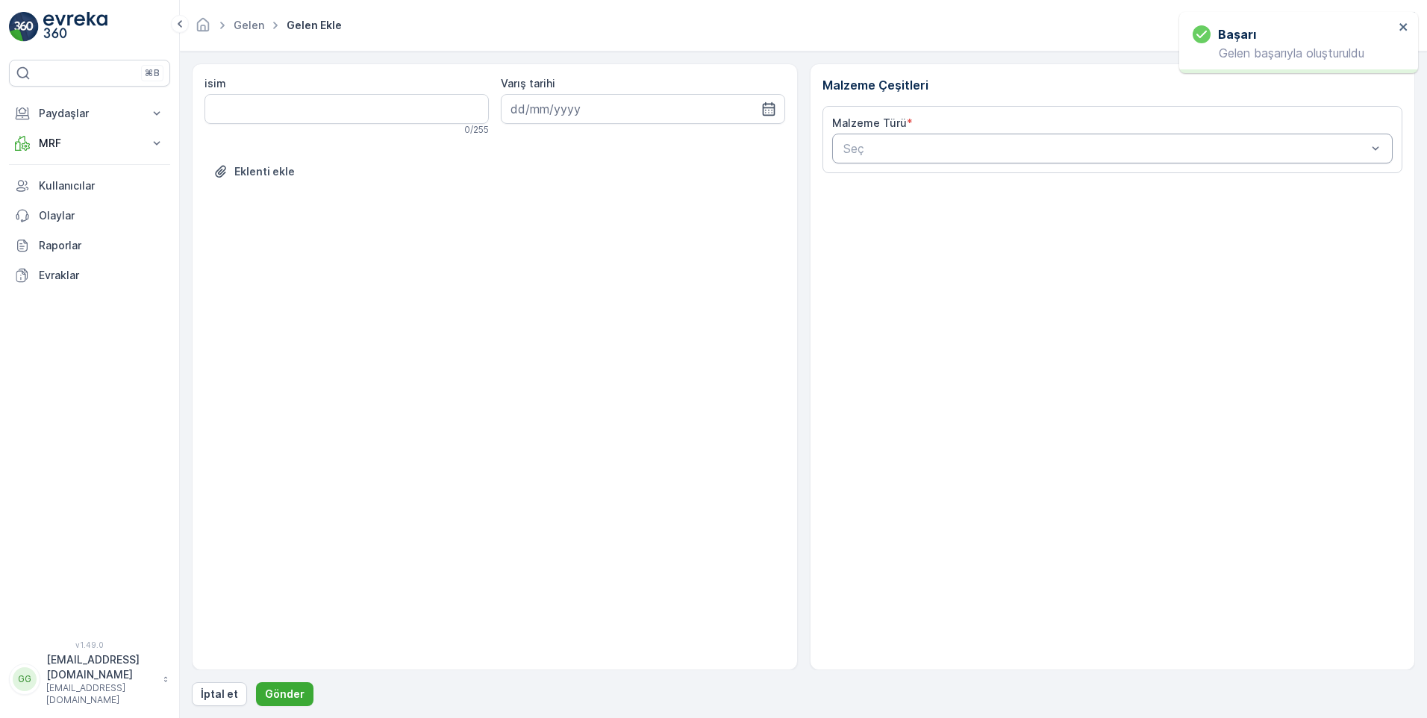
click at [861, 148] on div at bounding box center [1105, 148] width 527 height 13
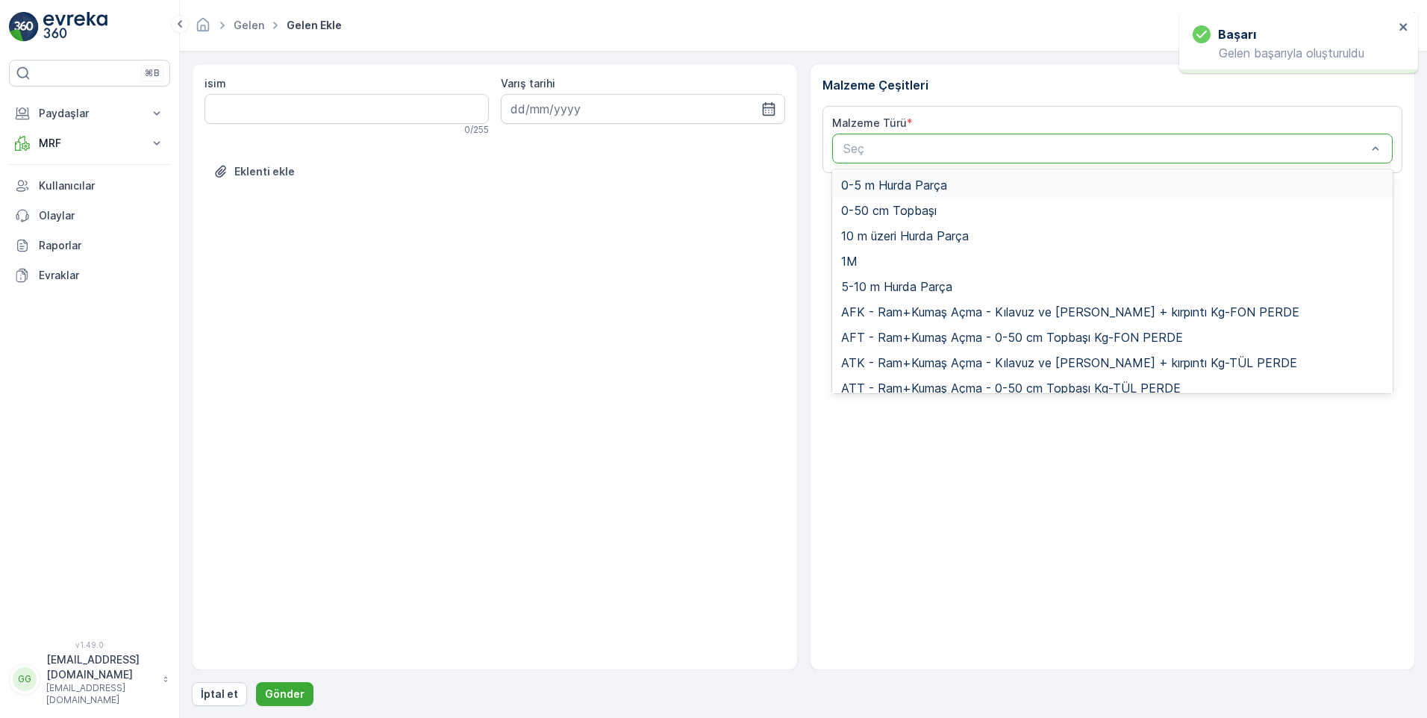
paste input "UDD1"
type input "UDD1"
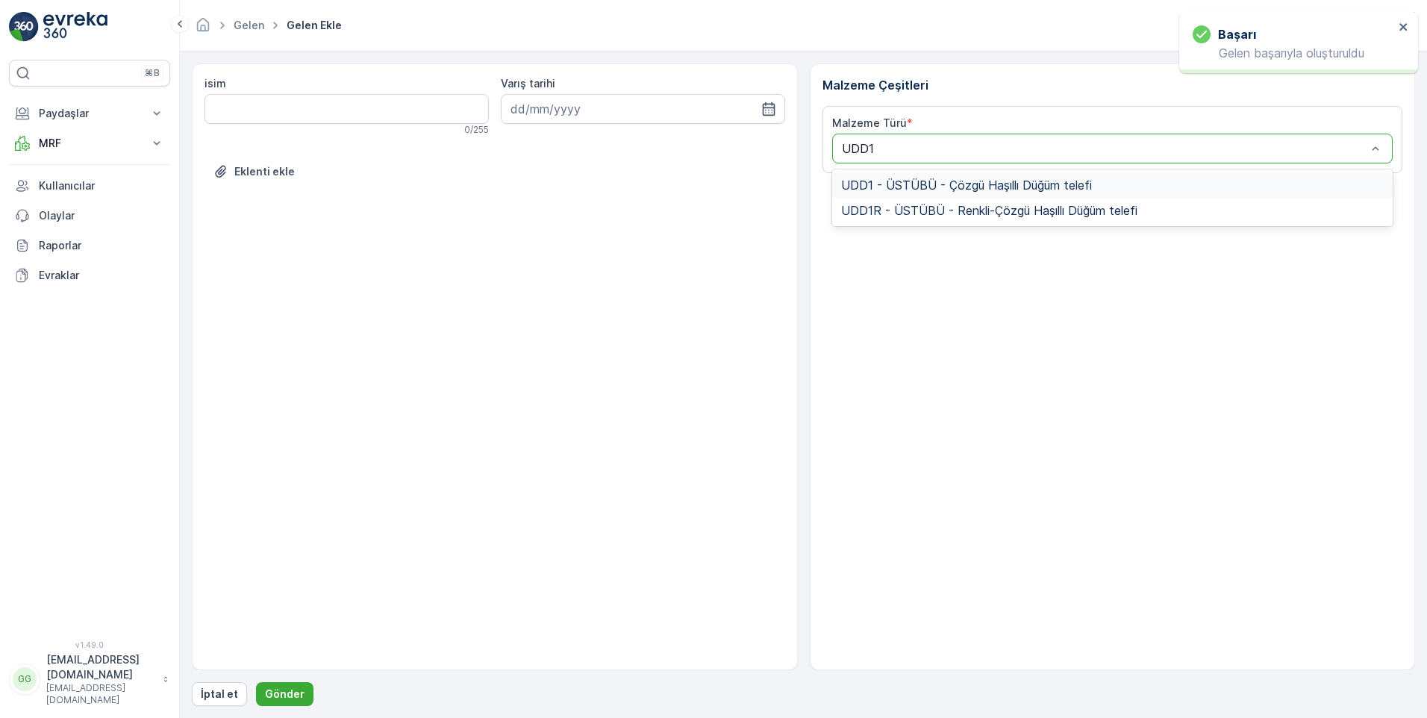
click at [941, 189] on span "UDD1 - ÜSTÜBÜ - Çözgü Haşıllı Düğüm telefi" at bounding box center [966, 184] width 251 height 13
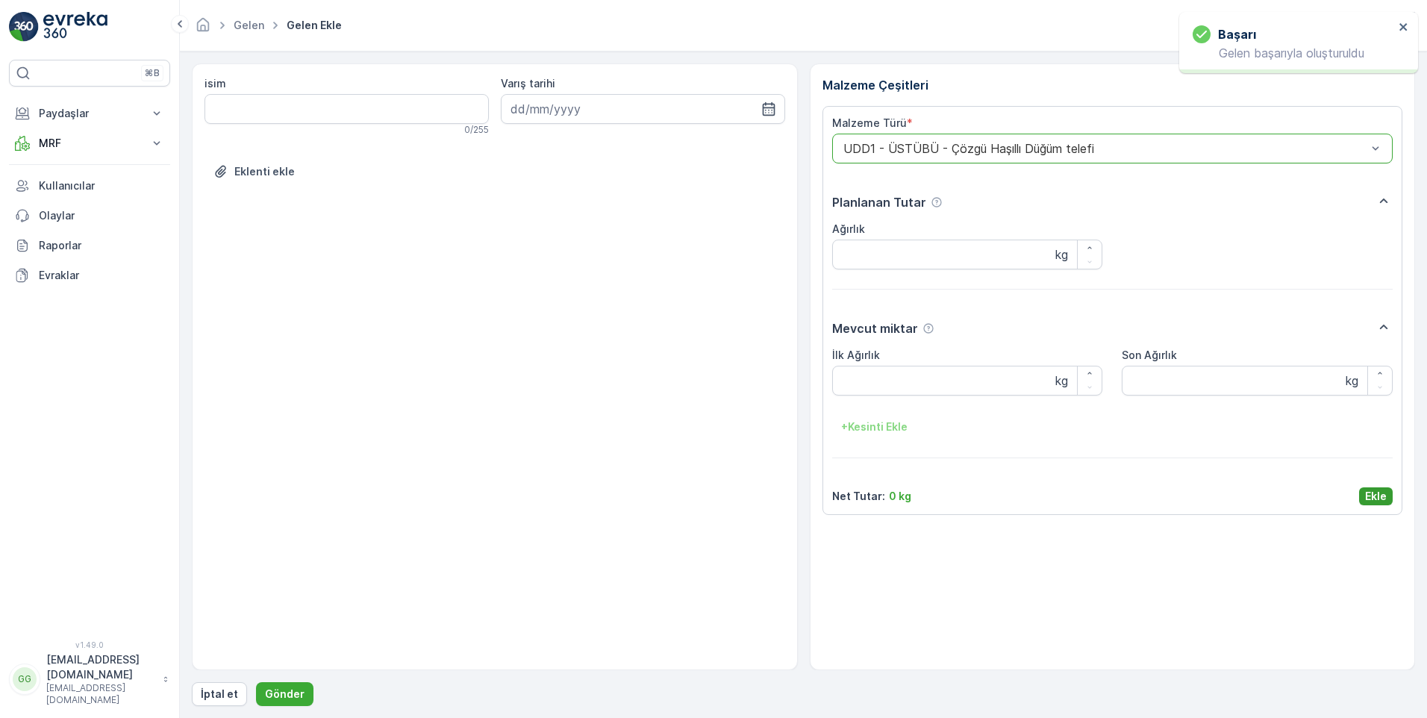
click at [1372, 492] on p "Ekle" at bounding box center [1376, 496] width 22 height 15
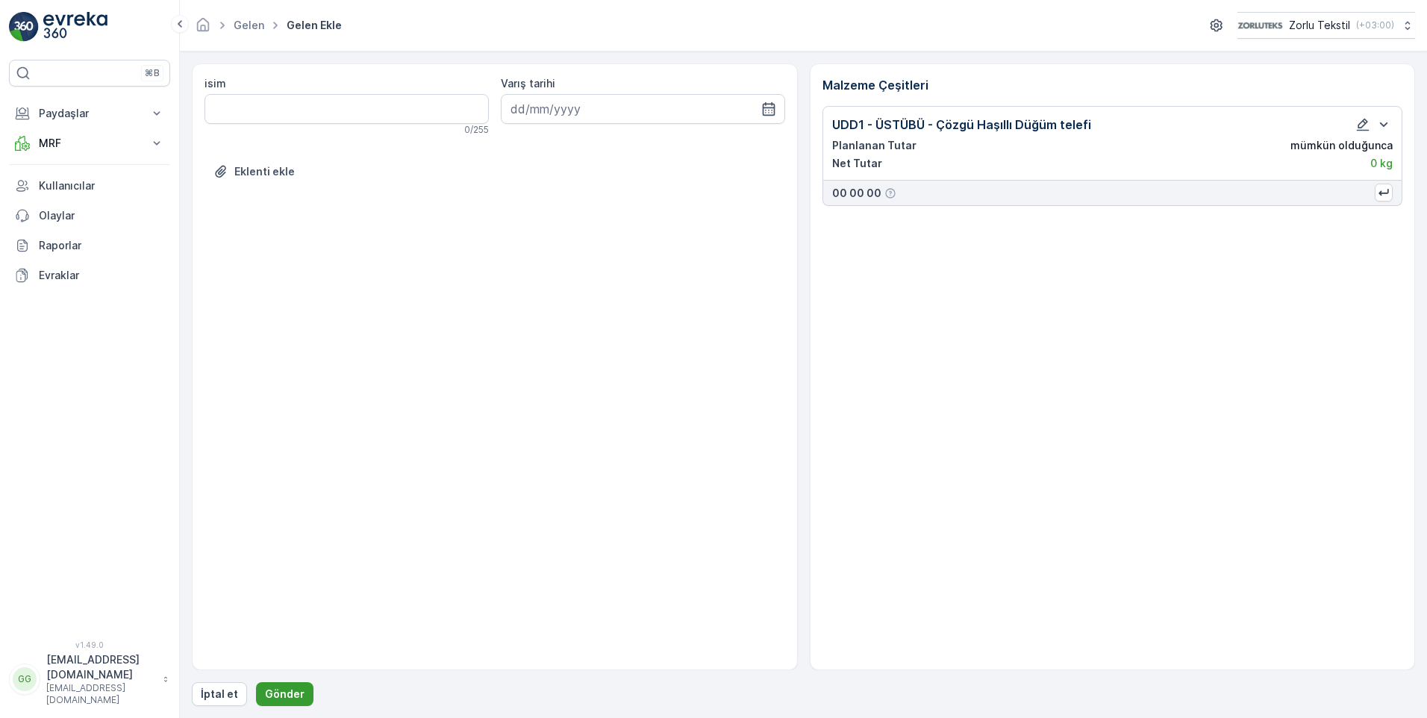
click at [279, 698] on p "Gönder" at bounding box center [285, 693] width 40 height 15
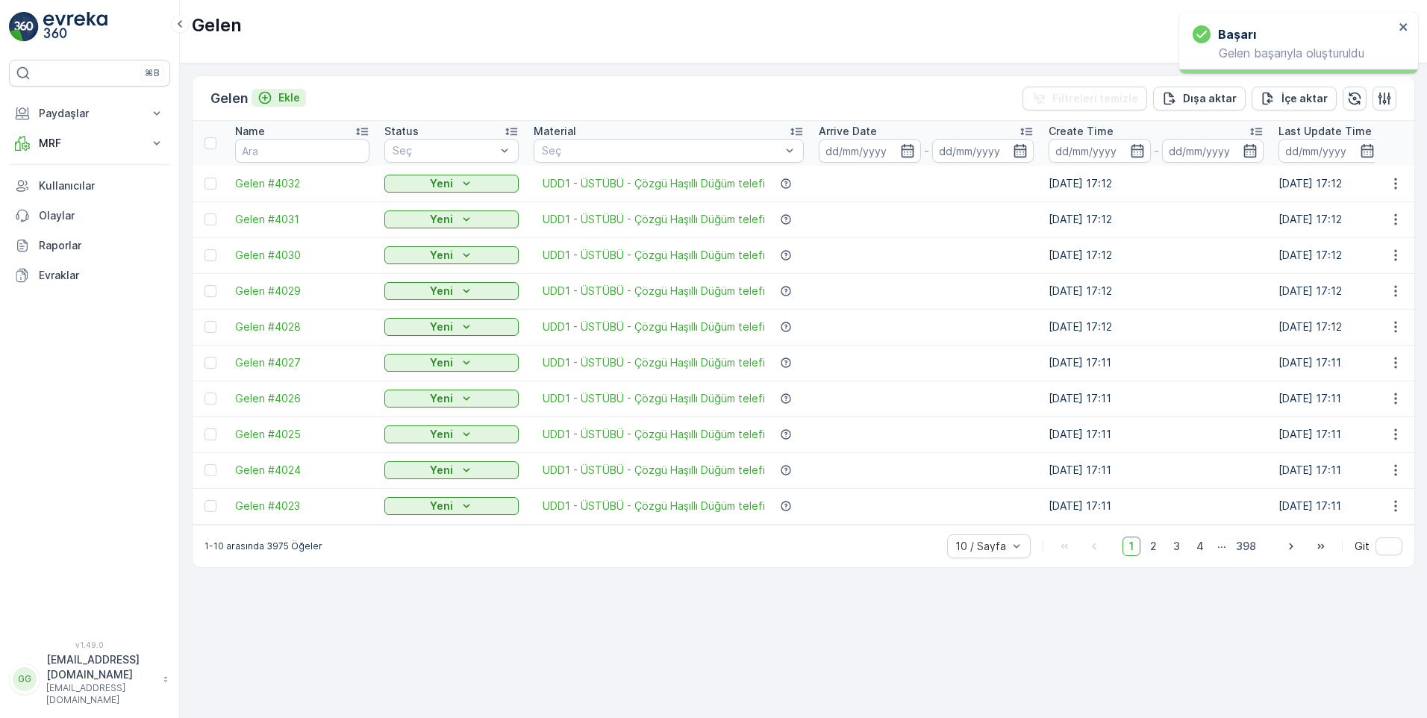
click at [272, 91] on icon "Ekle" at bounding box center [264, 97] width 15 height 15
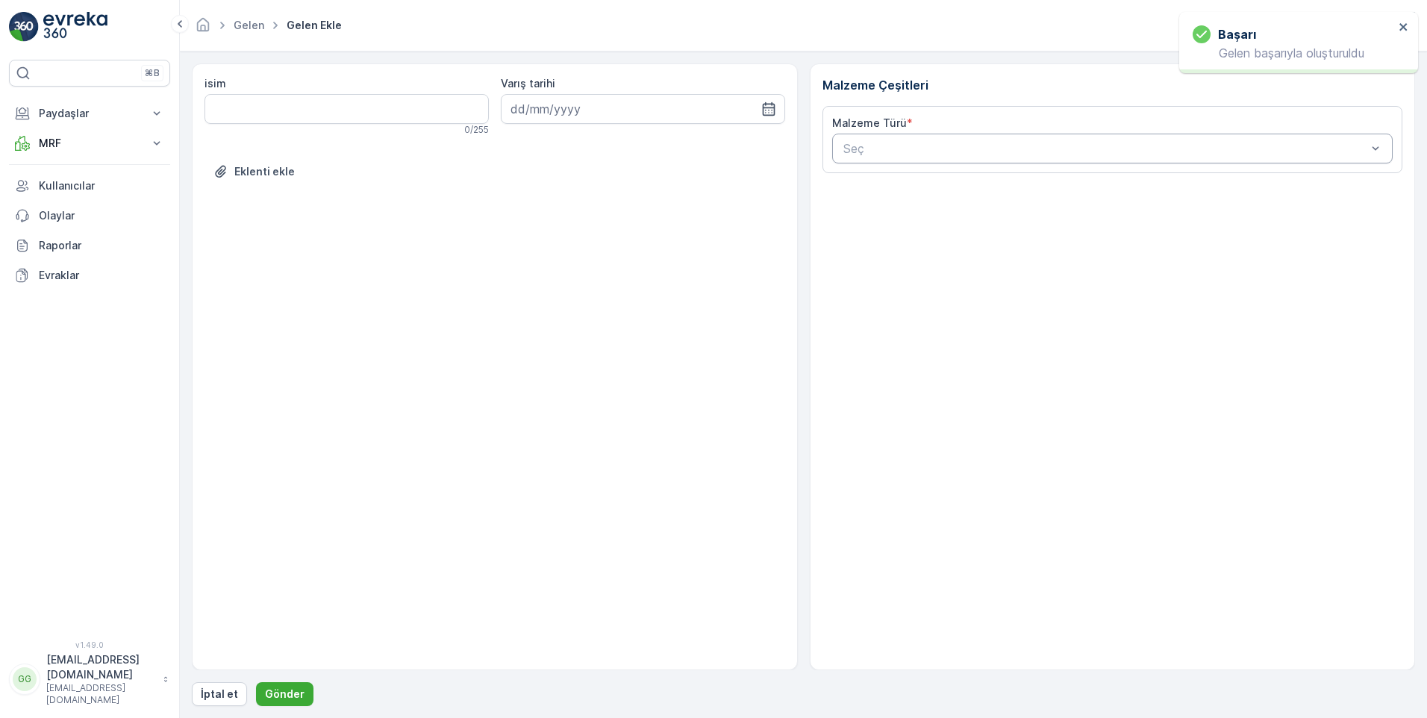
click at [860, 143] on div at bounding box center [1105, 148] width 527 height 13
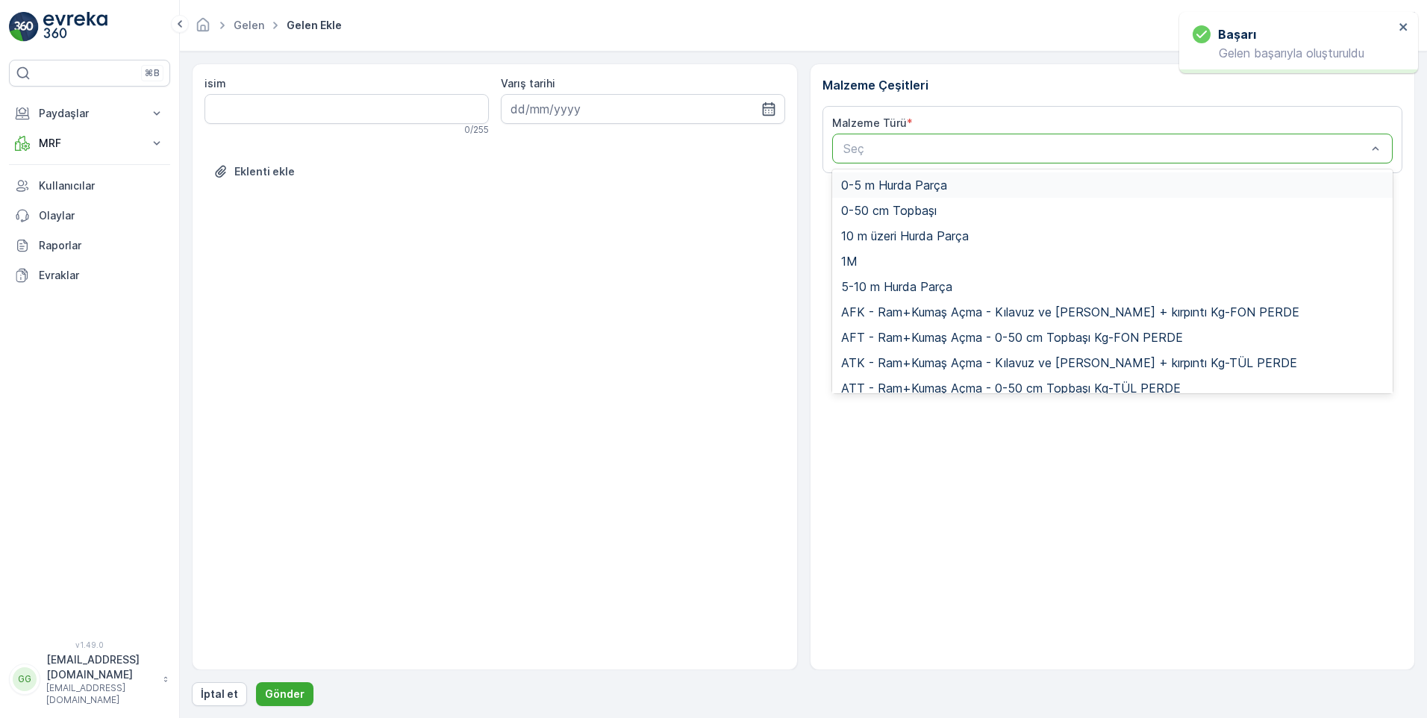
paste input "UDD1"
type input "UDD1"
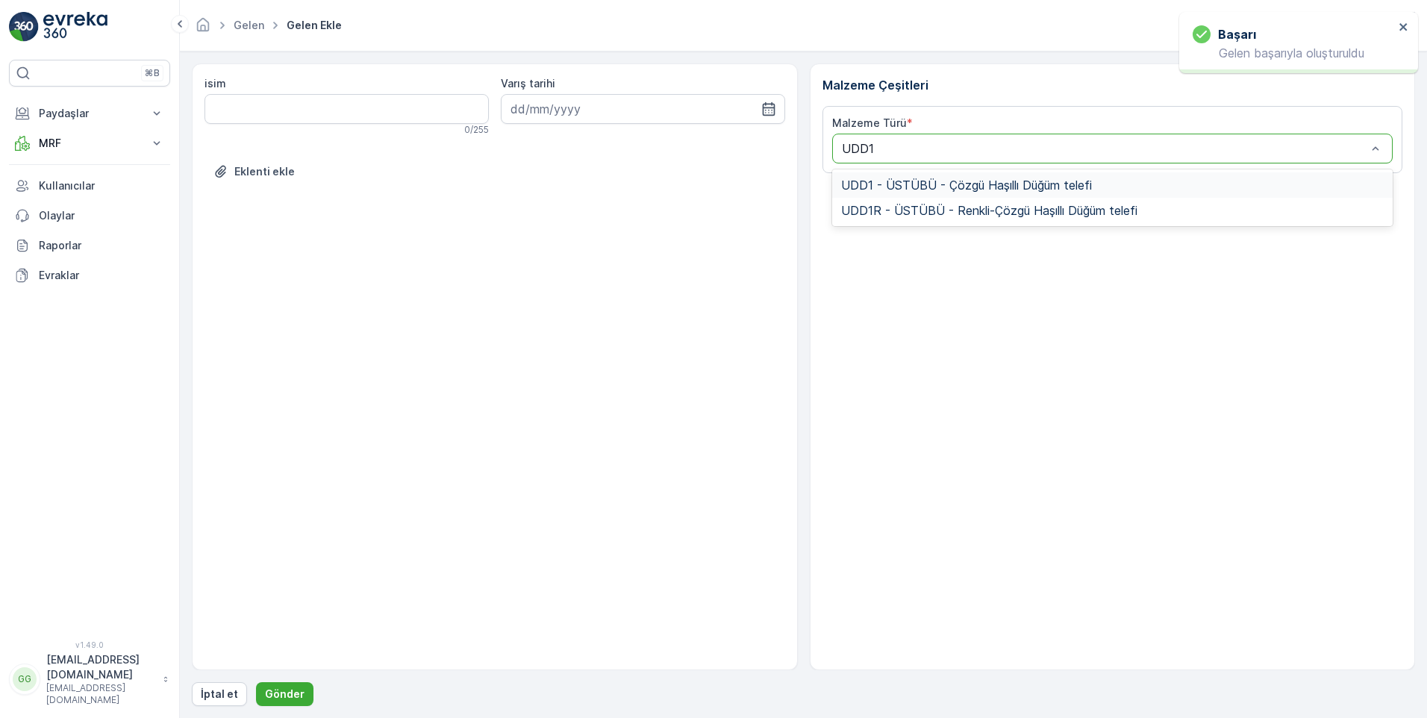
click at [921, 190] on span "UDD1 - ÜSTÜBÜ - Çözgü Haşıllı Düğüm telefi" at bounding box center [966, 184] width 251 height 13
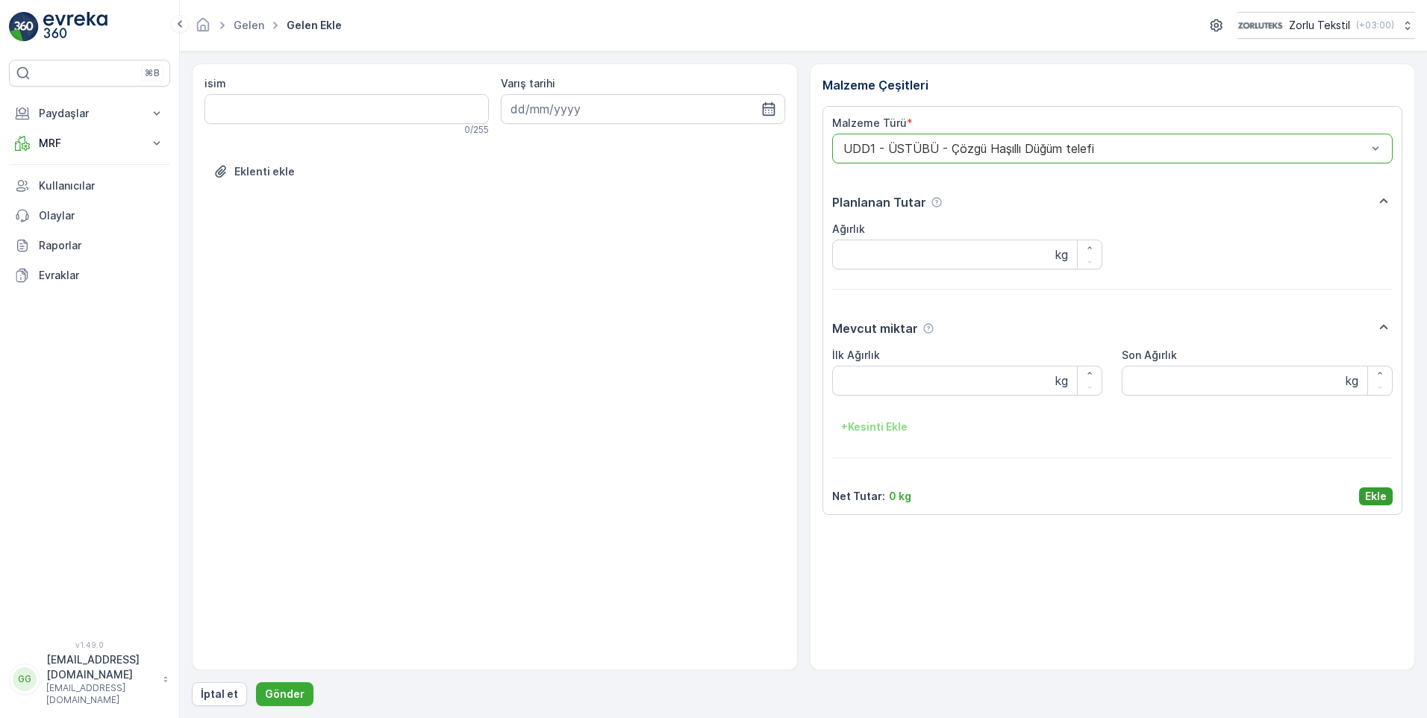
click at [1379, 497] on p "Ekle" at bounding box center [1376, 496] width 22 height 15
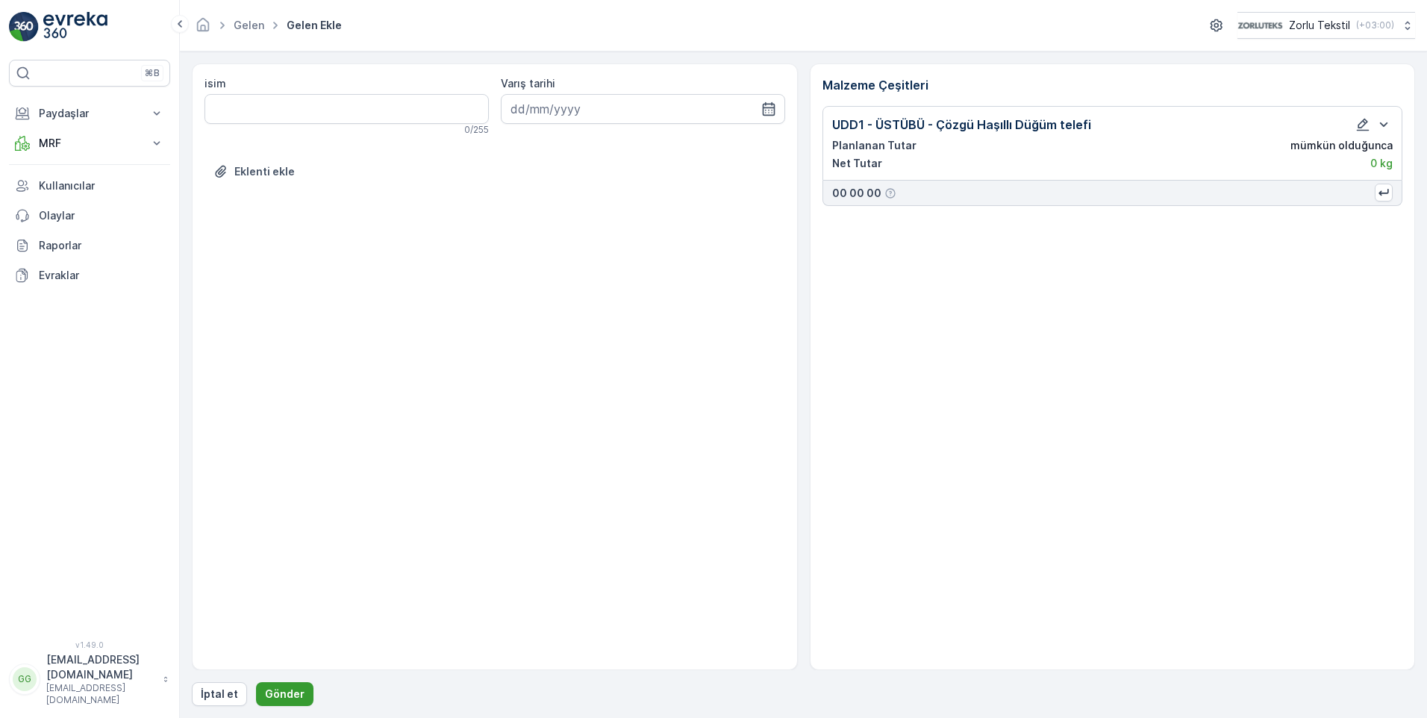
click at [271, 689] on p "Gönder" at bounding box center [285, 693] width 40 height 15
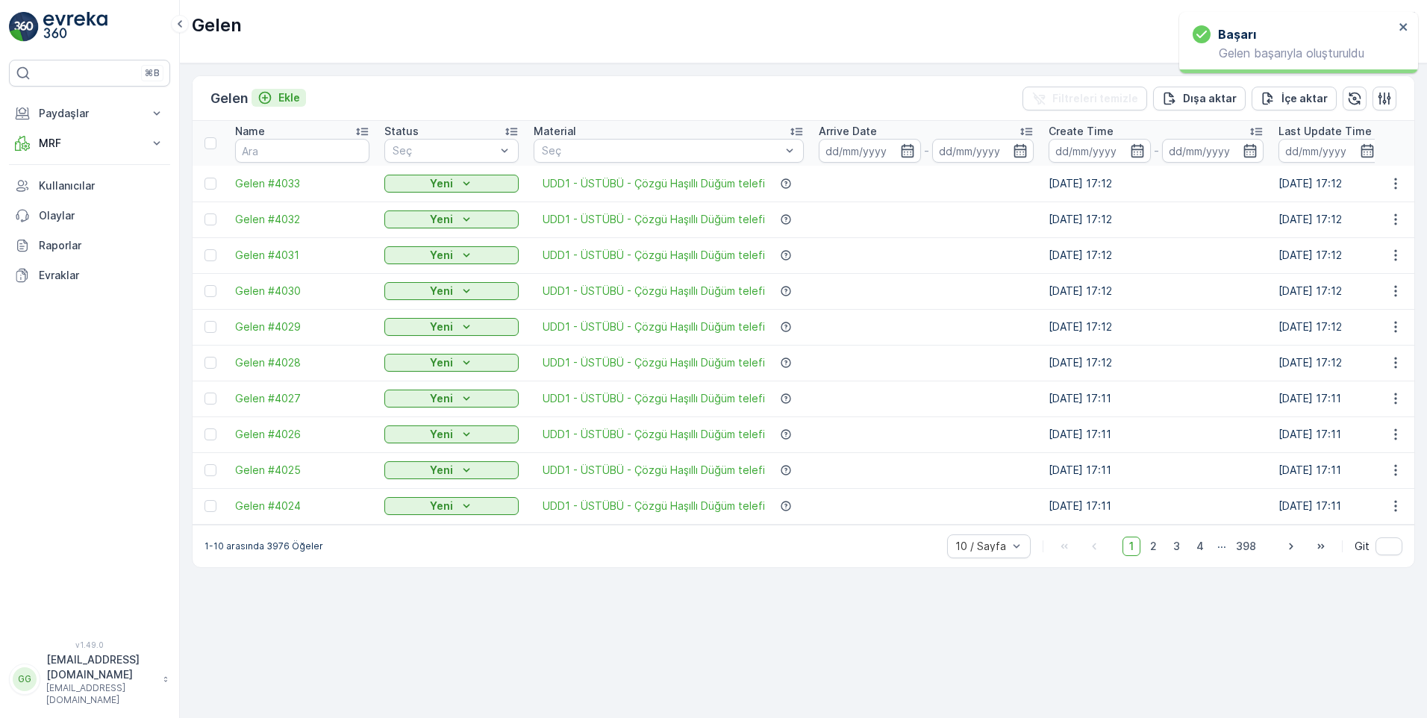
click at [295, 100] on p "Ekle" at bounding box center [289, 97] width 22 height 15
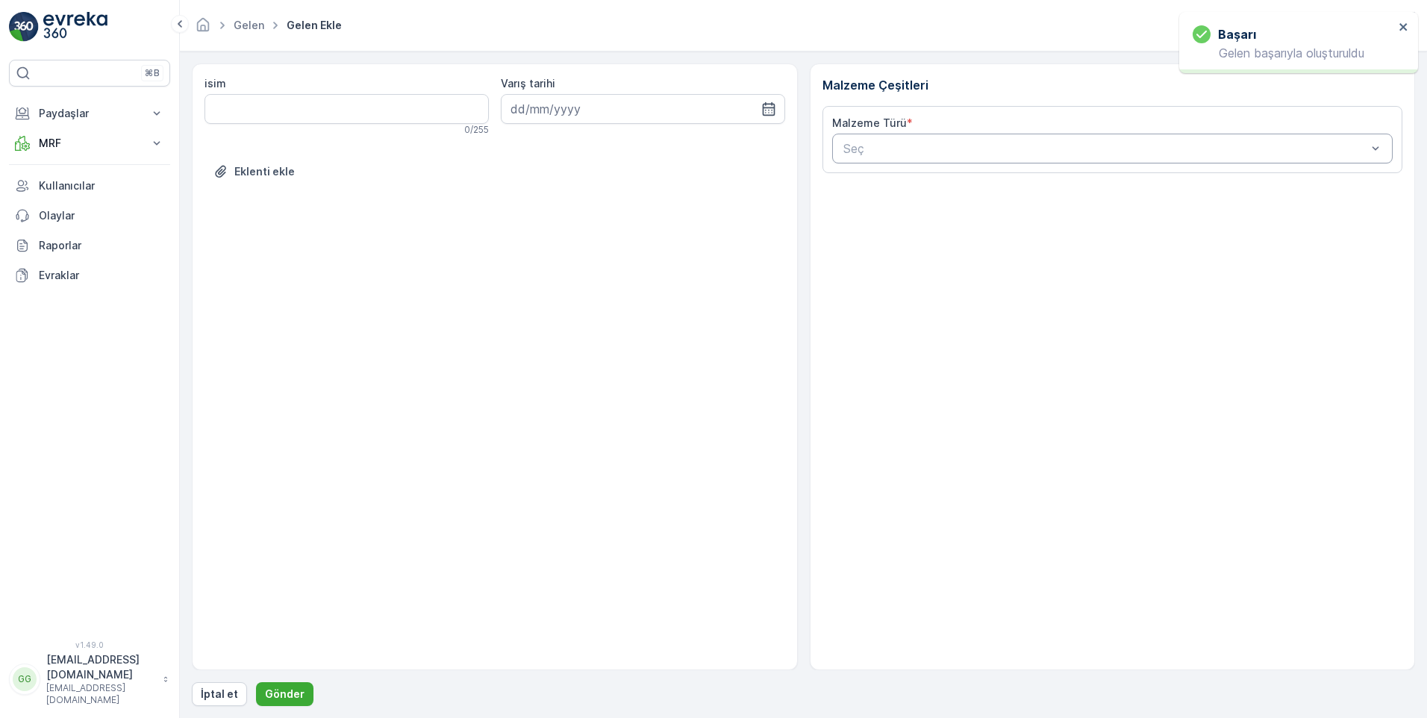
click at [872, 143] on div at bounding box center [1105, 148] width 527 height 13
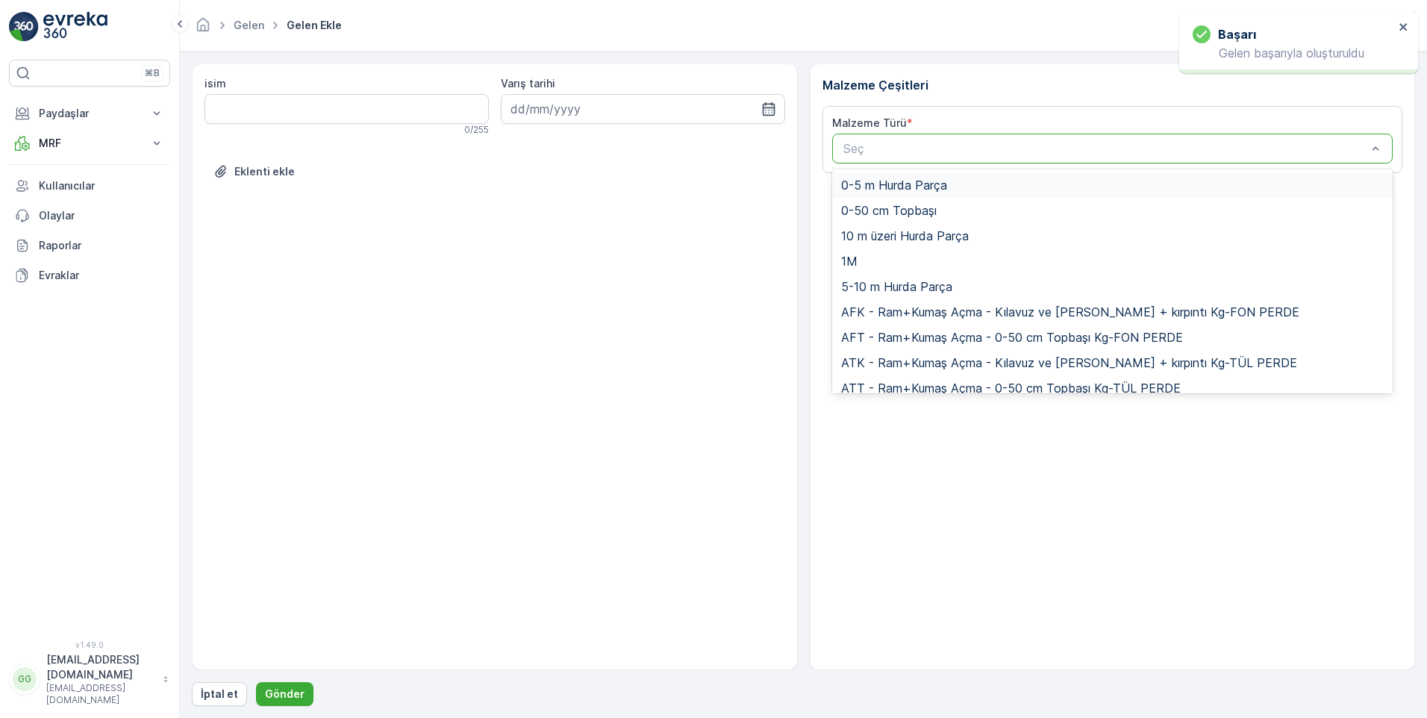
paste input "UDD1"
type input "UDD1"
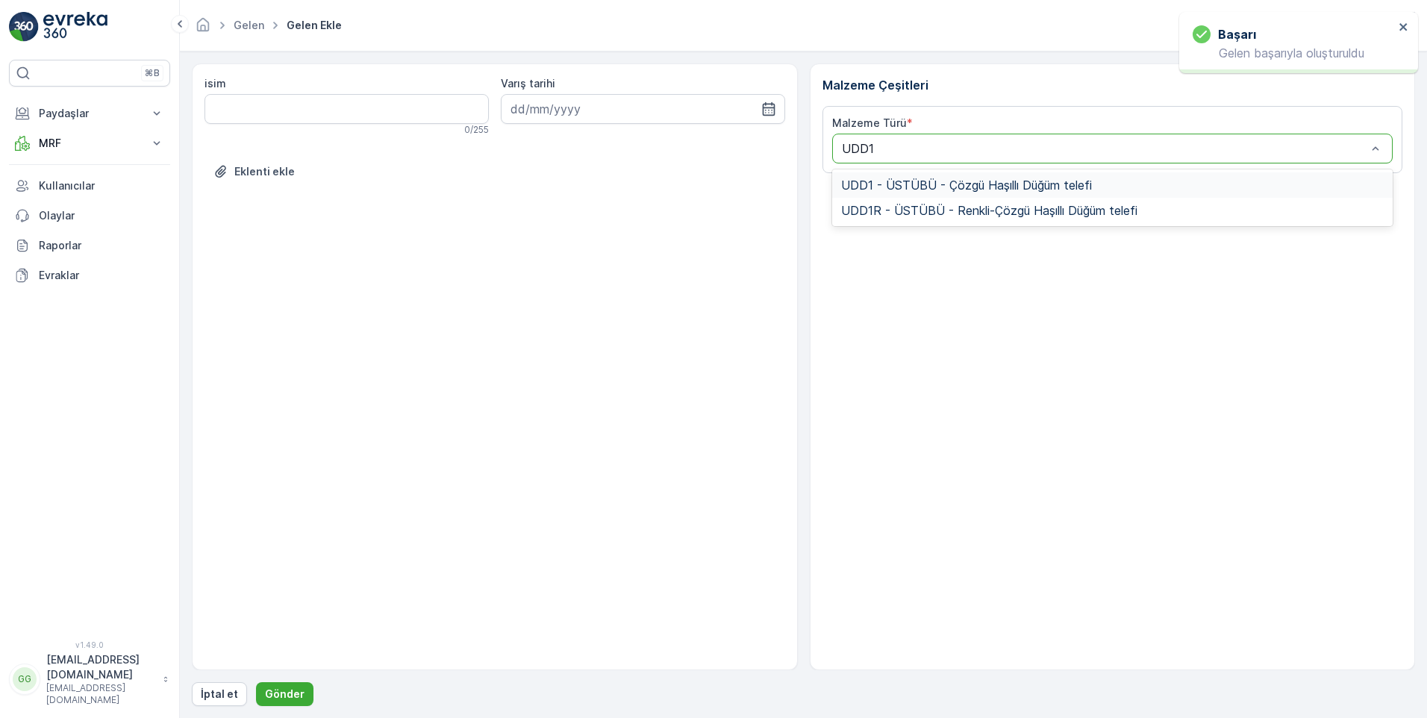
click at [918, 191] on span "UDD1 - ÜSTÜBÜ - Çözgü Haşıllı Düğüm telefi" at bounding box center [966, 184] width 251 height 13
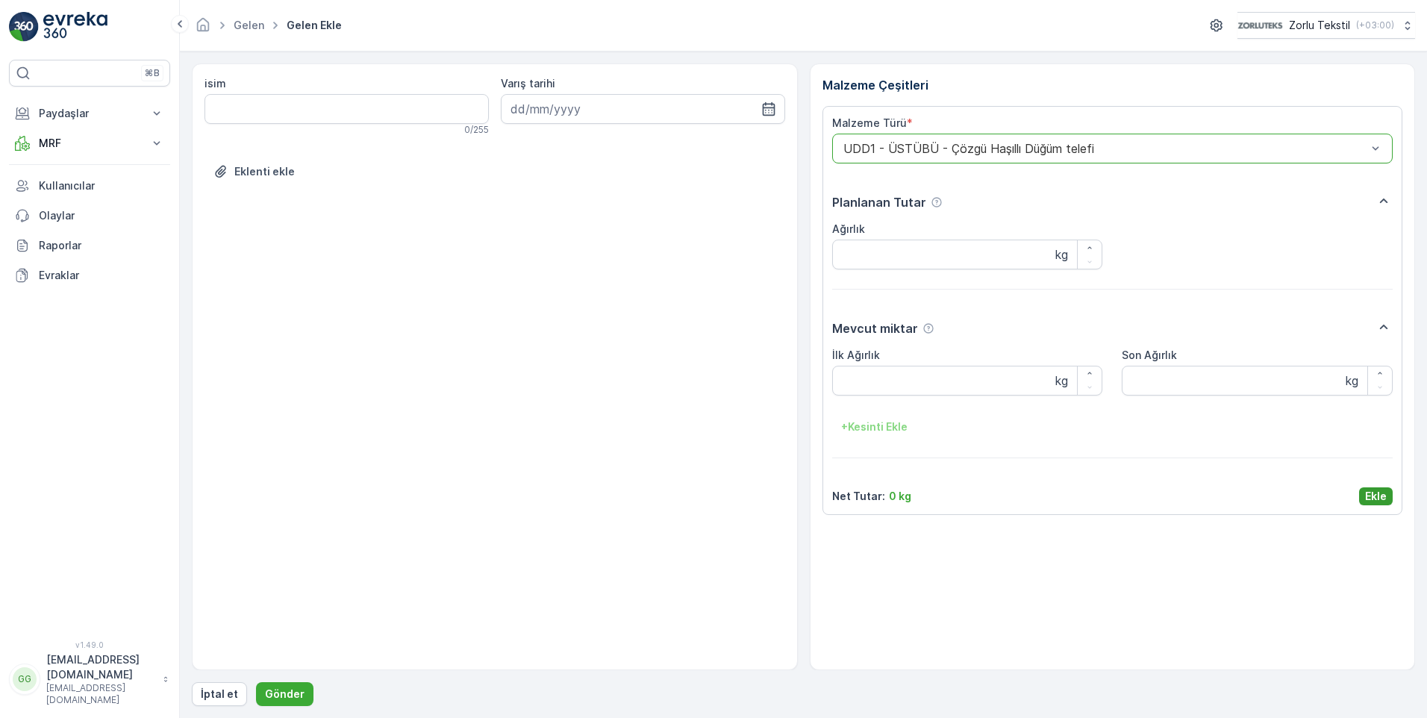
click at [1374, 493] on p "Ekle" at bounding box center [1376, 496] width 22 height 15
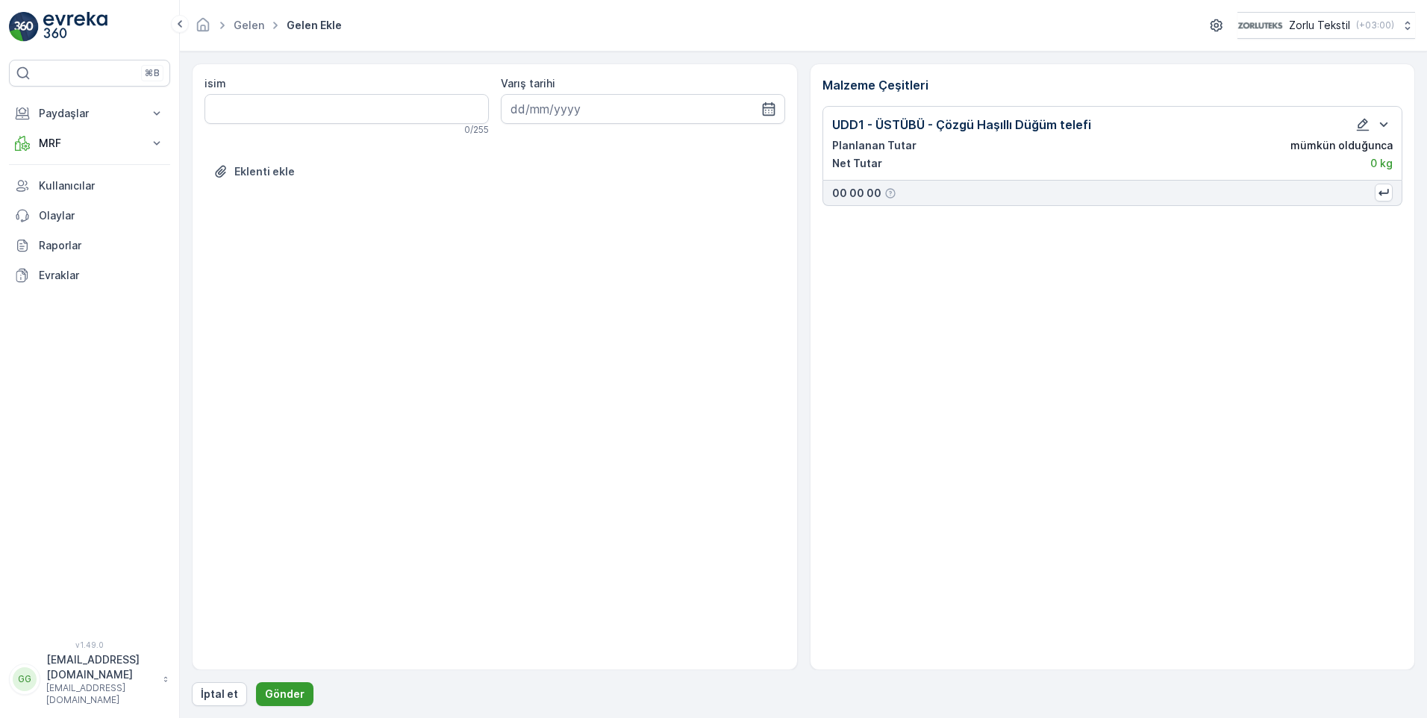
click at [267, 683] on button "Gönder" at bounding box center [284, 694] width 57 height 24
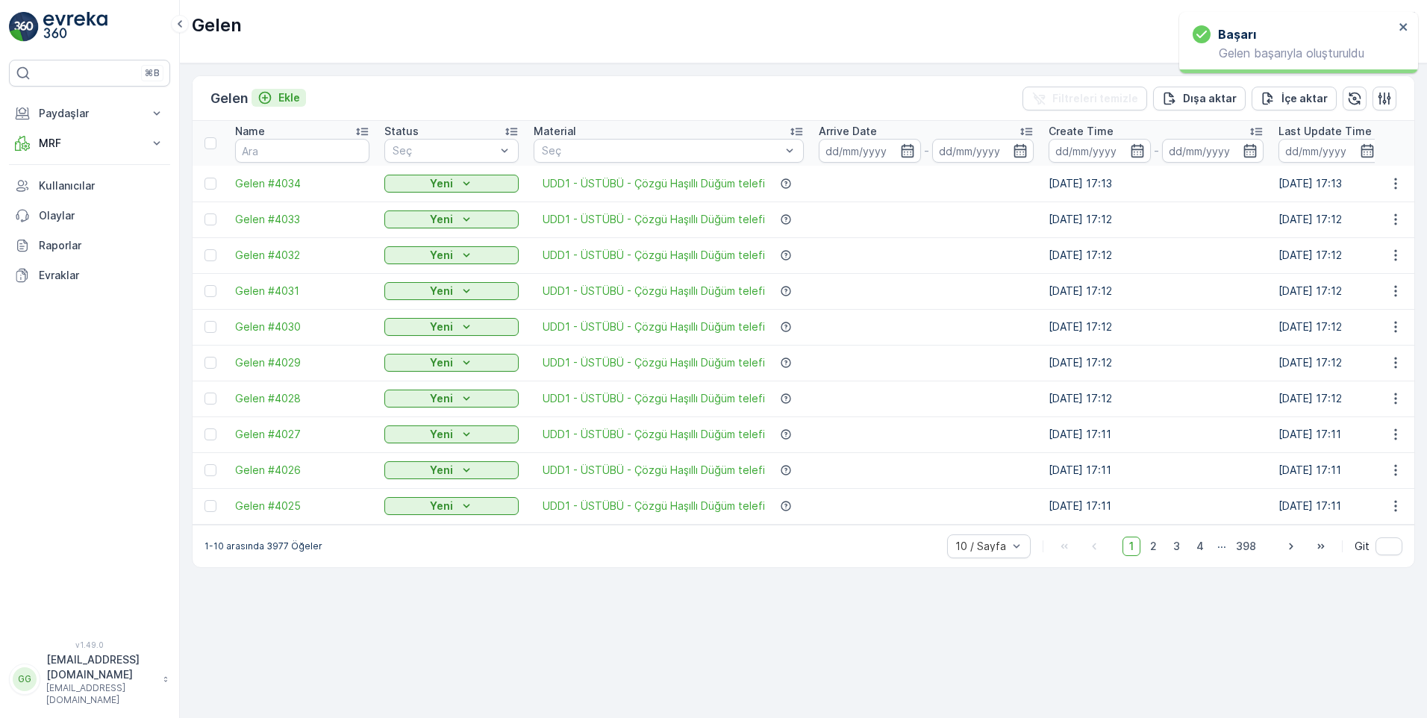
click at [286, 101] on p "Ekle" at bounding box center [289, 97] width 22 height 15
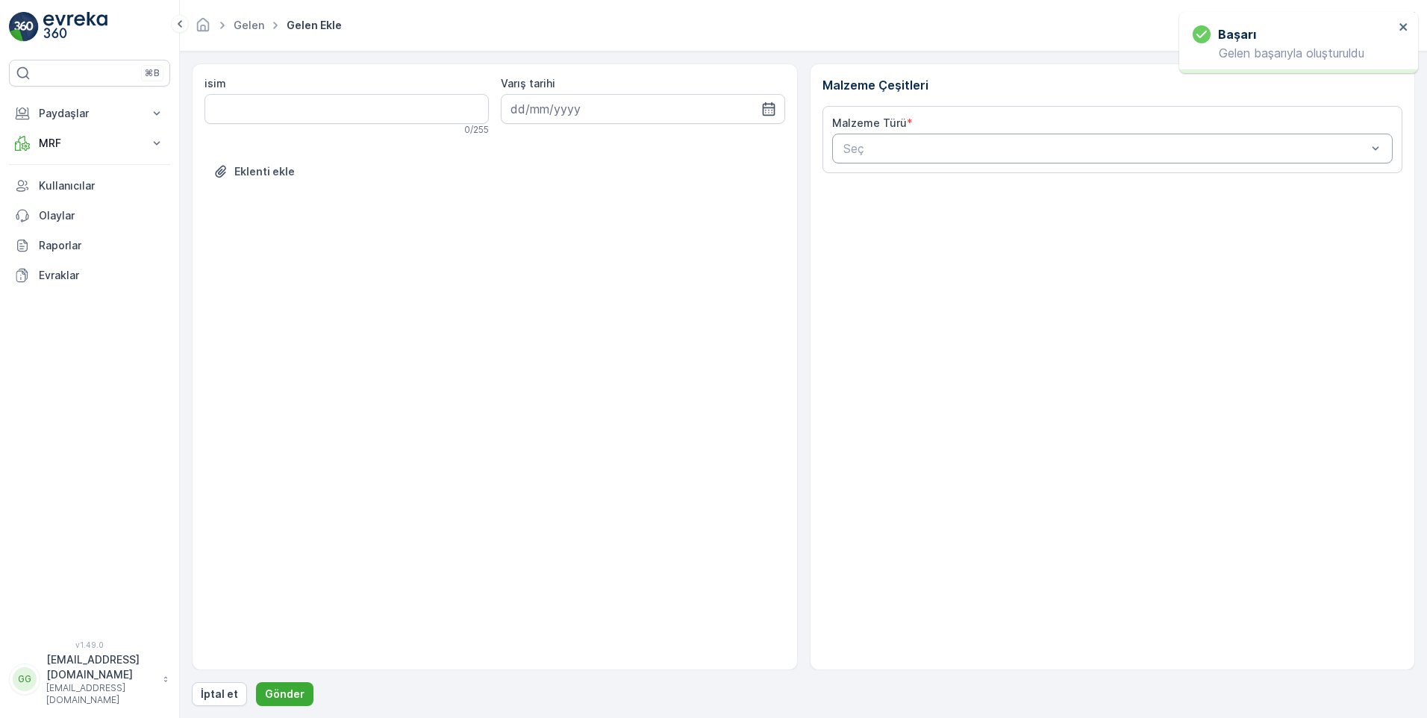
click at [867, 151] on div at bounding box center [1105, 148] width 527 height 13
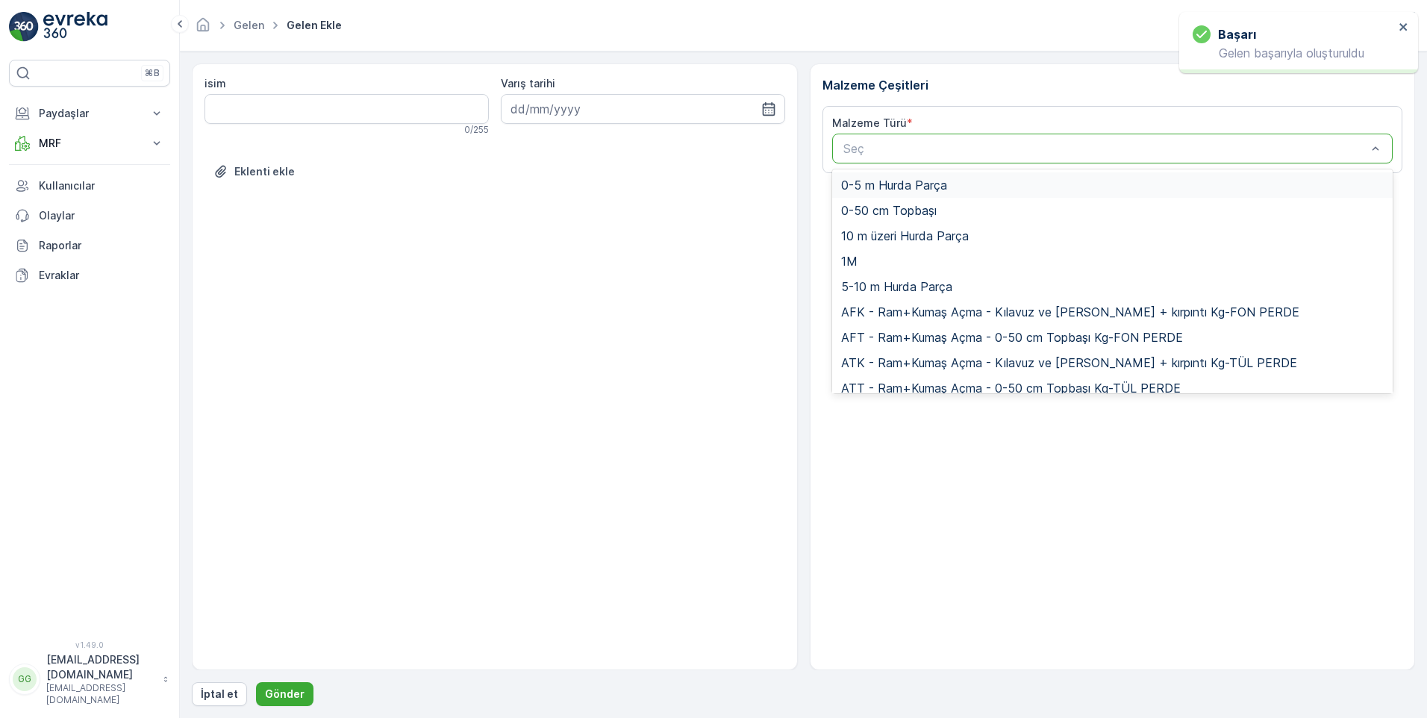
paste input "UDD1"
type input "UDD1"
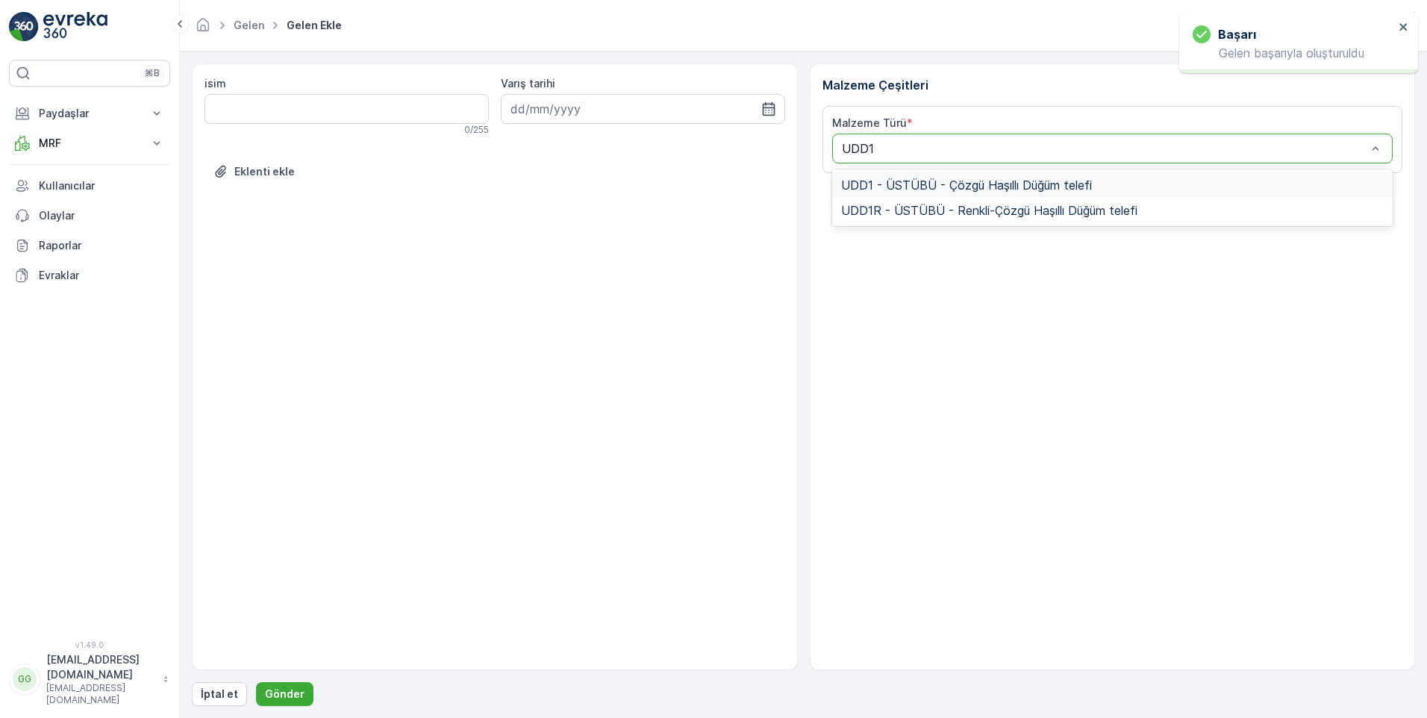
drag, startPoint x: 912, startPoint y: 184, endPoint x: 907, endPoint y: 190, distance: 7.9
click at [912, 185] on span "UDD1 - ÜSTÜBÜ - Çözgü Haşıllı Düğüm telefi" at bounding box center [966, 184] width 251 height 13
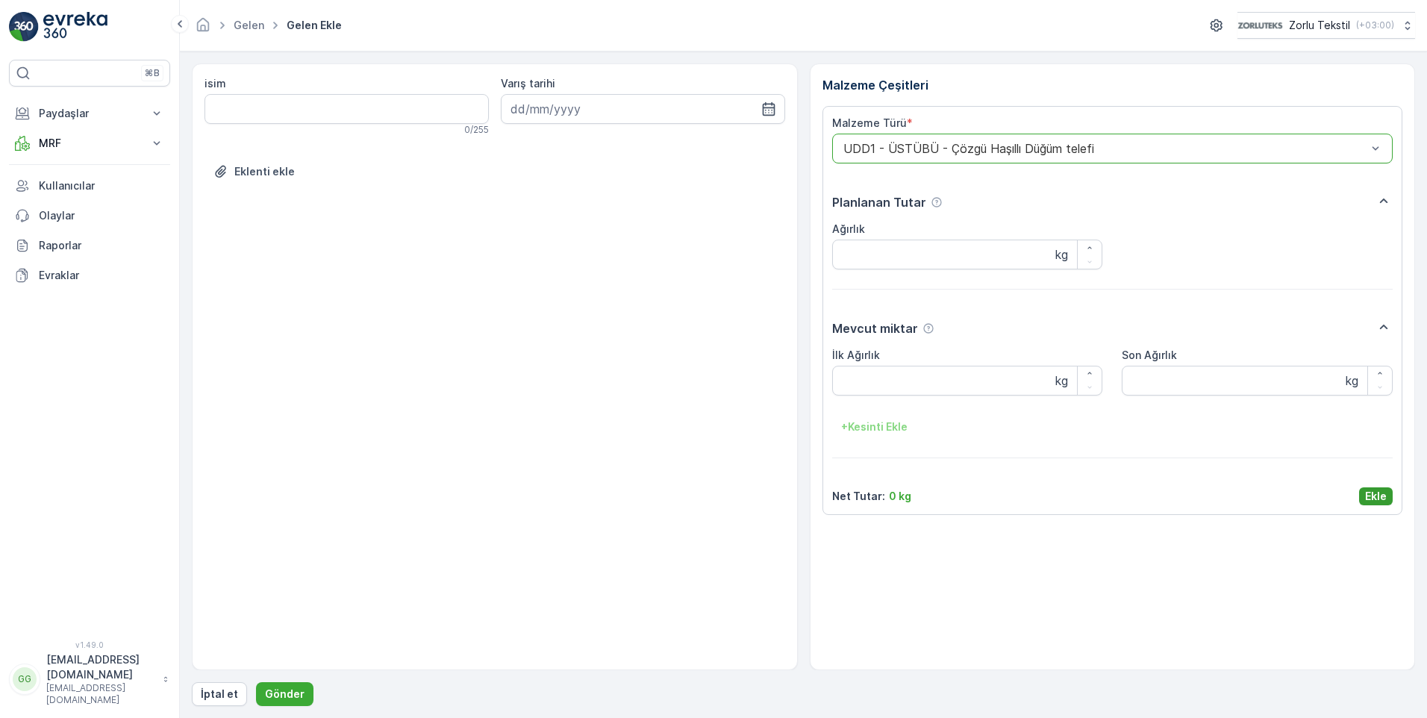
click at [1365, 494] on p "Ekle" at bounding box center [1376, 496] width 22 height 15
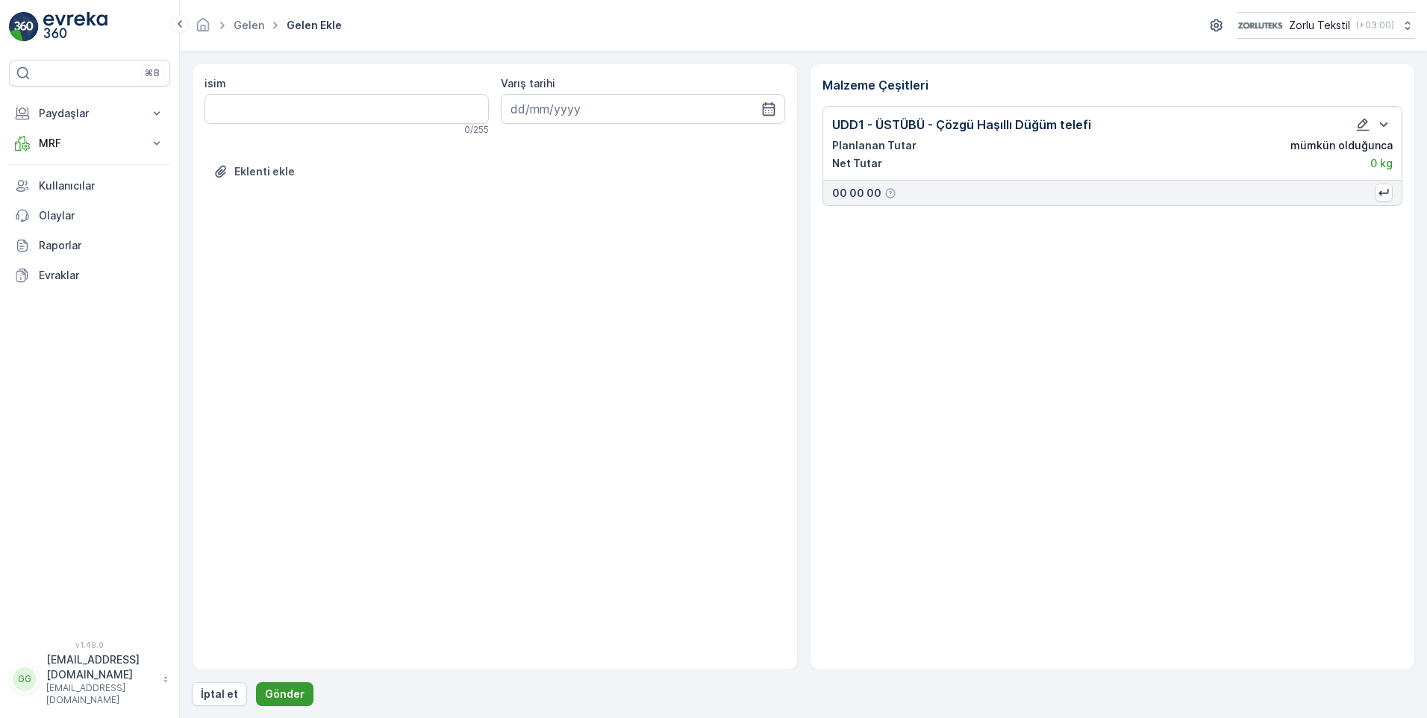
click at [275, 683] on button "Gönder" at bounding box center [284, 694] width 57 height 24
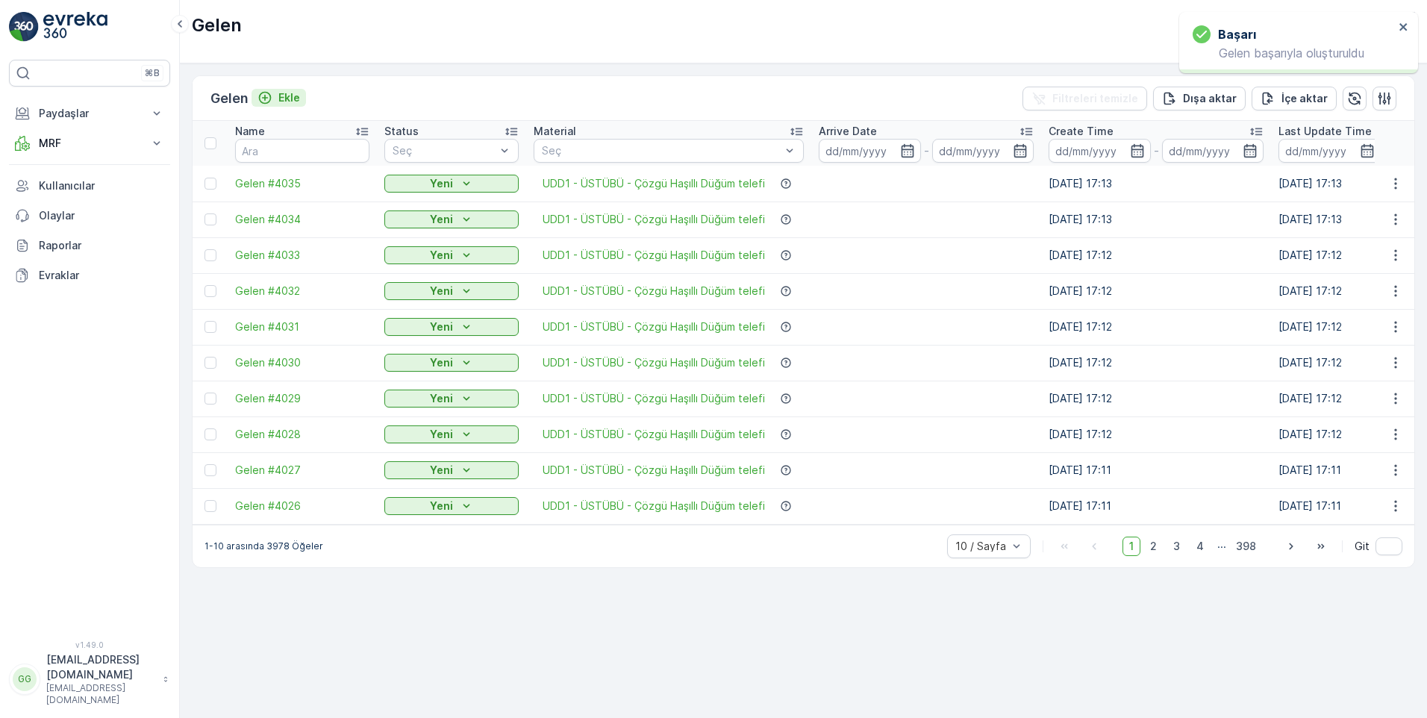
click at [284, 99] on p "Ekle" at bounding box center [289, 97] width 22 height 15
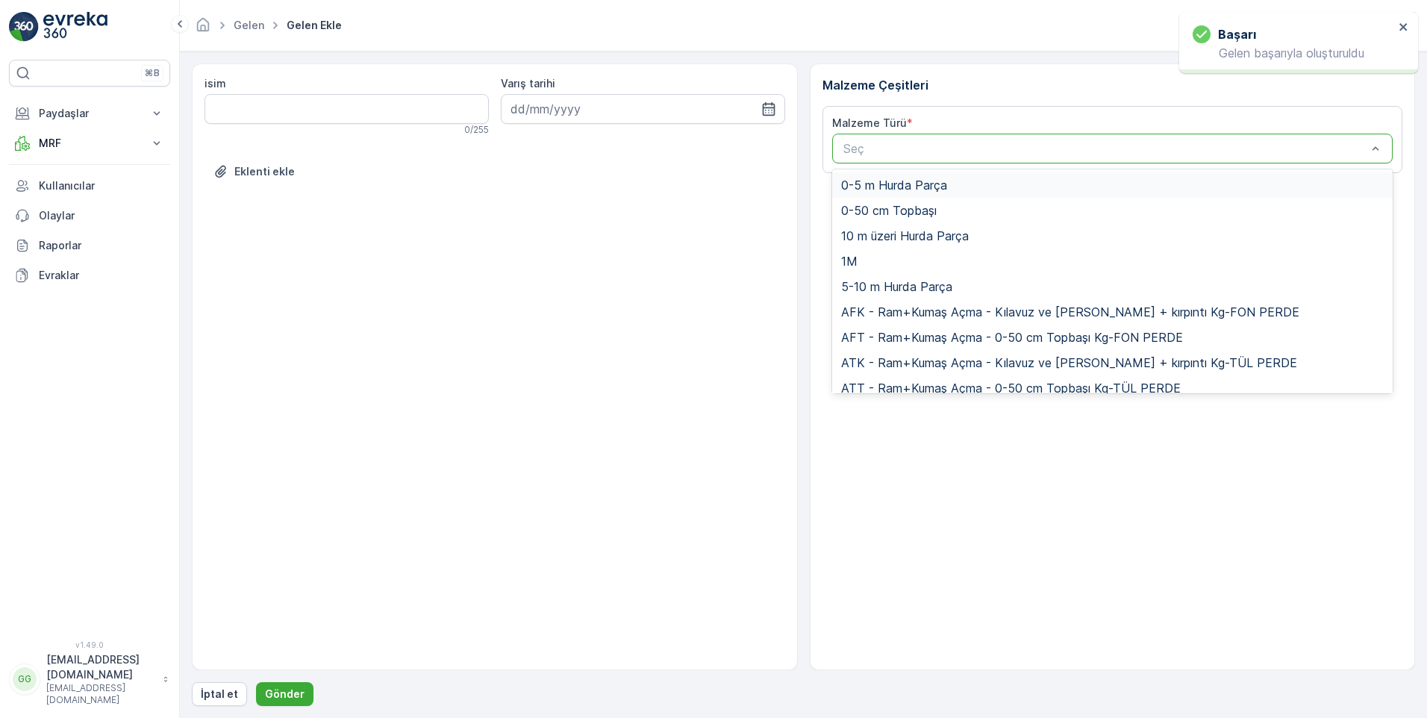
paste input "UDD1"
type input "UDD1"
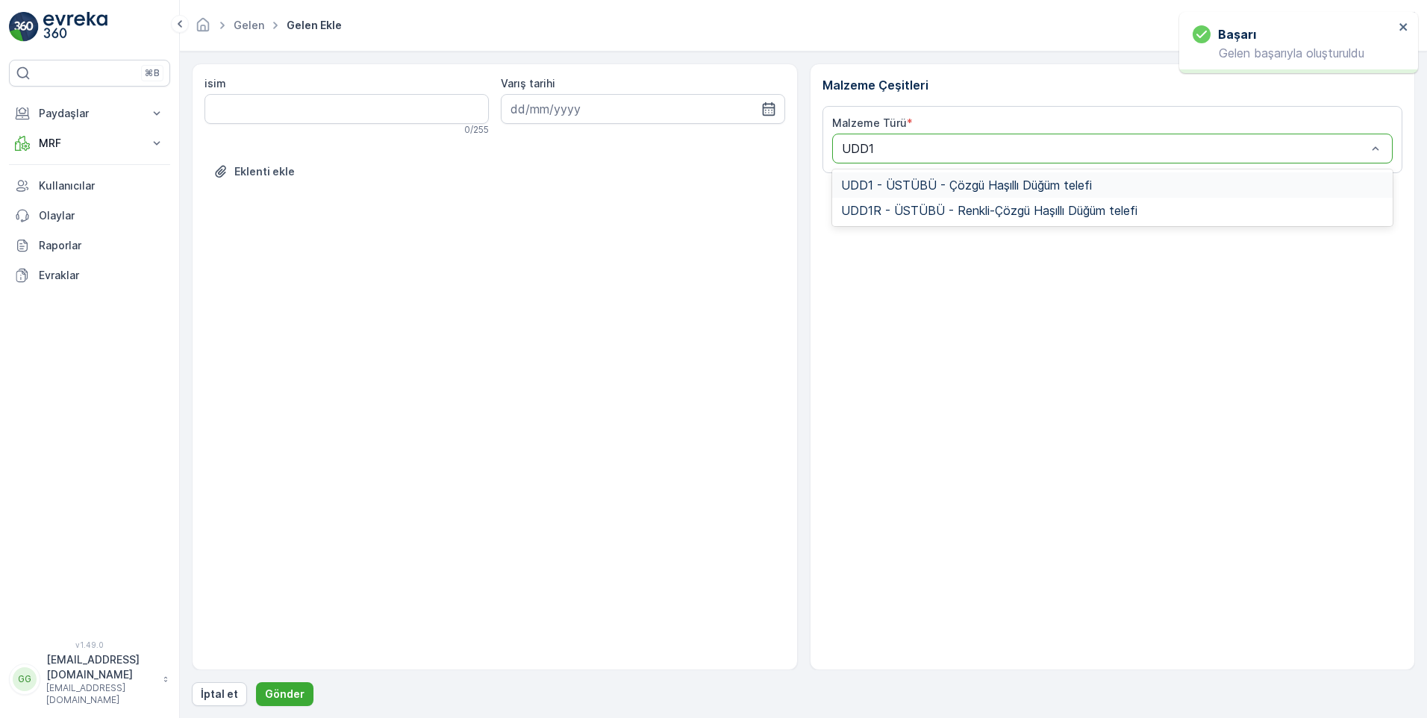
click at [904, 187] on span "UDD1 - ÜSTÜBÜ - Çözgü Haşıllı Düğüm telefi" at bounding box center [966, 184] width 251 height 13
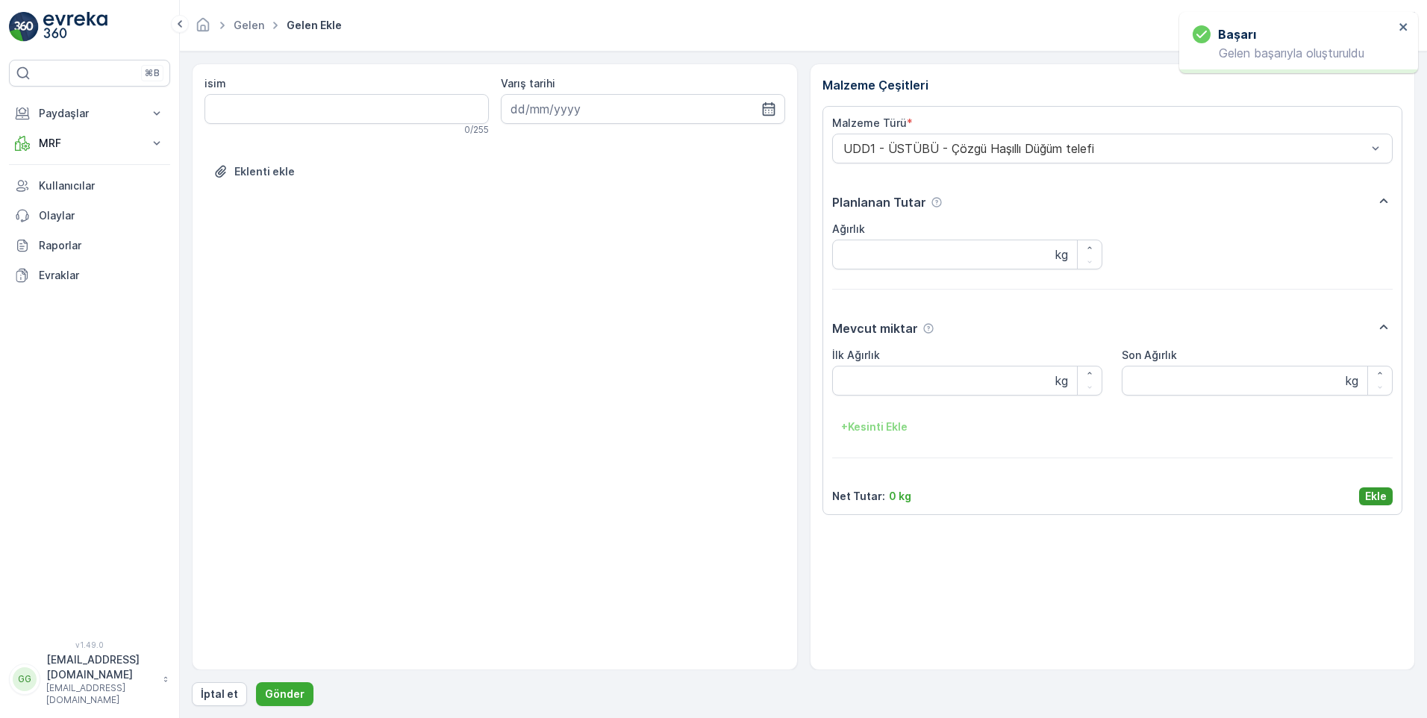
click at [1374, 496] on p "Ekle" at bounding box center [1376, 496] width 22 height 15
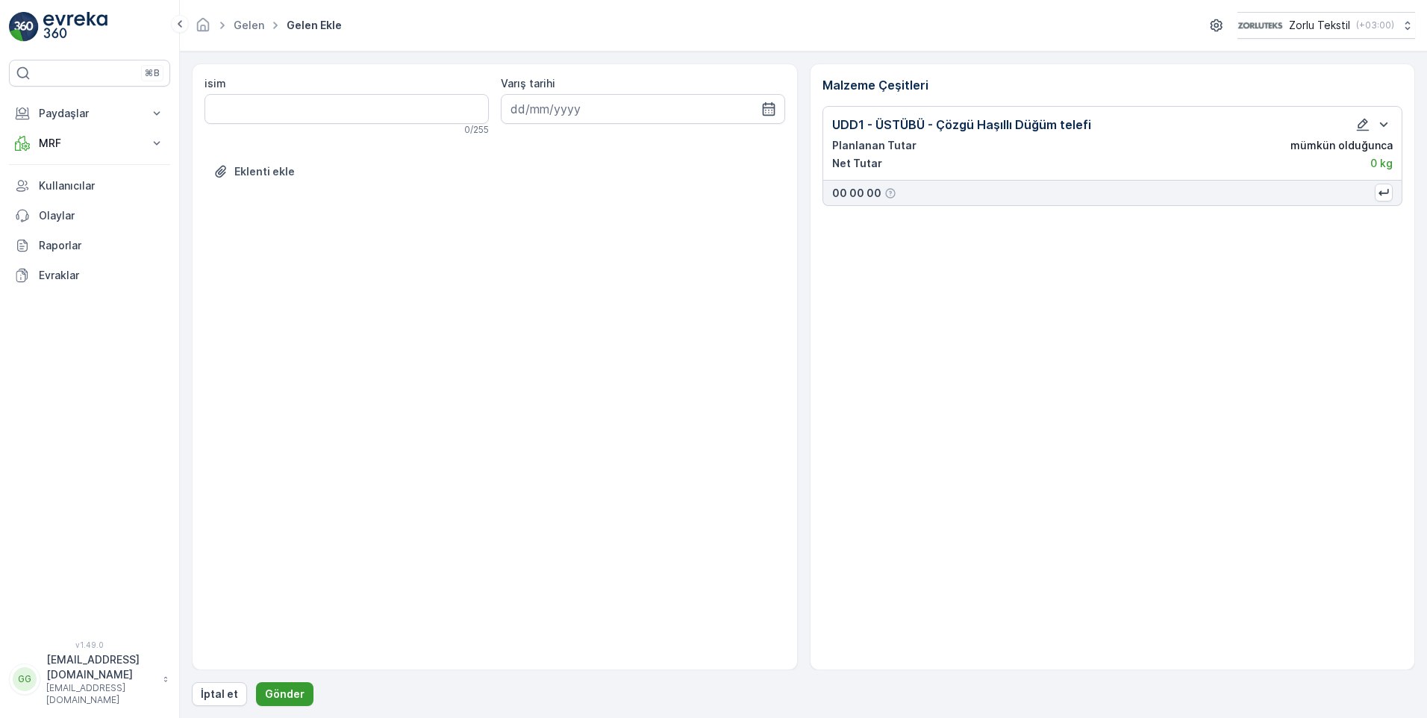
click at [284, 686] on button "Gönder" at bounding box center [284, 694] width 57 height 24
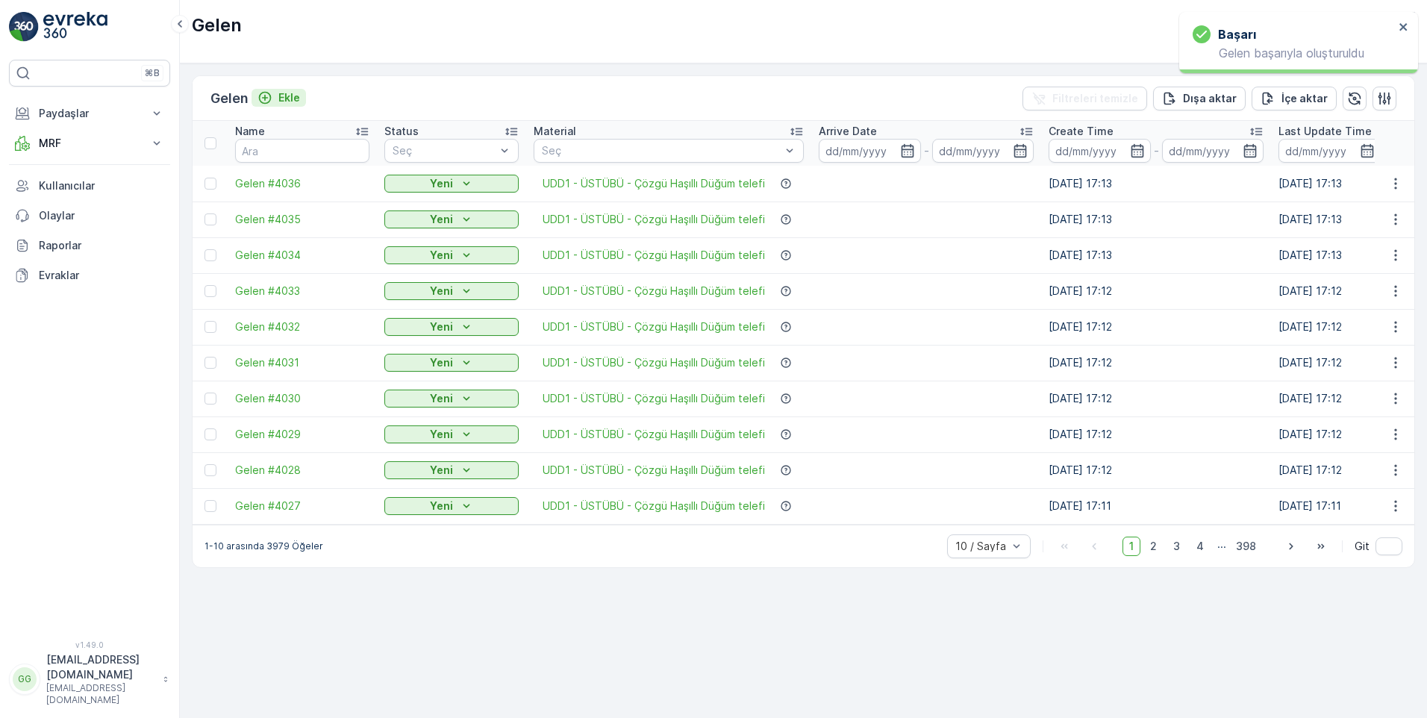
click at [293, 96] on p "Ekle" at bounding box center [289, 97] width 22 height 15
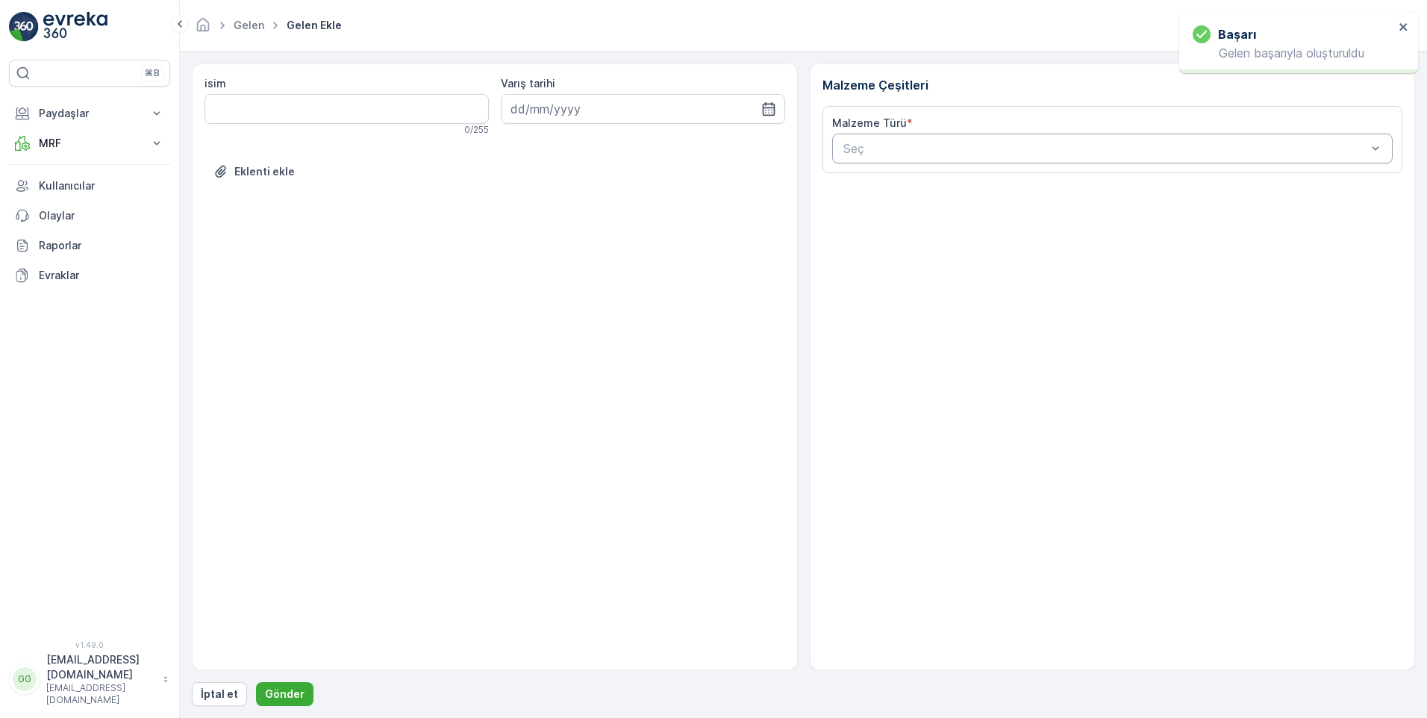
click at [895, 148] on div at bounding box center [1105, 148] width 527 height 13
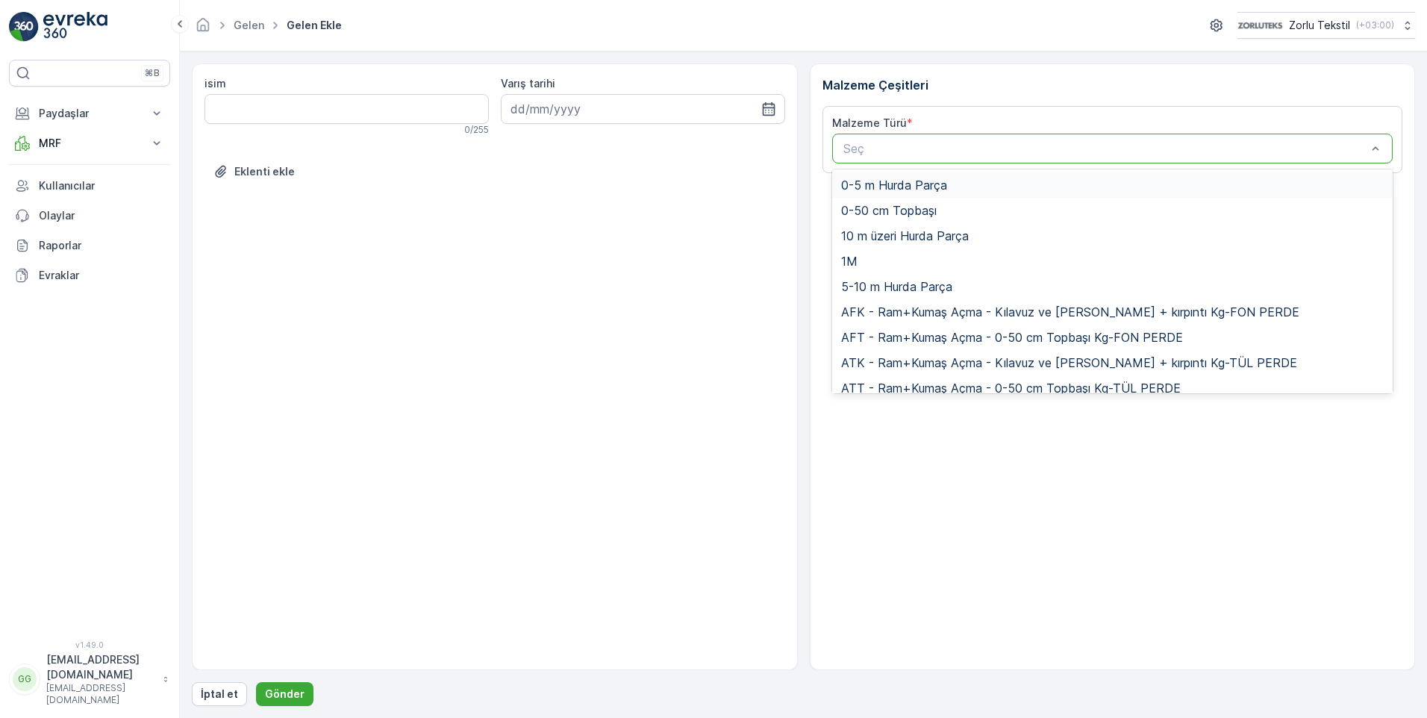
paste input "UDD1"
type input "UDD1"
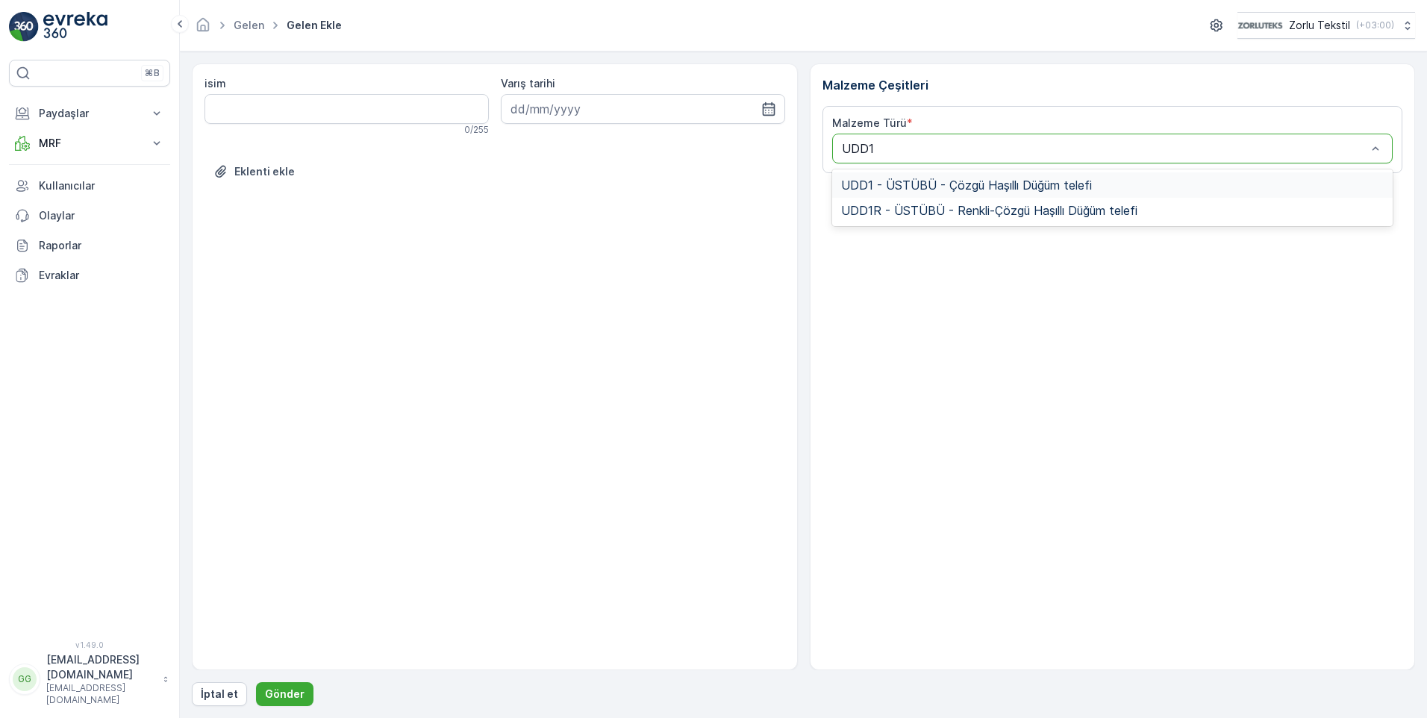
click at [908, 180] on span "UDD1 - ÜSTÜBÜ - Çözgü Haşıllı Düğüm telefi" at bounding box center [966, 184] width 251 height 13
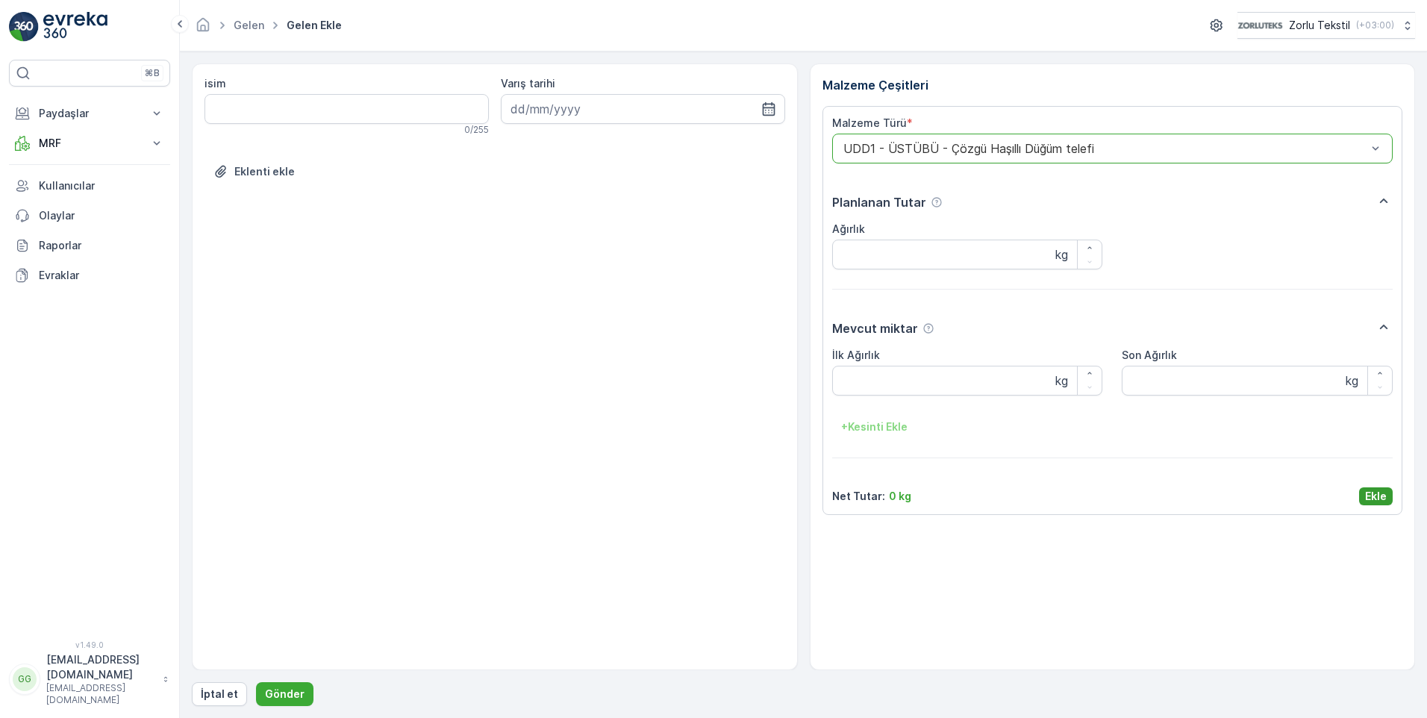
click at [1383, 496] on p "Ekle" at bounding box center [1376, 496] width 22 height 15
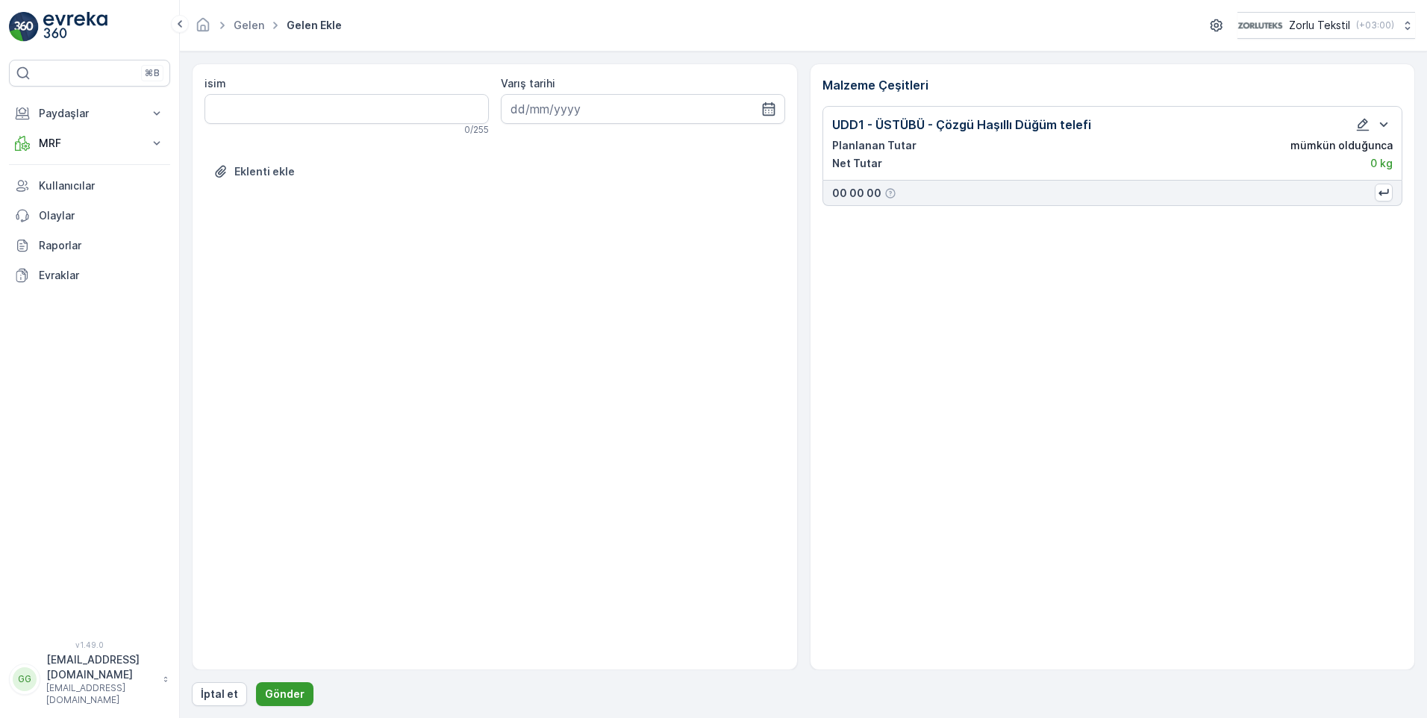
click at [287, 691] on p "Gönder" at bounding box center [285, 693] width 40 height 15
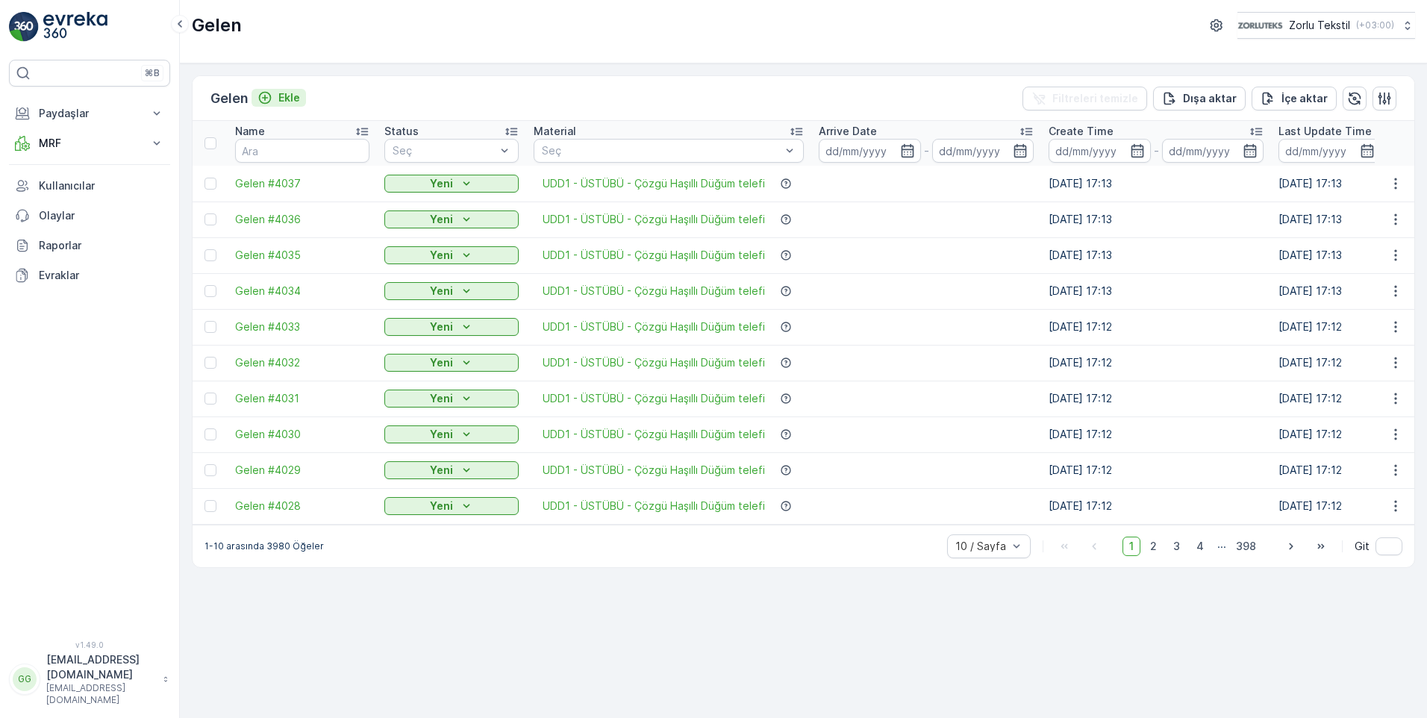
click at [293, 96] on p "Ekle" at bounding box center [289, 97] width 22 height 15
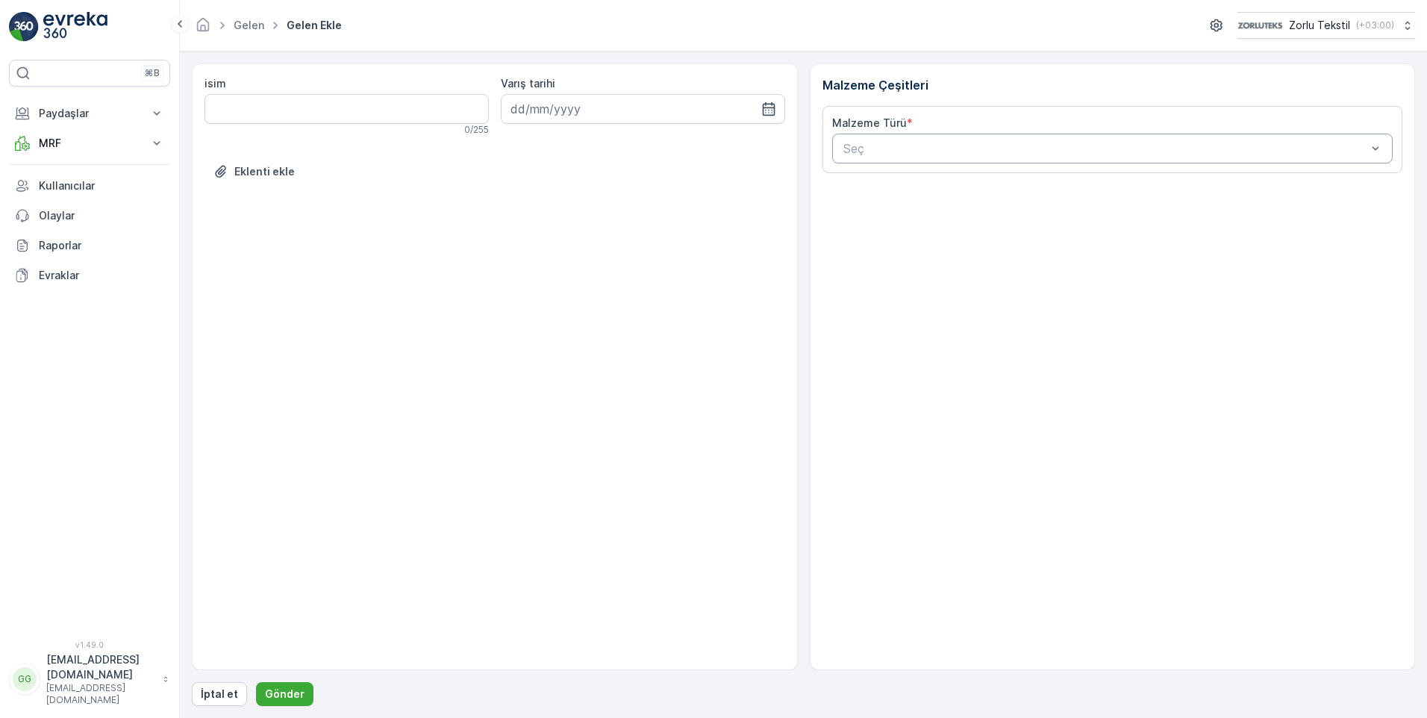
click at [896, 145] on div at bounding box center [1105, 148] width 527 height 13
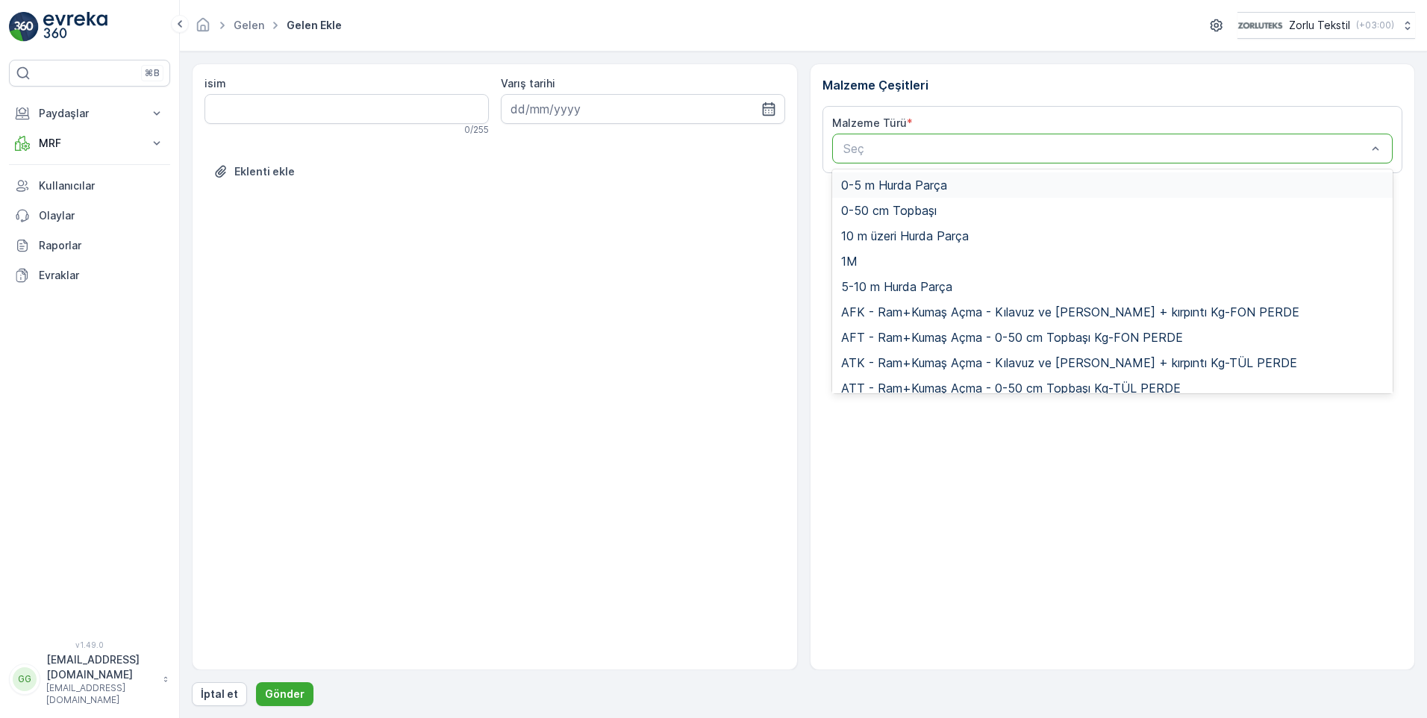
paste input "UDD1"
type input "UDD1"
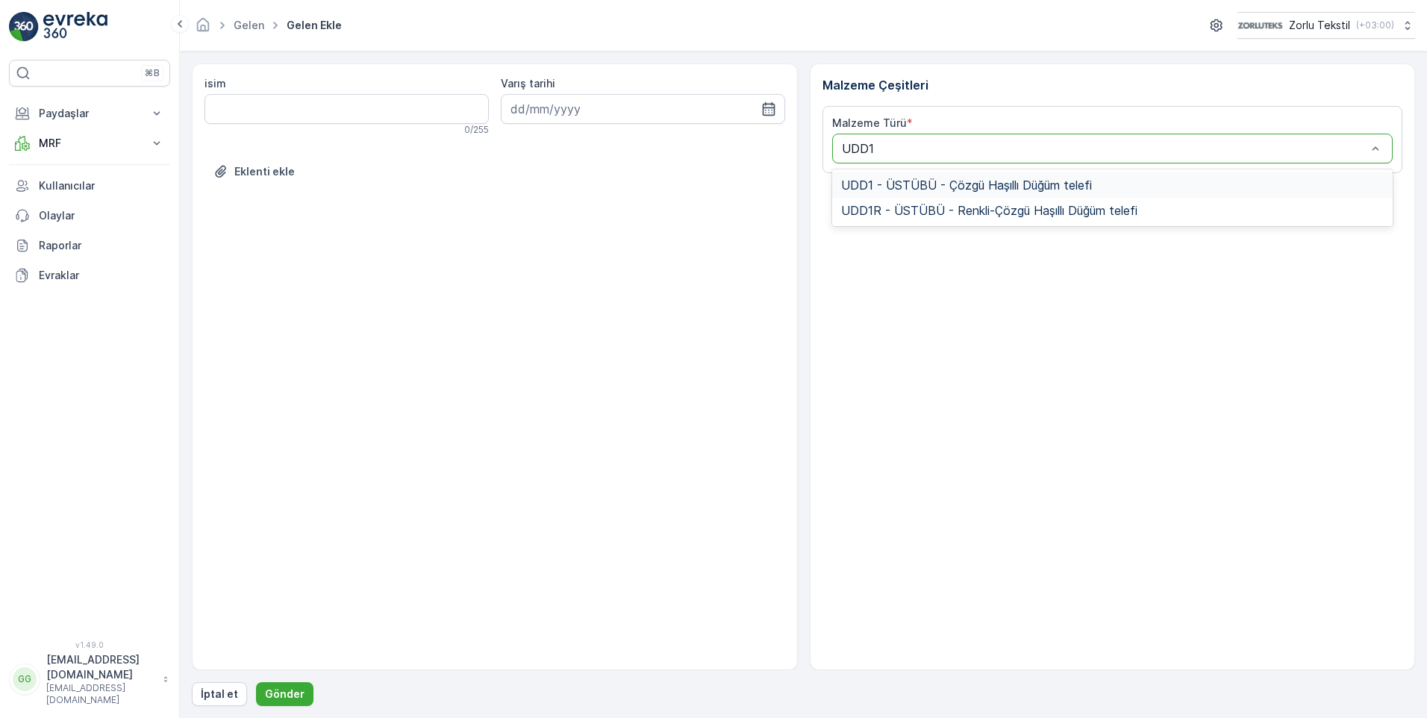
click at [916, 178] on span "UDD1 - ÜSTÜBÜ - Çözgü Haşıllı Düğüm telefi" at bounding box center [966, 184] width 251 height 13
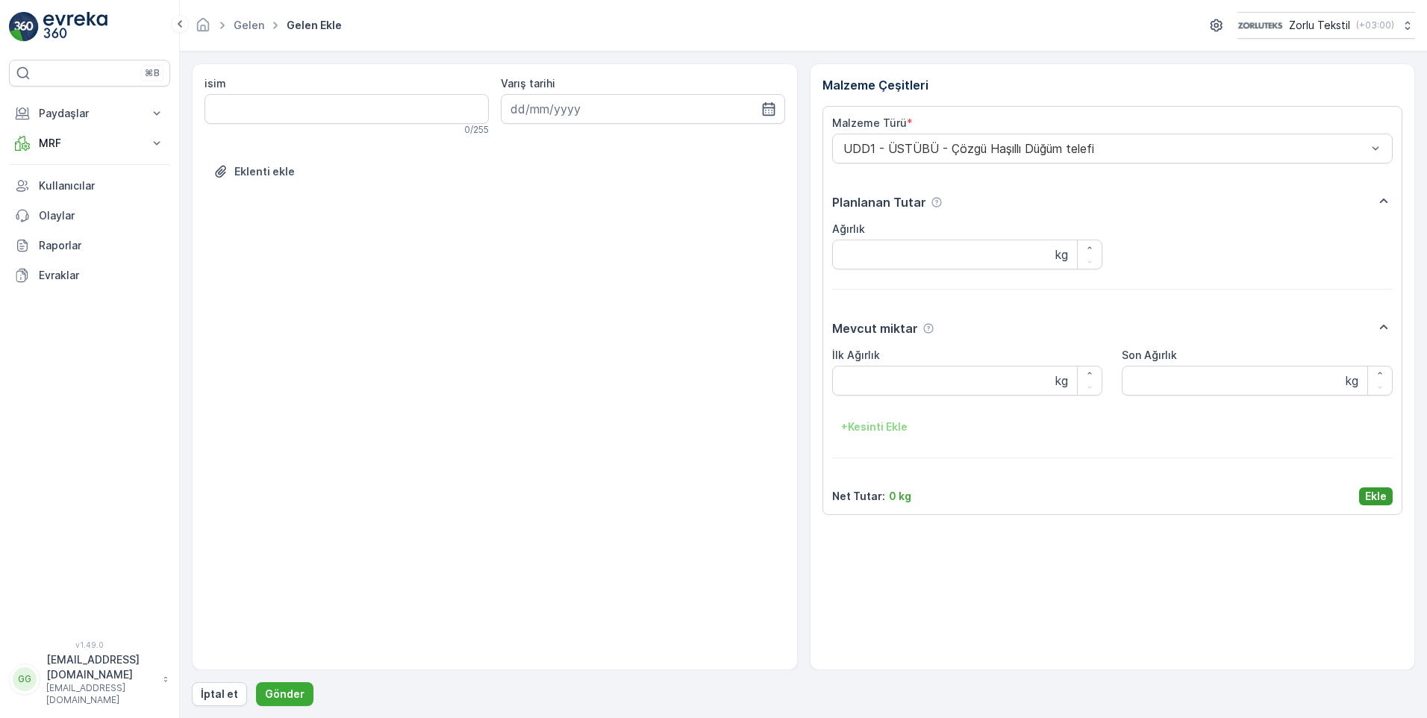
click at [1372, 490] on p "Ekle" at bounding box center [1376, 496] width 22 height 15
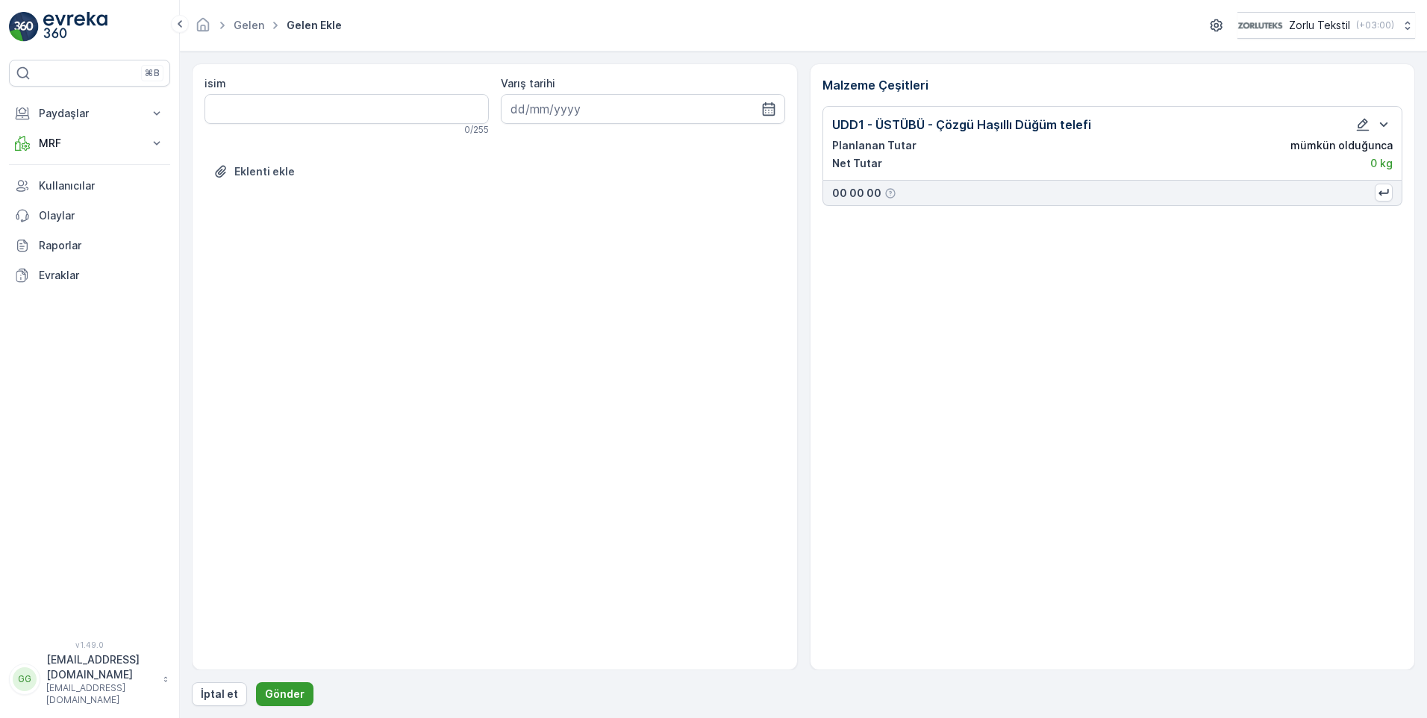
click at [282, 695] on p "Gönder" at bounding box center [285, 693] width 40 height 15
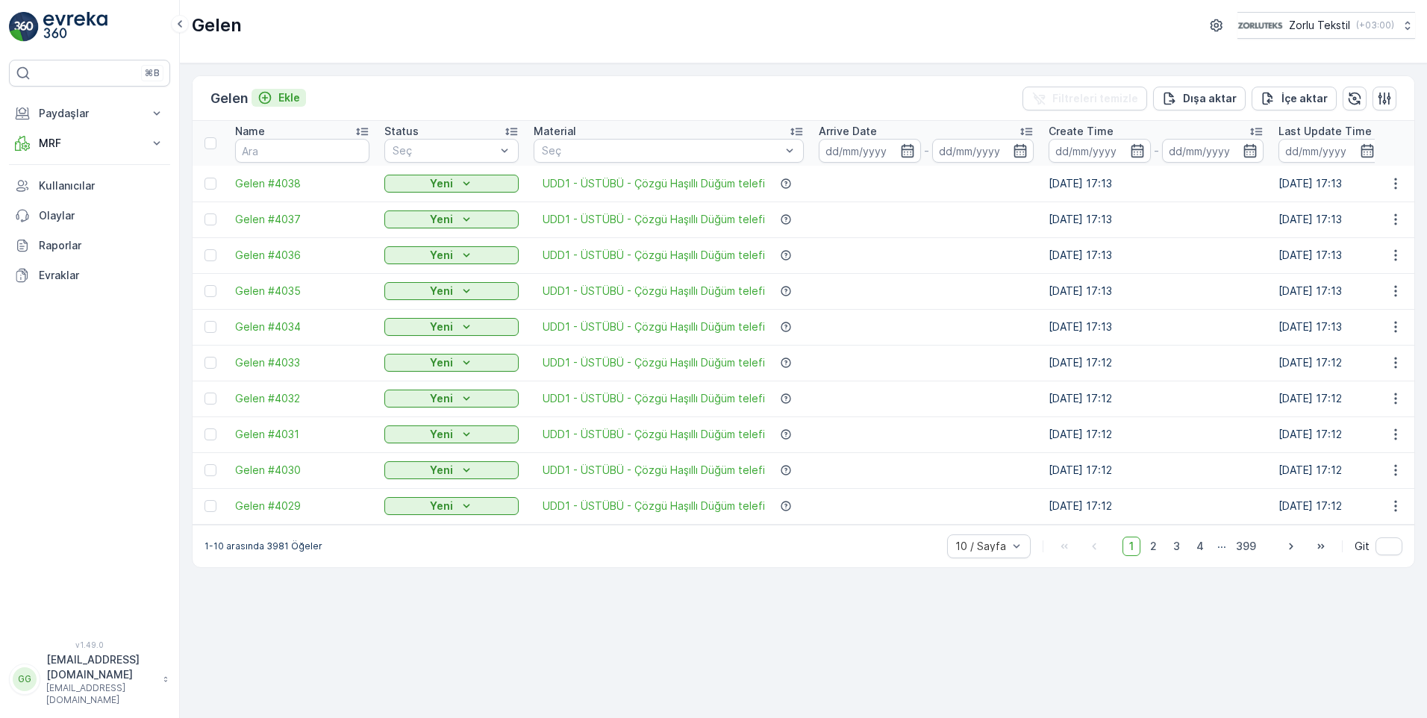
click at [295, 93] on p "Ekle" at bounding box center [289, 97] width 22 height 15
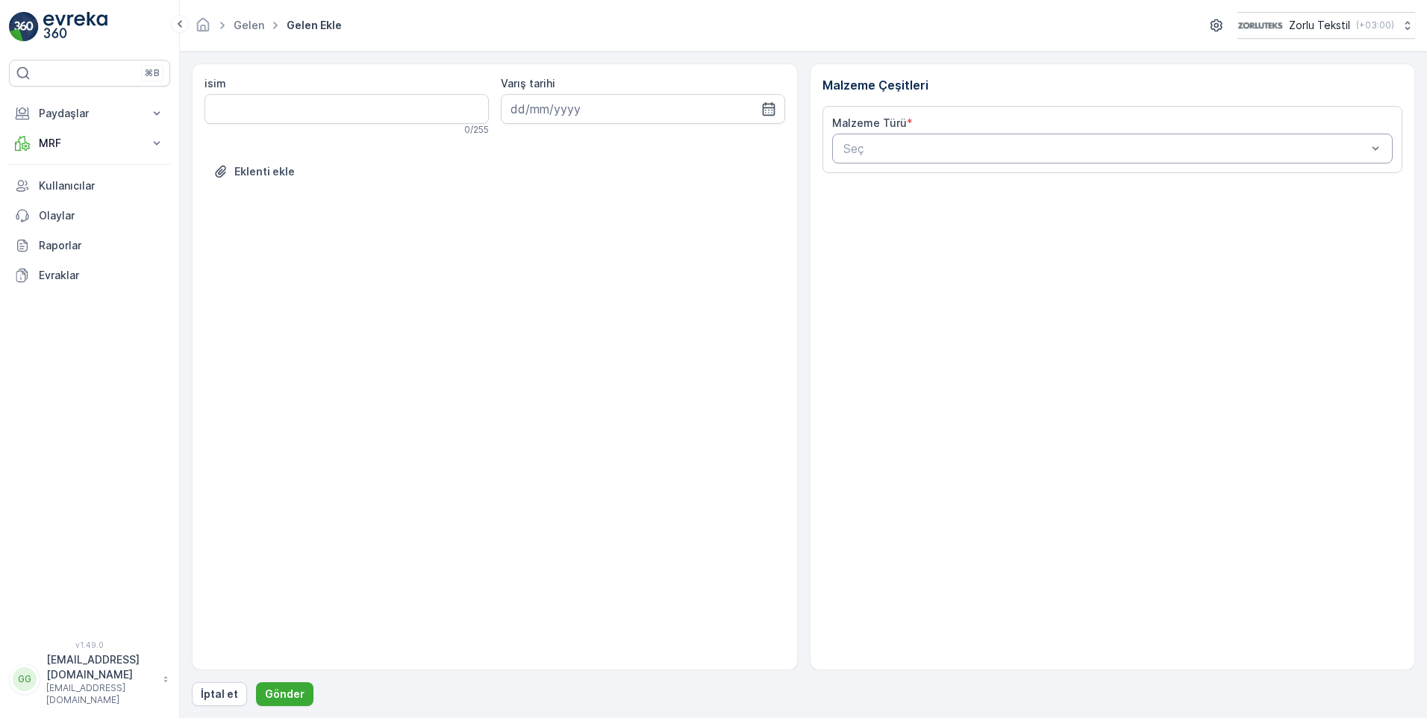
click at [922, 147] on div at bounding box center [1105, 148] width 527 height 13
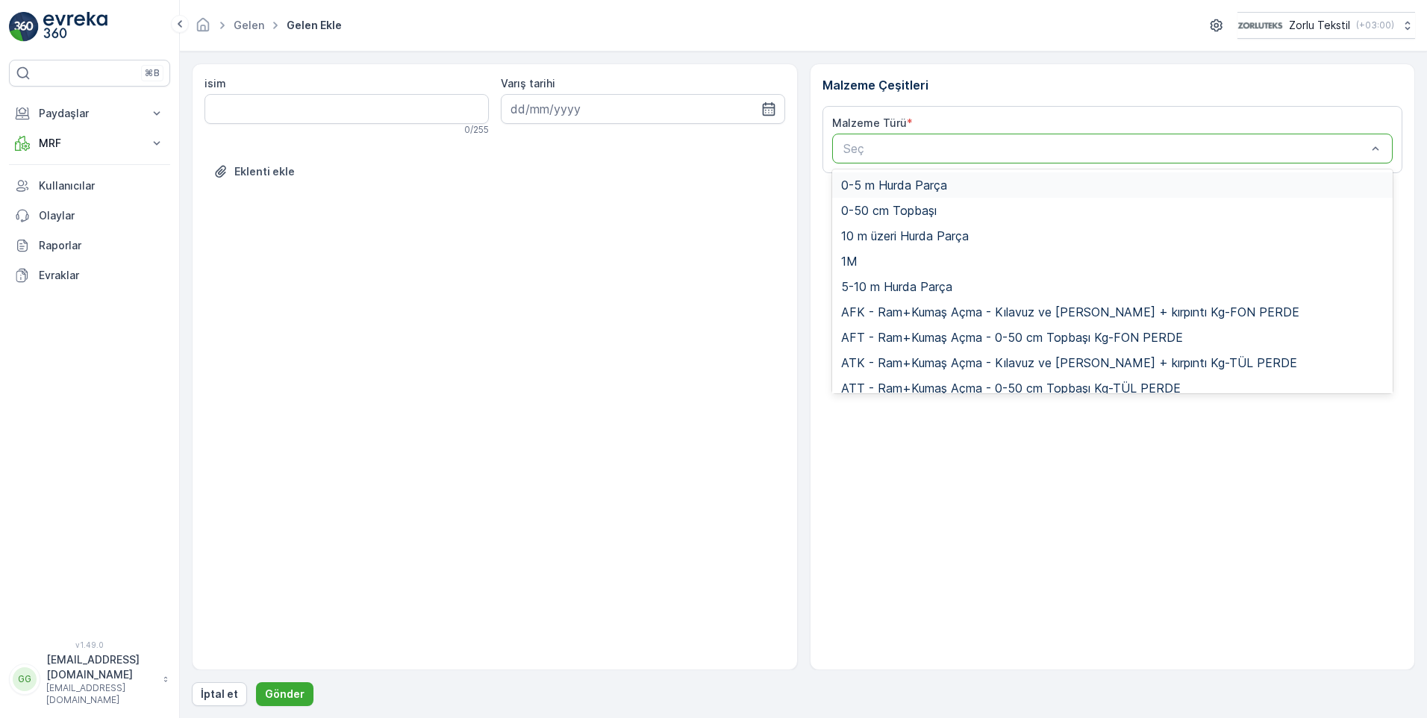
paste input "UDD1"
type input "UDD1"
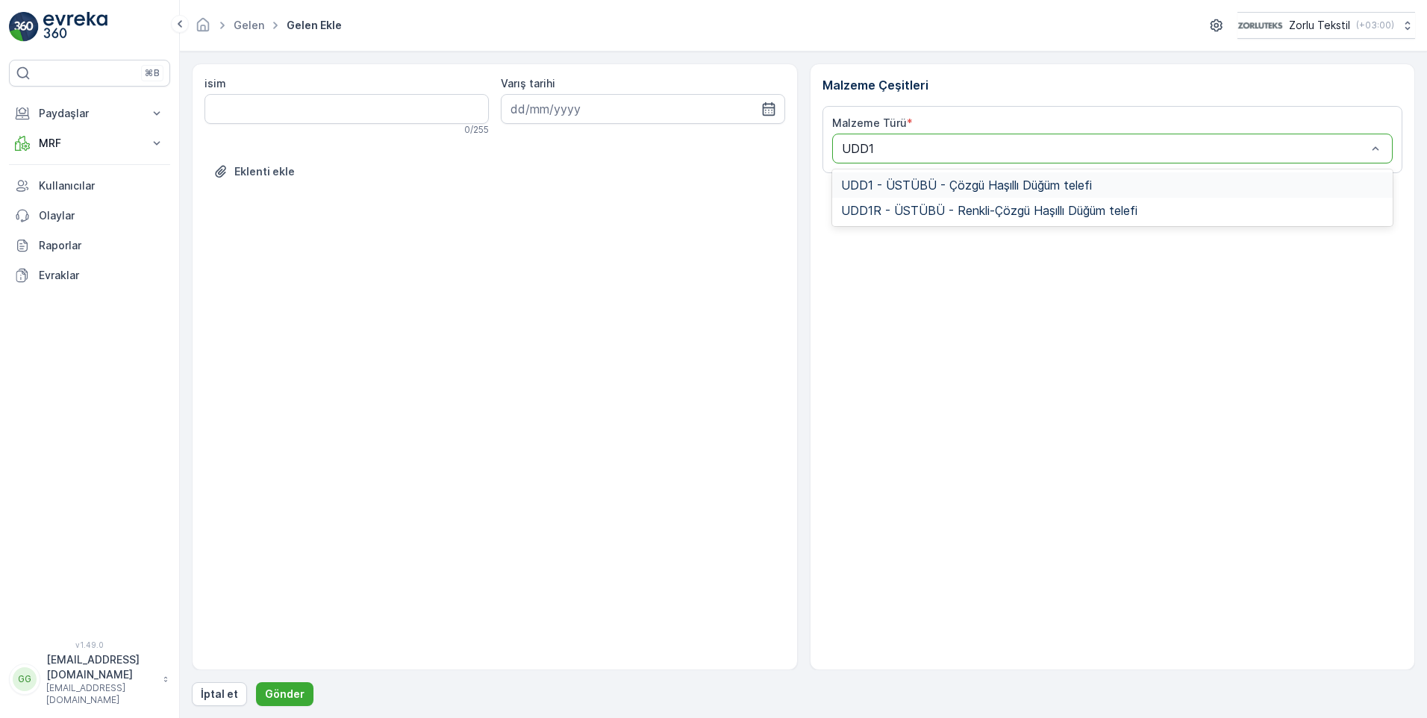
drag, startPoint x: 904, startPoint y: 176, endPoint x: 907, endPoint y: 185, distance: 9.4
click at [904, 176] on div "UDD1 - ÜSTÜBÜ - Çözgü Haşıllı Düğüm telefi" at bounding box center [1112, 184] width 561 height 25
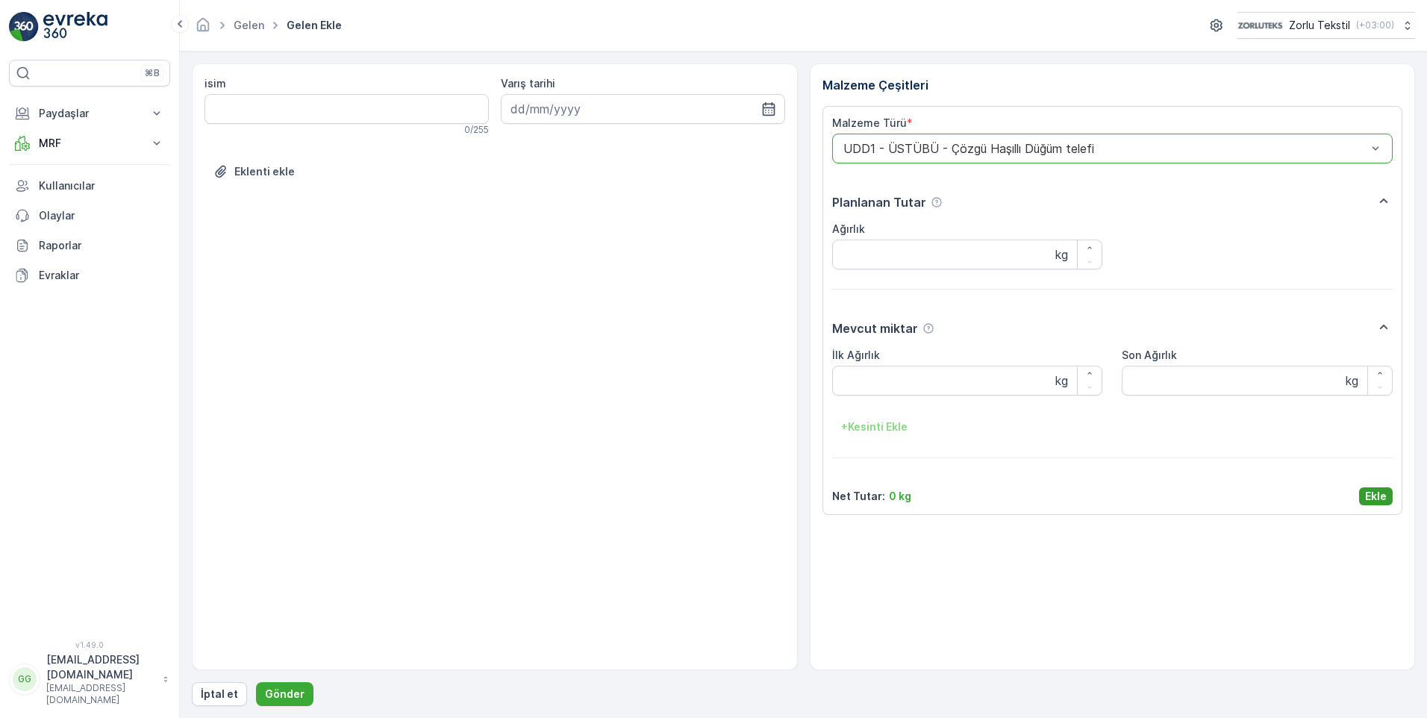
click at [1380, 500] on p "Ekle" at bounding box center [1376, 496] width 22 height 15
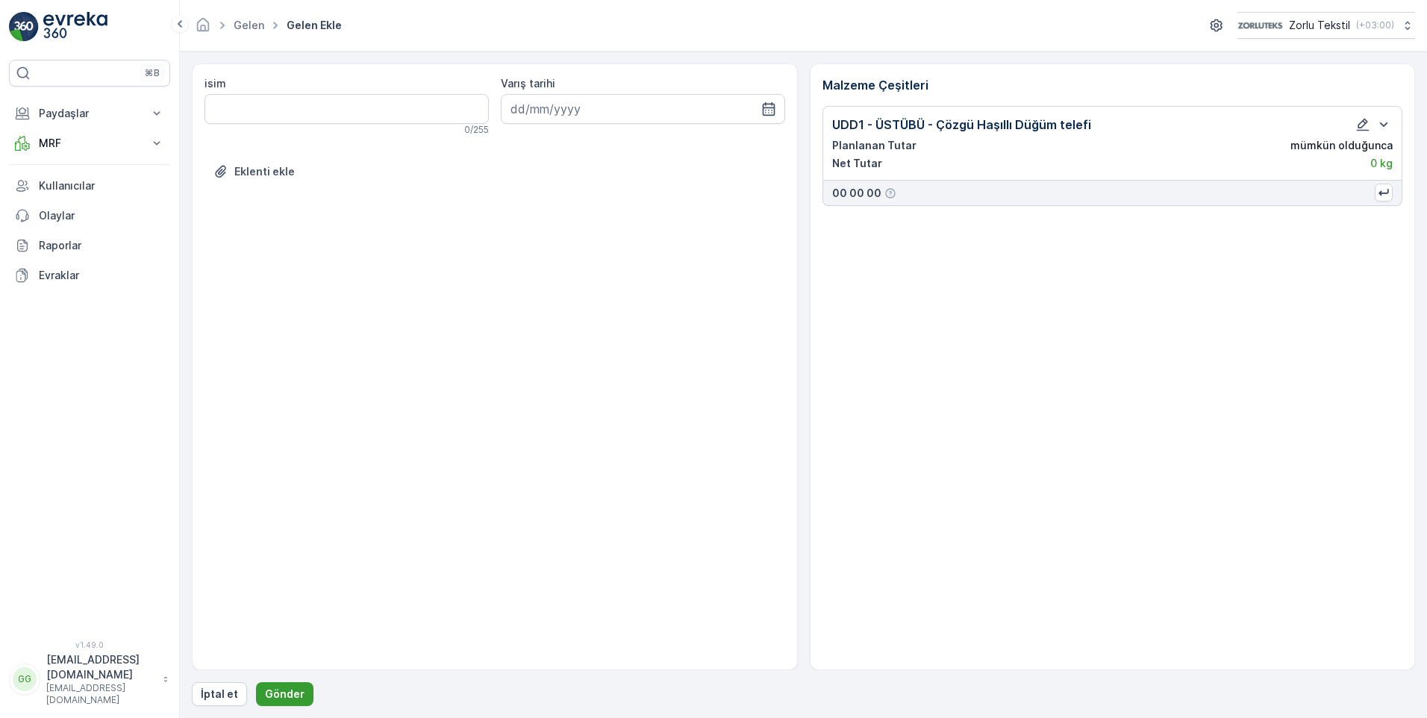
click at [278, 692] on p "Gönder" at bounding box center [285, 693] width 40 height 15
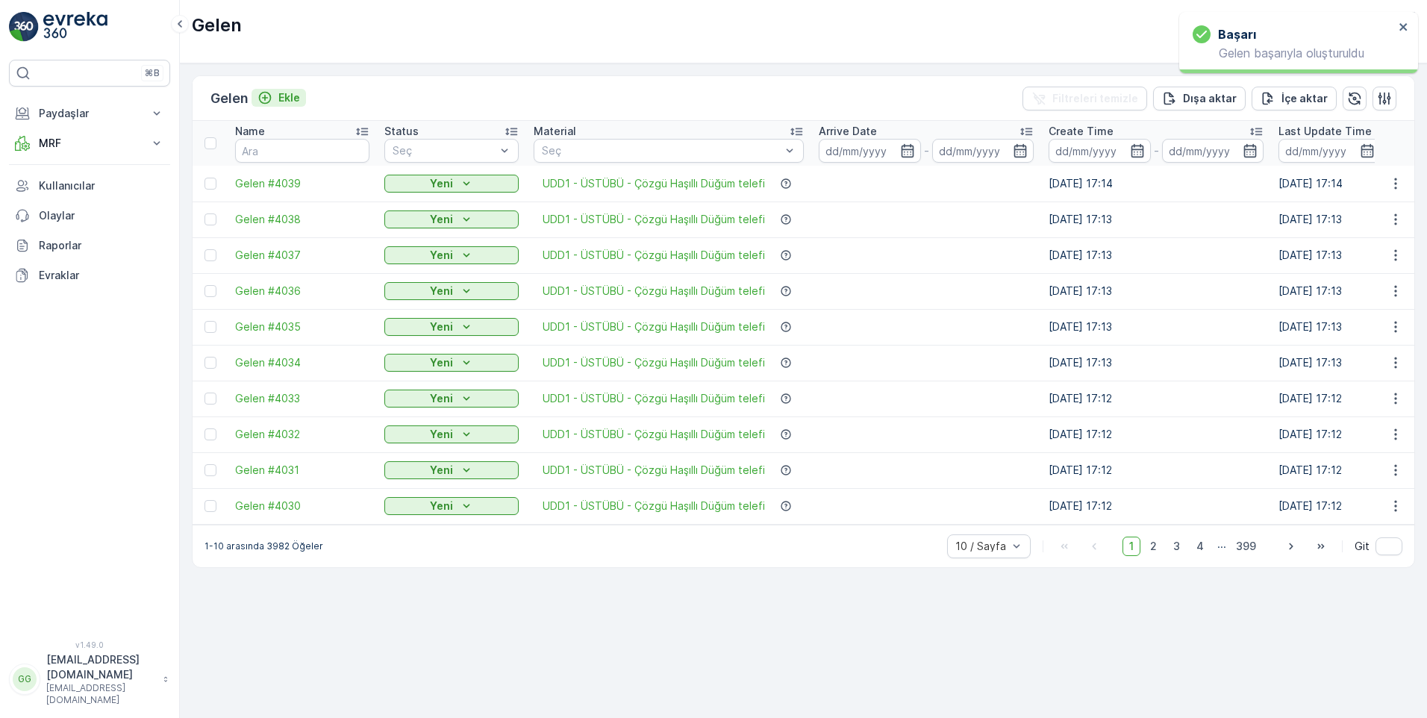
click at [297, 100] on p "Ekle" at bounding box center [289, 97] width 22 height 15
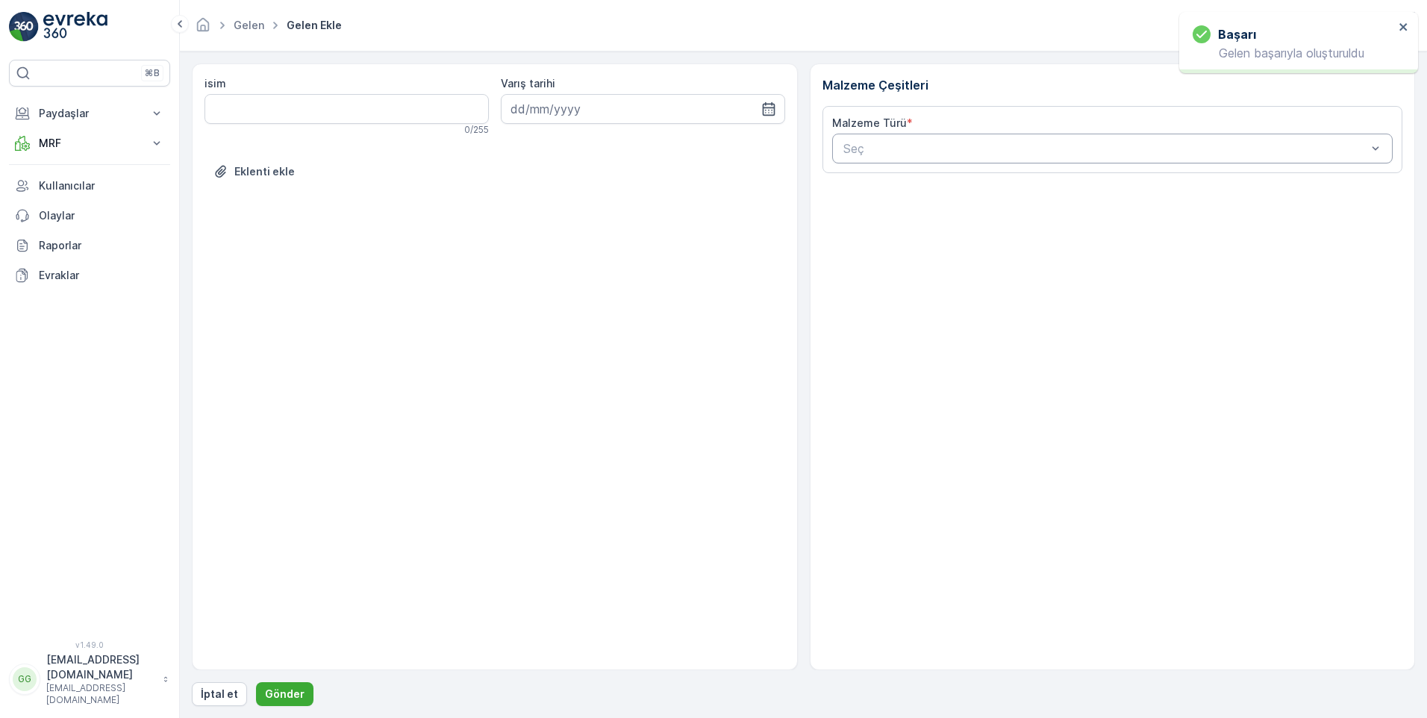
click at [899, 146] on div at bounding box center [1105, 148] width 527 height 13
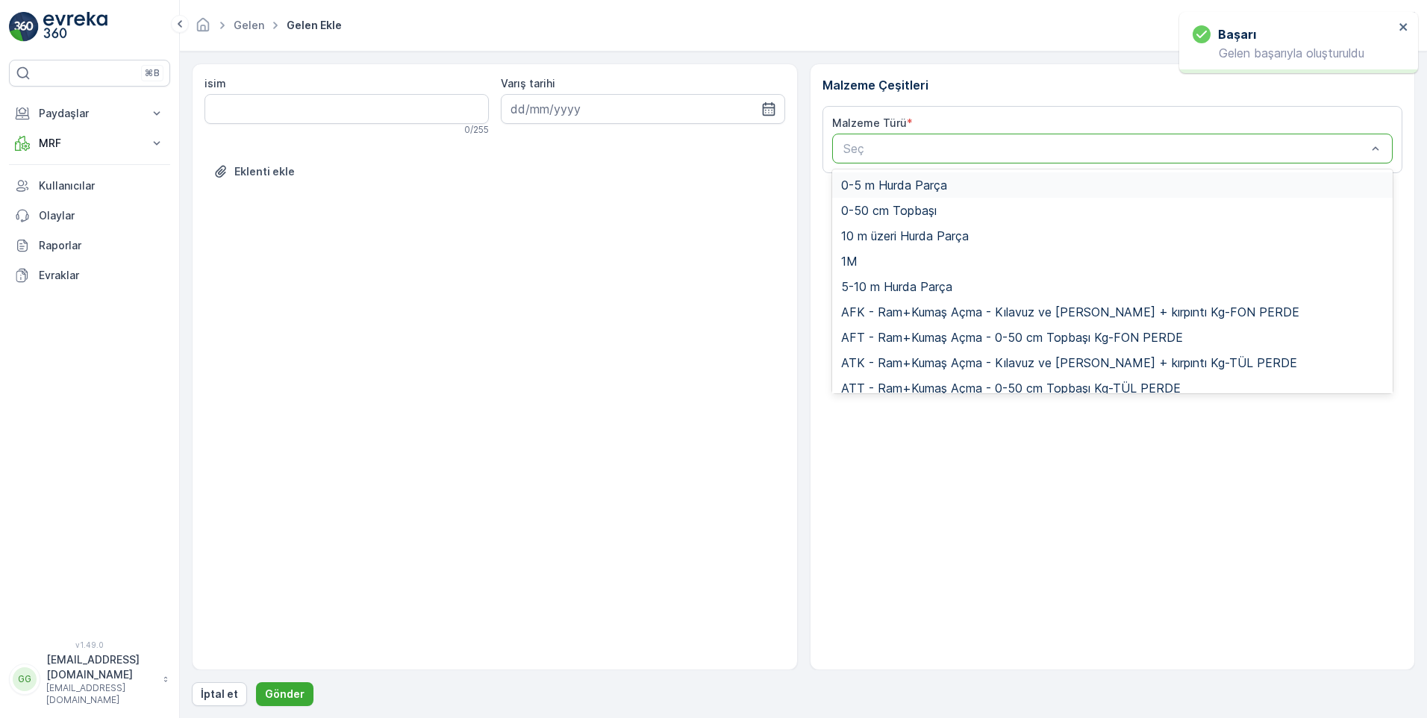
paste input "UDD1"
type input "UDD1"
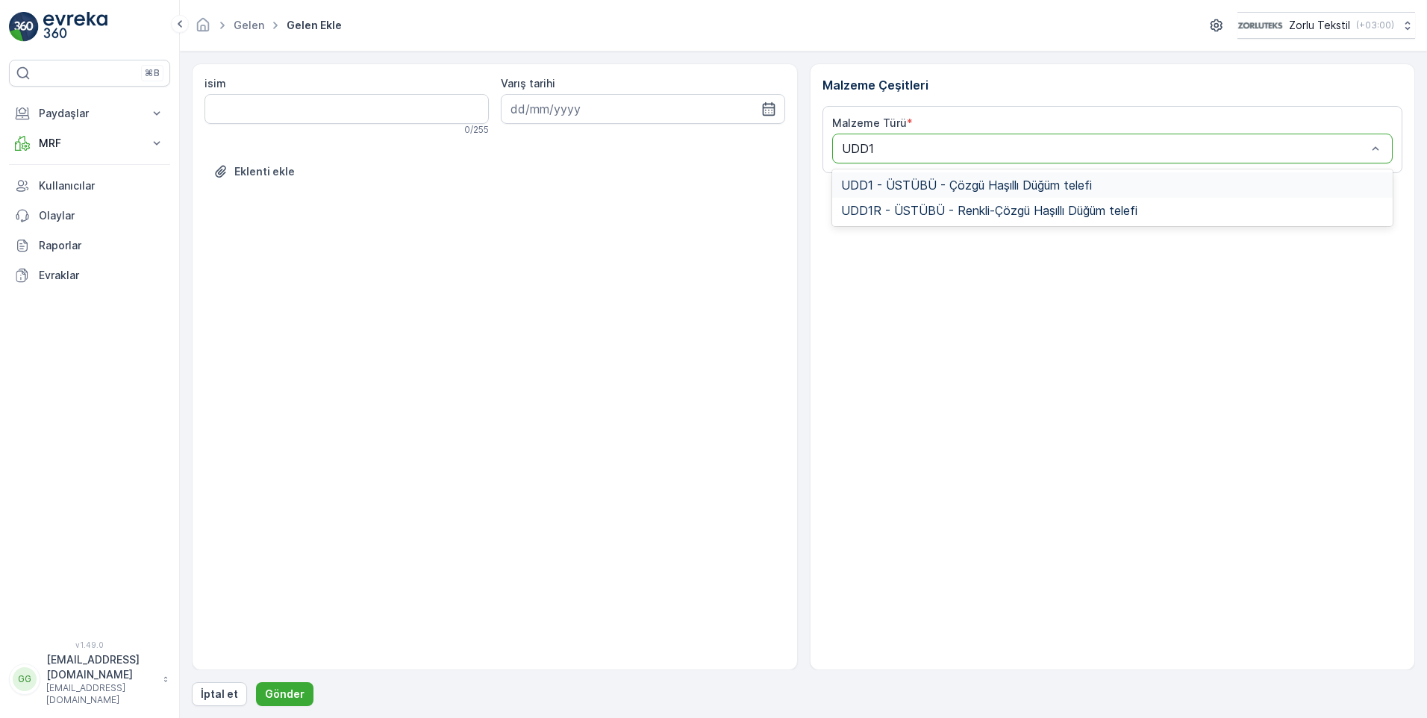
click at [921, 184] on span "UDD1 - ÜSTÜBÜ - Çözgü Haşıllı Düğüm telefi" at bounding box center [966, 184] width 251 height 13
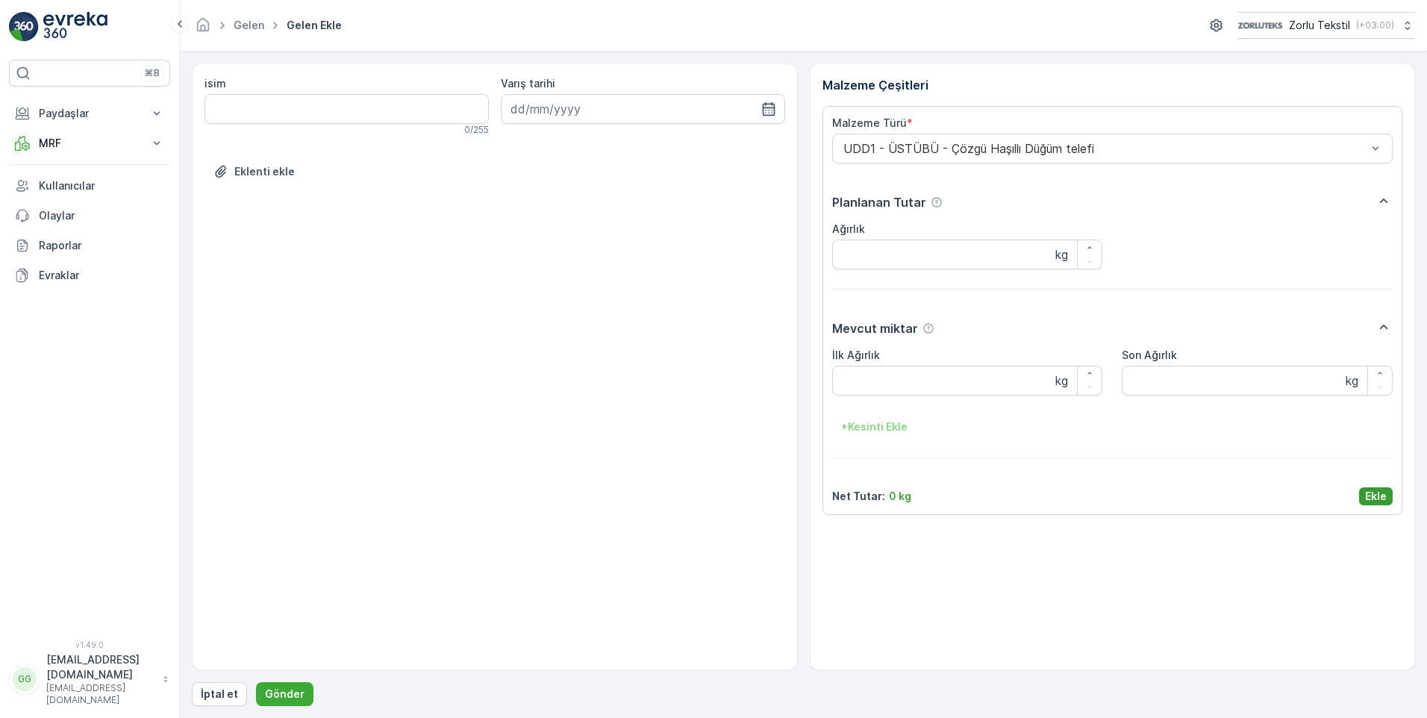
click at [1368, 496] on p "Ekle" at bounding box center [1376, 496] width 22 height 15
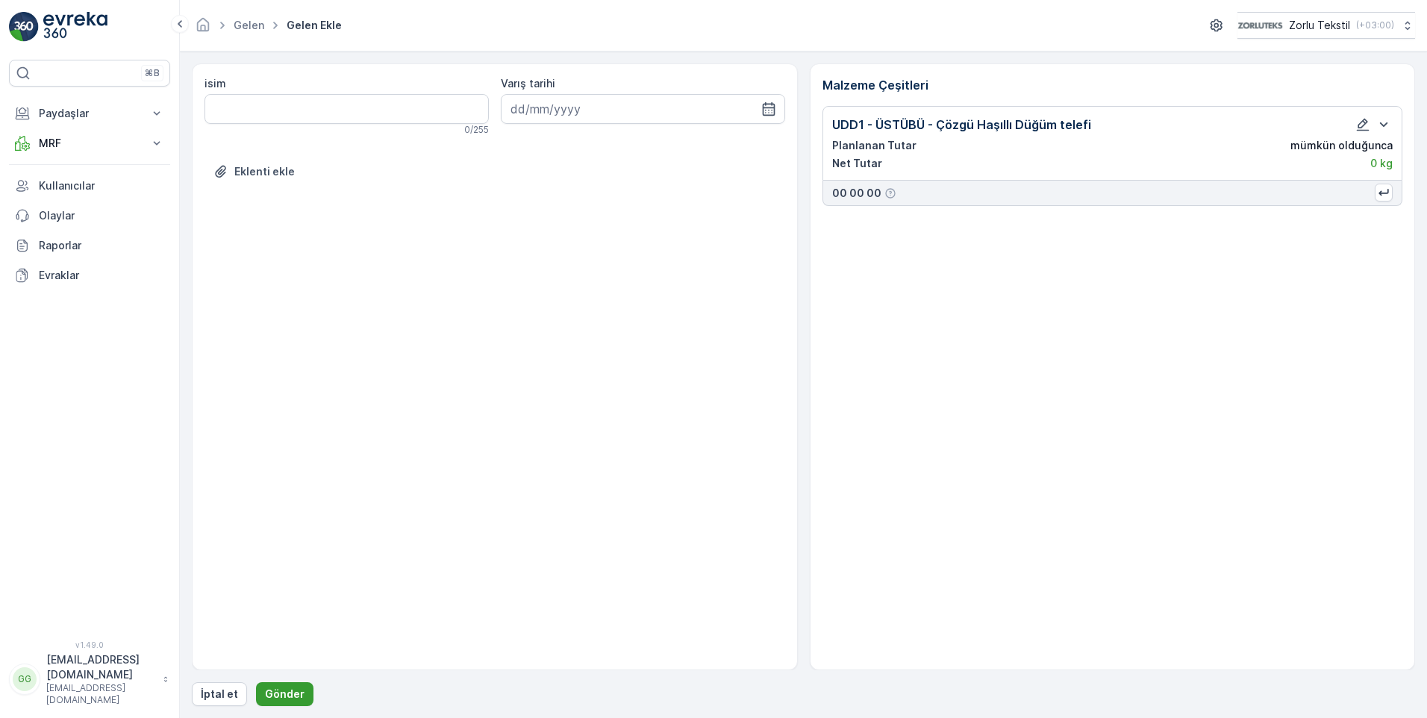
click at [304, 695] on button "Gönder" at bounding box center [284, 694] width 57 height 24
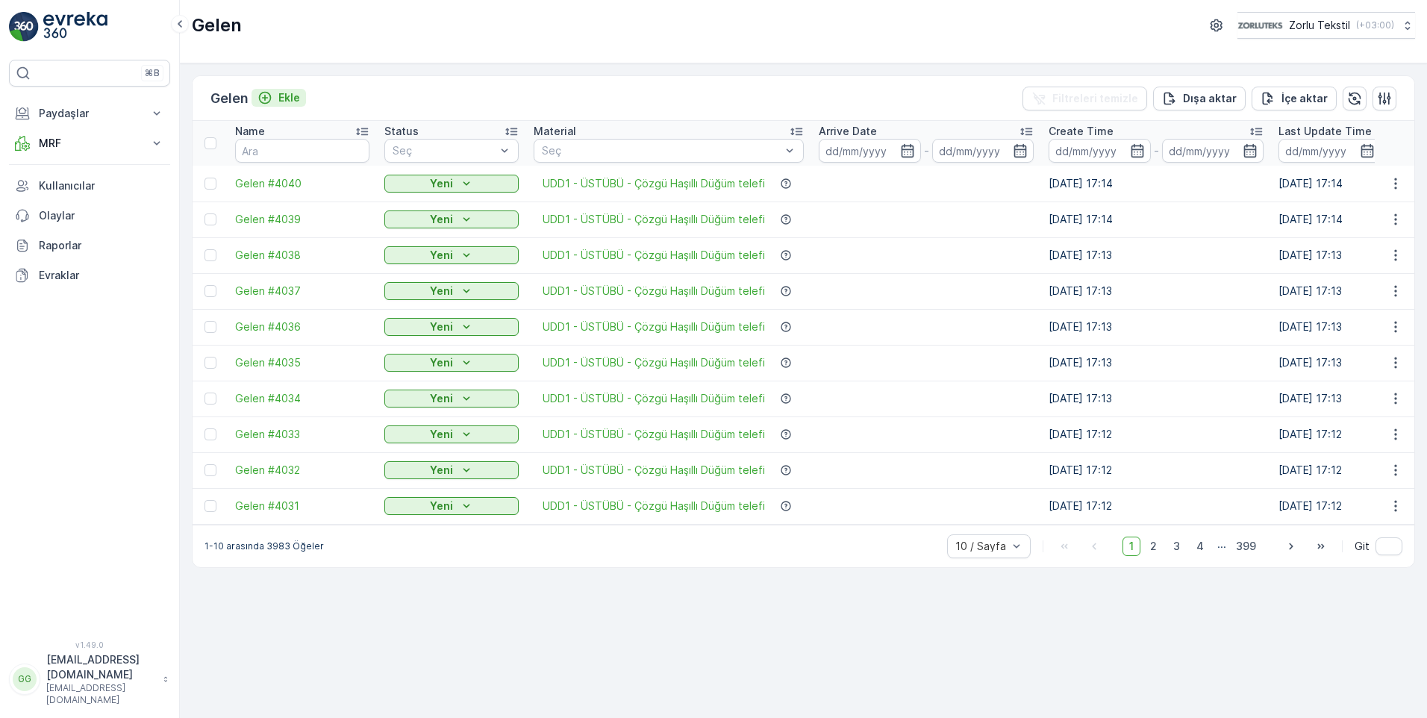
click at [290, 93] on p "Ekle" at bounding box center [289, 97] width 22 height 15
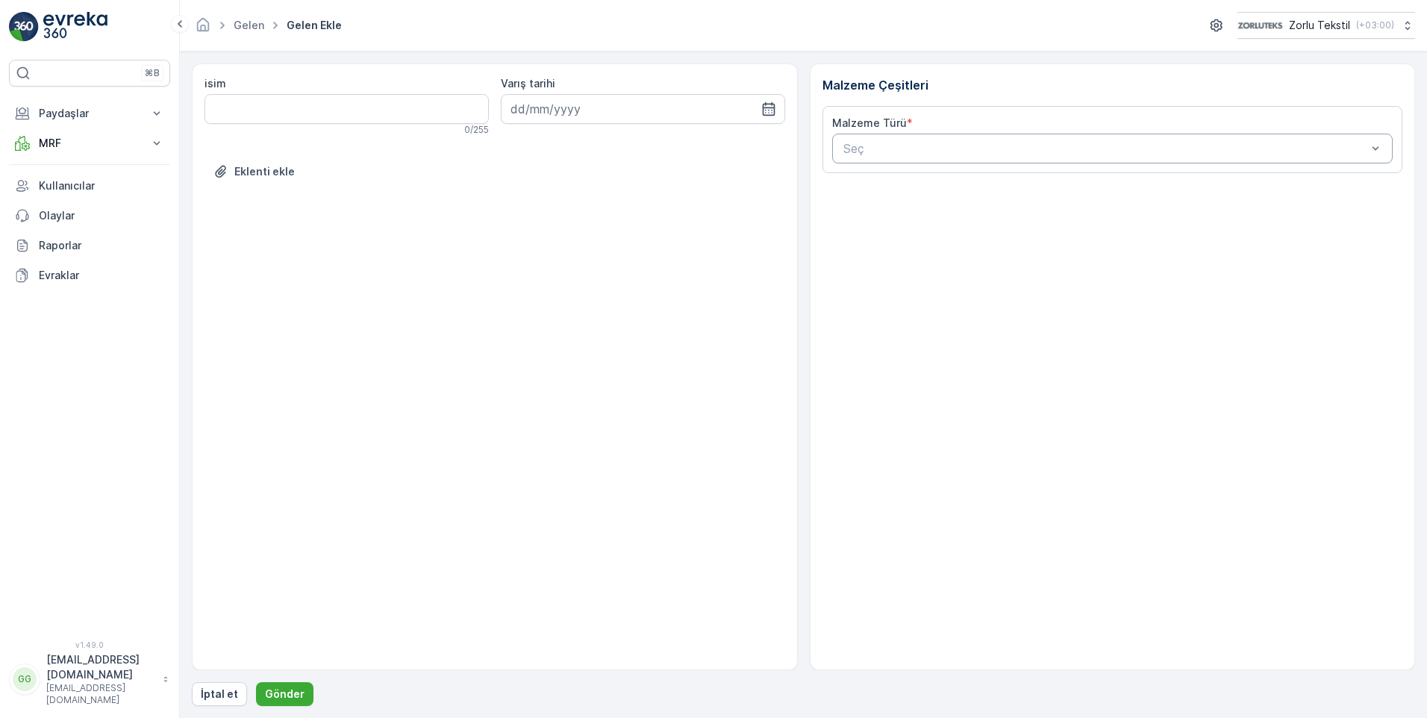
click at [895, 151] on div at bounding box center [1105, 148] width 527 height 13
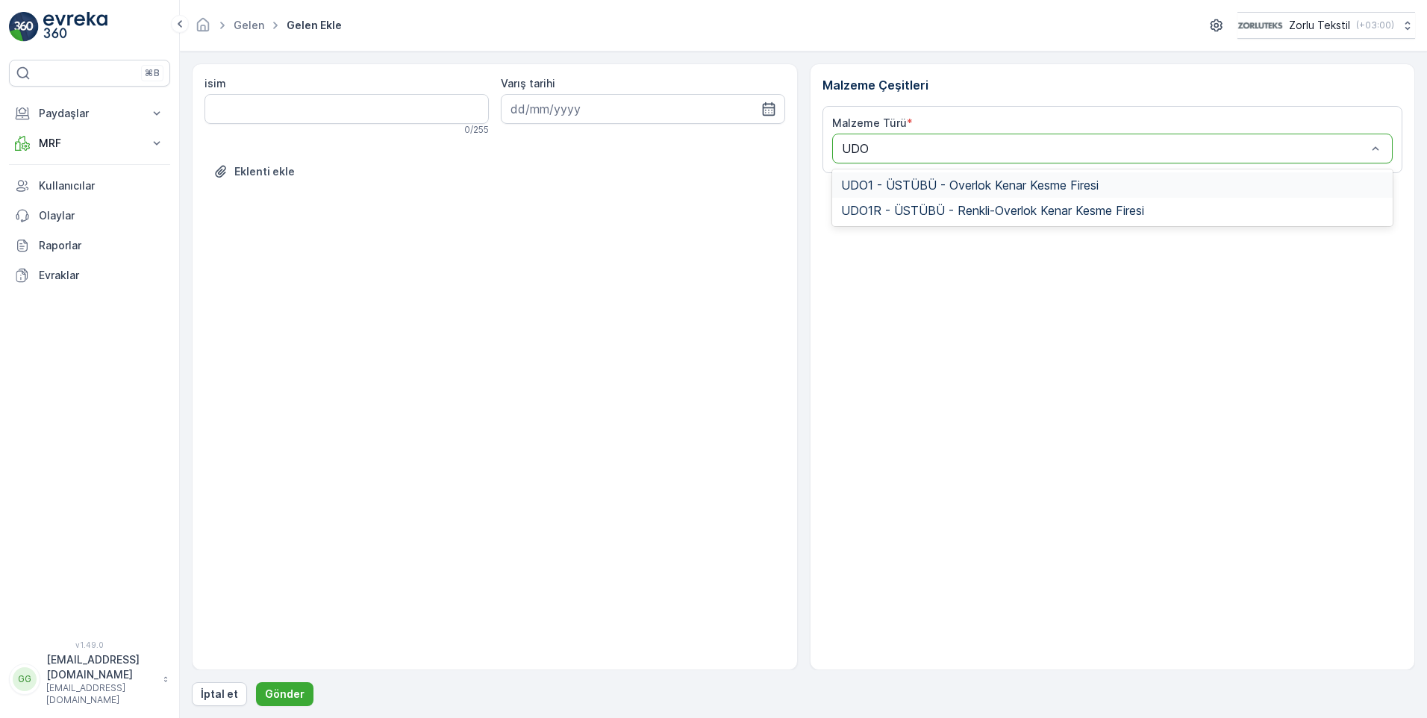
type input "UDO1"
click at [917, 184] on span "UDO1 - ÜSTÜBÜ - Overlok Kenar Kesme Firesi" at bounding box center [969, 184] width 257 height 13
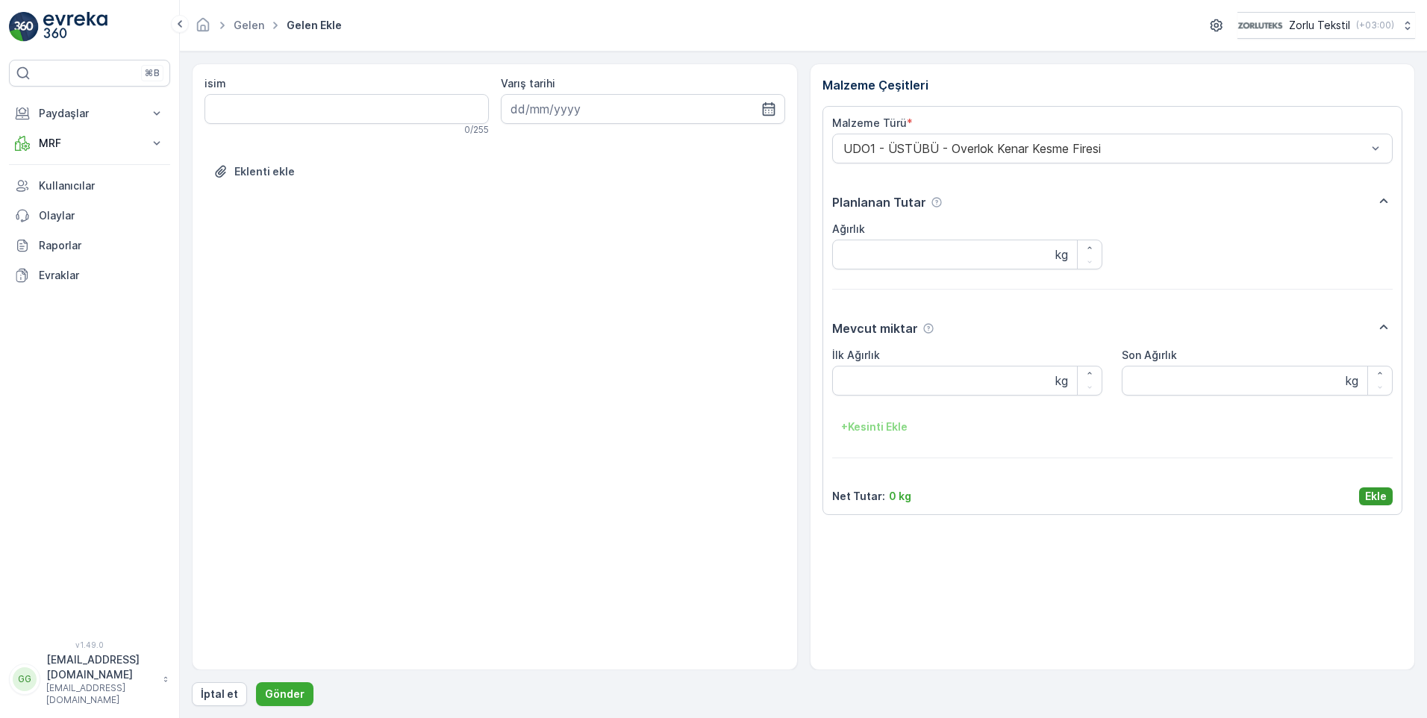
click at [1374, 492] on p "Ekle" at bounding box center [1376, 496] width 22 height 15
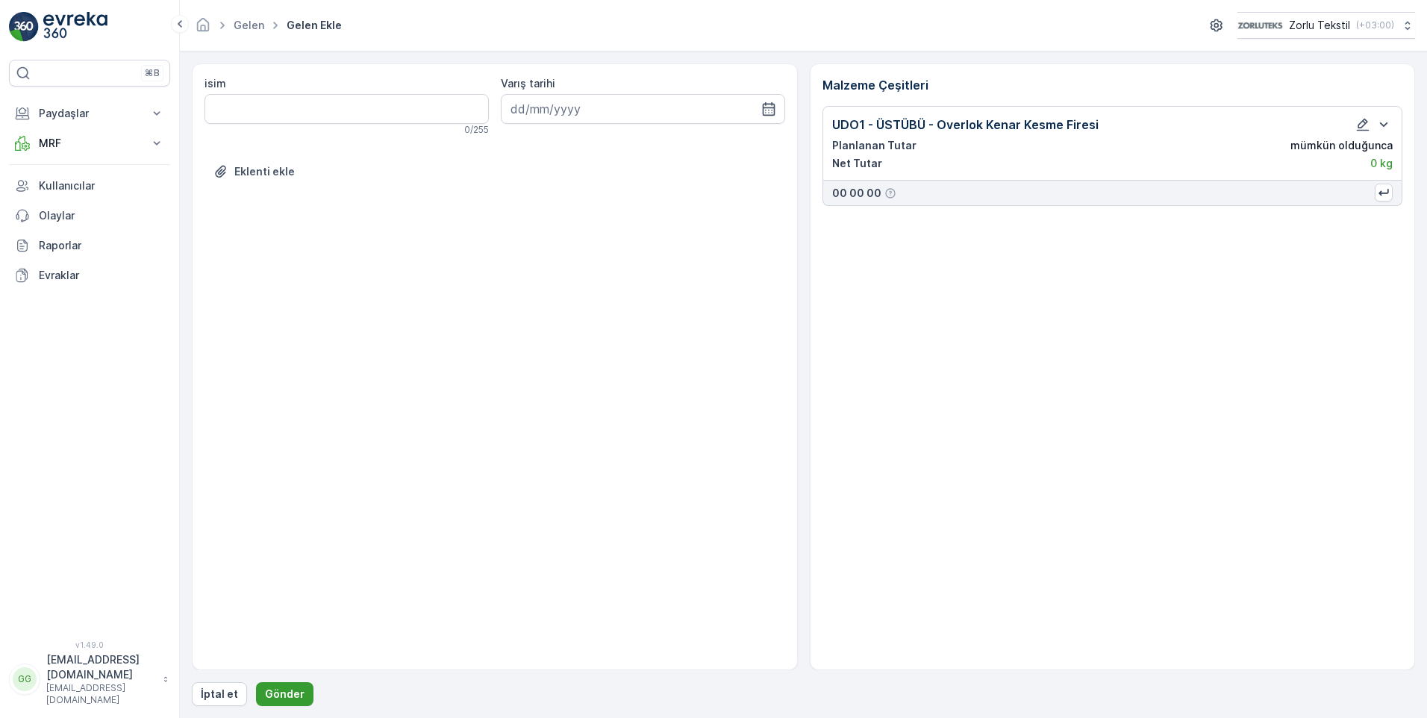
click at [291, 698] on p "Gönder" at bounding box center [285, 693] width 40 height 15
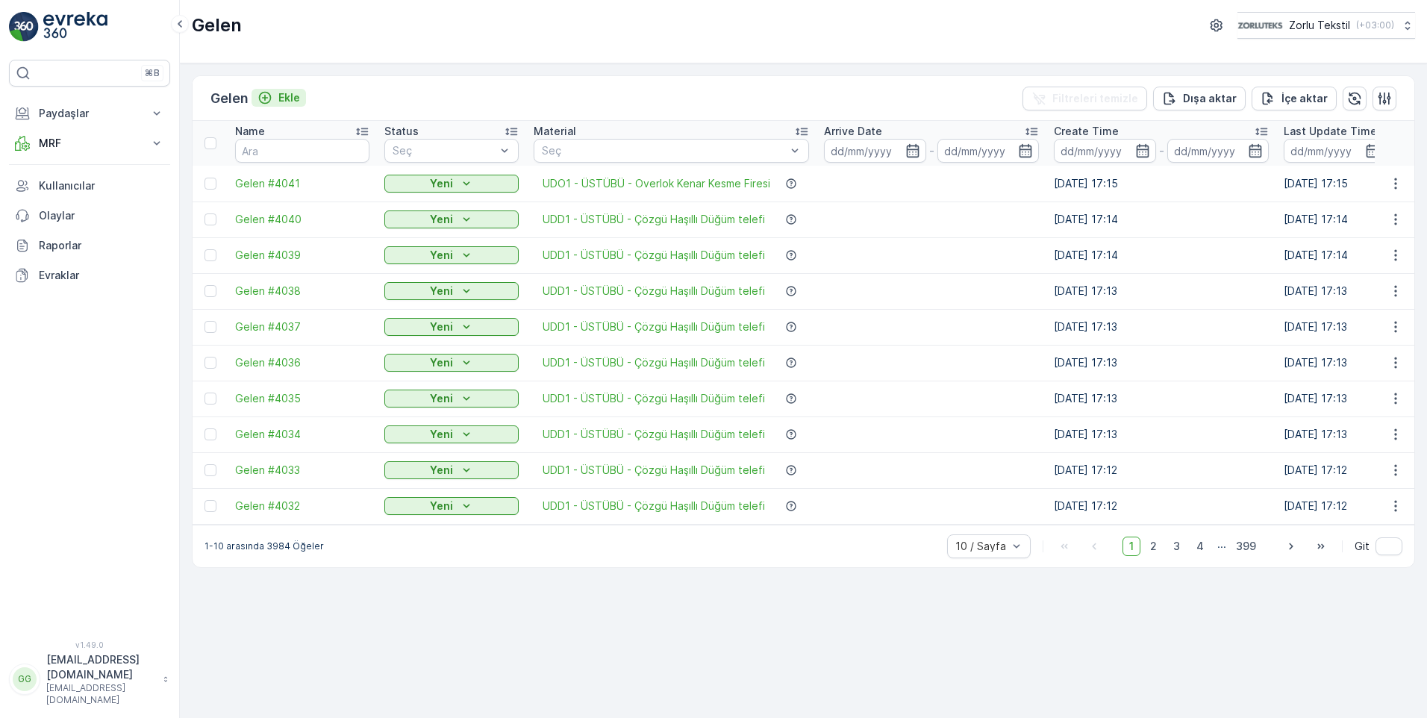
click at [298, 99] on p "Ekle" at bounding box center [289, 97] width 22 height 15
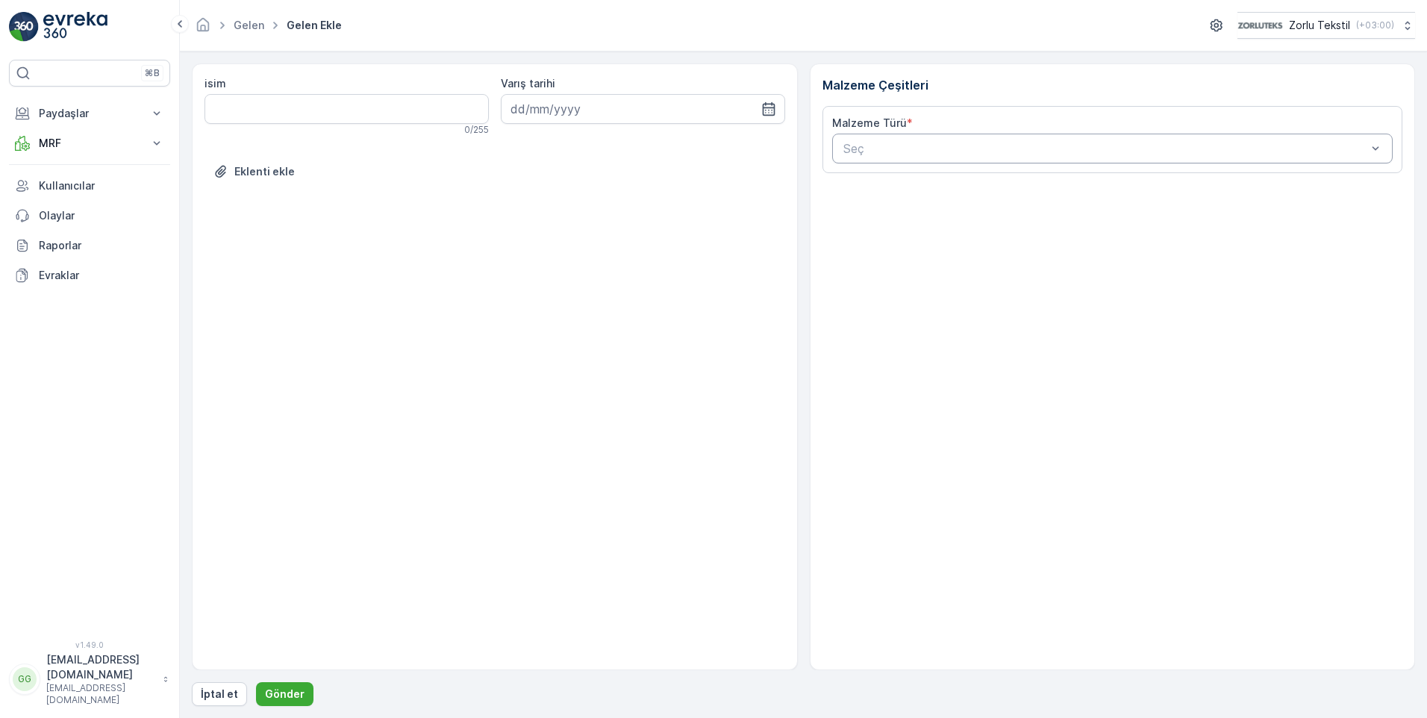
click at [863, 149] on div at bounding box center [1105, 148] width 527 height 13
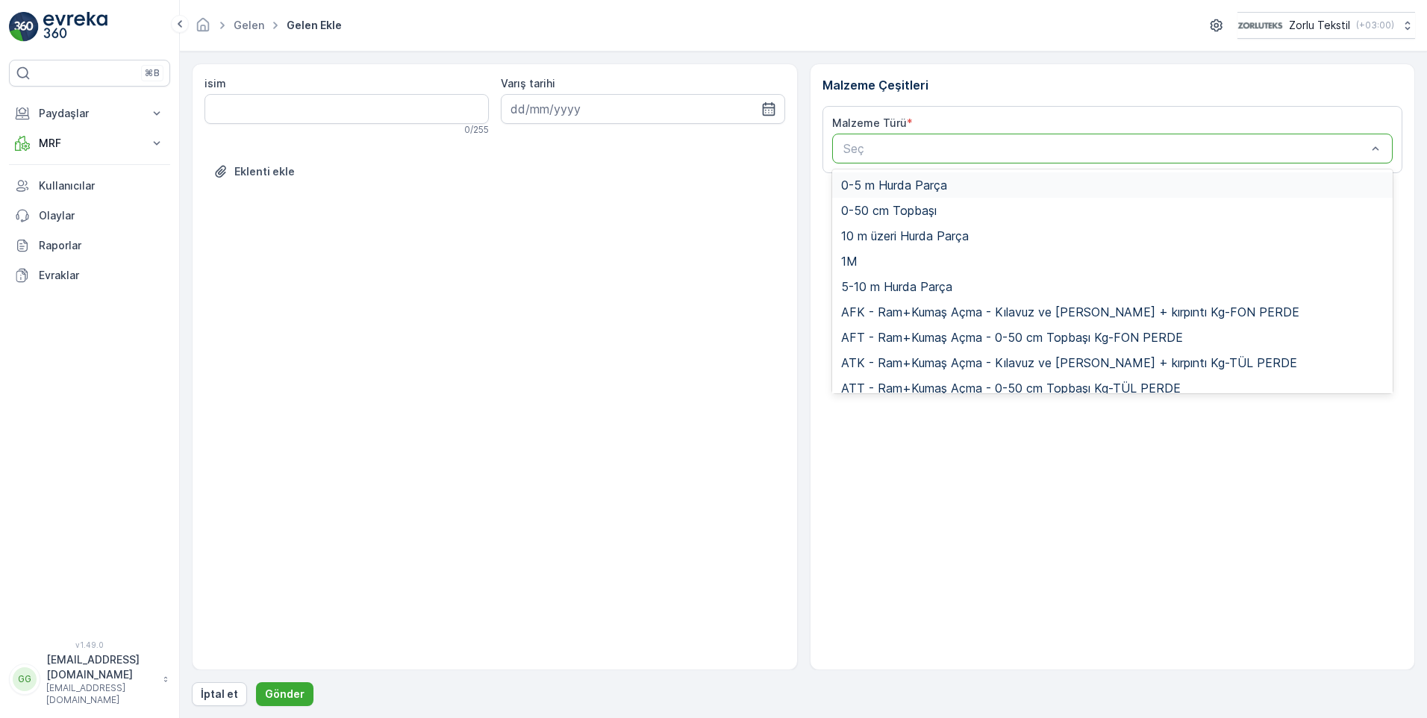
paste input "UDO1"
type input "UDO1"
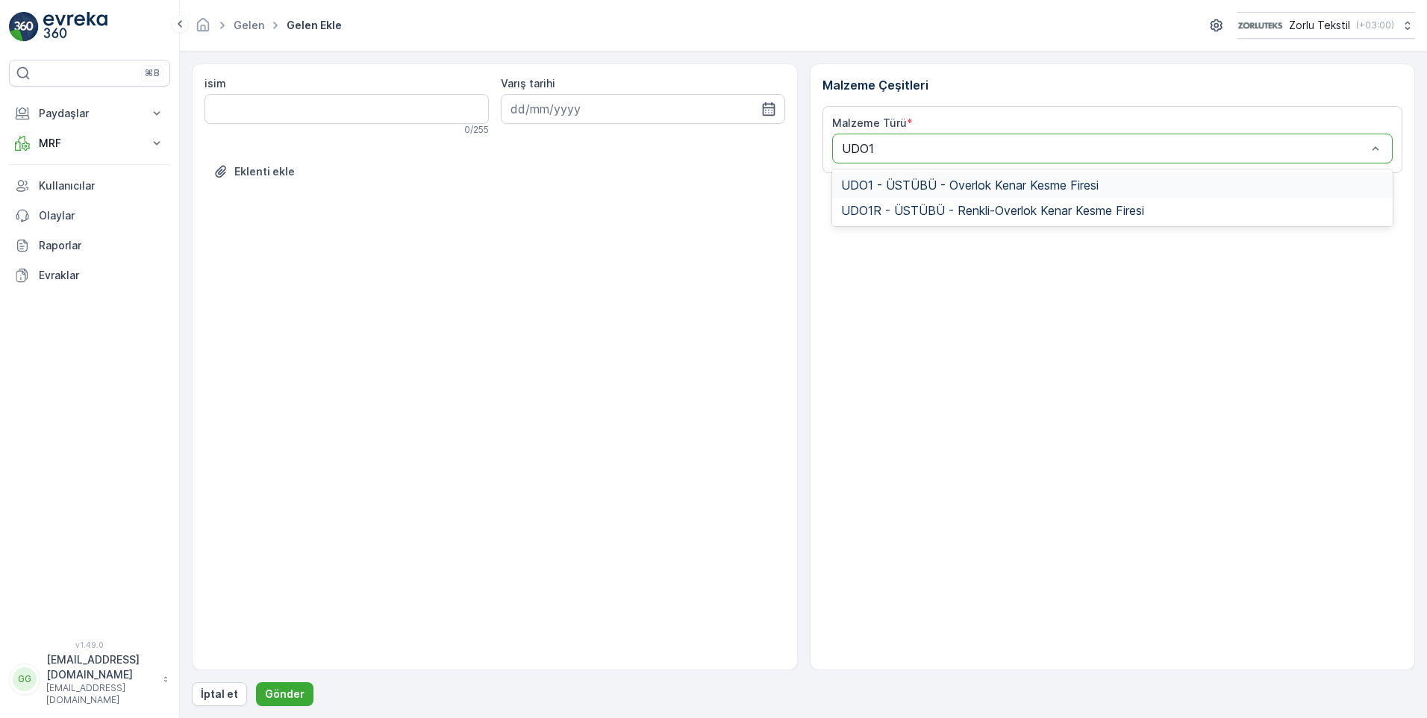
click at [923, 187] on span "UDO1 - ÜSTÜBÜ - Overlok Kenar Kesme Firesi" at bounding box center [969, 184] width 257 height 13
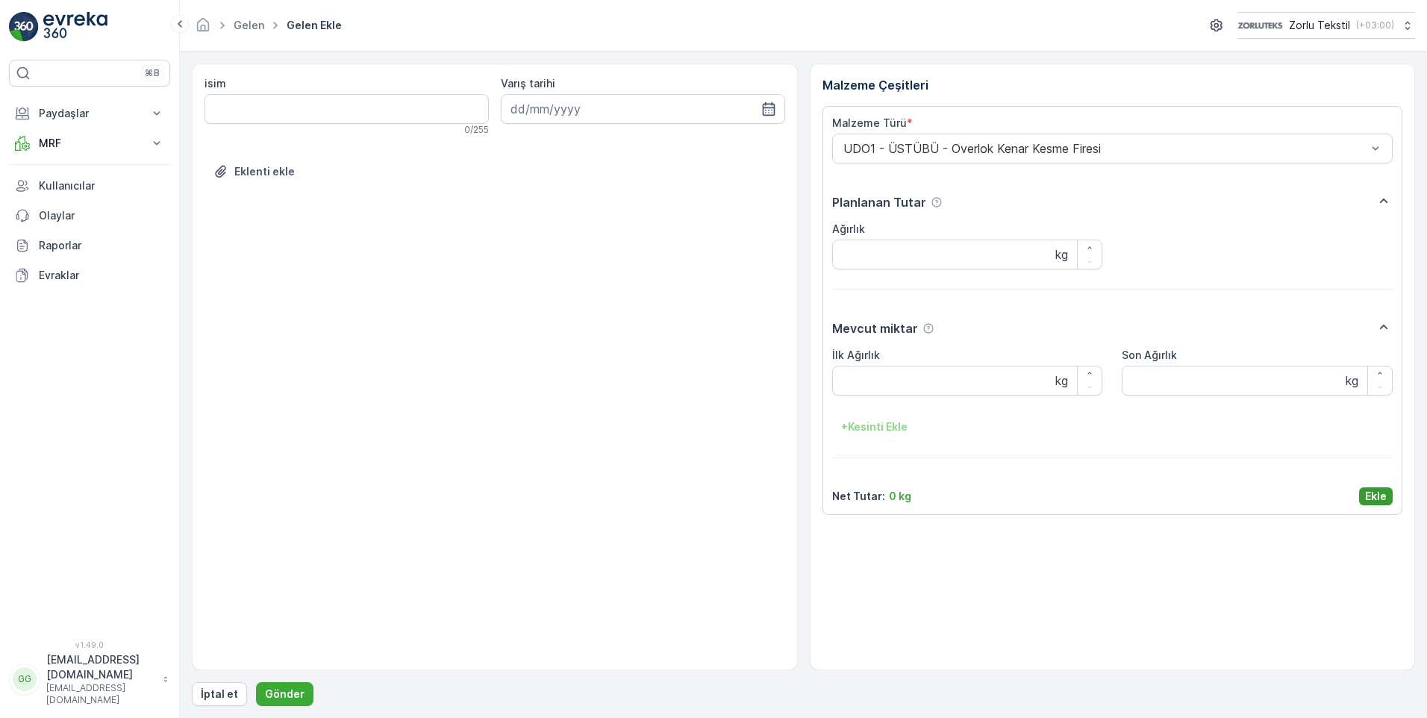
click at [1370, 496] on p "Ekle" at bounding box center [1376, 496] width 22 height 15
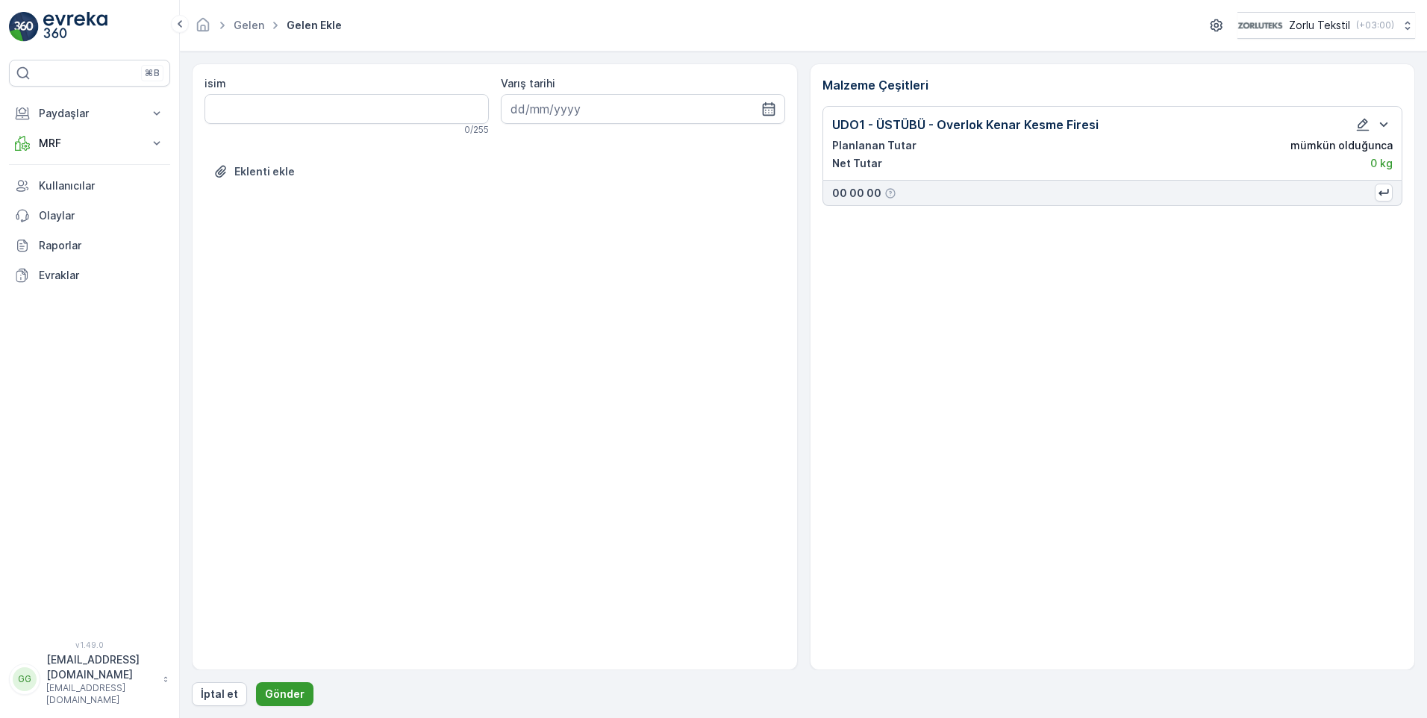
click at [287, 688] on p "Gönder" at bounding box center [285, 693] width 40 height 15
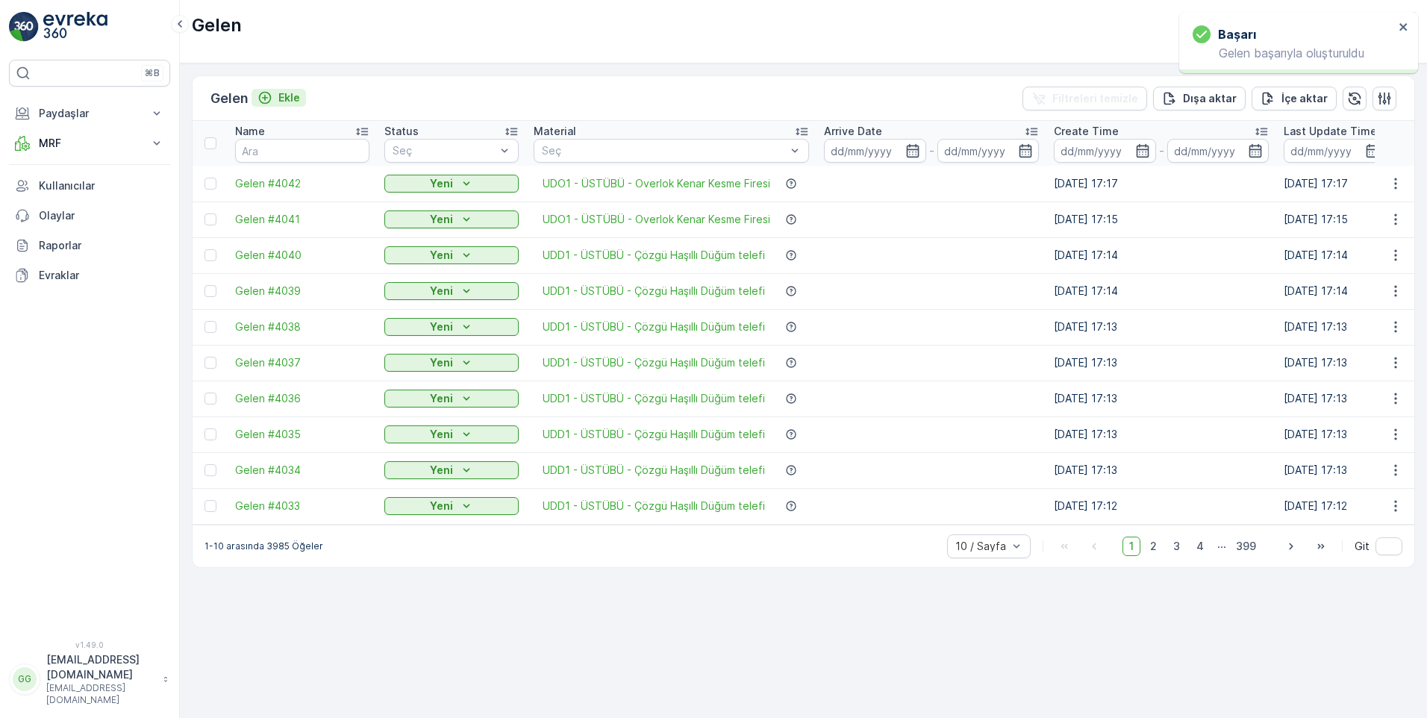
click at [298, 97] on p "Ekle" at bounding box center [289, 97] width 22 height 15
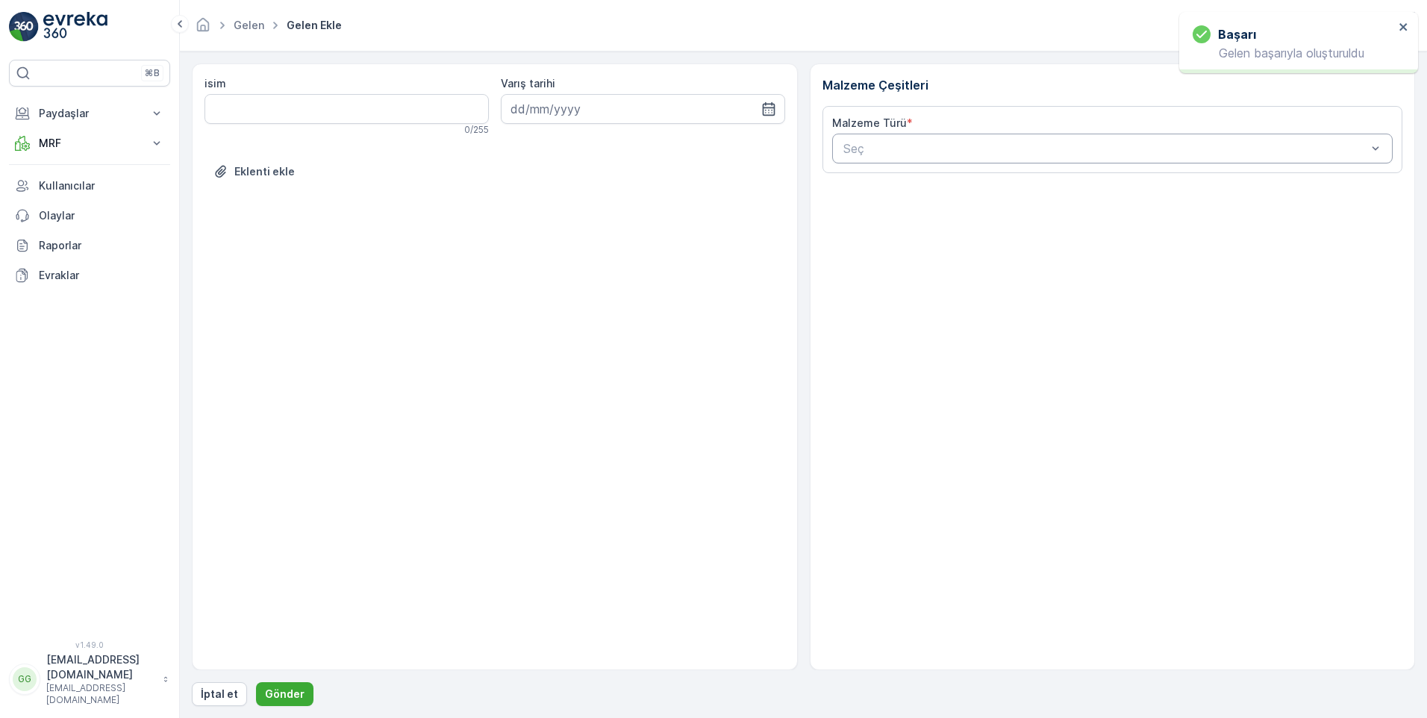
click at [883, 145] on div at bounding box center [1105, 148] width 527 height 13
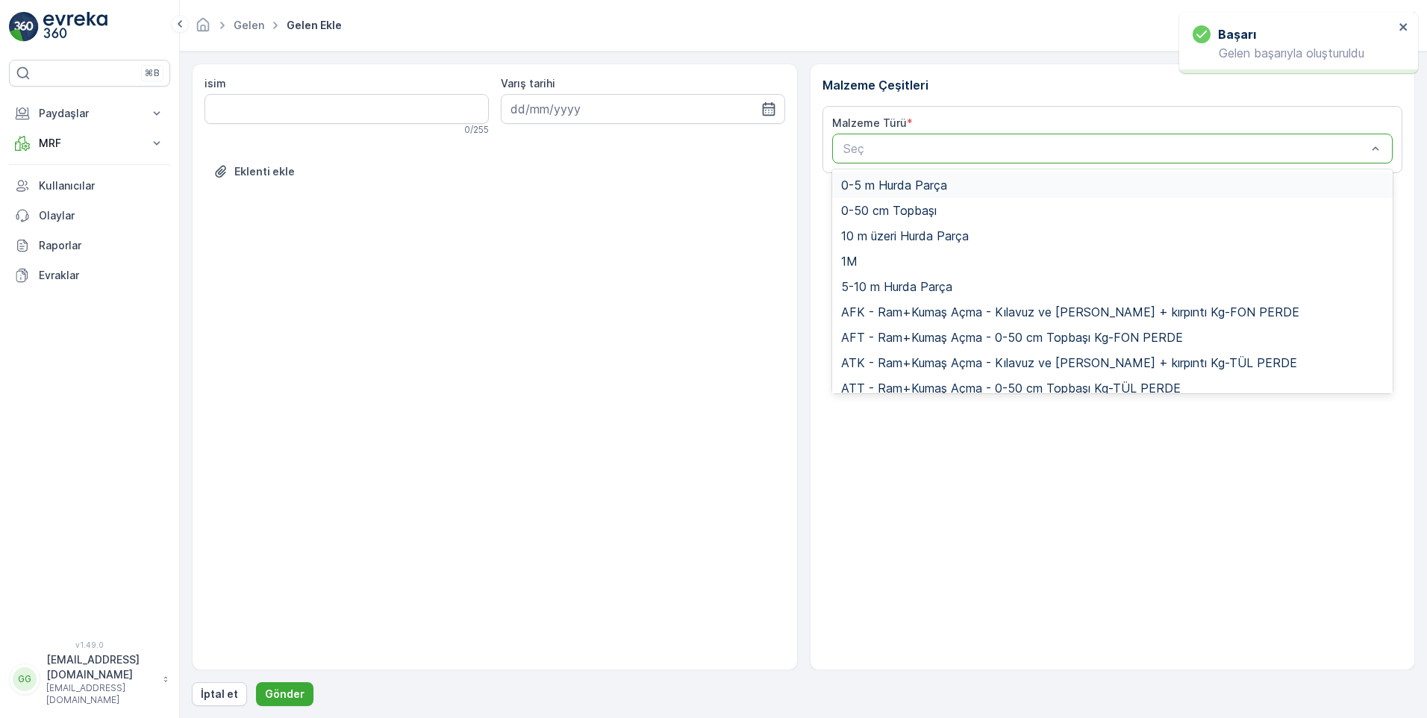
paste input "UDO1"
type input "UDO1"
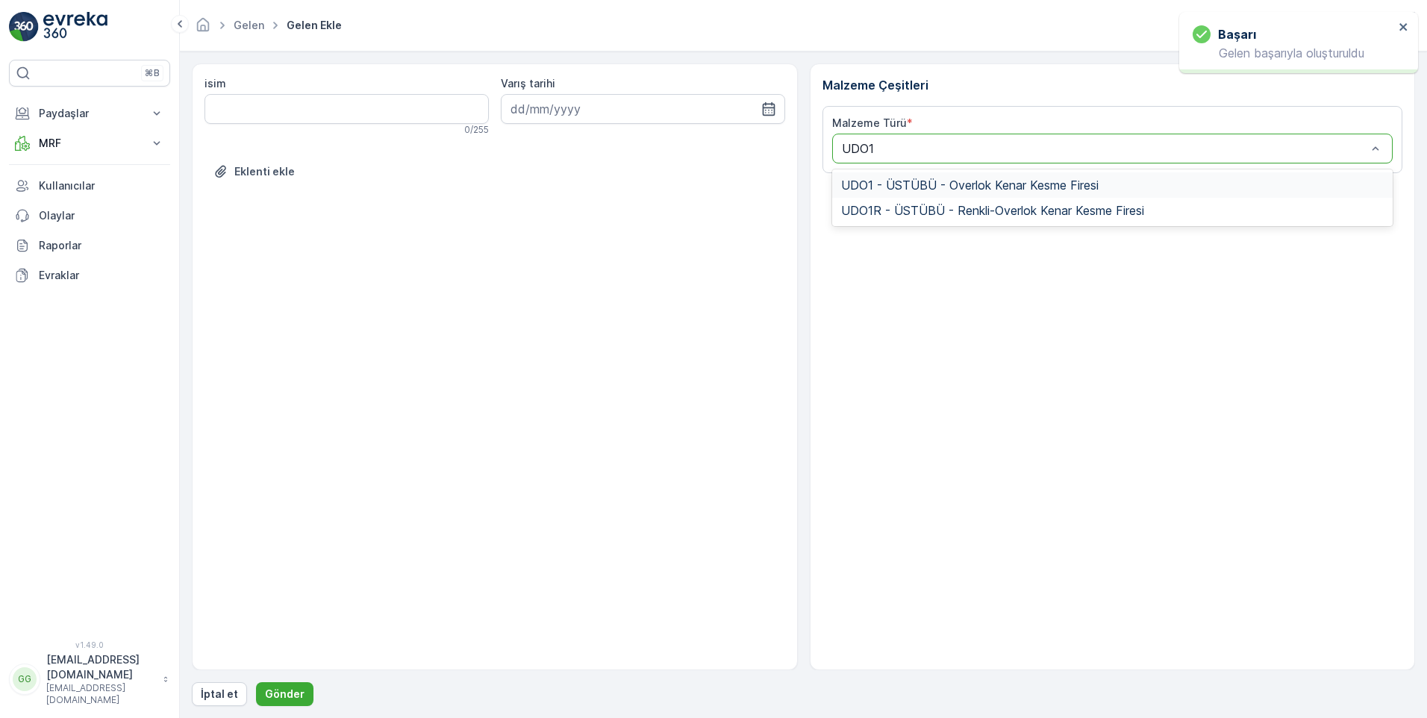
click at [895, 181] on span "UDO1 - ÜSTÜBÜ - Overlok Kenar Kesme Firesi" at bounding box center [969, 184] width 257 height 13
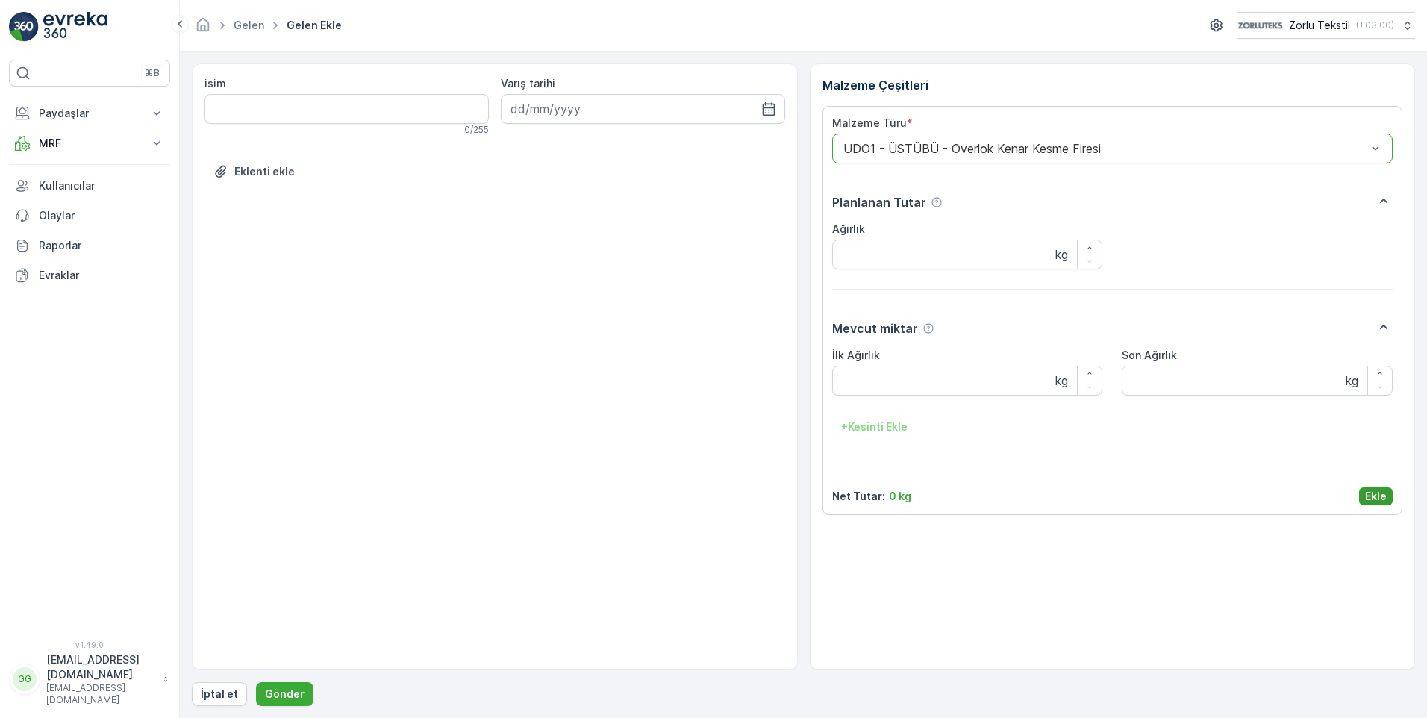
click at [1373, 491] on p "Ekle" at bounding box center [1376, 496] width 22 height 15
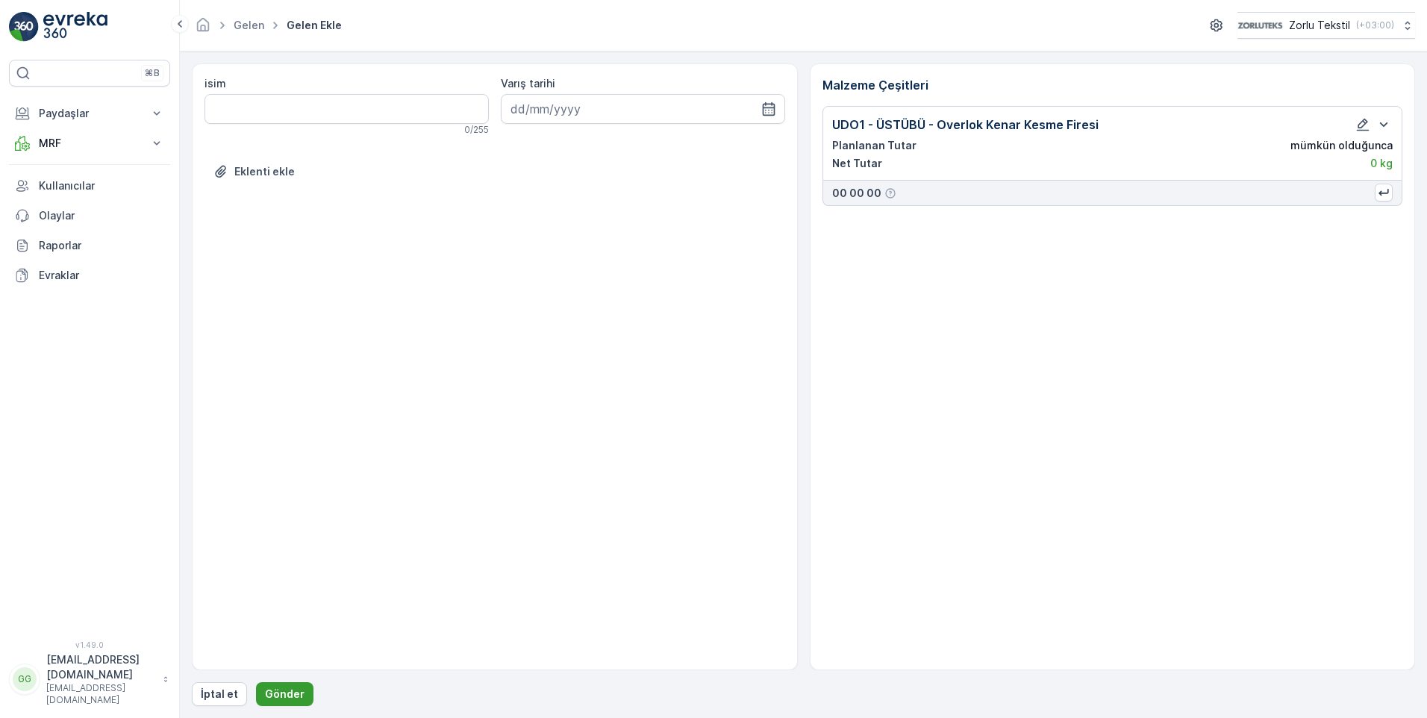
click at [279, 692] on p "Gönder" at bounding box center [285, 693] width 40 height 15
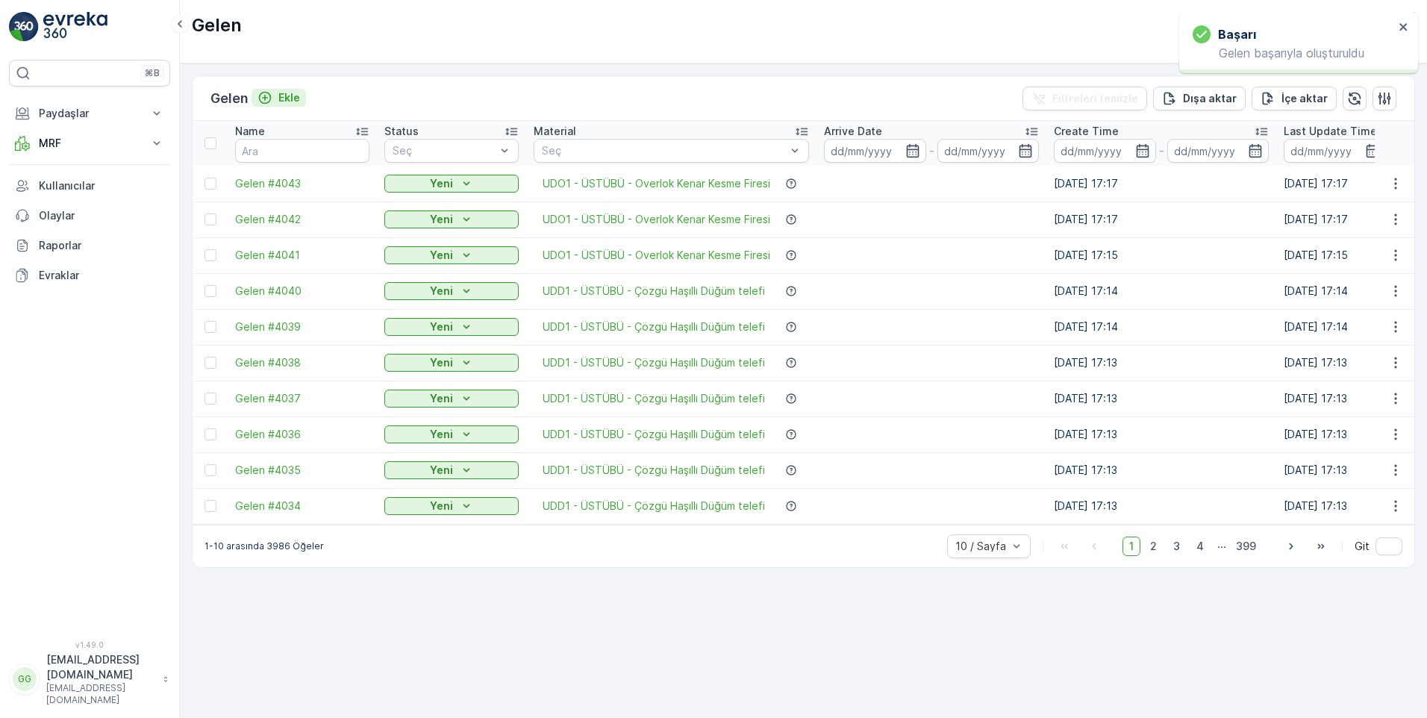
click at [292, 98] on p "Ekle" at bounding box center [289, 97] width 22 height 15
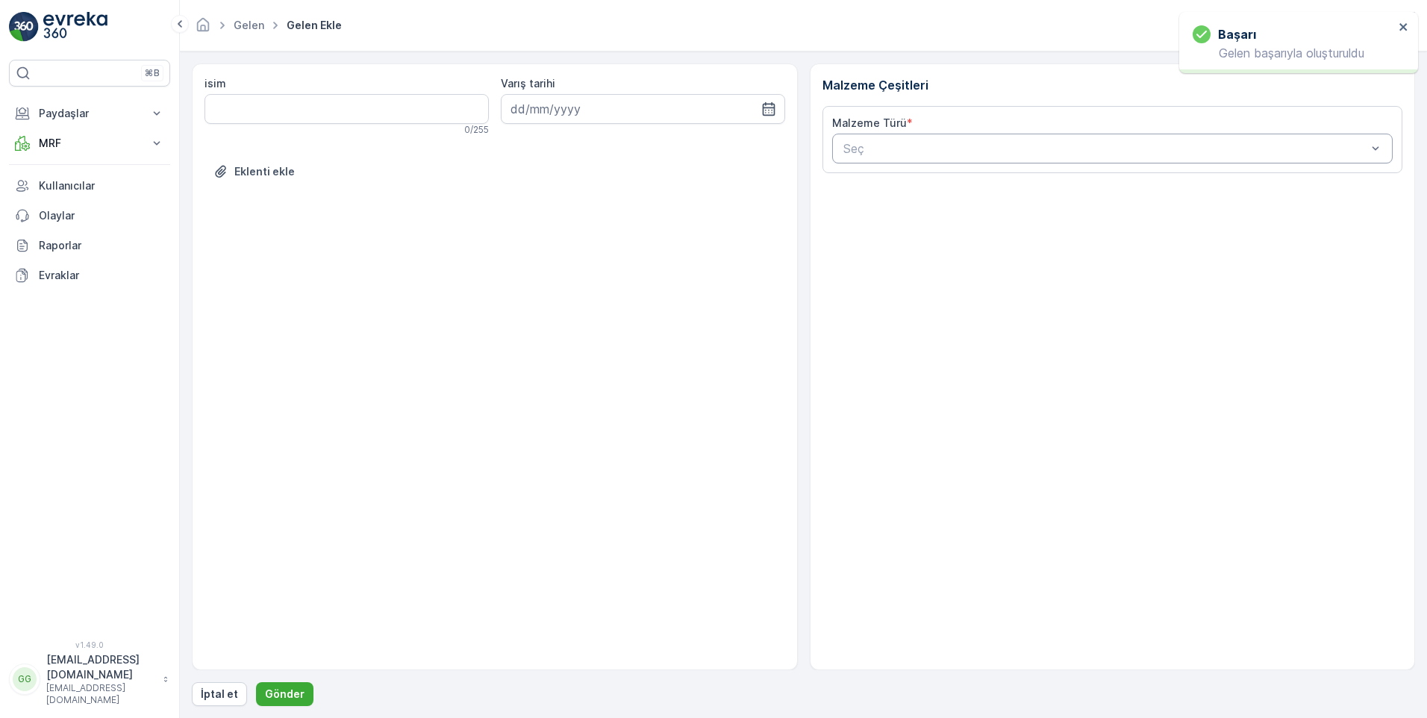
click at [890, 157] on div "Seç" at bounding box center [1112, 149] width 561 height 30
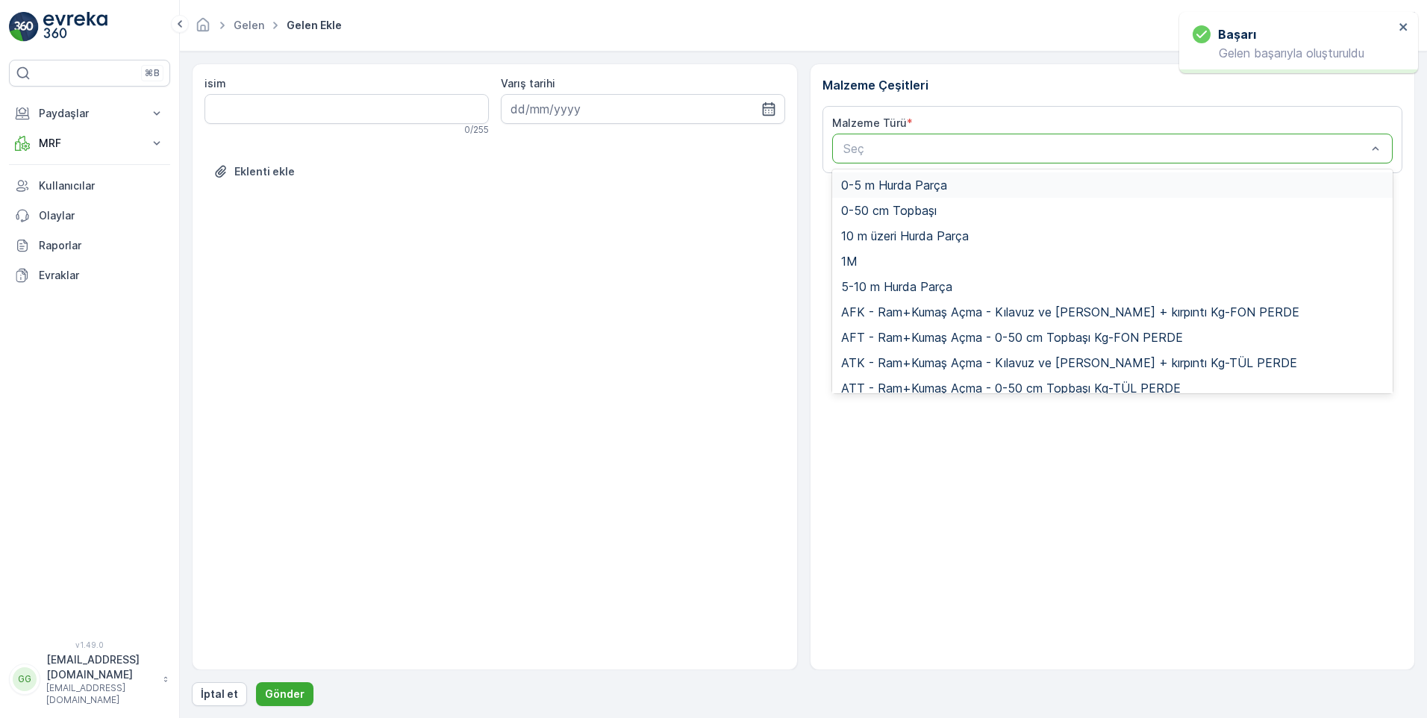
paste input "UDO1"
type input "UDO1"
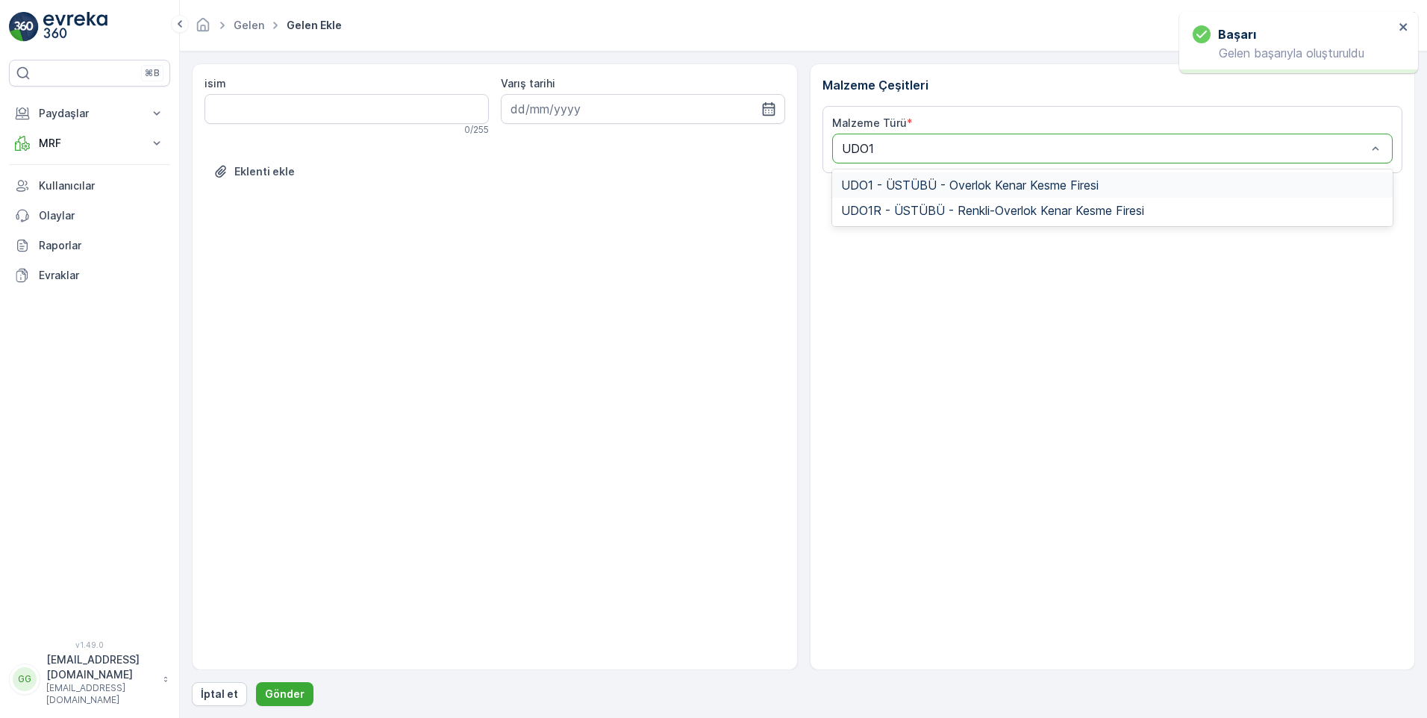
click at [903, 178] on span "UDO1 - ÜSTÜBÜ - Overlok Kenar Kesme Firesi" at bounding box center [969, 184] width 257 height 13
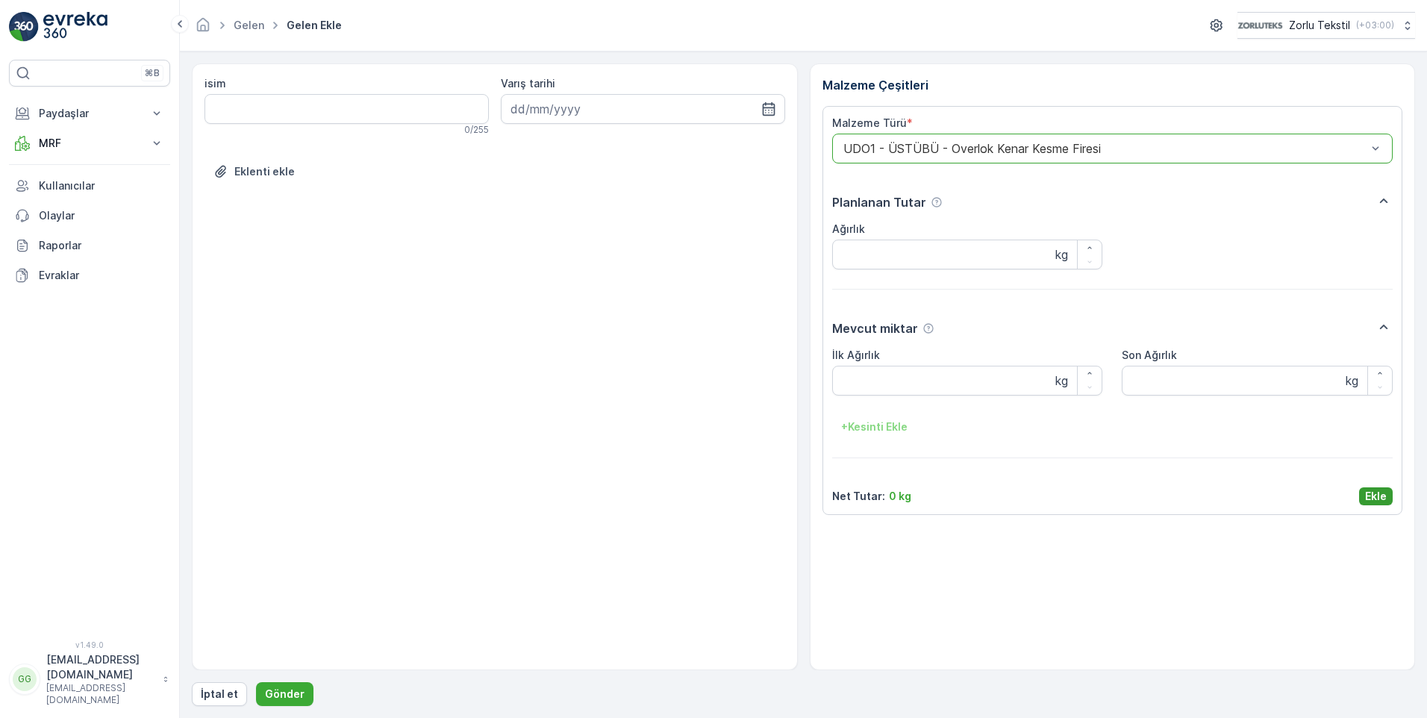
click at [1379, 495] on p "Ekle" at bounding box center [1376, 496] width 22 height 15
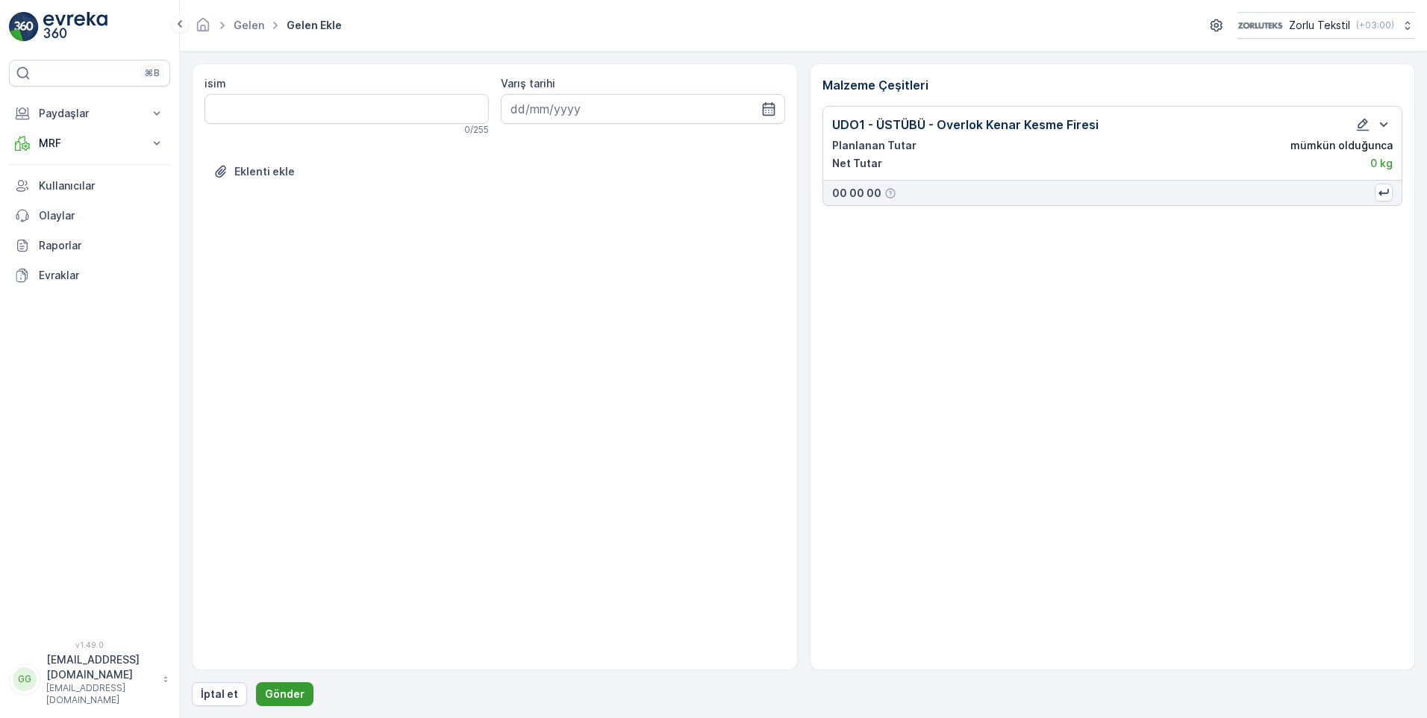
click at [274, 699] on p "Gönder" at bounding box center [285, 693] width 40 height 15
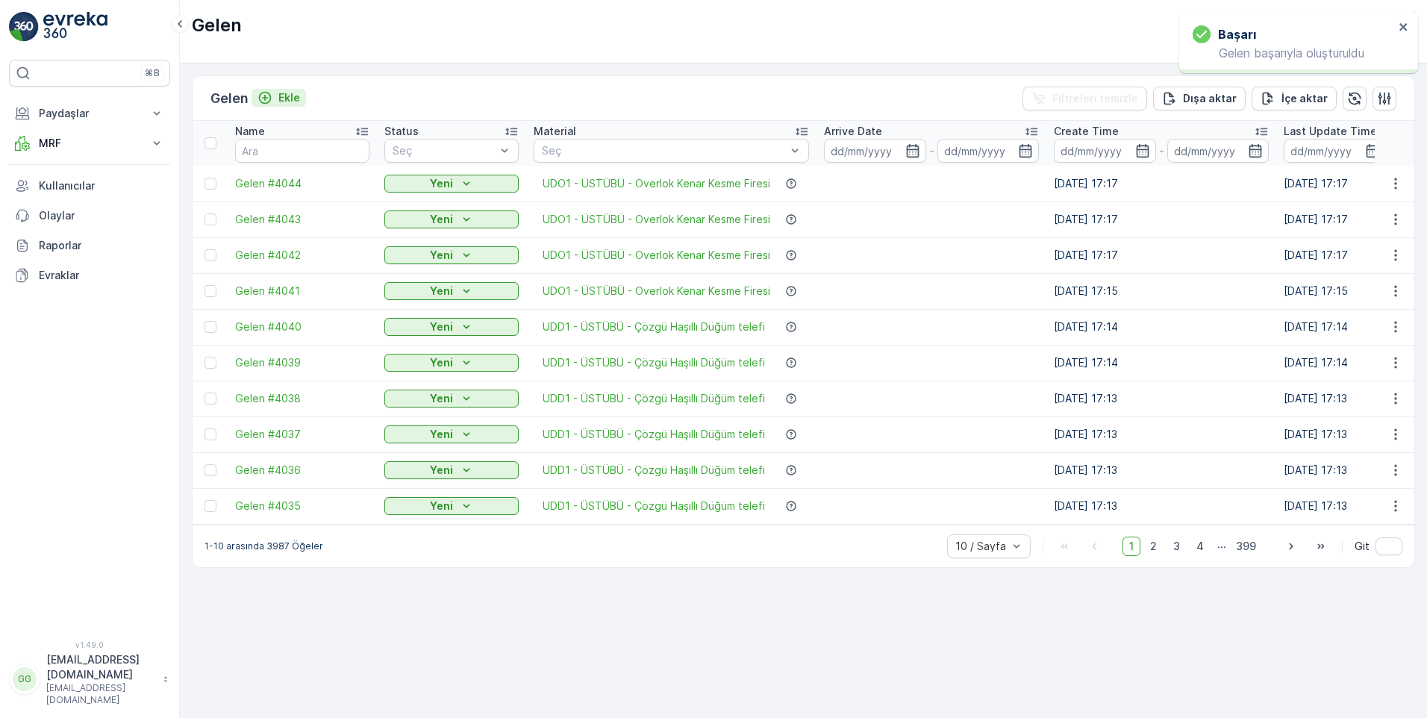
click at [281, 93] on p "Ekle" at bounding box center [289, 97] width 22 height 15
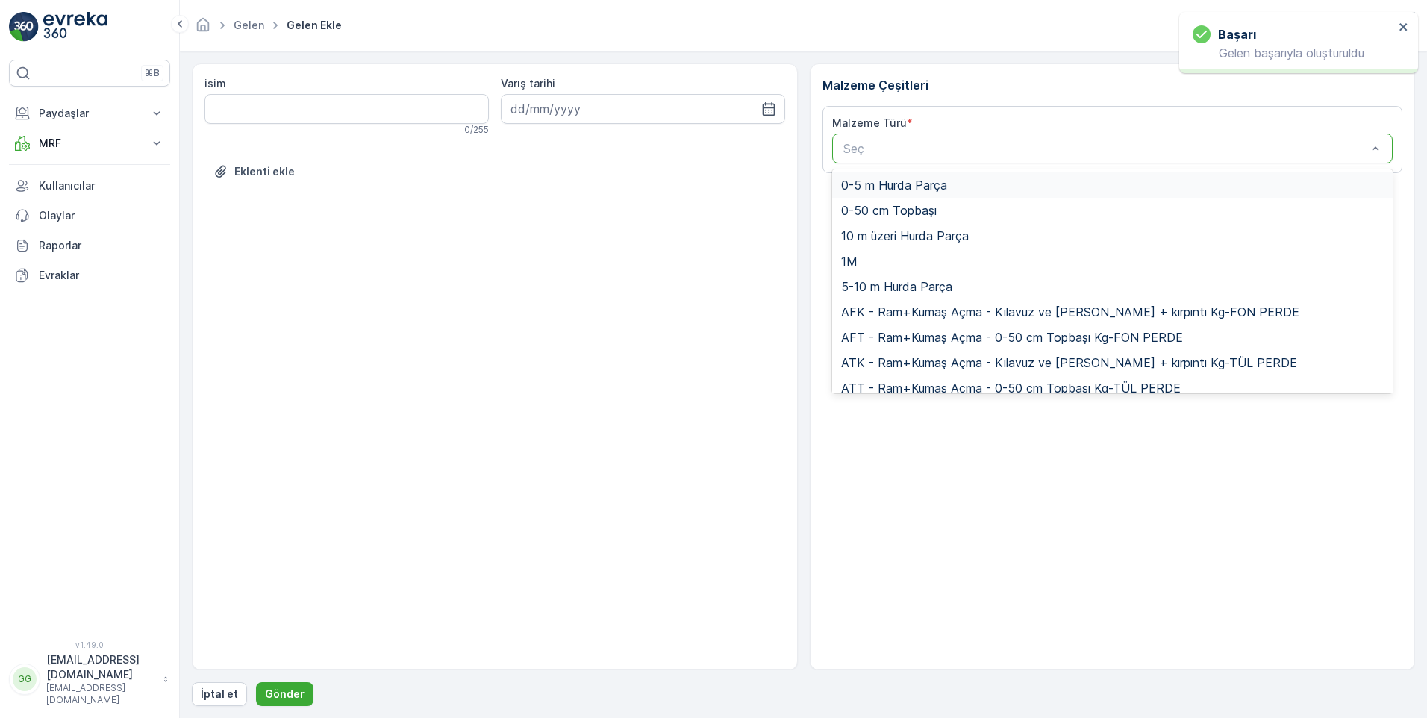
paste input "UDO1"
type input "UDO1"
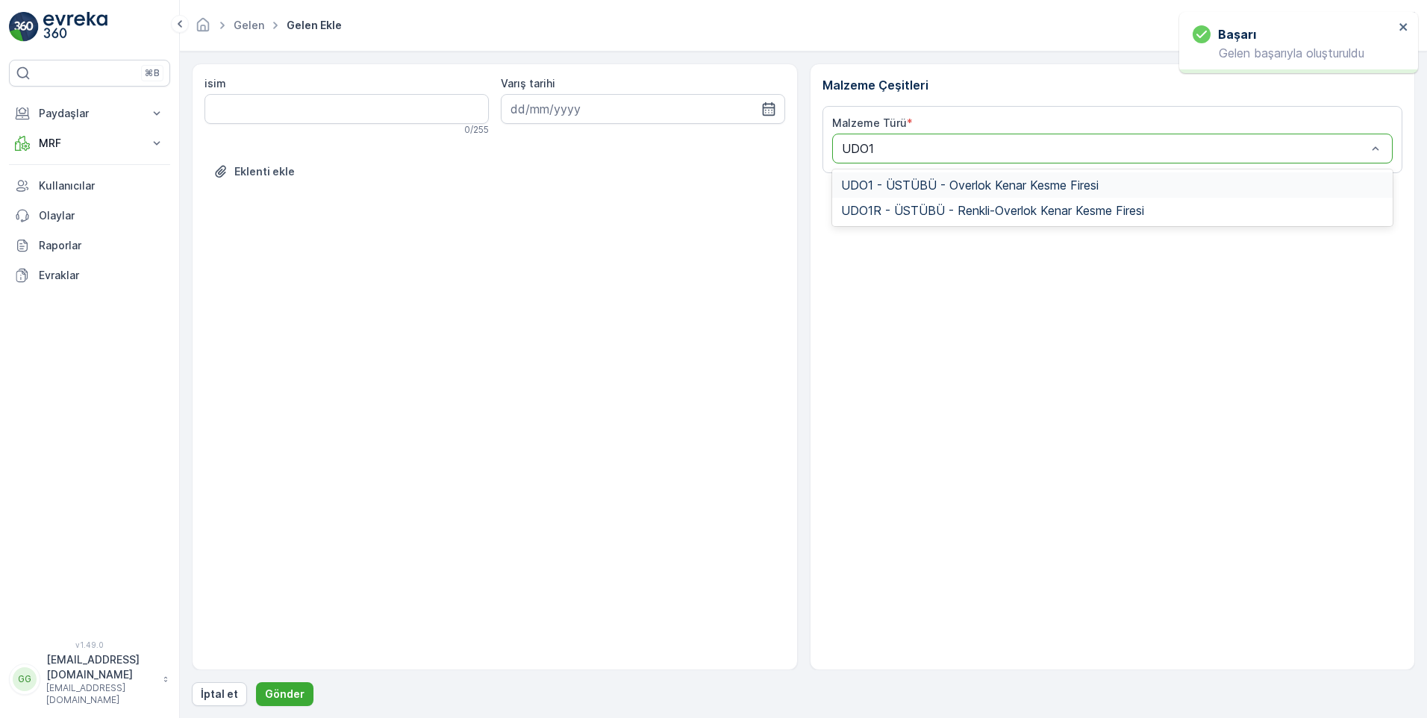
click at [942, 179] on span "UDO1 - ÜSTÜBÜ - Overlok Kenar Kesme Firesi" at bounding box center [969, 184] width 257 height 13
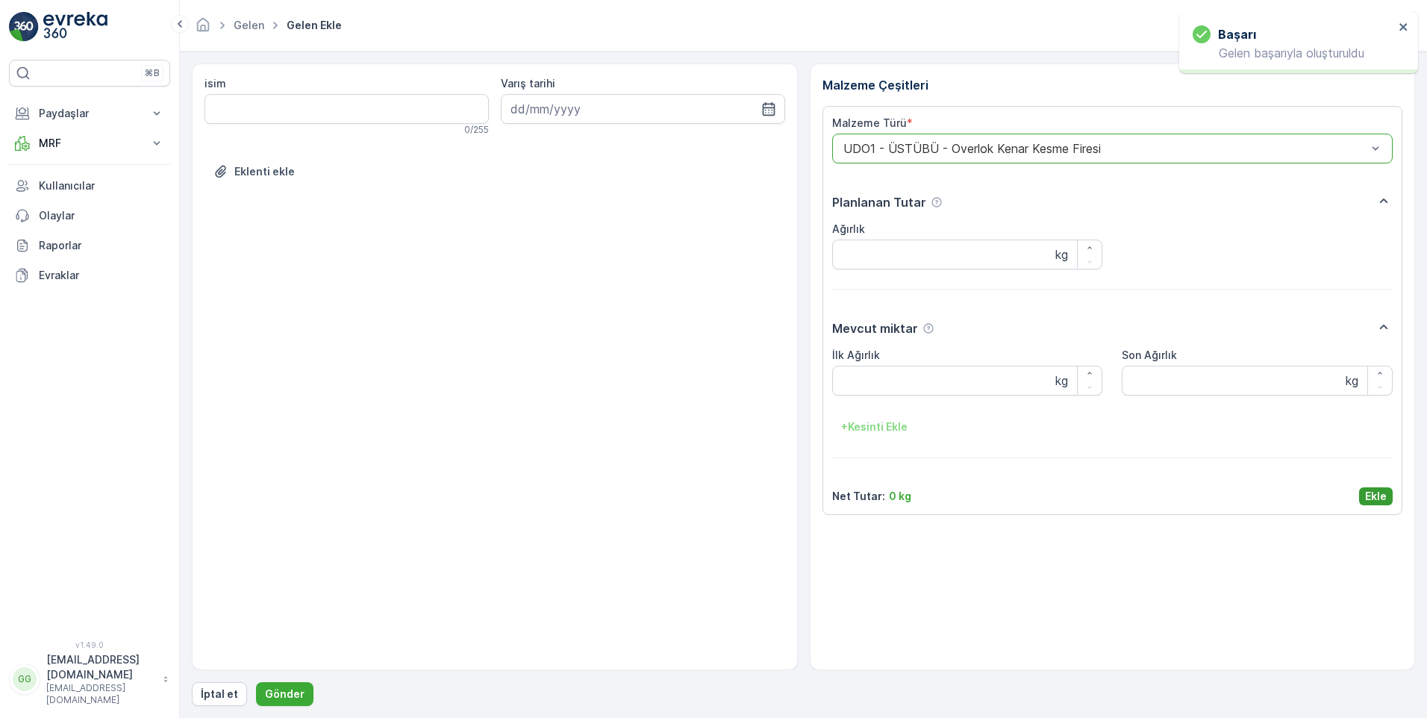
click at [1377, 495] on p "Ekle" at bounding box center [1376, 496] width 22 height 15
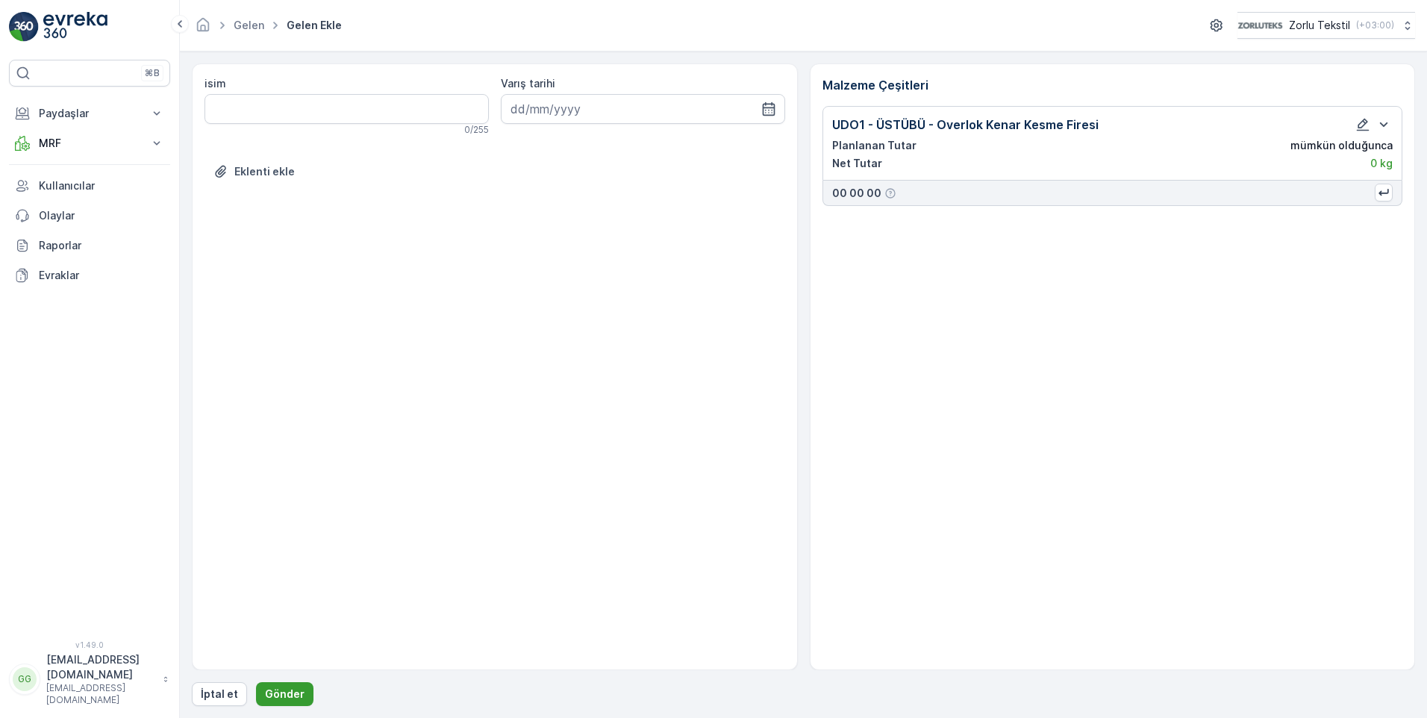
click at [287, 696] on p "Gönder" at bounding box center [285, 693] width 40 height 15
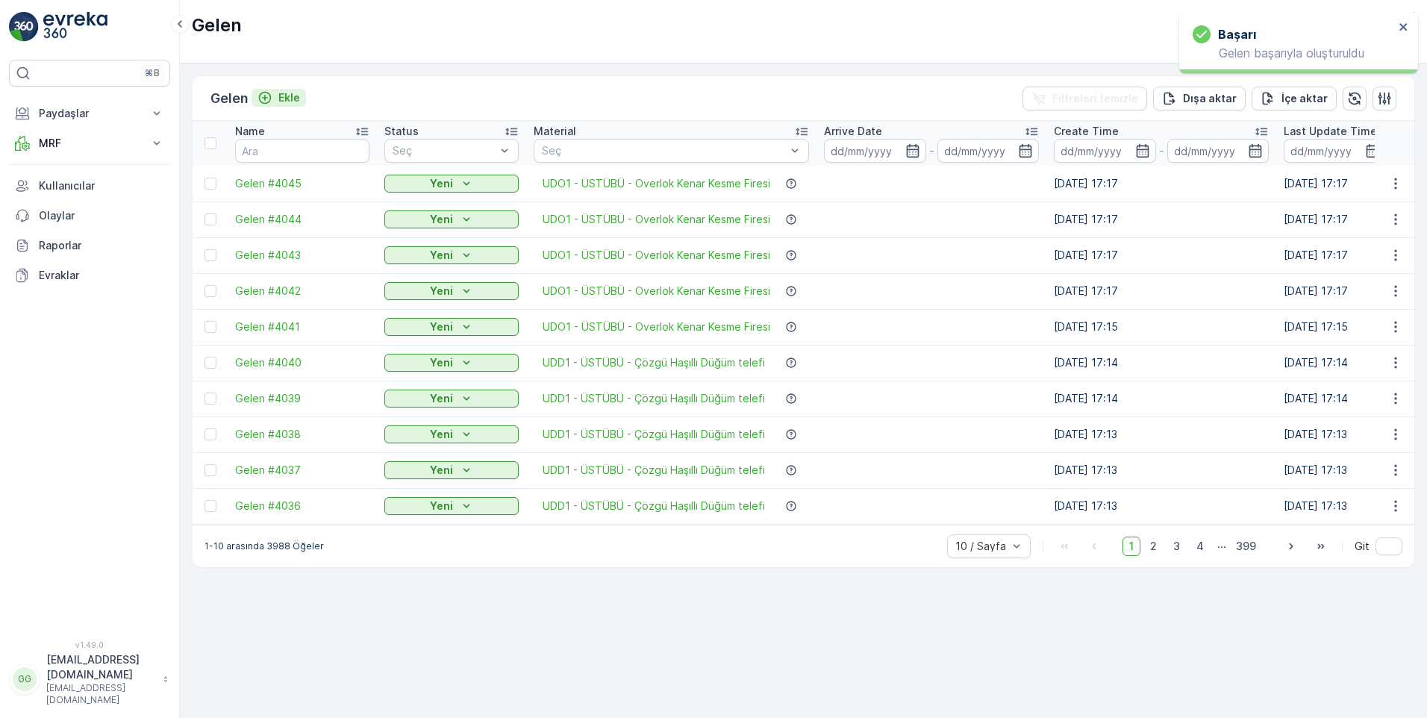
click at [286, 99] on p "Ekle" at bounding box center [289, 97] width 22 height 15
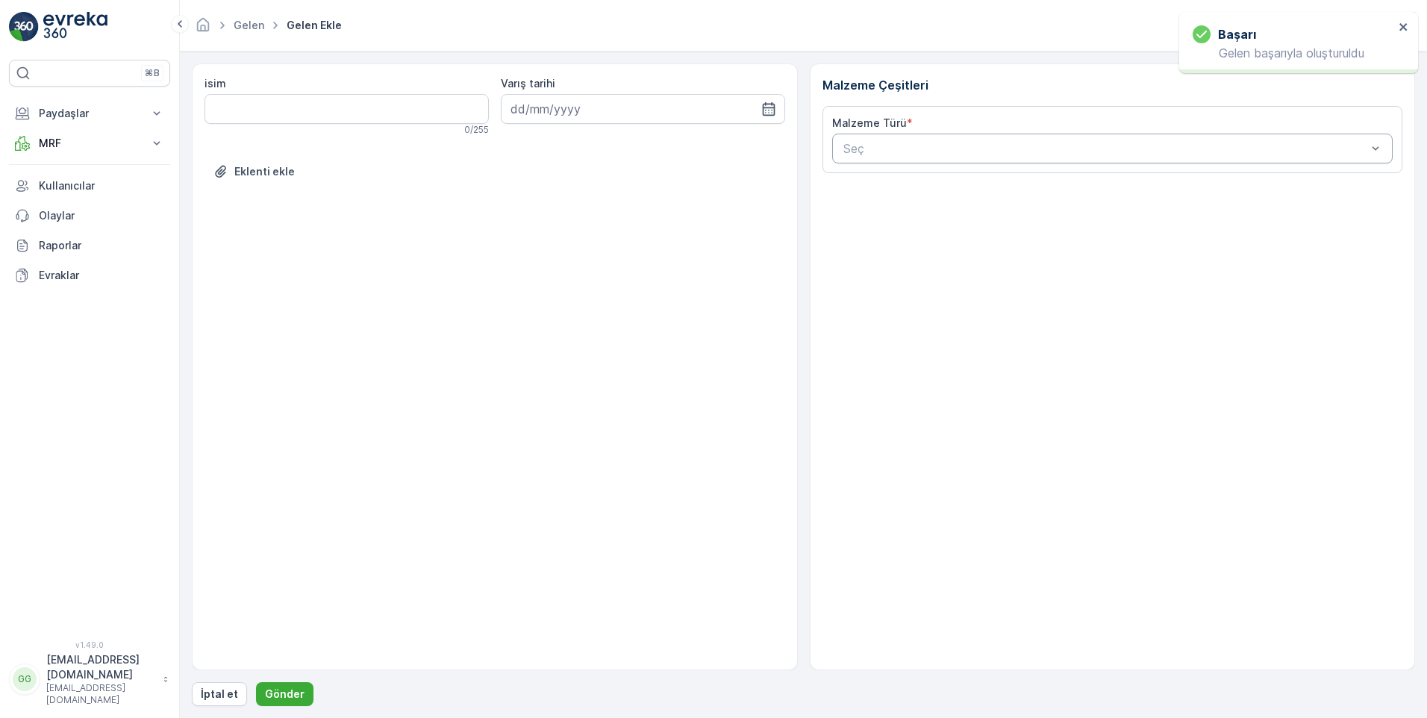
click at [912, 145] on div at bounding box center [1105, 148] width 527 height 13
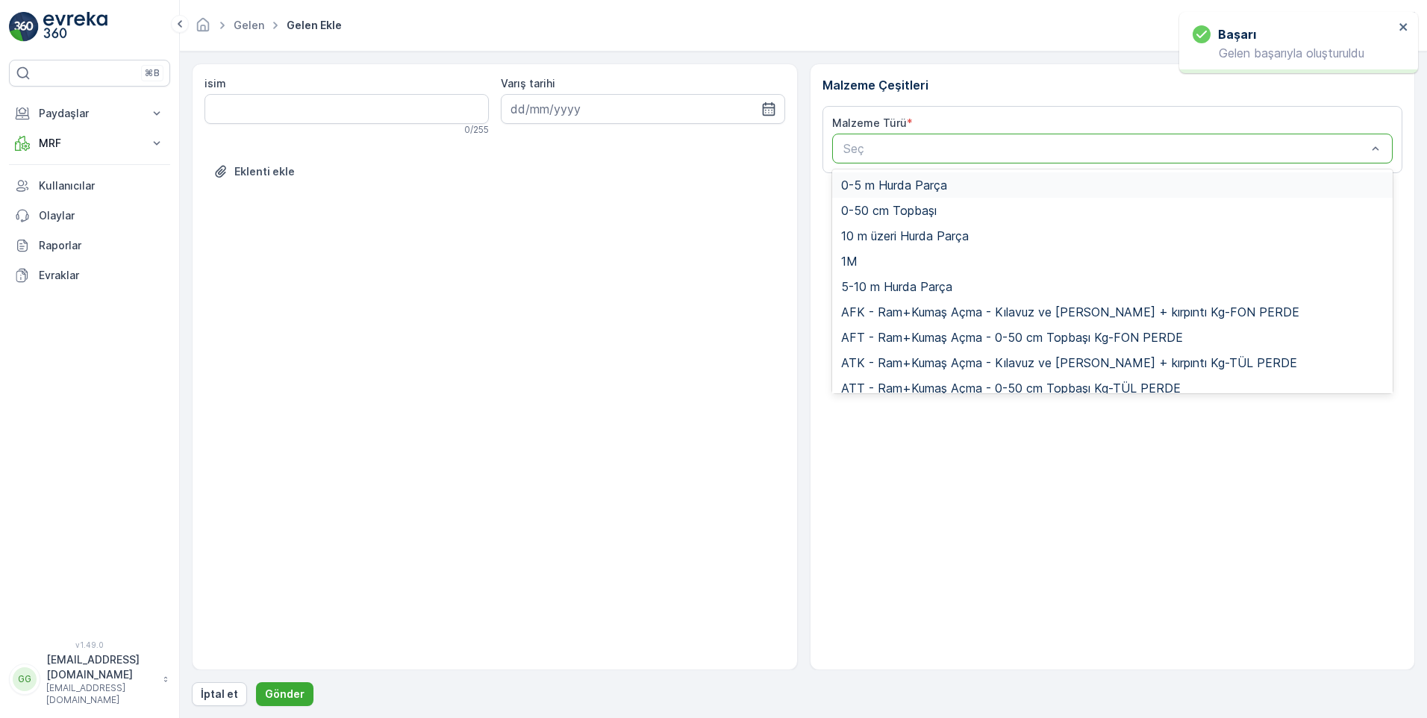
paste input "UDO1"
type input "UDO1"
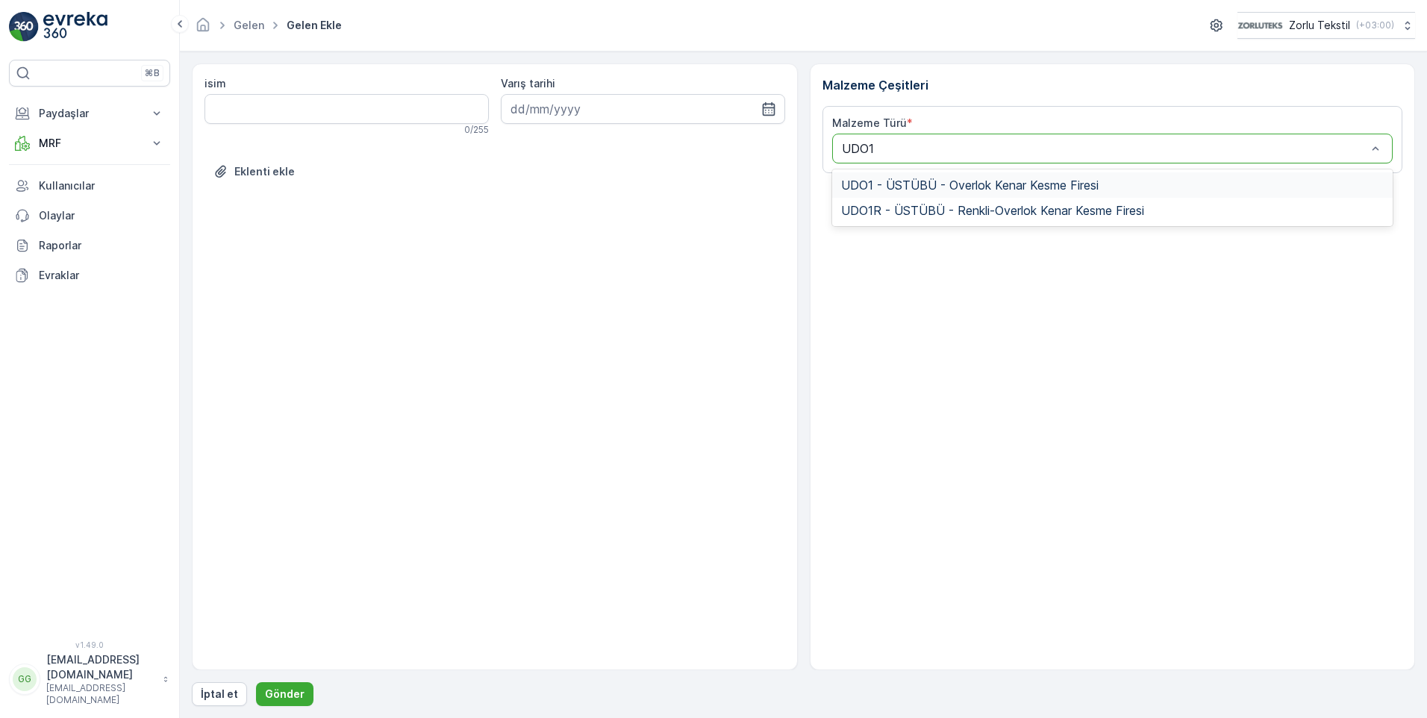
click at [904, 183] on span "UDO1 - ÜSTÜBÜ - Overlok Kenar Kesme Firesi" at bounding box center [969, 184] width 257 height 13
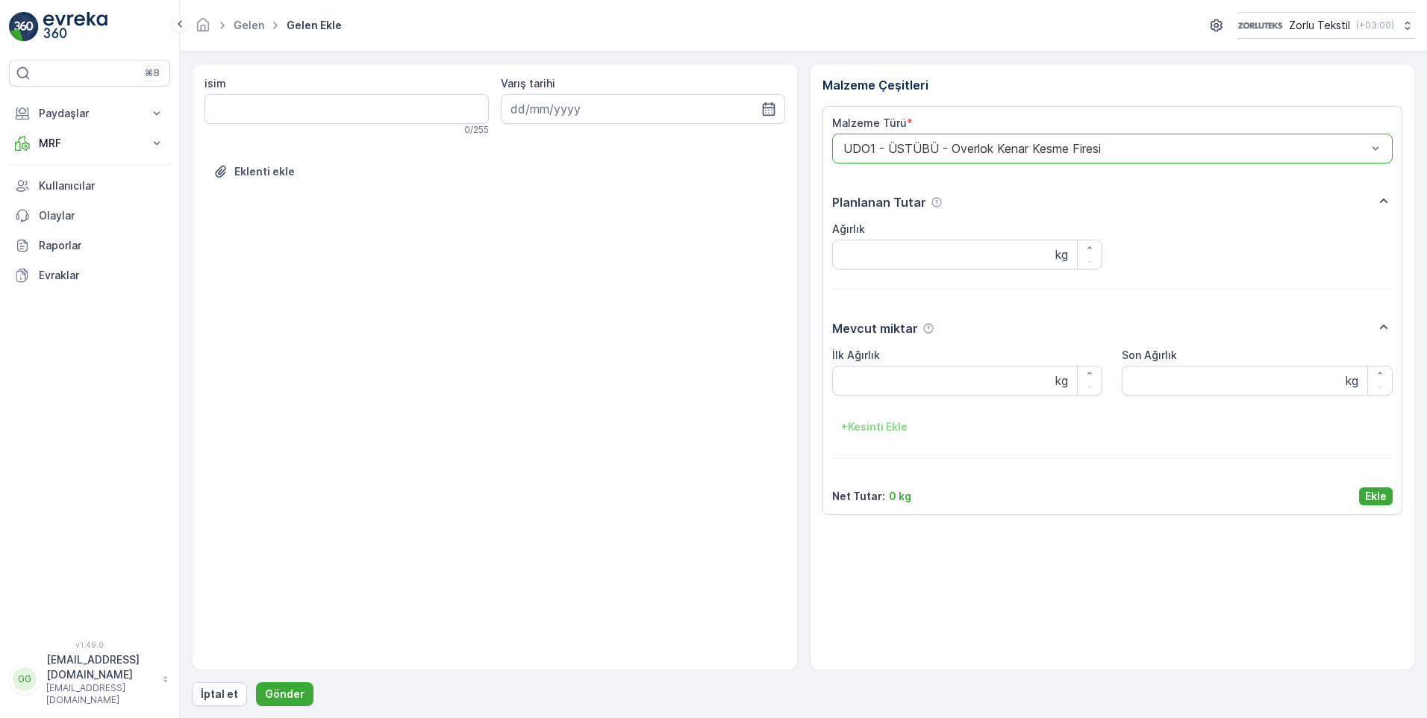
click at [1368, 498] on p "Ekle" at bounding box center [1376, 496] width 22 height 15
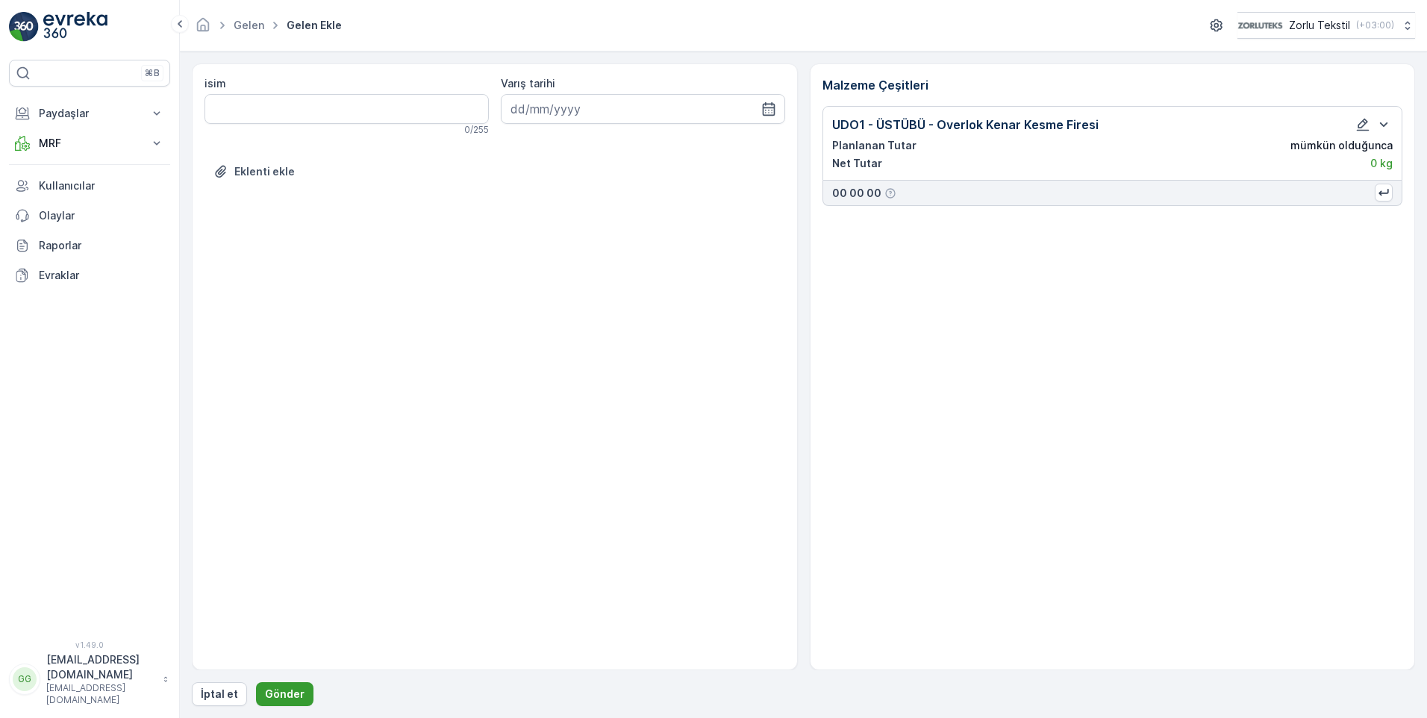
click at [283, 695] on p "Gönder" at bounding box center [285, 693] width 40 height 15
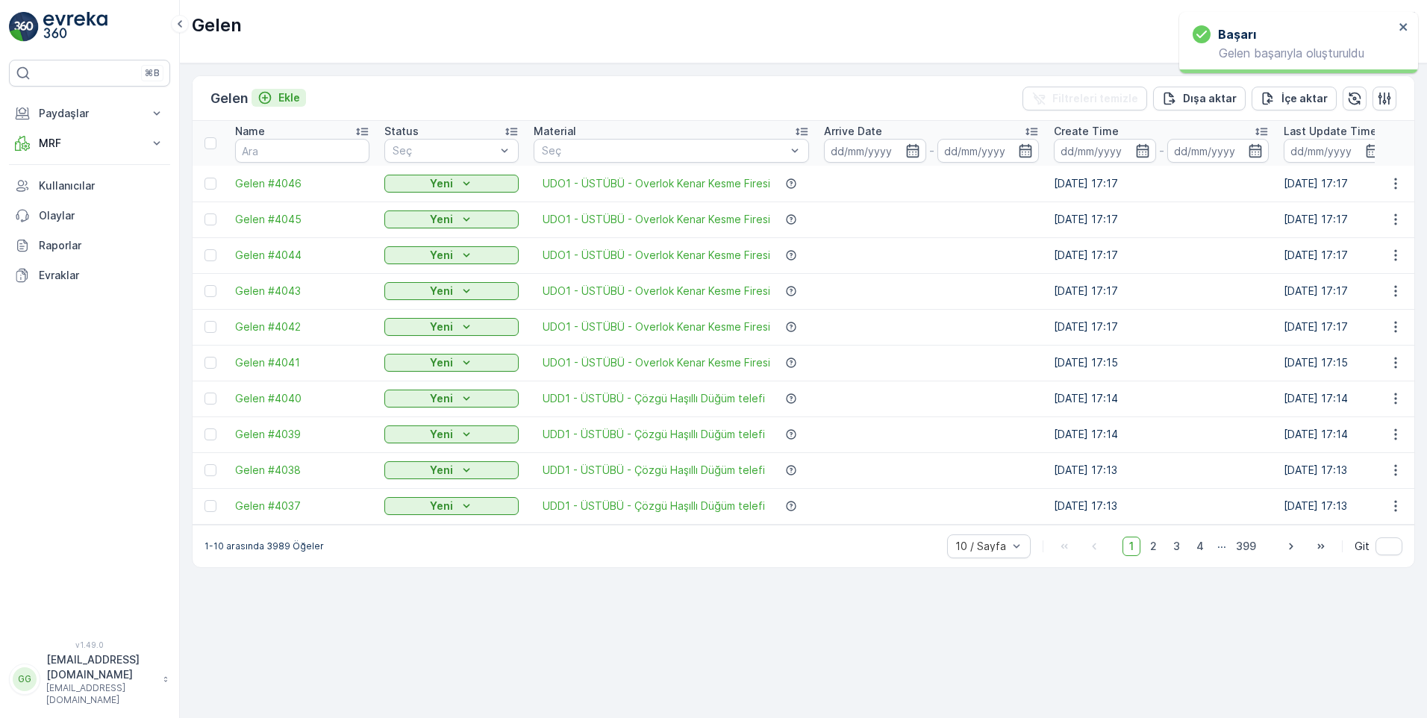
click at [286, 92] on p "Ekle" at bounding box center [289, 97] width 22 height 15
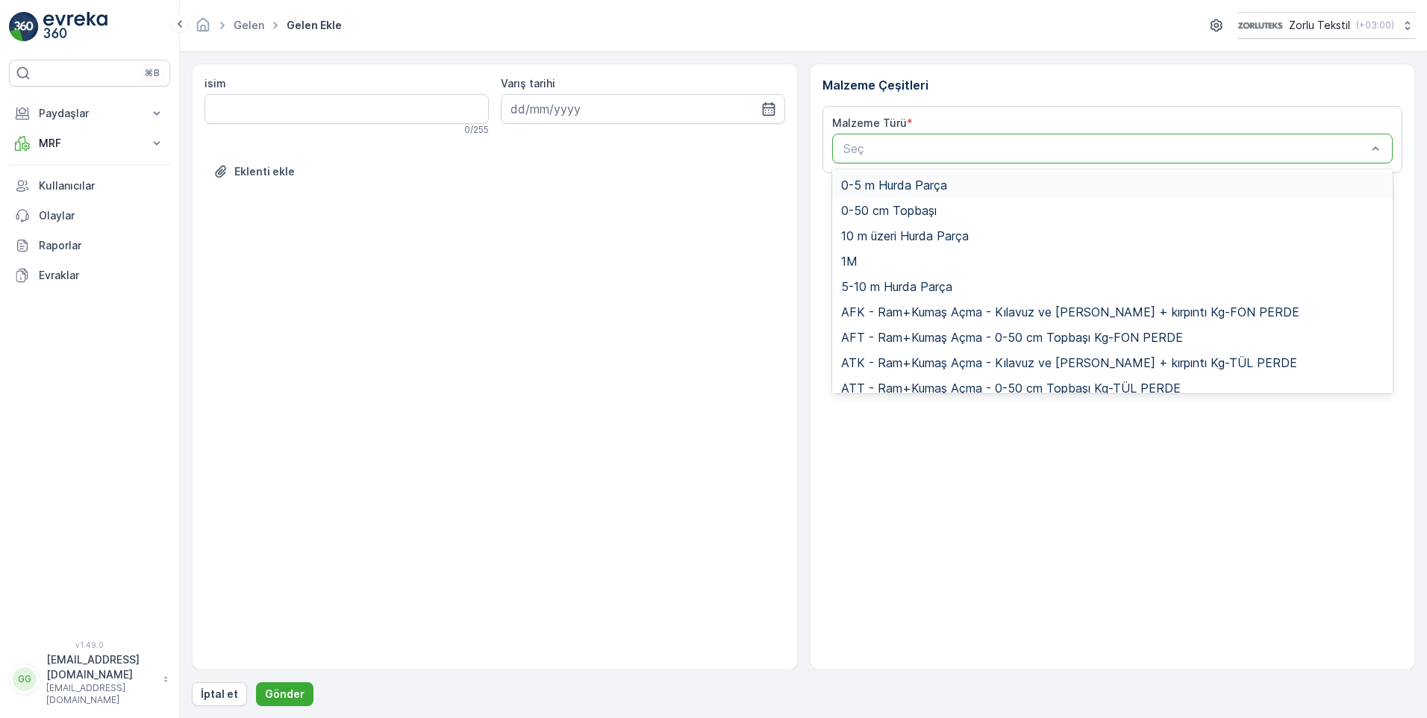
paste input "UDO1"
type input "UDO1"
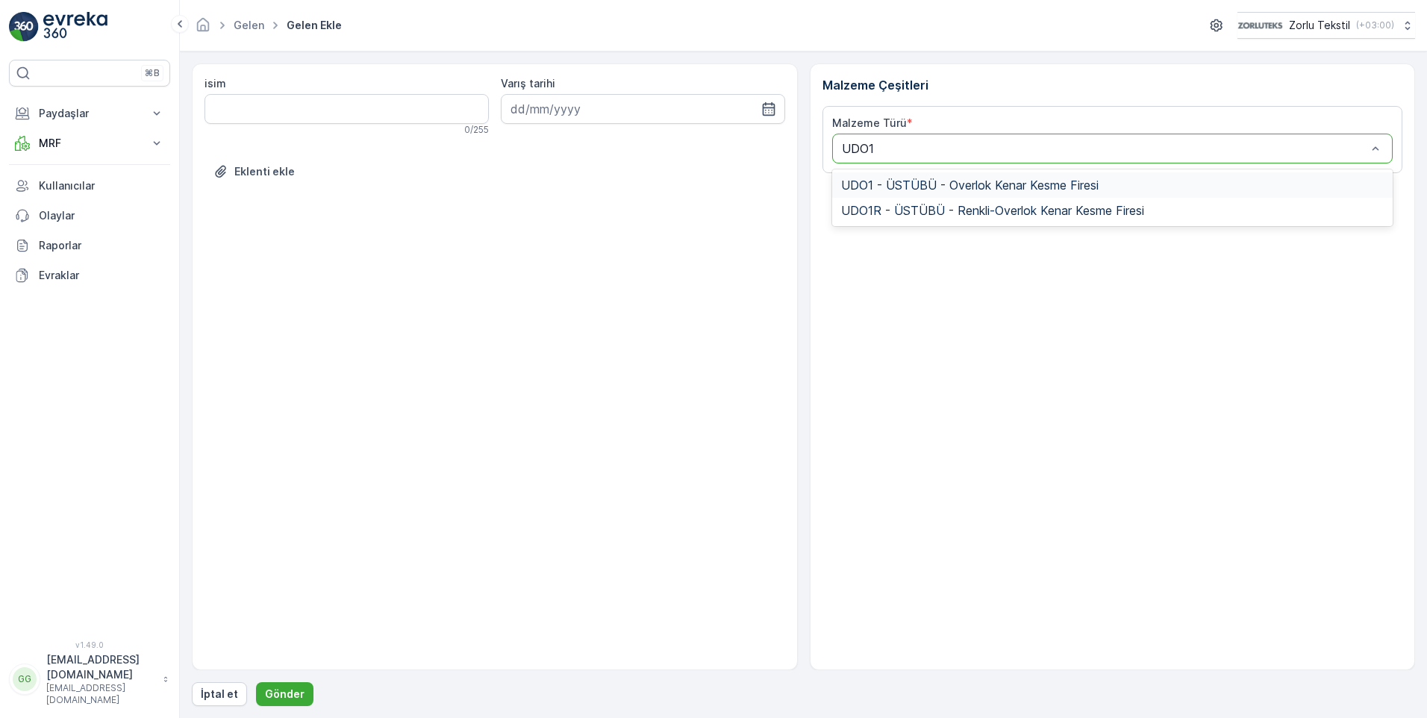
click at [904, 188] on span "UDO1 - ÜSTÜBÜ - Overlok Kenar Kesme Firesi" at bounding box center [969, 184] width 257 height 13
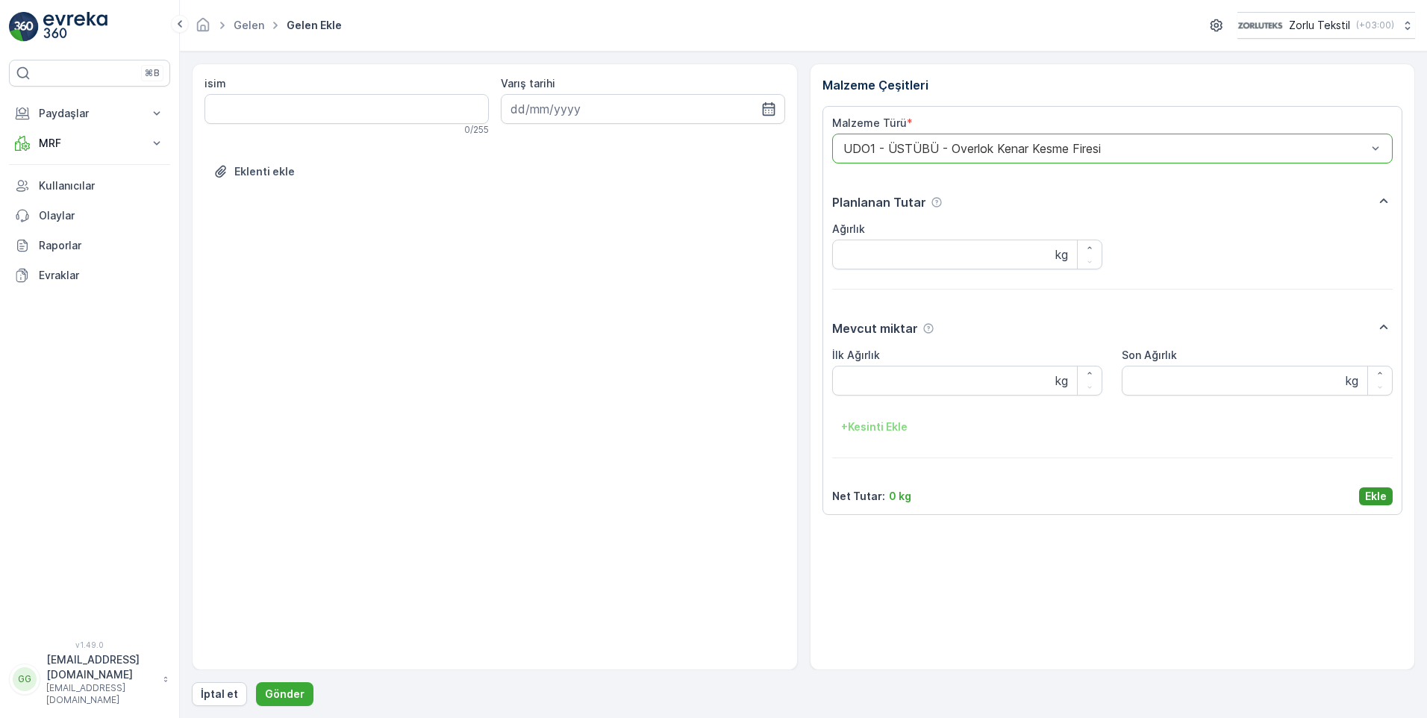
click at [1384, 495] on p "Ekle" at bounding box center [1376, 496] width 22 height 15
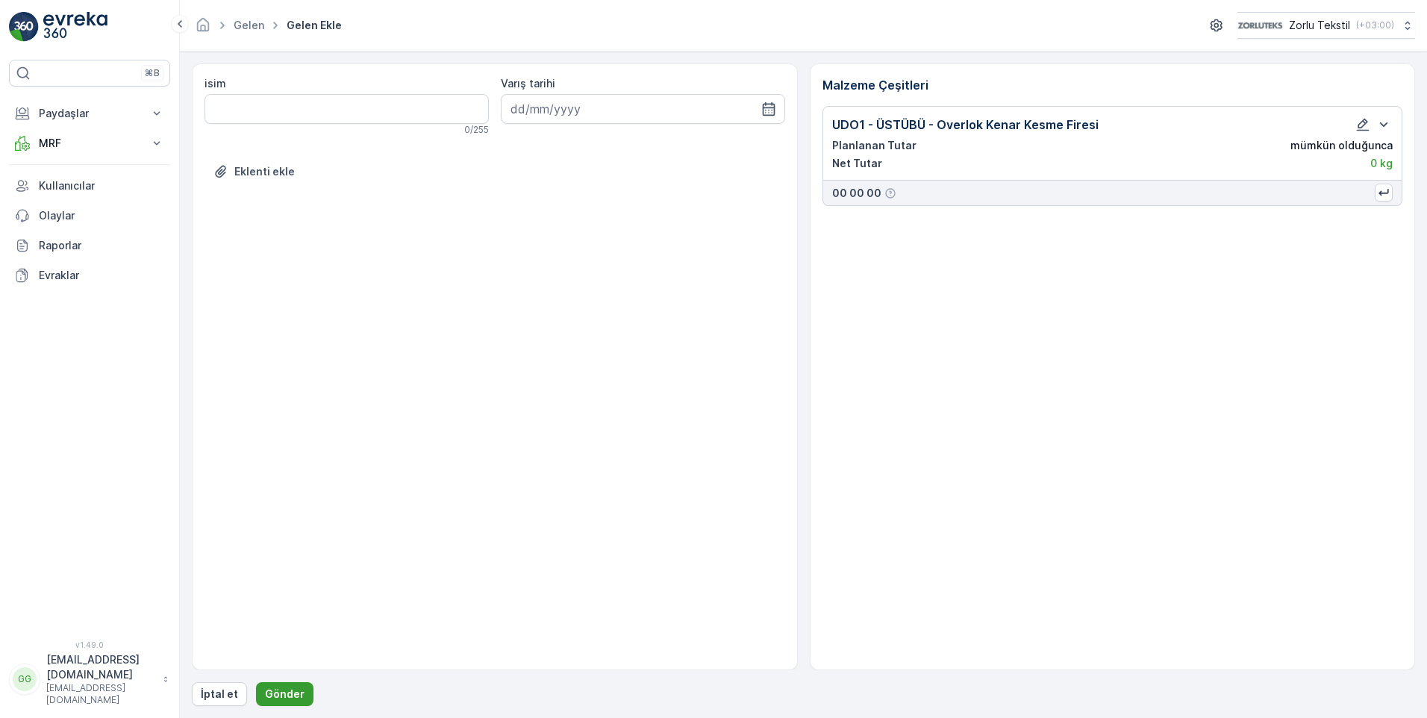
click at [275, 688] on p "Gönder" at bounding box center [285, 693] width 40 height 15
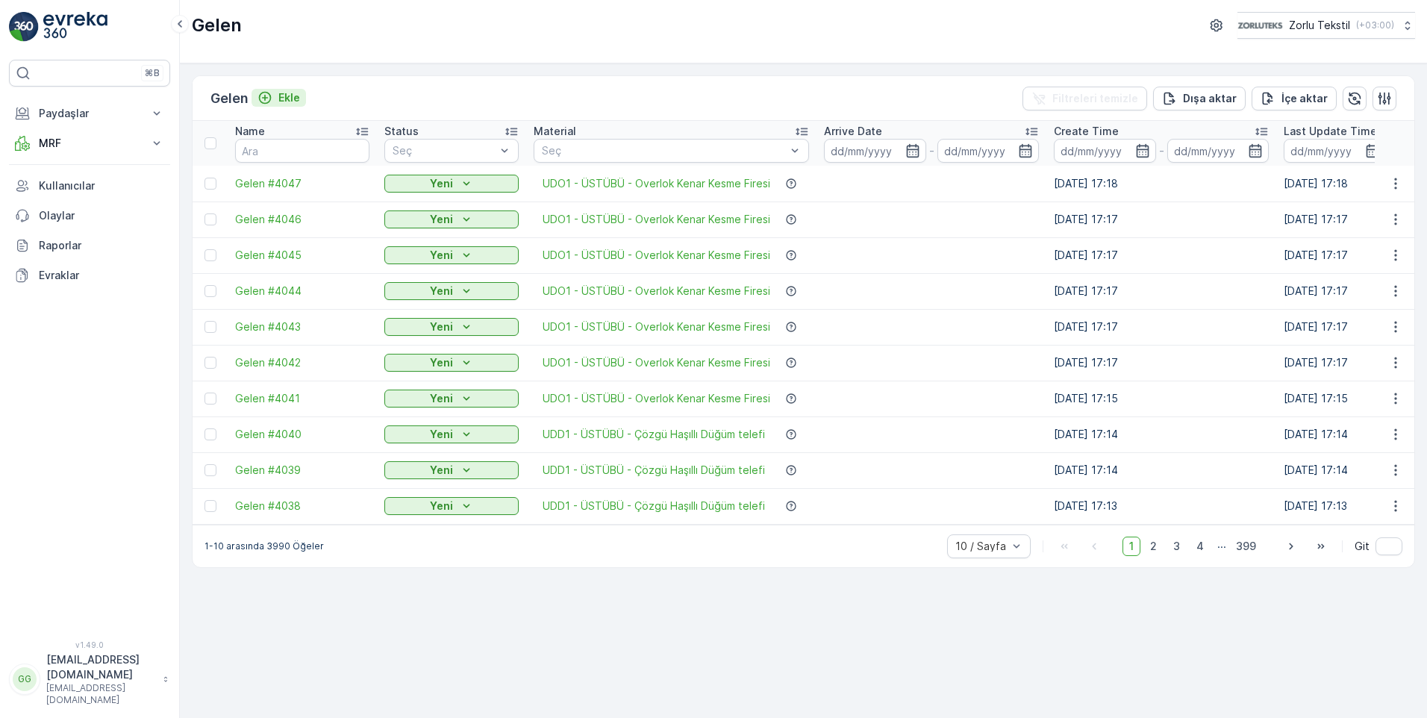
click at [295, 97] on p "Ekle" at bounding box center [289, 97] width 22 height 15
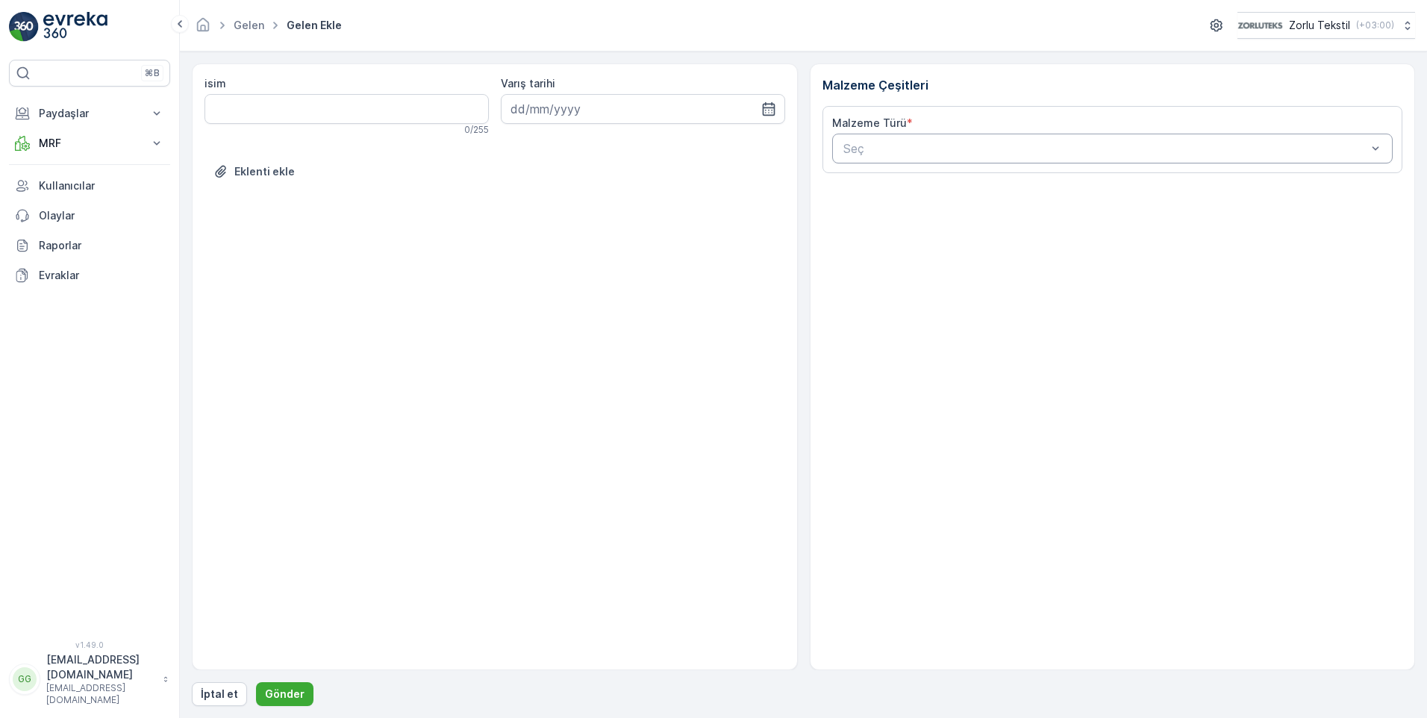
click at [872, 145] on div at bounding box center [1105, 148] width 527 height 13
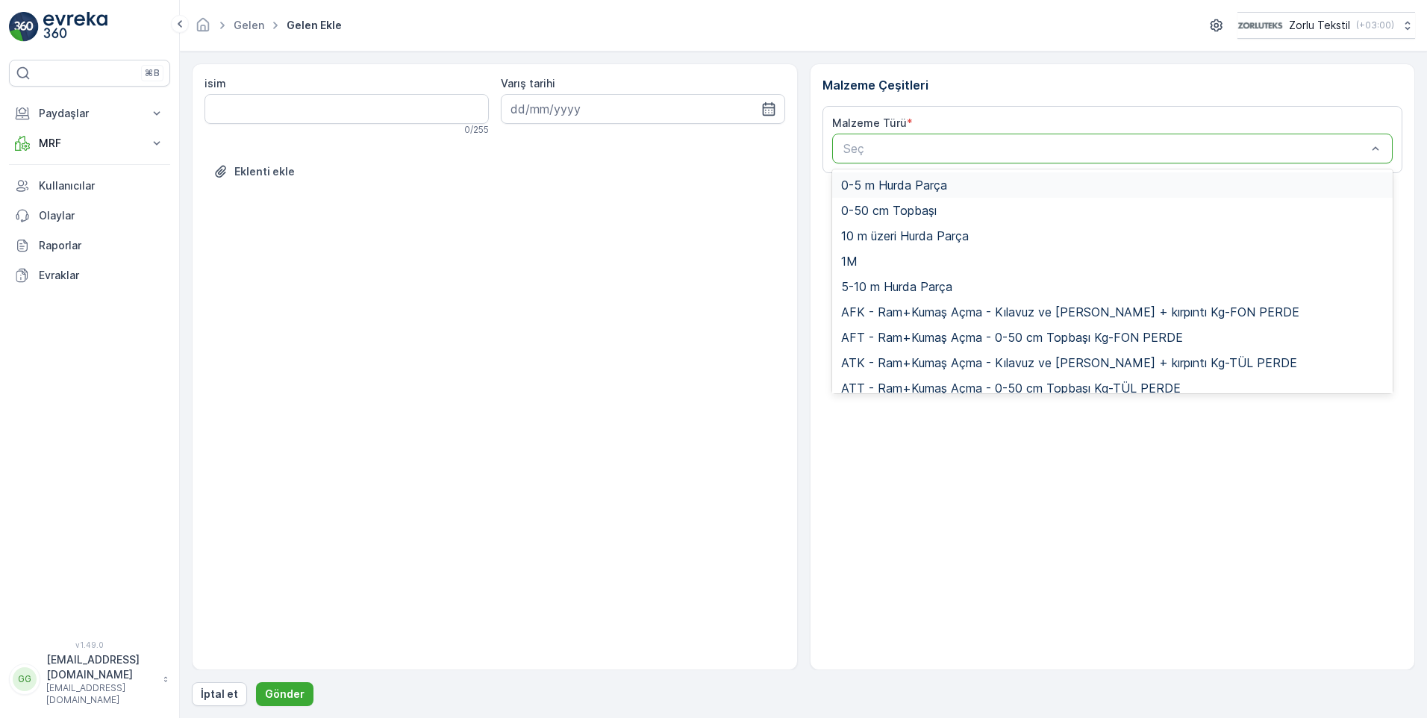
paste input "UDO1"
type input "UDO1"
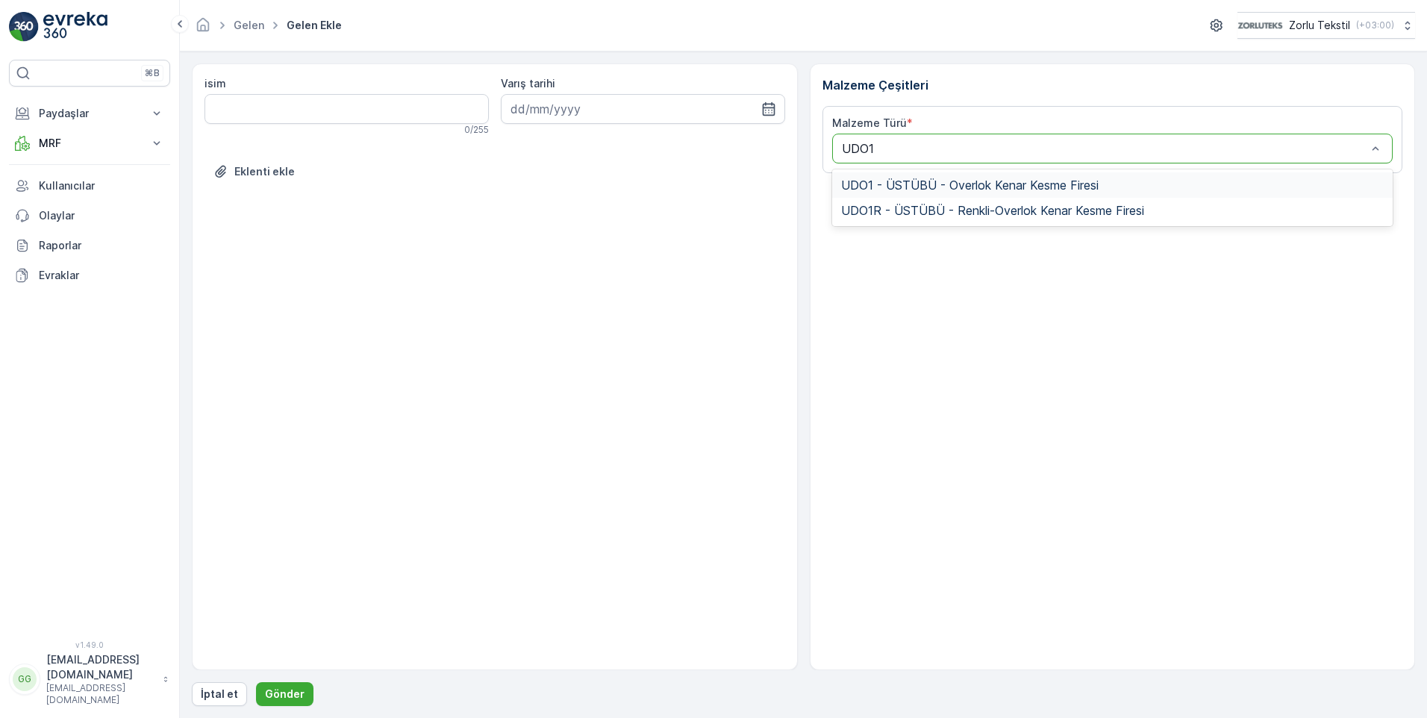
click at [898, 193] on div "UDO1 - ÜSTÜBÜ - Overlok Kenar Kesme Firesi" at bounding box center [1112, 184] width 561 height 25
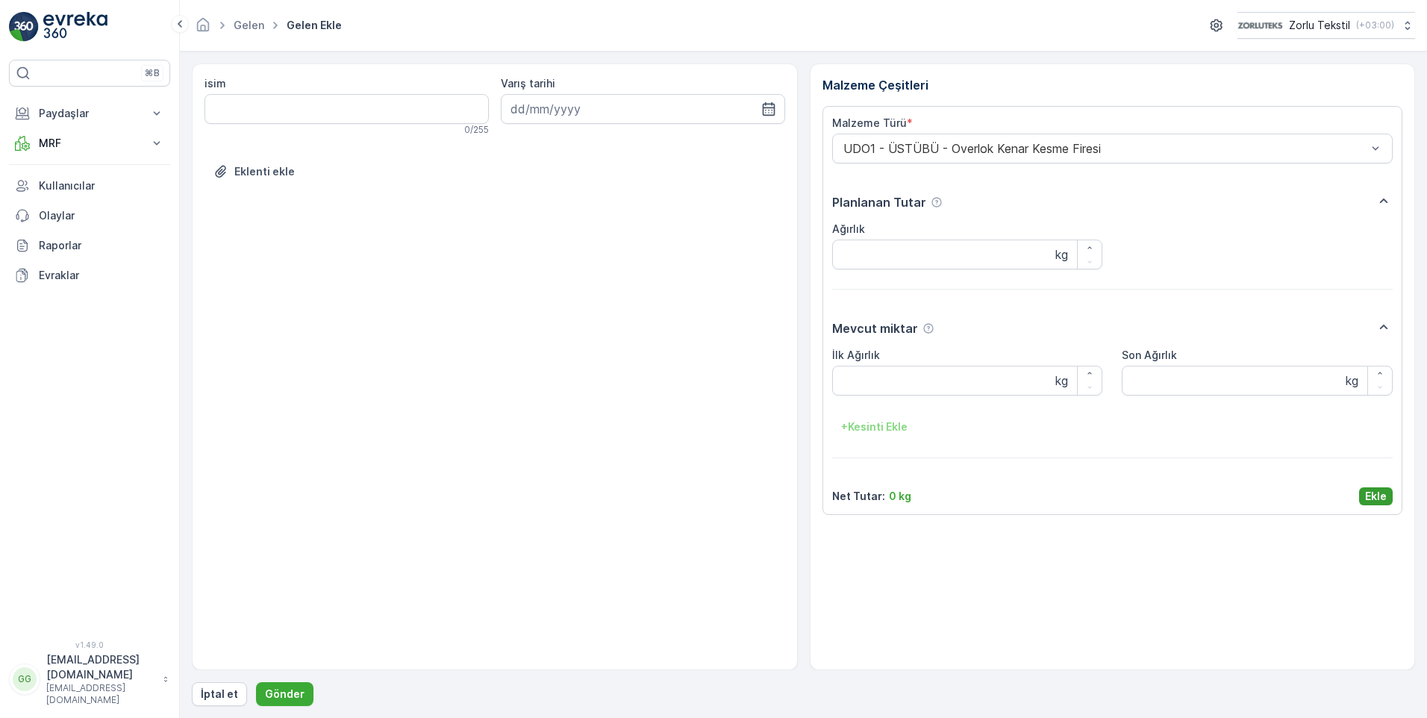
click at [1376, 494] on p "Ekle" at bounding box center [1376, 496] width 22 height 15
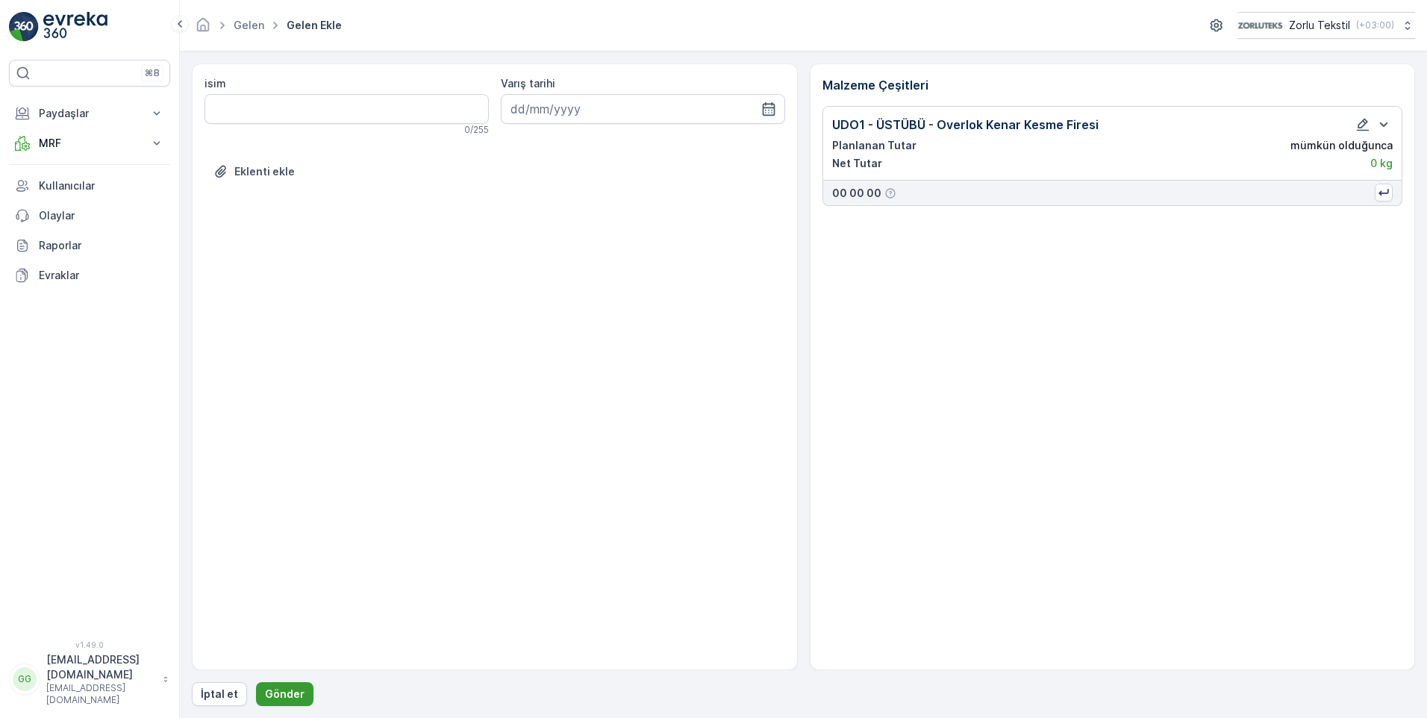
click at [287, 689] on p "Gönder" at bounding box center [285, 693] width 40 height 15
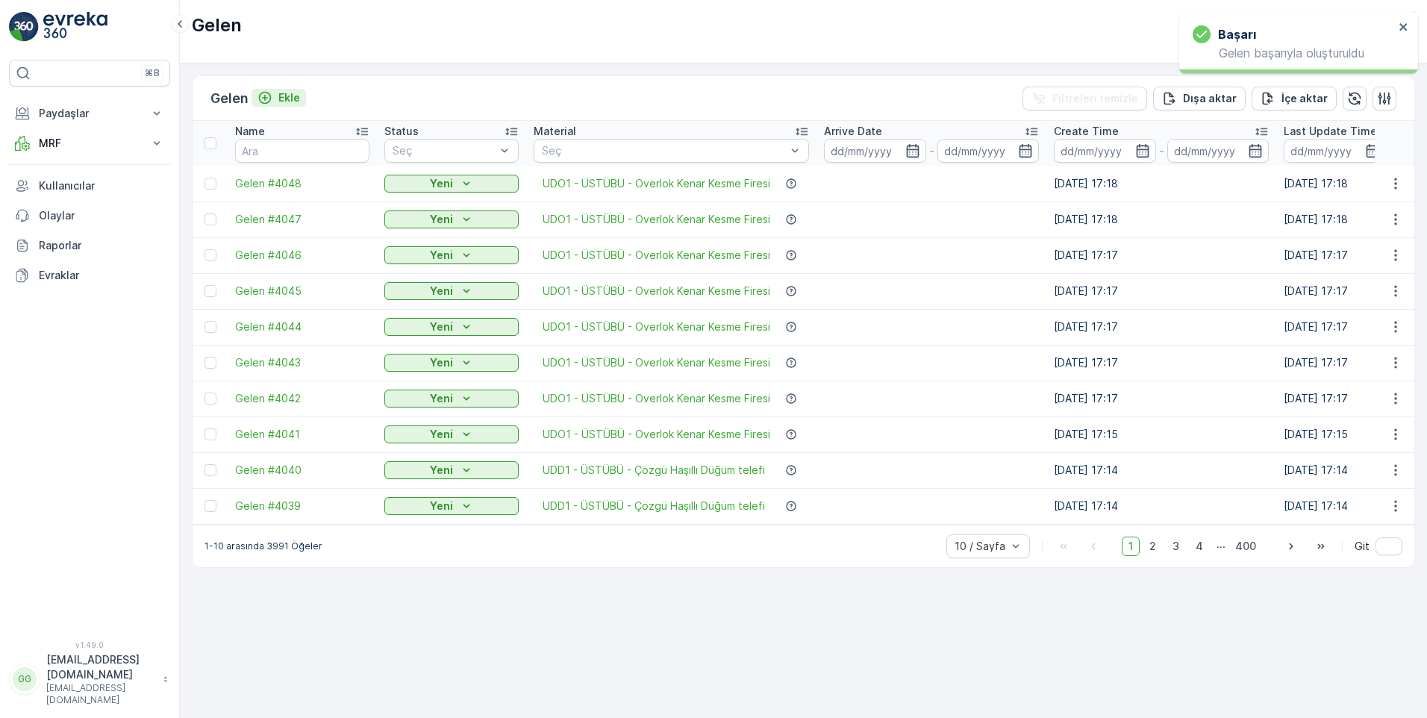
click at [294, 99] on p "Ekle" at bounding box center [289, 97] width 22 height 15
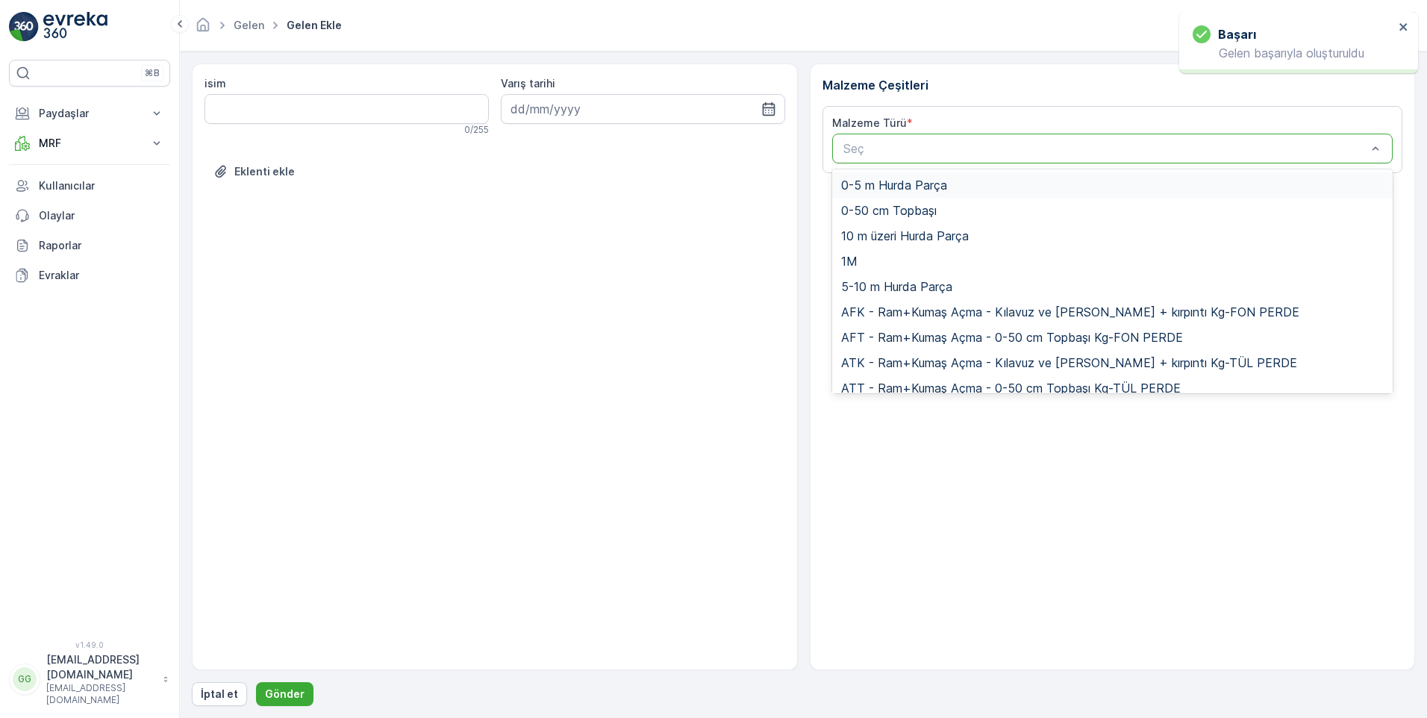
paste input "UDO1"
type input "UDO1"
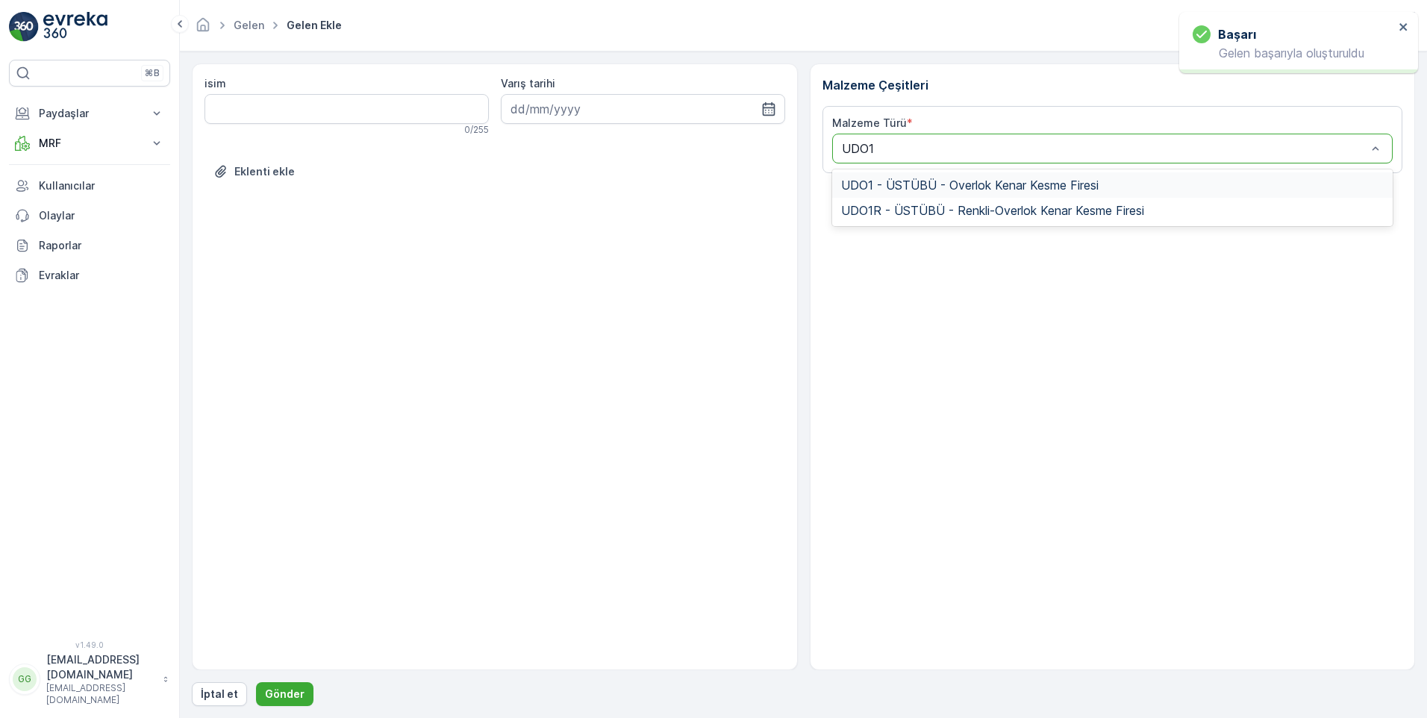
click at [920, 188] on span "UDO1 - ÜSTÜBÜ - Overlok Kenar Kesme Firesi" at bounding box center [969, 184] width 257 height 13
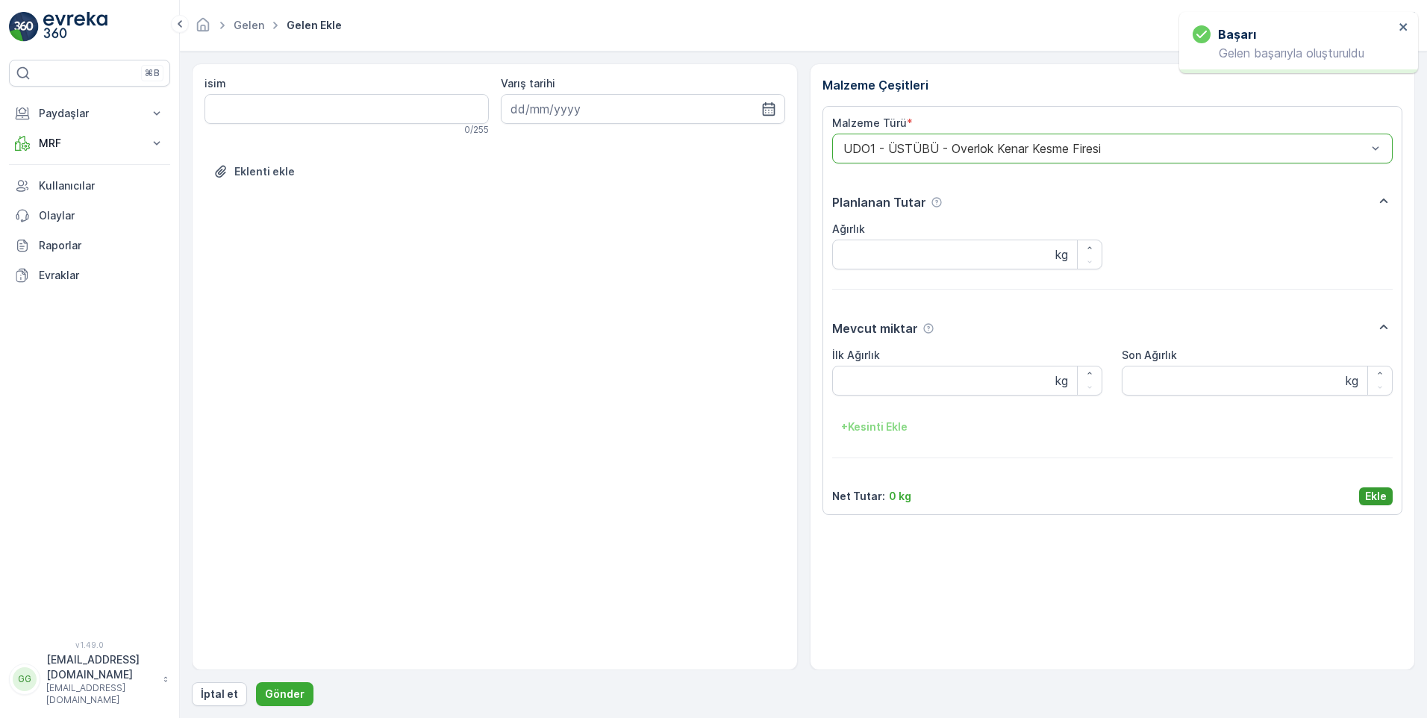
click at [1380, 497] on p "Ekle" at bounding box center [1376, 496] width 22 height 15
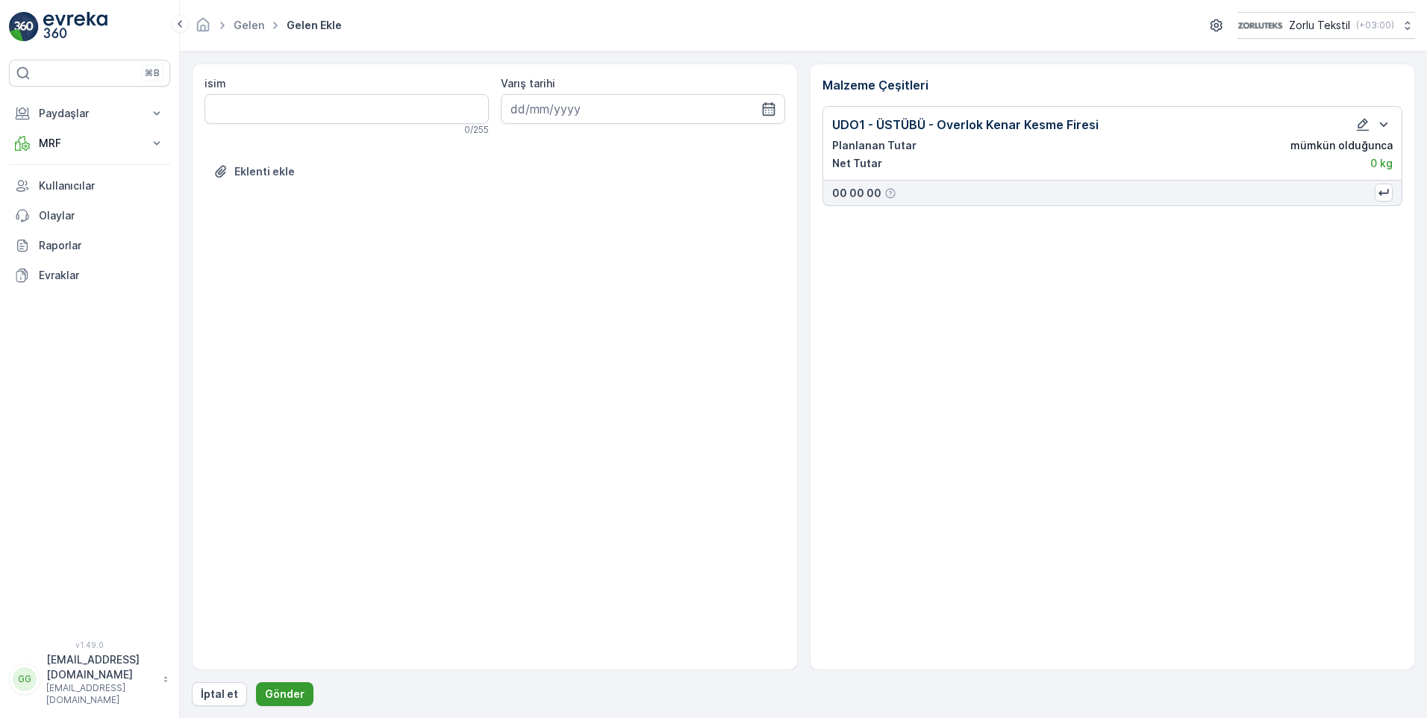
click at [266, 691] on p "Gönder" at bounding box center [285, 693] width 40 height 15
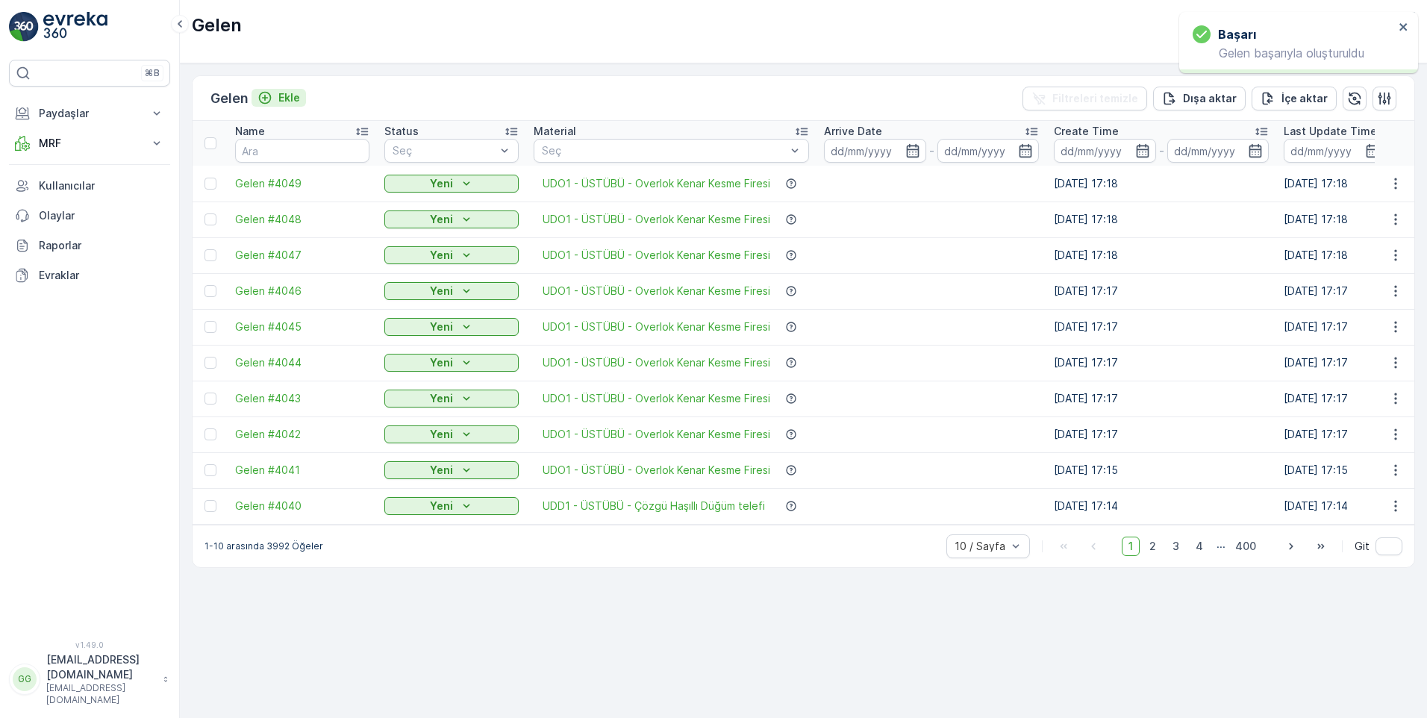
click at [293, 94] on p "Ekle" at bounding box center [289, 97] width 22 height 15
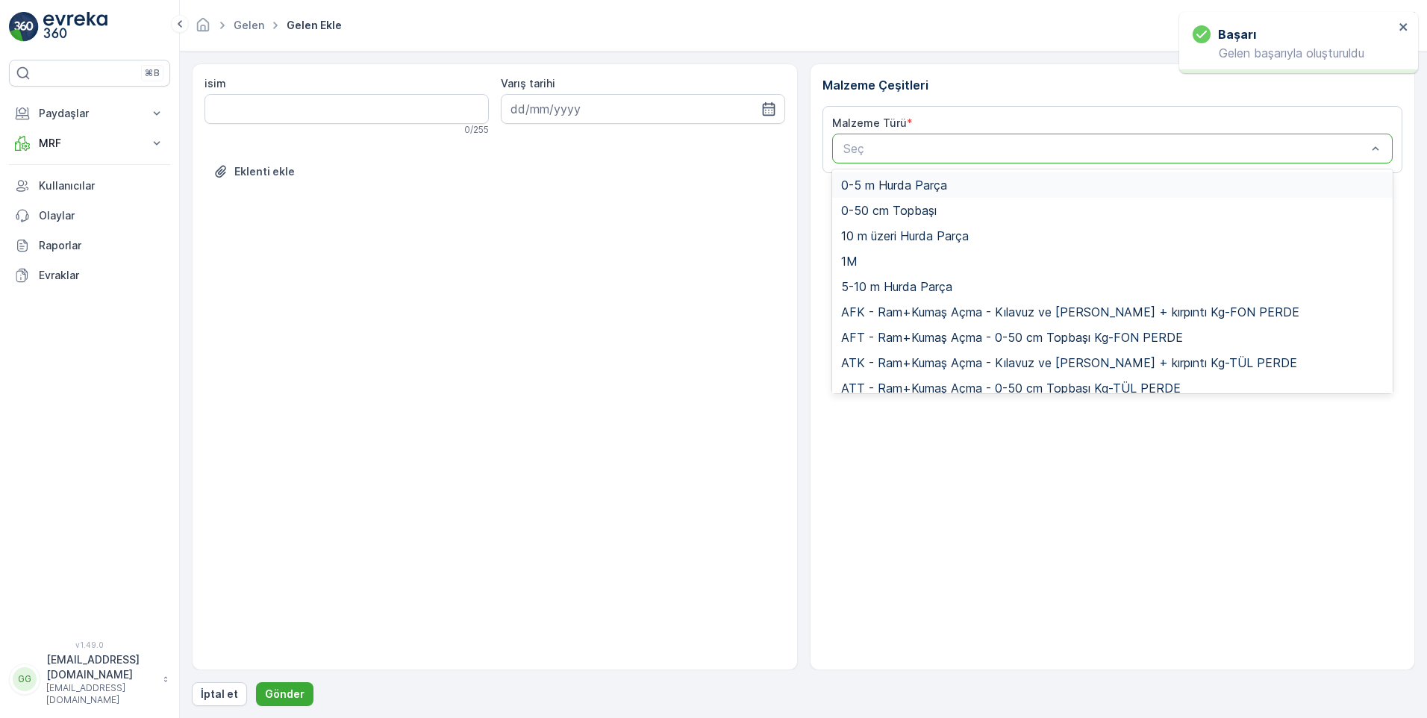
paste input "UDO1"
type input "UDO1"
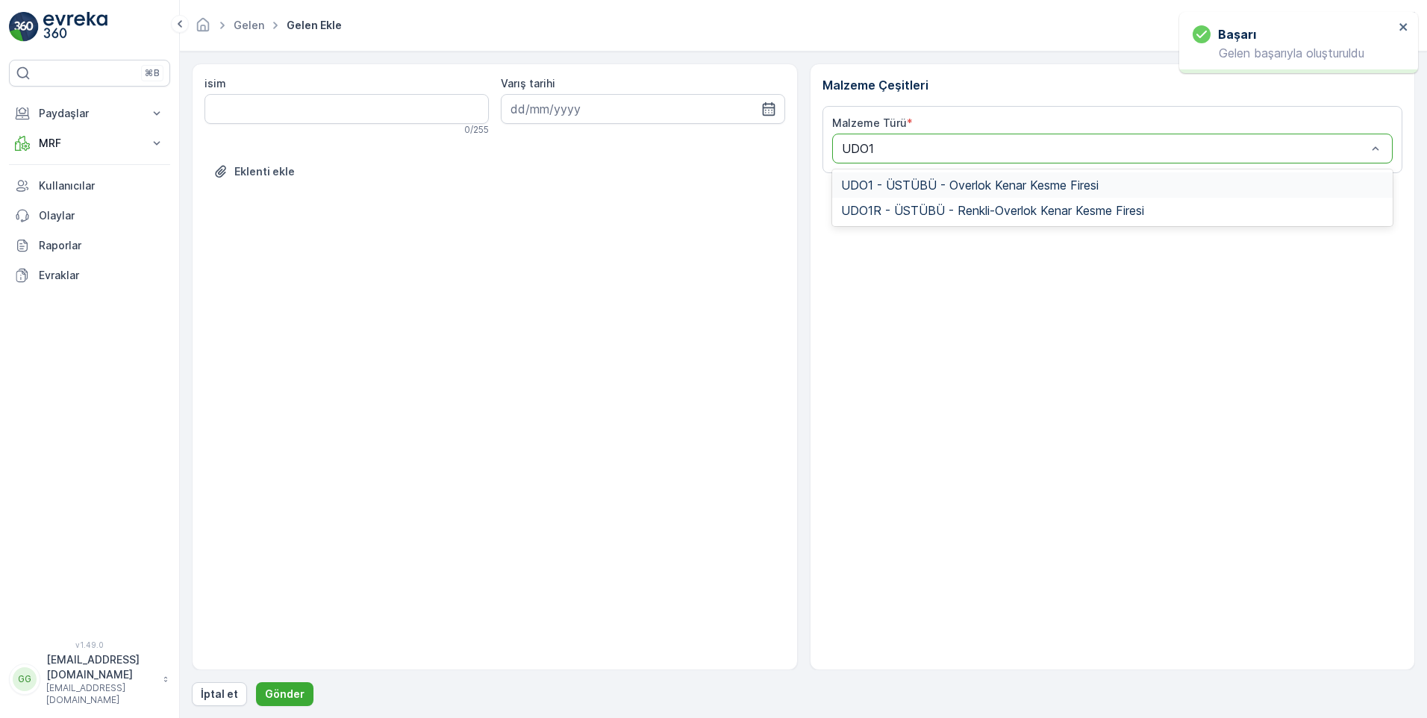
click at [881, 181] on span "UDO1 - ÜSTÜBÜ - Overlok Kenar Kesme Firesi" at bounding box center [969, 184] width 257 height 13
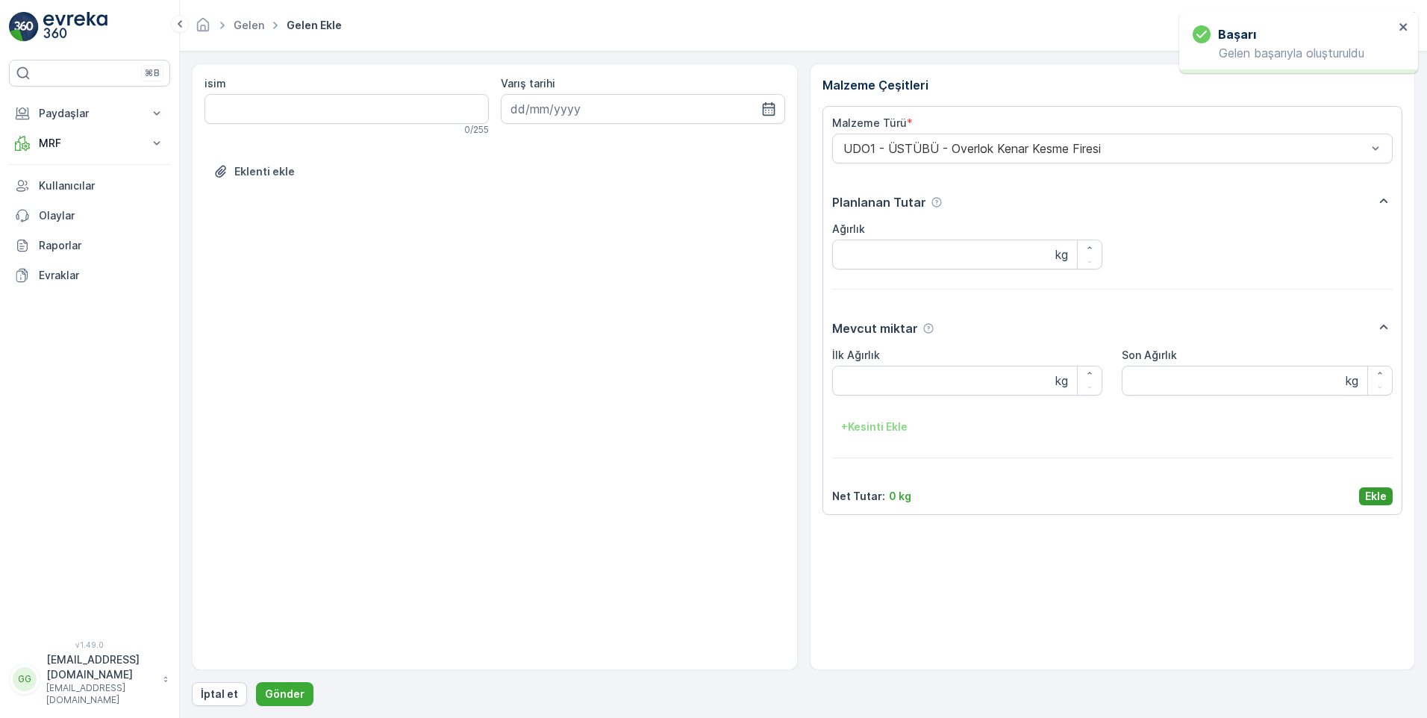
click at [1373, 498] on p "Ekle" at bounding box center [1376, 496] width 22 height 15
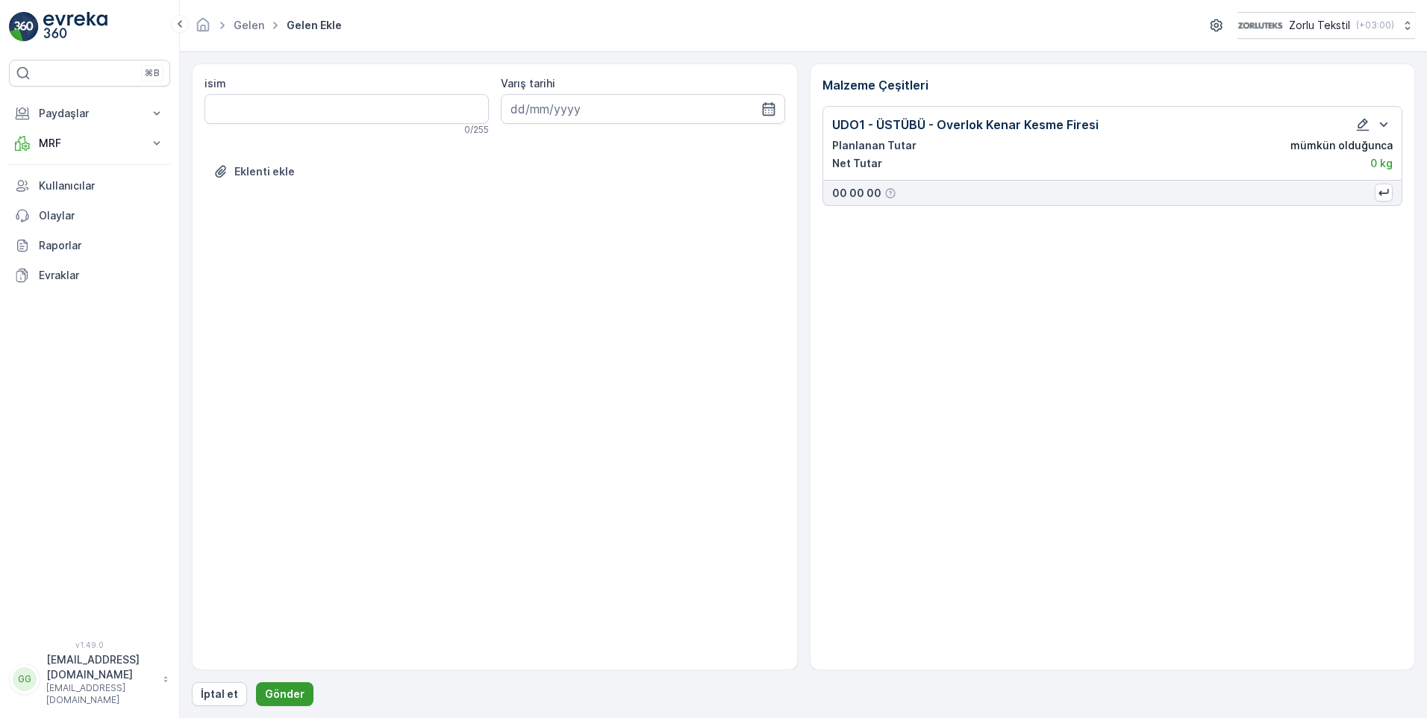
click at [273, 686] on p "Gönder" at bounding box center [285, 693] width 40 height 15
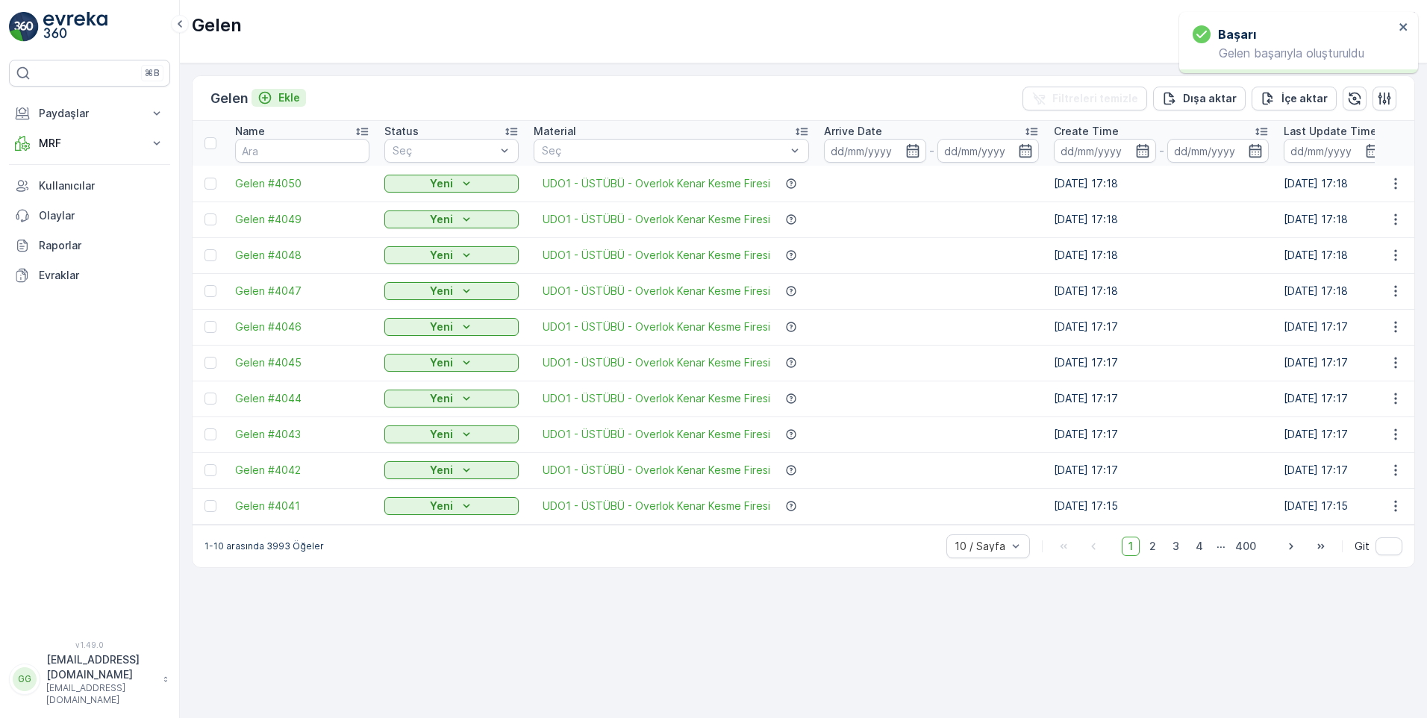
click at [288, 95] on p "Ekle" at bounding box center [289, 97] width 22 height 15
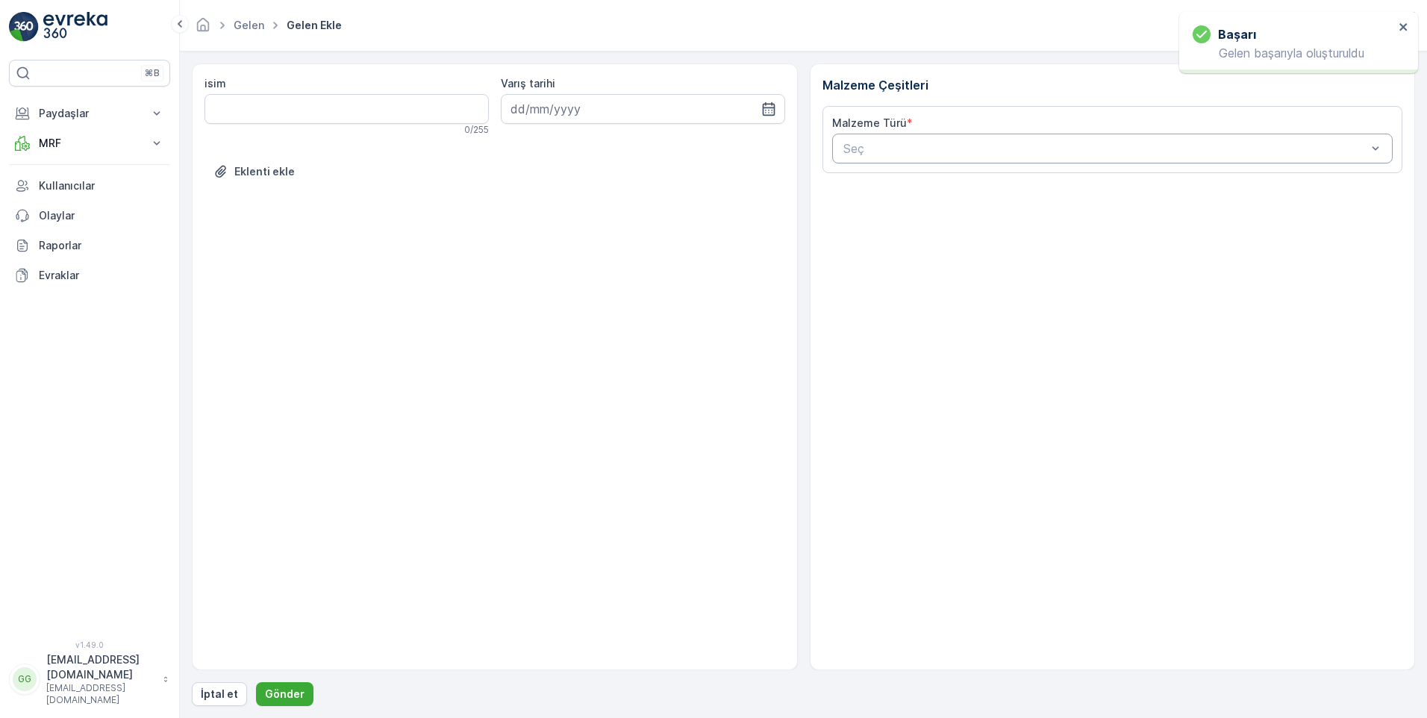
click at [882, 142] on div at bounding box center [1105, 148] width 527 height 13
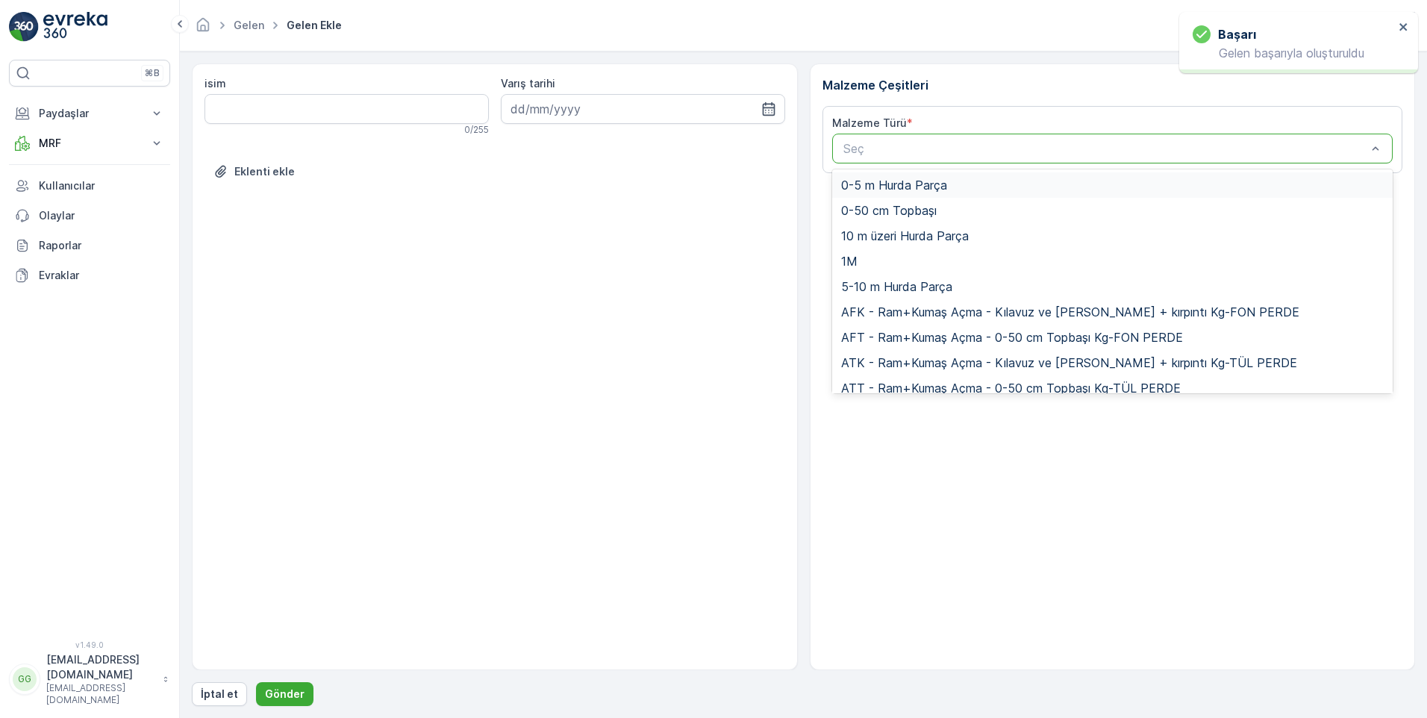
paste input "UDO1"
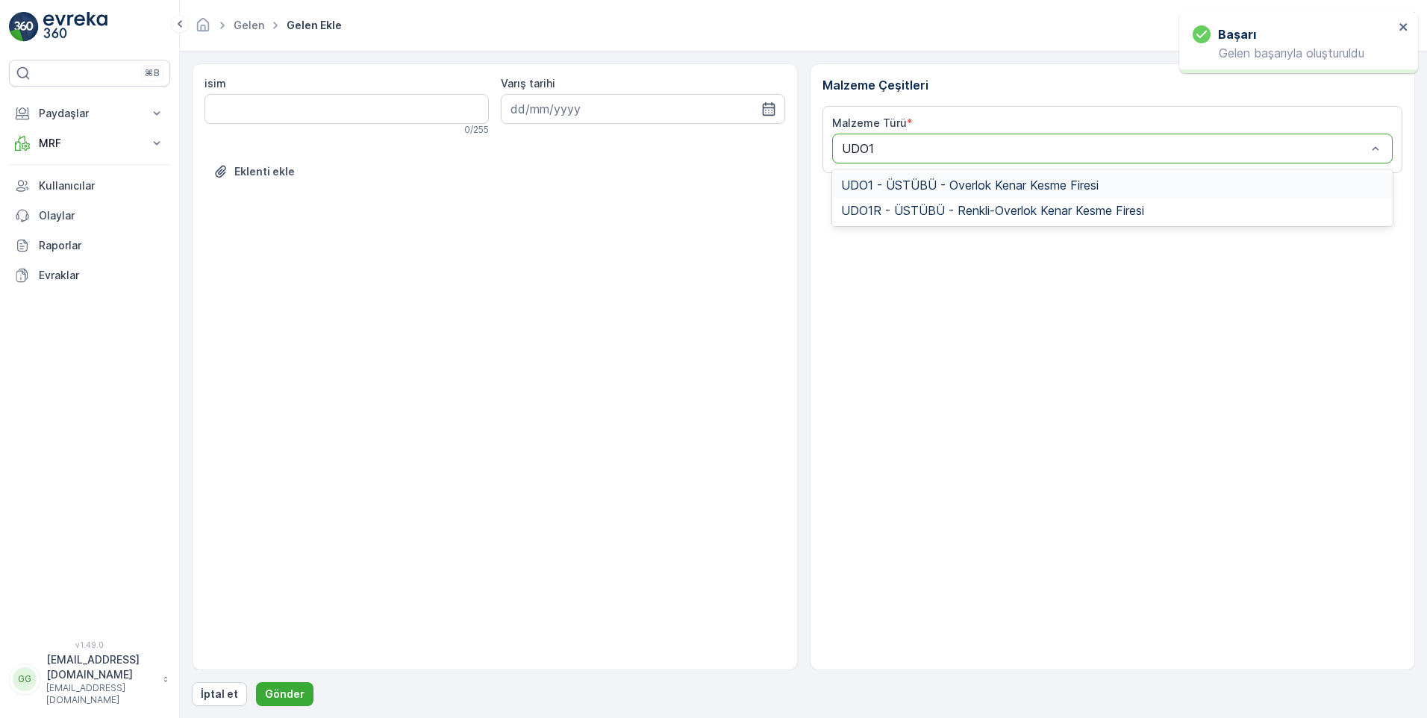
click at [904, 181] on span "UDO1 - ÜSTÜBÜ - Overlok Kenar Kesme Firesi" at bounding box center [969, 184] width 257 height 13
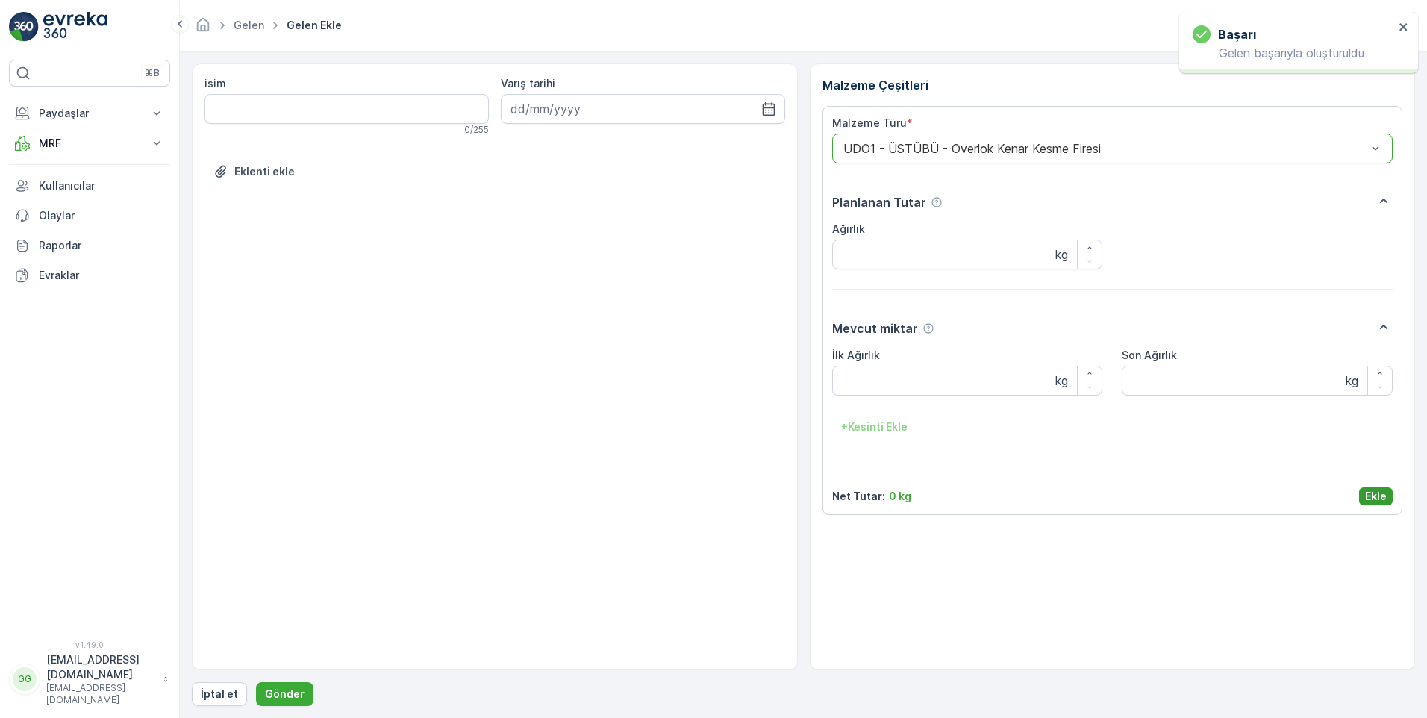
click at [1369, 492] on p "Ekle" at bounding box center [1376, 496] width 22 height 15
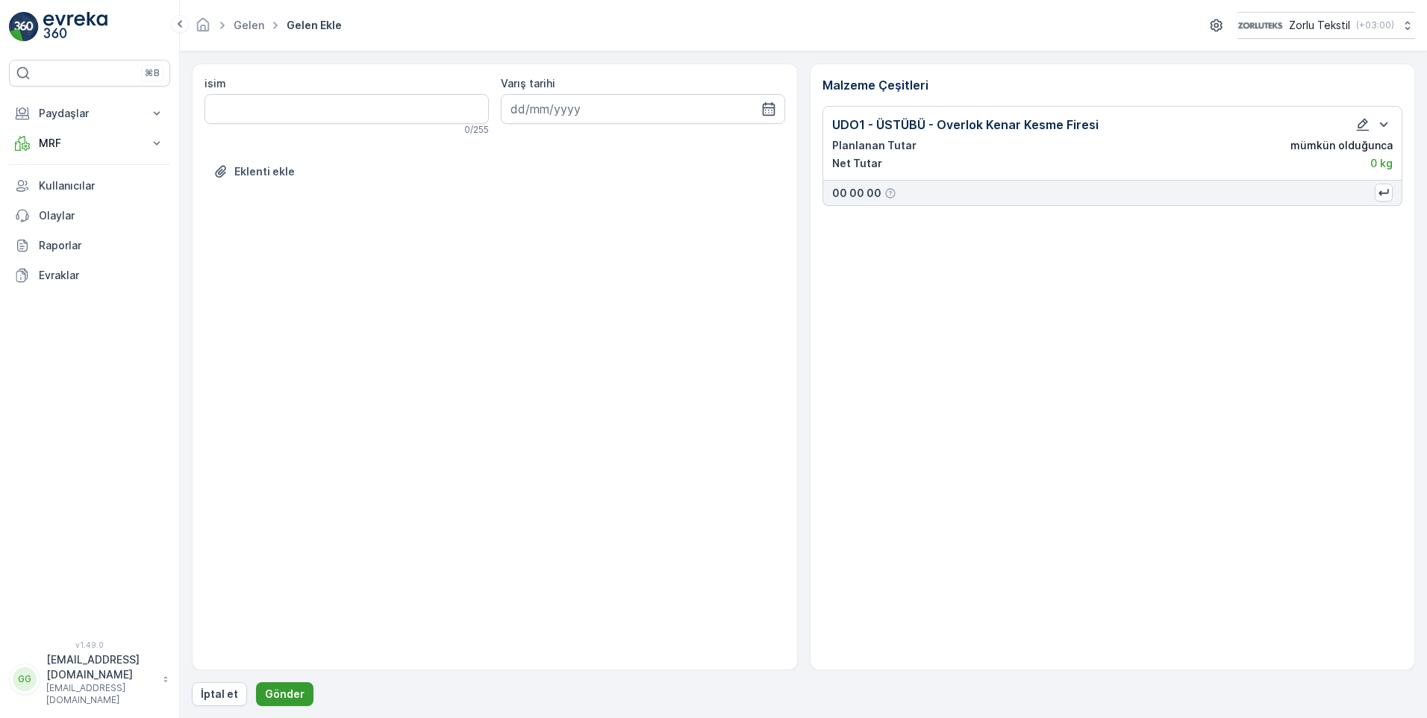
click at [283, 692] on p "Gönder" at bounding box center [285, 693] width 40 height 15
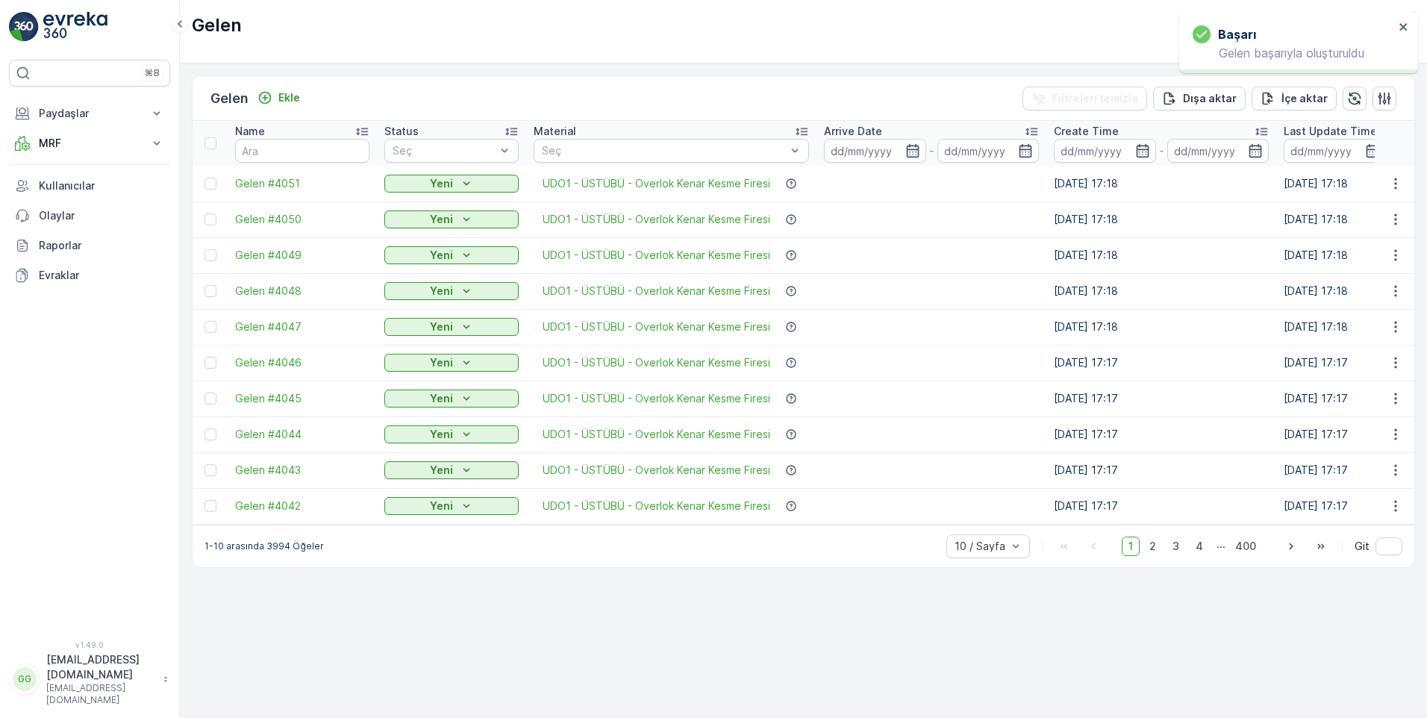
drag, startPoint x: 309, startPoint y: 119, endPoint x: 298, endPoint y: 111, distance: 13.5
click at [308, 118] on div "Gelen Ekle Filtreleri temizle Dışa aktar İçe aktar" at bounding box center [803, 98] width 1221 height 45
click at [298, 99] on p "Ekle" at bounding box center [289, 97] width 22 height 15
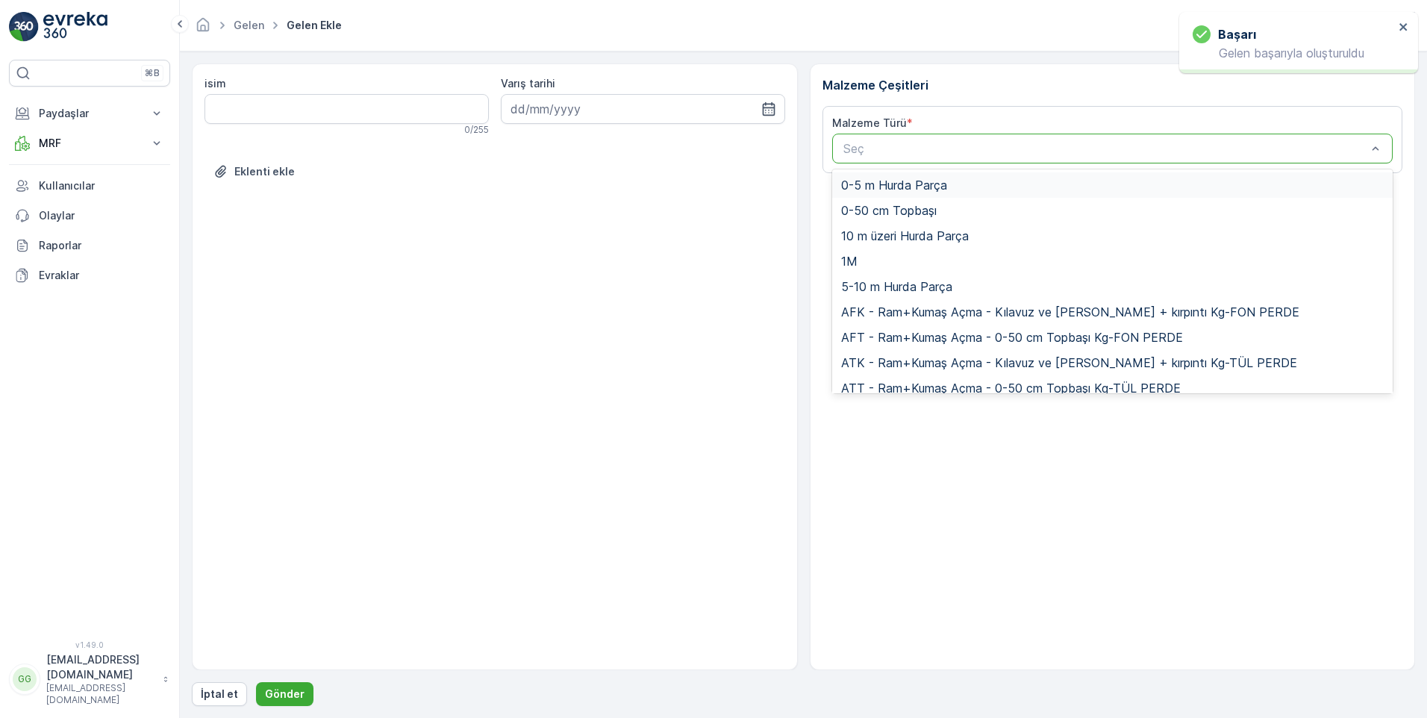
paste input "UDO1"
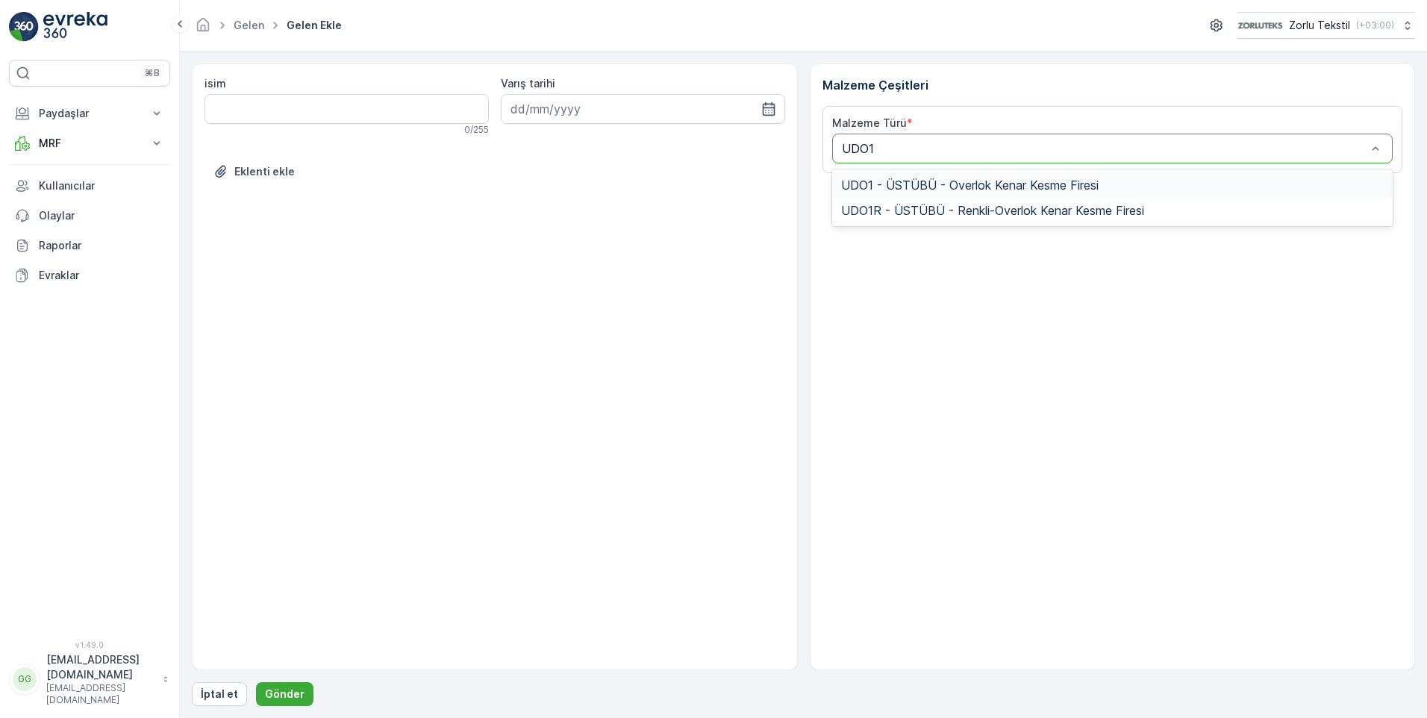
click at [924, 184] on span "UDO1 - ÜSTÜBÜ - Overlok Kenar Kesme Firesi" at bounding box center [969, 184] width 257 height 13
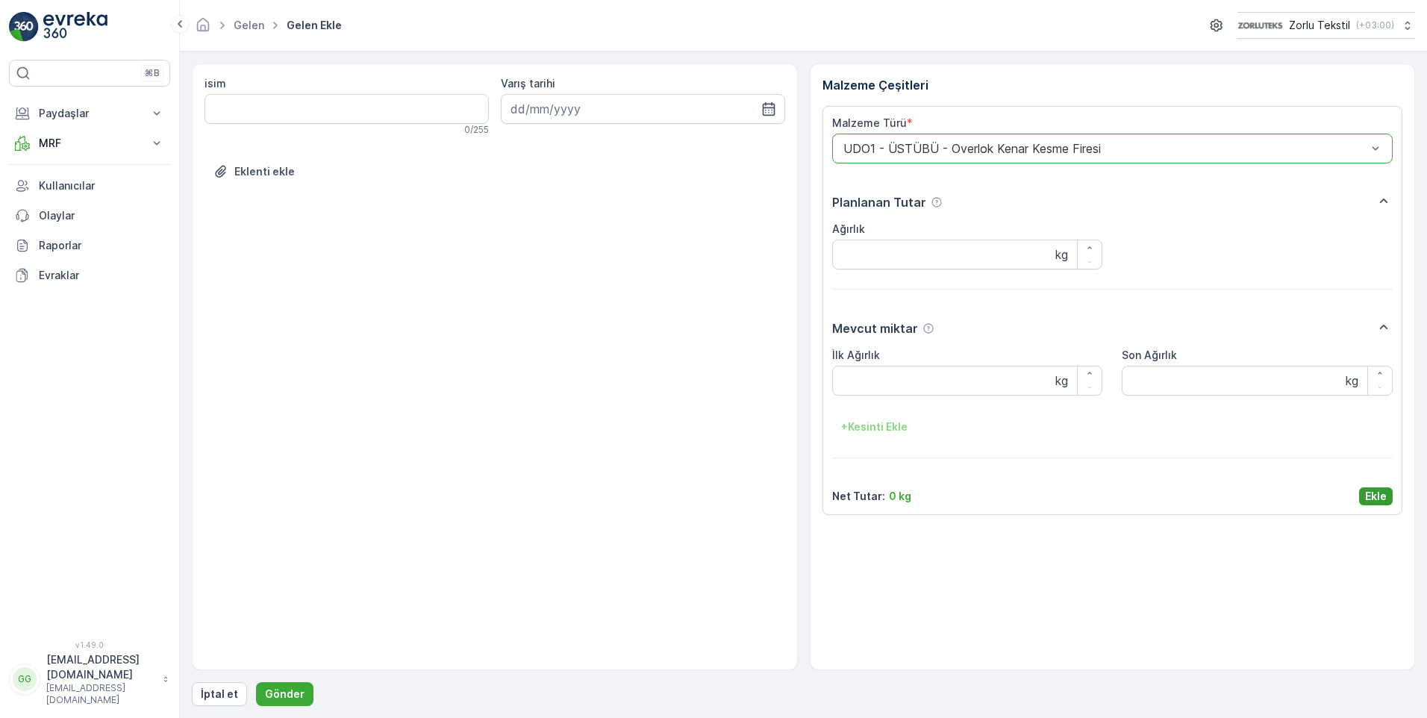
click at [1374, 498] on p "Ekle" at bounding box center [1376, 496] width 22 height 15
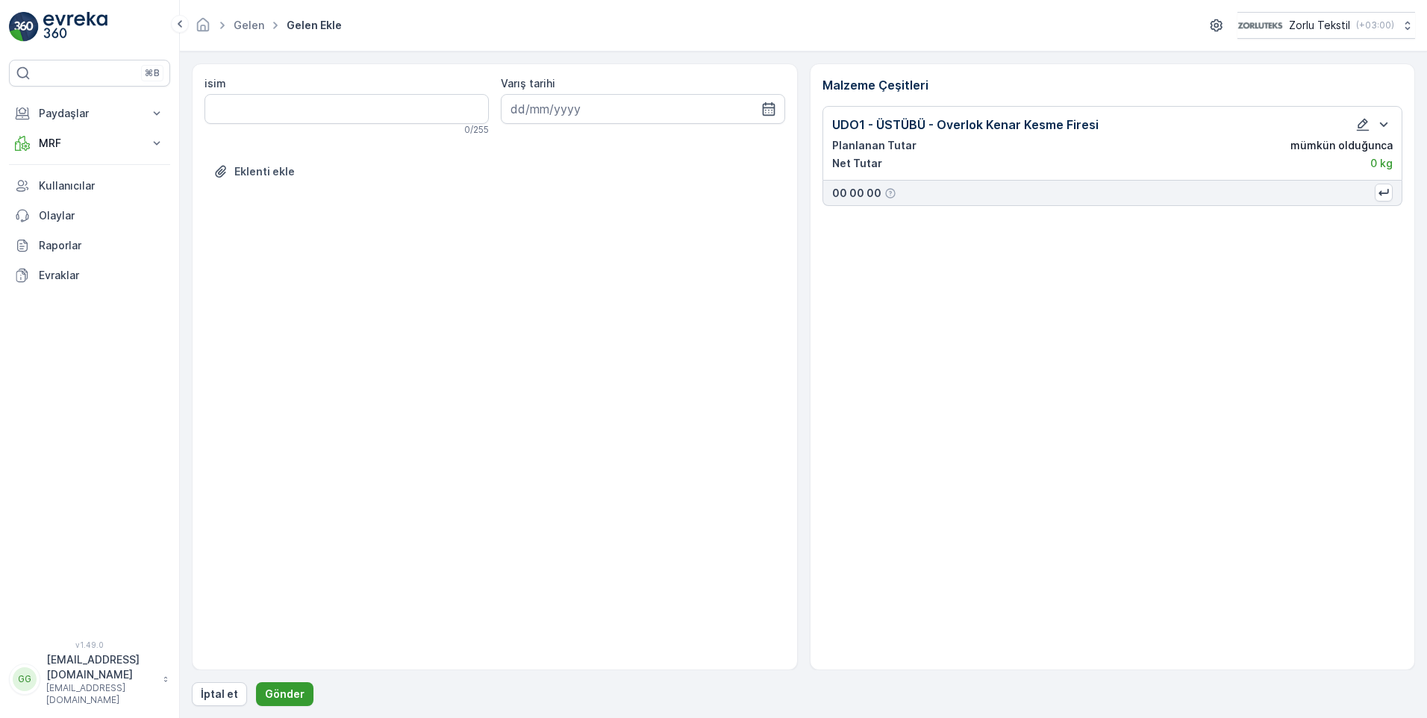
click at [290, 697] on p "Gönder" at bounding box center [285, 693] width 40 height 15
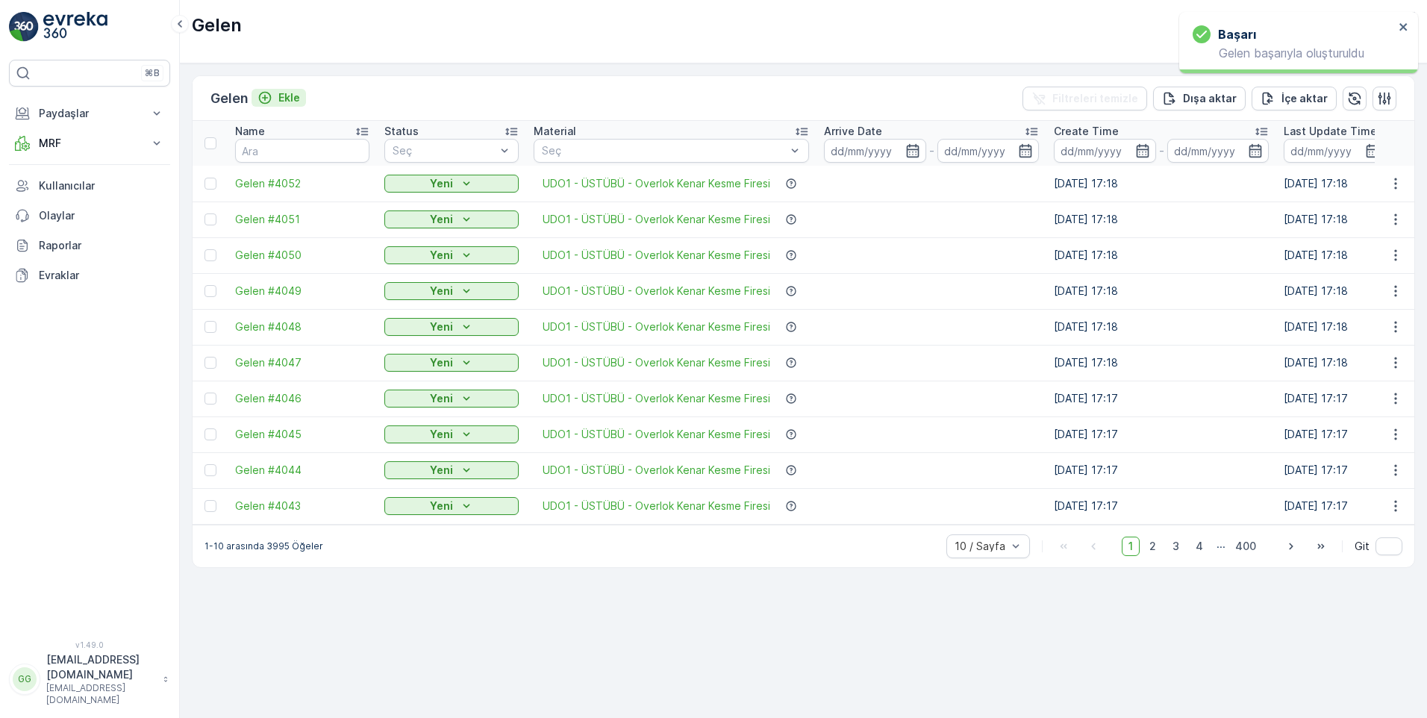
click at [285, 95] on p "Ekle" at bounding box center [289, 97] width 22 height 15
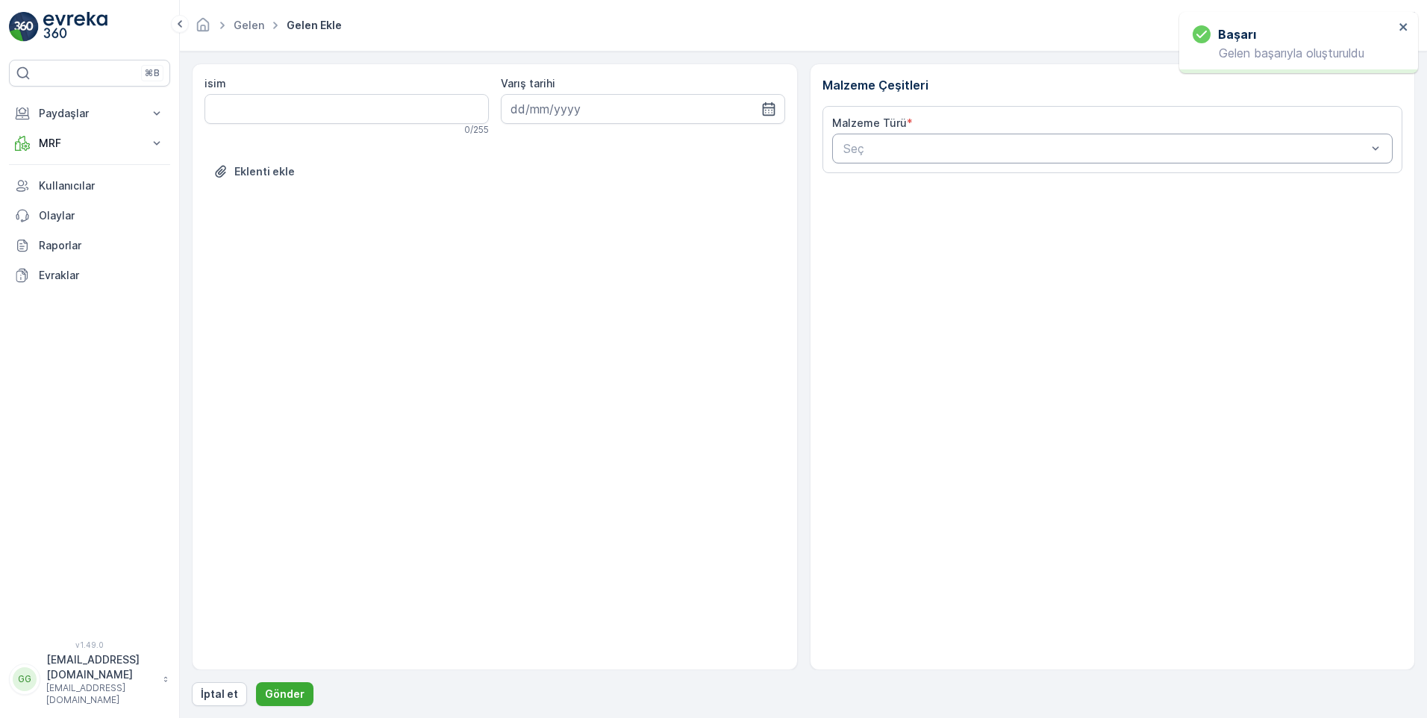
click at [872, 146] on div at bounding box center [1105, 148] width 527 height 13
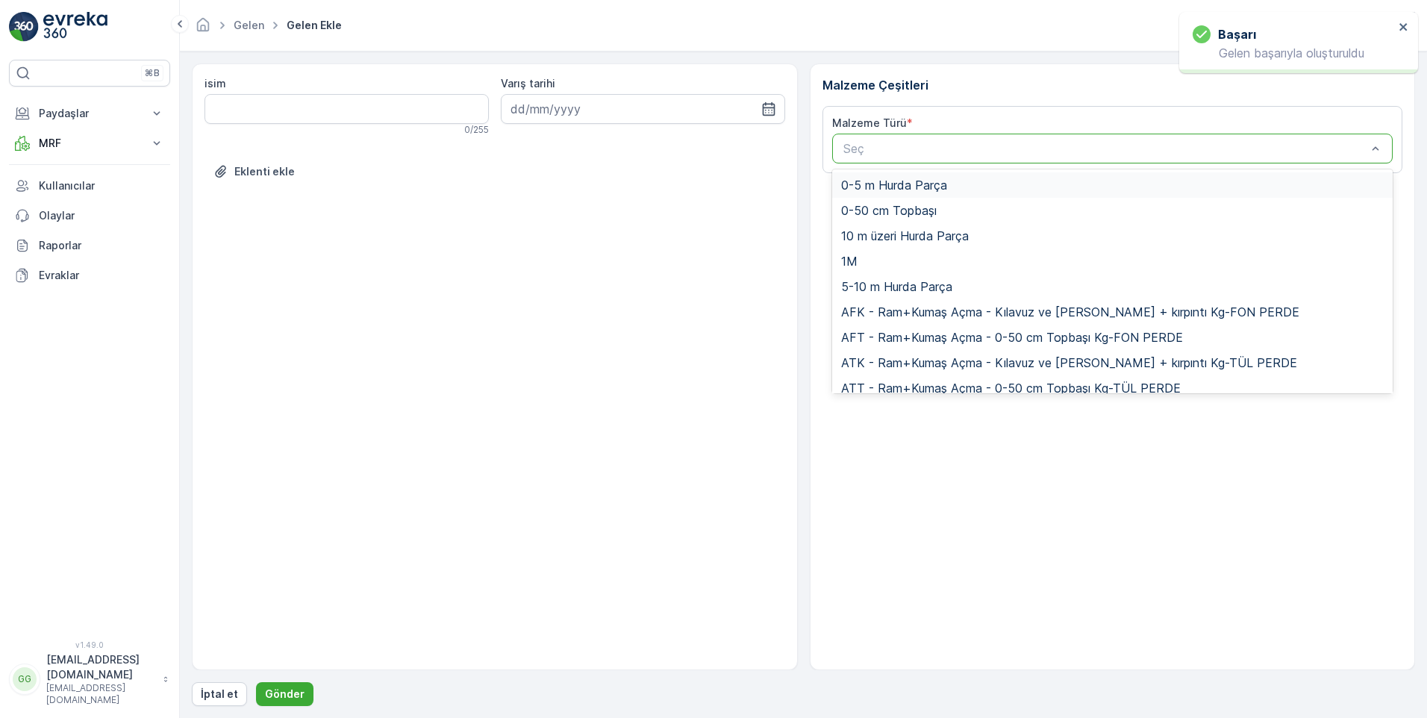
paste input "UDO1"
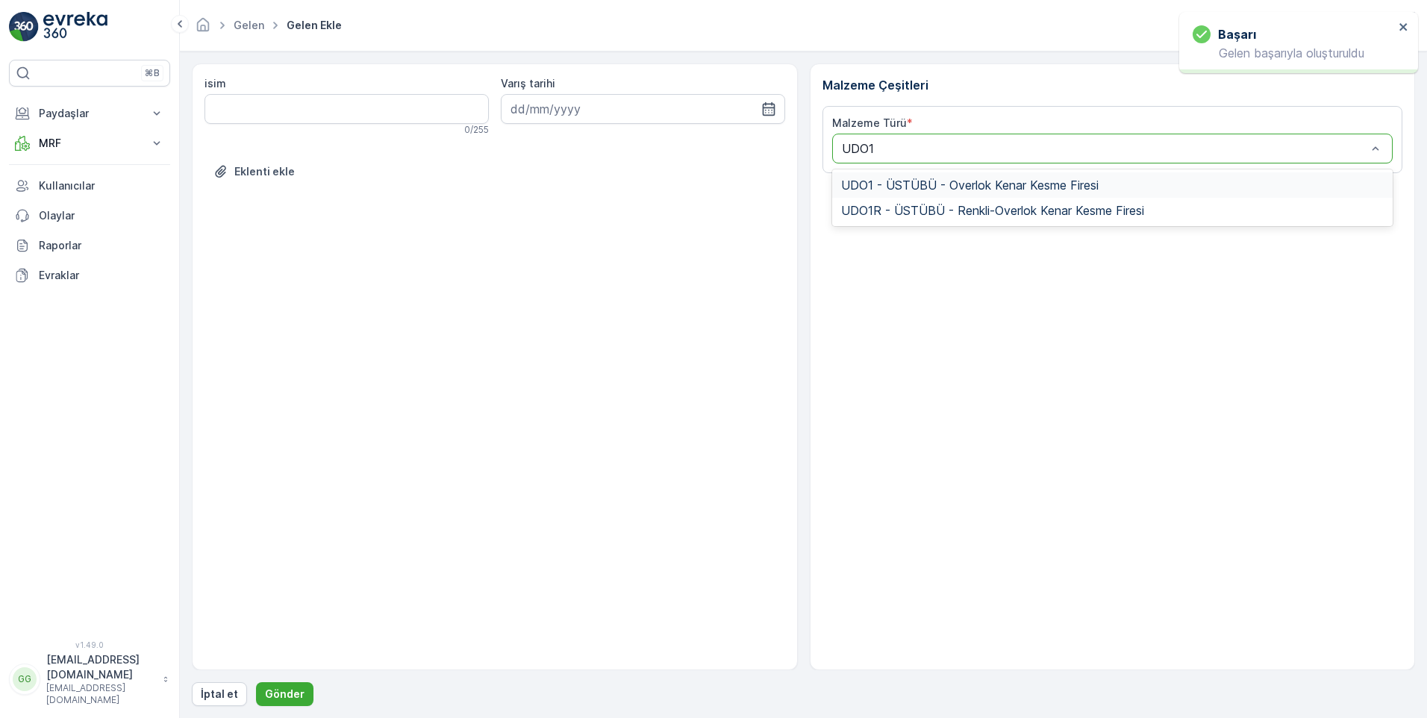
click at [878, 181] on span "UDO1 - ÜSTÜBÜ - Overlok Kenar Kesme Firesi" at bounding box center [969, 184] width 257 height 13
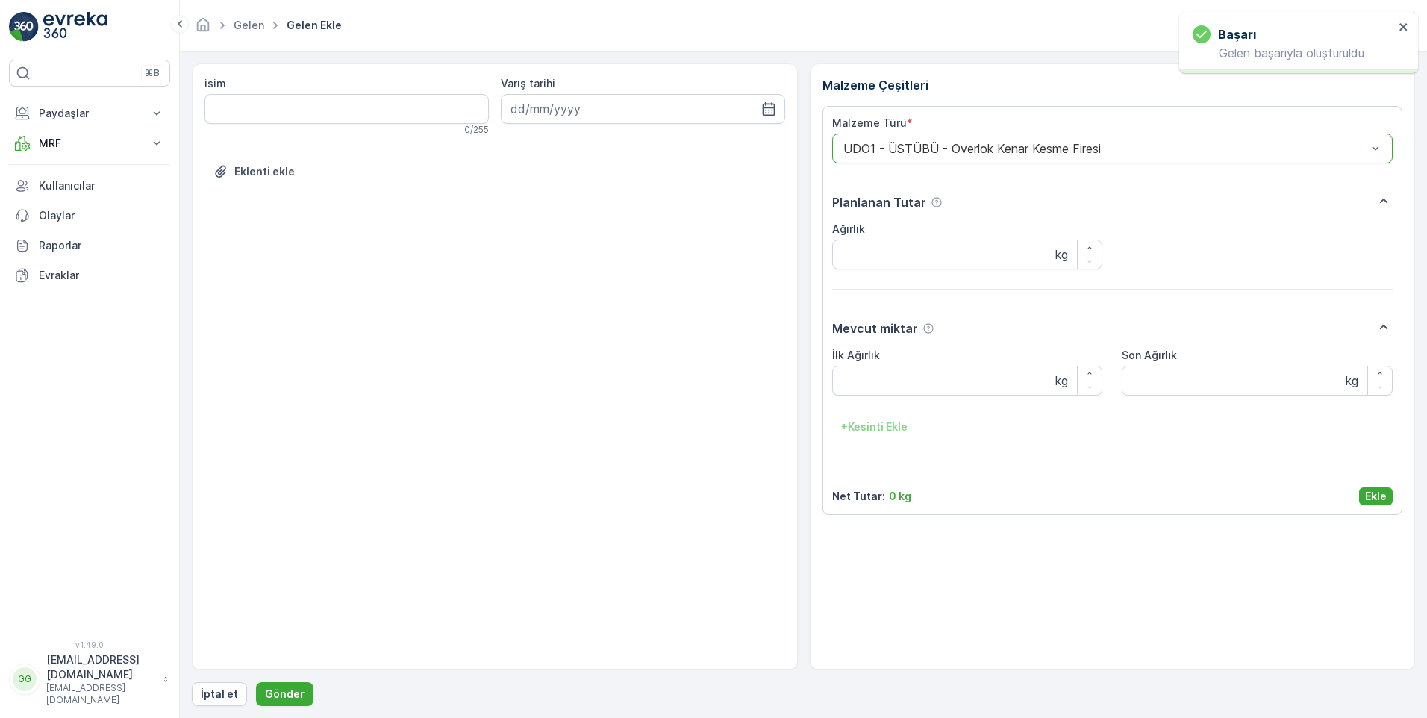
drag, startPoint x: 1370, startPoint y: 493, endPoint x: 966, endPoint y: 642, distance: 430.1
click at [1371, 493] on p "Ekle" at bounding box center [1376, 496] width 22 height 15
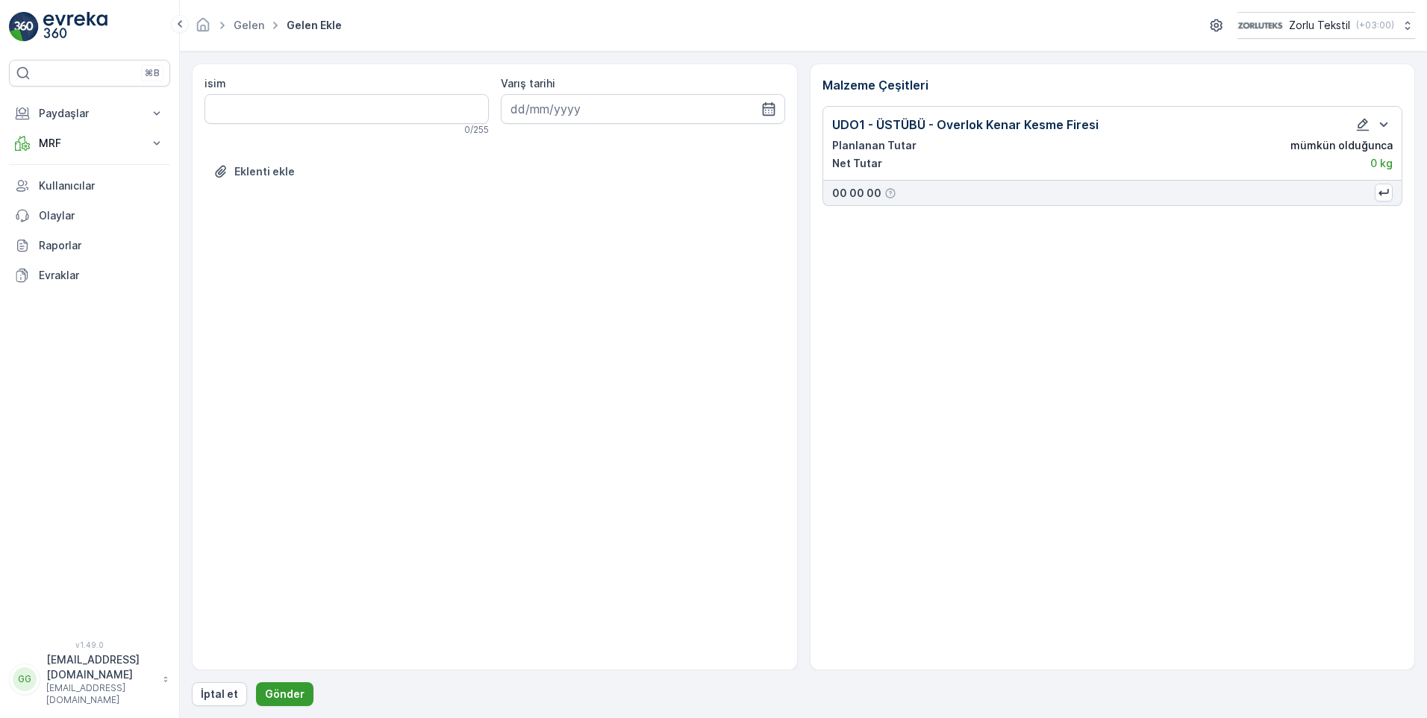
click at [281, 694] on p "Gönder" at bounding box center [285, 693] width 40 height 15
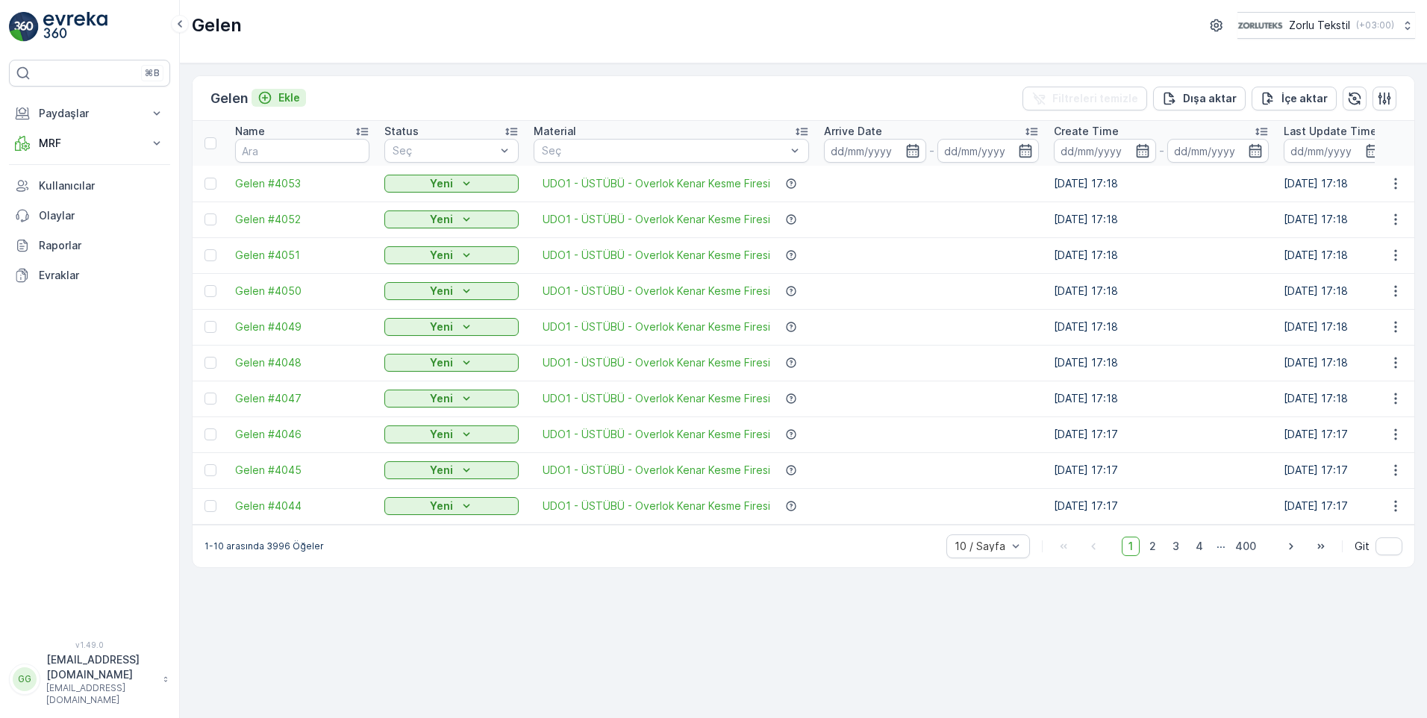
click at [300, 99] on p "Ekle" at bounding box center [289, 97] width 22 height 15
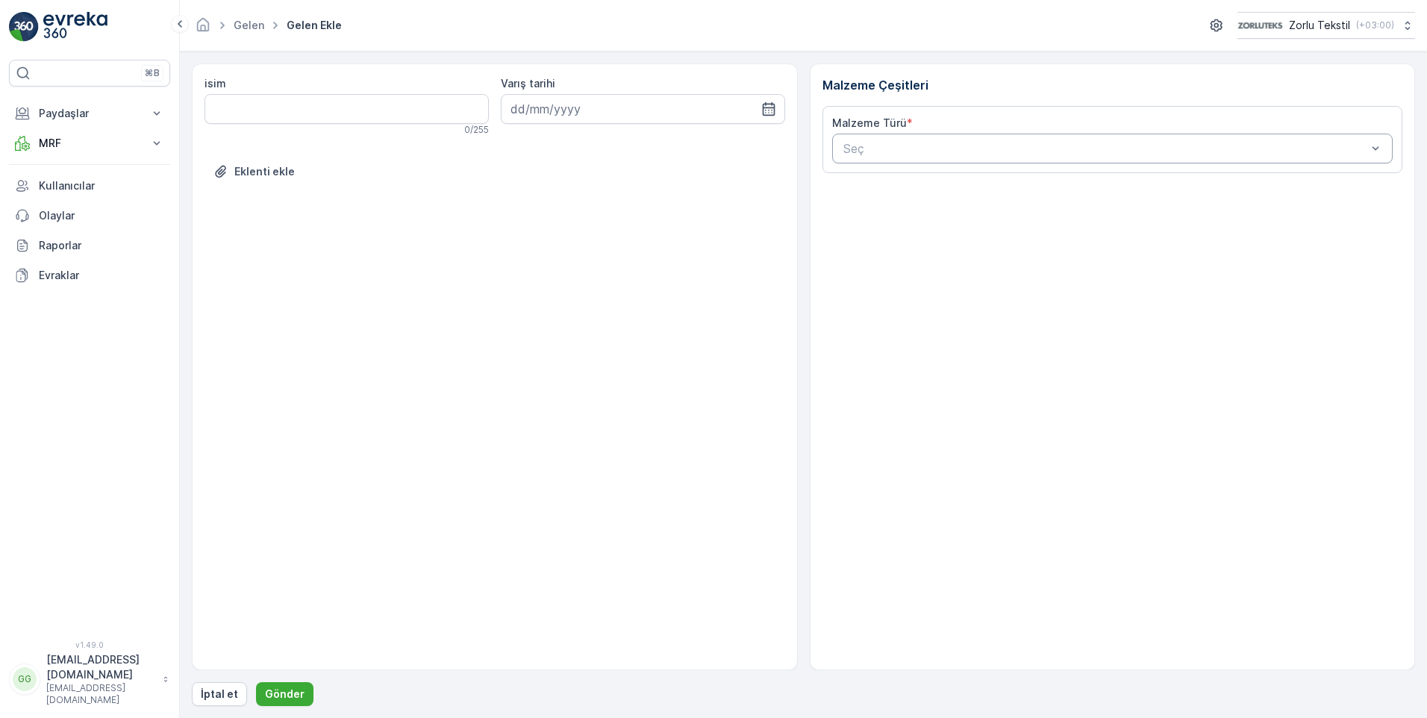
click at [891, 154] on div at bounding box center [1105, 148] width 527 height 13
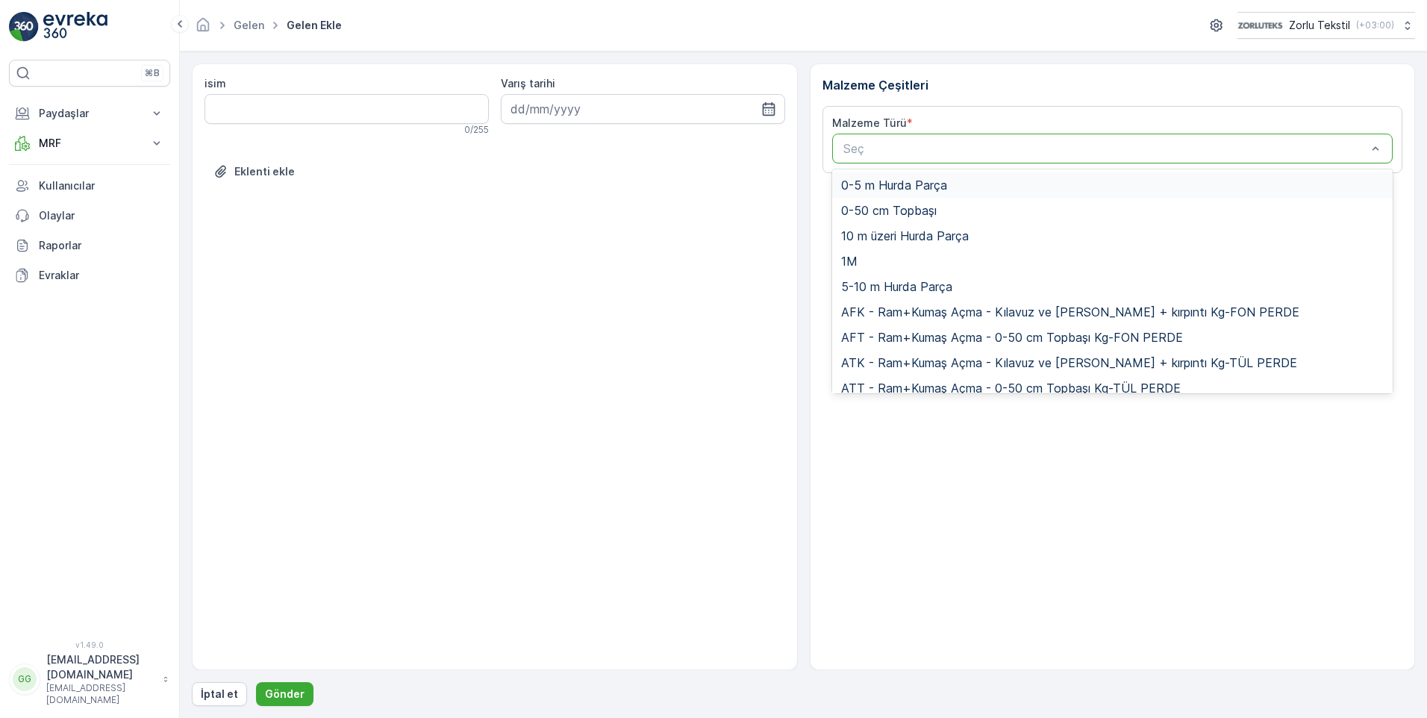
paste input "UDO1"
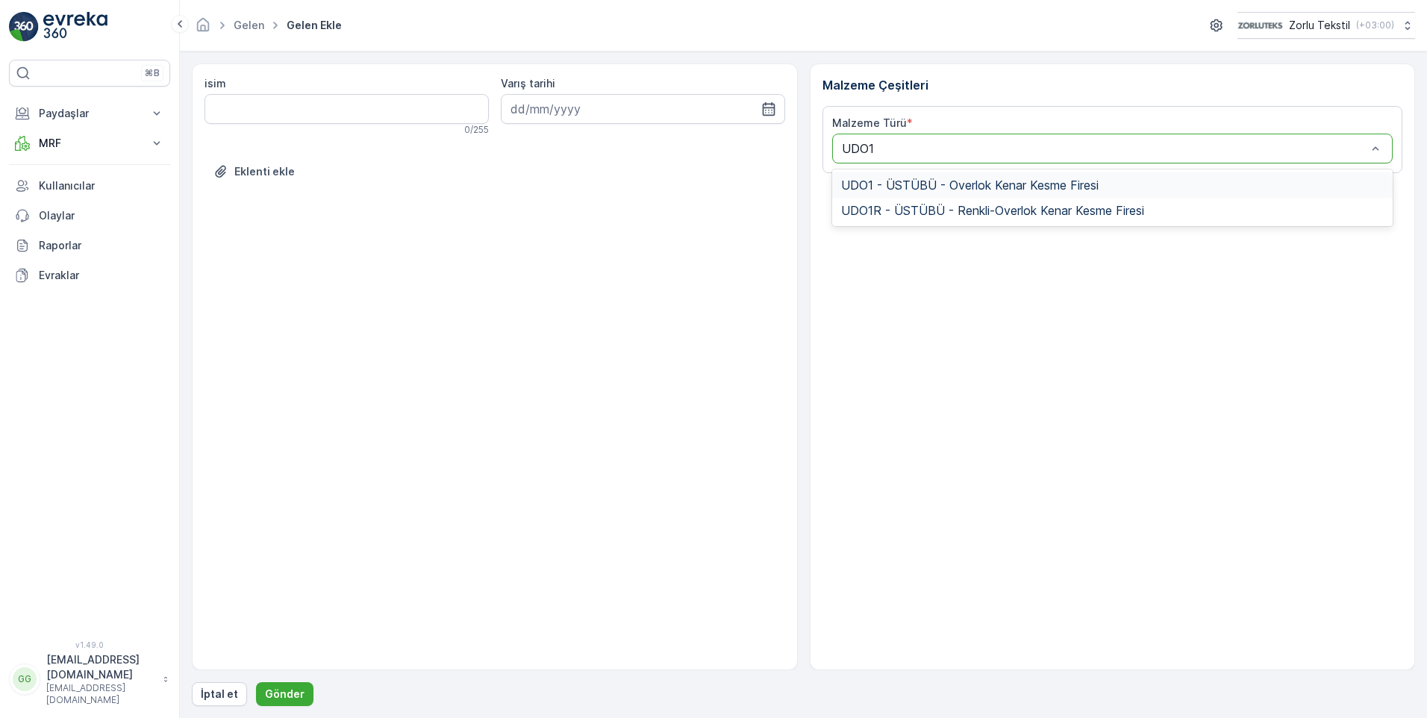
click at [890, 177] on div "UDO1 - ÜSTÜBÜ - Overlok Kenar Kesme Firesi" at bounding box center [1112, 184] width 561 height 25
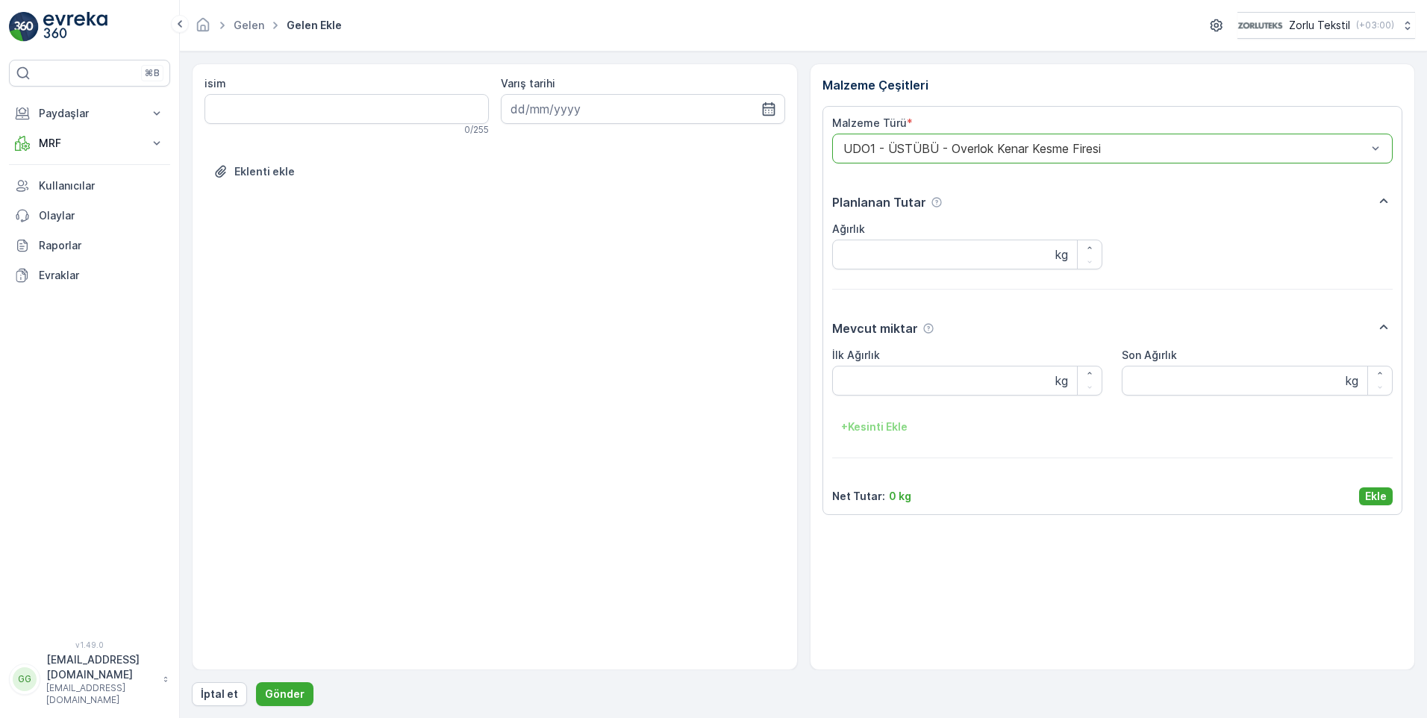
click at [1373, 494] on p "Ekle" at bounding box center [1376, 496] width 22 height 15
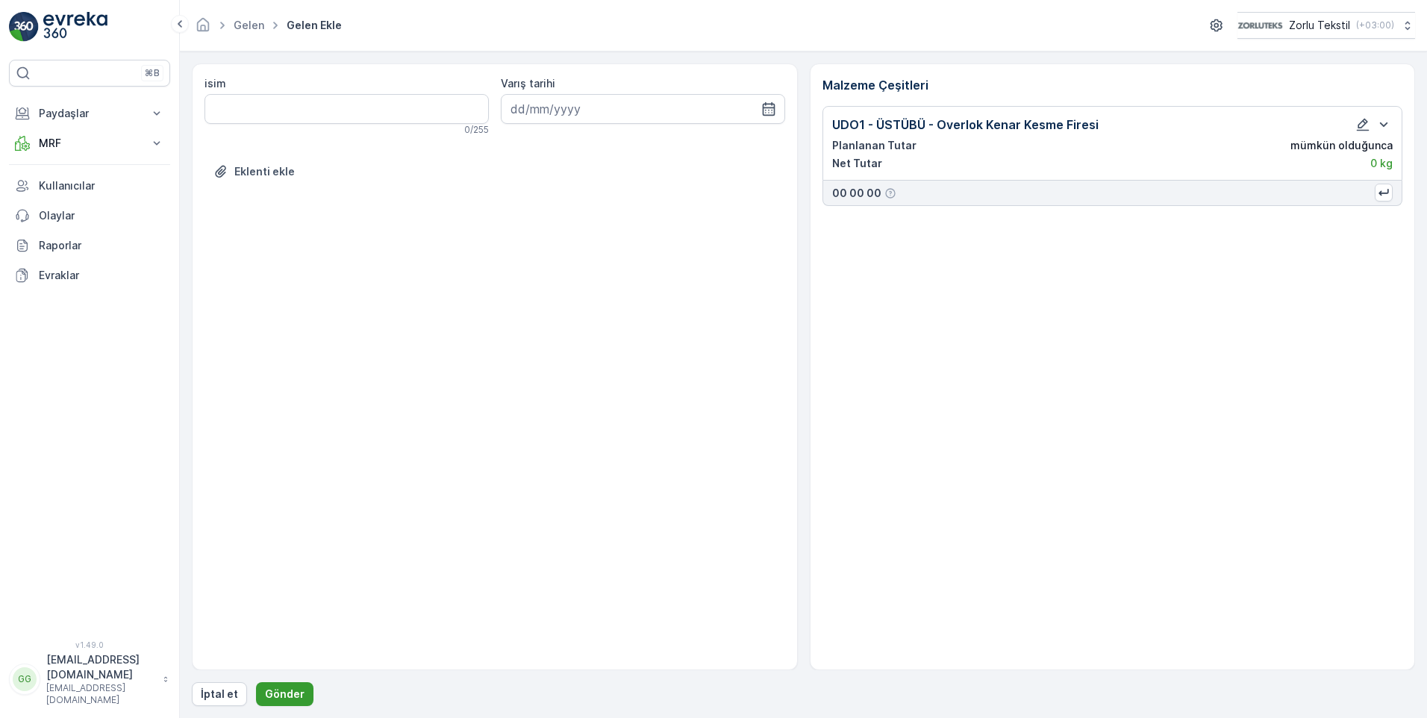
click at [274, 691] on p "Gönder" at bounding box center [285, 693] width 40 height 15
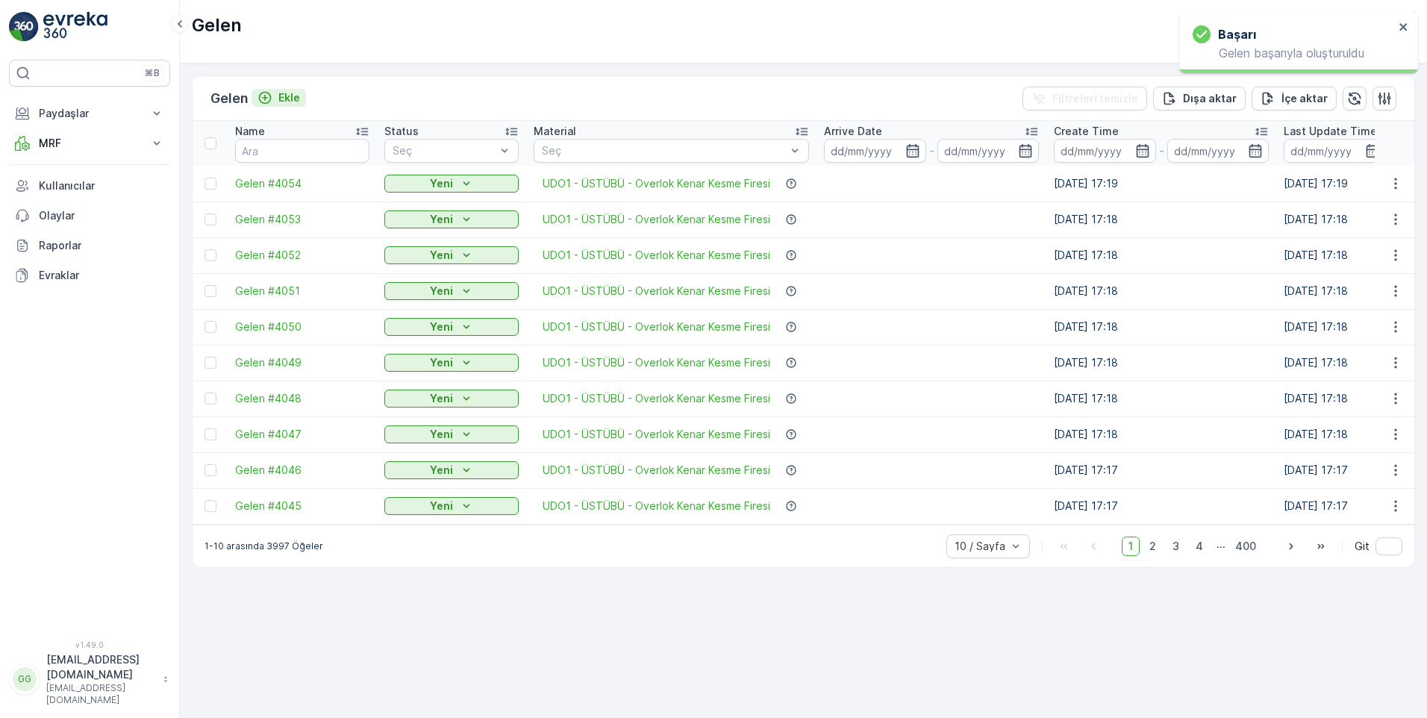
click at [290, 95] on p "Ekle" at bounding box center [289, 97] width 22 height 15
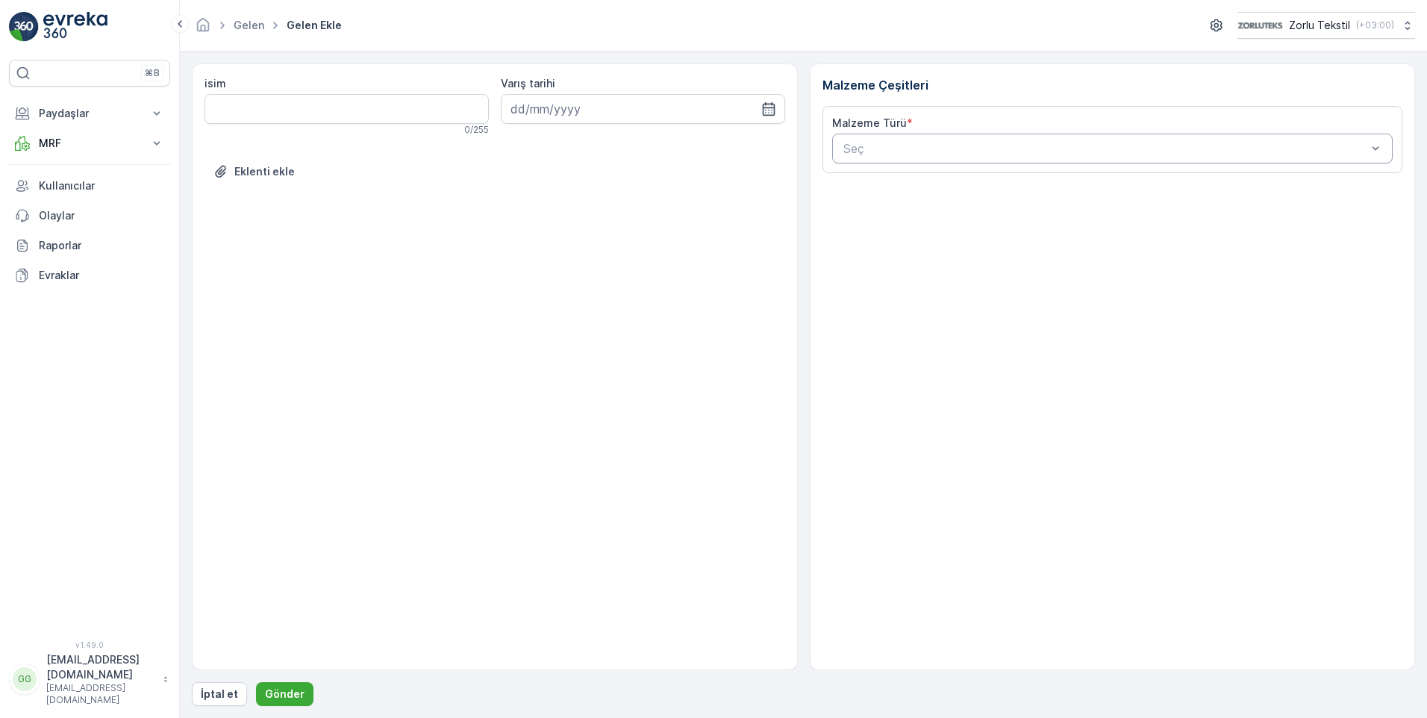
click at [876, 137] on div "Seç" at bounding box center [1112, 149] width 561 height 30
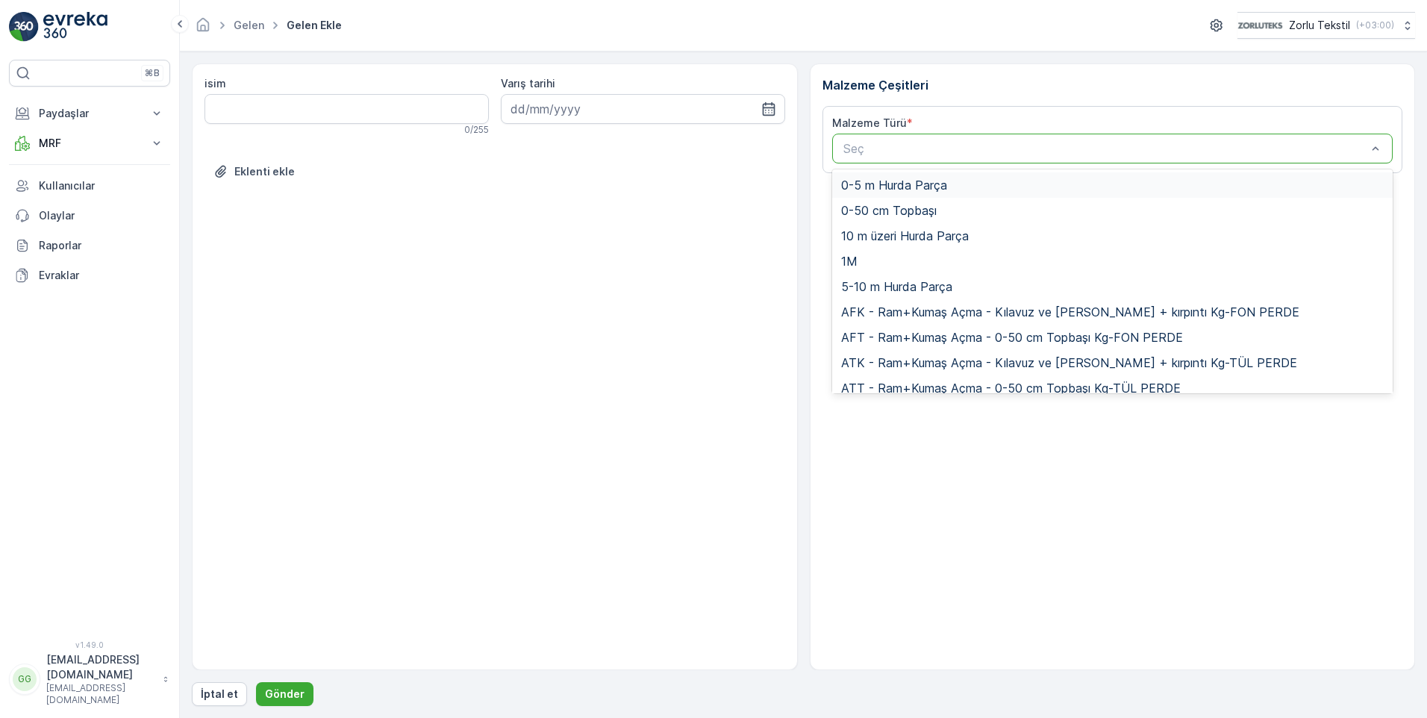
paste input "UDO1"
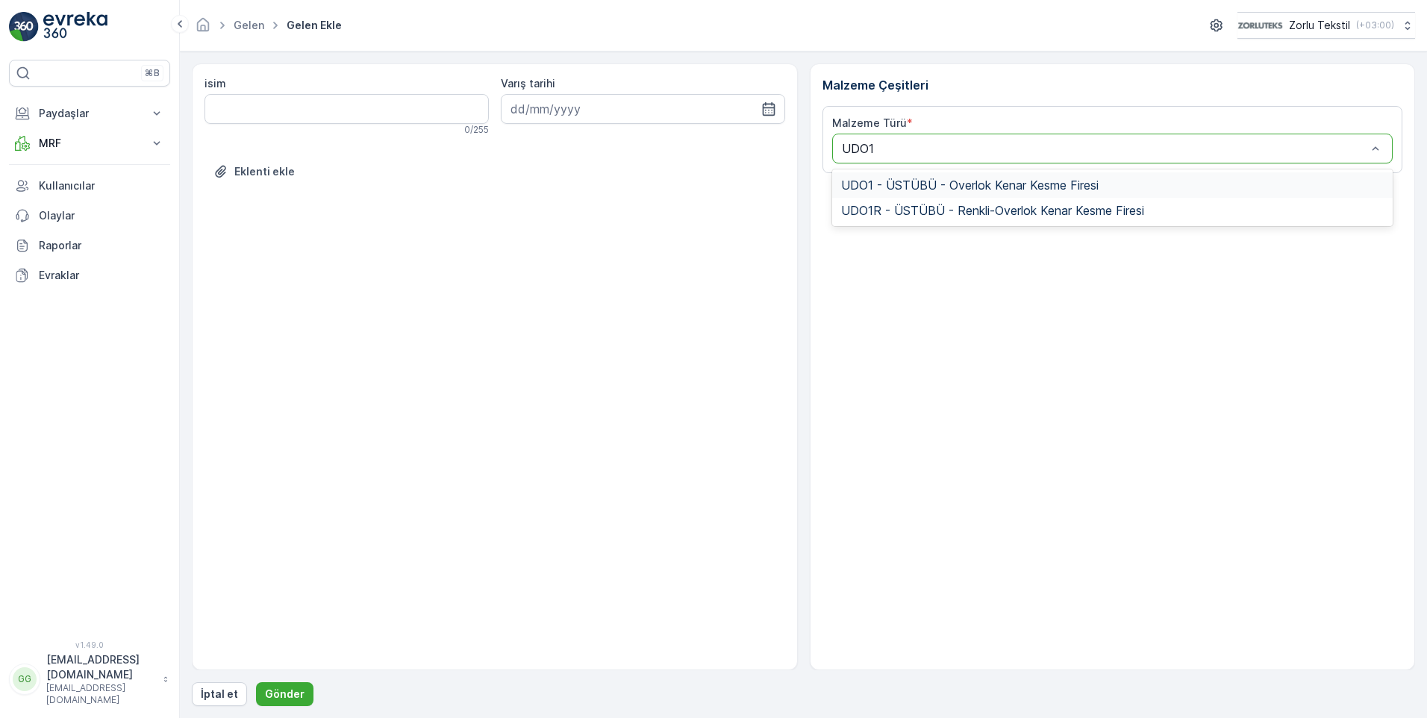
click at [887, 175] on div "UDO1 - ÜSTÜBÜ - Overlok Kenar Kesme Firesi" at bounding box center [1112, 184] width 561 height 25
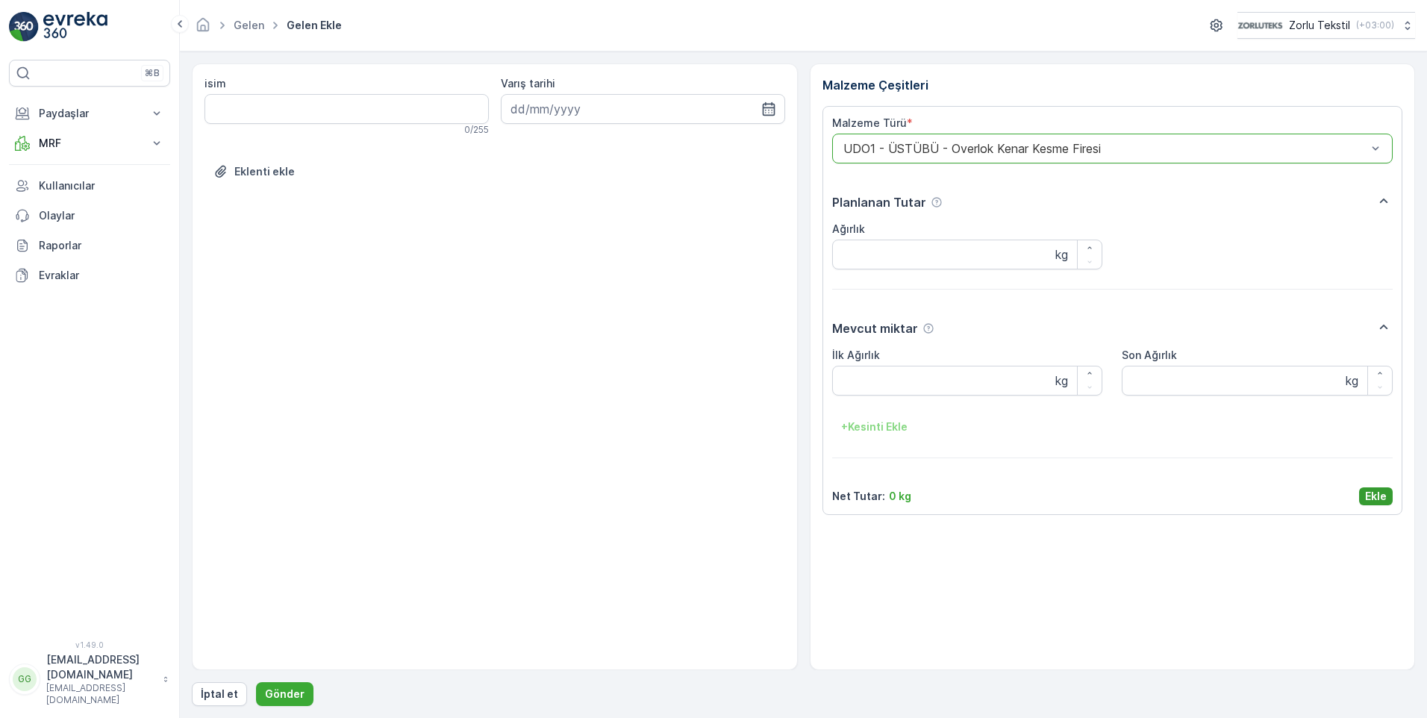
click at [1386, 498] on button "Ekle" at bounding box center [1376, 496] width 34 height 18
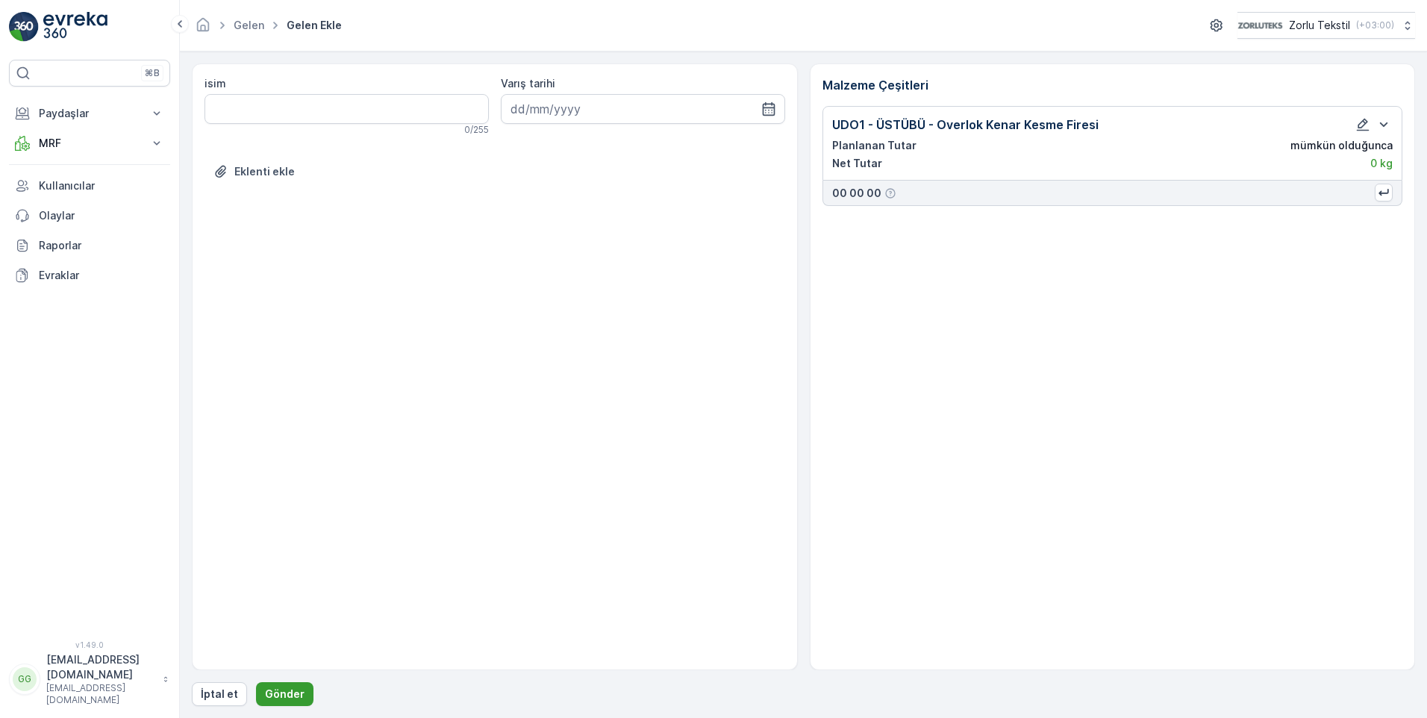
click at [265, 694] on p "Gönder" at bounding box center [285, 693] width 40 height 15
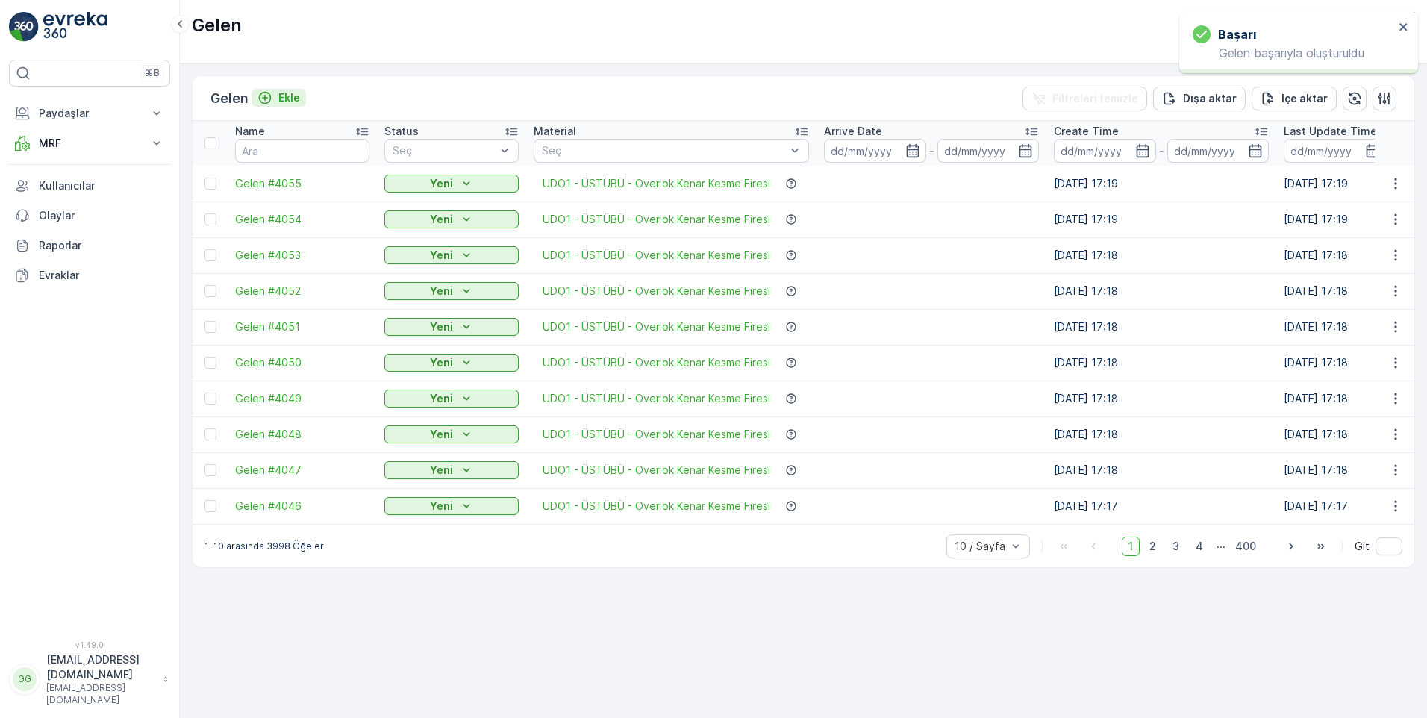
click at [292, 96] on p "Ekle" at bounding box center [289, 97] width 22 height 15
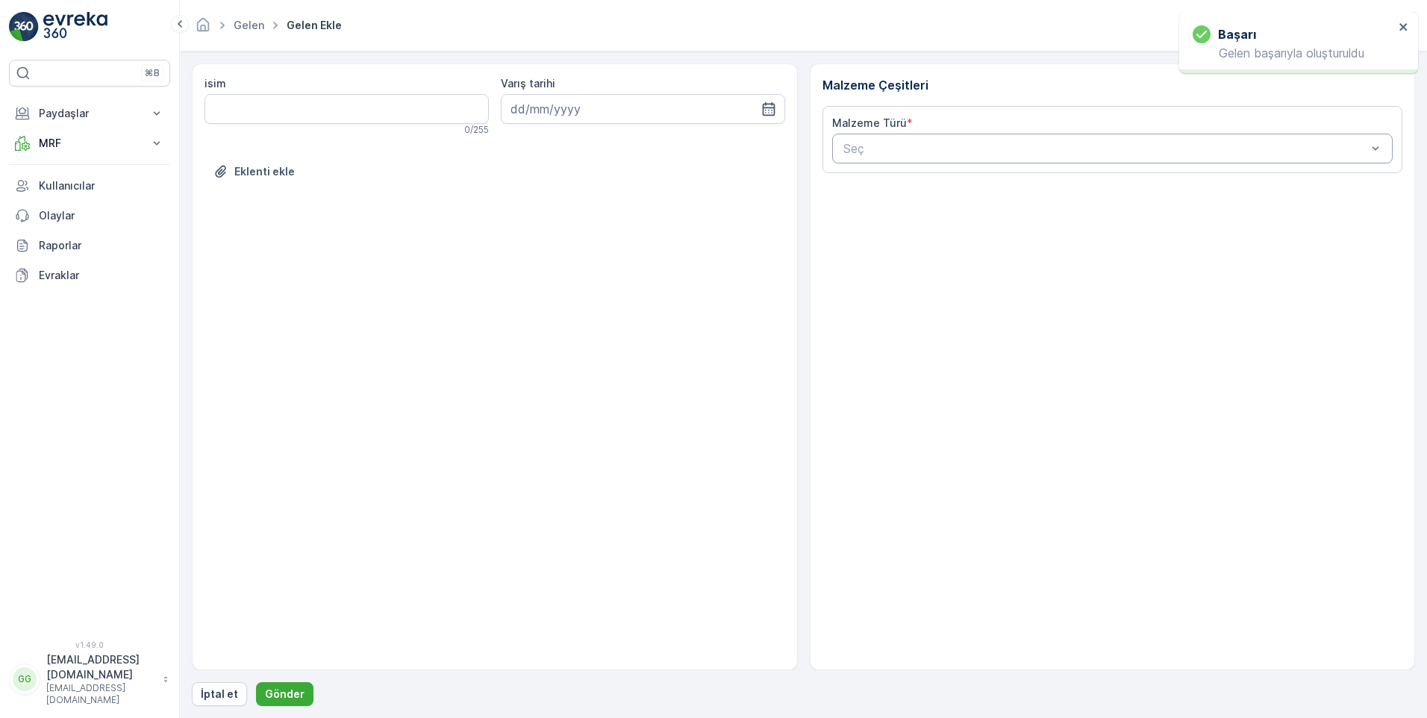
click at [893, 149] on div at bounding box center [1105, 148] width 527 height 13
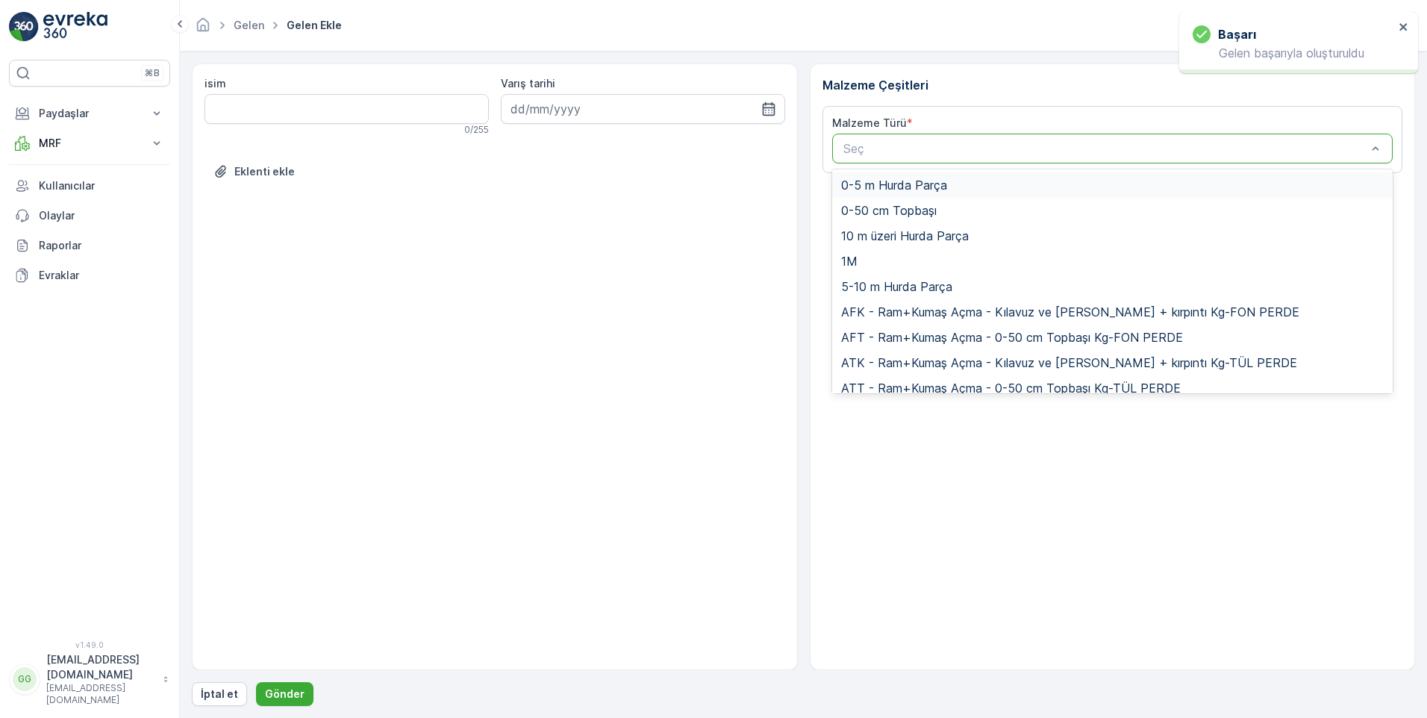
paste input "UDO1"
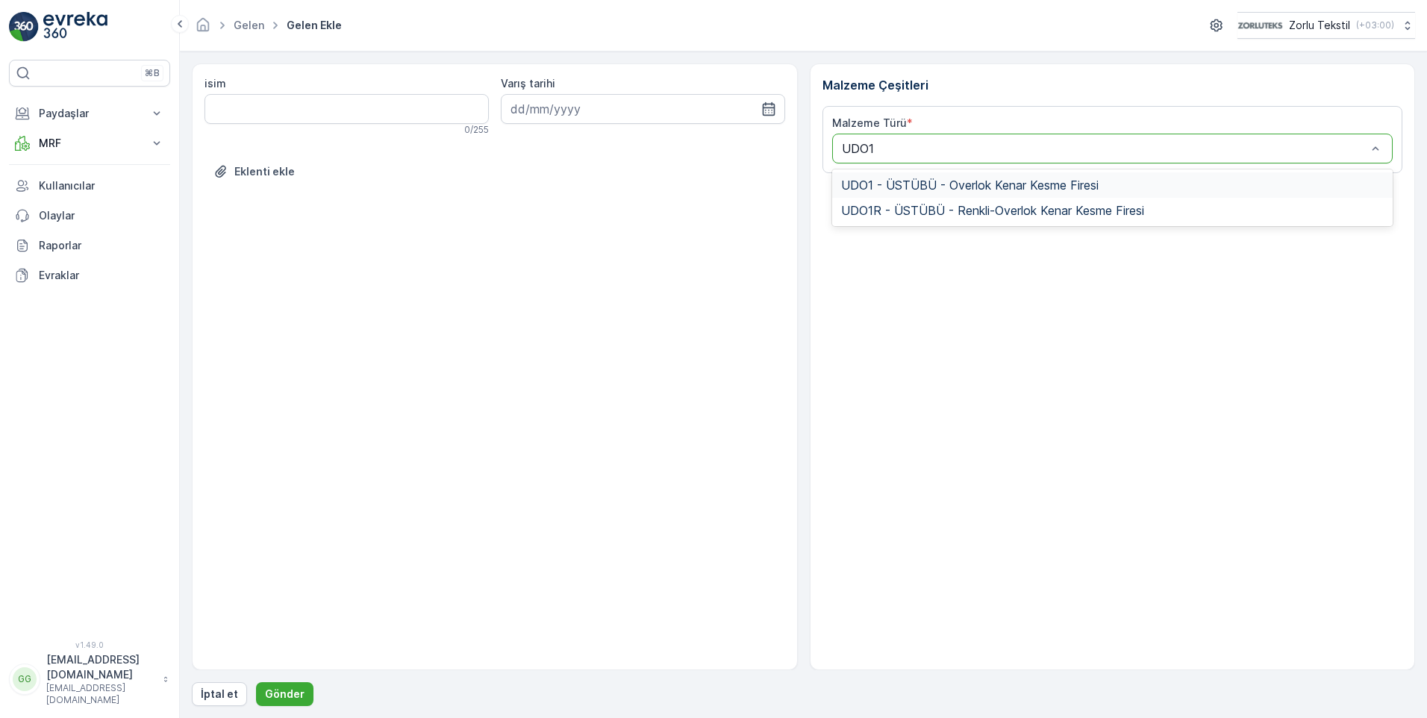
click at [893, 187] on span "UDO1 - ÜSTÜBÜ - Overlok Kenar Kesme Firesi" at bounding box center [969, 184] width 257 height 13
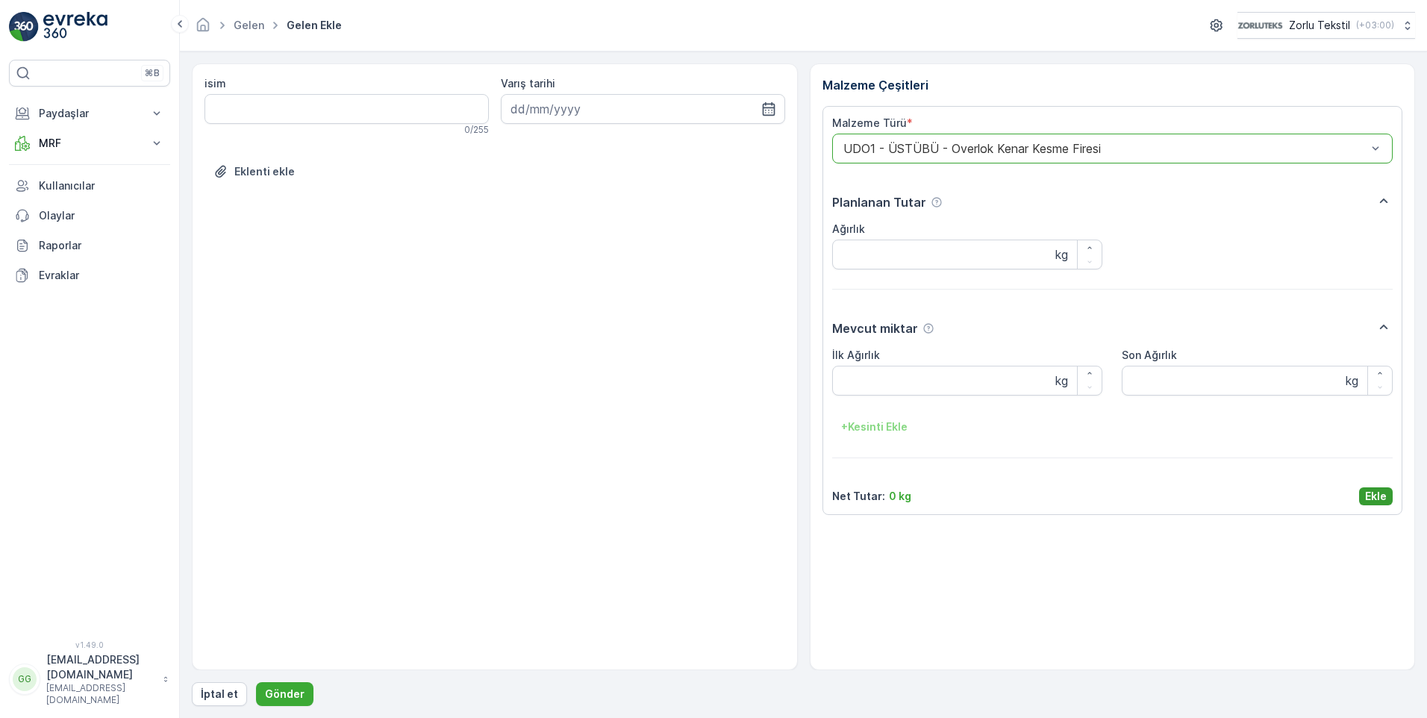
click at [1376, 492] on p "Ekle" at bounding box center [1376, 496] width 22 height 15
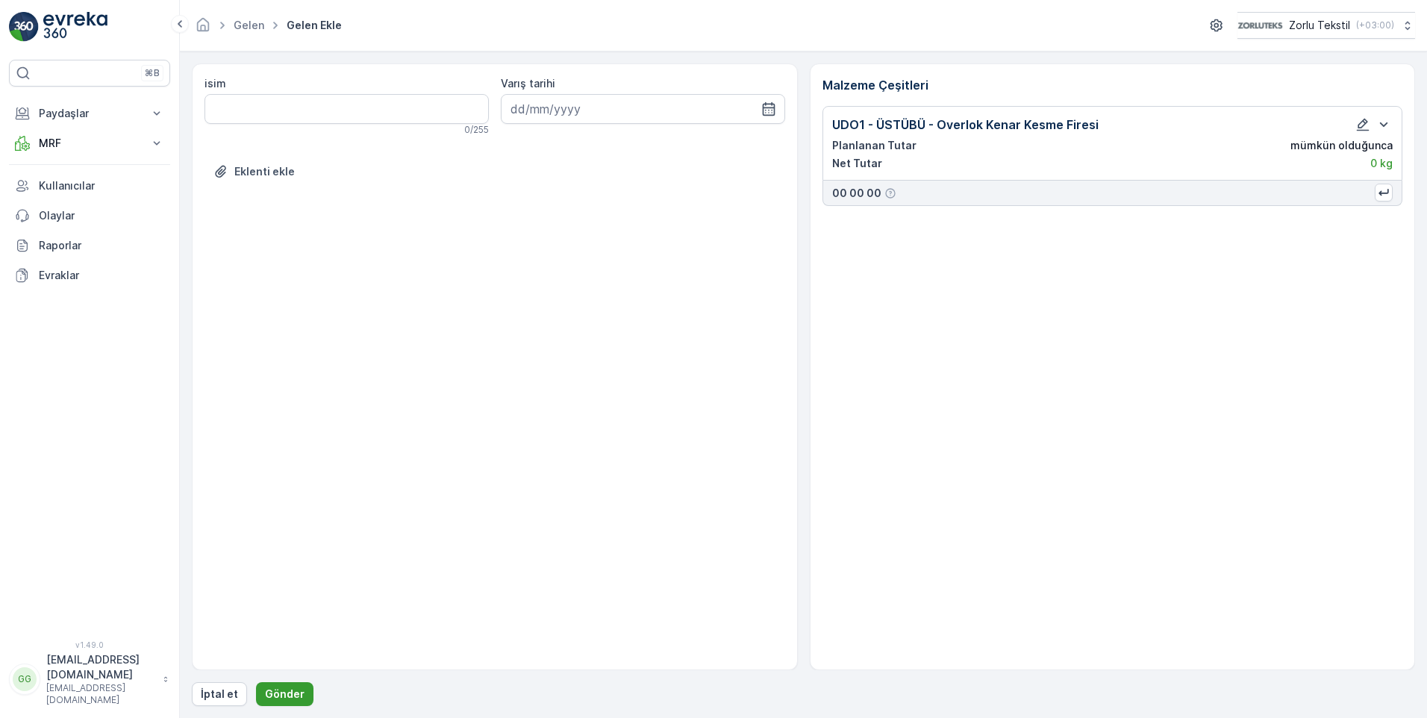
click at [289, 689] on p "Gönder" at bounding box center [285, 693] width 40 height 15
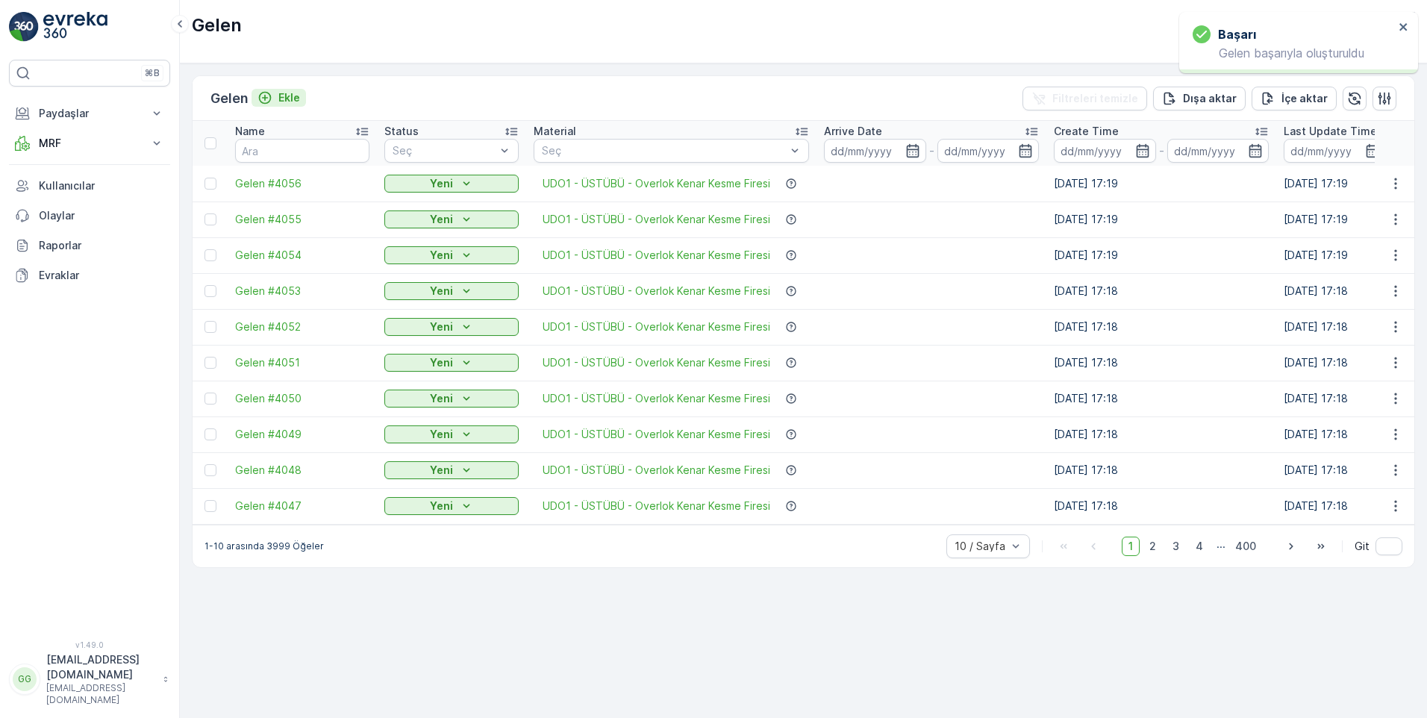
click at [284, 96] on p "Ekle" at bounding box center [289, 97] width 22 height 15
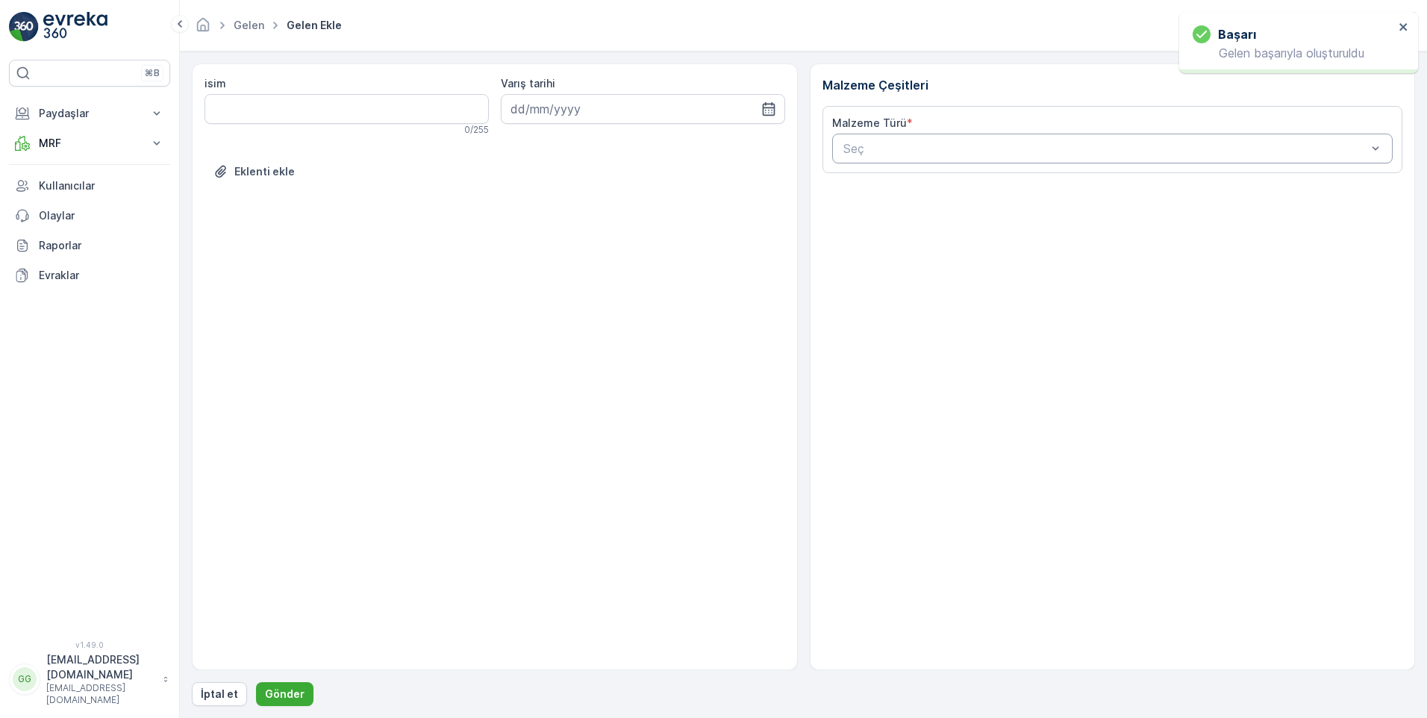
click at [866, 143] on div at bounding box center [1105, 148] width 527 height 13
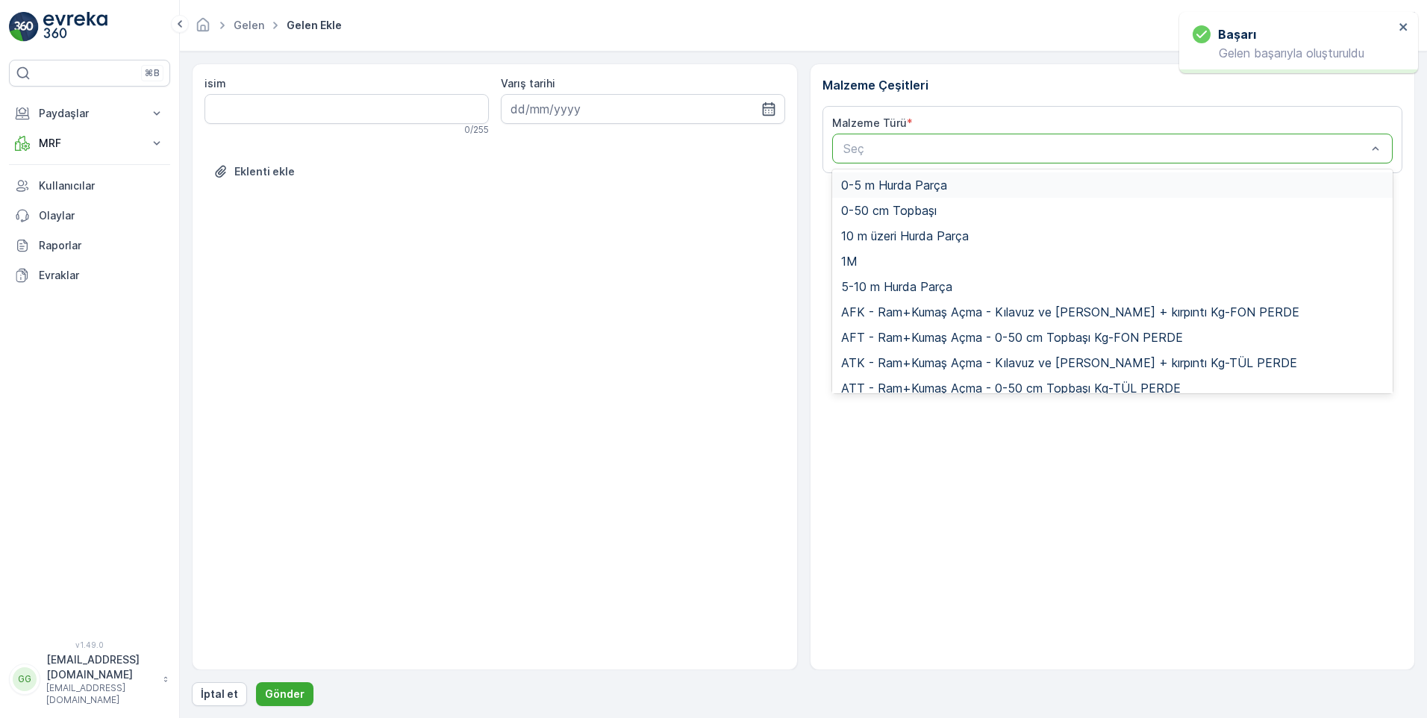
paste input "UDO1"
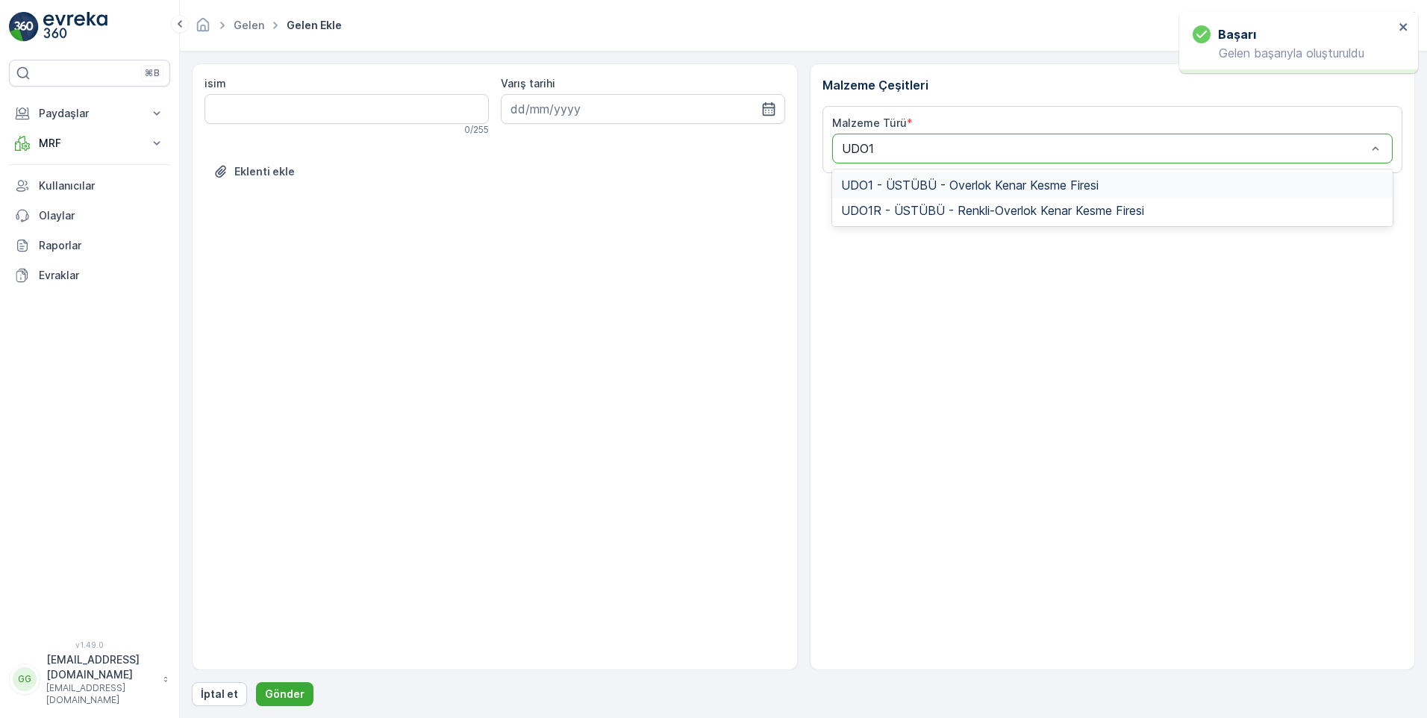
click at [948, 188] on span "UDO1 - ÜSTÜBÜ - Overlok Kenar Kesme Firesi" at bounding box center [969, 184] width 257 height 13
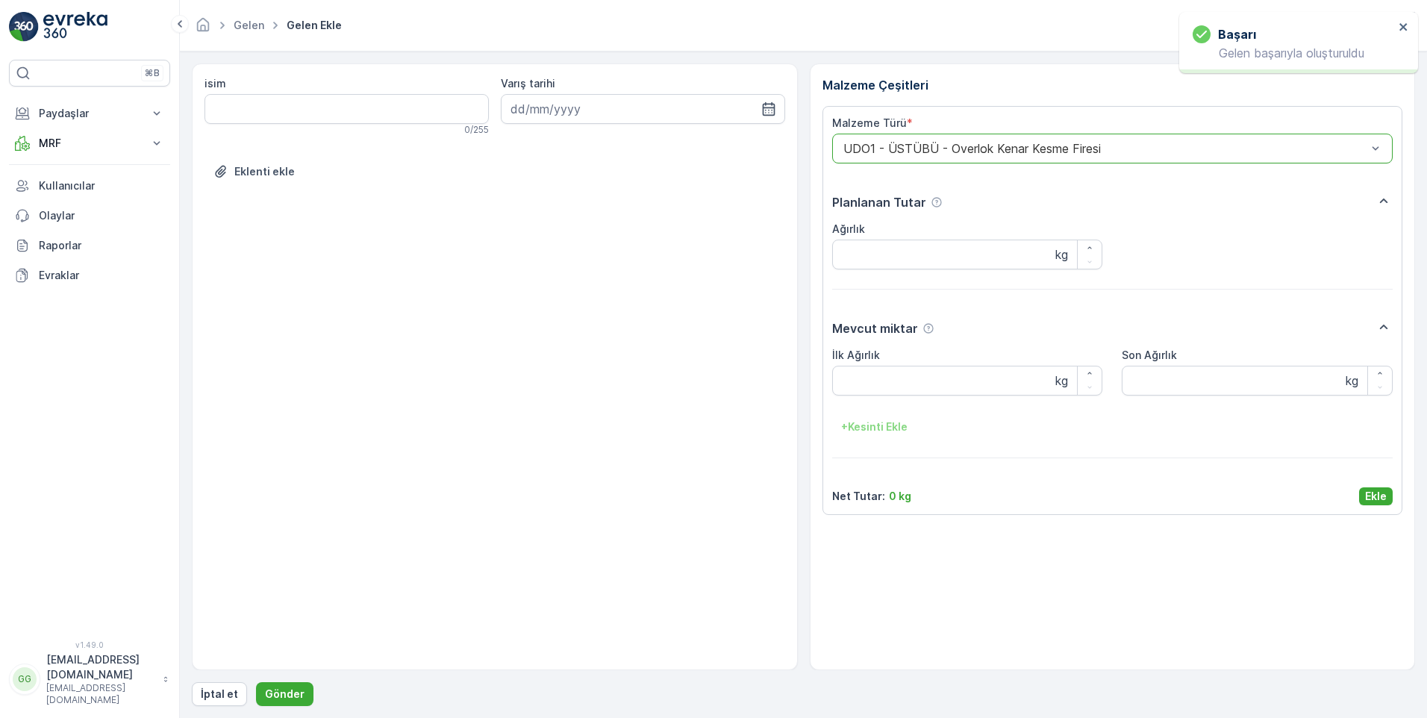
click at [1377, 492] on p "Ekle" at bounding box center [1376, 496] width 22 height 15
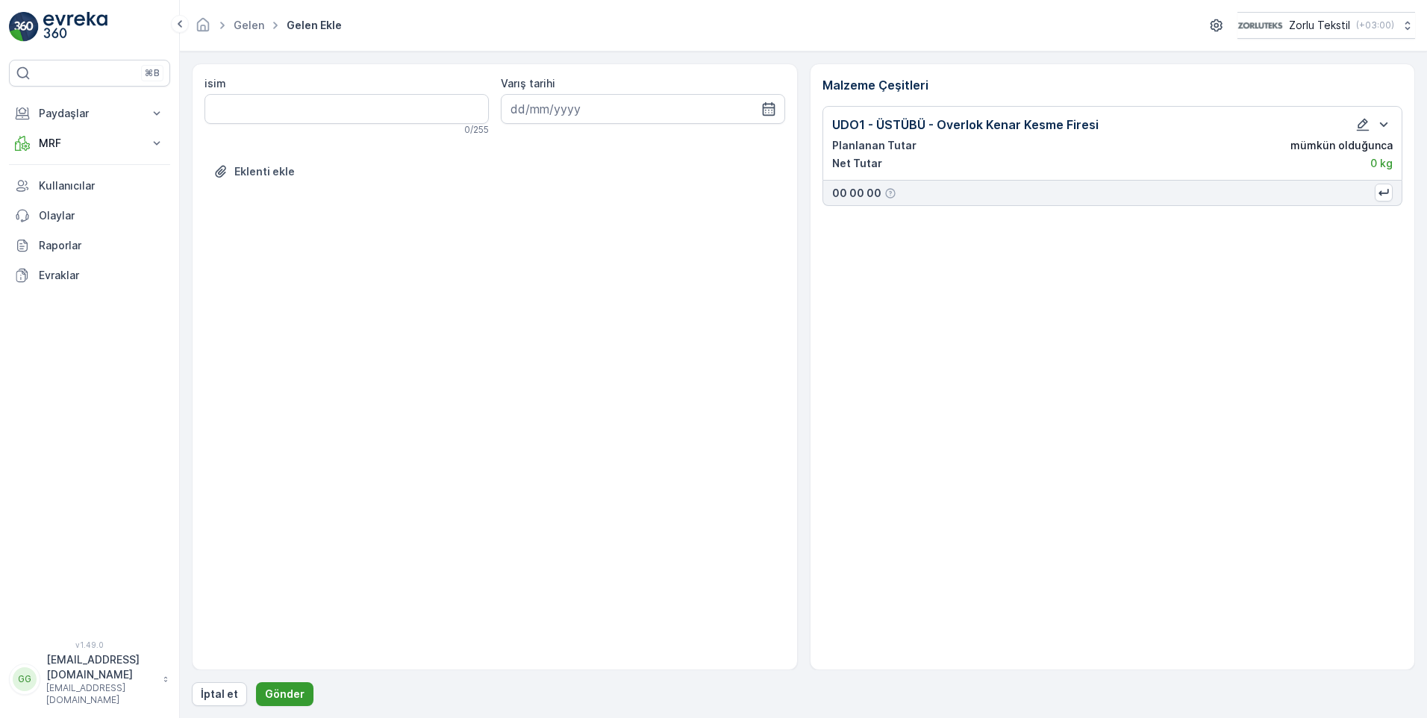
click at [290, 688] on p "Gönder" at bounding box center [285, 693] width 40 height 15
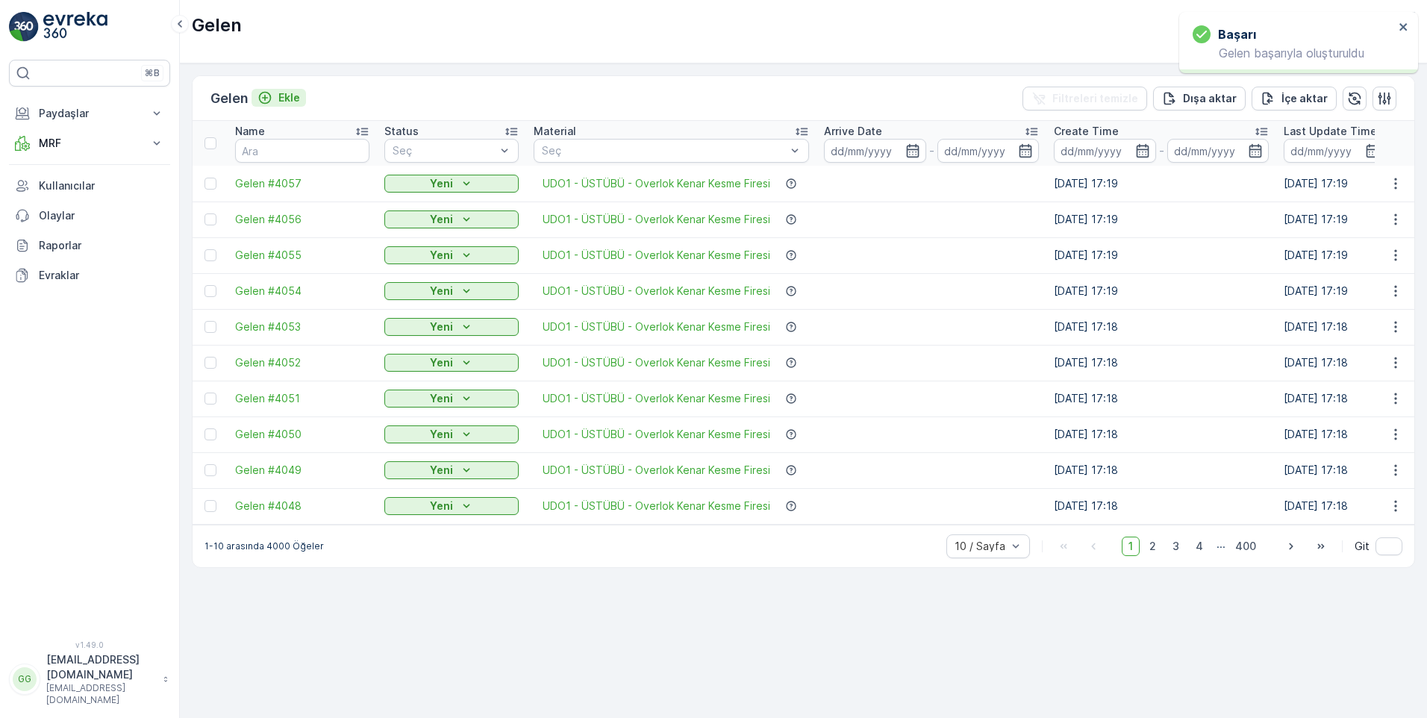
click at [296, 96] on p "Ekle" at bounding box center [289, 97] width 22 height 15
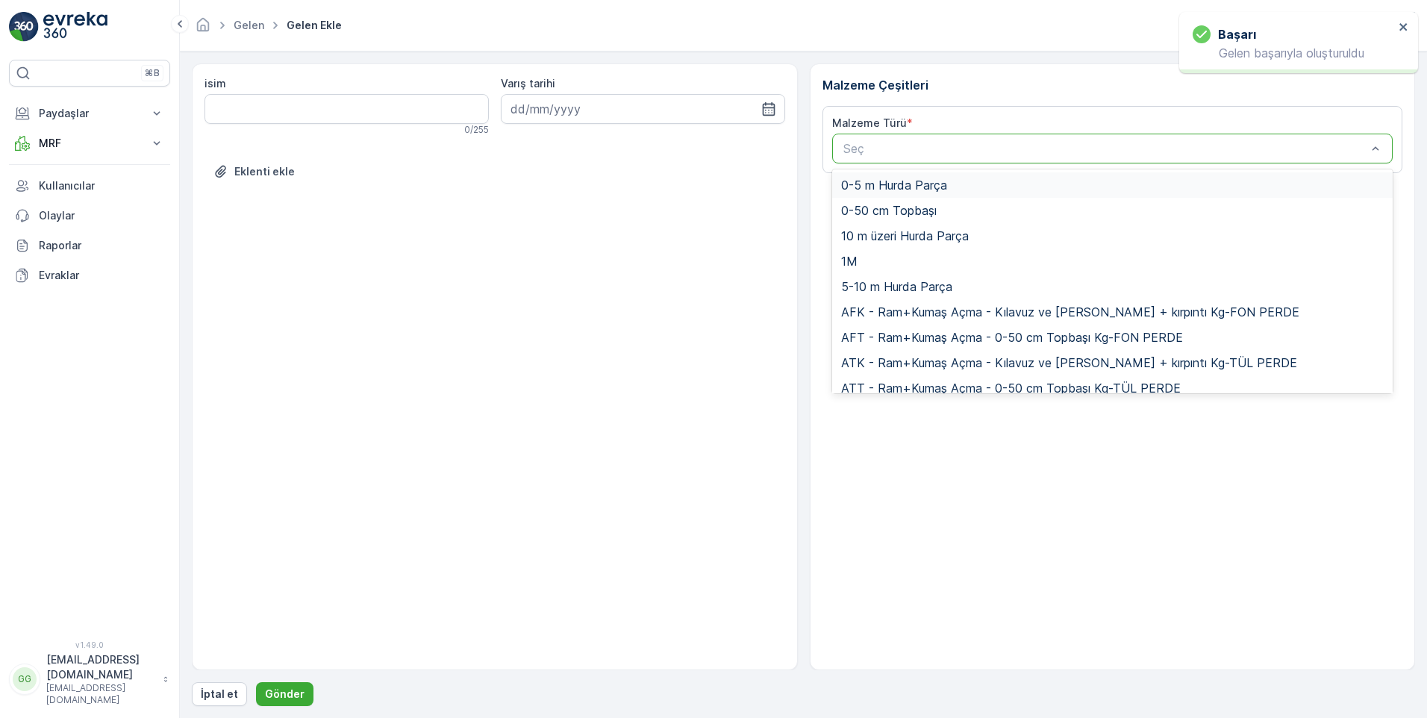
paste input "UDO1"
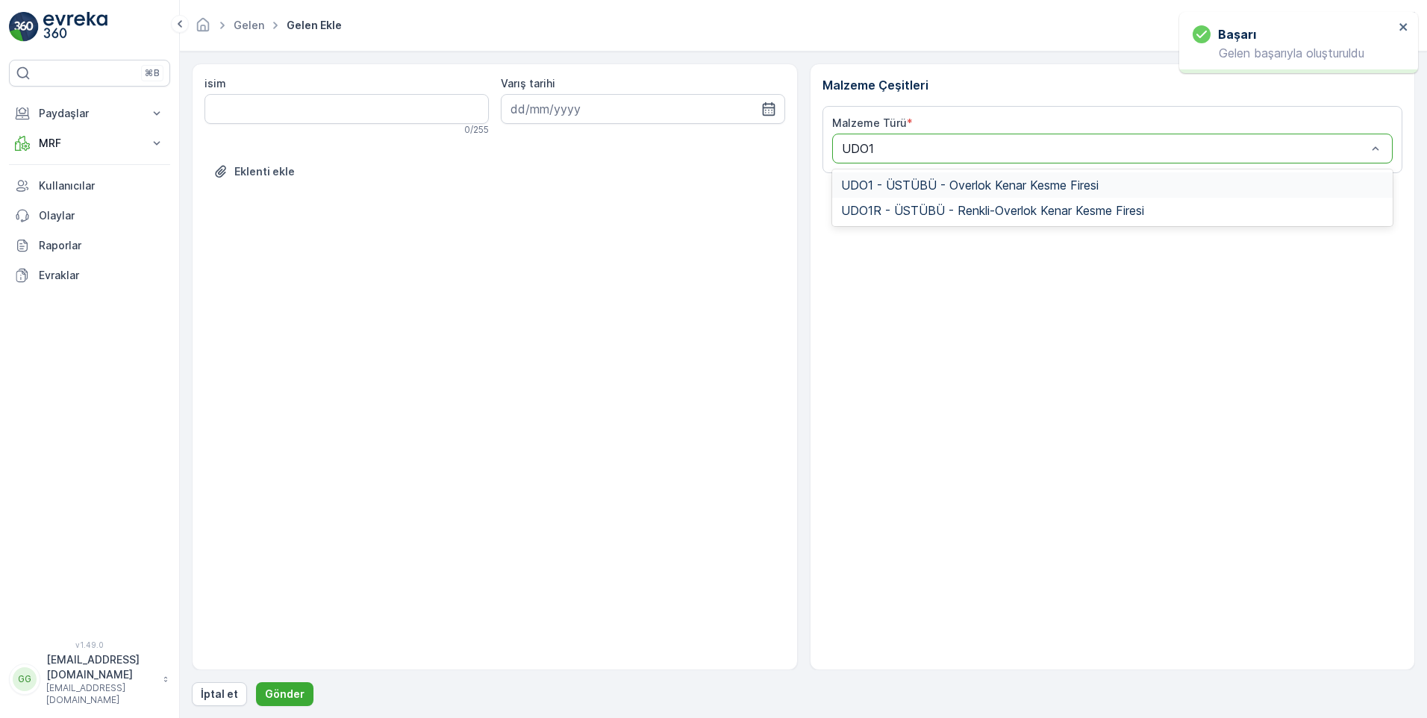
click at [904, 187] on span "UDO1 - ÜSTÜBÜ - Overlok Kenar Kesme Firesi" at bounding box center [969, 184] width 257 height 13
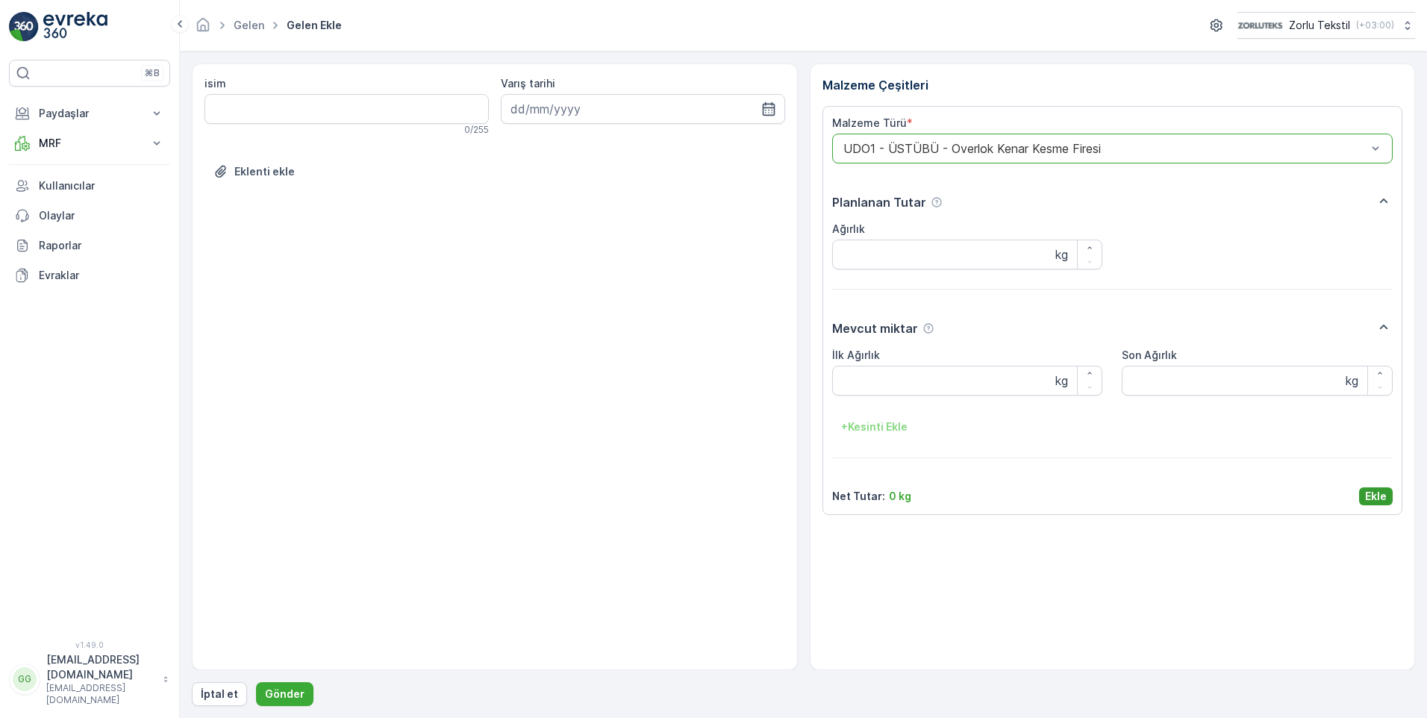
click at [1377, 489] on p "Ekle" at bounding box center [1376, 496] width 22 height 15
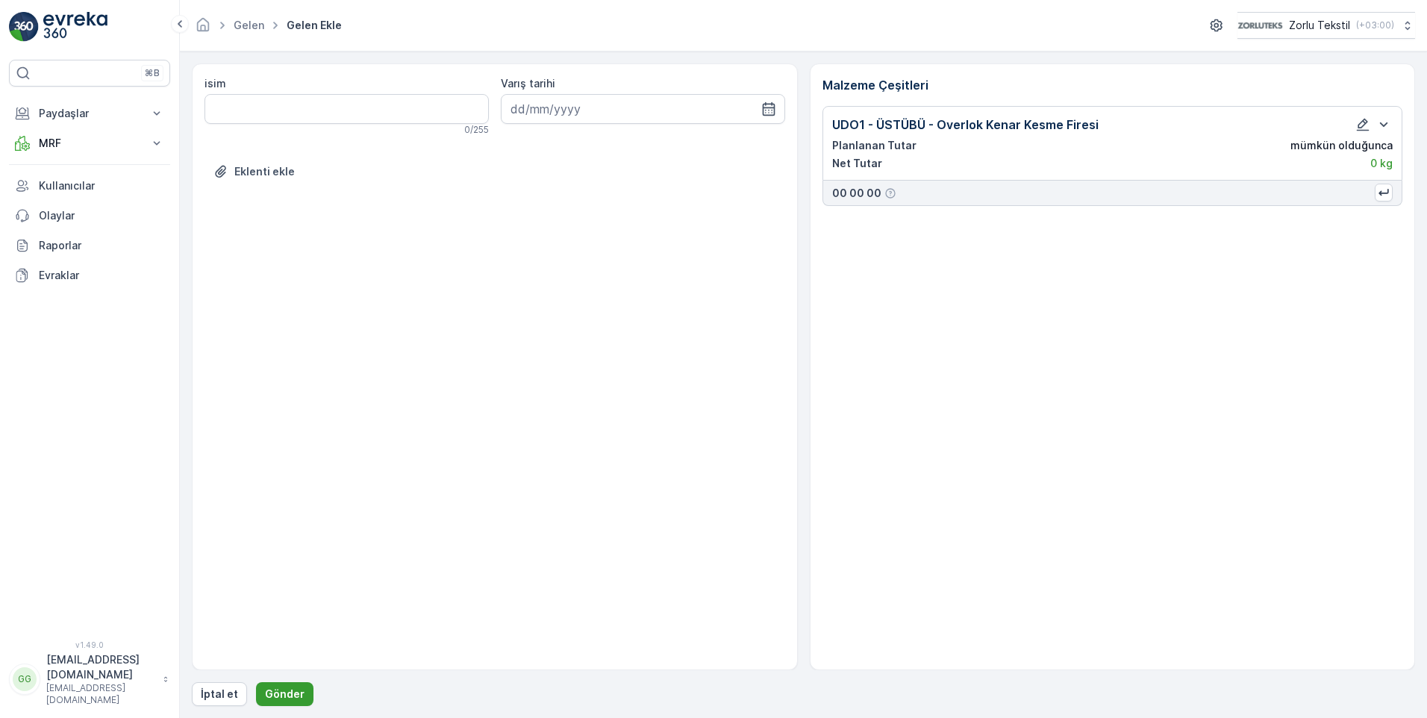
click at [278, 691] on p "Gönder" at bounding box center [285, 693] width 40 height 15
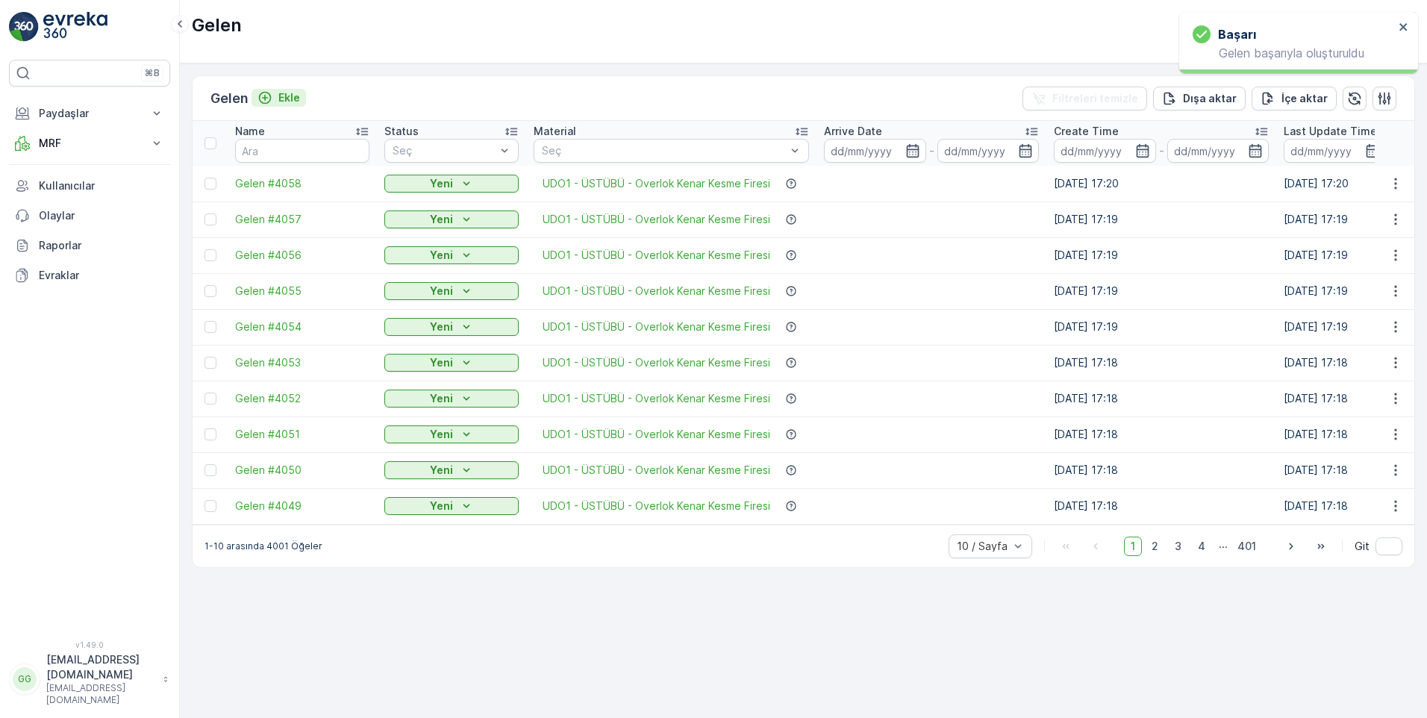
click at [295, 99] on p "Ekle" at bounding box center [289, 97] width 22 height 15
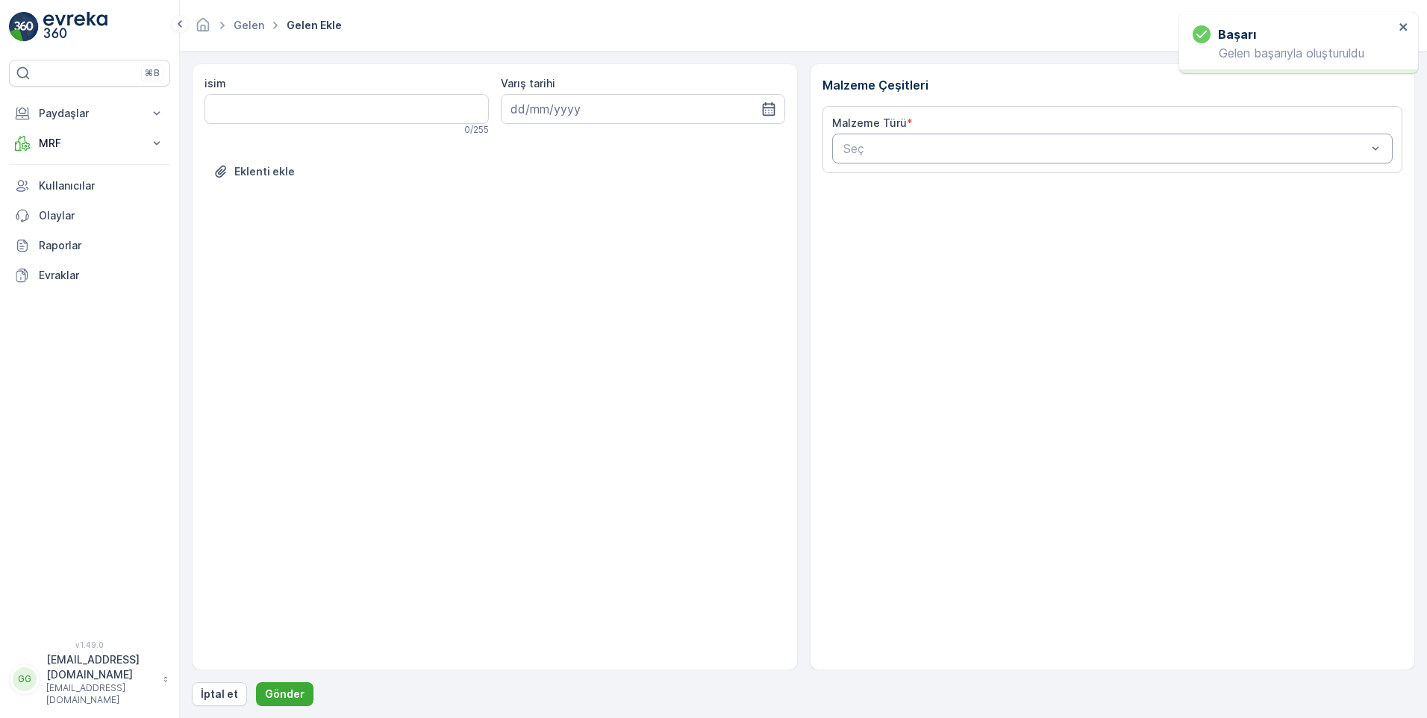
click at [886, 160] on div "Seç" at bounding box center [1112, 149] width 561 height 30
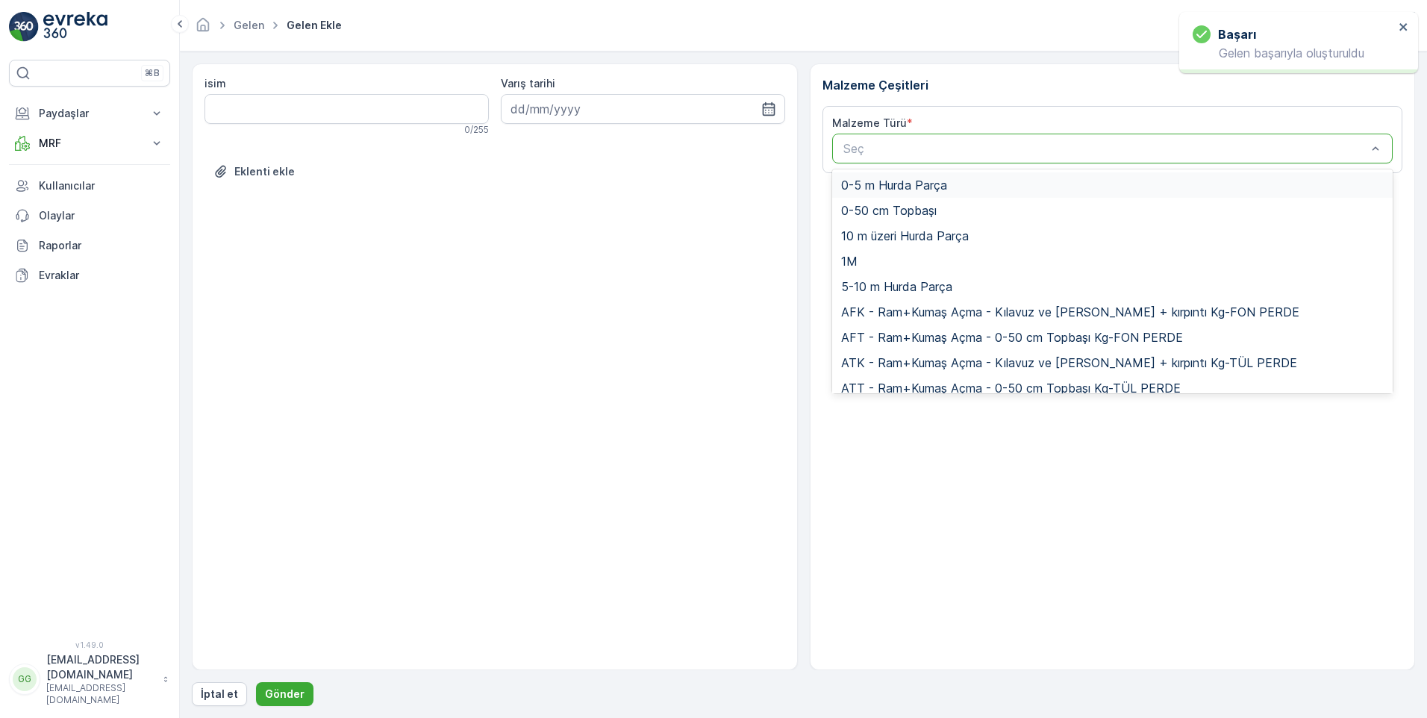
paste input "UDO1"
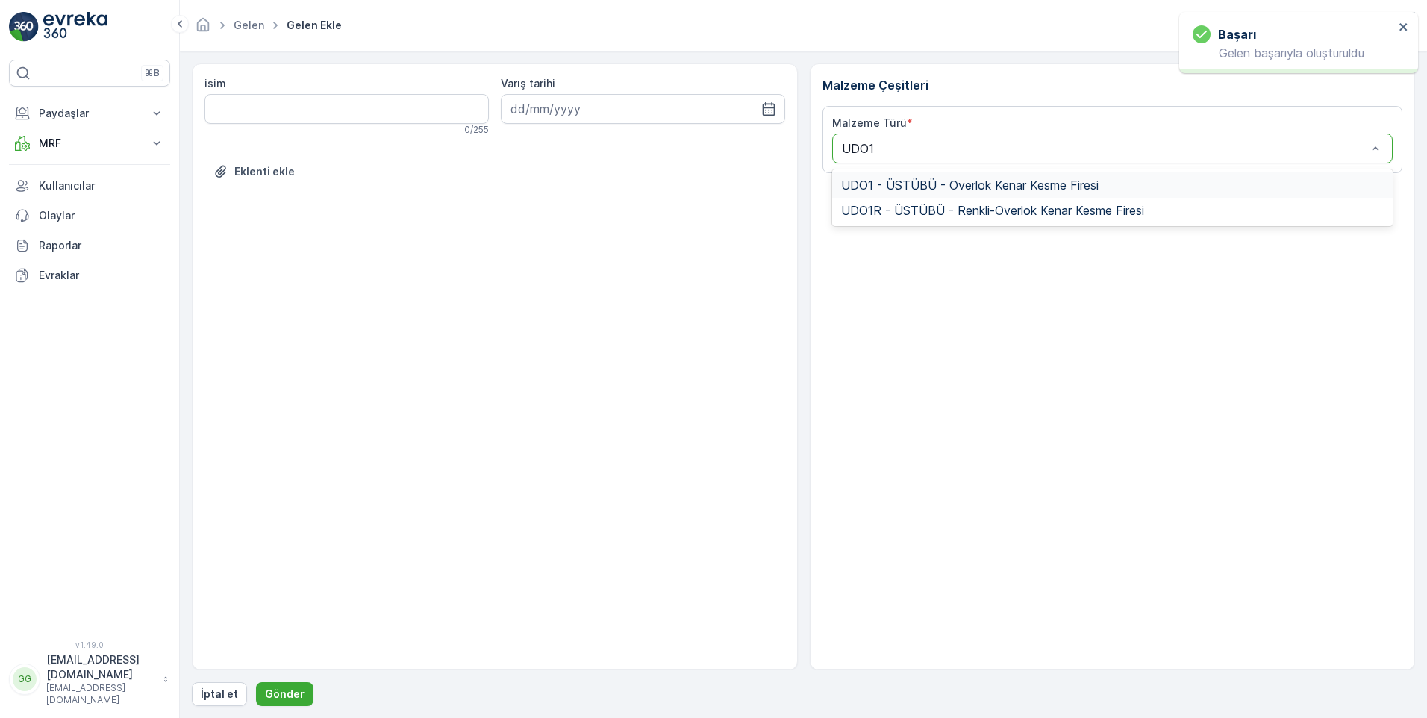
click at [899, 184] on span "UDO1 - ÜSTÜBÜ - Overlok Kenar Kesme Firesi" at bounding box center [969, 184] width 257 height 13
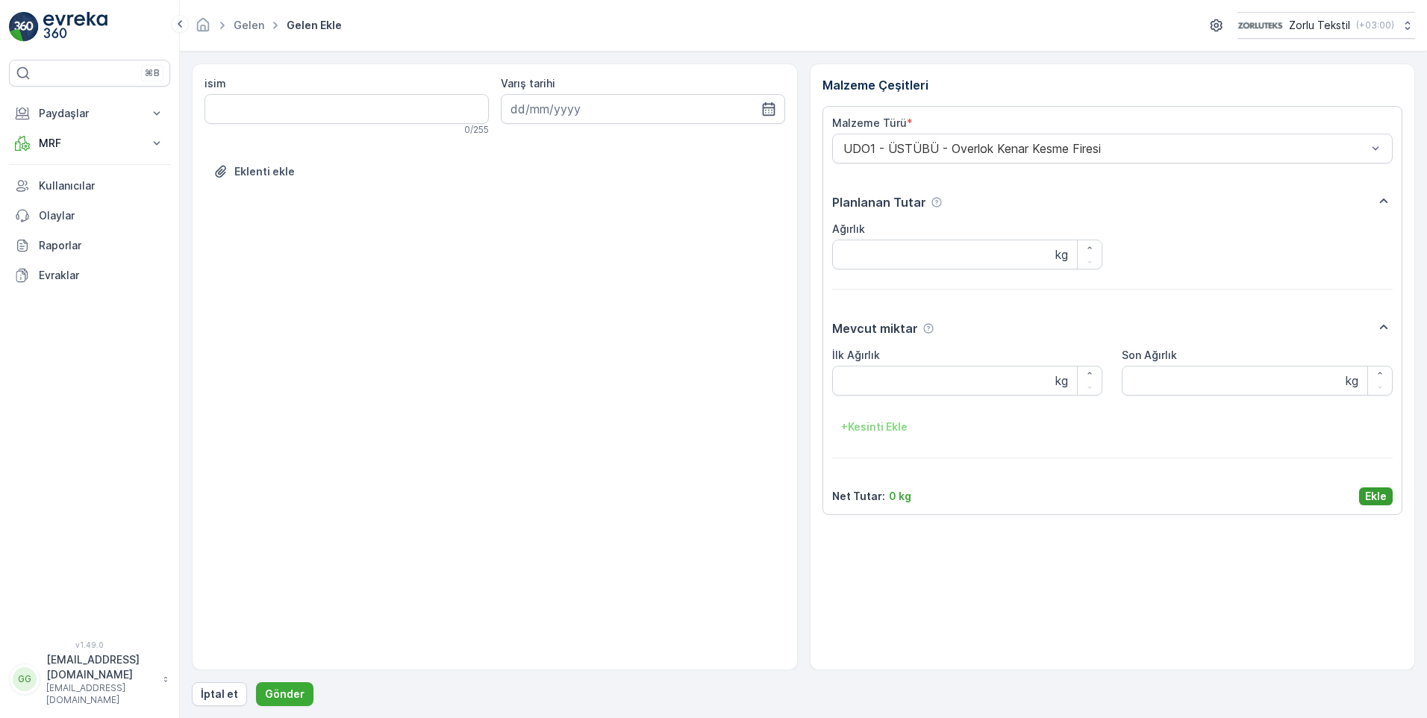
click at [1380, 492] on p "Ekle" at bounding box center [1376, 496] width 22 height 15
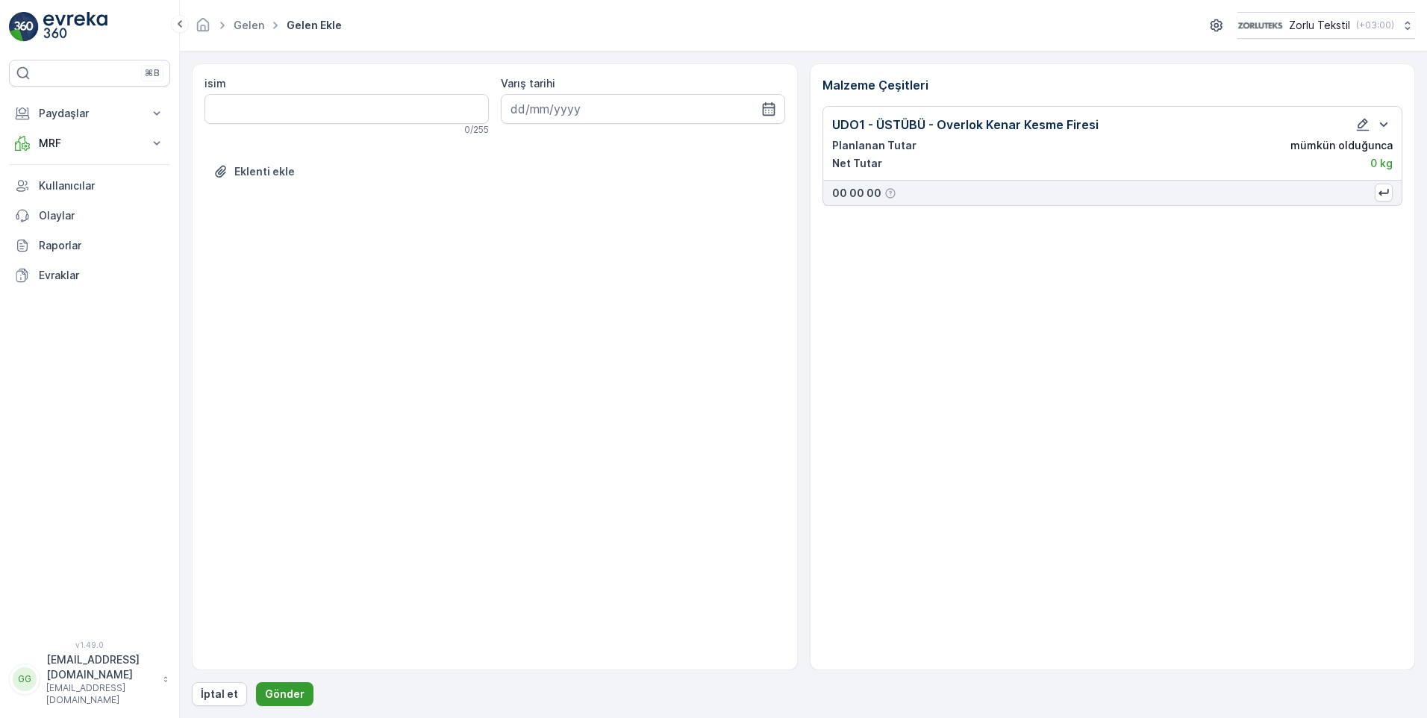
click at [285, 692] on p "Gönder" at bounding box center [285, 693] width 40 height 15
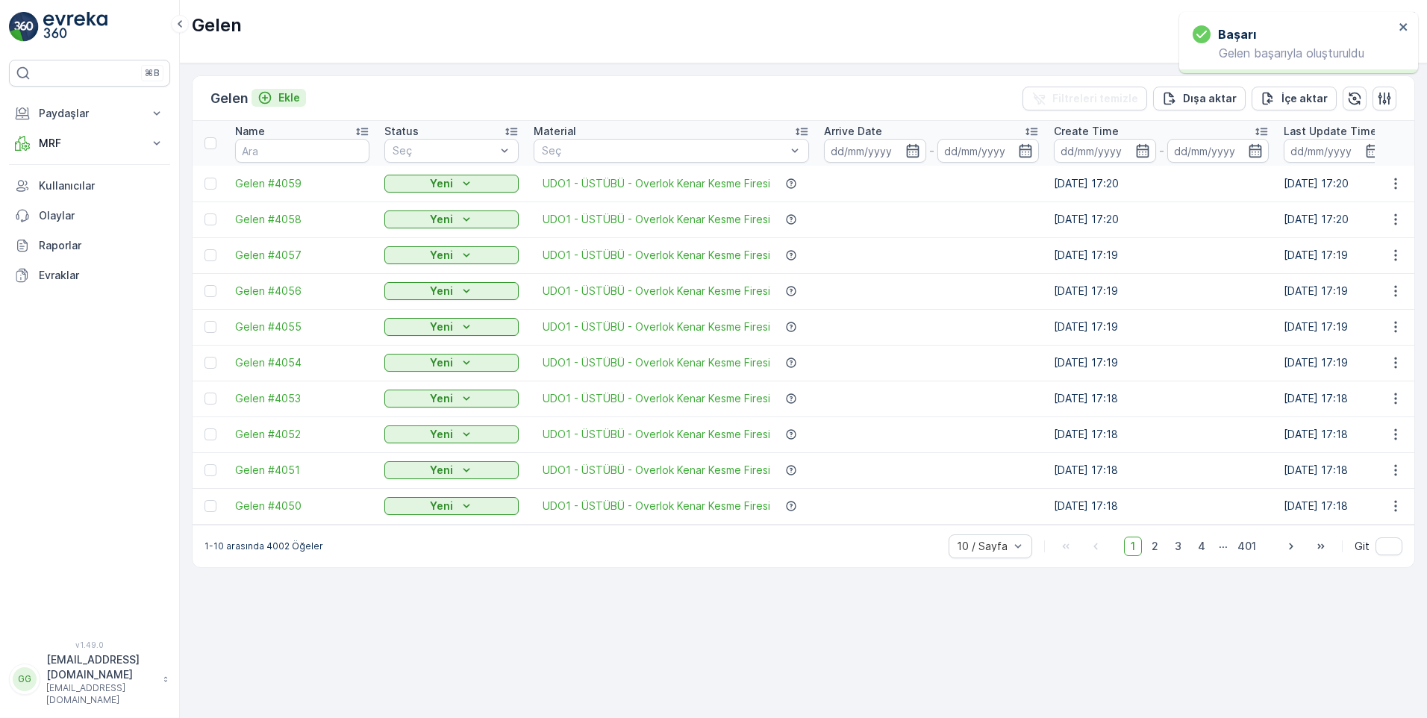
click at [295, 98] on p "Ekle" at bounding box center [289, 97] width 22 height 15
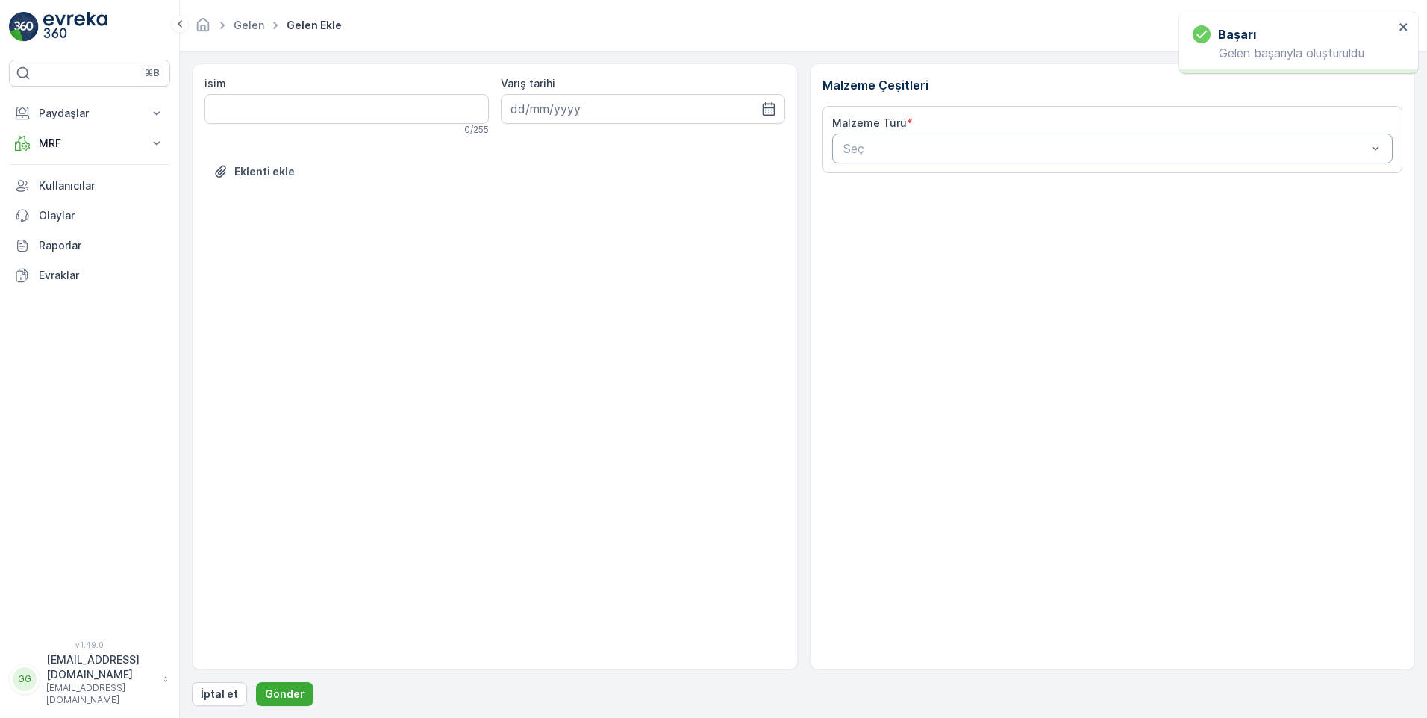
click at [883, 148] on div at bounding box center [1105, 148] width 527 height 13
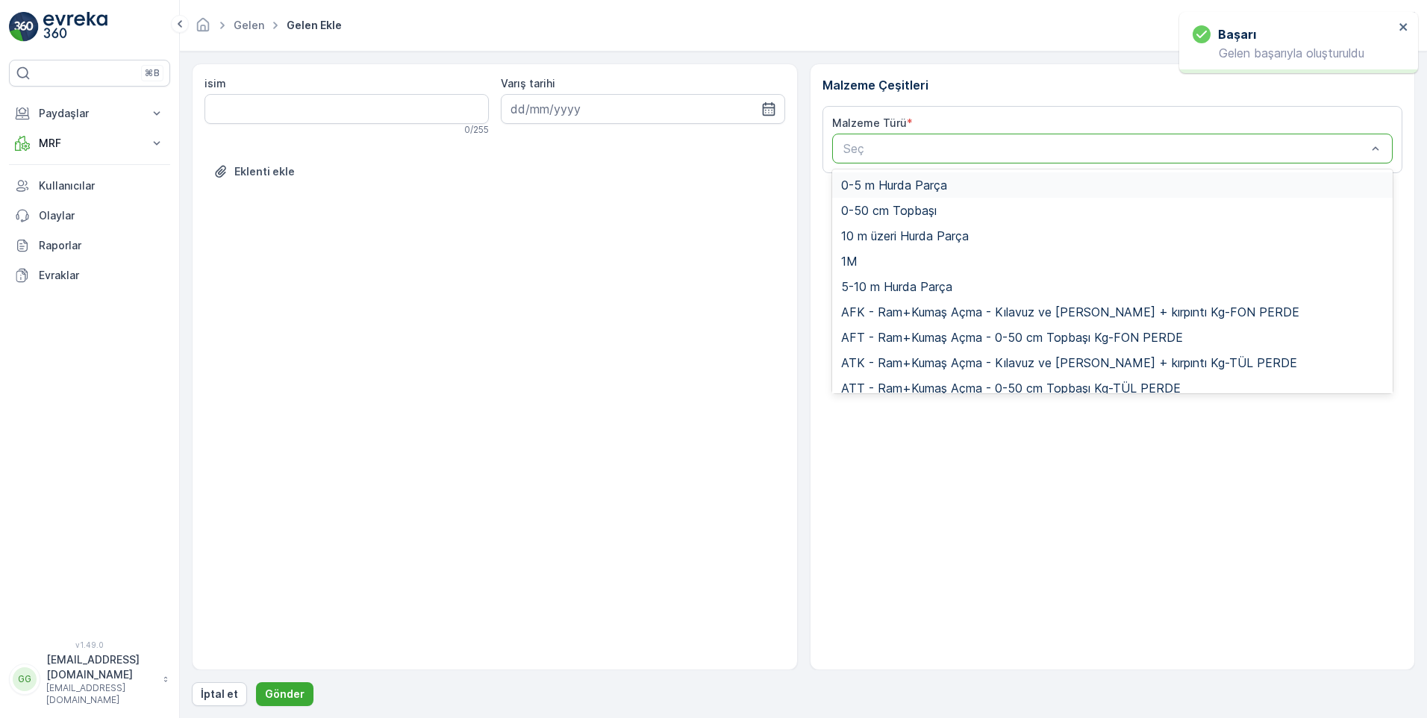
paste input "UDO1"
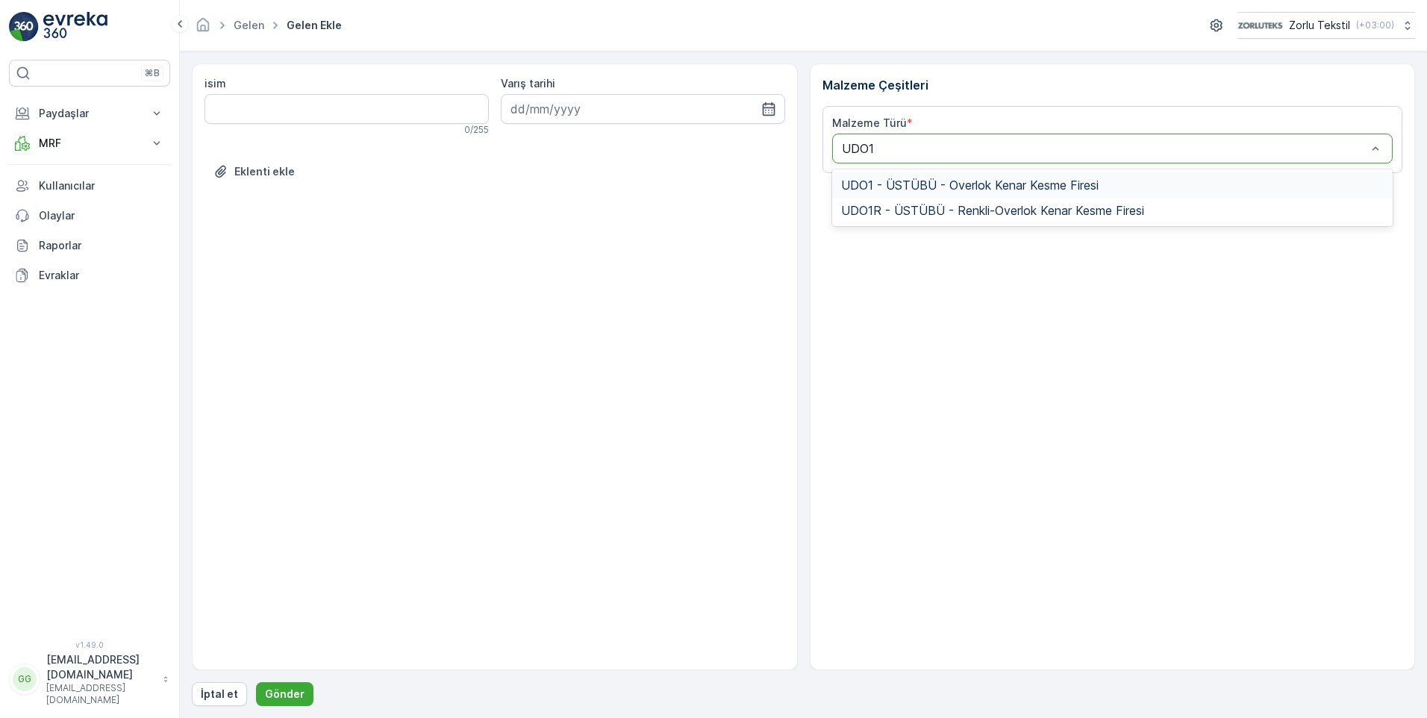
click at [883, 183] on span "UDO1 - ÜSTÜBÜ - Overlok Kenar Kesme Firesi" at bounding box center [969, 184] width 257 height 13
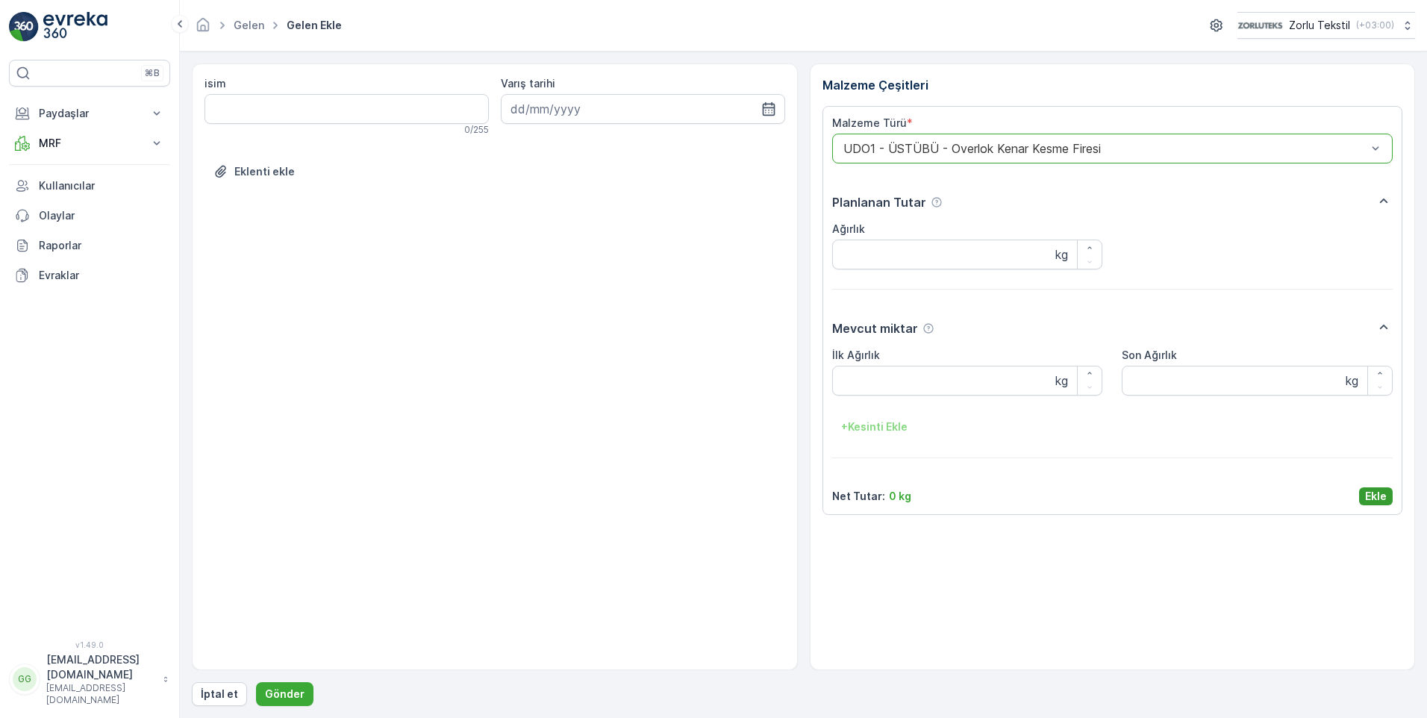
click at [1376, 498] on p "Ekle" at bounding box center [1376, 496] width 22 height 15
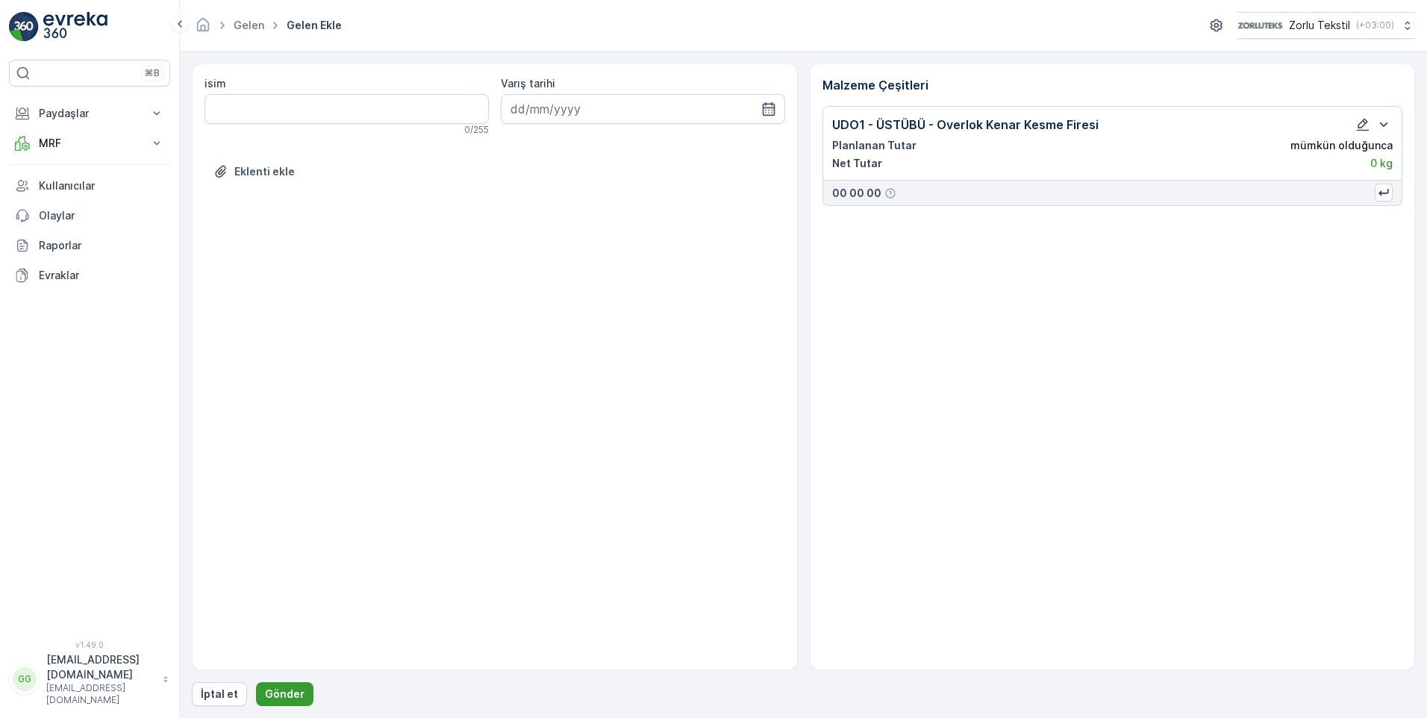
click at [262, 683] on button "Gönder" at bounding box center [284, 694] width 57 height 24
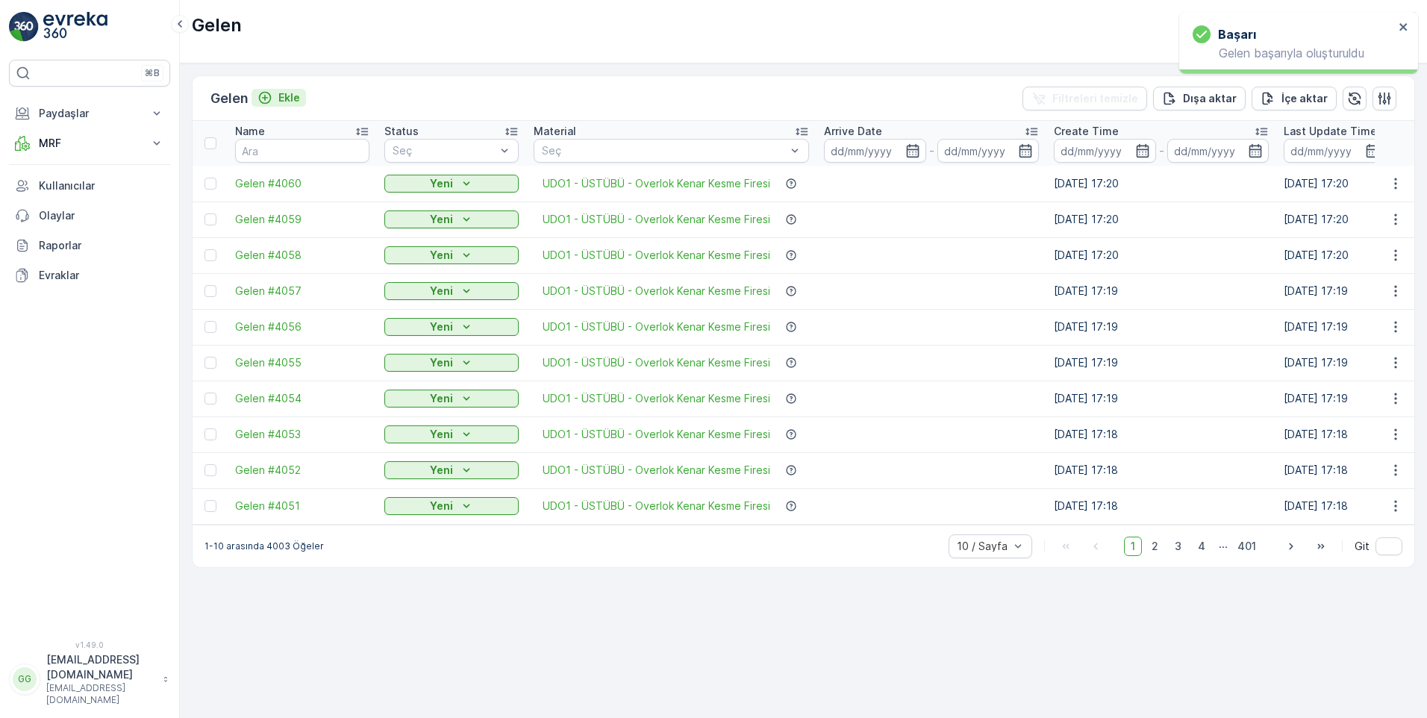
click at [288, 97] on p "Ekle" at bounding box center [289, 97] width 22 height 15
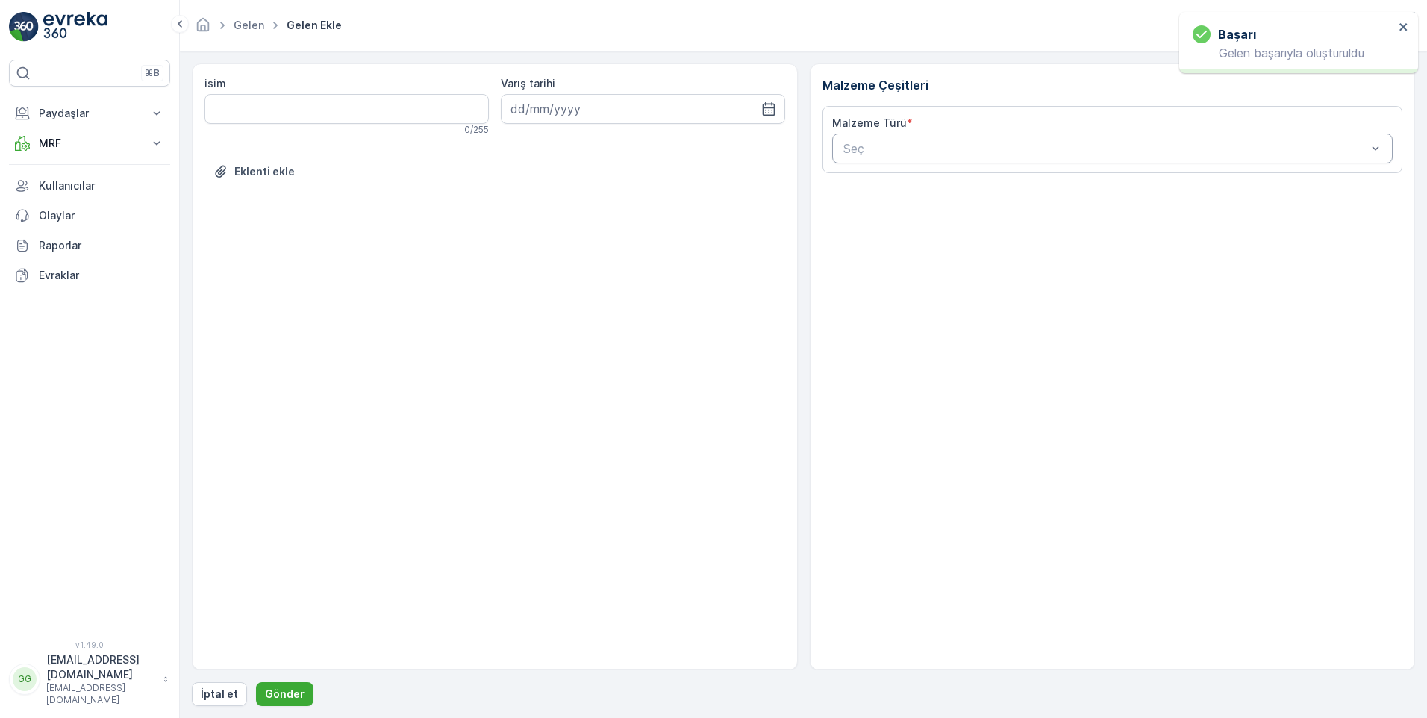
click at [889, 150] on div at bounding box center [1105, 148] width 527 height 13
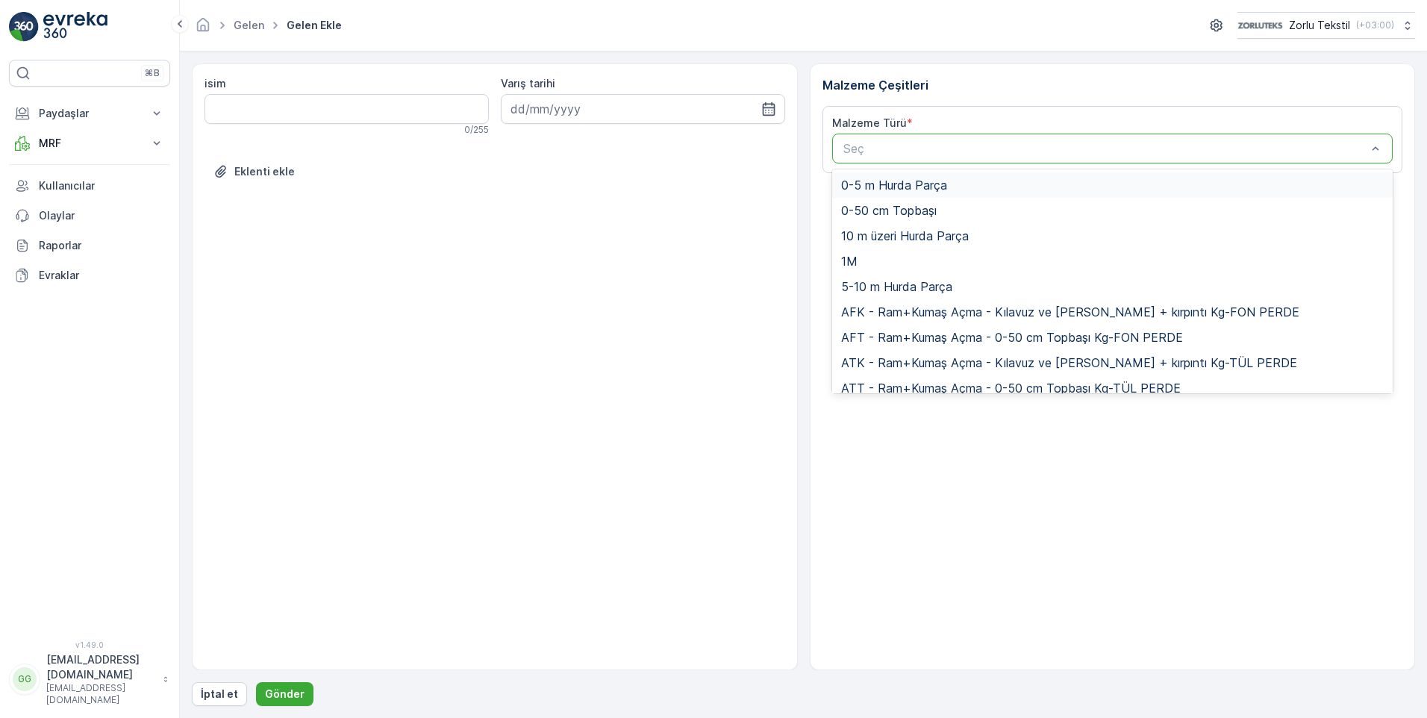
paste input "UDO1"
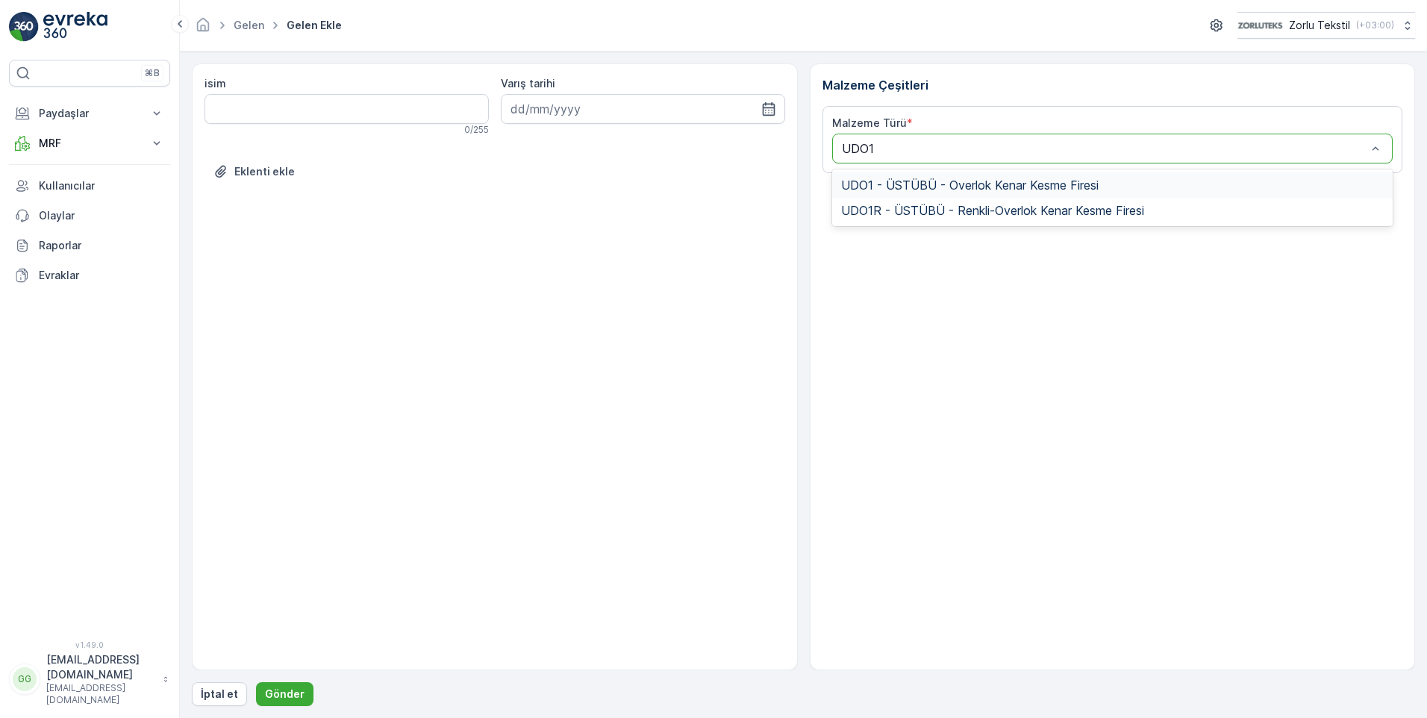
click at [897, 190] on span "UDO1 - ÜSTÜBÜ - Overlok Kenar Kesme Firesi" at bounding box center [969, 184] width 257 height 13
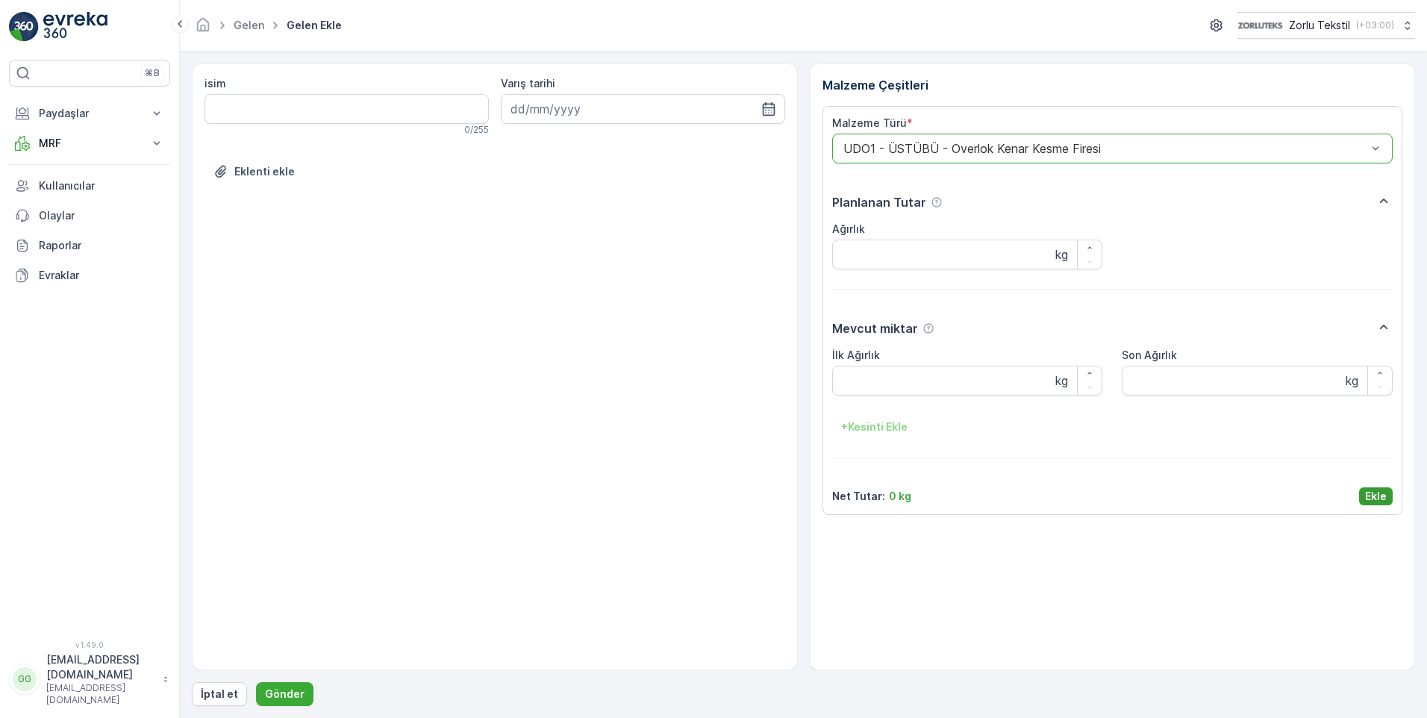
click at [1374, 496] on p "Ekle" at bounding box center [1376, 496] width 22 height 15
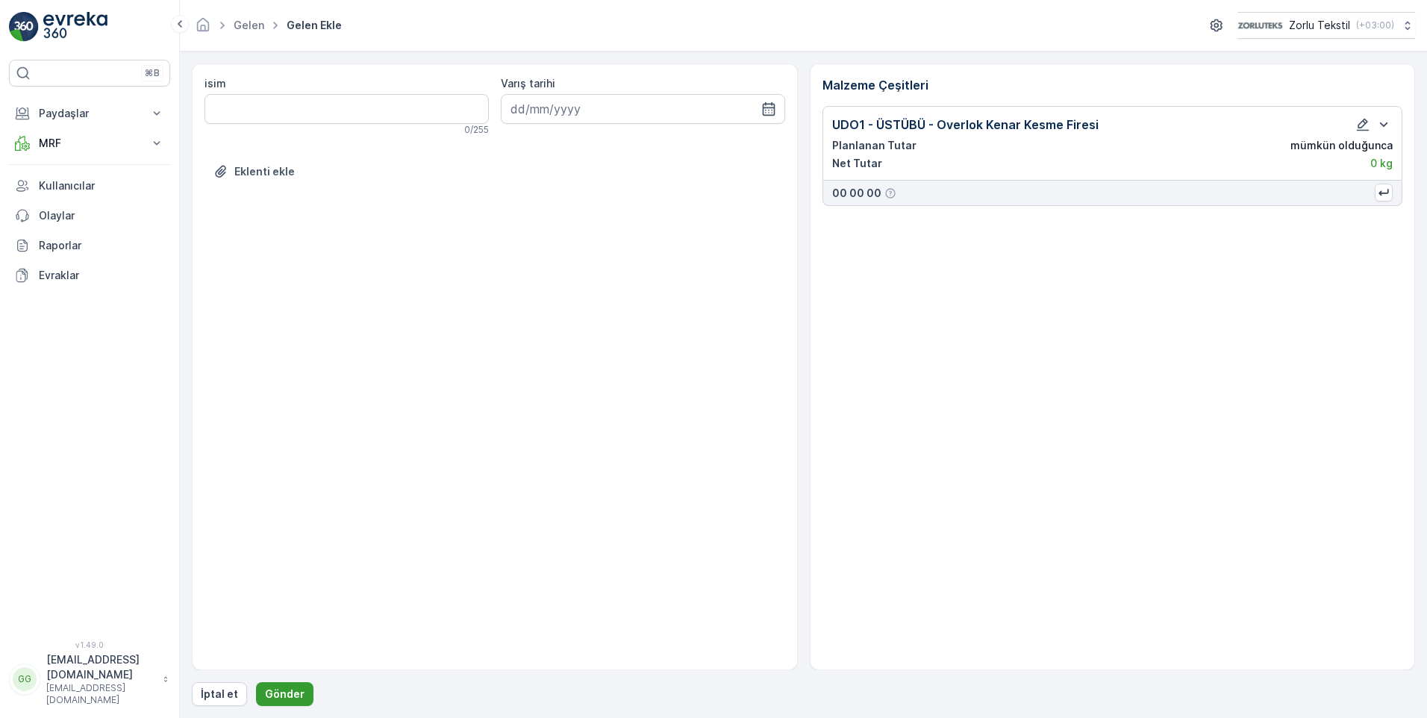
click at [282, 698] on p "Gönder" at bounding box center [285, 693] width 40 height 15
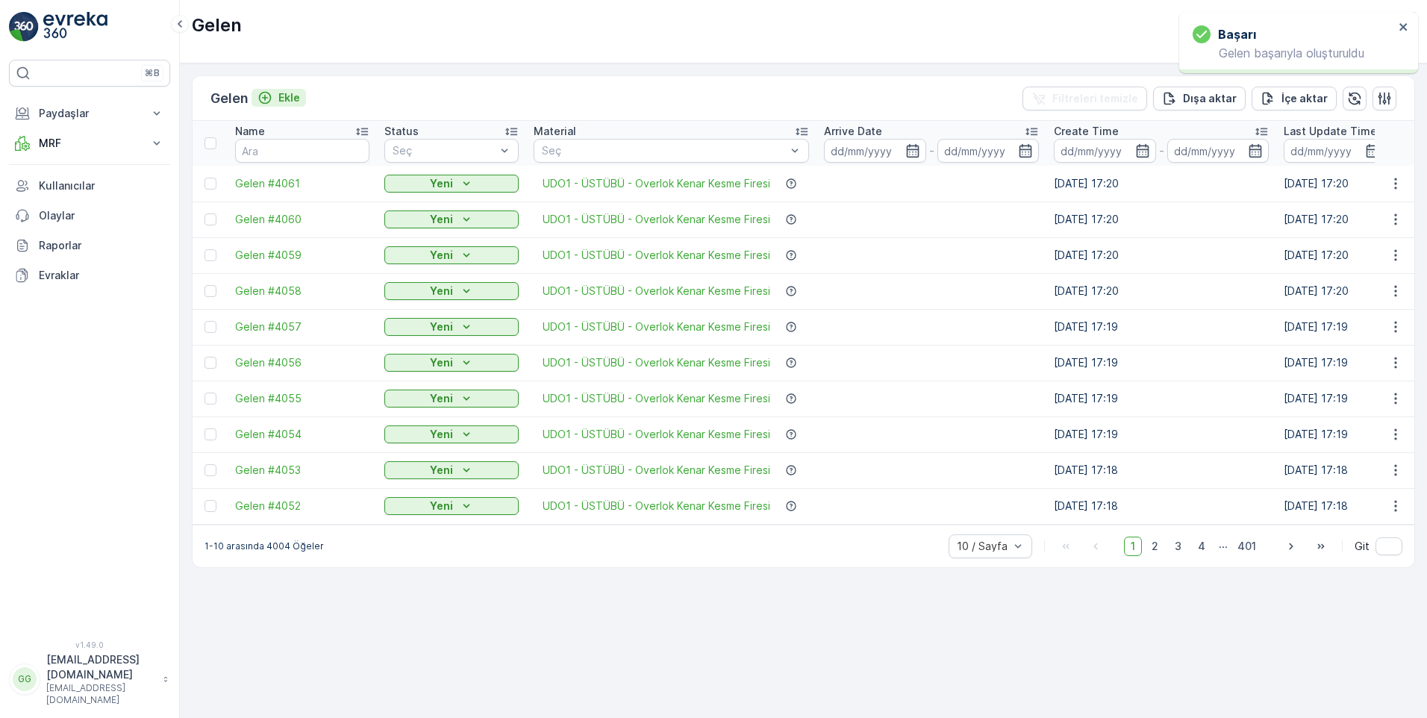
click at [300, 101] on p "Ekle" at bounding box center [289, 97] width 22 height 15
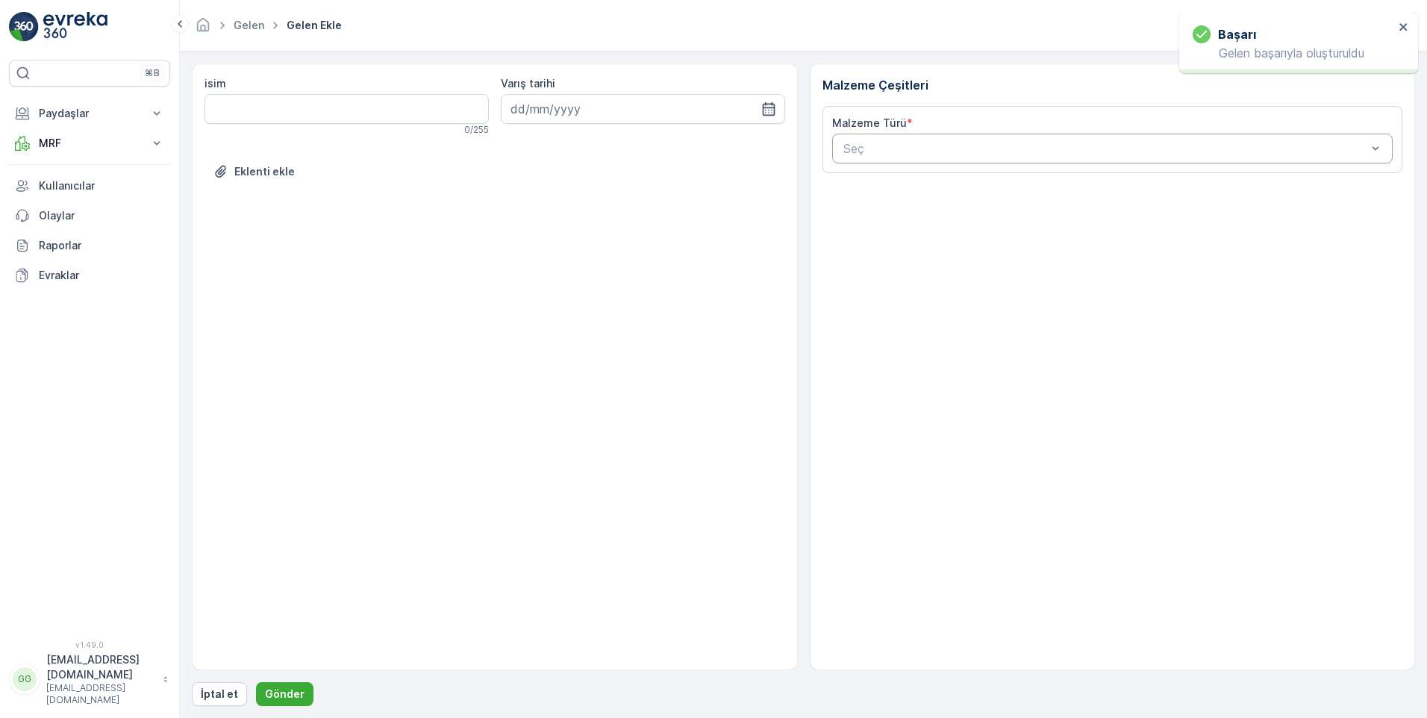
drag, startPoint x: 933, startPoint y: 146, endPoint x: 928, endPoint y: 157, distance: 12.4
click at [927, 148] on div at bounding box center [1105, 148] width 527 height 13
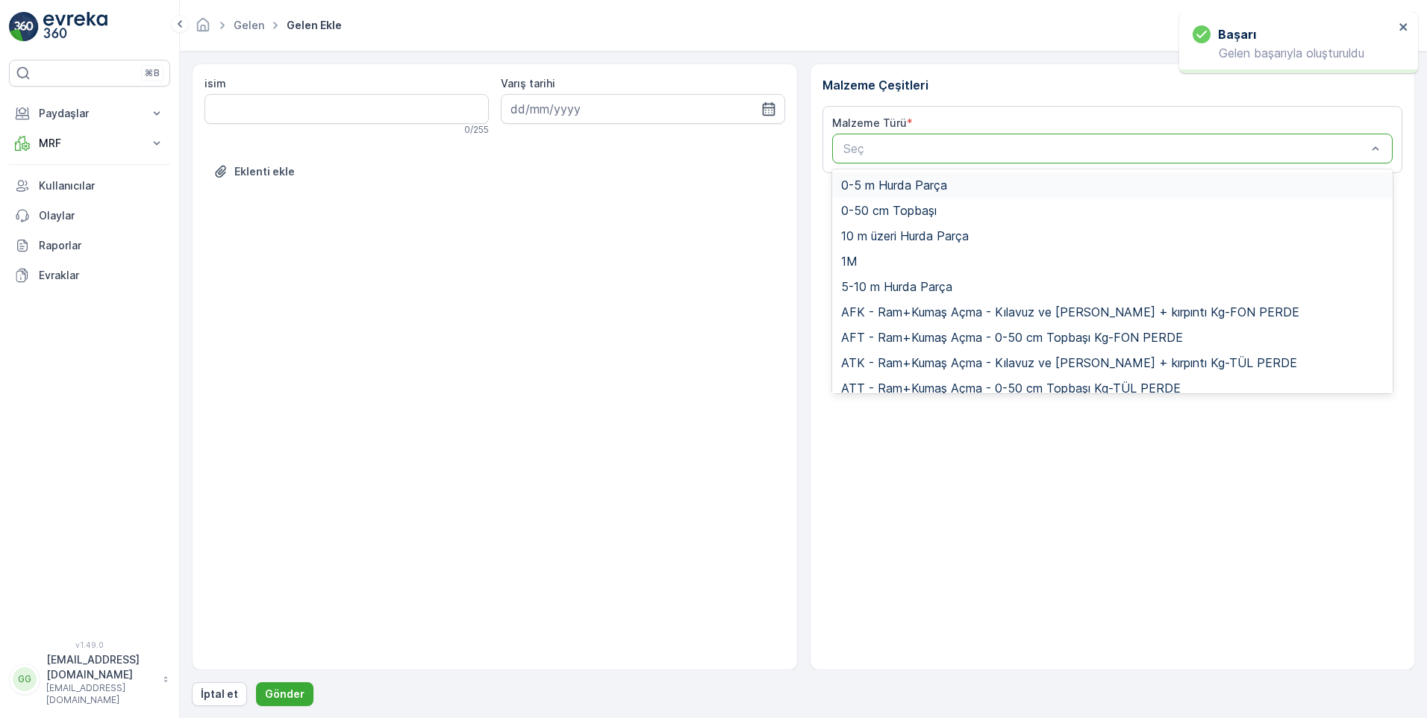
paste input "UDO1"
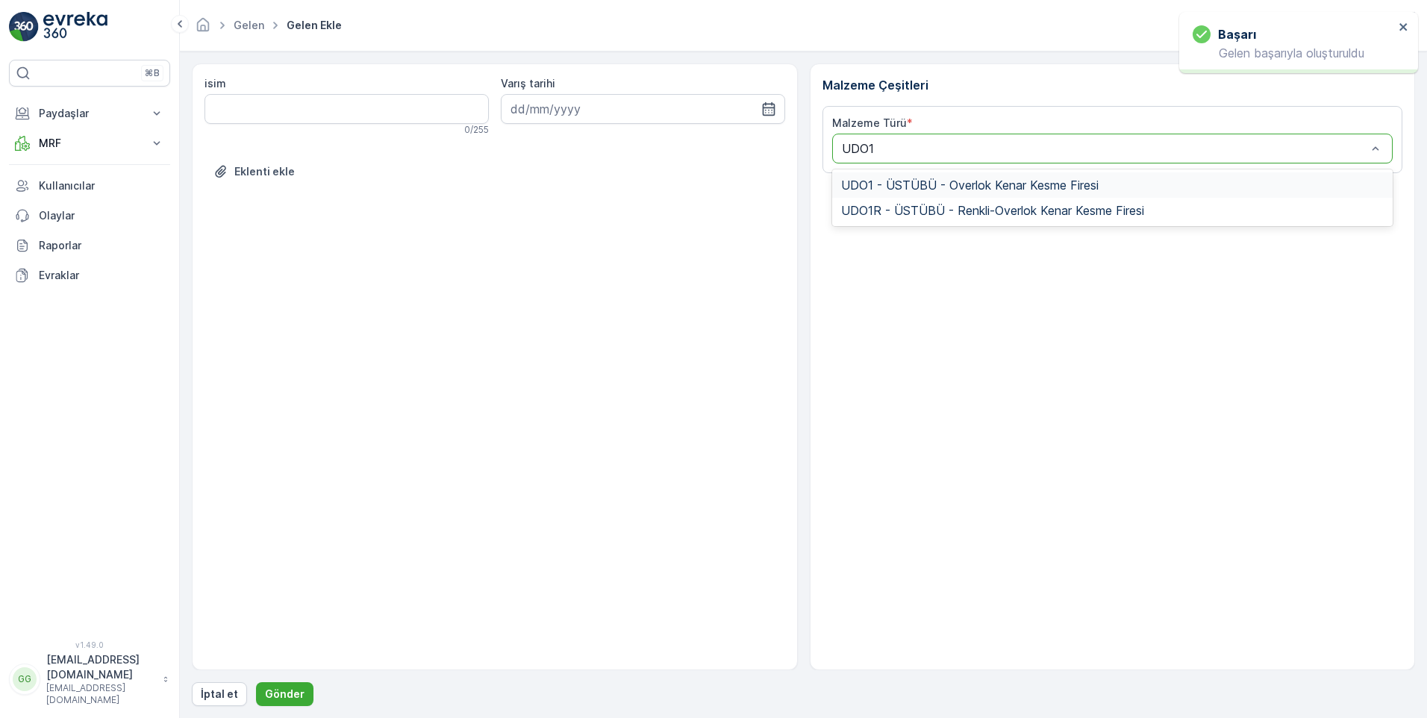
click at [948, 184] on span "UDO1 - ÜSTÜBÜ - Overlok Kenar Kesme Firesi" at bounding box center [969, 184] width 257 height 13
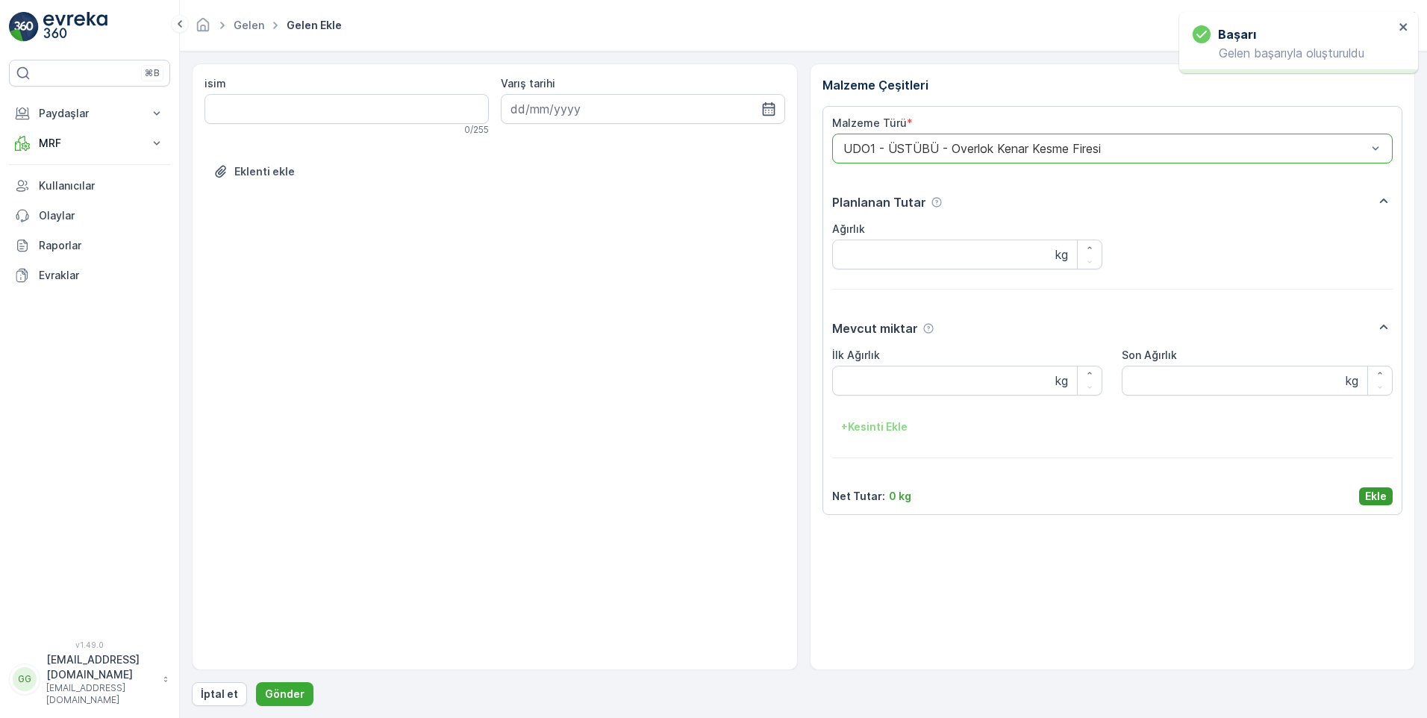
click at [1387, 494] on button "Ekle" at bounding box center [1376, 496] width 34 height 18
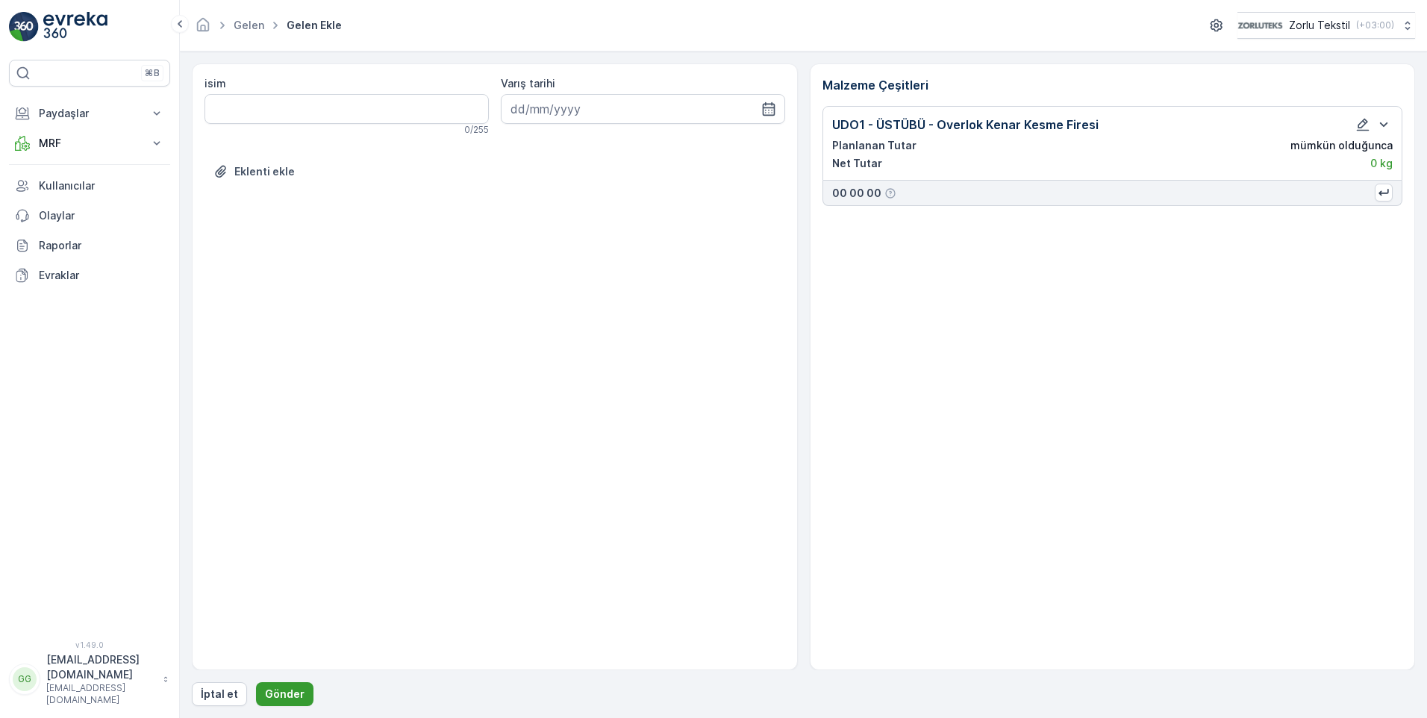
click at [290, 689] on p "Gönder" at bounding box center [285, 693] width 40 height 15
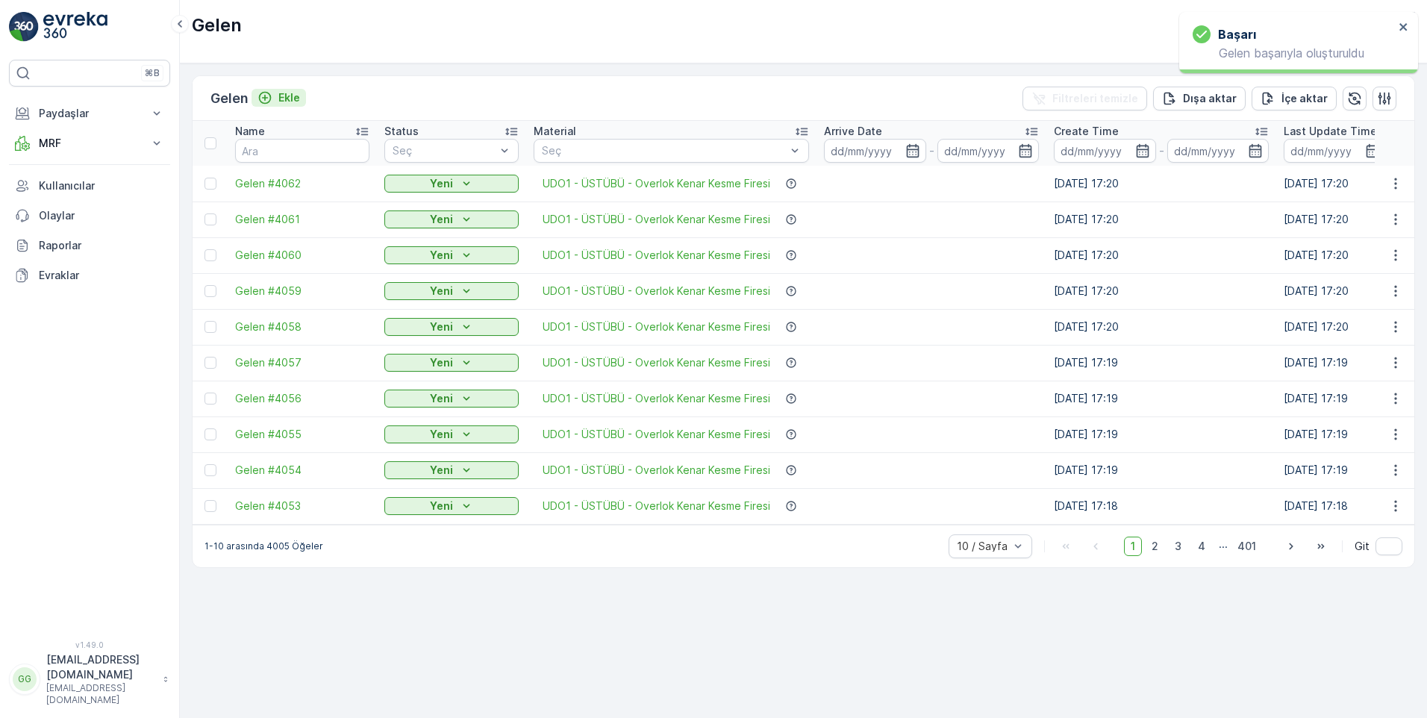
click at [286, 96] on p "Ekle" at bounding box center [289, 97] width 22 height 15
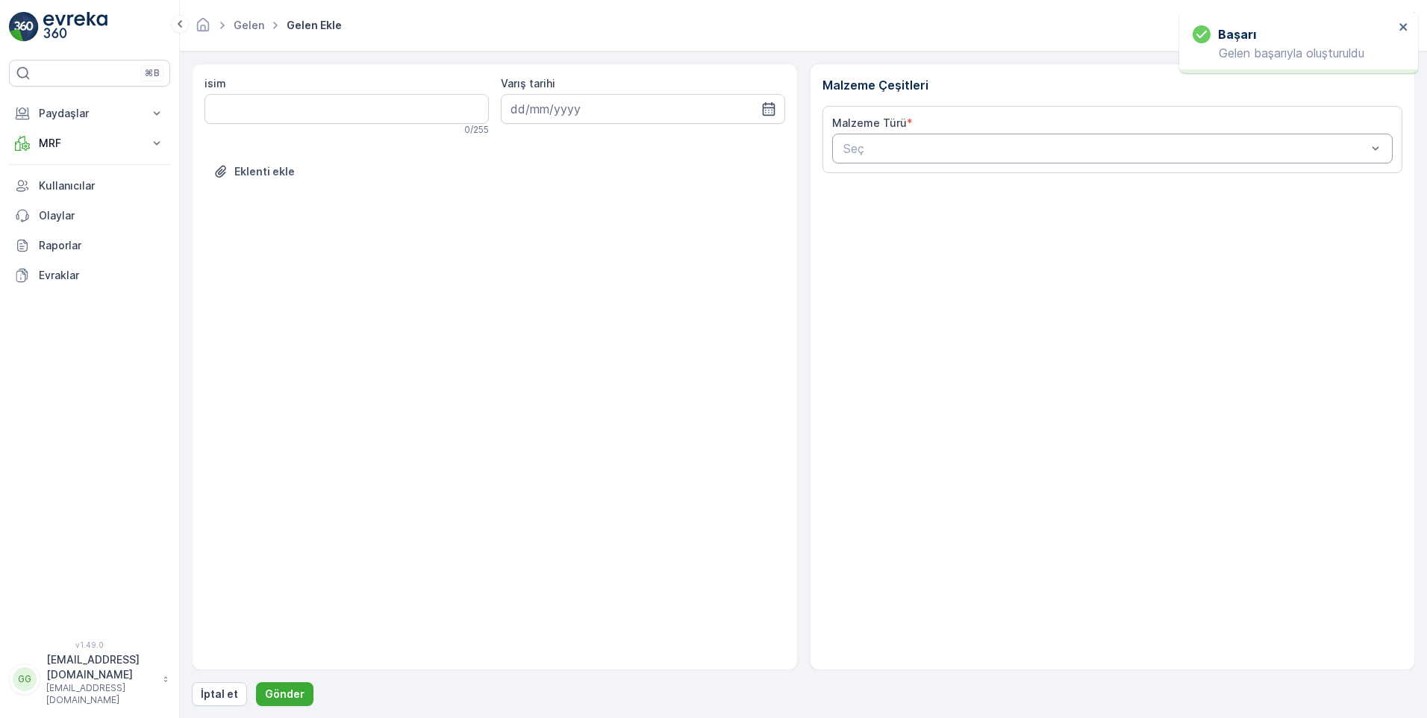
click at [883, 146] on div at bounding box center [1105, 148] width 527 height 13
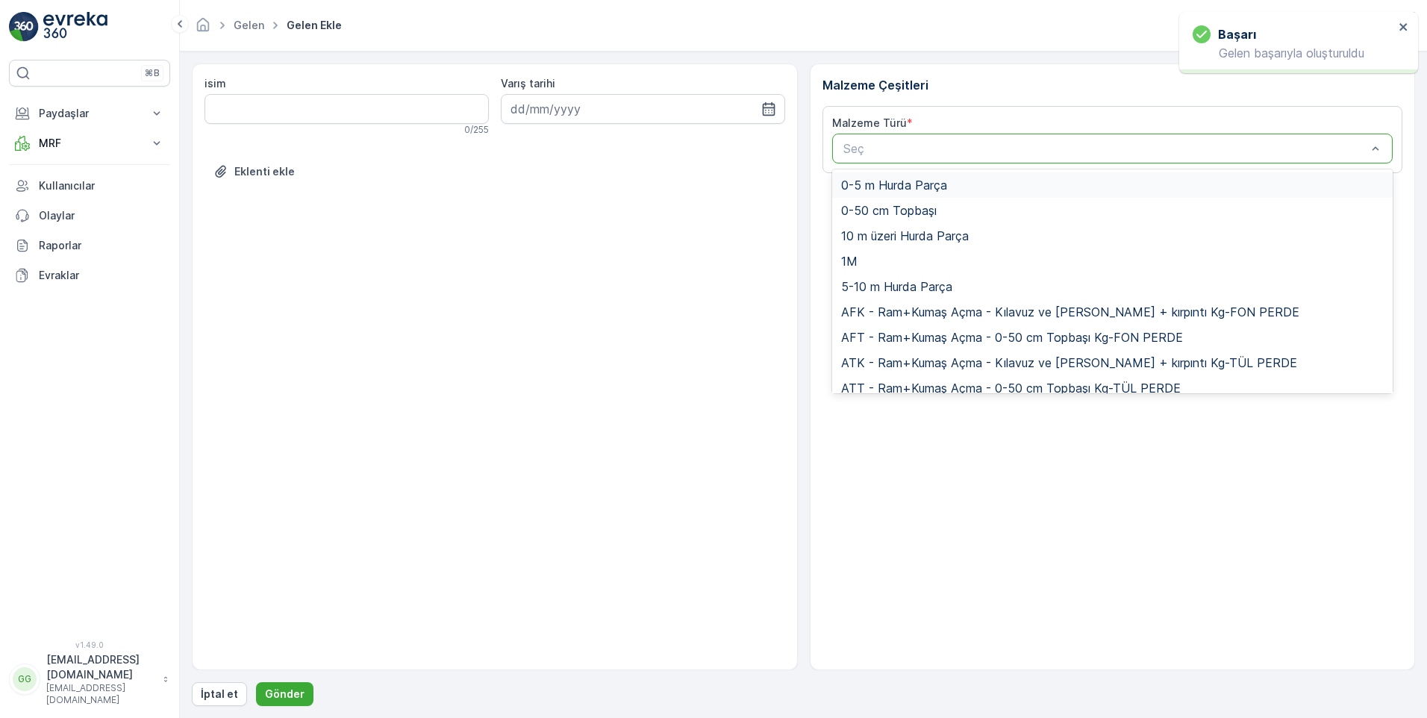
paste input "UDO1"
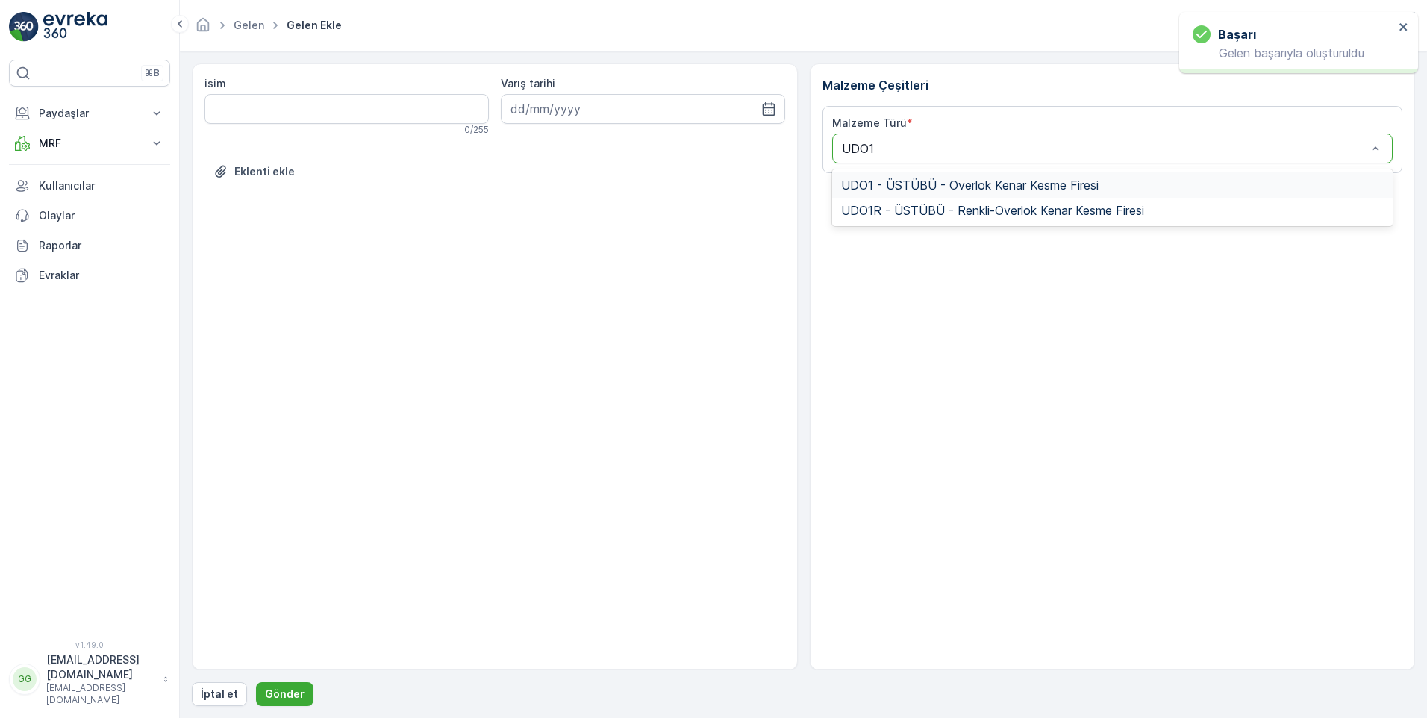
click at [895, 175] on div "UDO1 - ÜSTÜBÜ - Overlok Kenar Kesme Firesi" at bounding box center [1112, 184] width 561 height 25
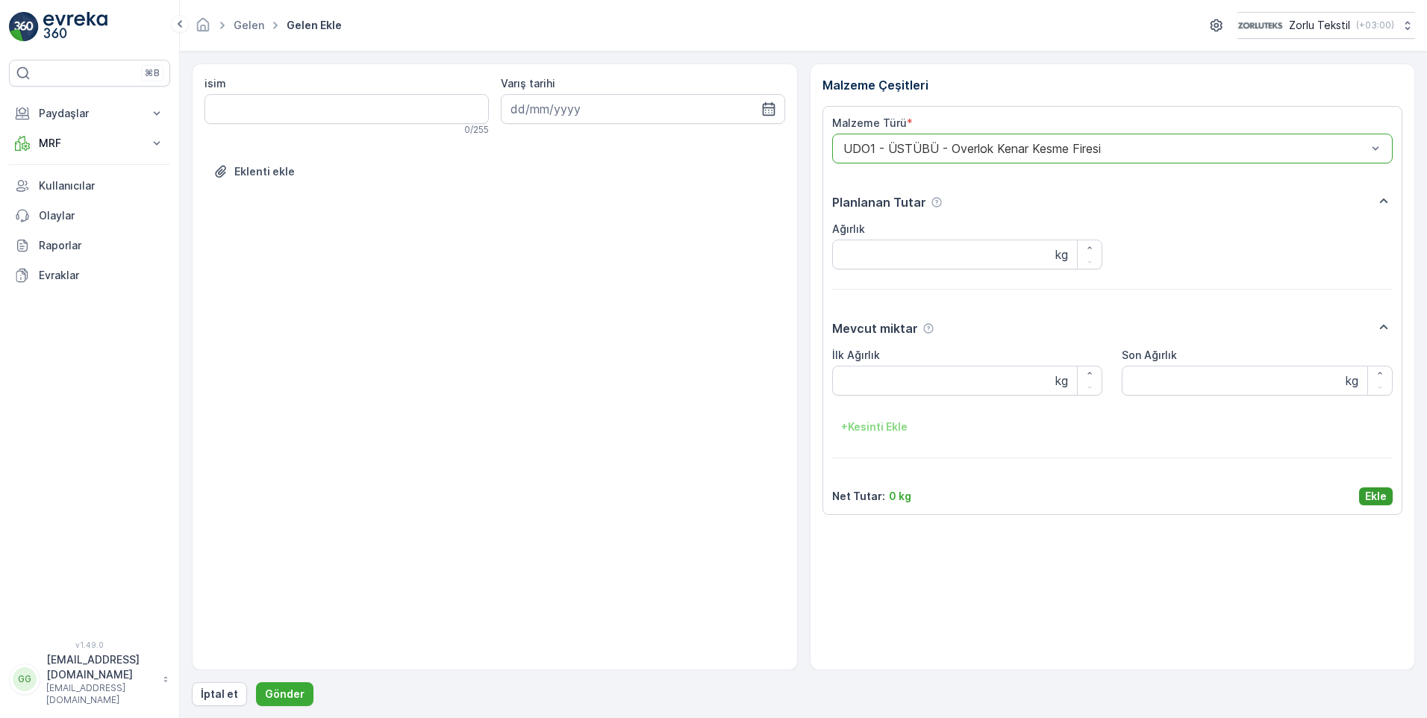
click at [1371, 492] on p "Ekle" at bounding box center [1376, 496] width 22 height 15
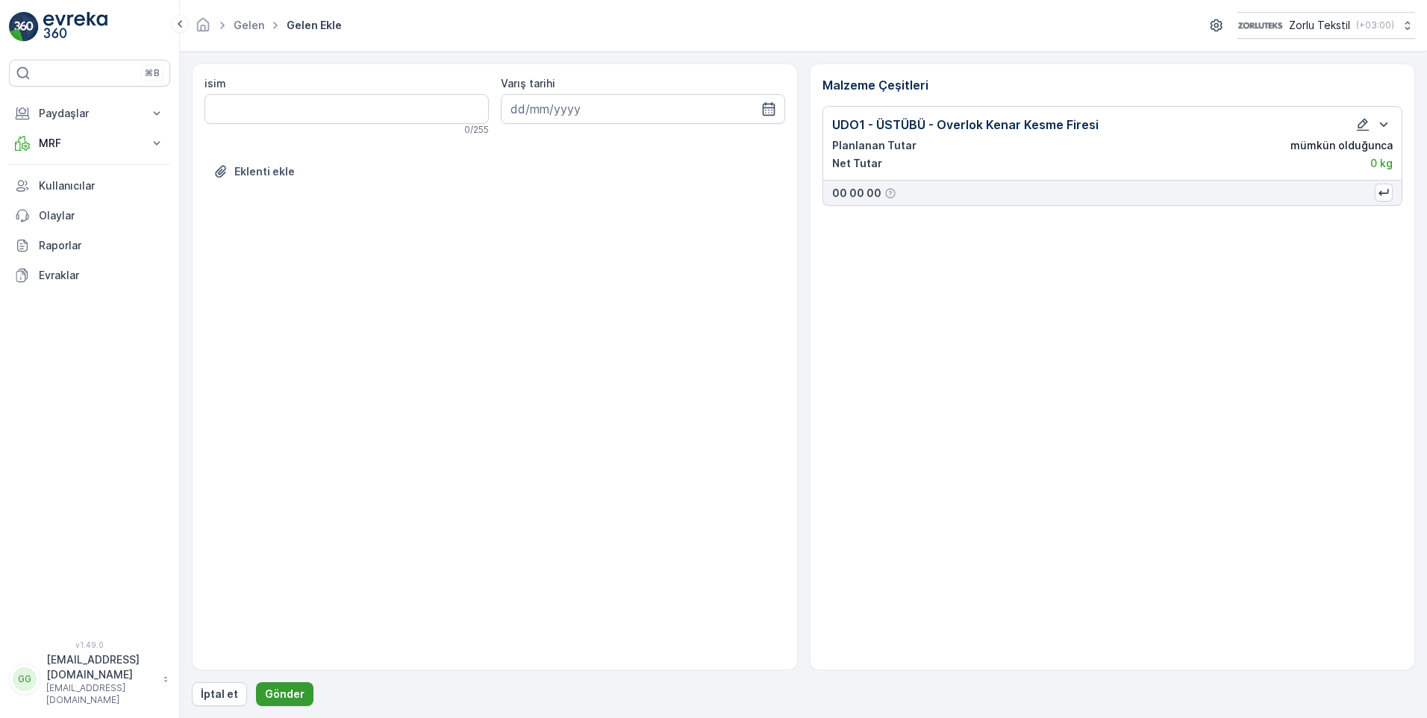
click at [280, 694] on p "Gönder" at bounding box center [285, 693] width 40 height 15
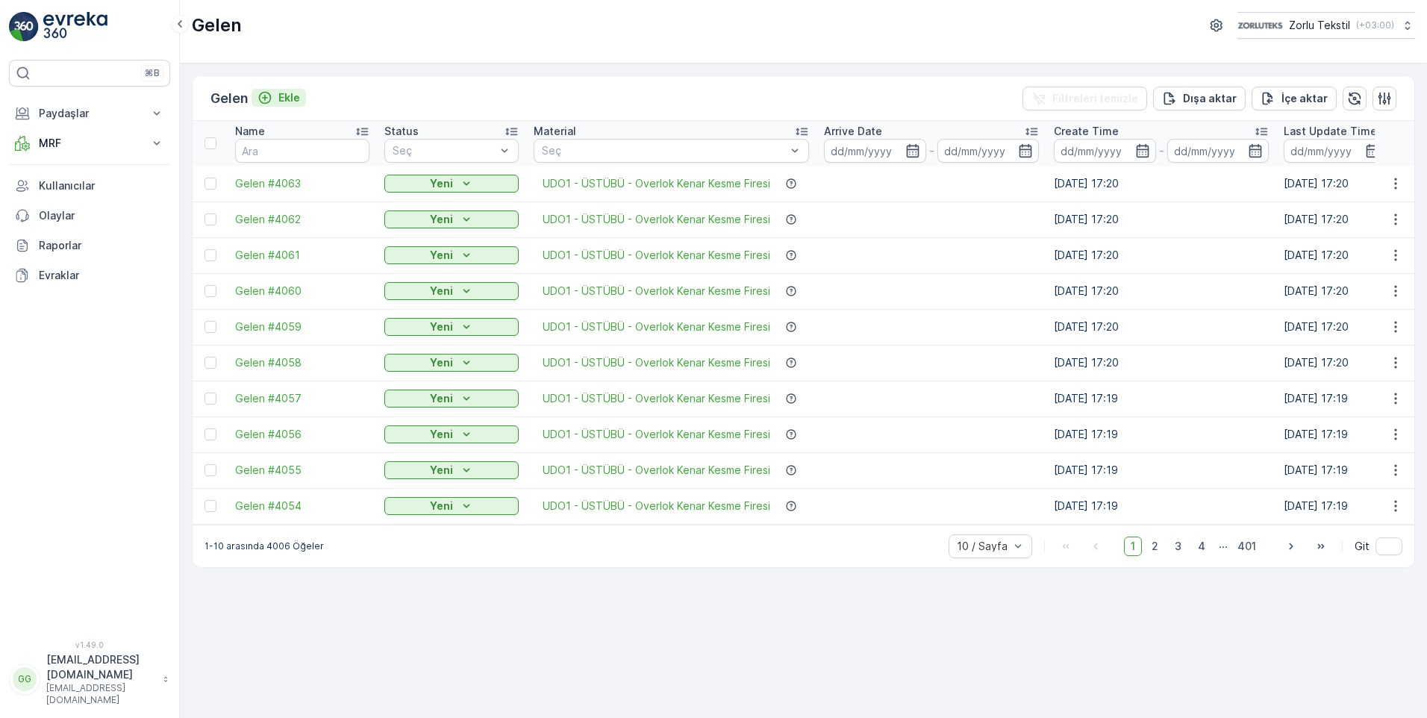
click at [292, 96] on p "Ekle" at bounding box center [289, 97] width 22 height 15
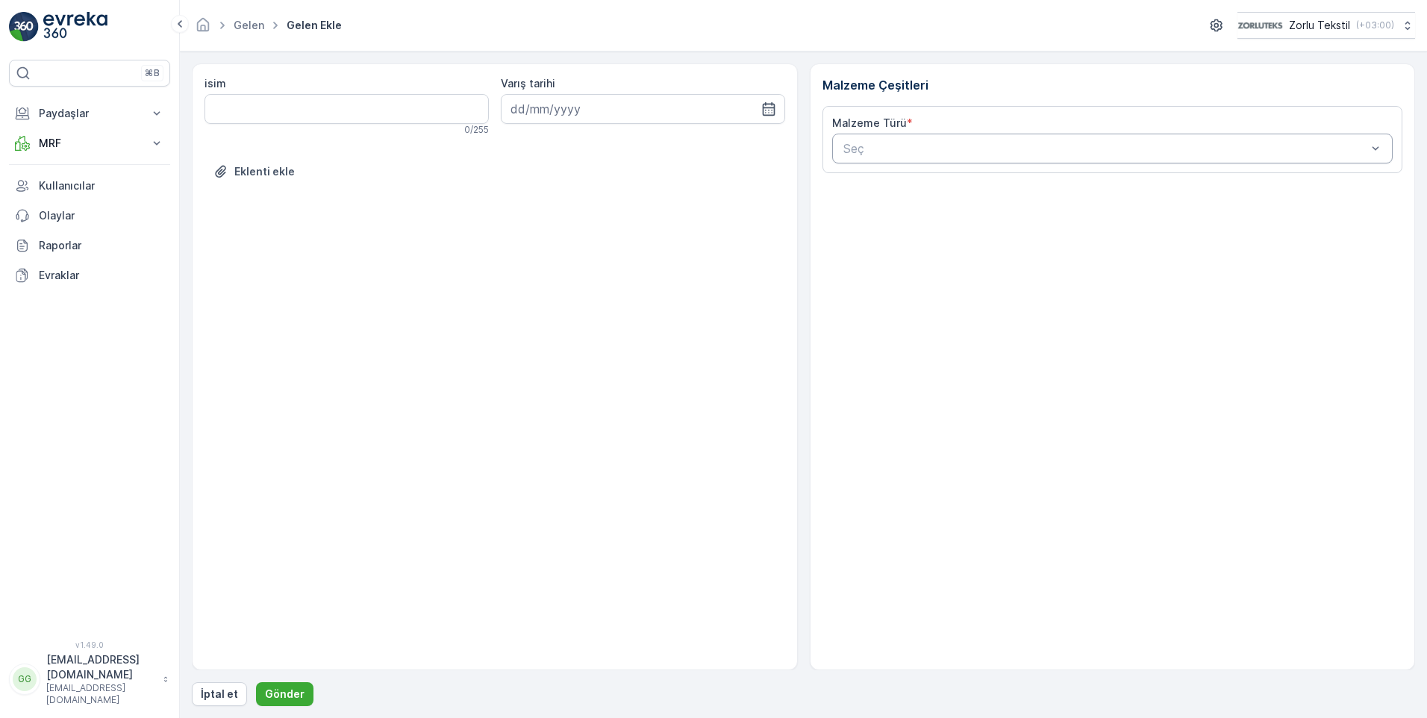
click at [875, 139] on div "Seç" at bounding box center [1112, 149] width 561 height 30
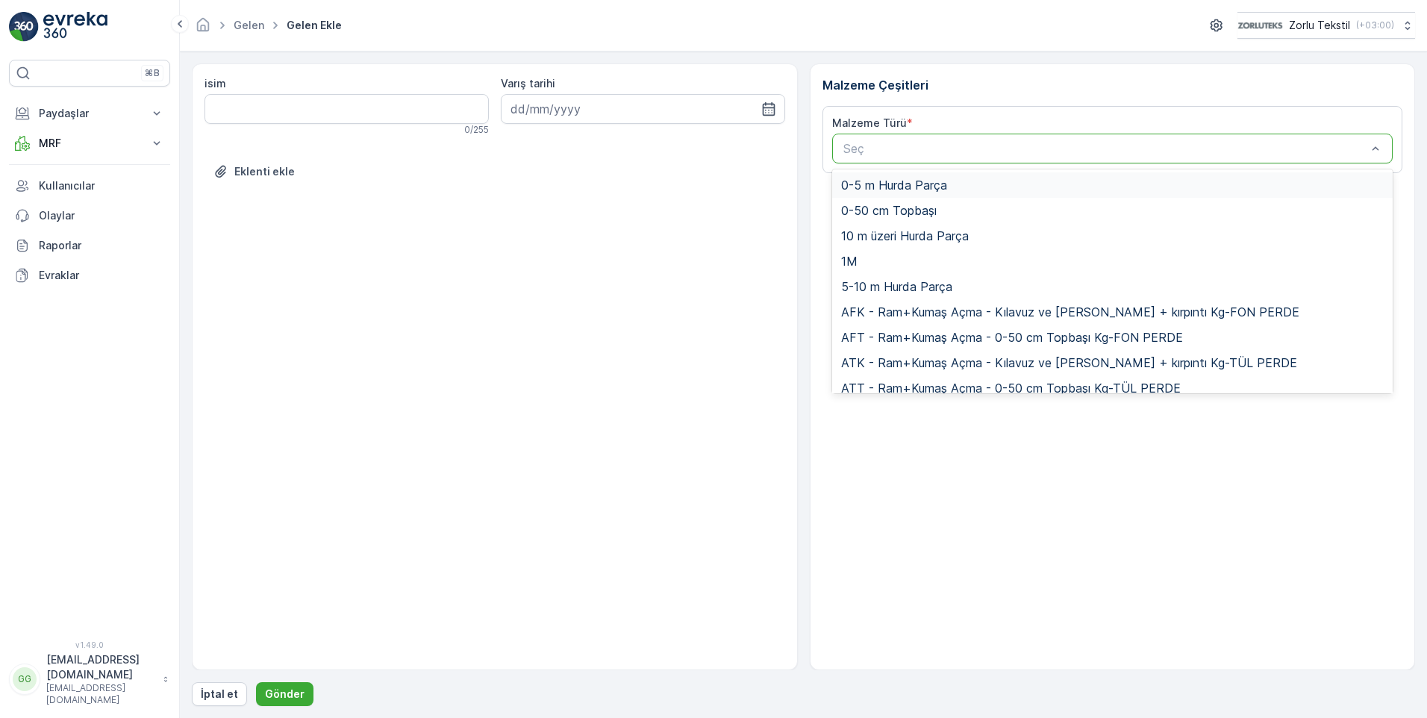
click at [879, 151] on div at bounding box center [1105, 148] width 527 height 13
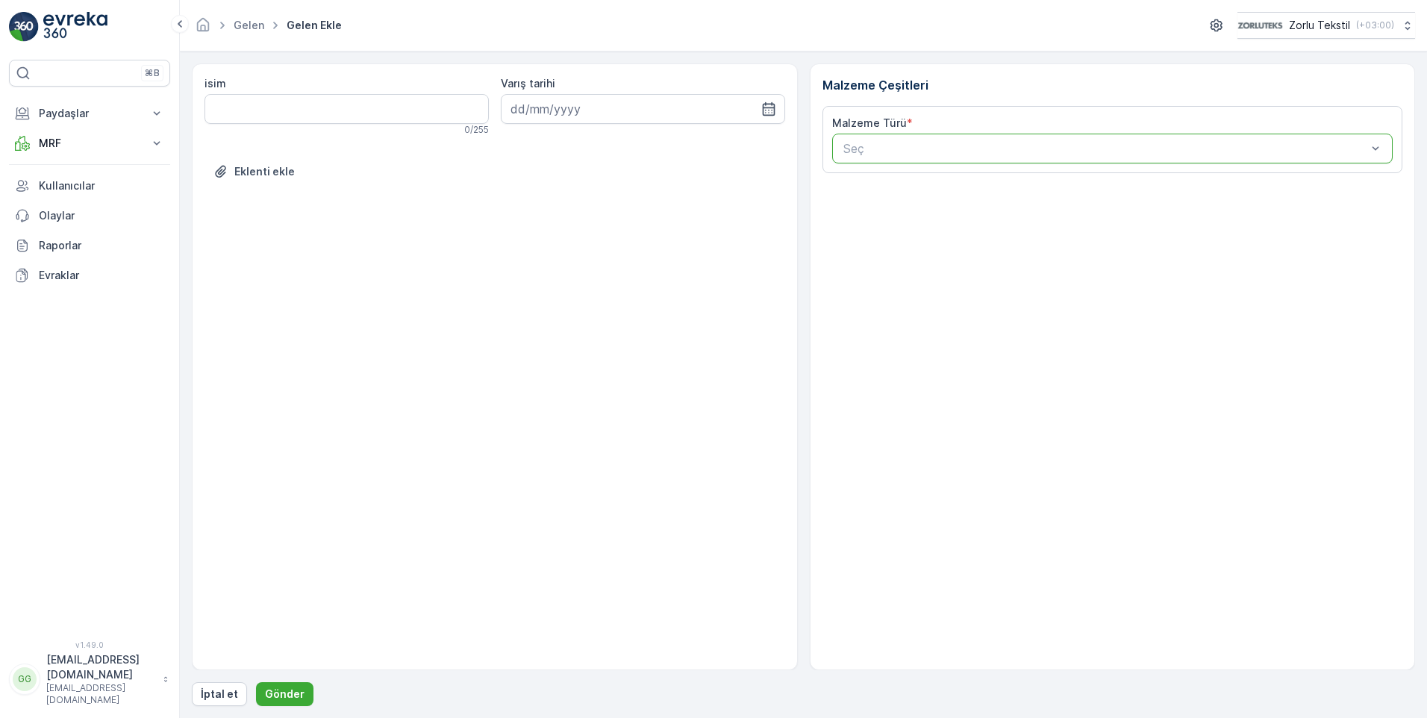
paste input "UDO1"
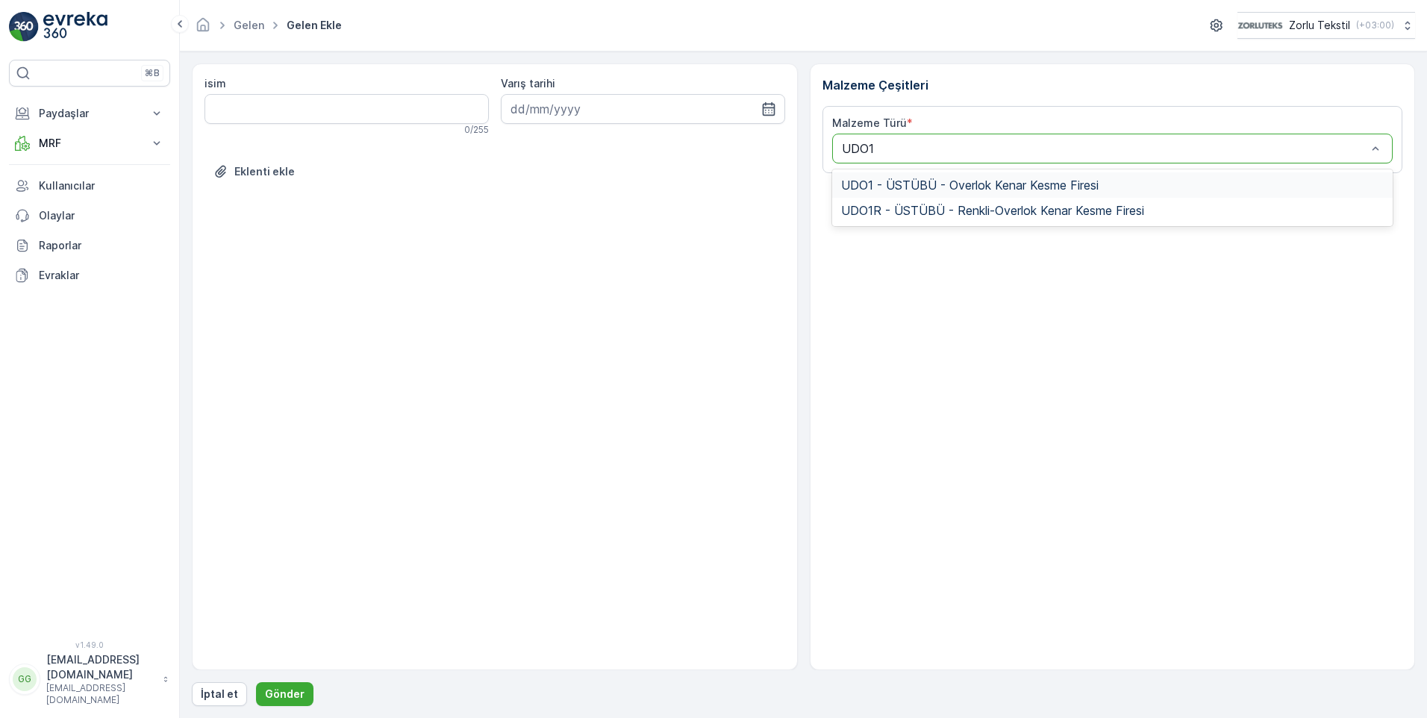
click at [913, 191] on span "UDO1 - ÜSTÜBÜ - Overlok Kenar Kesme Firesi" at bounding box center [969, 184] width 257 height 13
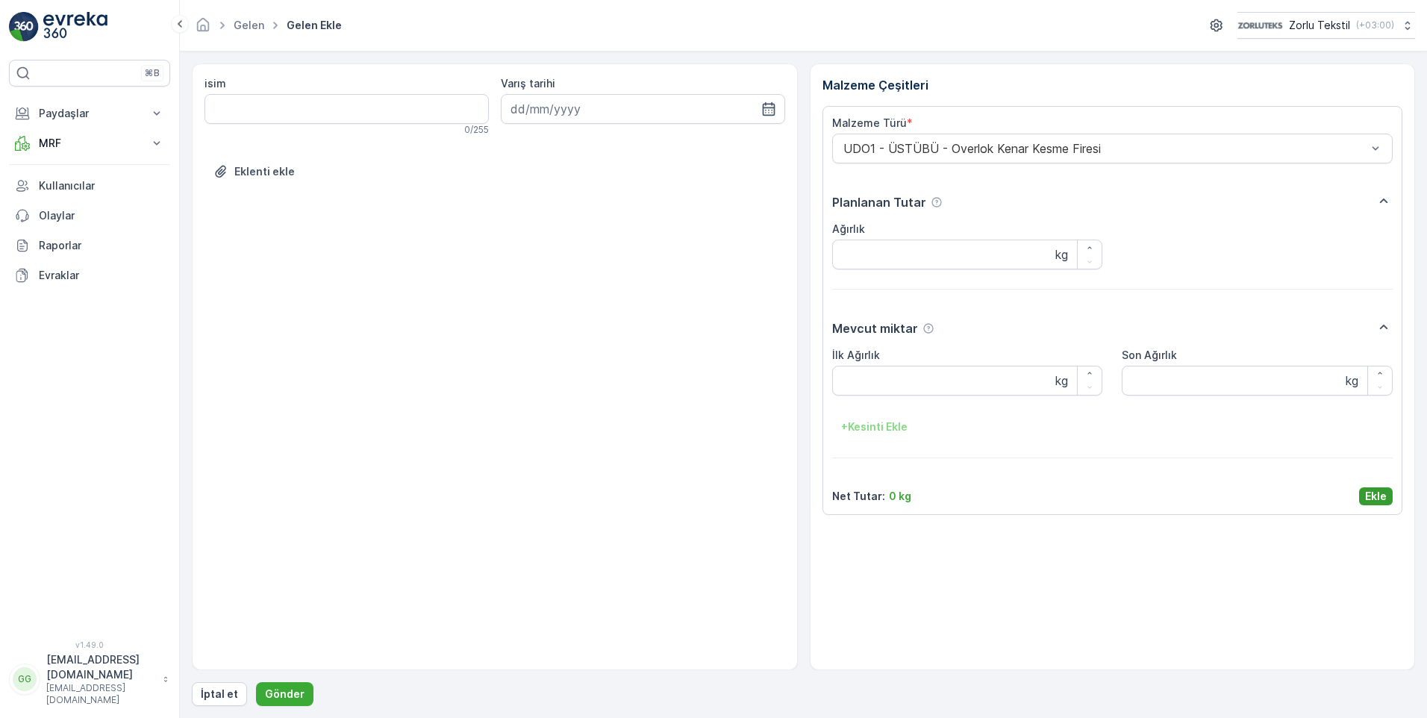
click at [1368, 494] on p "Ekle" at bounding box center [1376, 496] width 22 height 15
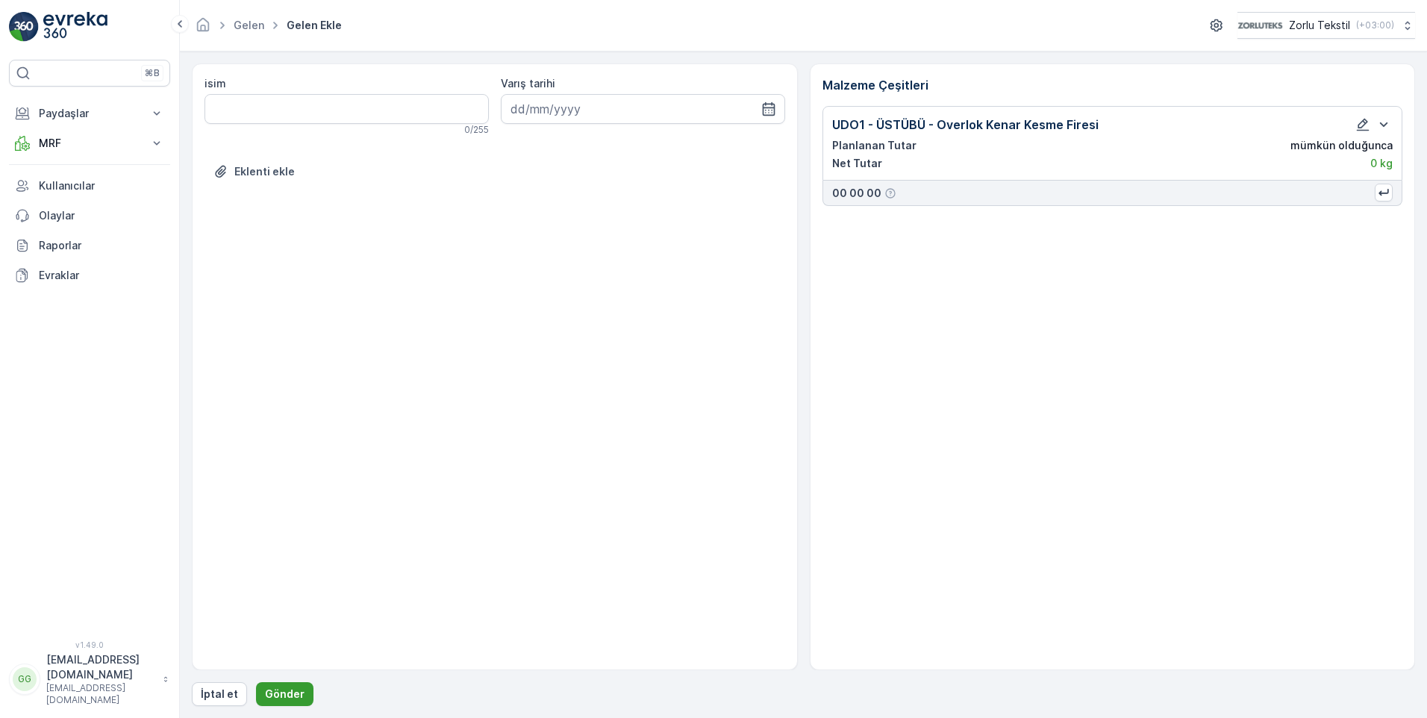
click at [281, 702] on button "Gönder" at bounding box center [284, 694] width 57 height 24
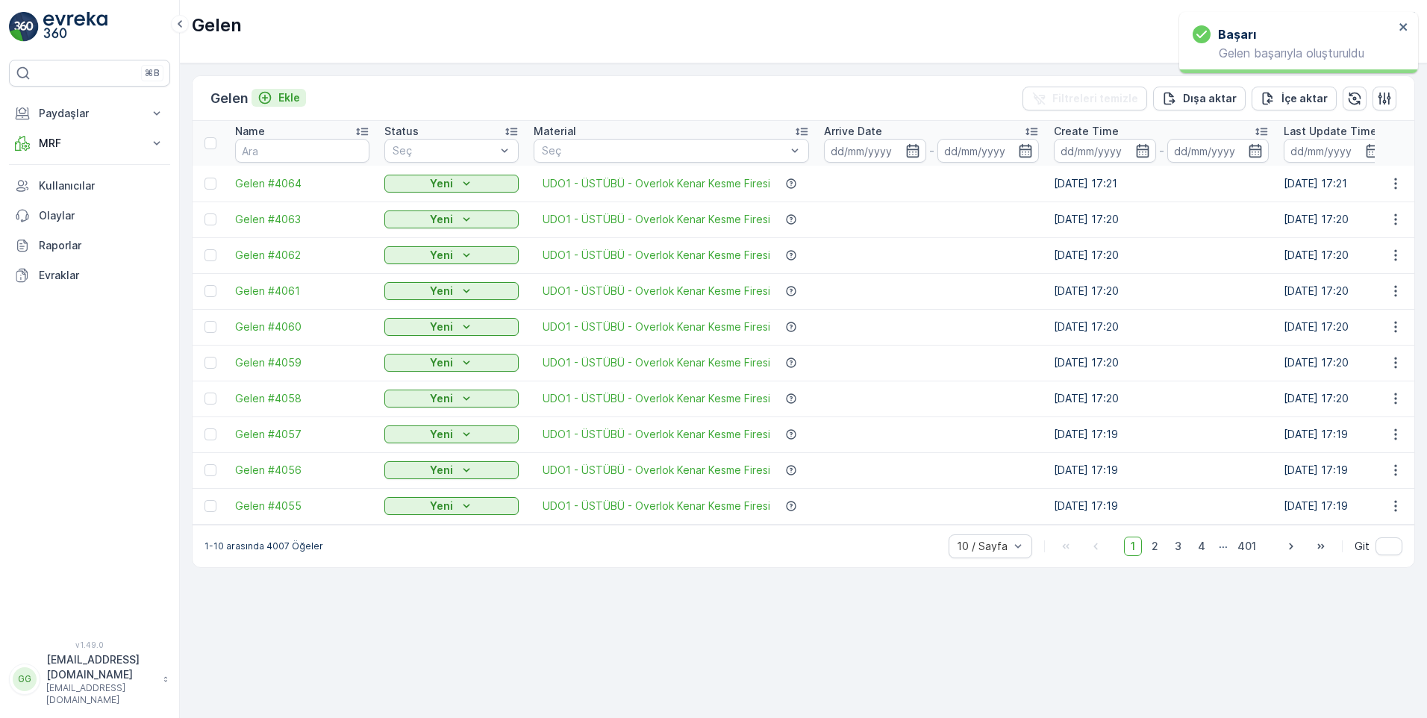
click at [292, 96] on p "Ekle" at bounding box center [289, 97] width 22 height 15
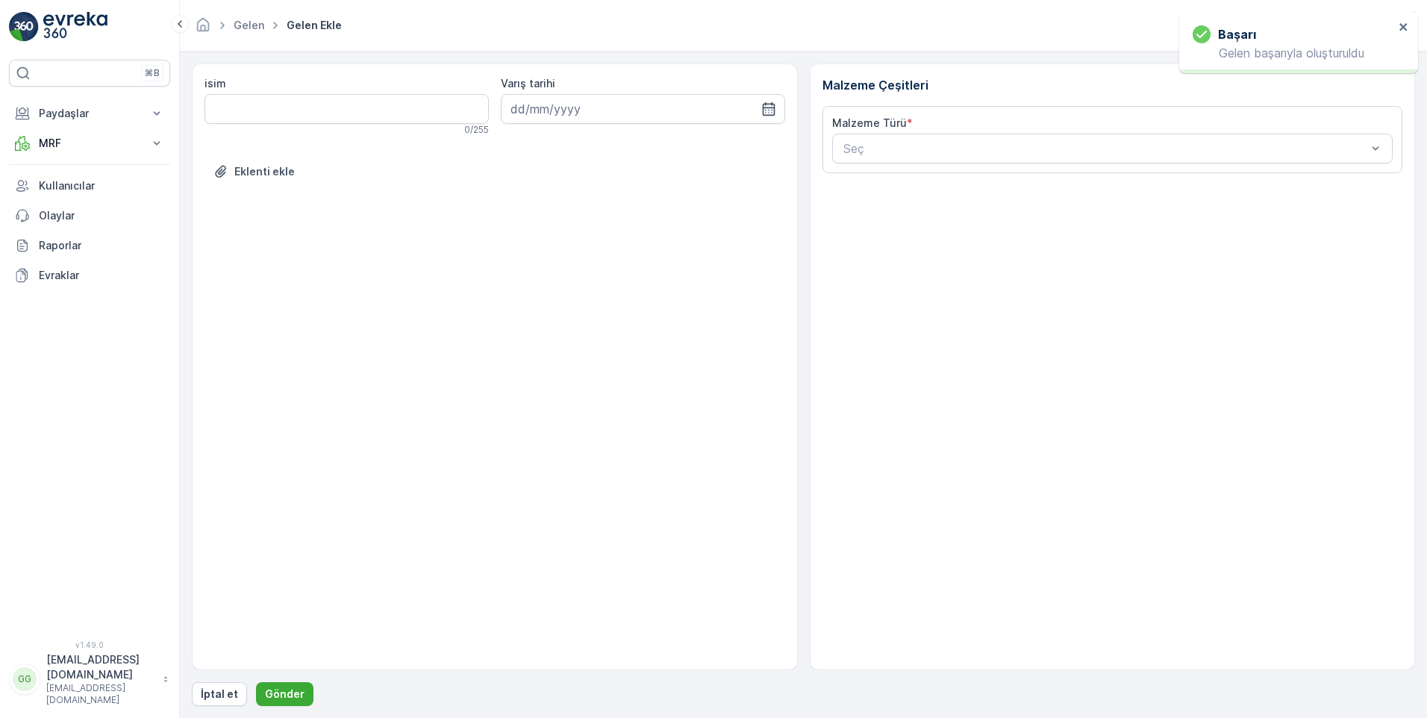
click at [857, 146] on div at bounding box center [1105, 148] width 527 height 13
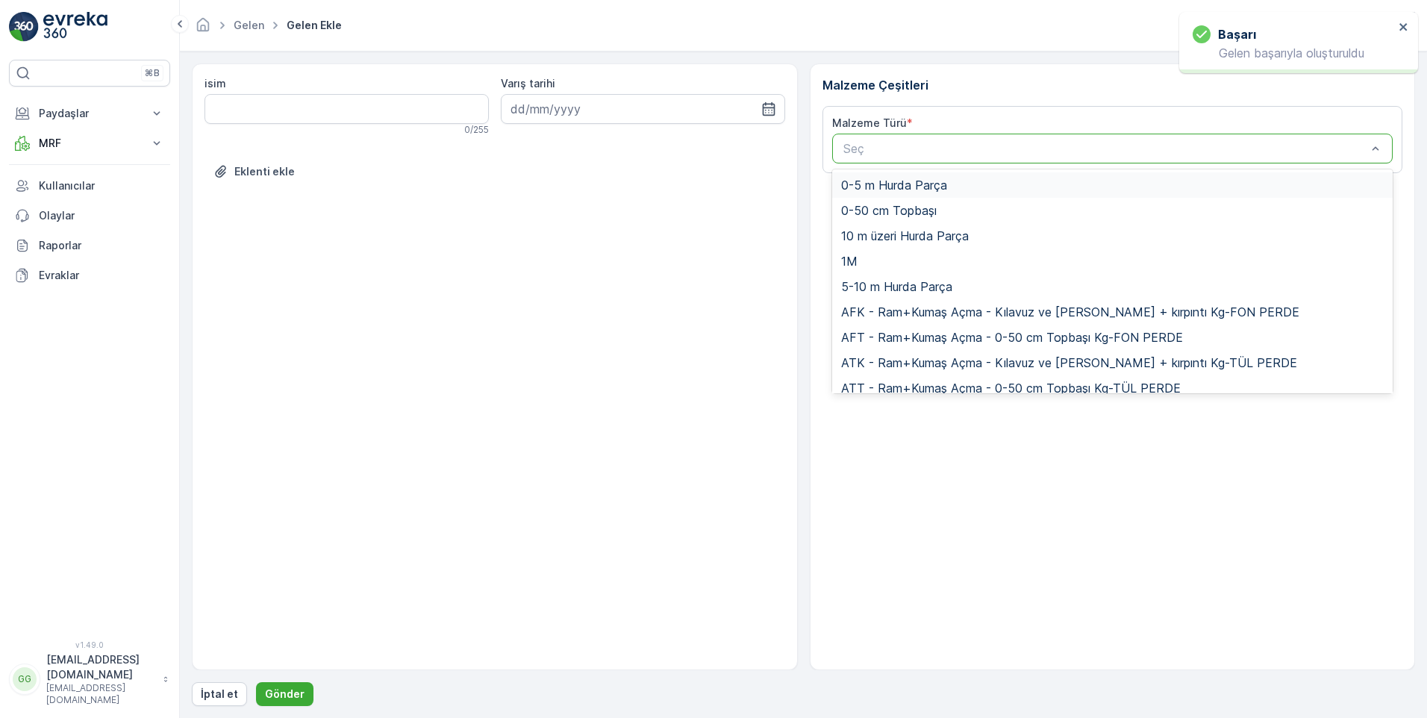
paste input "UDO1"
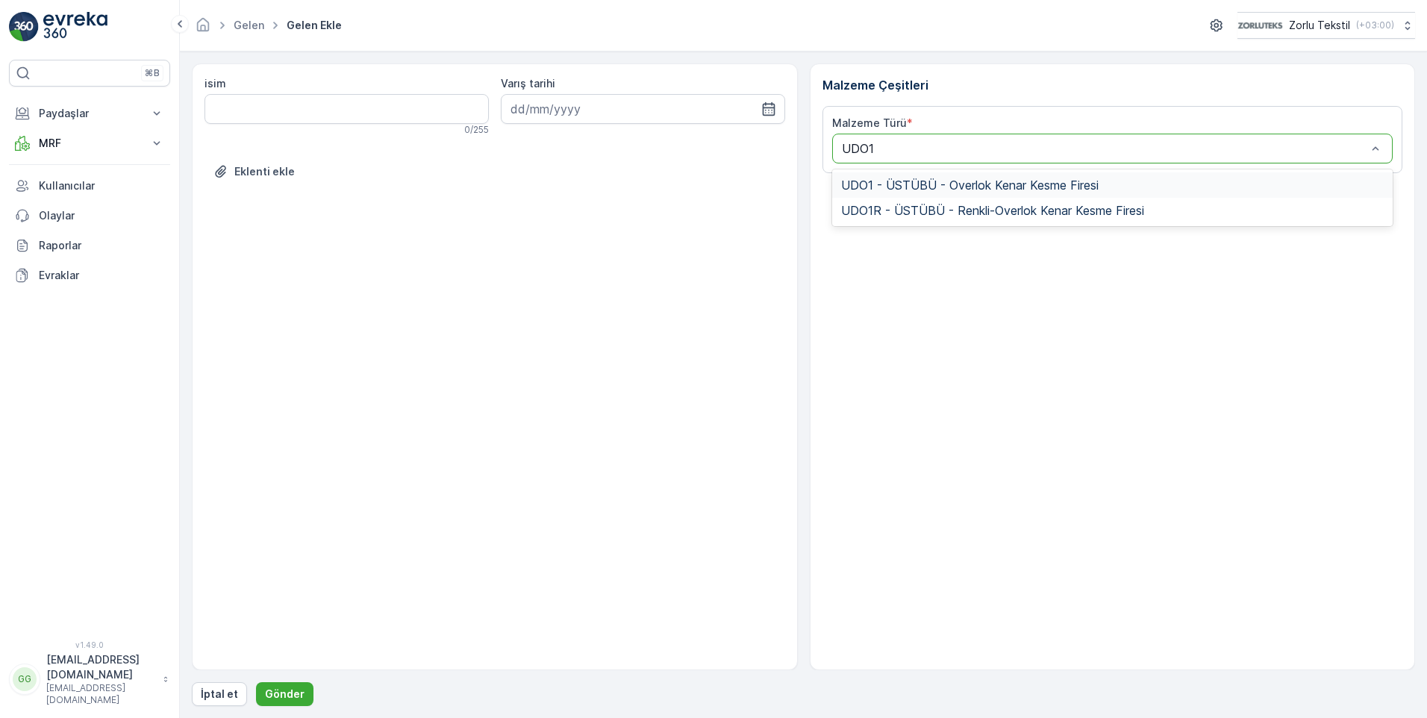
click at [892, 183] on span "UDO1 - ÜSTÜBÜ - Overlok Kenar Kesme Firesi" at bounding box center [969, 184] width 257 height 13
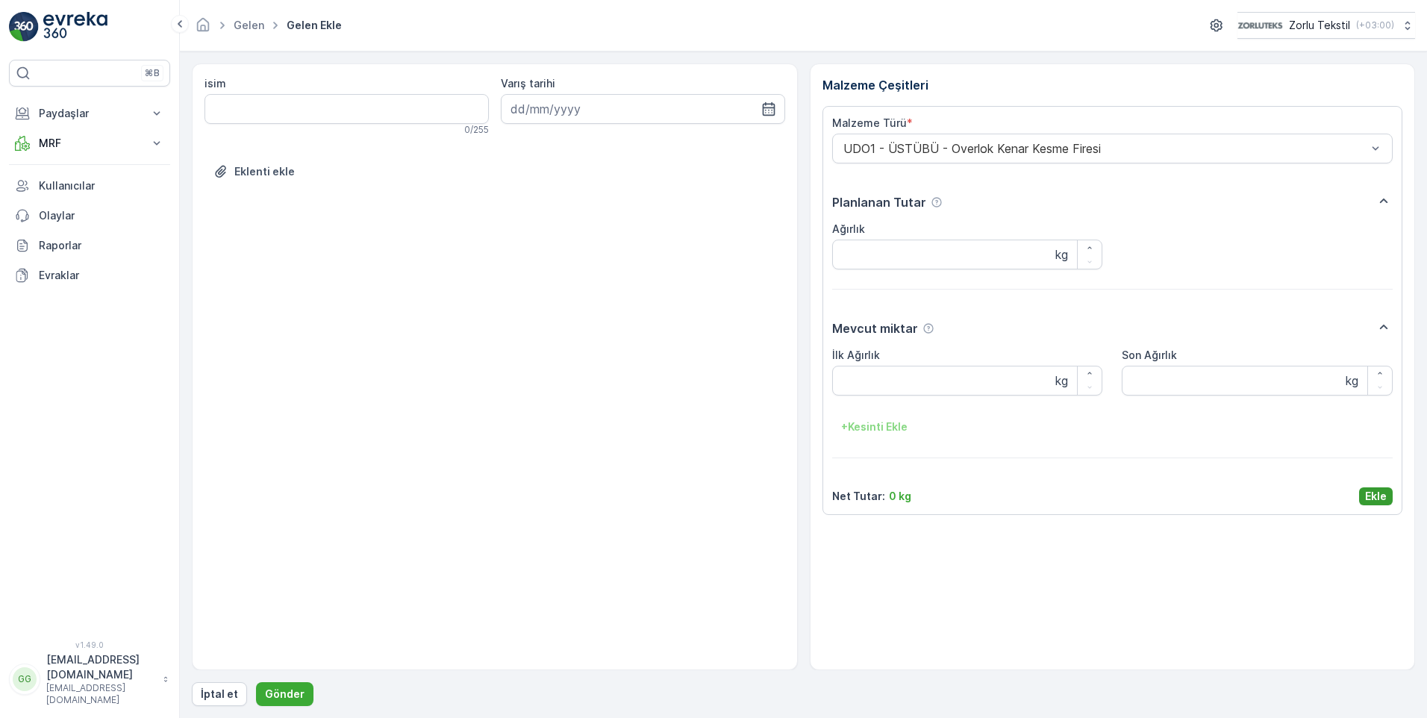
click at [1370, 495] on p "Ekle" at bounding box center [1376, 496] width 22 height 15
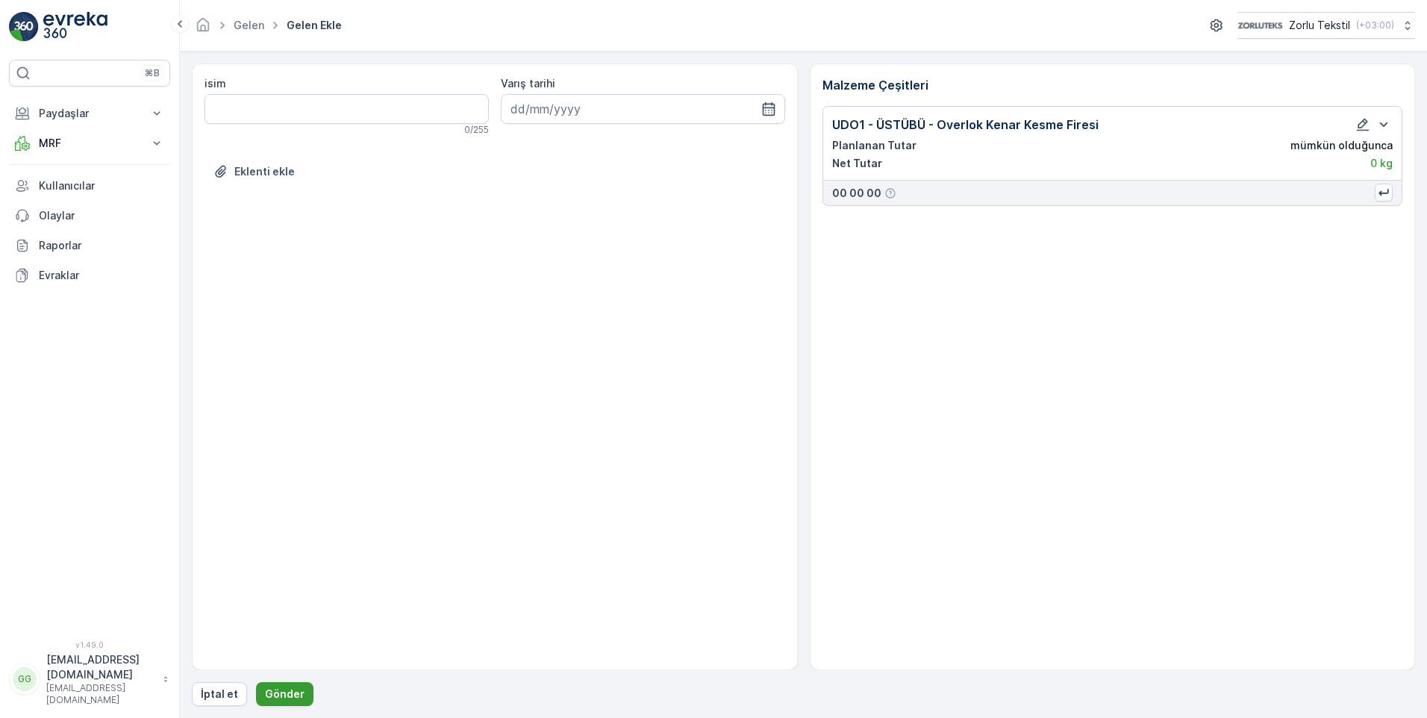
click at [273, 692] on p "Gönder" at bounding box center [285, 693] width 40 height 15
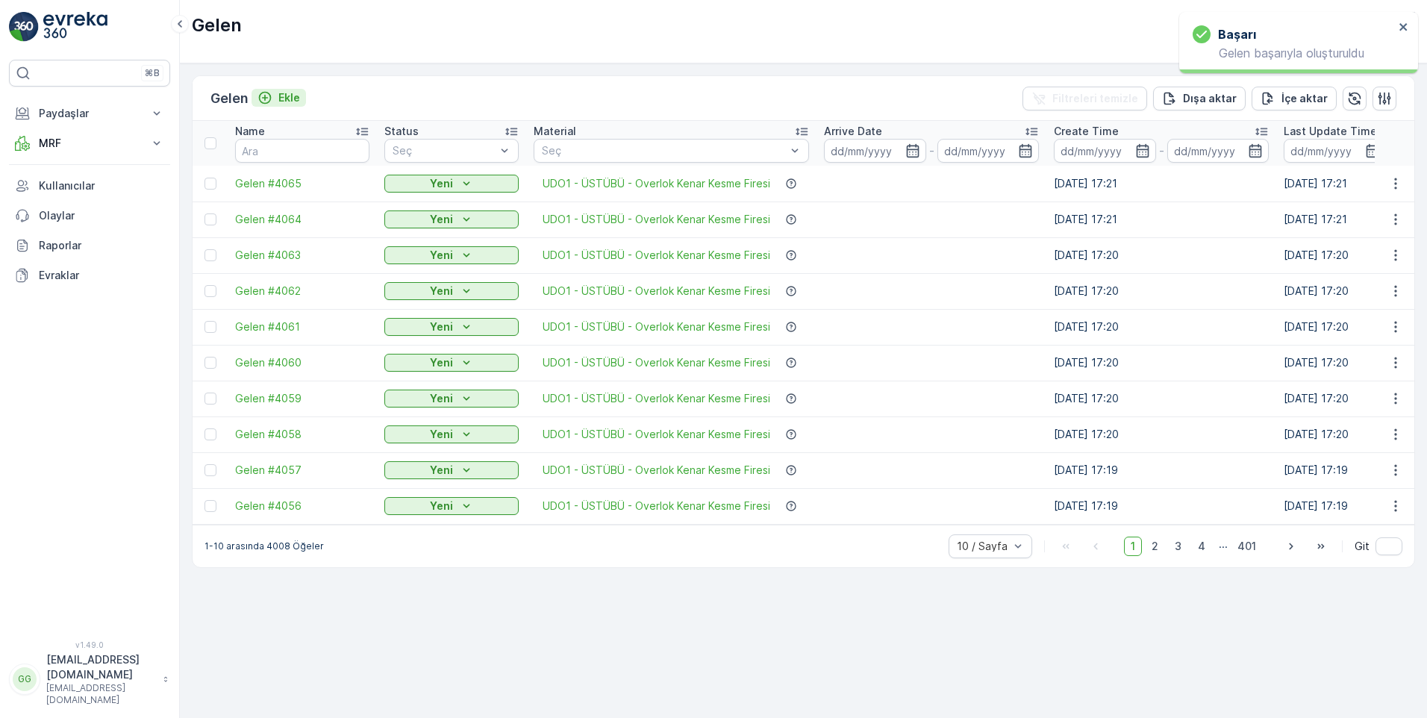
click at [292, 101] on p "Ekle" at bounding box center [289, 97] width 22 height 15
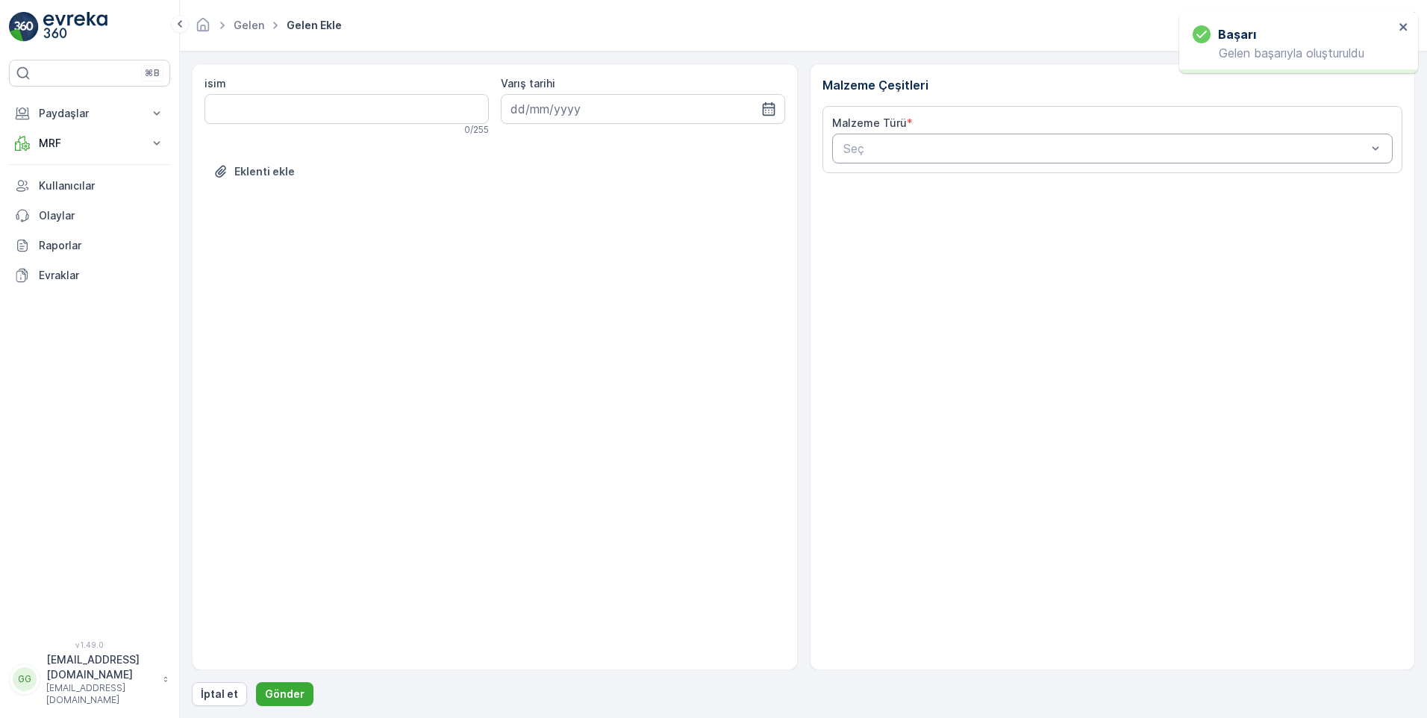
click at [890, 152] on div at bounding box center [1105, 148] width 527 height 13
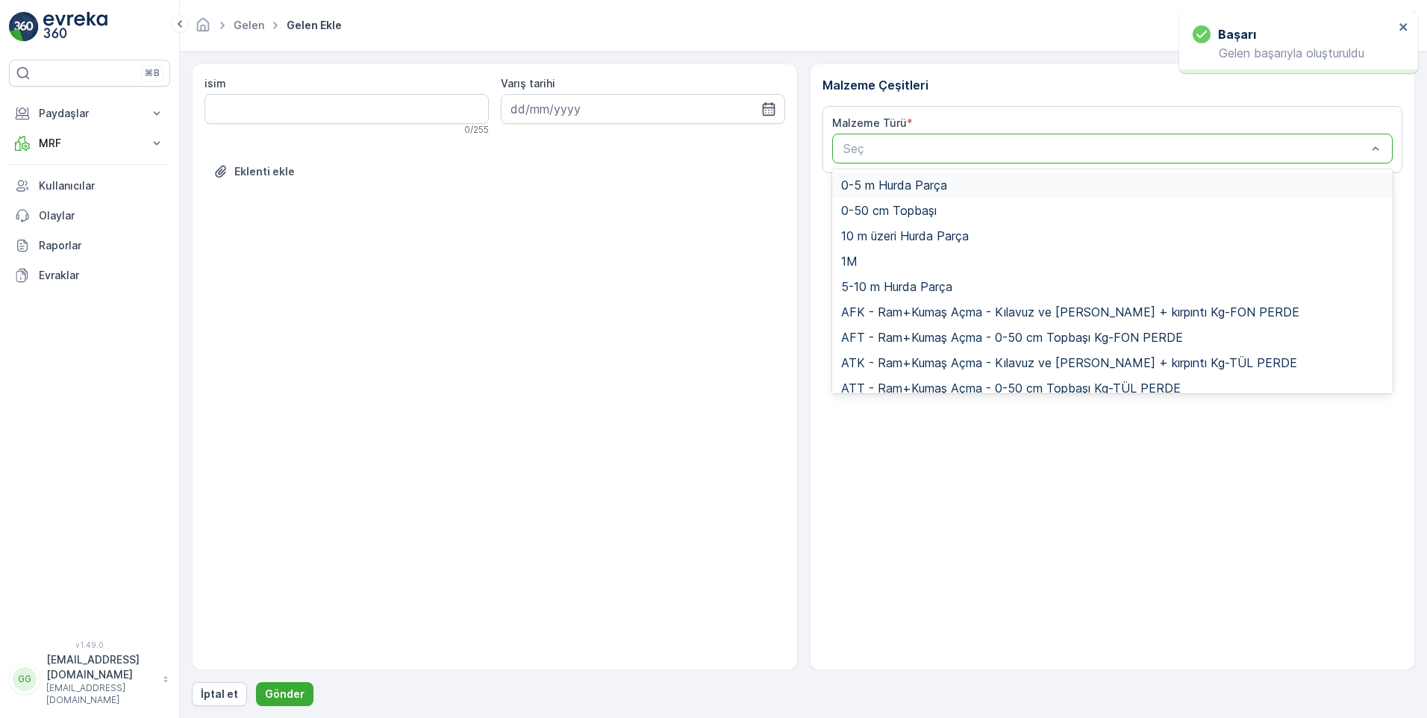
paste input "UDO1"
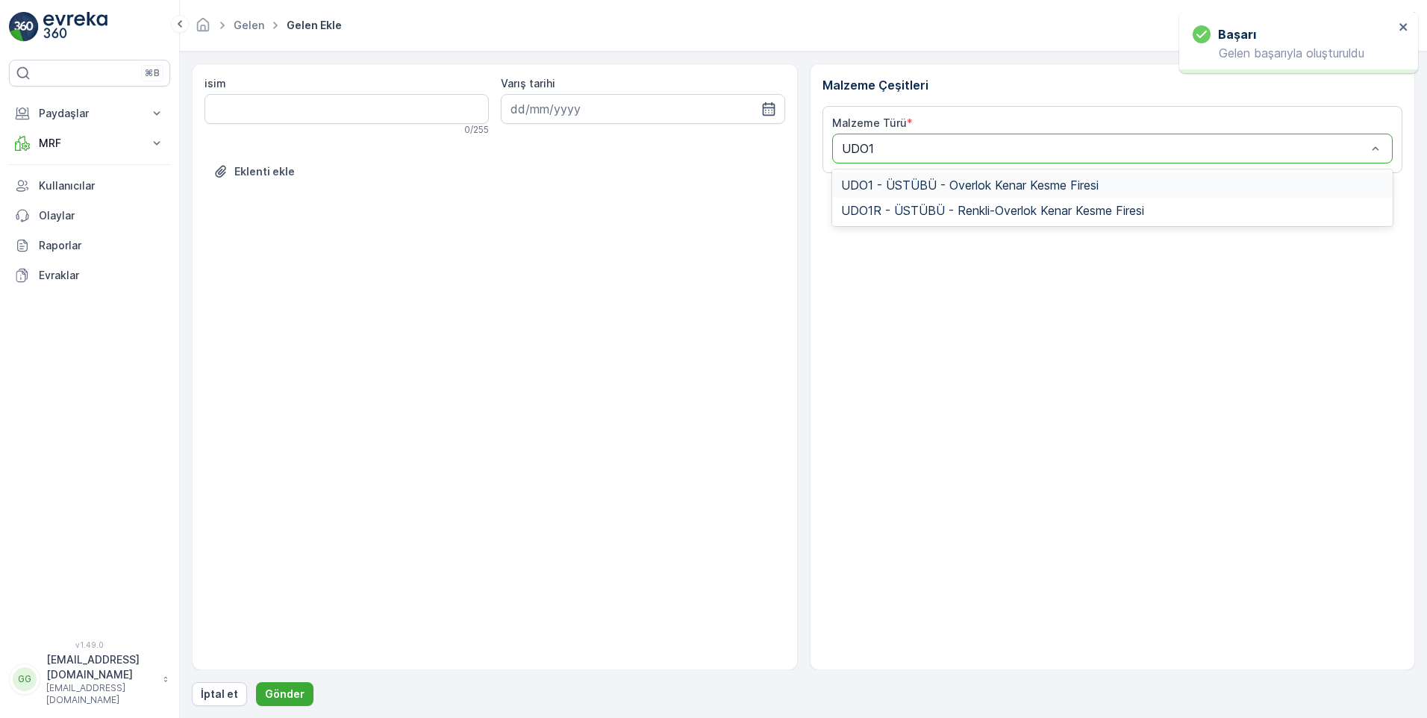
click at [892, 183] on span "UDO1 - ÜSTÜBÜ - Overlok Kenar Kesme Firesi" at bounding box center [969, 184] width 257 height 13
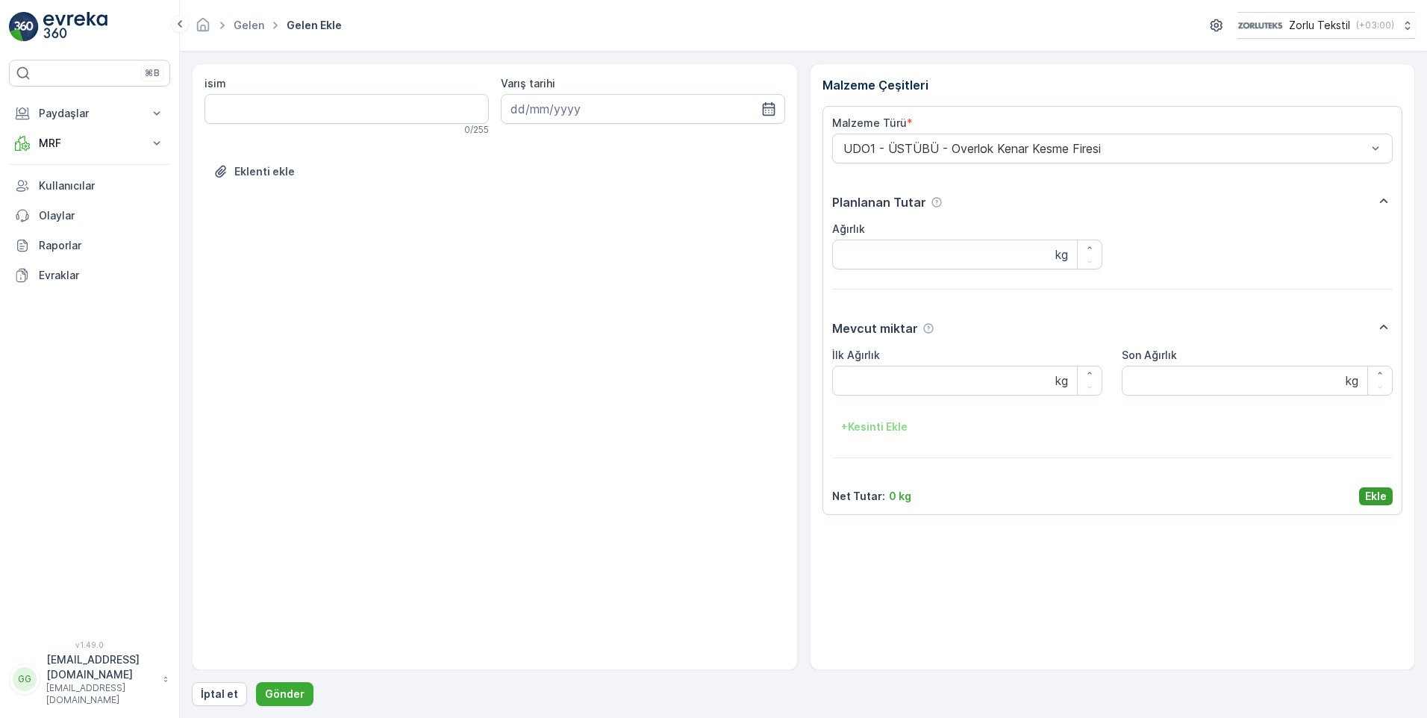
click at [1374, 489] on p "Ekle" at bounding box center [1376, 496] width 22 height 15
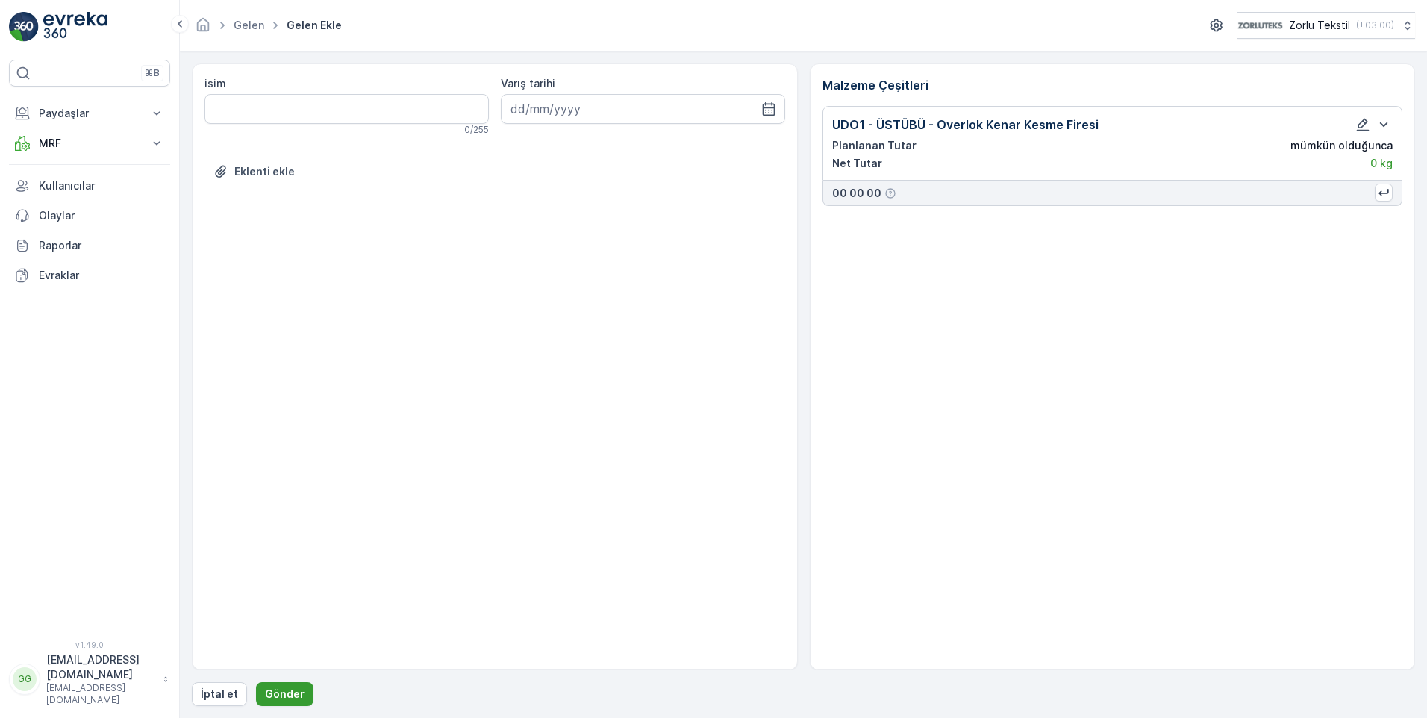
click at [287, 698] on p "Gönder" at bounding box center [285, 693] width 40 height 15
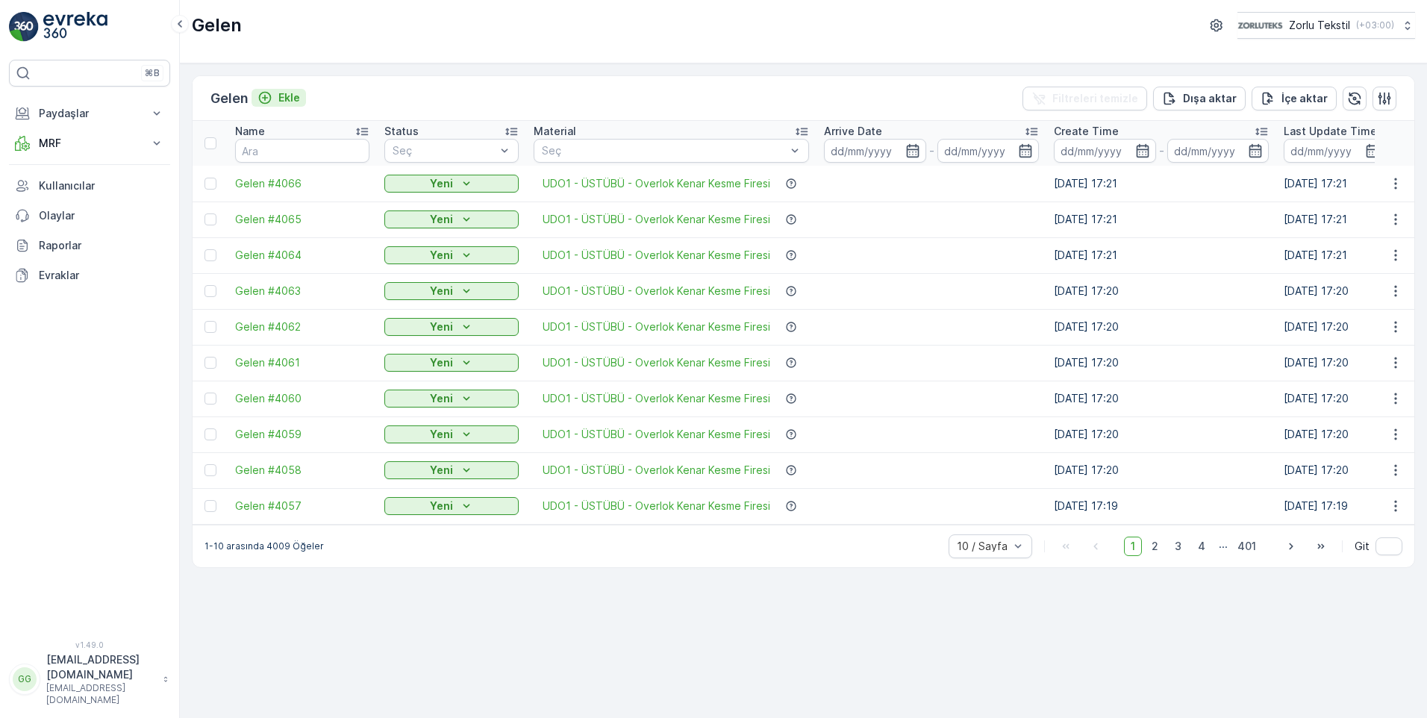
click at [287, 96] on p "Ekle" at bounding box center [289, 97] width 22 height 15
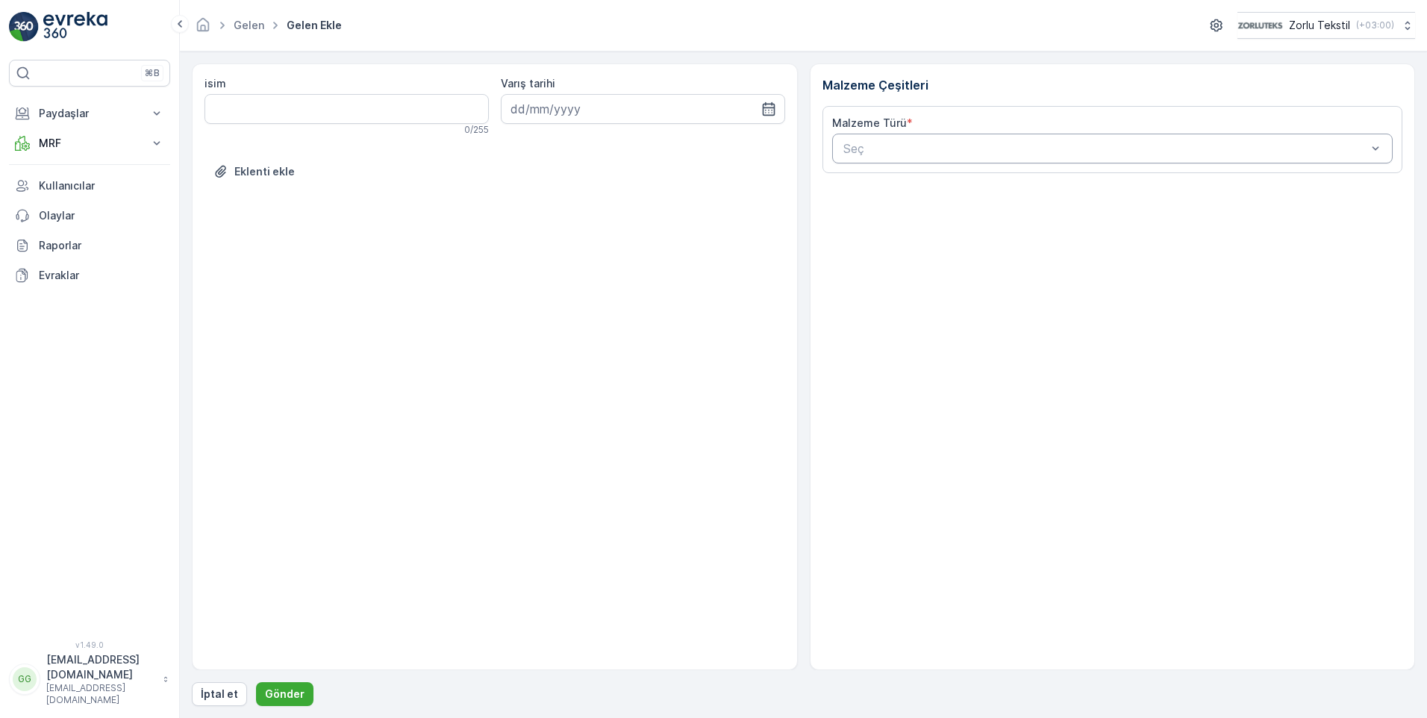
click at [862, 151] on div at bounding box center [1105, 148] width 527 height 13
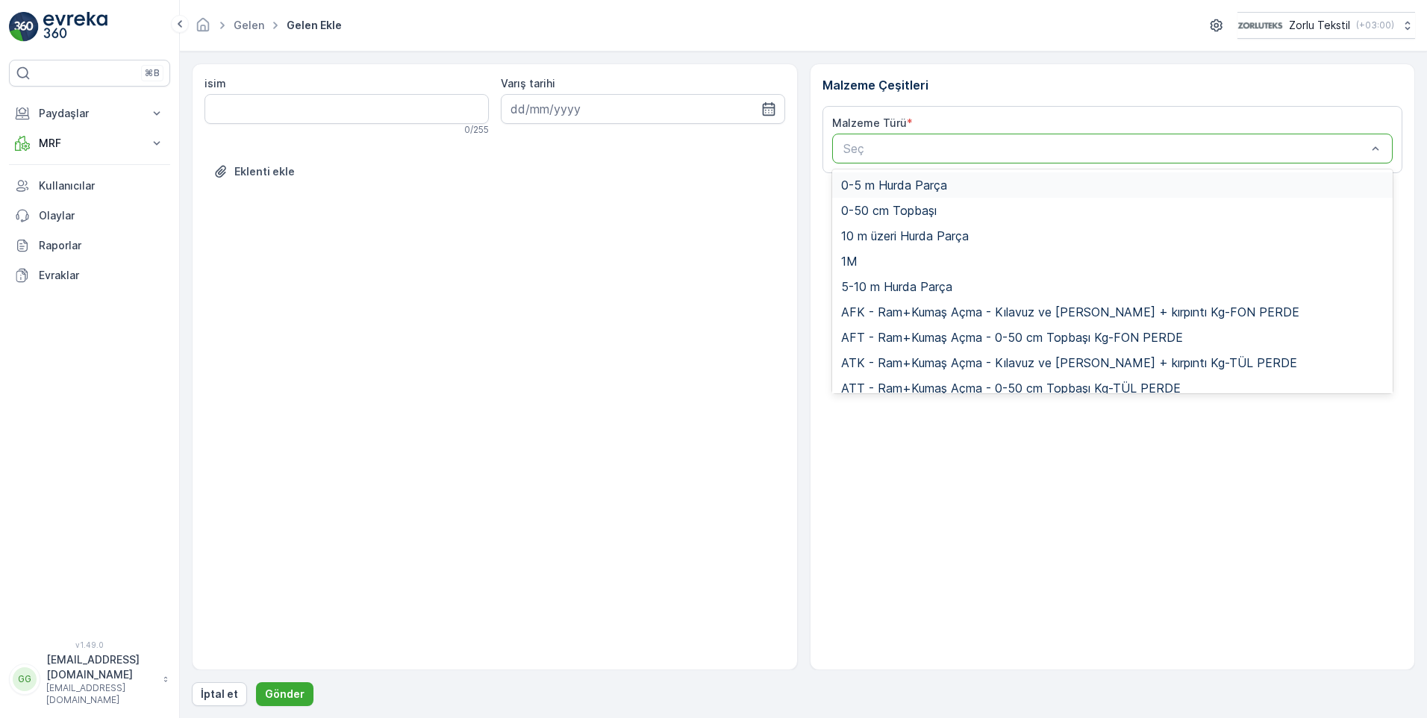
paste input "UDO1"
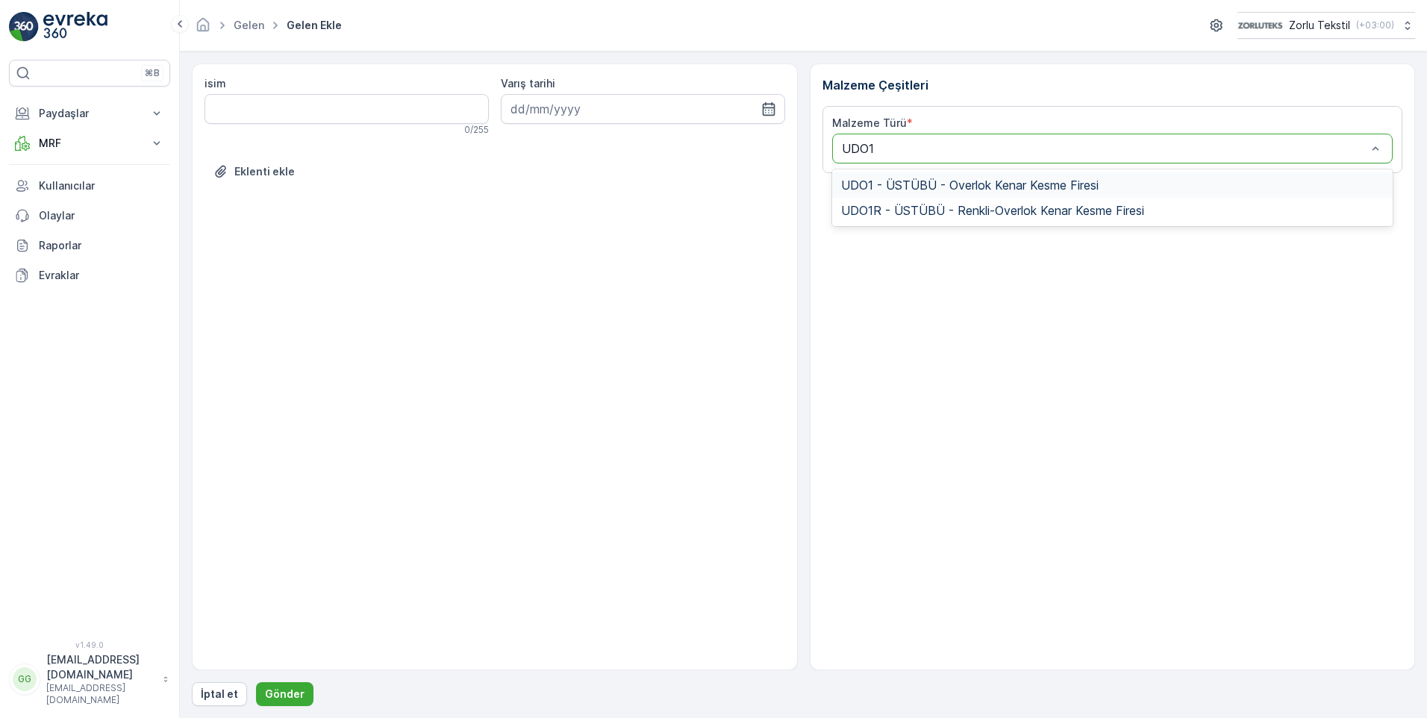
click at [896, 190] on span "UDO1 - ÜSTÜBÜ - Overlok Kenar Kesme Firesi" at bounding box center [969, 184] width 257 height 13
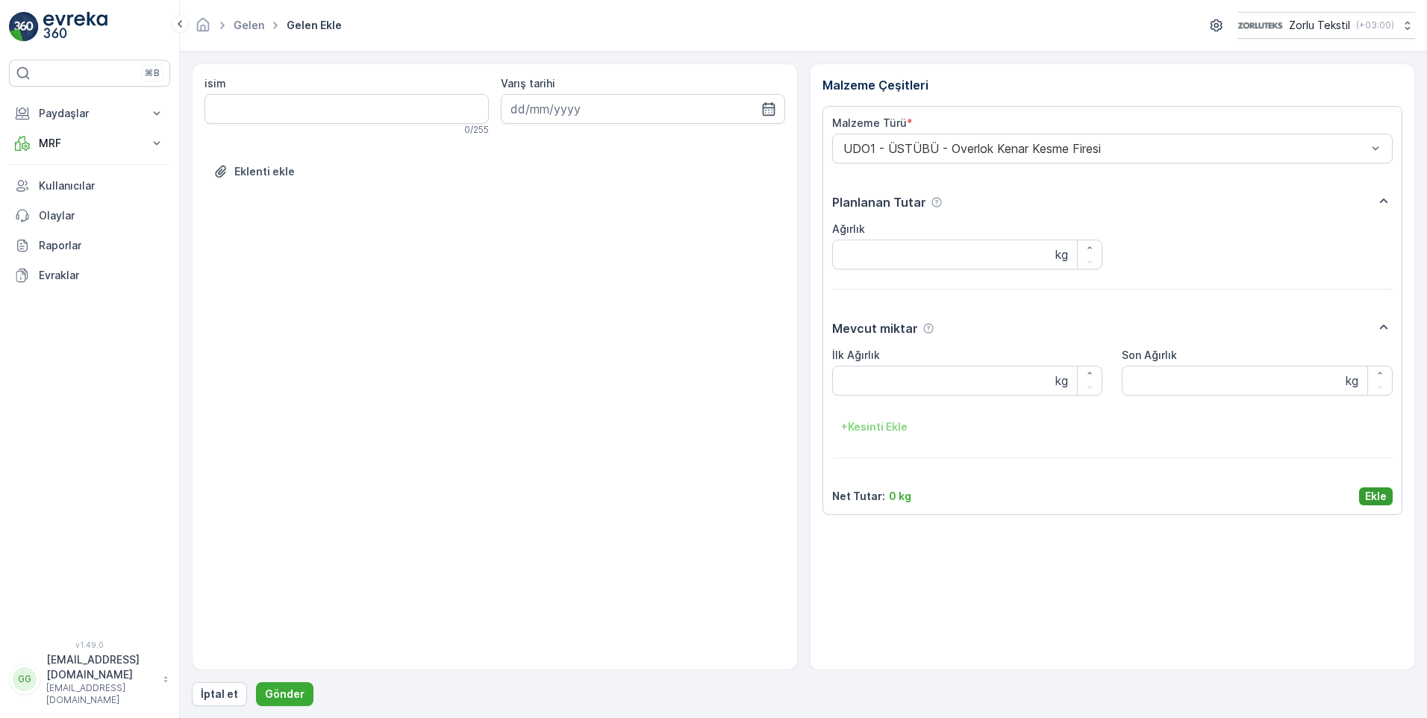
click at [1383, 493] on p "Ekle" at bounding box center [1376, 496] width 22 height 15
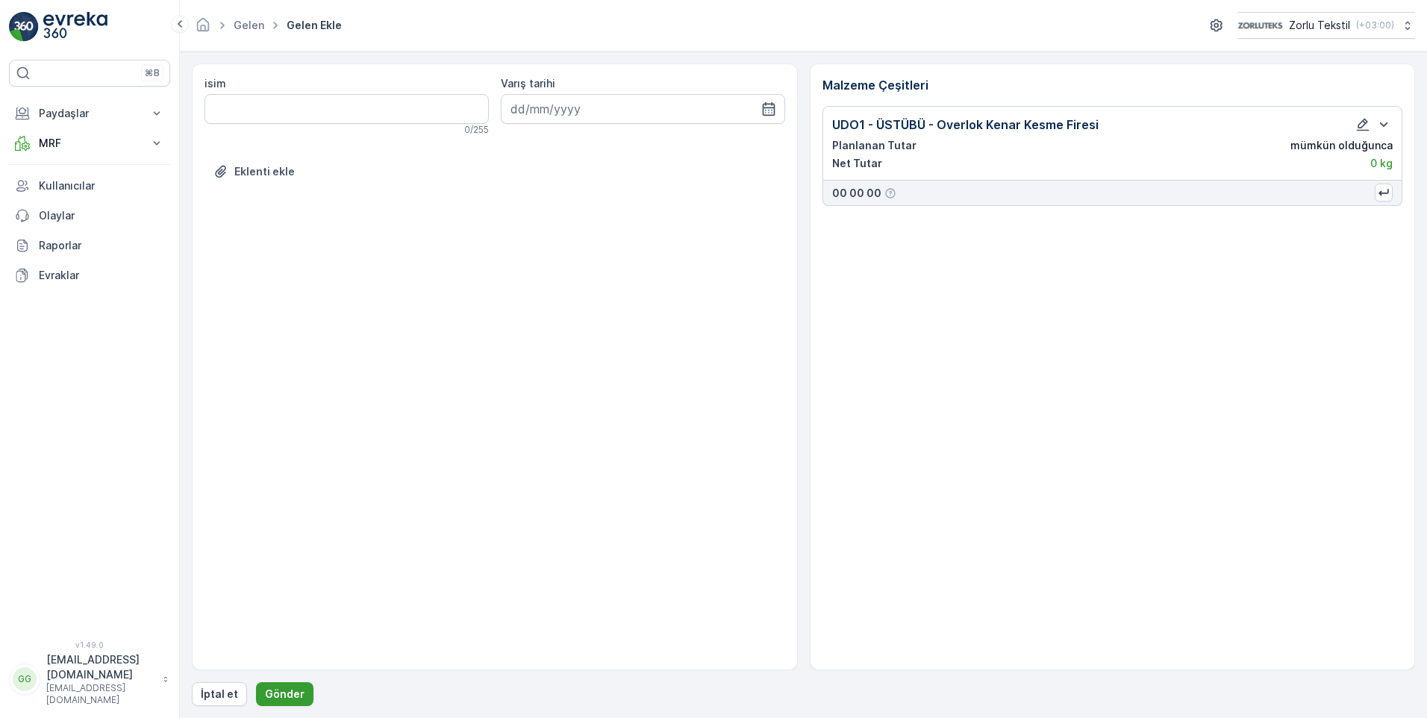
click at [268, 688] on p "Gönder" at bounding box center [285, 693] width 40 height 15
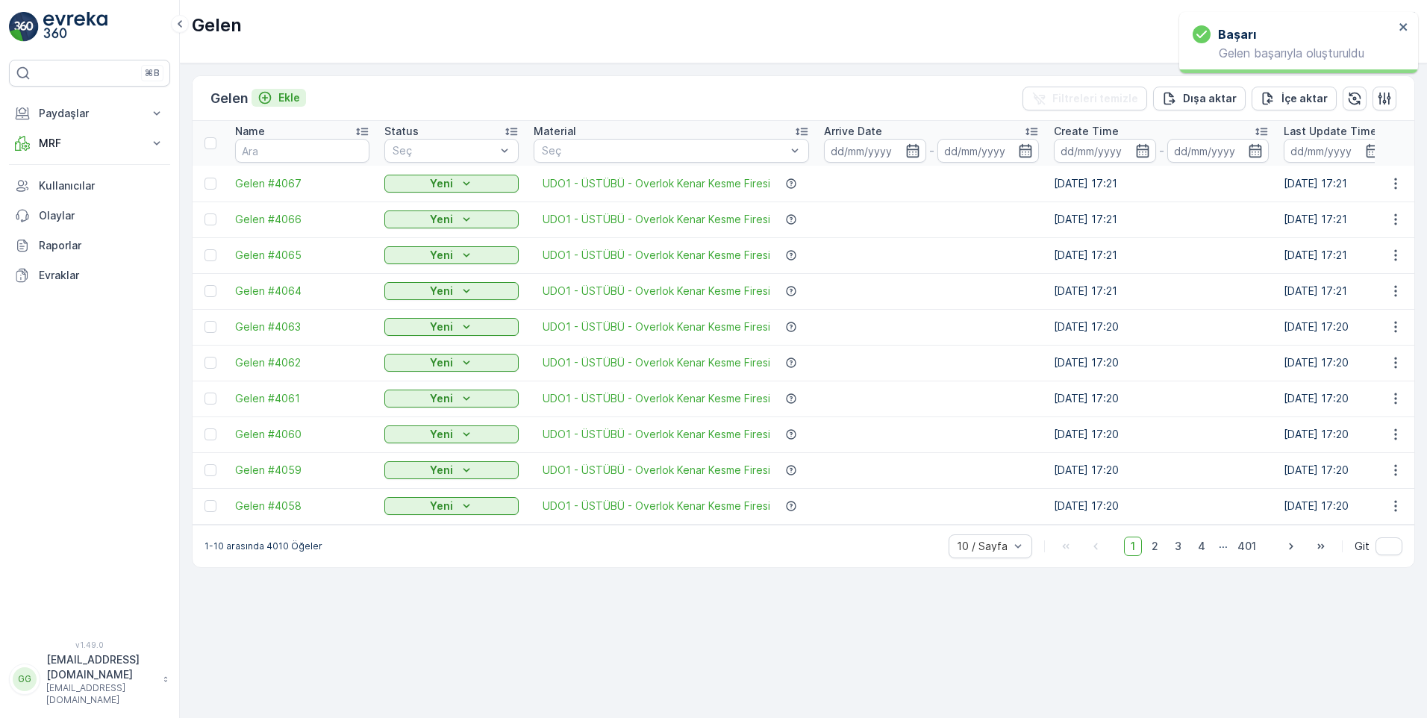
click at [287, 97] on p "Ekle" at bounding box center [289, 97] width 22 height 15
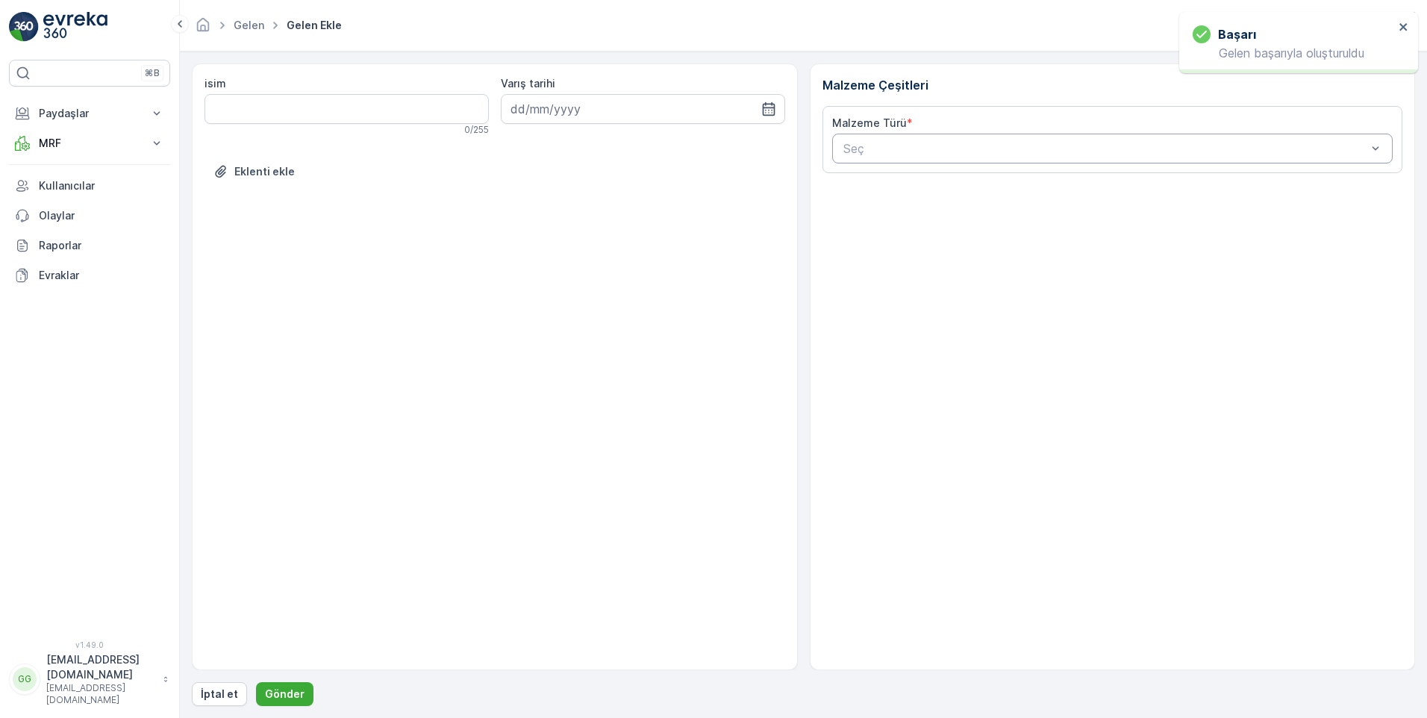
click at [901, 146] on div at bounding box center [1105, 148] width 527 height 13
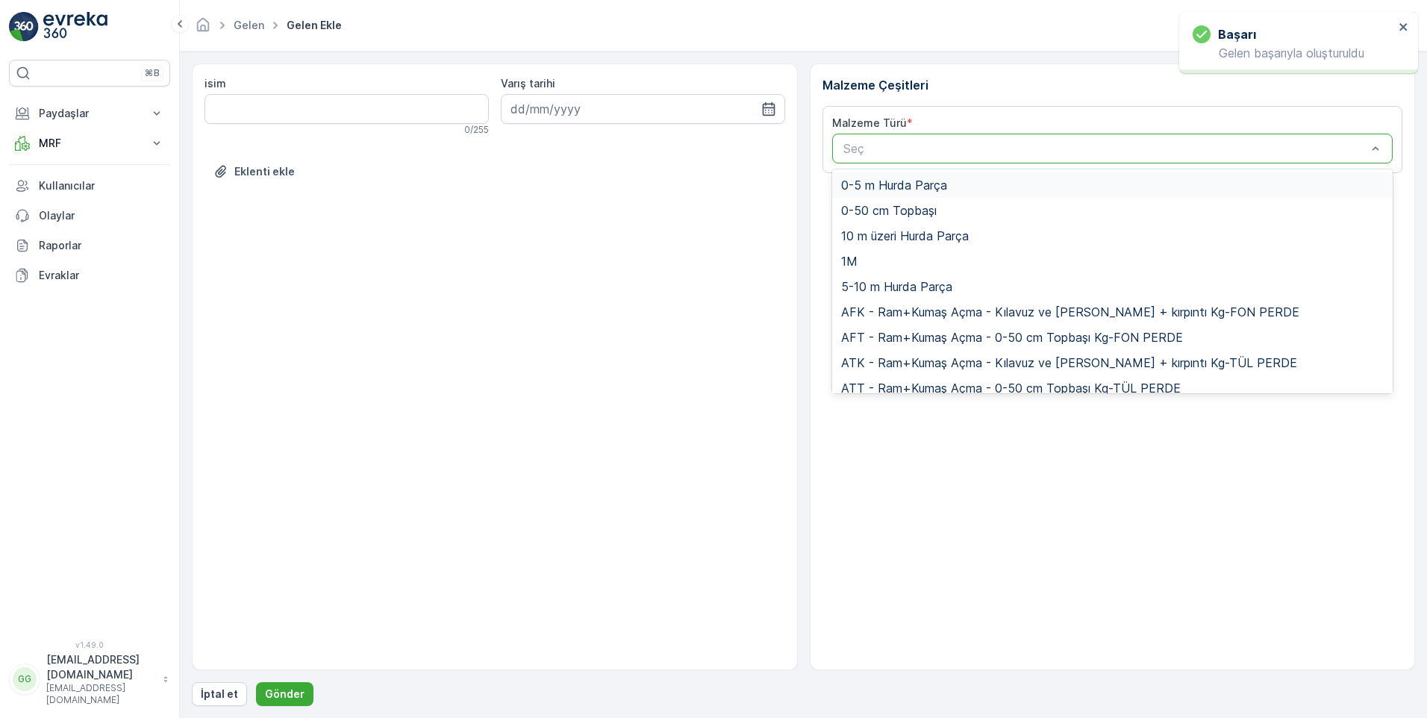
paste input "UDO1"
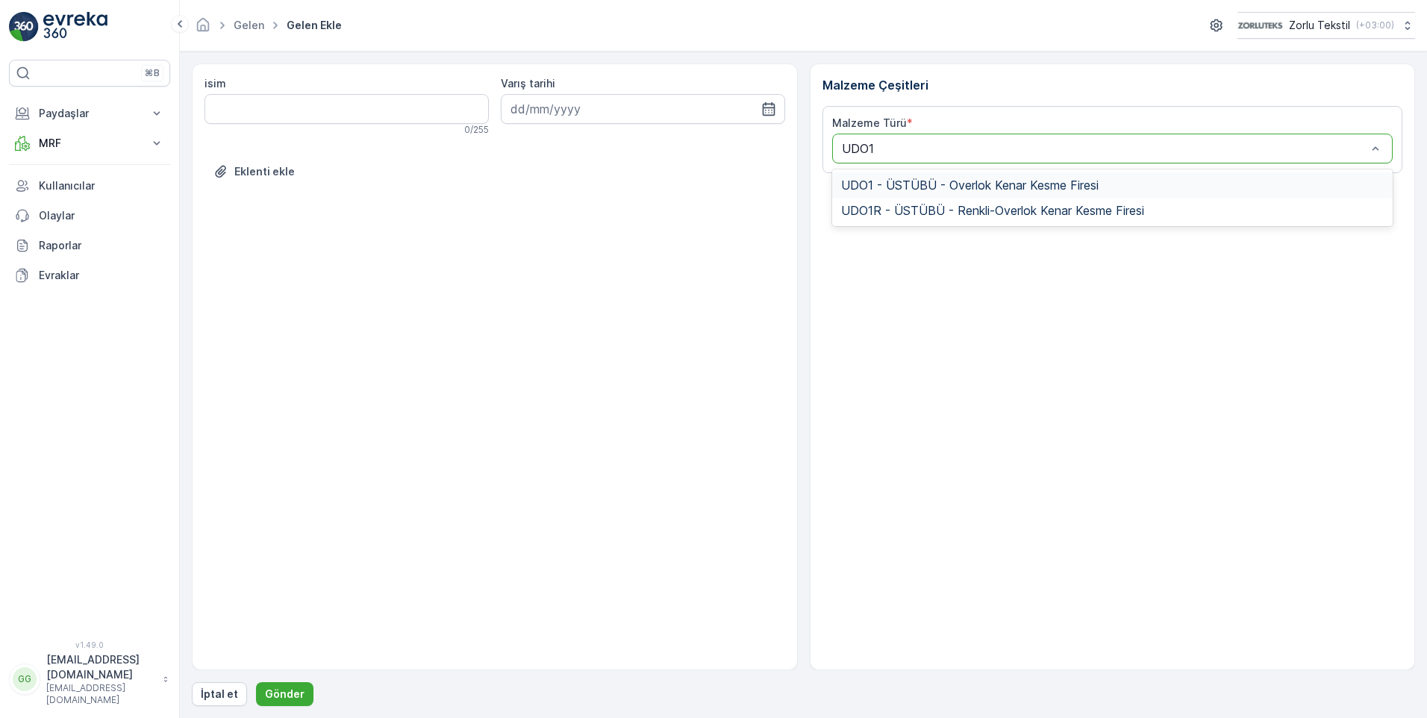
click at [920, 184] on span "UDO1 - ÜSTÜBÜ - Overlok Kenar Kesme Firesi" at bounding box center [969, 184] width 257 height 13
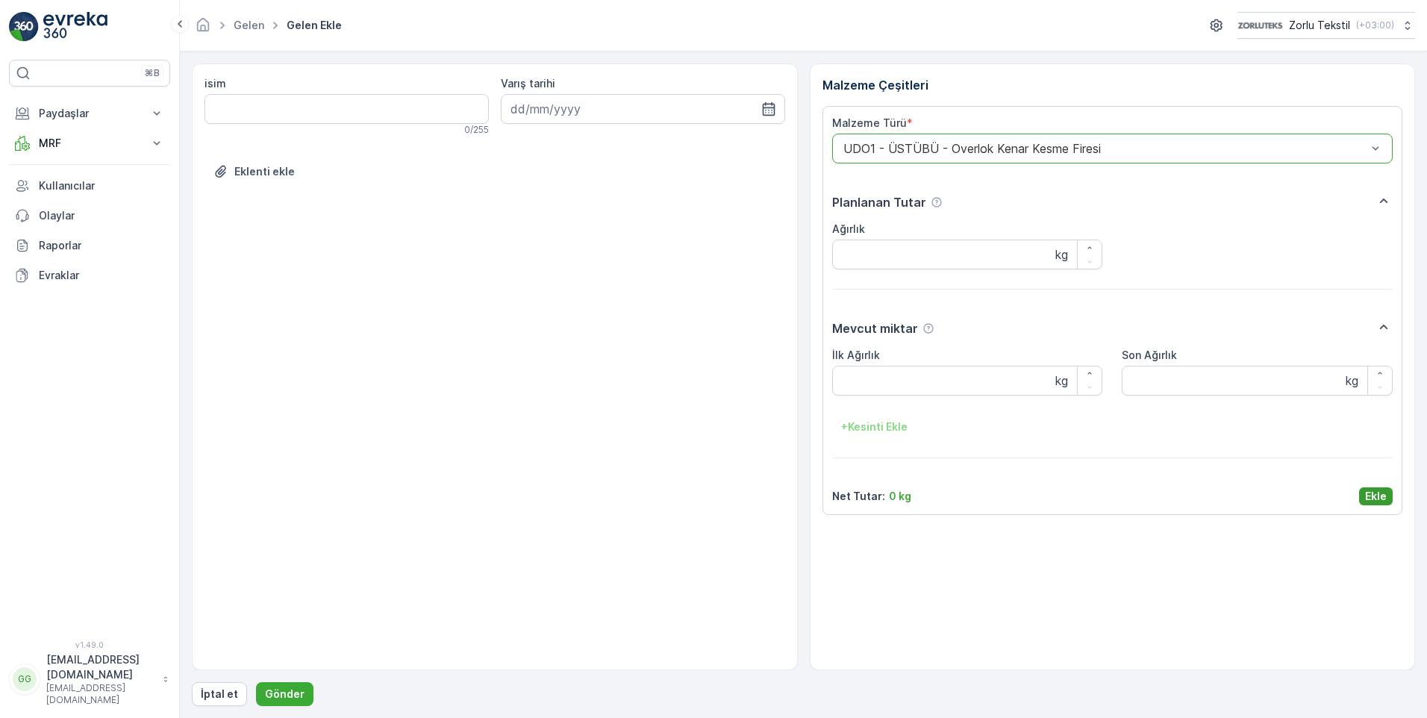
click at [1373, 492] on p "Ekle" at bounding box center [1376, 496] width 22 height 15
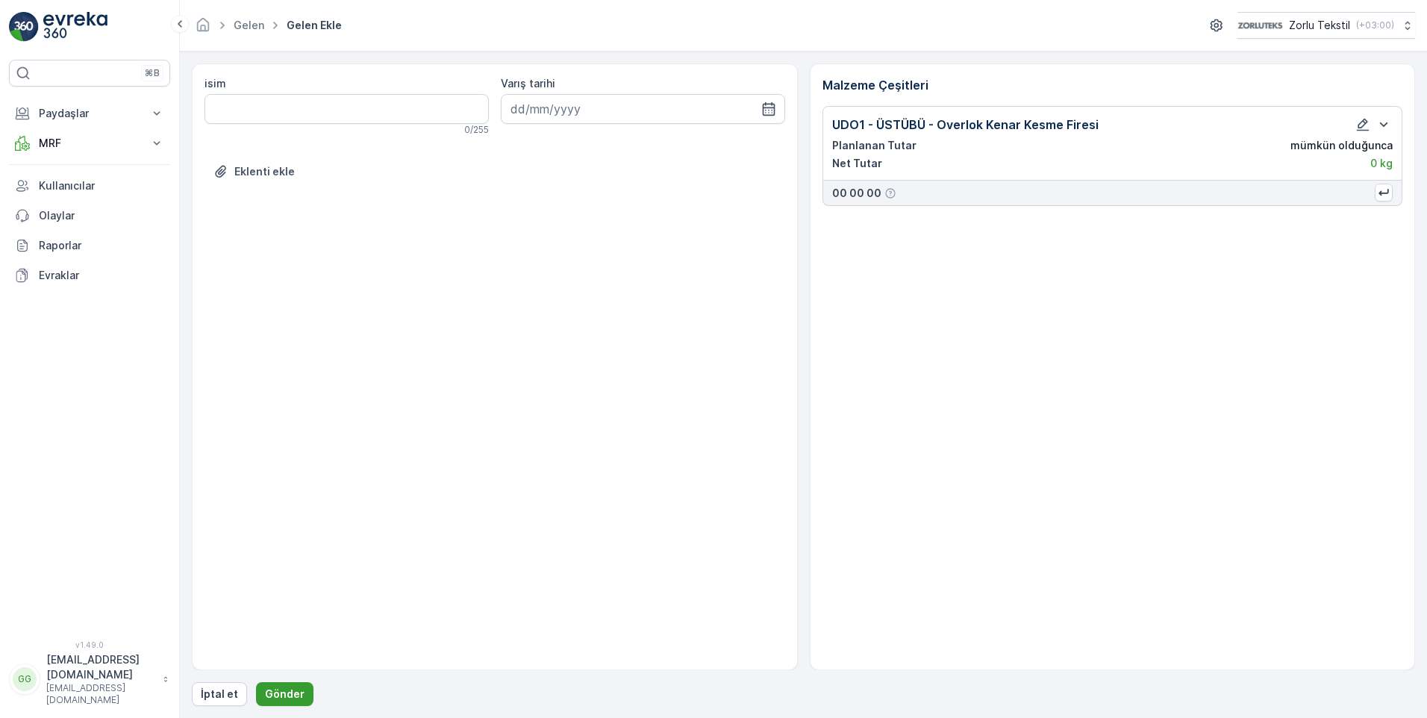
click at [292, 701] on button "Gönder" at bounding box center [284, 694] width 57 height 24
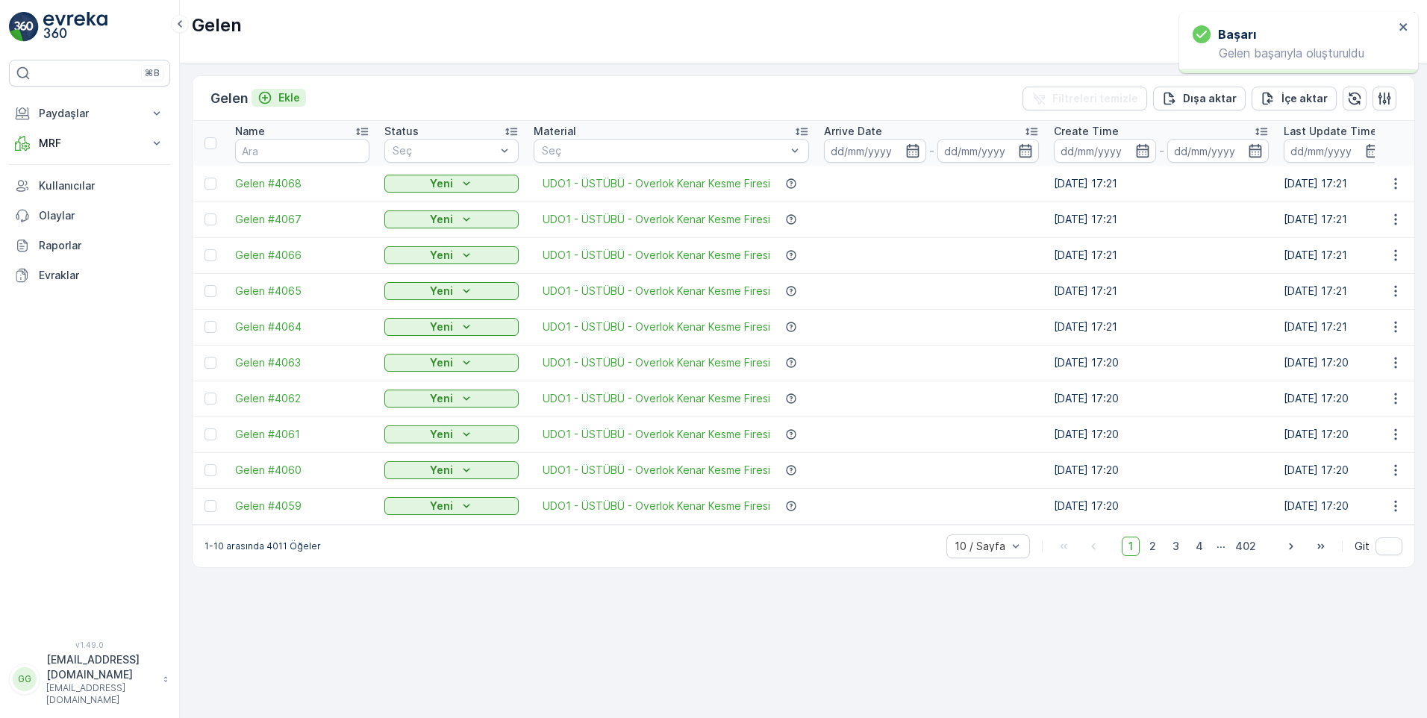
click at [300, 92] on p "Ekle" at bounding box center [289, 97] width 22 height 15
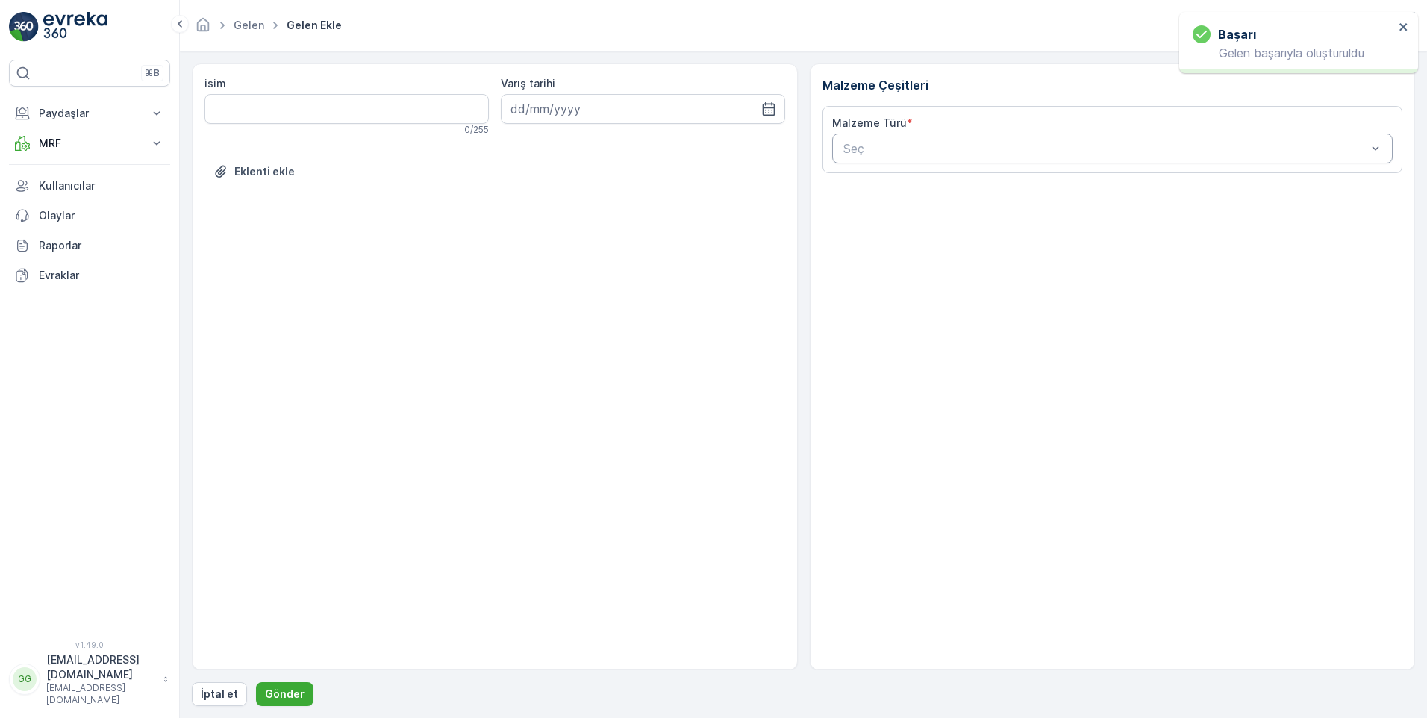
click at [915, 147] on div at bounding box center [1105, 148] width 527 height 13
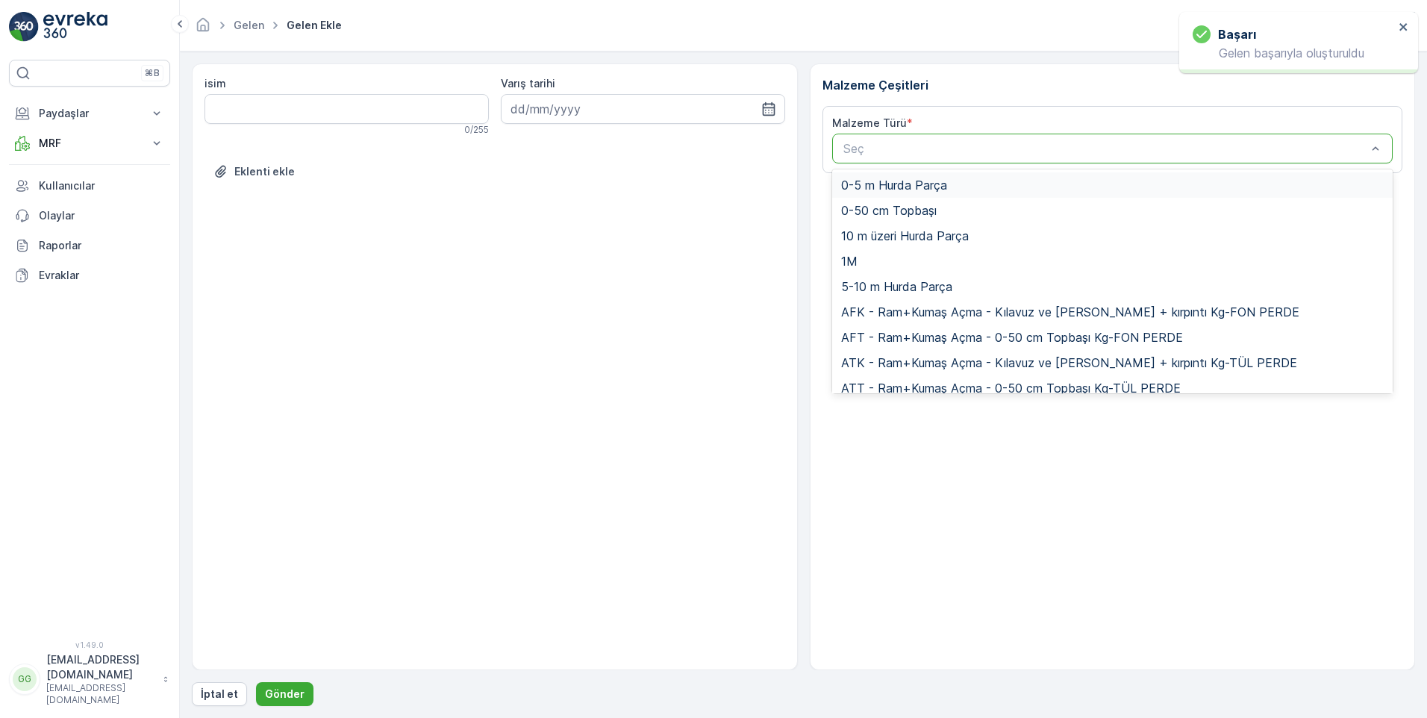
paste input "UDO1"
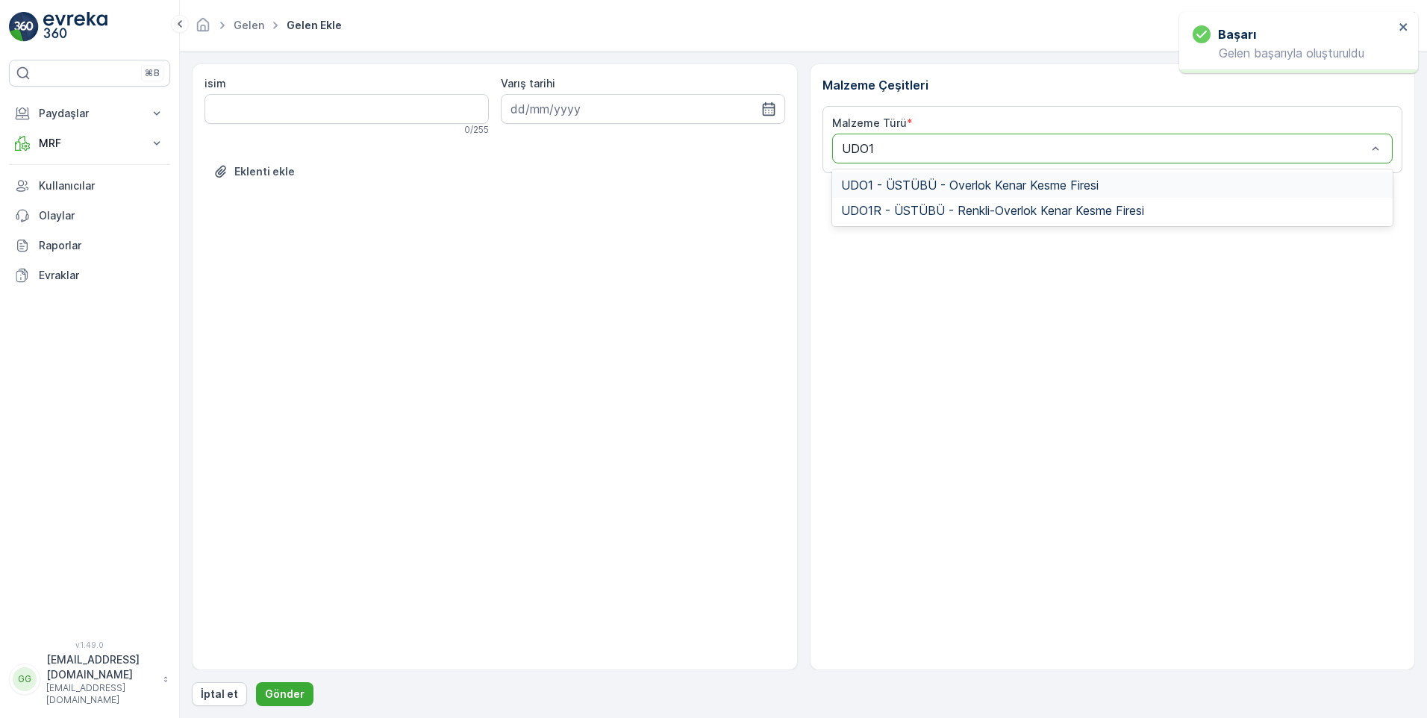
click at [925, 183] on span "UDO1 - ÜSTÜBÜ - Overlok Kenar Kesme Firesi" at bounding box center [969, 184] width 257 height 13
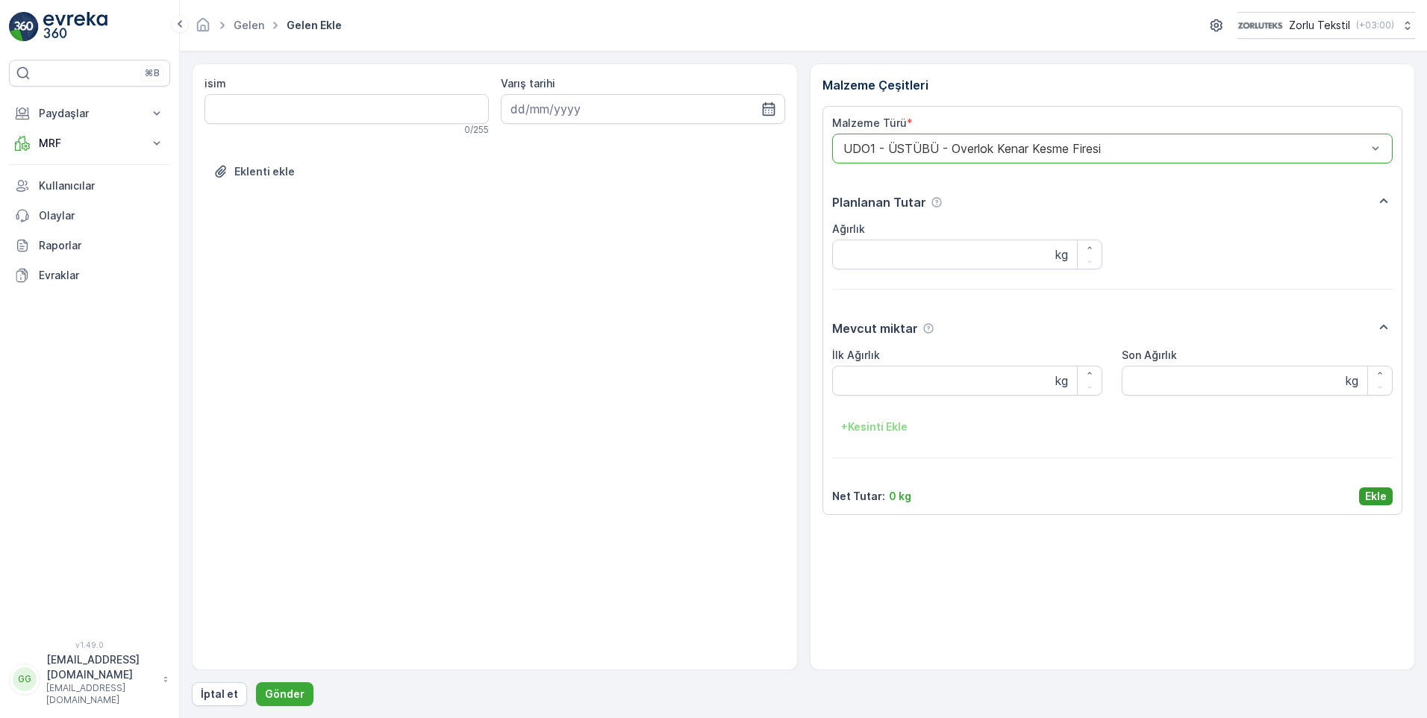
click at [1378, 495] on p "Ekle" at bounding box center [1376, 496] width 22 height 15
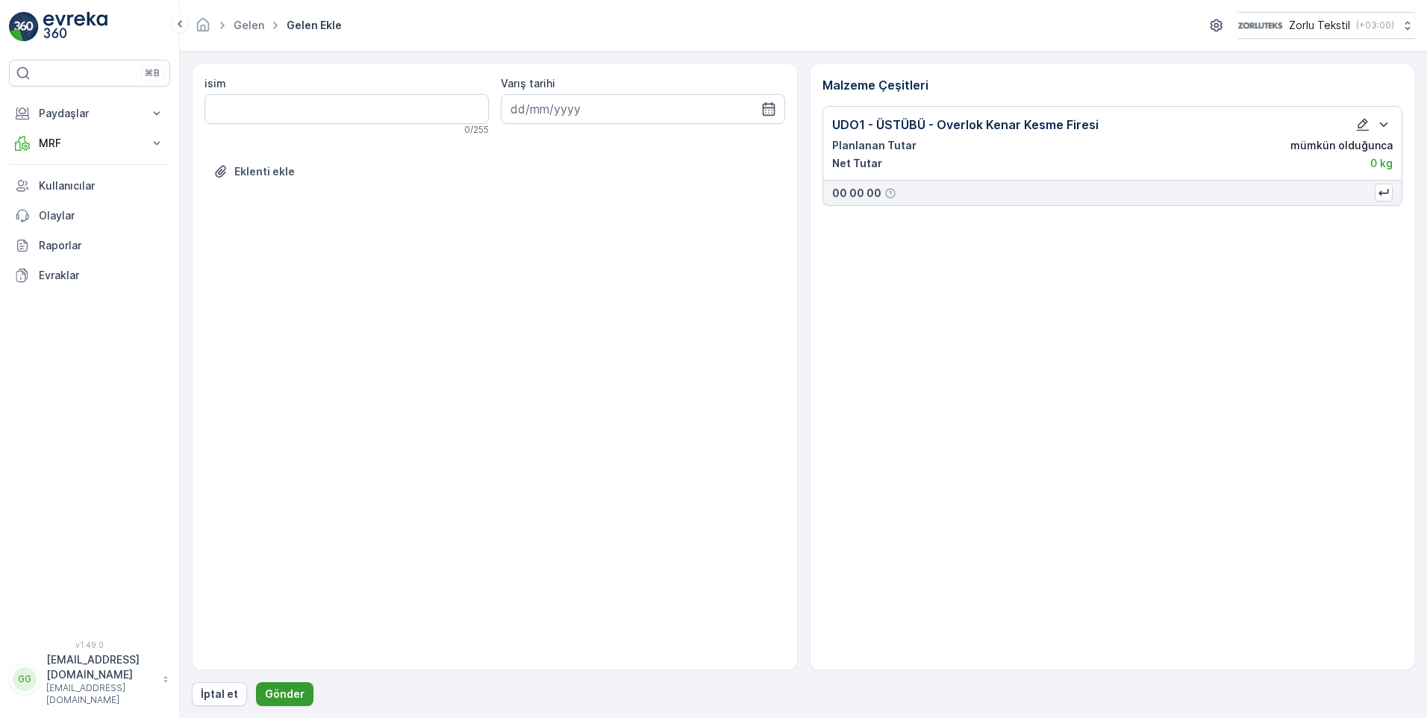
click at [274, 690] on p "Gönder" at bounding box center [285, 693] width 40 height 15
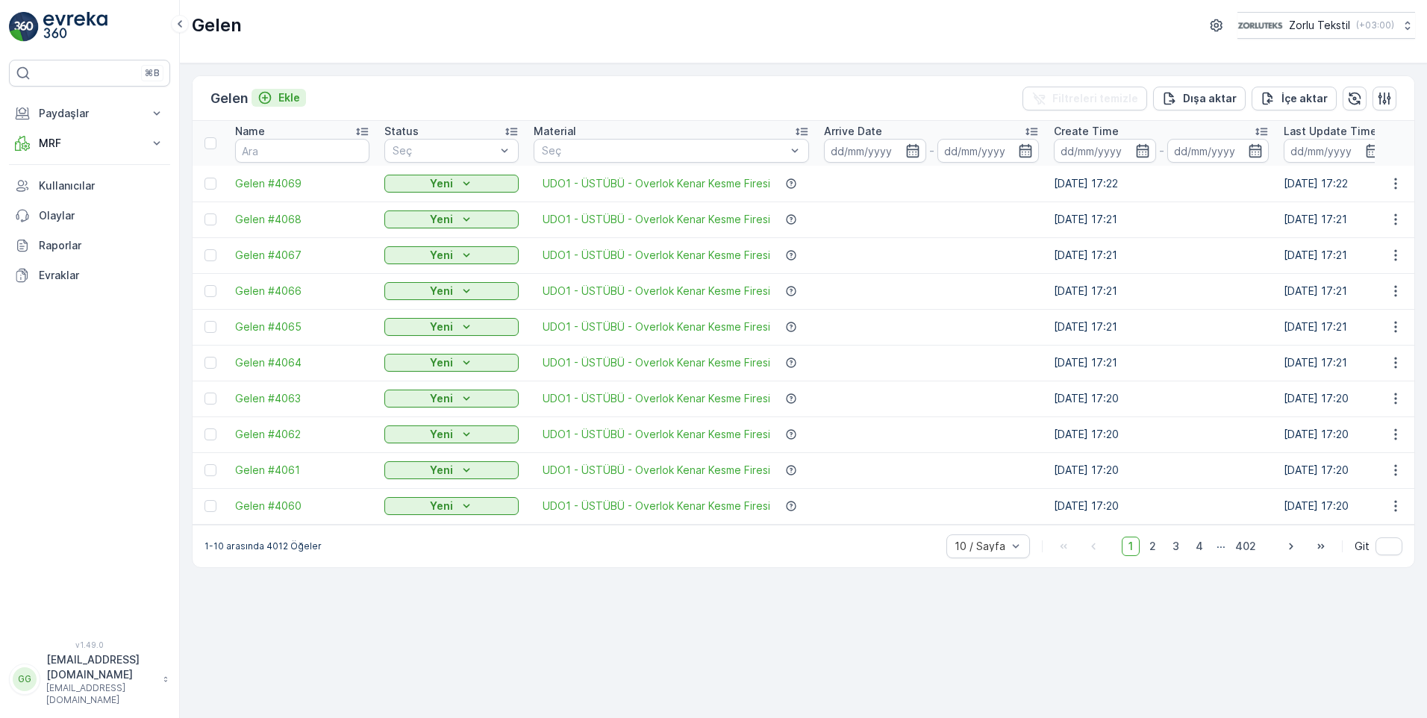
click at [295, 96] on p "Ekle" at bounding box center [289, 97] width 22 height 15
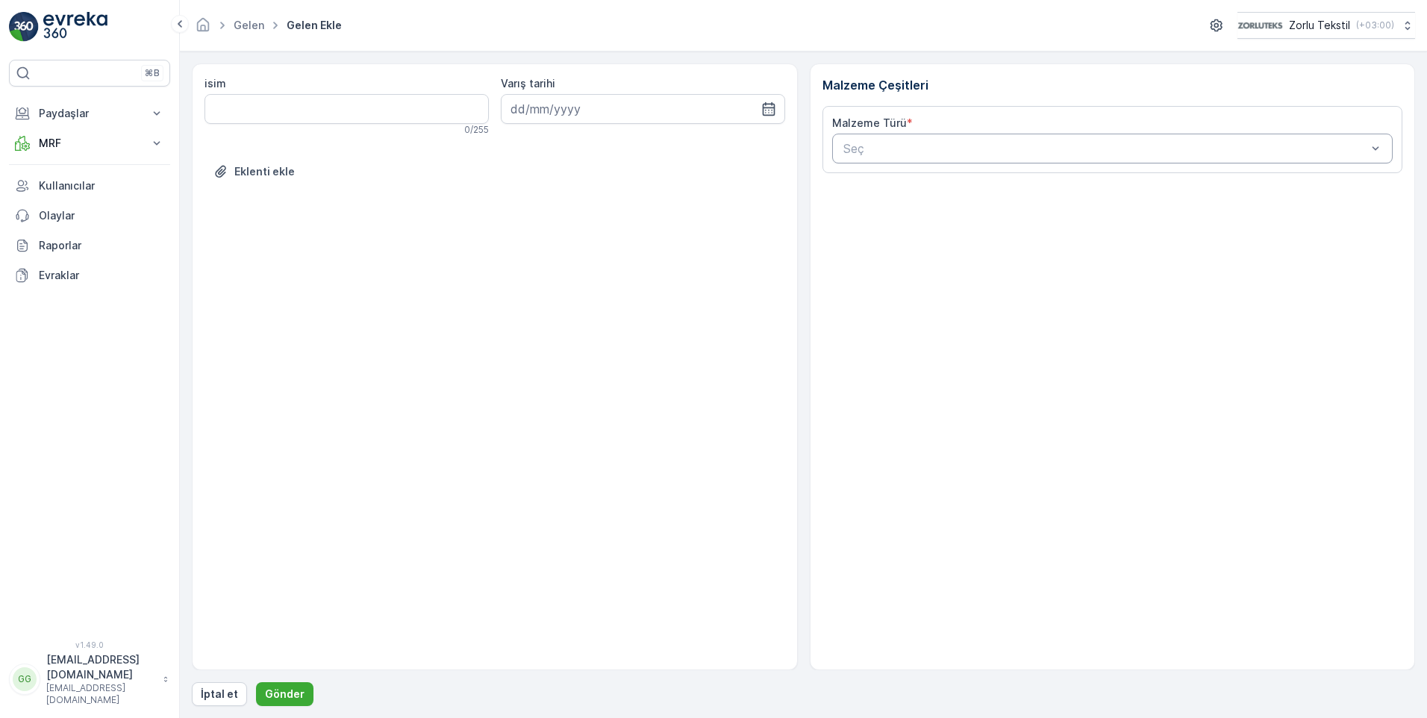
drag, startPoint x: 889, startPoint y: 139, endPoint x: 889, endPoint y: 146, distance: 7.5
click at [889, 138] on div "Seç" at bounding box center [1112, 149] width 561 height 30
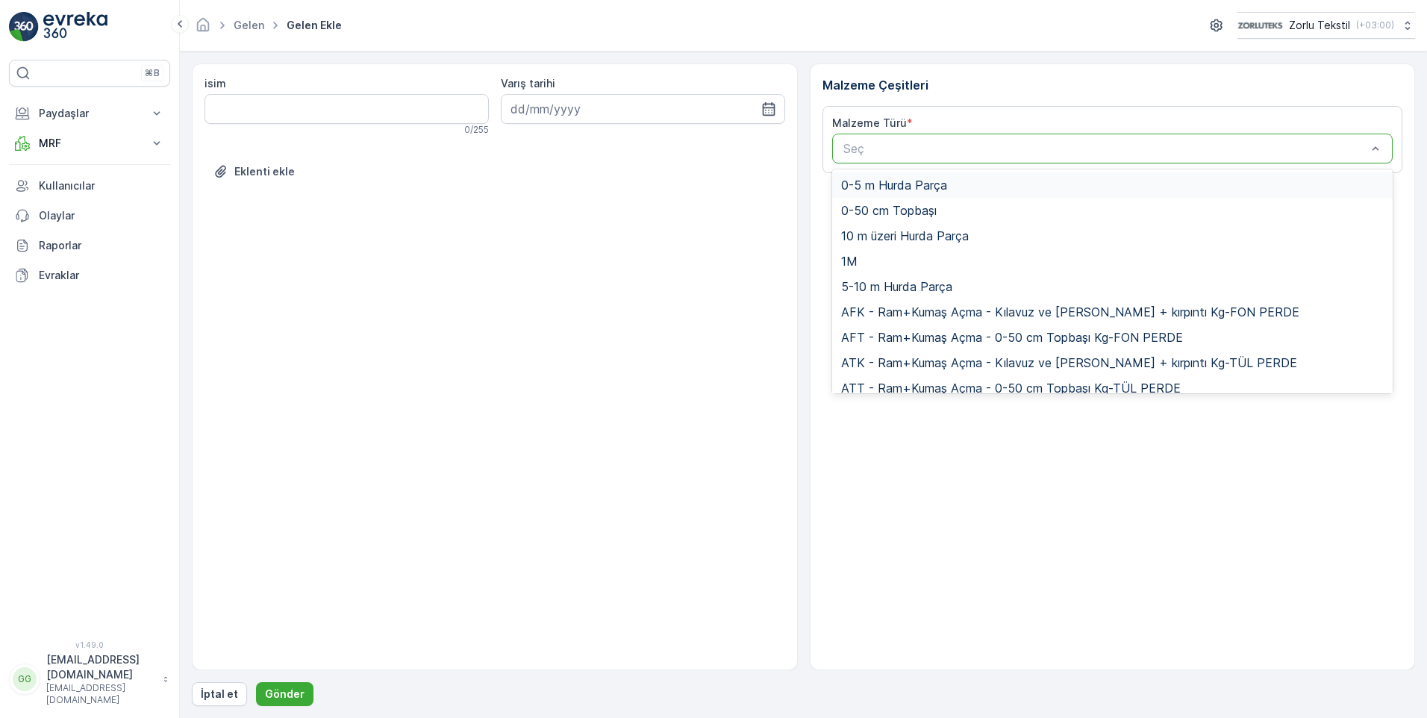
paste input "UDO1"
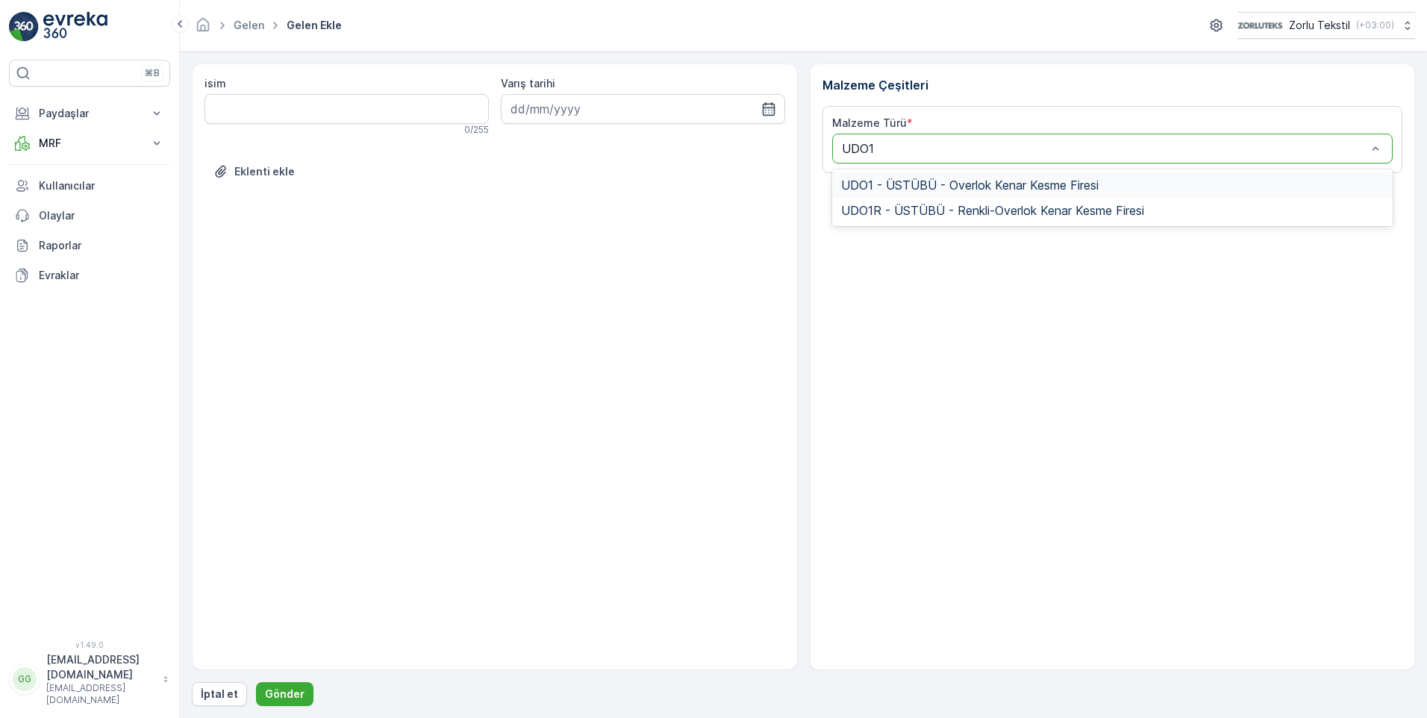
click at [914, 190] on span "UDO1 - ÜSTÜBÜ - Overlok Kenar Kesme Firesi" at bounding box center [969, 184] width 257 height 13
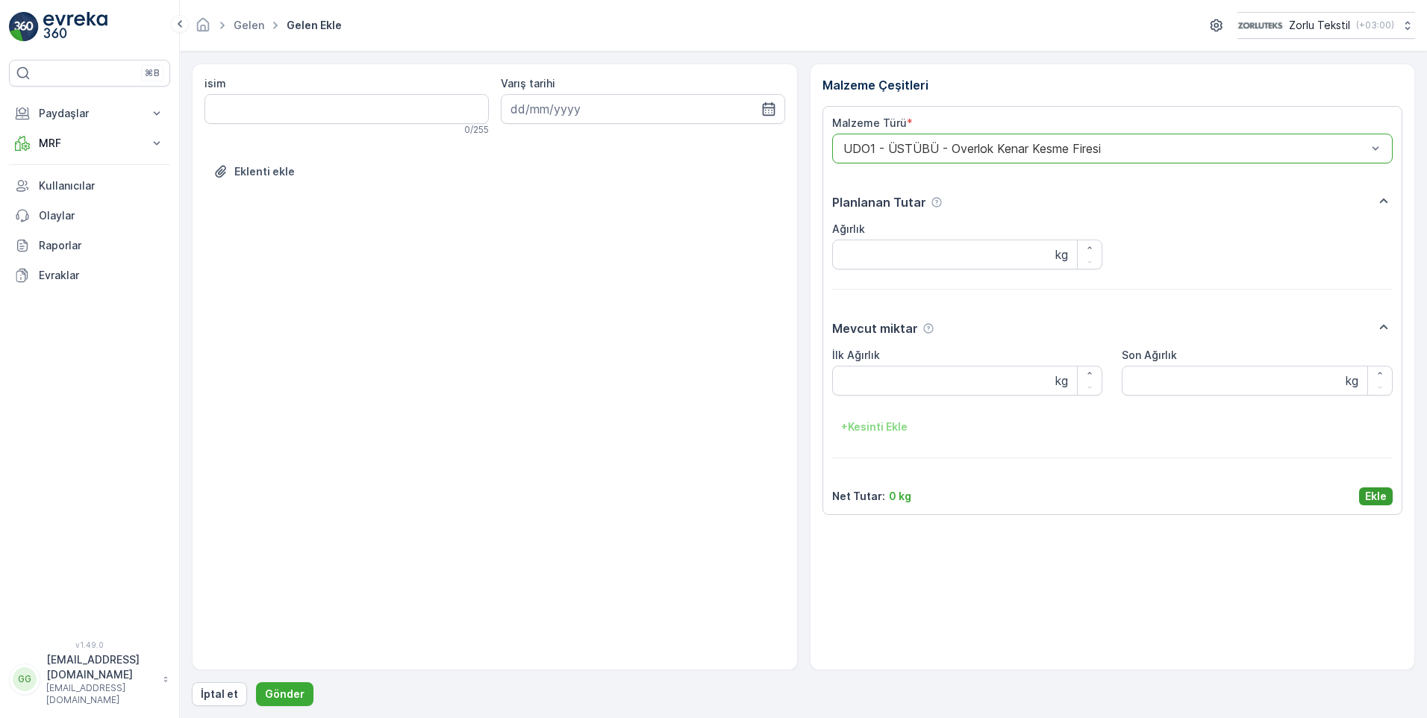
click at [1375, 489] on p "Ekle" at bounding box center [1376, 496] width 22 height 15
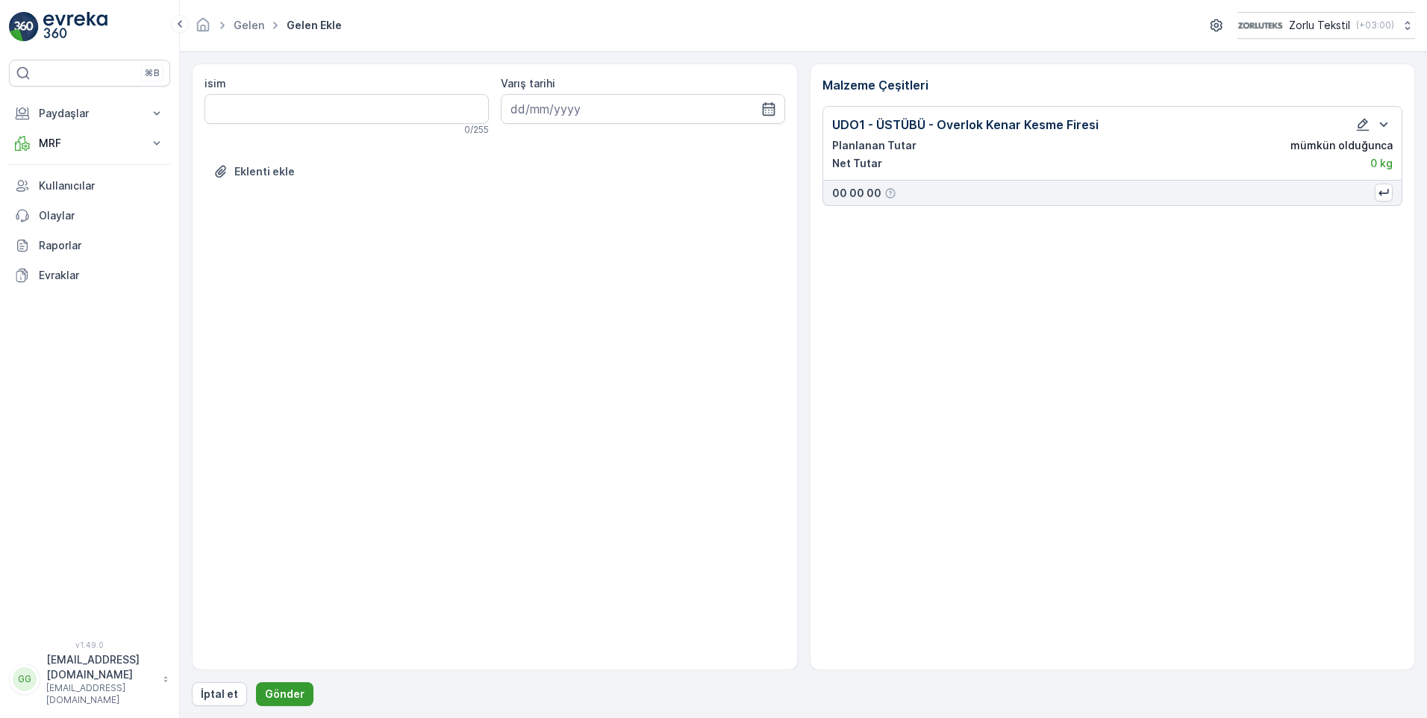
click at [275, 692] on p "Gönder" at bounding box center [285, 693] width 40 height 15
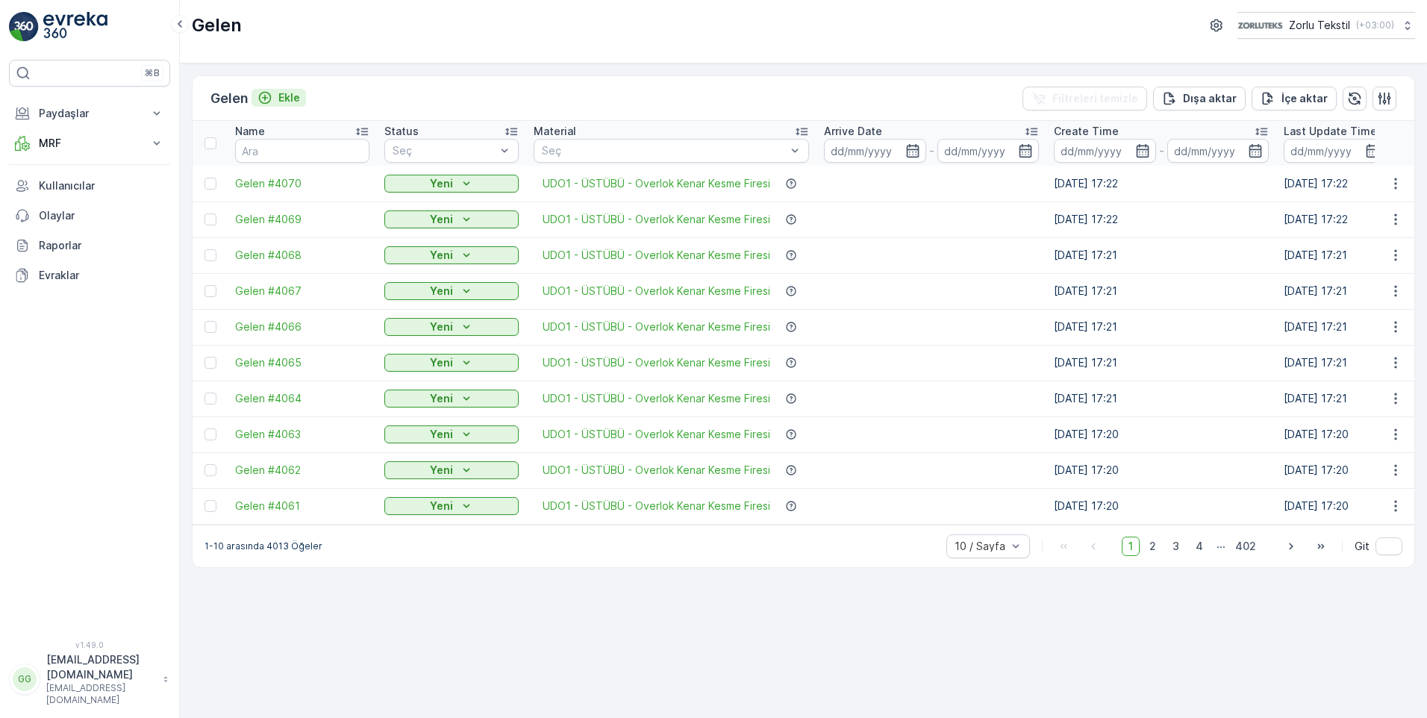
click at [278, 95] on div "Ekle" at bounding box center [278, 97] width 43 height 15
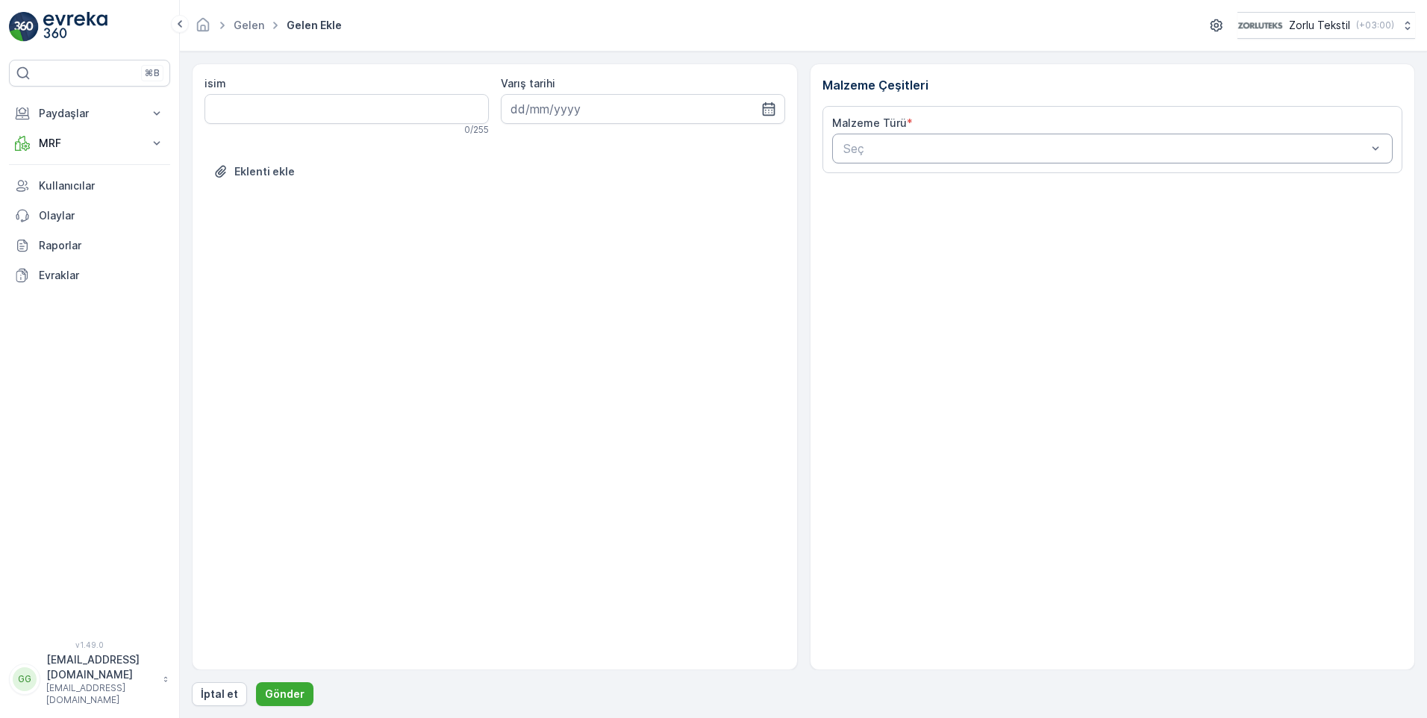
click at [901, 151] on div at bounding box center [1105, 148] width 527 height 13
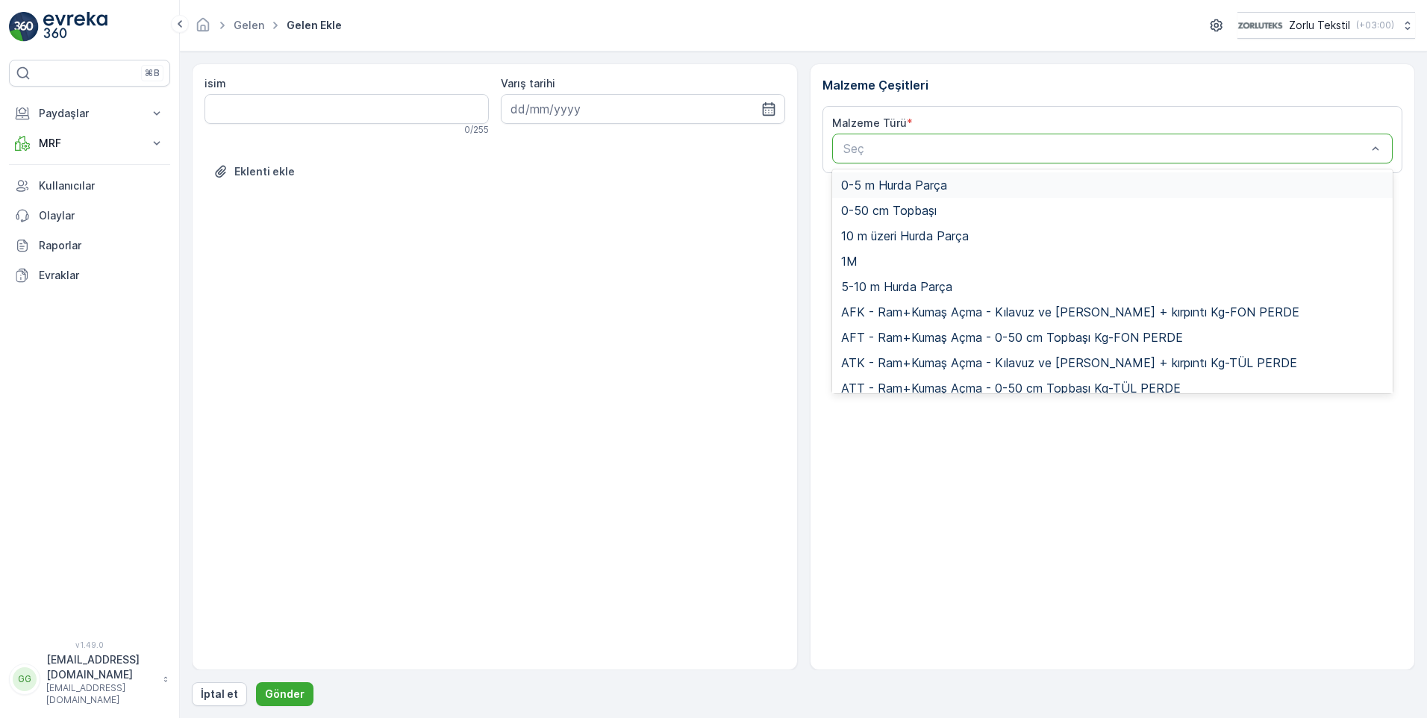
paste input "UDO1"
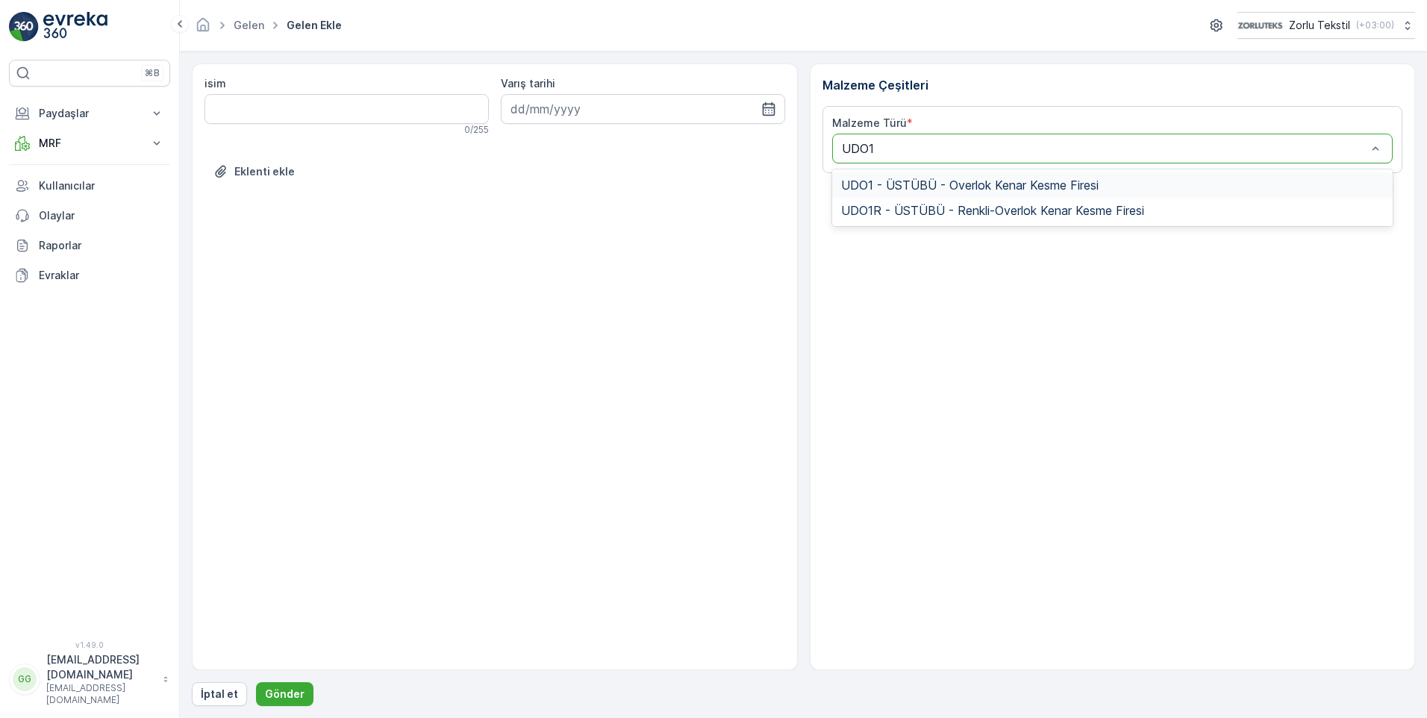
click at [898, 188] on span "UDO1 - ÜSTÜBÜ - Overlok Kenar Kesme Firesi" at bounding box center [969, 184] width 257 height 13
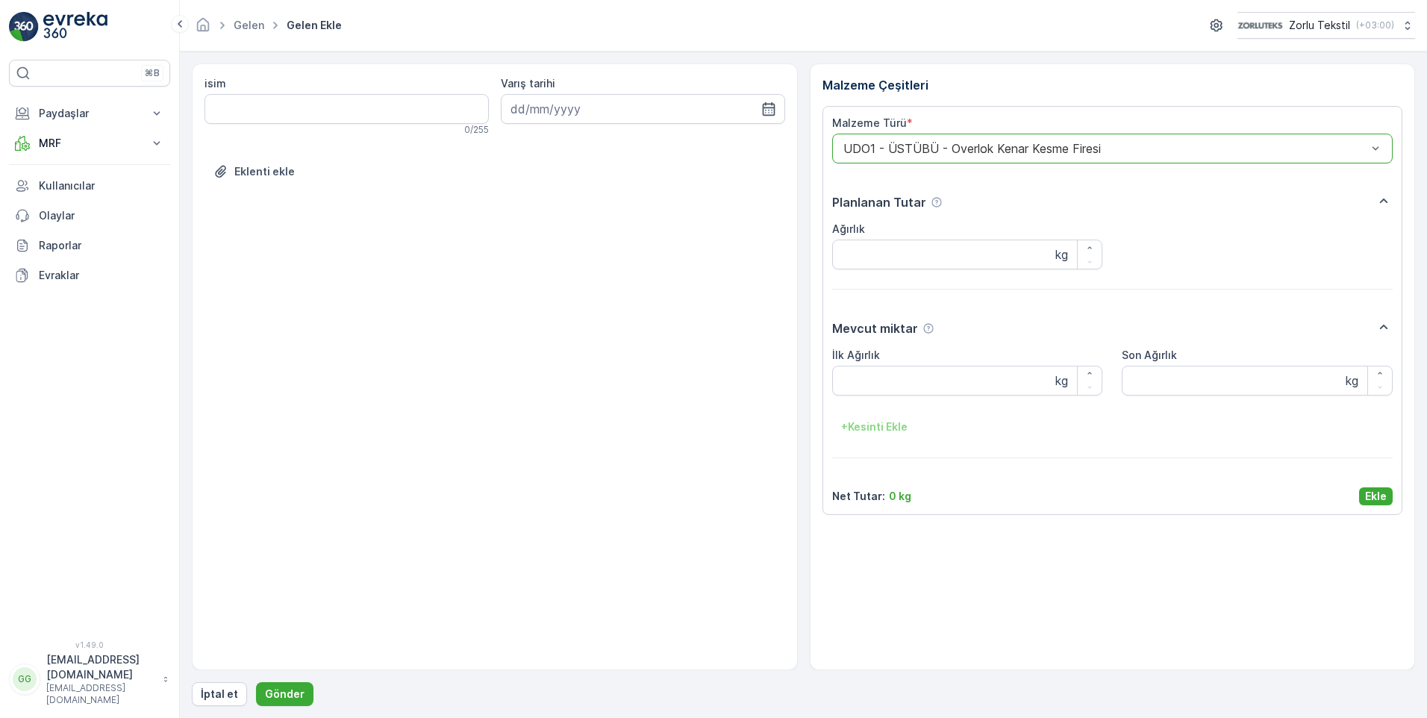
click at [1376, 488] on button "Ekle" at bounding box center [1376, 496] width 34 height 18
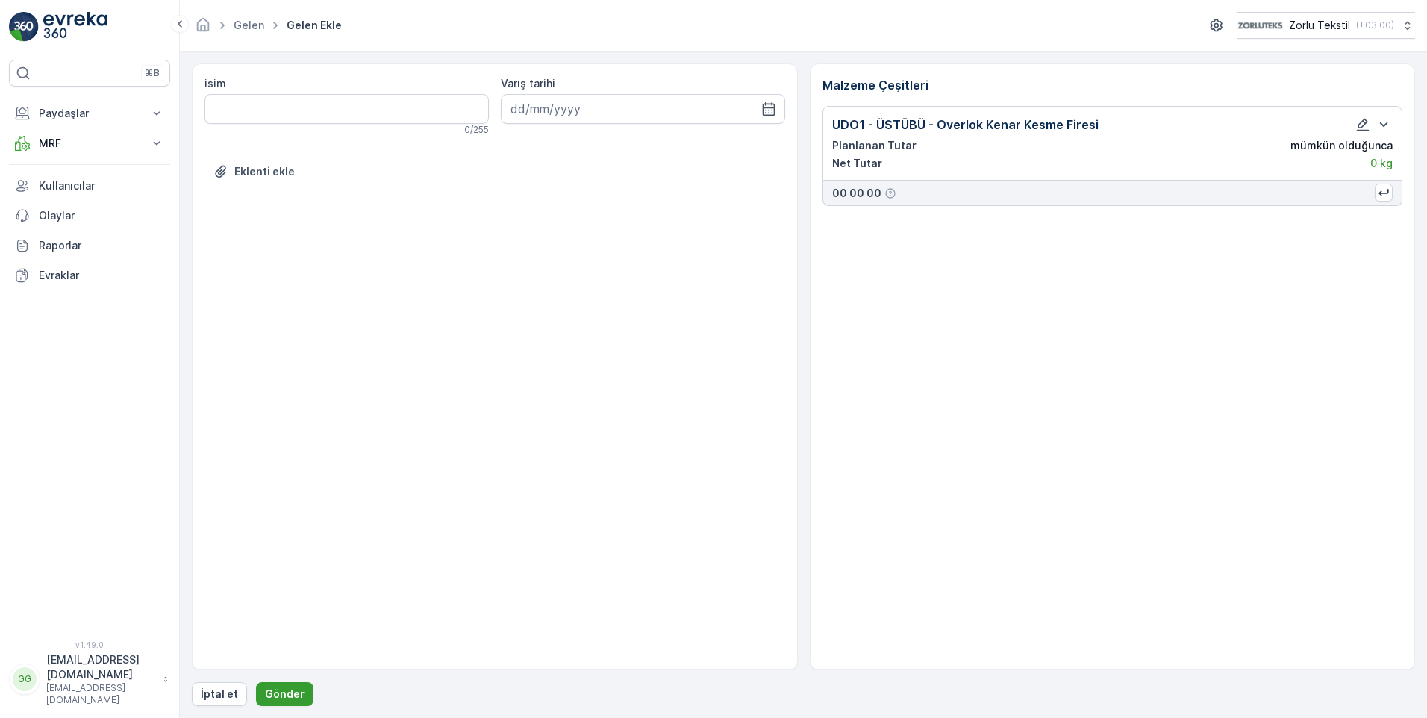
click at [275, 692] on p "Gönder" at bounding box center [285, 693] width 40 height 15
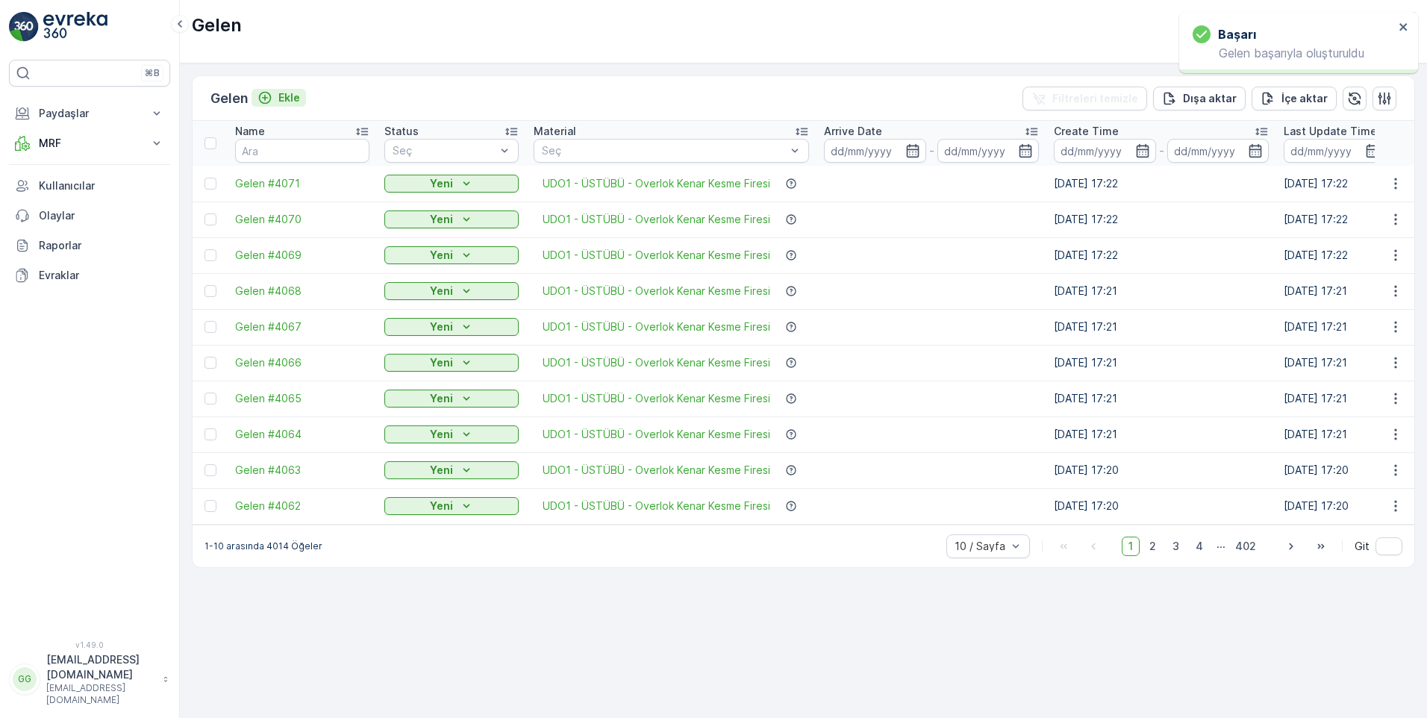
click at [284, 95] on p "Ekle" at bounding box center [289, 97] width 22 height 15
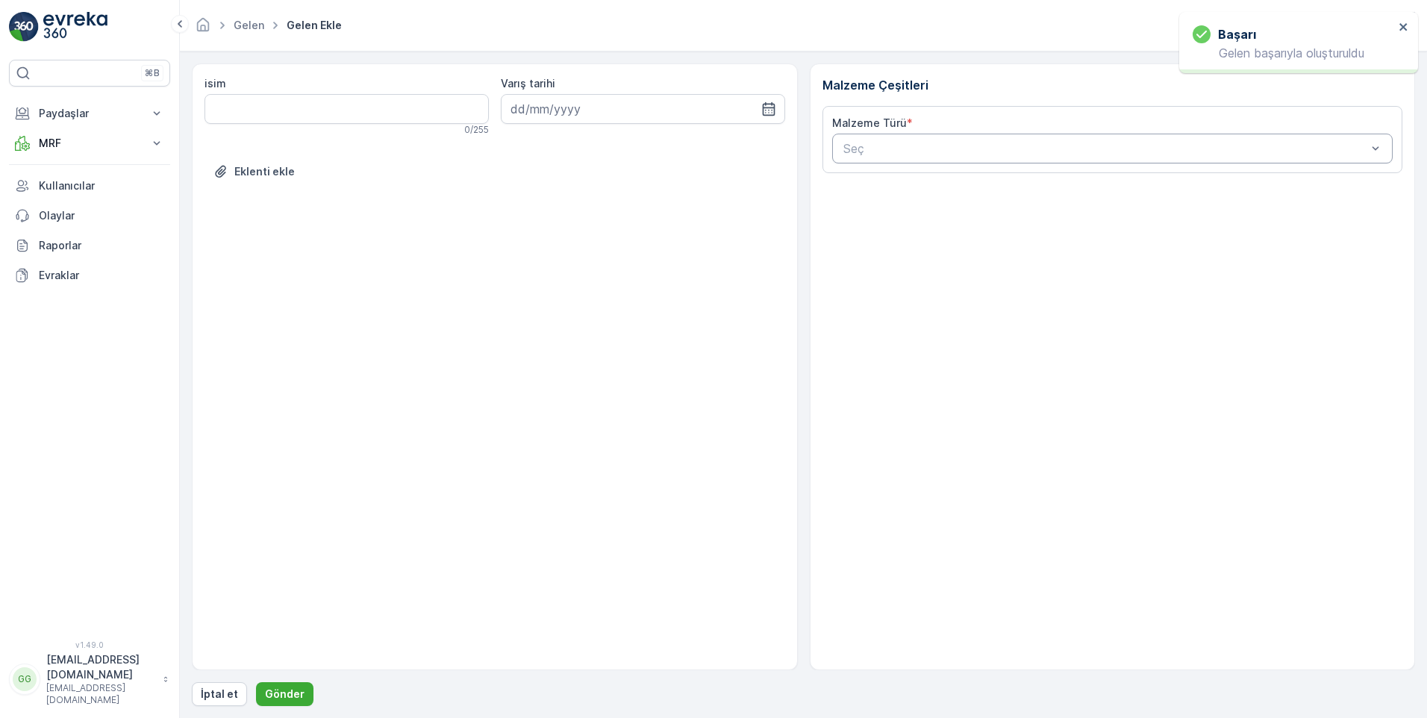
click at [885, 143] on div at bounding box center [1105, 148] width 527 height 13
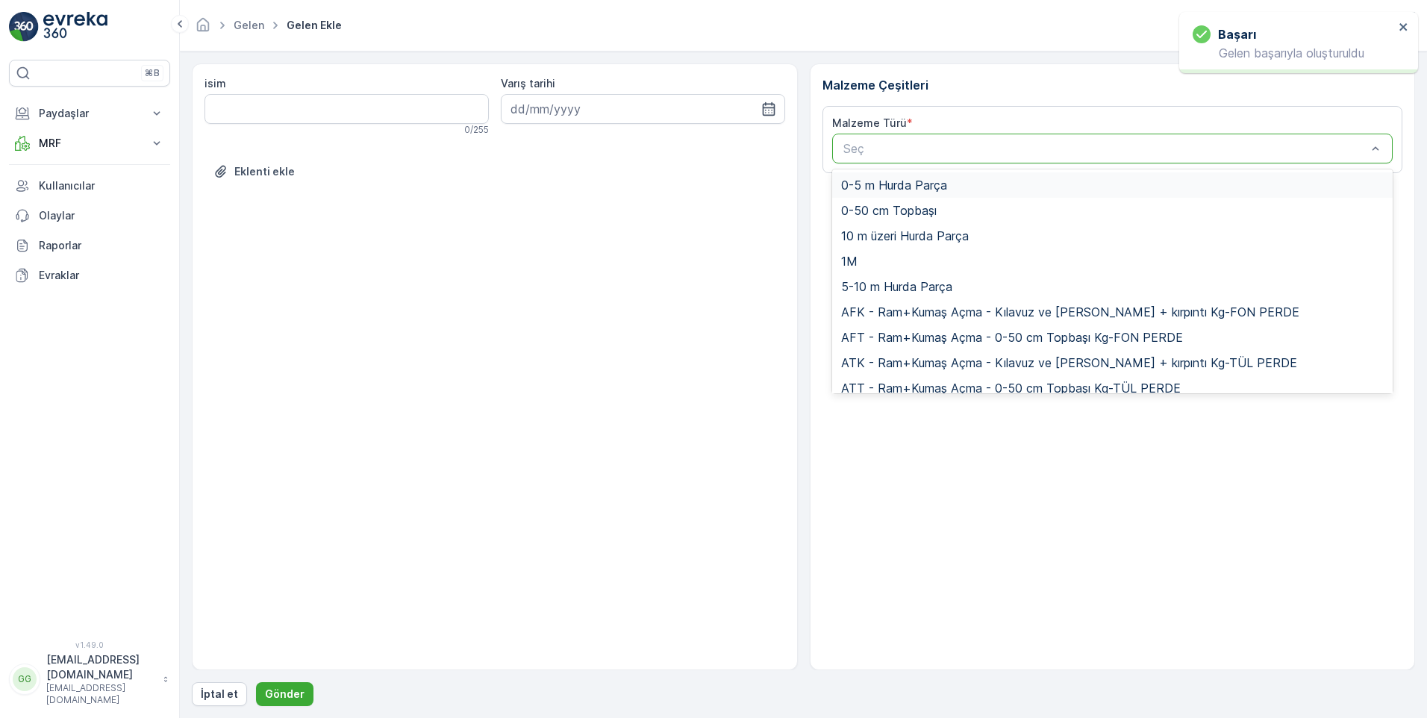
paste input "UDO1"
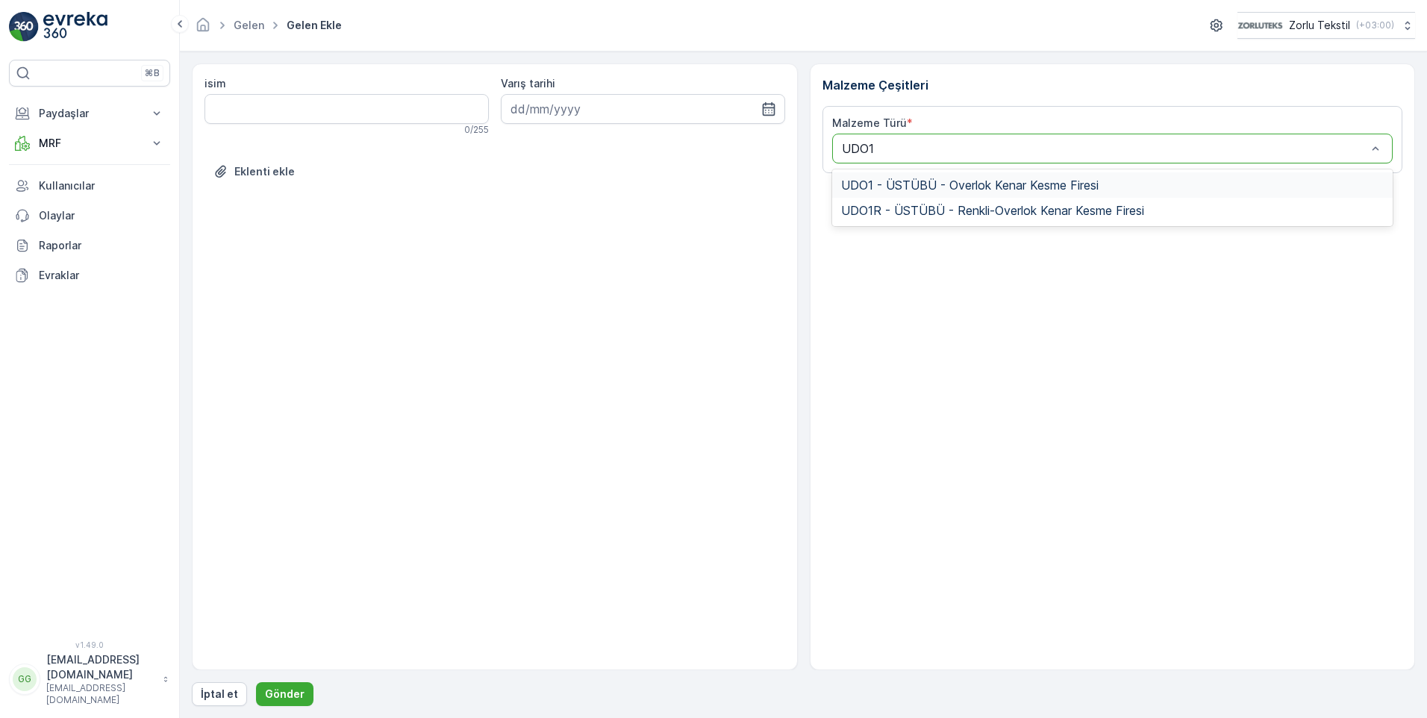
click at [907, 188] on span "UDO1 - ÜSTÜBÜ - Overlok Kenar Kesme Firesi" at bounding box center [969, 184] width 257 height 13
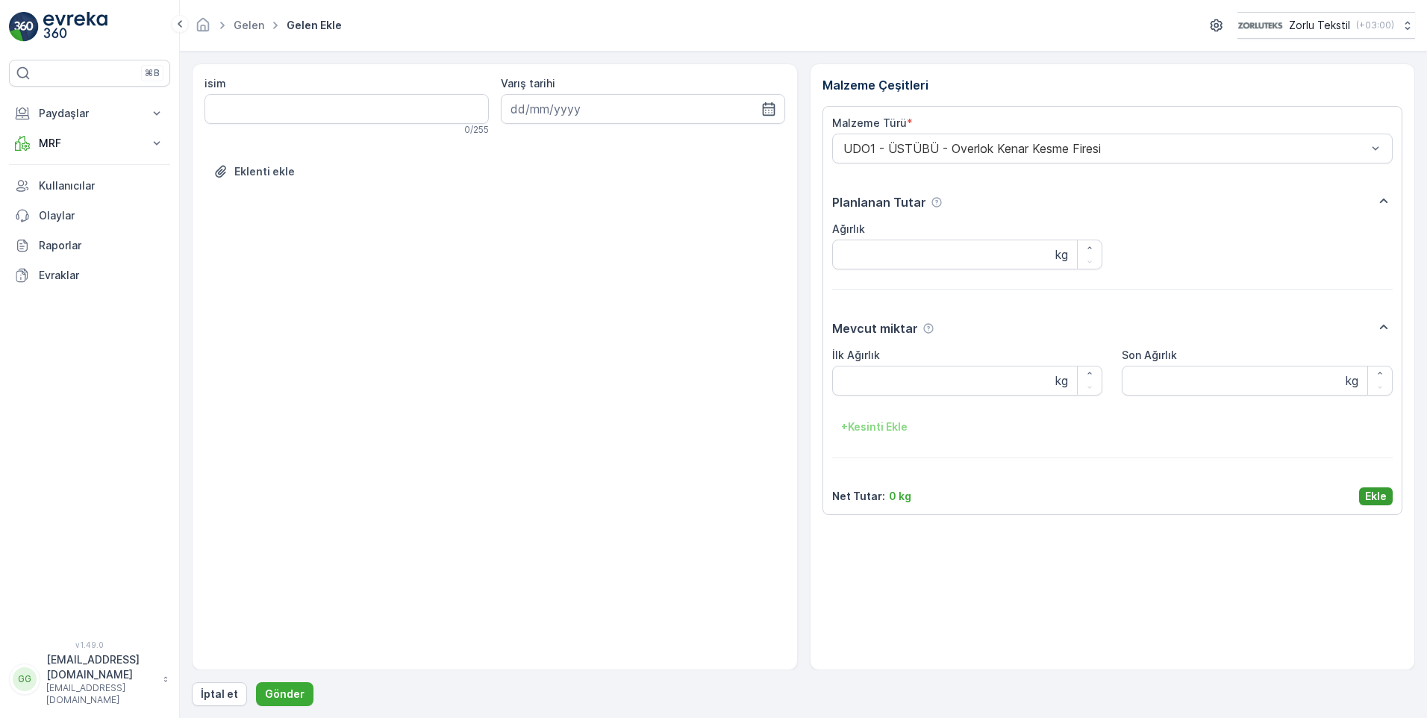
click at [1374, 496] on p "Ekle" at bounding box center [1376, 496] width 22 height 15
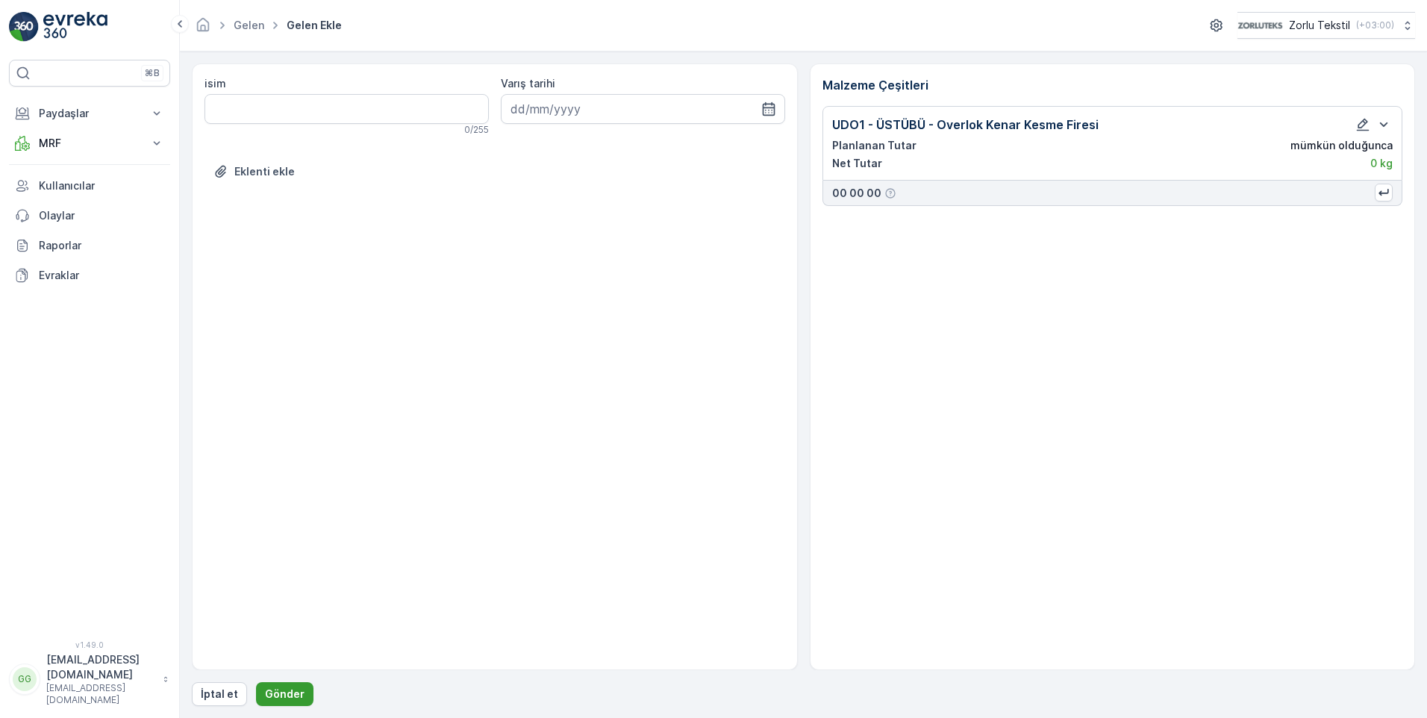
click at [277, 689] on p "Gönder" at bounding box center [285, 693] width 40 height 15
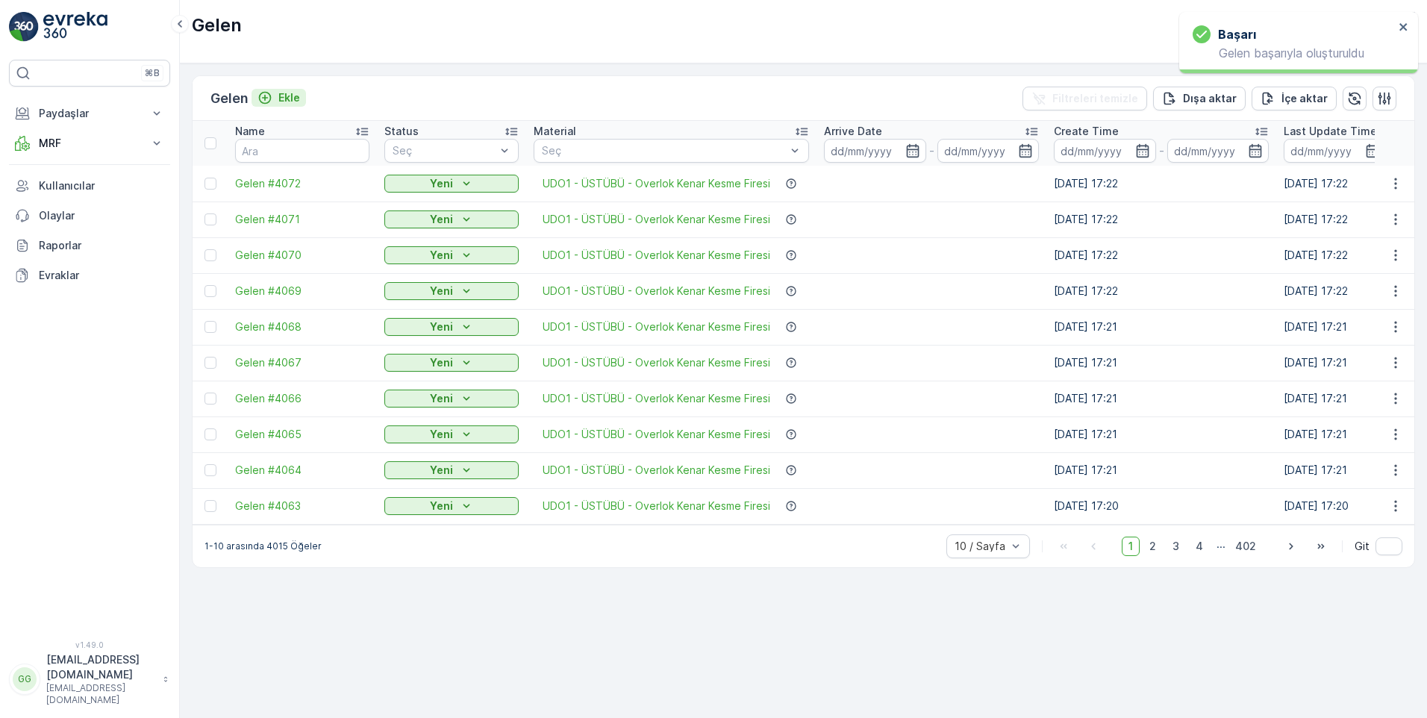
click at [289, 94] on p "Ekle" at bounding box center [289, 97] width 22 height 15
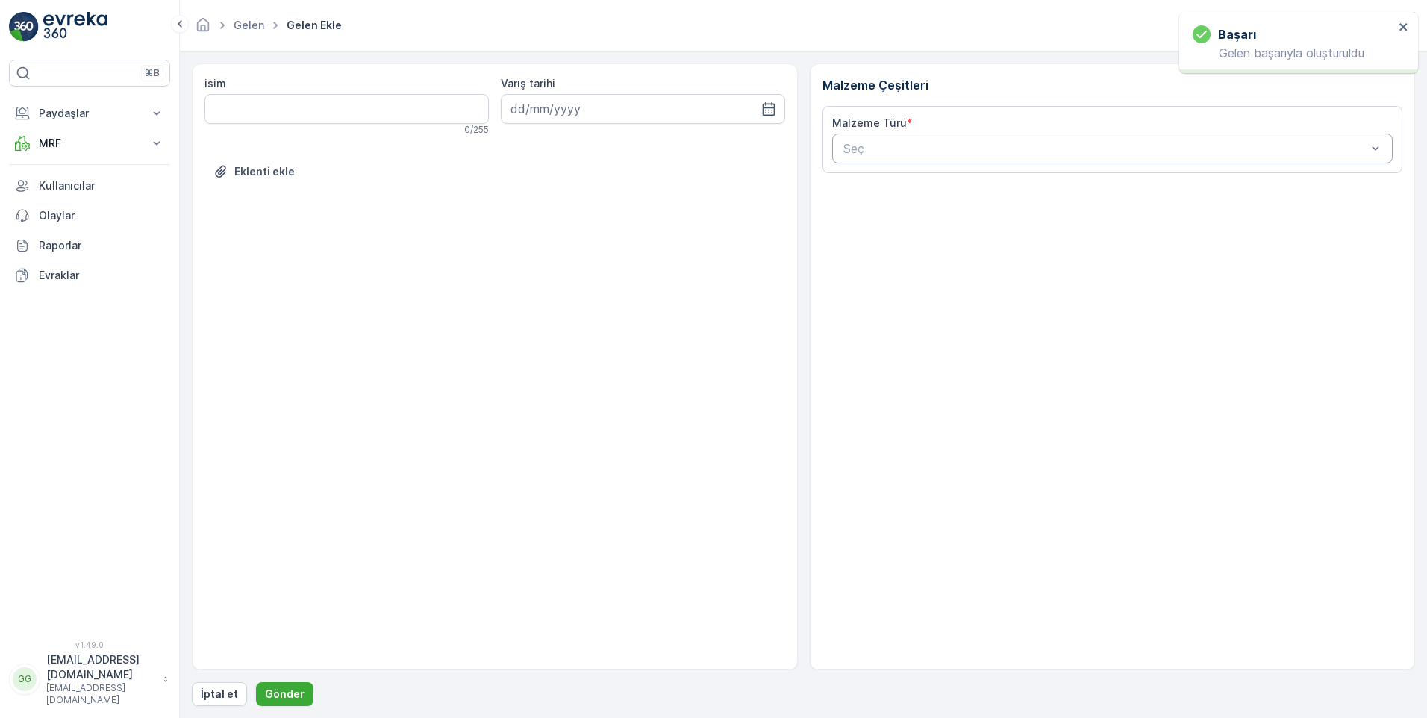
click at [858, 149] on div at bounding box center [1105, 148] width 527 height 13
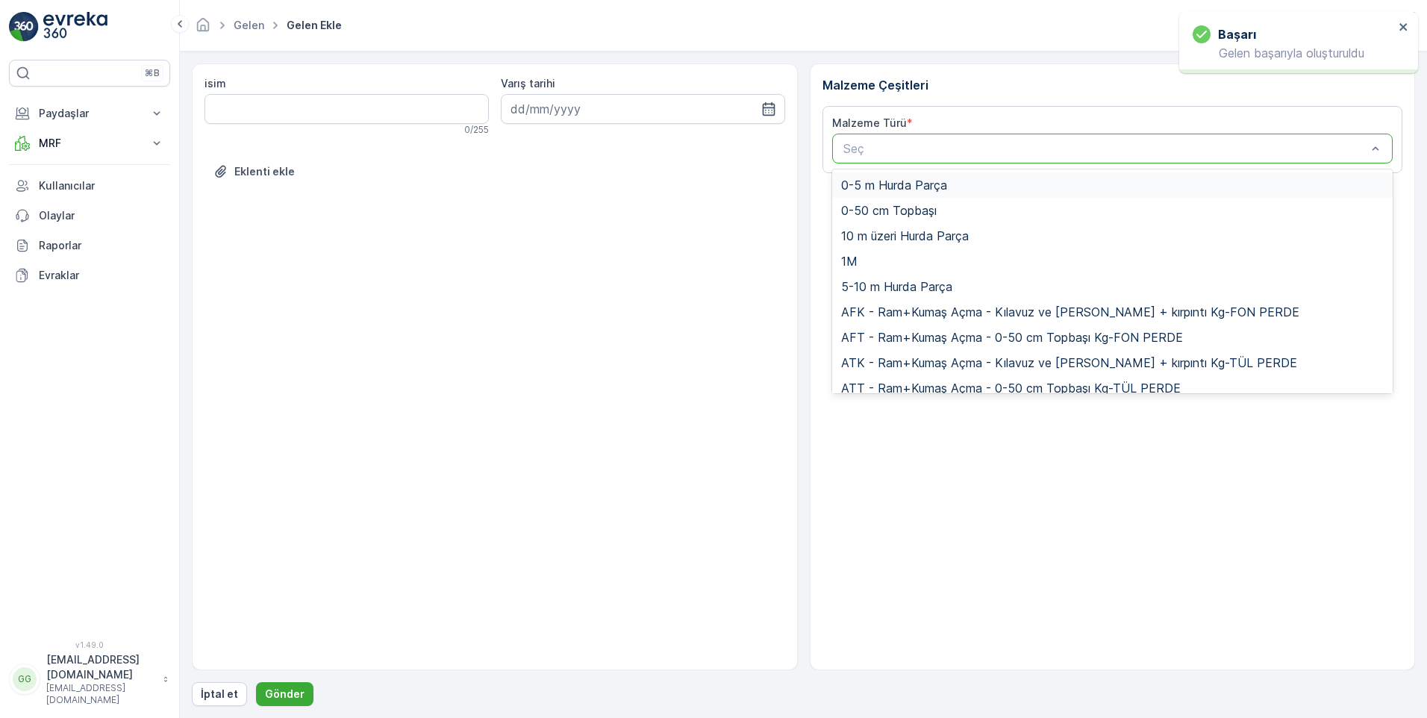
paste input "UDO1"
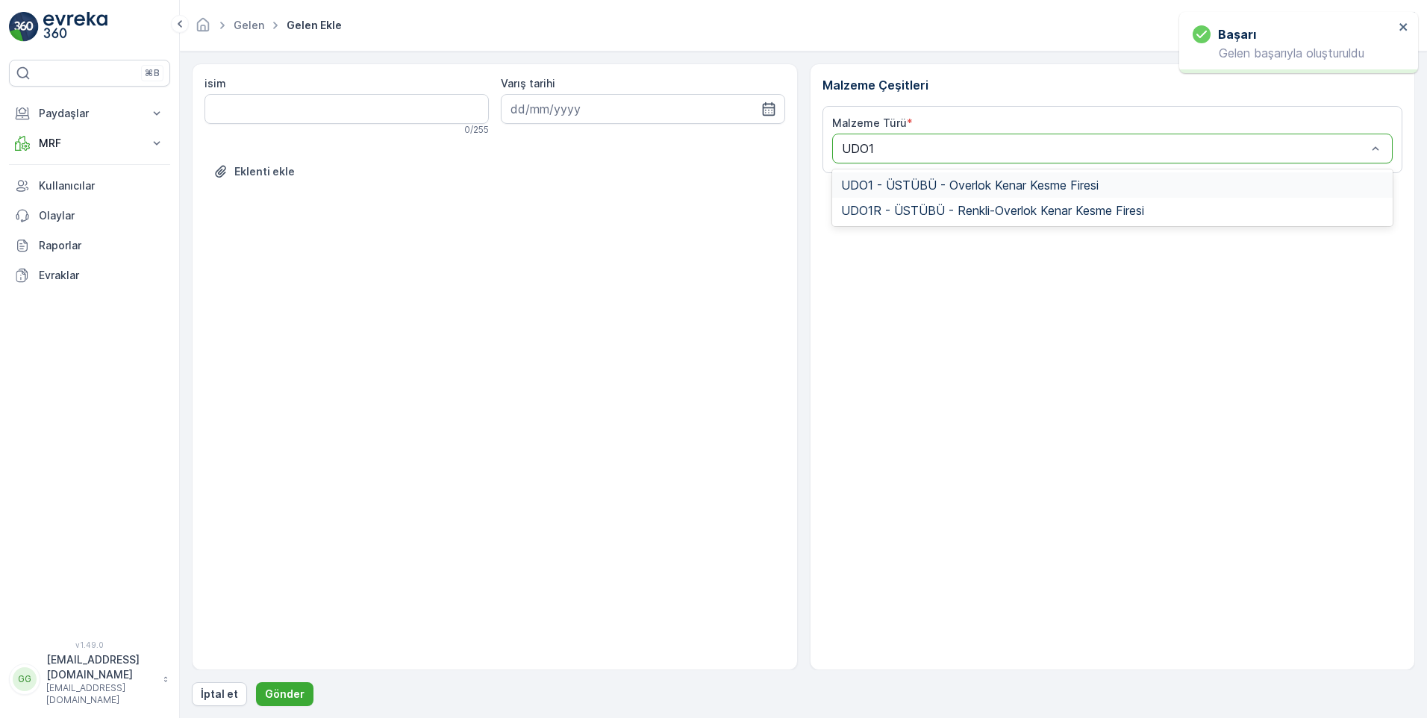
click at [921, 190] on span "UDO1 - ÜSTÜBÜ - Overlok Kenar Kesme Firesi" at bounding box center [969, 184] width 257 height 13
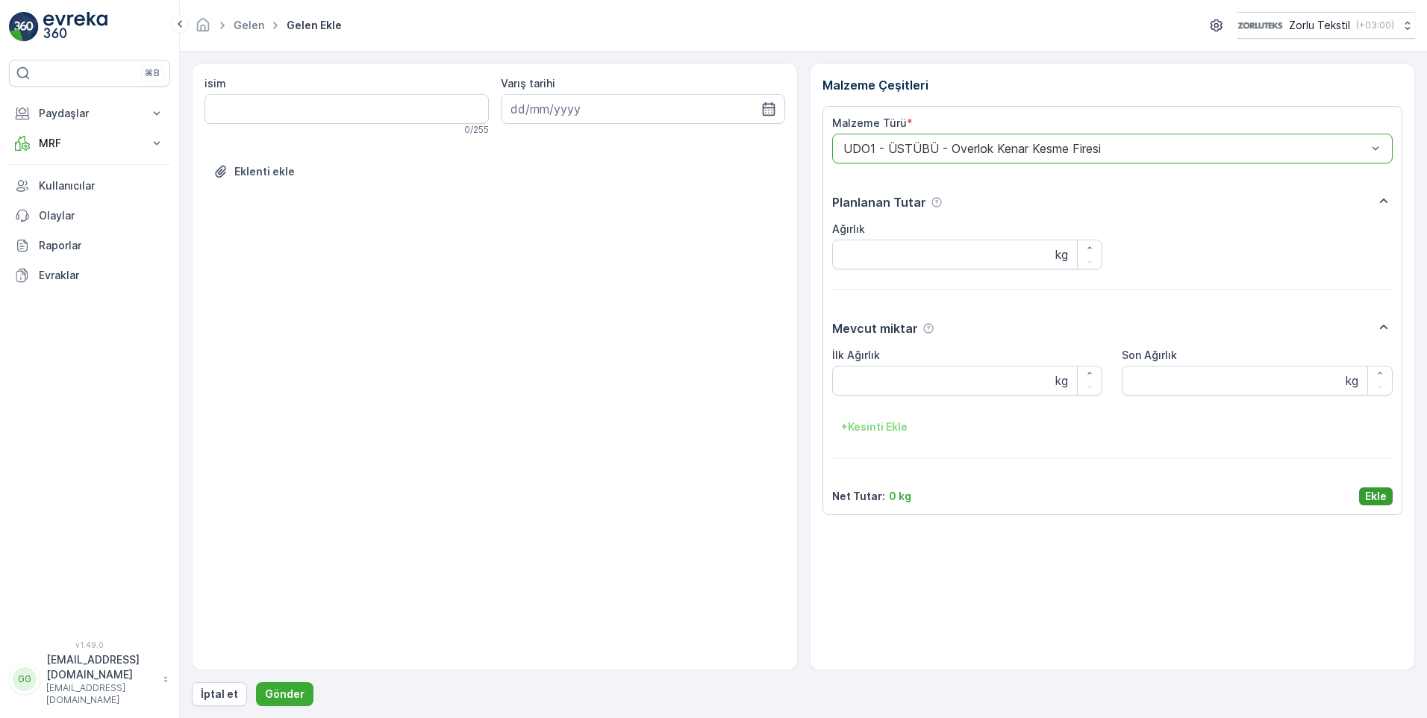
click at [1374, 492] on p "Ekle" at bounding box center [1376, 496] width 22 height 15
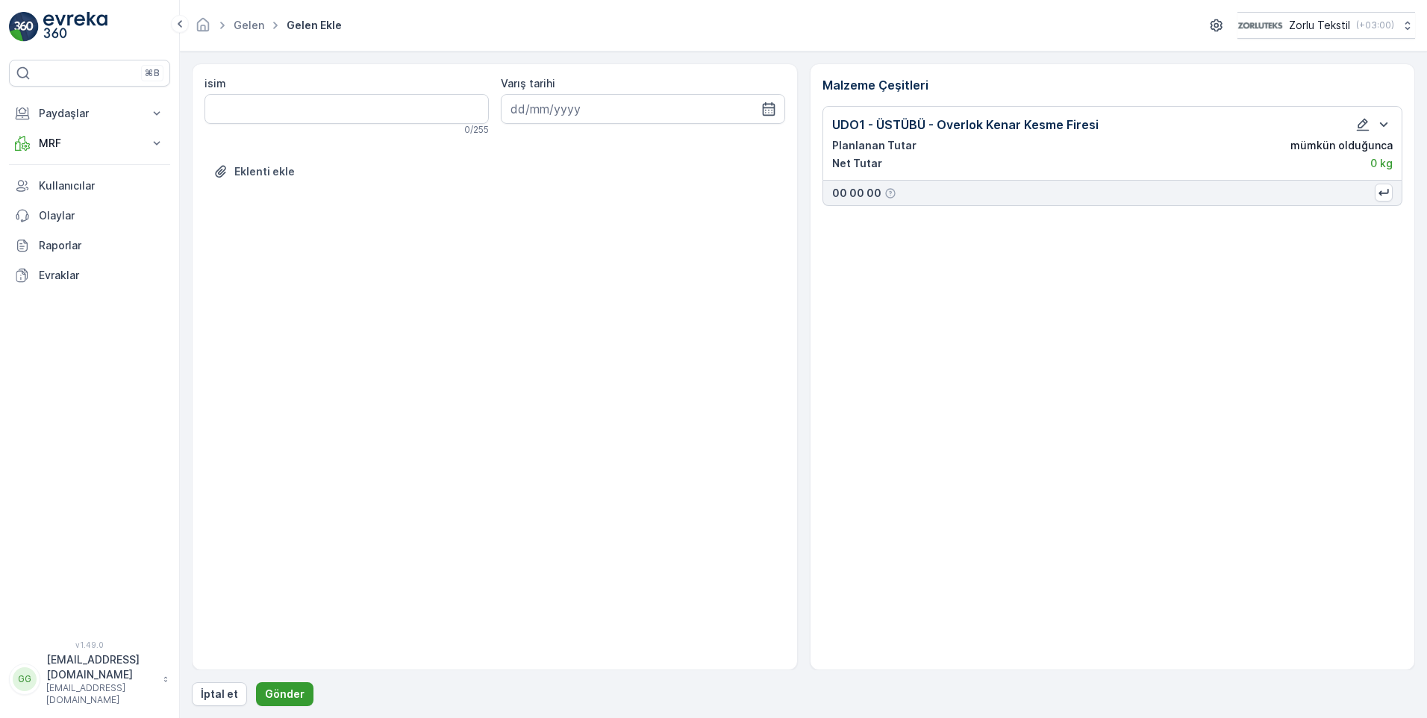
click at [282, 695] on p "Gönder" at bounding box center [285, 693] width 40 height 15
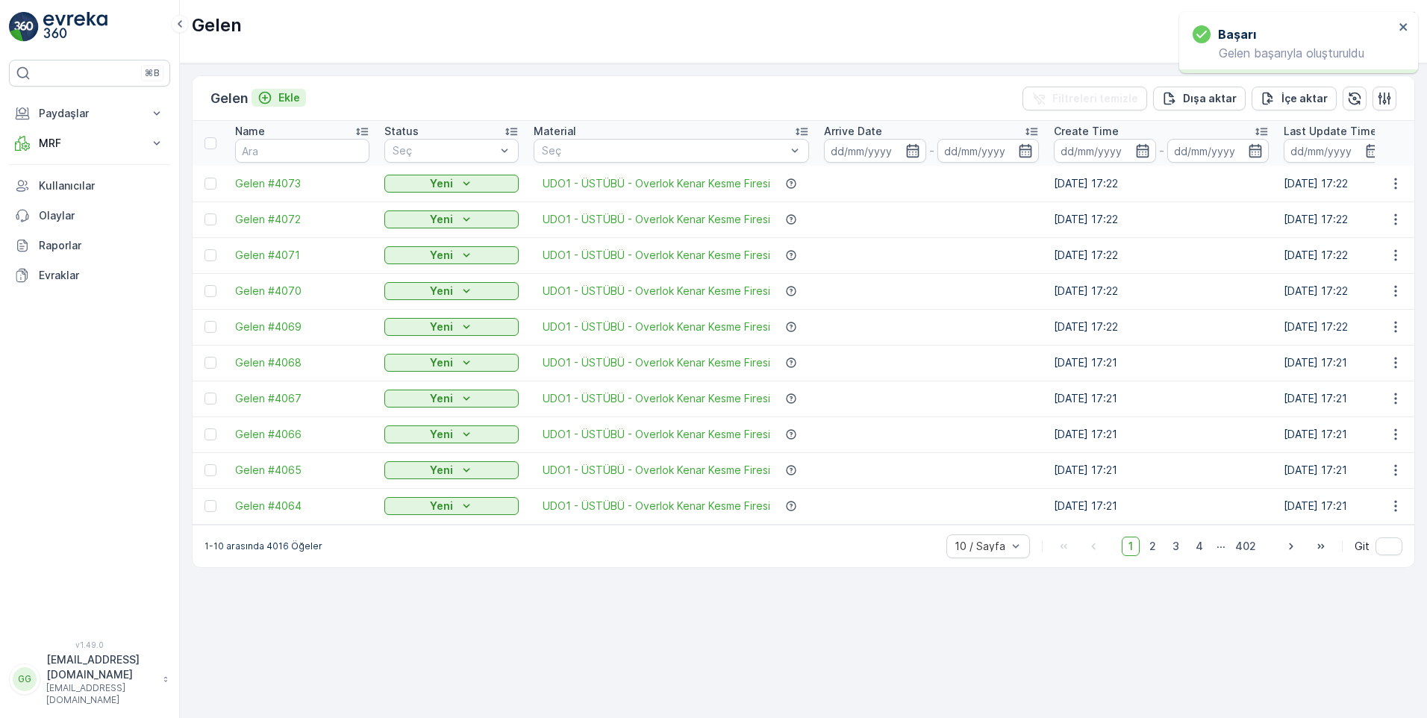
click at [286, 97] on p "Ekle" at bounding box center [289, 97] width 22 height 15
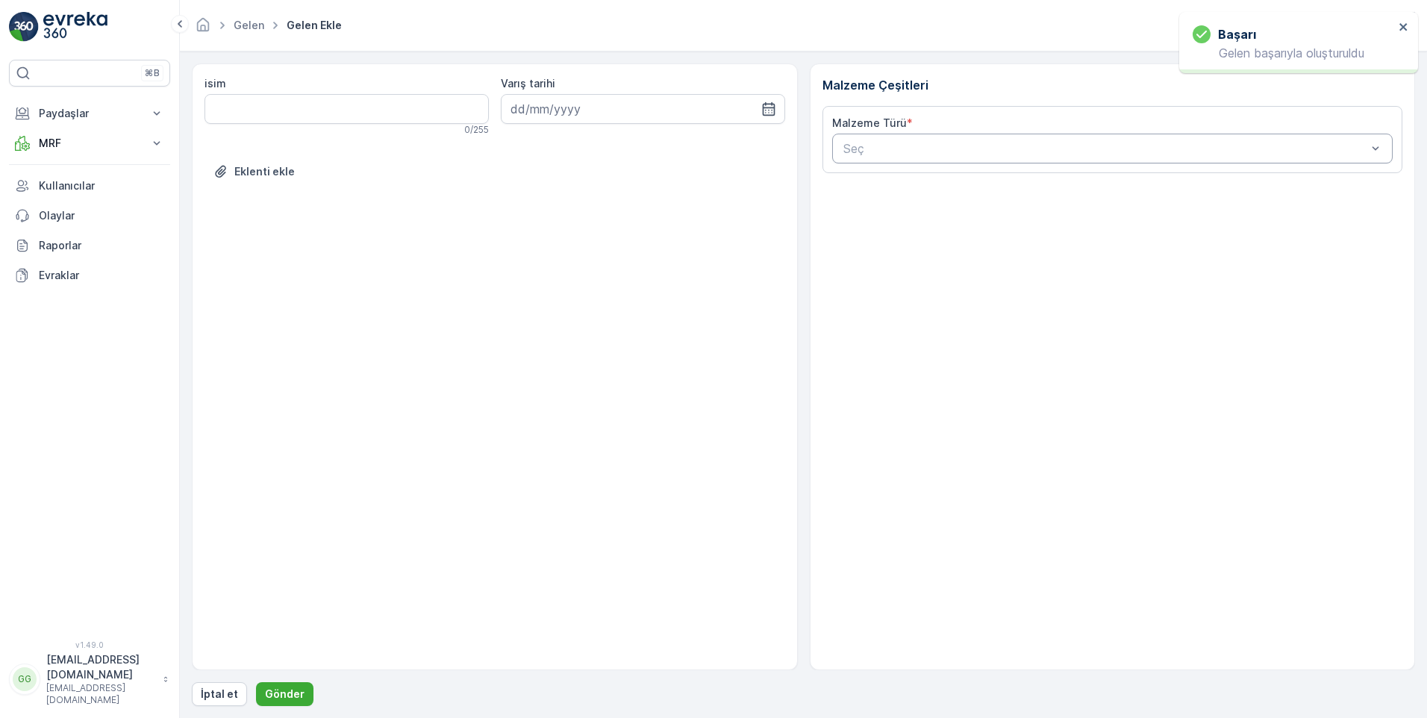
click at [870, 145] on div at bounding box center [1105, 148] width 527 height 13
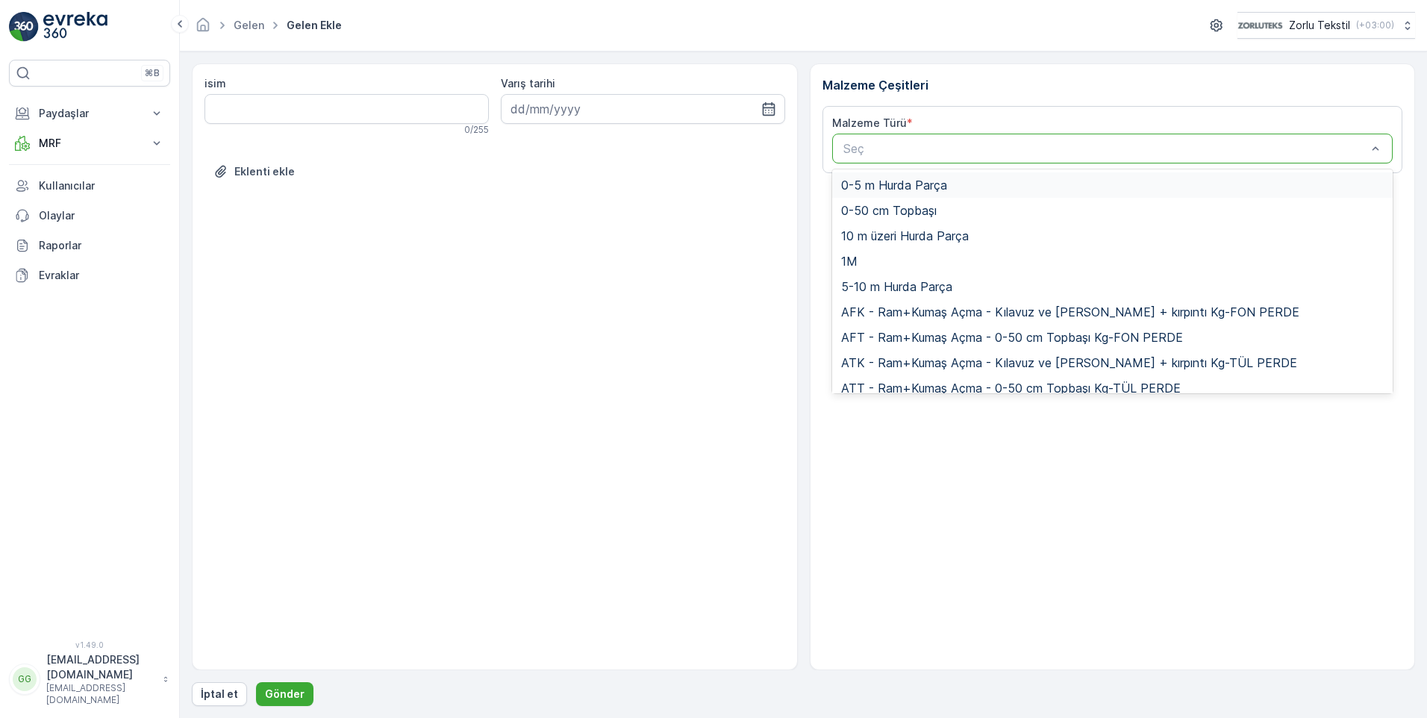
paste input "UDO1"
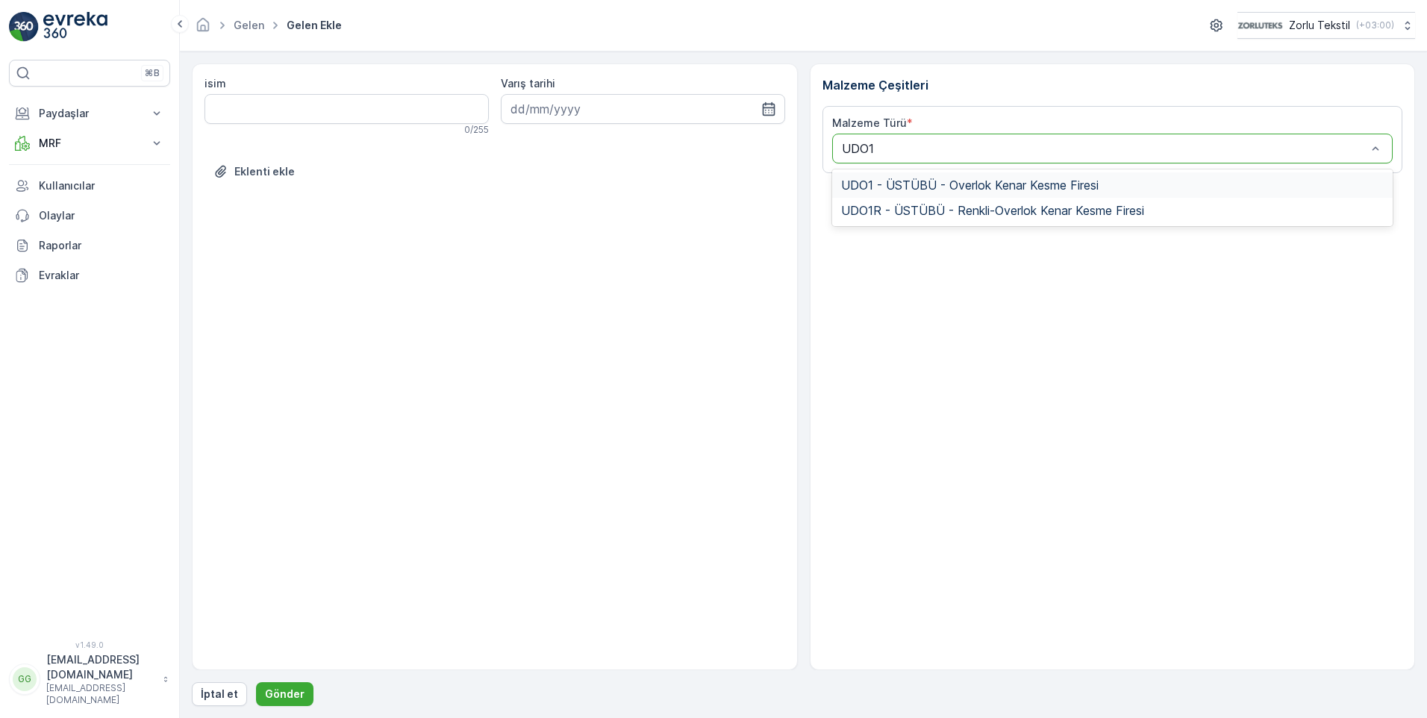
click at [903, 180] on span "UDO1 - ÜSTÜBÜ - Overlok Kenar Kesme Firesi" at bounding box center [969, 184] width 257 height 13
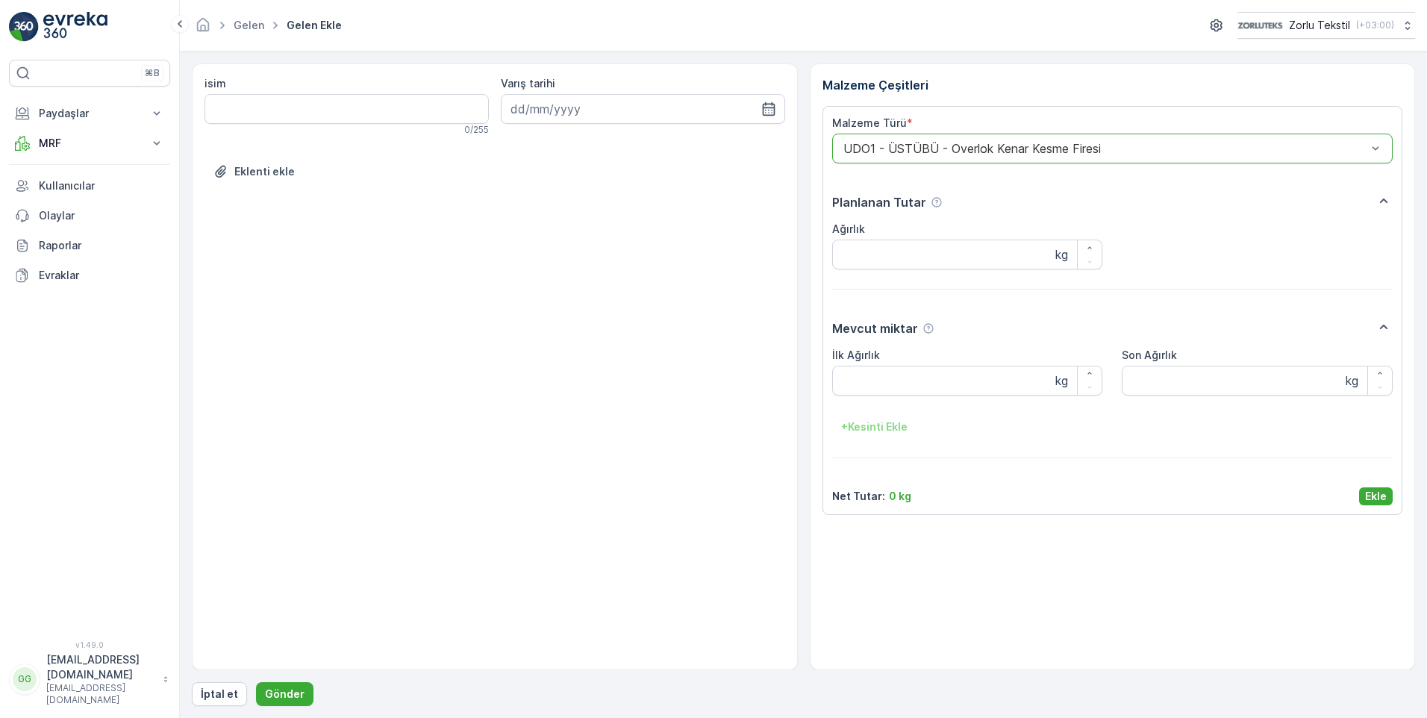
click at [1374, 492] on p "Ekle" at bounding box center [1376, 496] width 22 height 15
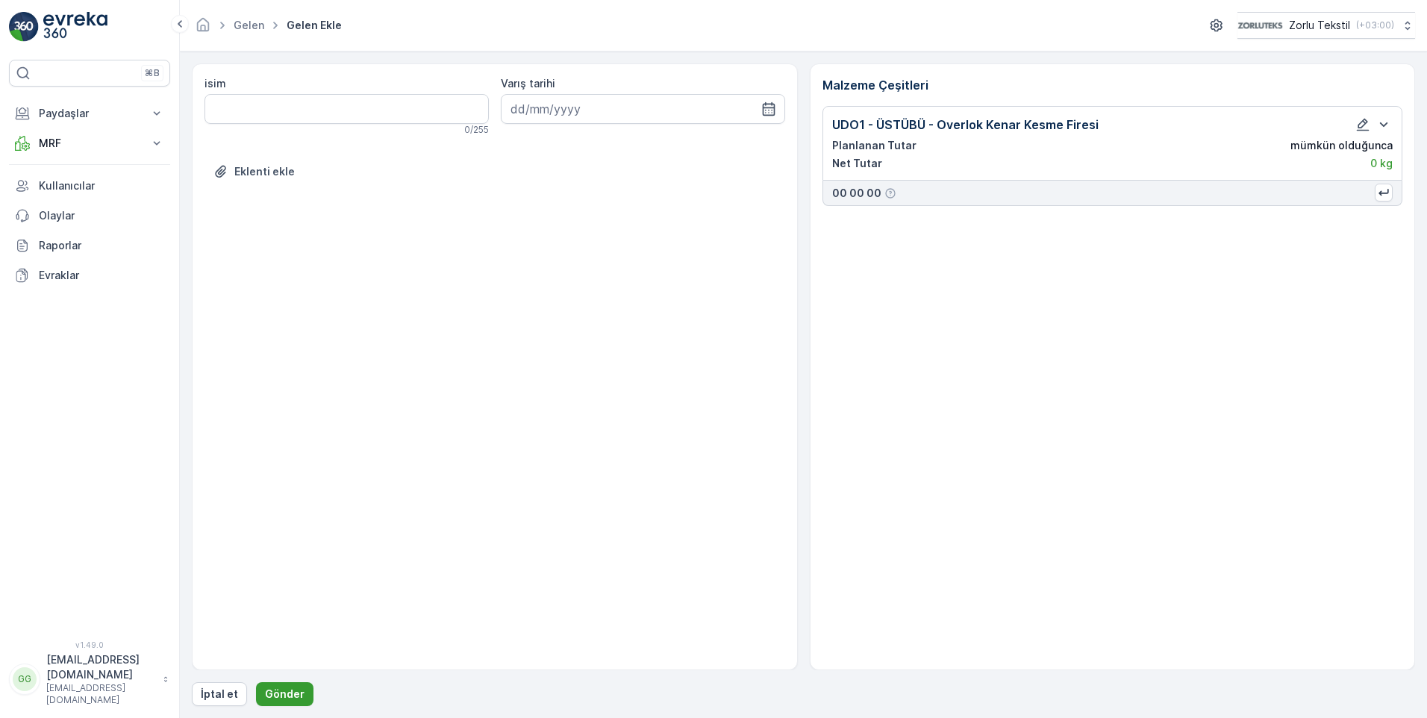
click at [281, 693] on p "Gönder" at bounding box center [285, 693] width 40 height 15
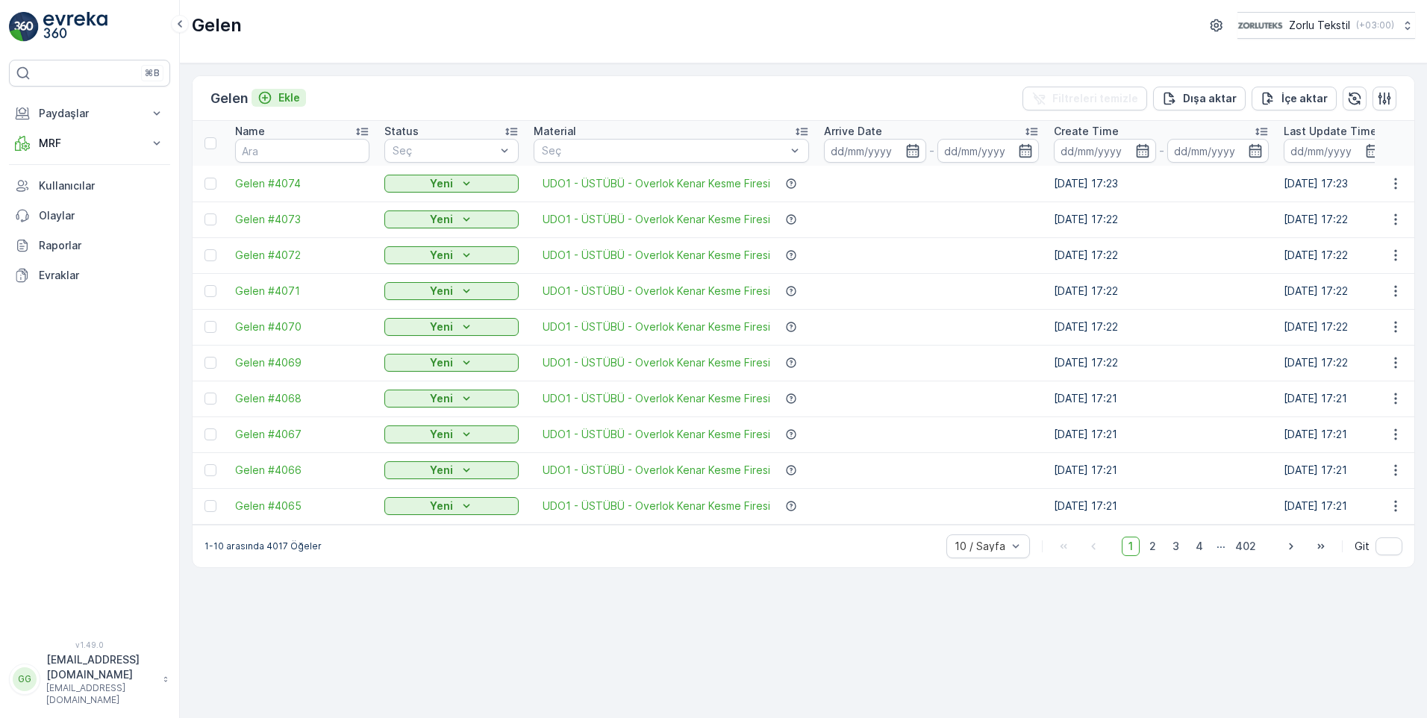
click at [290, 95] on p "Ekle" at bounding box center [289, 97] width 22 height 15
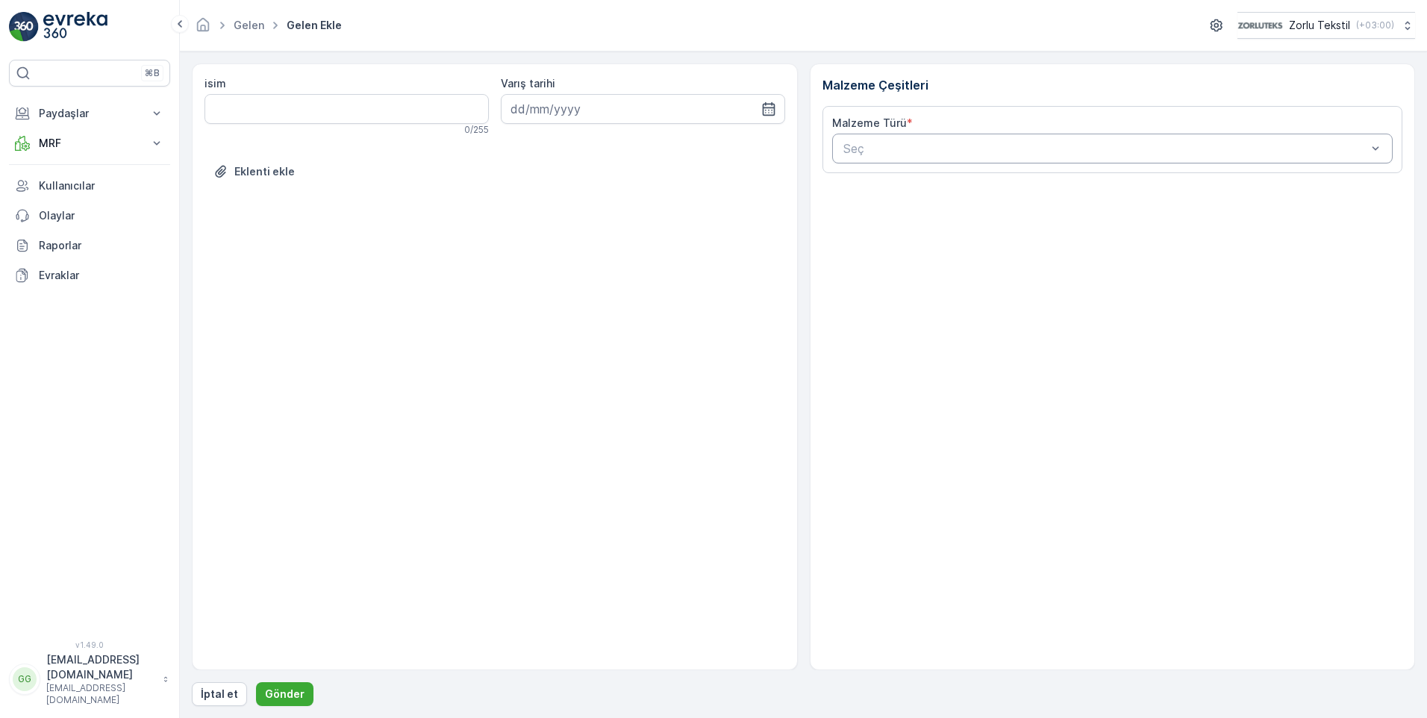
click at [892, 146] on div at bounding box center [1105, 148] width 527 height 13
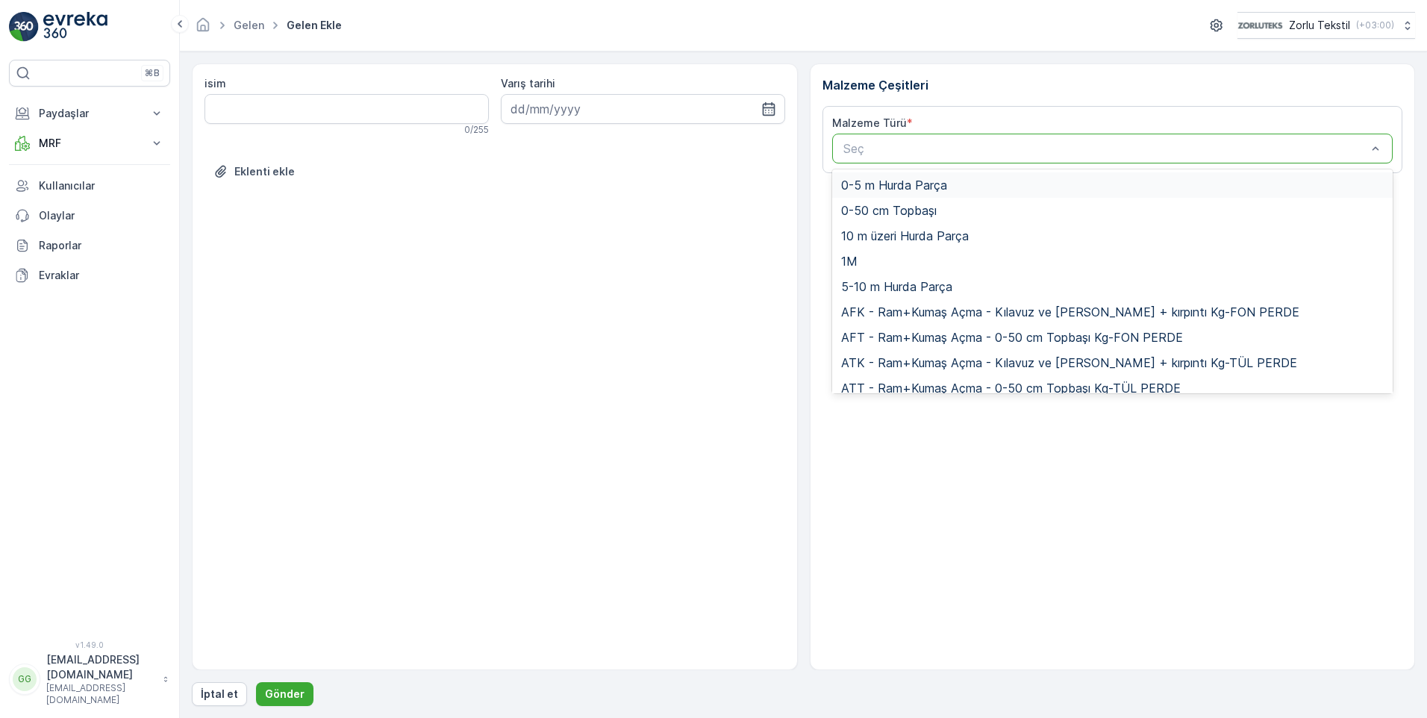
paste input "UDO1"
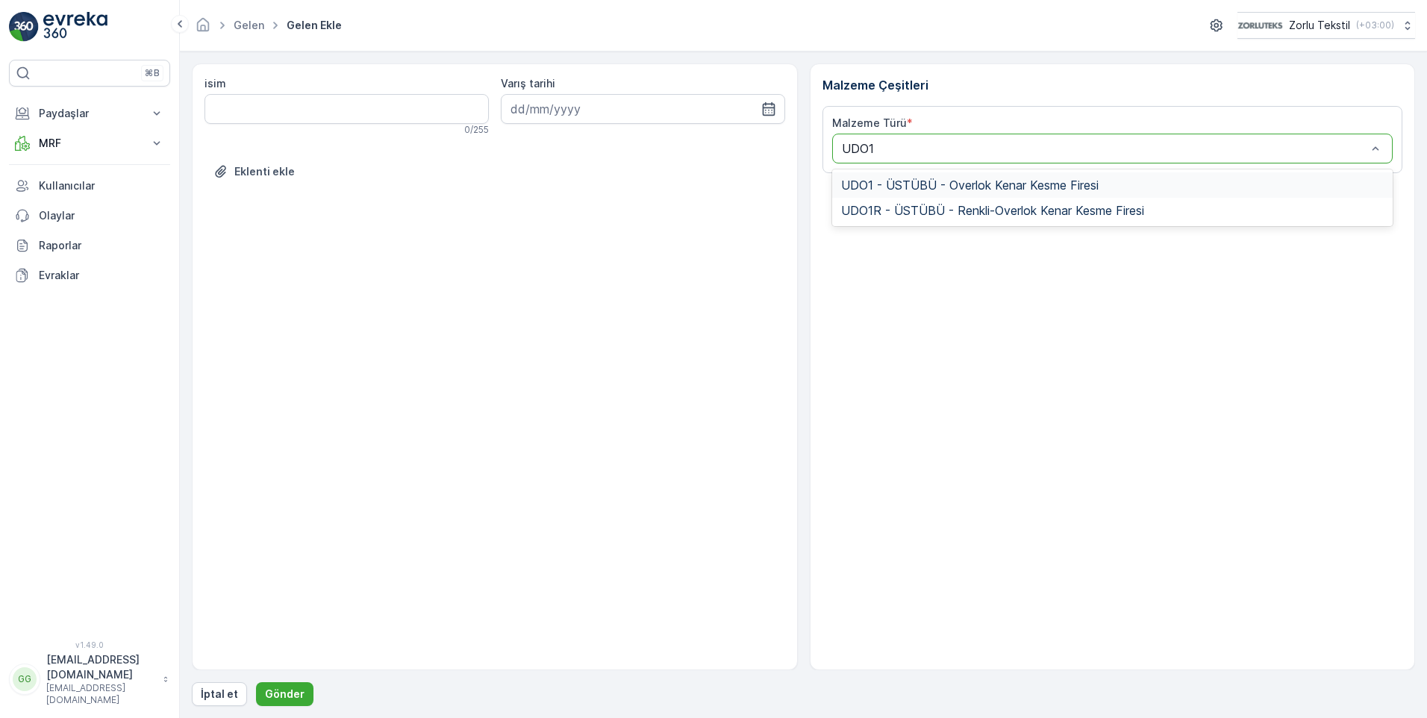
click at [907, 181] on span "UDO1 - ÜSTÜBÜ - Overlok Kenar Kesme Firesi" at bounding box center [969, 184] width 257 height 13
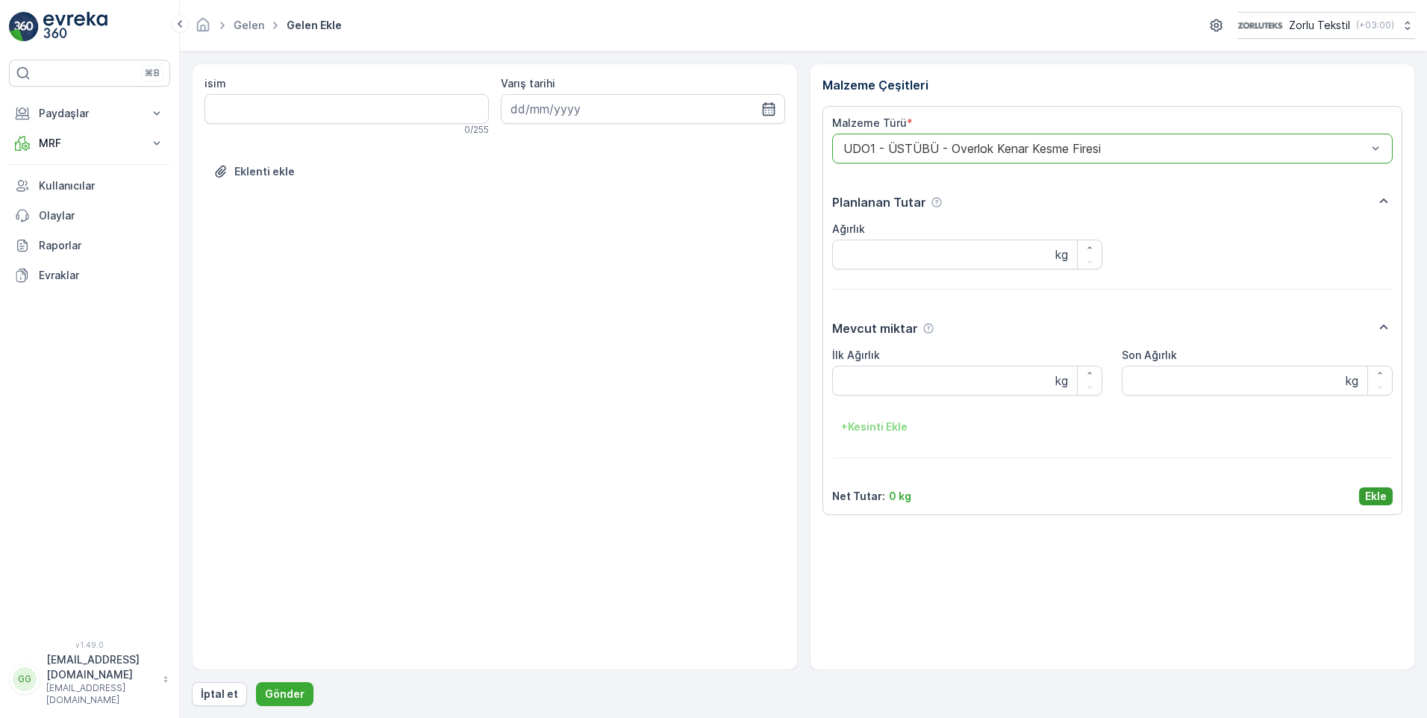
click at [1374, 494] on p "Ekle" at bounding box center [1376, 496] width 22 height 15
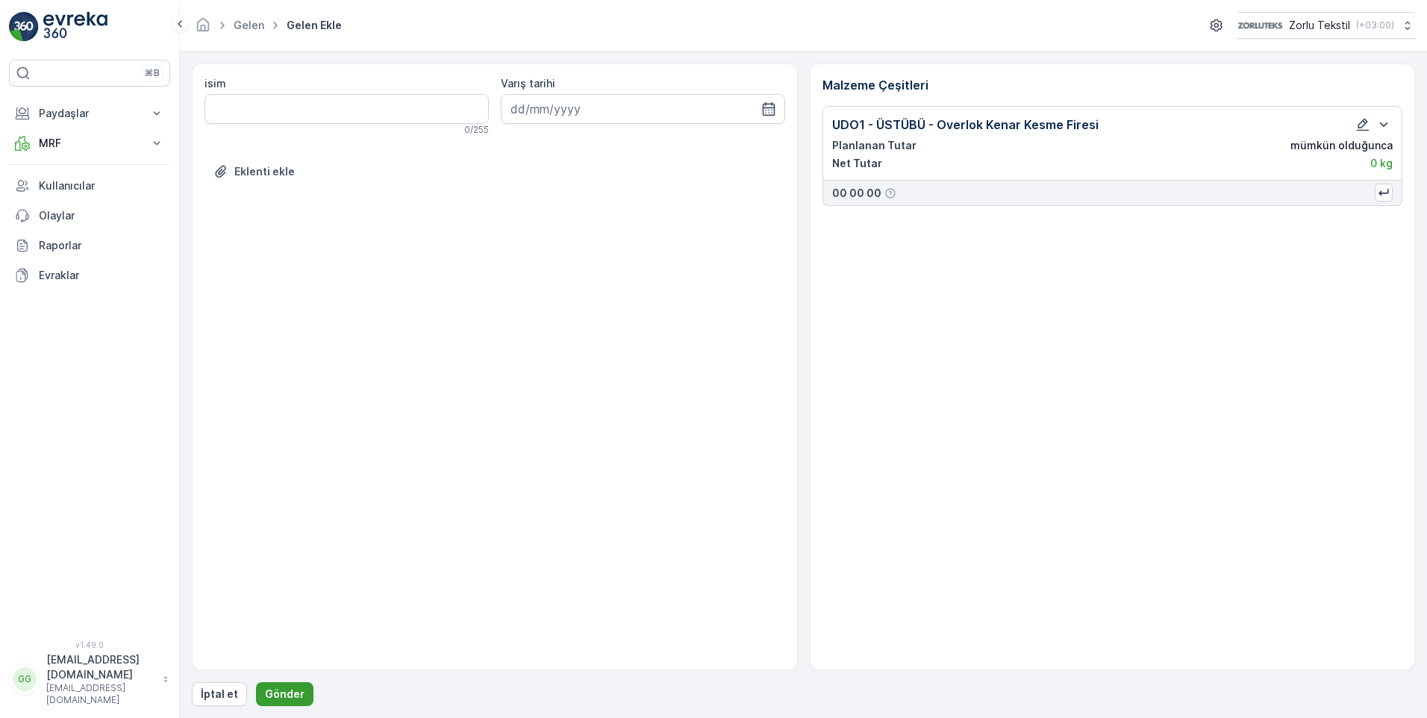
click at [281, 698] on p "Gönder" at bounding box center [285, 693] width 40 height 15
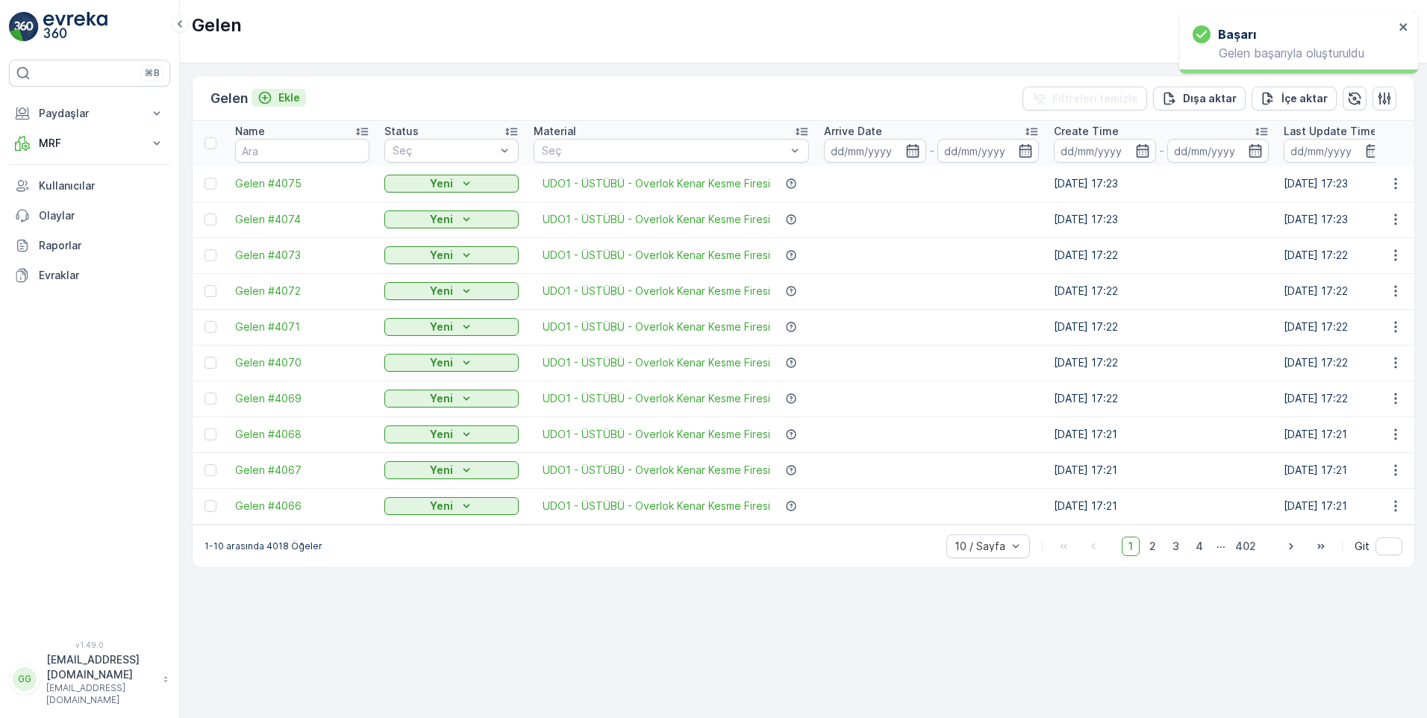
click at [290, 97] on p "Ekle" at bounding box center [289, 97] width 22 height 15
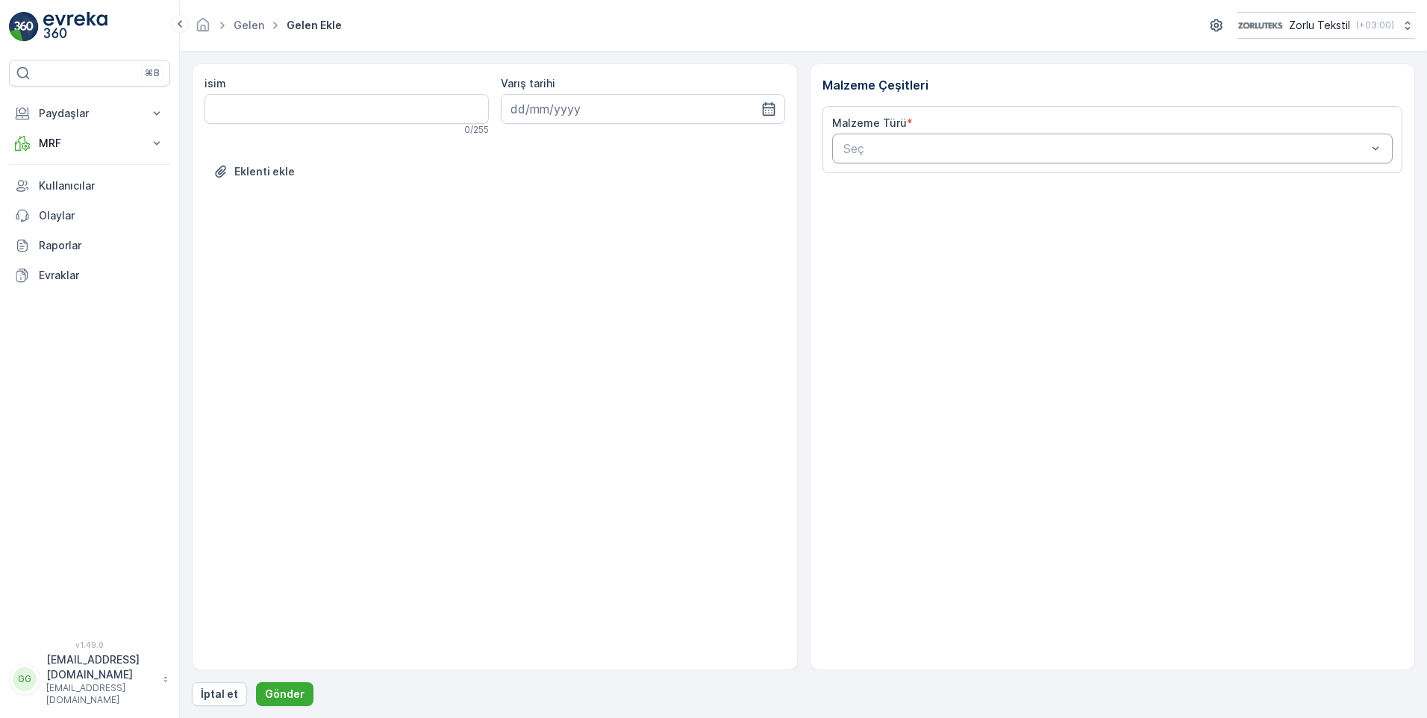
click at [880, 146] on div at bounding box center [1105, 148] width 527 height 13
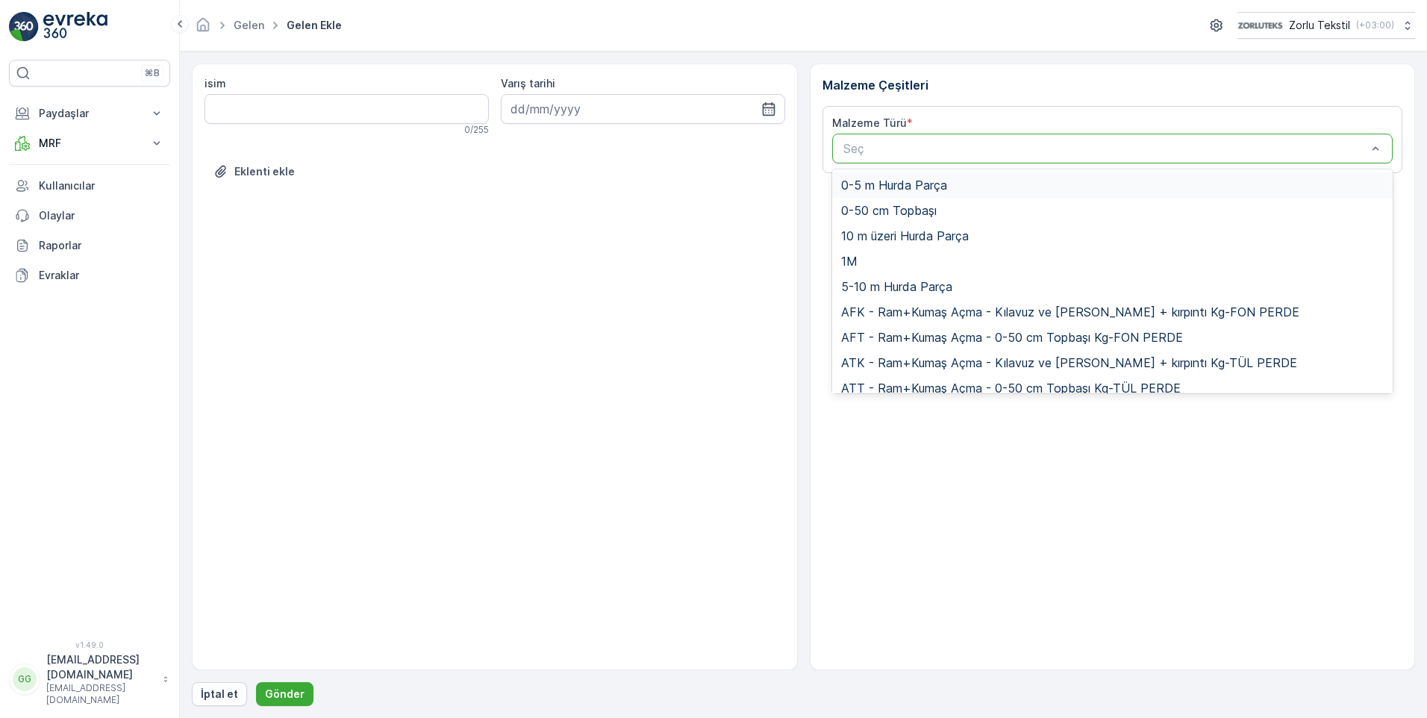
paste input "UDO1"
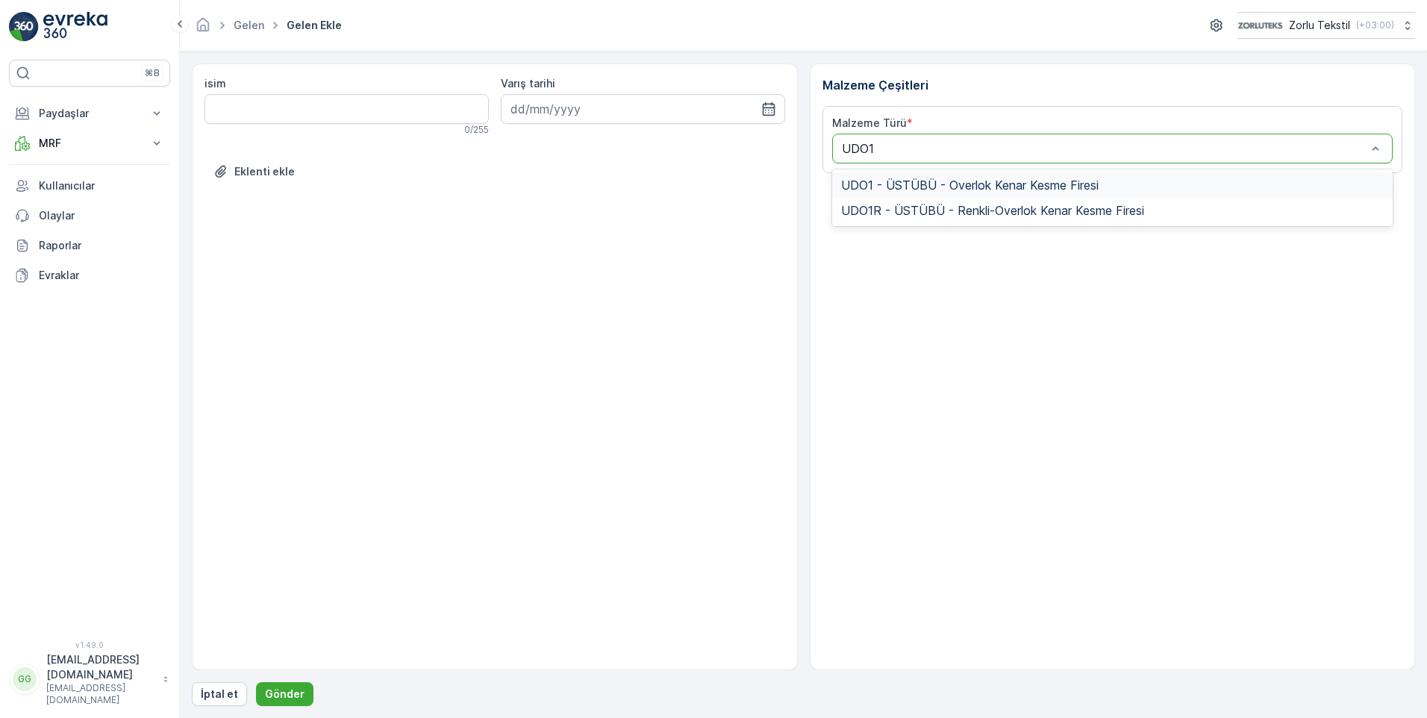
click at [893, 179] on span "UDO1 - ÜSTÜBÜ - Overlok Kenar Kesme Firesi" at bounding box center [969, 184] width 257 height 13
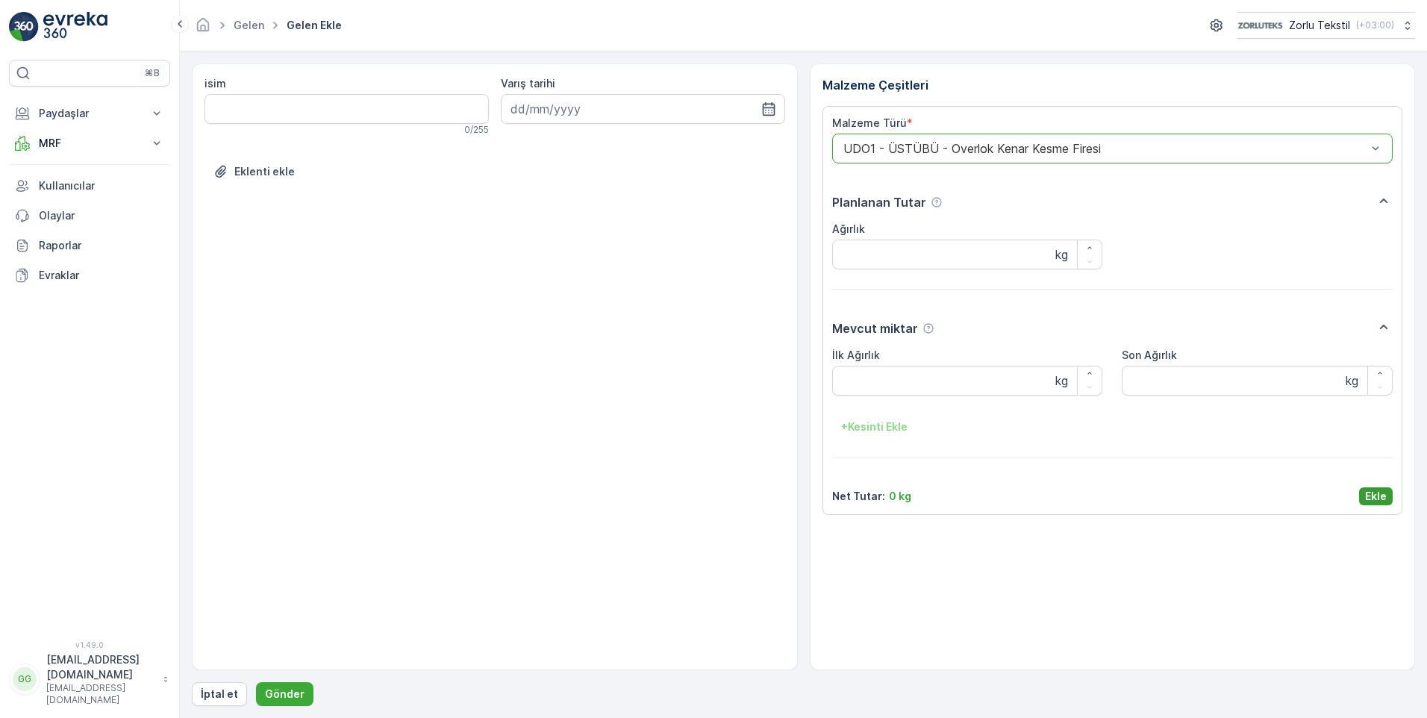
click at [1381, 497] on p "Ekle" at bounding box center [1376, 496] width 22 height 15
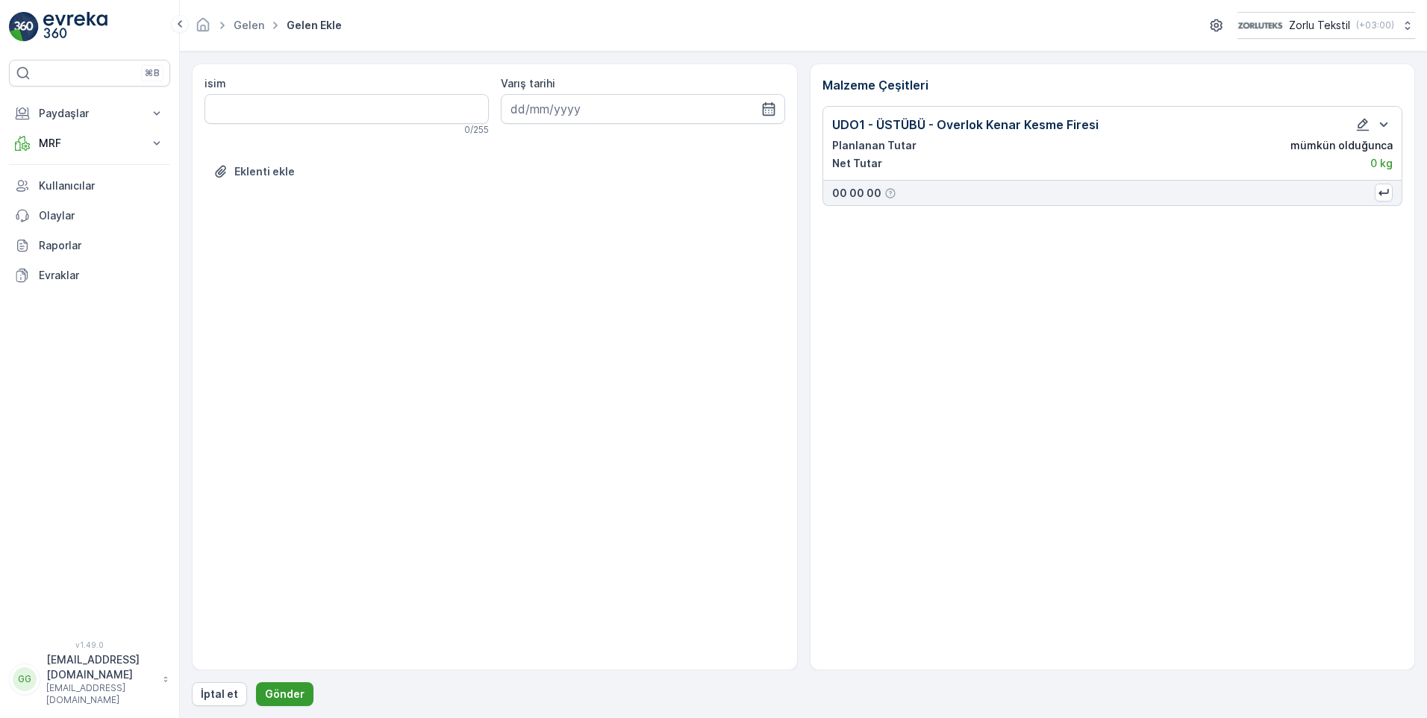
click at [273, 688] on p "Gönder" at bounding box center [285, 693] width 40 height 15
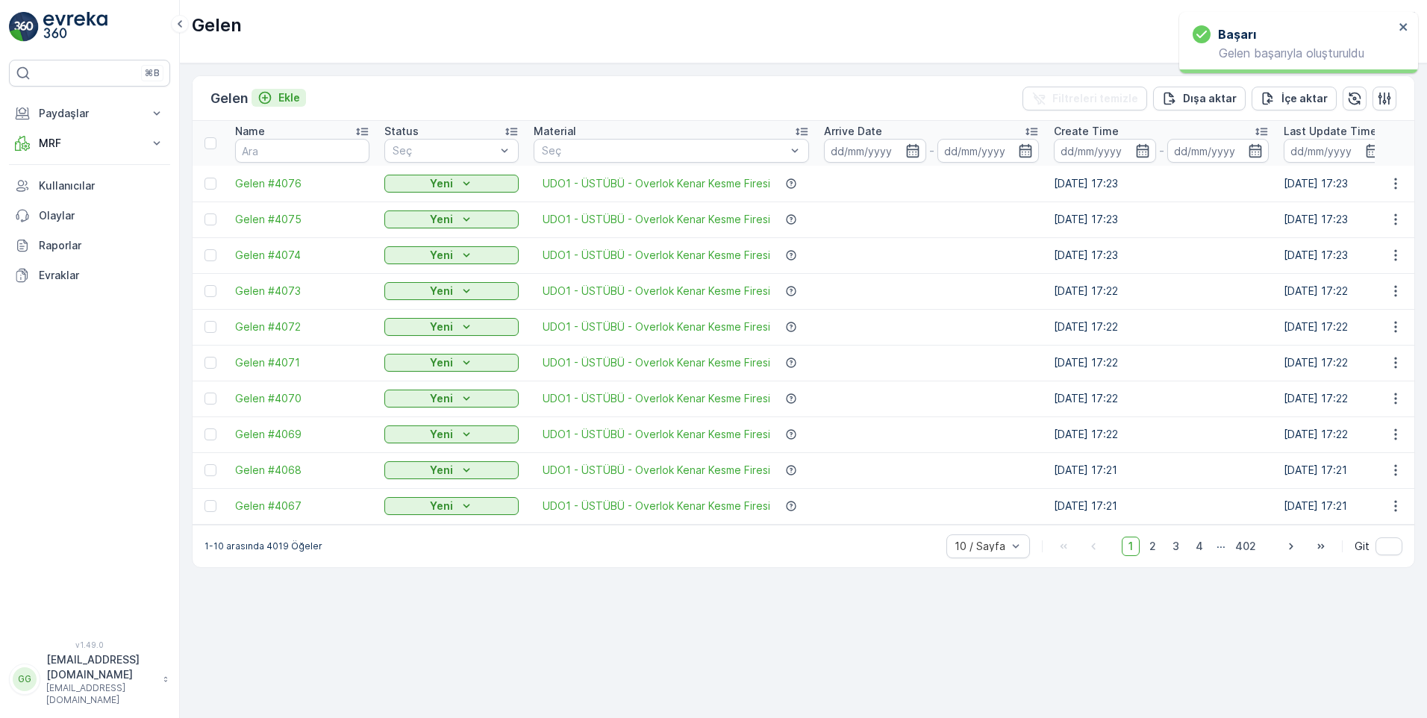
click at [299, 96] on p "Ekle" at bounding box center [289, 97] width 22 height 15
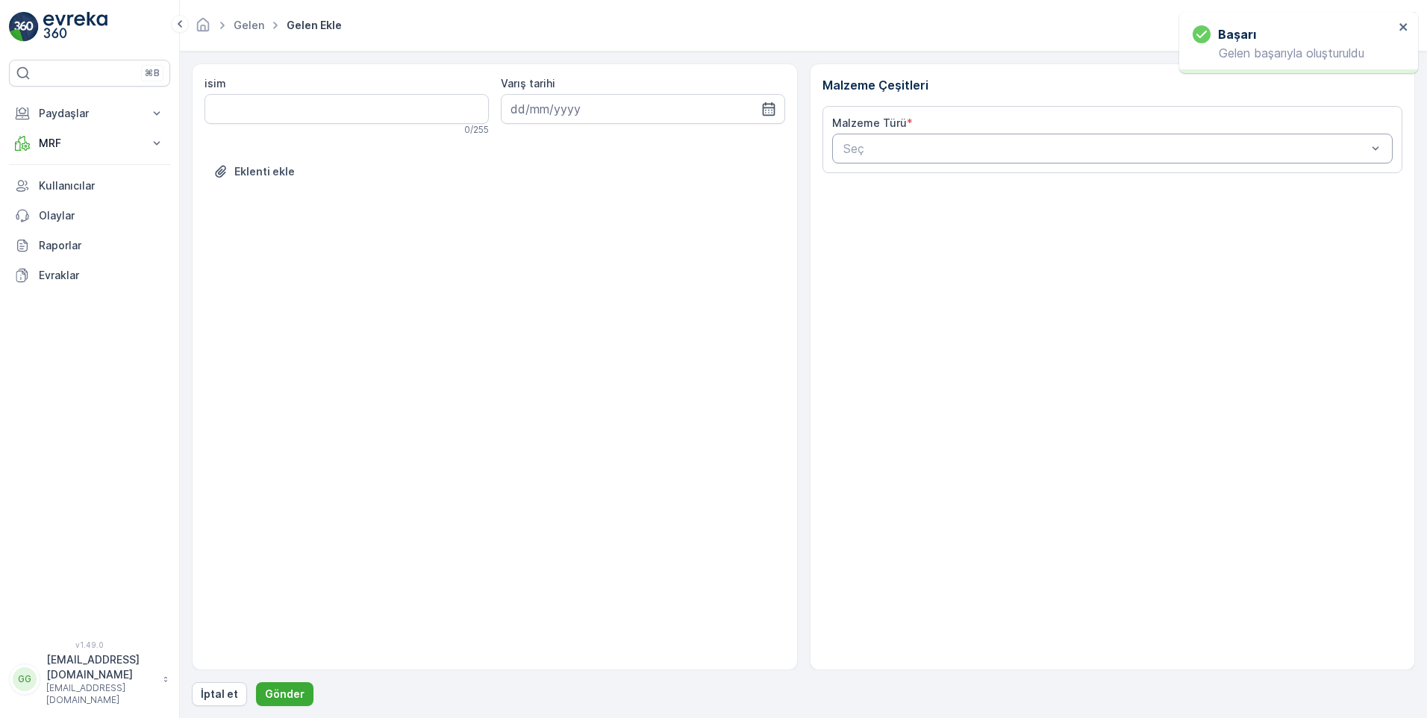
click at [892, 146] on div at bounding box center [1105, 148] width 527 height 13
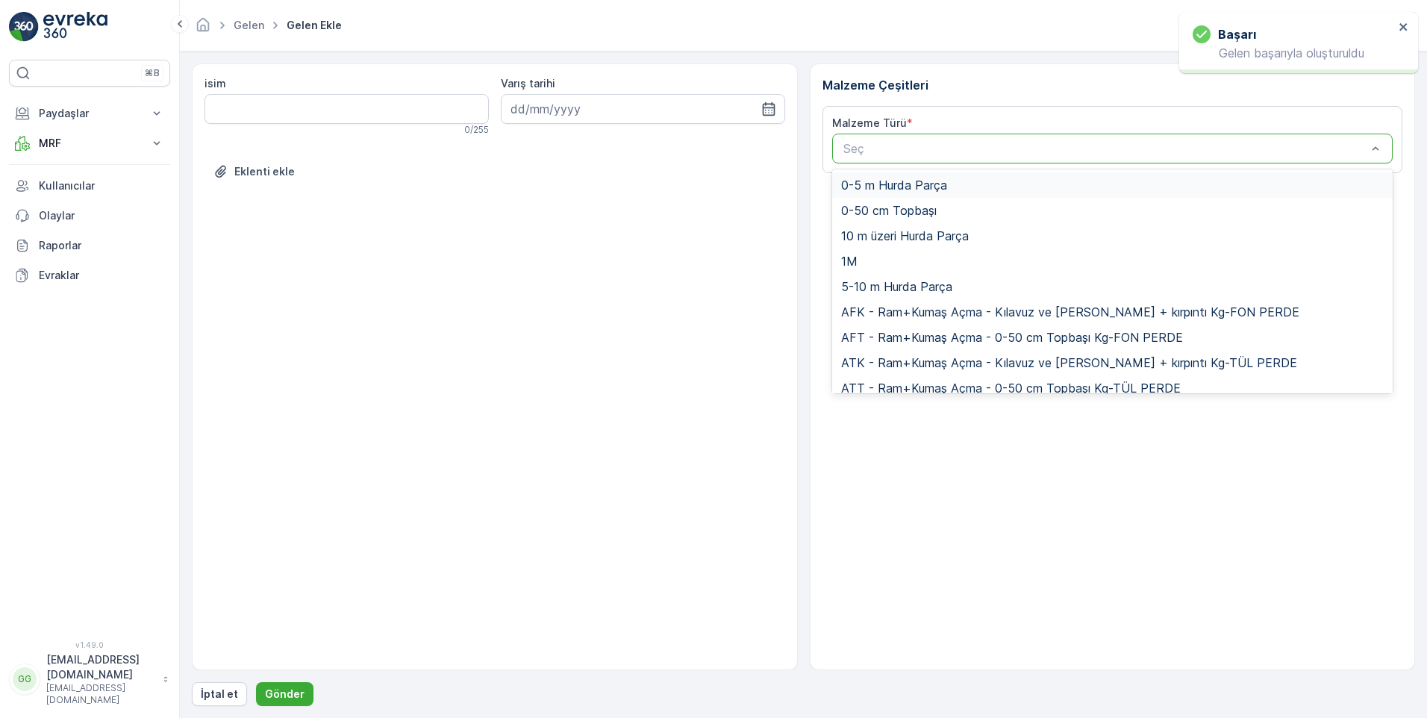
paste input "UDO1"
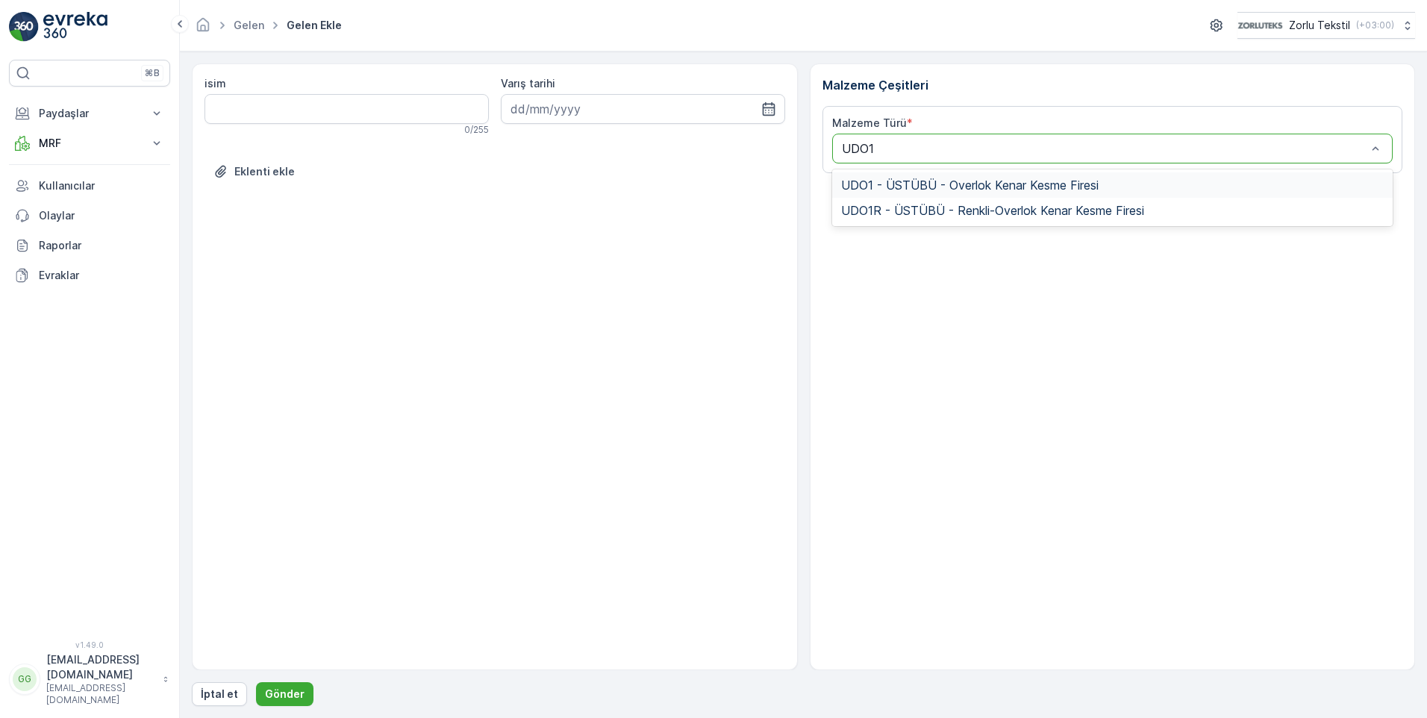
click at [904, 183] on span "UDO1 - ÜSTÜBÜ - Overlok Kenar Kesme Firesi" at bounding box center [969, 184] width 257 height 13
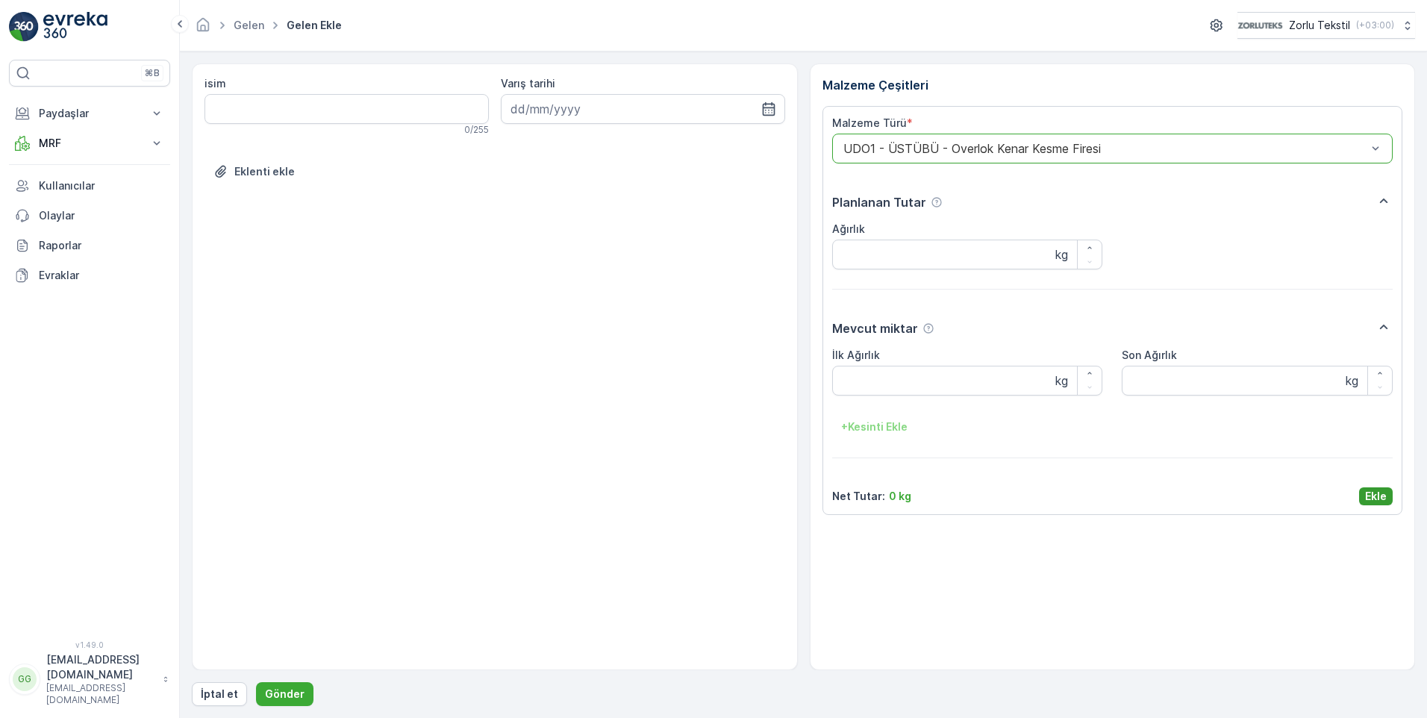
click at [1380, 501] on p "Ekle" at bounding box center [1376, 496] width 22 height 15
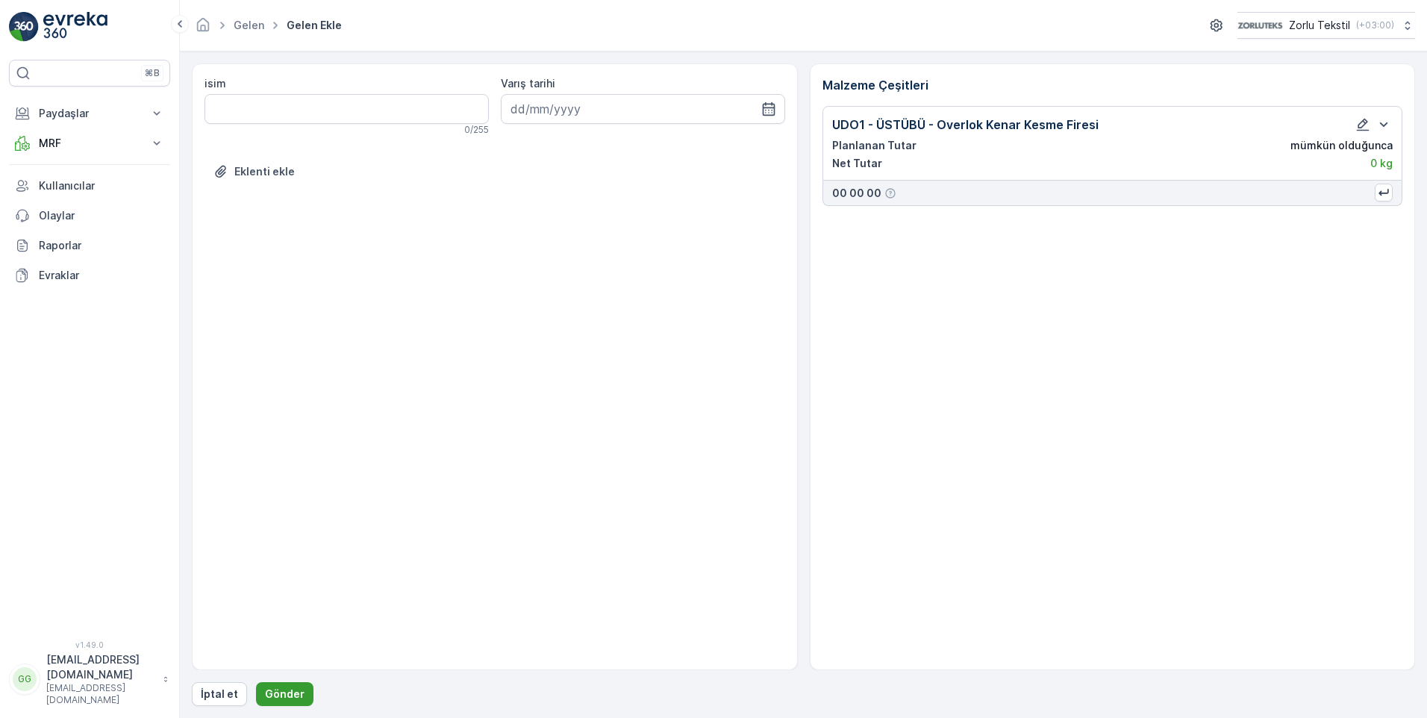
click at [287, 692] on p "Gönder" at bounding box center [285, 693] width 40 height 15
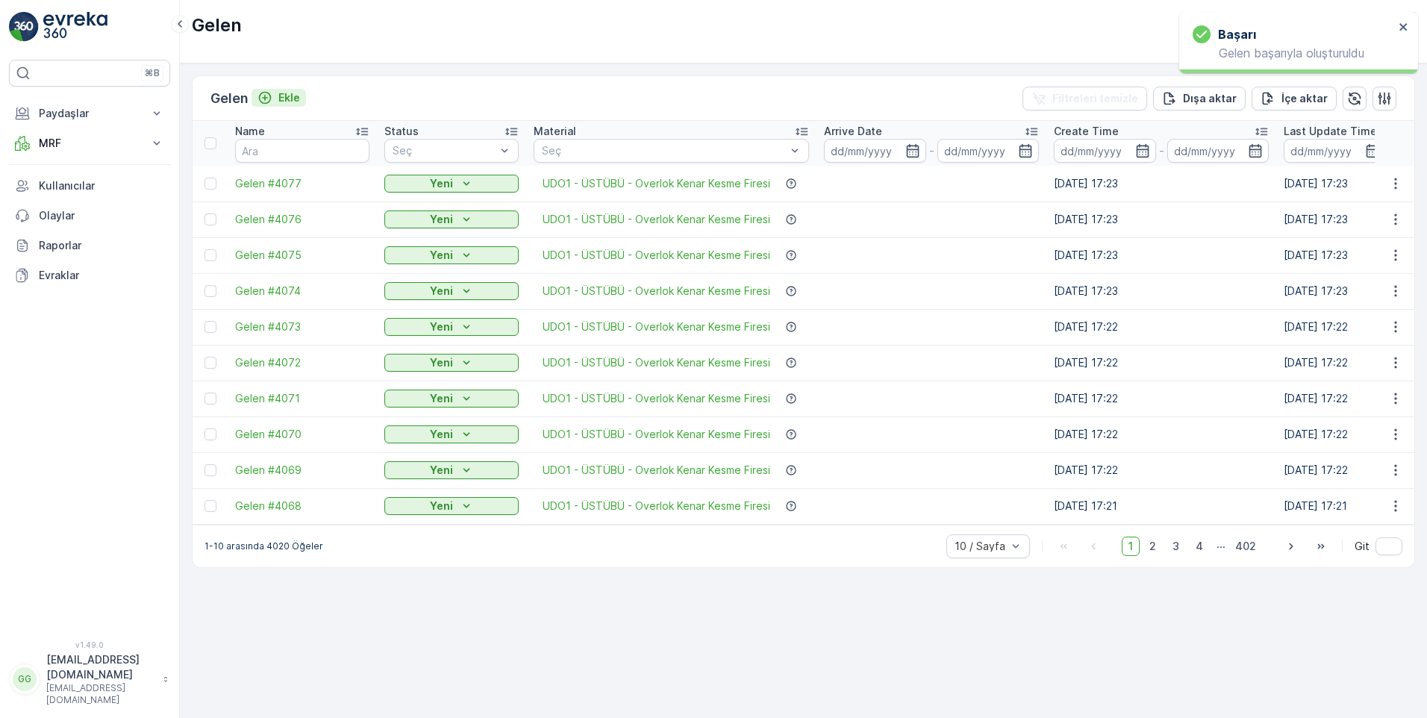
click at [290, 99] on p "Ekle" at bounding box center [289, 97] width 22 height 15
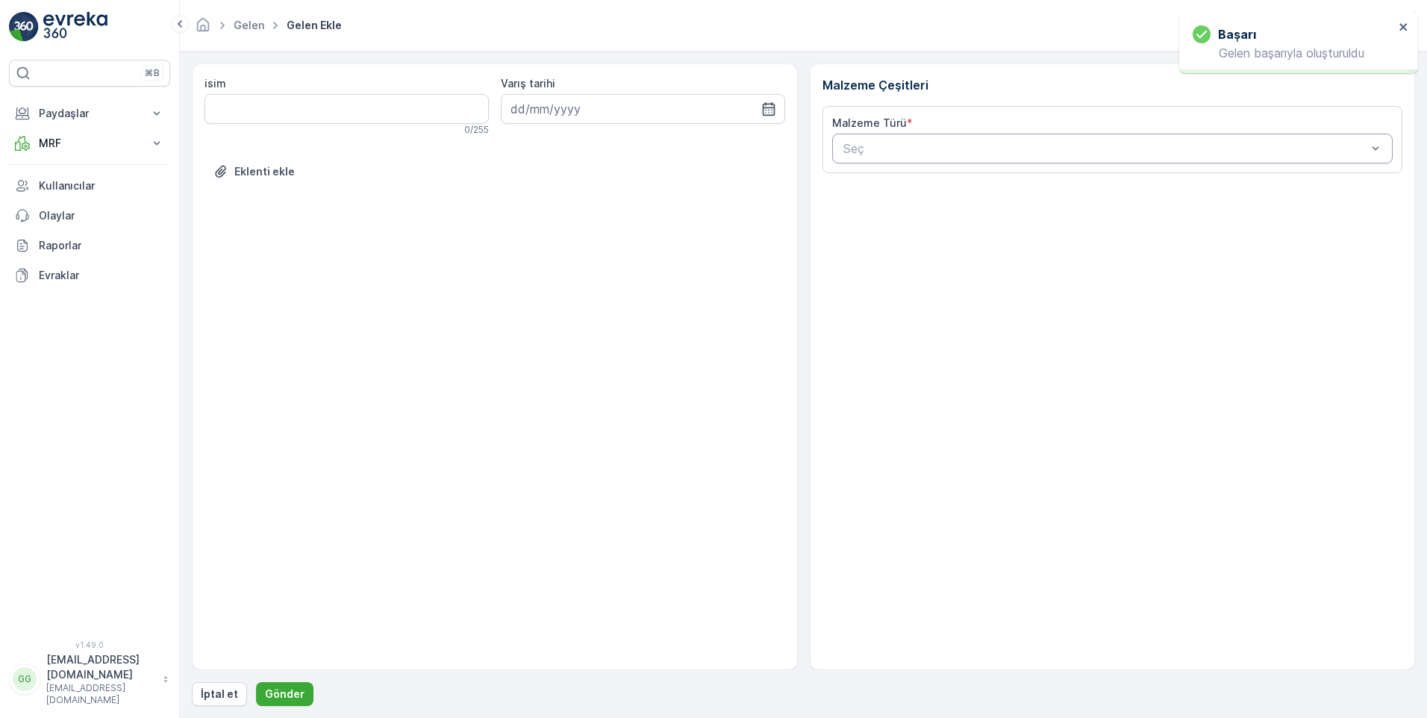
drag, startPoint x: 901, startPoint y: 144, endPoint x: 895, endPoint y: 154, distance: 11.4
click at [900, 144] on div at bounding box center [1105, 148] width 527 height 13
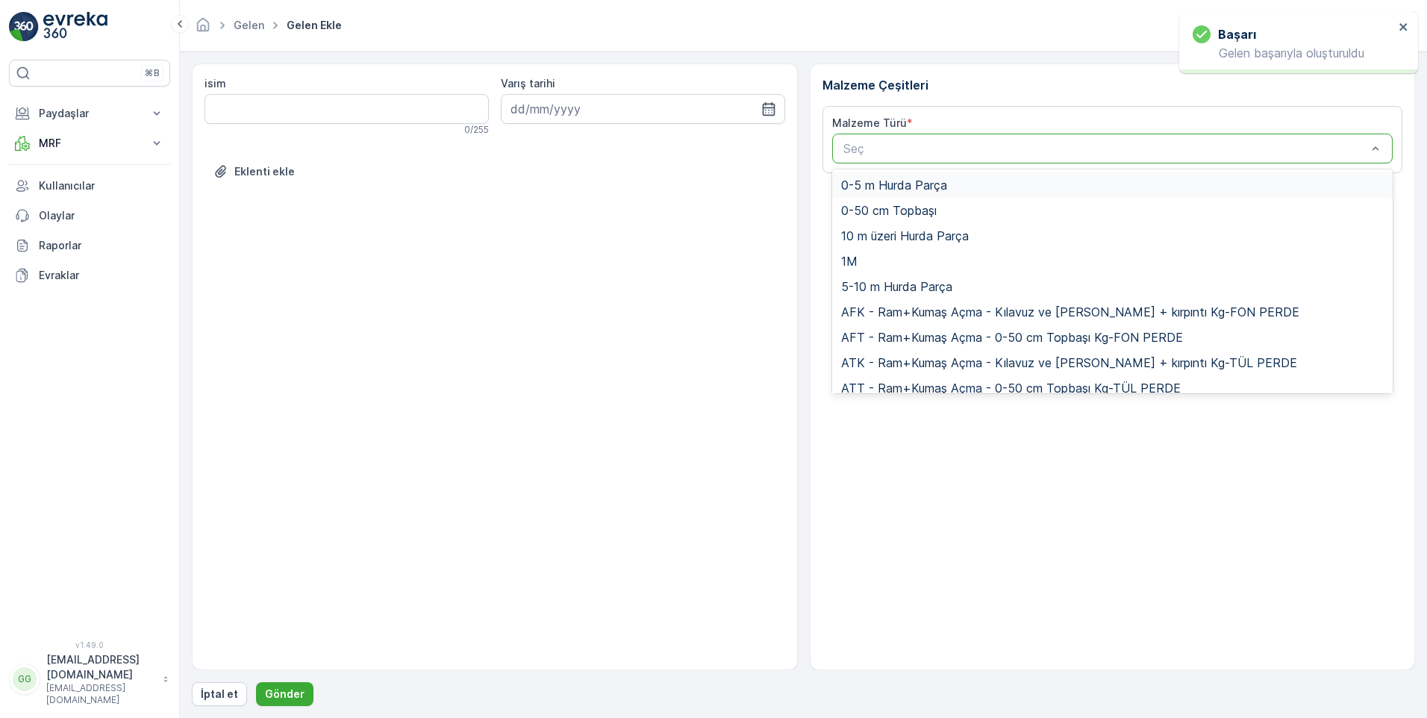
paste
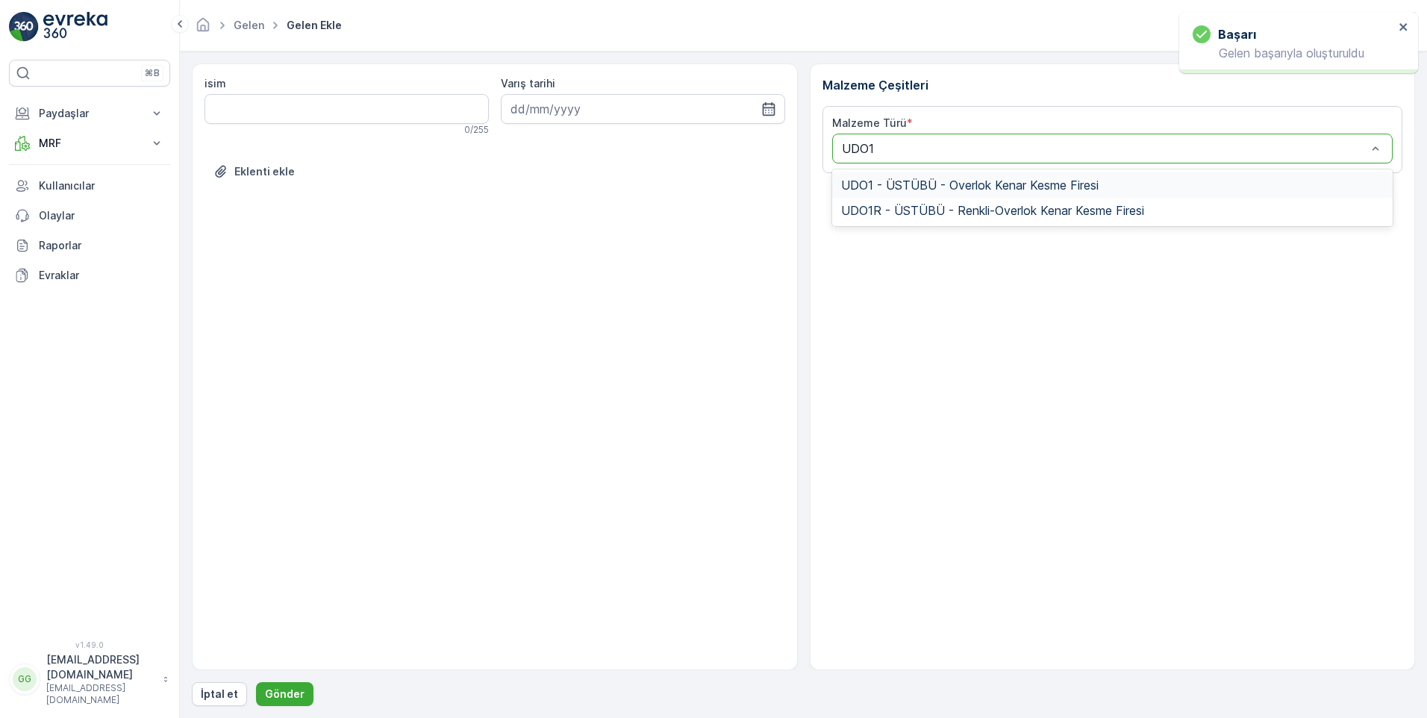
click at [953, 190] on span "UDO1 - ÜSTÜBÜ - Overlok Kenar Kesme Firesi" at bounding box center [969, 184] width 257 height 13
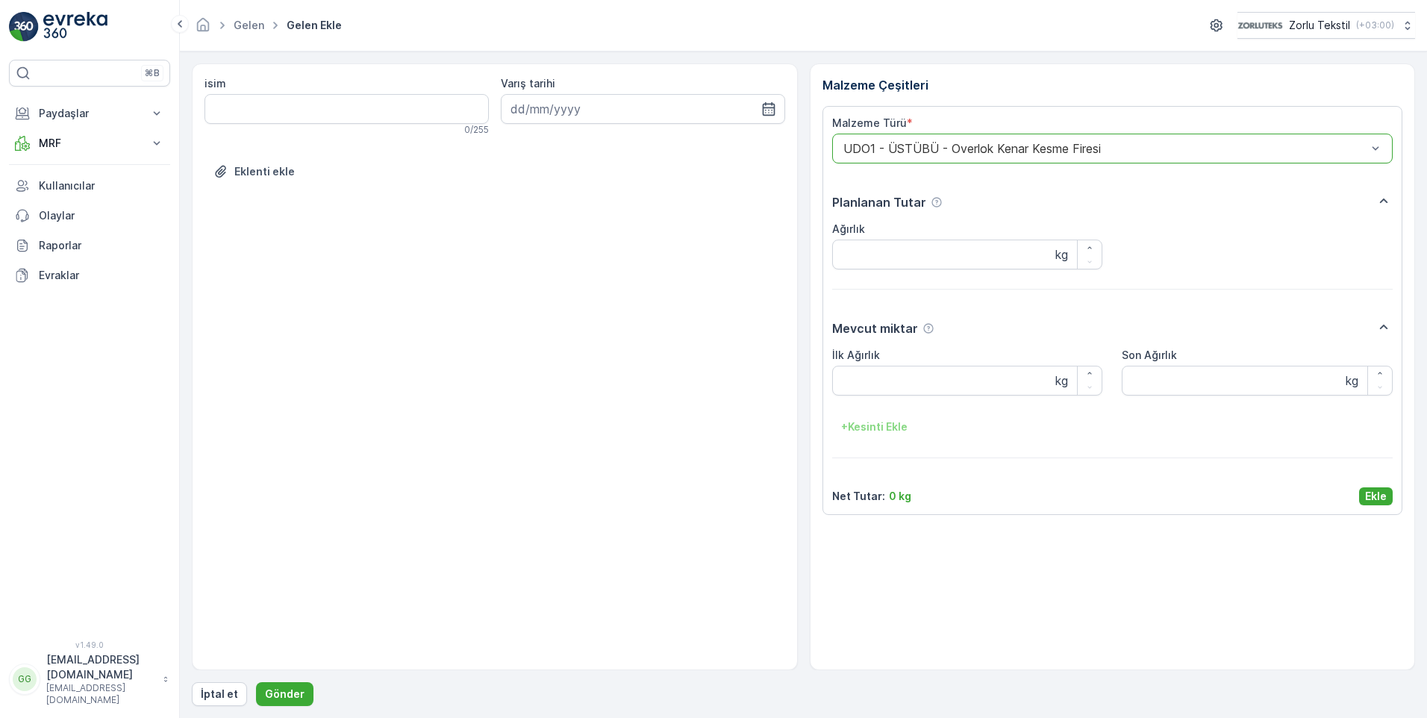
click at [1377, 493] on p "Ekle" at bounding box center [1376, 496] width 22 height 15
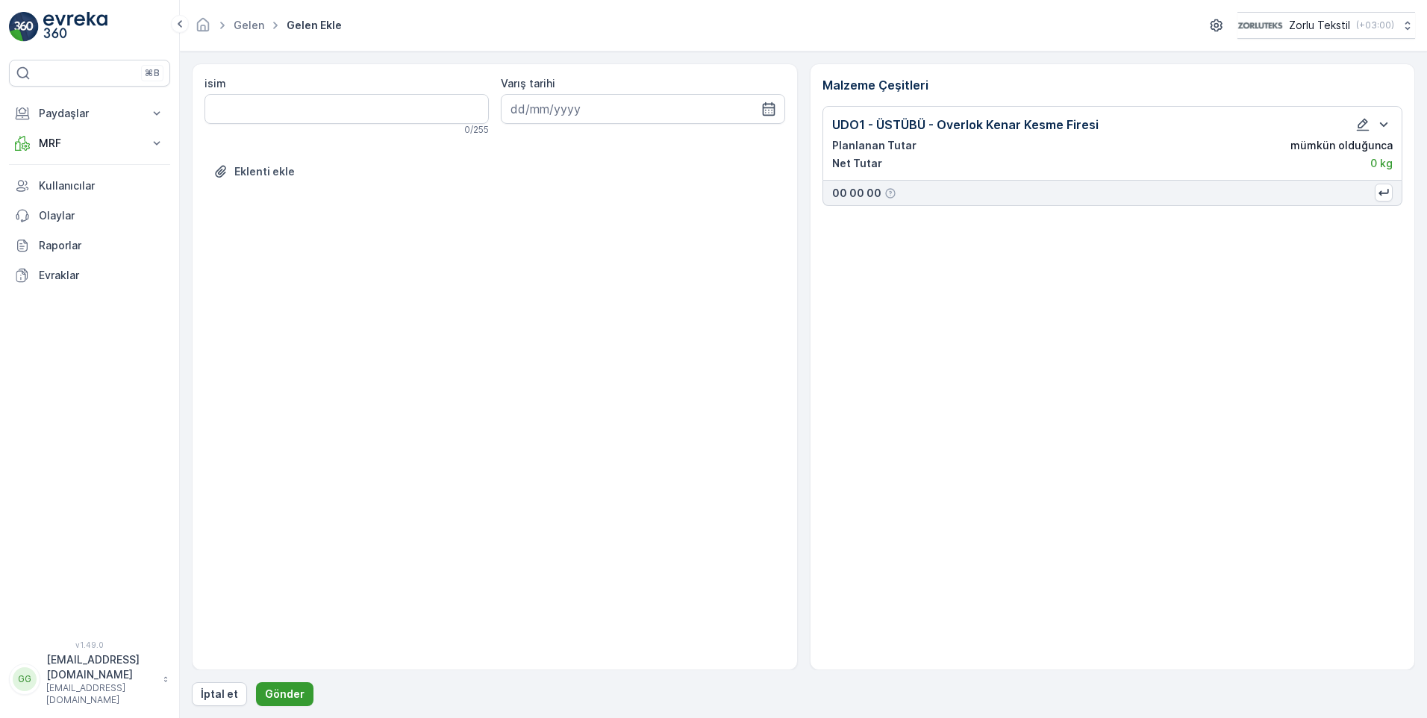
click at [279, 682] on button "Gönder" at bounding box center [284, 694] width 57 height 24
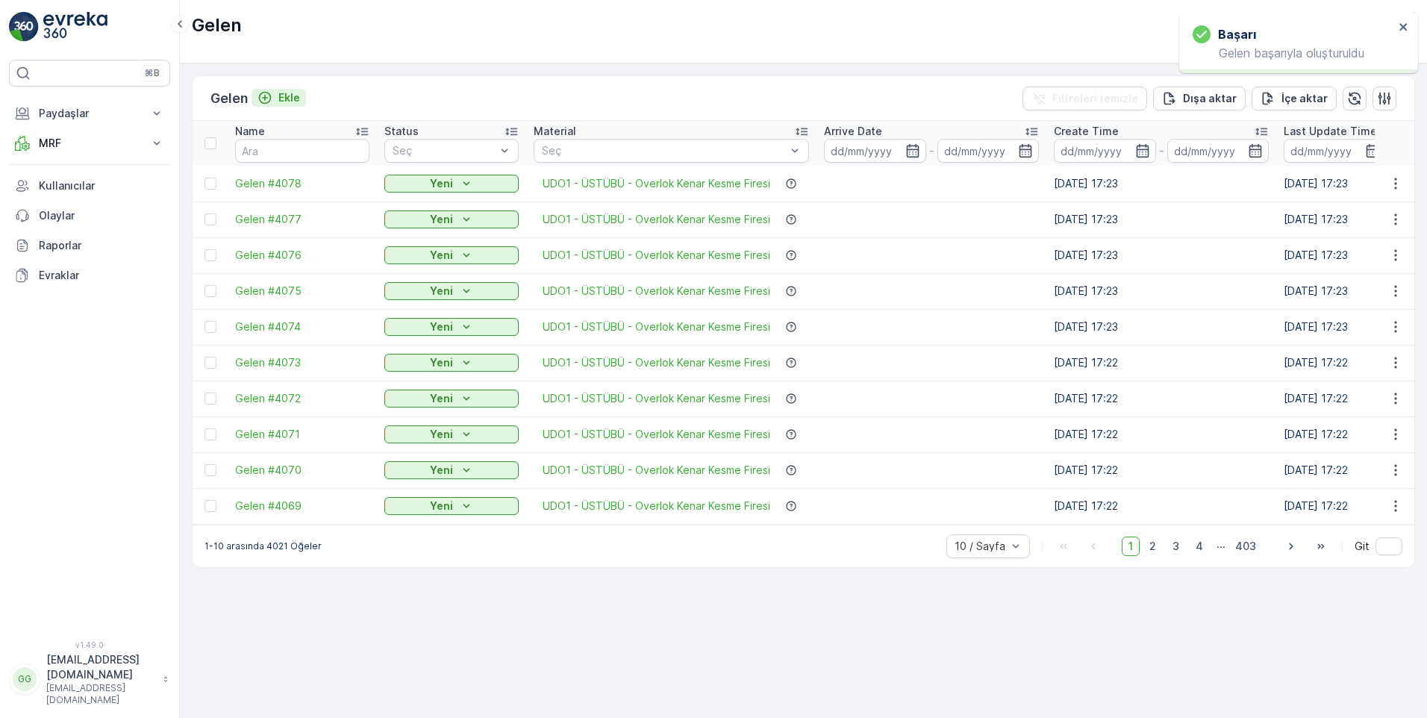
click at [296, 98] on p "Ekle" at bounding box center [289, 97] width 22 height 15
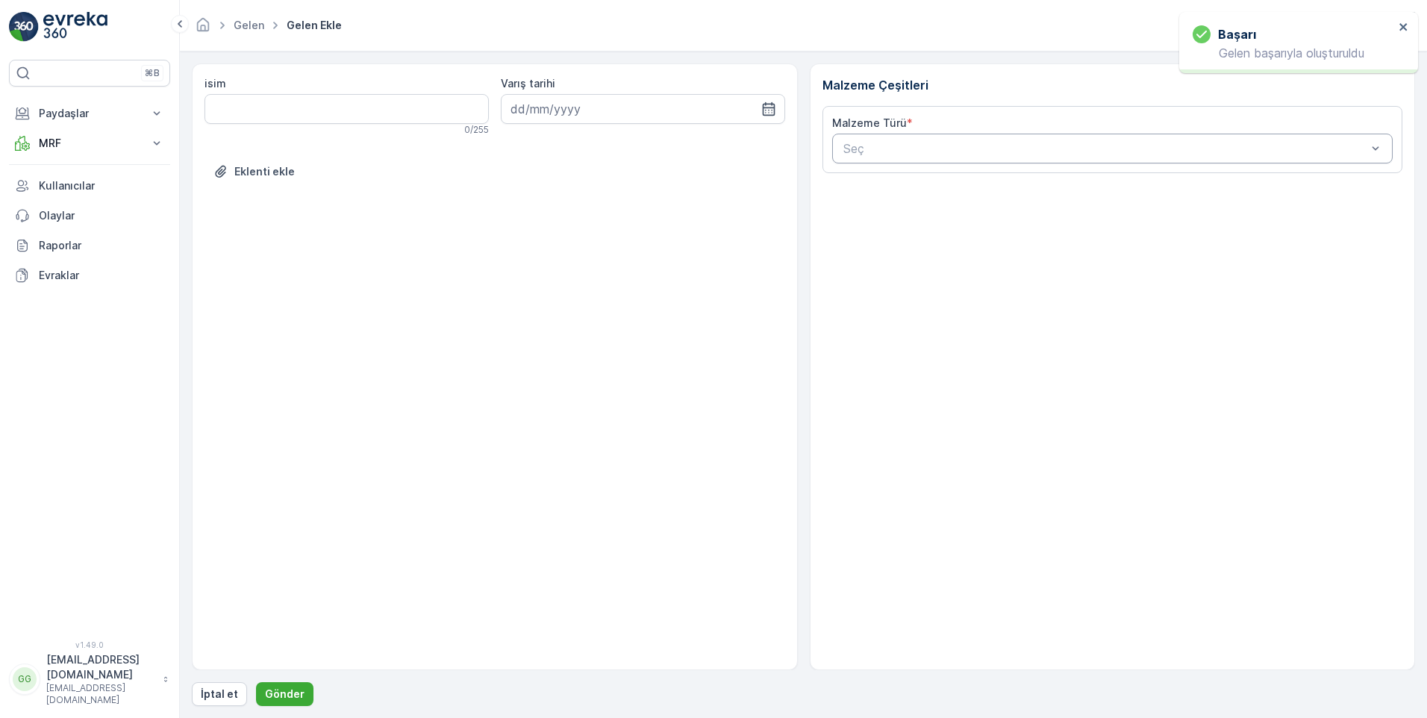
click at [863, 157] on div "Seç" at bounding box center [1112, 149] width 561 height 30
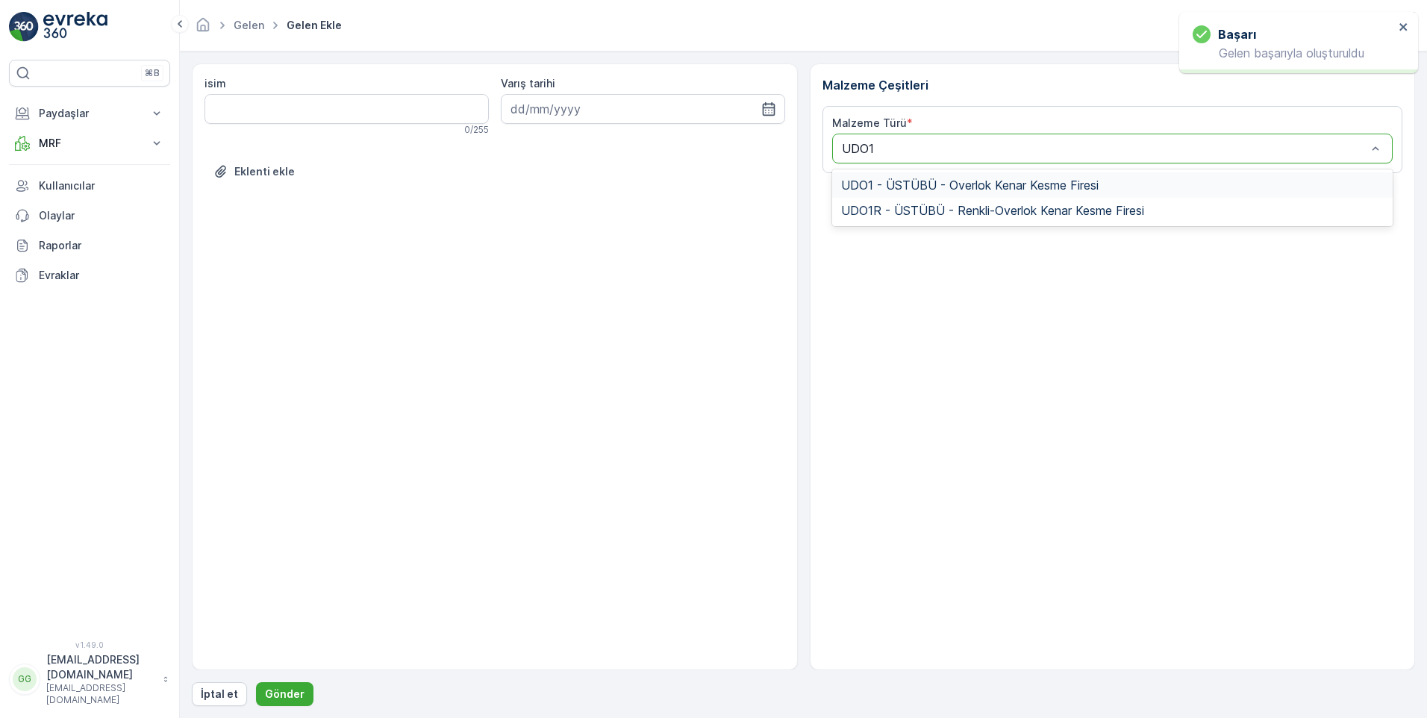
click at [920, 181] on span "UDO1 - ÜSTÜBÜ - Overlok Kenar Kesme Firesi" at bounding box center [969, 184] width 257 height 13
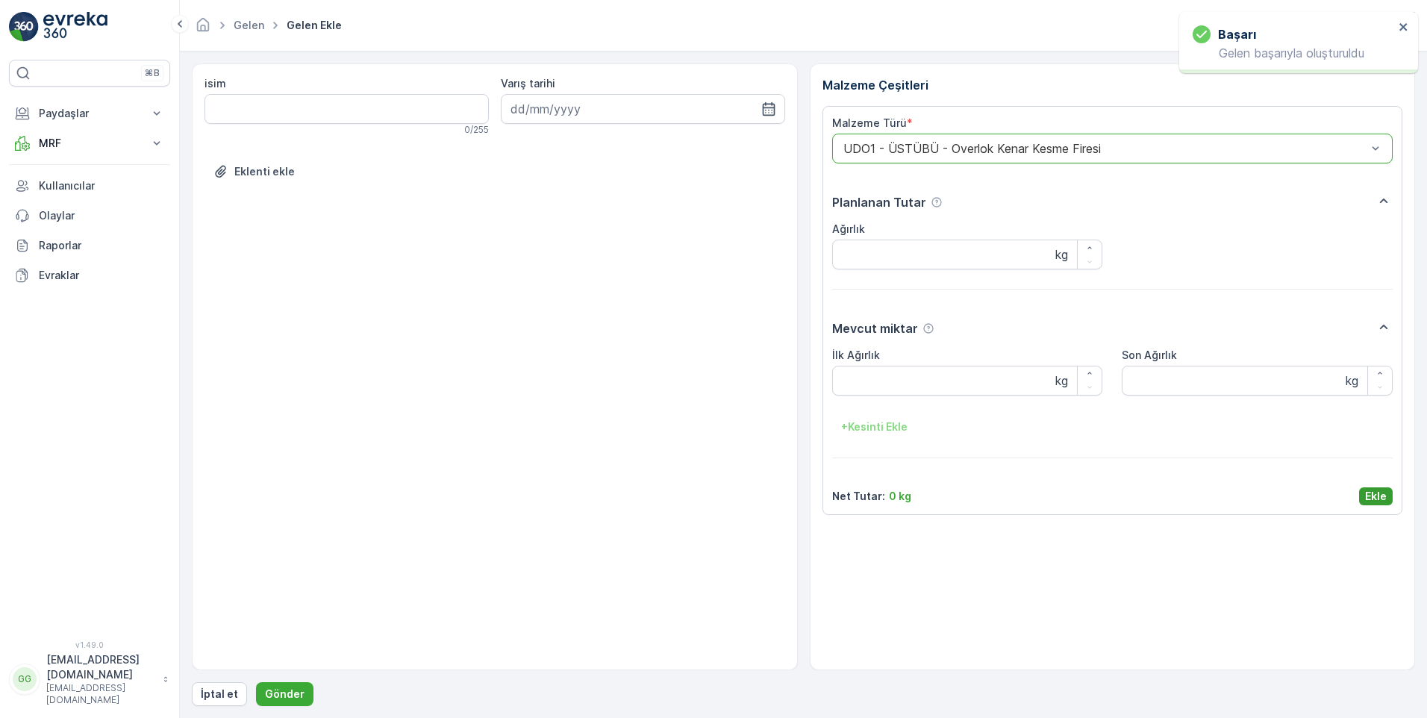
click at [1388, 489] on button "Ekle" at bounding box center [1376, 496] width 34 height 18
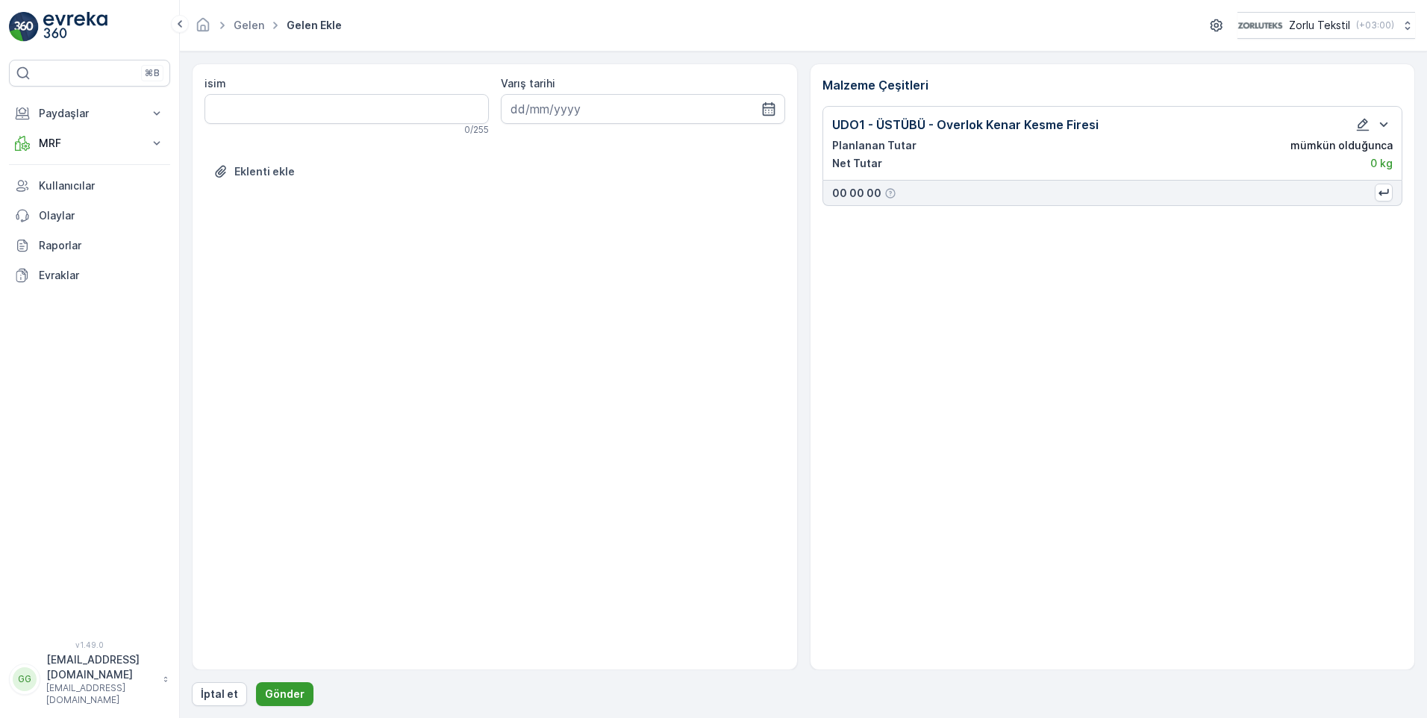
click at [287, 688] on p "Gönder" at bounding box center [285, 693] width 40 height 15
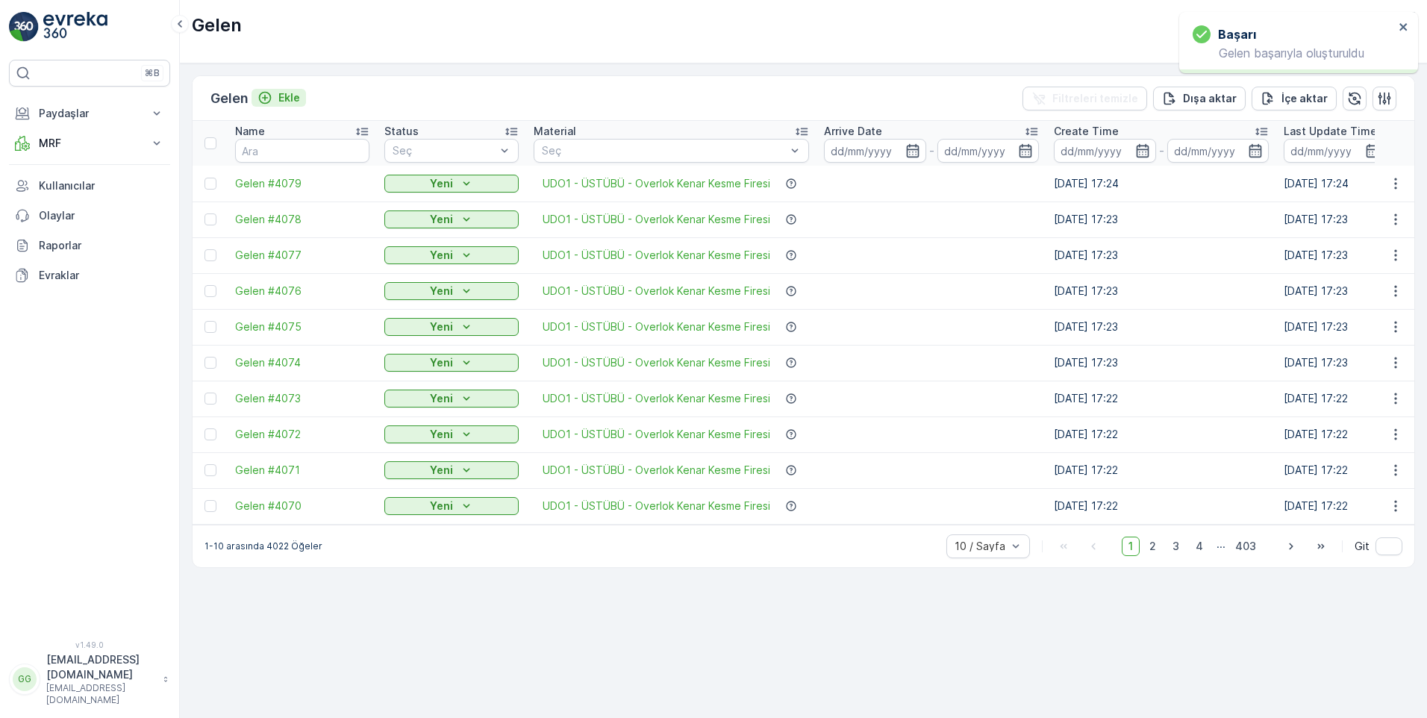
click at [293, 102] on p "Ekle" at bounding box center [289, 97] width 22 height 15
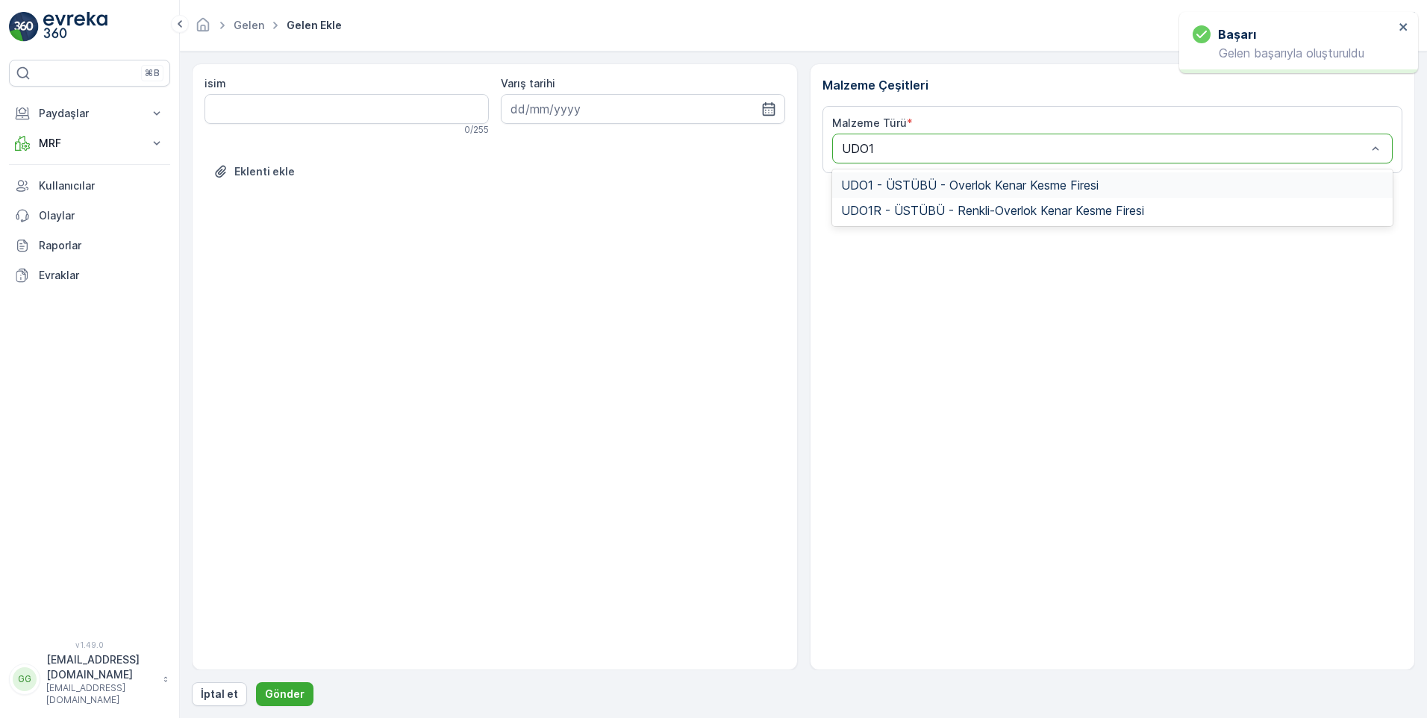
click at [895, 181] on span "UDO1 - ÜSTÜBÜ - Overlok Kenar Kesme Firesi" at bounding box center [969, 184] width 257 height 13
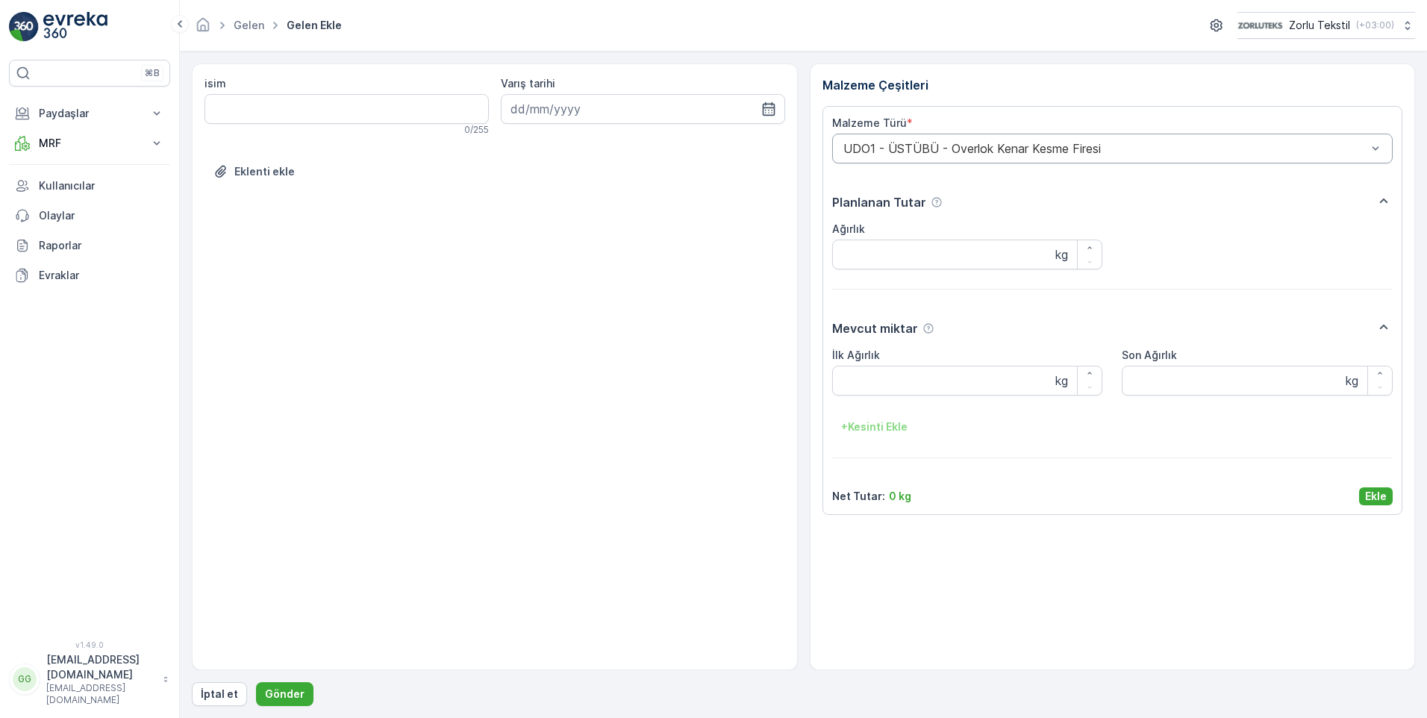
drag, startPoint x: 1380, startPoint y: 492, endPoint x: 1155, endPoint y: 550, distance: 232.6
click at [1380, 492] on p "Ekle" at bounding box center [1376, 496] width 22 height 15
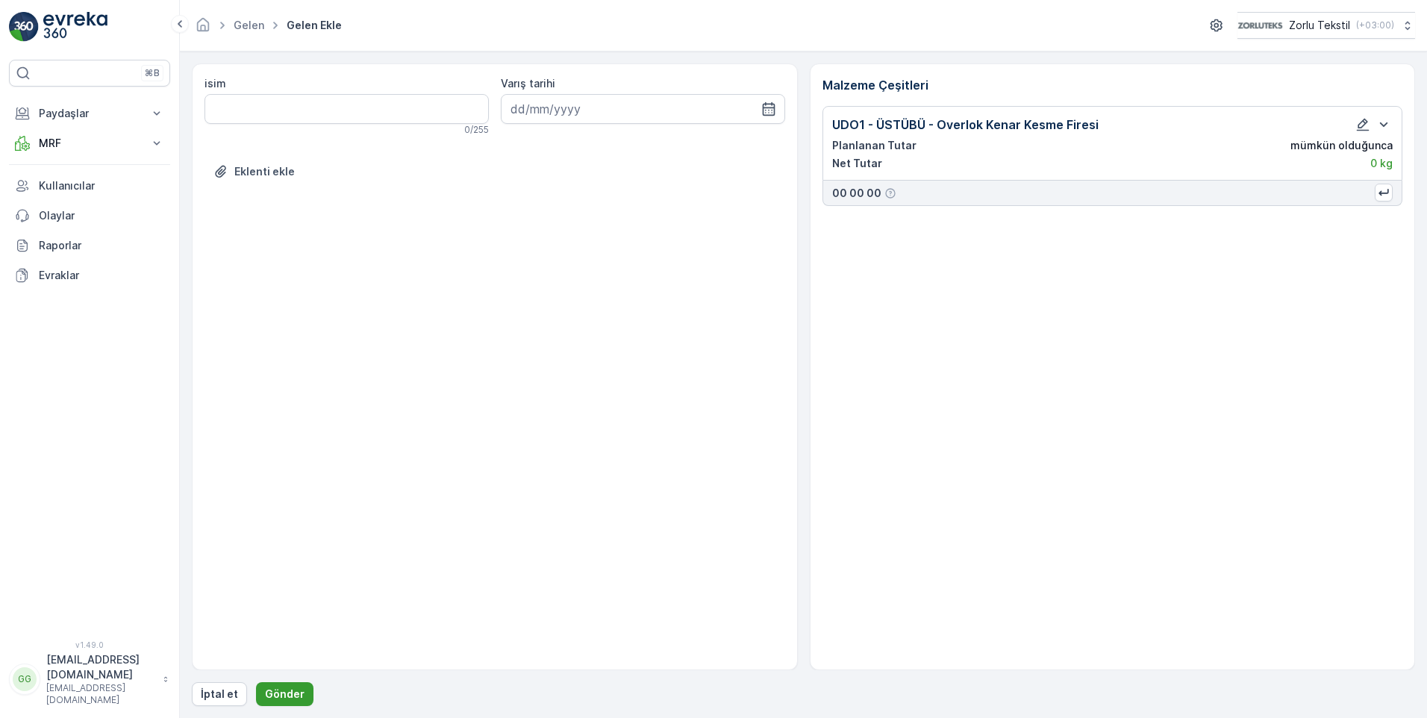
click at [295, 687] on p "Gönder" at bounding box center [285, 693] width 40 height 15
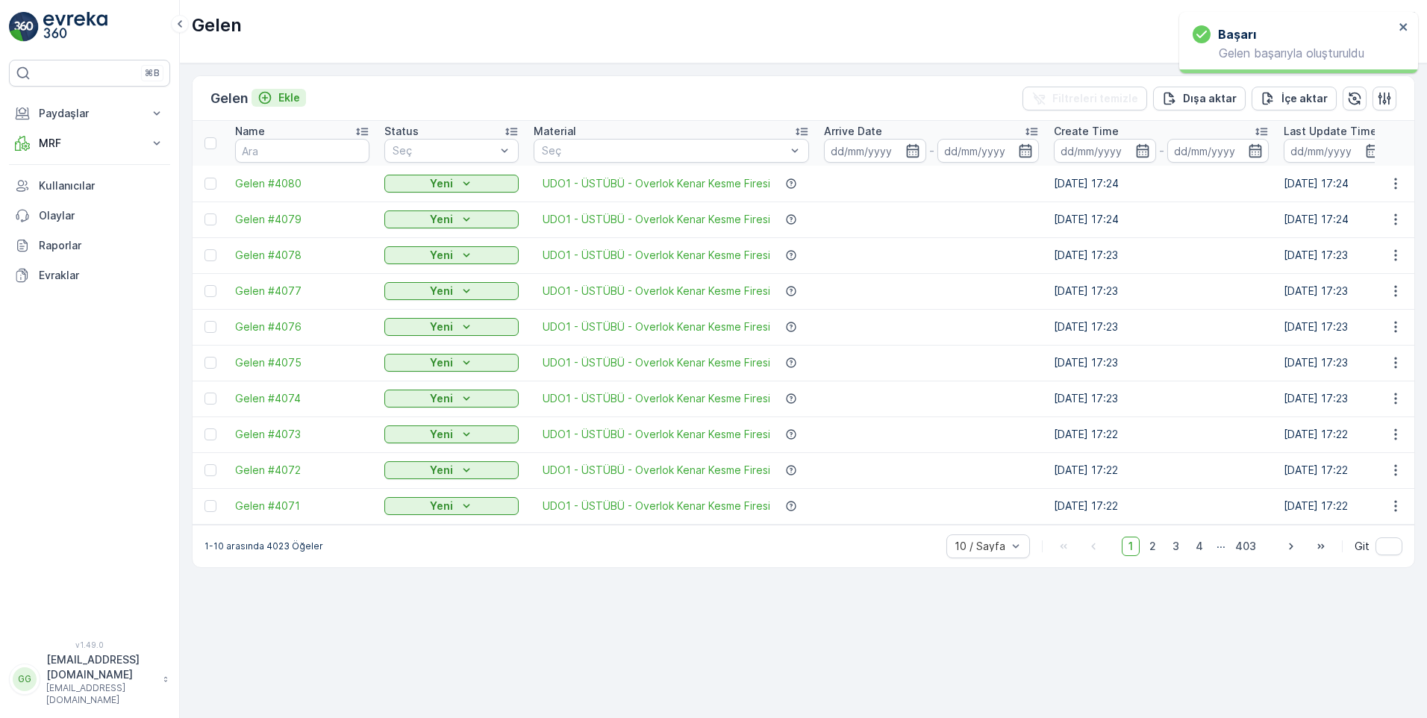
click at [300, 94] on p "Ekle" at bounding box center [289, 97] width 22 height 15
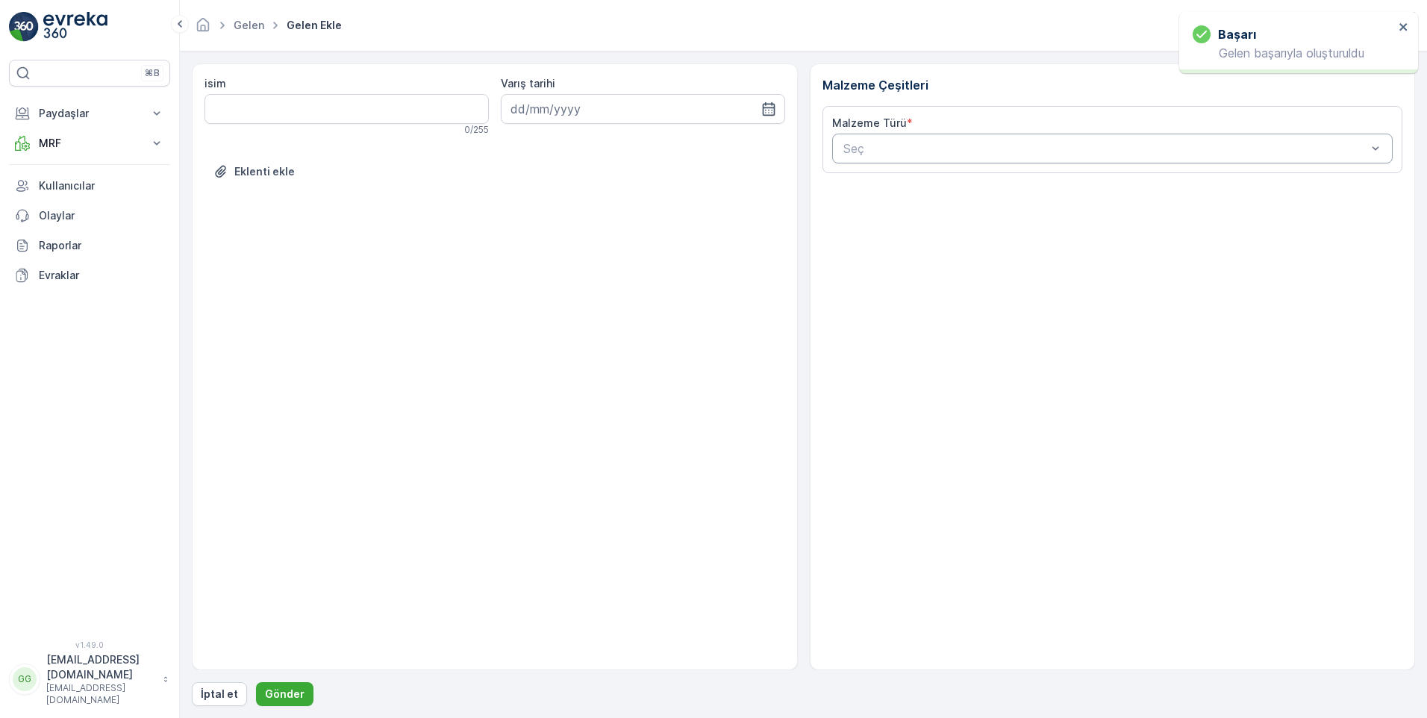
click at [866, 151] on div at bounding box center [1105, 148] width 527 height 13
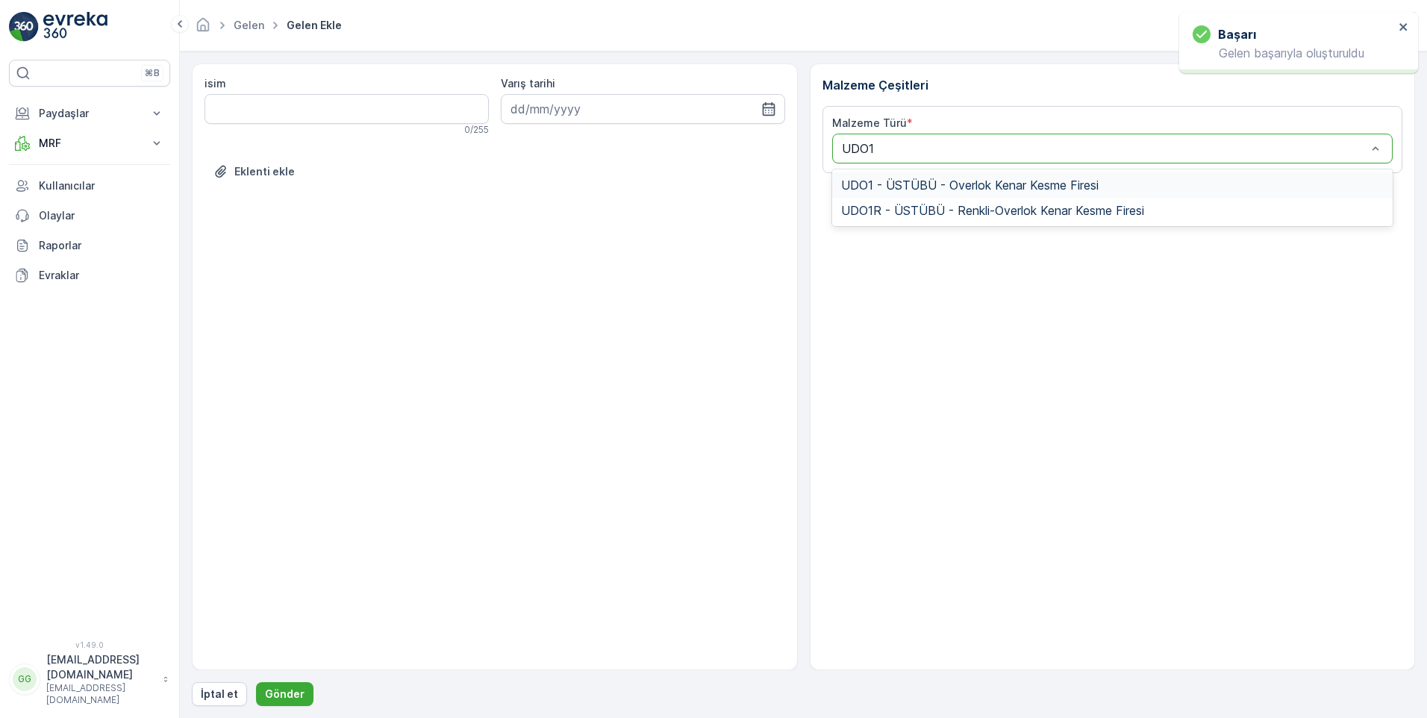
click at [891, 178] on span "UDO1 - ÜSTÜBÜ - Overlok Kenar Kesme Firesi" at bounding box center [969, 184] width 257 height 13
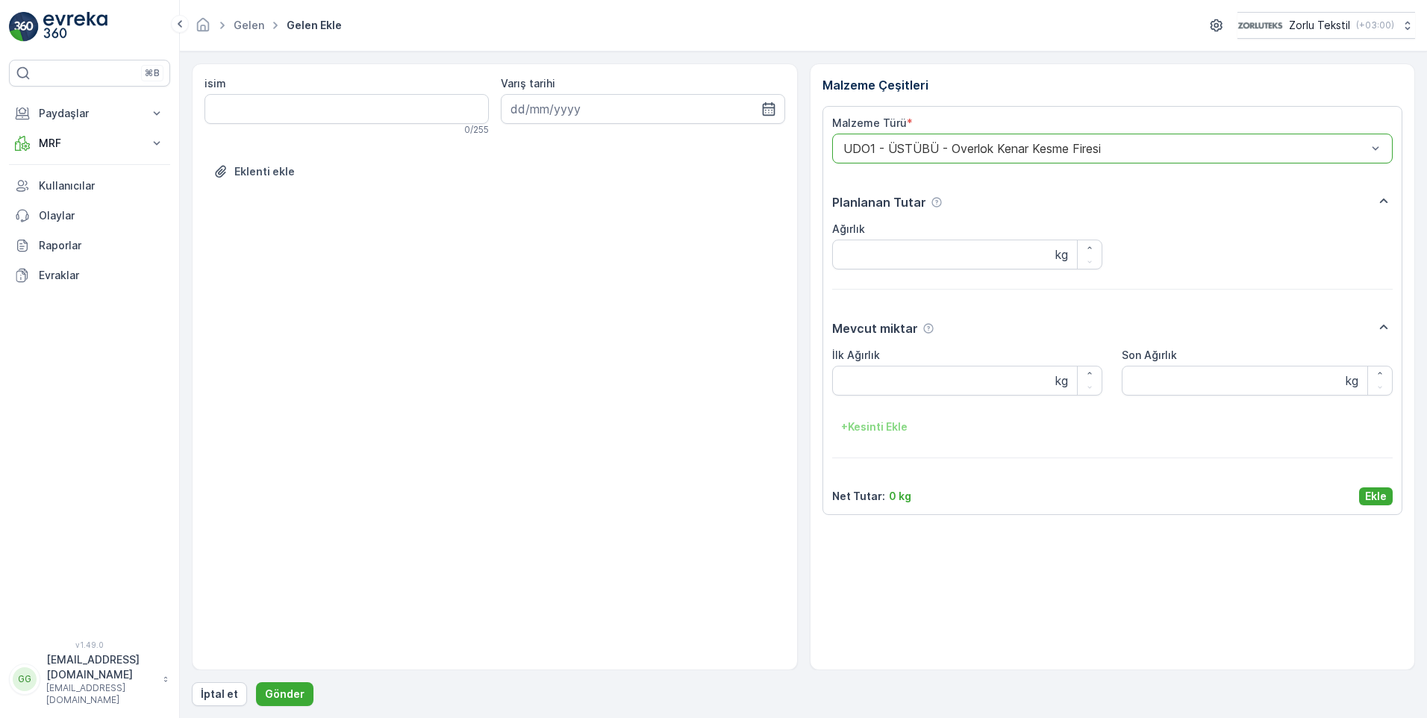
click at [1371, 492] on p "Ekle" at bounding box center [1376, 496] width 22 height 15
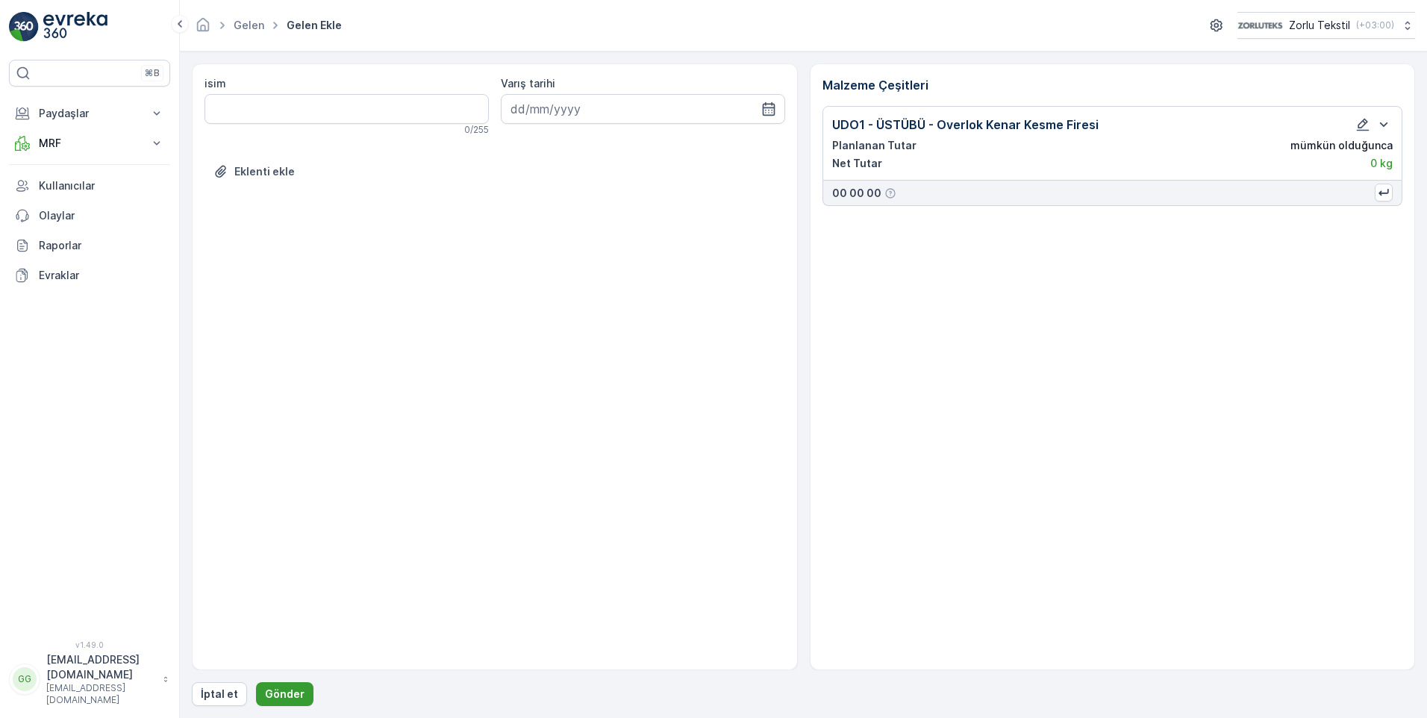
click at [278, 688] on p "Gönder" at bounding box center [285, 693] width 40 height 15
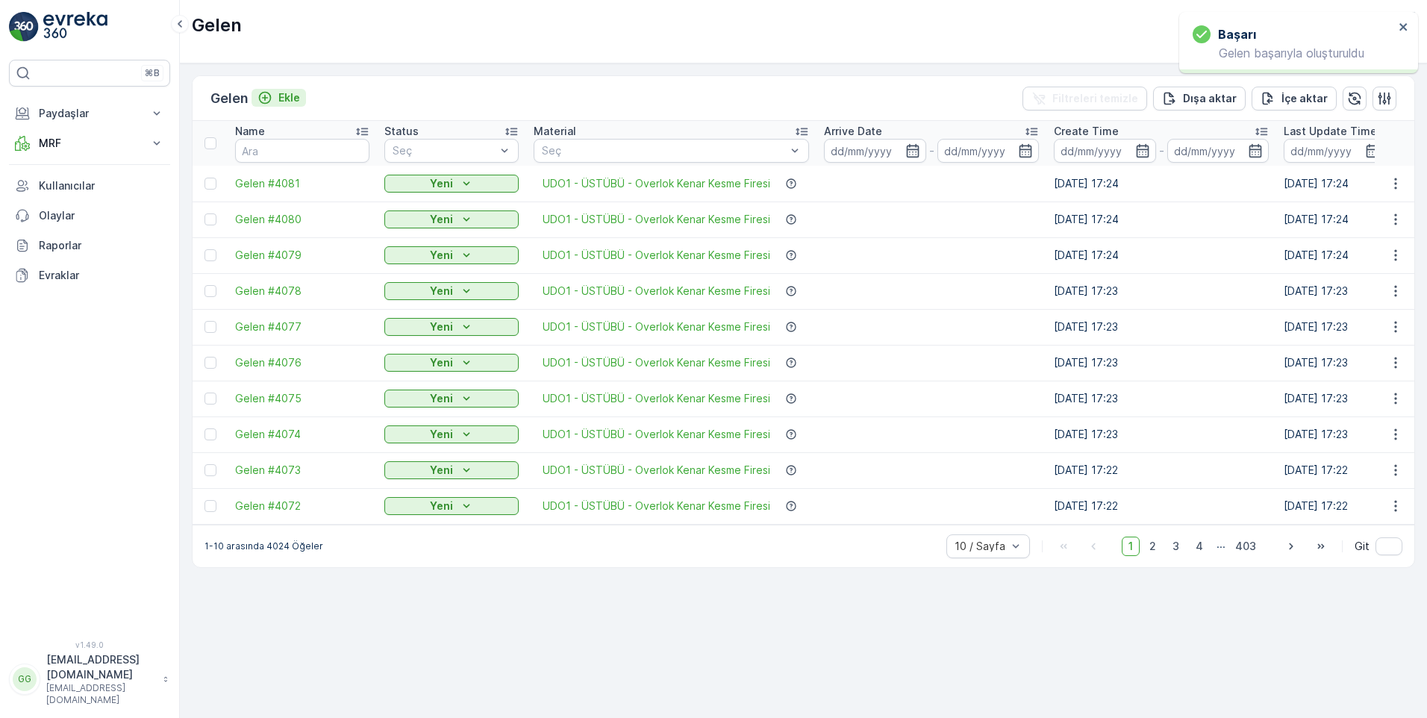
click at [289, 98] on p "Ekle" at bounding box center [289, 97] width 22 height 15
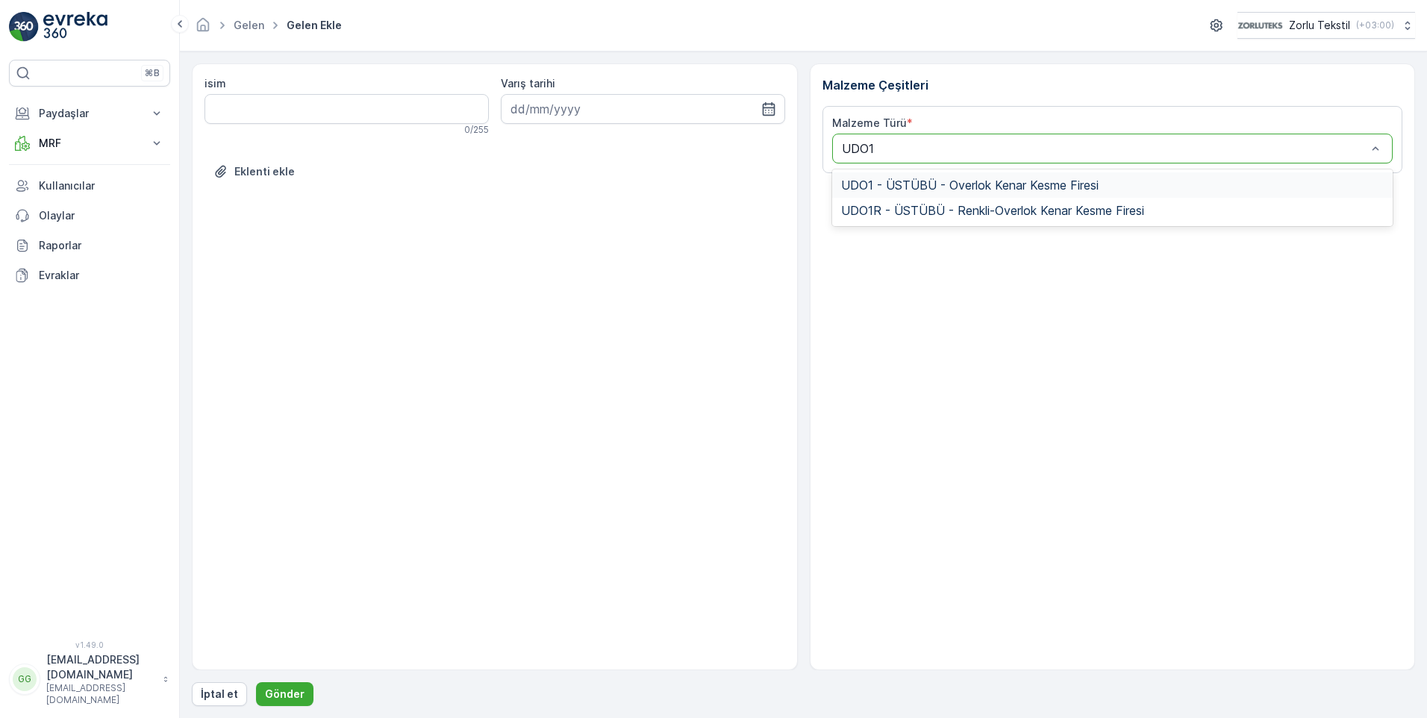
drag, startPoint x: 892, startPoint y: 181, endPoint x: 848, endPoint y: 290, distance: 117.5
click at [893, 182] on span "UDO1 - ÜSTÜBÜ - Overlok Kenar Kesme Firesi" at bounding box center [969, 184] width 257 height 13
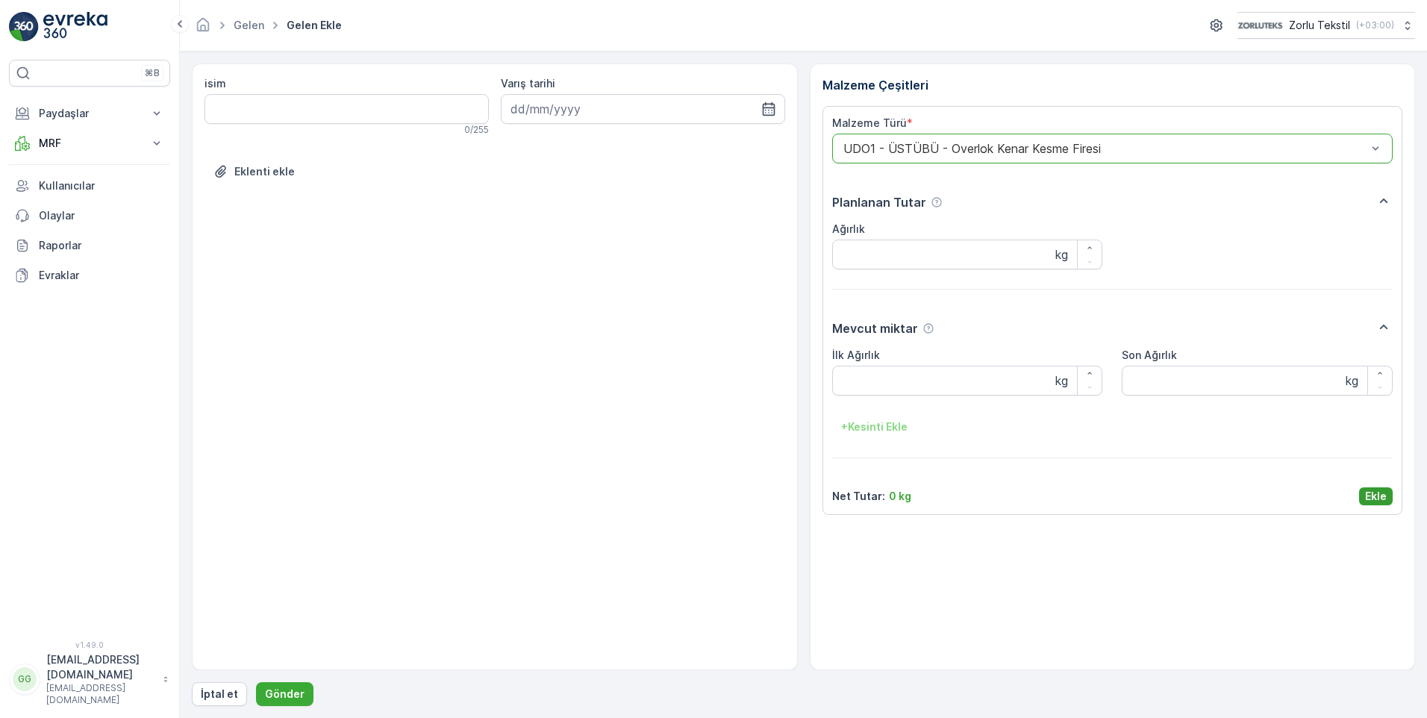
click at [1374, 497] on p "Ekle" at bounding box center [1376, 496] width 22 height 15
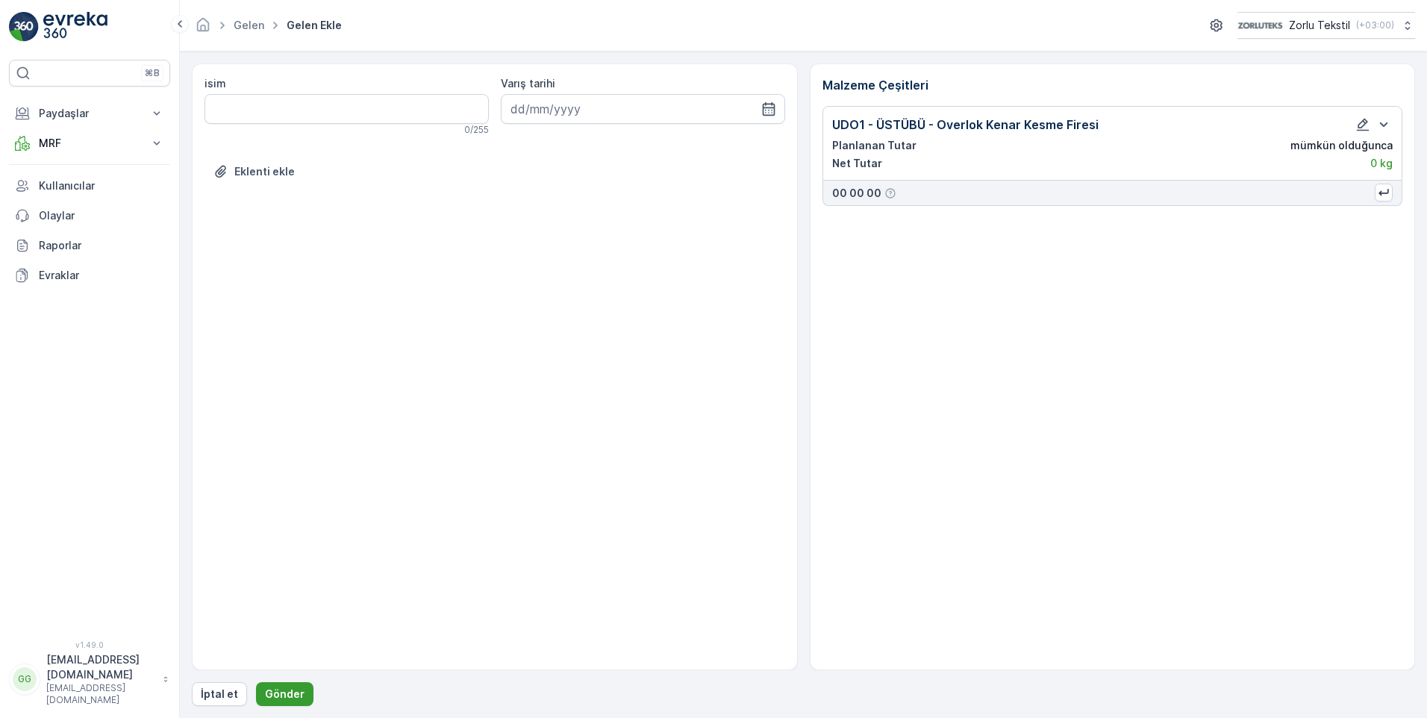
click at [282, 692] on p "Gönder" at bounding box center [285, 693] width 40 height 15
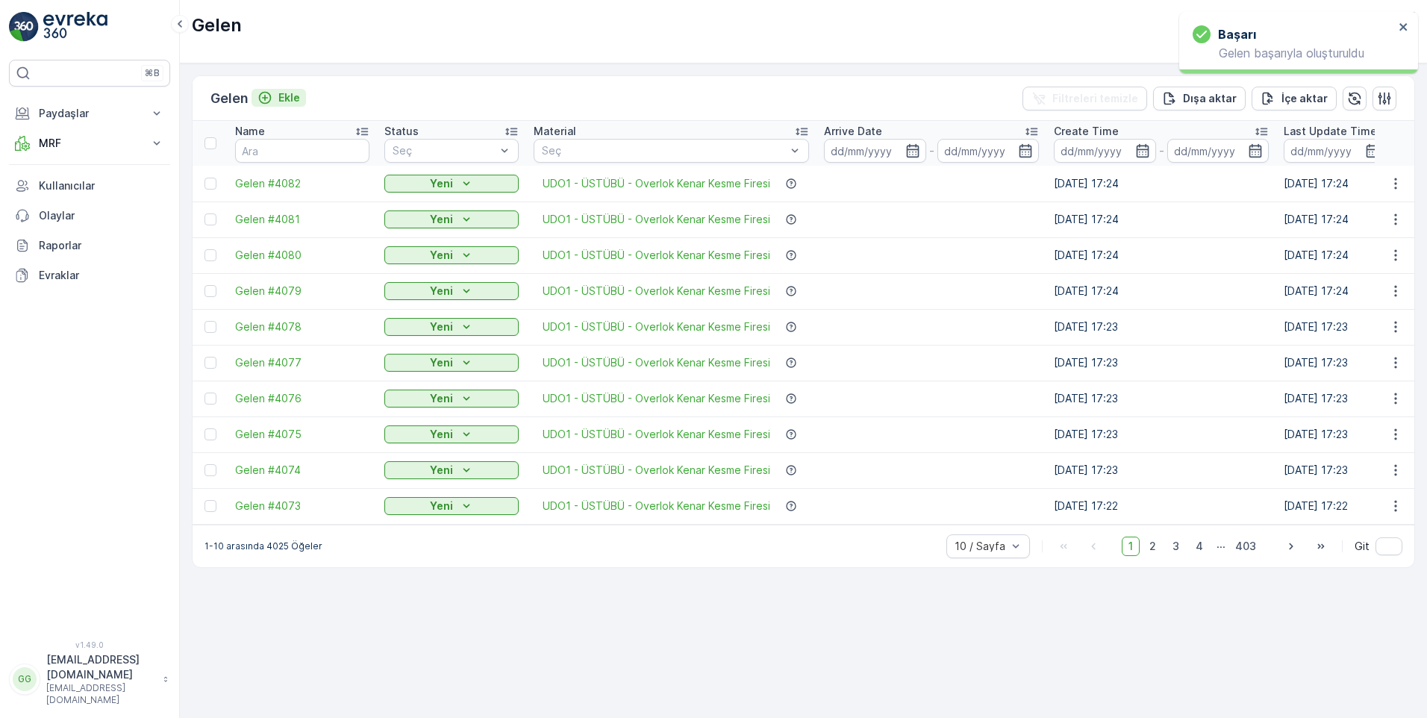
click at [290, 101] on p "Ekle" at bounding box center [289, 97] width 22 height 15
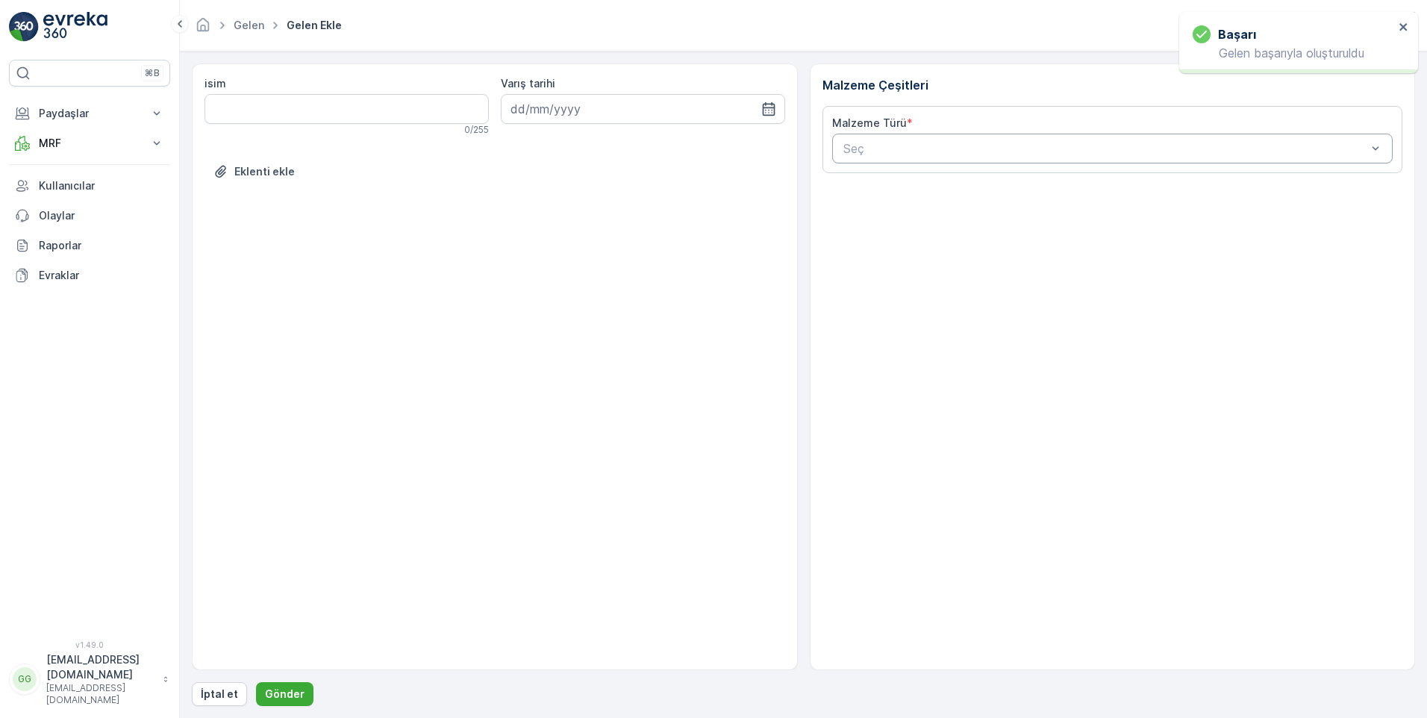
click at [907, 163] on div "Malzeme Türü * Seç" at bounding box center [1112, 139] width 581 height 67
click at [907, 151] on div at bounding box center [1105, 148] width 527 height 13
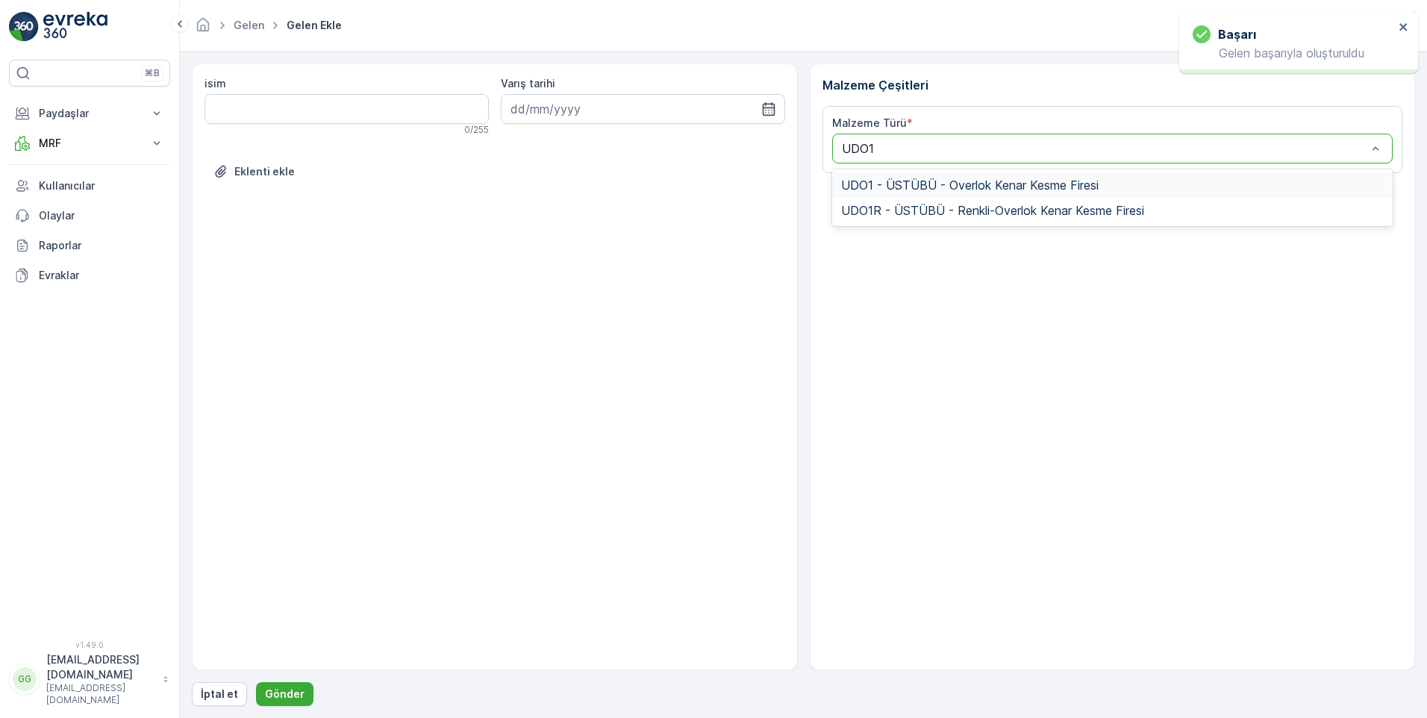
click at [931, 181] on span "UDO1 - ÜSTÜBÜ - Overlok Kenar Kesme Firesi" at bounding box center [969, 184] width 257 height 13
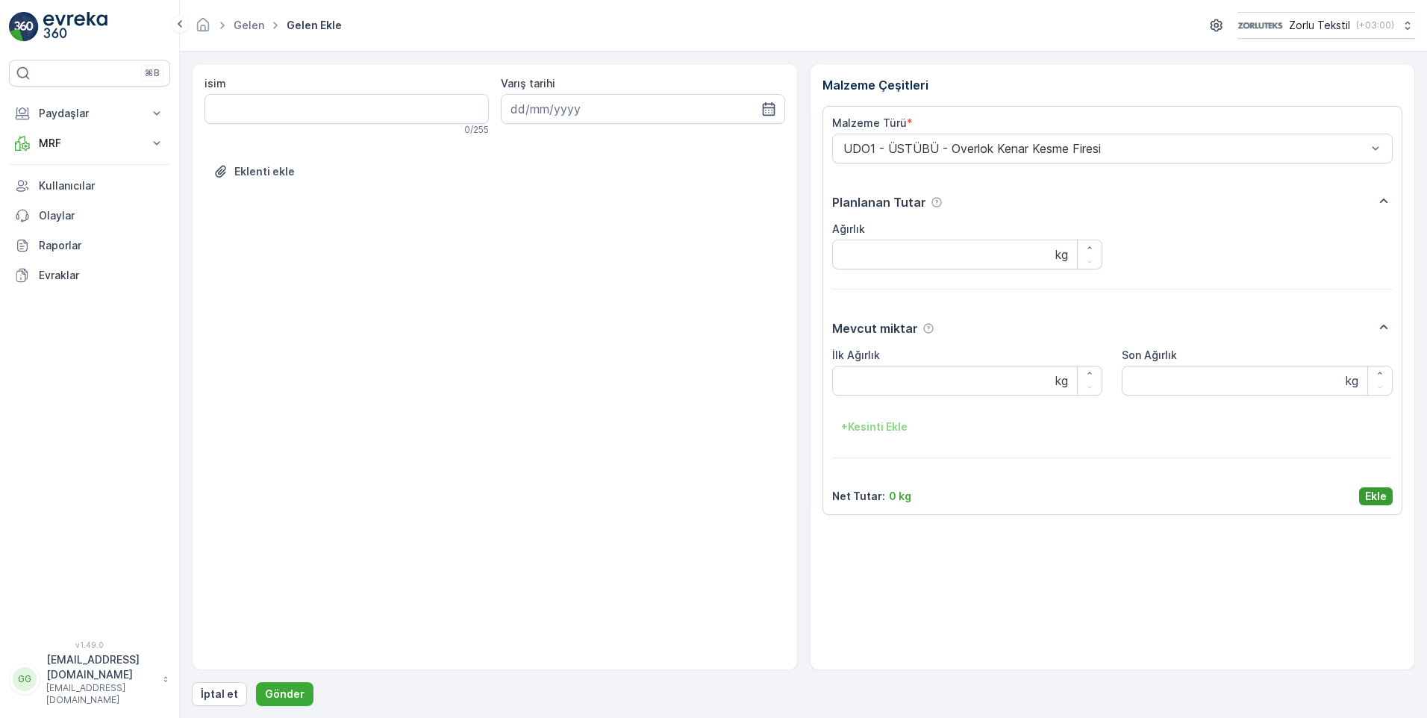
click at [1377, 495] on p "Ekle" at bounding box center [1376, 496] width 22 height 15
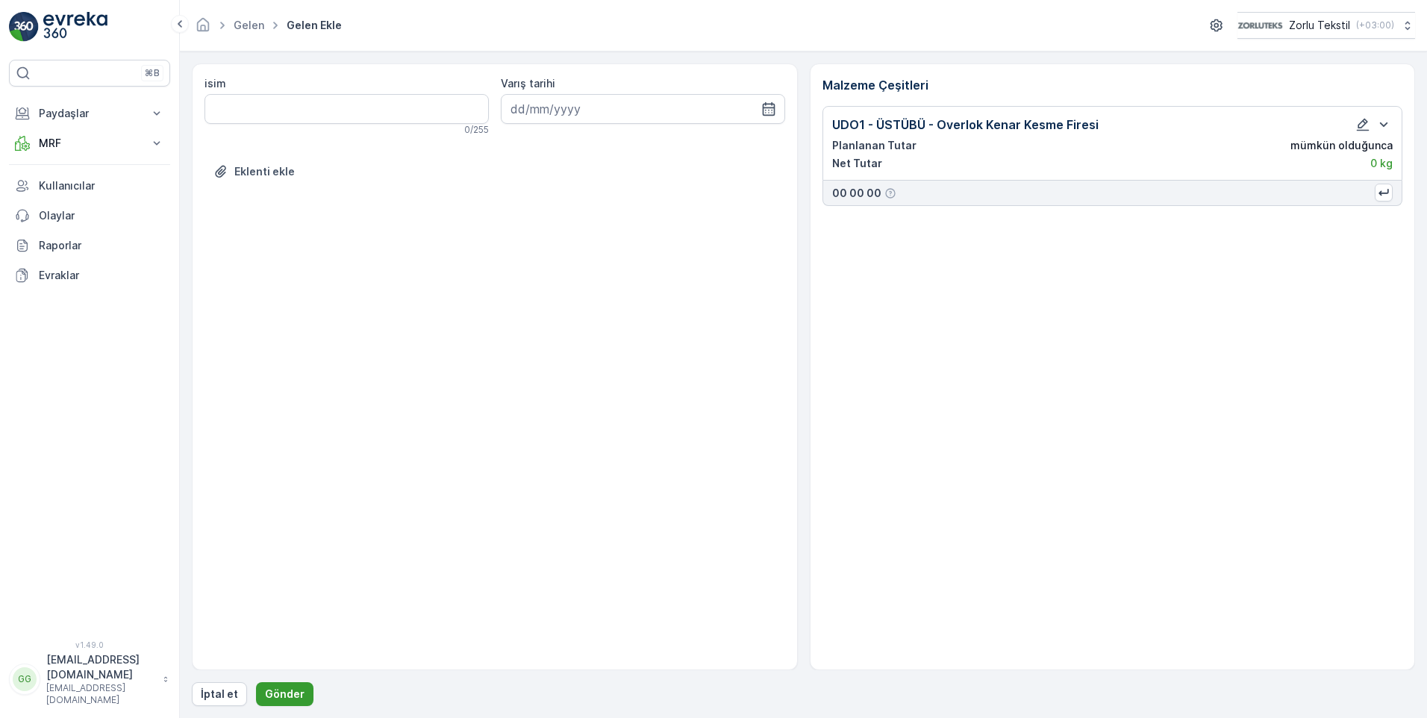
click at [281, 688] on p "Gönder" at bounding box center [285, 693] width 40 height 15
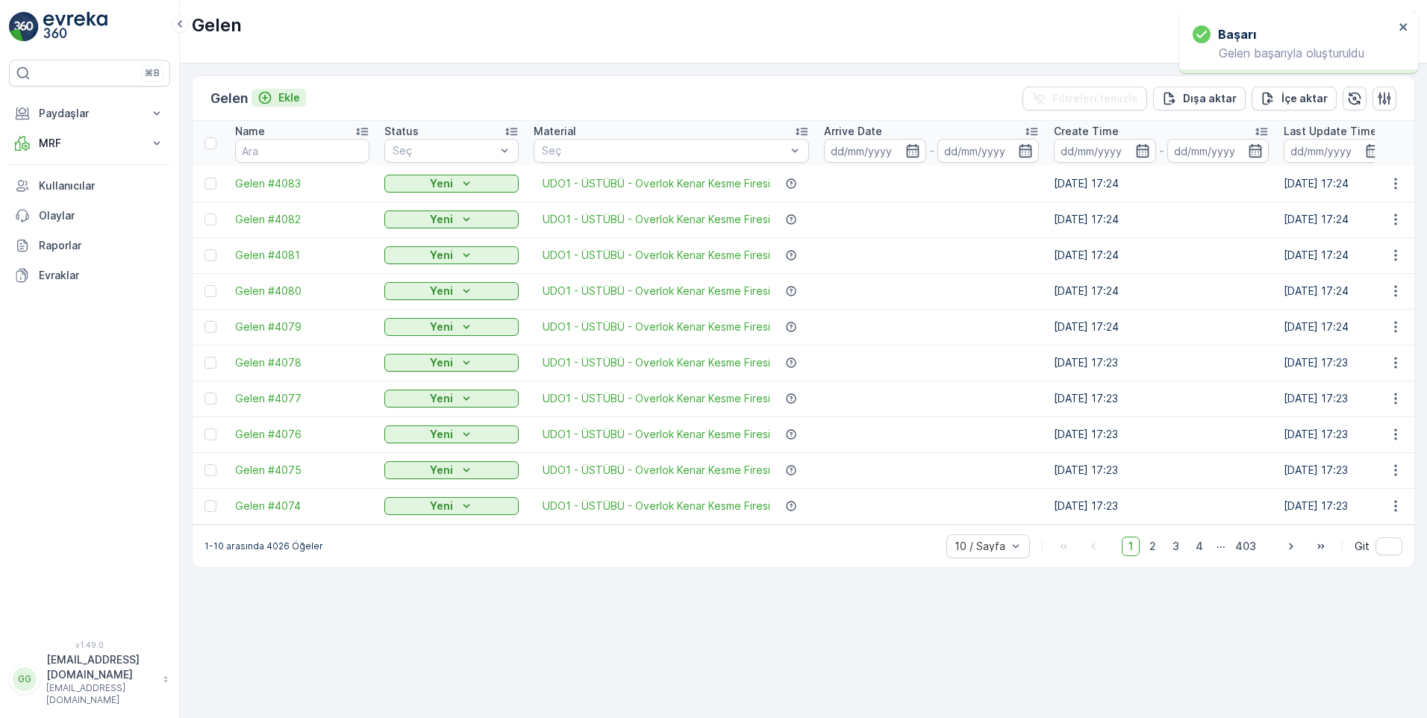
click at [295, 98] on p "Ekle" at bounding box center [289, 97] width 22 height 15
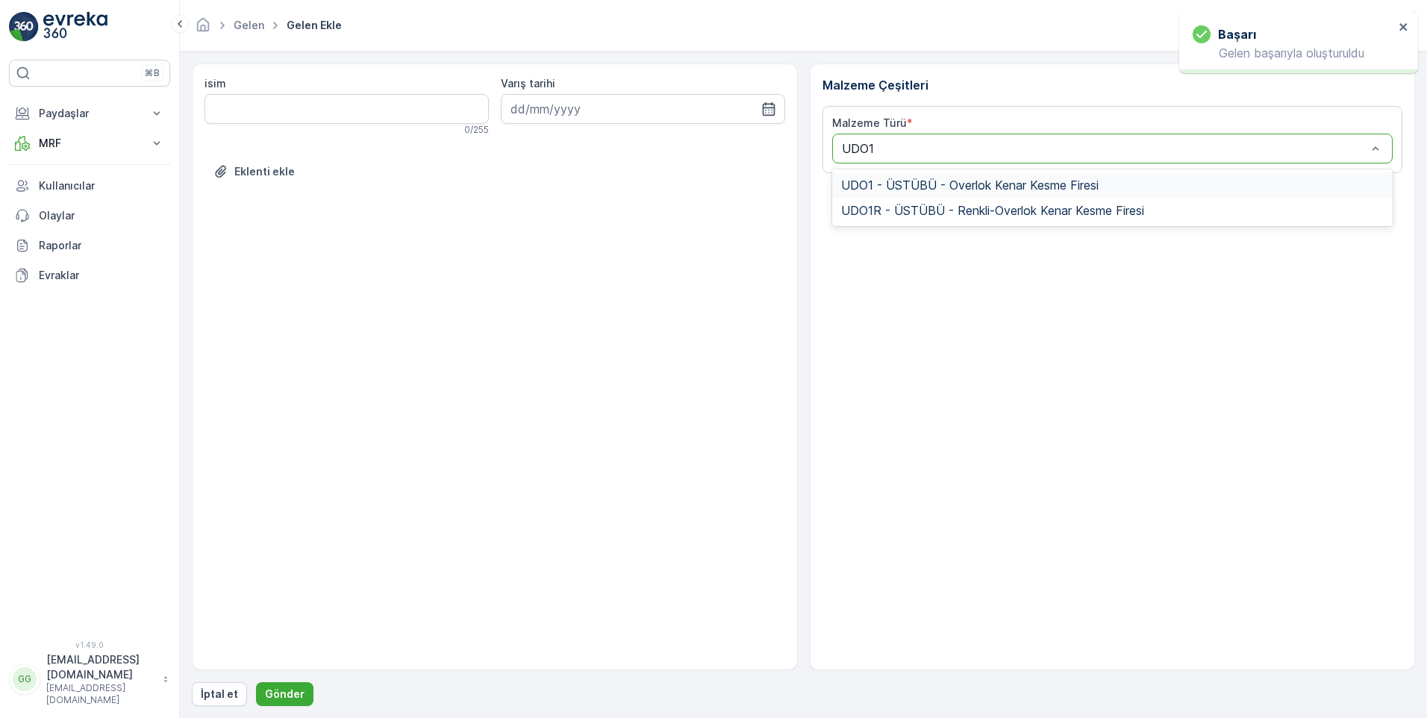
click at [917, 188] on span "UDO1 - ÜSTÜBÜ - Overlok Kenar Kesme Firesi" at bounding box center [969, 184] width 257 height 13
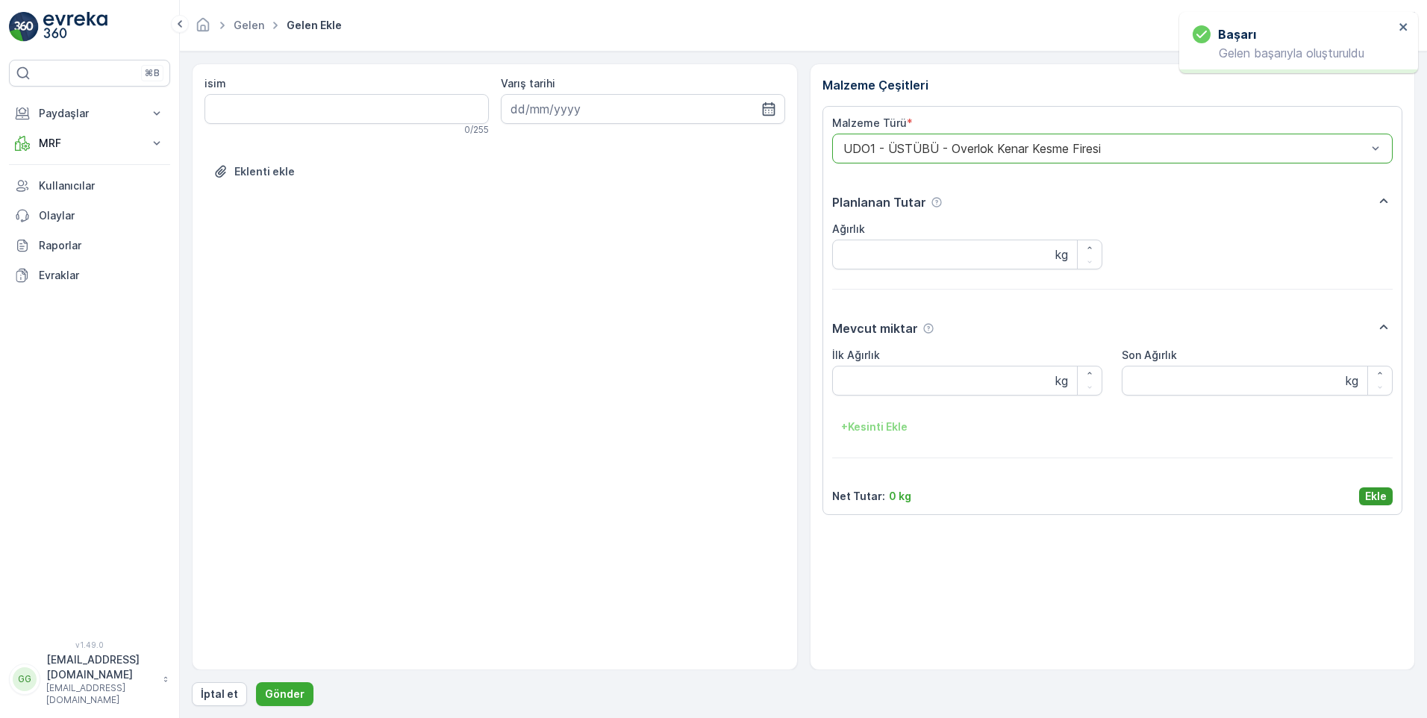
click at [1375, 495] on p "Ekle" at bounding box center [1376, 496] width 22 height 15
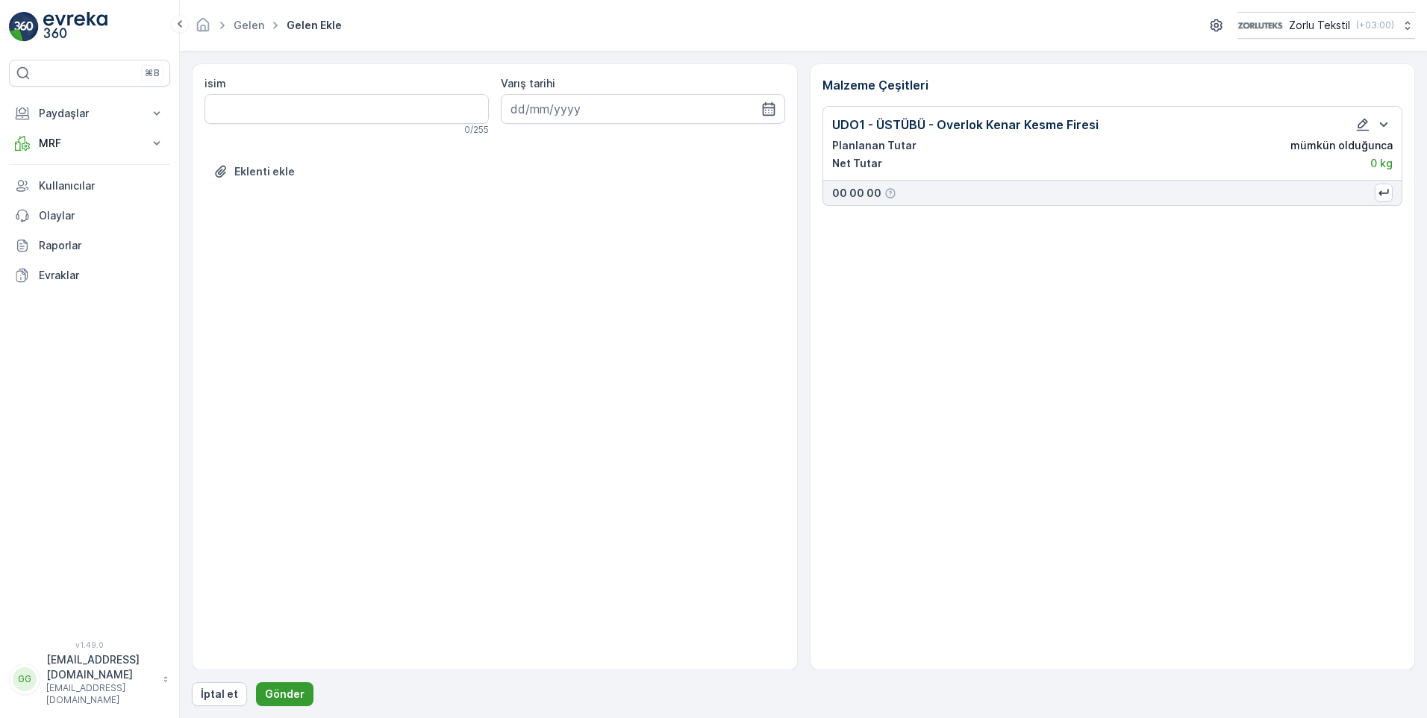
click at [275, 691] on p "Gönder" at bounding box center [285, 693] width 40 height 15
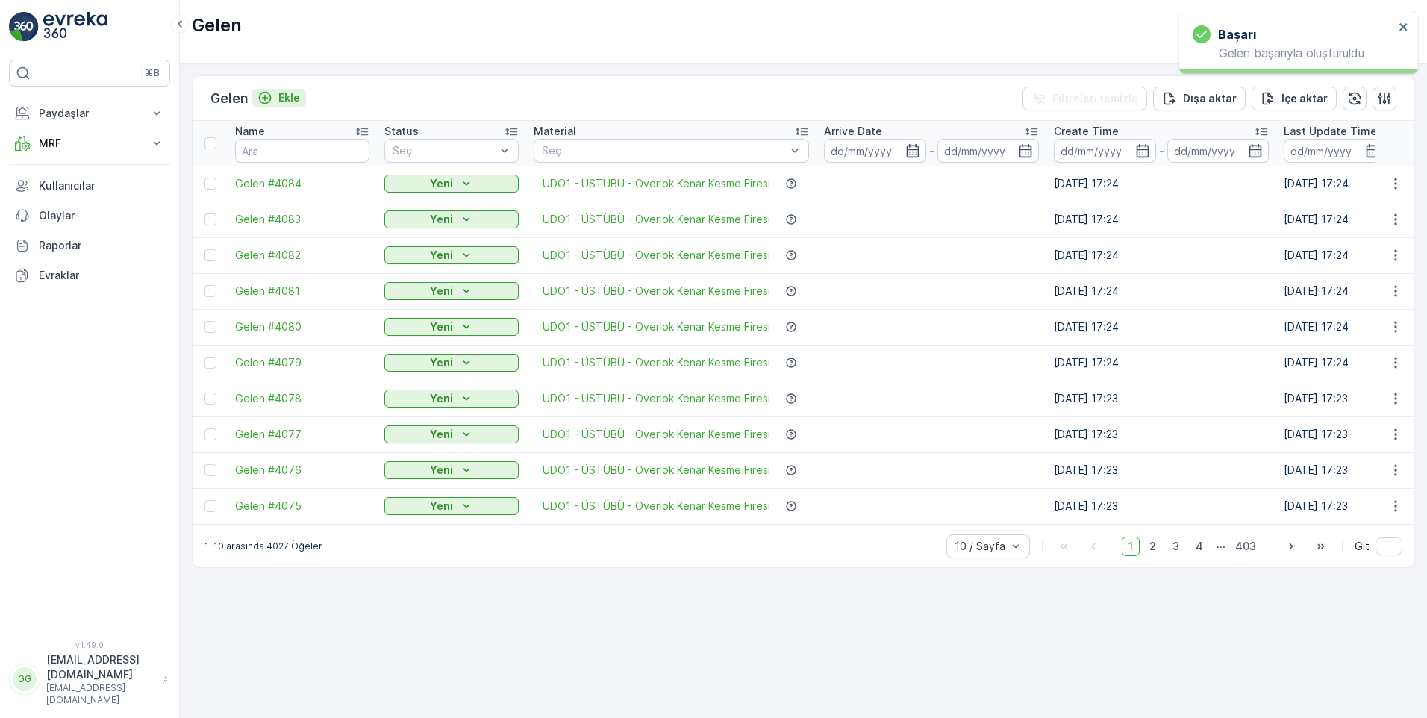
click at [300, 103] on p "Ekle" at bounding box center [289, 97] width 22 height 15
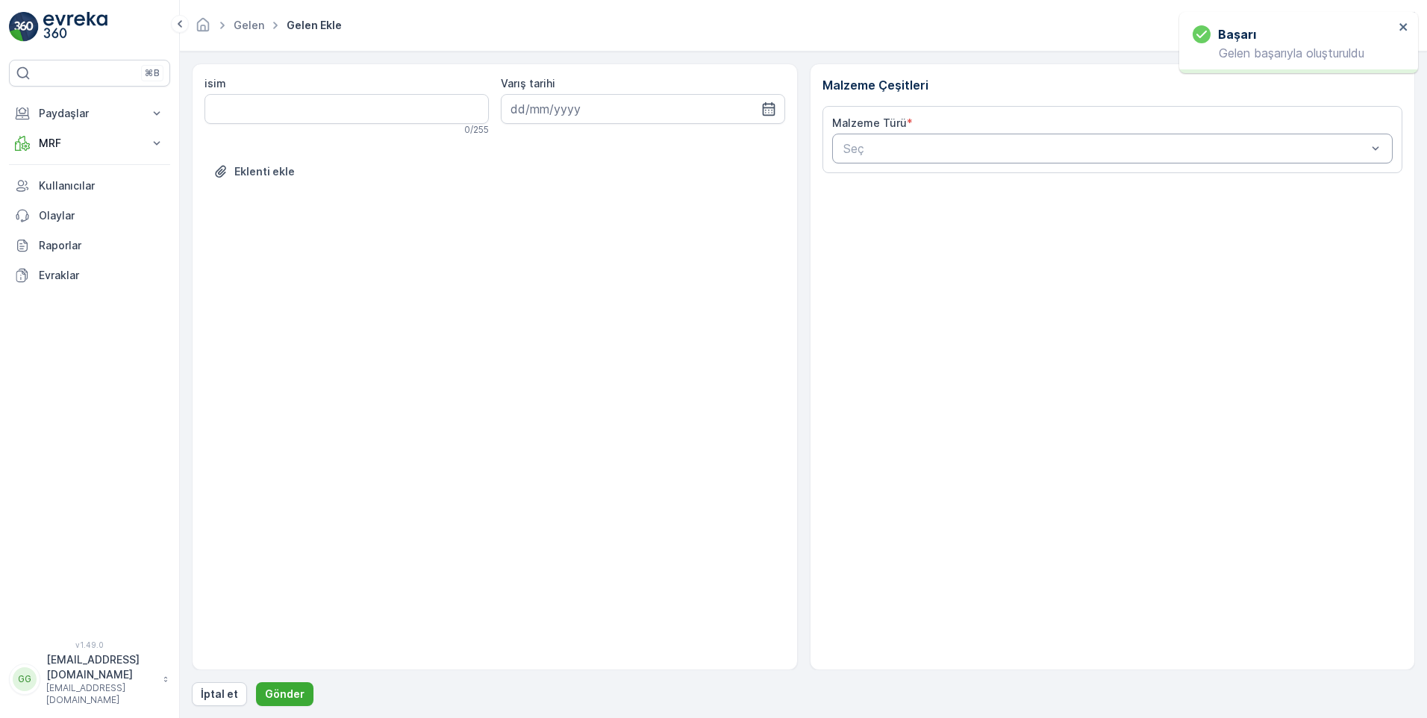
click at [898, 145] on div at bounding box center [1105, 148] width 527 height 13
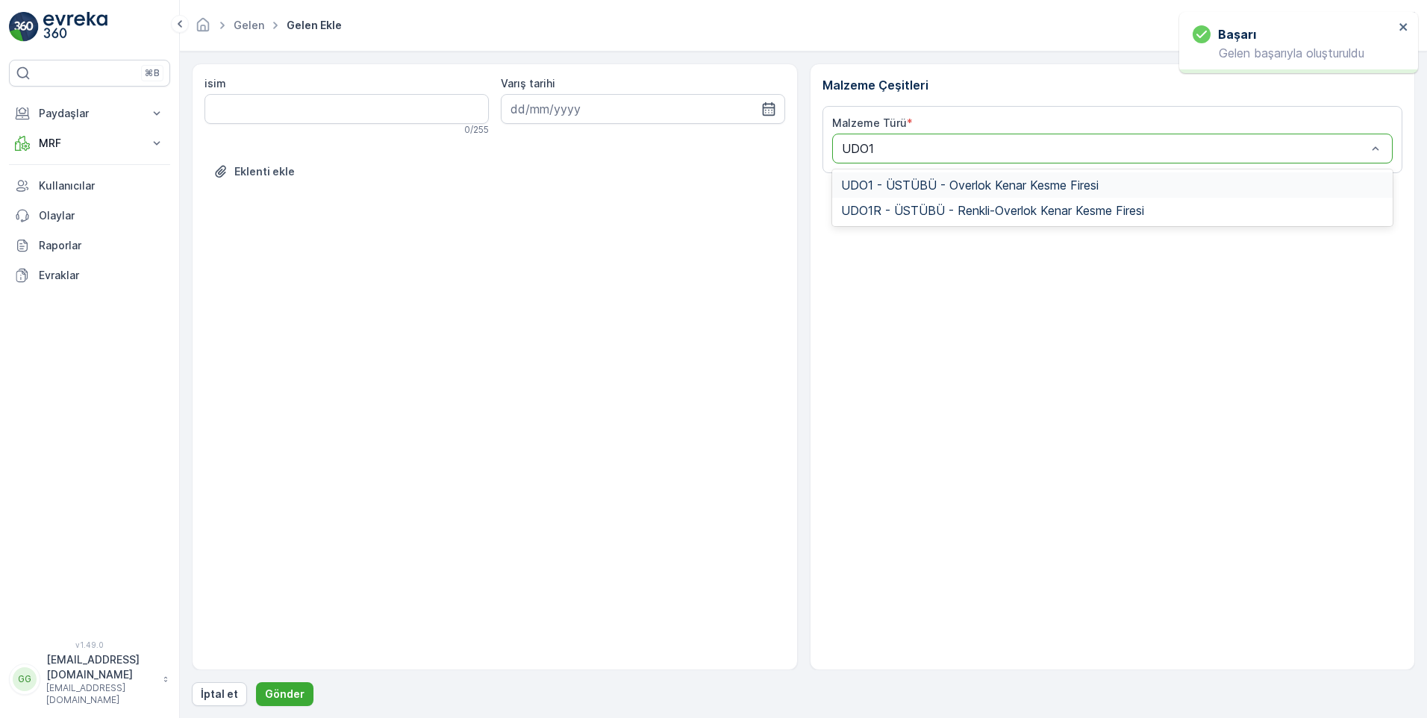
click at [907, 182] on span "UDO1 - ÜSTÜBÜ - Overlok Kenar Kesme Firesi" at bounding box center [969, 184] width 257 height 13
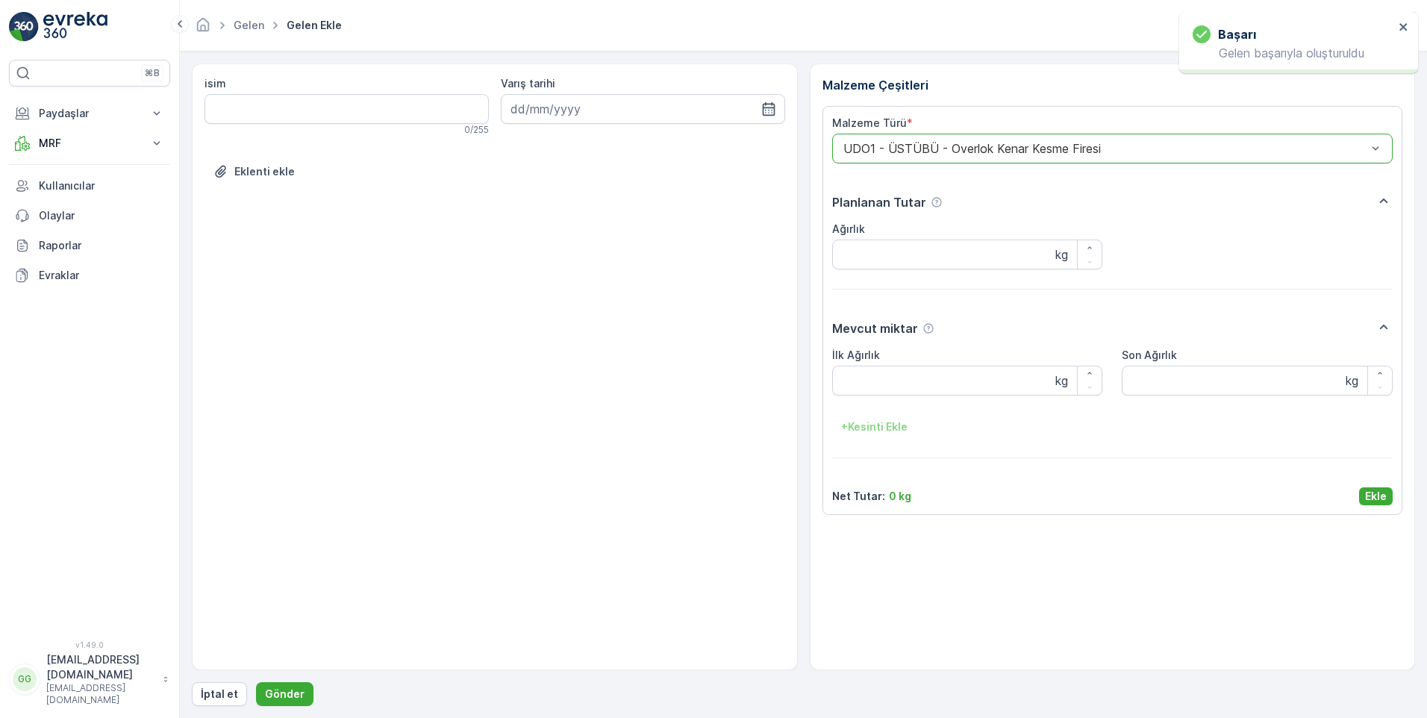
click at [1393, 501] on div "Malzeme Türü * option UDO1 - ÜSTÜBÜ - Overlok Kenar Kesme Firesi, selected. UDO…" at bounding box center [1112, 310] width 581 height 409
click at [1385, 500] on p "Ekle" at bounding box center [1376, 496] width 22 height 15
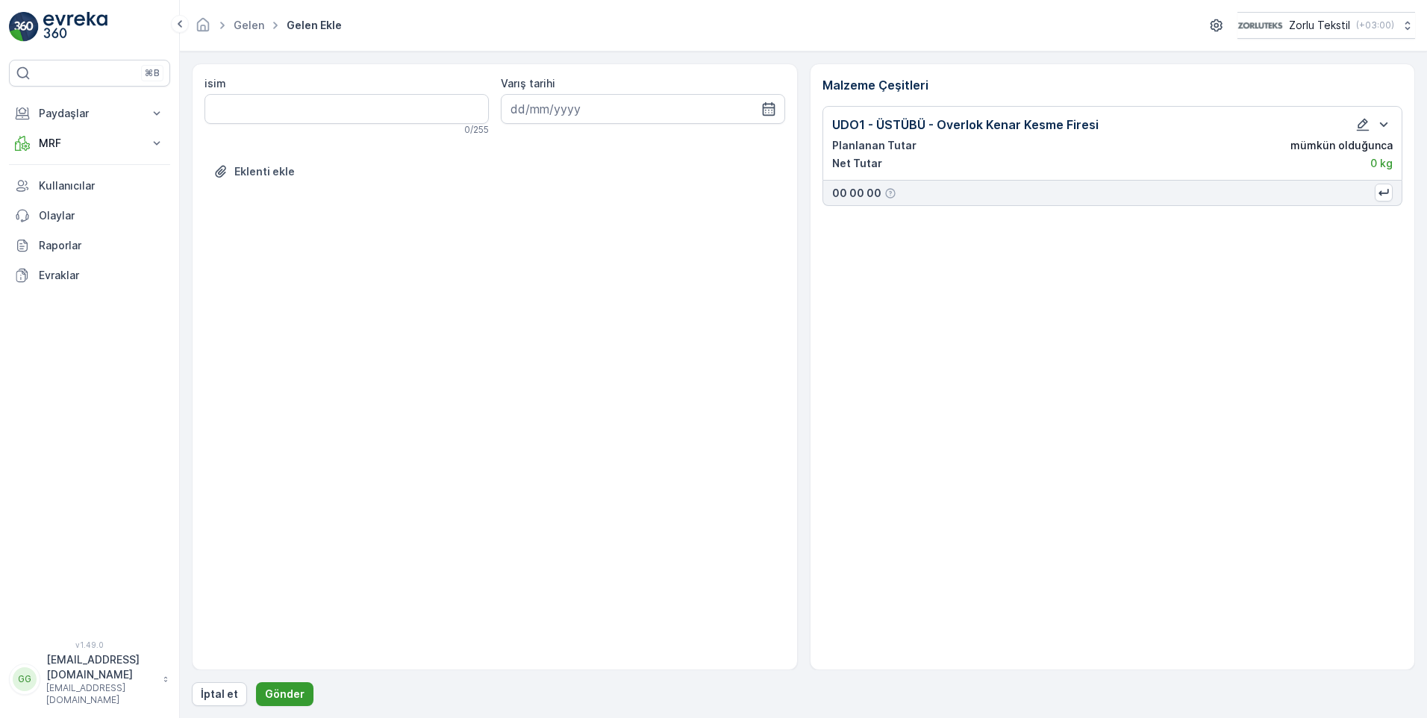
click at [277, 697] on p "Gönder" at bounding box center [285, 693] width 40 height 15
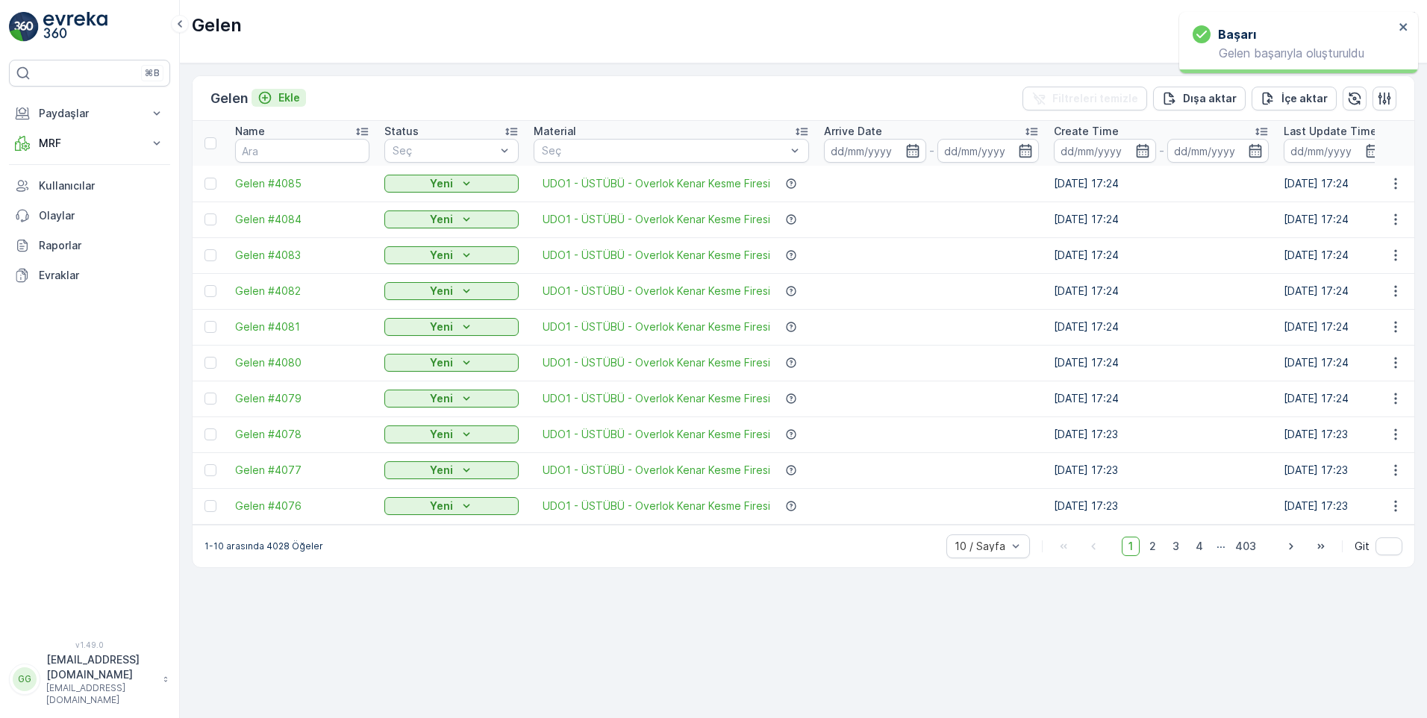
click at [299, 98] on p "Ekle" at bounding box center [289, 97] width 22 height 15
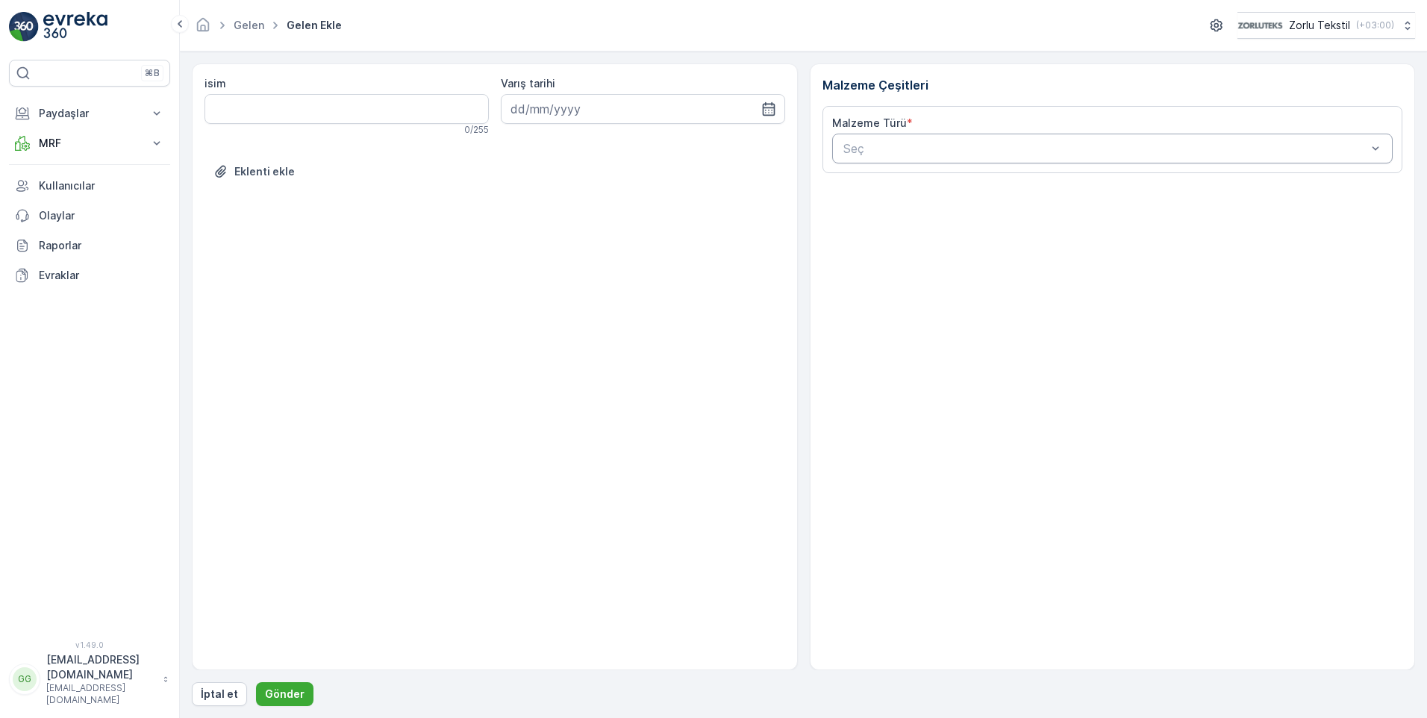
click at [859, 151] on div at bounding box center [1105, 148] width 527 height 13
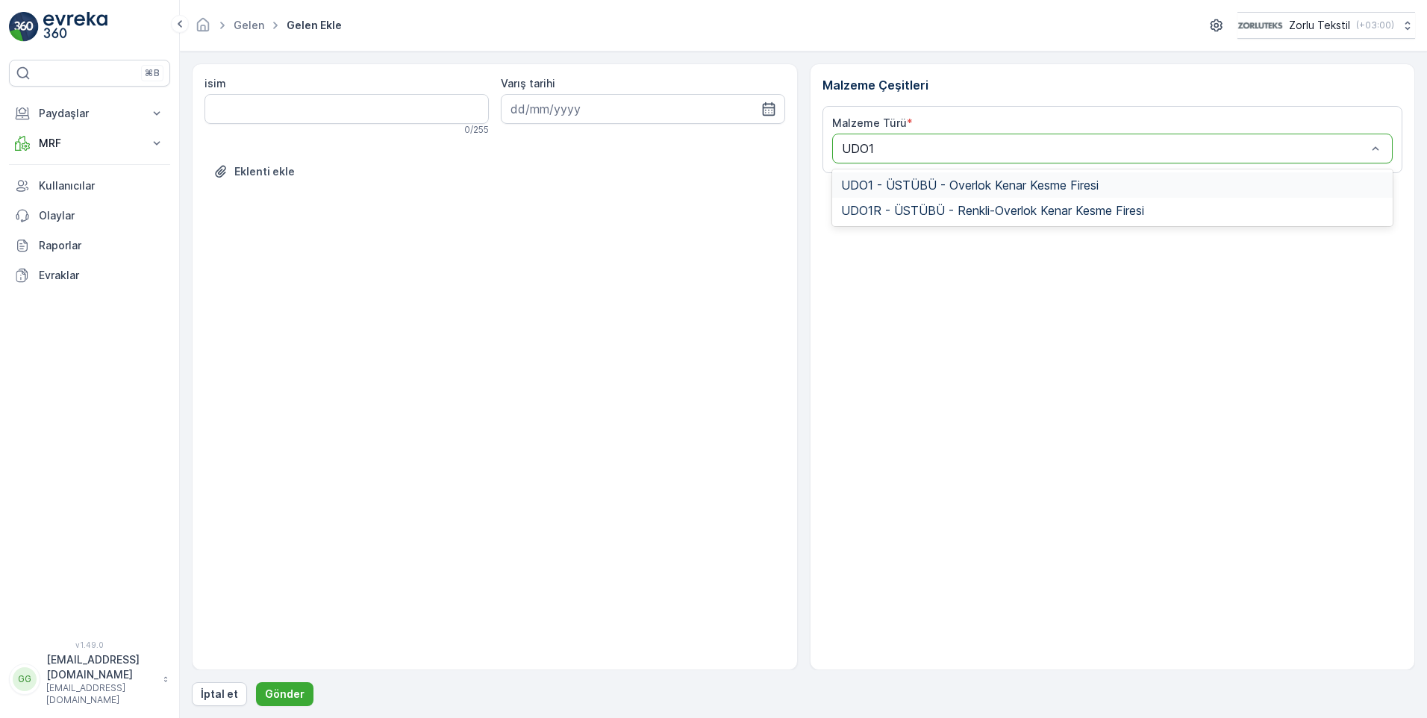
click at [877, 180] on span "UDO1 - ÜSTÜBÜ - Overlok Kenar Kesme Firesi" at bounding box center [969, 184] width 257 height 13
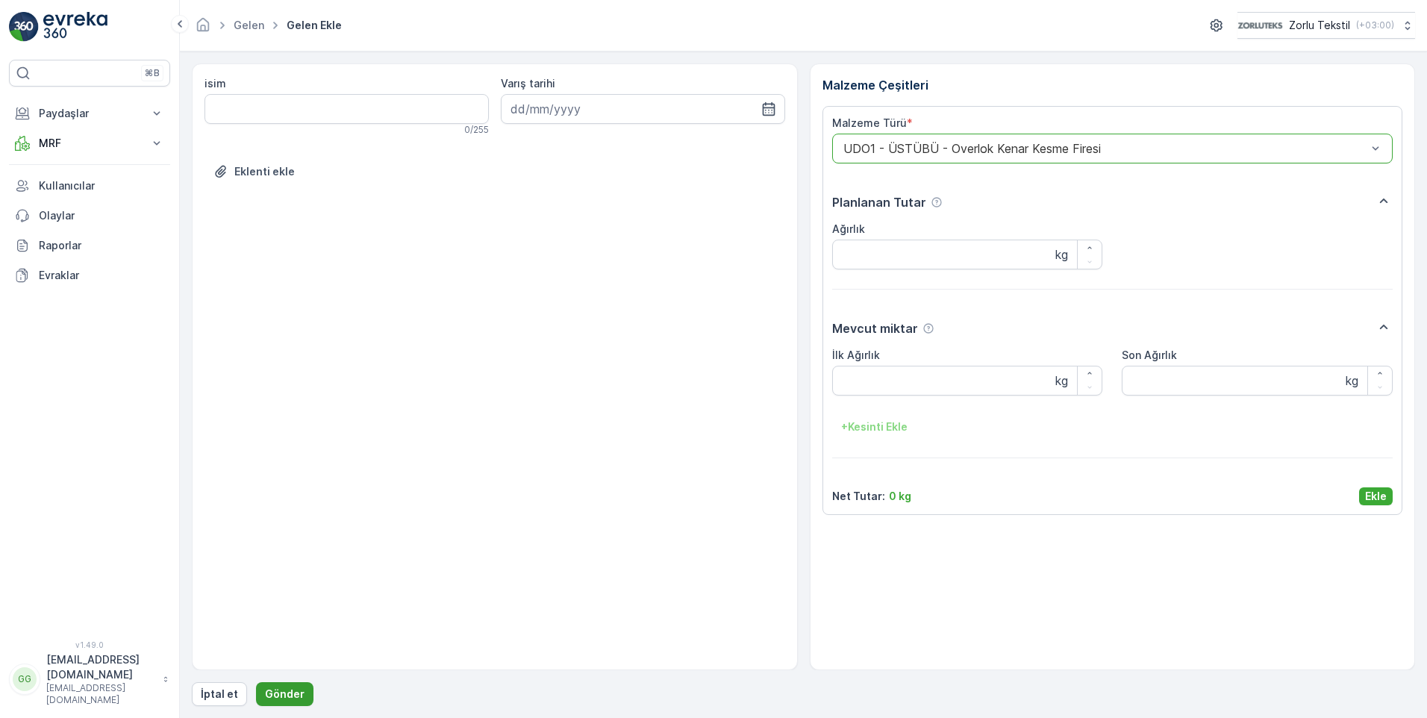
click at [287, 689] on p "Gönder" at bounding box center [285, 693] width 40 height 15
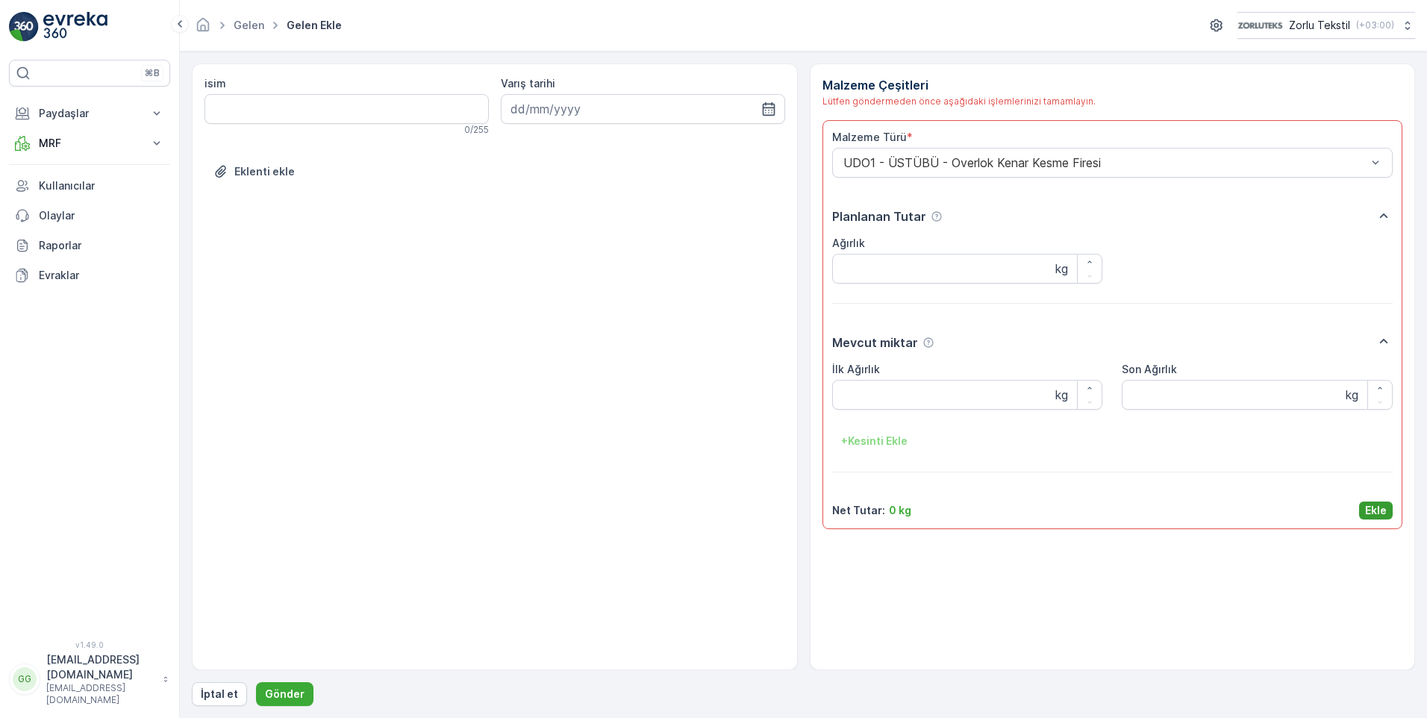
click at [1372, 501] on button "Ekle" at bounding box center [1376, 510] width 34 height 18
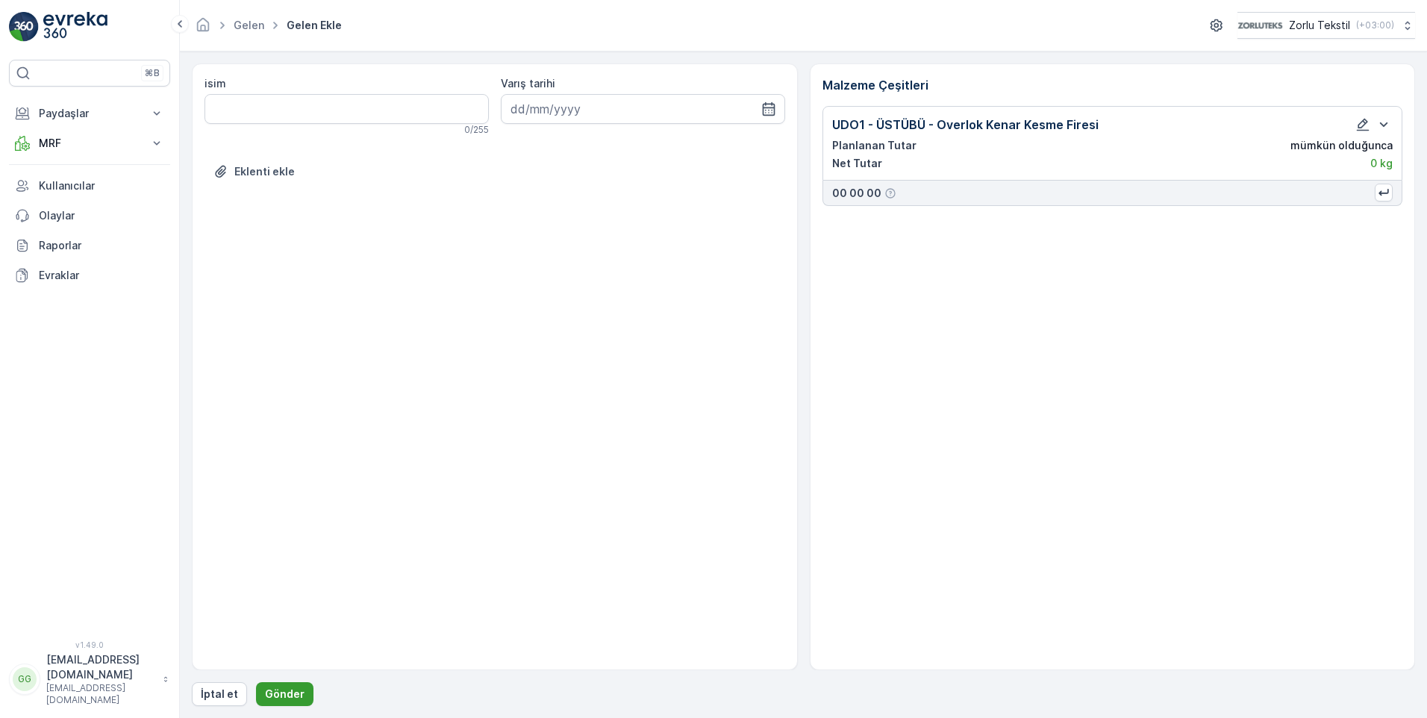
click at [291, 694] on p "Gönder" at bounding box center [285, 693] width 40 height 15
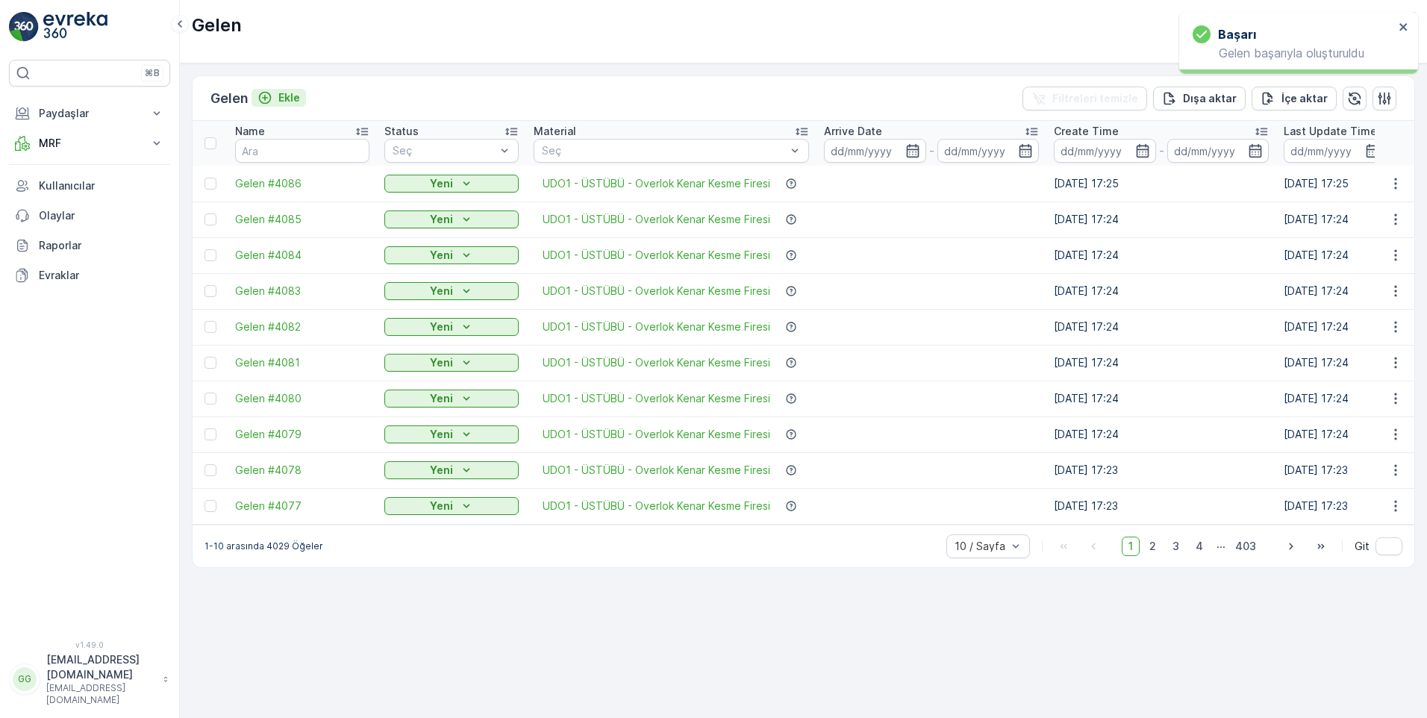
click at [295, 96] on p "Ekle" at bounding box center [289, 97] width 22 height 15
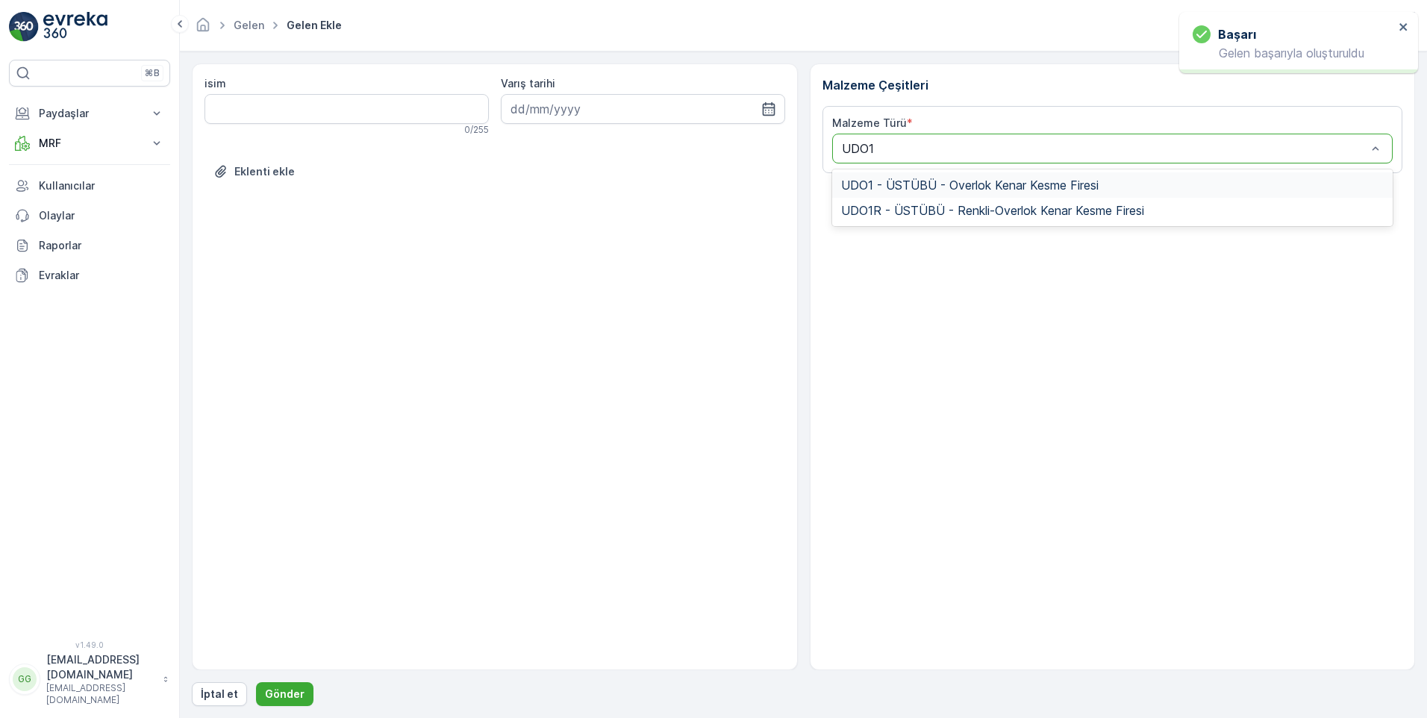
drag, startPoint x: 915, startPoint y: 180, endPoint x: 933, endPoint y: 187, distance: 20.1
click at [915, 181] on span "UDO1 - ÜSTÜBÜ - Overlok Kenar Kesme Firesi" at bounding box center [969, 184] width 257 height 13
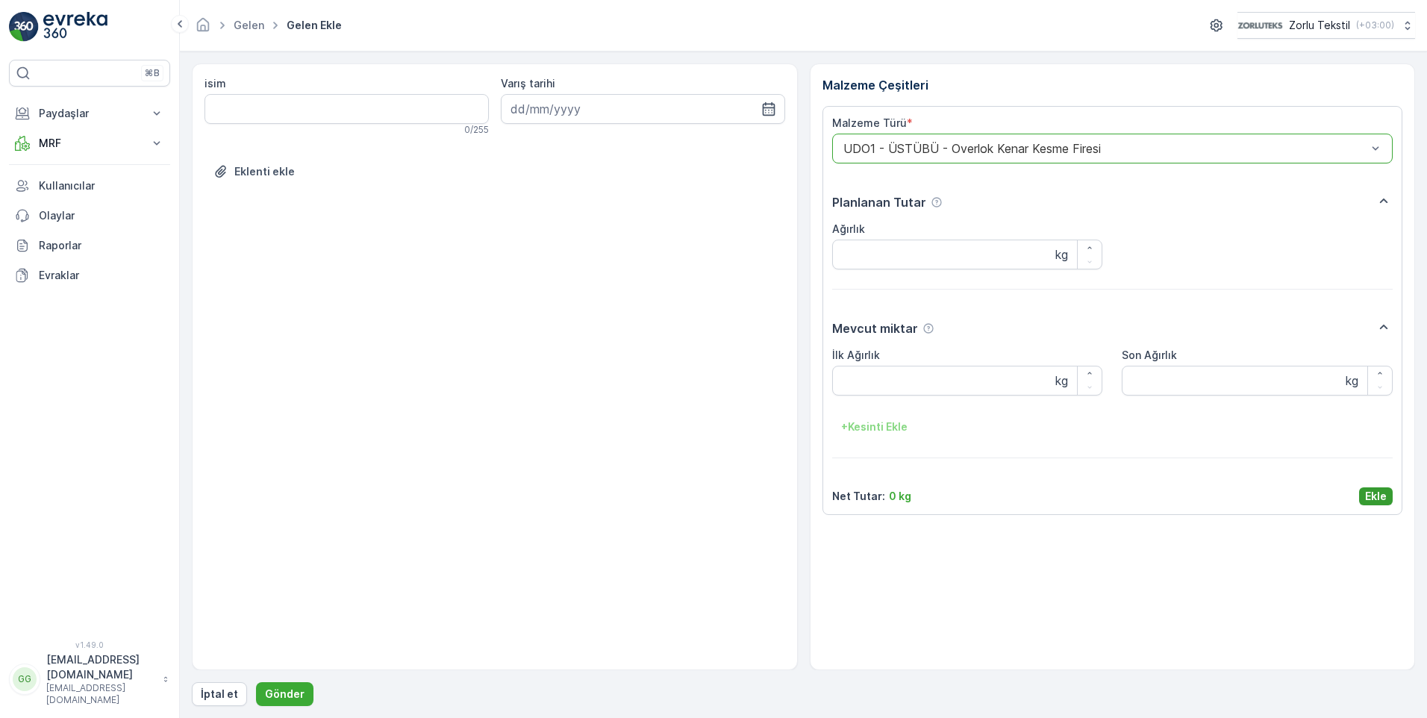
click at [1390, 500] on button "Ekle" at bounding box center [1376, 496] width 34 height 18
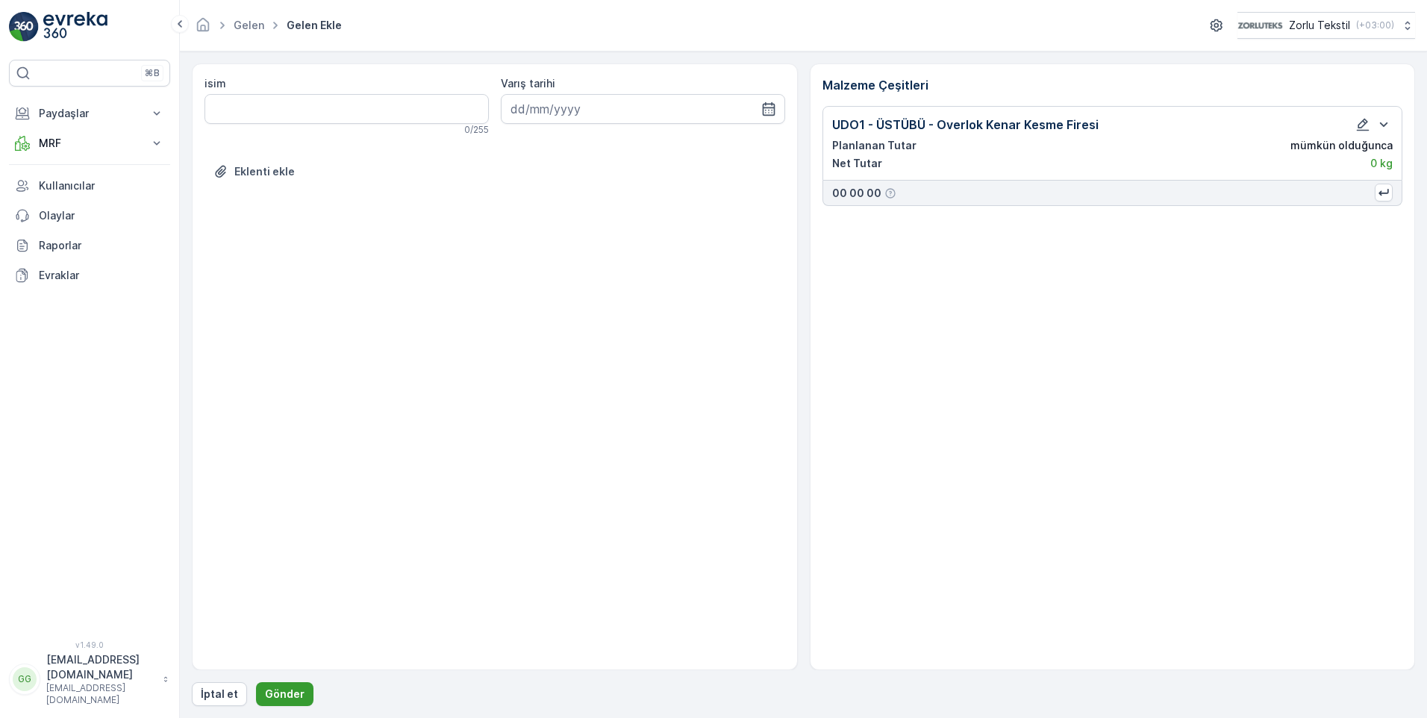
click at [278, 689] on p "Gönder" at bounding box center [285, 693] width 40 height 15
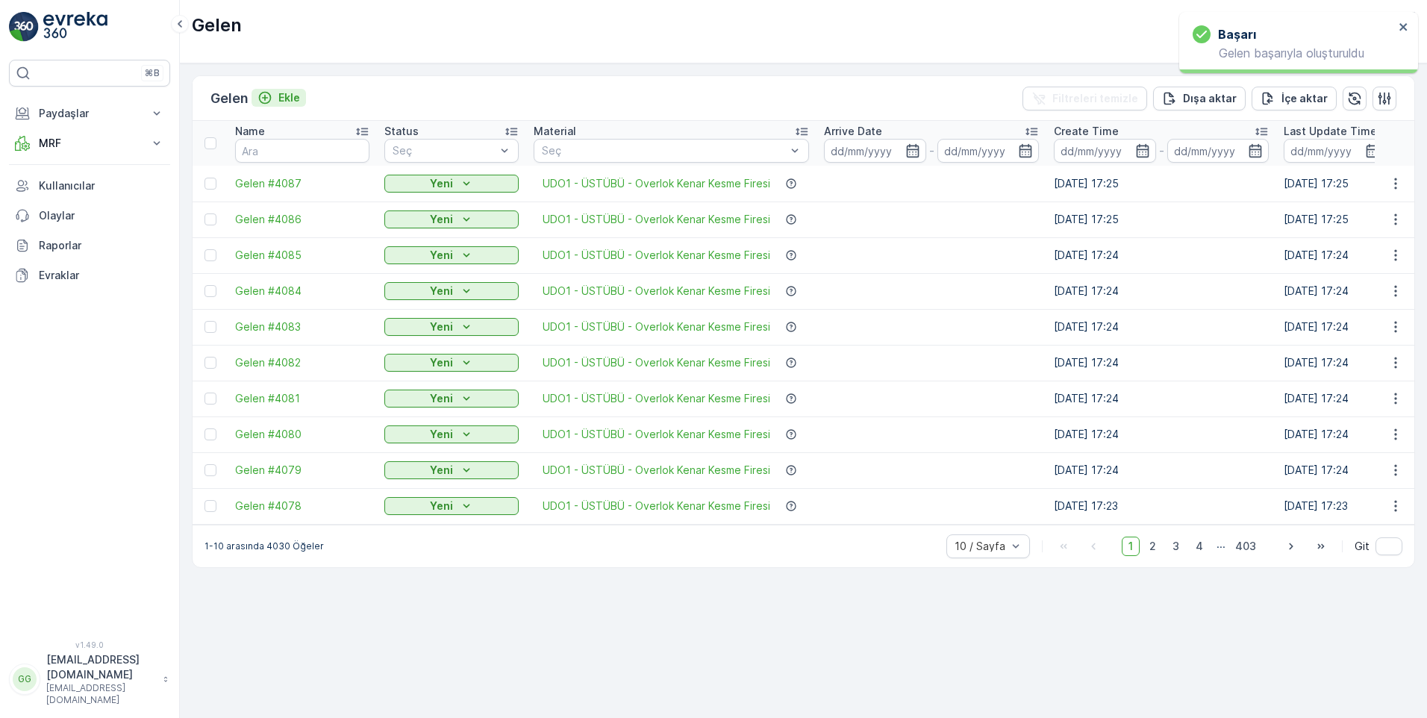
click at [291, 96] on p "Ekle" at bounding box center [289, 97] width 22 height 15
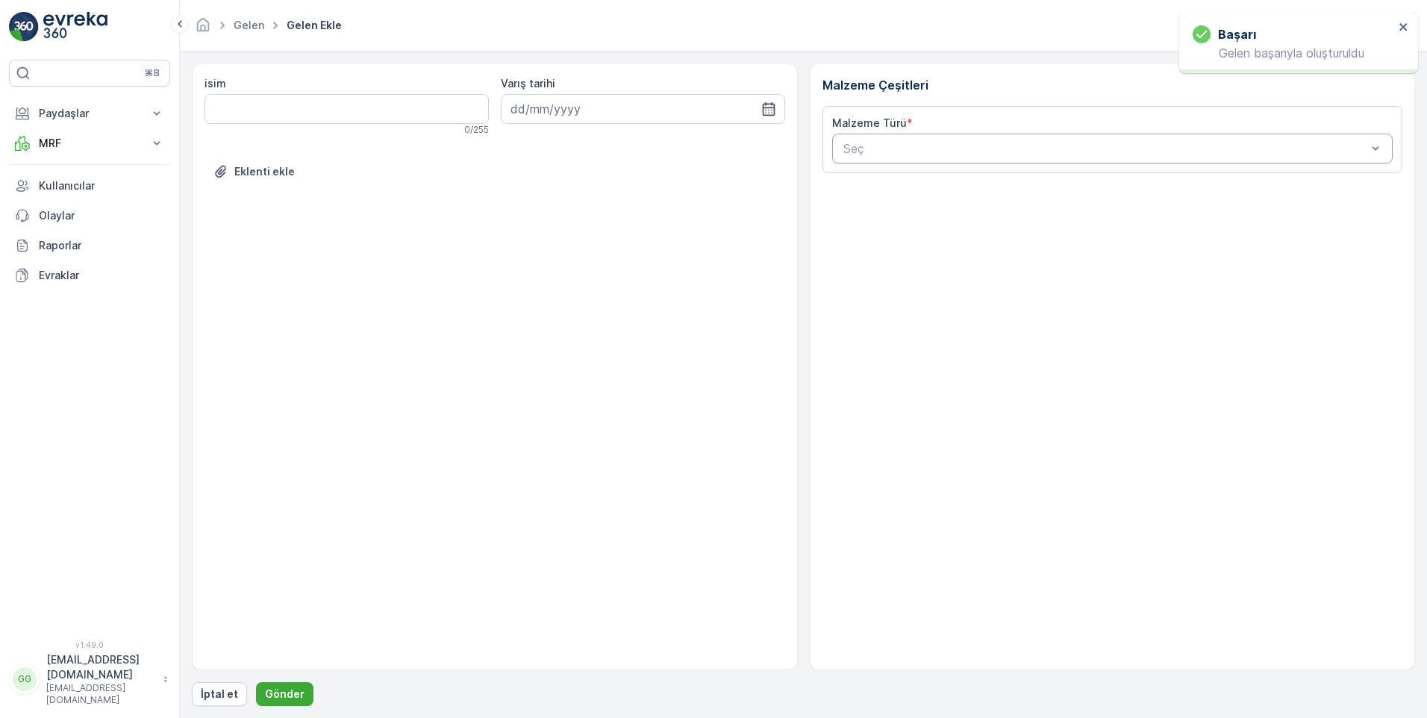
click at [854, 149] on div at bounding box center [1105, 148] width 527 height 13
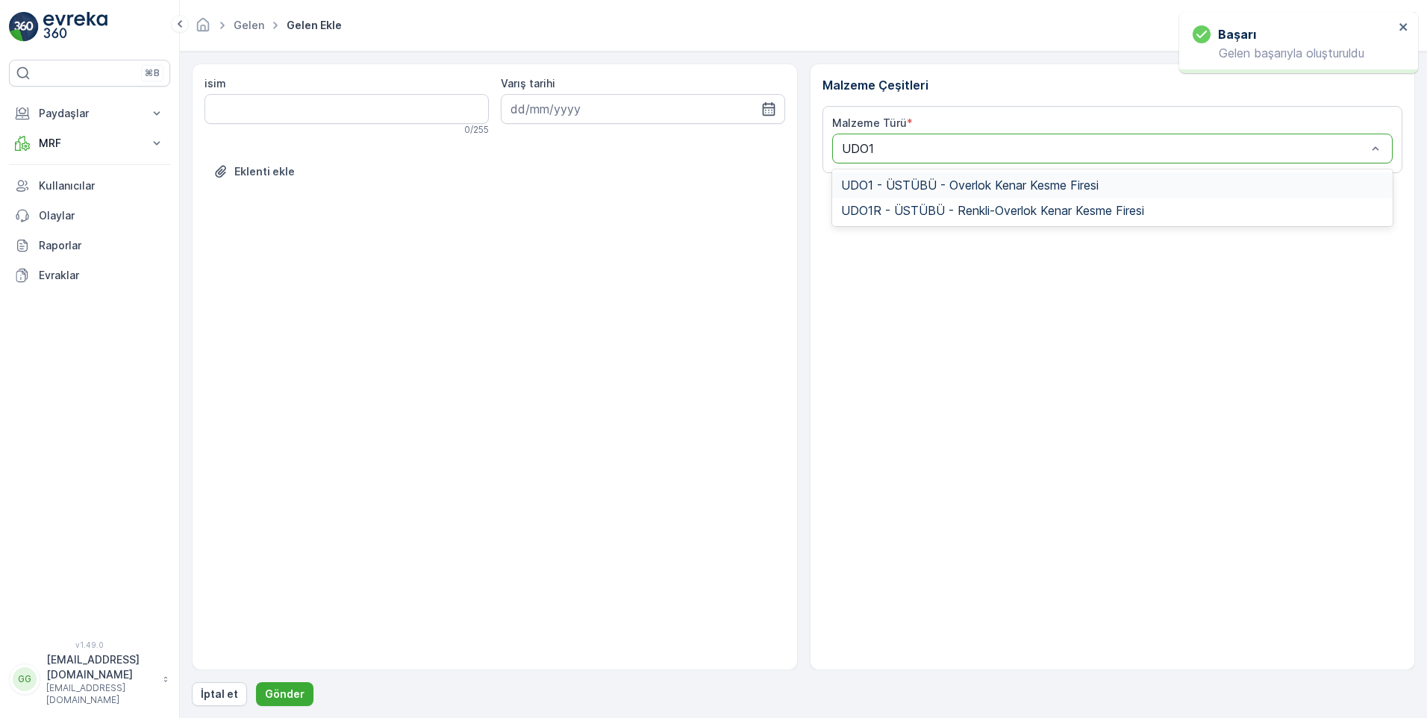
click at [909, 189] on span "UDO1 - ÜSTÜBÜ - Overlok Kenar Kesme Firesi" at bounding box center [969, 184] width 257 height 13
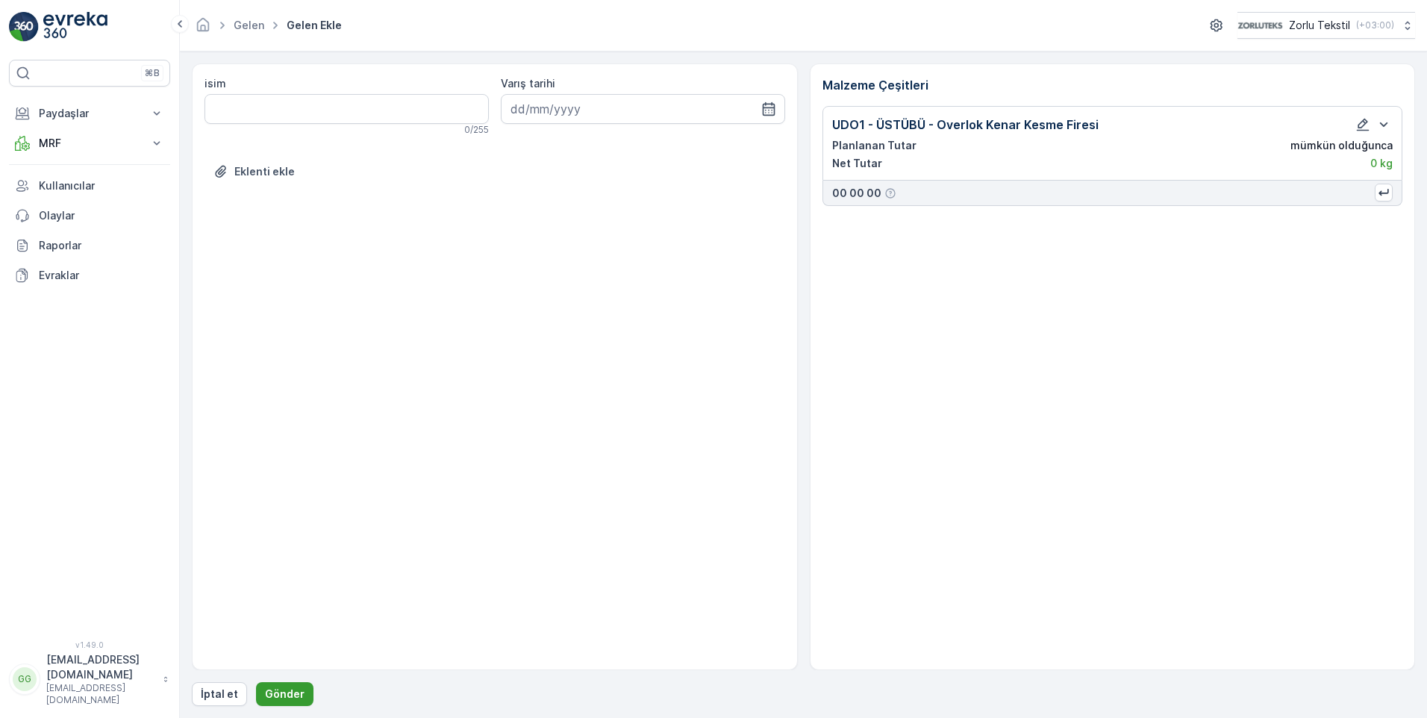
click at [268, 687] on p "Gönder" at bounding box center [285, 693] width 40 height 15
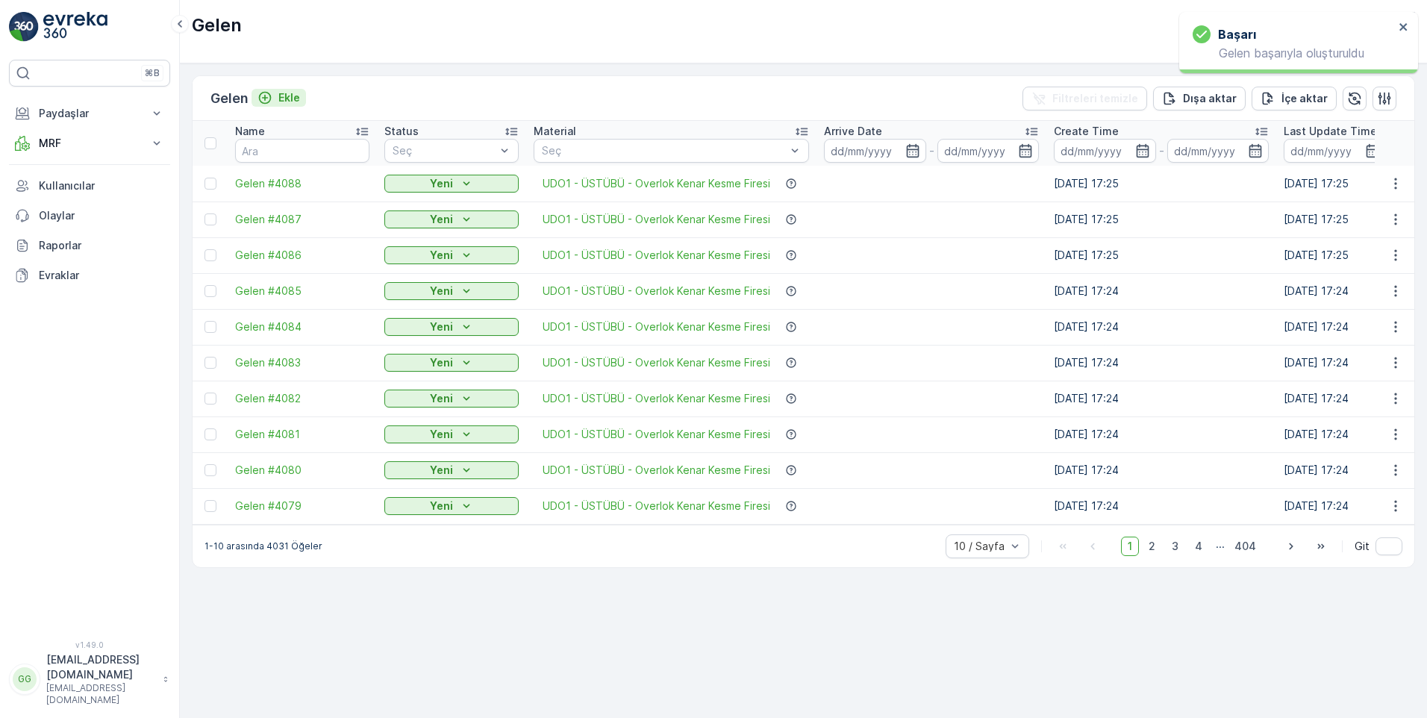
click at [298, 98] on p "Ekle" at bounding box center [289, 97] width 22 height 15
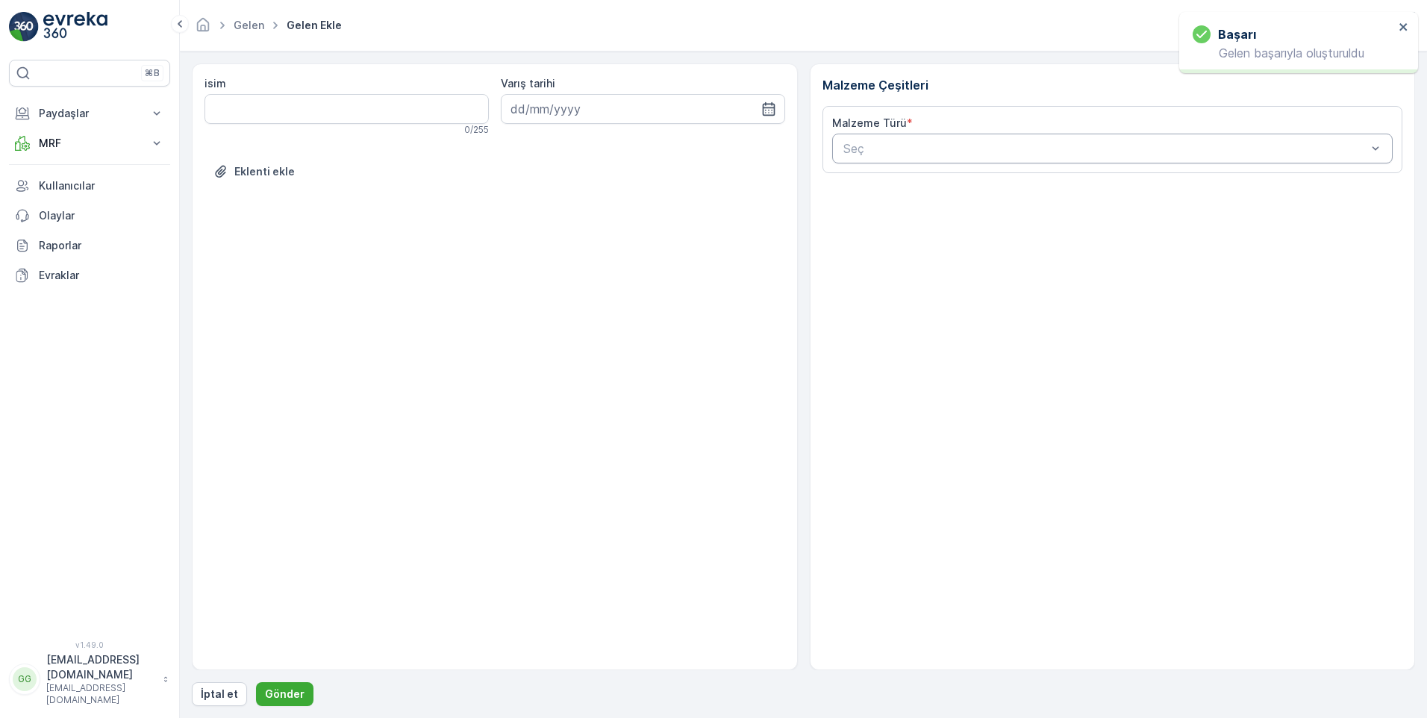
click at [865, 149] on div at bounding box center [1105, 148] width 527 height 13
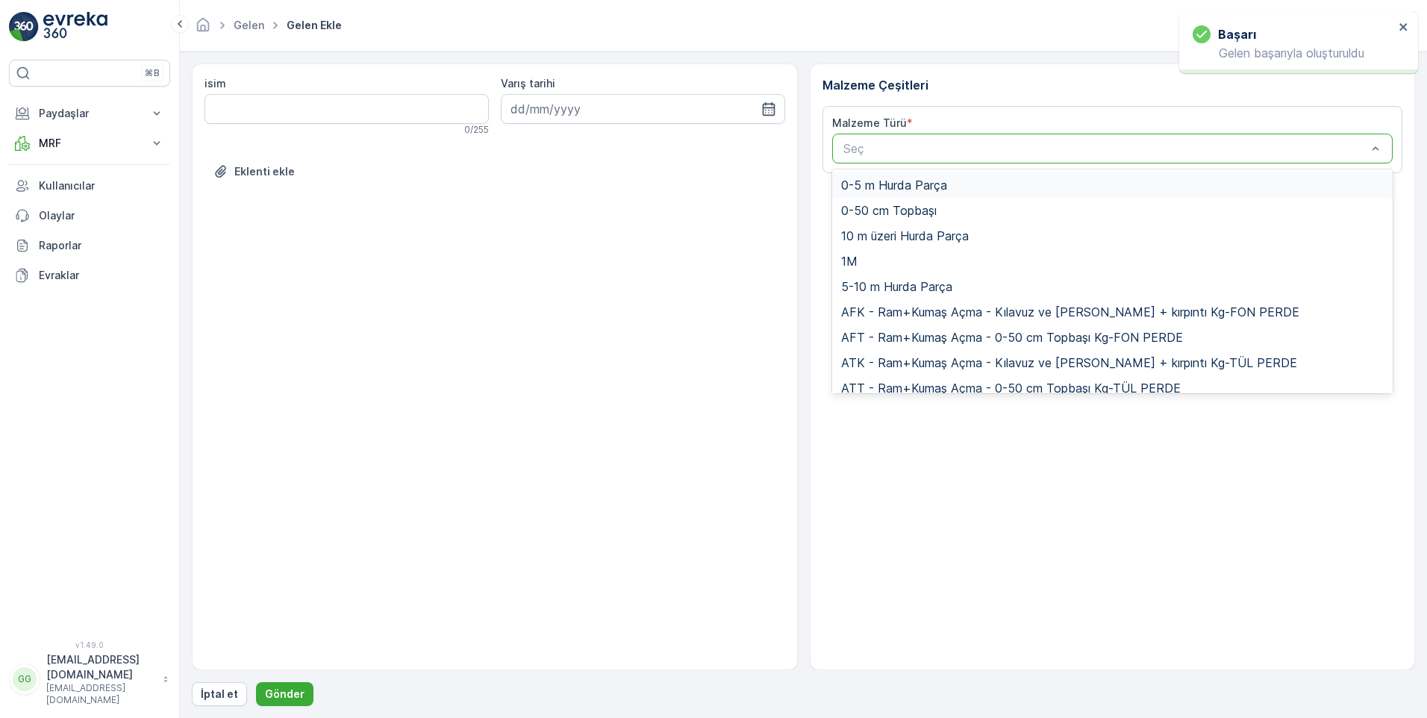
paste input "UDO1"
type input "UDO1"
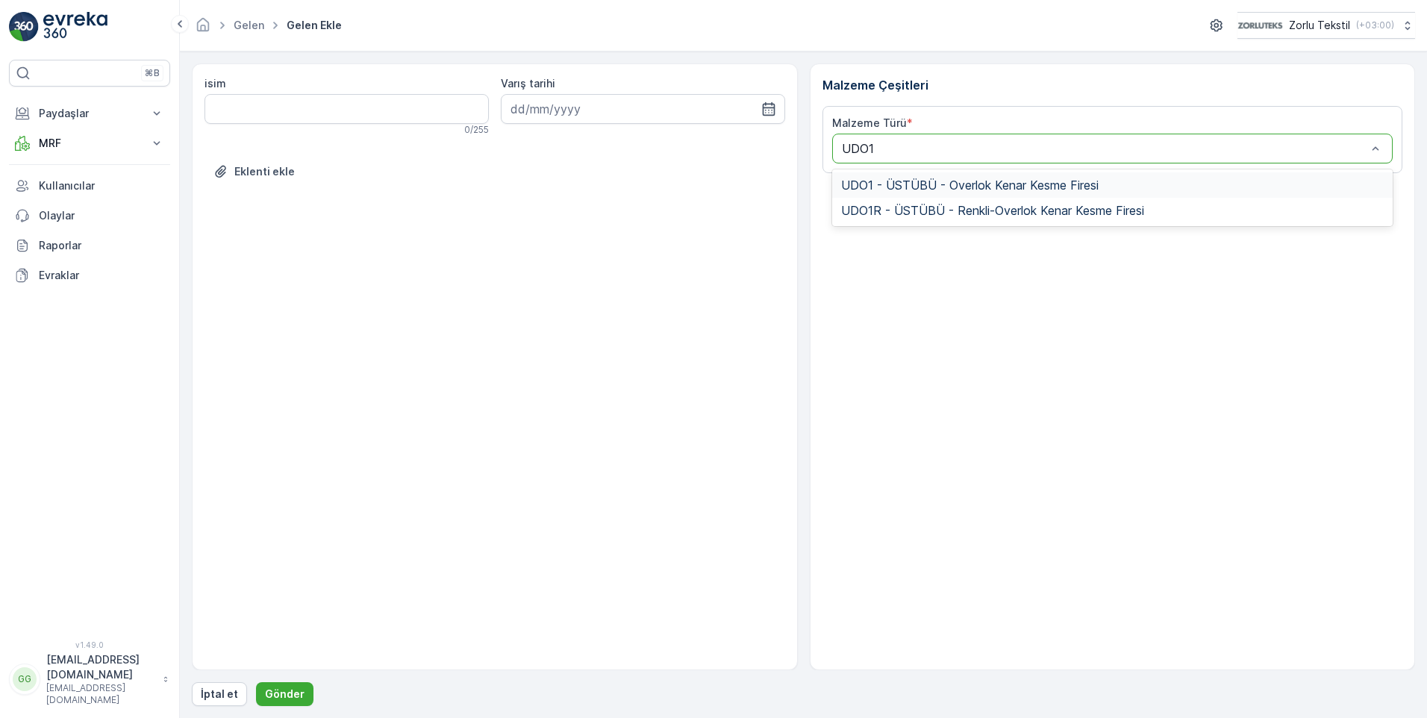
click at [904, 193] on div "UDO1 - ÜSTÜBÜ - Overlok Kenar Kesme Firesi" at bounding box center [1112, 184] width 561 height 25
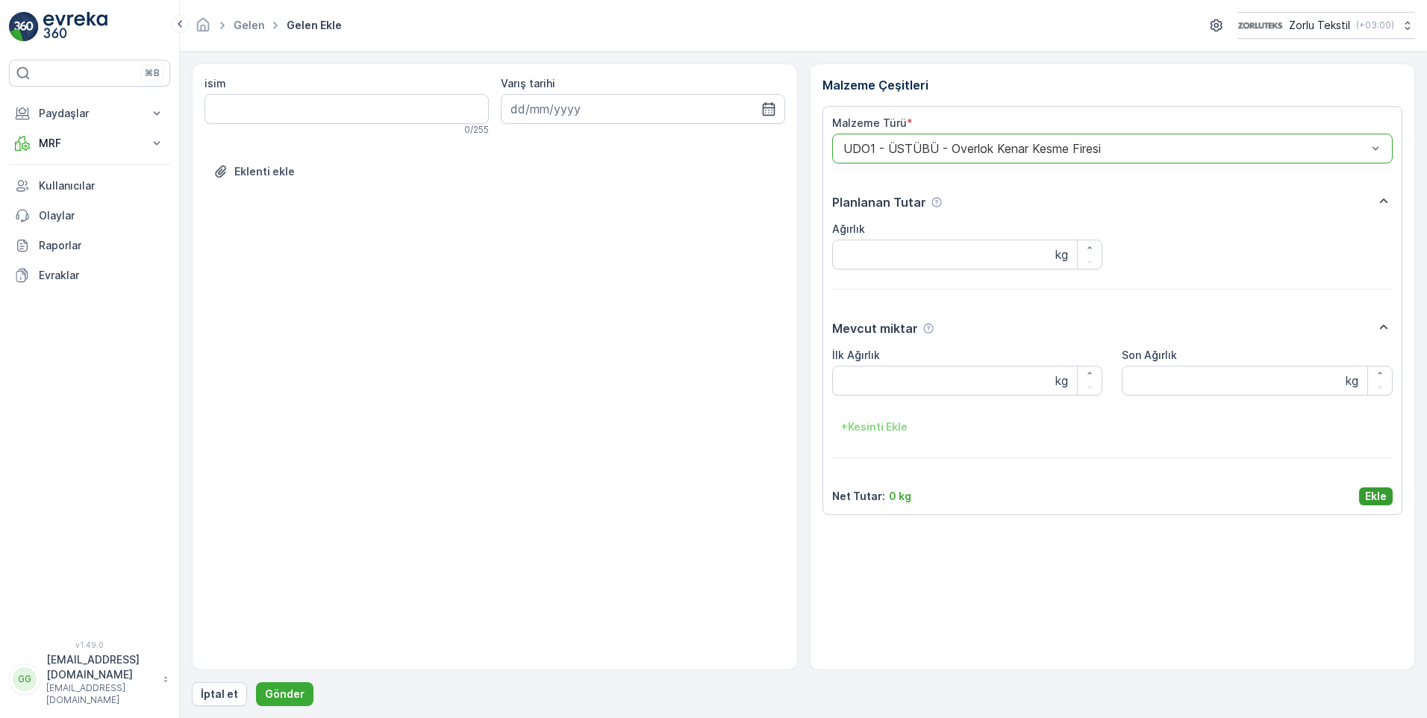
click at [1383, 498] on p "Ekle" at bounding box center [1376, 496] width 22 height 15
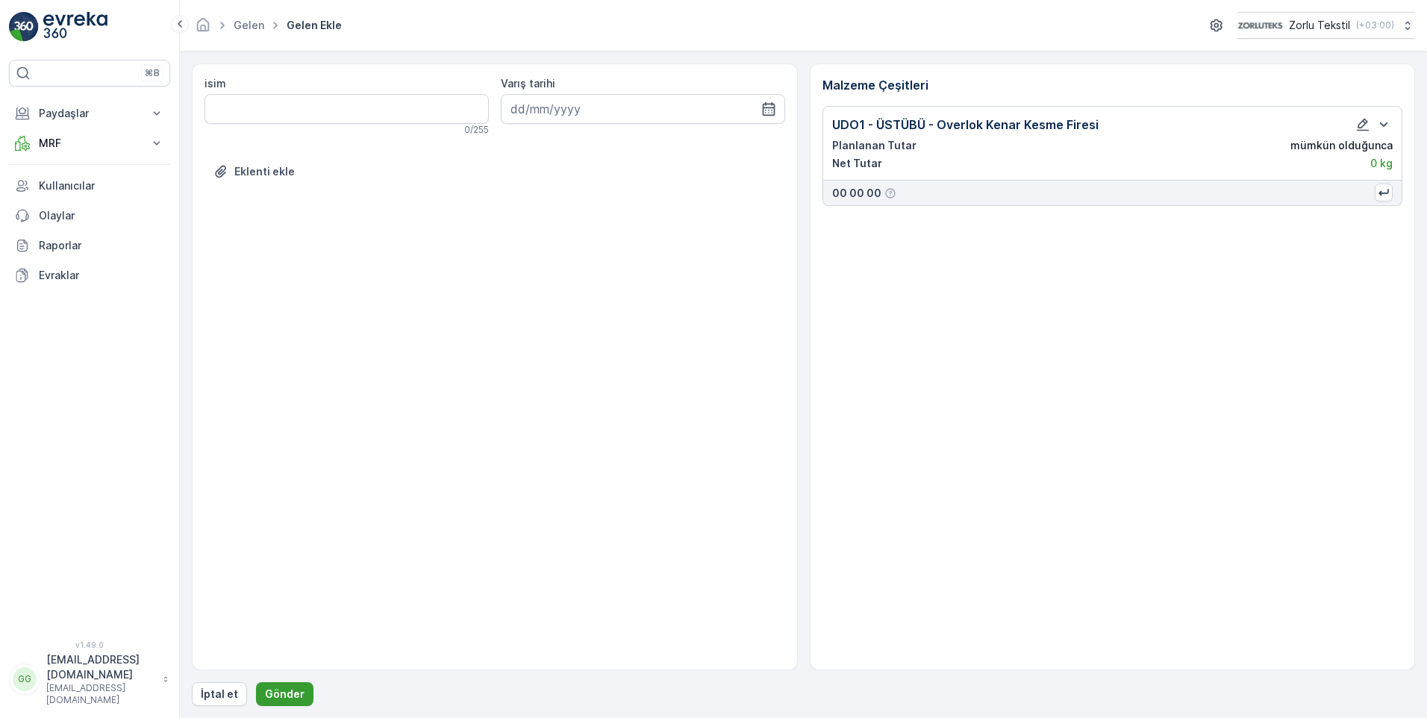
click at [283, 696] on p "Gönder" at bounding box center [285, 693] width 40 height 15
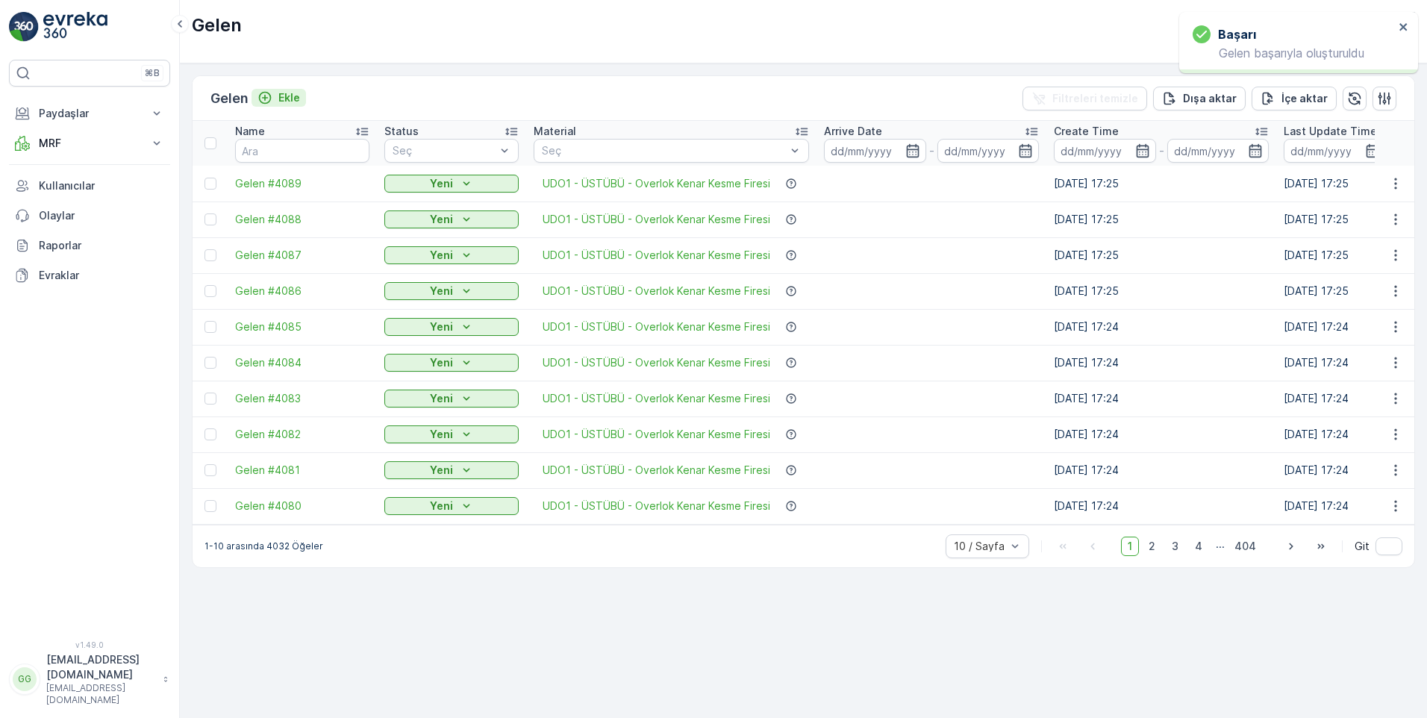
click at [294, 98] on p "Ekle" at bounding box center [289, 97] width 22 height 15
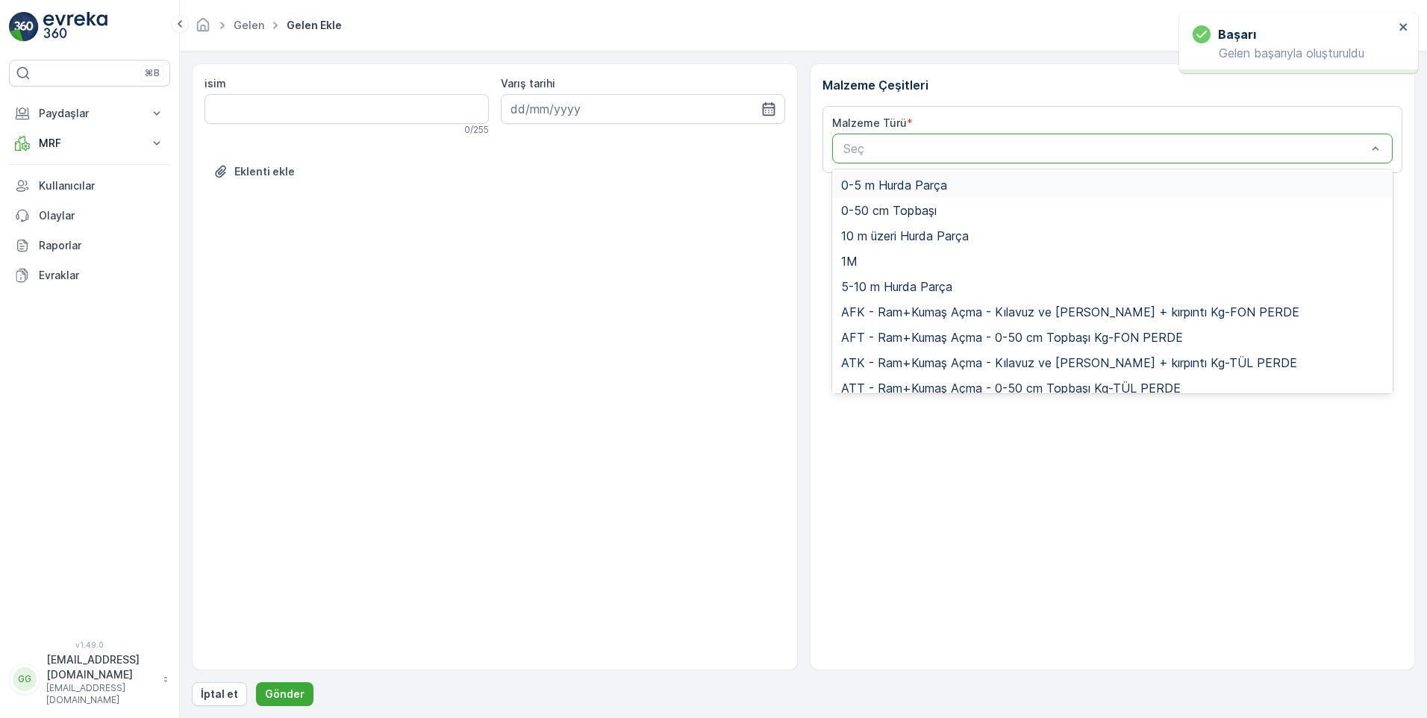
paste input "UDO1"
type input "UDO1"
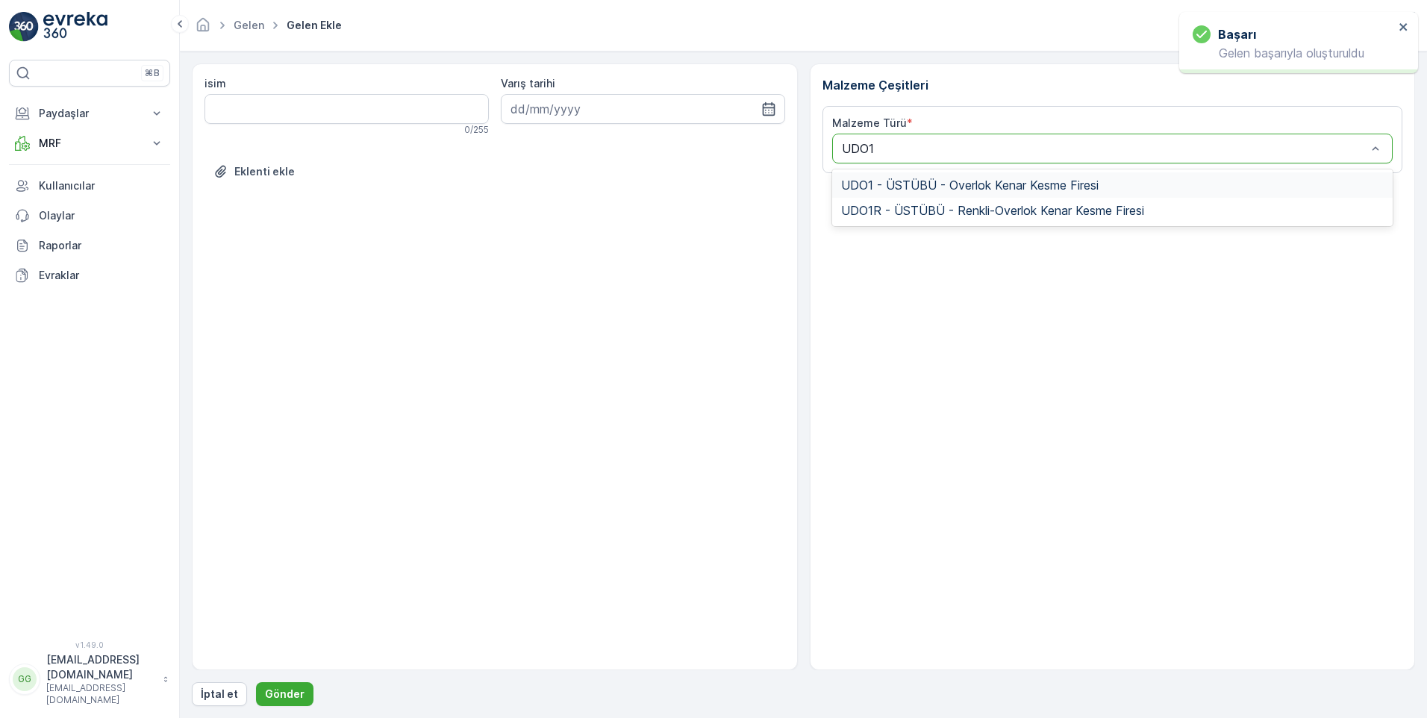
click at [912, 185] on span "UDO1 - ÜSTÜBÜ - Overlok Kenar Kesme Firesi" at bounding box center [969, 184] width 257 height 13
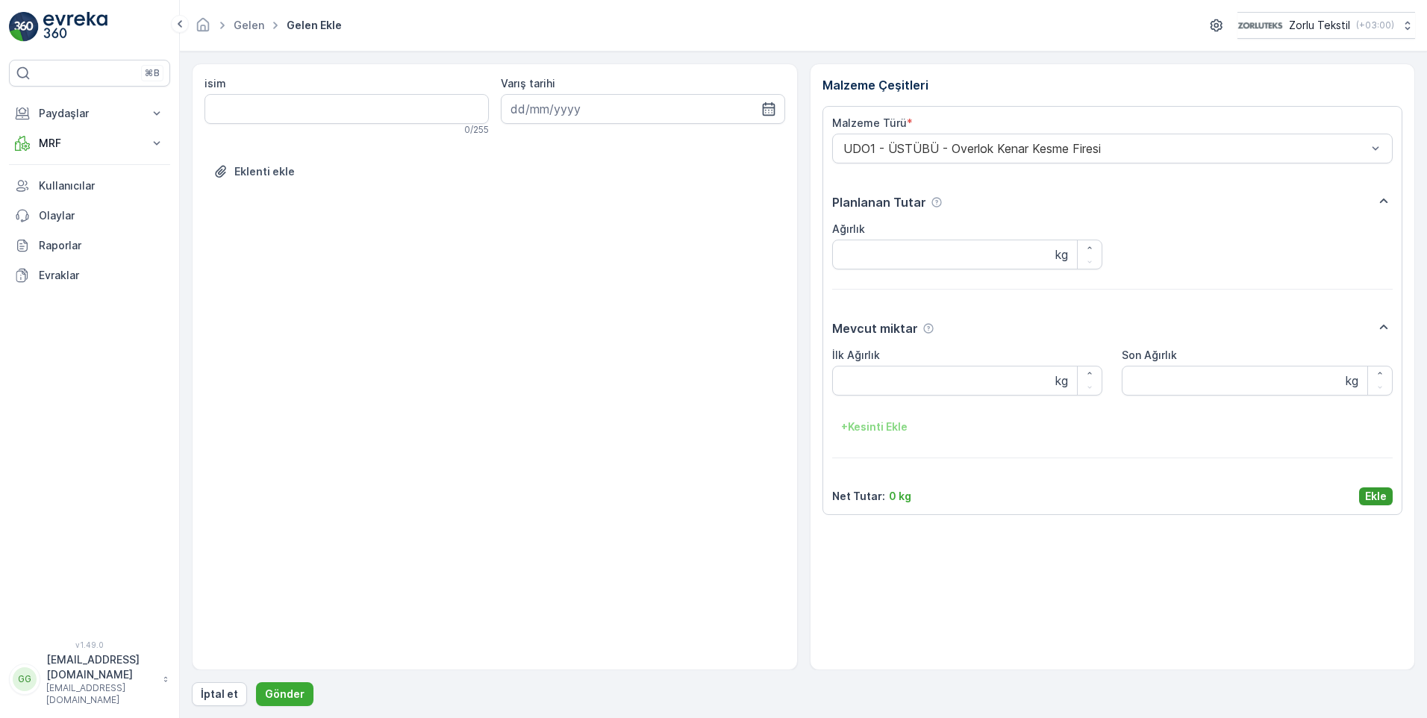
click at [1371, 493] on p "Ekle" at bounding box center [1376, 496] width 22 height 15
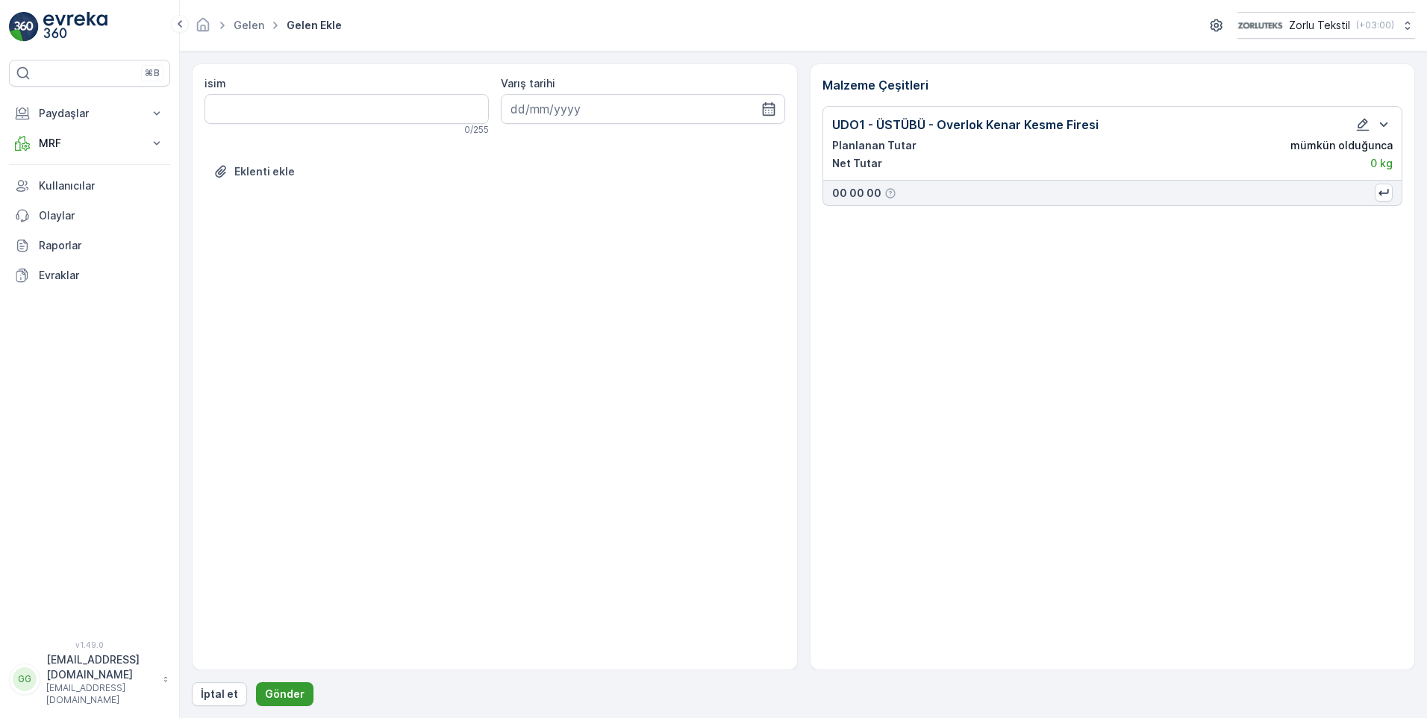
click at [285, 698] on p "Gönder" at bounding box center [285, 693] width 40 height 15
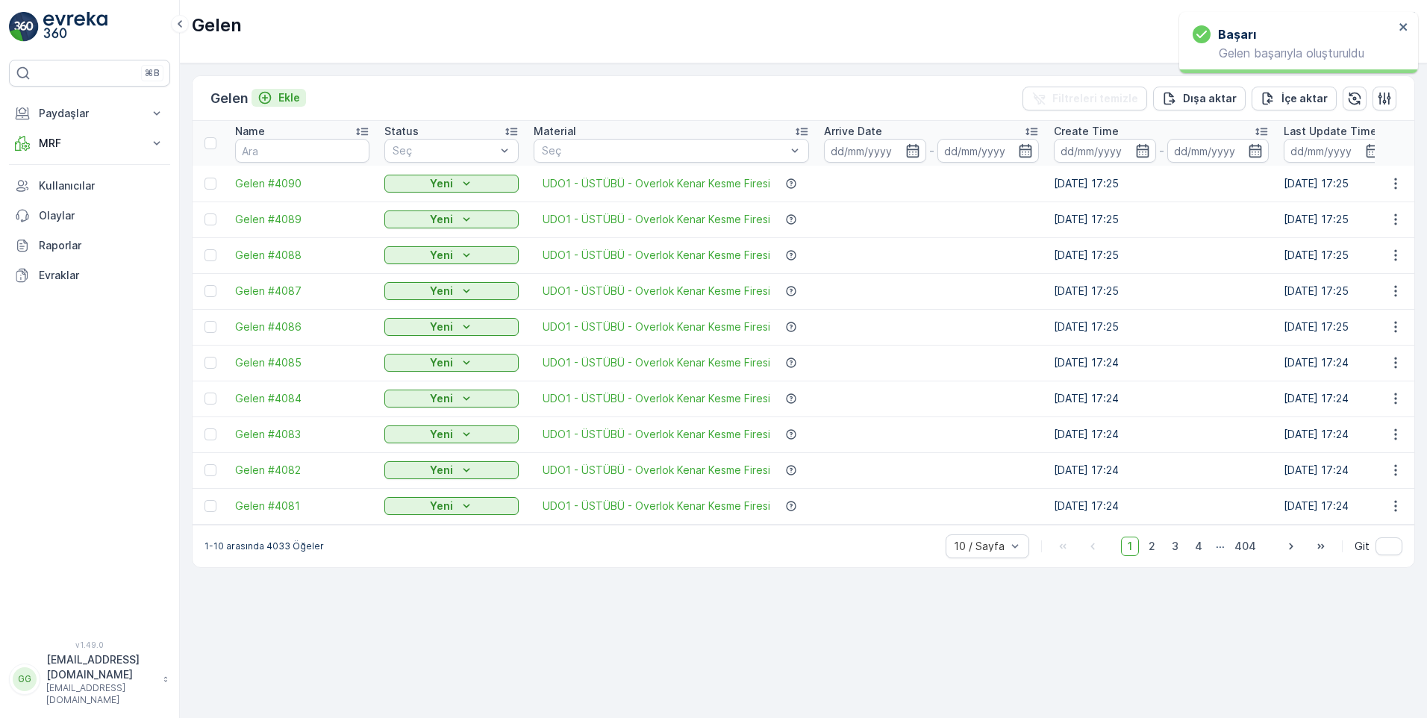
click at [299, 97] on p "Ekle" at bounding box center [289, 97] width 22 height 15
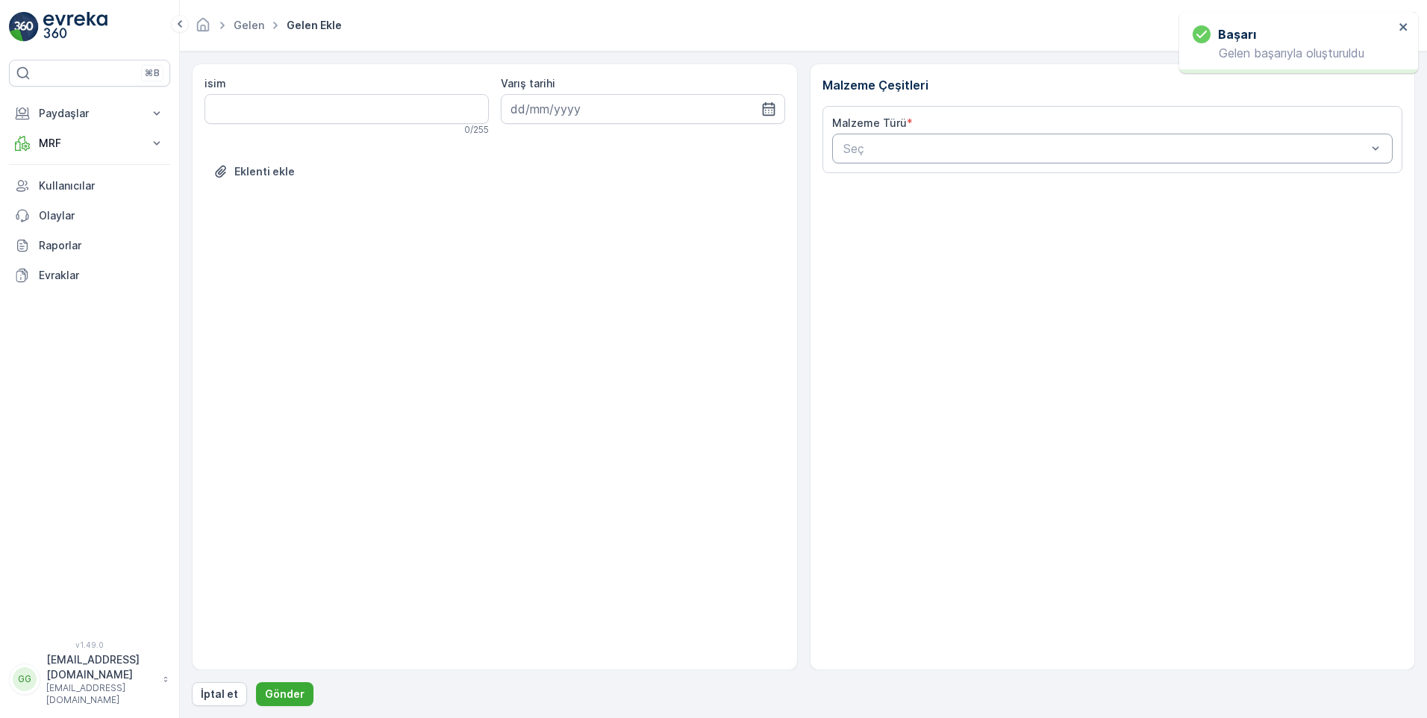
click at [904, 151] on div at bounding box center [1105, 148] width 527 height 13
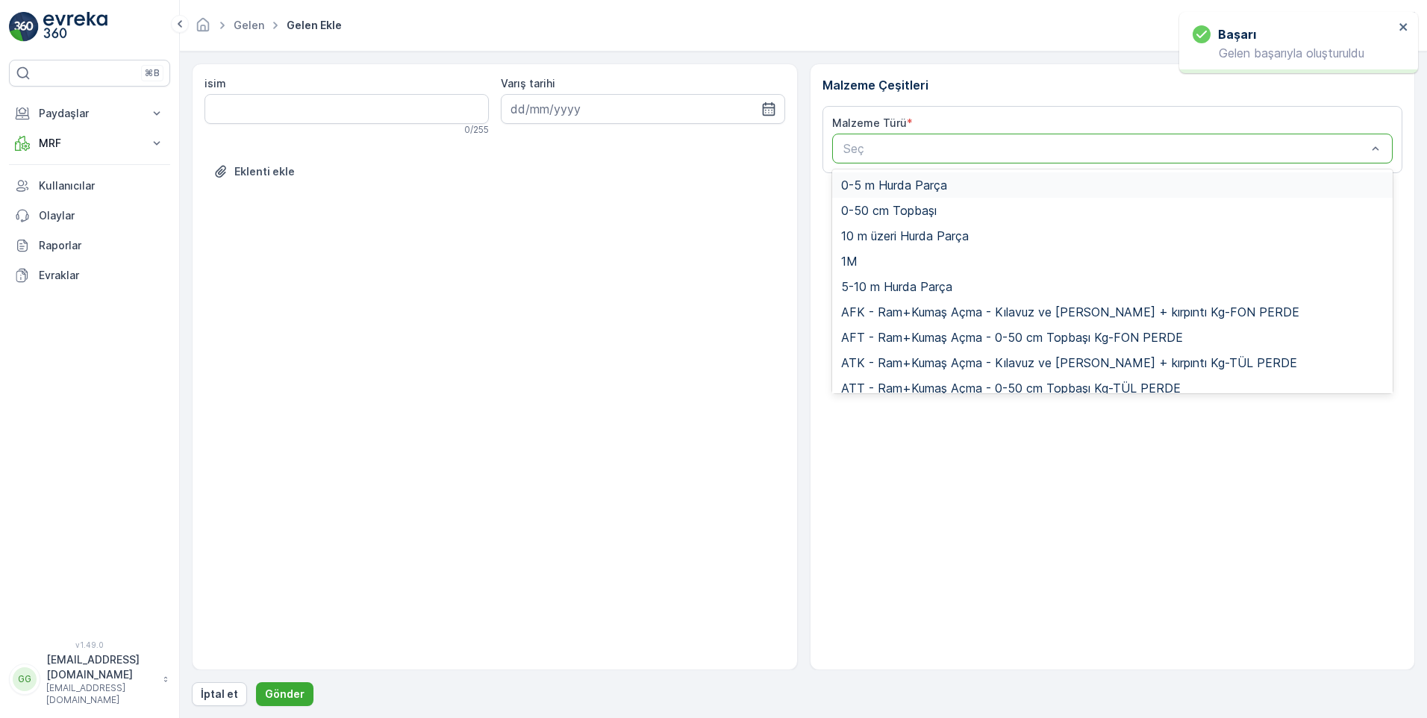
paste input "UDO1"
type input "UDO1"
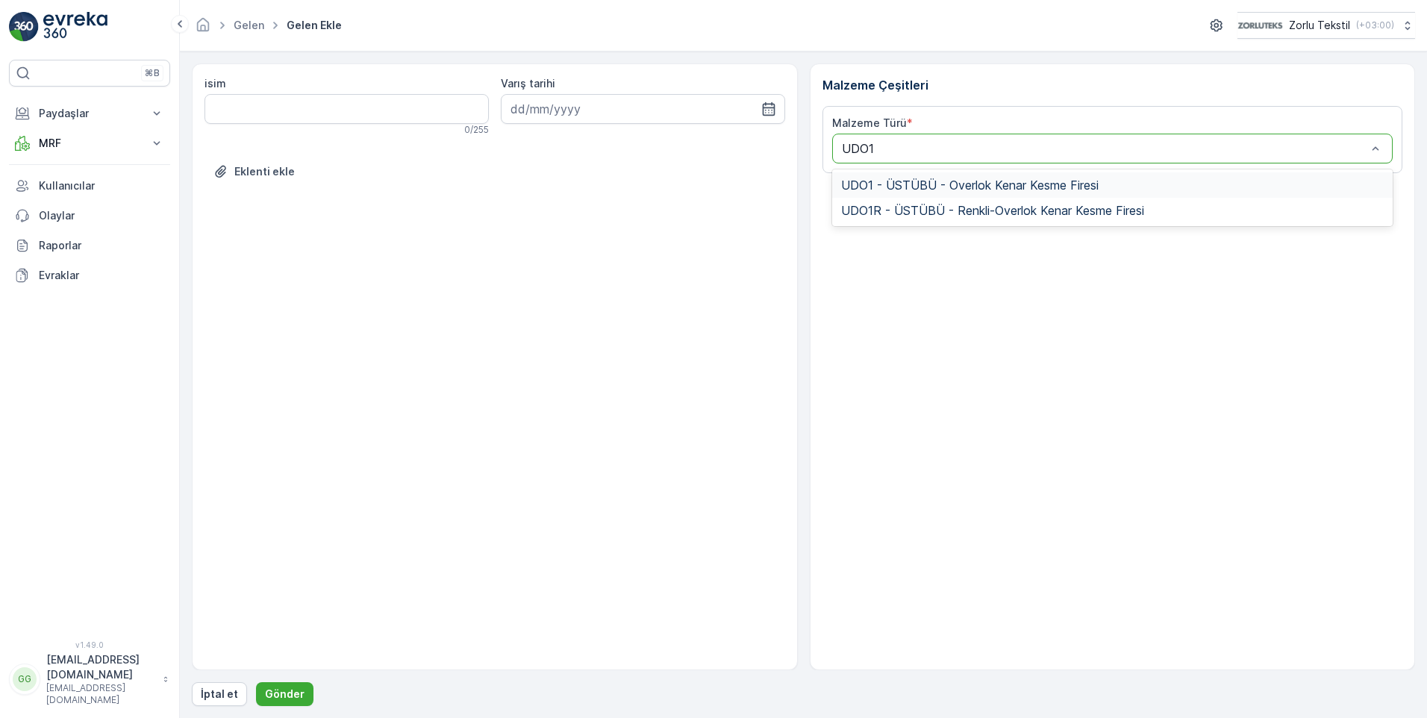
click at [892, 178] on span "UDO1 - ÜSTÜBÜ - Overlok Kenar Kesme Firesi" at bounding box center [969, 184] width 257 height 13
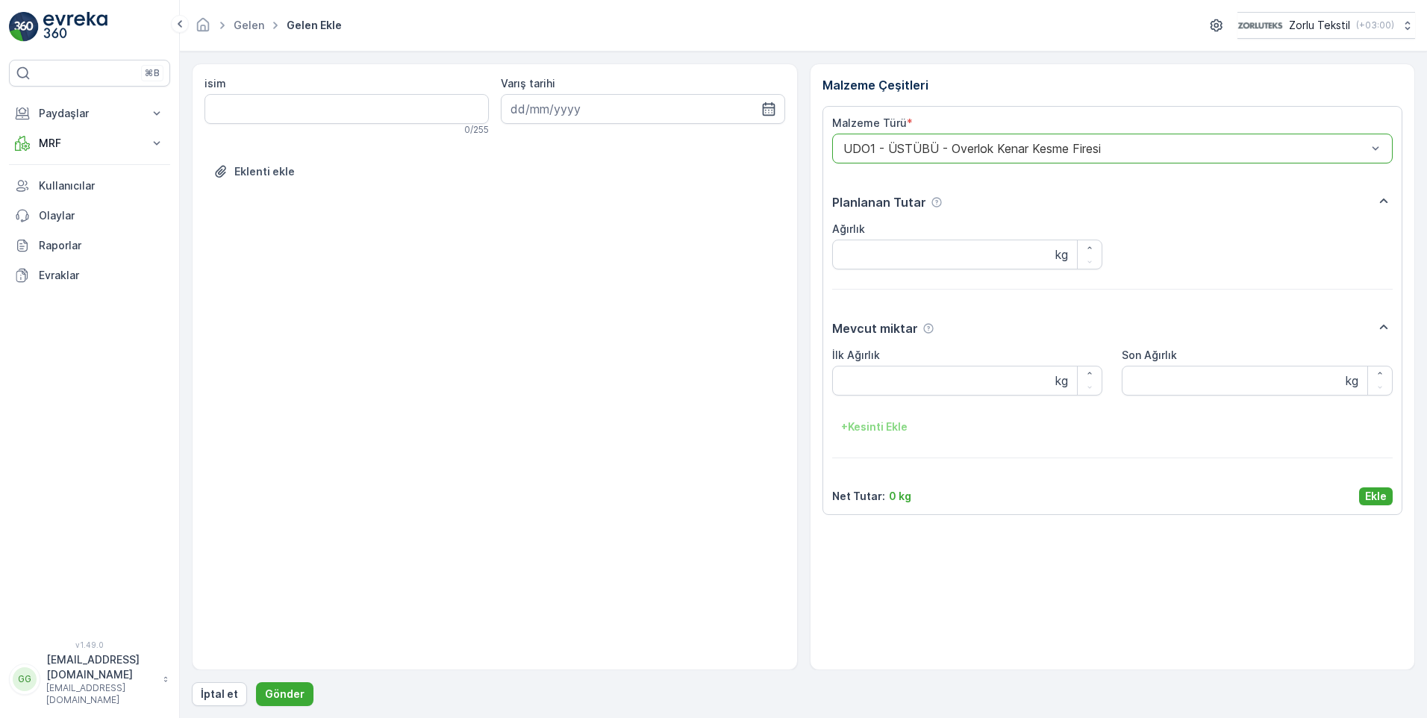
click at [1371, 502] on p "Ekle" at bounding box center [1376, 496] width 22 height 15
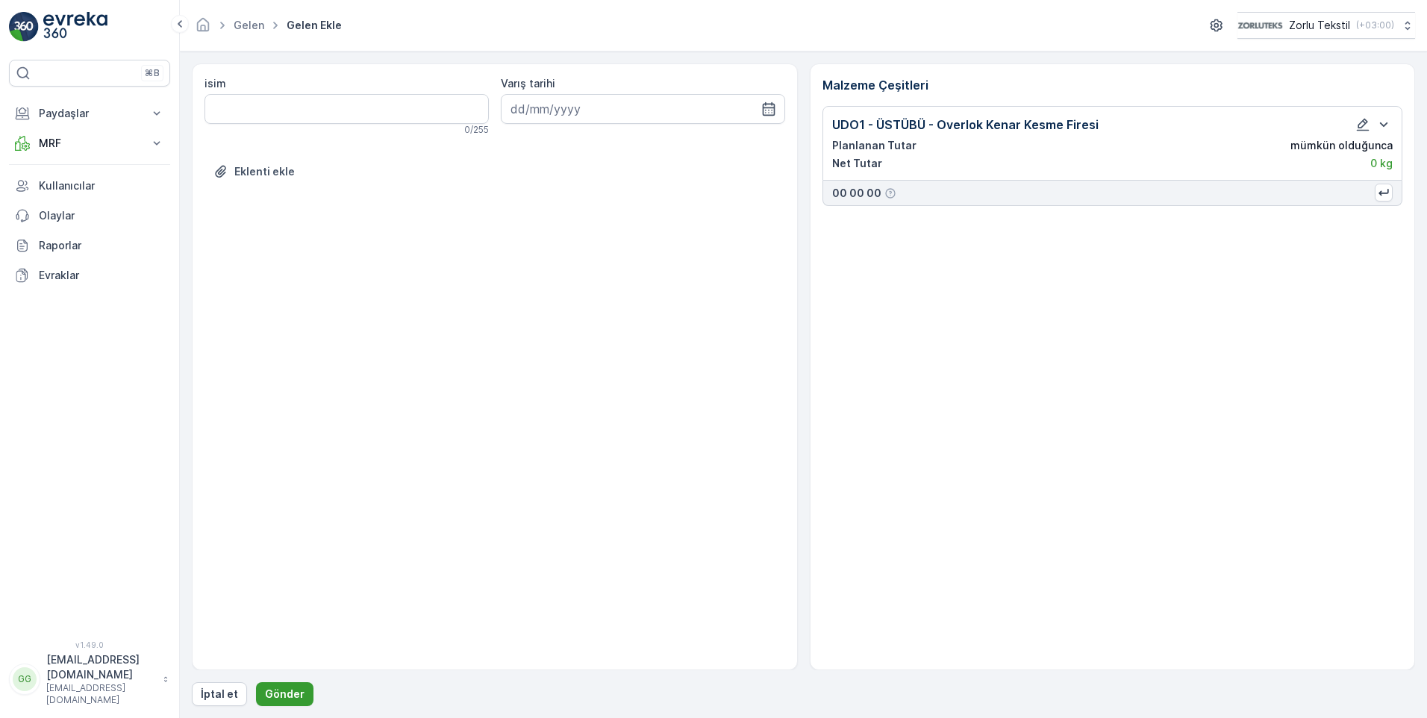
click at [278, 693] on p "Gönder" at bounding box center [285, 693] width 40 height 15
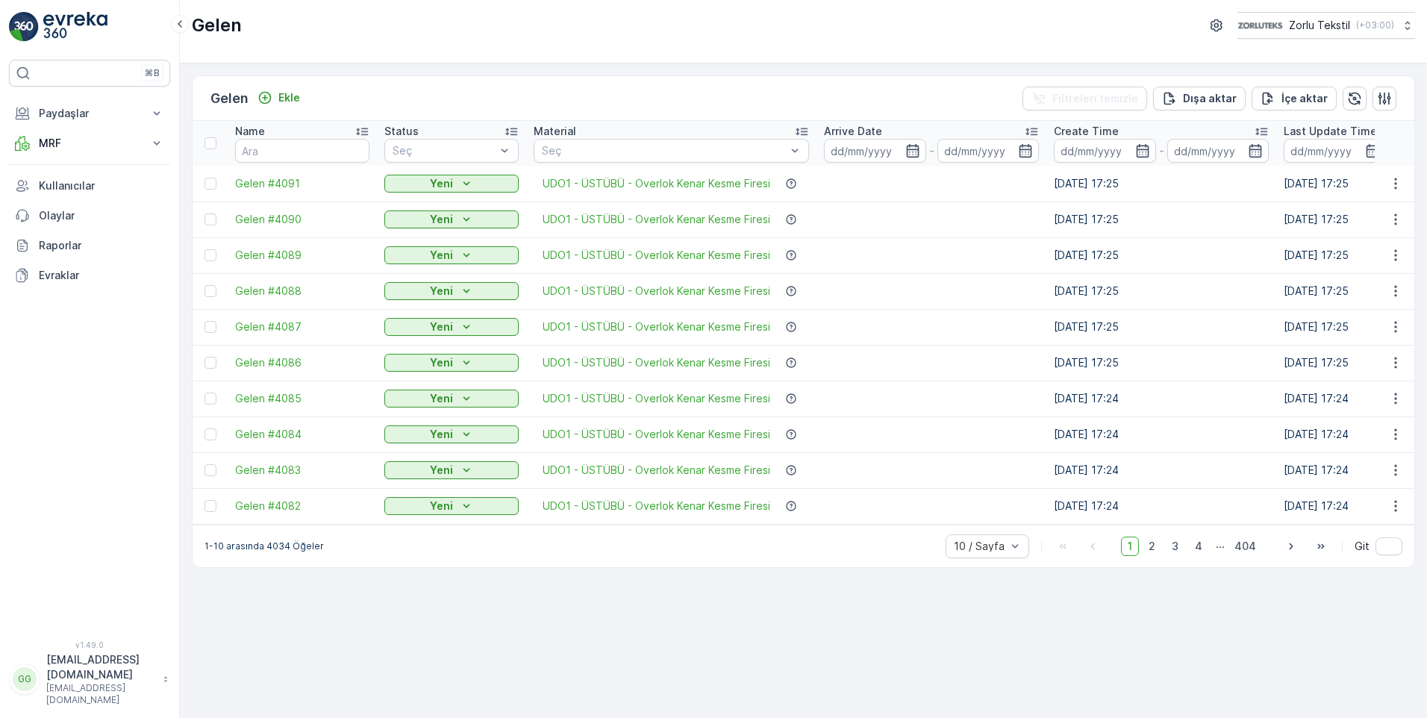
click at [25, 690] on div "GG" at bounding box center [25, 679] width 24 height 24
click at [57, 654] on span "Çıkış Yap" at bounding box center [58, 655] width 44 height 15
